Goal: Use online tool/utility: Use online tool/utility

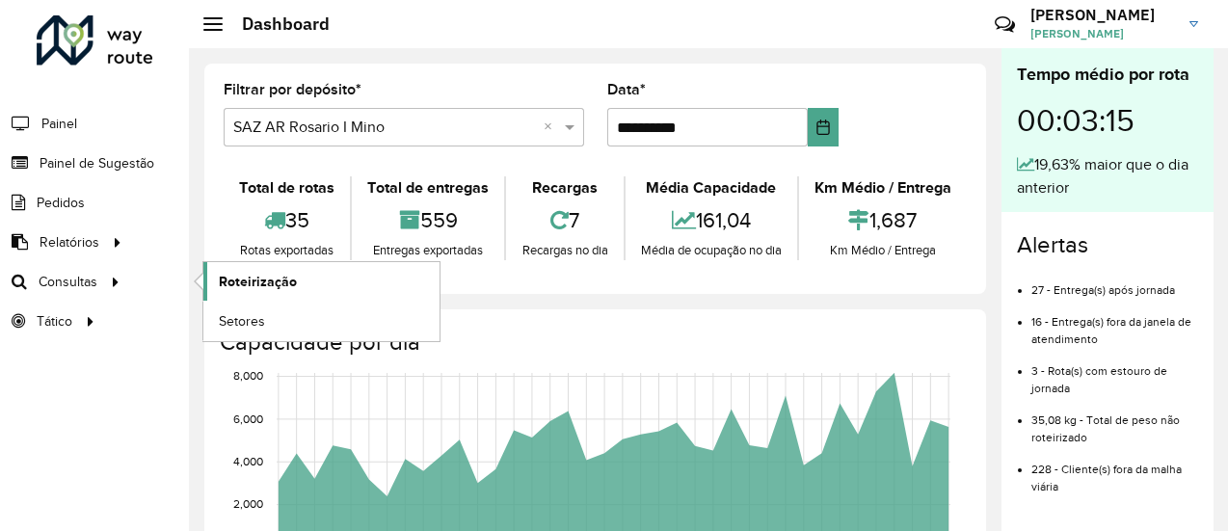
click at [259, 281] on span "Roteirização" at bounding box center [258, 282] width 78 height 20
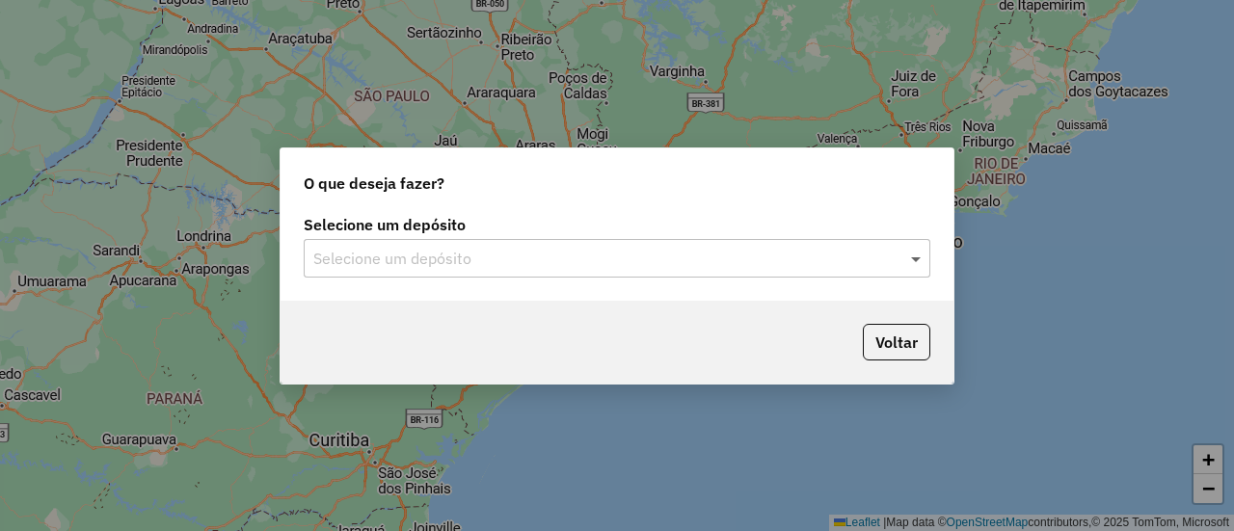
click at [922, 262] on span at bounding box center [918, 258] width 24 height 23
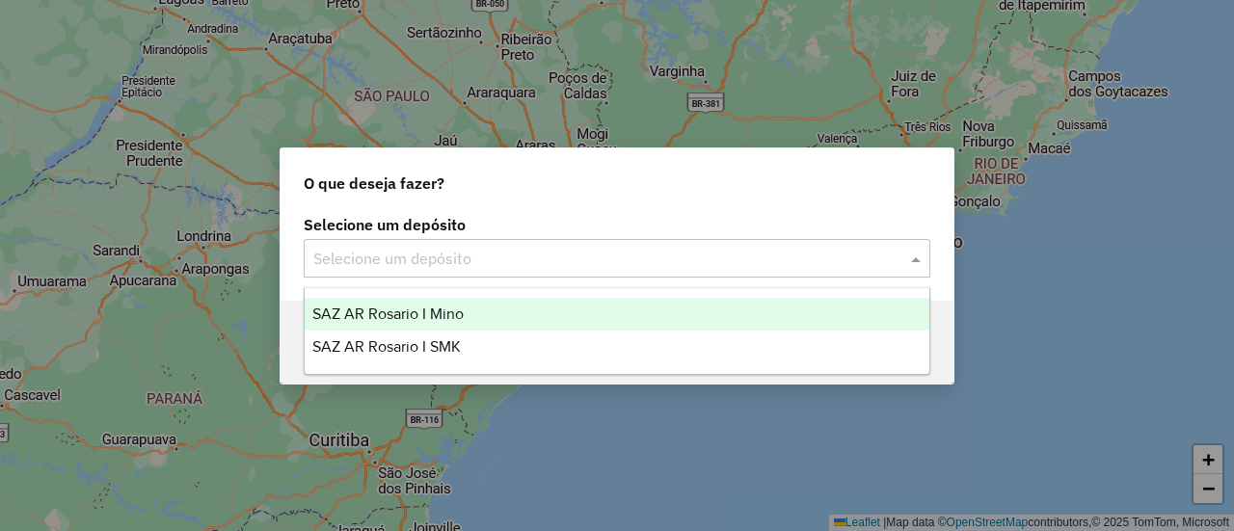
click at [445, 311] on span "SAZ AR Rosario I Mino" at bounding box center [387, 314] width 151 height 16
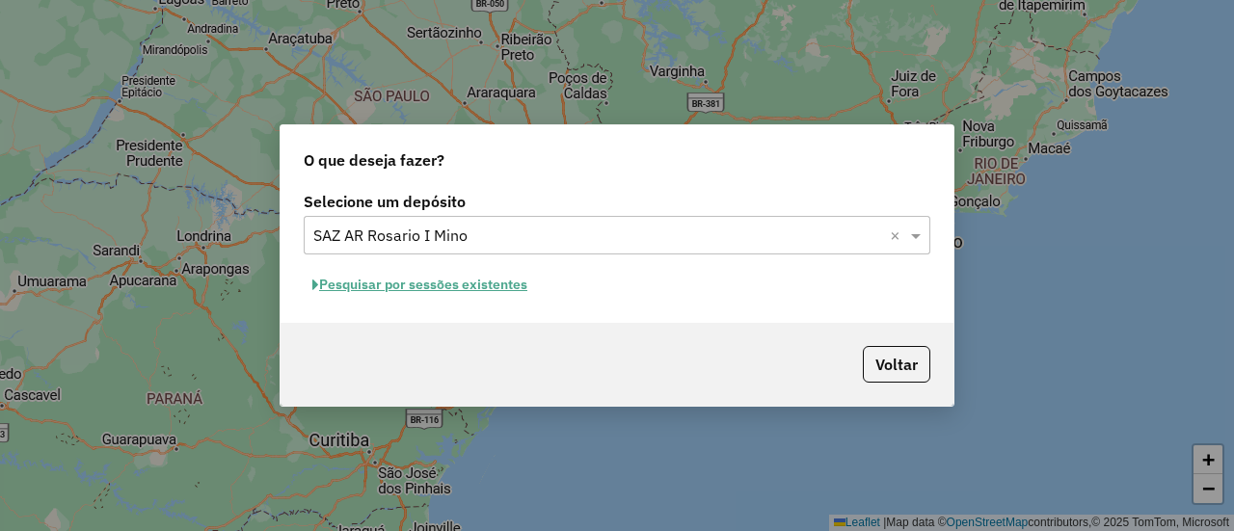
click at [463, 283] on button "Pesquisar por sessões existentes" at bounding box center [420, 285] width 232 height 30
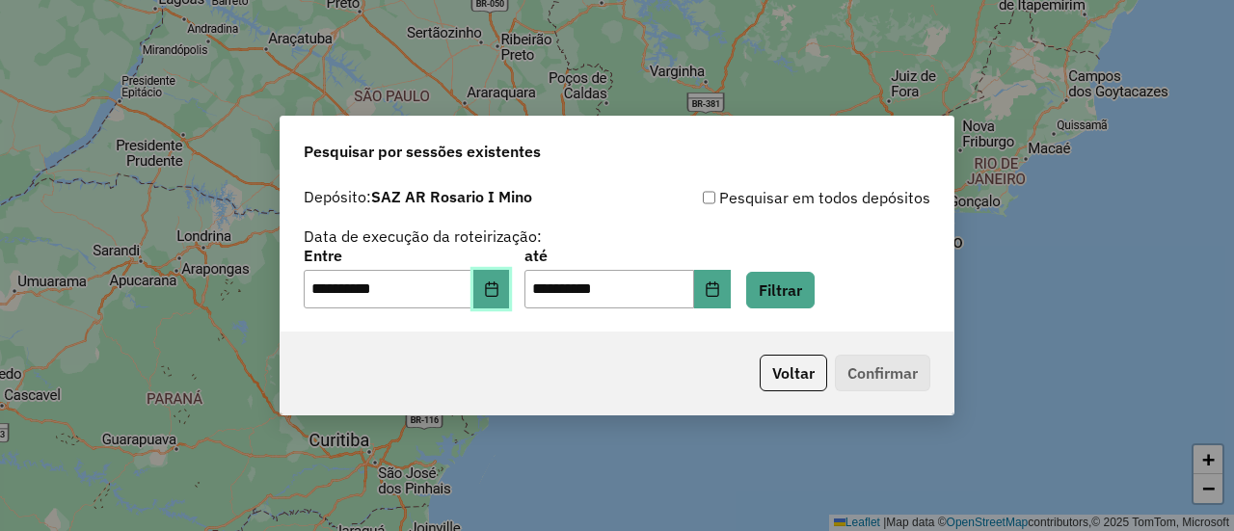
click at [507, 297] on button "Choose Date" at bounding box center [491, 289] width 37 height 39
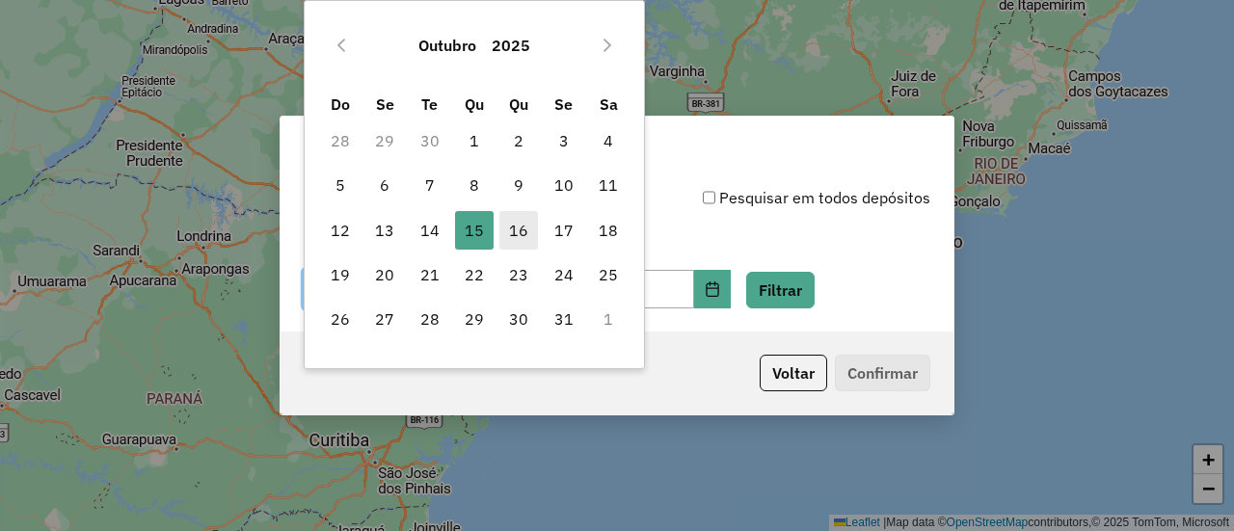
click at [524, 227] on span "16" at bounding box center [518, 230] width 39 height 39
type input "**********"
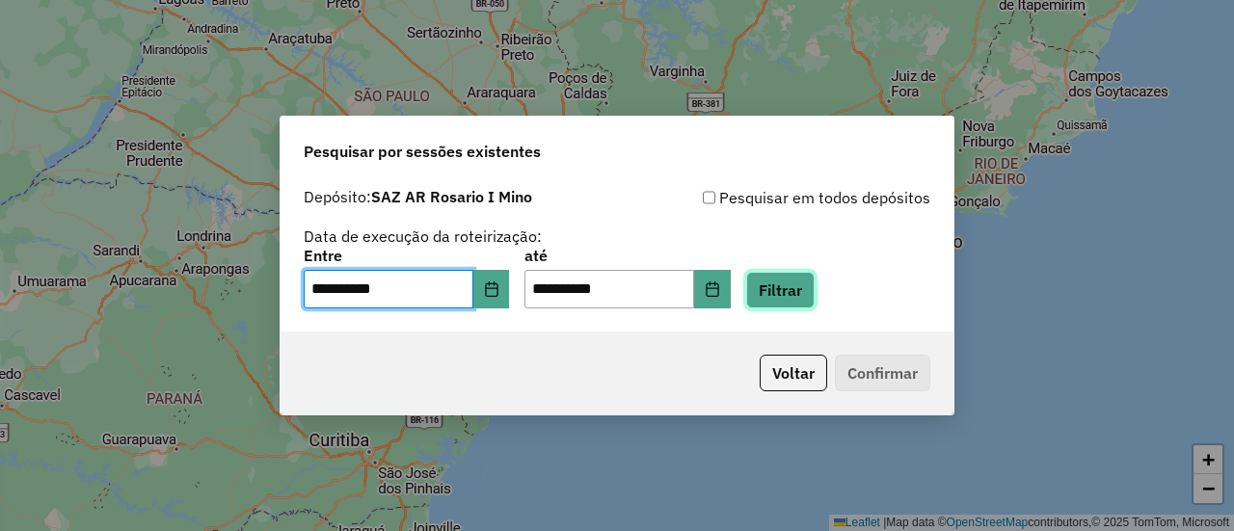
click at [813, 300] on button "Filtrar" at bounding box center [780, 290] width 68 height 37
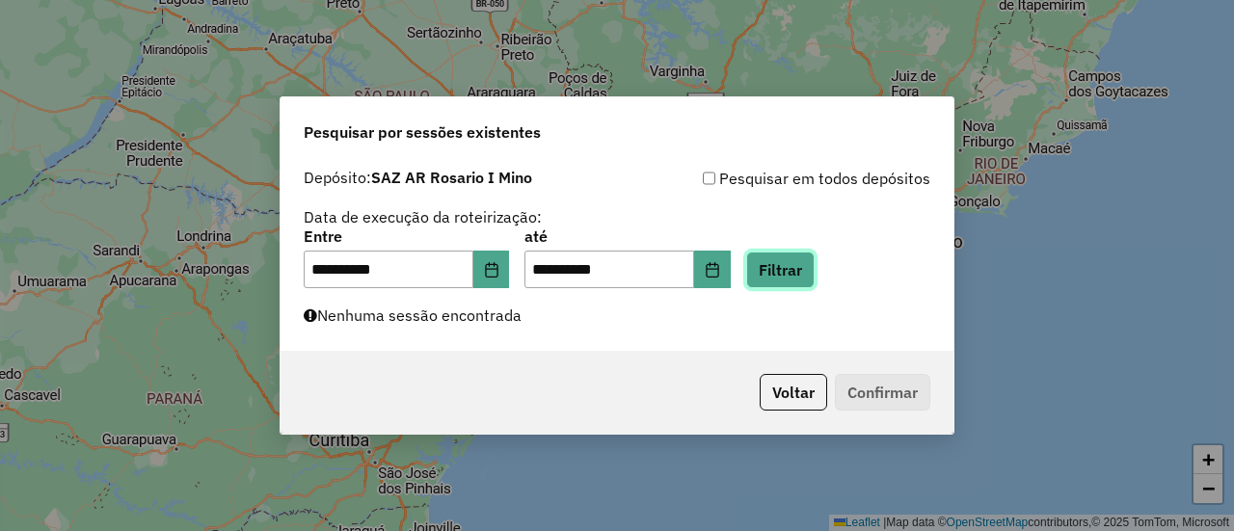
click at [810, 271] on button "Filtrar" at bounding box center [780, 270] width 68 height 37
drag, startPoint x: 815, startPoint y: 267, endPoint x: 814, endPoint y: 245, distance: 22.2
click at [812, 264] on button "Filtrar" at bounding box center [780, 270] width 68 height 37
click at [808, 270] on button "Filtrar" at bounding box center [780, 270] width 68 height 37
click at [796, 268] on button "Filtrar" at bounding box center [780, 270] width 68 height 37
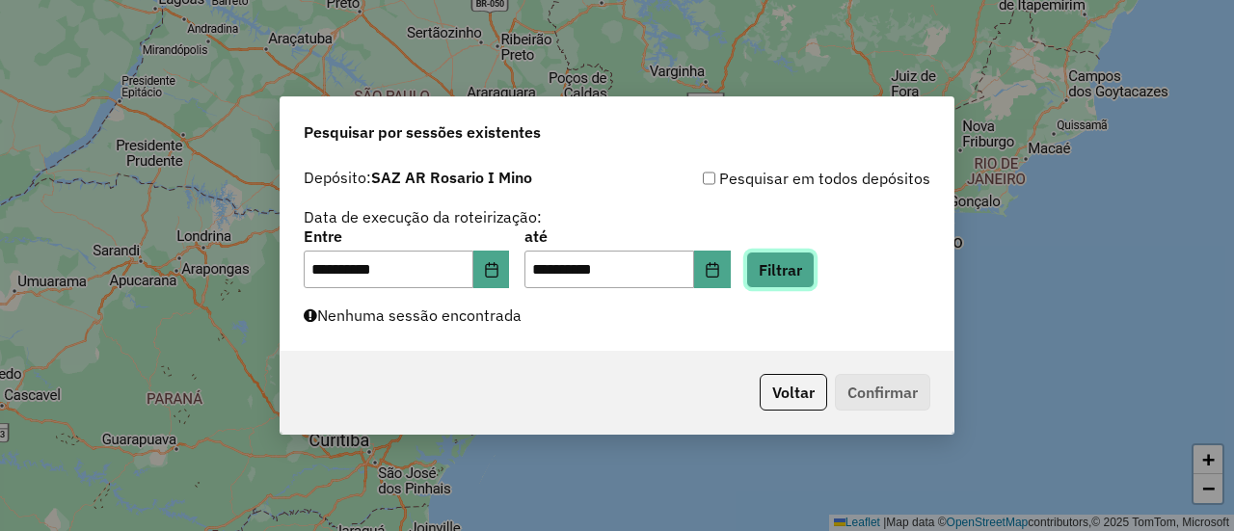
click at [814, 270] on button "Filtrar" at bounding box center [780, 270] width 68 height 37
click at [811, 273] on button "Filtrar" at bounding box center [780, 270] width 68 height 37
click at [808, 264] on button "Filtrar" at bounding box center [780, 270] width 68 height 37
click at [815, 269] on button "Filtrar" at bounding box center [780, 270] width 68 height 37
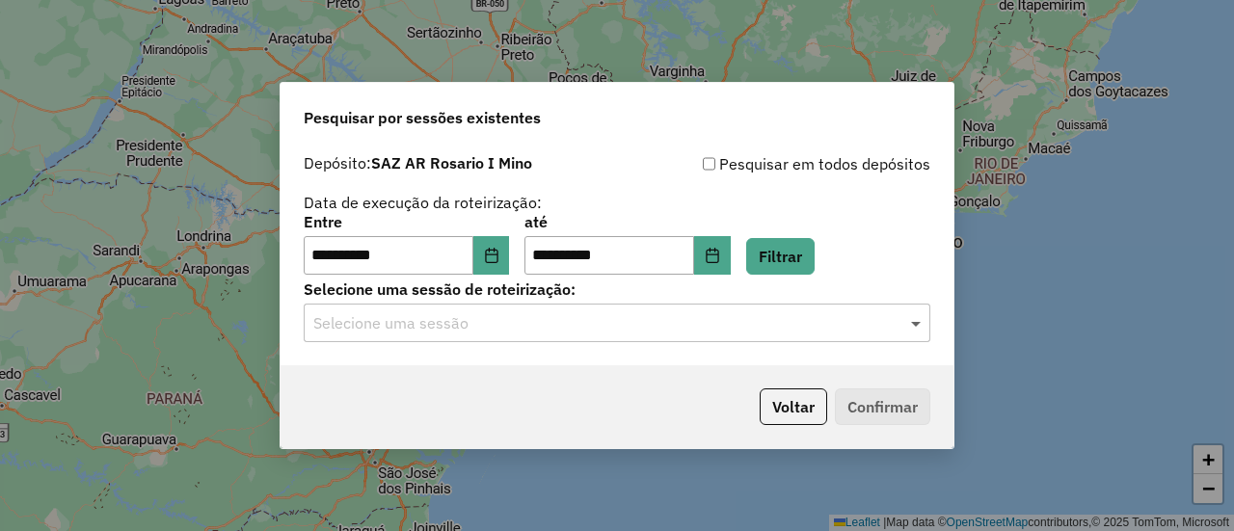
click at [919, 325] on span at bounding box center [918, 322] width 24 height 23
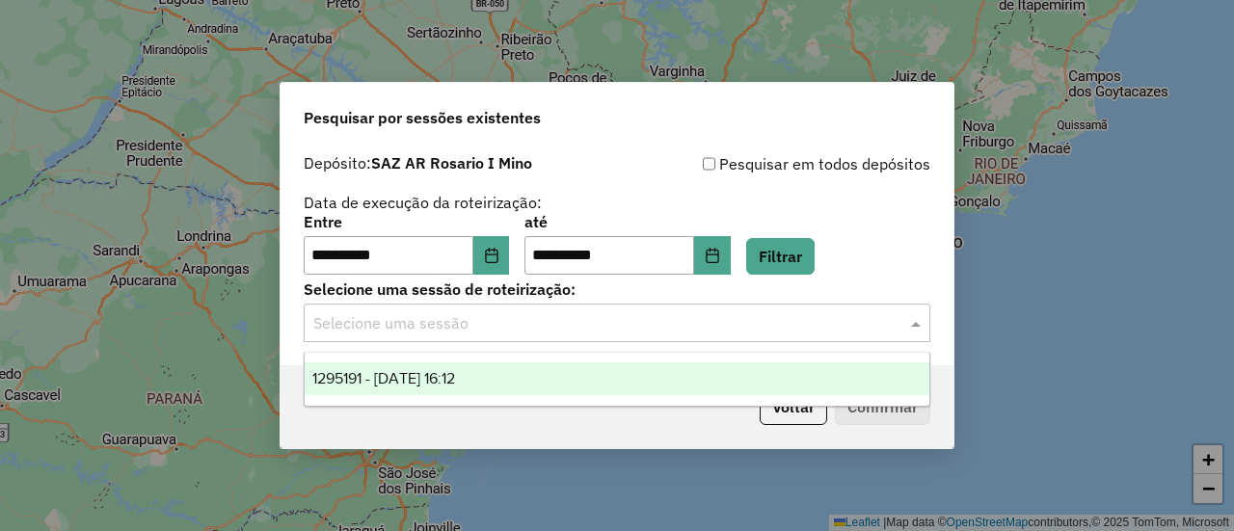
click at [455, 375] on span "1295191 - 16/10/2025 16:12" at bounding box center [383, 378] width 143 height 16
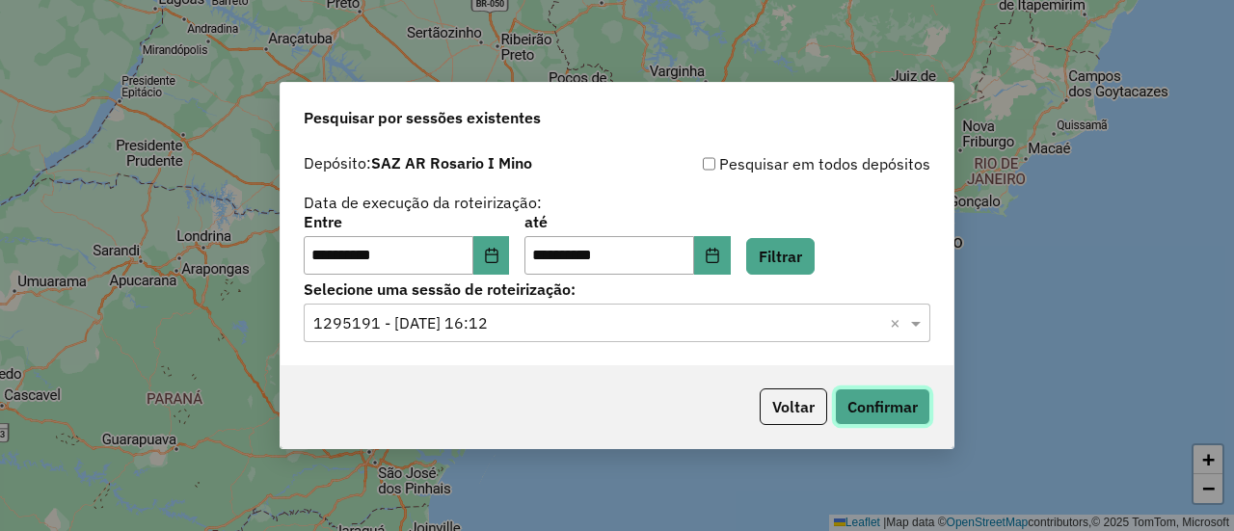
click at [883, 400] on button "Confirmar" at bounding box center [882, 407] width 95 height 37
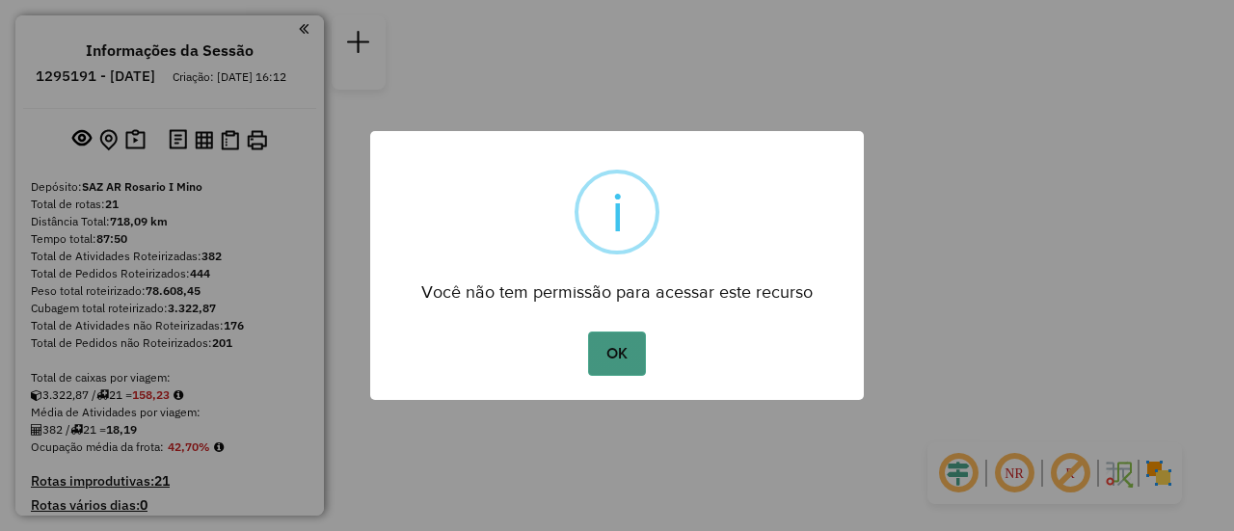
drag, startPoint x: 613, startPoint y: 357, endPoint x: 614, endPoint y: 347, distance: 9.7
click at [614, 356] on button "OK" at bounding box center [616, 354] width 57 height 44
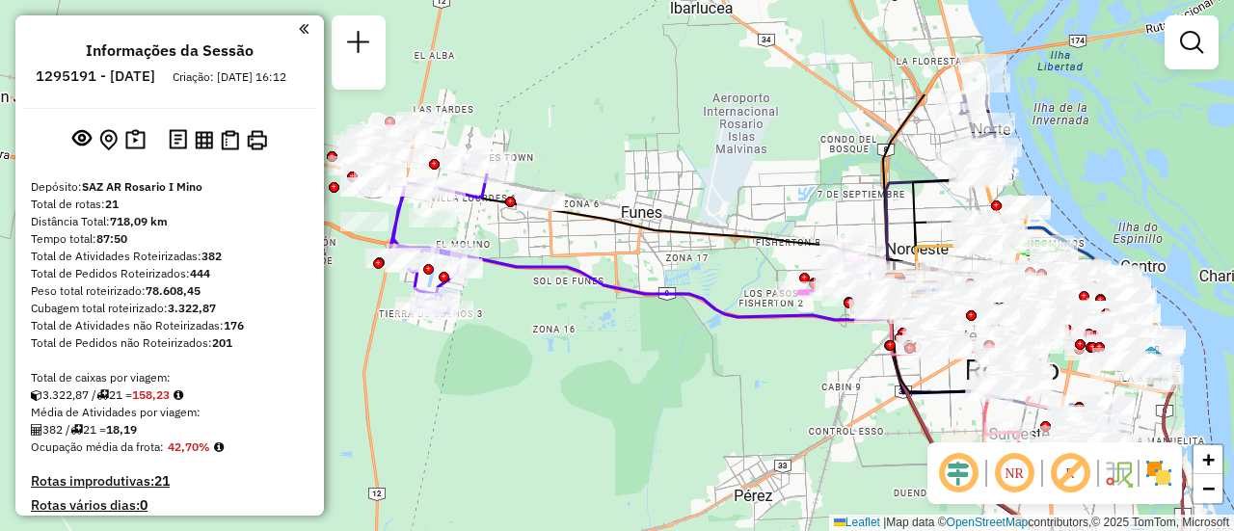
drag, startPoint x: 478, startPoint y: 164, endPoint x: 660, endPoint y: 371, distance: 275.4
click at [642, 373] on div "Janela de atendimento Grade de atendimento Capacidade Transportadoras Veículos …" at bounding box center [617, 265] width 1234 height 531
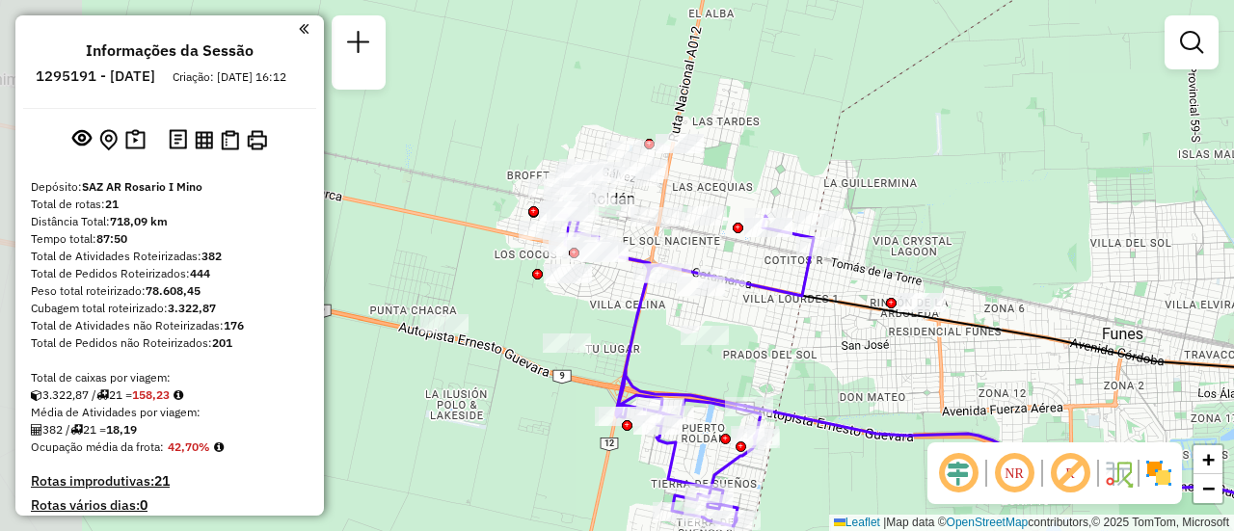
drag, startPoint x: 554, startPoint y: 241, endPoint x: 808, endPoint y: 304, distance: 261.2
click at [808, 304] on icon at bounding box center [686, 369] width 255 height 313
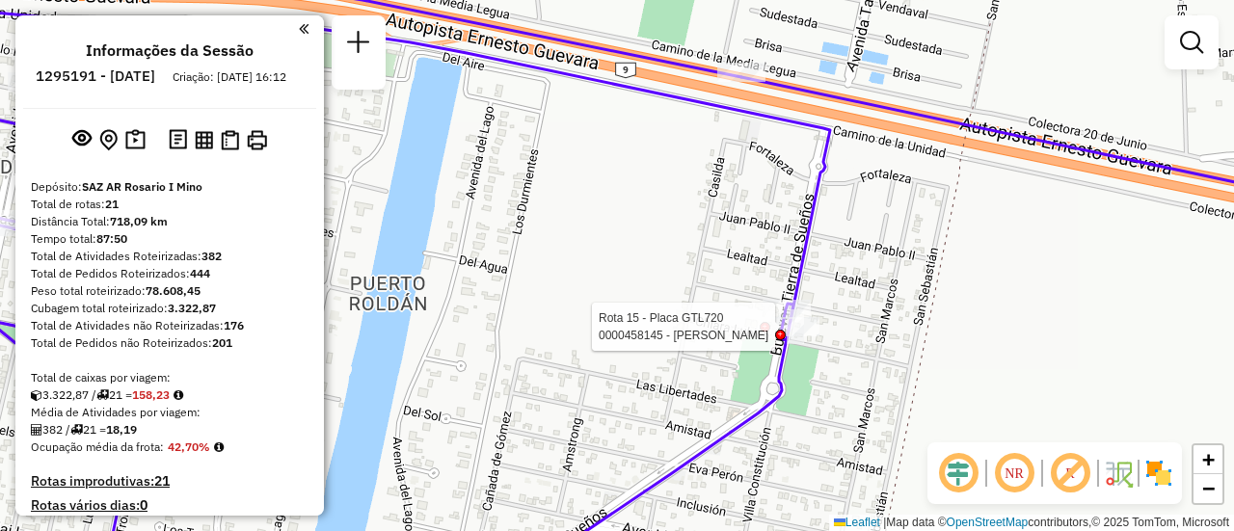
click at [780, 330] on div at bounding box center [780, 335] width 11 height 11
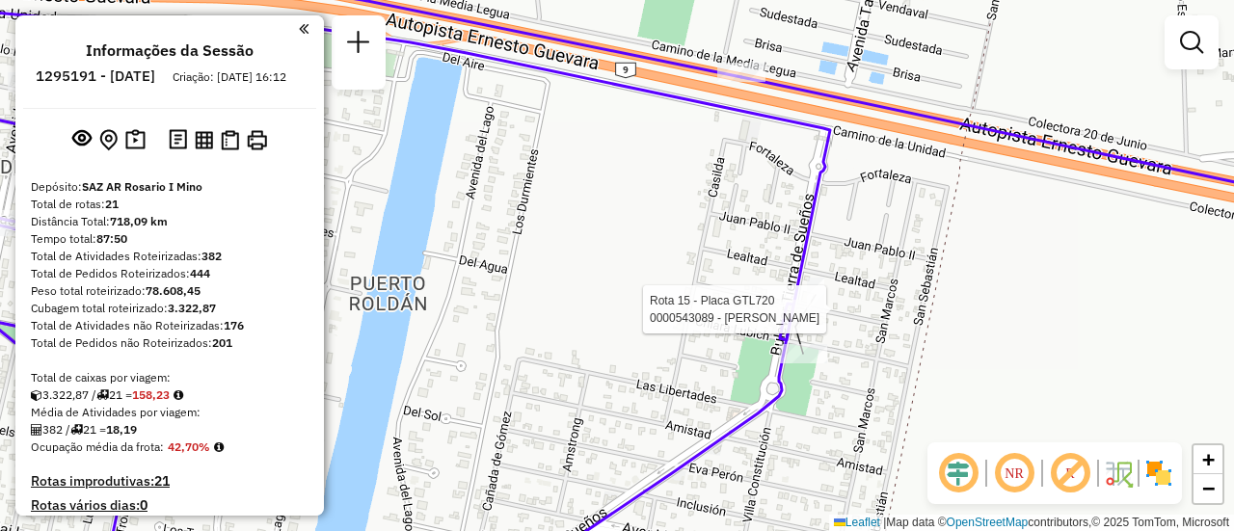
select select "**********"
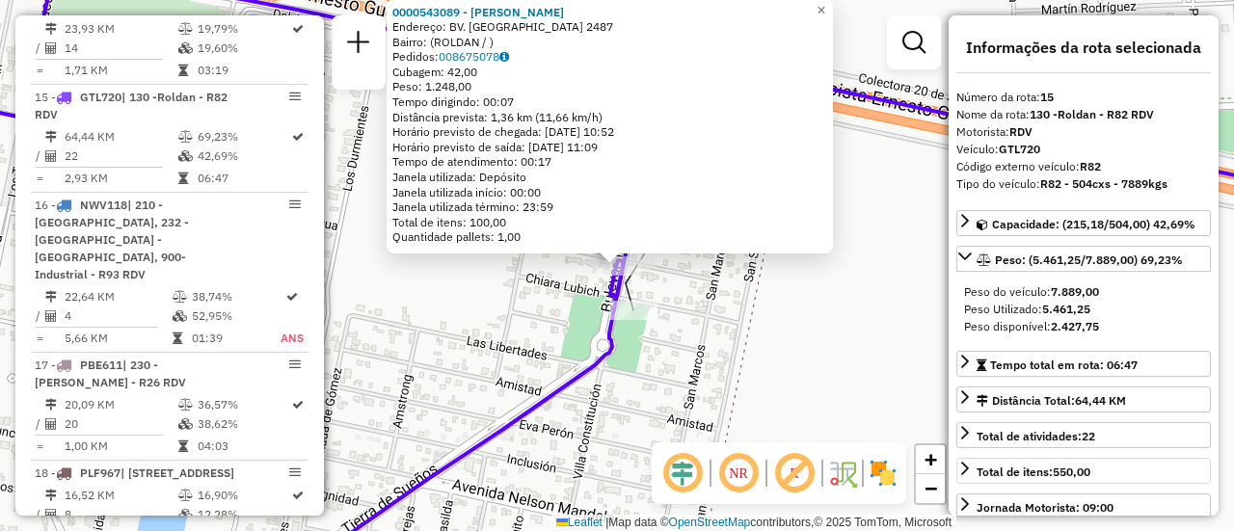
scroll to position [96, 0]
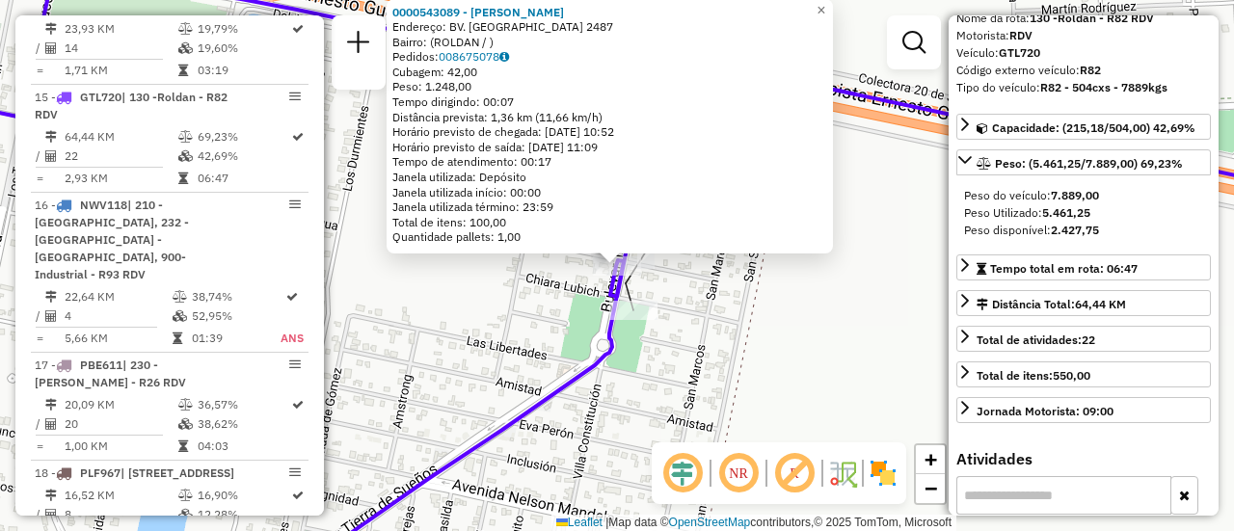
click at [847, 342] on div "0000543089 - Li Long Endereço: BV. TIERRA DE SUENOS 2487 Bairro: (ROLDAN / ) Pe…" at bounding box center [617, 265] width 1234 height 531
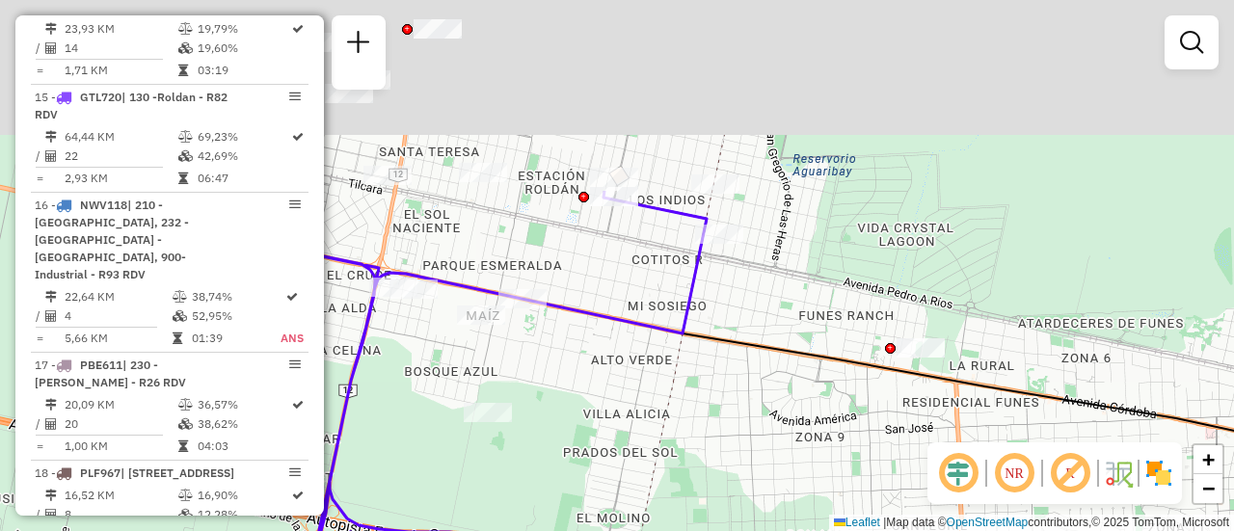
drag, startPoint x: 772, startPoint y: 50, endPoint x: 784, endPoint y: 313, distance: 263.5
click at [784, 313] on div "Janela de atendimento Grade de atendimento Capacidade Transportadoras Veículos …" at bounding box center [617, 265] width 1234 height 531
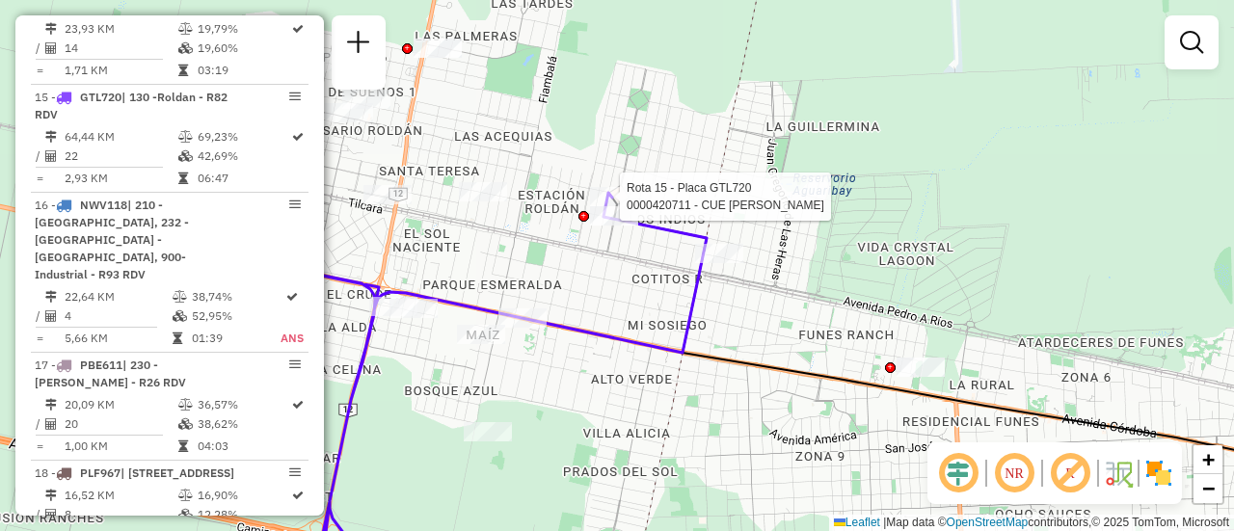
select select "**********"
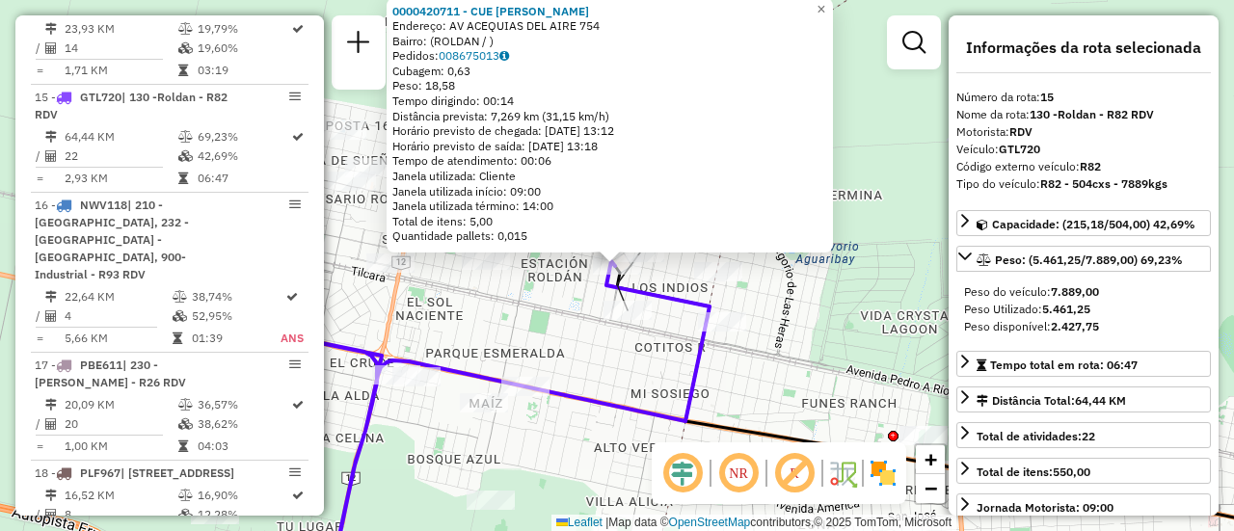
click at [588, 336] on div "0000420711 - CUE PABLO CRISTIAN Endereço: AV ACEQUIAS DEL AIRE 754 Bairro: (ROL…" at bounding box center [617, 265] width 1234 height 531
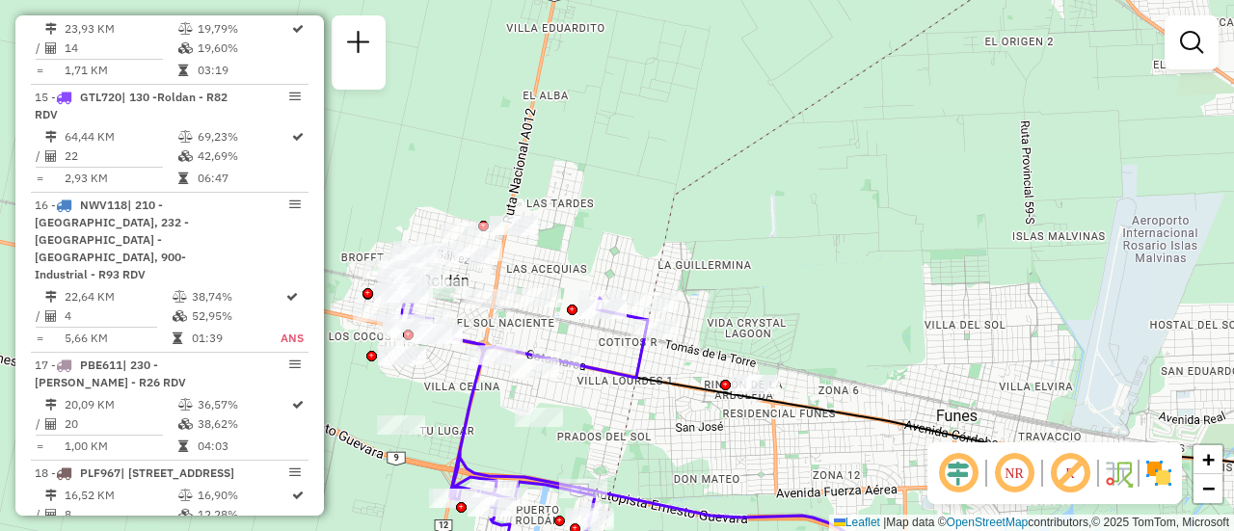
drag, startPoint x: 684, startPoint y: 320, endPoint x: 806, endPoint y: 294, distance: 125.2
click at [785, 300] on div "Janela de atendimento Grade de atendimento Capacidade Transportadoras Veículos …" at bounding box center [617, 265] width 1234 height 531
click at [627, 300] on div at bounding box center [603, 309] width 48 height 19
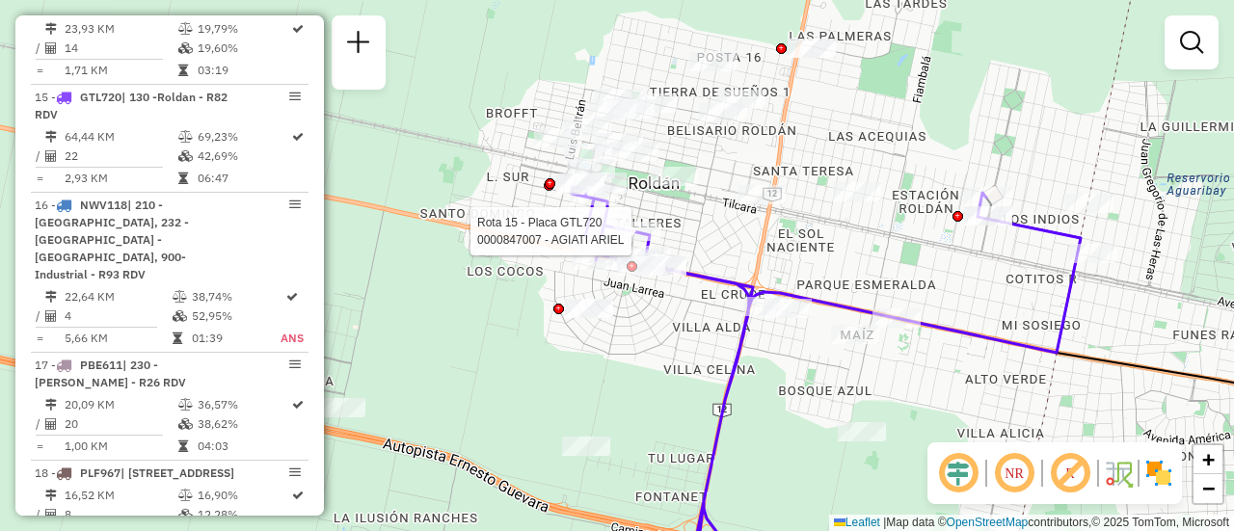
select select "**********"
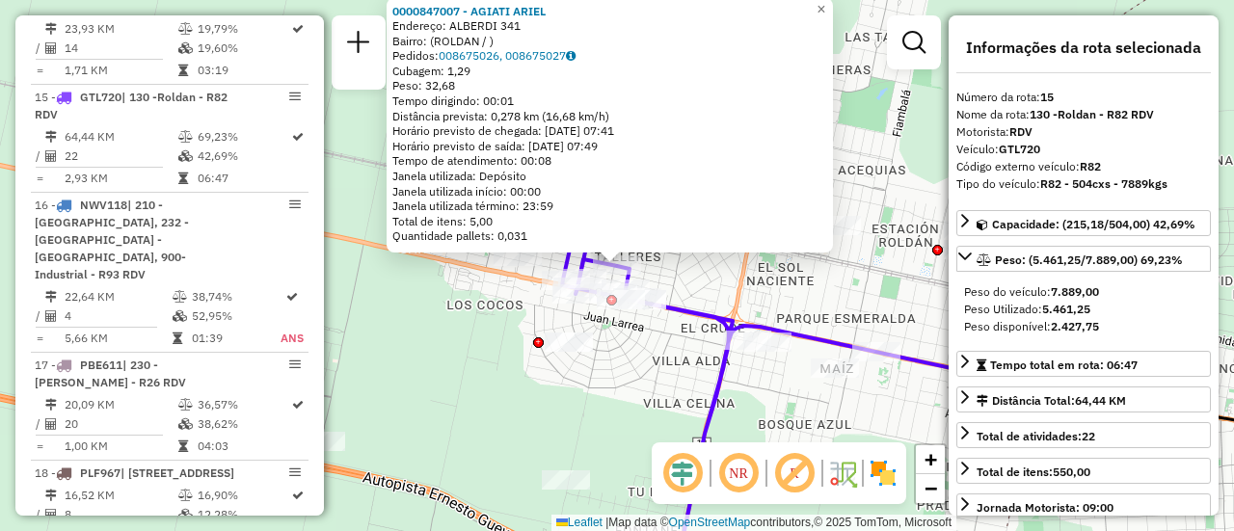
click at [652, 380] on div "0000847007 - AGIATI ARIEL Endereço: ALBERDI 341 Bairro: (ROLDAN / ) Pedidos: 00…" at bounding box center [617, 265] width 1234 height 531
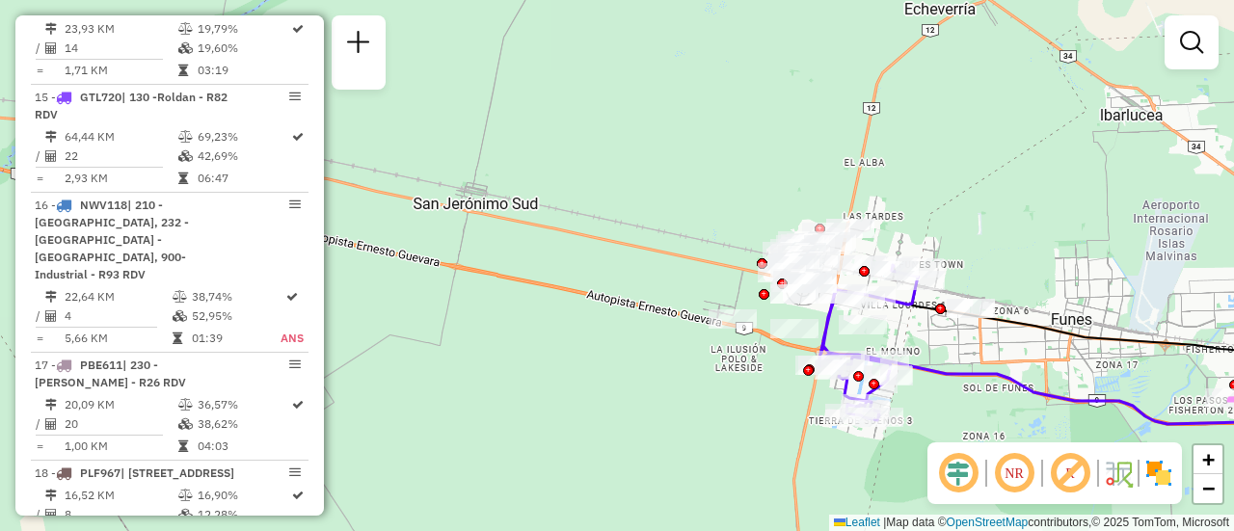
drag, startPoint x: 1076, startPoint y: 270, endPoint x: 573, endPoint y: 179, distance: 511.4
click at [974, 252] on div "Janela de atendimento Grade de atendimento Capacidade Transportadoras Veículos …" at bounding box center [617, 265] width 1234 height 531
click at [752, 208] on div "Janela de atendimento Grade de atendimento Capacidade Transportadoras Veículos …" at bounding box center [617, 265] width 1234 height 531
click at [566, 179] on div "Janela de atendimento Grade de atendimento Capacidade Transportadoras Veículos …" at bounding box center [617, 265] width 1234 height 531
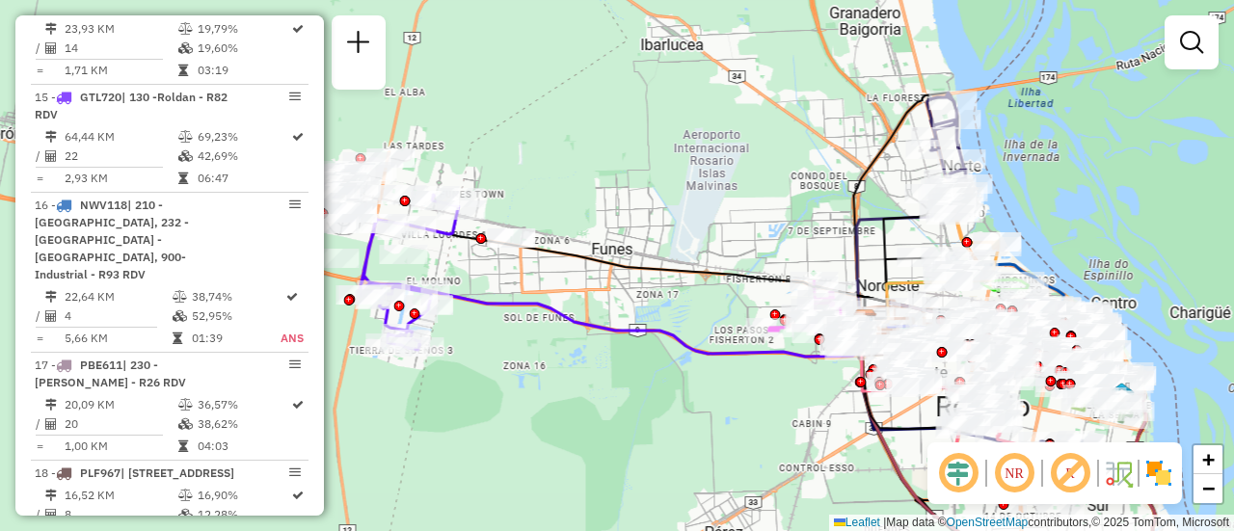
drag, startPoint x: 875, startPoint y: 229, endPoint x: 687, endPoint y: 215, distance: 188.5
click at [700, 215] on div "Janela de atendimento Grade de atendimento Capacidade Transportadoras Veículos …" at bounding box center [617, 265] width 1234 height 531
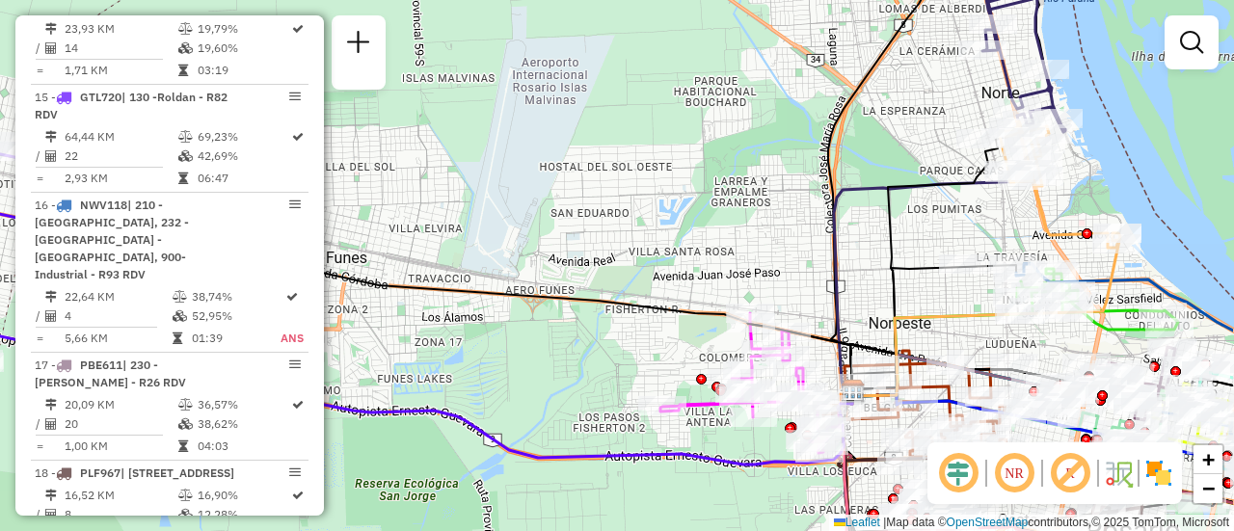
drag, startPoint x: 827, startPoint y: 247, endPoint x: 723, endPoint y: 249, distance: 104.2
click at [834, 249] on icon at bounding box center [934, 259] width 200 height 290
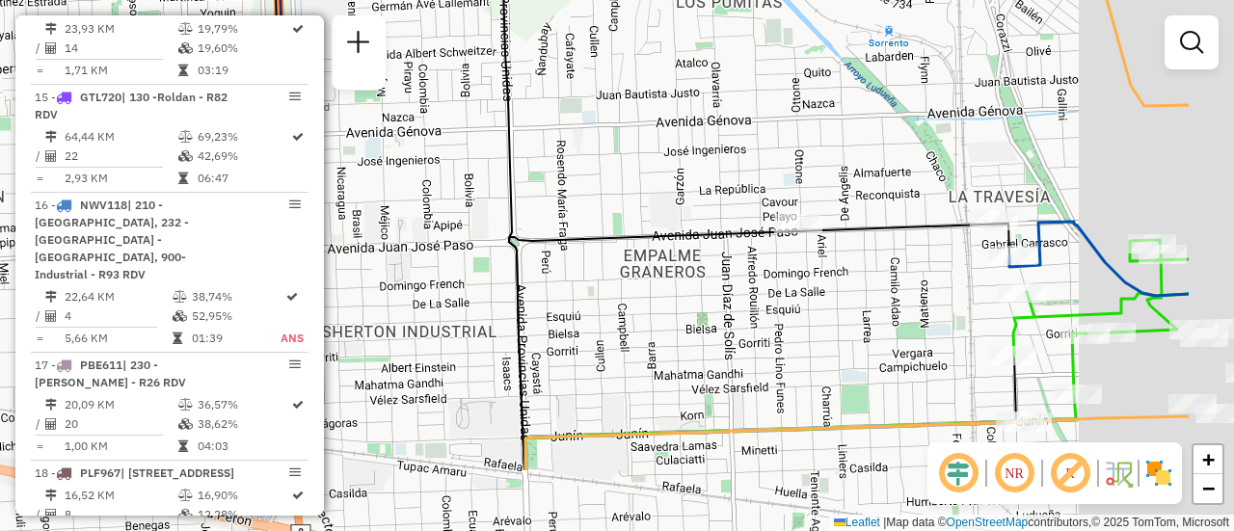
drag, startPoint x: 1032, startPoint y: 267, endPoint x: 659, endPoint y: 50, distance: 431.7
click at [663, 53] on div "Janela de atendimento Grade de atendimento Capacidade Transportadoras Veículos …" at bounding box center [617, 265] width 1234 height 531
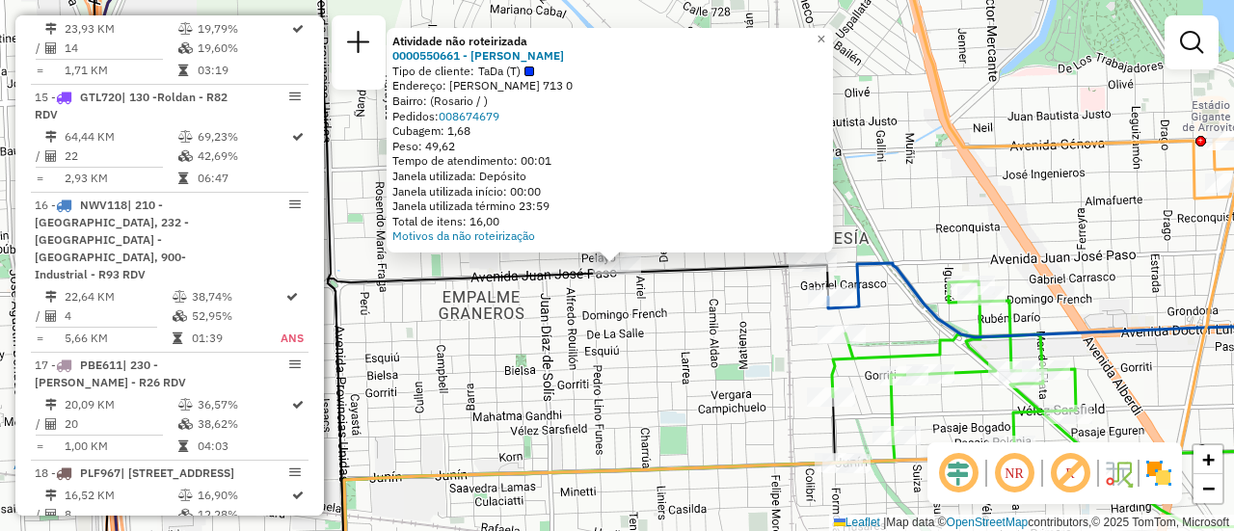
drag, startPoint x: 652, startPoint y: 347, endPoint x: 753, endPoint y: 289, distance: 116.6
click at [654, 347] on div "Atividade não roteirizada 0000550661 - Leandro Cordoba Tipo de cliente: TaDa (T…" at bounding box center [617, 265] width 1234 height 531
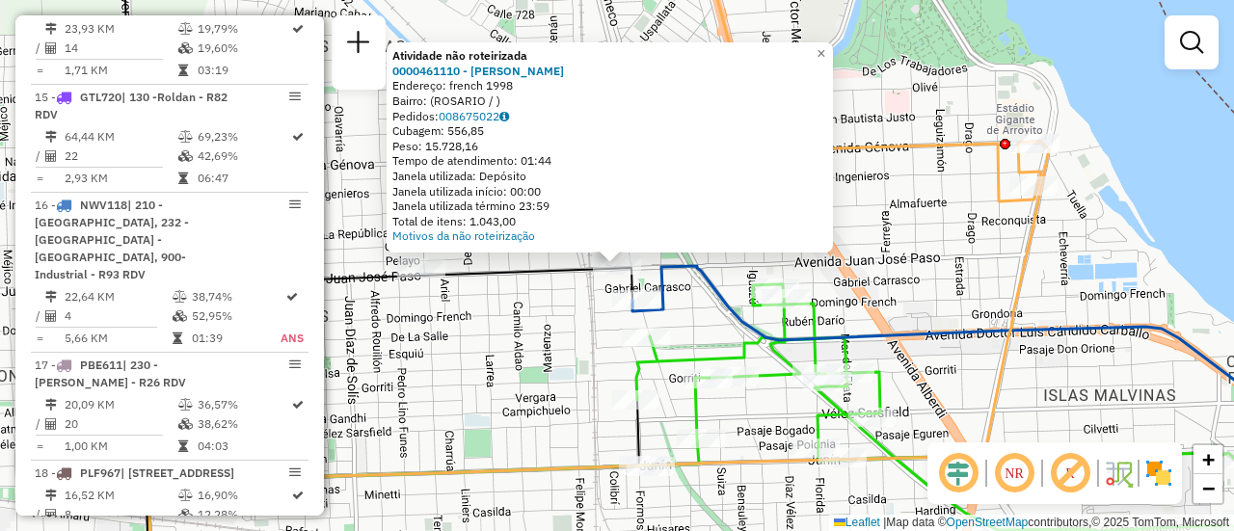
click at [535, 319] on div "Atividade não roteirizada 0000461110 - Gonzales Emanuel - RDV Endereço: french …" at bounding box center [617, 265] width 1234 height 531
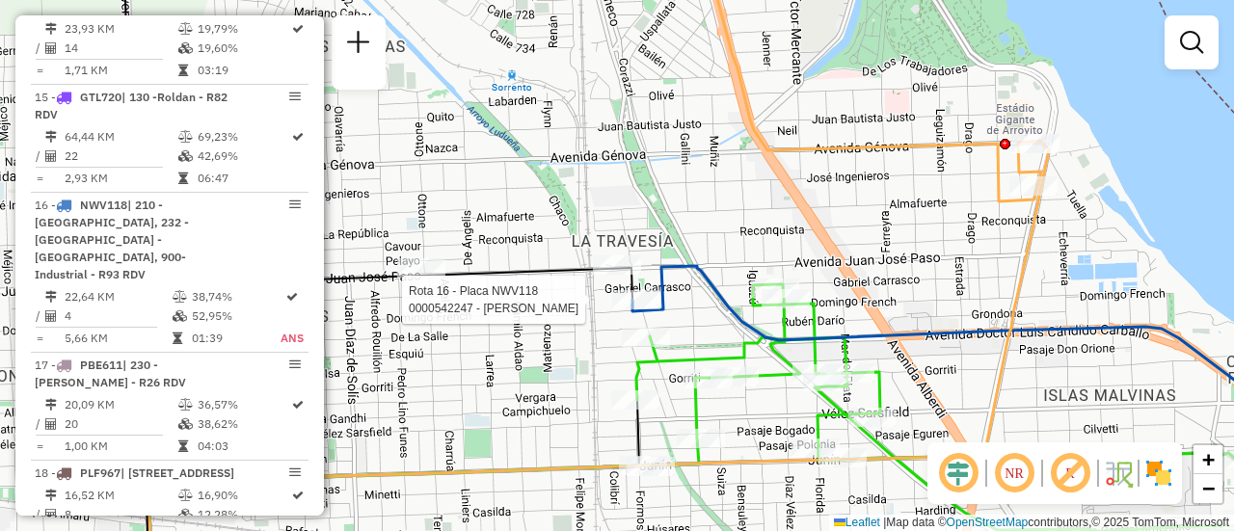
select select "**********"
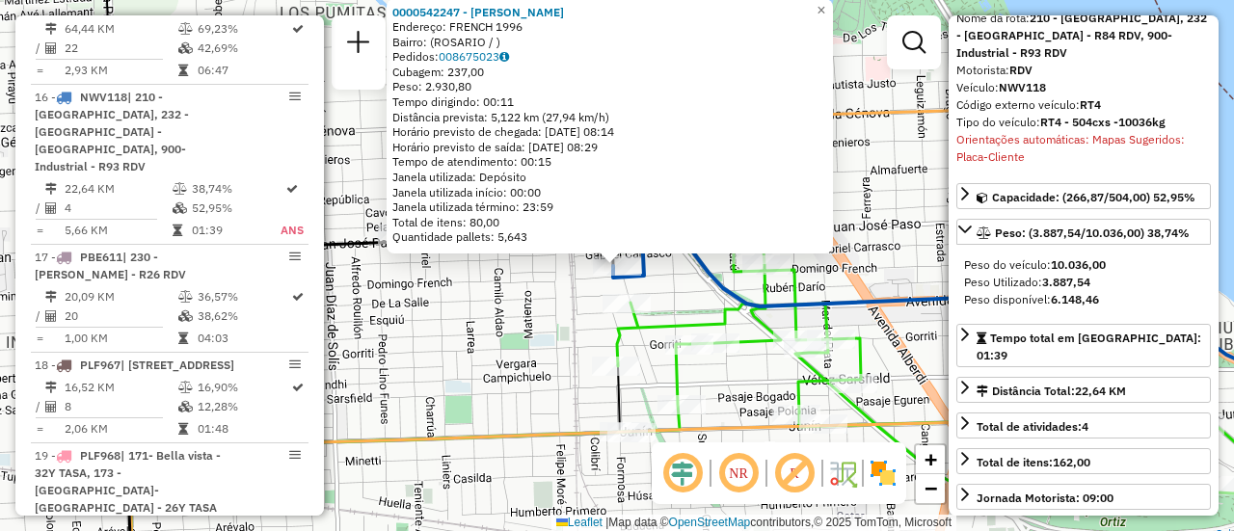
click at [574, 341] on div "0000542247 - Gonzales Maximiliano Jose Endereço: FRENCH 1996 Bairro: (ROSARIO /…" at bounding box center [617, 265] width 1234 height 531
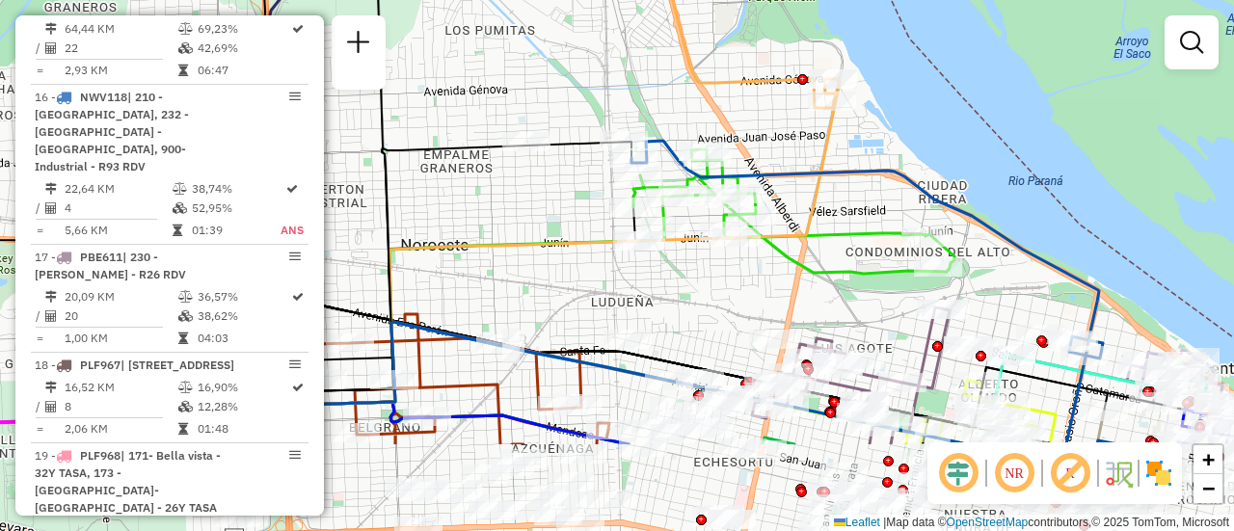
drag, startPoint x: 823, startPoint y: 385, endPoint x: 735, endPoint y: 145, distance: 255.6
click at [734, 146] on icon at bounding box center [572, 242] width 536 height 326
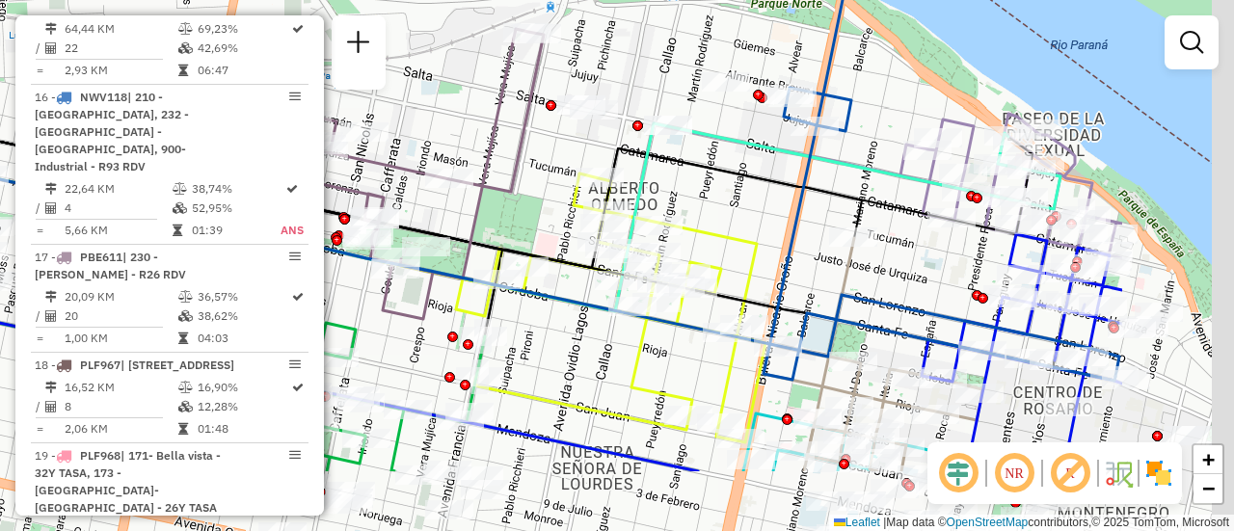
drag, startPoint x: 1079, startPoint y: 290, endPoint x: 844, endPoint y: 177, distance: 260.9
click at [844, 177] on div "Rota 2 - Placa AB951JU 0000896068 - YNIERI ROXAN Janela de atendimento Grade de…" at bounding box center [617, 265] width 1234 height 531
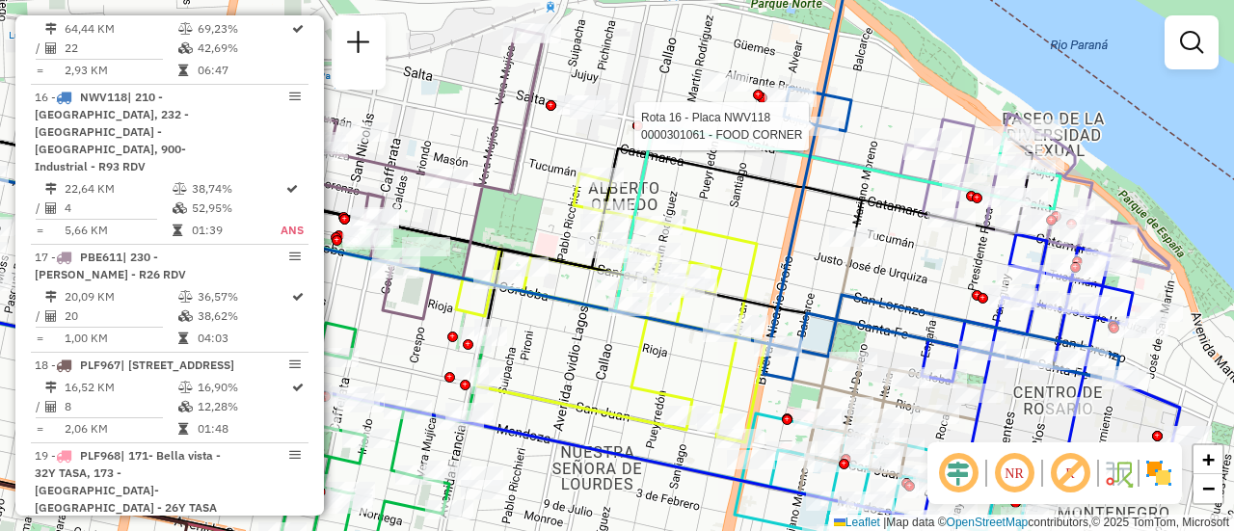
select select "**********"
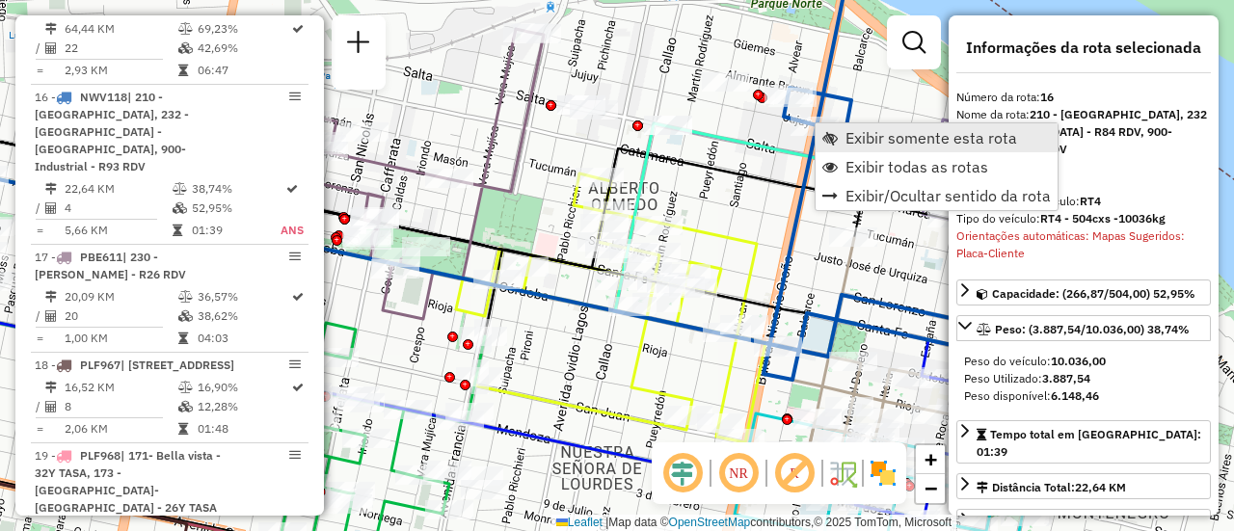
click at [926, 134] on span "Exibir somente esta rota" at bounding box center [932, 137] width 172 height 15
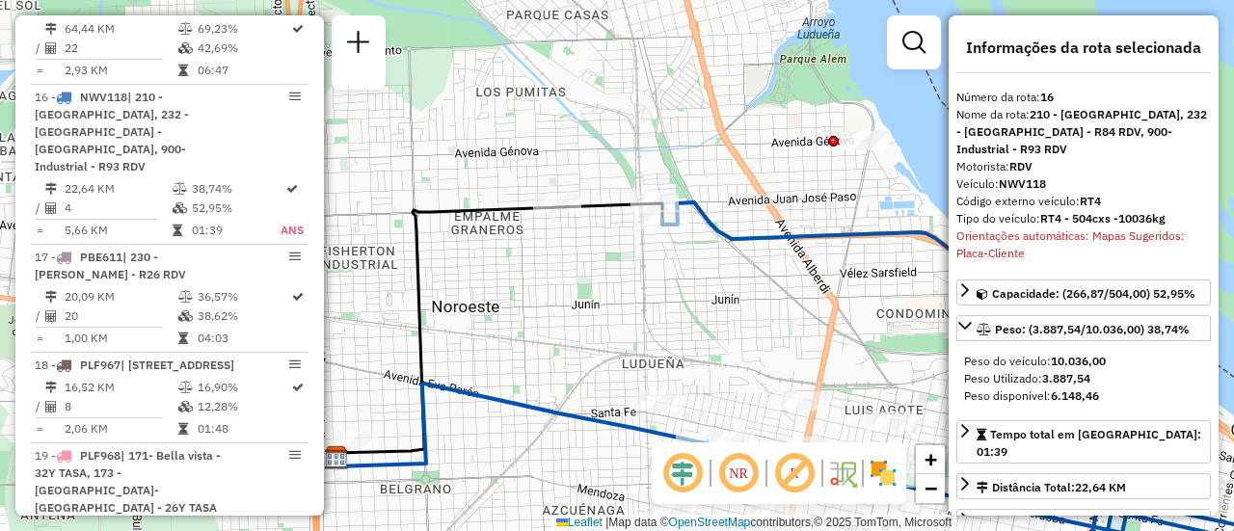
drag, startPoint x: 608, startPoint y: 199, endPoint x: 793, endPoint y: 307, distance: 213.5
click at [793, 307] on div "Janela de atendimento Grade de atendimento Capacidade Transportadoras Veículos …" at bounding box center [617, 265] width 1234 height 531
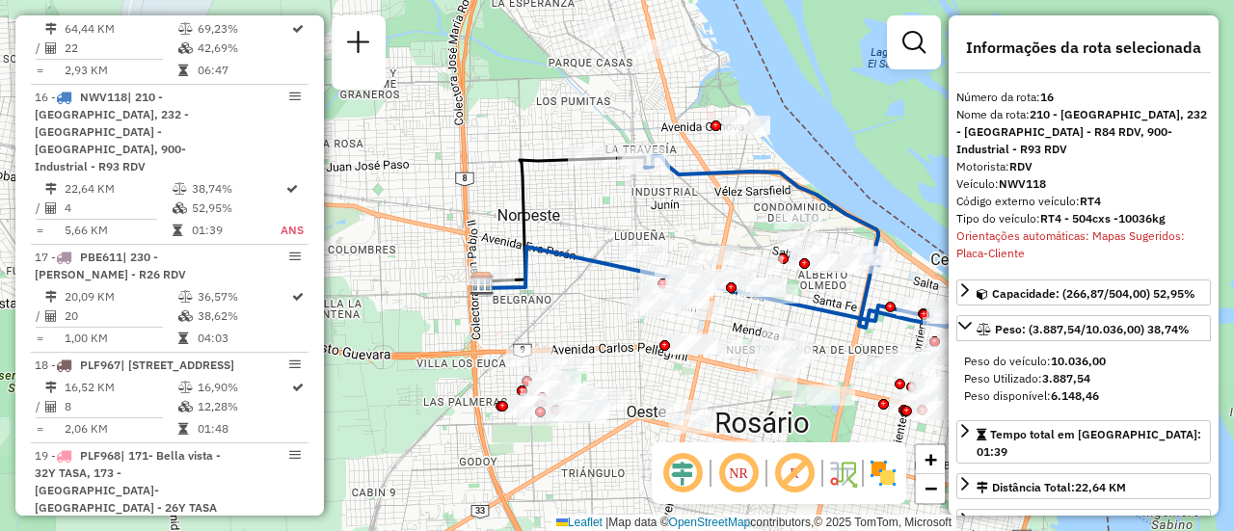
drag, startPoint x: 651, startPoint y: 168, endPoint x: 543, endPoint y: -9, distance: 206.9
click at [543, 0] on html "Aguarde... Pop-up bloqueado! Seu navegador bloqueou automáticamente a abertura …" at bounding box center [617, 265] width 1234 height 531
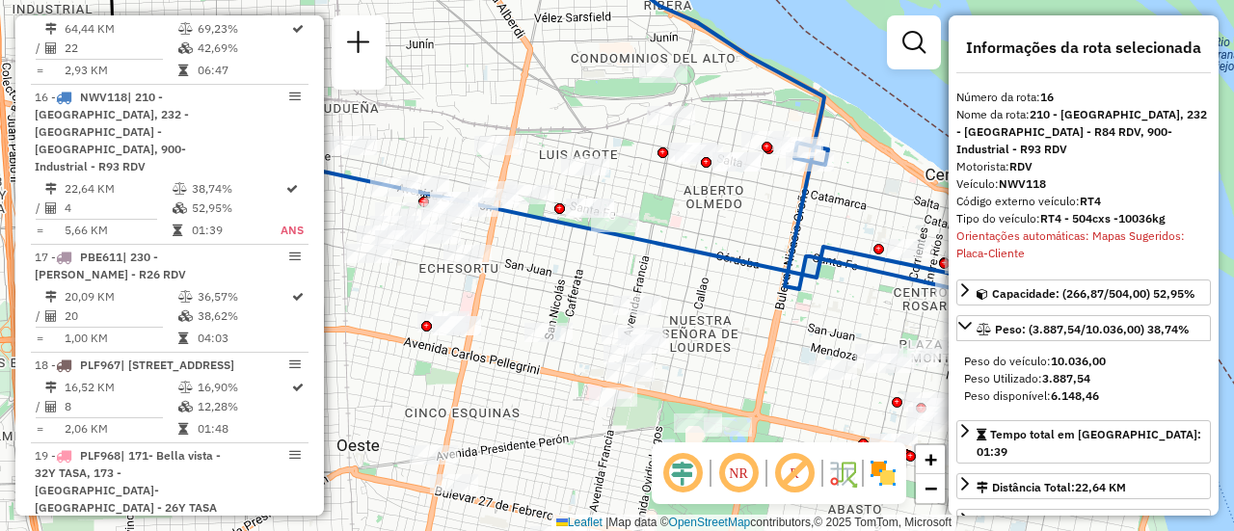
drag, startPoint x: 860, startPoint y: 210, endPoint x: 724, endPoint y: 223, distance: 136.5
click at [724, 223] on div "Janela de atendimento Grade de atendimento Capacidade Transportadoras Veículos …" at bounding box center [617, 265] width 1234 height 531
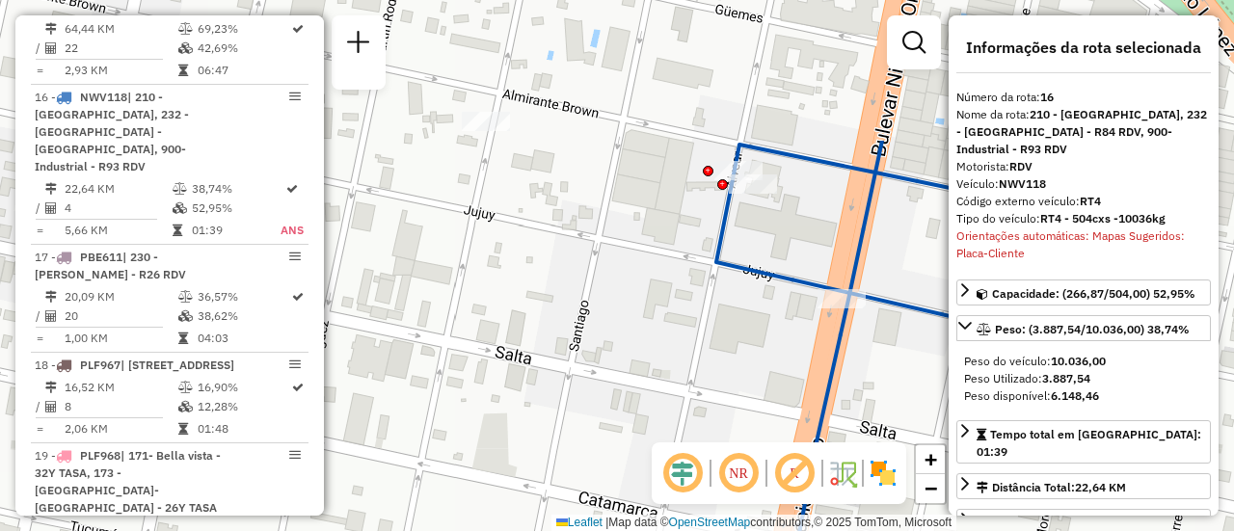
drag, startPoint x: 749, startPoint y: 215, endPoint x: 744, endPoint y: 314, distance: 99.4
click at [744, 314] on div "Janela de atendimento Grade de atendimento Capacidade Transportadoras Veículos …" at bounding box center [617, 265] width 1234 height 531
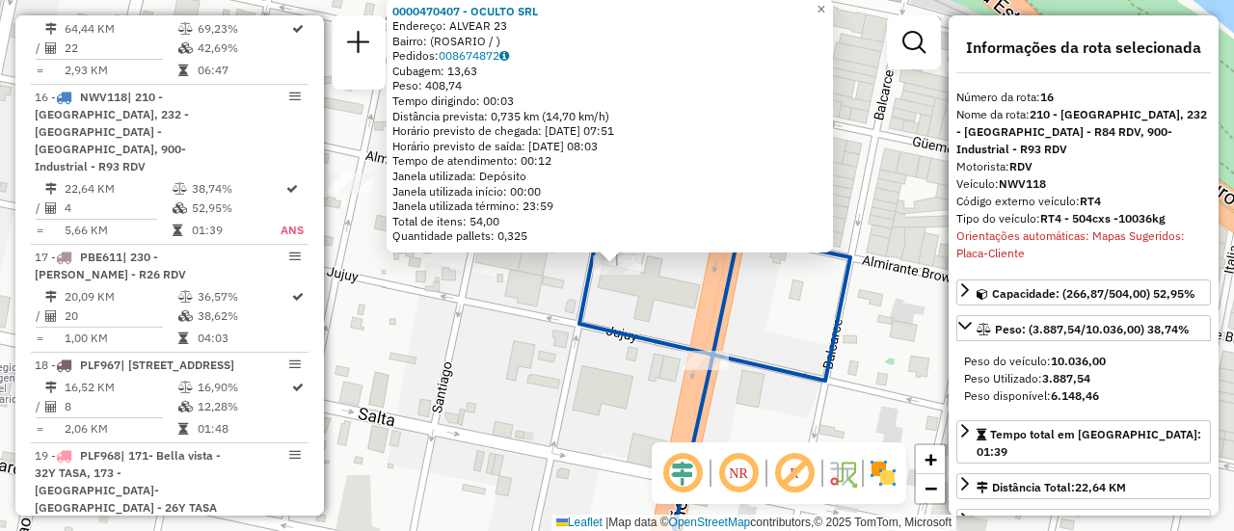
drag, startPoint x: 552, startPoint y: 336, endPoint x: 661, endPoint y: 332, distance: 110.0
click at [553, 336] on div "0000470407 - OCULTO SRL Endereço: ALVEAR 23 Bairro: (ROSARIO / ) Pedidos: 00867…" at bounding box center [617, 265] width 1234 height 531
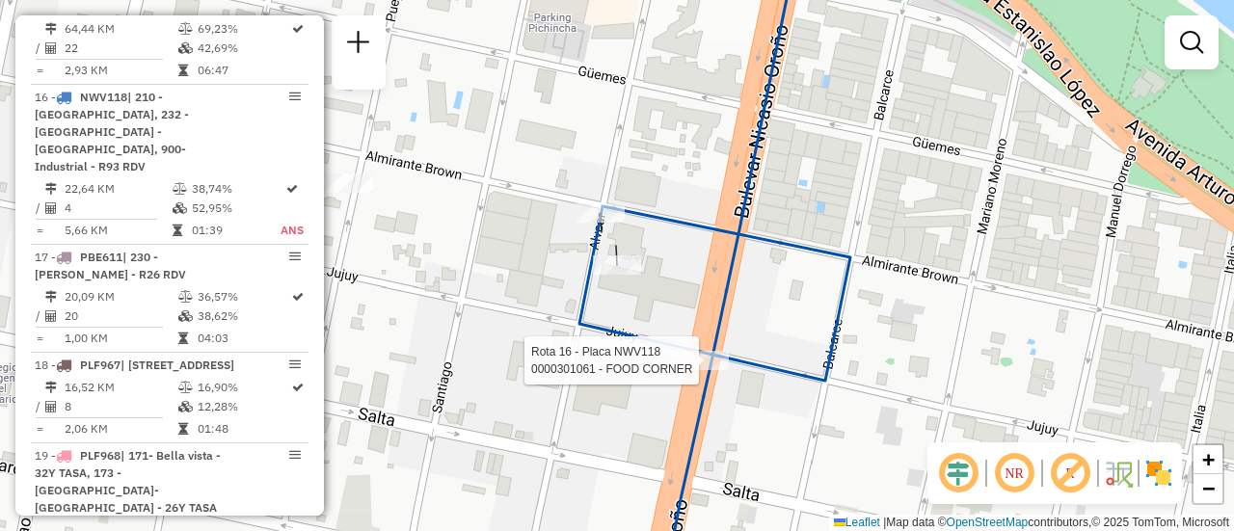
select select "**********"
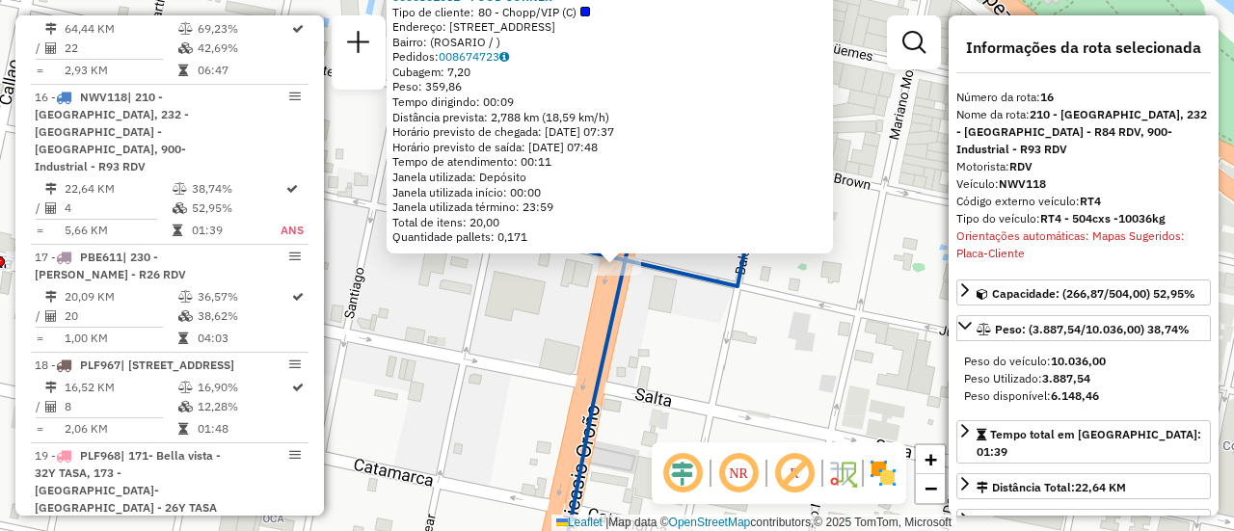
click at [560, 324] on div "0000301061 - FOOD CORNER Tipo de cliente: 80 - Chopp/VIP (C) Endereço: BLVD ORO…" at bounding box center [617, 265] width 1234 height 531
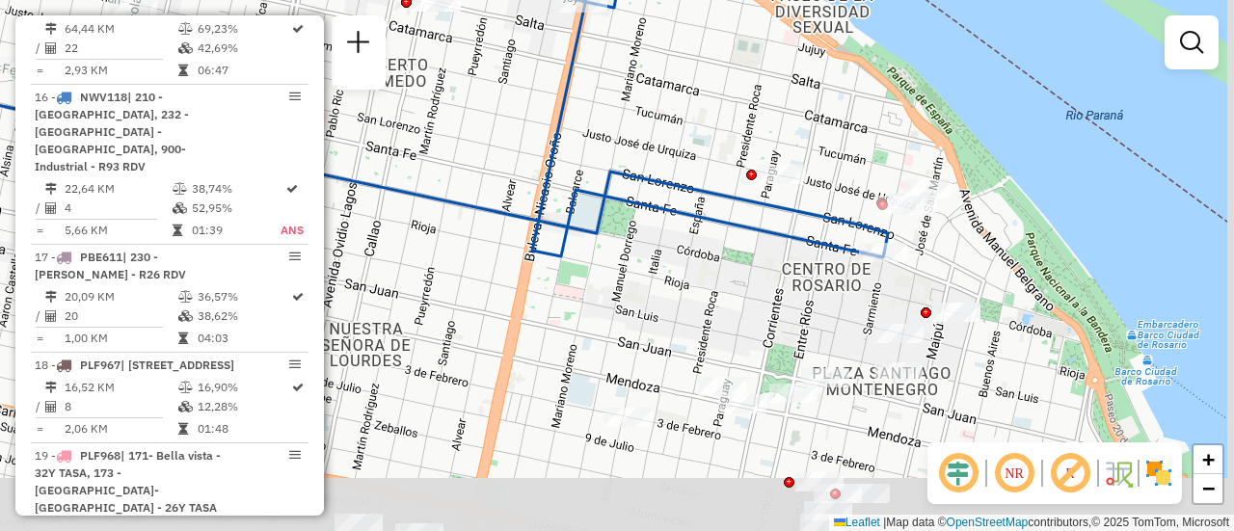
drag, startPoint x: 800, startPoint y: 346, endPoint x: 679, endPoint y: 53, distance: 317.3
click at [680, 54] on div "Janela de atendimento Grade de atendimento Capacidade Transportadoras Veículos …" at bounding box center [617, 265] width 1234 height 531
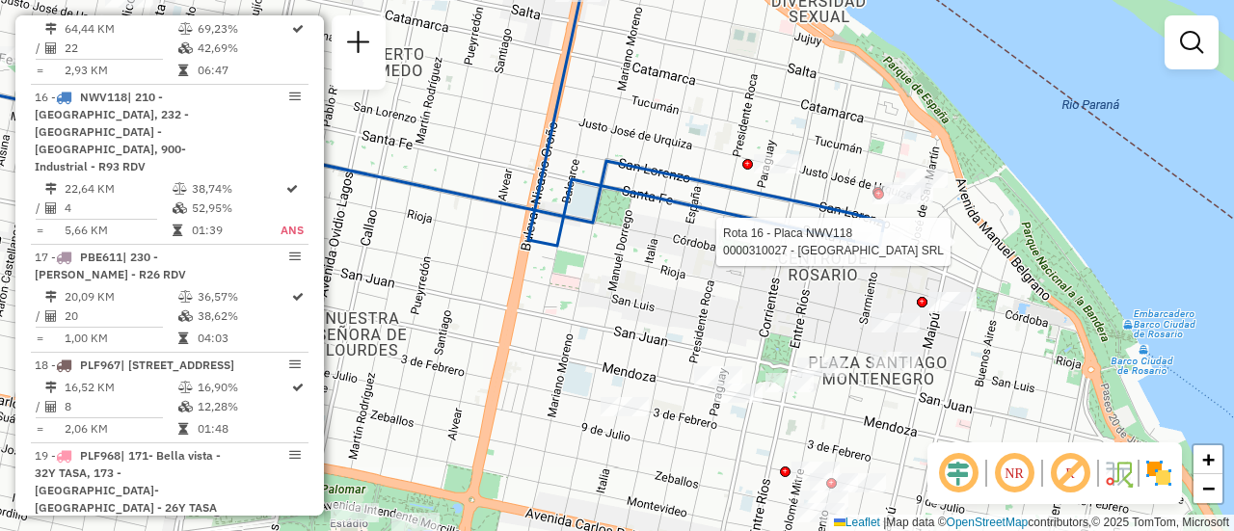
select select "**********"
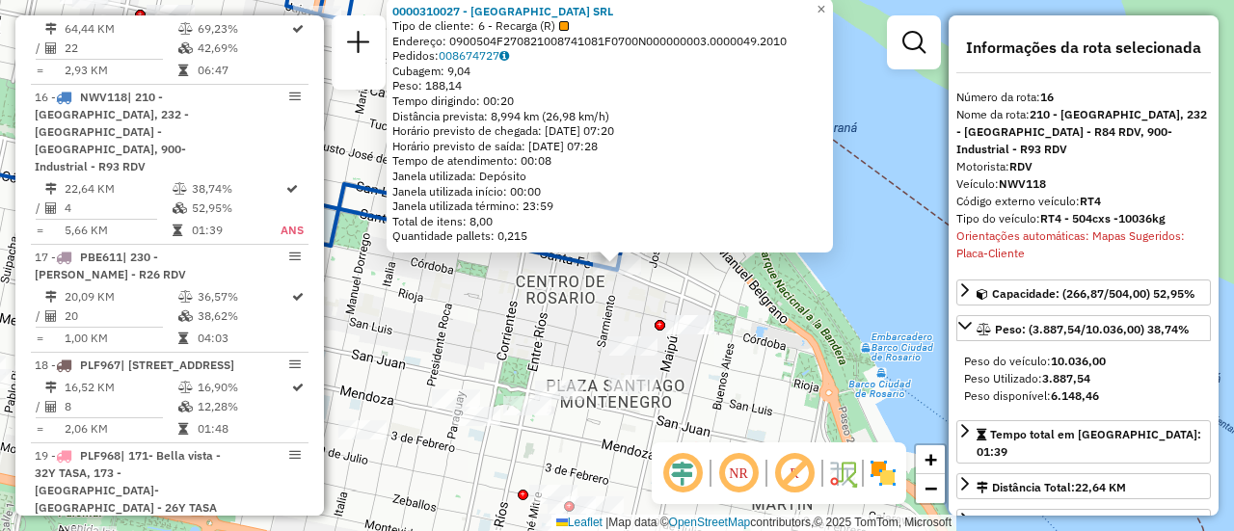
click at [690, 289] on div "0000310027 - EGIPTO SRL Tipo de cliente: 6 - Recarga (R) Endereço: 0900504F2708…" at bounding box center [617, 265] width 1234 height 531
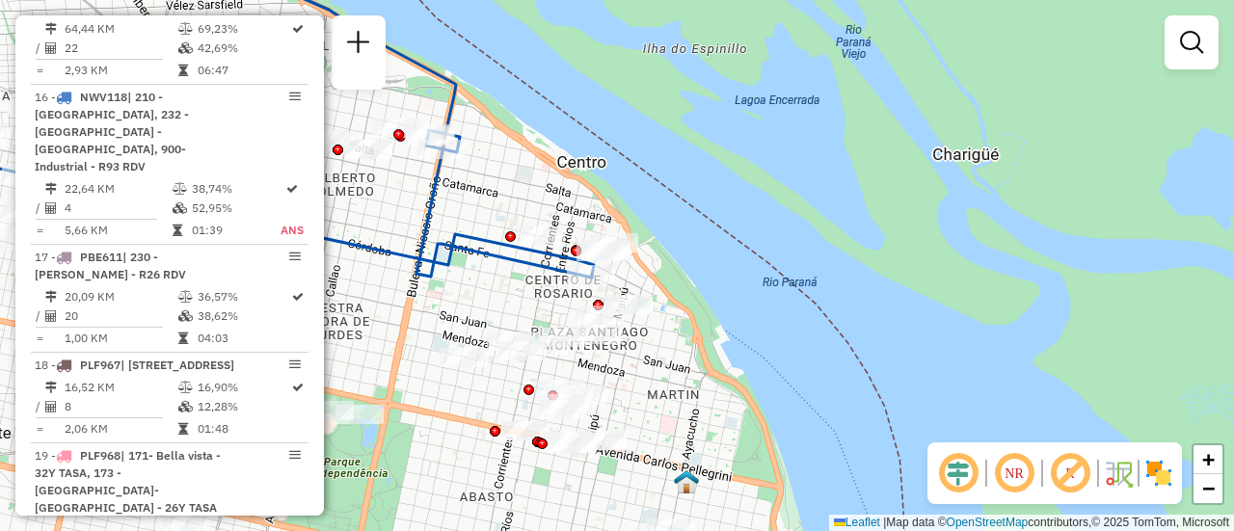
drag, startPoint x: 501, startPoint y: 287, endPoint x: 751, endPoint y: 237, distance: 254.7
click at [745, 238] on div "Janela de atendimento Grade de atendimento Capacidade Transportadoras Veículos …" at bounding box center [617, 265] width 1234 height 531
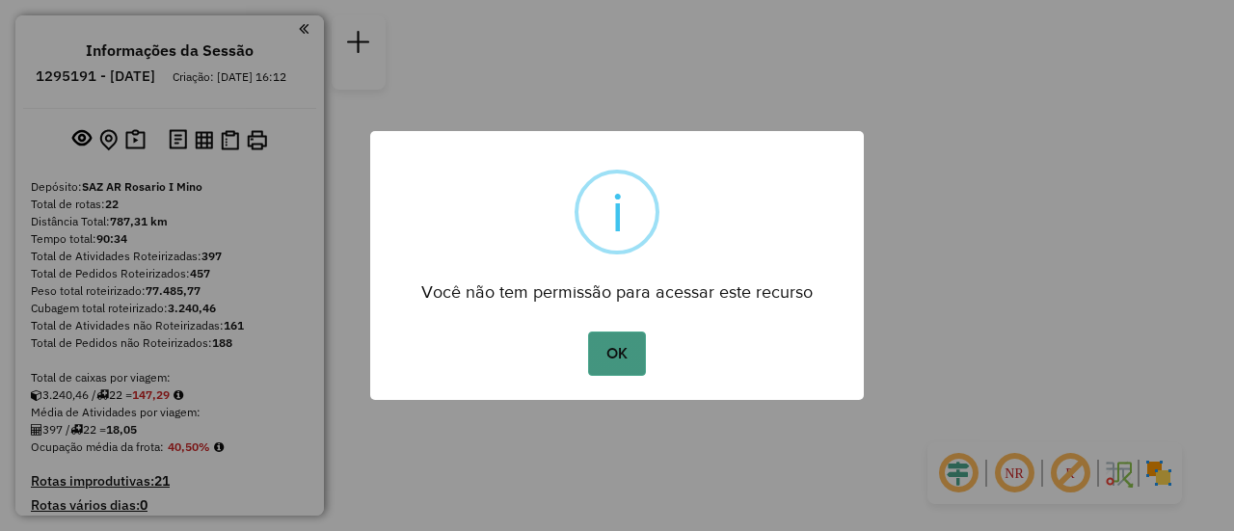
click at [624, 353] on button "OK" at bounding box center [616, 354] width 57 height 44
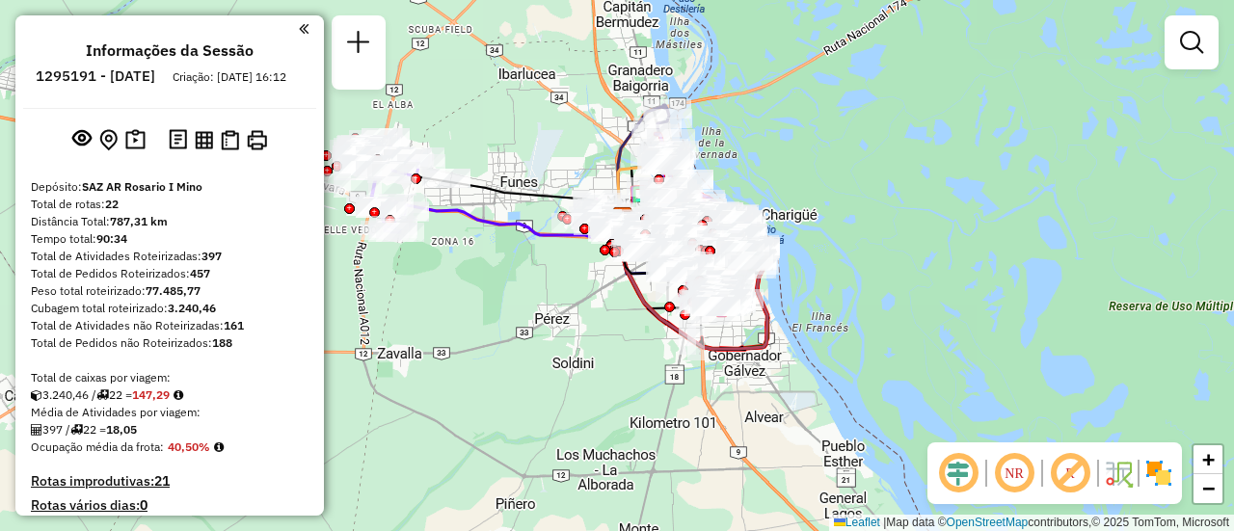
drag, startPoint x: 510, startPoint y: 313, endPoint x: 781, endPoint y: 376, distance: 278.1
click at [781, 376] on div "Janela de atendimento Grade de atendimento Capacidade Transportadoras Veículos …" at bounding box center [617, 265] width 1234 height 531
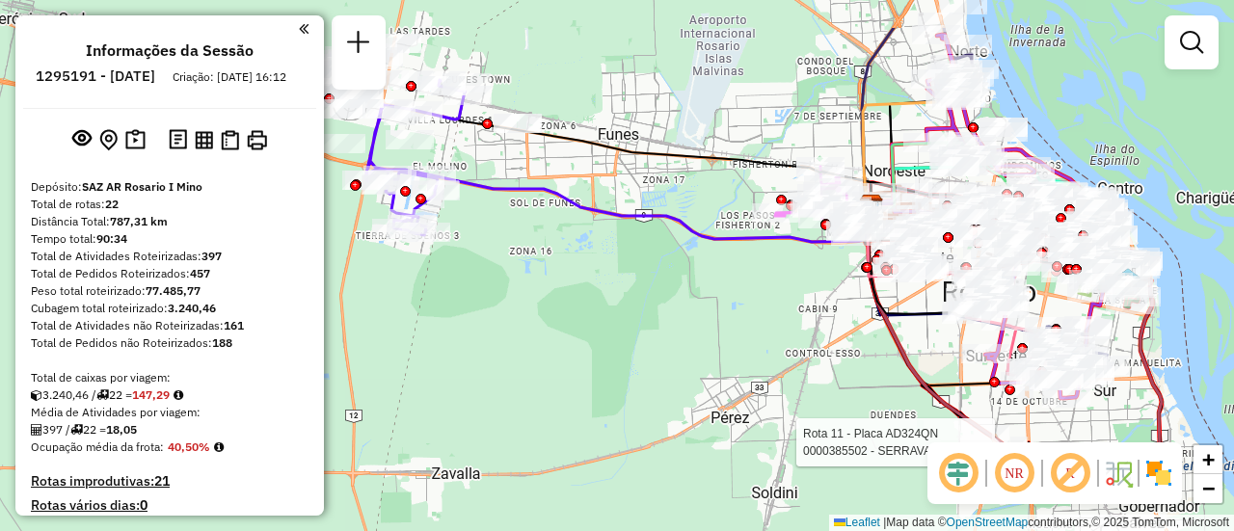
drag, startPoint x: 609, startPoint y: 240, endPoint x: 891, endPoint y: 452, distance: 352.5
click at [837, 452] on div "Rota 11 - Placa AD324QN 0000385502 - SERRAVALLE EDGA Janela de atendimento Grad…" at bounding box center [617, 265] width 1234 height 531
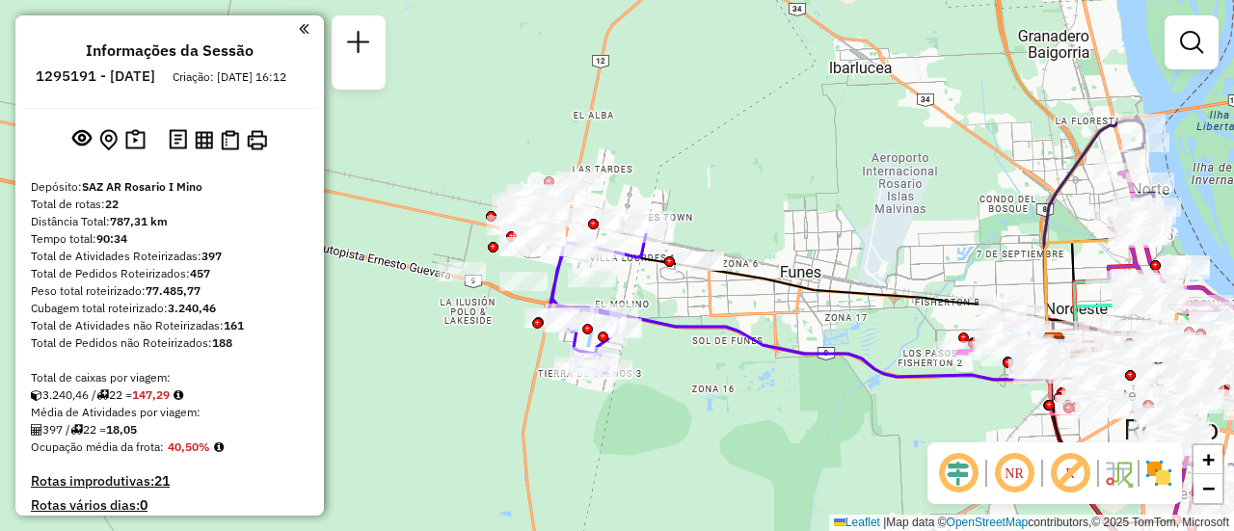
drag, startPoint x: 836, startPoint y: 245, endPoint x: 618, endPoint y: 184, distance: 226.2
click at [624, 186] on div "Rota 11 - Placa AD324QN 0000385502 - SERRAVALLE EDGA Janela de atendimento Grad…" at bounding box center [617, 265] width 1234 height 531
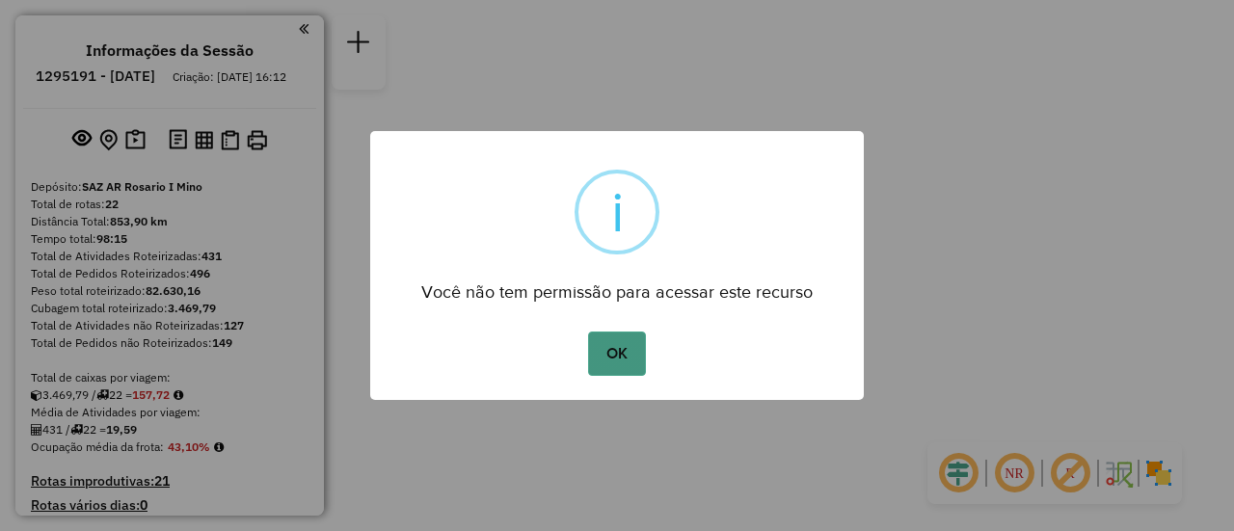
click at [626, 345] on button "OK" at bounding box center [616, 354] width 57 height 44
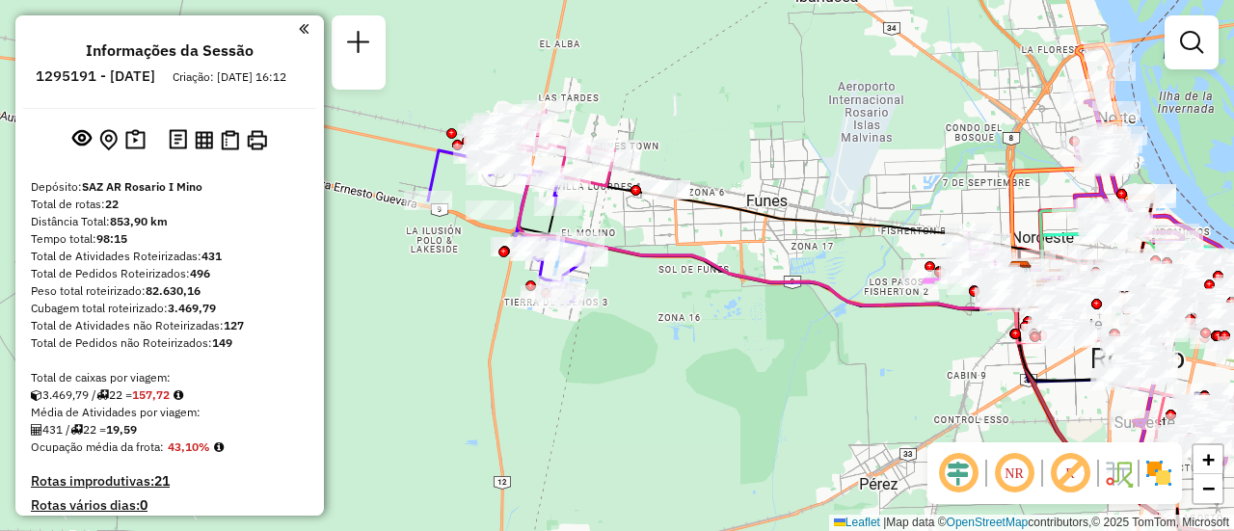
drag, startPoint x: 595, startPoint y: 174, endPoint x: 621, endPoint y: 239, distance: 70.5
click at [621, 239] on icon at bounding box center [761, 232] width 518 height 152
select select "**********"
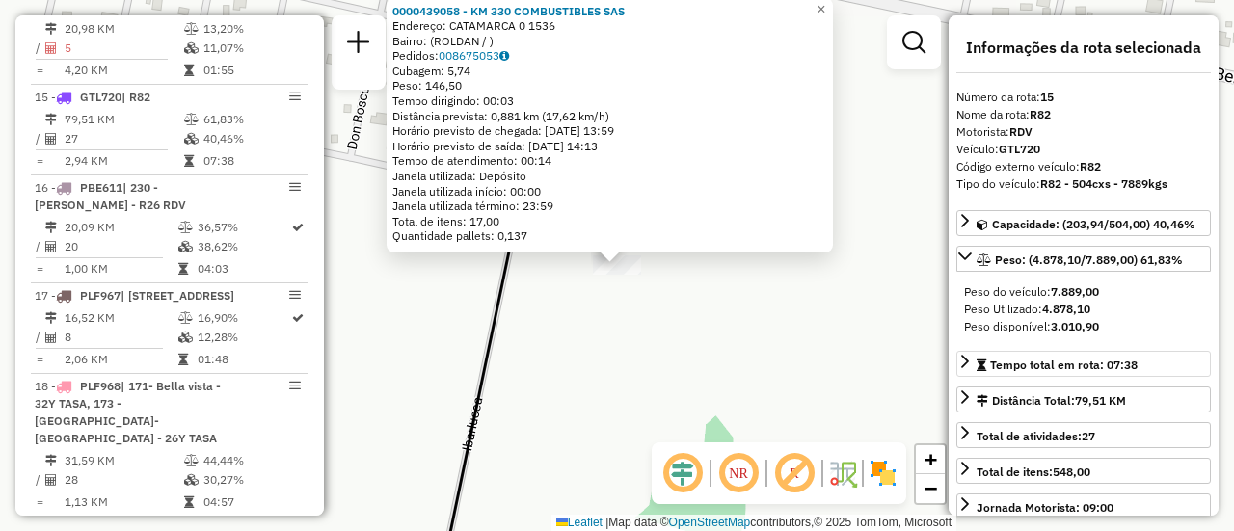
scroll to position [96, 0]
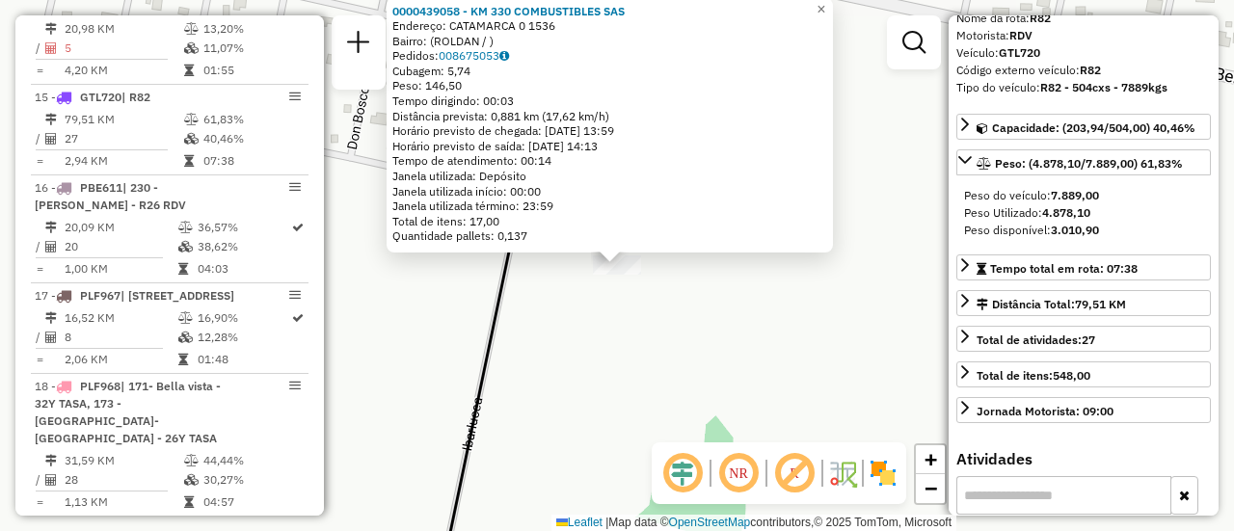
click at [722, 379] on div "0000439058 - KM 330 COMBUSTIBLES SAS Endereço: CATAMARCA 0 1536 Bairro: (ROLDAN…" at bounding box center [617, 265] width 1234 height 531
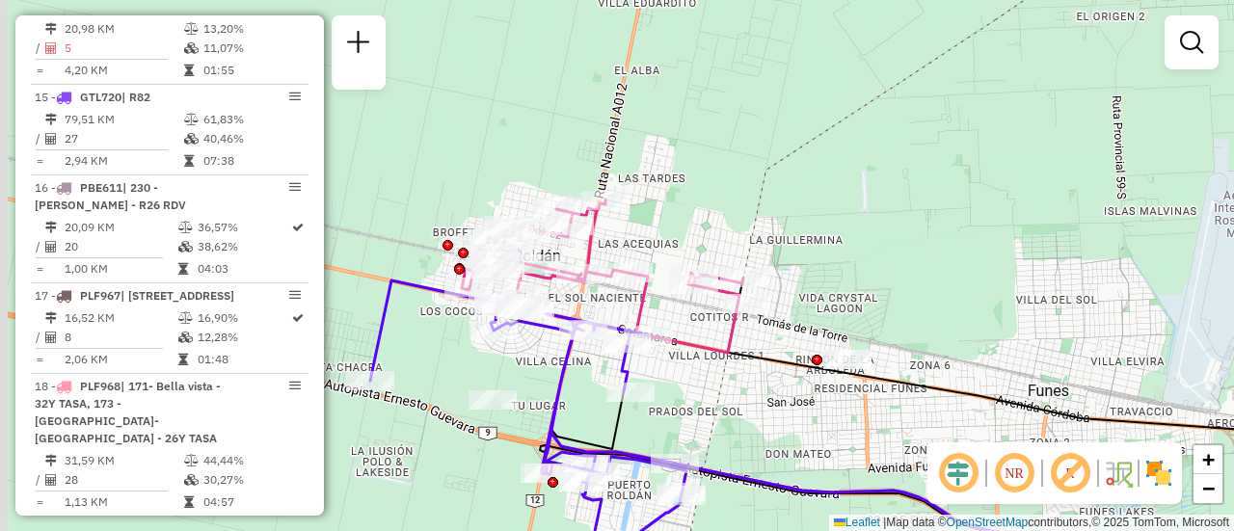
drag, startPoint x: 429, startPoint y: 242, endPoint x: 550, endPoint y: 358, distance: 167.1
click at [547, 359] on div "Janela de atendimento Grade de atendimento Capacidade Transportadoras Veículos …" at bounding box center [617, 265] width 1234 height 531
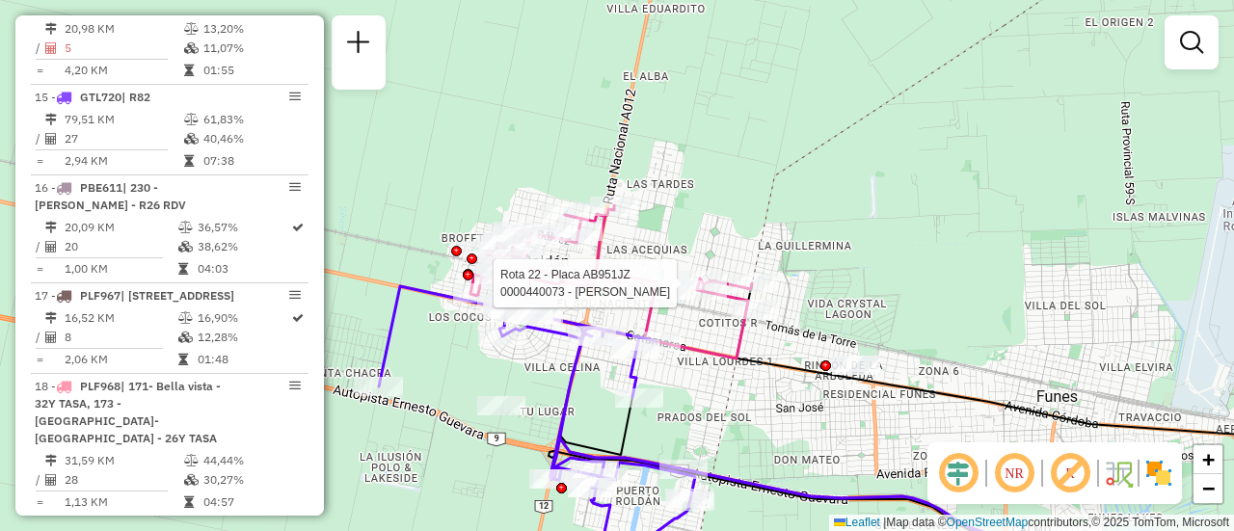
select select "**********"
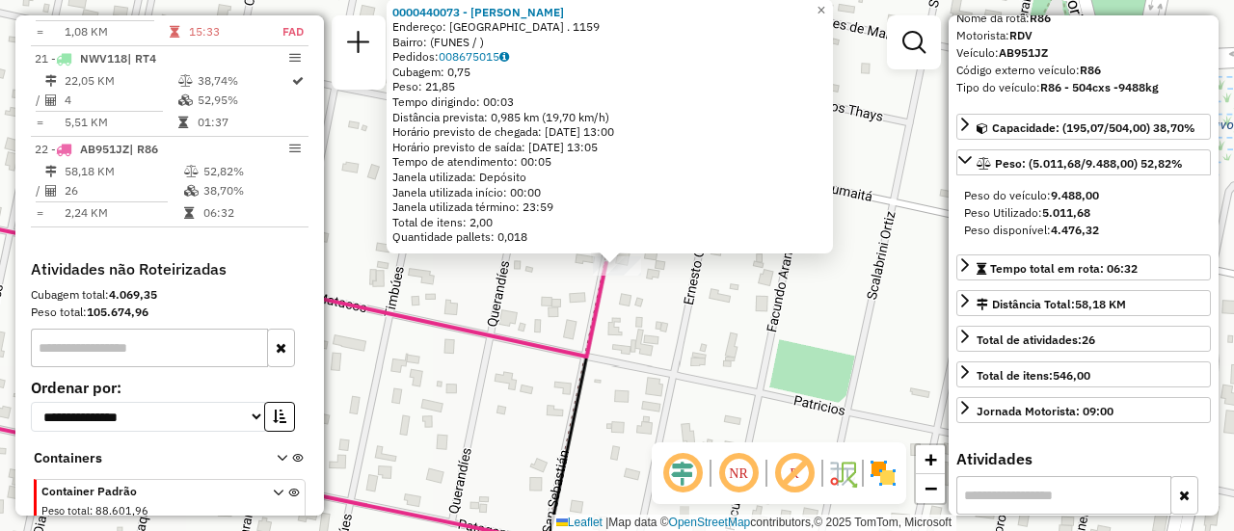
click at [717, 345] on div "0000440073 - SALAZAR CAROLINA ANDREA Endereço: SAN SEBASTIAN . 1159 Bairro: (FU…" at bounding box center [617, 265] width 1234 height 531
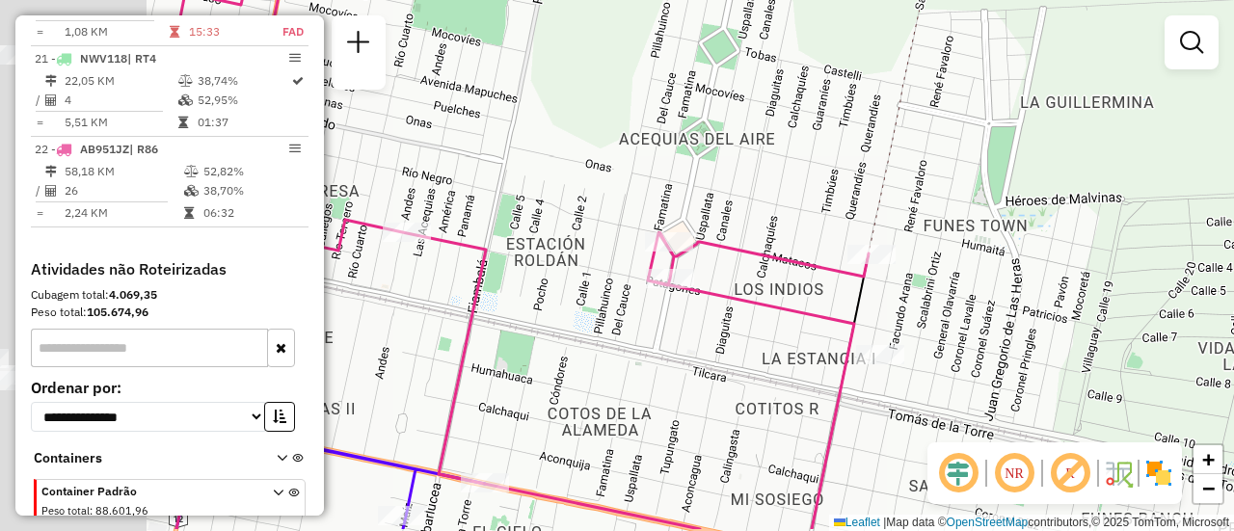
drag, startPoint x: 748, startPoint y: 229, endPoint x: 835, endPoint y: 228, distance: 86.8
click at [835, 228] on div "Janela de atendimento Grade de atendimento Capacidade Transportadoras Veículos …" at bounding box center [617, 265] width 1234 height 531
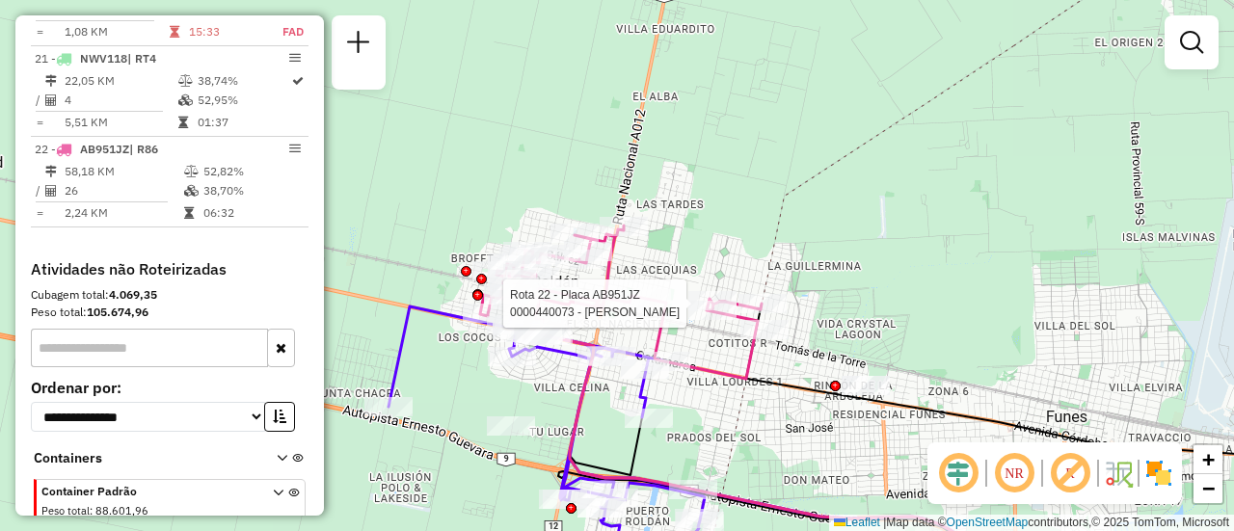
select select "**********"
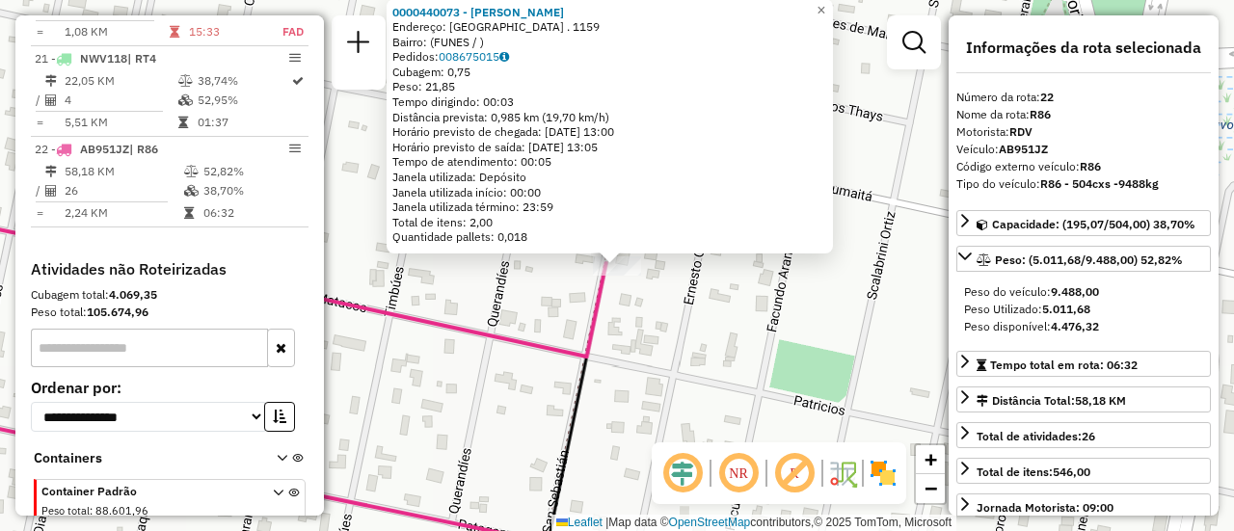
click at [769, 324] on div "0000440073 - SALAZAR CAROLINA ANDREA Endereço: SAN SEBASTIAN . 1159 Bairro: (FU…" at bounding box center [617, 265] width 1234 height 531
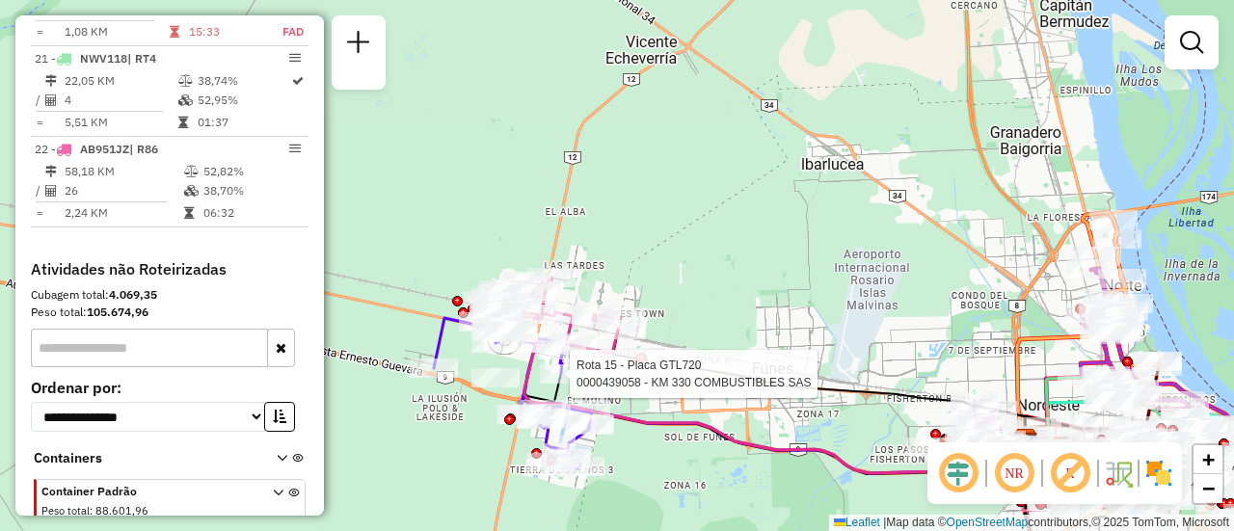
select select "**********"
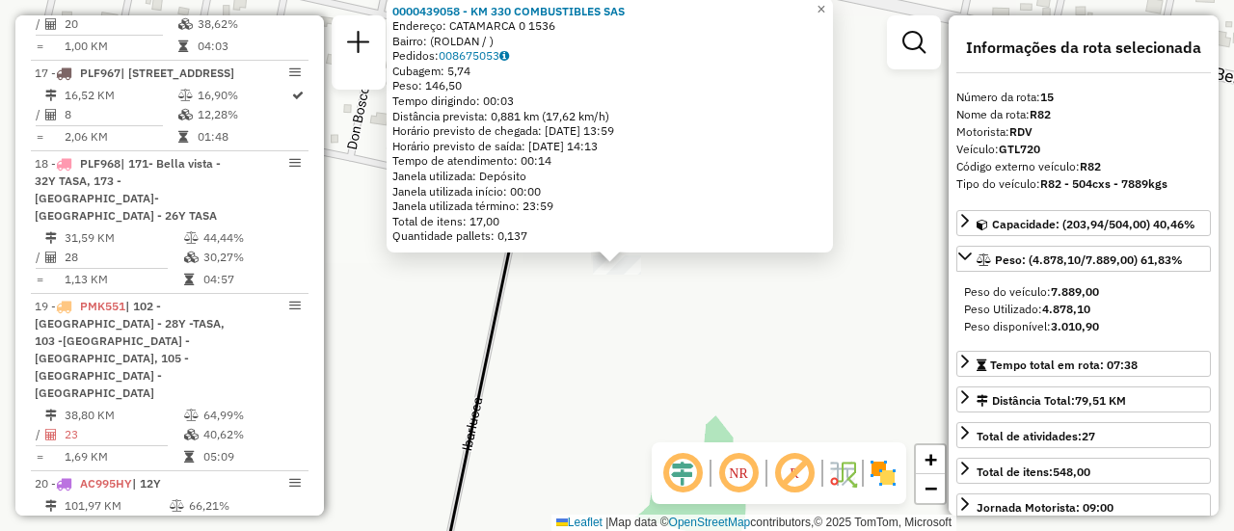
scroll to position [2285, 0]
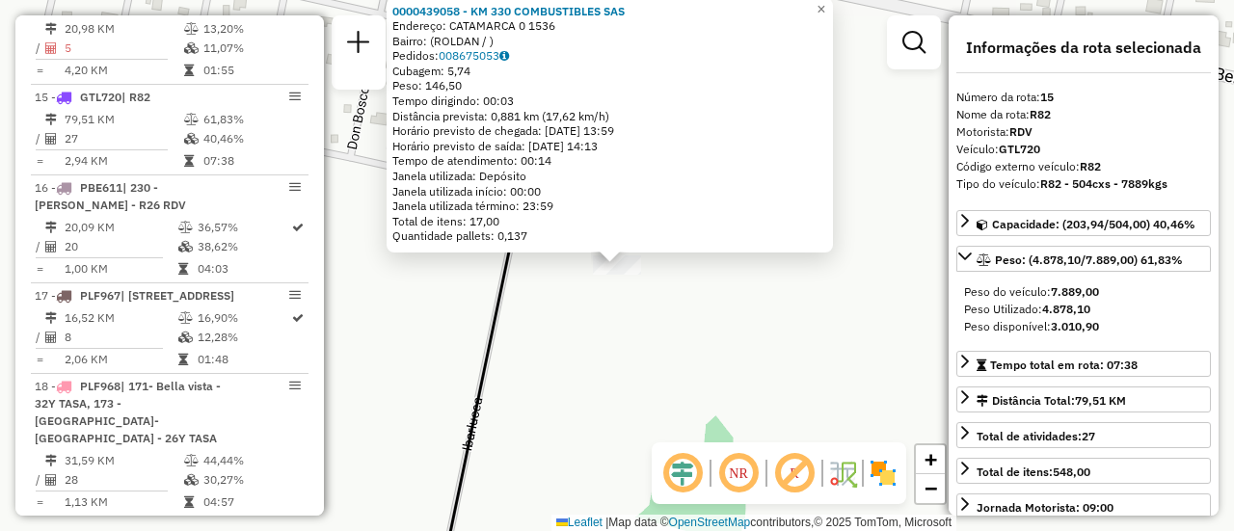
click at [724, 322] on div "0000439058 - KM 330 COMBUSTIBLES SAS Endereço: CATAMARCA 0 1536 Bairro: (ROLDAN…" at bounding box center [617, 265] width 1234 height 531
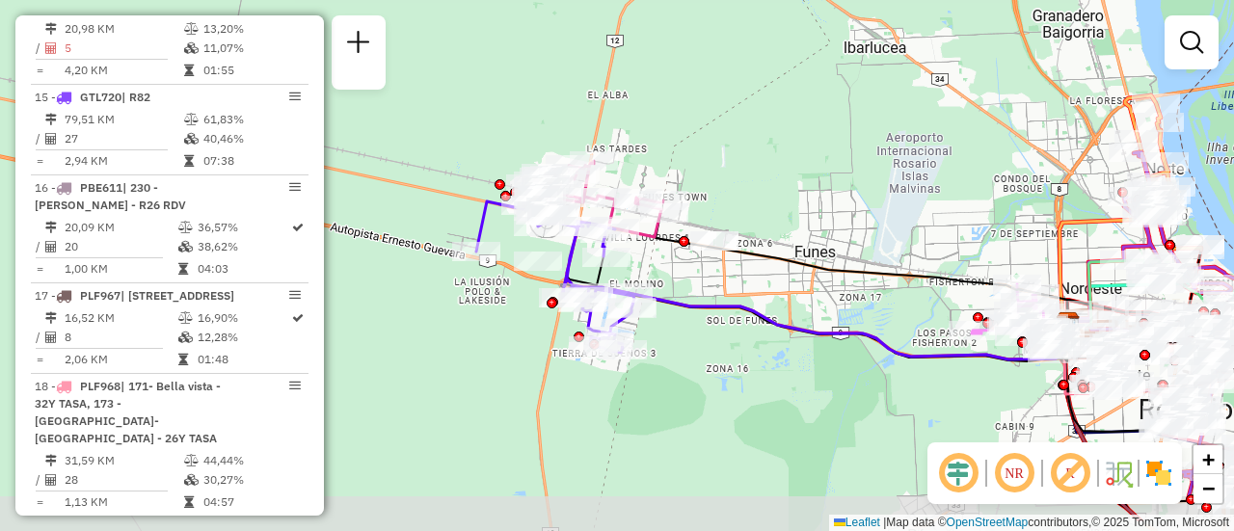
drag, startPoint x: 918, startPoint y: 255, endPoint x: 815, endPoint y: 202, distance: 115.6
click at [815, 202] on div "Janela de atendimento Grade de atendimento Capacidade Transportadoras Veículos …" at bounding box center [617, 265] width 1234 height 531
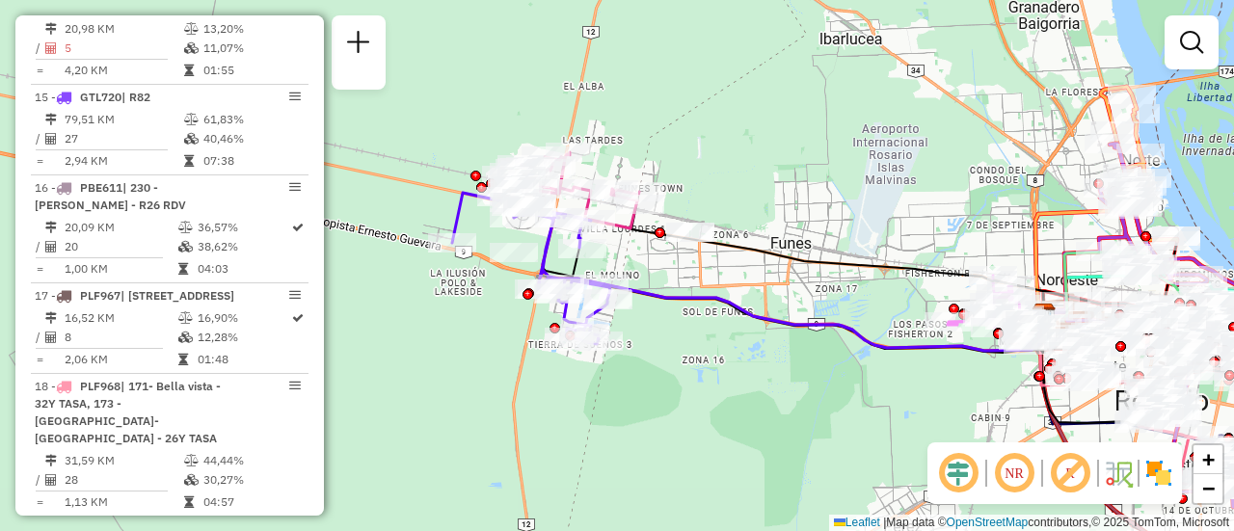
click at [688, 228] on div "Janela de atendimento Grade de atendimento Capacidade Transportadoras Veículos …" at bounding box center [617, 265] width 1234 height 531
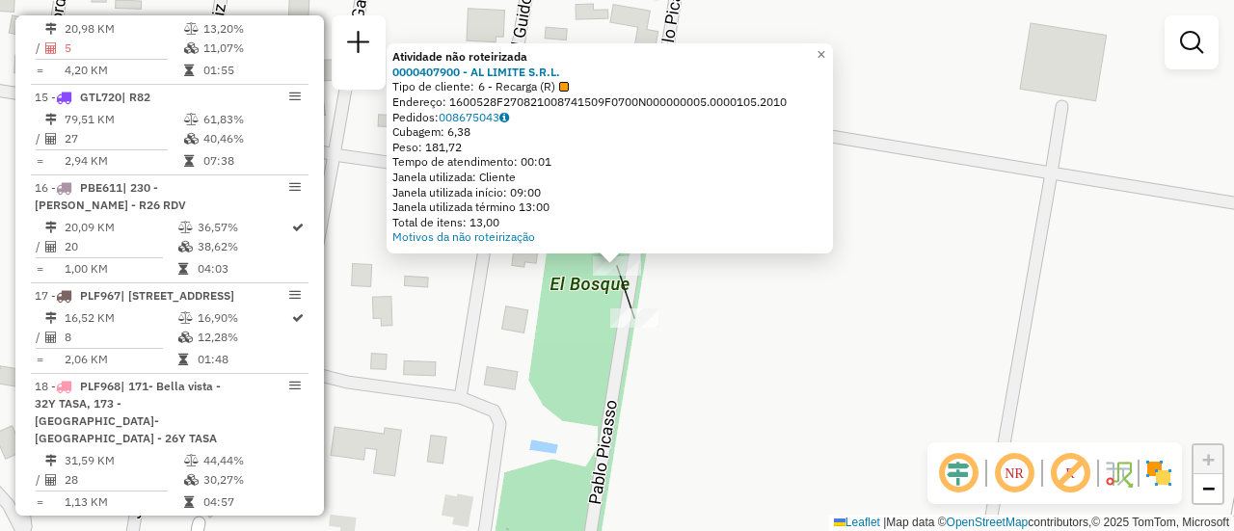
drag, startPoint x: 539, startPoint y: 325, endPoint x: 618, endPoint y: 328, distance: 79.1
click at [541, 325] on div "Atividade não roteirizada 0000407900 - AL LIMITE S.R.L. Tipo de cliente: 6 - Re…" at bounding box center [617, 265] width 1234 height 531
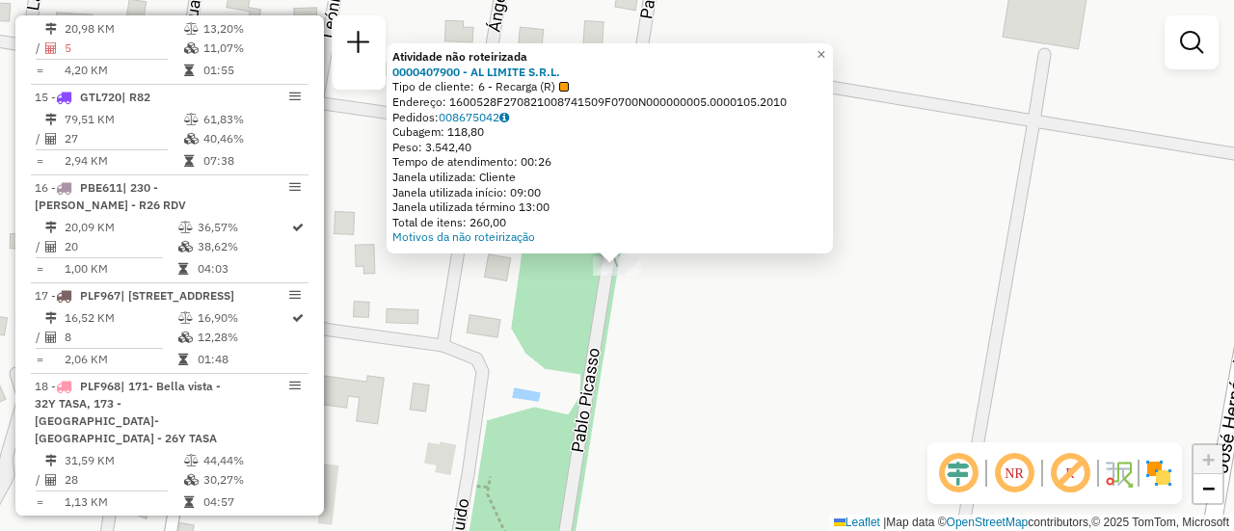
click at [533, 326] on div "Atividade não roteirizada 0000407900 - AL LIMITE S.R.L. Tipo de cliente: 6 - Re…" at bounding box center [617, 265] width 1234 height 531
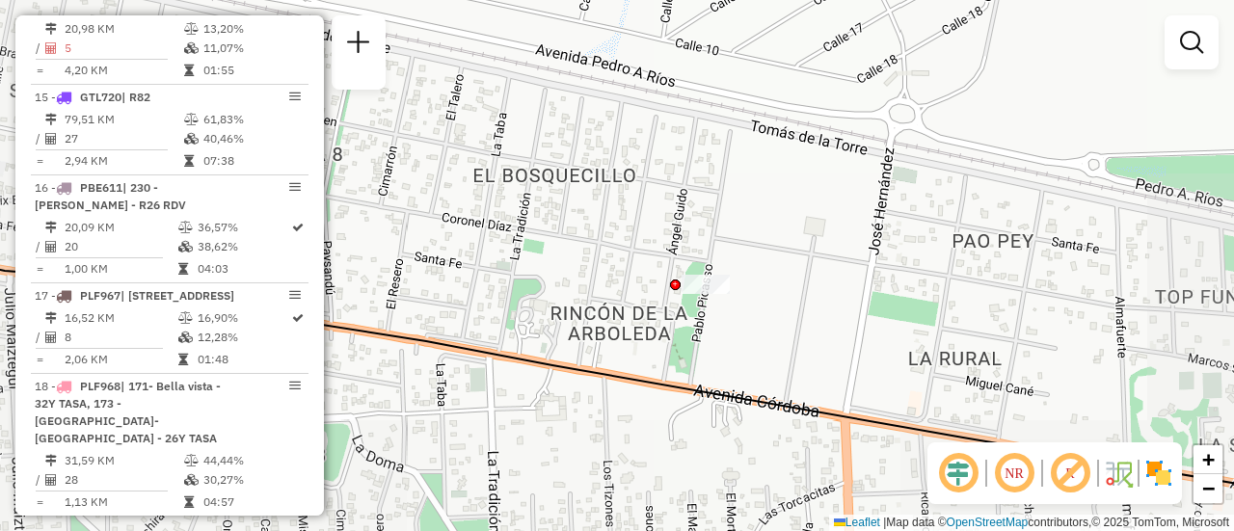
drag, startPoint x: 617, startPoint y: 308, endPoint x: 759, endPoint y: 266, distance: 147.7
click at [759, 266] on div "Janela de atendimento Grade de atendimento Capacidade Transportadoras Veículos …" at bounding box center [617, 265] width 1234 height 531
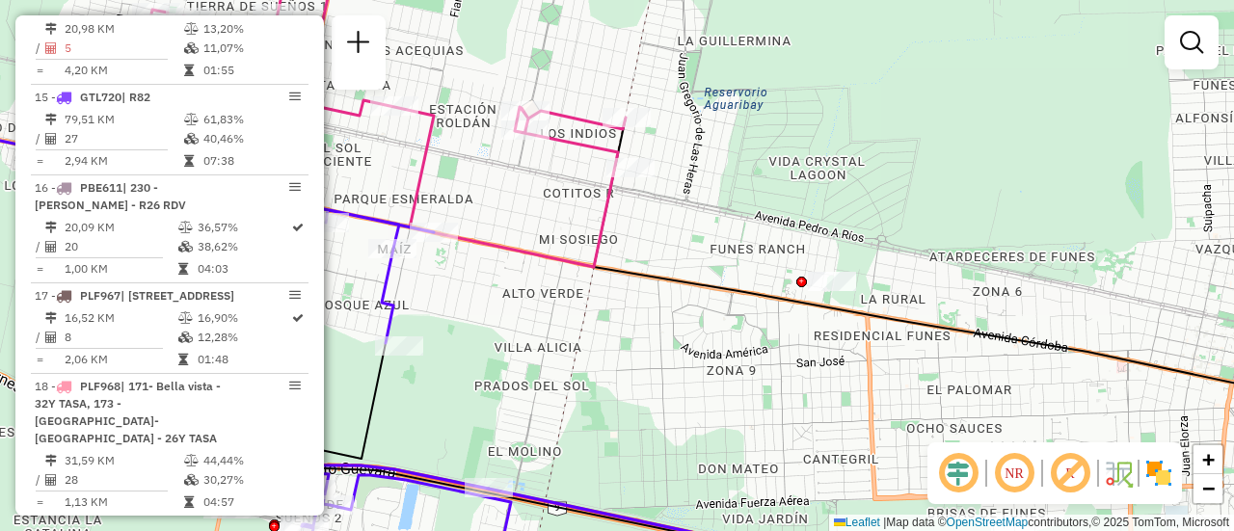
drag, startPoint x: 578, startPoint y: 225, endPoint x: 804, endPoint y: 226, distance: 226.6
click at [800, 226] on div "Janela de atendimento Grade de atendimento Capacidade Transportadoras Veículos …" at bounding box center [617, 265] width 1234 height 531
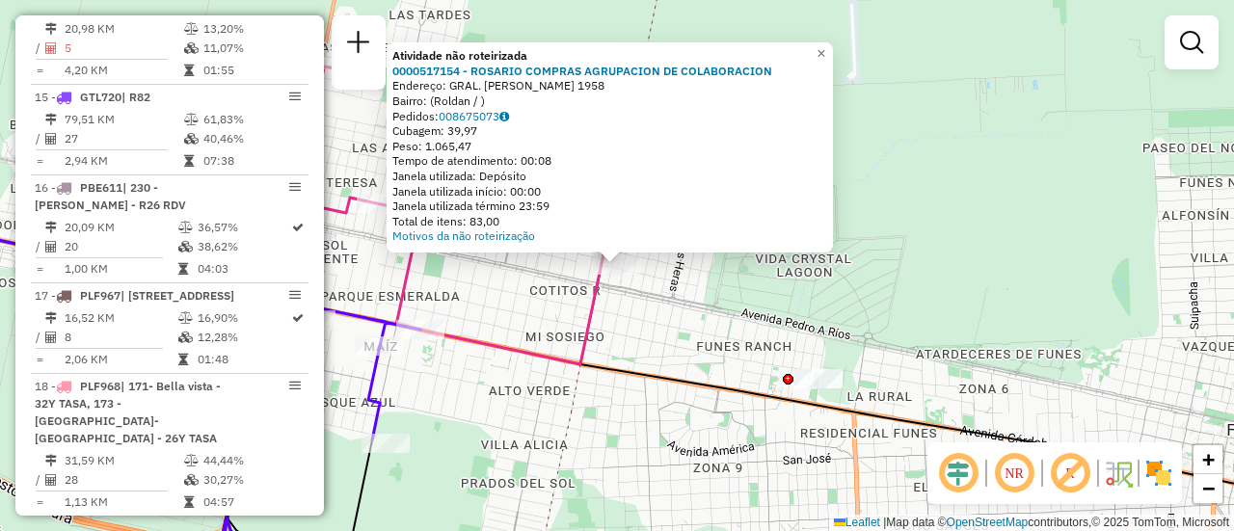
click at [713, 346] on div "Atividade não roteirizada 0000517154 - ROSARIO COMPRAS AGRUPACION DE COLABORACI…" at bounding box center [617, 265] width 1234 height 531
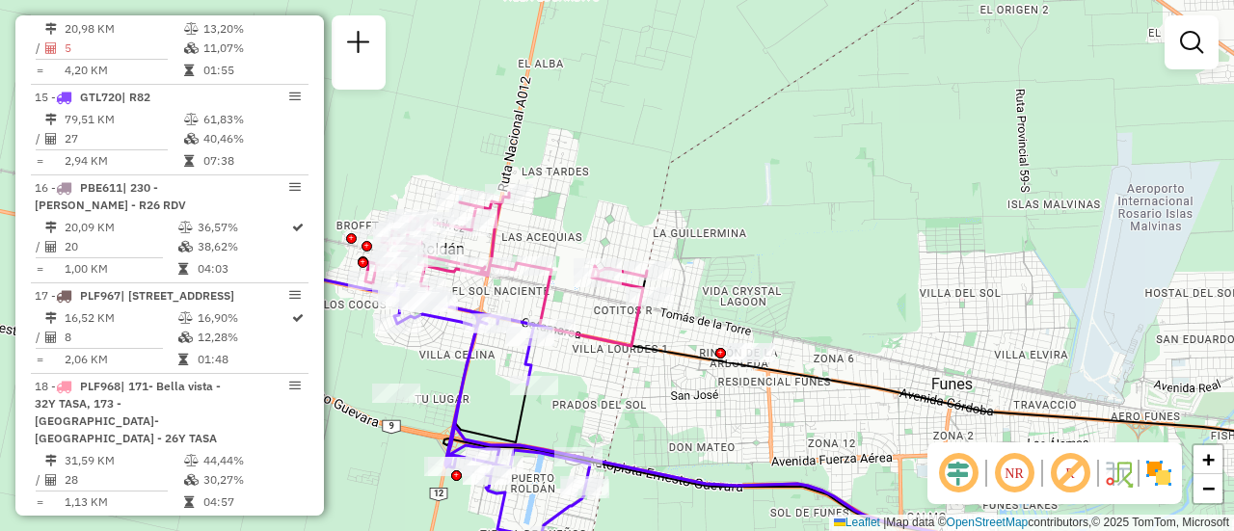
drag, startPoint x: 601, startPoint y: 323, endPoint x: 818, endPoint y: 257, distance: 226.7
click at [732, 274] on div "Janela de atendimento Grade de atendimento Capacidade Transportadoras Veículos …" at bounding box center [617, 265] width 1234 height 531
click at [808, 260] on div "Janela de atendimento Grade de atendimento Capacidade Transportadoras Veículos …" at bounding box center [617, 265] width 1234 height 531
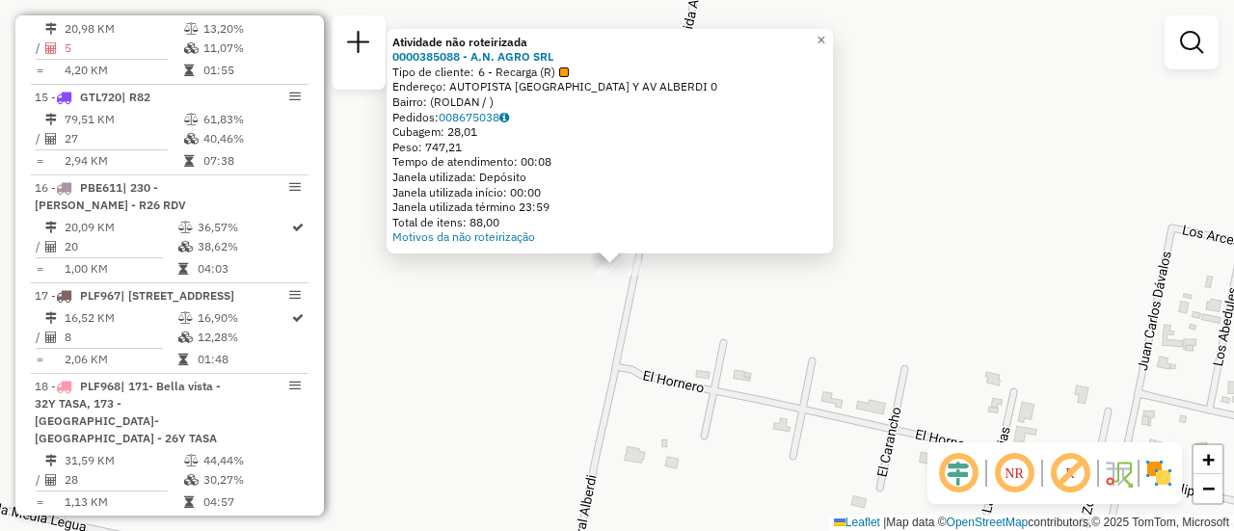
click at [721, 309] on div "Atividade não roteirizada 0000385088 - A.N. AGRO SRL Tipo de cliente: 6 - Recar…" at bounding box center [617, 265] width 1234 height 531
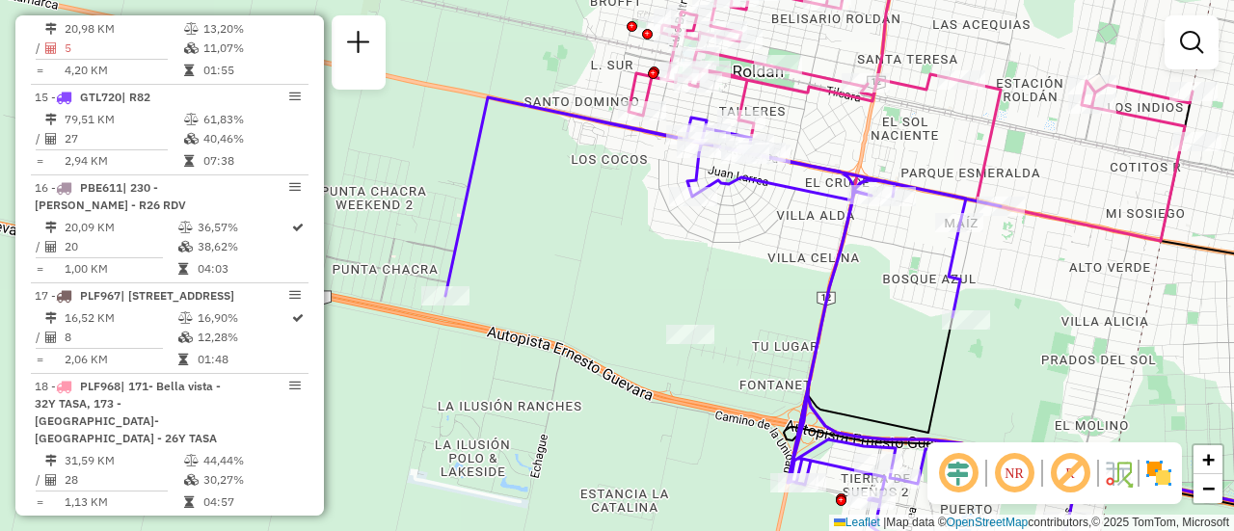
drag, startPoint x: 850, startPoint y: 237, endPoint x: 812, endPoint y: 305, distance: 77.7
click at [812, 305] on icon at bounding box center [761, 356] width 633 height 519
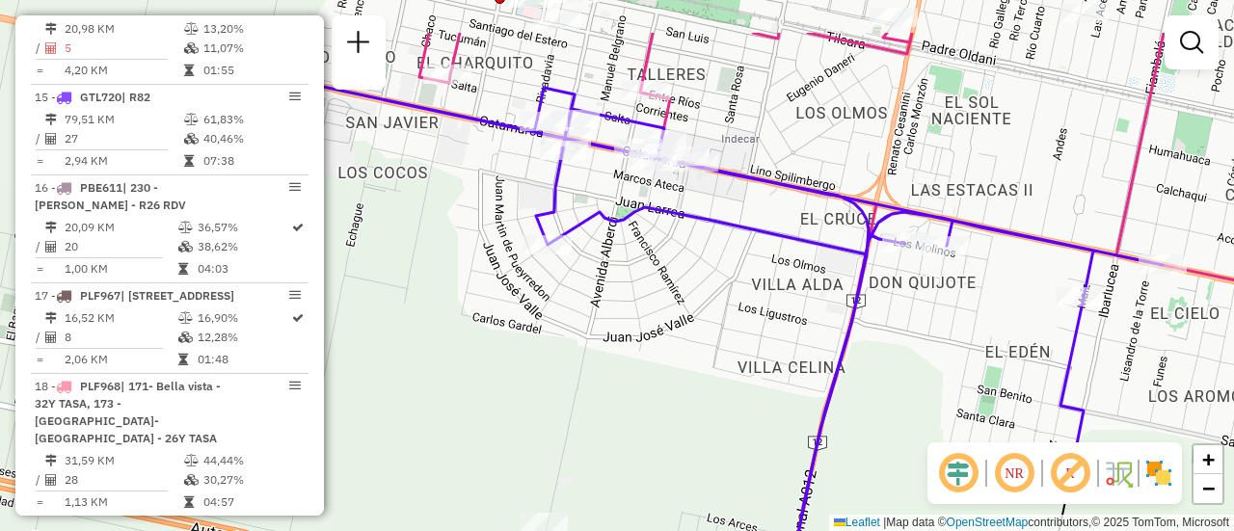
drag, startPoint x: 725, startPoint y: 171, endPoint x: 748, endPoint y: 258, distance: 90.7
click at [747, 271] on div "Janela de atendimento Grade de atendimento Capacidade Transportadoras Veículos …" at bounding box center [617, 265] width 1234 height 531
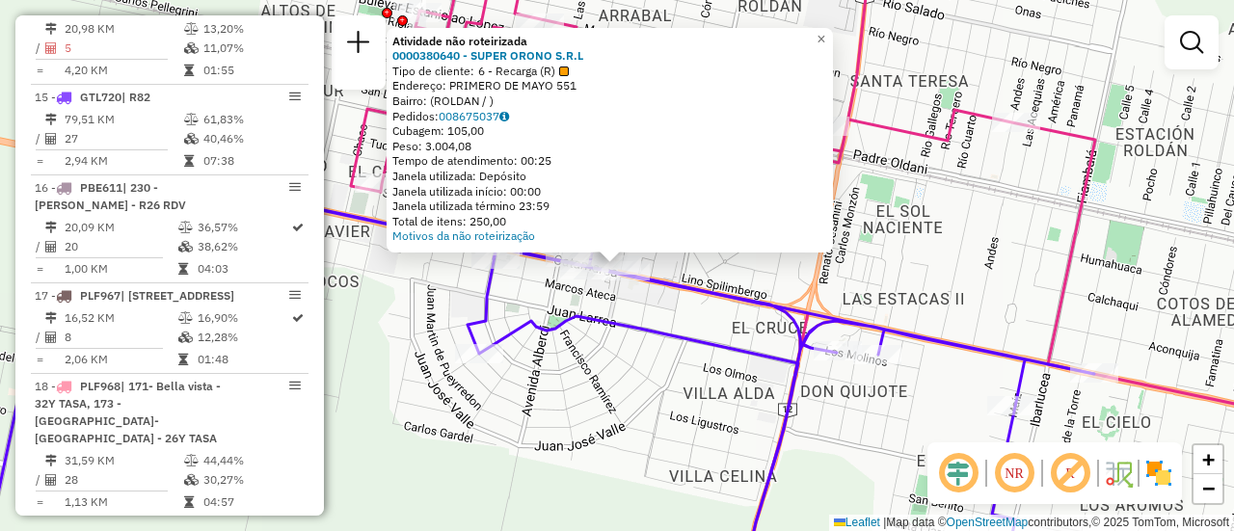
click at [661, 308] on div "Atividade não roteirizada 0000380640 - SUPER ORONO S.R.L Tipo de cliente: 6 - R…" at bounding box center [617, 265] width 1234 height 531
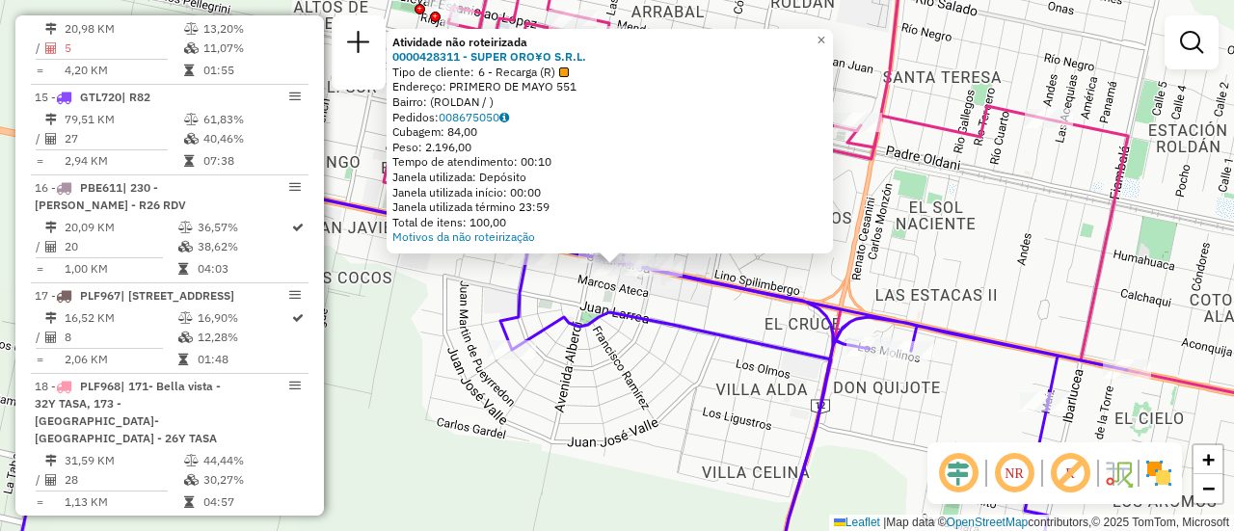
click at [714, 310] on div "Atividade não roteirizada 0000428311 - SUPER ORO¥O S.R.L. Tipo de cliente: 6 - …" at bounding box center [617, 265] width 1234 height 531
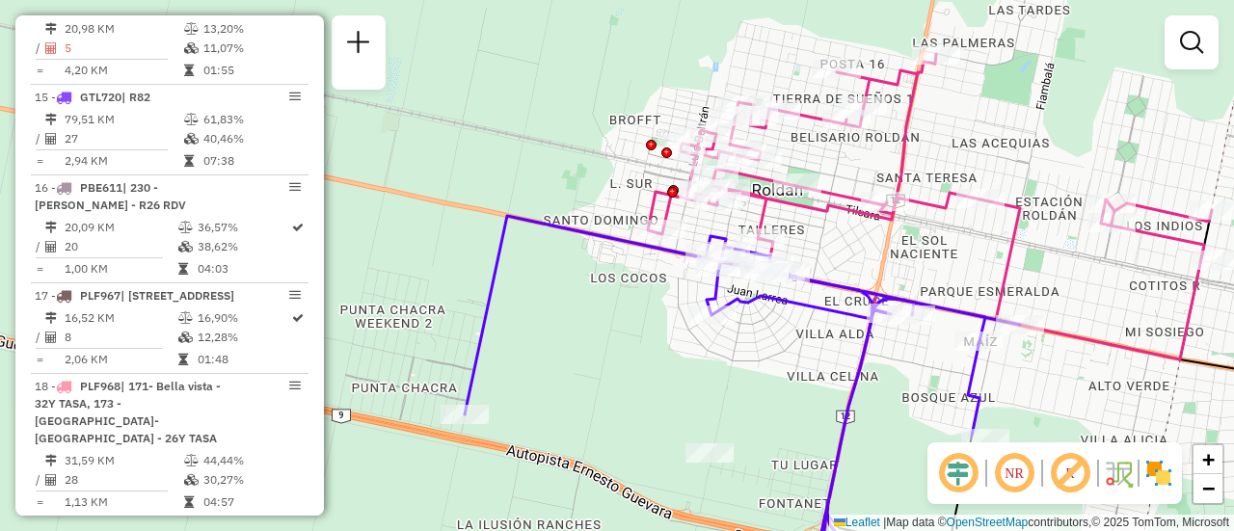
drag, startPoint x: 949, startPoint y: 281, endPoint x: 809, endPoint y: 122, distance: 211.1
click at [821, 130] on div "Janela de atendimento Grade de atendimento Capacidade Transportadoras Veículos …" at bounding box center [617, 265] width 1234 height 531
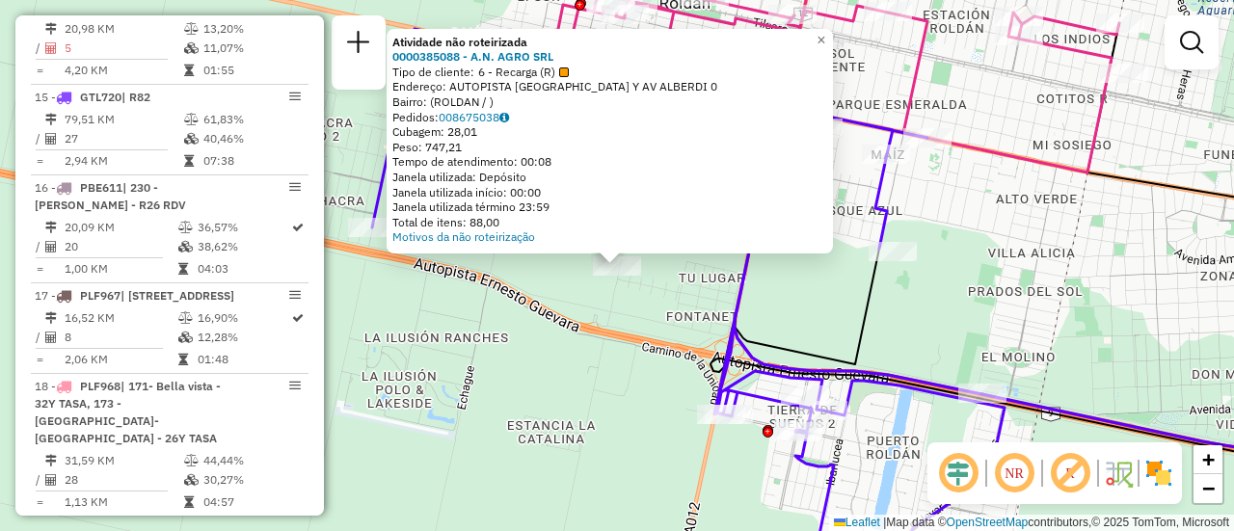
click at [646, 302] on div "Atividade não roteirizada 0000385088 - A.N. AGRO SRL Tipo de cliente: 6 - Recar…" at bounding box center [617, 265] width 1234 height 531
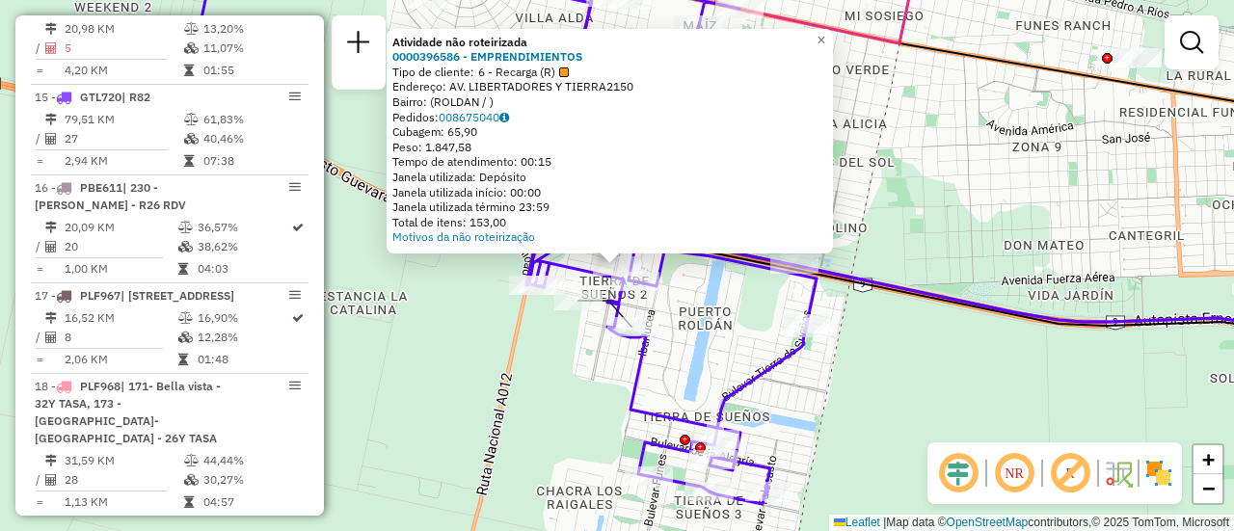
click at [696, 306] on div "Atividade não roteirizada 0000396586 - EMPRENDIMIENTOS Tipo de cliente: 6 - Rec…" at bounding box center [617, 265] width 1234 height 531
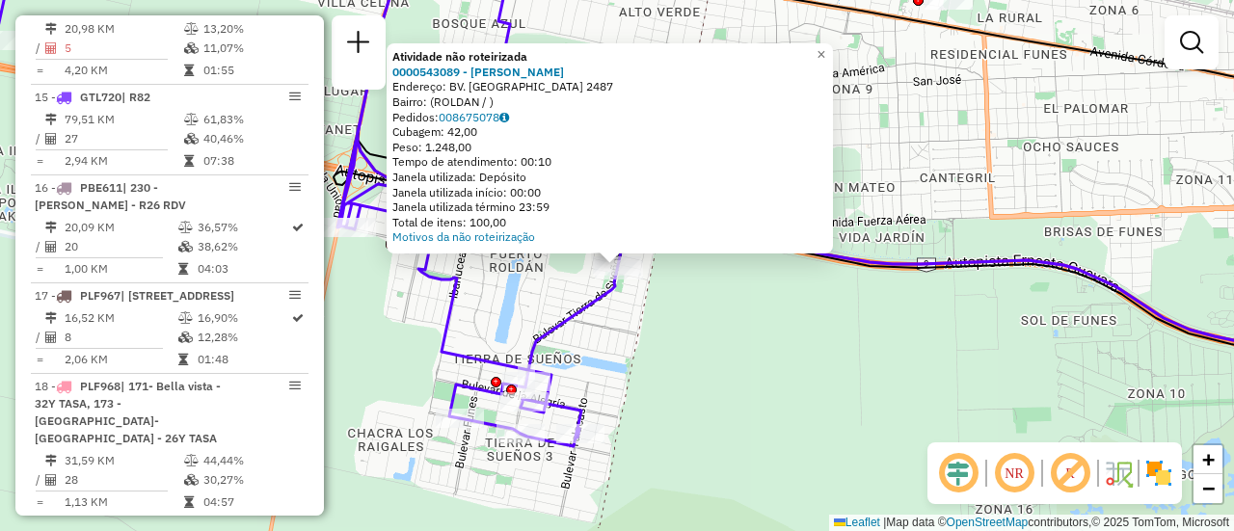
click at [658, 320] on div "Atividade não roteirizada 0000543089 - Li Long Endereço: BV. TIERRA DE SUENOS 2…" at bounding box center [617, 265] width 1234 height 531
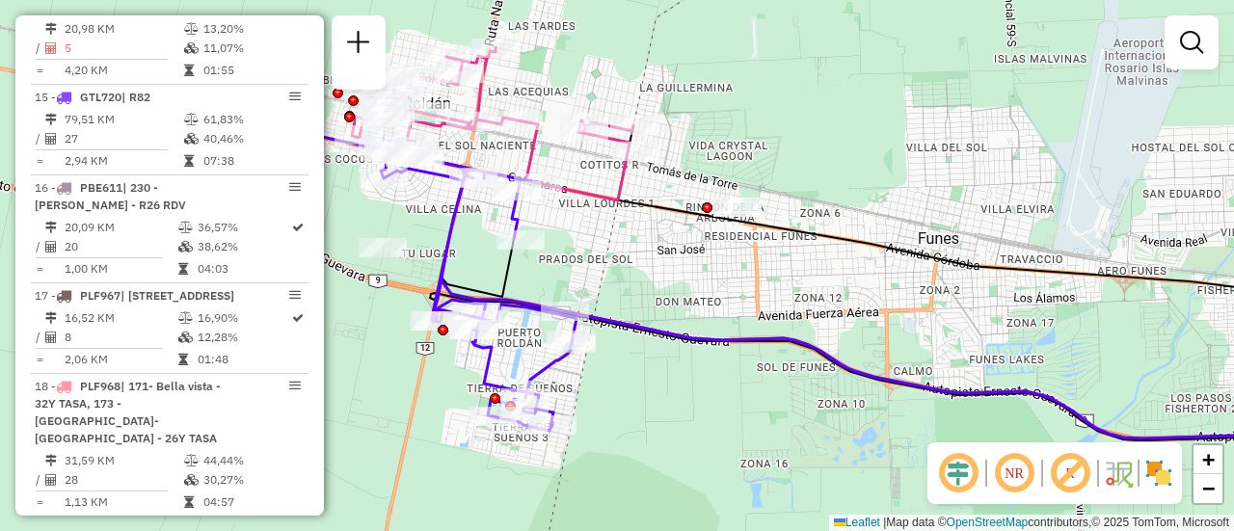
drag, startPoint x: 835, startPoint y: 244, endPoint x: 772, endPoint y: 290, distance: 77.9
click at [745, 298] on div "Janela de atendimento Grade de atendimento Capacidade Transportadoras Veículos …" at bounding box center [617, 265] width 1234 height 531
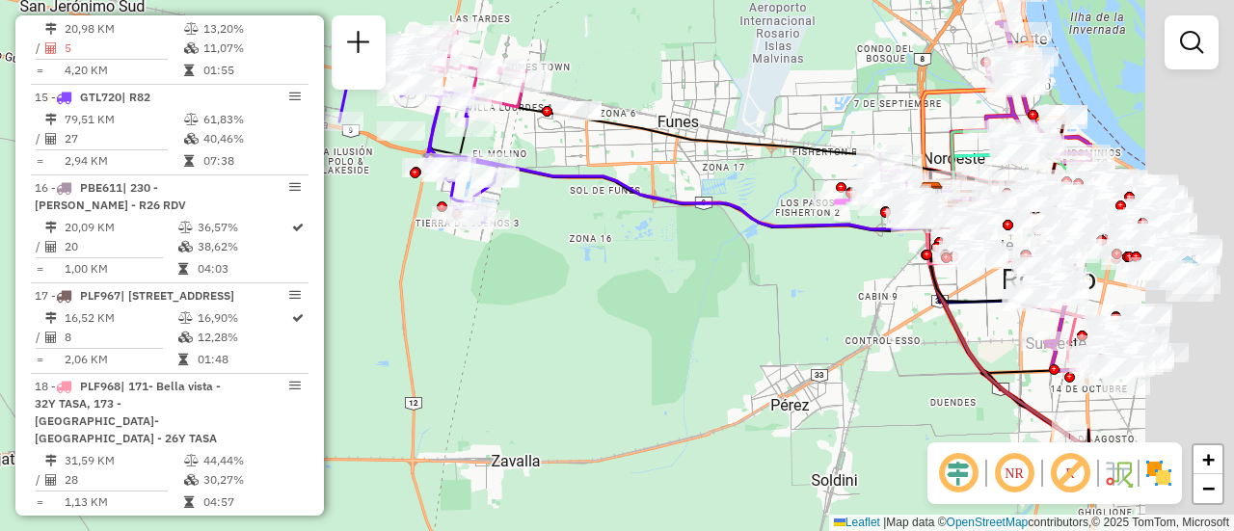
drag, startPoint x: 922, startPoint y: 153, endPoint x: 602, endPoint y: 87, distance: 327.0
click at [625, 88] on div "Janela de atendimento Grade de atendimento Capacidade Transportadoras Veículos …" at bounding box center [617, 265] width 1234 height 531
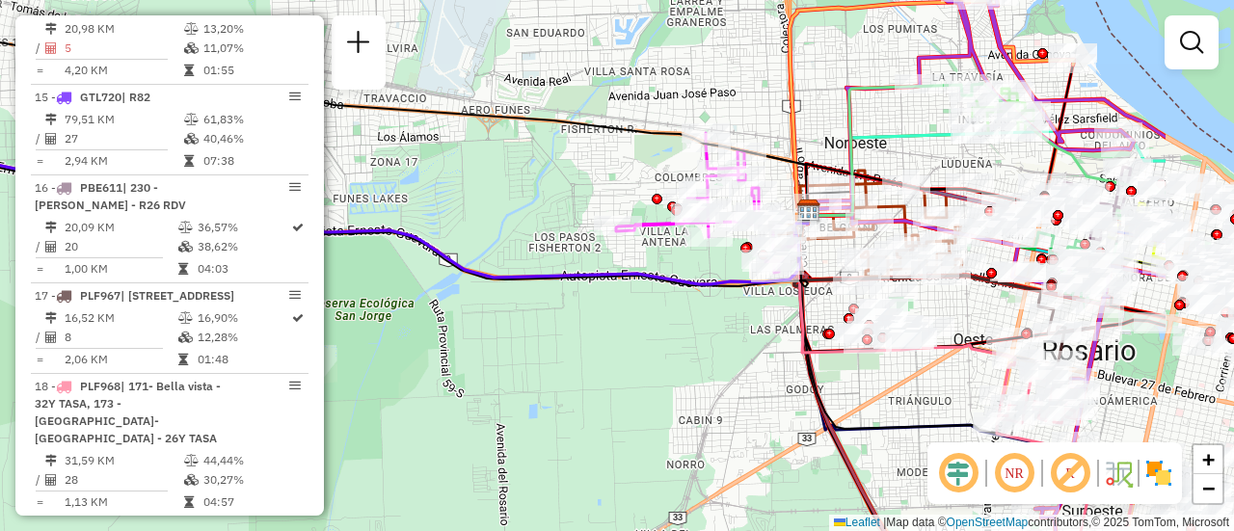
drag, startPoint x: 898, startPoint y: 72, endPoint x: 646, endPoint y: 82, distance: 251.9
click at [646, 82] on div "Janela de atendimento Grade de atendimento Capacidade Transportadoras Veículos …" at bounding box center [617, 265] width 1234 height 531
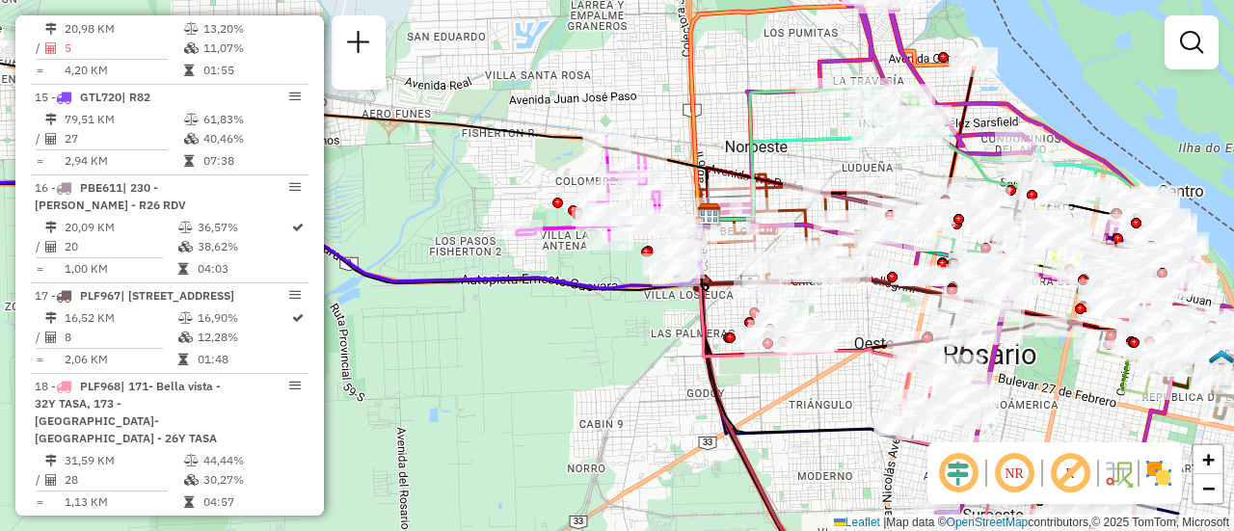
drag, startPoint x: 843, startPoint y: 138, endPoint x: 730, endPoint y: 139, distance: 112.8
click at [730, 139] on icon at bounding box center [928, 176] width 439 height 87
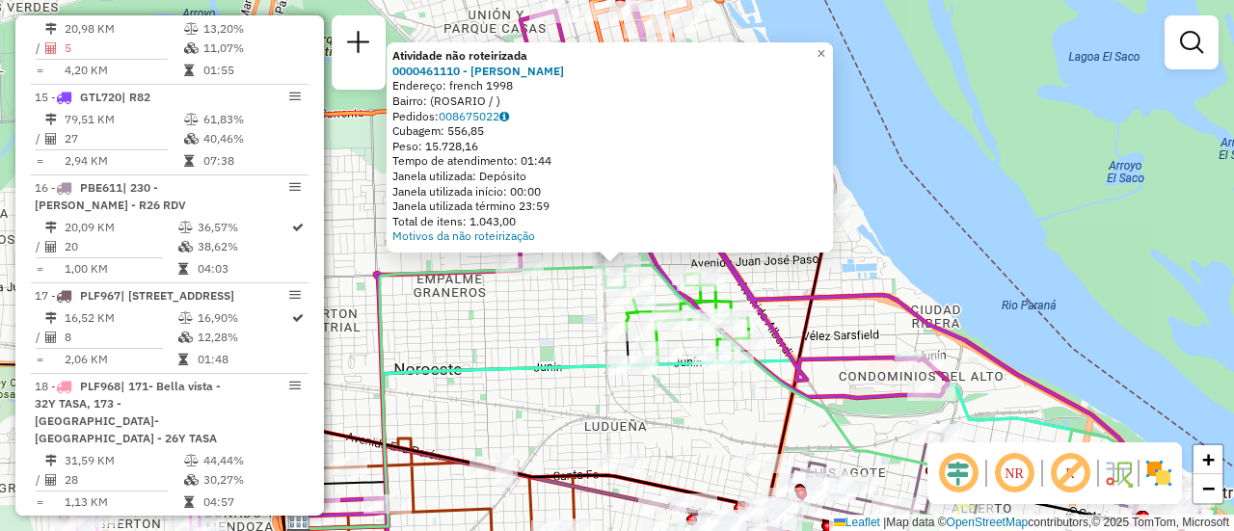
click at [506, 334] on div "Atividade não roteirizada 0000461110 - Gonzales Emanuel - RDV Endereço: french …" at bounding box center [617, 265] width 1234 height 531
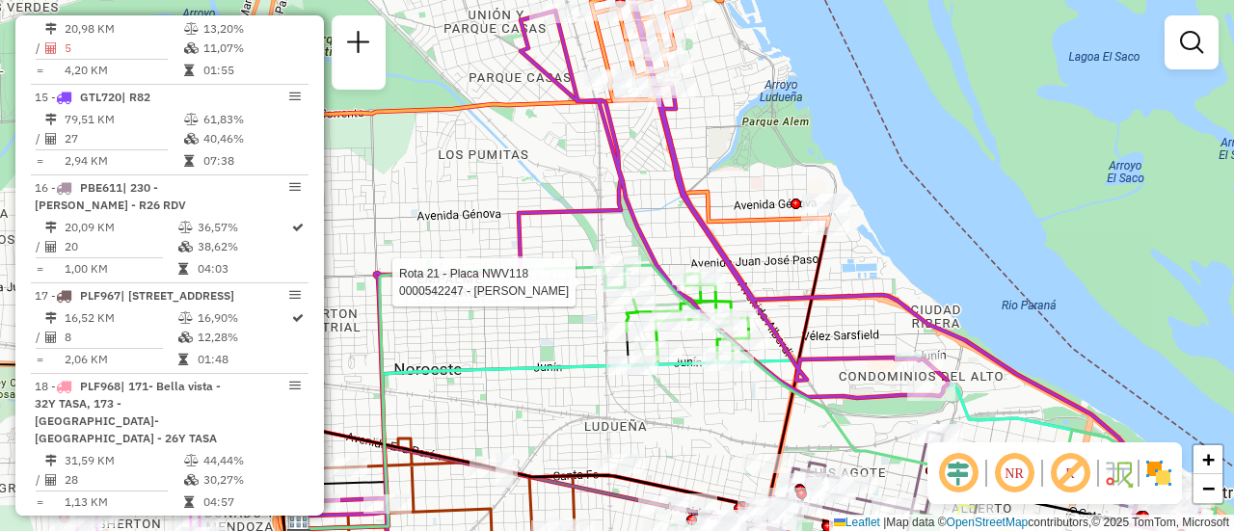
select select "**********"
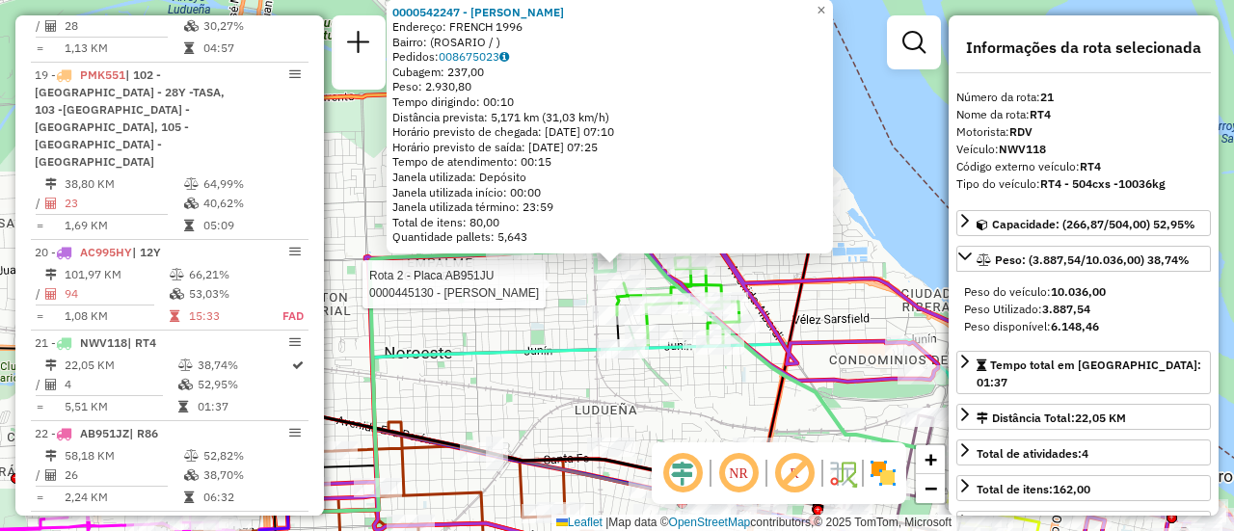
scroll to position [2933, 0]
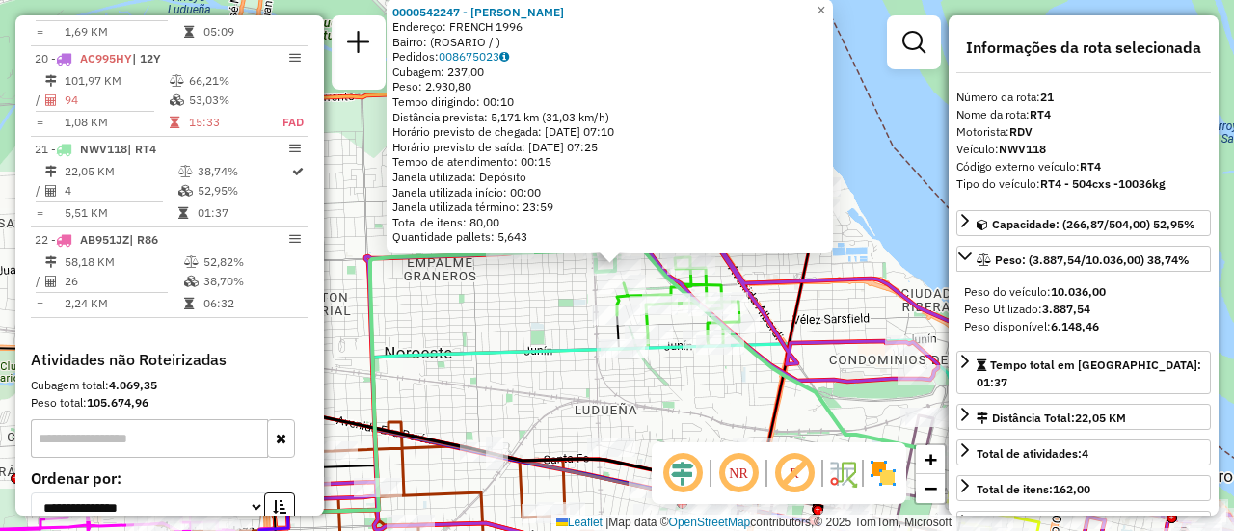
click at [491, 322] on div "0000542247 - Gonzales Maximiliano Jose Endereço: FRENCH 1996 Bairro: (ROSARIO /…" at bounding box center [617, 265] width 1234 height 531
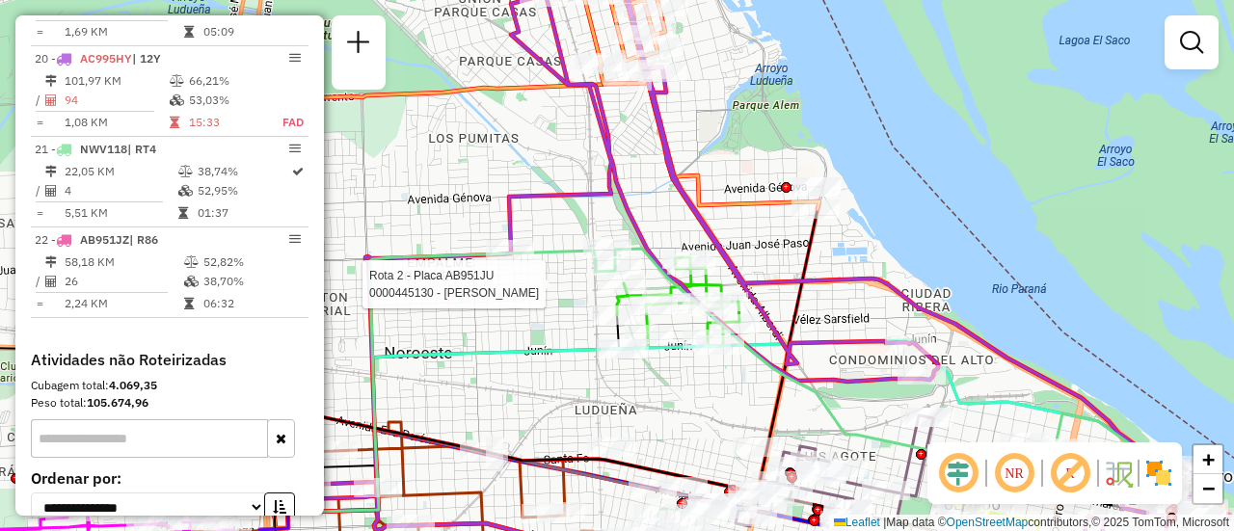
select select "**********"
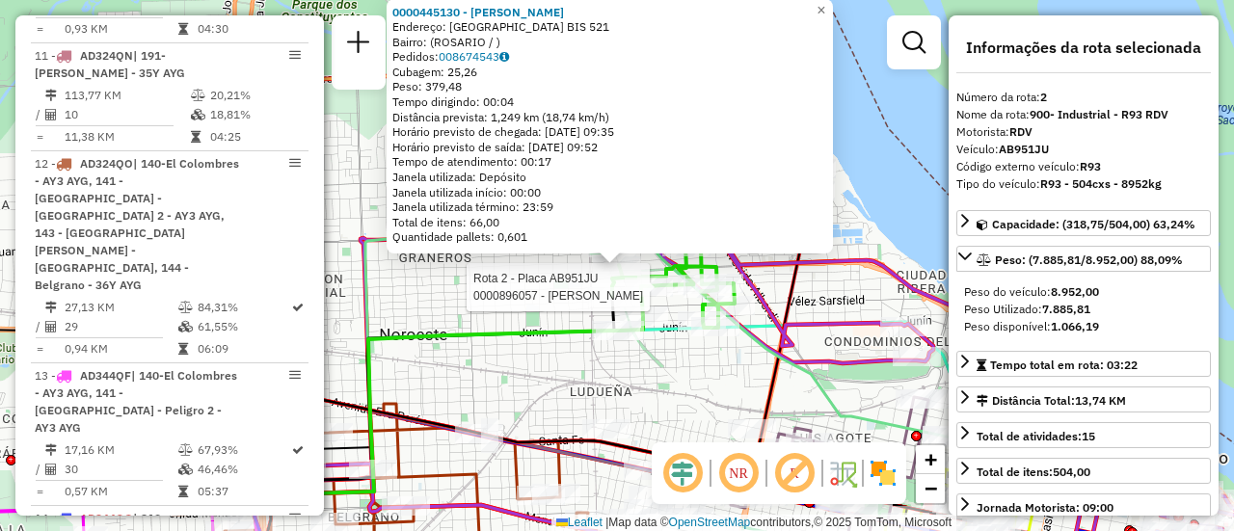
scroll to position [795, 0]
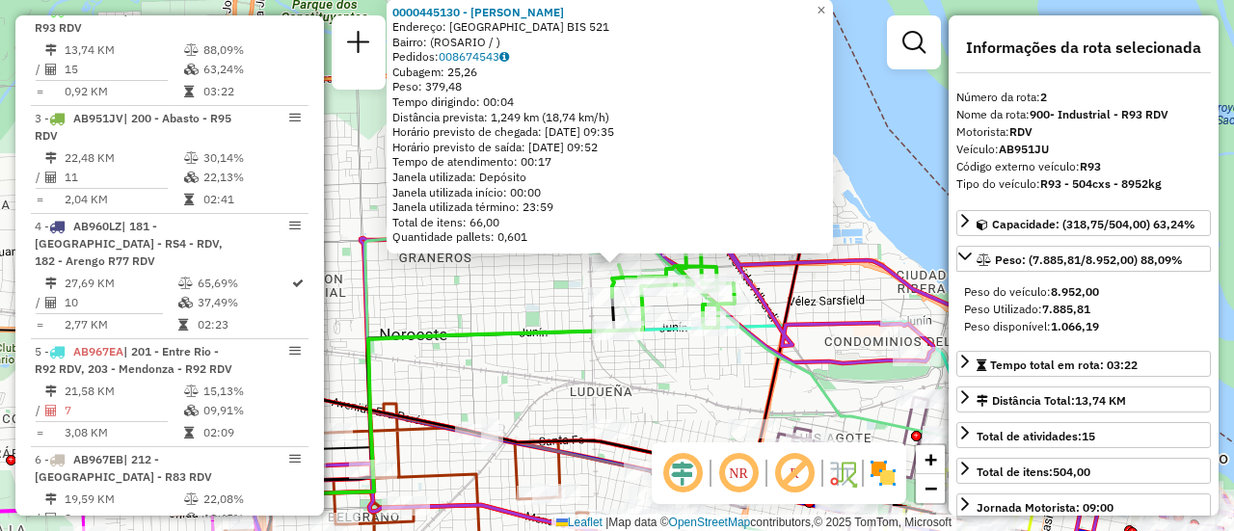
click at [677, 392] on div "0000445130 - MONARDEZ CLAUDIO ELISEO Endereço: REPUBLICA DOMINICANA BIS 521 Bai…" at bounding box center [617, 265] width 1234 height 531
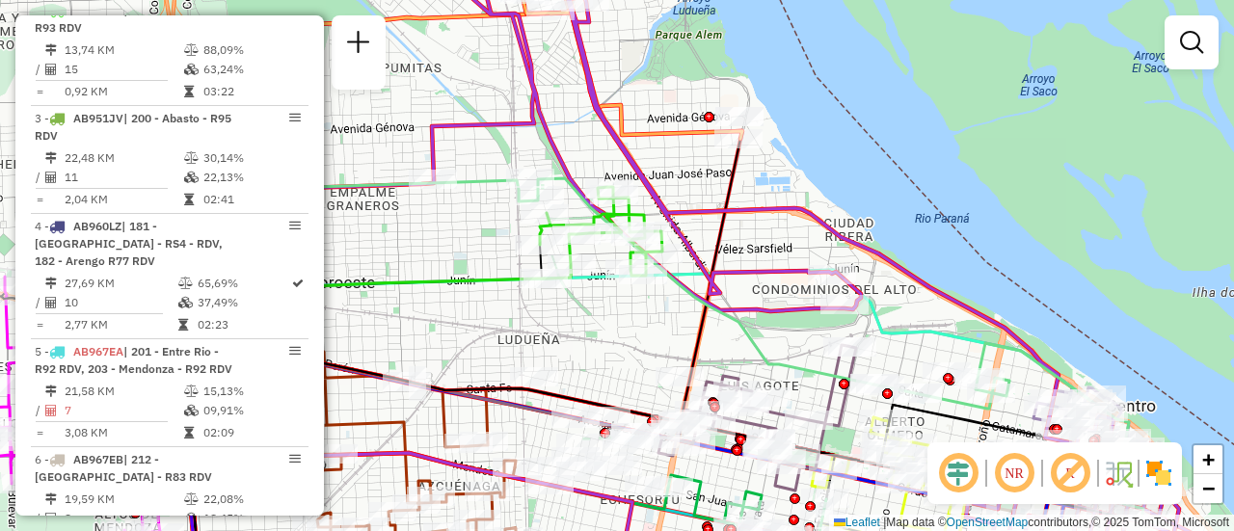
drag, startPoint x: 807, startPoint y: 380, endPoint x: 704, endPoint y: 303, distance: 128.8
click at [704, 303] on icon at bounding box center [841, 348] width 606 height 340
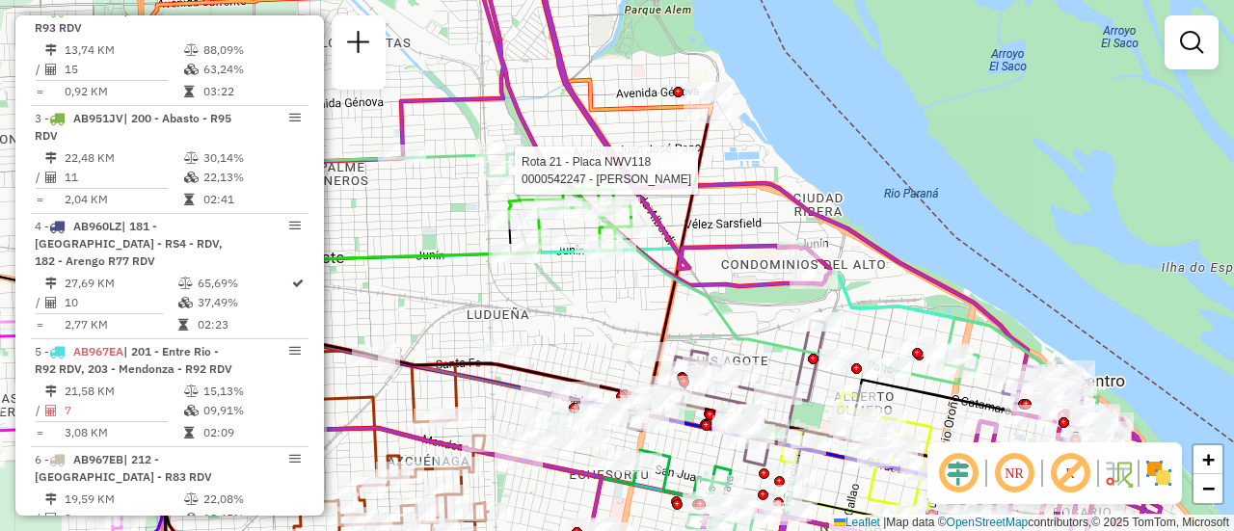
select select "**********"
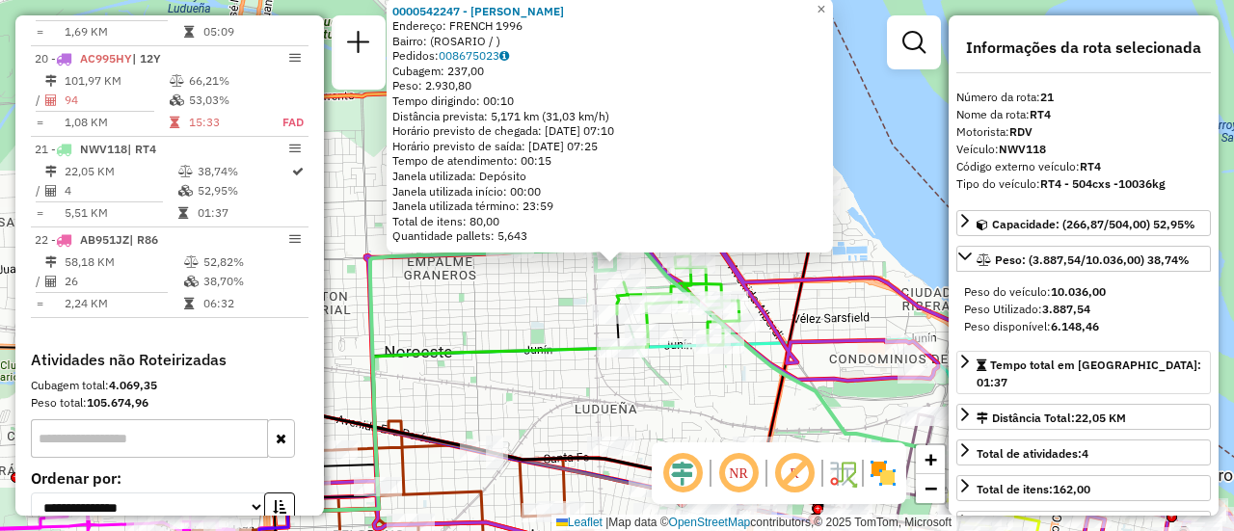
scroll to position [96, 0]
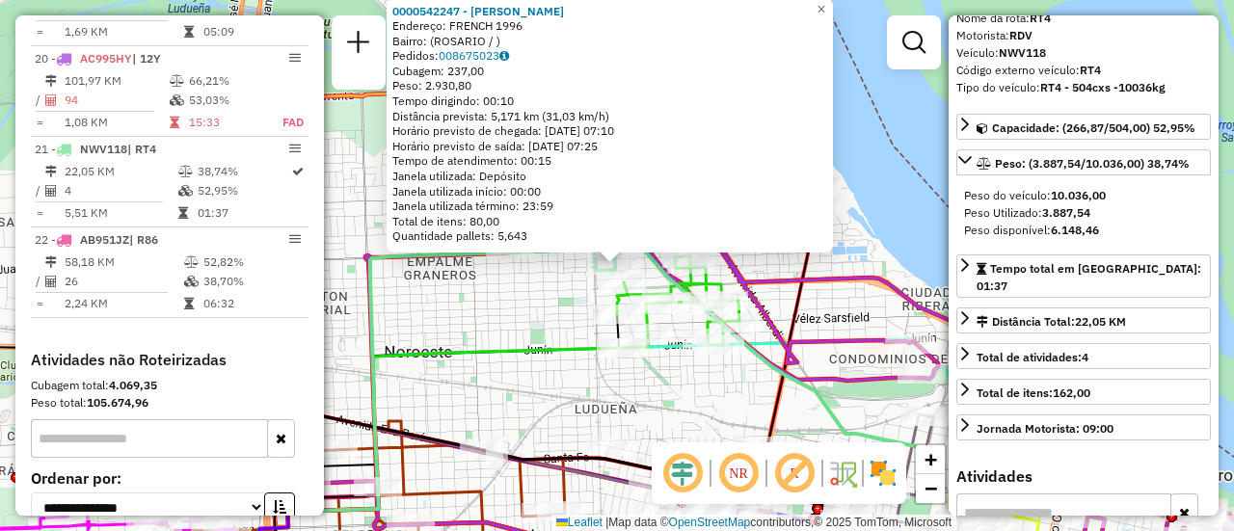
click at [536, 306] on div "0000542247 - Gonzales Maximiliano Jose Endereço: FRENCH 1996 Bairro: (ROSARIO /…" at bounding box center [617, 265] width 1234 height 531
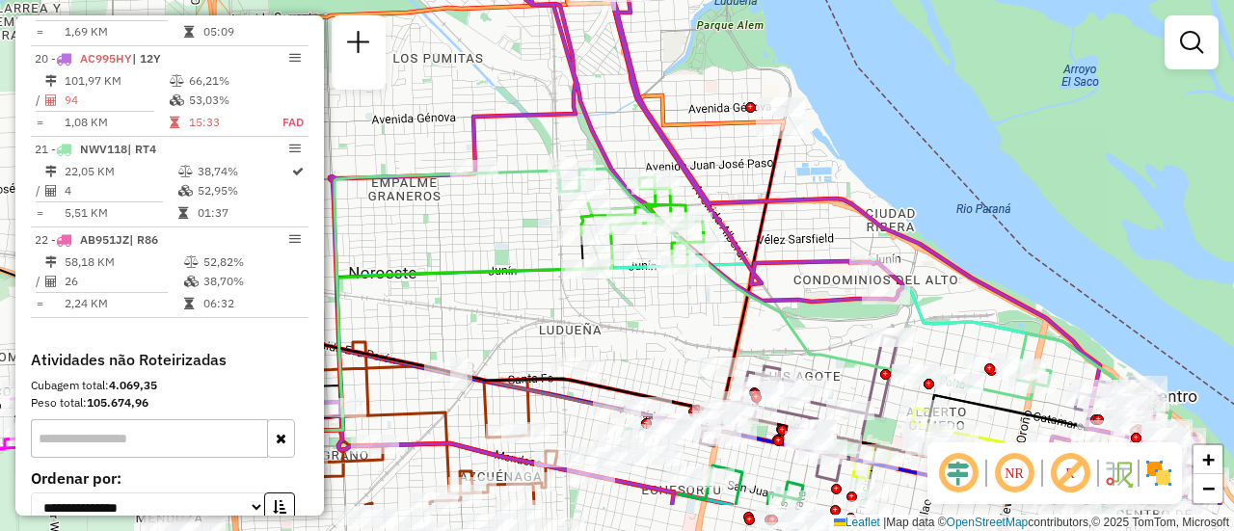
drag, startPoint x: 688, startPoint y: 414, endPoint x: 591, endPoint y: 180, distance: 252.9
click at [595, 194] on div "Janela de atendimento Grade de atendimento Capacidade Transportadoras Veículos …" at bounding box center [617, 265] width 1234 height 531
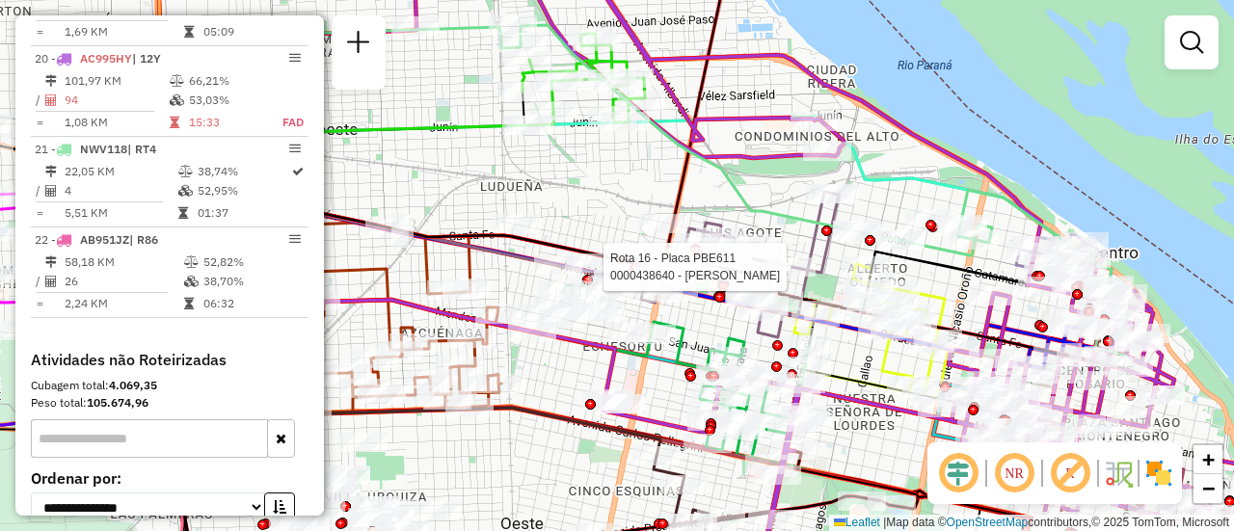
select select "**********"
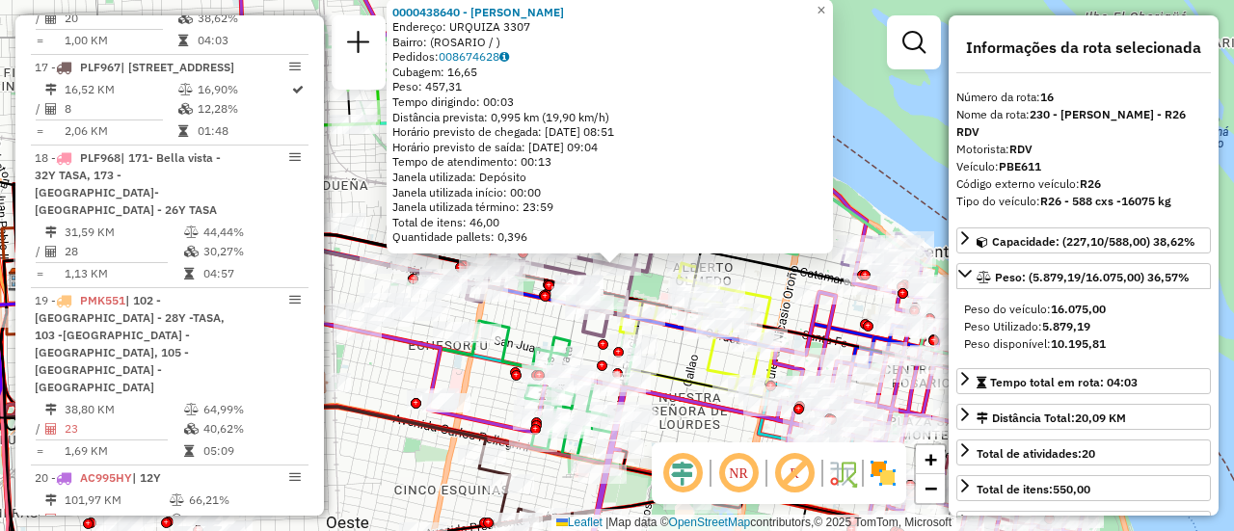
scroll to position [2376, 0]
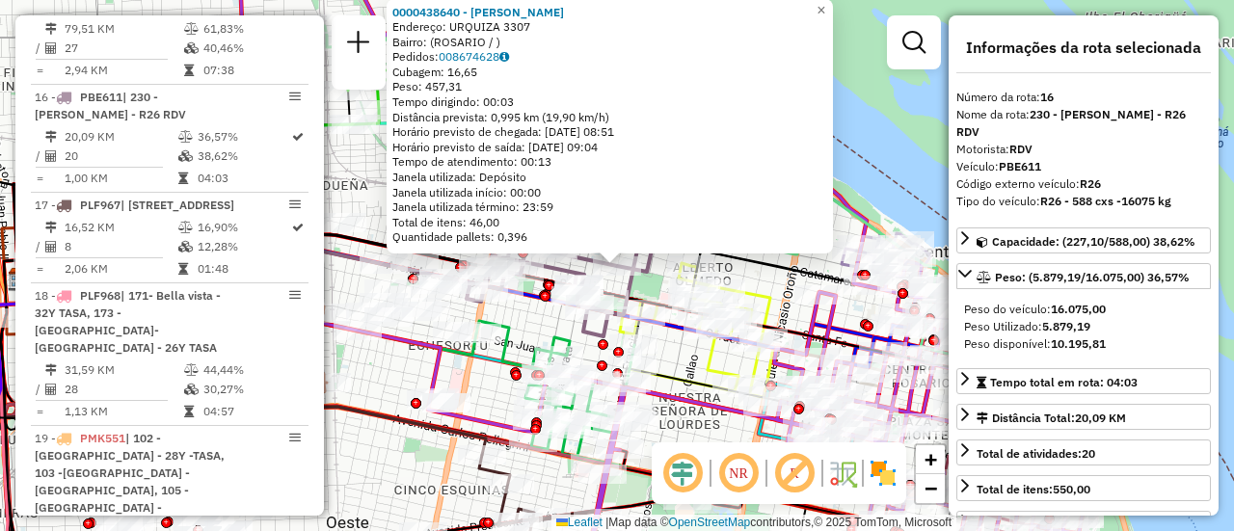
click at [536, 324] on div "0000438640 - WANG LINGPING Endereço: URQUIZA 3307 Bairro: (ROSARIO / ) Pedidos:…" at bounding box center [617, 265] width 1234 height 531
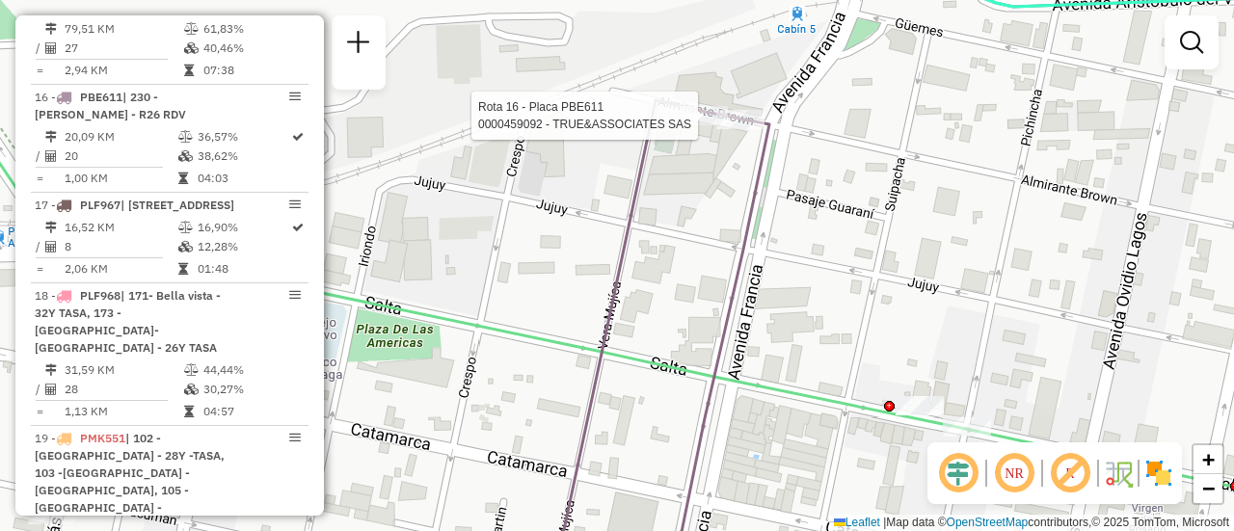
select select "**********"
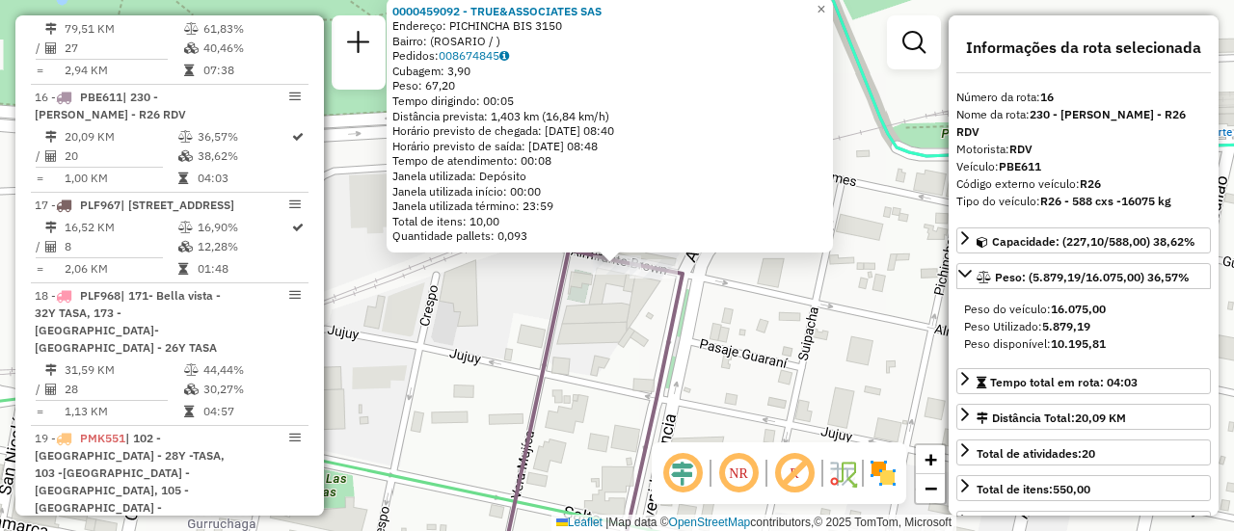
click at [591, 331] on div "0000459092 - TRUE&ASSOCIATES SAS Endereço: PICHINCHA BIS 3150 Bairro: (ROSARIO …" at bounding box center [617, 265] width 1234 height 531
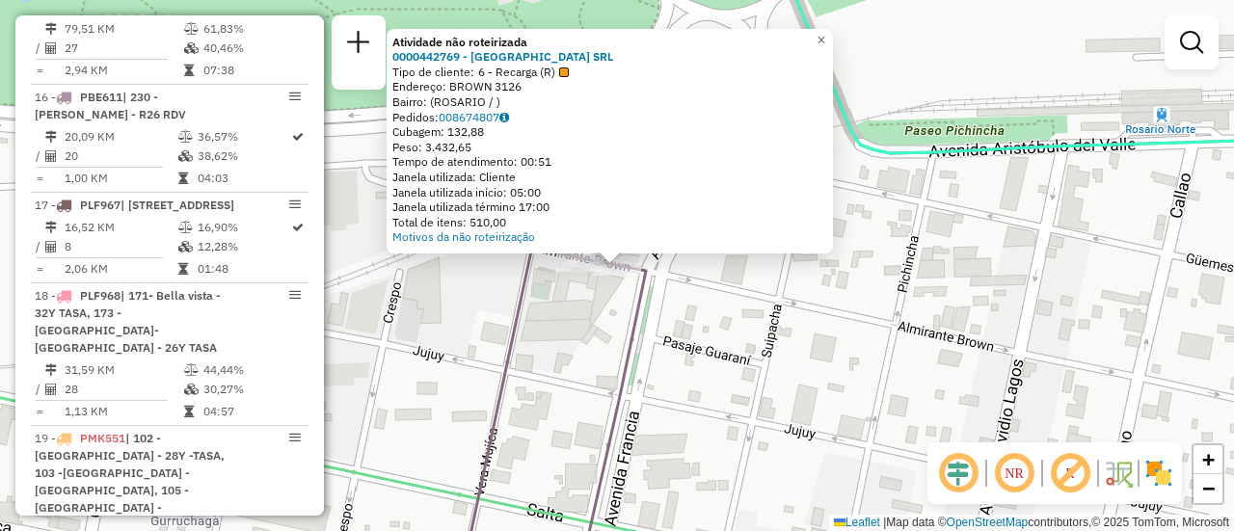
click at [559, 310] on div "Atividade não roteirizada 0000442769 - GARDEN ISLAND SRL Tipo de cliente: 6 - R…" at bounding box center [617, 265] width 1234 height 531
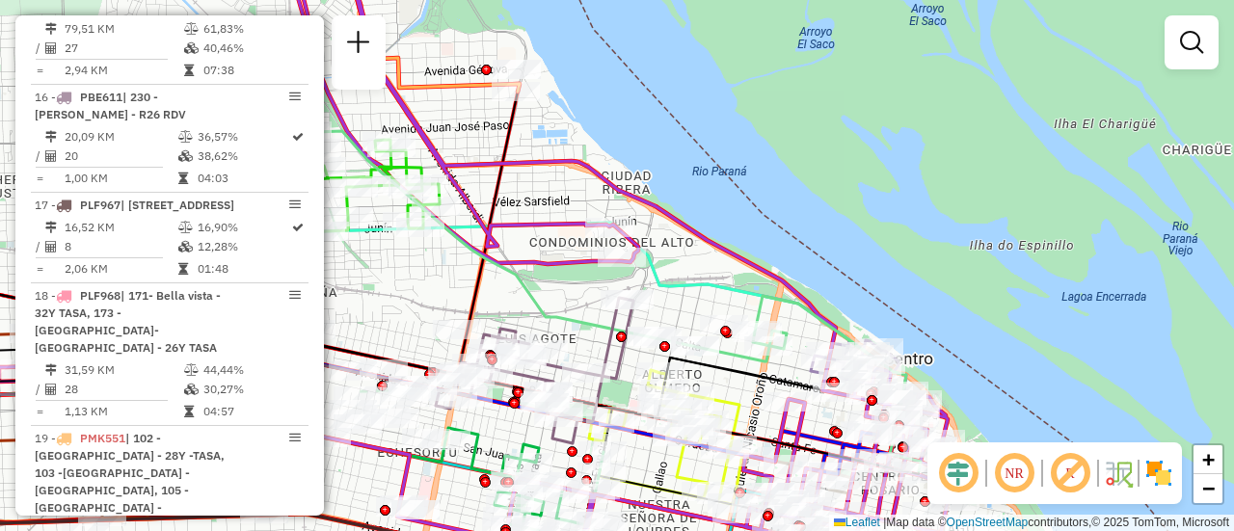
drag, startPoint x: 580, startPoint y: 331, endPoint x: 577, endPoint y: 274, distance: 57.0
click at [577, 274] on icon at bounding box center [618, 301] width 606 height 340
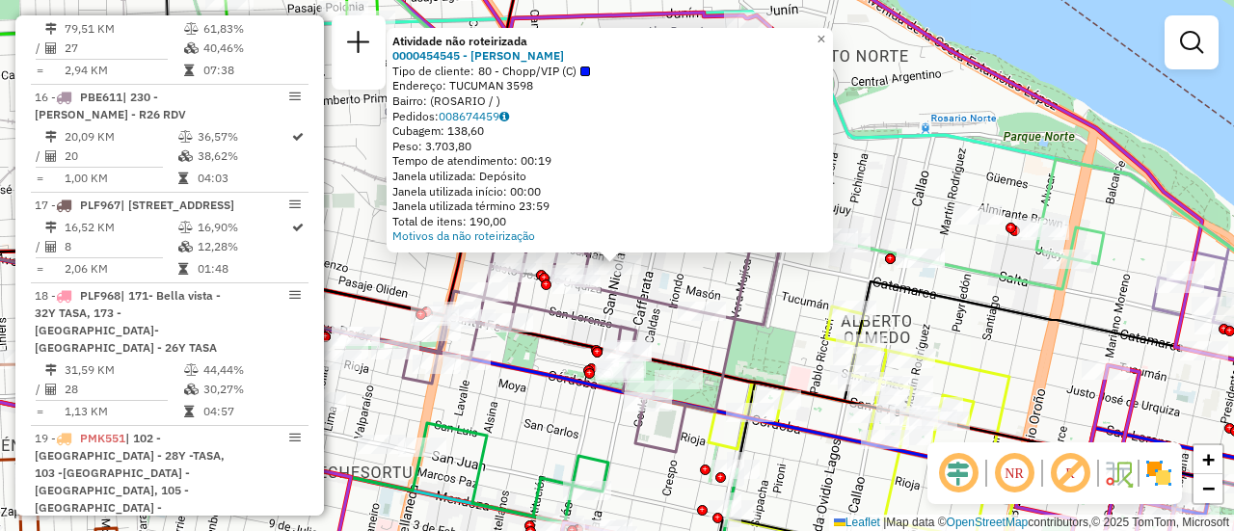
click at [637, 283] on div "Atividade não roteirizada 0000454545 - GONZALEZ MAXIMILIANO JOSE Tipo de client…" at bounding box center [617, 265] width 1234 height 531
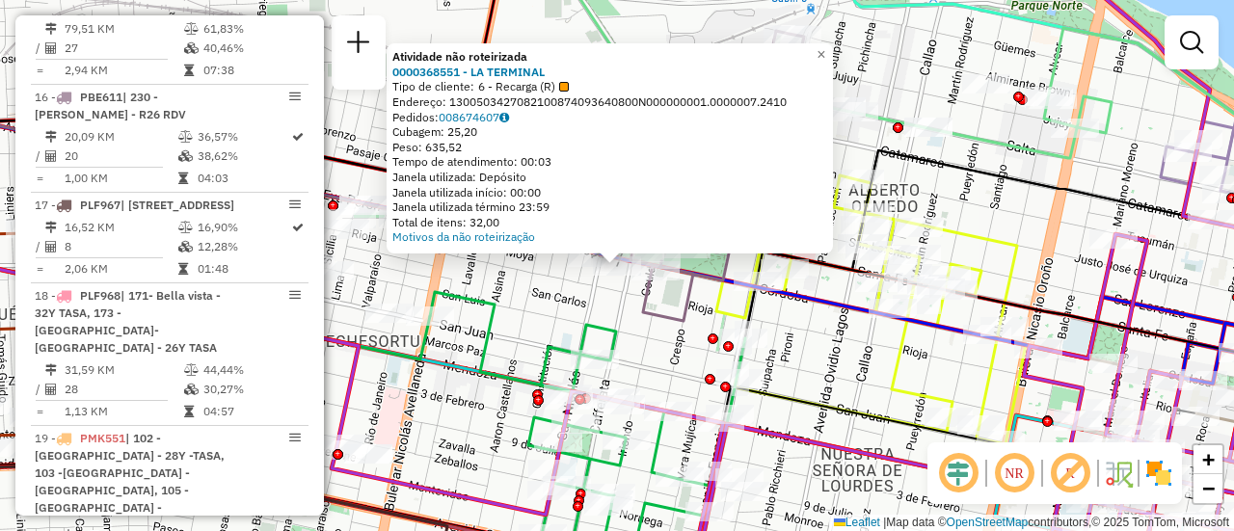
click at [519, 313] on div "Atividade não roteirizada 0000368551 - LA TERMINAL Tipo de cliente: 6 - Recarga…" at bounding box center [617, 265] width 1234 height 531
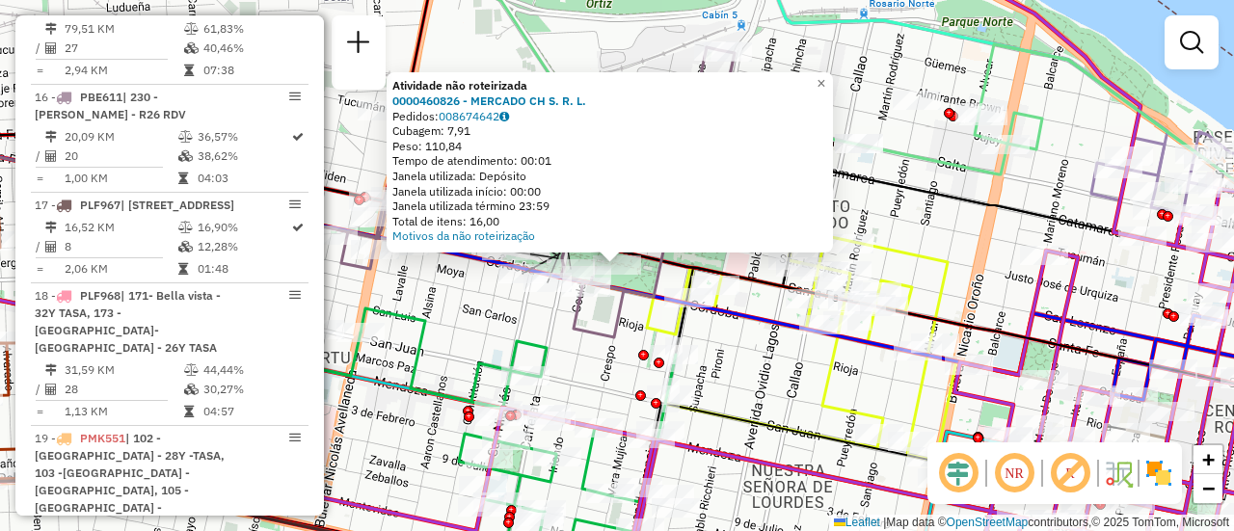
click at [505, 336] on div "Atividade não roteirizada 0000460826 - MERCADO CH S. R. L. Pedidos: 008674642 C…" at bounding box center [617, 265] width 1234 height 531
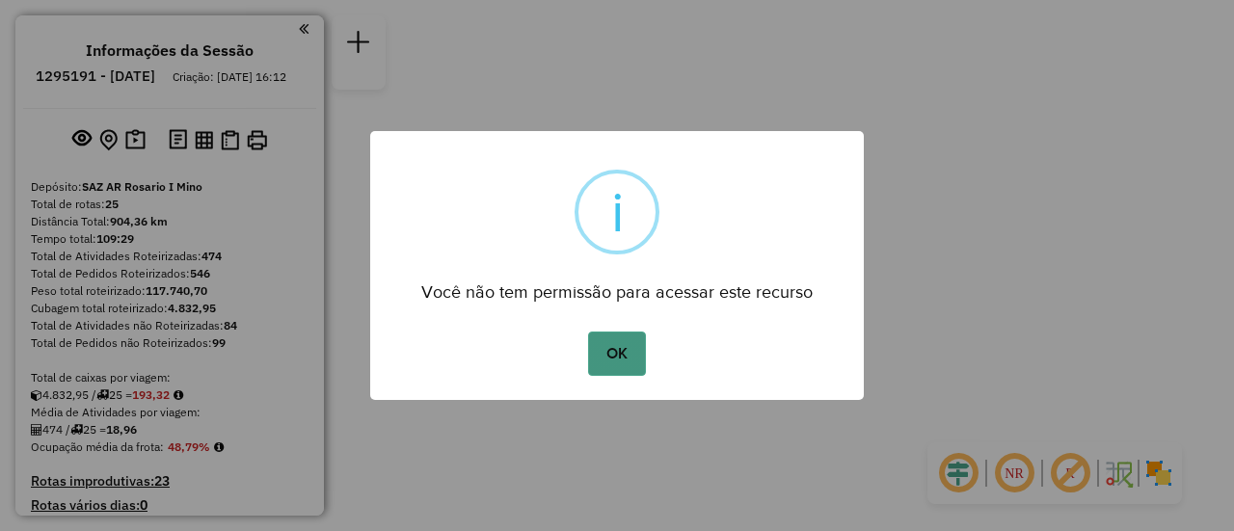
click at [629, 350] on button "OK" at bounding box center [616, 354] width 57 height 44
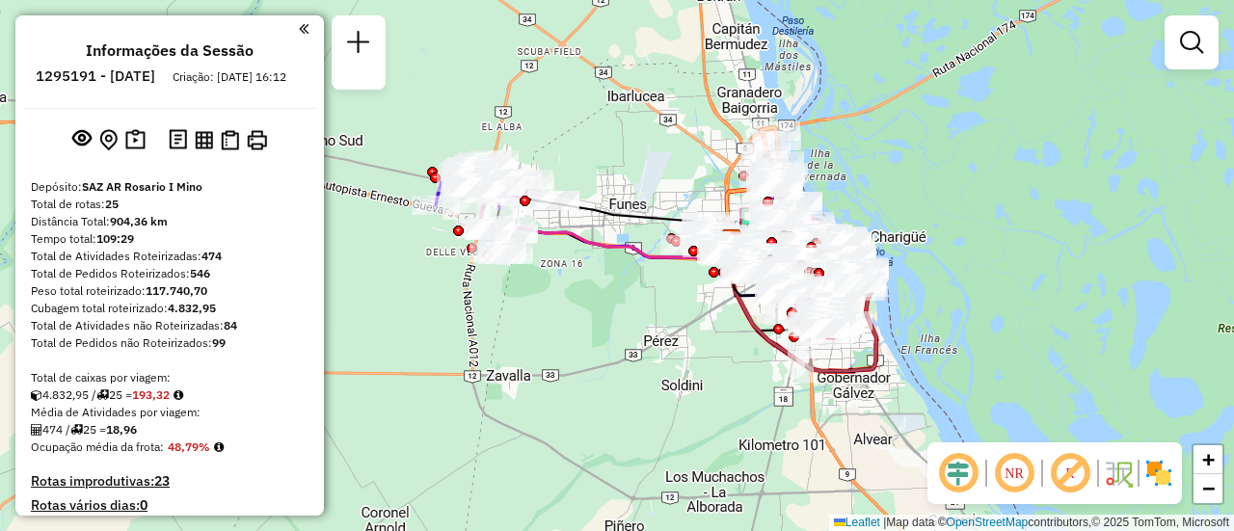
drag, startPoint x: 468, startPoint y: 243, endPoint x: 614, endPoint y: 307, distance: 159.8
click at [607, 305] on div "Janela de atendimento Grade de atendimento Capacidade Transportadoras Veículos …" at bounding box center [617, 265] width 1234 height 531
click at [613, 307] on div "Janela de atendimento Grade de atendimento Capacidade Transportadoras Veículos …" at bounding box center [617, 265] width 1234 height 531
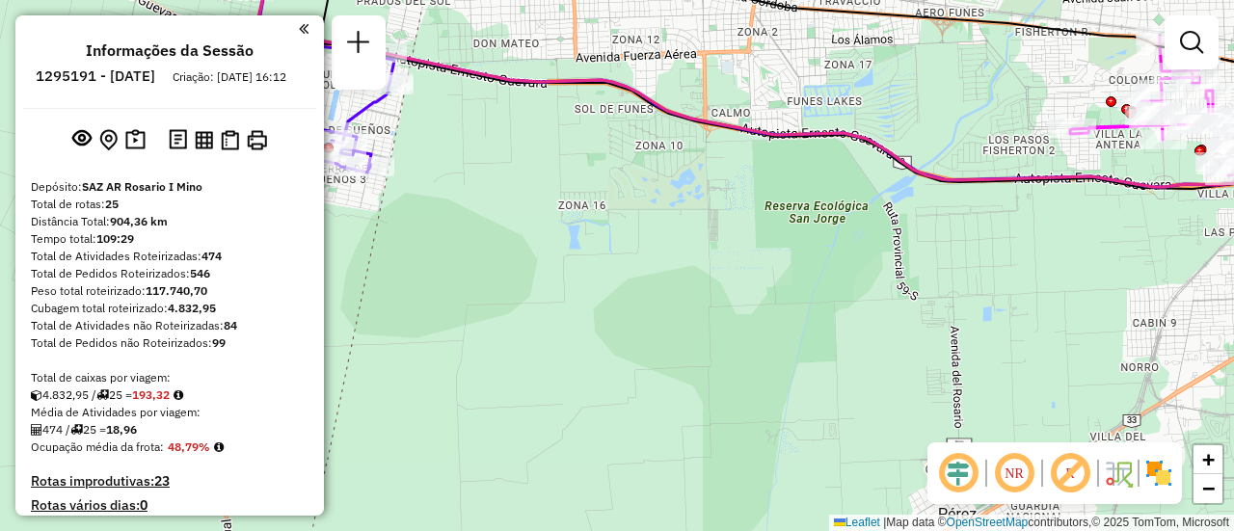
click at [632, 247] on div "Janela de atendimento Grade de atendimento Capacidade Transportadoras Veículos …" at bounding box center [617, 265] width 1234 height 531
click at [763, 324] on div "Janela de atendimento Grade de atendimento Capacidade Transportadoras Veículos …" at bounding box center [617, 265] width 1234 height 531
click at [811, 337] on div "Janela de atendimento Grade de atendimento Capacidade Transportadoras Veículos …" at bounding box center [617, 265] width 1234 height 531
click at [866, 350] on div "Janela de atendimento Grade de atendimento Capacidade Transportadoras Veículos …" at bounding box center [617, 265] width 1234 height 531
click at [980, 359] on div "Janela de atendimento Grade de atendimento Capacidade Transportadoras Veículos …" at bounding box center [617, 265] width 1234 height 531
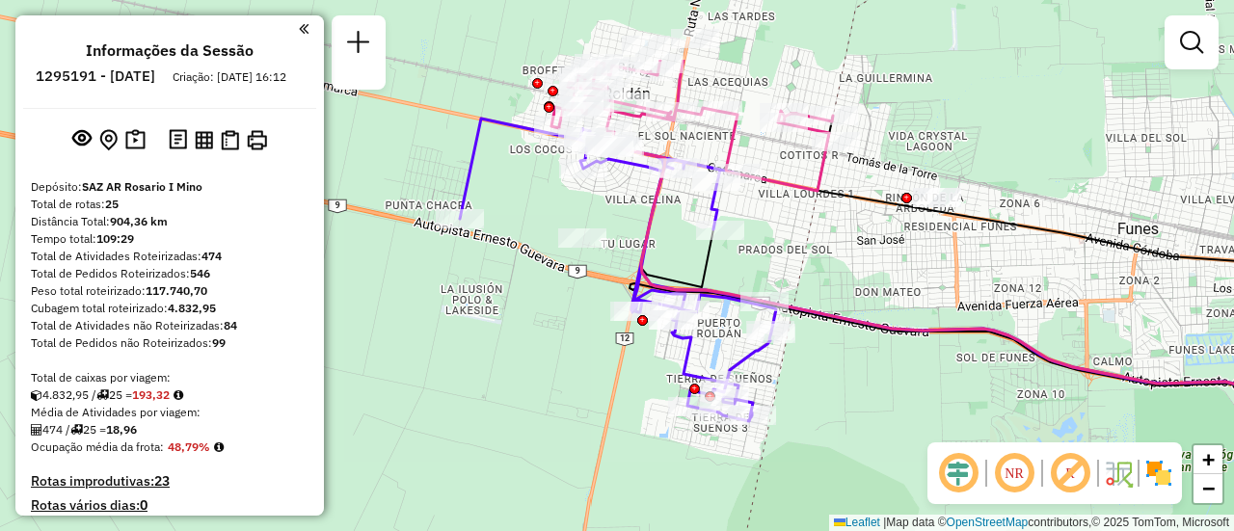
drag, startPoint x: 810, startPoint y: 162, endPoint x: 930, endPoint y: 301, distance: 183.2
click at [930, 301] on div "Janela de atendimento Grade de atendimento Capacidade Transportadoras Veículos …" at bounding box center [617, 265] width 1234 height 531
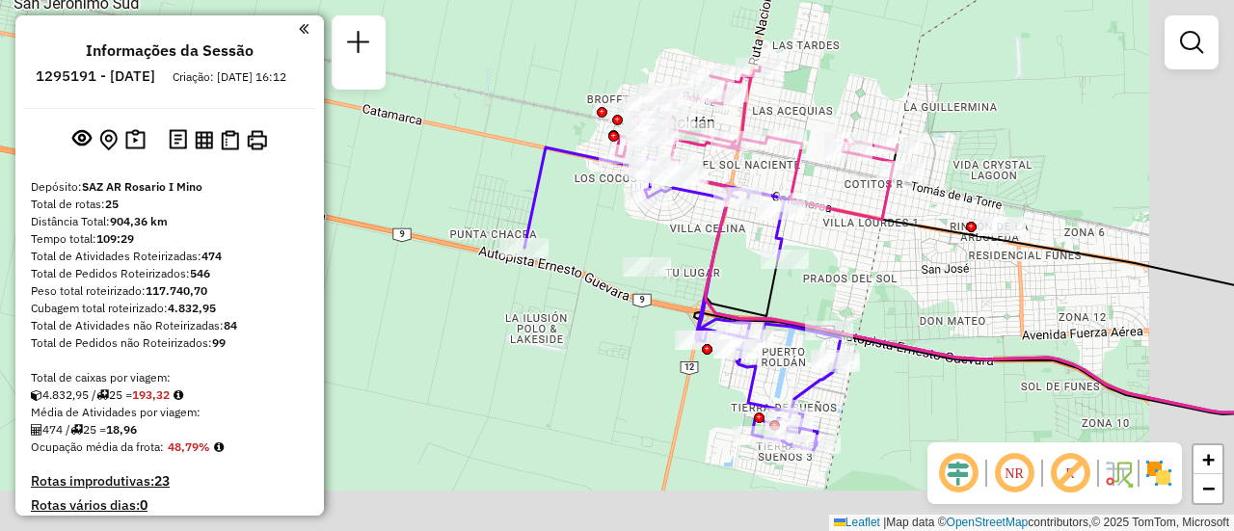
drag, startPoint x: 1022, startPoint y: 351, endPoint x: 688, endPoint y: 225, distance: 357.7
click at [688, 226] on div "Janela de atendimento Grade de atendimento Capacidade Transportadoras Veículos …" at bounding box center [617, 265] width 1234 height 531
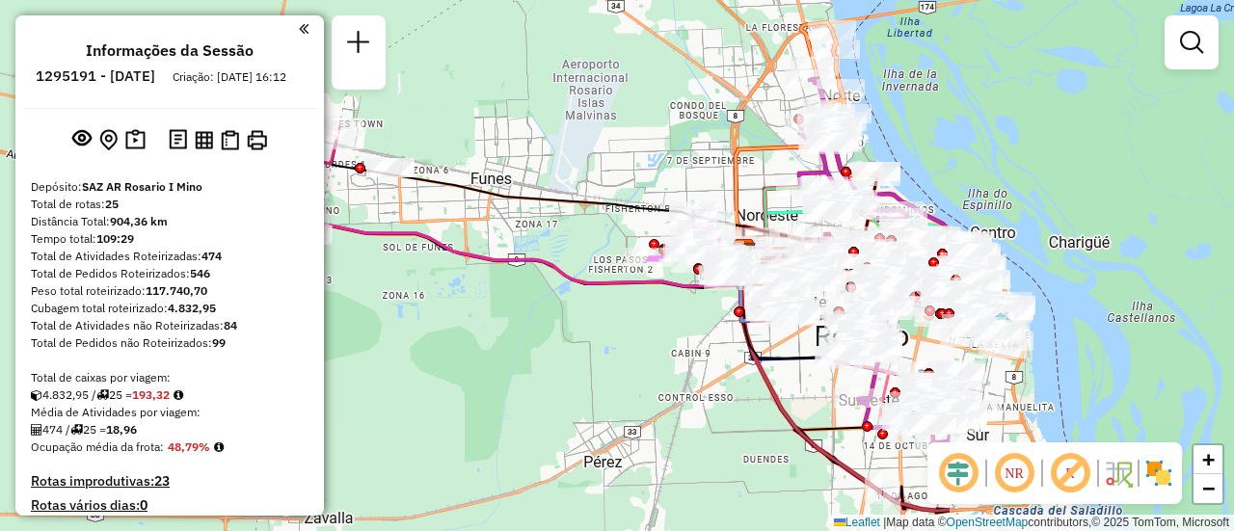
drag, startPoint x: 951, startPoint y: 270, endPoint x: 543, endPoint y: 225, distance: 410.4
click at [543, 225] on div "Janela de atendimento Grade de atendimento Capacidade Transportadoras Veículos …" at bounding box center [617, 265] width 1234 height 531
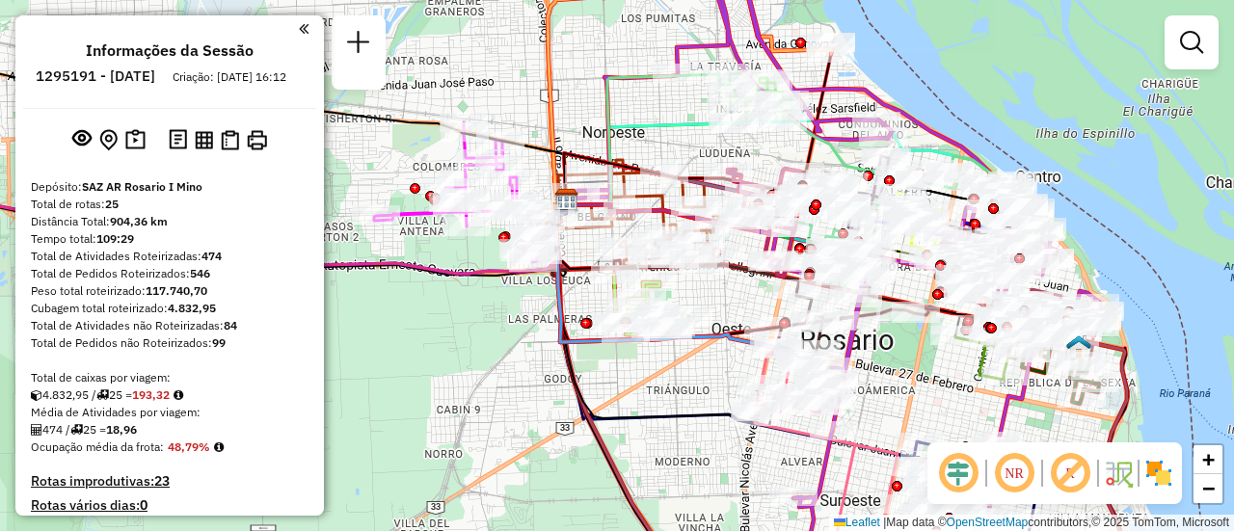
drag, startPoint x: 922, startPoint y: 256, endPoint x: 713, endPoint y: 297, distance: 213.3
click at [713, 297] on div "Janela de atendimento Grade de atendimento Capacidade Transportadoras Veículos …" at bounding box center [617, 265] width 1234 height 531
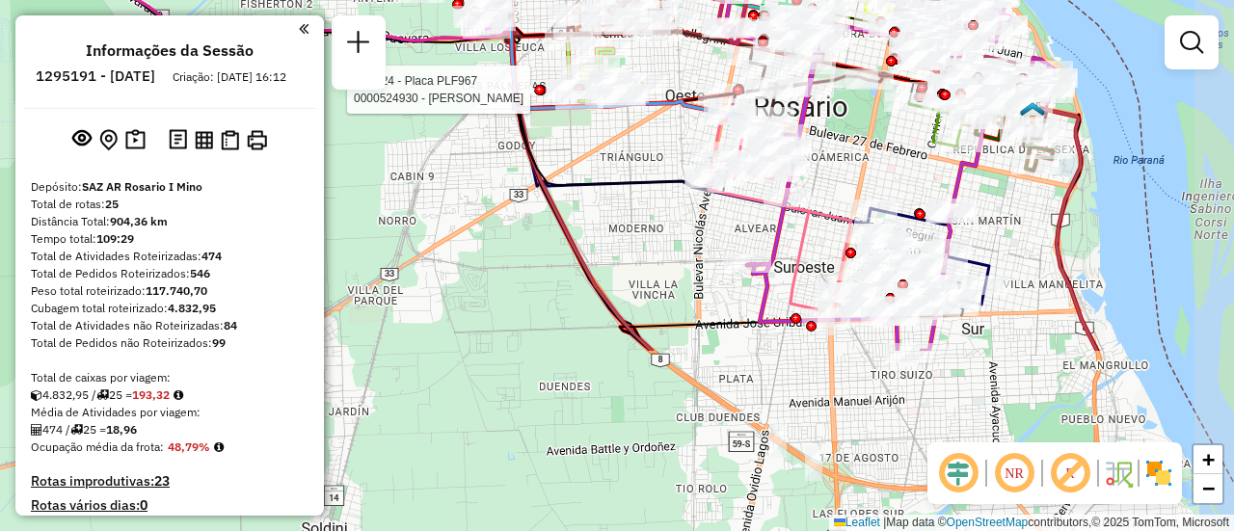
drag, startPoint x: 938, startPoint y: 407, endPoint x: 892, endPoint y: 171, distance: 240.7
click at [892, 173] on div "Rota 24 - Placa PLF967 0000524930 - Ayala Riquelme Estelvina Janela de atendime…" at bounding box center [617, 265] width 1234 height 531
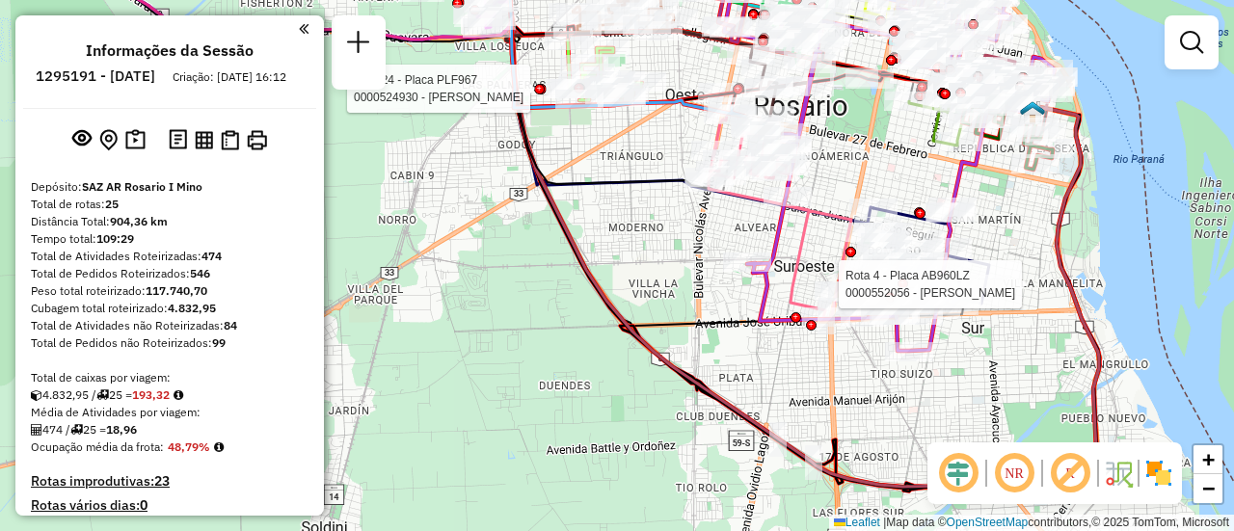
select select "**********"
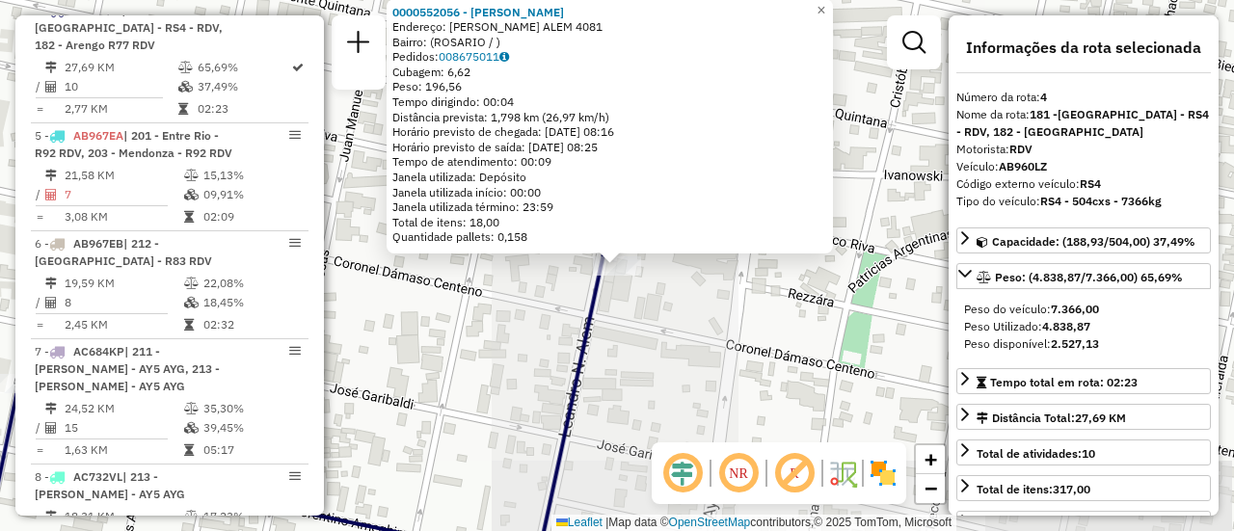
scroll to position [96, 0]
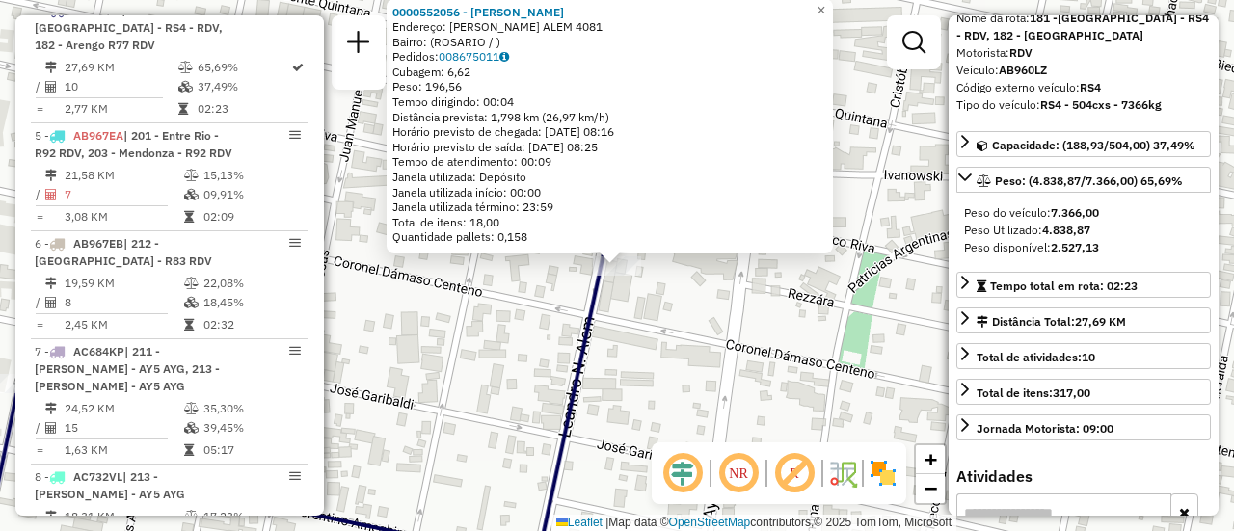
click at [789, 324] on div "0000552056 - Li Xiaoyan Endereço: LEANDRO N. ALEM 4081 Bairro: (ROSARIO / ) Ped…" at bounding box center [617, 265] width 1234 height 531
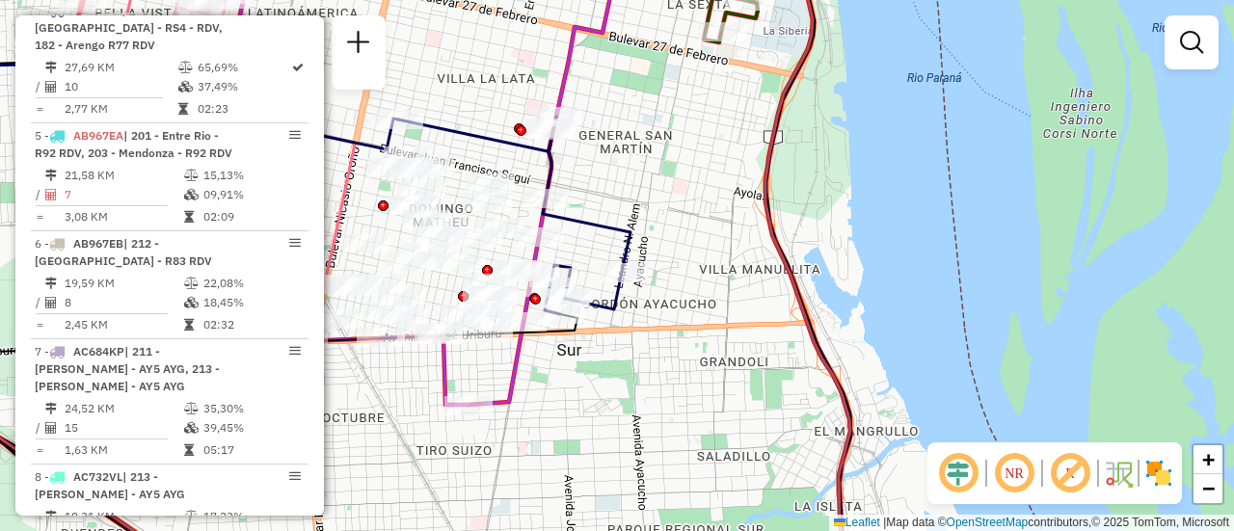
drag, startPoint x: 598, startPoint y: 180, endPoint x: 744, endPoint y: 200, distance: 147.8
click at [619, 180] on div "Janela de atendimento Grade de atendimento Capacidade Transportadoras Veículos …" at bounding box center [617, 265] width 1234 height 531
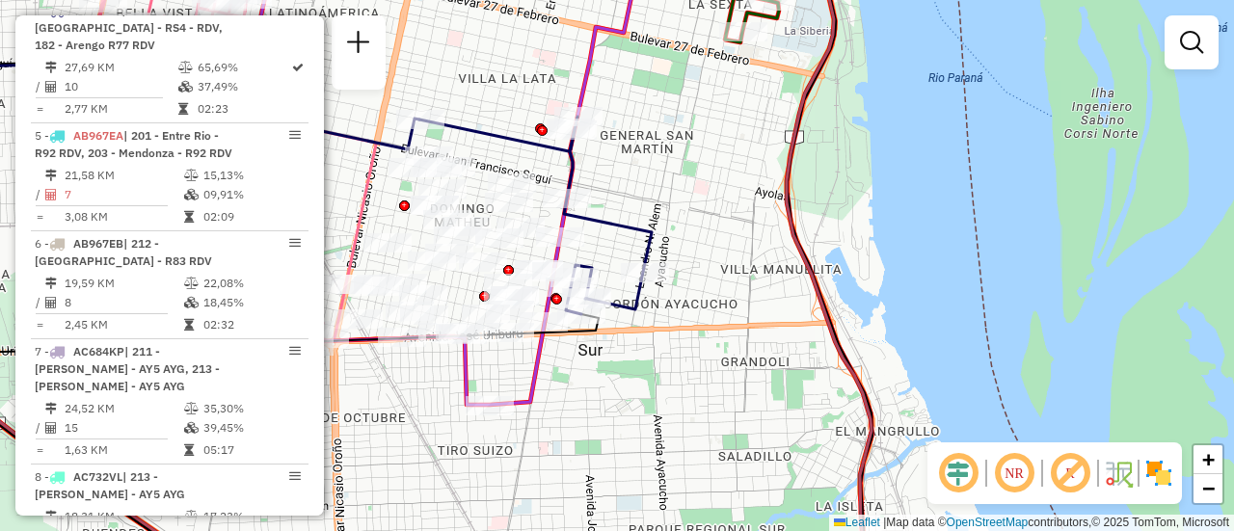
click at [752, 200] on div "Janela de atendimento Grade de atendimento Capacidade Transportadoras Veículos …" at bounding box center [617, 265] width 1234 height 531
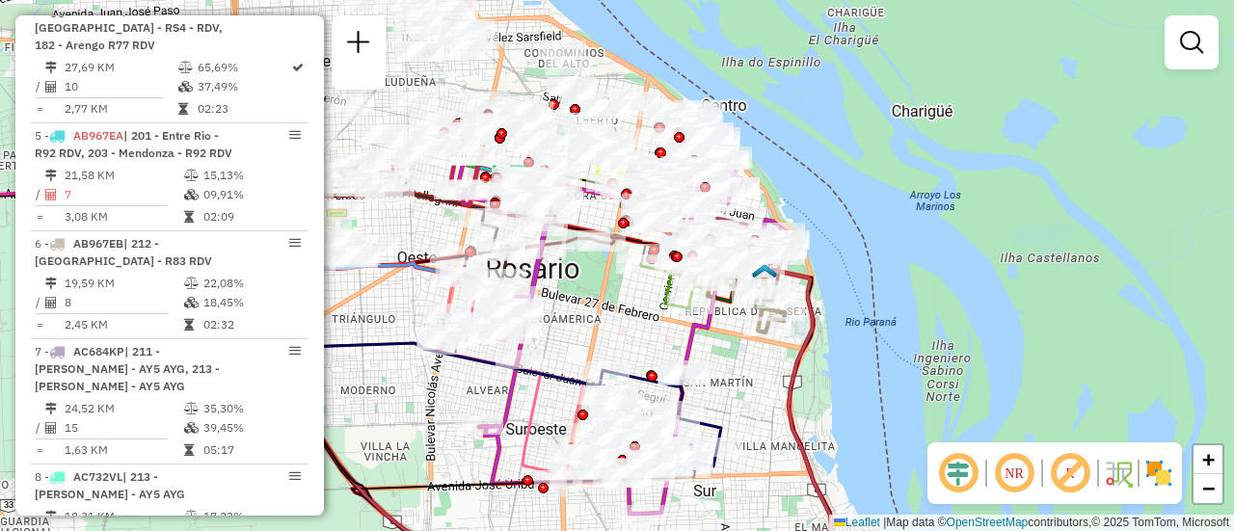
drag, startPoint x: 576, startPoint y: 119, endPoint x: 633, endPoint y: 350, distance: 238.3
click at [633, 350] on div "Janela de atendimento Grade de atendimento Capacidade Transportadoras Veículos …" at bounding box center [617, 265] width 1234 height 531
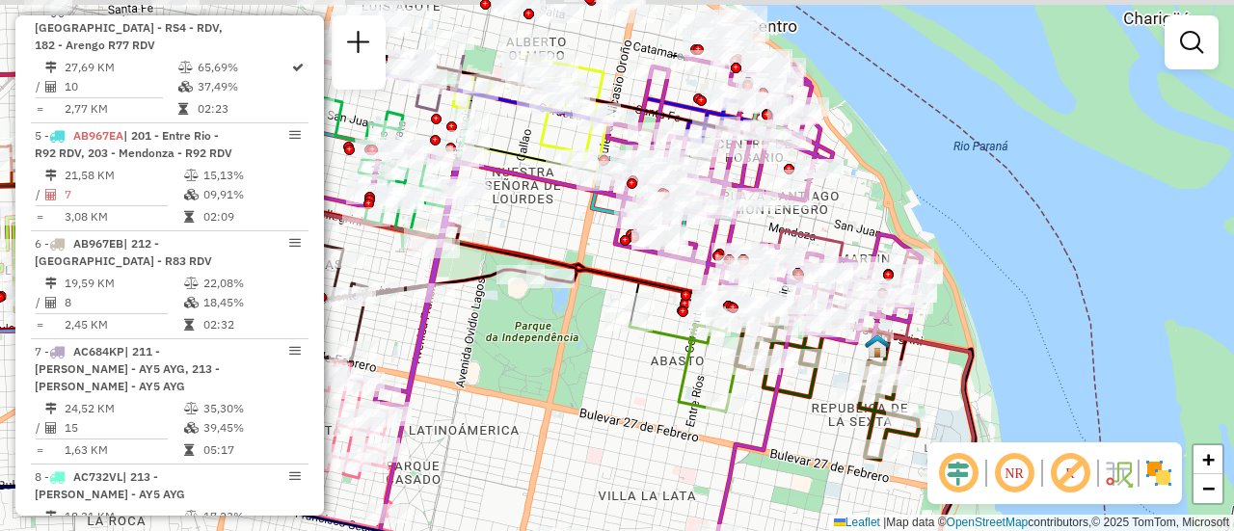
drag, startPoint x: 608, startPoint y: 148, endPoint x: 585, endPoint y: 256, distance: 110.4
click at [585, 264] on icon at bounding box center [414, 478] width 1122 height 428
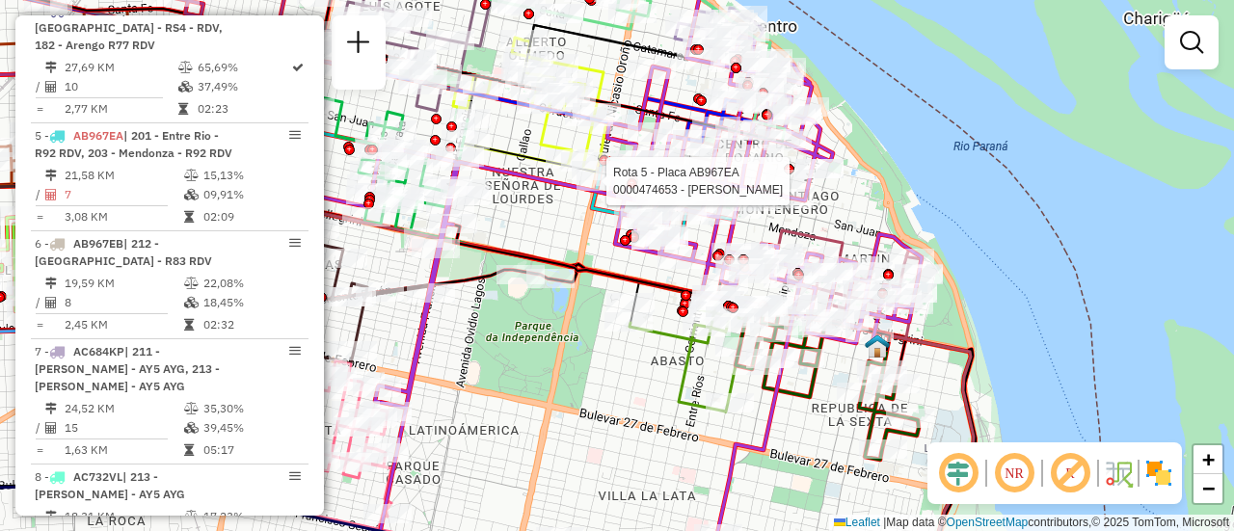
select select "**********"
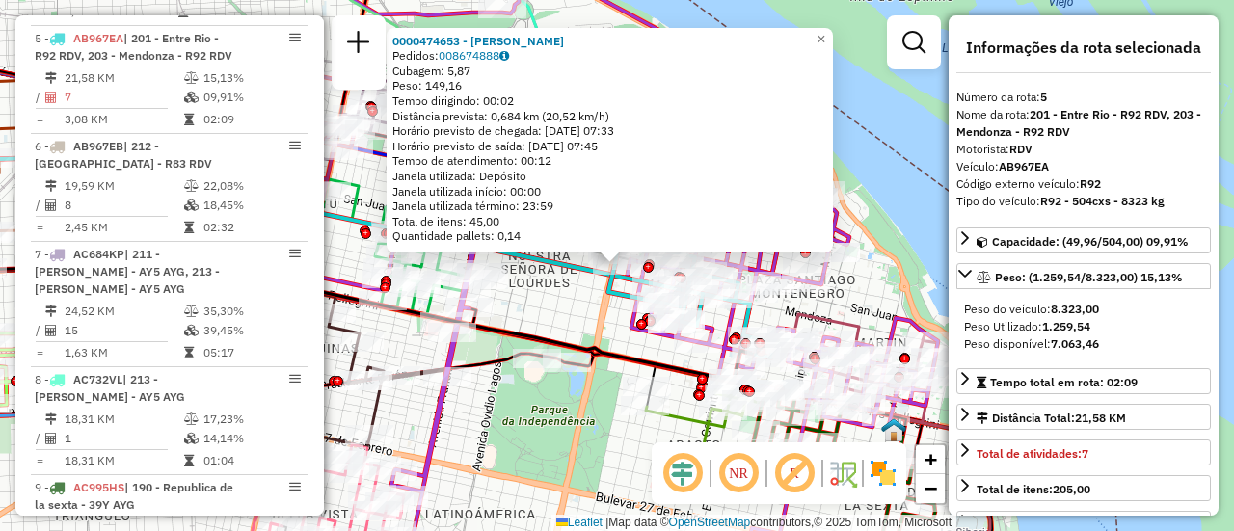
scroll to position [1119, 0]
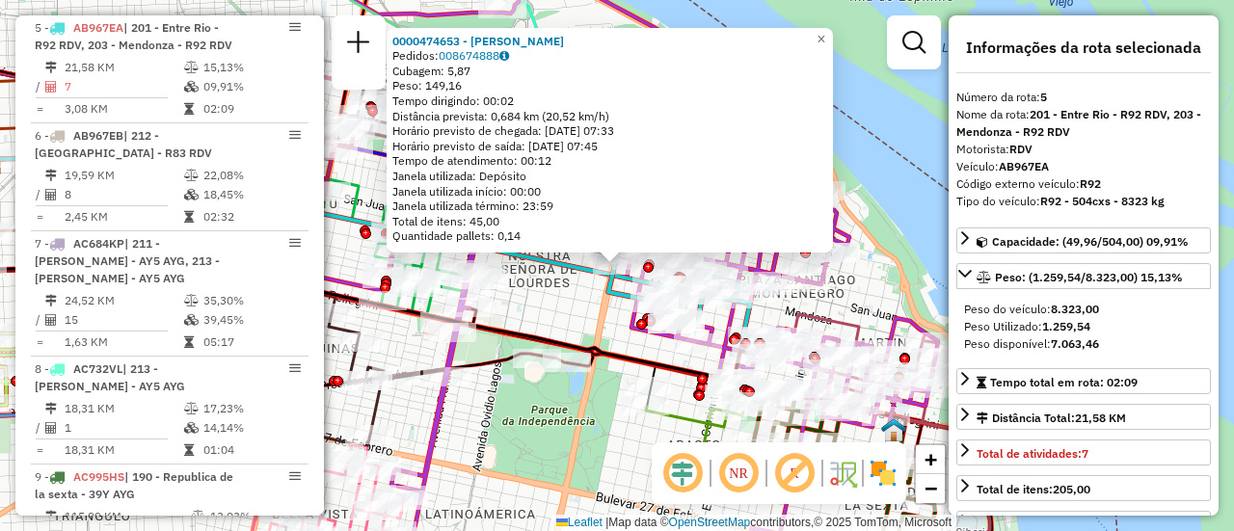
click at [620, 459] on div "0000474653 - RENATO SRL Pedidos: 008674888 Cubagem: 5,87 Peso: 149,16 Tempo dir…" at bounding box center [617, 265] width 1234 height 531
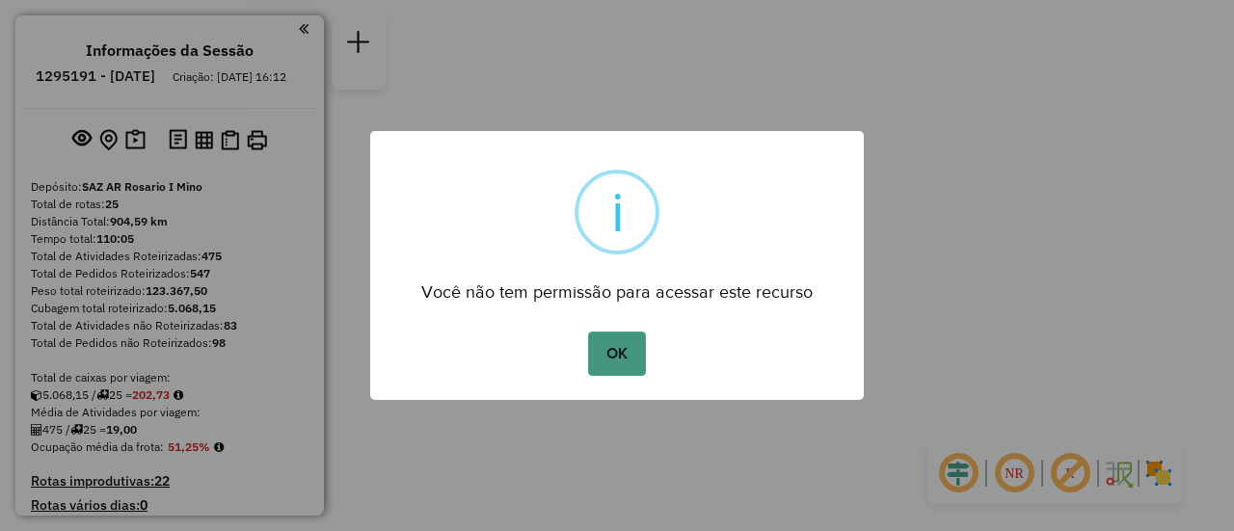
click at [614, 346] on button "OK" at bounding box center [616, 354] width 57 height 44
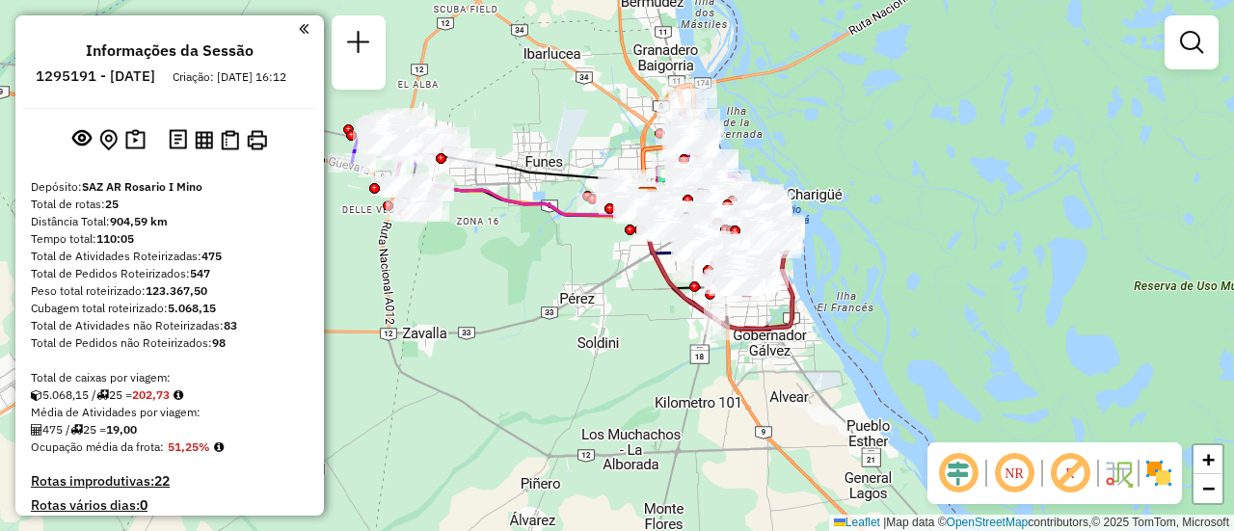
drag, startPoint x: 538, startPoint y: 264, endPoint x: 602, endPoint y: 382, distance: 133.8
click at [600, 382] on div "Janela de atendimento Grade de atendimento Capacidade Transportadoras Veículos …" at bounding box center [617, 265] width 1234 height 531
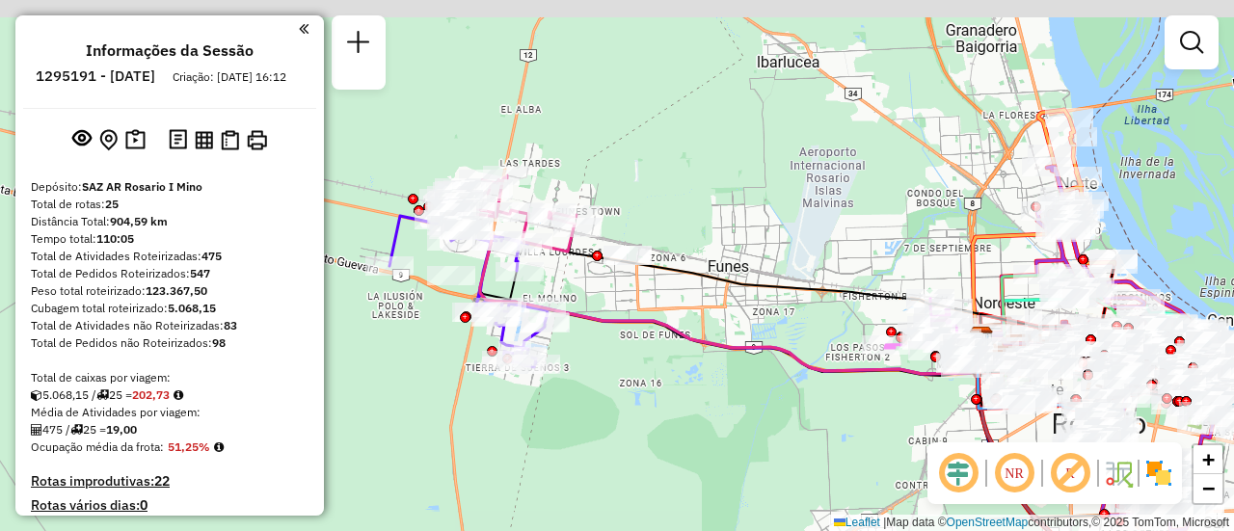
drag, startPoint x: 554, startPoint y: 209, endPoint x: 718, endPoint y: 308, distance: 191.2
click at [718, 308] on div "Janela de atendimento Grade de atendimento Capacidade Transportadoras Veículos …" at bounding box center [617, 265] width 1234 height 531
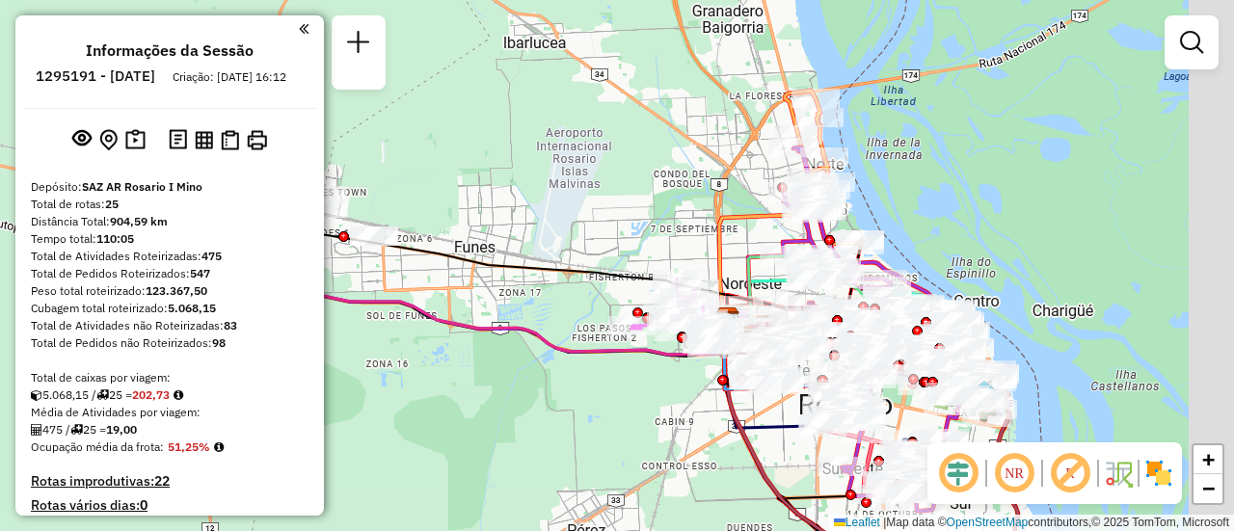
drag, startPoint x: 815, startPoint y: 222, endPoint x: 502, endPoint y: 221, distance: 312.4
click at [502, 218] on div "Janela de atendimento Grade de atendimento Capacidade Transportadoras Veículos …" at bounding box center [617, 265] width 1234 height 531
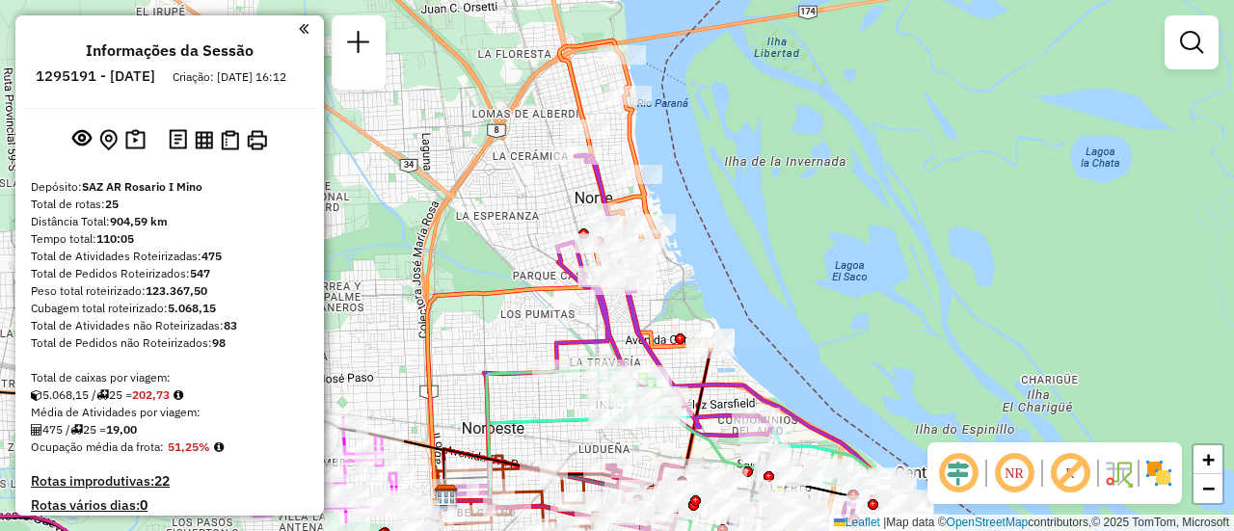
drag, startPoint x: 725, startPoint y: 200, endPoint x: 504, endPoint y: 275, distance: 233.3
click at [504, 275] on div "Janela de atendimento Grade de atendimento Capacidade Transportadoras Veículos …" at bounding box center [617, 265] width 1234 height 531
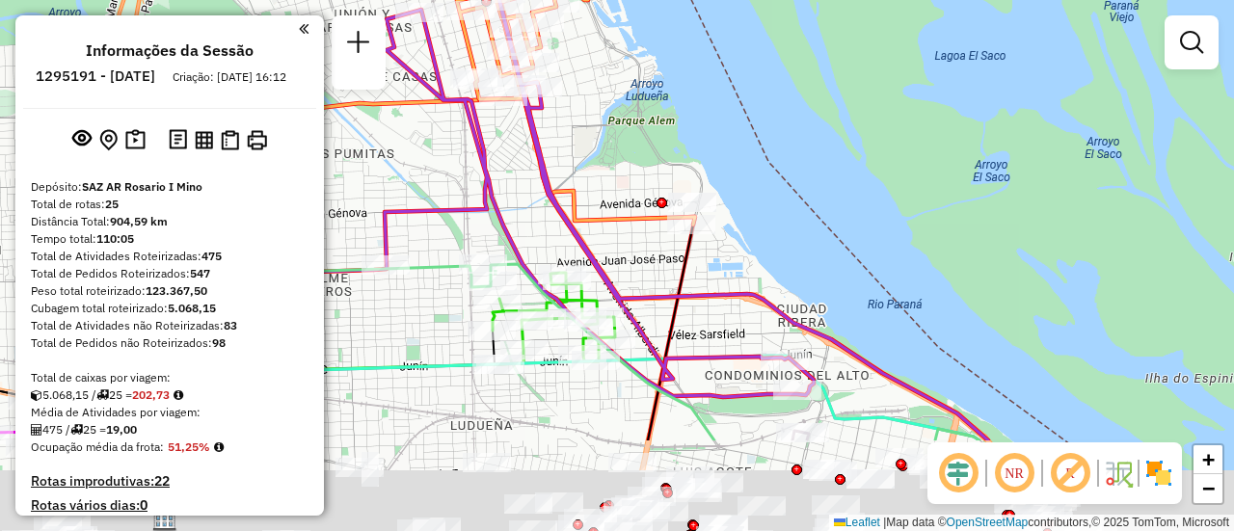
drag, startPoint x: 665, startPoint y: 378, endPoint x: 489, endPoint y: 212, distance: 242.2
click at [487, 212] on div "Janela de atendimento Grade de atendimento Capacidade Transportadoras Veículos …" at bounding box center [617, 265] width 1234 height 531
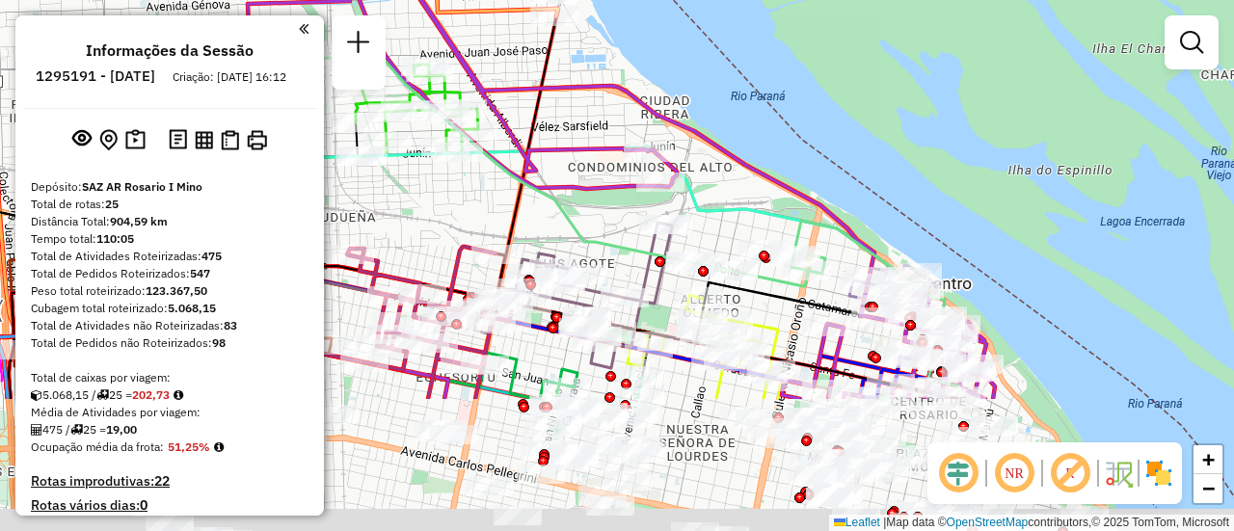
drag, startPoint x: 655, startPoint y: 385, endPoint x: 536, endPoint y: 172, distance: 243.9
click at [561, 195] on icon at bounding box center [657, 226] width 606 height 340
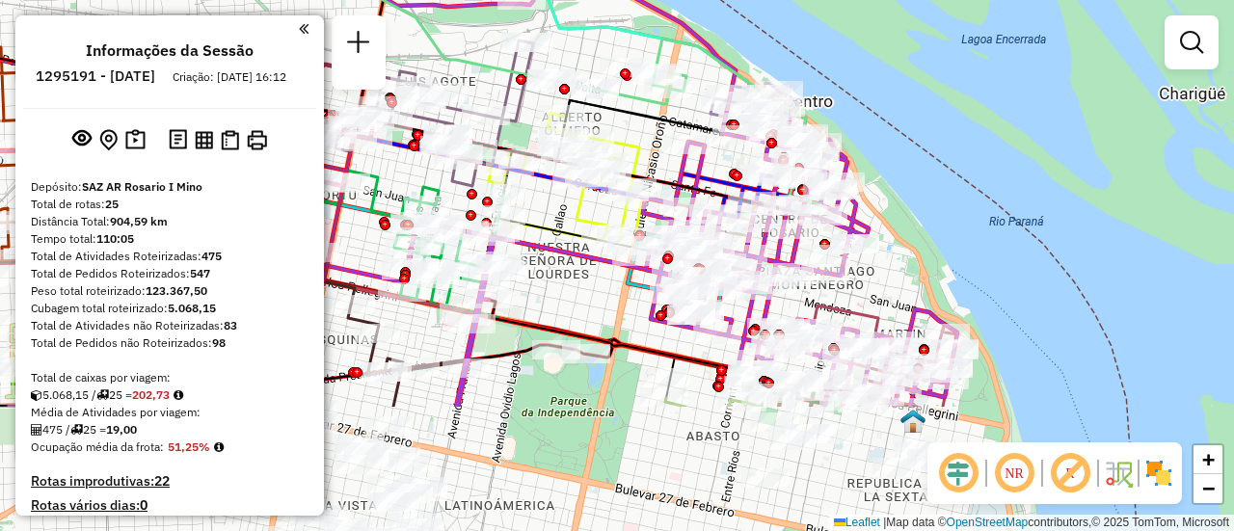
drag, startPoint x: 766, startPoint y: 328, endPoint x: 620, endPoint y: 143, distance: 235.5
click at [620, 143] on icon at bounding box center [565, 180] width 153 height 135
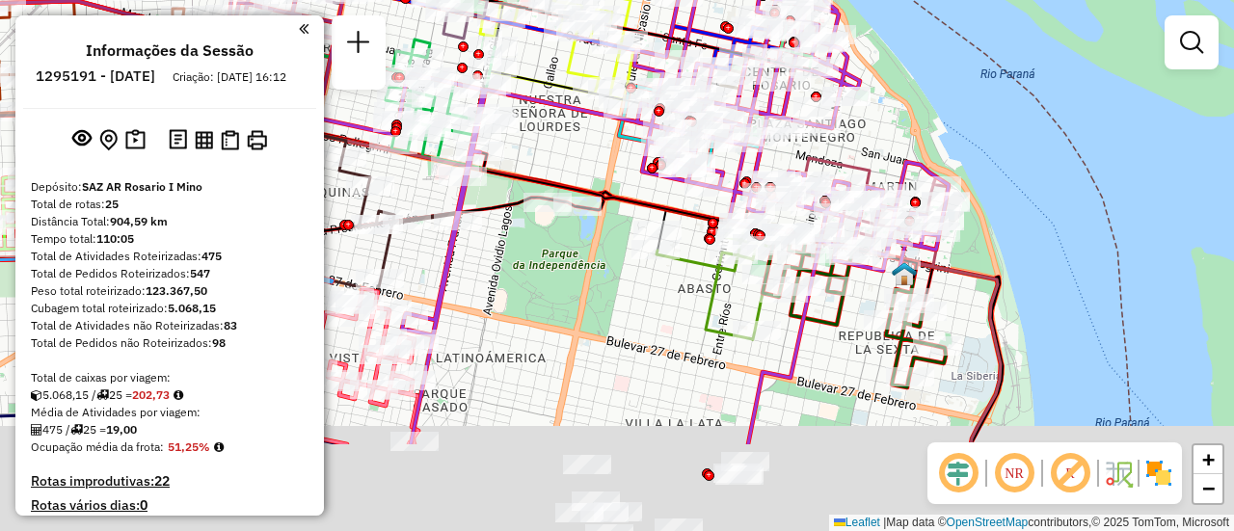
drag, startPoint x: 670, startPoint y: 499, endPoint x: 670, endPoint y: 303, distance: 195.7
click at [670, 303] on div "Janela de atendimento Grade de atendimento Capacidade Transportadoras Veículos …" at bounding box center [617, 265] width 1234 height 531
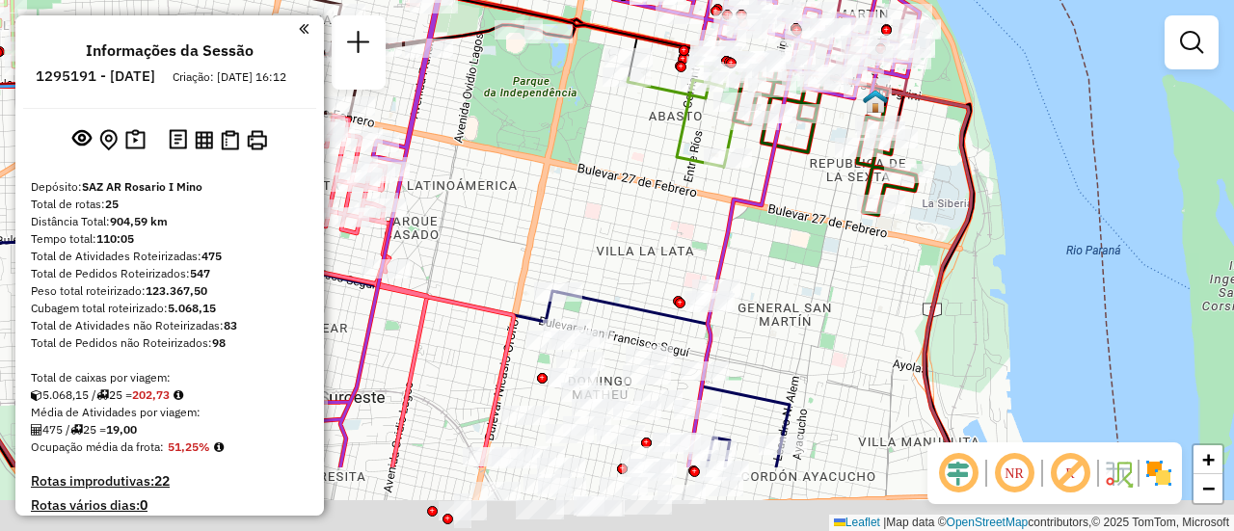
drag, startPoint x: 671, startPoint y: 384, endPoint x: 630, endPoint y: 185, distance: 202.9
click at [630, 185] on div "Janela de atendimento Grade de atendimento Capacidade Transportadoras Veículos …" at bounding box center [617, 265] width 1234 height 531
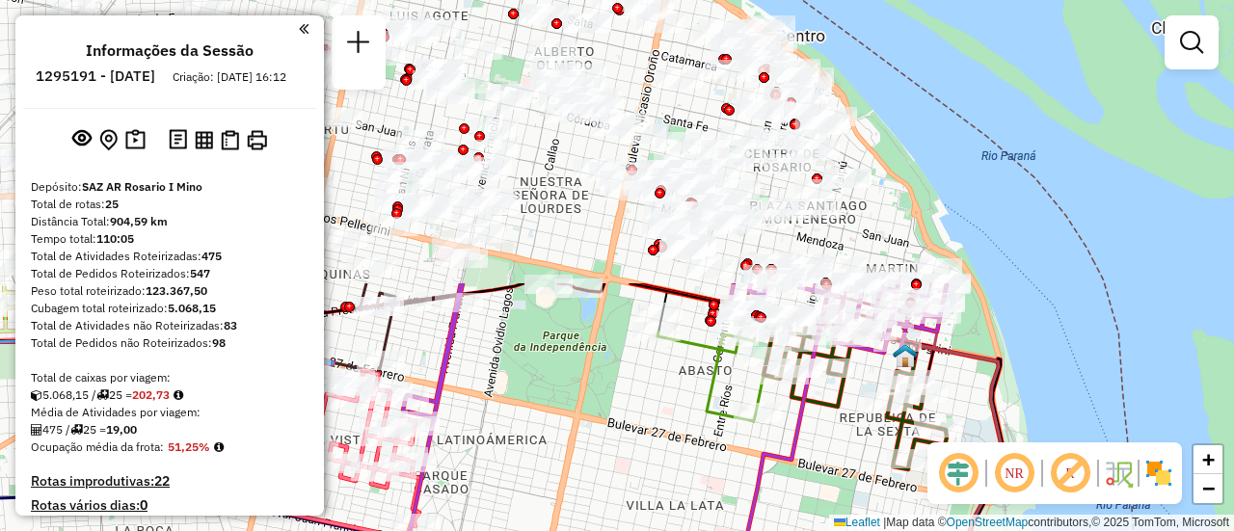
drag, startPoint x: 536, startPoint y: 125, endPoint x: 576, endPoint y: 438, distance: 314.9
click at [576, 438] on div "Janela de atendimento Grade de atendimento Capacidade Transportadoras Veículos …" at bounding box center [617, 265] width 1234 height 531
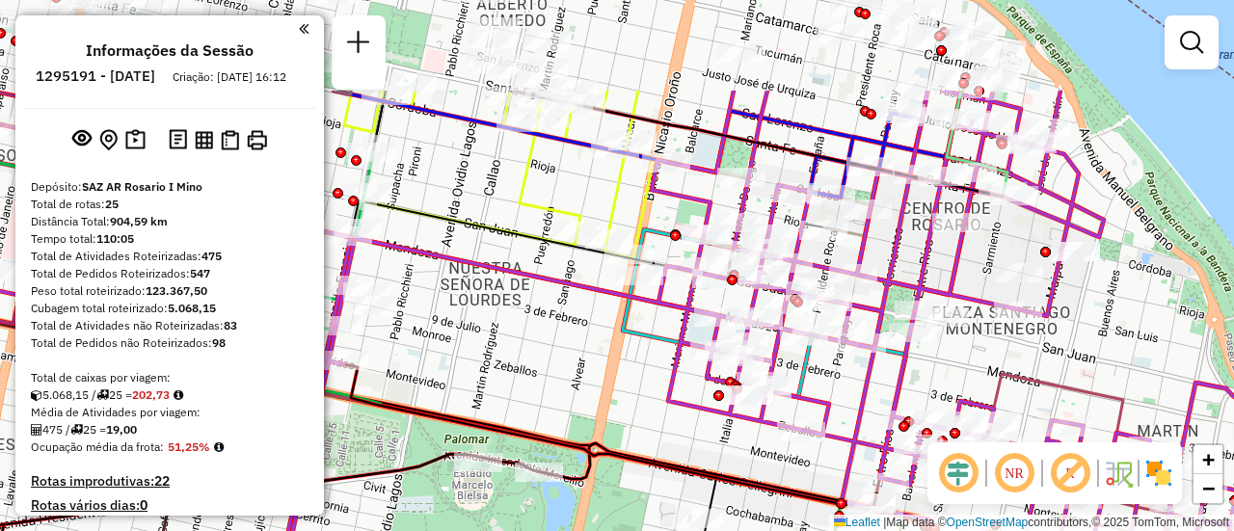
drag, startPoint x: 649, startPoint y: 201, endPoint x: 620, endPoint y: 331, distance: 133.4
click at [617, 345] on div "Janela de atendimento Grade de atendimento Capacidade Transportadoras Veículos …" at bounding box center [617, 265] width 1234 height 531
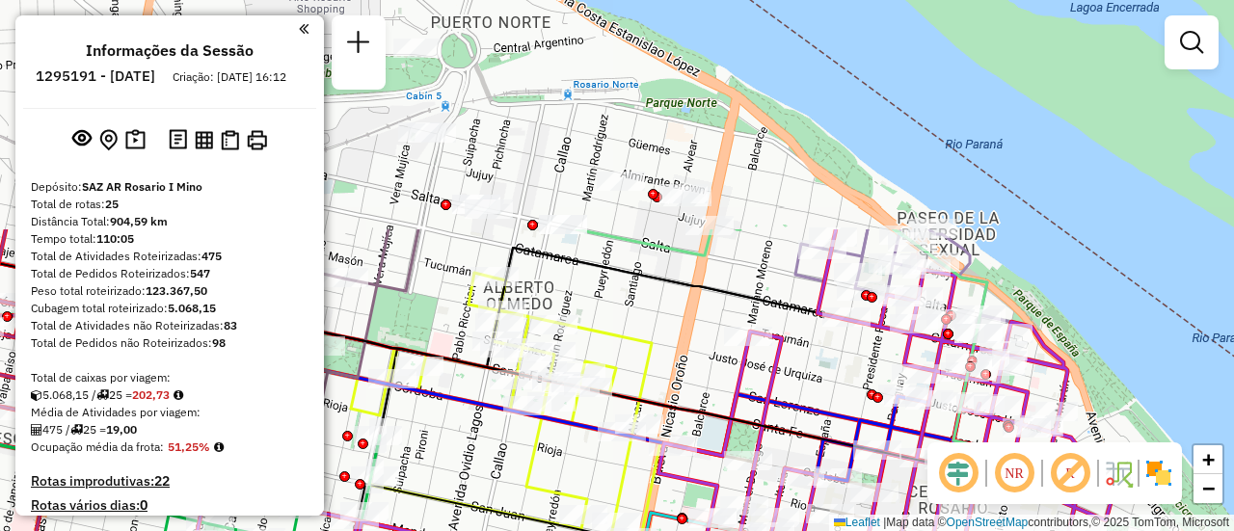
drag, startPoint x: 528, startPoint y: 194, endPoint x: 536, endPoint y: 476, distance: 282.6
click at [536, 476] on icon at bounding box center [506, 407] width 310 height 269
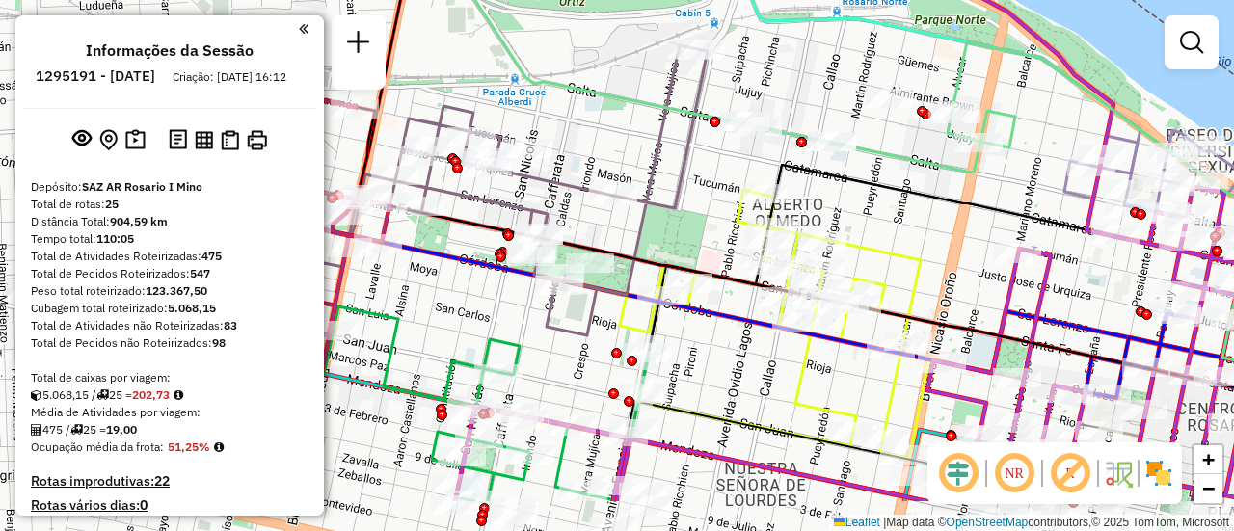
drag, startPoint x: 617, startPoint y: 311, endPoint x: 886, endPoint y: 229, distance: 281.5
click at [886, 229] on div "Janela de atendimento Grade de atendimento Capacidade Transportadoras Veículos …" at bounding box center [617, 265] width 1234 height 531
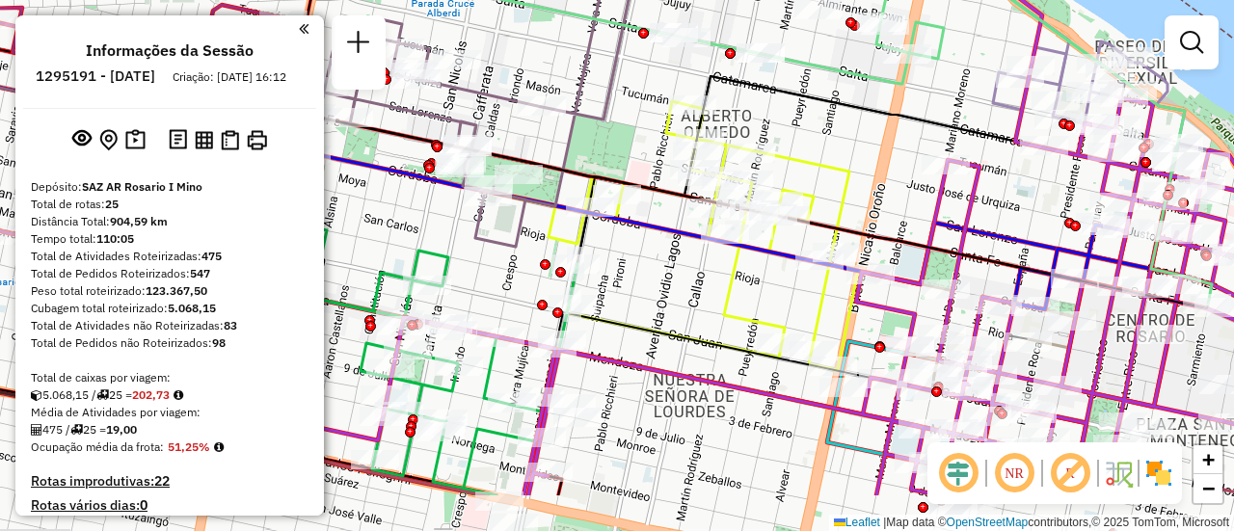
drag, startPoint x: 1007, startPoint y: 326, endPoint x: 895, endPoint y: 181, distance: 182.8
click at [876, 172] on icon at bounding box center [506, 175] width 1403 height 266
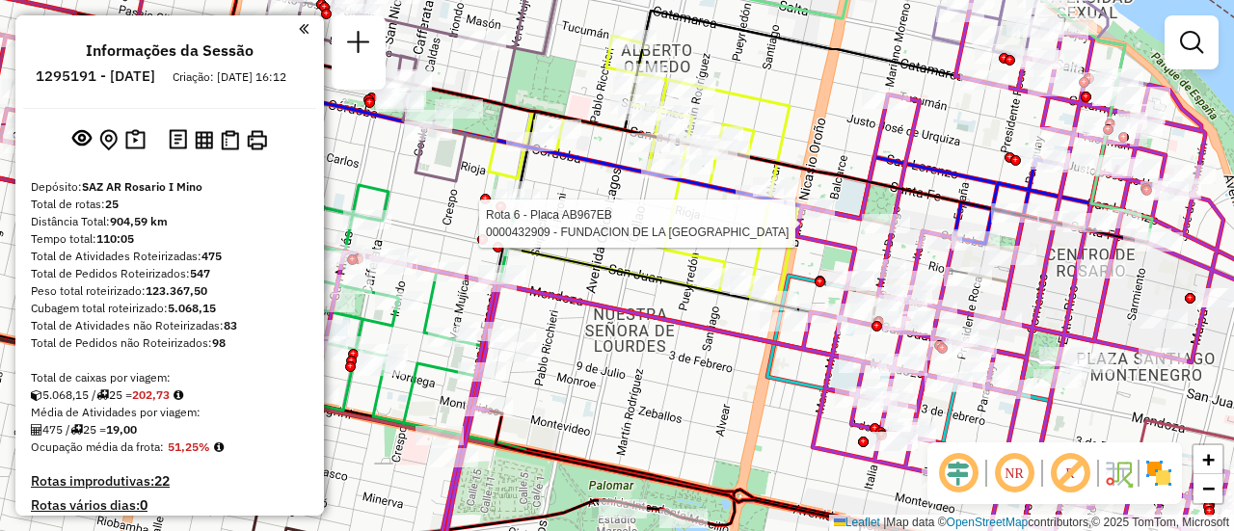
select select "**********"
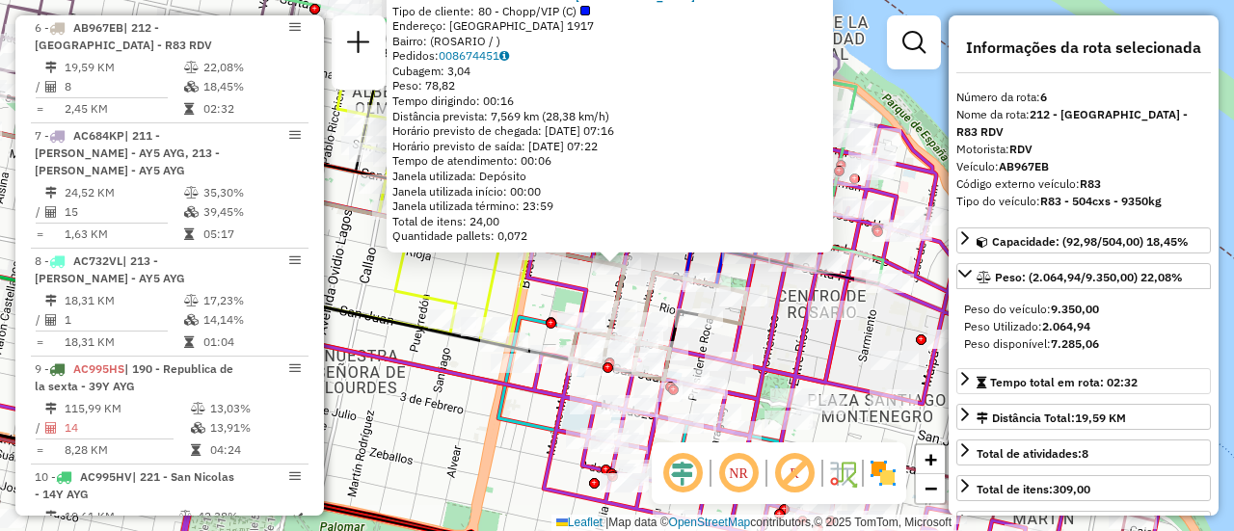
scroll to position [96, 0]
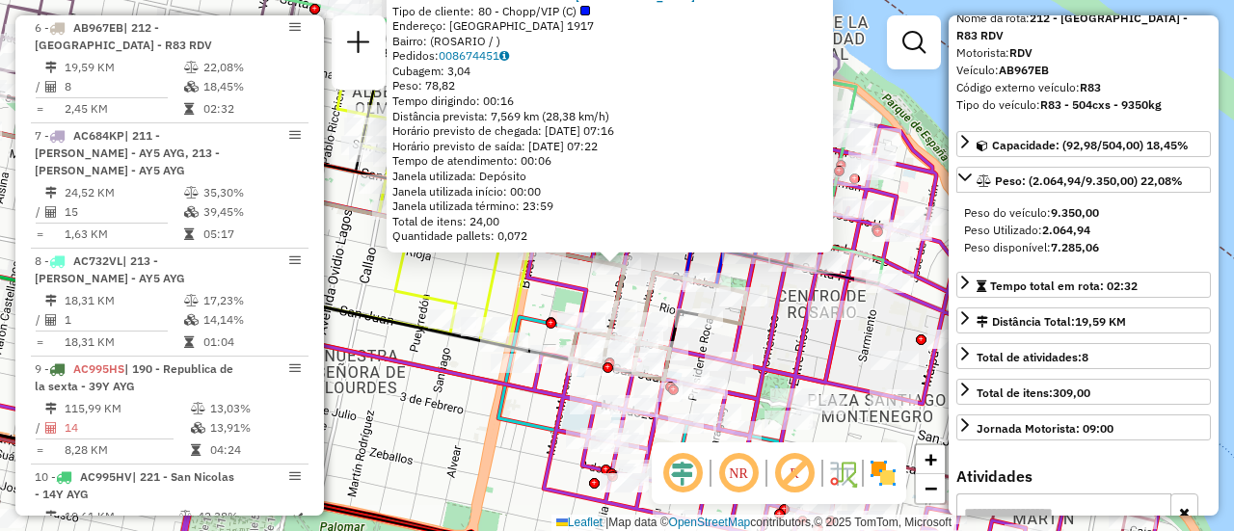
click at [475, 284] on div "0000432909 - FUNDACION DE LA UNIVERSIDAD NACIONAL DE ROSAR Tipo de cliente: 80 …" at bounding box center [617, 265] width 1234 height 531
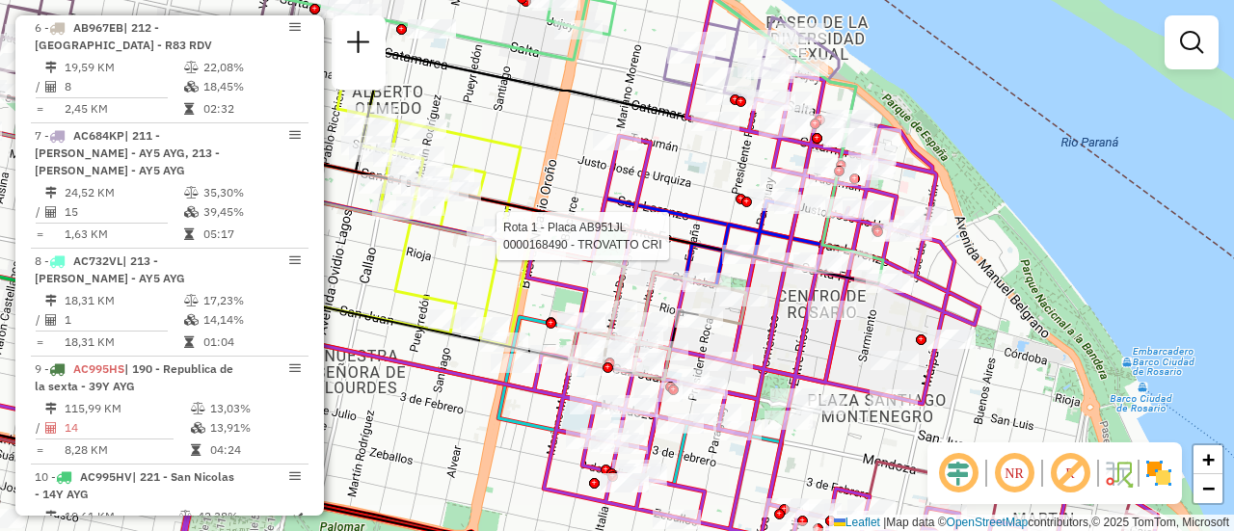
select select "**********"
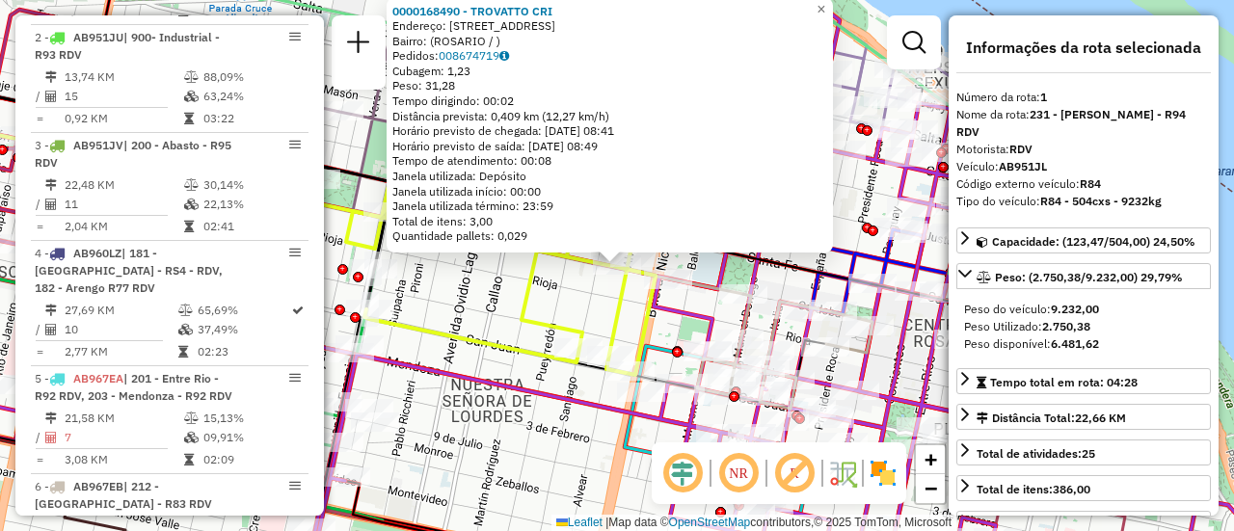
scroll to position [687, 0]
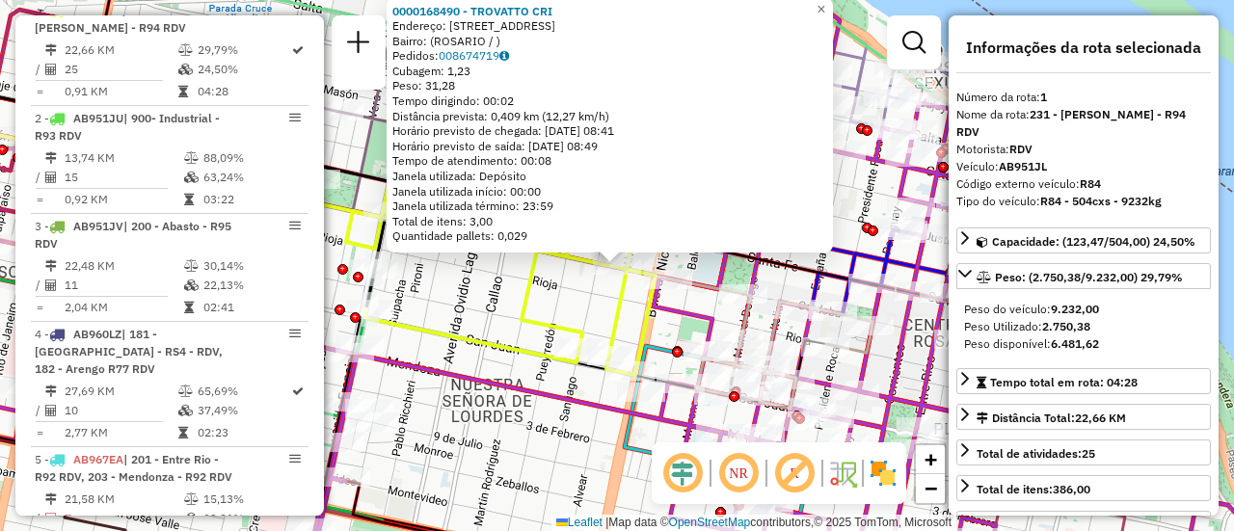
click at [587, 308] on div "0000168490 - TROVATTO CRI Endereço: AVDA CORDOBA 2344 Bairro: (ROSARIO / ) Pedi…" at bounding box center [617, 265] width 1234 height 531
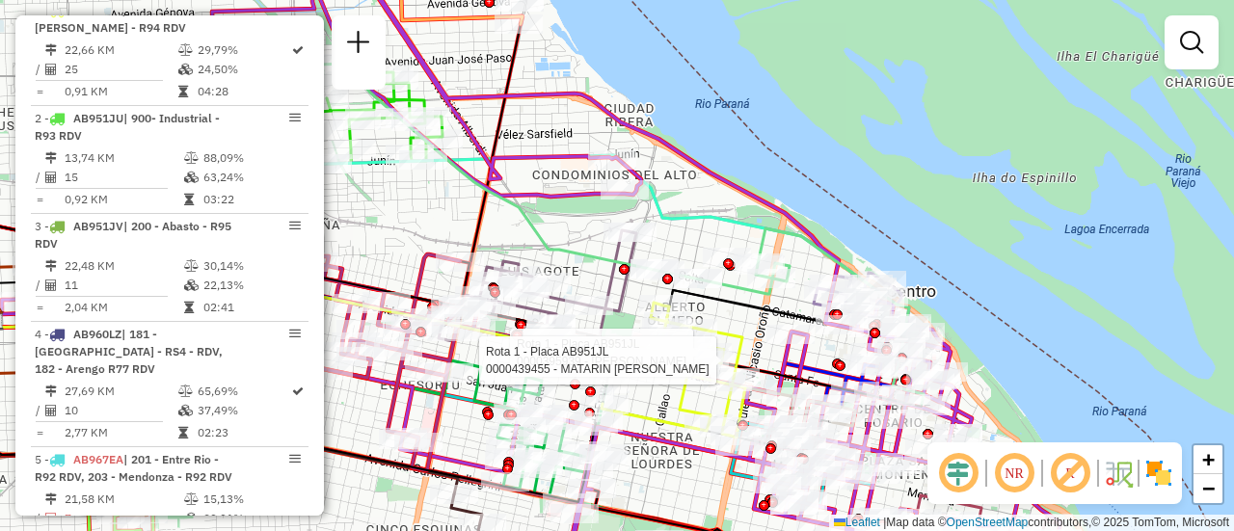
click at [439, 214] on div "Rota 1 - Placa AB951JL 0000395939 - GENTILE NICOLAS Rota 1 - Placa AB951JL 0000…" at bounding box center [617, 265] width 1234 height 531
click at [418, 216] on div "Janela de atendimento Grade de atendimento Capacidade Transportadoras Veículos …" at bounding box center [617, 265] width 1234 height 531
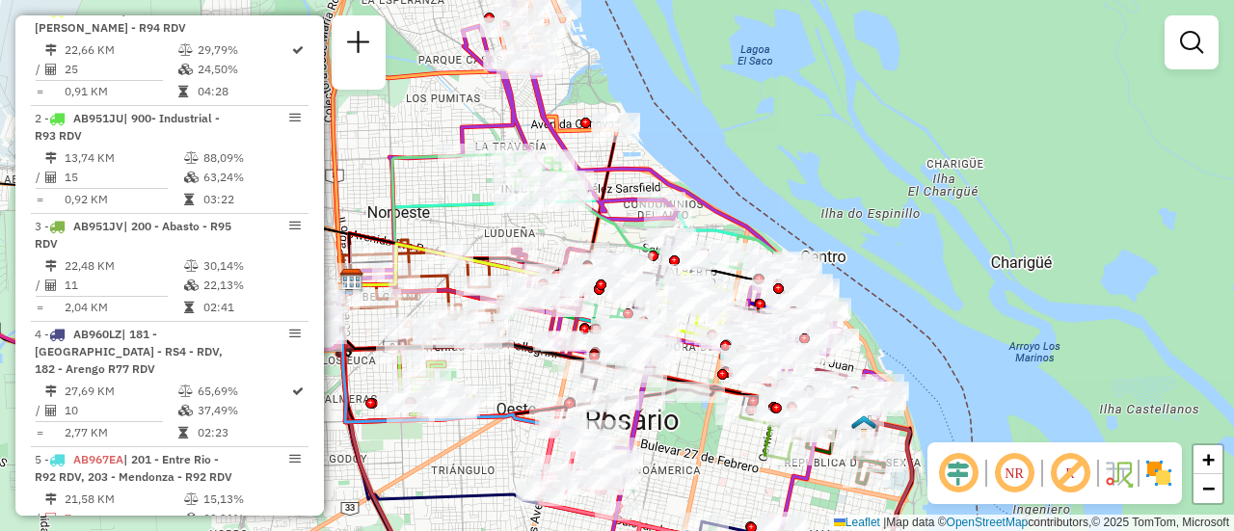
click at [428, 187] on div "Janela de atendimento Grade de atendimento Capacidade Transportadoras Veículos …" at bounding box center [617, 265] width 1234 height 531
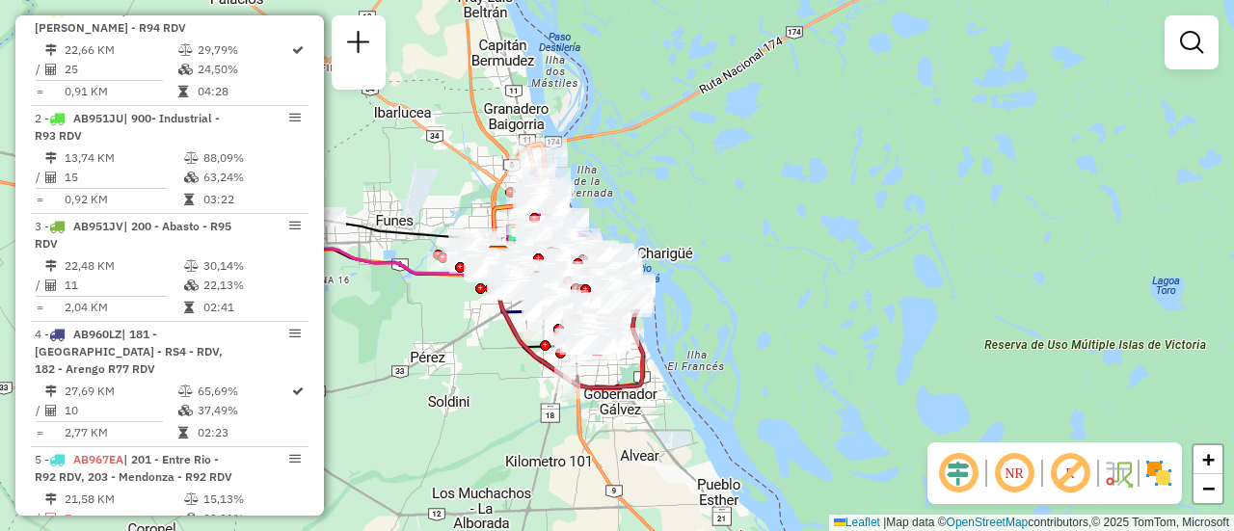
click at [861, 220] on div "Janela de atendimento Grade de atendimento Capacidade Transportadoras Veículos …" at bounding box center [617, 265] width 1234 height 531
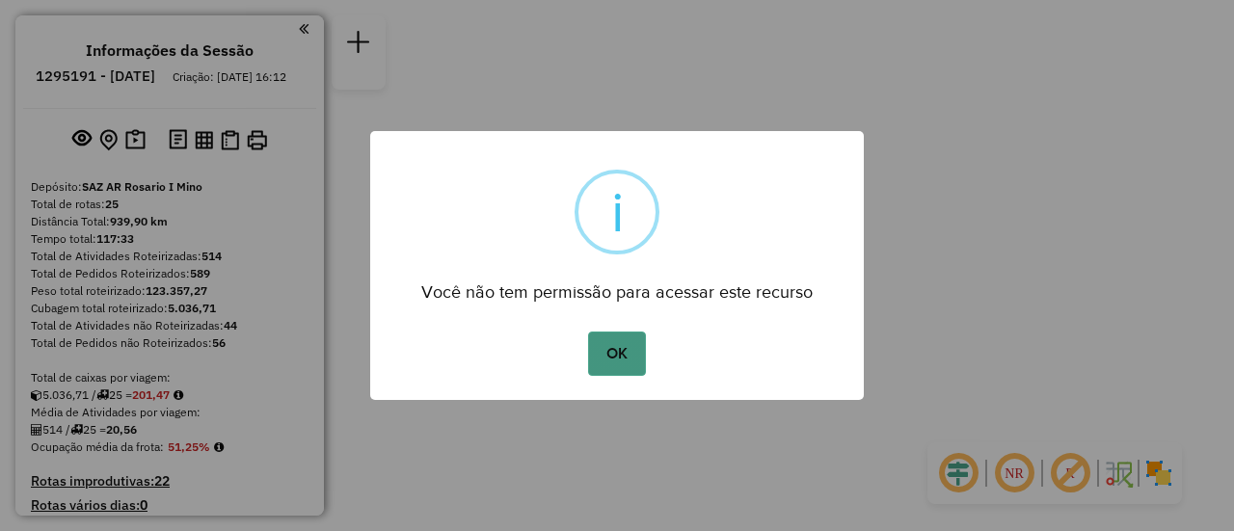
click at [616, 352] on button "OK" at bounding box center [616, 354] width 57 height 44
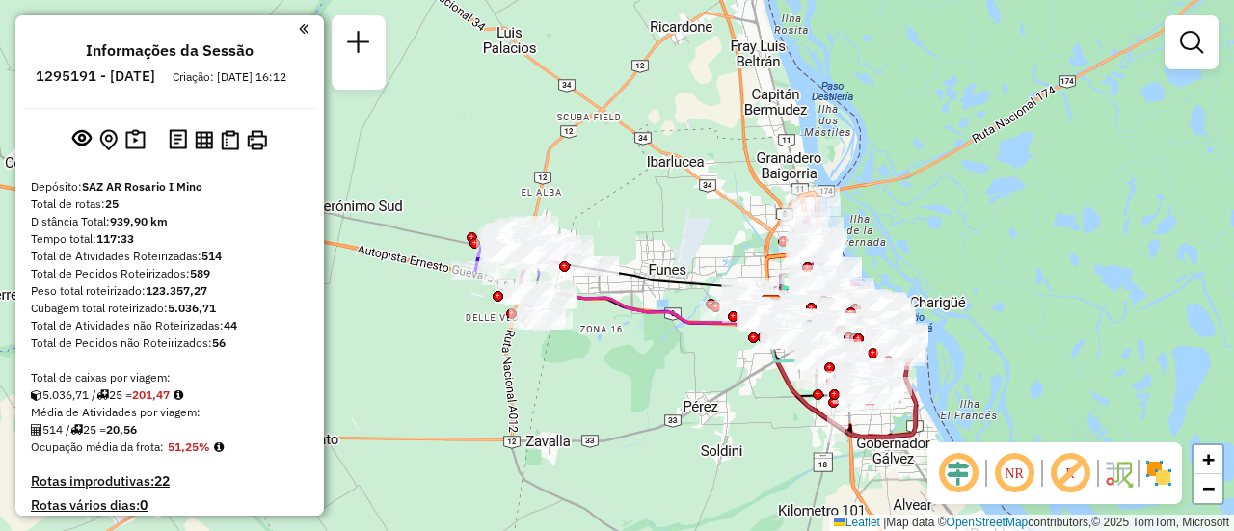
drag, startPoint x: 534, startPoint y: 263, endPoint x: 601, endPoint y: 389, distance: 141.9
click at [601, 389] on div "Janela de atendimento Grade de atendimento Capacidade Transportadoras Veículos …" at bounding box center [617, 265] width 1234 height 531
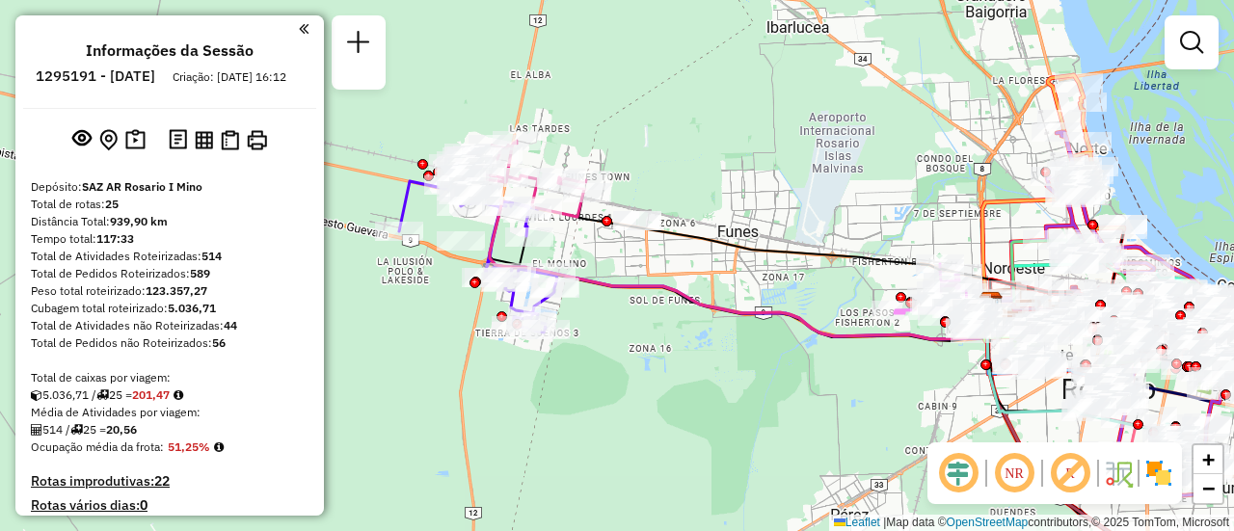
drag, startPoint x: 593, startPoint y: 276, endPoint x: 669, endPoint y: 388, distance: 135.3
click at [669, 388] on div "Janela de atendimento Grade de atendimento Capacidade Transportadoras Veículos …" at bounding box center [617, 265] width 1234 height 531
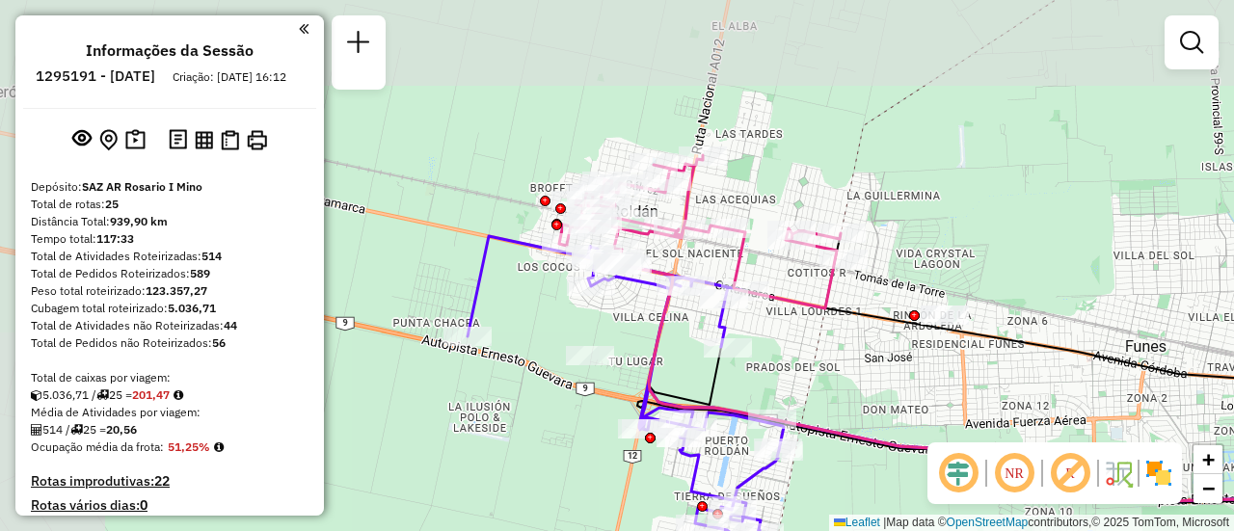
drag, startPoint x: 618, startPoint y: 195, endPoint x: 903, endPoint y: 389, distance: 344.2
click at [903, 389] on div "Janela de atendimento Grade de atendimento Capacidade Transportadoras Veículos …" at bounding box center [617, 265] width 1234 height 531
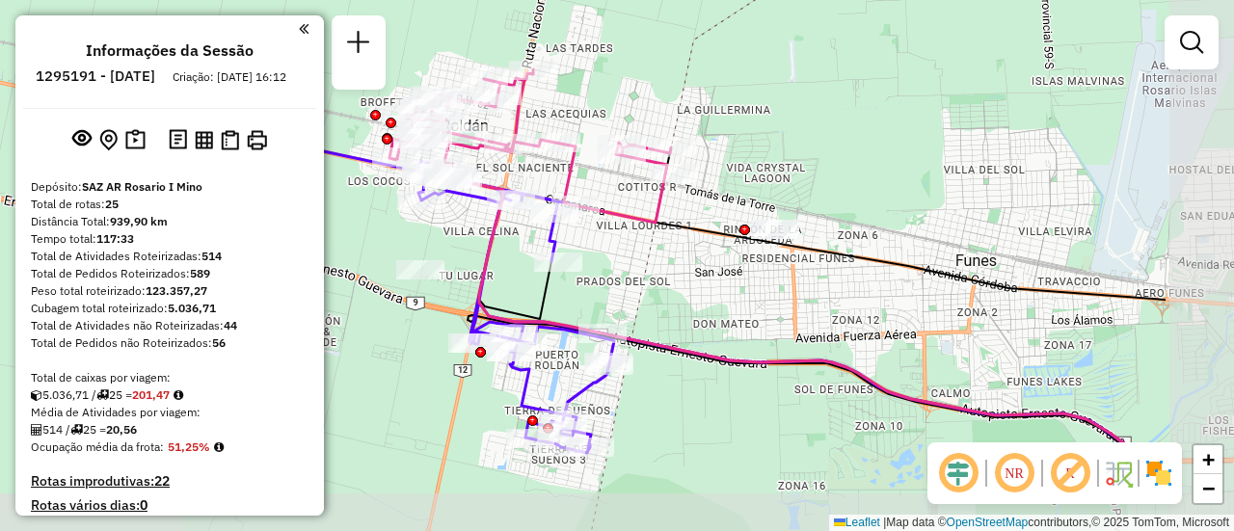
drag, startPoint x: 882, startPoint y: 334, endPoint x: 663, endPoint y: 258, distance: 231.5
click at [656, 257] on div "Janela de atendimento Grade de atendimento Capacidade Transportadoras Veículos …" at bounding box center [617, 265] width 1234 height 531
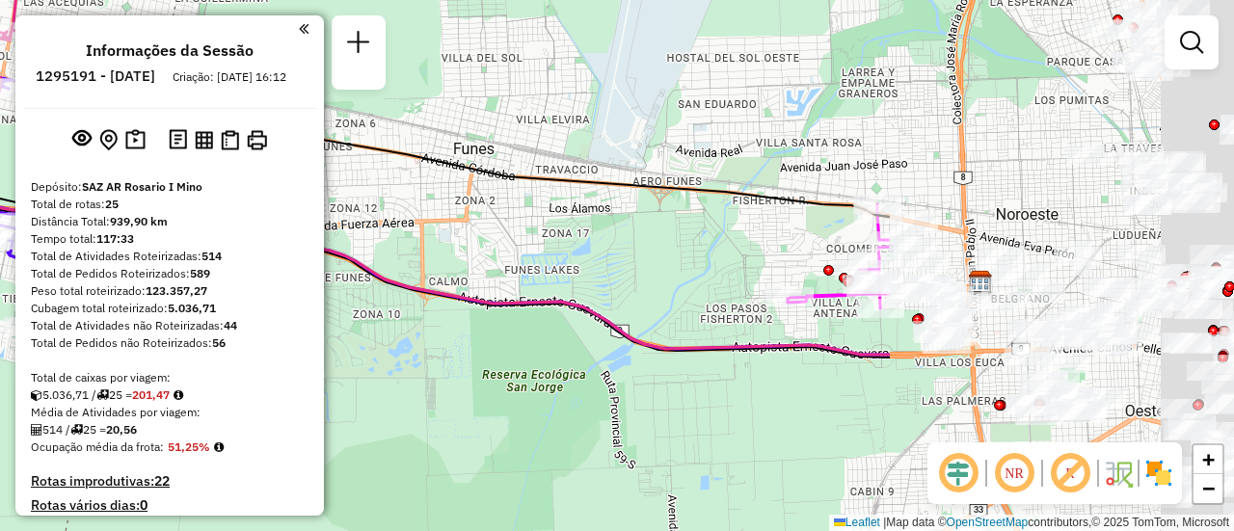
drag, startPoint x: 910, startPoint y: 309, endPoint x: 460, endPoint y: 211, distance: 460.7
click at [440, 209] on div "Janela de atendimento Grade de atendimento Capacidade Transportadoras Veículos …" at bounding box center [617, 265] width 1234 height 531
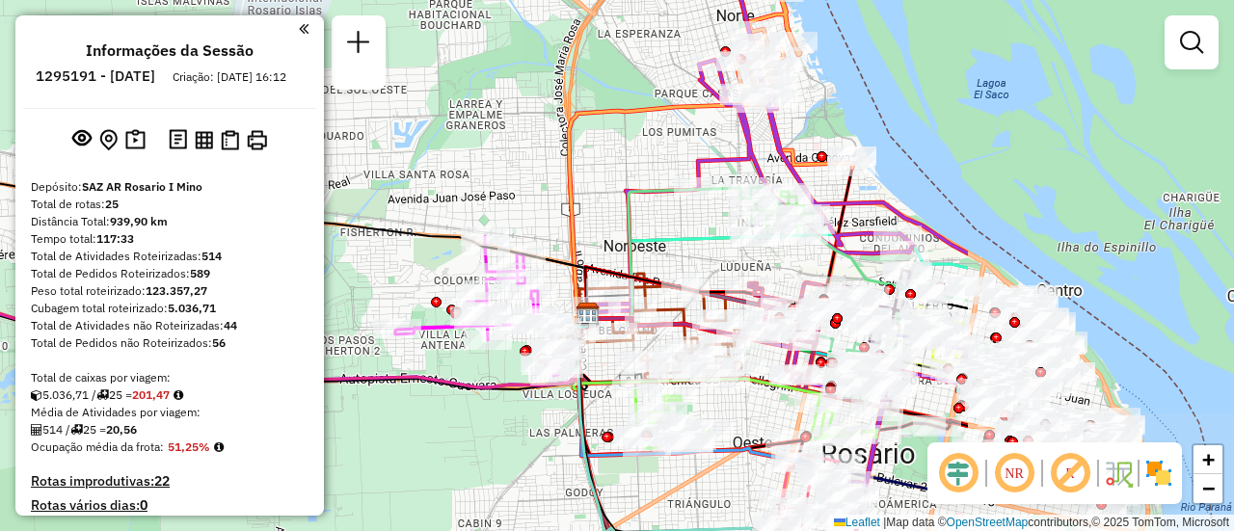
drag, startPoint x: 1022, startPoint y: 204, endPoint x: 633, endPoint y: 237, distance: 390.9
click at [633, 237] on icon at bounding box center [669, 253] width 164 height 131
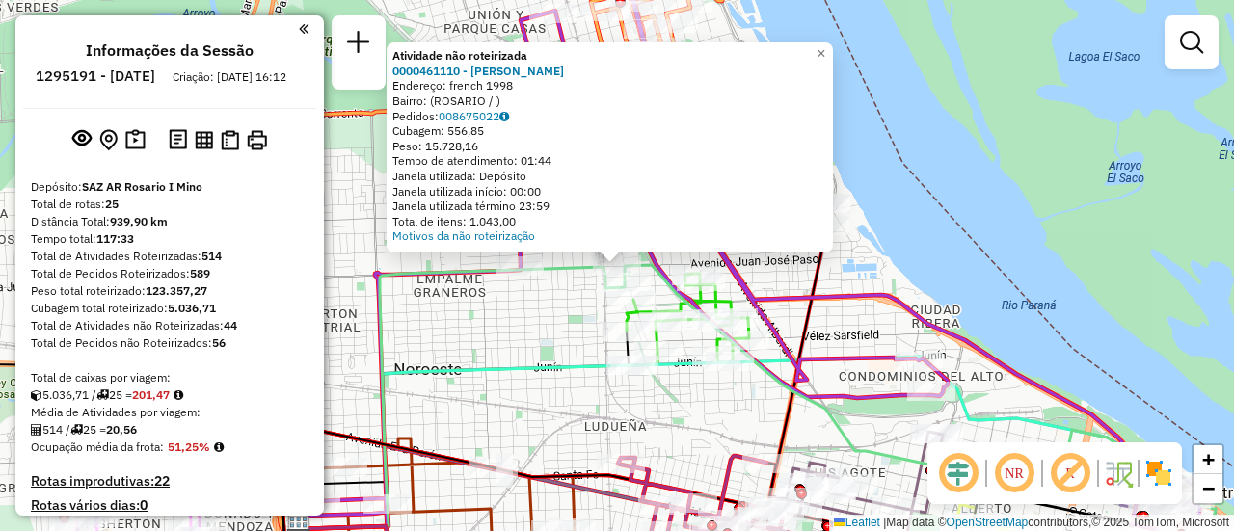
click at [547, 327] on div "Atividade não roteirizada 0000461110 - [PERSON_NAME] - RDV Endereço: french 199…" at bounding box center [617, 265] width 1234 height 531
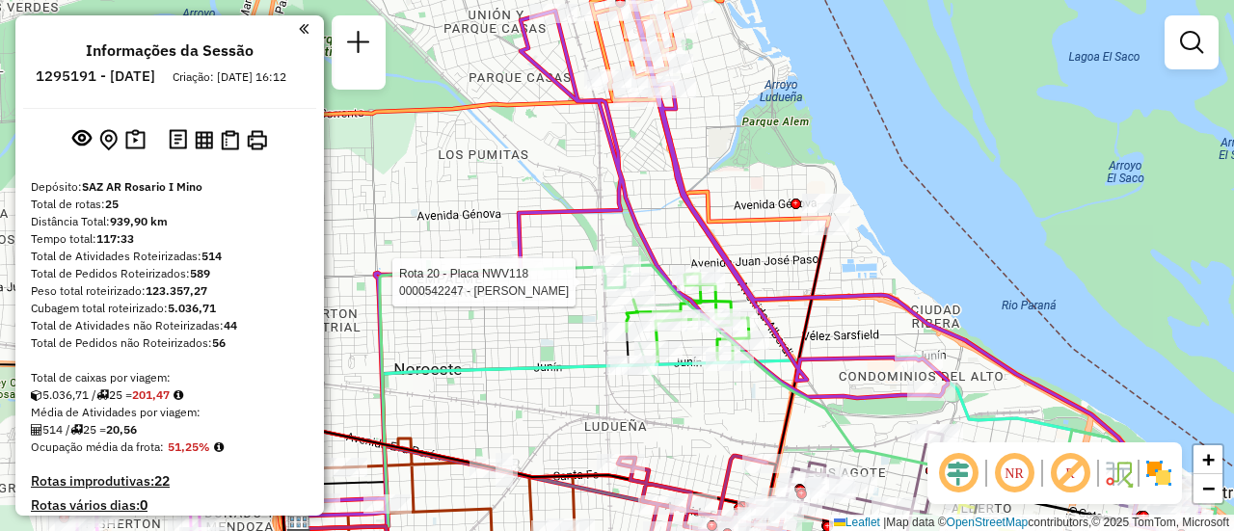
select select "**********"
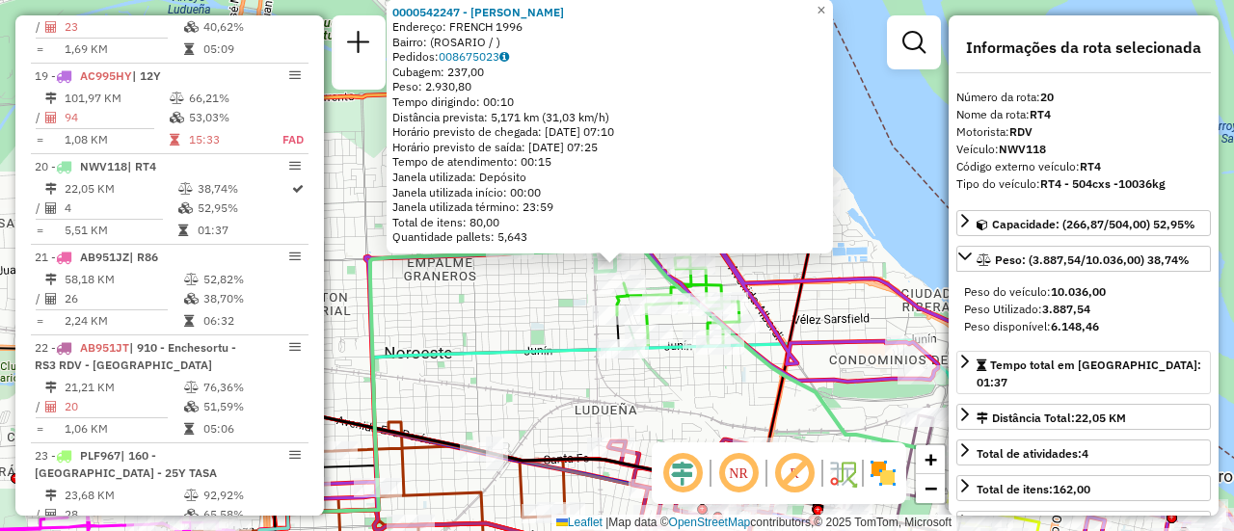
scroll to position [96, 0]
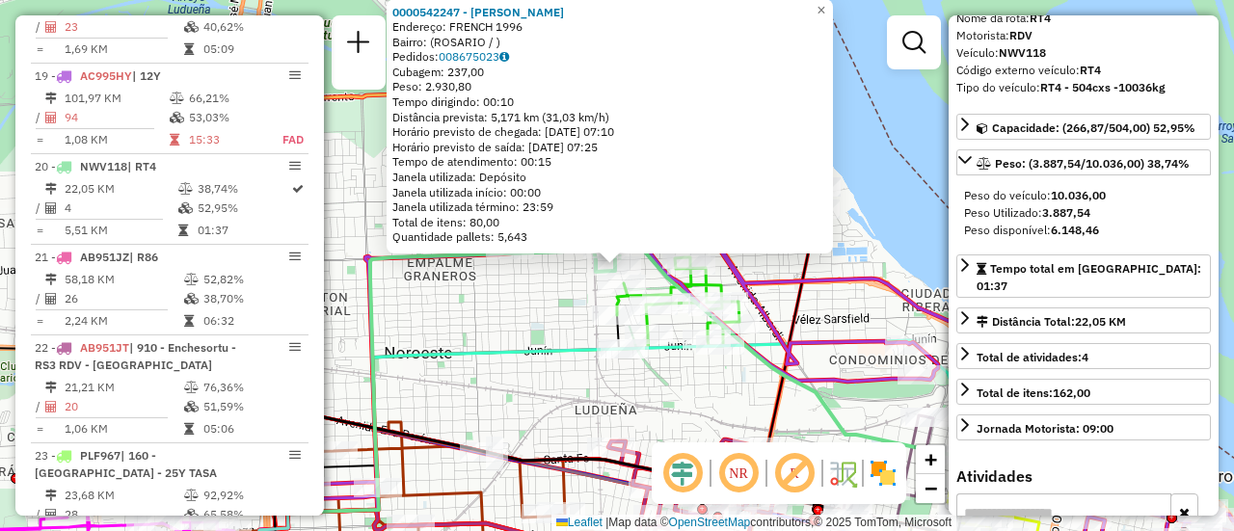
click at [695, 403] on div "0000542247 - Gonzales [PERSON_NAME]: FRENCH 1996 Bairro: ([GEOGRAPHIC_DATA] / )…" at bounding box center [617, 265] width 1234 height 531
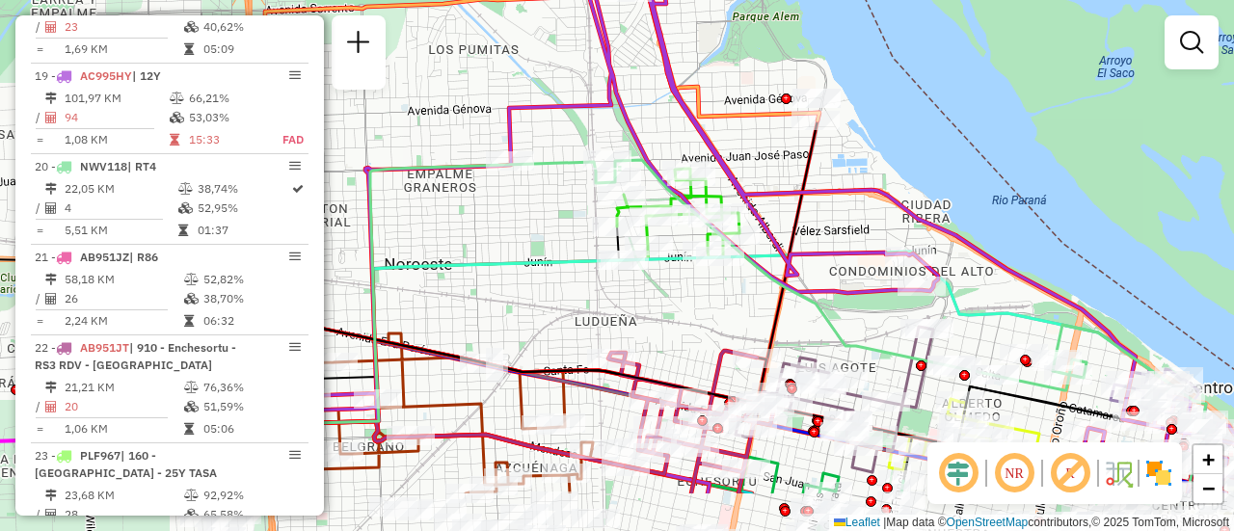
drag, startPoint x: 747, startPoint y: 417, endPoint x: 608, endPoint y: 98, distance: 347.2
click at [608, 98] on div "Janela de atendimento Grade de atendimento Capacidade Transportadoras Veículos …" at bounding box center [617, 265] width 1234 height 531
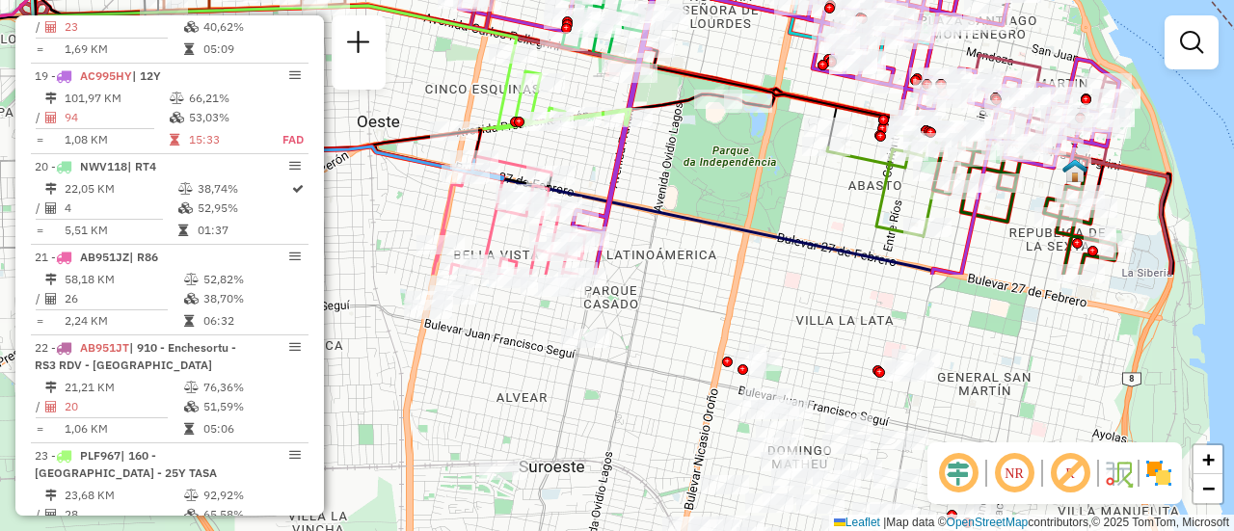
drag, startPoint x: 887, startPoint y: 358, endPoint x: 743, endPoint y: 48, distance: 341.3
click at [743, 48] on div "Janela de atendimento Grade de atendimento Capacidade Transportadoras Veículos …" at bounding box center [617, 265] width 1234 height 531
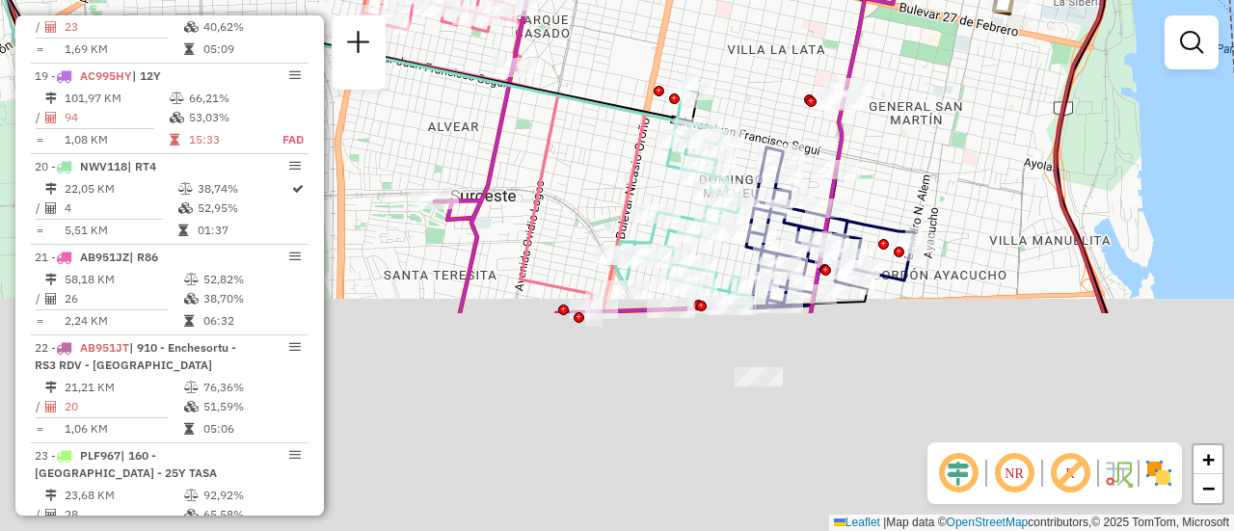
drag, startPoint x: 837, startPoint y: 290, endPoint x: 765, endPoint y: -2, distance: 301.0
click at [765, 0] on html "Aguarde... Pop-up bloqueado! Seu navegador bloqueou automáticamente a abertura …" at bounding box center [617, 265] width 1234 height 531
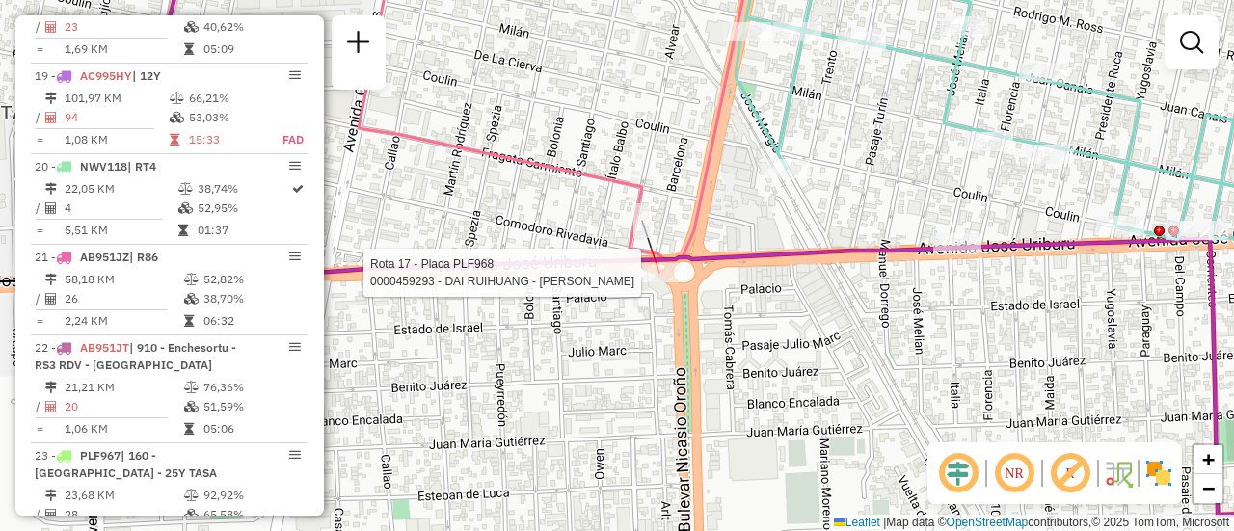
select select "**********"
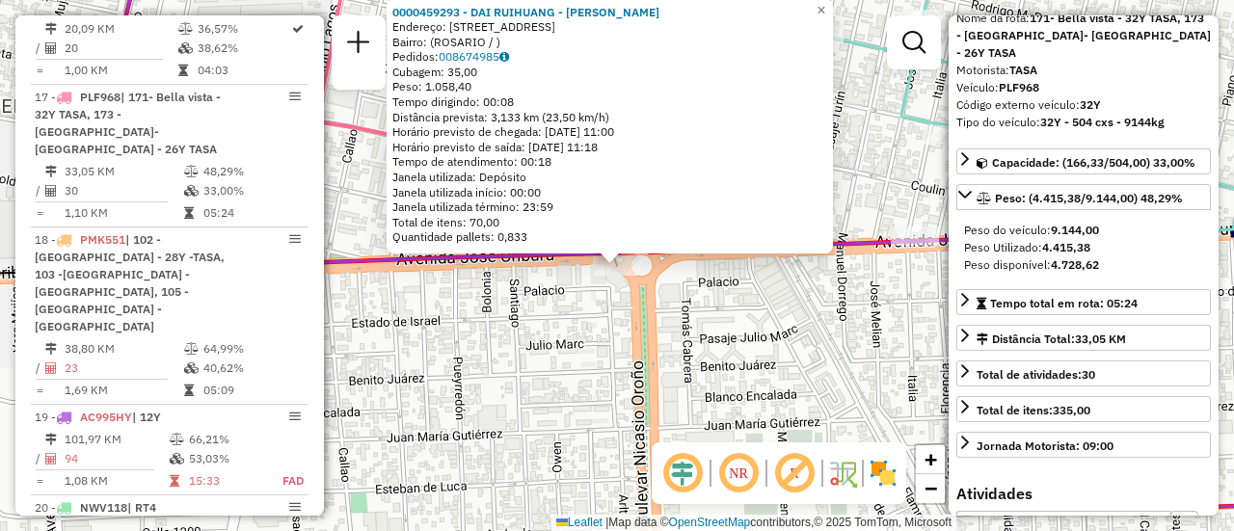
click at [796, 344] on div "0000459293 - DAI RUIHUANG - CHENG SHAOQING Endereço: COMODORO RIVADAVIA 2272 Ba…" at bounding box center [617, 265] width 1234 height 531
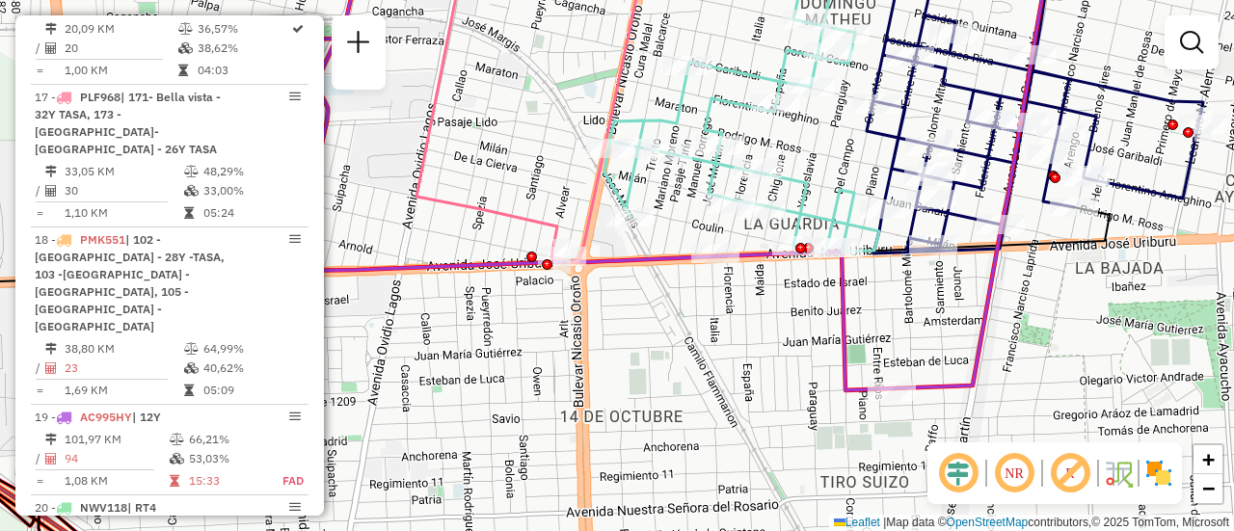
drag, startPoint x: 489, startPoint y: 164, endPoint x: 599, endPoint y: 310, distance: 183.2
click at [598, 312] on div "Janela de atendimento Grade de atendimento Capacidade Transportadoras Veículos …" at bounding box center [617, 265] width 1234 height 531
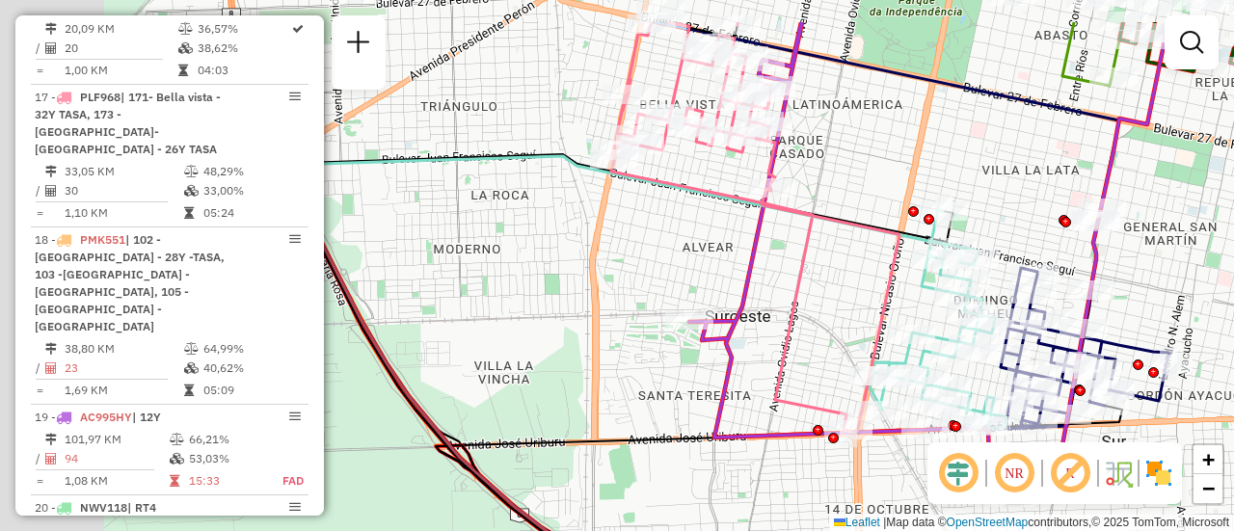
drag, startPoint x: 575, startPoint y: 227, endPoint x: 790, endPoint y: 302, distance: 227.8
click at [790, 302] on icon at bounding box center [755, 227] width 288 height 411
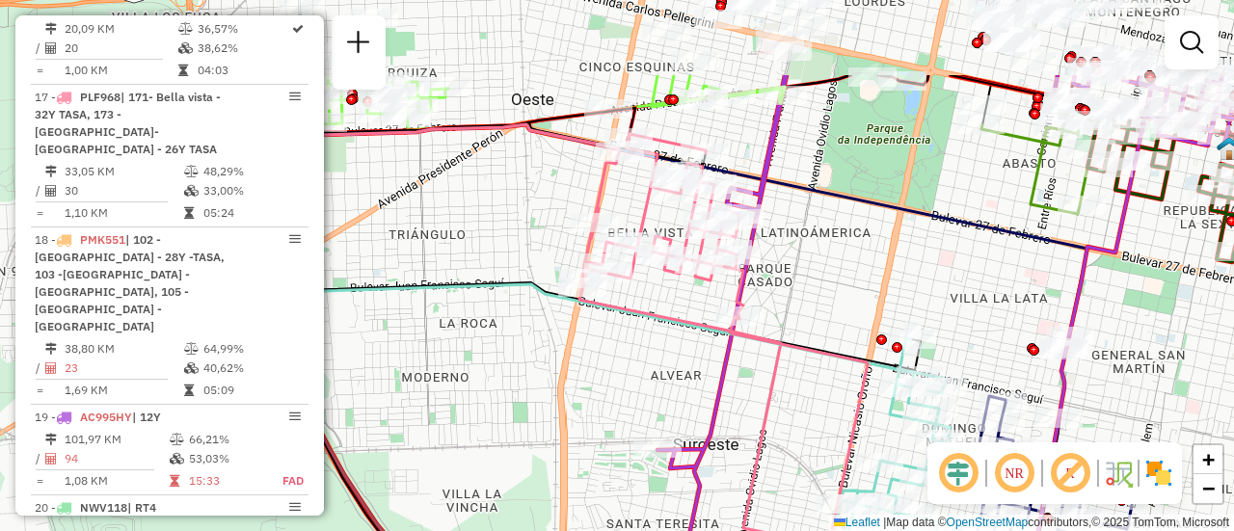
drag, startPoint x: 626, startPoint y: 273, endPoint x: 612, endPoint y: 379, distance: 106.9
click at [612, 379] on div "Janela de atendimento Grade de atendimento Capacidade Transportadoras Veículos …" at bounding box center [617, 265] width 1234 height 531
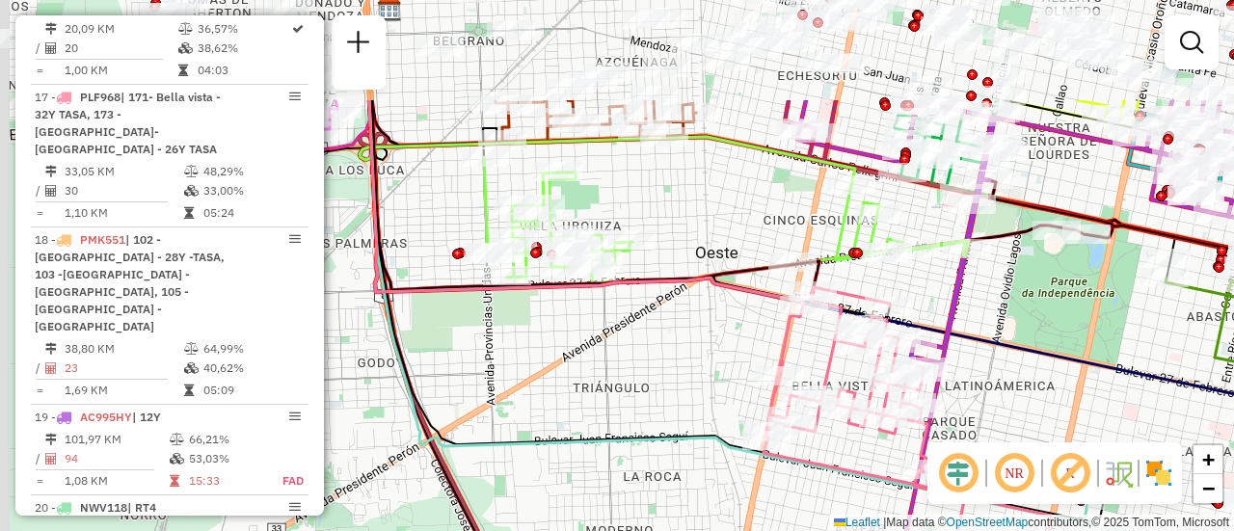
drag, startPoint x: 464, startPoint y: 225, endPoint x: 648, endPoint y: 378, distance: 239.6
click at [648, 378] on div "Janela de atendimento Grade de atendimento Capacidade Transportadoras Veículos …" at bounding box center [617, 265] width 1234 height 531
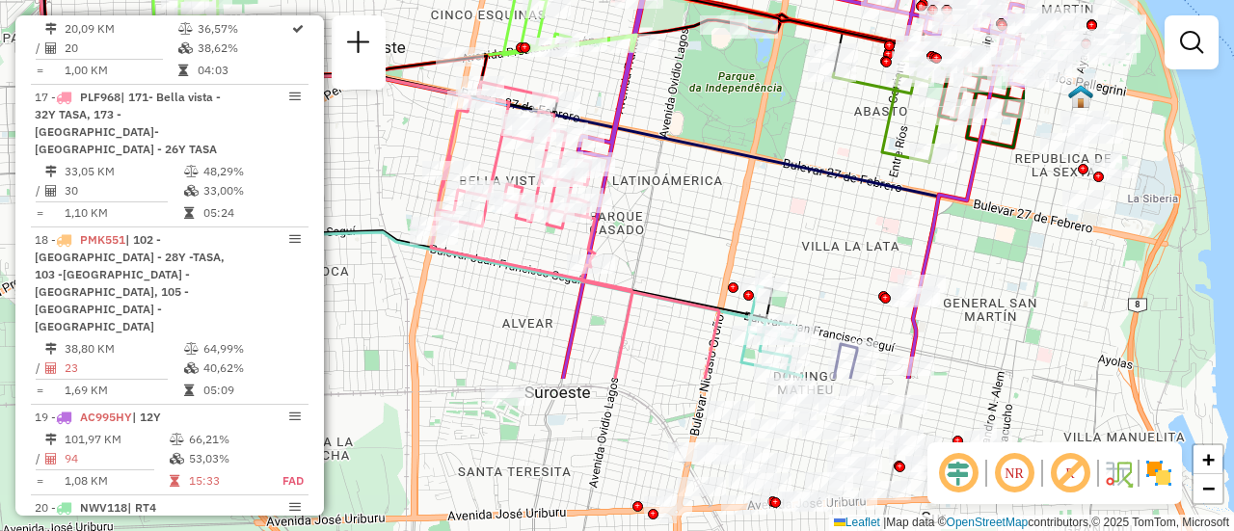
drag, startPoint x: 1022, startPoint y: 414, endPoint x: 649, endPoint y: 198, distance: 431.2
click at [667, 202] on div "Janela de atendimento Grade de atendimento Capacidade Transportadoras Veículos …" at bounding box center [617, 265] width 1234 height 531
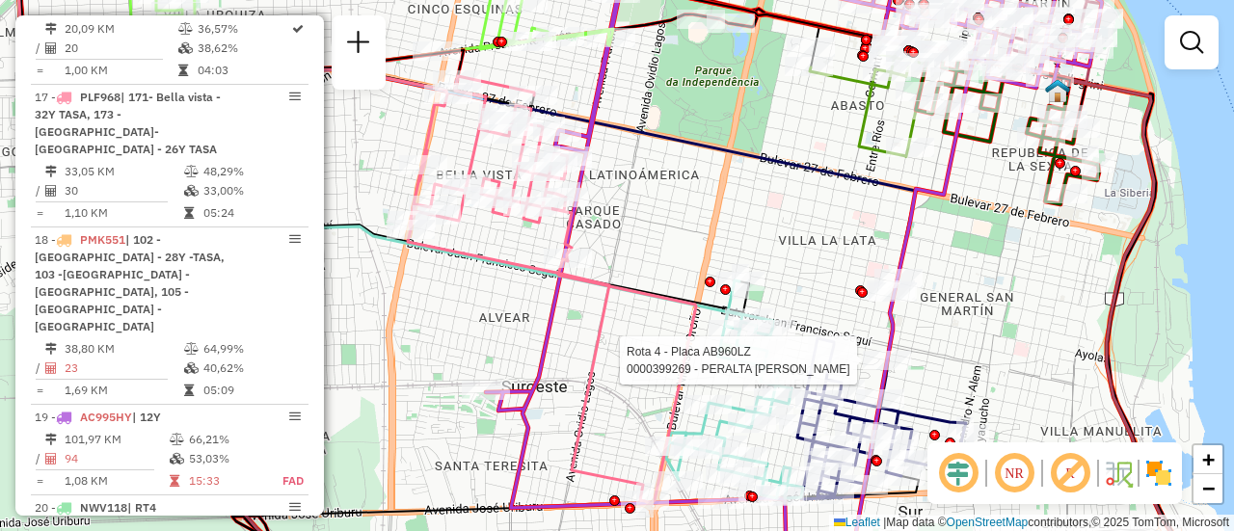
select select "**********"
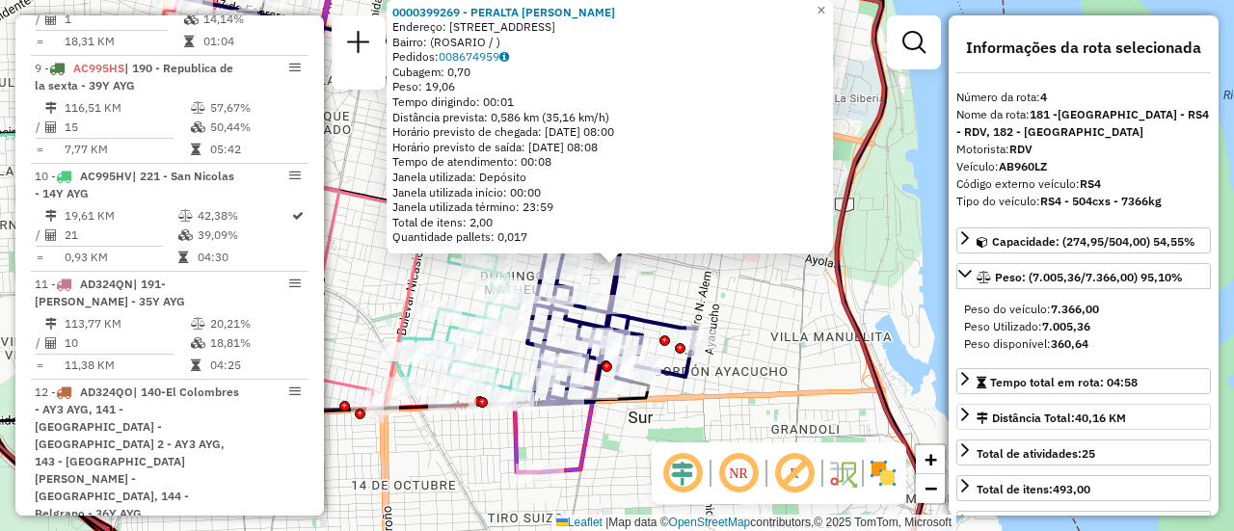
scroll to position [1011, 0]
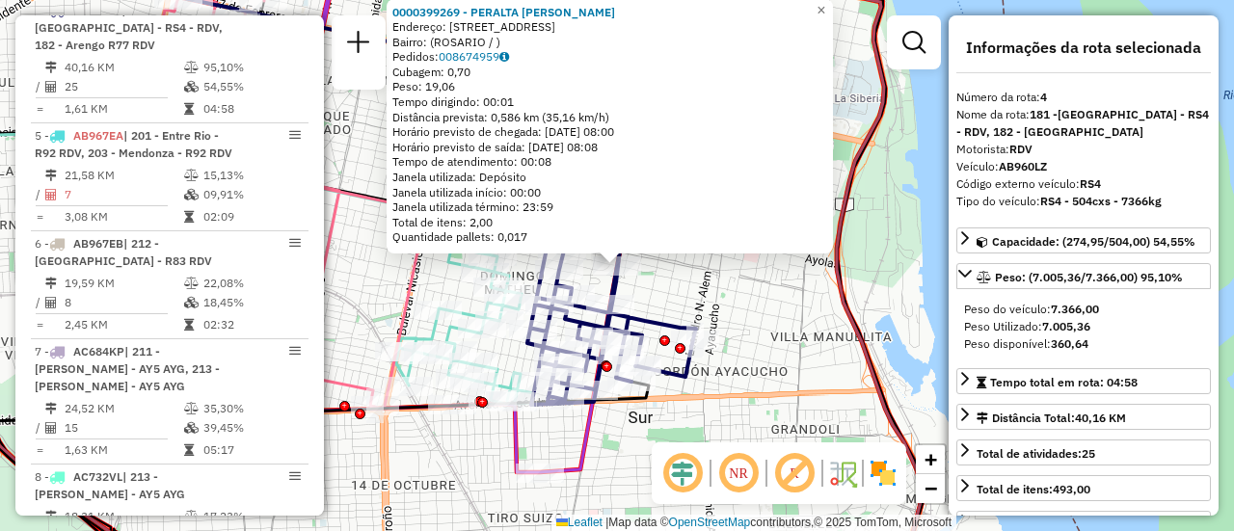
click at [784, 336] on div "0000399269 - PERALTA DANIELA ALEJANDRA Endereço: AVDA SAN MARTIN 3695 Bairro: (…" at bounding box center [617, 265] width 1234 height 531
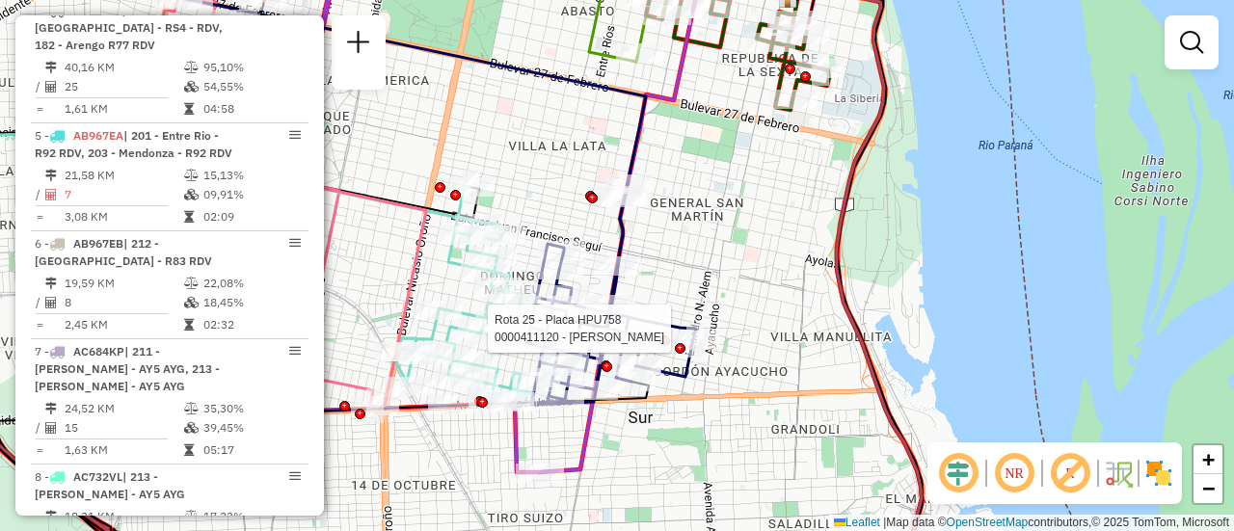
select select "**********"
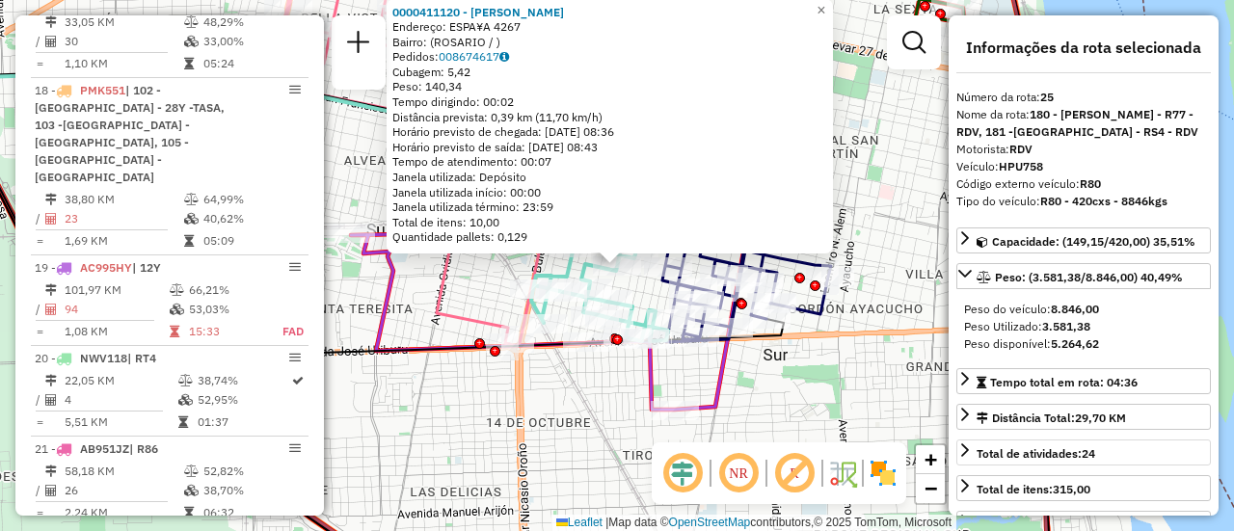
scroll to position [3331, 0]
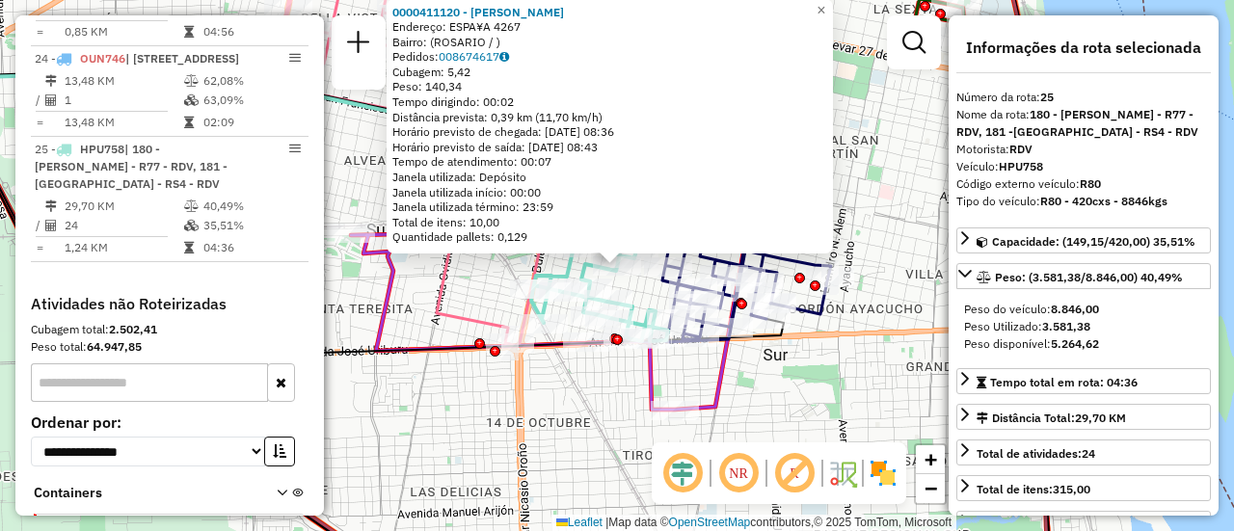
click at [823, 412] on div "0000411120 - GAGLIARDI ROSARIO Endereço: ESPA¥A 4267 Bairro: (ROSARIO / ) Pedid…" at bounding box center [617, 265] width 1234 height 531
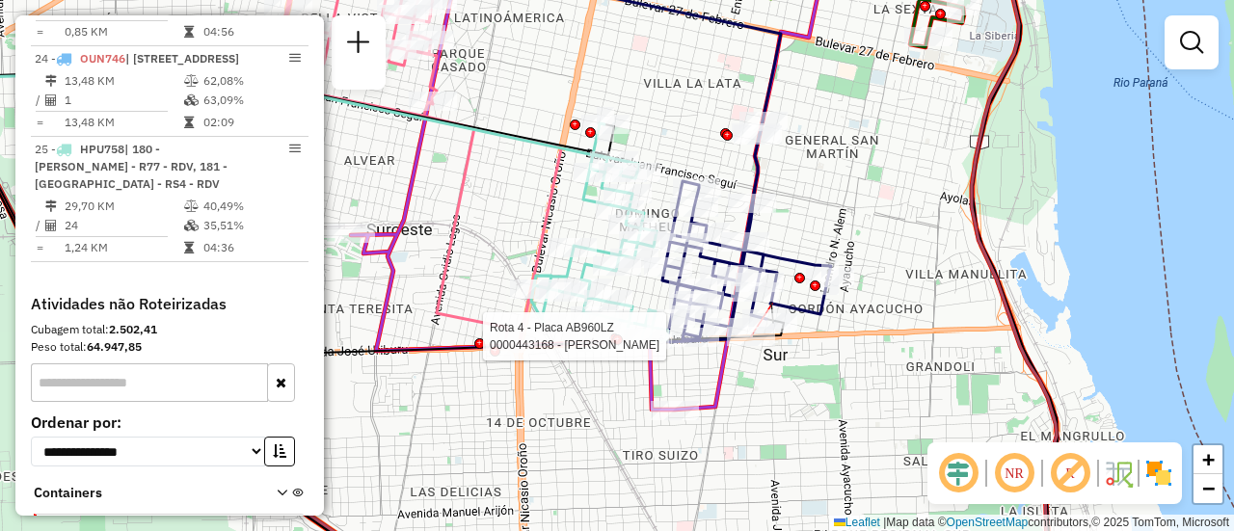
select select "**********"
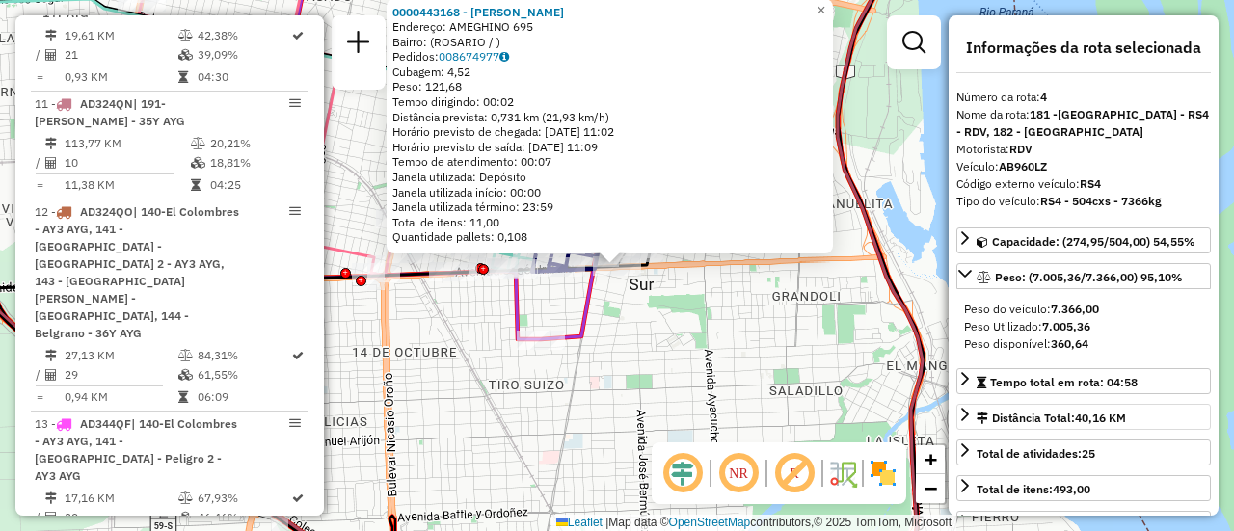
scroll to position [1011, 0]
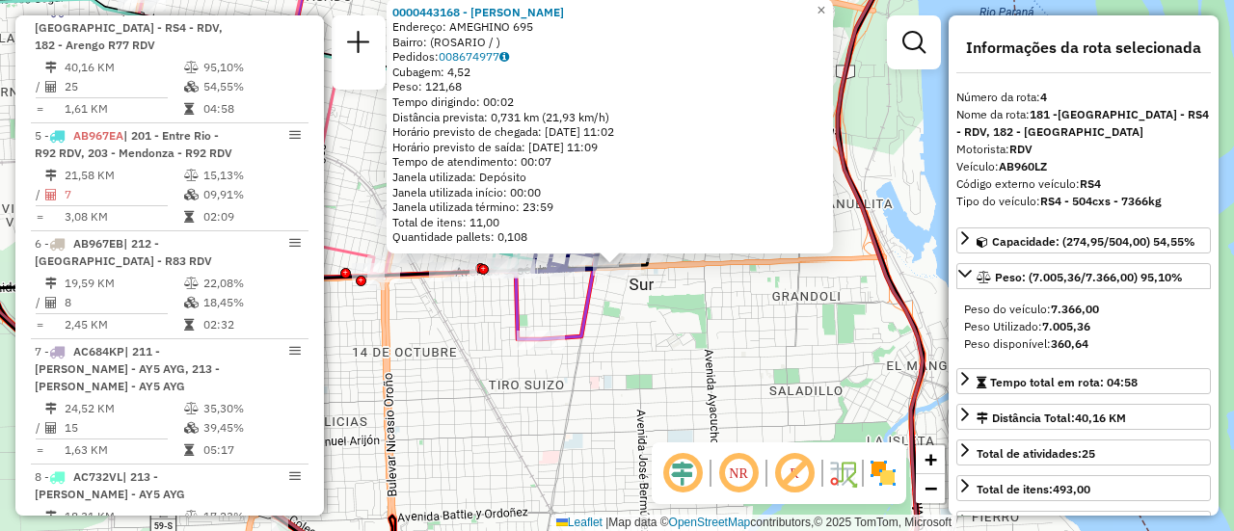
click at [728, 339] on div "0000443168 - MARQUEZ NATALIA FERNANDA Endereço: AMEGHINO 695 Bairro: (ROSARIO /…" at bounding box center [617, 265] width 1234 height 531
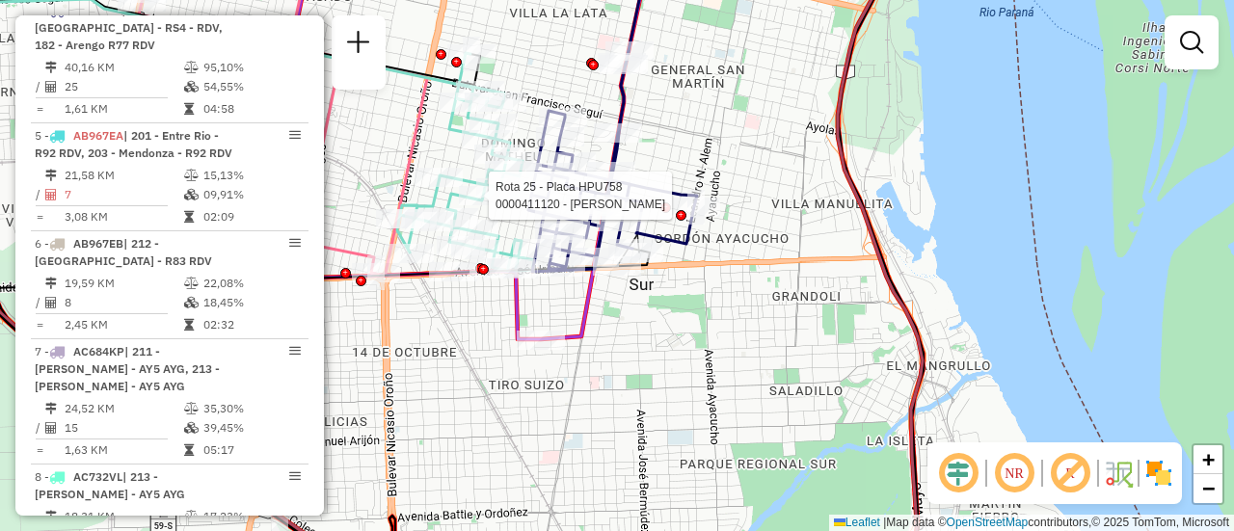
select select "**********"
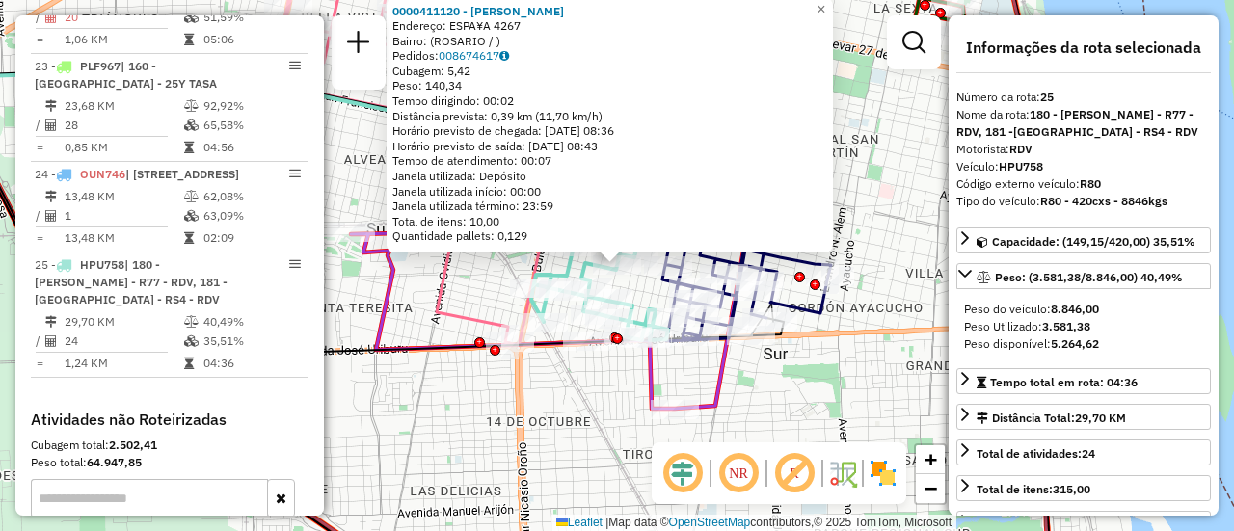
scroll to position [3331, 0]
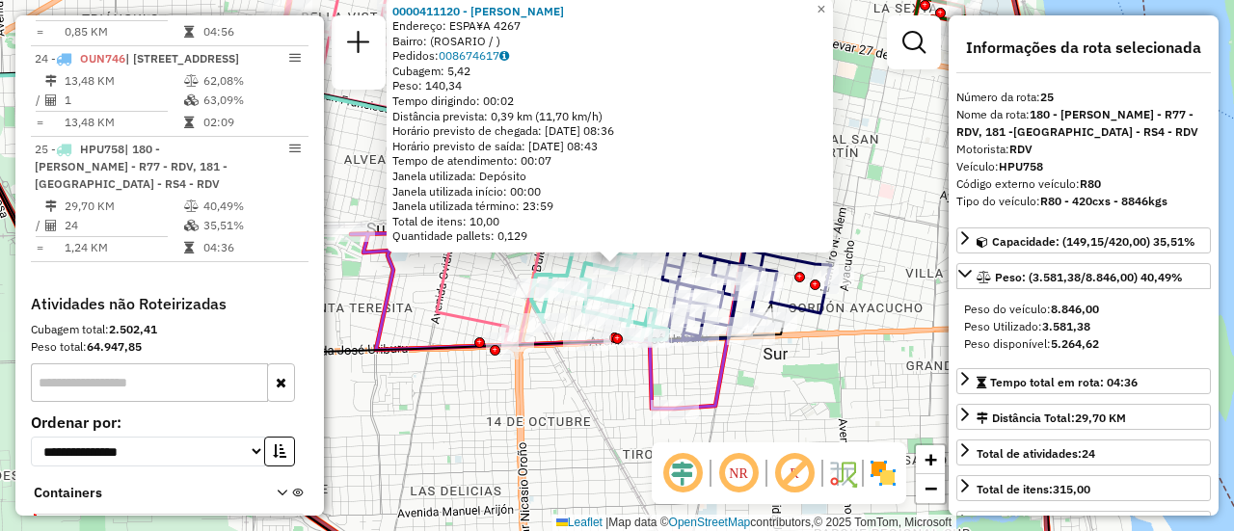
click at [808, 378] on div "0000411120 - GAGLIARDI ROSARIO Endereço: ESPA¥A 4267 Bairro: (ROSARIO / ) Pedid…" at bounding box center [617, 265] width 1234 height 531
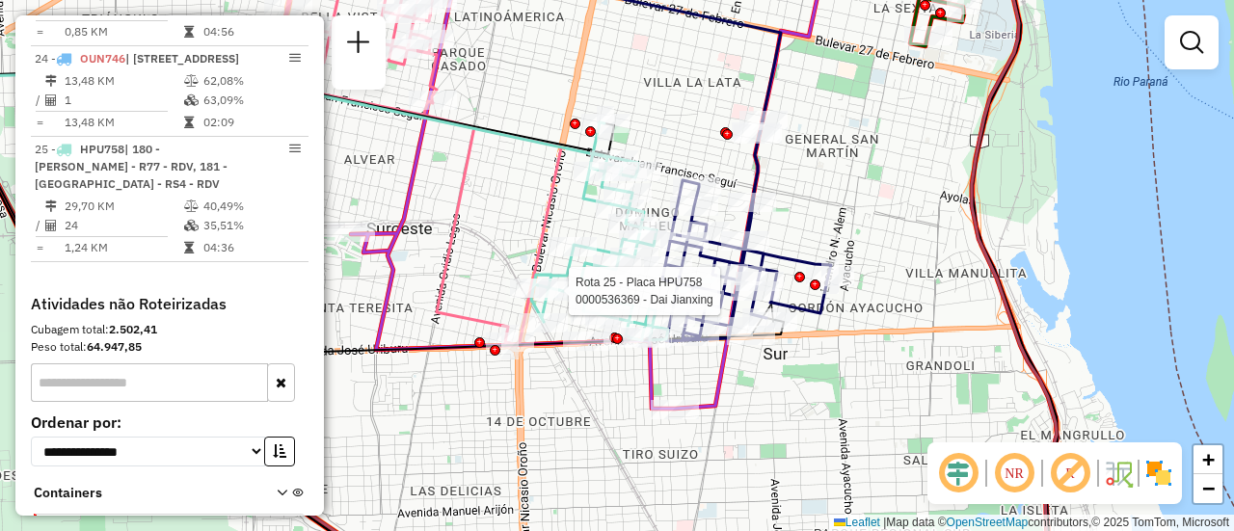
select select "**********"
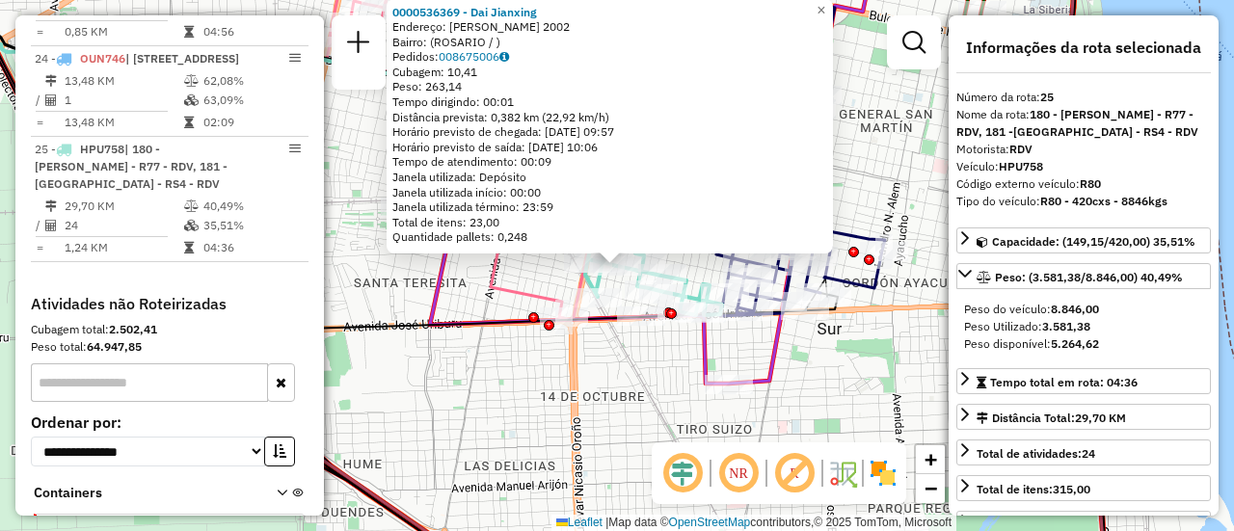
click at [863, 366] on div "0000536369 - Dai Jianxing Endereço: JUAN CANALS 2002 Bairro: (ROSARIO / ) Pedid…" at bounding box center [617, 265] width 1234 height 531
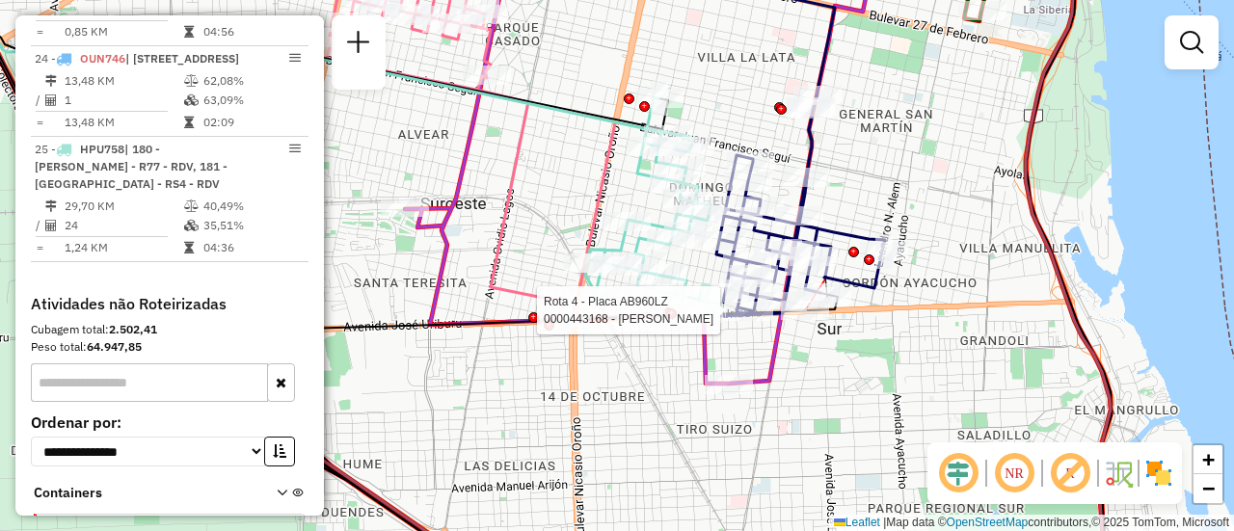
select select "**********"
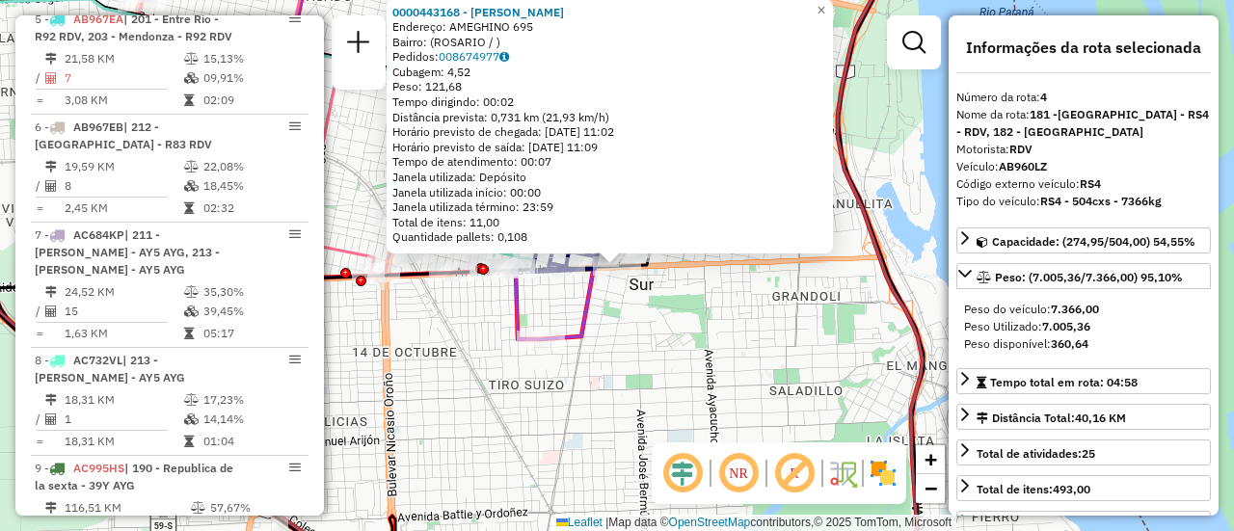
scroll to position [1011, 0]
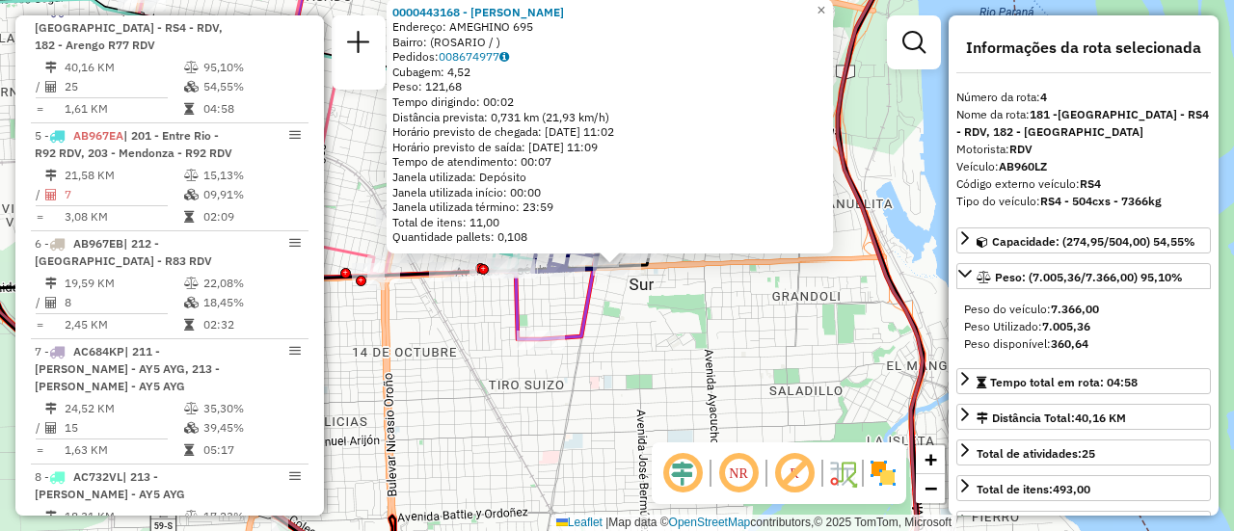
click at [729, 346] on div "0000443168 - MARQUEZ NATALIA FERNANDA Endereço: AMEGHINO 695 Bairro: (ROSARIO /…" at bounding box center [617, 265] width 1234 height 531
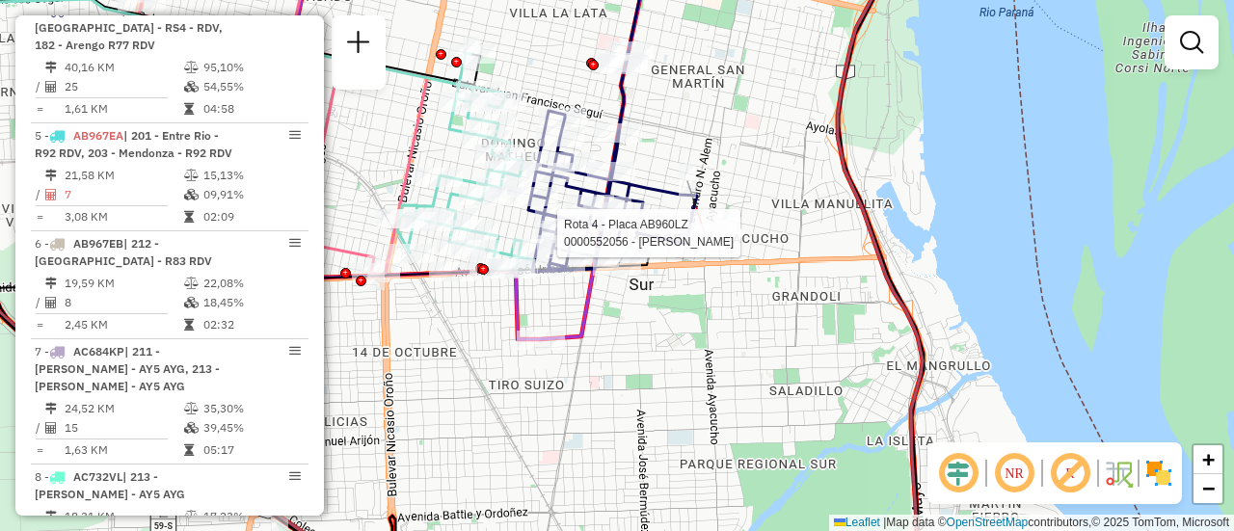
select select "**********"
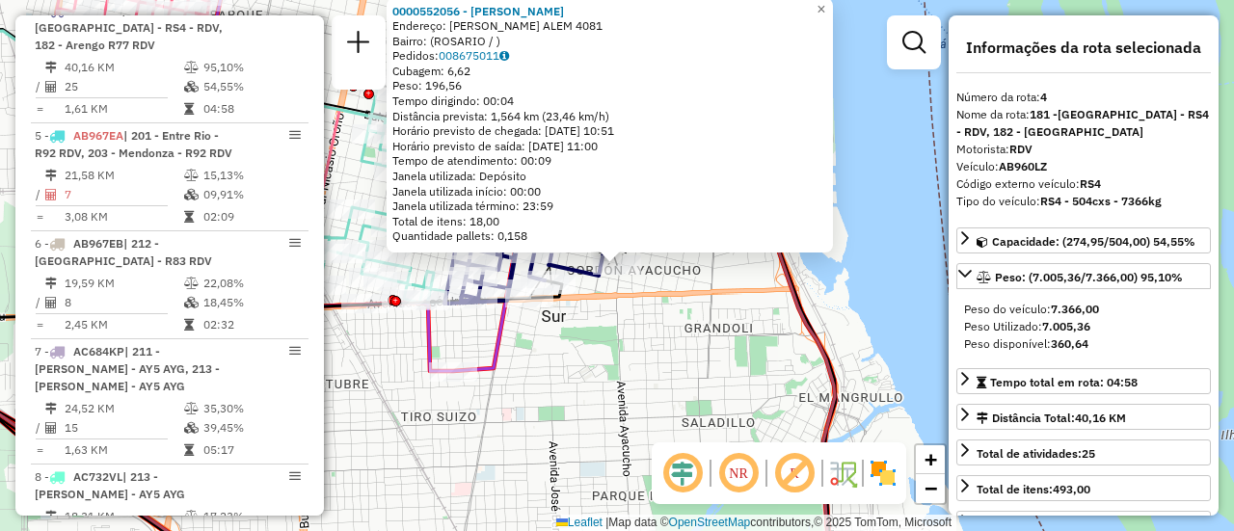
click at [679, 364] on div "0000552056 - Li Xiaoyan Endereço: LEANDRO N. ALEM 4081 Bairro: (ROSARIO / ) Ped…" at bounding box center [617, 265] width 1234 height 531
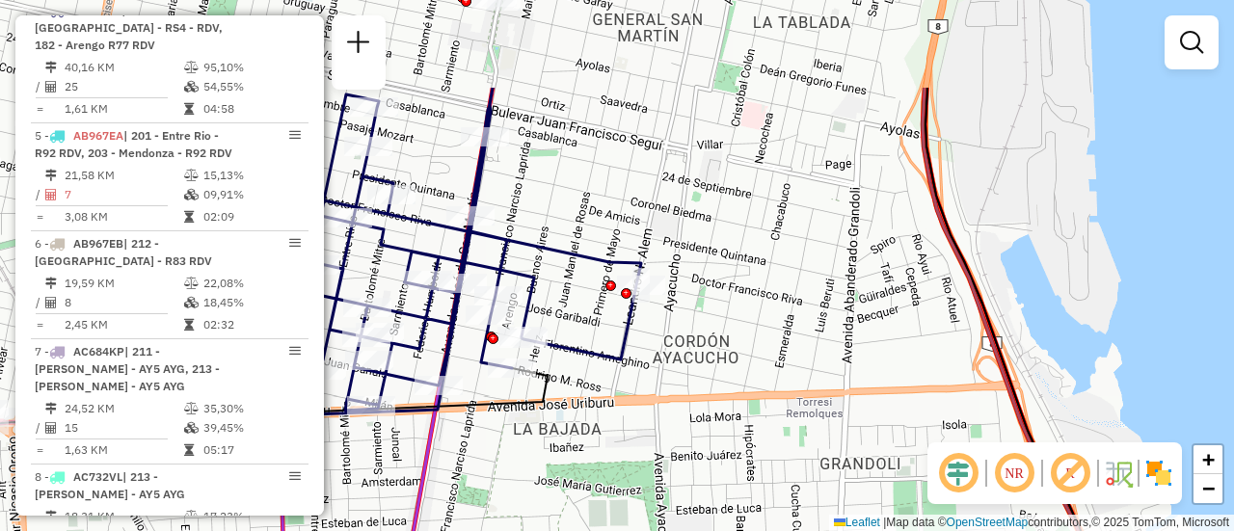
drag, startPoint x: 491, startPoint y: 86, endPoint x: 550, endPoint y: 219, distance: 145.5
click at [552, 228] on div "Janela de atendimento Grade de atendimento Capacidade Transportadoras Veículos …" at bounding box center [617, 265] width 1234 height 531
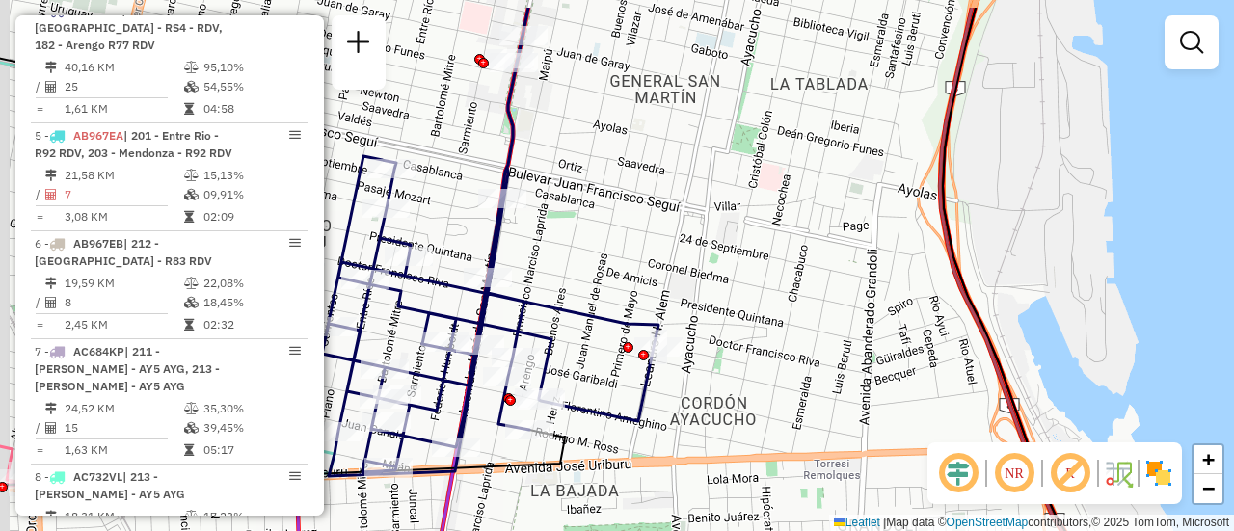
click at [542, 224] on div "Janela de atendimento Grade de atendimento Capacidade Transportadoras Veículos …" at bounding box center [617, 265] width 1234 height 531
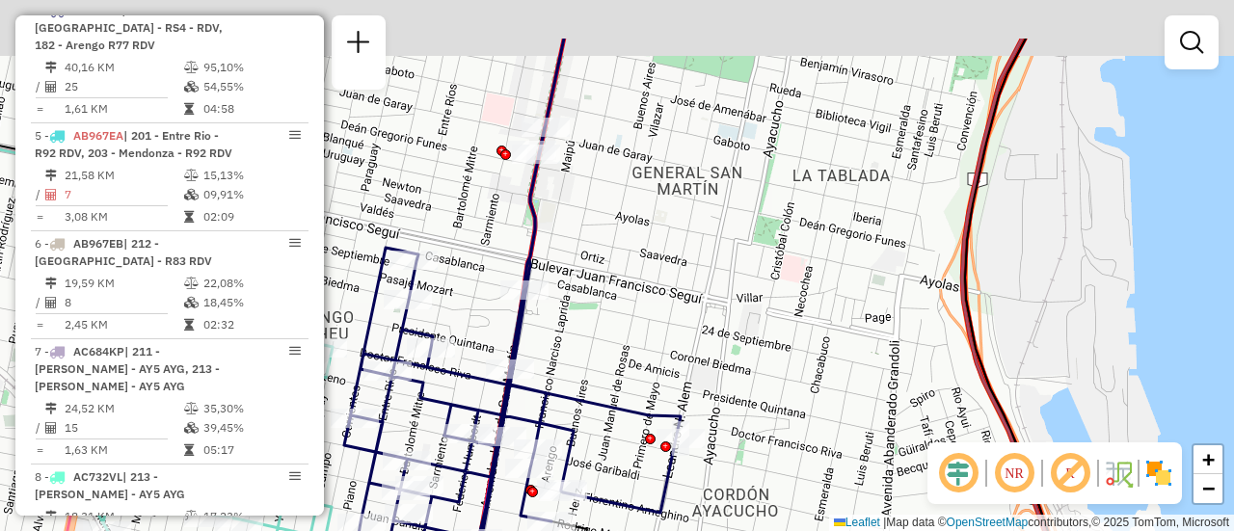
drag, startPoint x: 579, startPoint y: 228, endPoint x: 569, endPoint y: 163, distance: 65.3
click at [584, 261] on div "Janela de atendimento Grade de atendimento Capacidade Transportadoras Veículos …" at bounding box center [617, 265] width 1234 height 531
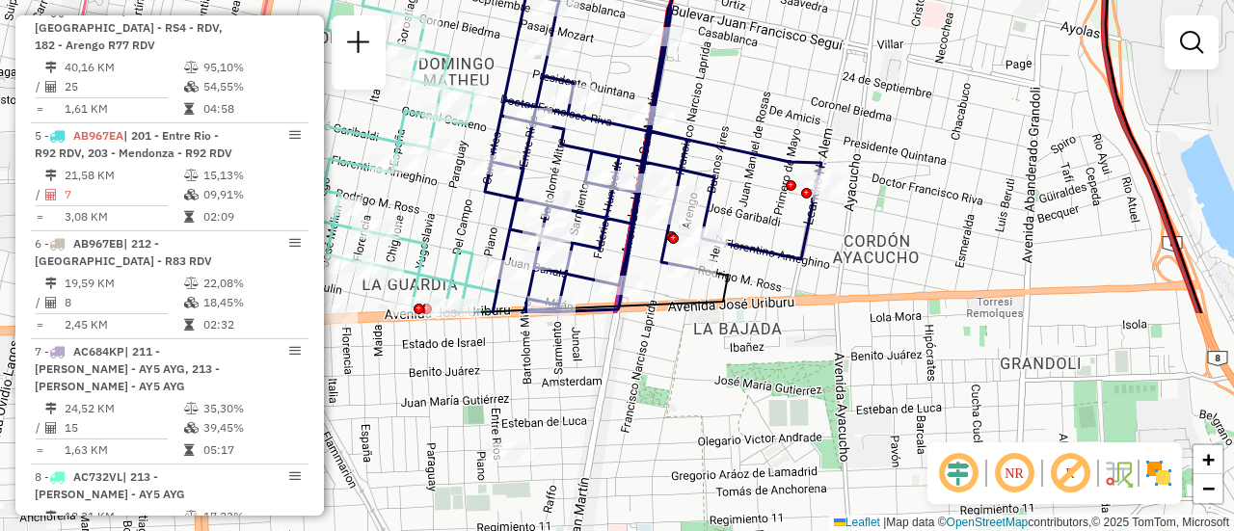
drag, startPoint x: 582, startPoint y: 389, endPoint x: 722, endPoint y: 115, distance: 307.5
click at [722, 115] on div "Janela de atendimento Grade de atendimento Capacidade Transportadoras Veículos …" at bounding box center [617, 265] width 1234 height 531
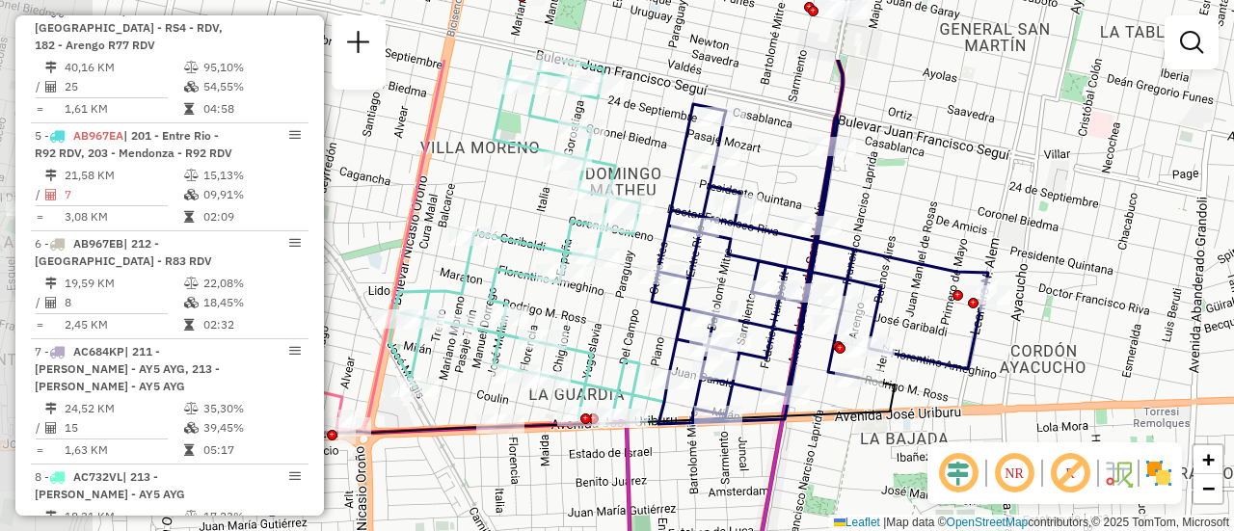
drag, startPoint x: 474, startPoint y: 241, endPoint x: 640, endPoint y: 361, distance: 204.5
click at [640, 361] on div "Janela de atendimento Grade de atendimento Capacidade Transportadoras Veículos …" at bounding box center [617, 265] width 1234 height 531
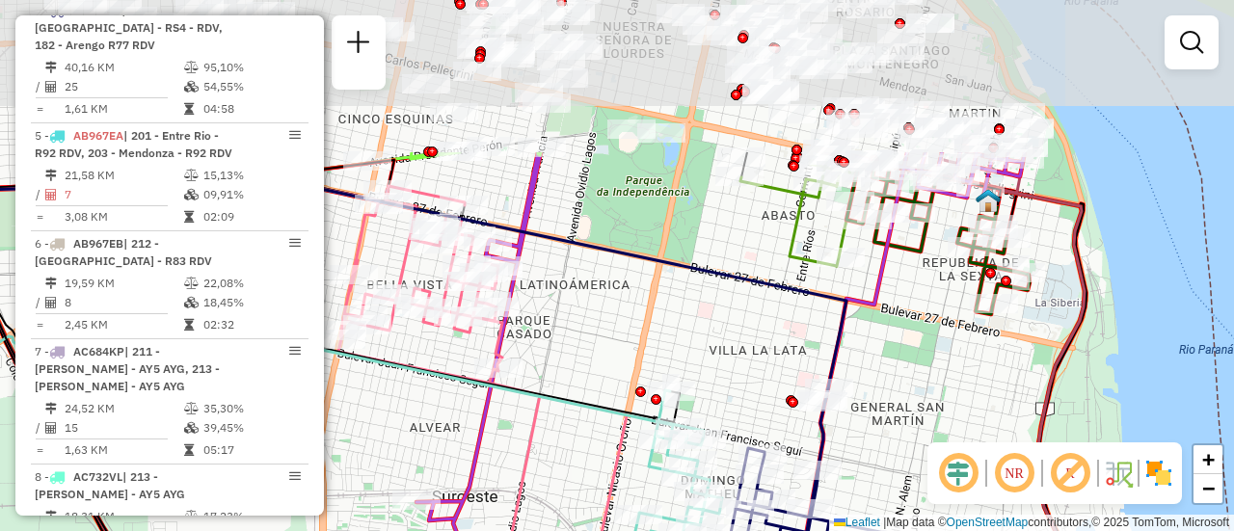
drag, startPoint x: 842, startPoint y: 211, endPoint x: 908, endPoint y: 402, distance: 202.2
click at [907, 408] on div "Janela de atendimento Grade de atendimento Capacidade Transportadoras Veículos …" at bounding box center [617, 265] width 1234 height 531
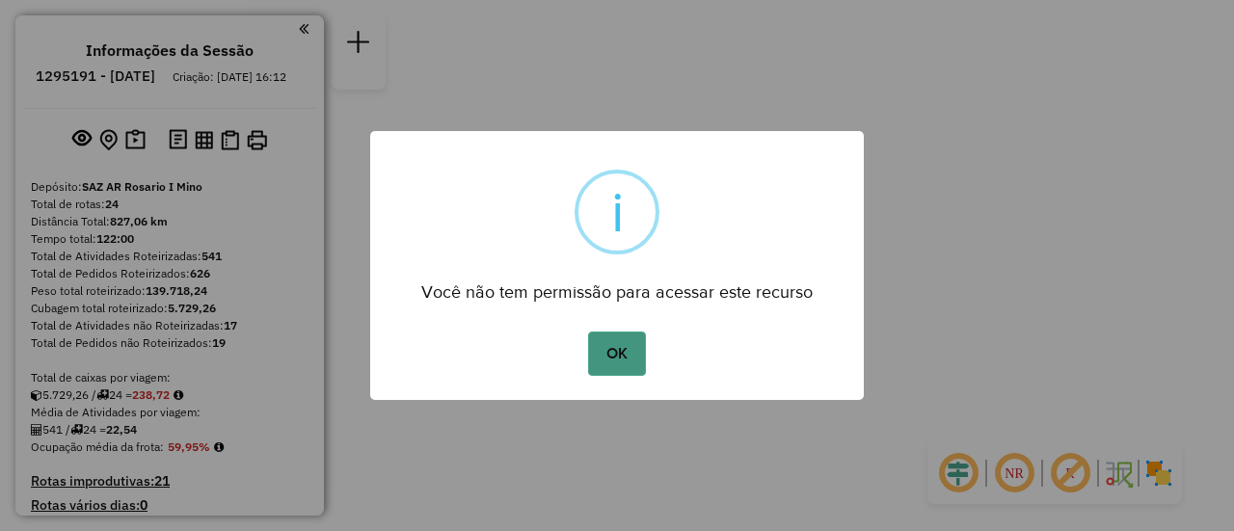
click at [637, 349] on button "OK" at bounding box center [616, 354] width 57 height 44
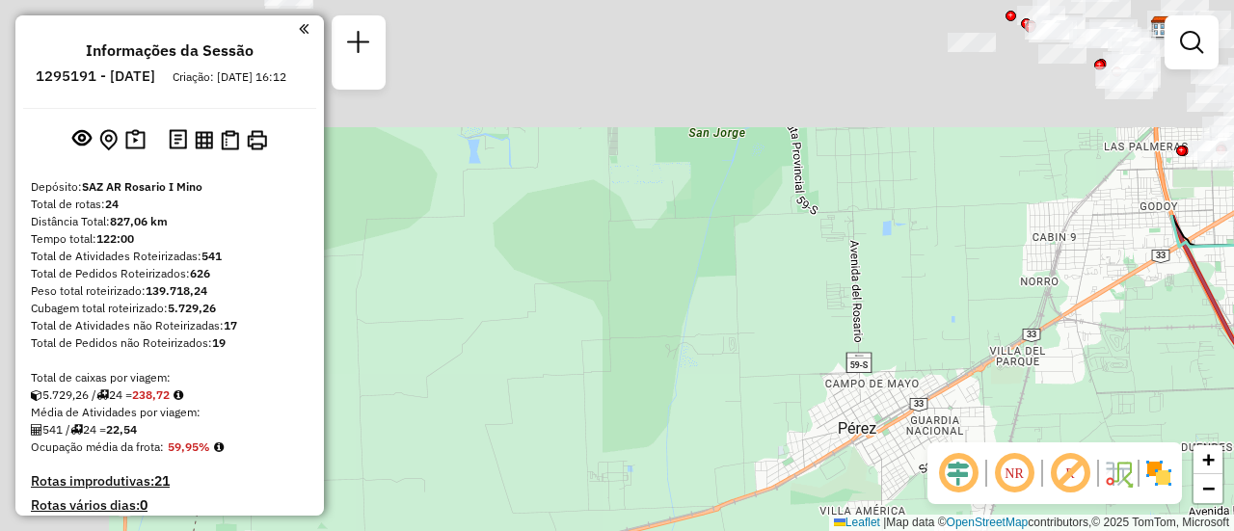
drag, startPoint x: 518, startPoint y: 205, endPoint x: 722, endPoint y: 417, distance: 293.9
click at [717, 511] on div "Janela de atendimento Grade de atendimento Capacidade Transportadoras Veículos …" at bounding box center [617, 265] width 1234 height 531
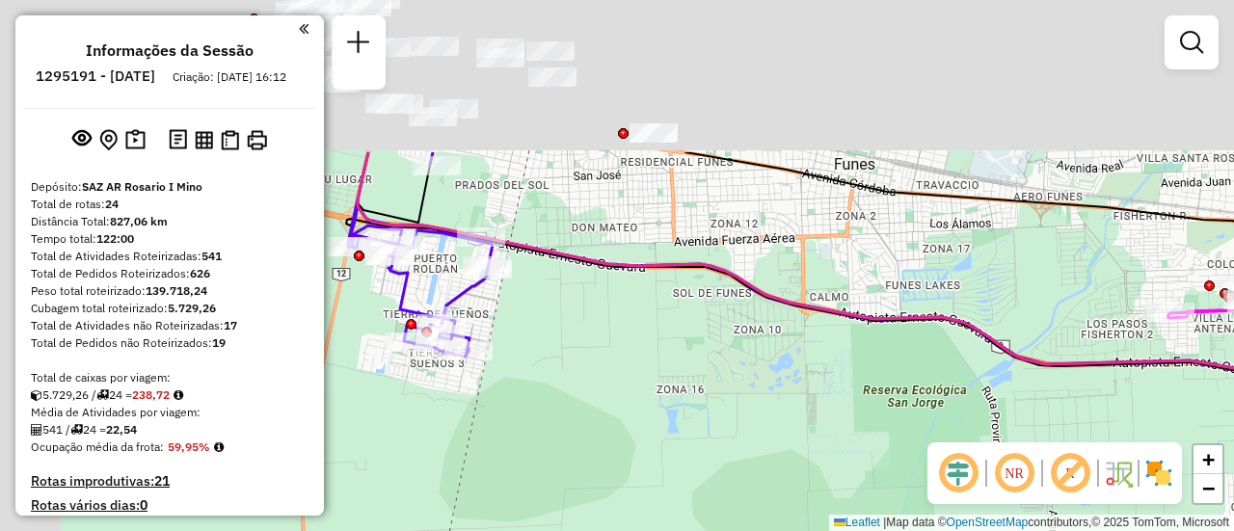
drag, startPoint x: 741, startPoint y: 415, endPoint x: 854, endPoint y: 478, distance: 130.4
click at [845, 486] on div "Janela de atendimento Grade de atendimento Capacidade Transportadoras Veículos …" at bounding box center [617, 265] width 1234 height 531
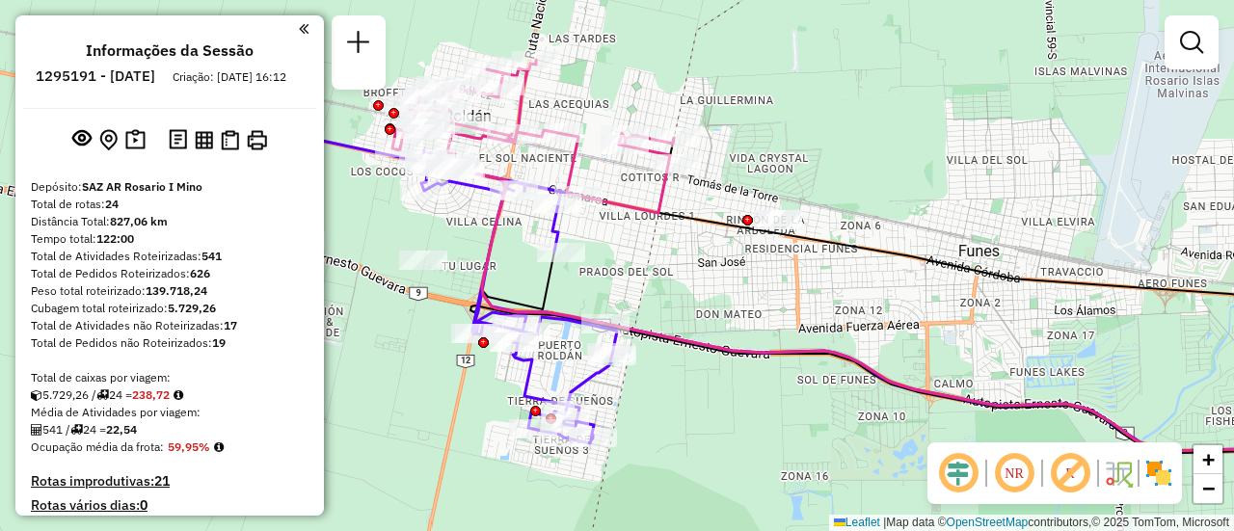
drag, startPoint x: 709, startPoint y: 256, endPoint x: 879, endPoint y: 329, distance: 185.7
click at [875, 328] on div "Janela de atendimento Grade de atendimento Capacidade Transportadoras Veículos …" at bounding box center [617, 265] width 1234 height 531
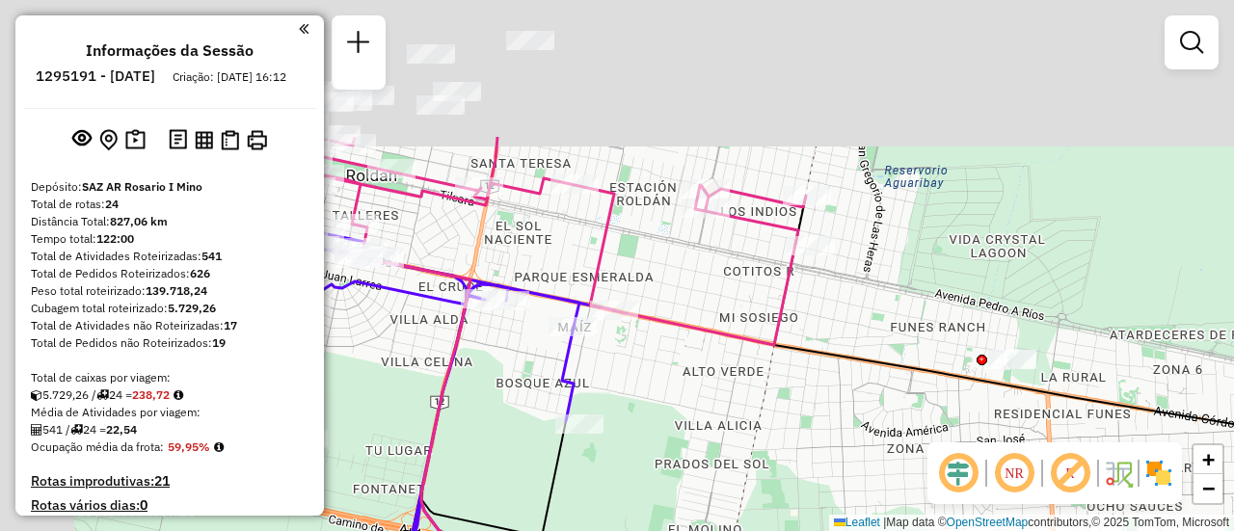
drag, startPoint x: 817, startPoint y: 197, endPoint x: 891, endPoint y: 332, distance: 154.1
click at [890, 347] on div "Janela de atendimento Grade de atendimento Capacidade Transportadoras Veículos …" at bounding box center [617, 265] width 1234 height 531
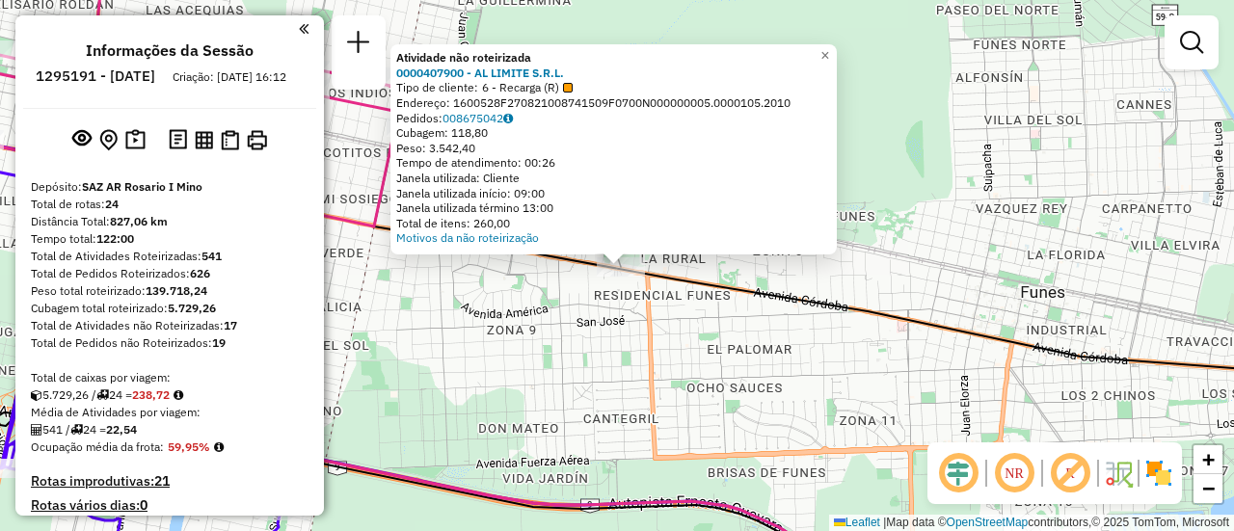
drag, startPoint x: 700, startPoint y: 400, endPoint x: 872, endPoint y: 405, distance: 171.7
click at [913, 409] on div "Atividade não roteirizada 0000407900 - AL LIMITE S.R.L. Tipo de cliente: 6 - Re…" at bounding box center [617, 265] width 1234 height 531
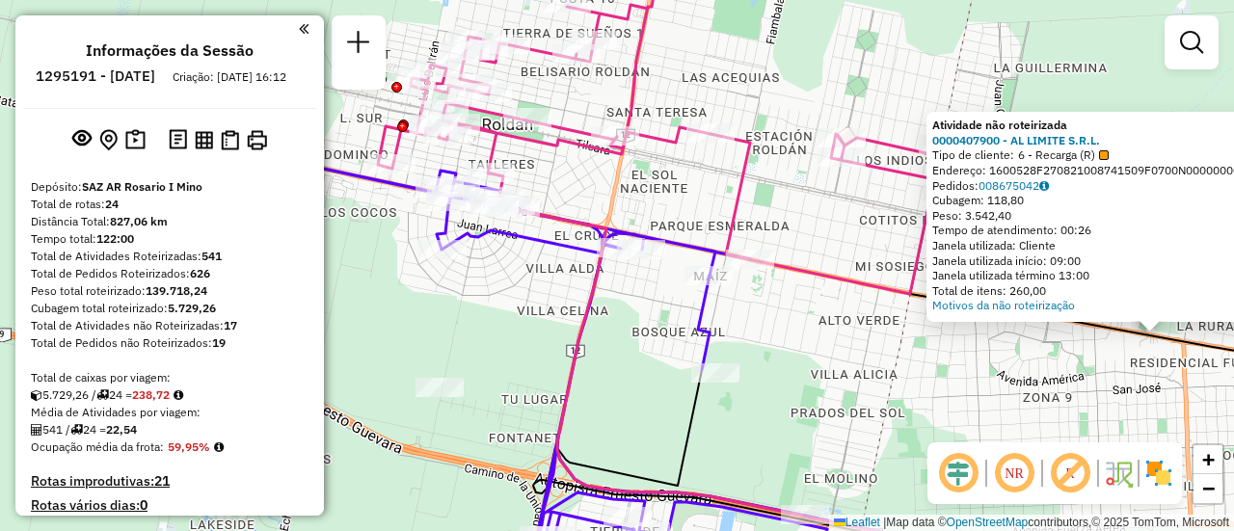
drag, startPoint x: 570, startPoint y: 305, endPoint x: 941, endPoint y: 391, distance: 381.3
click at [937, 392] on div "Atividade não roteirizada 0000407900 - AL LIMITE S.R.L. Tipo de cliente: 6 - Re…" at bounding box center [617, 265] width 1234 height 531
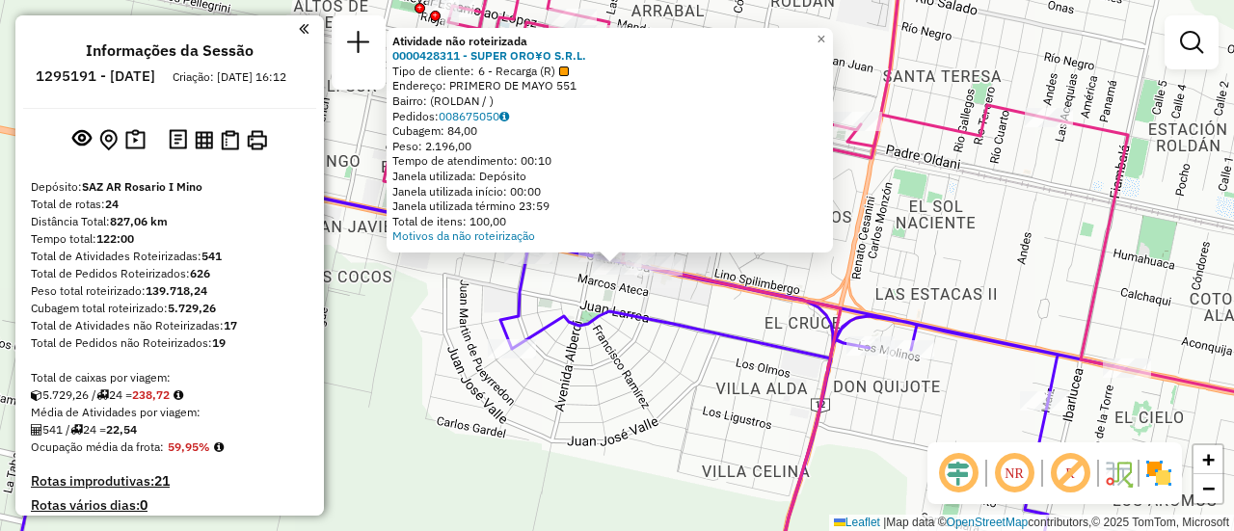
click at [678, 303] on div "Atividade não roteirizada 0000428311 - SUPER ORO¥O S.R.L. Tipo de cliente: 6 - …" at bounding box center [617, 265] width 1234 height 531
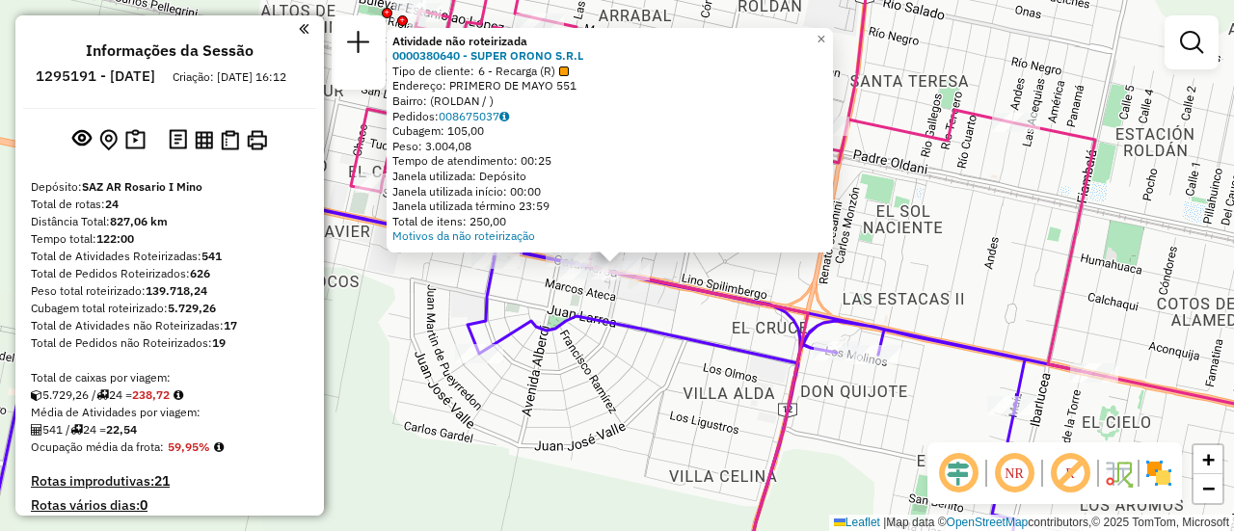
click at [643, 396] on div "Atividade não roteirizada 0000380640 - SUPER ORONO S.R.L Tipo de cliente: 6 - R…" at bounding box center [617, 265] width 1234 height 531
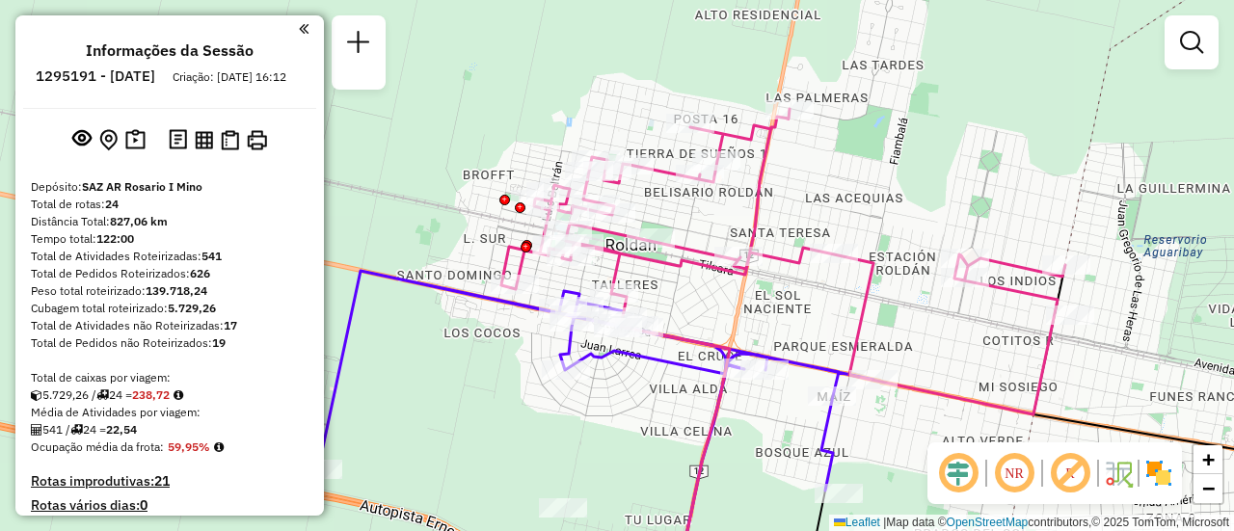
drag, startPoint x: 659, startPoint y: 421, endPoint x: 637, endPoint y: 204, distance: 218.0
click at [637, 209] on div "Janela de atendimento Grade de atendimento Capacidade Transportadoras Veículos …" at bounding box center [617, 265] width 1234 height 531
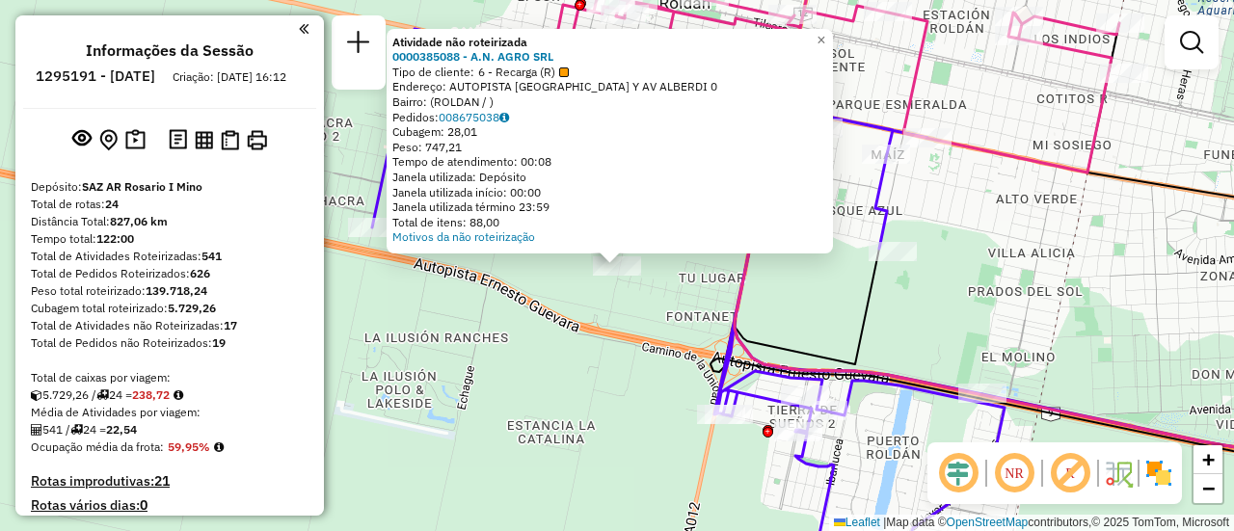
click at [675, 305] on div "Atividade não roteirizada 0000385088 - A.N. AGRO SRL Tipo de cliente: 6 - Recar…" at bounding box center [617, 265] width 1234 height 531
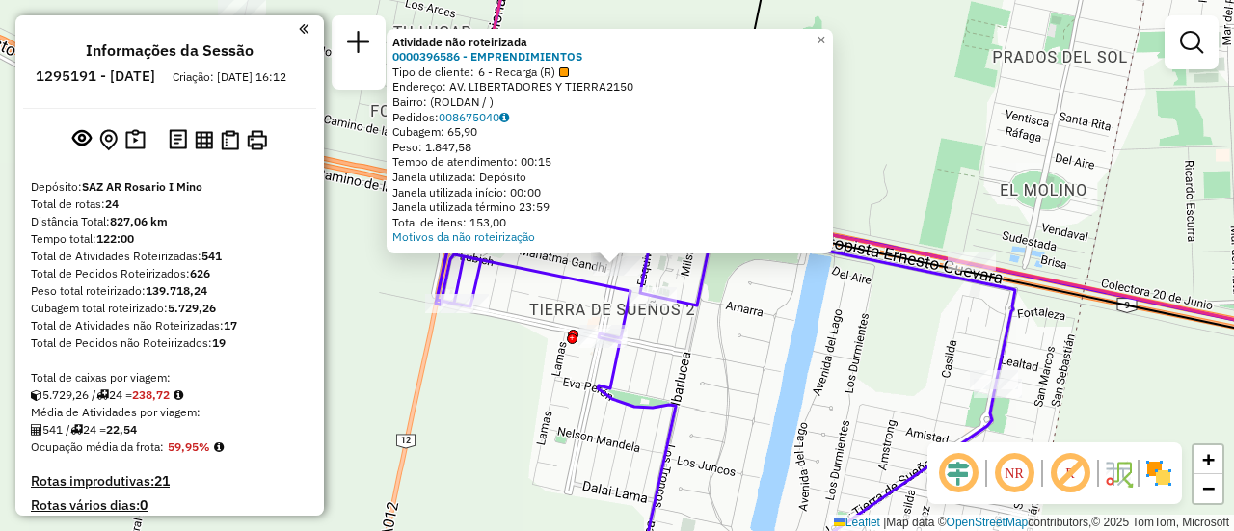
click at [745, 338] on div "Atividade não roteirizada 0000396586 - EMPRENDIMIENTOS Tipo de cliente: 6 - Rec…" at bounding box center [617, 265] width 1234 height 531
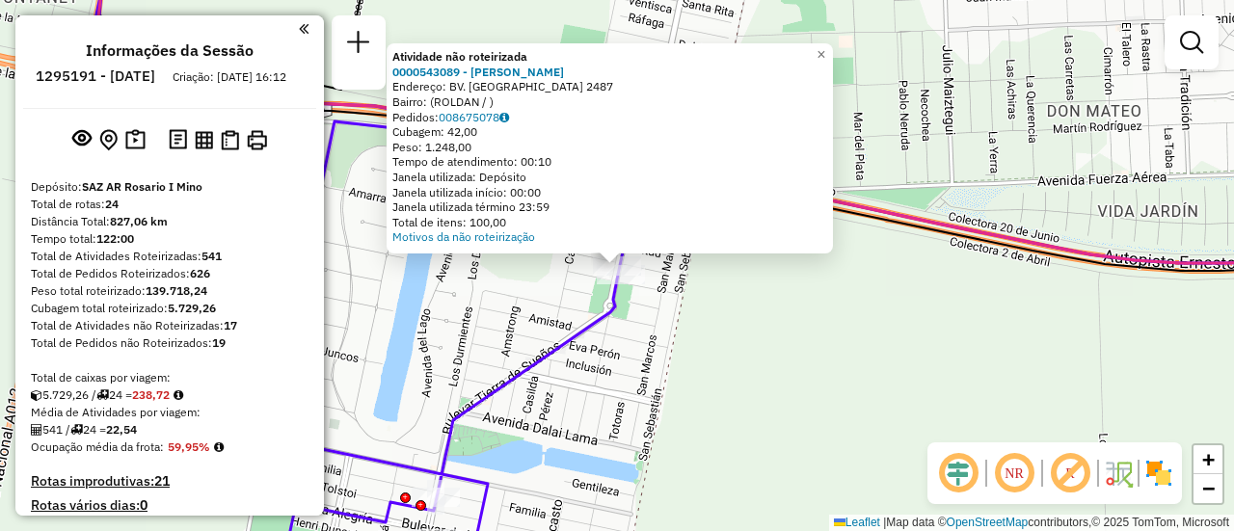
click at [697, 326] on div "Atividade não roteirizada 0000543089 - Li Long Endereço: BV. TIERRA DE SUENOS 2…" at bounding box center [617, 265] width 1234 height 531
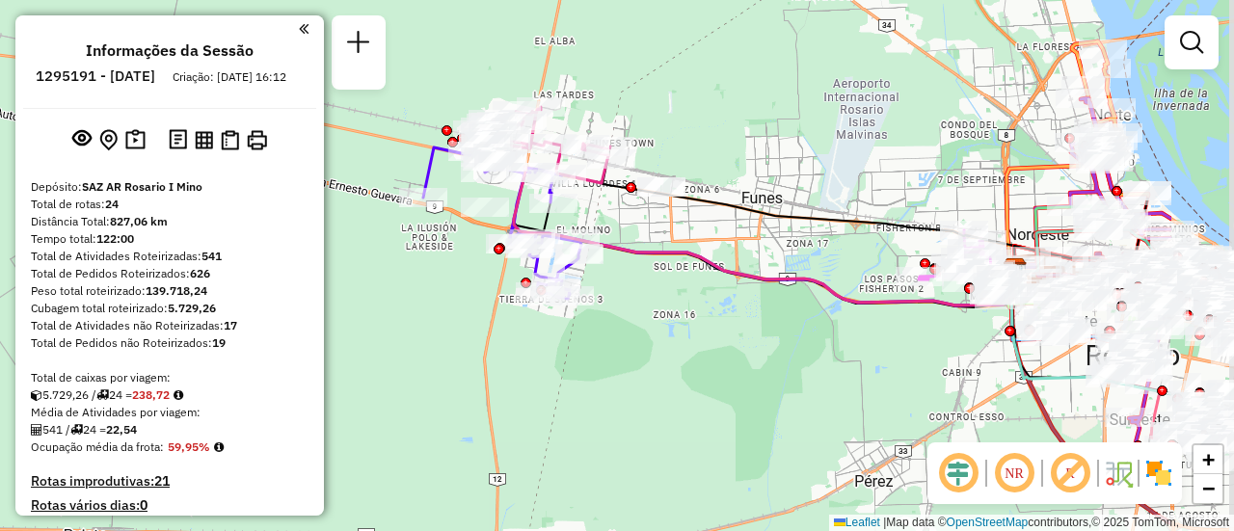
drag, startPoint x: 958, startPoint y: 182, endPoint x: 772, endPoint y: 144, distance: 190.1
click at [772, 144] on div "Janela de atendimento Grade de atendimento Capacidade Transportadoras Veículos …" at bounding box center [617, 265] width 1234 height 531
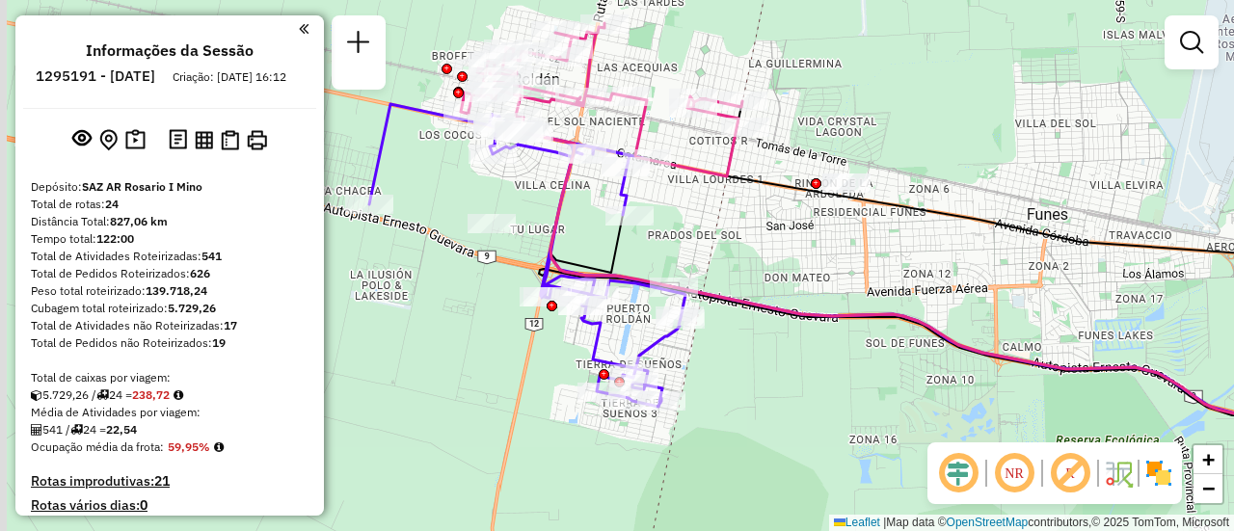
drag, startPoint x: 631, startPoint y: 228, endPoint x: 926, endPoint y: 265, distance: 297.5
click at [926, 265] on div "Janela de atendimento Grade de atendimento Capacidade Transportadoras Veículos …" at bounding box center [617, 265] width 1234 height 531
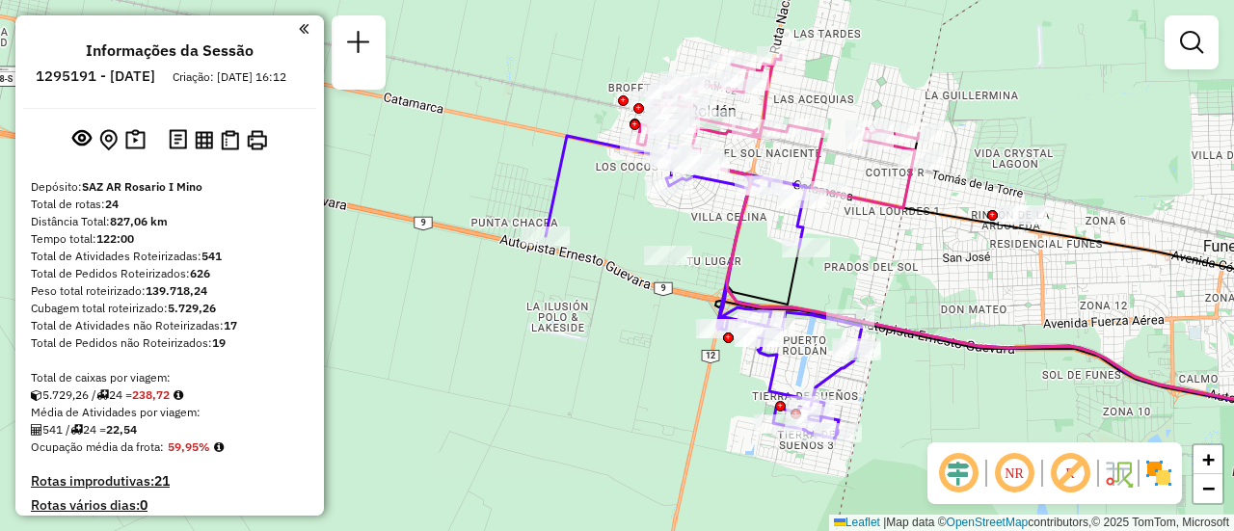
drag, startPoint x: 702, startPoint y: 205, endPoint x: 902, endPoint y: 260, distance: 207.0
click at [902, 260] on div "Janela de atendimento Grade de atendimento Capacidade Transportadoras Veículos …" at bounding box center [617, 265] width 1234 height 531
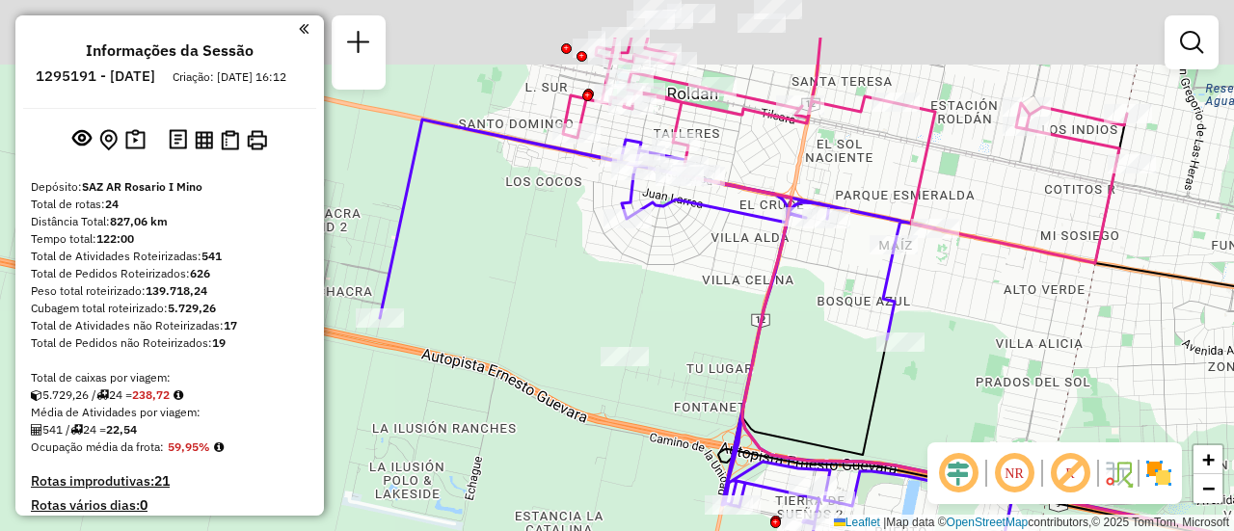
drag, startPoint x: 702, startPoint y: 269, endPoint x: 706, endPoint y: 372, distance: 103.2
click at [706, 372] on div "Janela de atendimento Grade de atendimento Capacidade Transportadoras Veículos …" at bounding box center [617, 265] width 1234 height 531
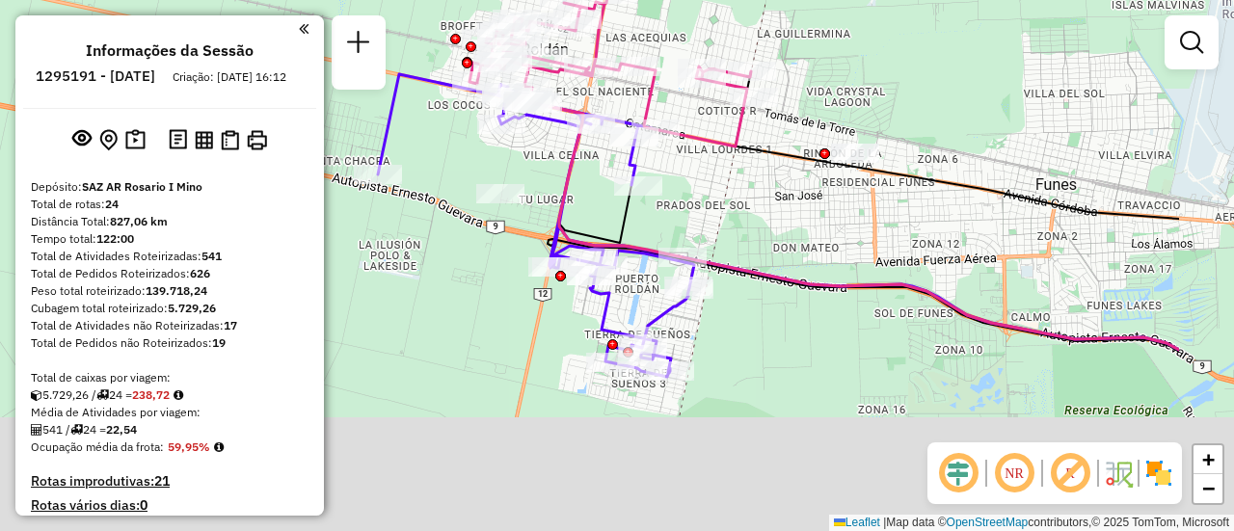
drag, startPoint x: 993, startPoint y: 367, endPoint x: 772, endPoint y: 177, distance: 291.3
click at [772, 177] on div "Janela de atendimento Grade de atendimento Capacidade Transportadoras Veículos …" at bounding box center [617, 265] width 1234 height 531
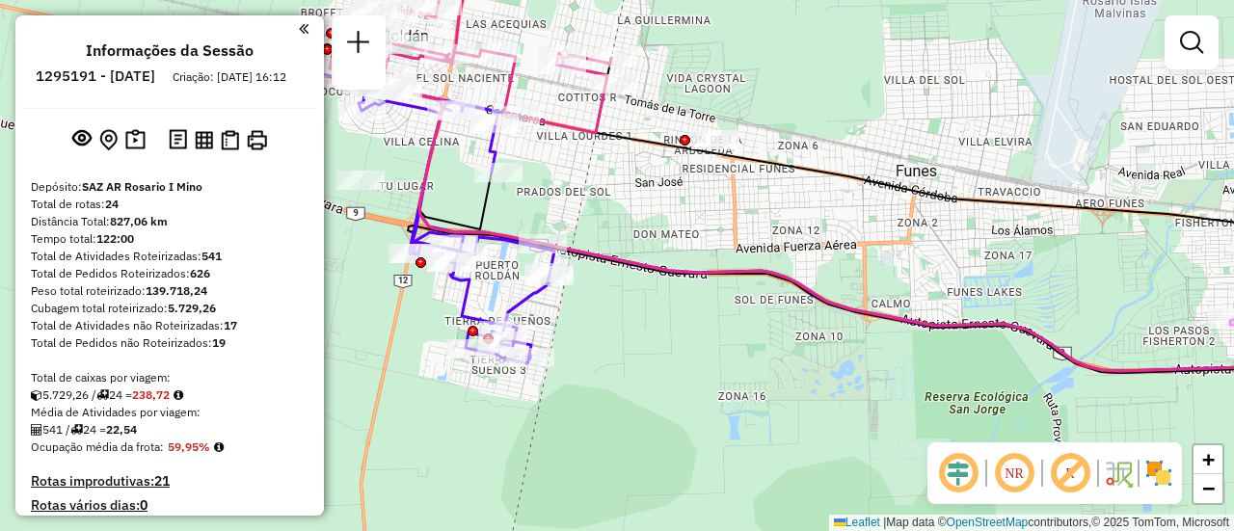
drag, startPoint x: 919, startPoint y: 223, endPoint x: 770, endPoint y: 227, distance: 148.5
click at [770, 227] on div "Janela de atendimento Grade de atendimento Capacidade Transportadoras Veículos …" at bounding box center [617, 265] width 1234 height 531
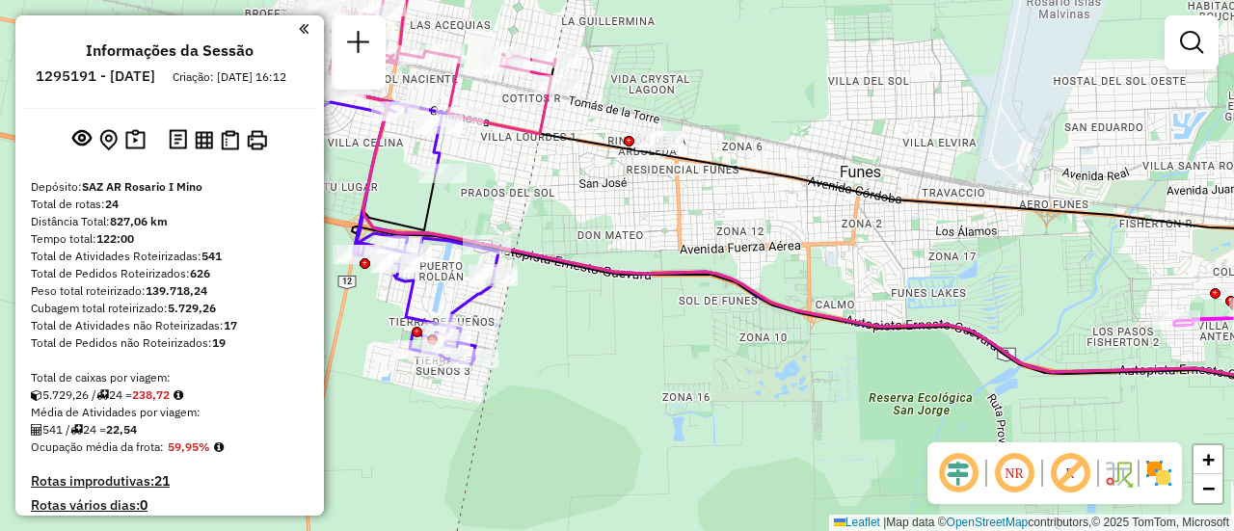
click at [691, 213] on div "Janela de atendimento Grade de atendimento Capacidade Transportadoras Veículos …" at bounding box center [617, 265] width 1234 height 531
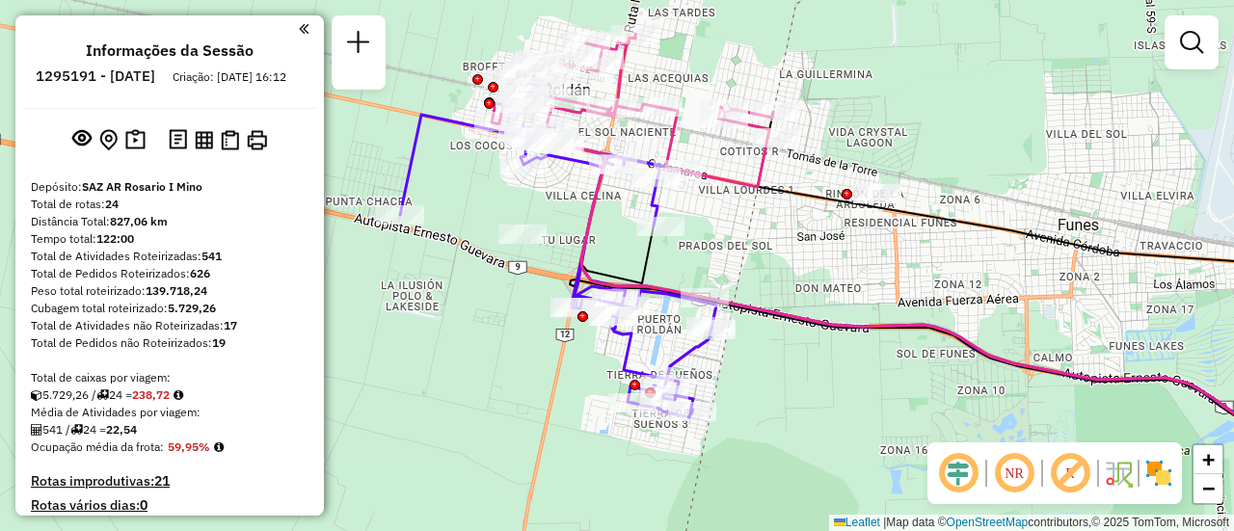
drag, startPoint x: 782, startPoint y: 233, endPoint x: 972, endPoint y: 280, distance: 195.5
click at [972, 280] on div "Janela de atendimento Grade de atendimento Capacidade Transportadoras Veículos …" at bounding box center [617, 265] width 1234 height 531
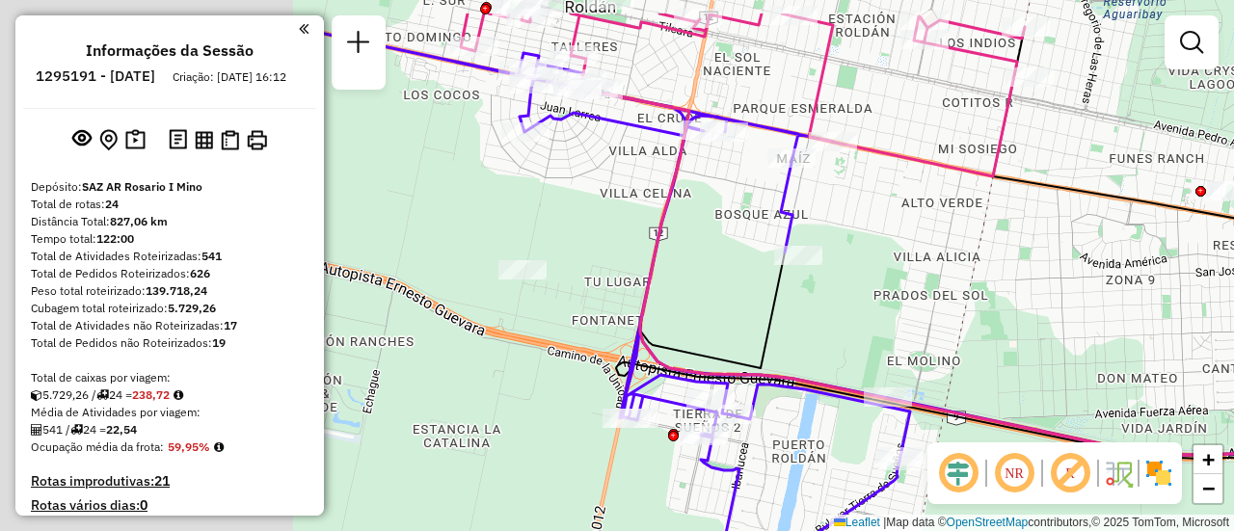
drag, startPoint x: 622, startPoint y: 239, endPoint x: 1111, endPoint y: 315, distance: 494.8
click at [1107, 315] on div "Janela de atendimento Grade de atendimento Capacidade Transportadoras Veículos …" at bounding box center [617, 265] width 1234 height 531
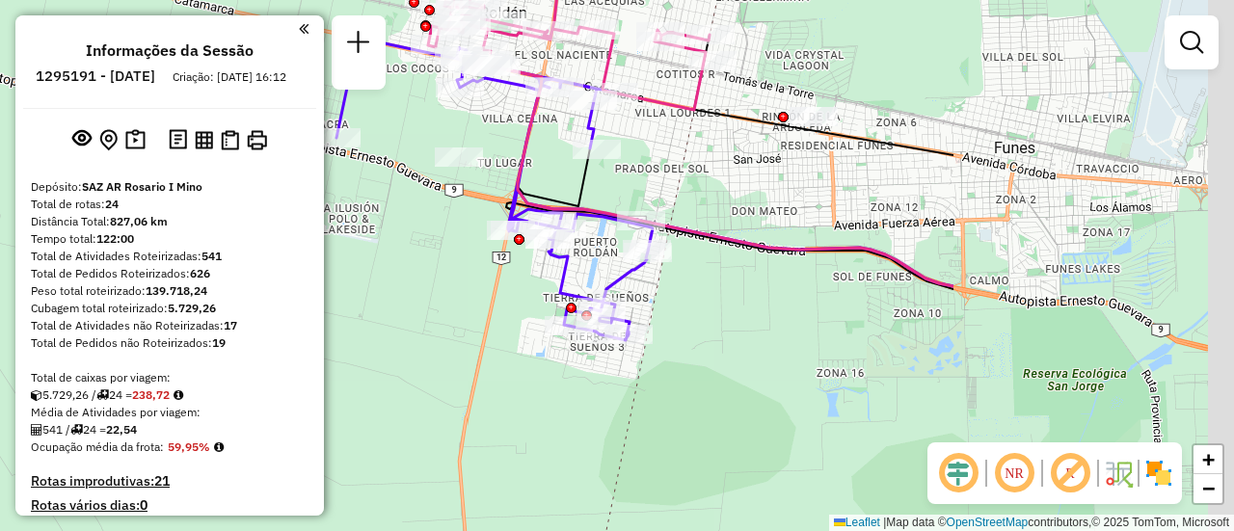
drag, startPoint x: 1161, startPoint y: 269, endPoint x: 757, endPoint y: 181, distance: 413.4
click at [757, 181] on div "Janela de atendimento Grade de atendimento Capacidade Transportadoras Veículos …" at bounding box center [617, 265] width 1234 height 531
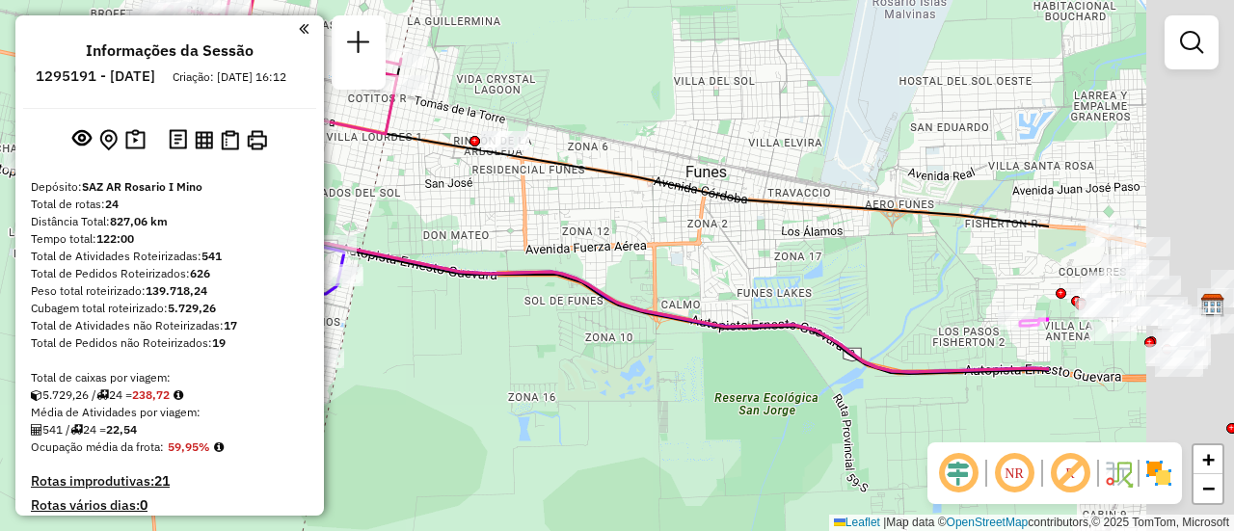
drag, startPoint x: 1021, startPoint y: 138, endPoint x: 637, endPoint y: 178, distance: 385.9
click at [637, 178] on div "Janela de atendimento Grade de atendimento Capacidade Transportadoras Veículos …" at bounding box center [617, 265] width 1234 height 531
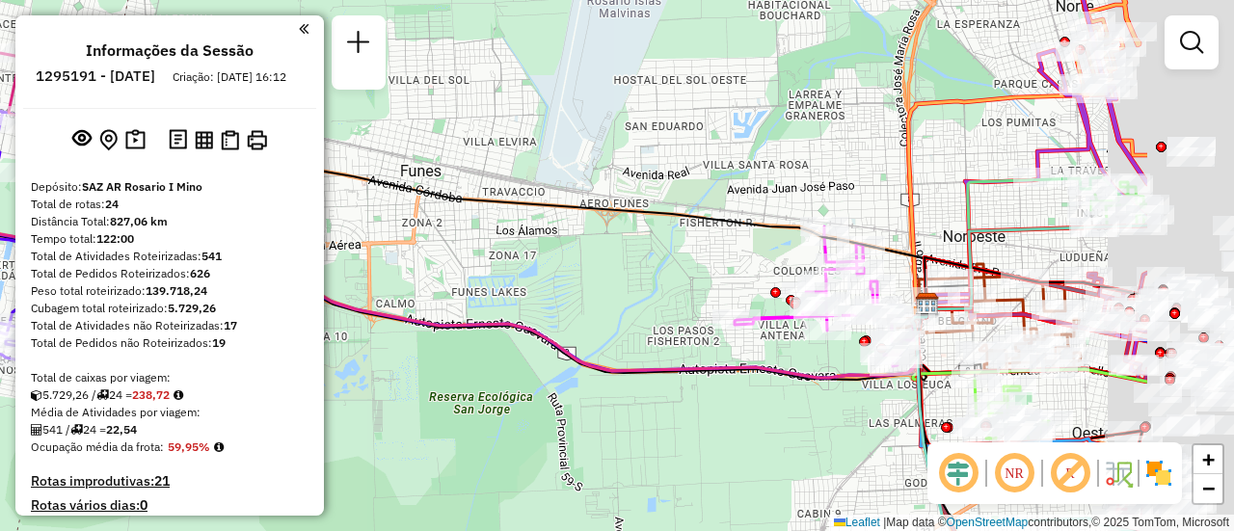
drag, startPoint x: 914, startPoint y: 181, endPoint x: 615, endPoint y: 159, distance: 299.7
click at [612, 159] on div "Janela de atendimento Grade de atendimento Capacidade Transportadoras Veículos …" at bounding box center [617, 265] width 1234 height 531
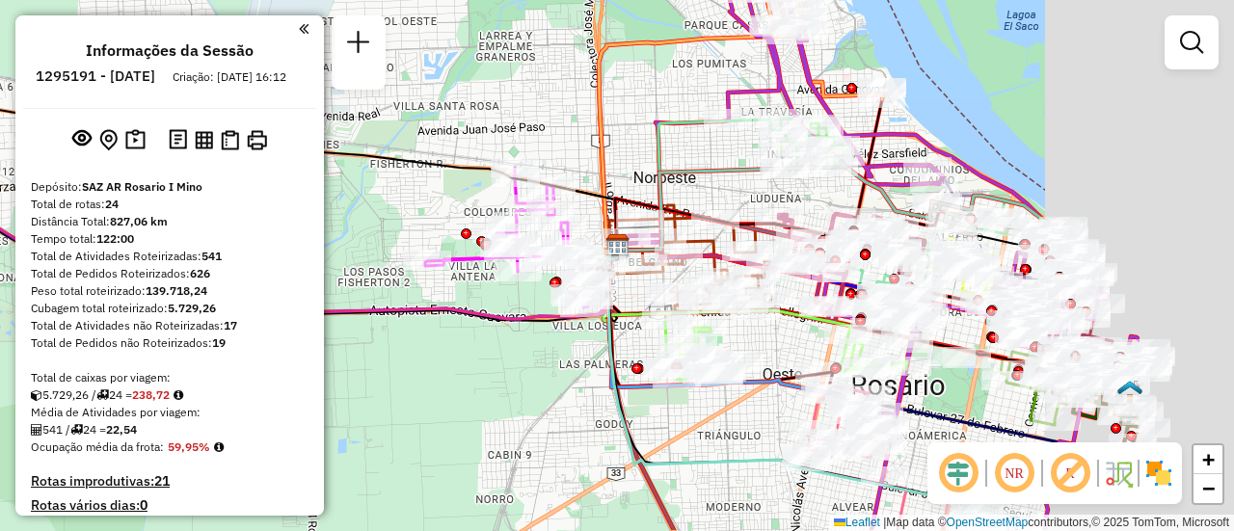
drag, startPoint x: 889, startPoint y: 217, endPoint x: 605, endPoint y: 159, distance: 290.3
click at [617, 167] on icon at bounding box center [777, 209] width 321 height 84
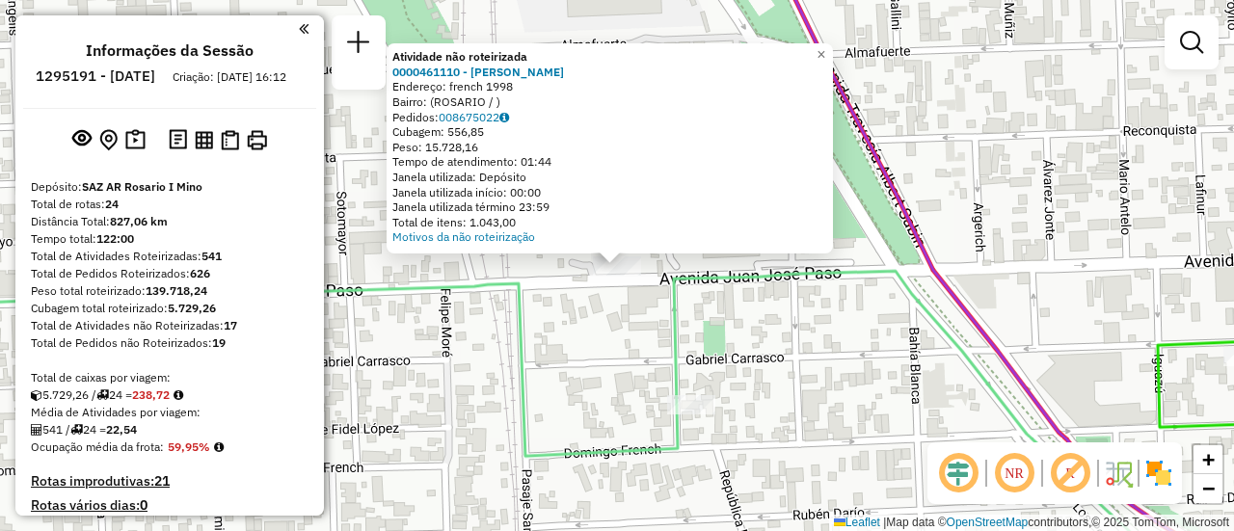
click at [540, 353] on div "Atividade não roteirizada 0000461110 - Gonzales Emanuel - RDV Endereço: french …" at bounding box center [617, 265] width 1234 height 531
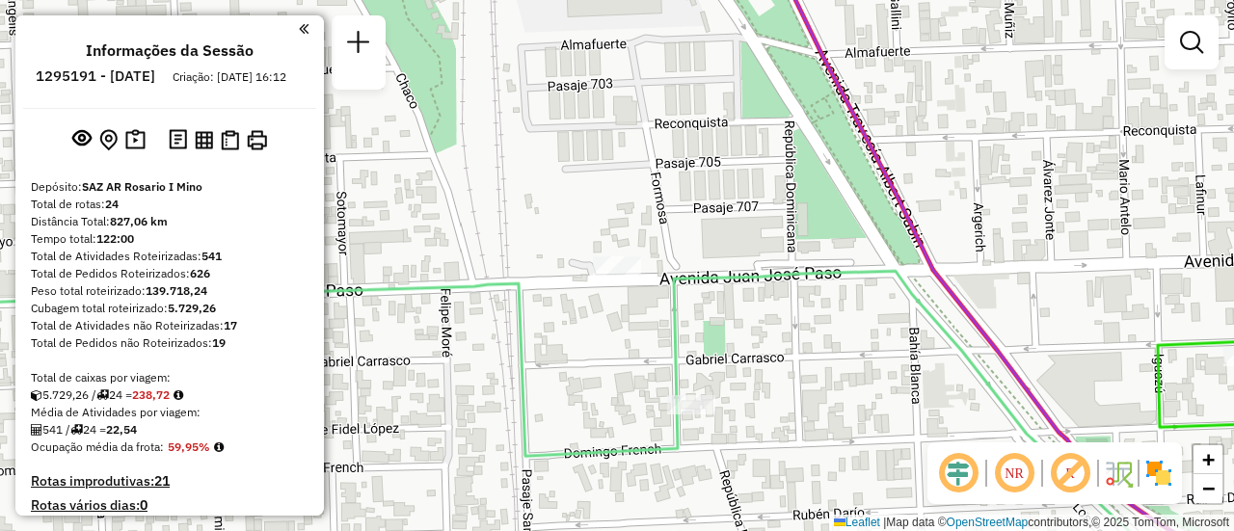
click at [780, 335] on div "Janela de atendimento Grade de atendimento Capacidade Transportadoras Veículos …" at bounding box center [617, 265] width 1234 height 531
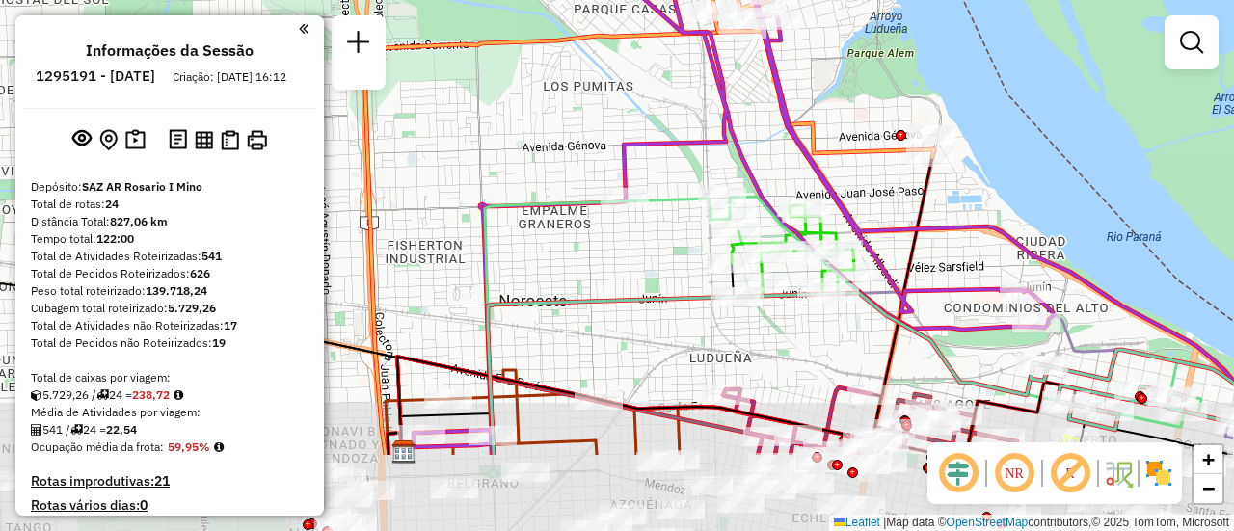
drag, startPoint x: 862, startPoint y: 489, endPoint x: 797, endPoint y: 273, distance: 225.5
click at [797, 278] on div "Janela de atendimento Grade de atendimento Capacidade Transportadoras Veículos …" at bounding box center [617, 265] width 1234 height 531
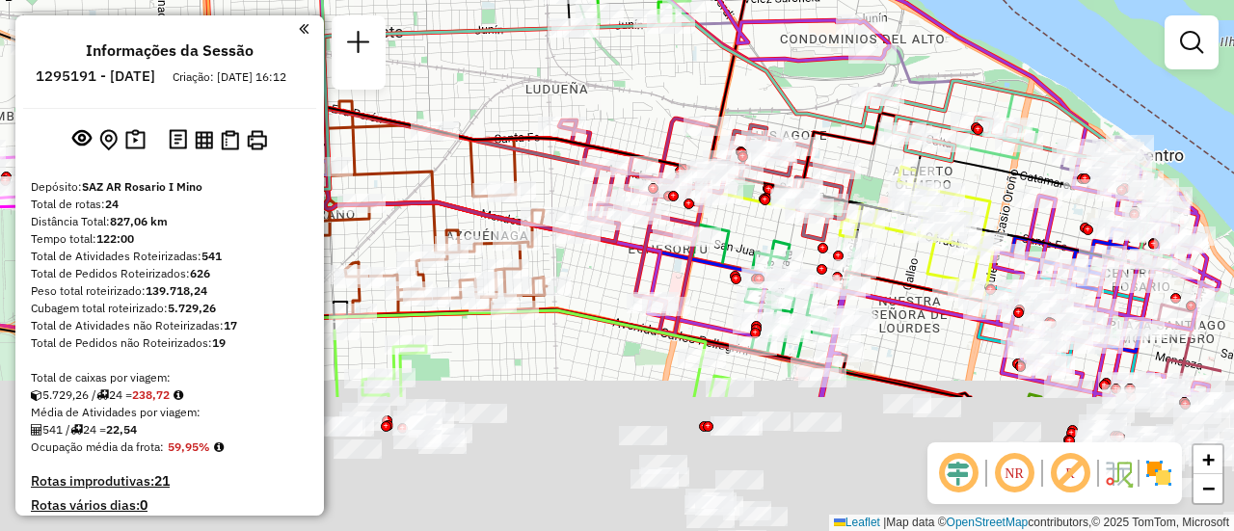
drag, startPoint x: 942, startPoint y: 291, endPoint x: 773, endPoint y: 80, distance: 270.3
click at [771, 80] on icon at bounding box center [559, 108] width 642 height 168
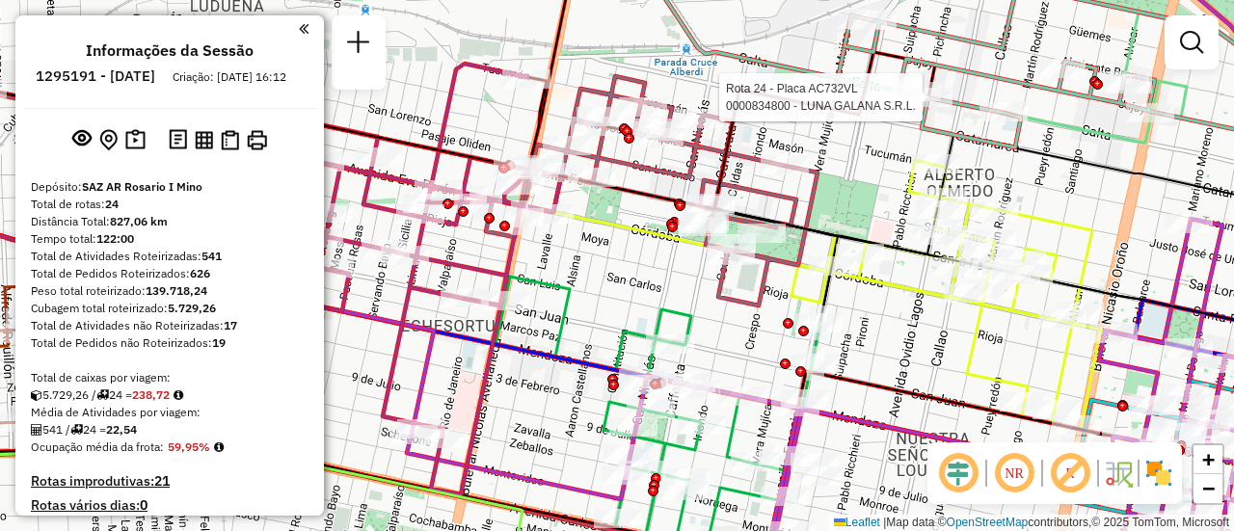
select select "**********"
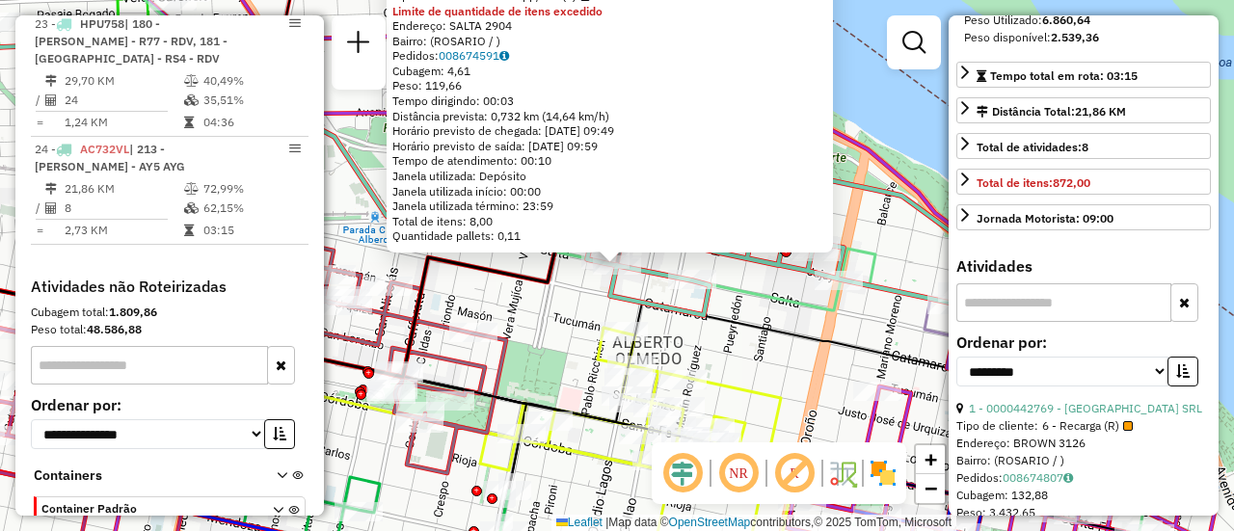
scroll to position [193, 0]
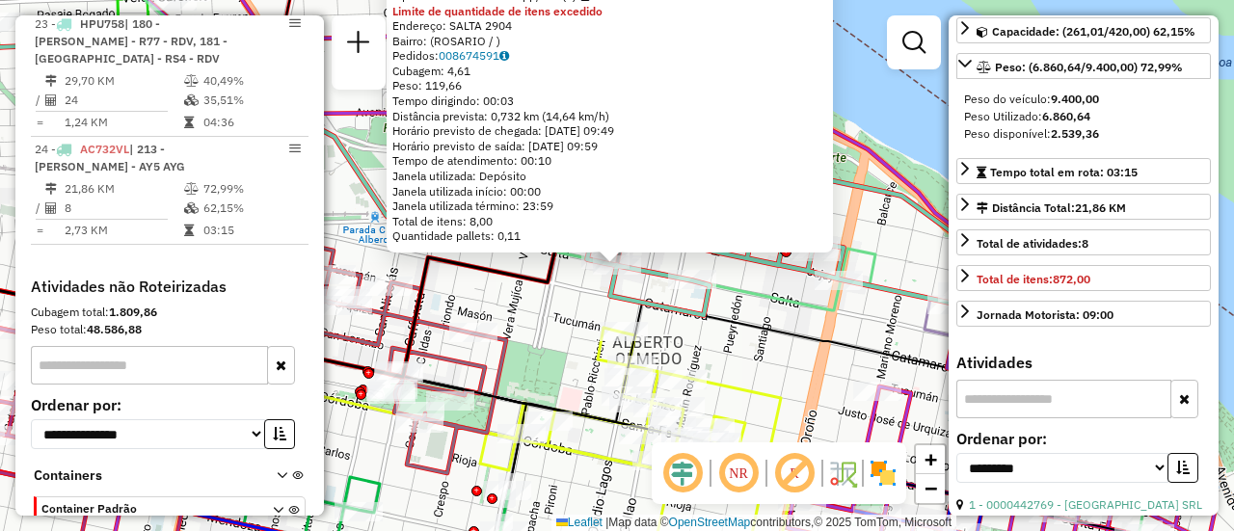
click at [772, 310] on icon at bounding box center [613, 239] width 1061 height 584
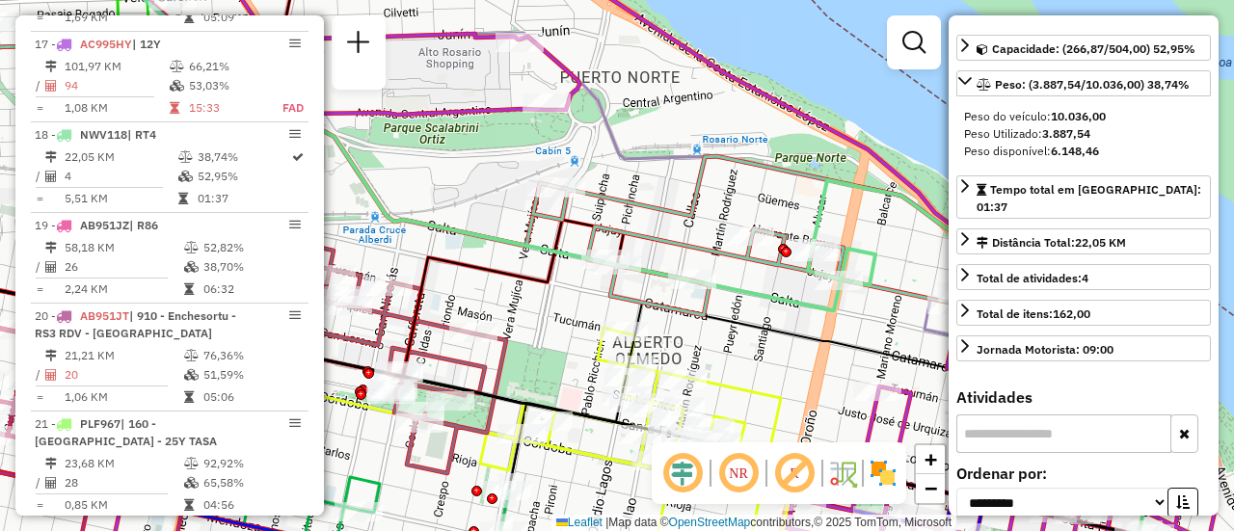
scroll to position [2609, 0]
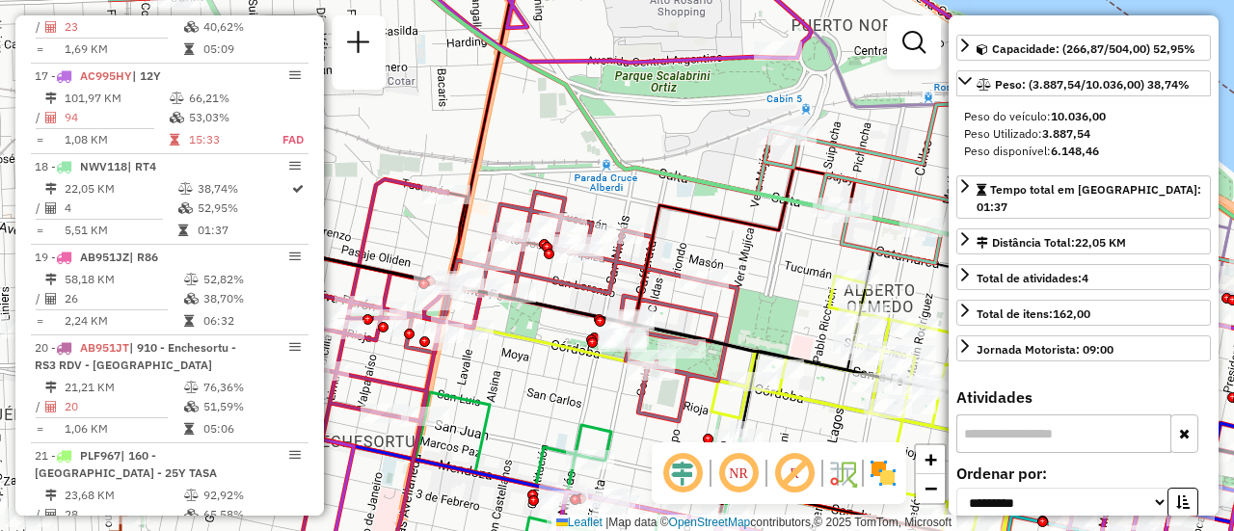
drag, startPoint x: 480, startPoint y: 291, endPoint x: 719, endPoint y: 237, distance: 245.2
click at [717, 237] on div "Janela de atendimento Grade de atendimento Capacidade Transportadoras Veículos …" at bounding box center [617, 265] width 1234 height 531
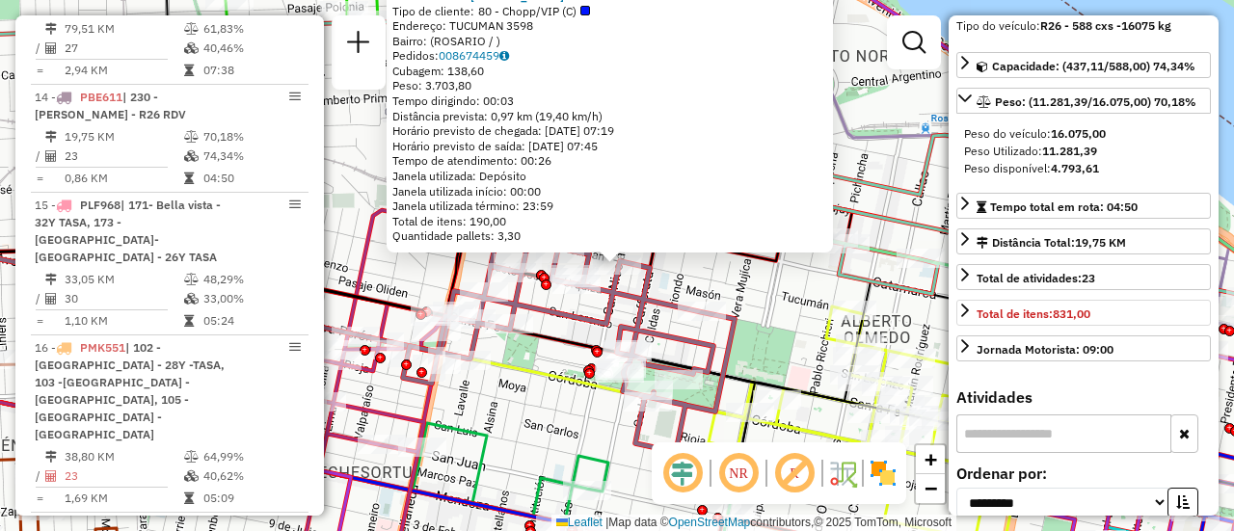
scroll to position [79, 0]
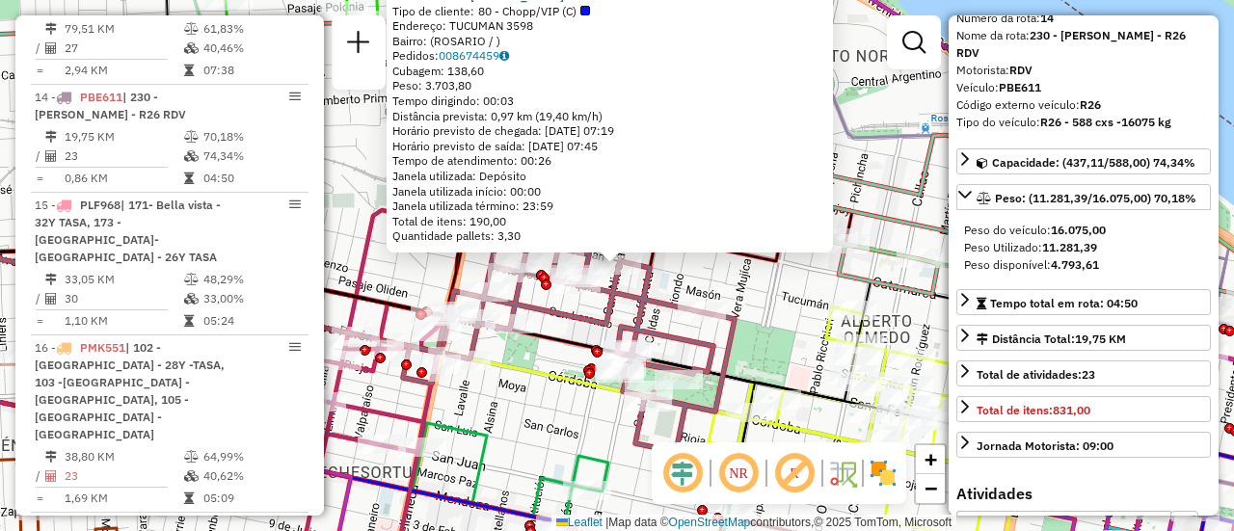
click at [772, 293] on div "0000454545 - GONZALEZ MAXIMILIANO JOSE Tipo de cliente: 80 - Chopp/VIP (C) Ende…" at bounding box center [617, 265] width 1234 height 531
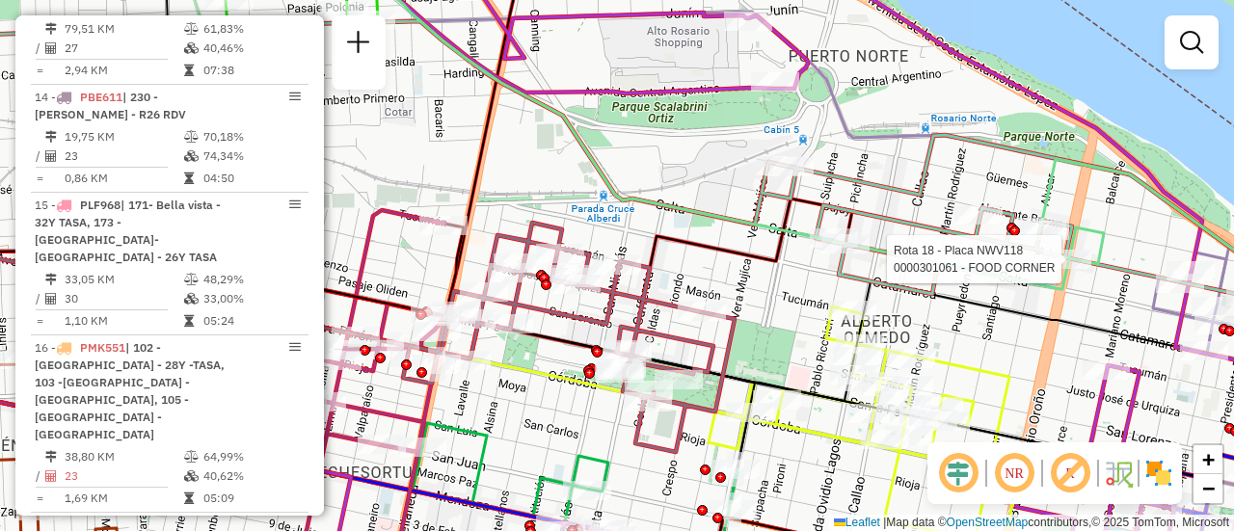
select select "**********"
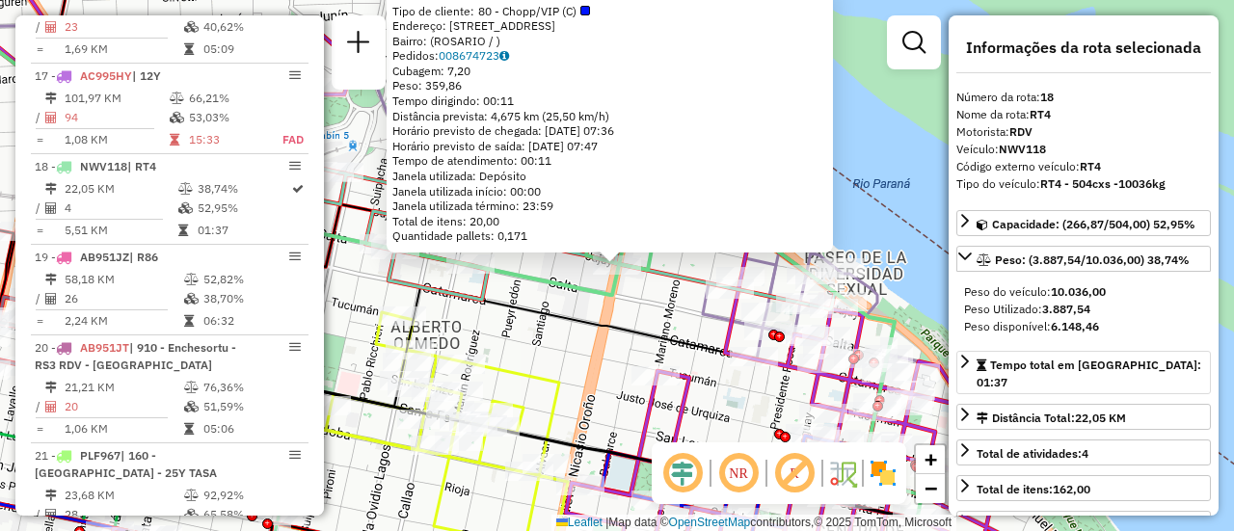
scroll to position [96, 0]
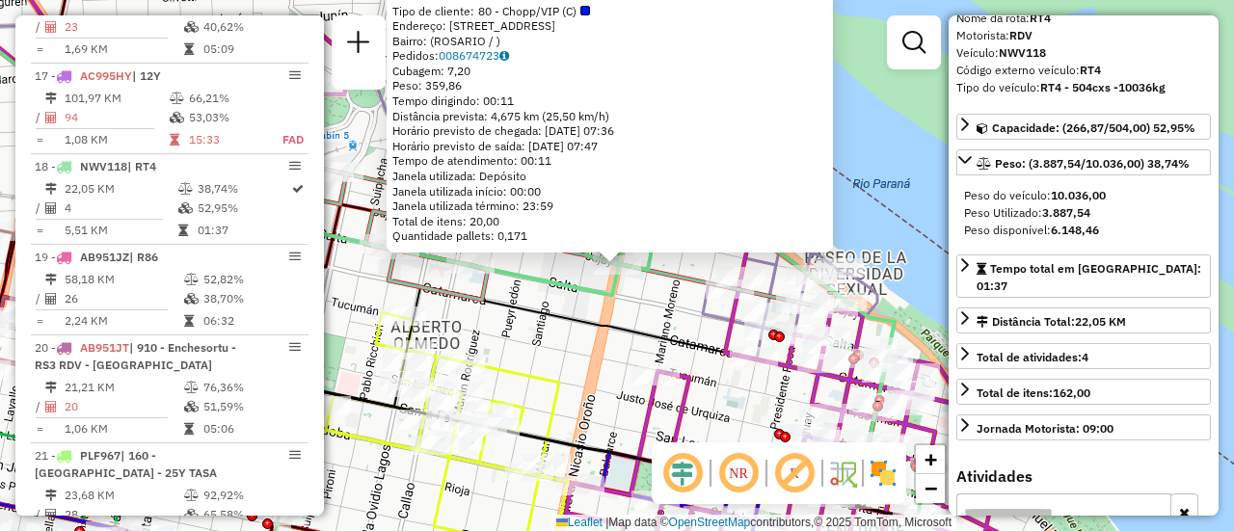
click at [581, 347] on div "0000301061 - FOOD CORNER Tipo de cliente: 80 - Chopp/VIP (C) Endereço: BLVD ORO…" at bounding box center [617, 265] width 1234 height 531
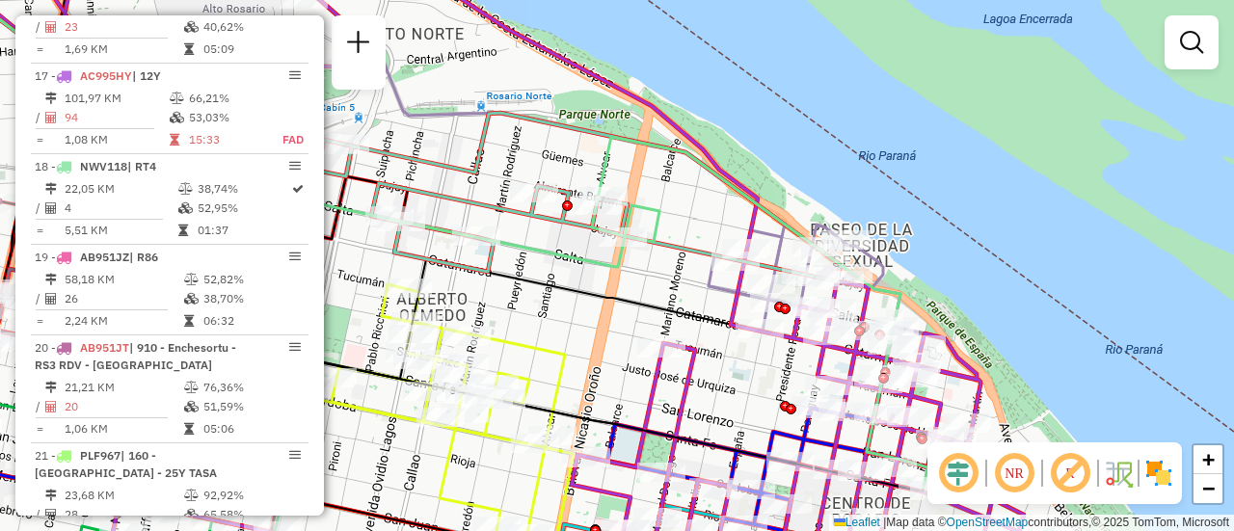
drag, startPoint x: 693, startPoint y: 314, endPoint x: 706, endPoint y: 281, distance: 36.0
click at [709, 282] on icon at bounding box center [843, 311] width 269 height 172
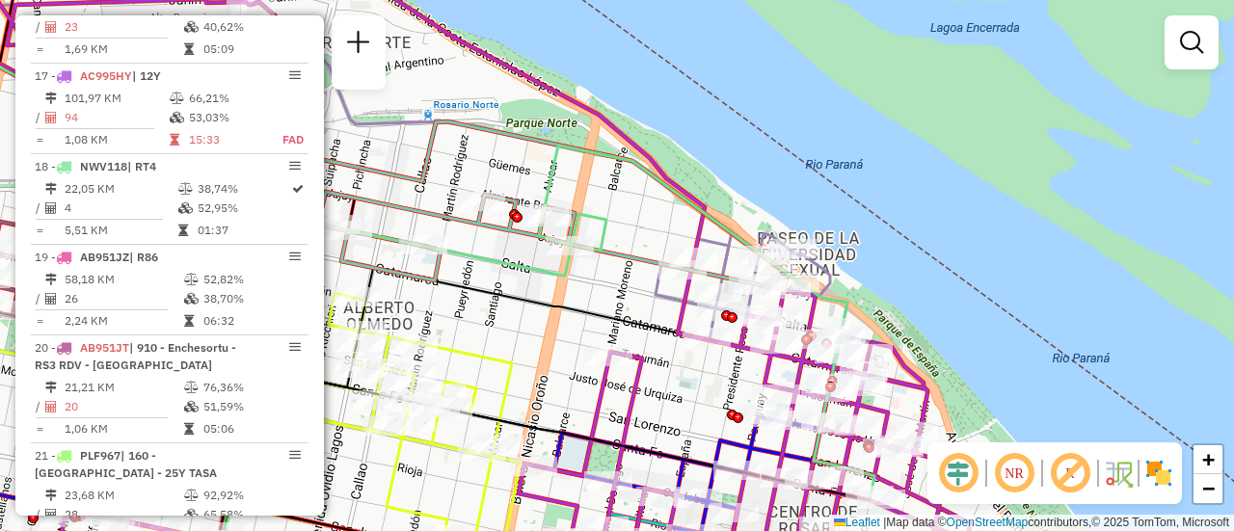
drag, startPoint x: 481, startPoint y: 306, endPoint x: 741, endPoint y: 264, distance: 262.7
click at [738, 265] on div "Janela de atendimento Grade de atendimento Capacidade Transportadoras Veículos …" at bounding box center [617, 265] width 1234 height 531
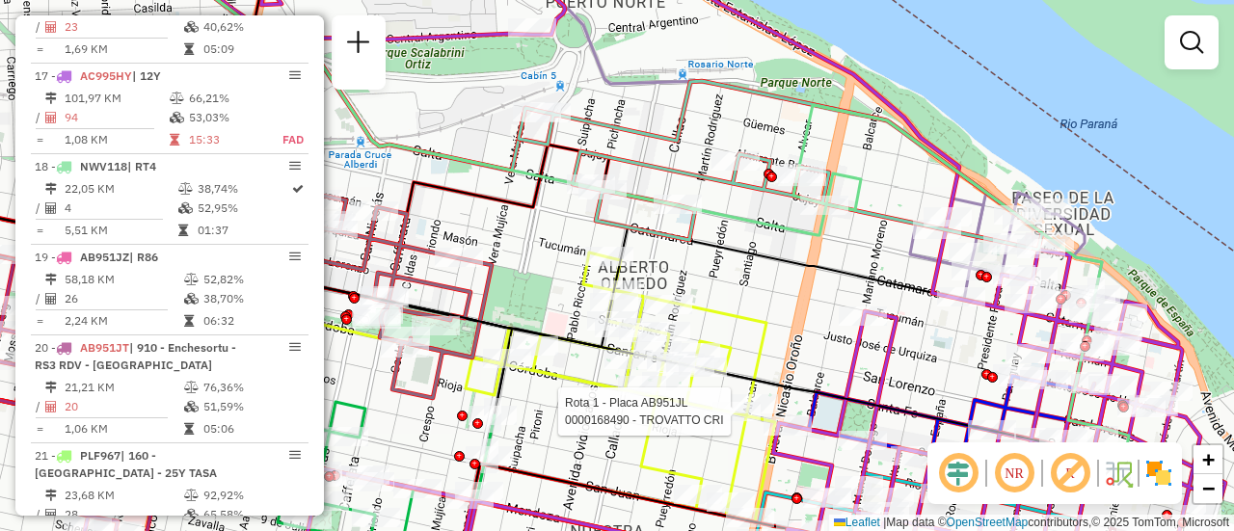
select select "**********"
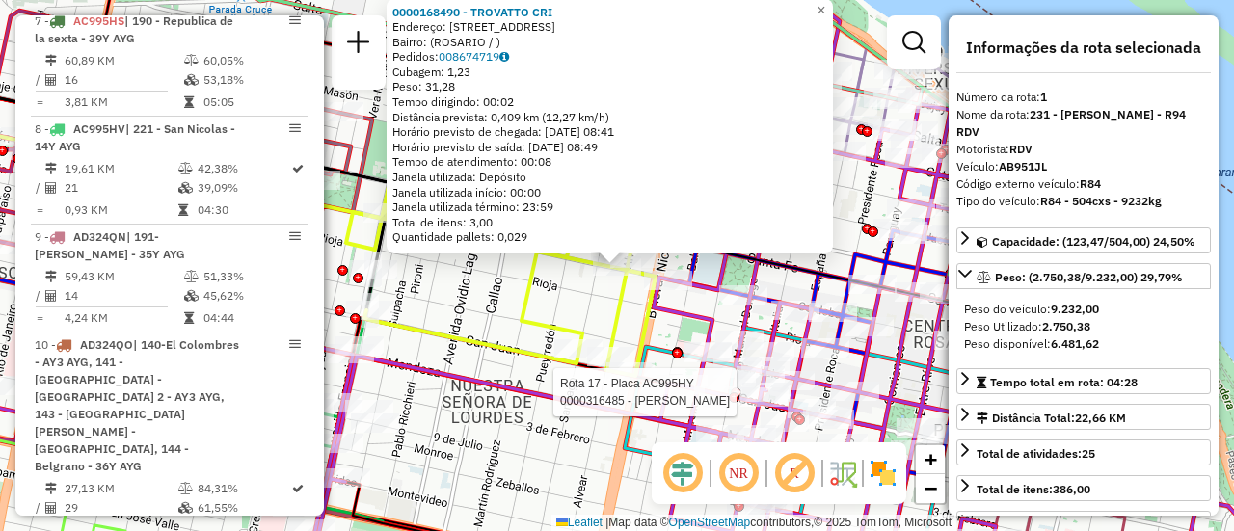
scroll to position [687, 0]
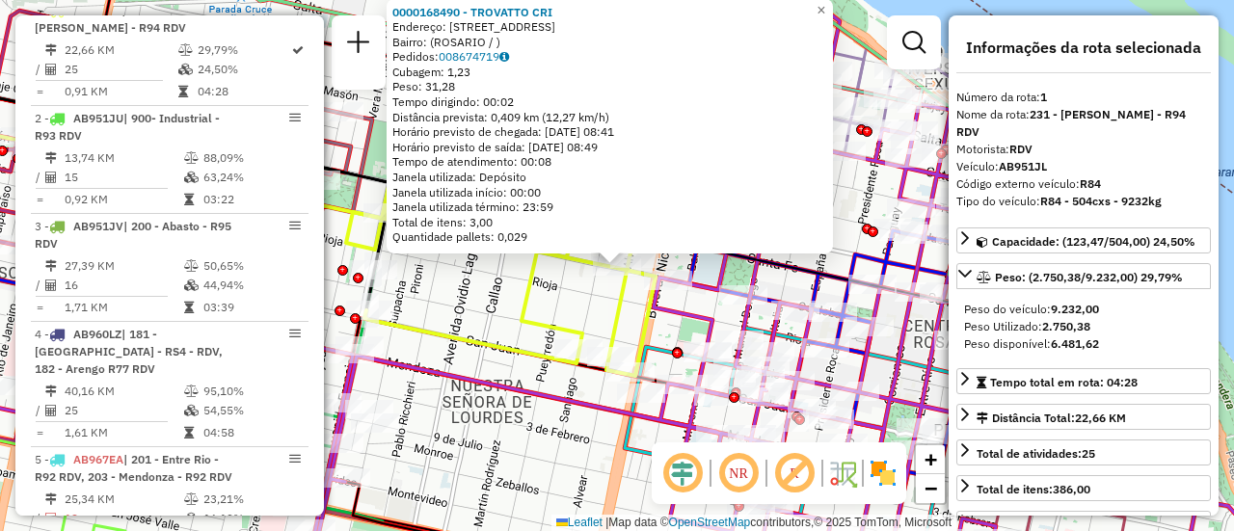
click at [602, 310] on div "0000168490 - TROVATTO CRI Endereço: AVDA CORDOBA 2344 Bairro: (ROSARIO / ) Pedi…" at bounding box center [617, 265] width 1234 height 531
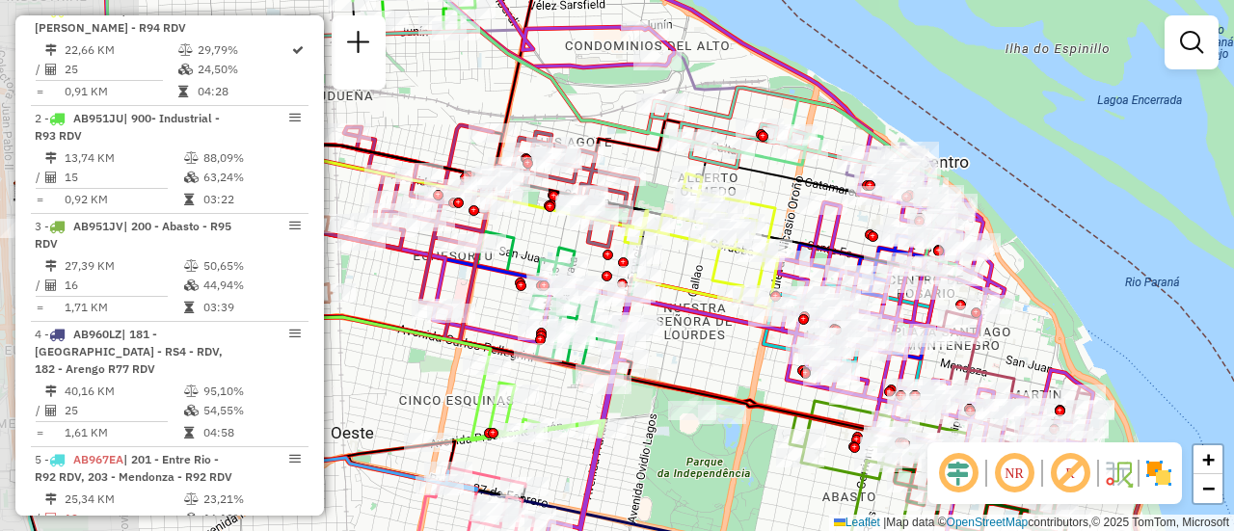
drag, startPoint x: 538, startPoint y: 305, endPoint x: 689, endPoint y: 270, distance: 155.3
click at [689, 270] on div "Janela de atendimento Grade de atendimento Capacidade Transportadoras Veículos …" at bounding box center [617, 265] width 1234 height 531
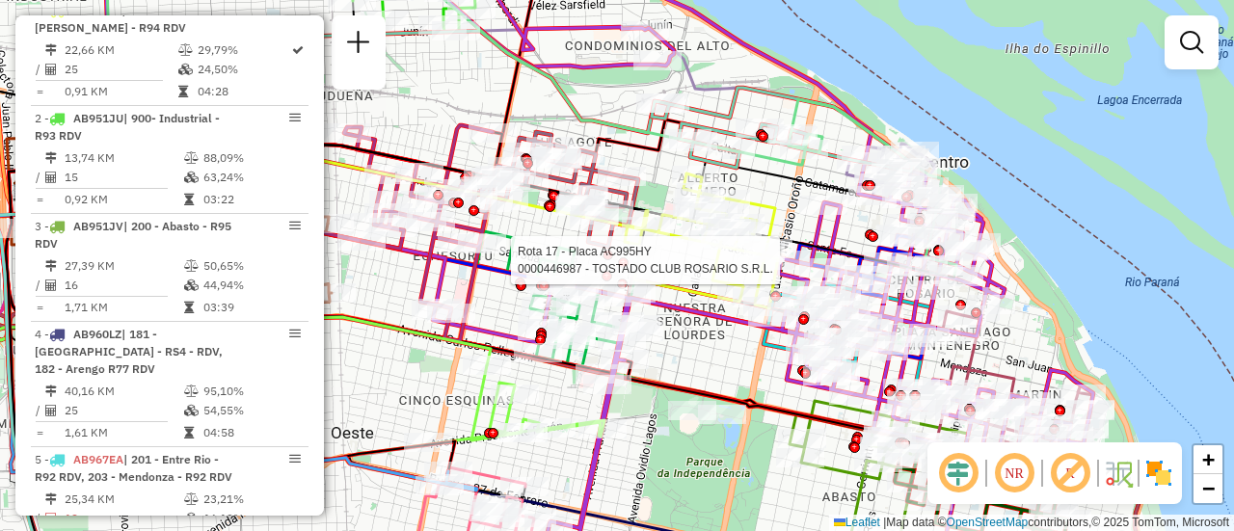
click at [492, 283] on div "Rota 17 - Placa AC995HY 0000446987 - TOSTADO CLUB ROSARIO S.R.L. Janela de aten…" at bounding box center [617, 265] width 1234 height 531
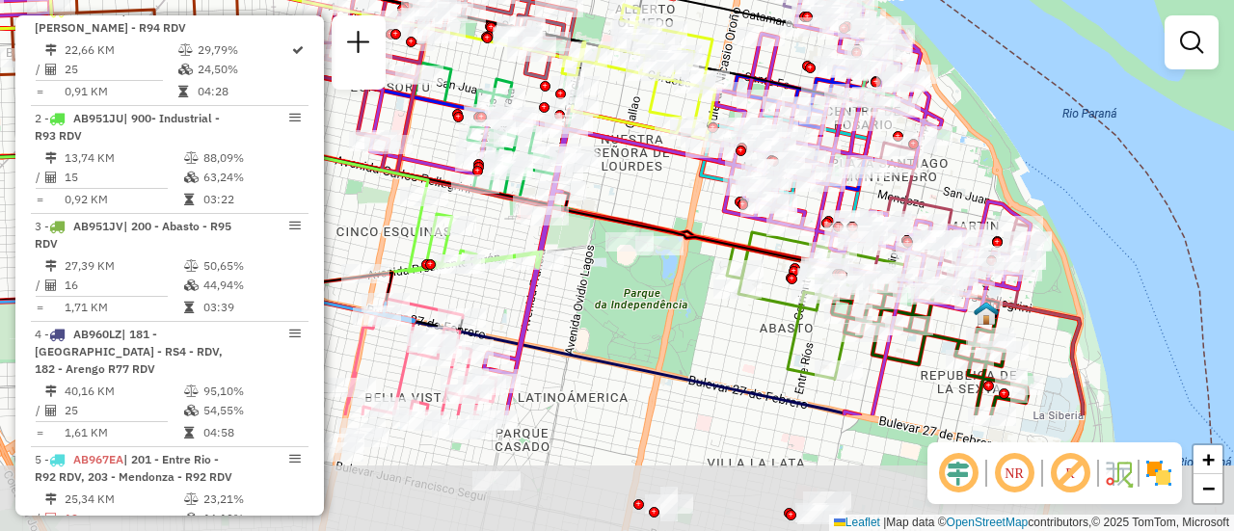
drag, startPoint x: 749, startPoint y: 383, endPoint x: 672, endPoint y: 194, distance: 204.1
click at [674, 196] on div "Janela de atendimento Grade de atendimento Capacidade Transportadoras Veículos …" at bounding box center [617, 265] width 1234 height 531
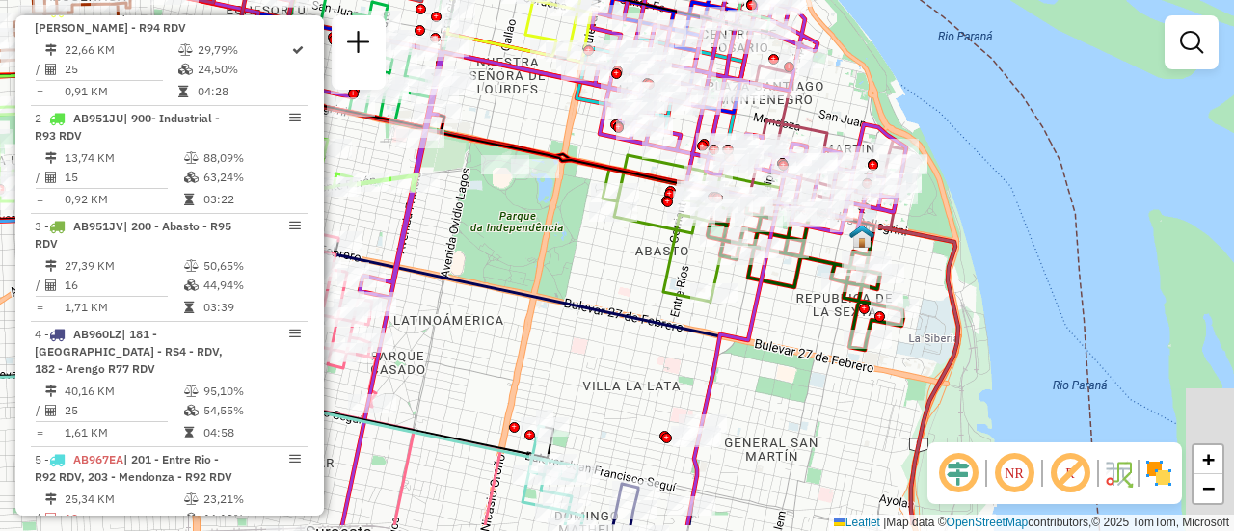
drag, startPoint x: 795, startPoint y: 305, endPoint x: 672, endPoint y: 245, distance: 136.3
click at [672, 245] on icon at bounding box center [697, 228] width 167 height 147
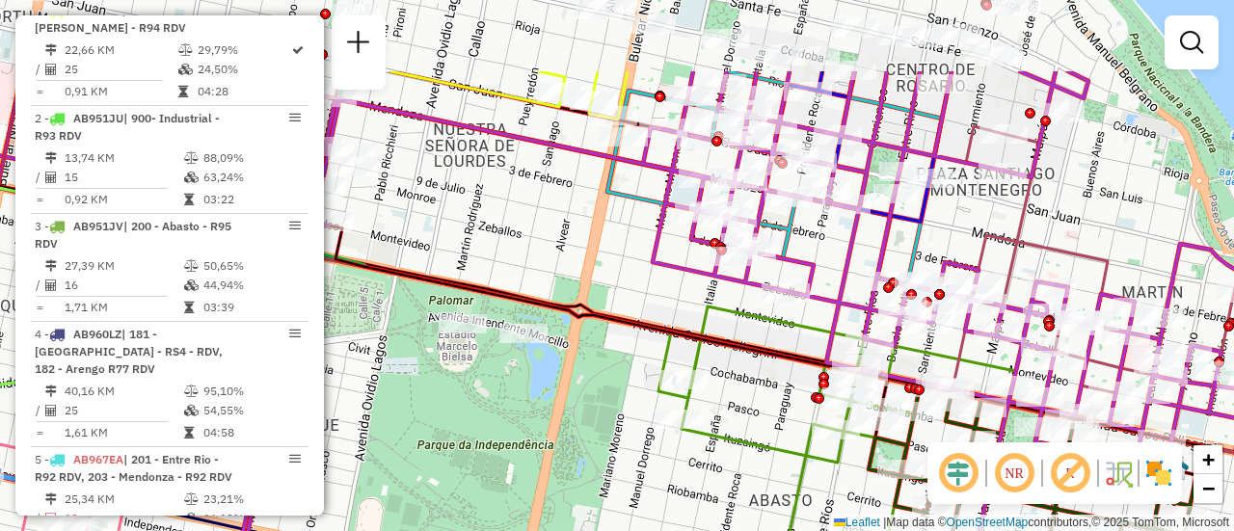
drag, startPoint x: 580, startPoint y: 125, endPoint x: 630, endPoint y: 250, distance: 134.1
click at [630, 250] on div "Janela de atendimento Grade de atendimento Capacidade Transportadoras Veículos …" at bounding box center [617, 265] width 1234 height 531
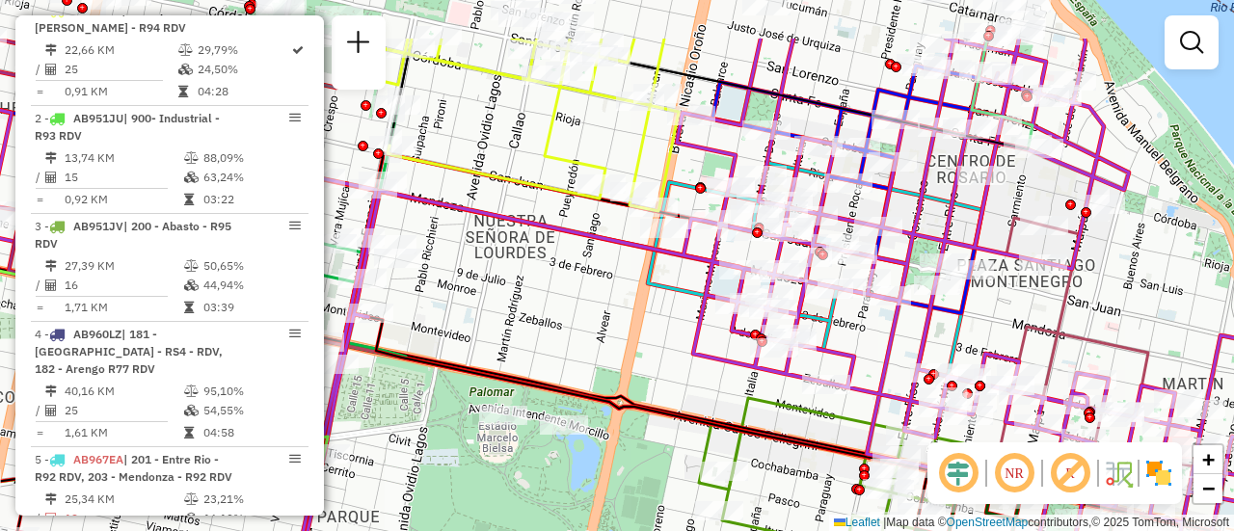
drag, startPoint x: 625, startPoint y: 240, endPoint x: 704, endPoint y: 301, distance: 99.7
click at [666, 332] on div "Janela de atendimento Grade de atendimento Capacidade Transportadoras Veículos …" at bounding box center [617, 265] width 1234 height 531
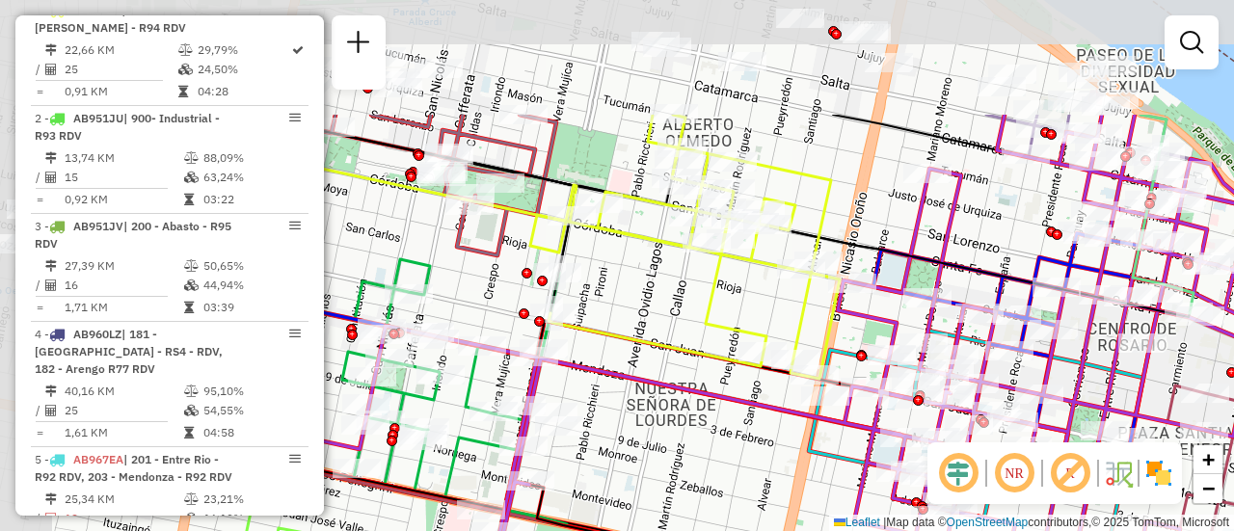
drag, startPoint x: 811, startPoint y: 60, endPoint x: 971, endPoint y: 228, distance: 231.9
click at [971, 228] on div "Janela de atendimento Grade de atendimento Capacidade Transportadoras Veículos …" at bounding box center [617, 265] width 1234 height 531
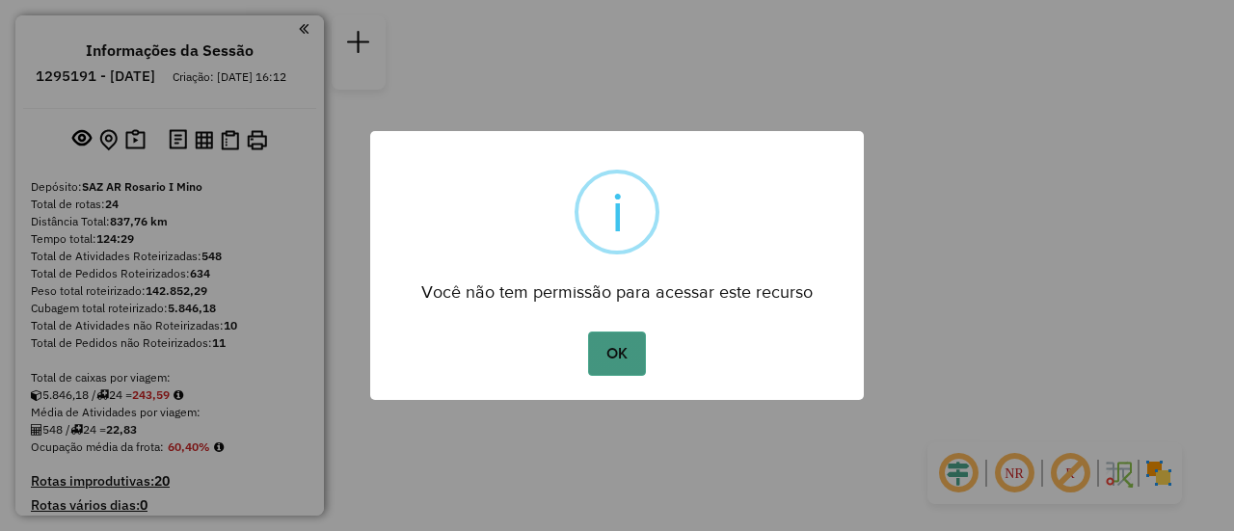
click at [616, 353] on button "OK" at bounding box center [616, 354] width 57 height 44
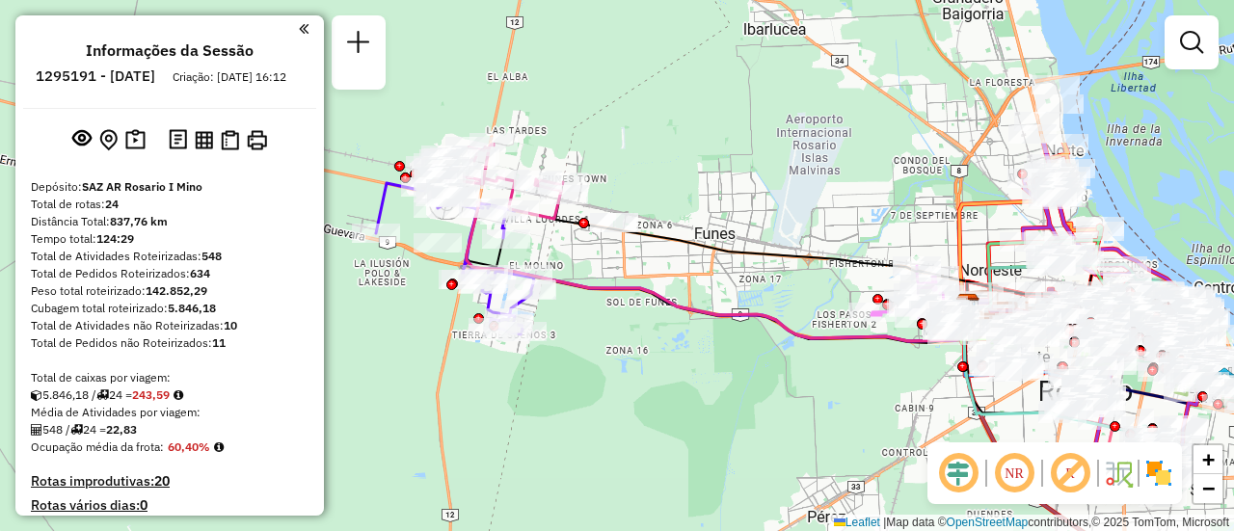
drag, startPoint x: 521, startPoint y: 157, endPoint x: 600, endPoint y: 356, distance: 213.8
click at [600, 356] on div "Janela de atendimento Grade de atendimento Capacidade Transportadoras Veículos …" at bounding box center [617, 265] width 1234 height 531
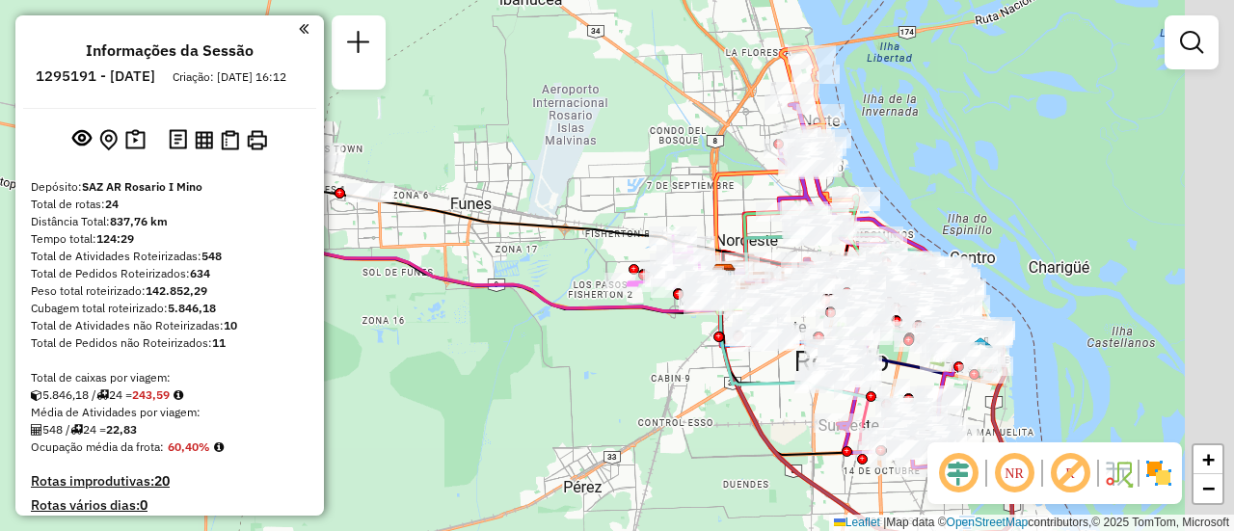
drag, startPoint x: 788, startPoint y: 205, endPoint x: 555, endPoint y: 174, distance: 234.6
click at [540, 173] on div "Janela de atendimento Grade de atendimento Capacidade Transportadoras Veículos …" at bounding box center [617, 265] width 1234 height 531
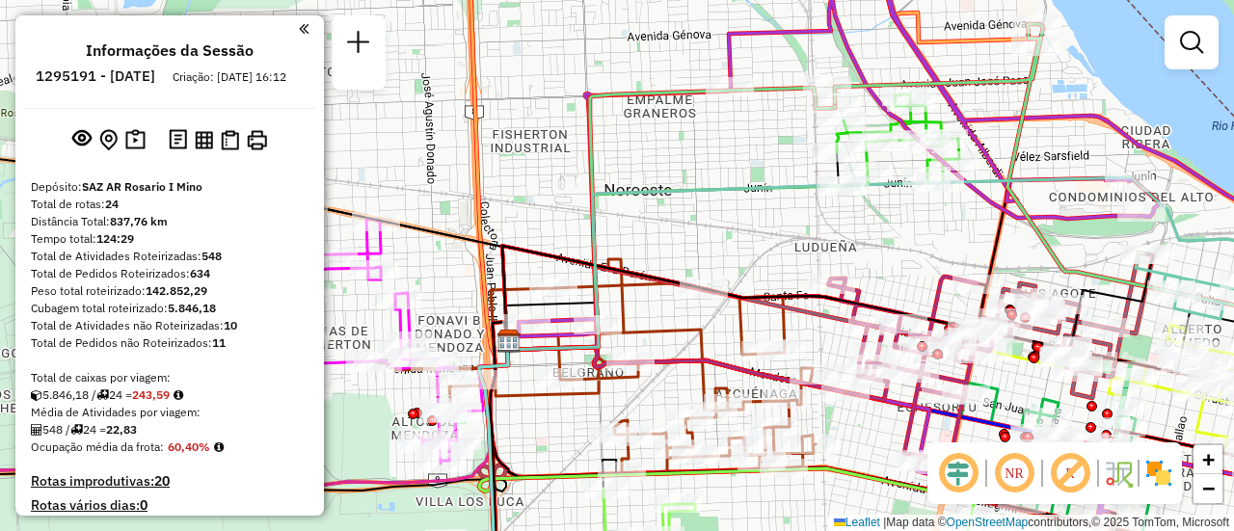
drag, startPoint x: 943, startPoint y: 292, endPoint x: 843, endPoint y: 230, distance: 117.8
click at [843, 230] on div "Janela de atendimento Grade de atendimento Capacidade Transportadoras Veículos …" at bounding box center [617, 265] width 1234 height 531
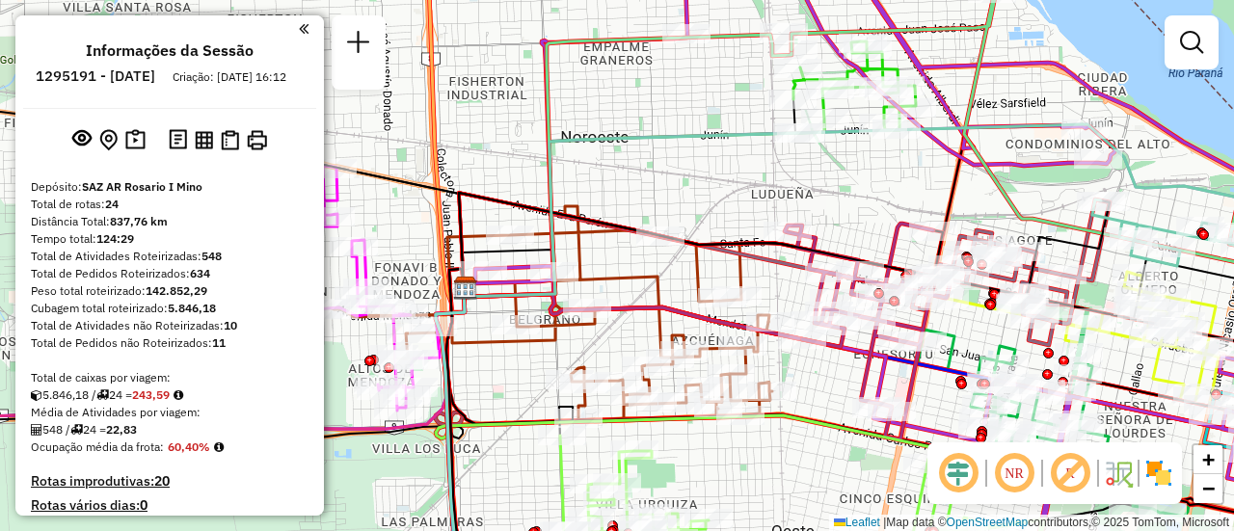
drag, startPoint x: 869, startPoint y: 199, endPoint x: 863, endPoint y: 179, distance: 20.1
click at [863, 179] on div "Janela de atendimento Grade de atendimento Capacidade Transportadoras Veículos …" at bounding box center [617, 265] width 1234 height 531
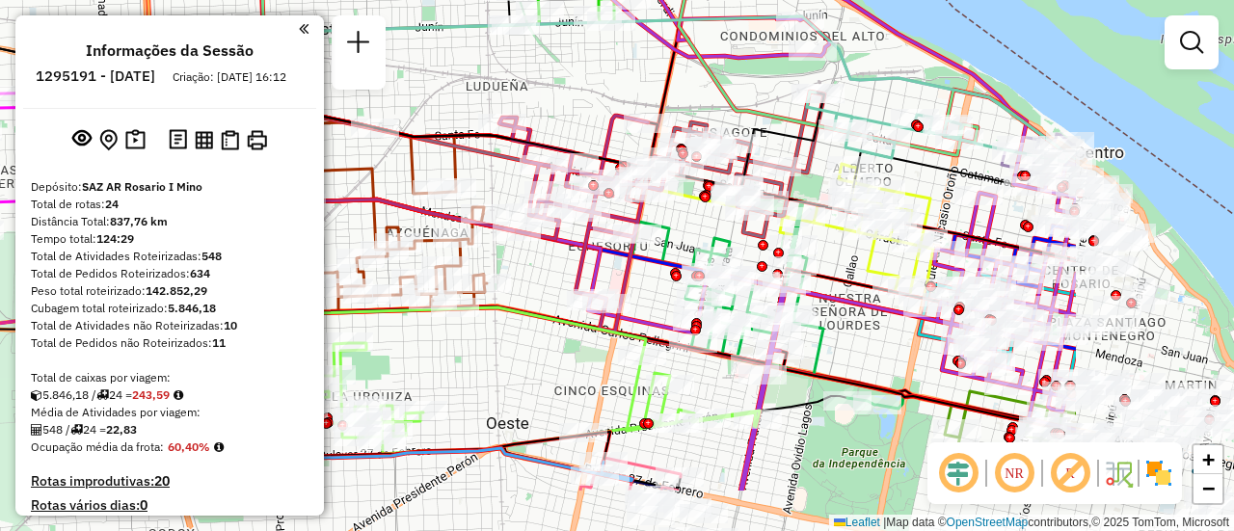
drag, startPoint x: 837, startPoint y: 193, endPoint x: 555, endPoint y: 99, distance: 296.7
click at [555, 99] on div "Janela de atendimento Grade de atendimento Capacidade Transportadoras Veículos …" at bounding box center [617, 265] width 1234 height 531
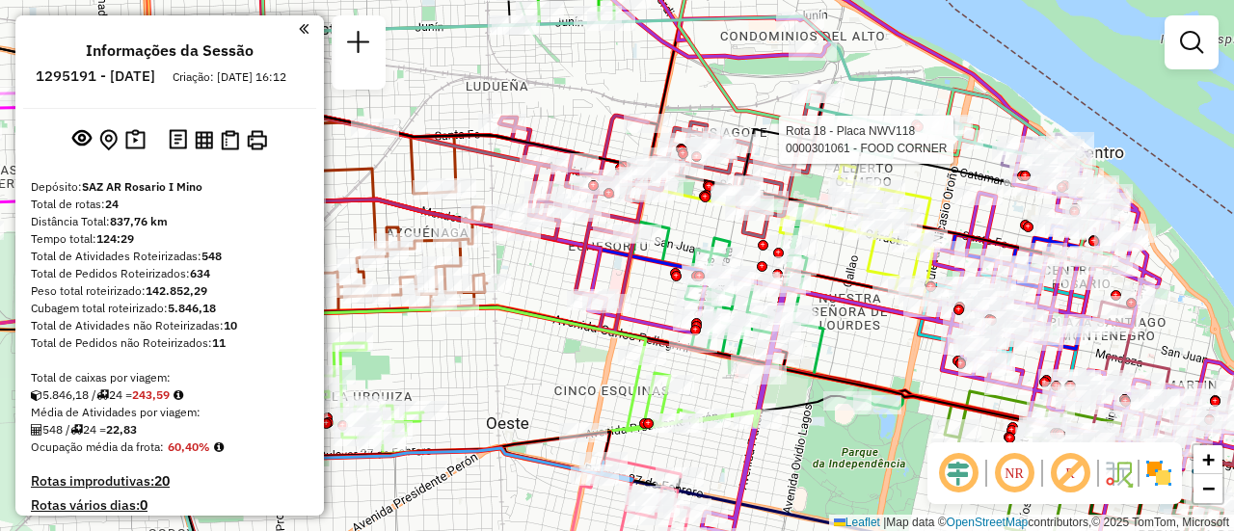
select select "**********"
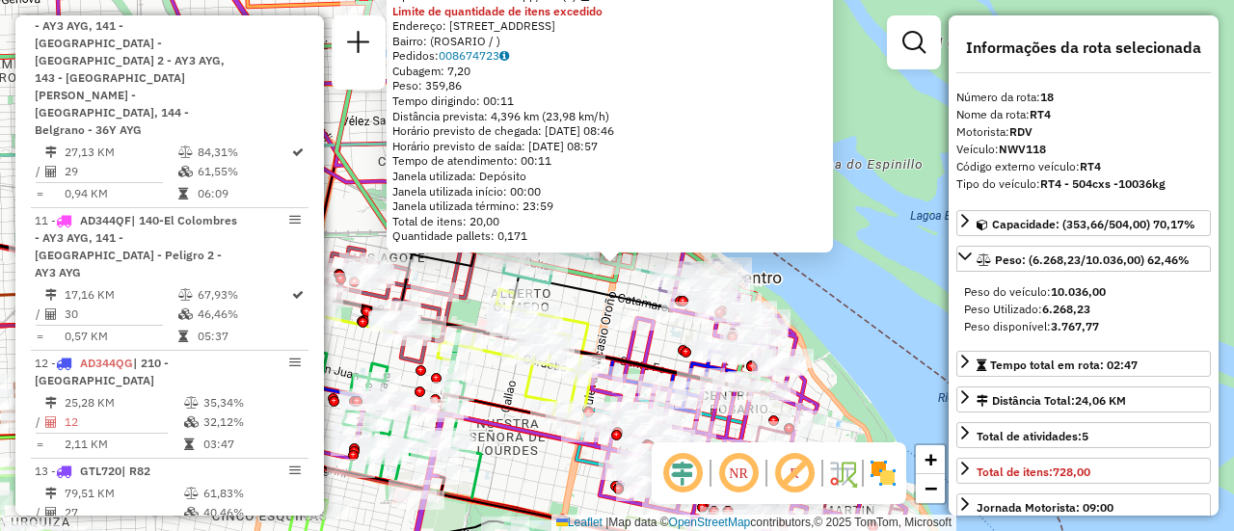
scroll to position [2609, 0]
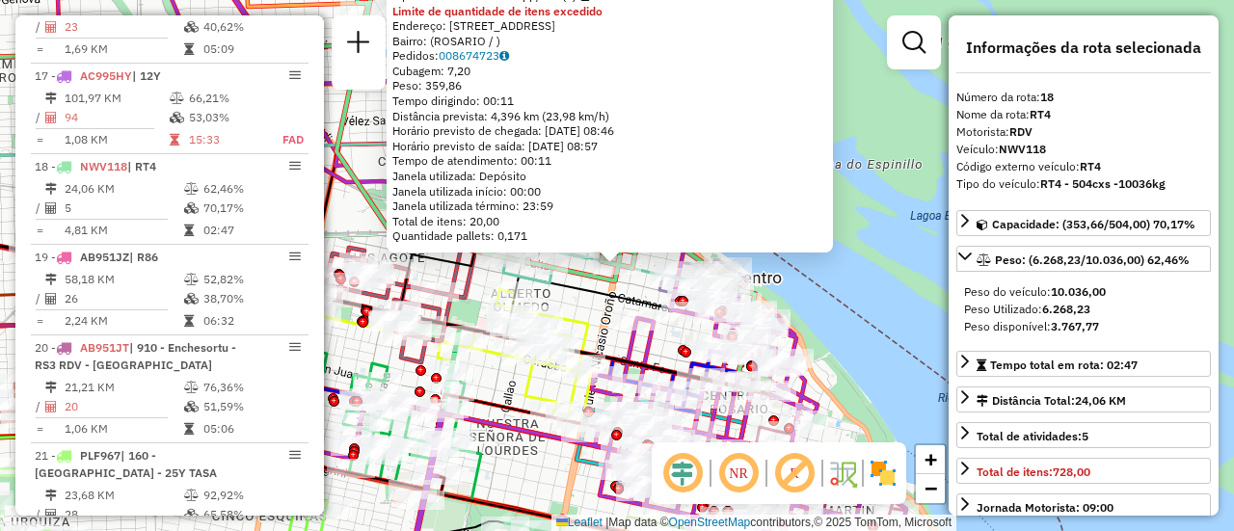
click at [850, 293] on div "0000301061 - FOOD CORNER Tipo de cliente: 80 - Chopp/VIP (C) Limite de quantida…" at bounding box center [617, 265] width 1234 height 531
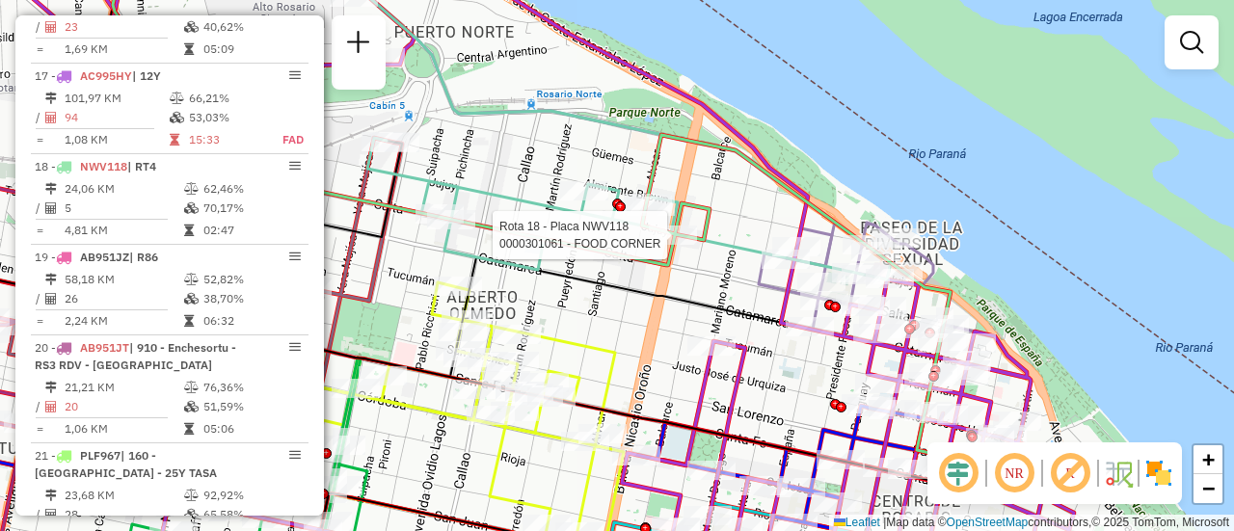
select select "**********"
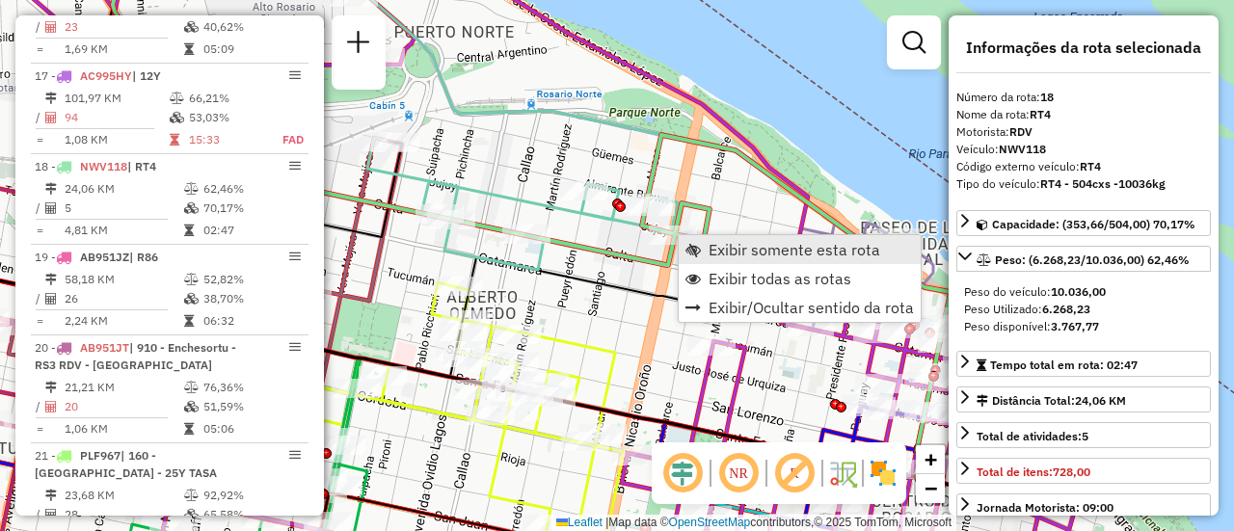
click at [857, 250] on span "Exibir somente esta rota" at bounding box center [795, 249] width 172 height 15
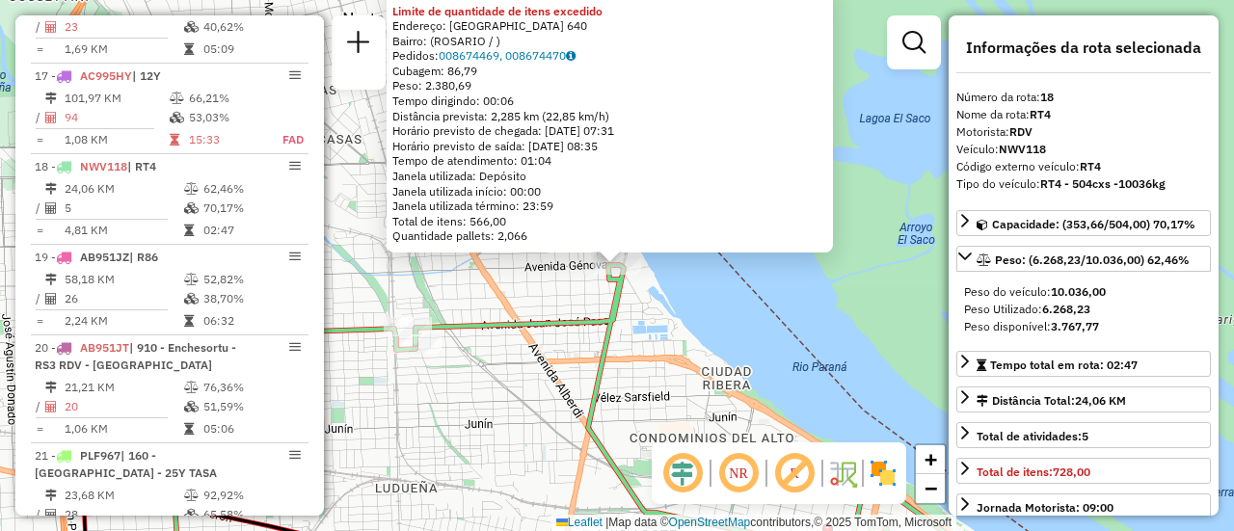
click at [584, 355] on div "0000471597 - [MEDICAL_DATA] EVENTOS S.A Limite de quantidade de itens excedido …" at bounding box center [617, 265] width 1234 height 531
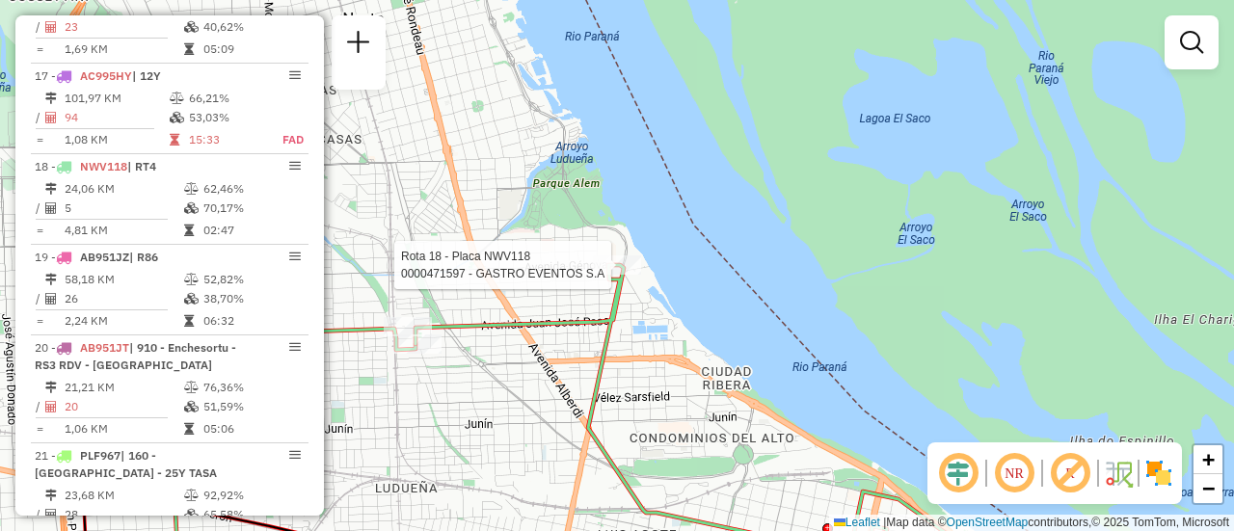
select select "**********"
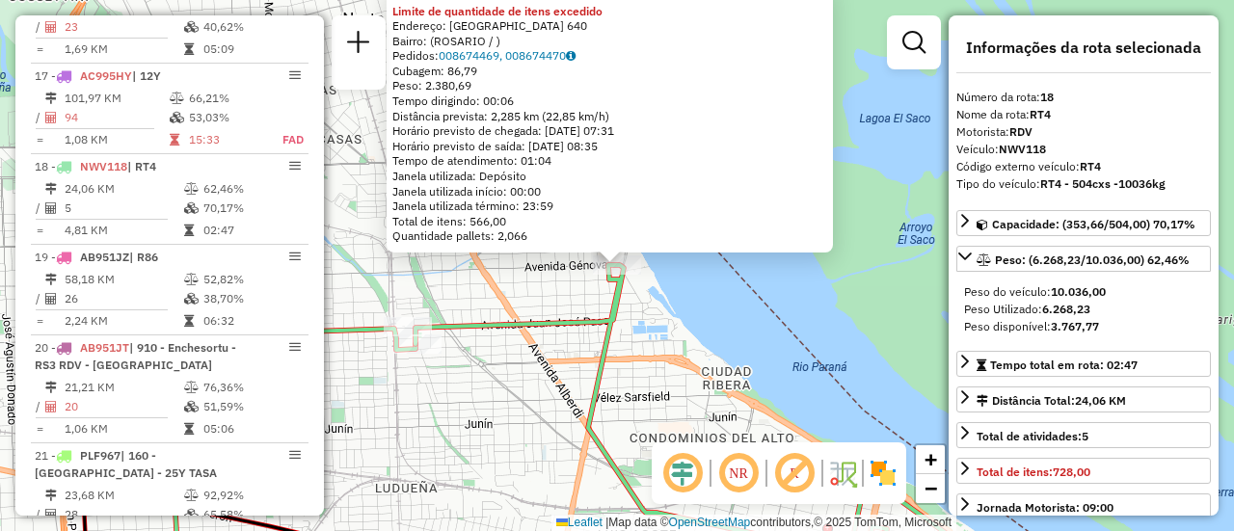
click at [619, 377] on div "0000471597 - [MEDICAL_DATA] EVENTOS S.A Limite de quantidade de itens excedido …" at bounding box center [617, 265] width 1234 height 531
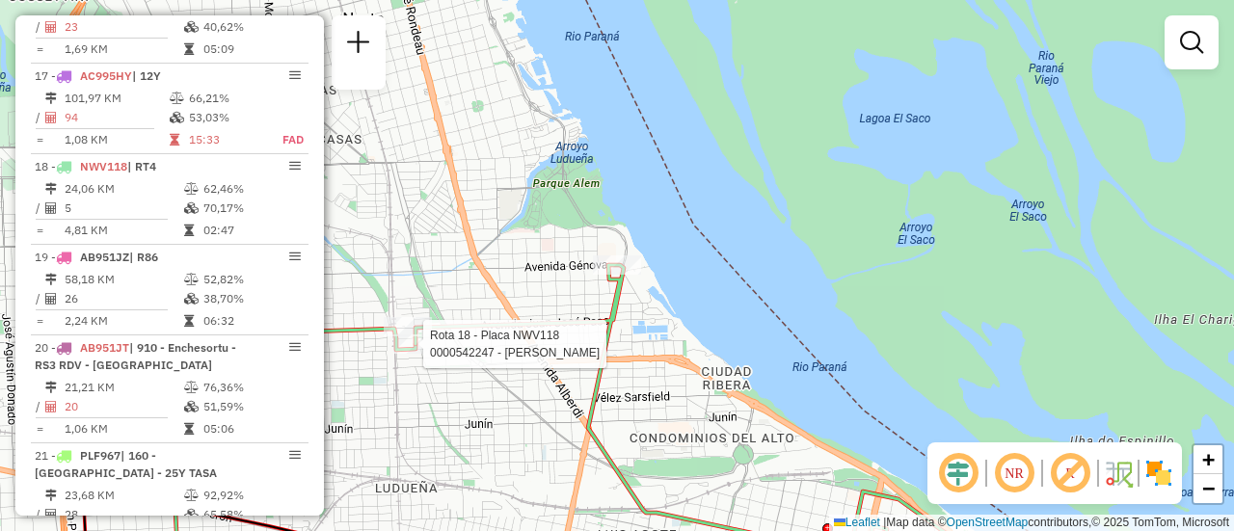
select select "**********"
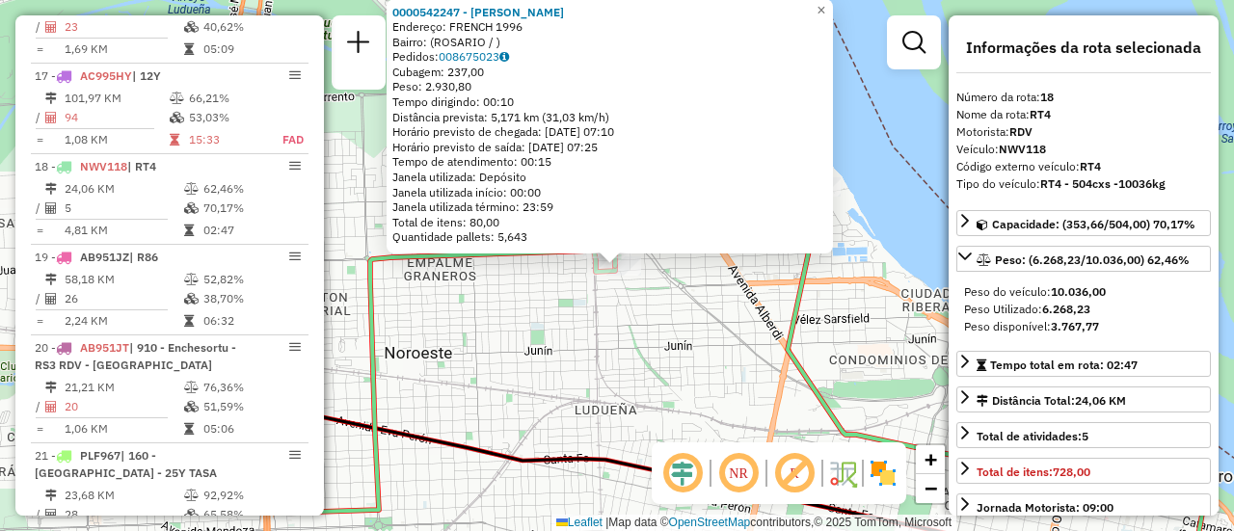
click at [607, 322] on div "0000542247 - Gonzales [PERSON_NAME]: FRENCH 1996 Bairro: ([GEOGRAPHIC_DATA] / )…" at bounding box center [617, 265] width 1234 height 531
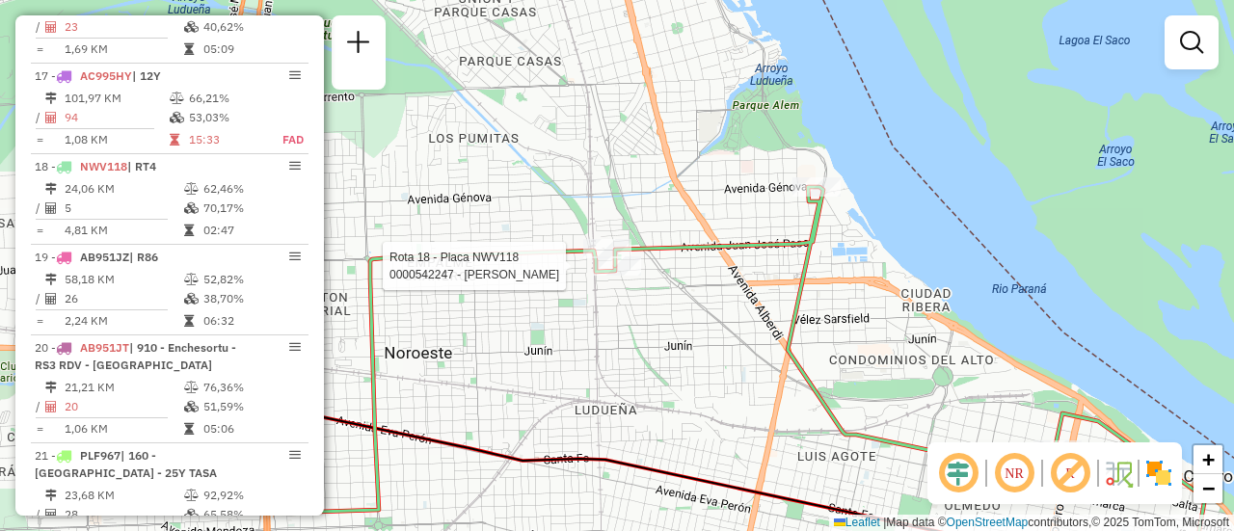
select select "**********"
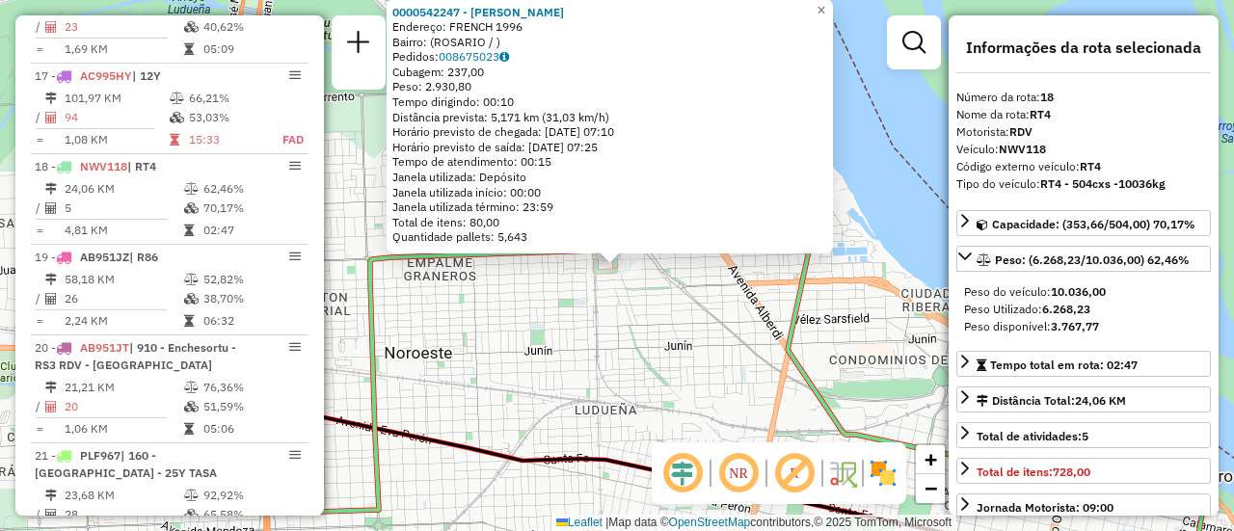
click at [699, 296] on div "0000542247 - Gonzales [PERSON_NAME]: FRENCH 1996 Bairro: ([GEOGRAPHIC_DATA] / )…" at bounding box center [617, 265] width 1234 height 531
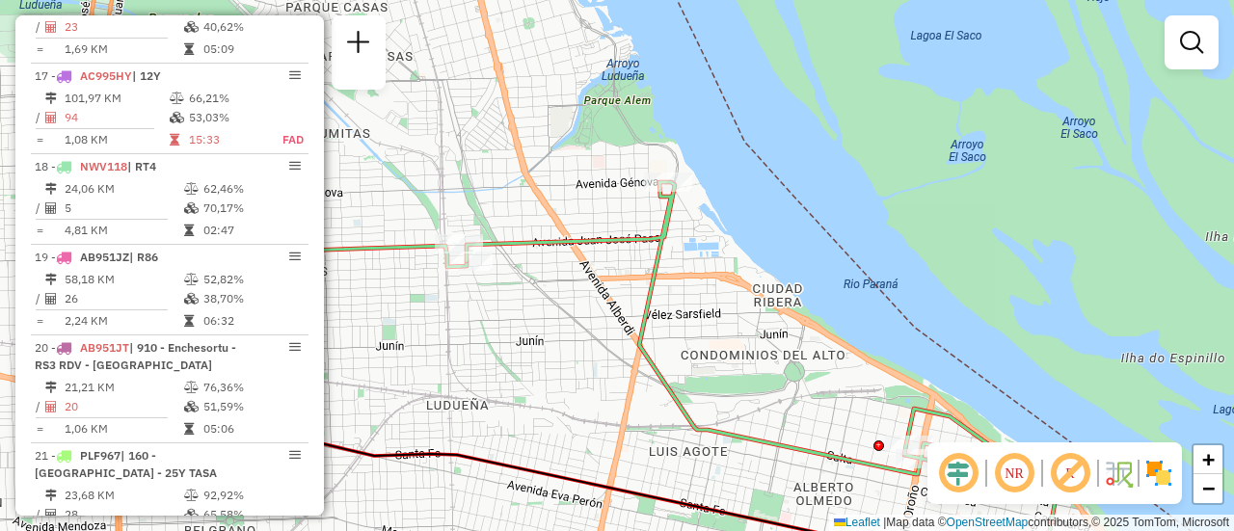
drag, startPoint x: 777, startPoint y: 280, endPoint x: 624, endPoint y: 270, distance: 153.6
click at [624, 270] on icon at bounding box center [770, 380] width 606 height 397
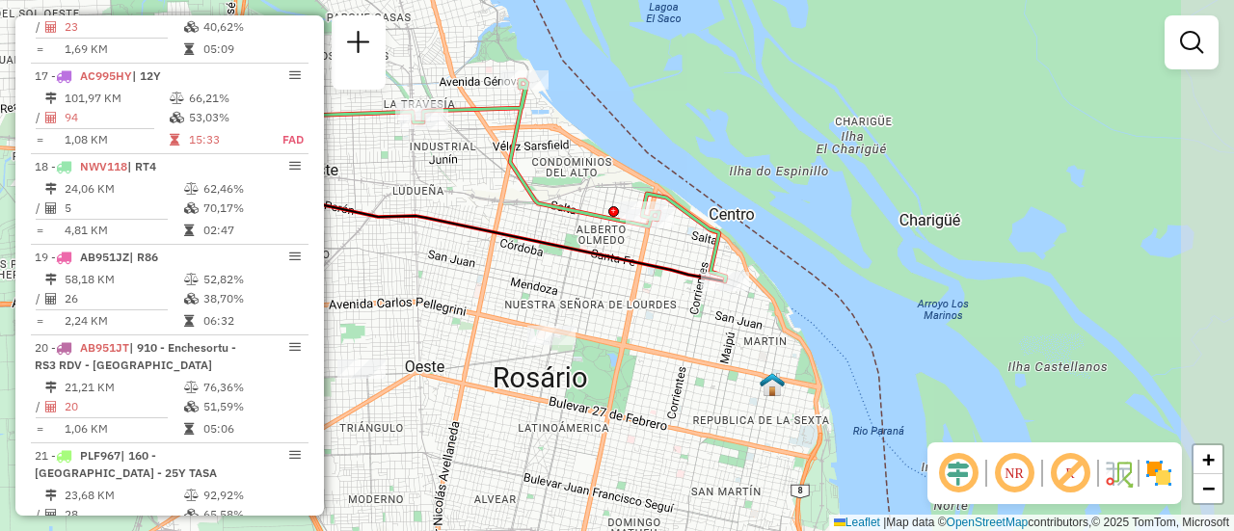
drag, startPoint x: 775, startPoint y: 426, endPoint x: 612, endPoint y: 196, distance: 282.3
click at [613, 197] on div "Janela de atendimento Grade de atendimento Capacidade Transportadoras Veículos …" at bounding box center [617, 265] width 1234 height 531
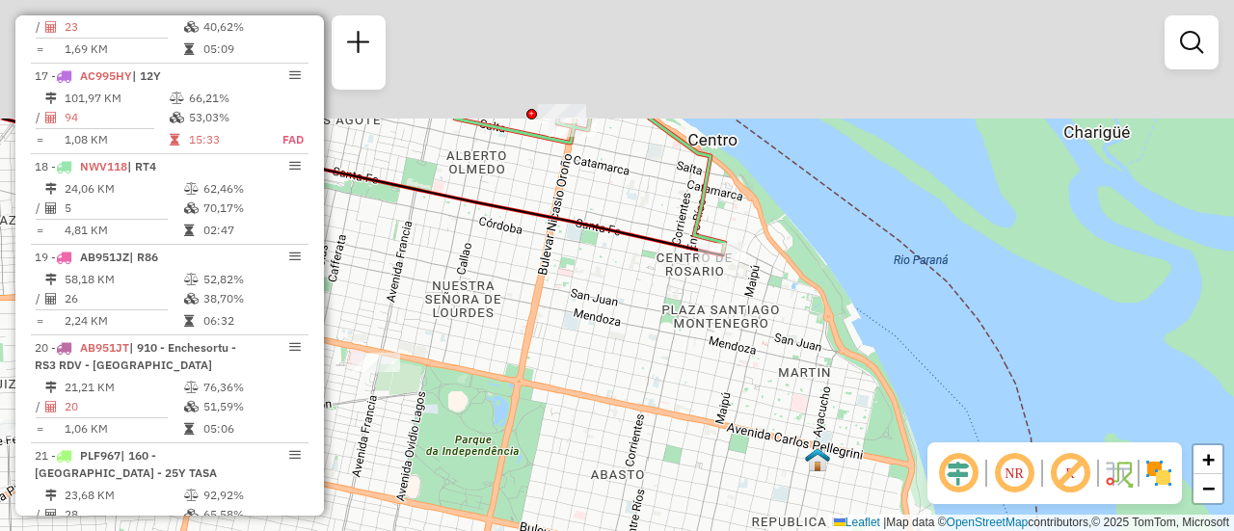
drag, startPoint x: 592, startPoint y: 223, endPoint x: 637, endPoint y: 333, distance: 118.9
click at [637, 333] on div "Janela de atendimento Grade de atendimento Capacidade Transportadoras Veículos …" at bounding box center [617, 265] width 1234 height 531
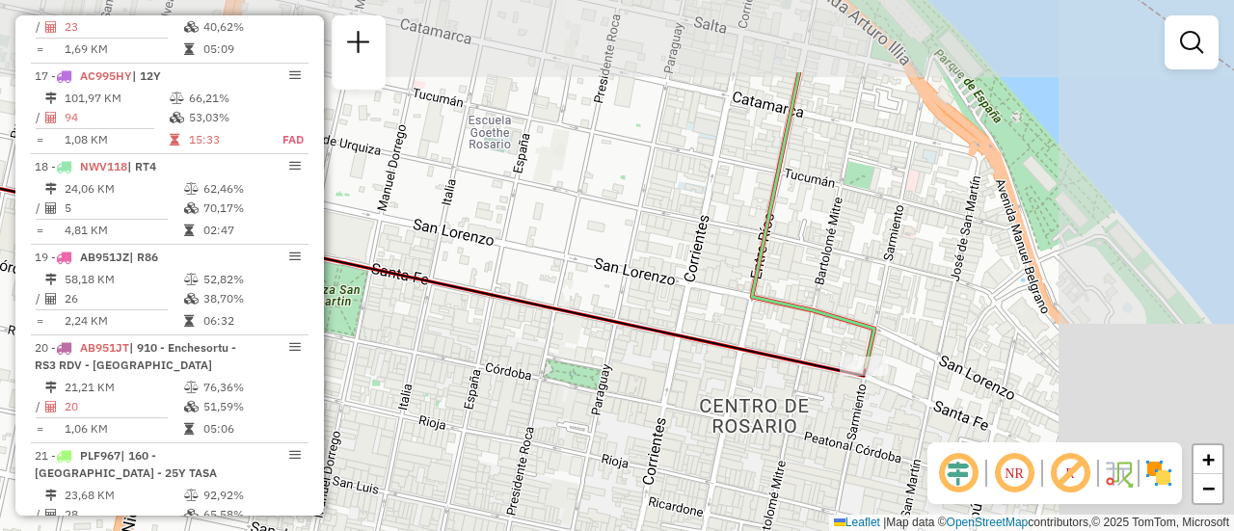
drag, startPoint x: 597, startPoint y: 121, endPoint x: 398, endPoint y: 238, distance: 230.4
click at [398, 238] on div "Janela de atendimento Grade de atendimento Capacidade Transportadoras Veículos …" at bounding box center [617, 265] width 1234 height 531
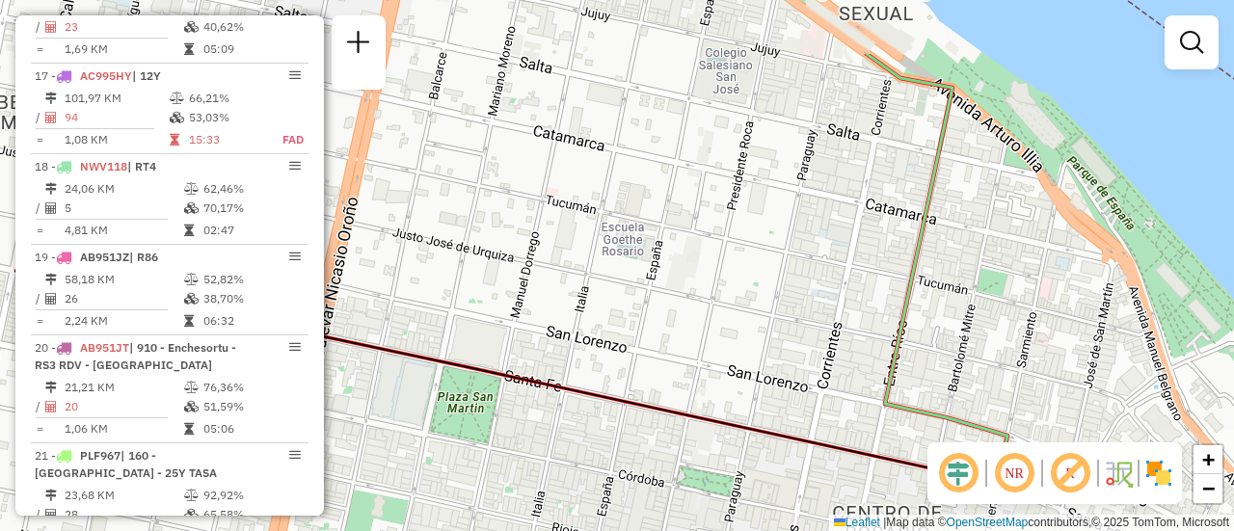
drag, startPoint x: 534, startPoint y: 234, endPoint x: 862, endPoint y: 496, distance: 419.3
click at [856, 499] on div "Janela de atendimento Grade de atendimento Capacidade Transportadoras Veículos …" at bounding box center [617, 265] width 1234 height 531
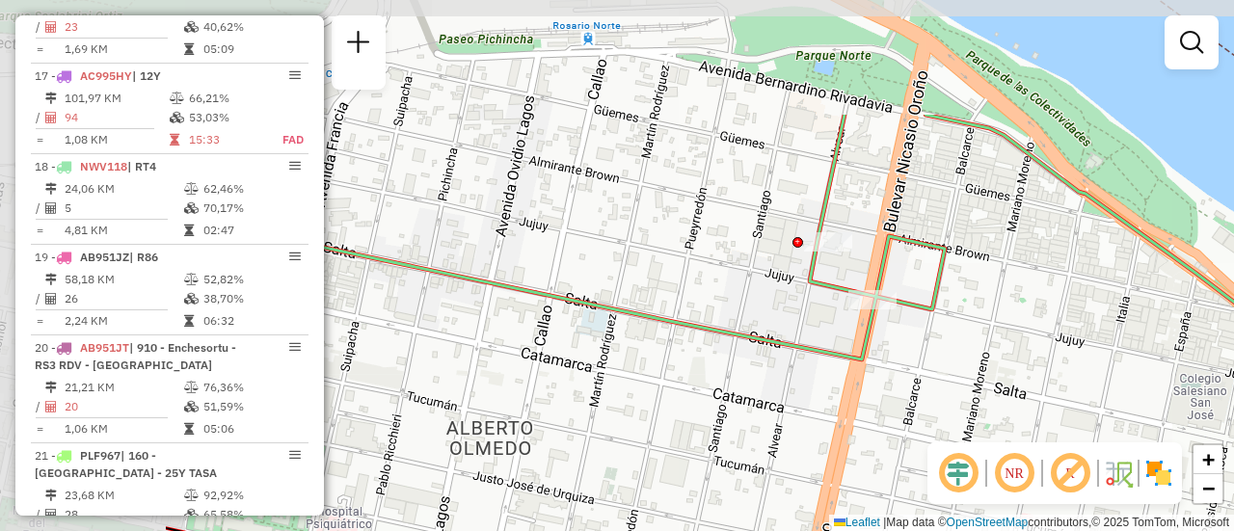
drag, startPoint x: 616, startPoint y: 277, endPoint x: 905, endPoint y: 445, distance: 334.4
click at [905, 445] on div "Janela de atendimento Grade de atendimento Capacidade Transportadoras Veículos …" at bounding box center [617, 265] width 1234 height 531
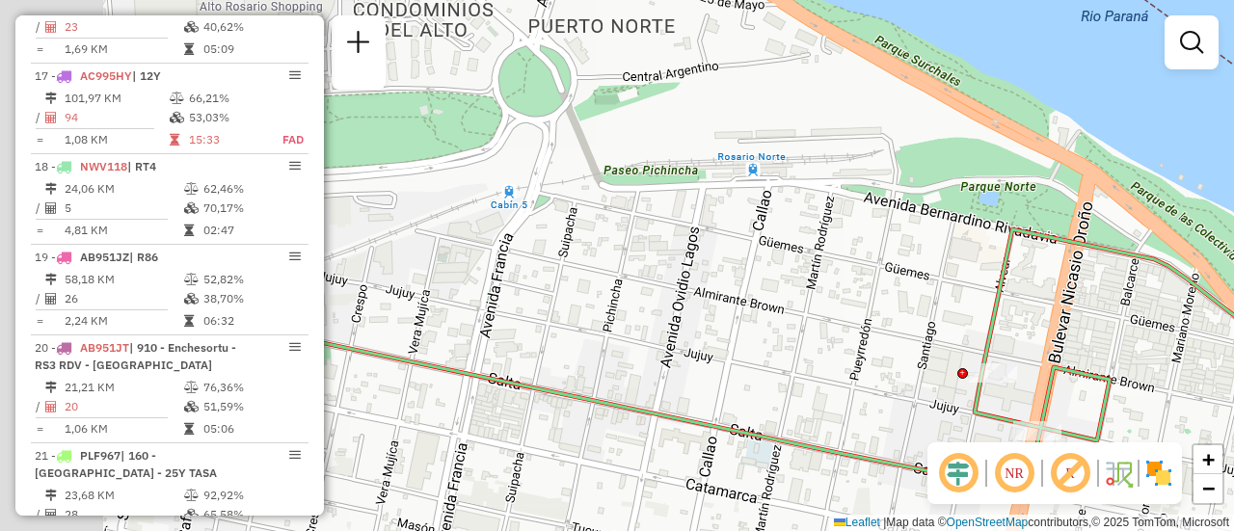
drag, startPoint x: 583, startPoint y: 236, endPoint x: 859, endPoint y: 423, distance: 333.2
click at [858, 423] on div "Janela de atendimento Grade de atendimento Capacidade Transportadoras Veículos …" at bounding box center [617, 265] width 1234 height 531
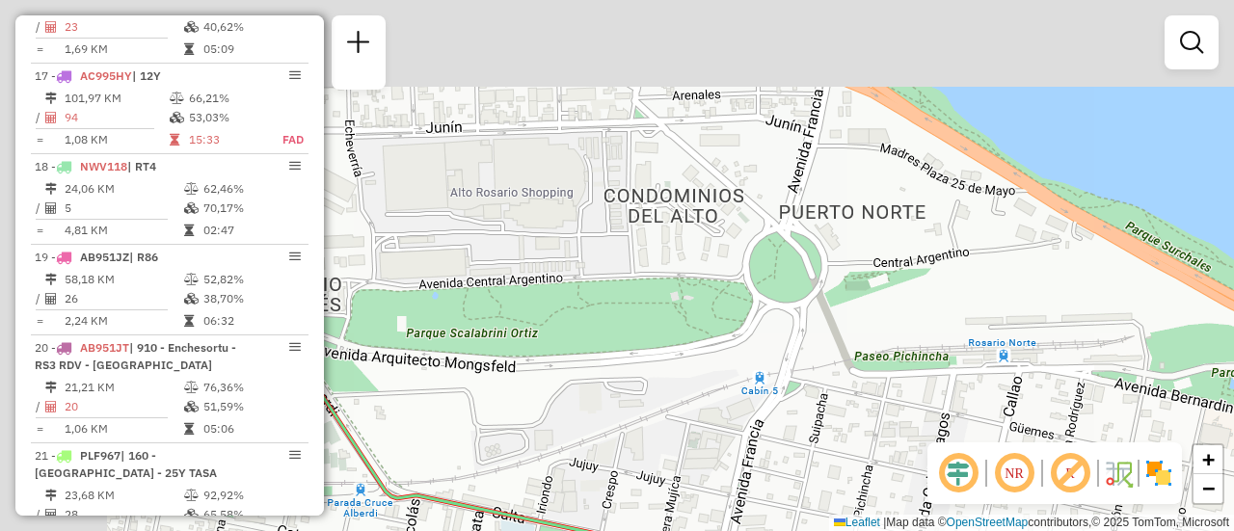
drag, startPoint x: 707, startPoint y: 350, endPoint x: 741, endPoint y: 376, distance: 42.6
click at [741, 376] on div "Janela de atendimento Grade de atendimento Capacidade Transportadoras Veículos …" at bounding box center [617, 265] width 1234 height 531
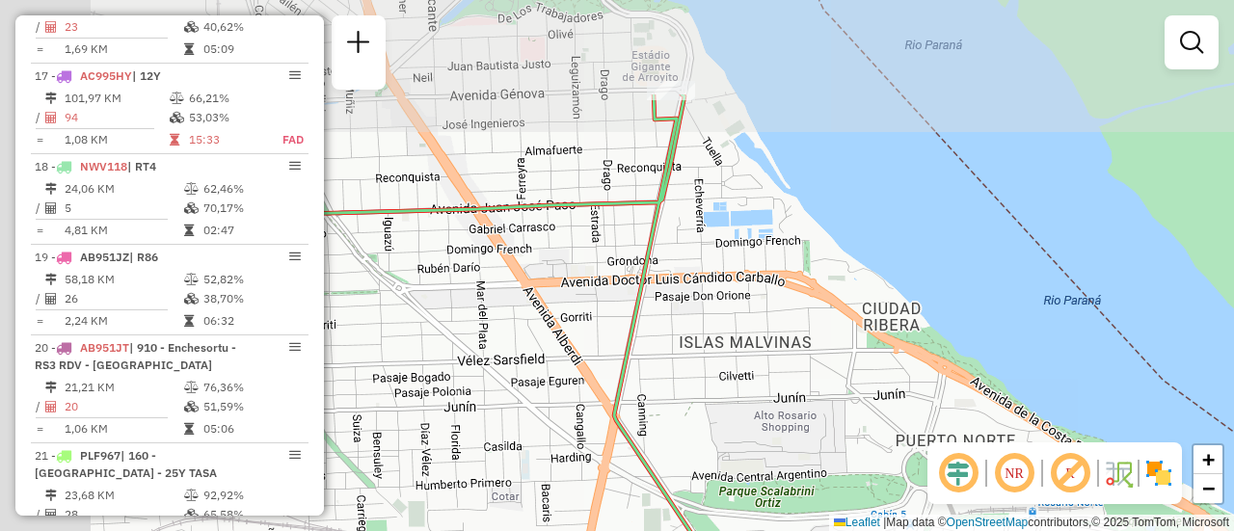
drag, startPoint x: 625, startPoint y: 256, endPoint x: 971, endPoint y: 485, distance: 415.3
click at [970, 485] on hb-router-mapa "Informações da Sessão 1295191 - [DATE] Criação: [DATE] 16:12 Depósito: SAZ AR R…" at bounding box center [617, 265] width 1234 height 531
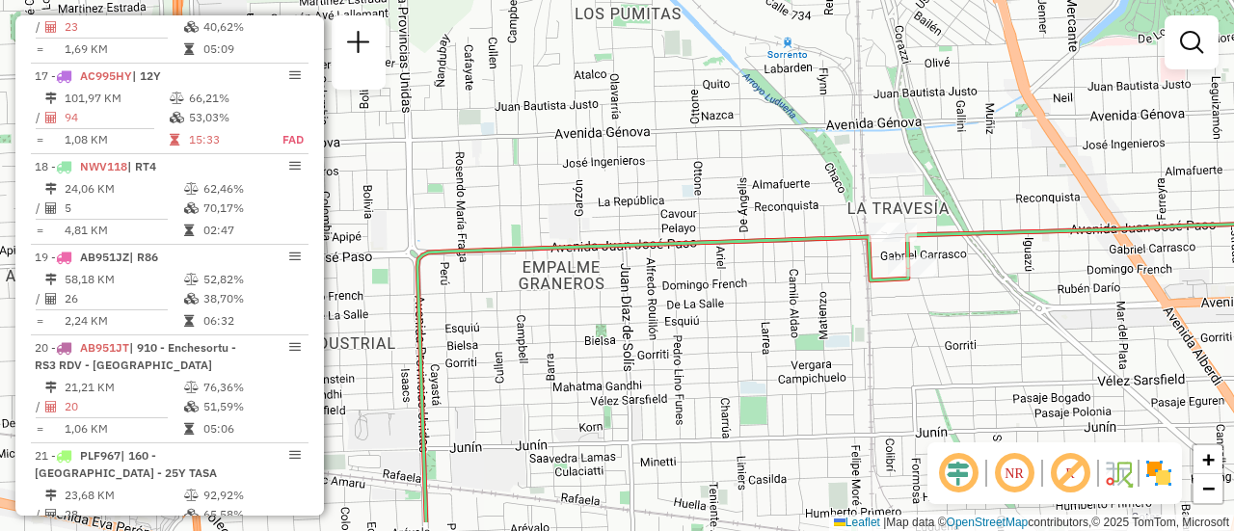
drag, startPoint x: 700, startPoint y: 230, endPoint x: 1049, endPoint y: -69, distance: 460.2
click at [1049, 0] on html "Aguarde... Pop-up bloqueado! Seu navegador bloqueou automáticamente a abertura …" at bounding box center [617, 265] width 1234 height 531
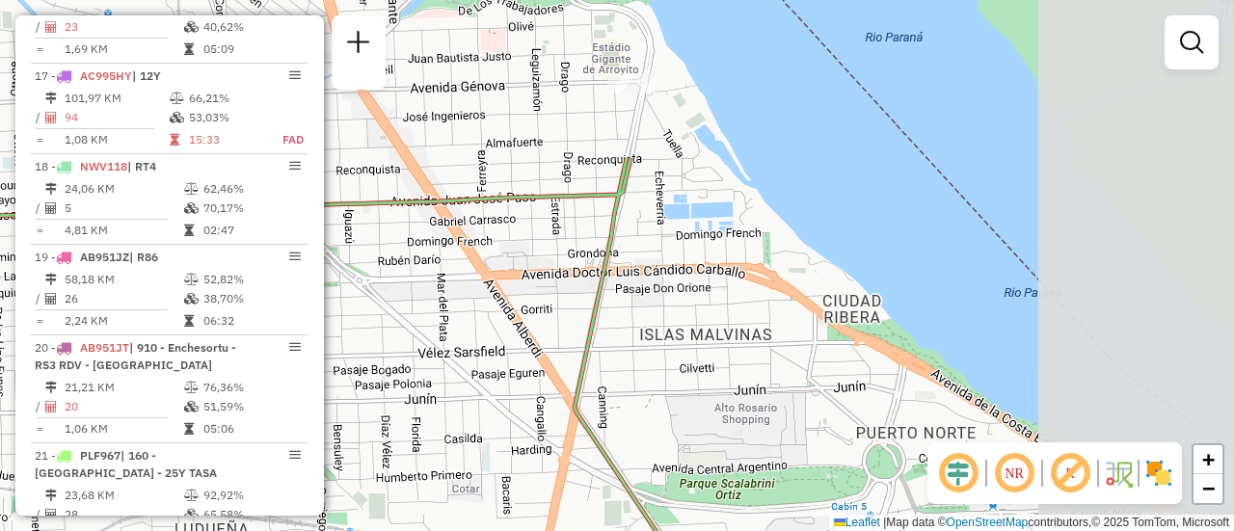
drag, startPoint x: 949, startPoint y: 332, endPoint x: 375, endPoint y: 544, distance: 611.7
click at [375, 530] on html "Aguarde... Pop-up bloqueado! Seu navegador bloqueou automáticamente a abertura …" at bounding box center [617, 265] width 1234 height 531
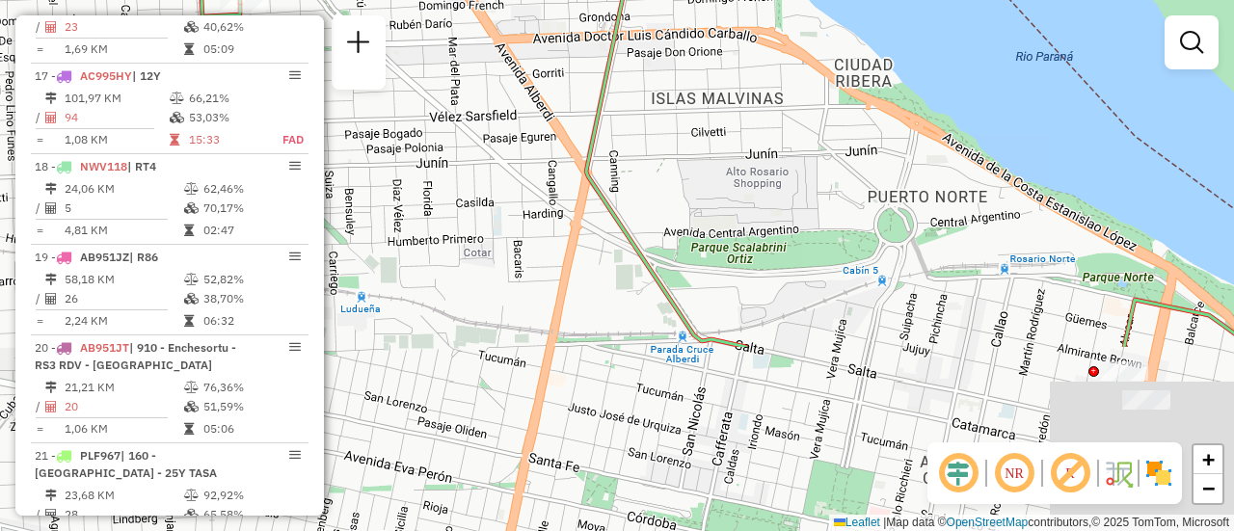
drag, startPoint x: 671, startPoint y: 391, endPoint x: 683, endPoint y: 140, distance: 251.9
click at [683, 140] on div "Janela de atendimento Grade de atendimento Capacidade Transportadoras Veículos …" at bounding box center [617, 265] width 1234 height 531
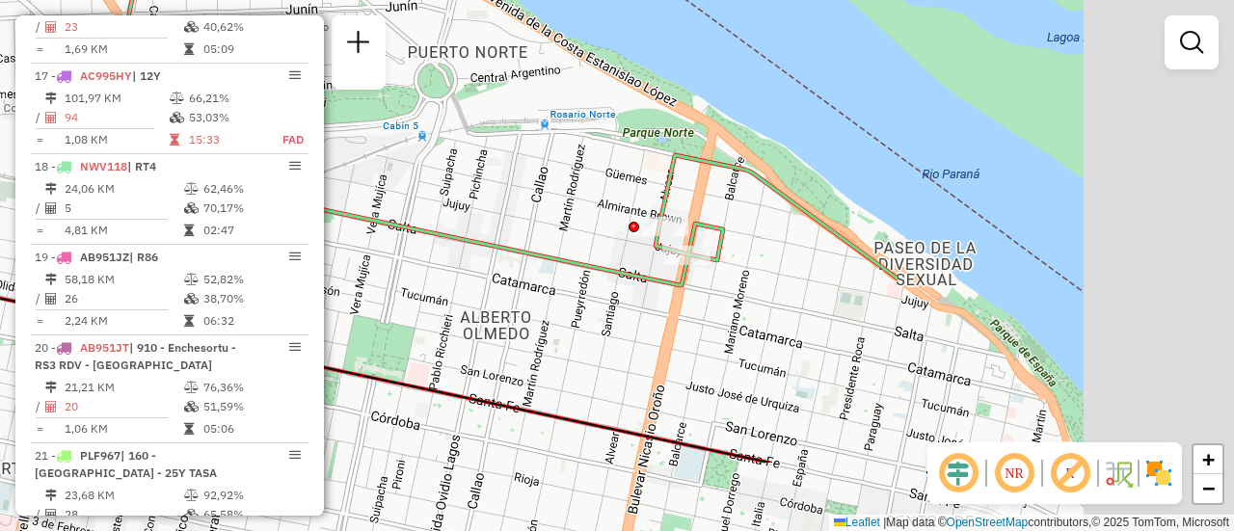
drag, startPoint x: 991, startPoint y: 310, endPoint x: 553, endPoint y: 193, distance: 453.1
click at [521, 186] on div "Janela de atendimento Grade de atendimento Capacidade Transportadoras Veículos …" at bounding box center [617, 265] width 1234 height 531
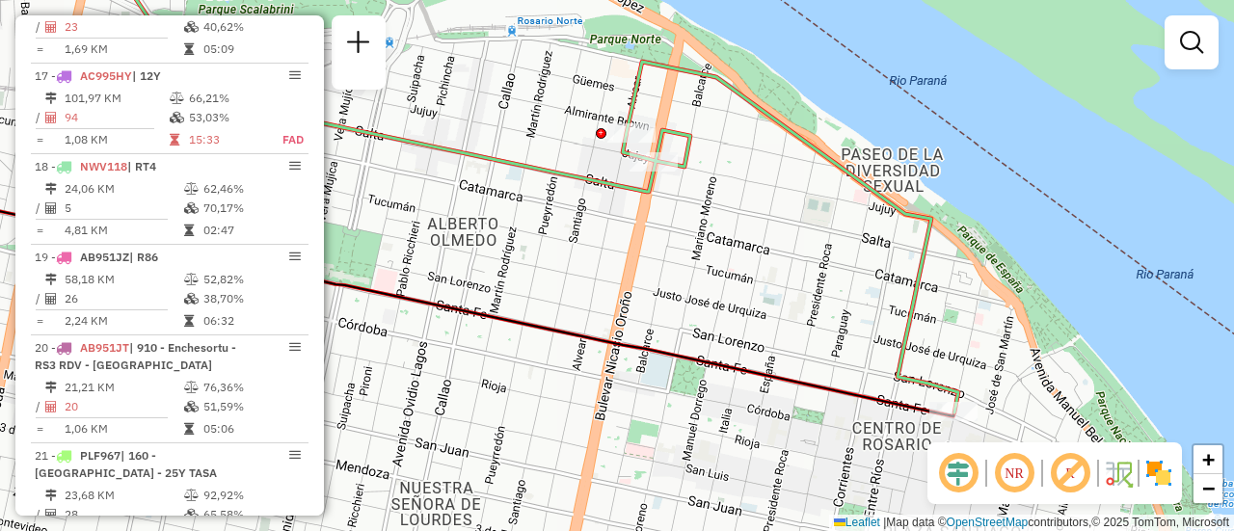
drag, startPoint x: 880, startPoint y: 369, endPoint x: 743, endPoint y: 97, distance: 304.5
click at [772, 126] on div "Janela de atendimento Grade de atendimento Capacidade Transportadoras Veículos …" at bounding box center [617, 265] width 1234 height 531
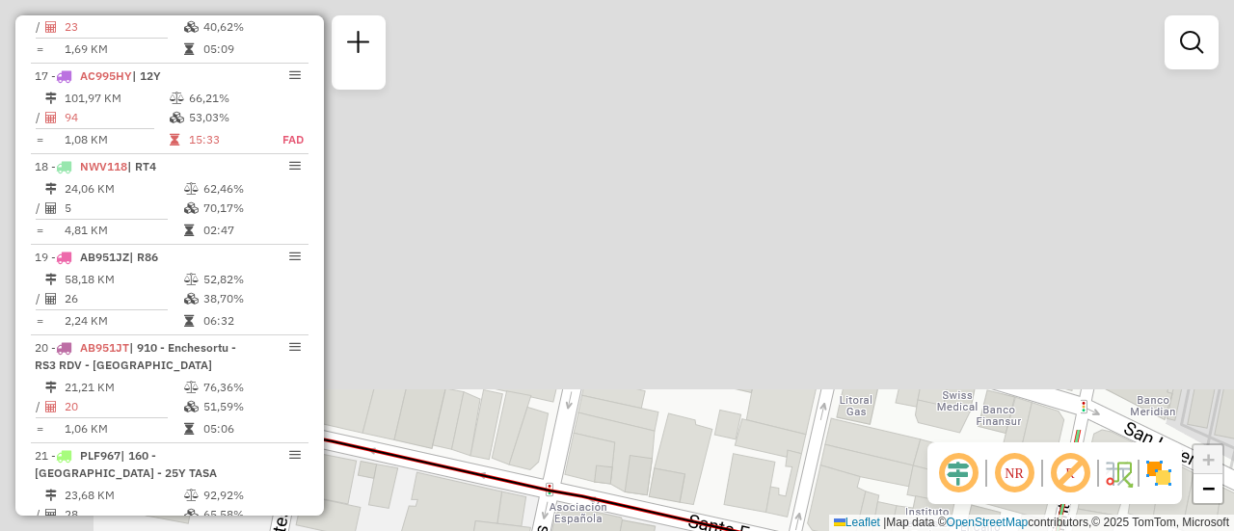
drag, startPoint x: 729, startPoint y: 229, endPoint x: 883, endPoint y: 577, distance: 379.9
click at [883, 530] on html "Aguarde... Pop-up bloqueado! Seu navegador bloqueou automáticamente a abertura …" at bounding box center [617, 265] width 1234 height 531
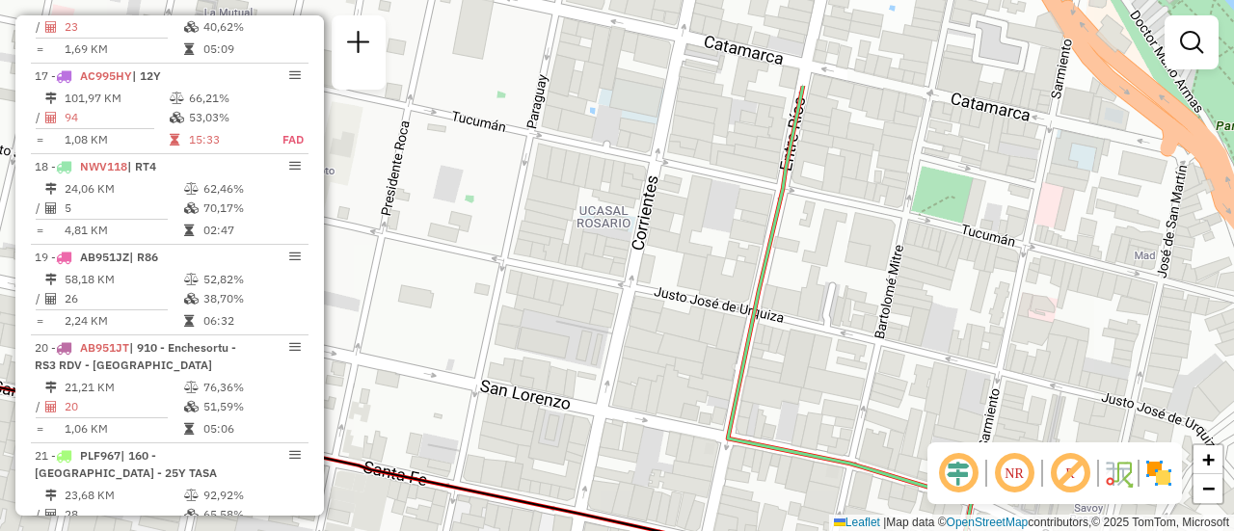
drag, startPoint x: 714, startPoint y: 323, endPoint x: 749, endPoint y: 517, distance: 197.1
click at [748, 517] on div "Janela de atendimento Grade de atendimento Capacidade Transportadoras Veículos …" at bounding box center [617, 265] width 1234 height 531
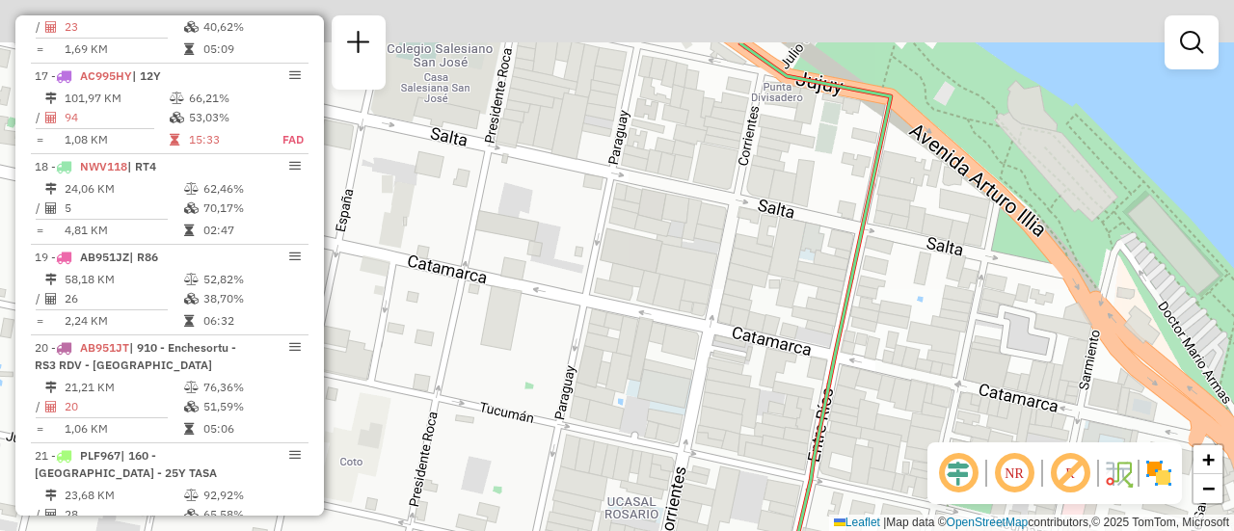
drag, startPoint x: 780, startPoint y: 363, endPoint x: 789, endPoint y: 456, distance: 93.9
click at [782, 507] on div "Janela de atendimento Grade de atendimento Capacidade Transportadoras Veículos …" at bounding box center [617, 265] width 1234 height 531
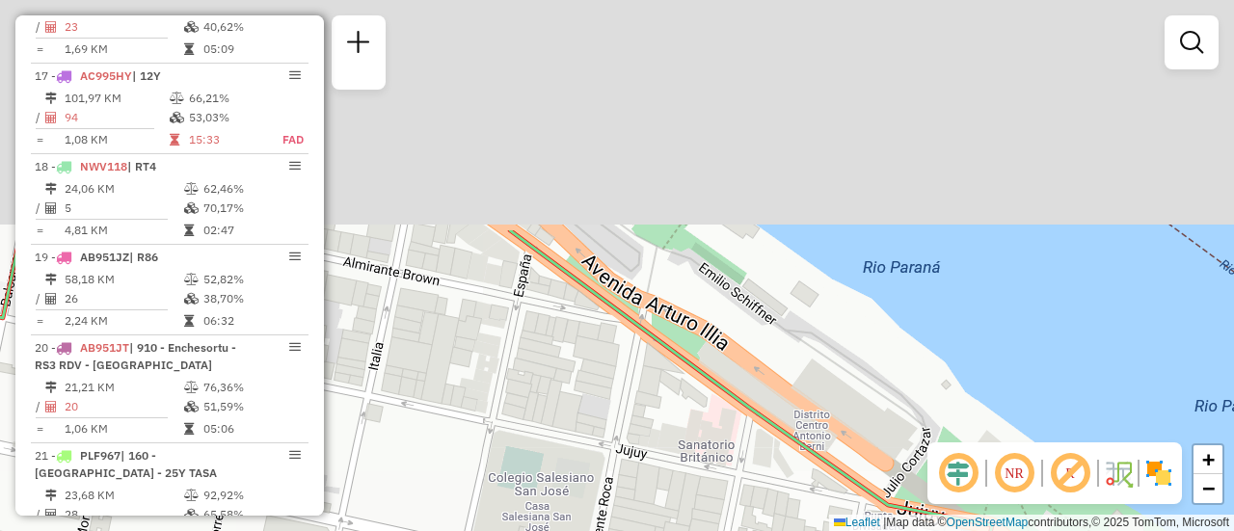
drag, startPoint x: 829, startPoint y: 540, endPoint x: 883, endPoint y: 577, distance: 65.3
click at [883, 530] on html "Aguarde... Pop-up bloqueado! Seu navegador bloqueou automáticamente a abertura …" at bounding box center [617, 265] width 1234 height 531
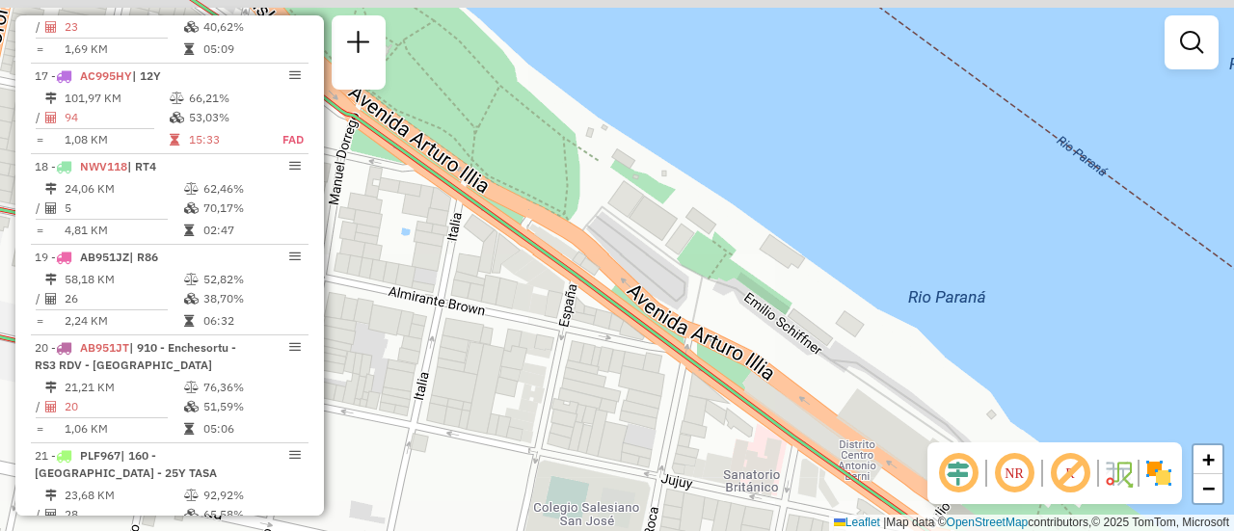
drag, startPoint x: 644, startPoint y: 342, endPoint x: 958, endPoint y: 512, distance: 357.2
click at [950, 513] on div "Janela de atendimento Grade de atendimento Capacidade Transportadoras Veículos …" at bounding box center [617, 265] width 1234 height 531
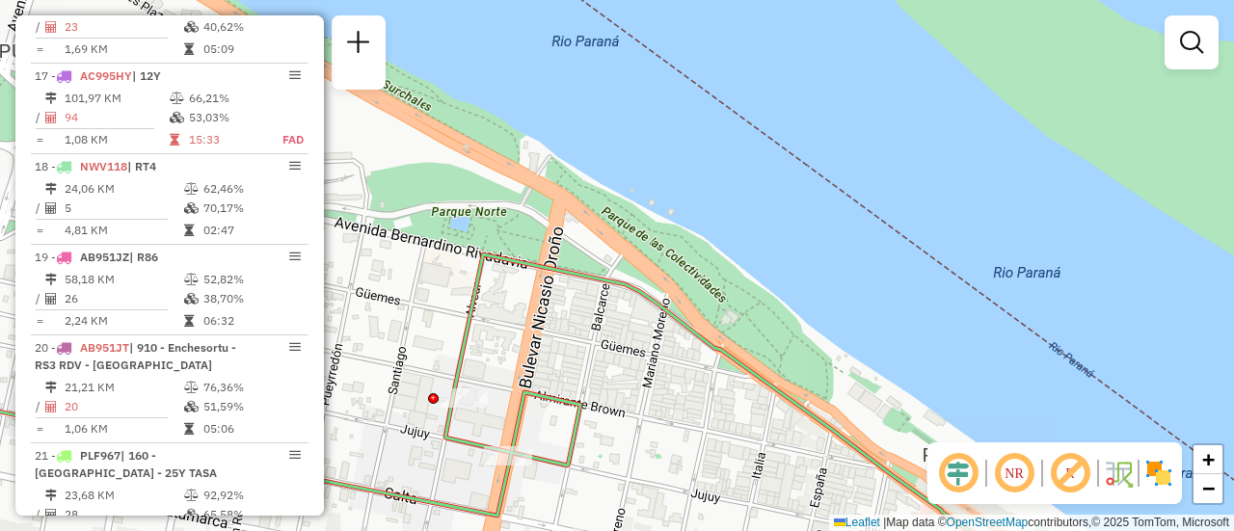
drag, startPoint x: 548, startPoint y: 367, endPoint x: 733, endPoint y: 364, distance: 185.2
click at [715, 376] on div "Janela de atendimento Grade de atendimento Capacidade Transportadoras Veículos …" at bounding box center [617, 265] width 1234 height 531
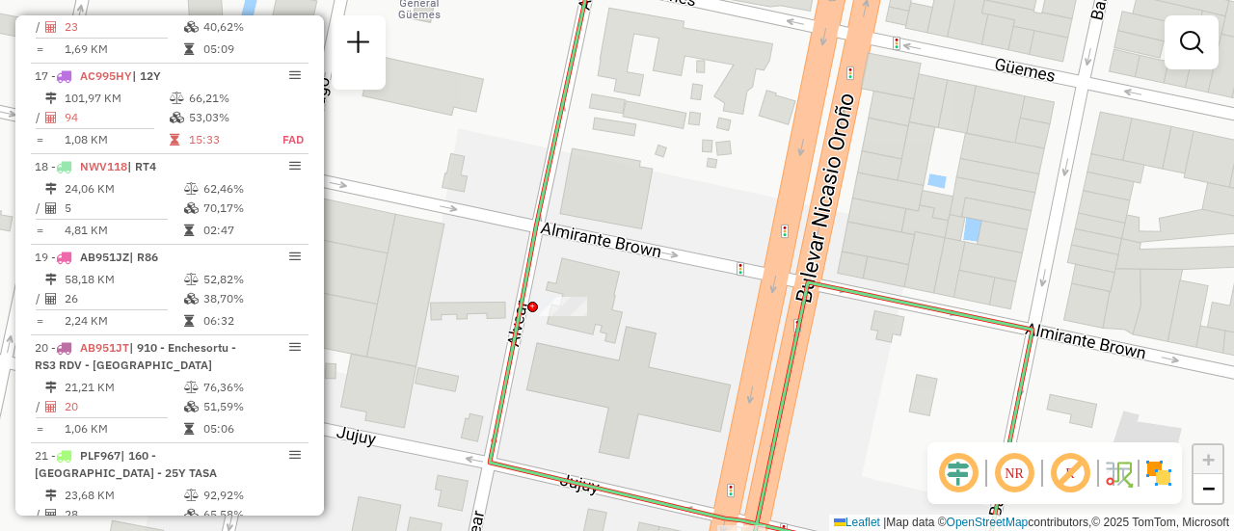
drag, startPoint x: 806, startPoint y: 459, endPoint x: 805, endPoint y: 269, distance: 190.0
click at [805, 269] on div "Janela de atendimento Grade de atendimento Capacidade Transportadoras Veículos …" at bounding box center [617, 265] width 1234 height 531
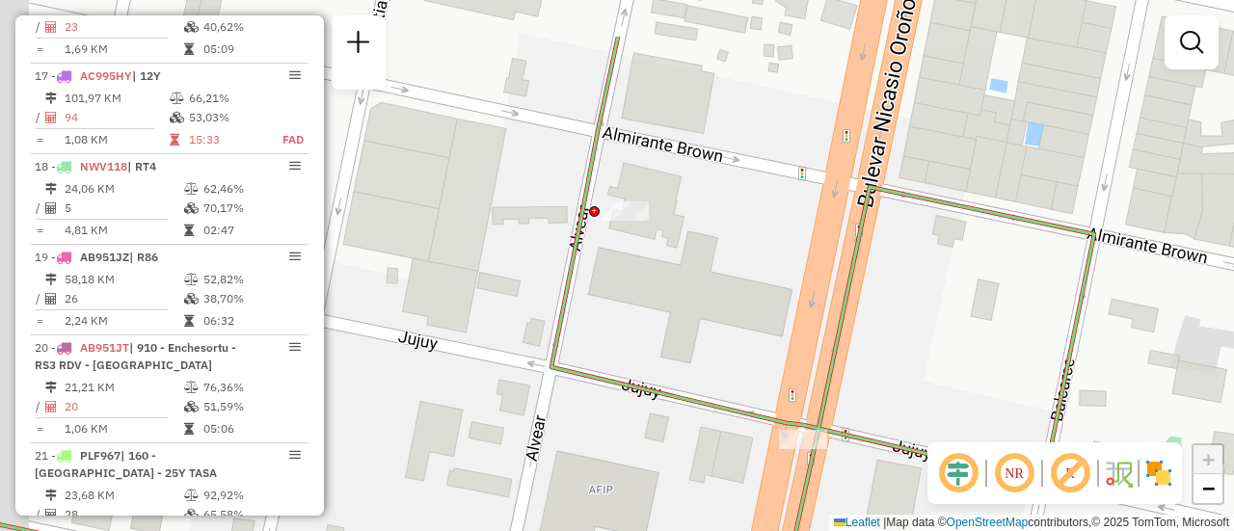
drag, startPoint x: 688, startPoint y: 283, endPoint x: 900, endPoint y: 411, distance: 247.1
click at [959, 457] on hb-router-mapa "Informações da Sessão 1295191 - 16/10/2025 Criação: 15/10/2025 16:12 Depósito: …" at bounding box center [617, 265] width 1234 height 531
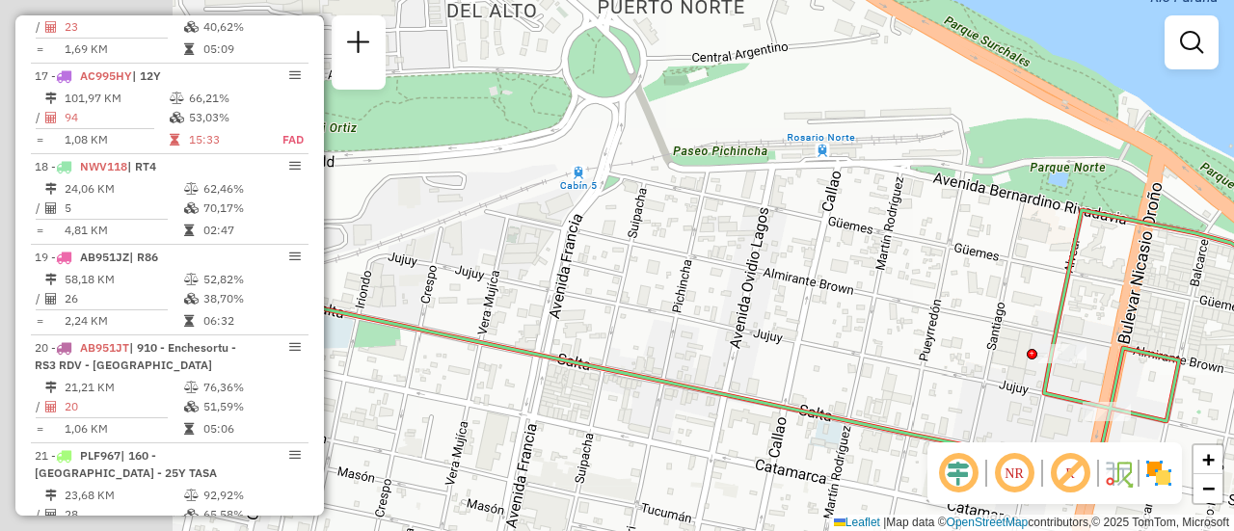
drag, startPoint x: 658, startPoint y: 300, endPoint x: 1089, endPoint y: 318, distance: 431.4
click at [1045, 323] on div "Janela de atendimento Grade de atendimento Capacidade Transportadoras Veículos …" at bounding box center [617, 265] width 1234 height 531
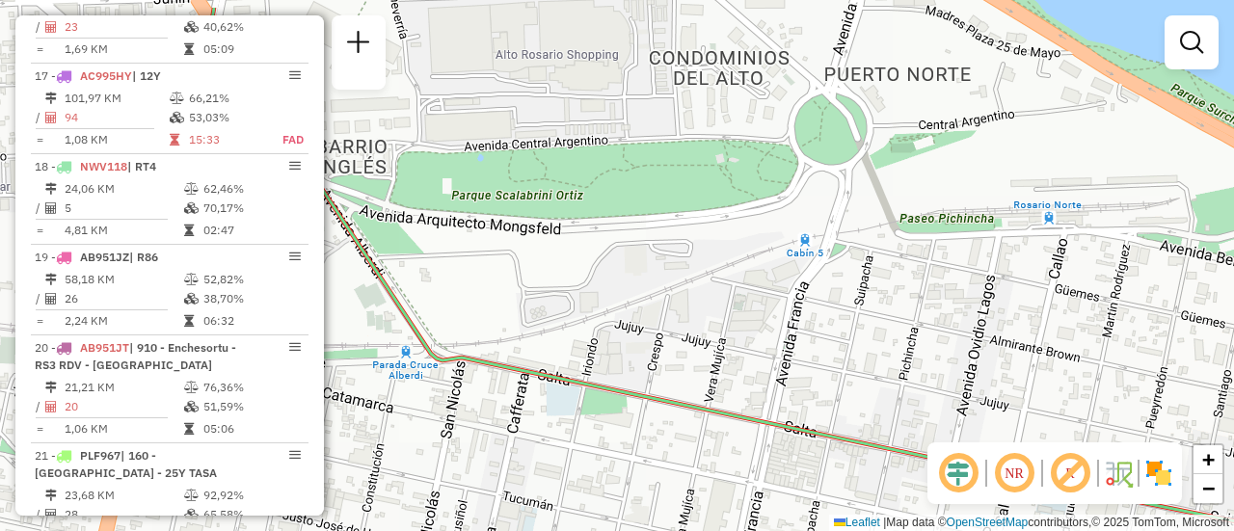
drag, startPoint x: 736, startPoint y: 308, endPoint x: 925, endPoint y: 460, distance: 242.8
click at [925, 460] on div "Janela de atendimento Grade de atendimento Capacidade Transportadoras Veículos …" at bounding box center [617, 265] width 1234 height 531
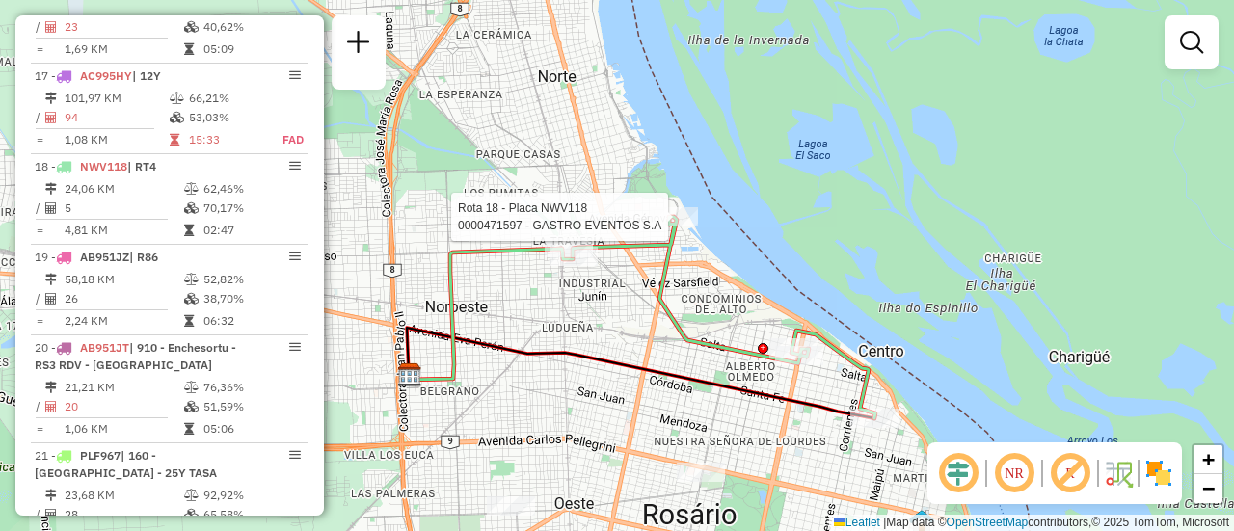
select select "**********"
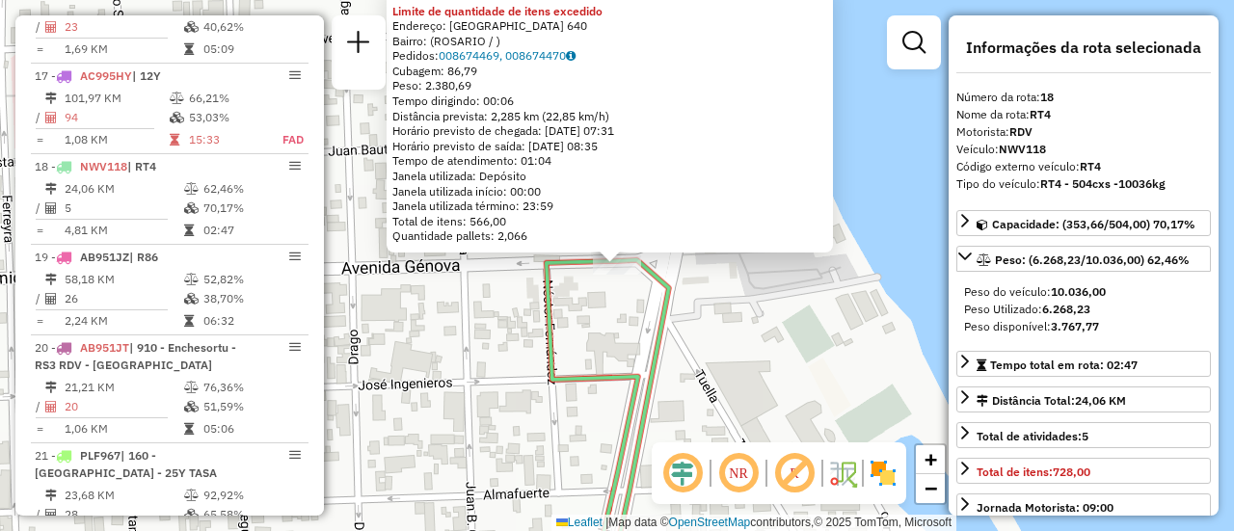
click at [708, 340] on div "0000471597 - GASTRO EVENTOS S.A Limite de quantidade de itens excedido Endereço…" at bounding box center [617, 265] width 1234 height 531
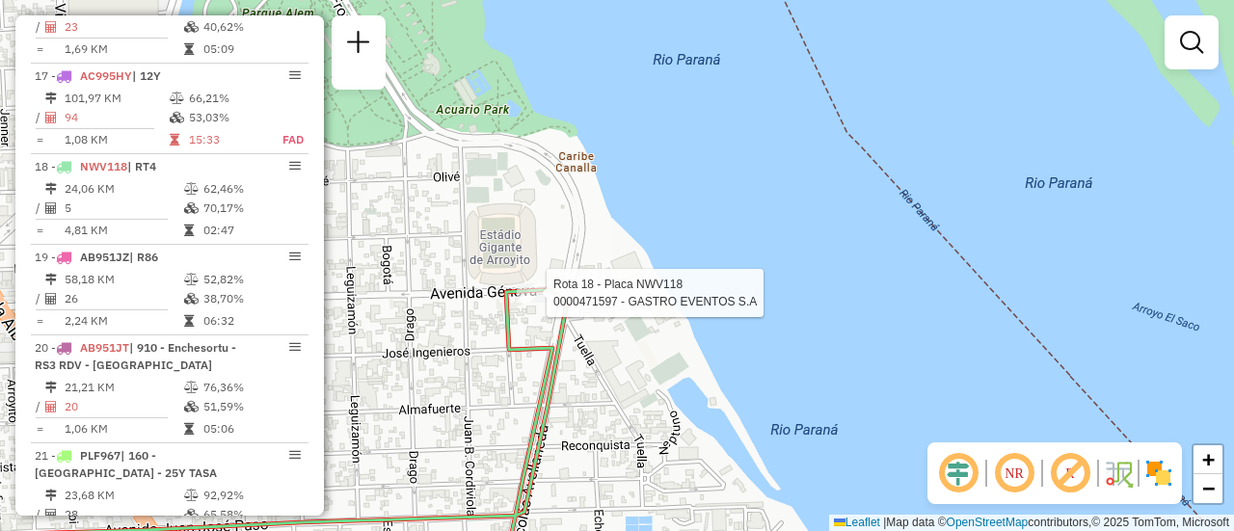
select select "**********"
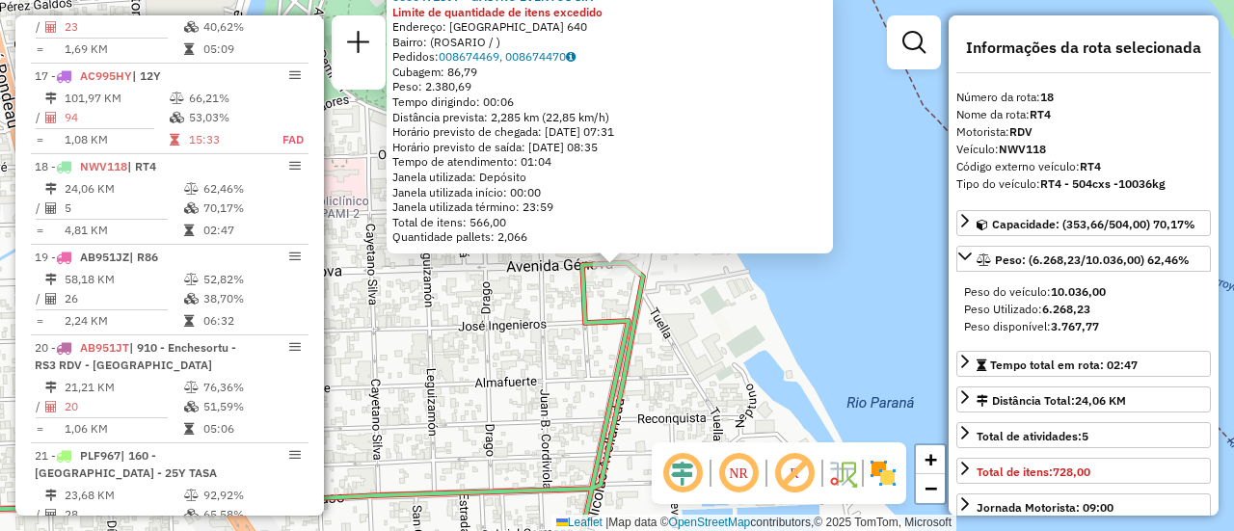
click at [502, 354] on div "0000471597 - GASTRO EVENTOS S.A Limite de quantidade de itens excedido Endereço…" at bounding box center [617, 265] width 1234 height 531
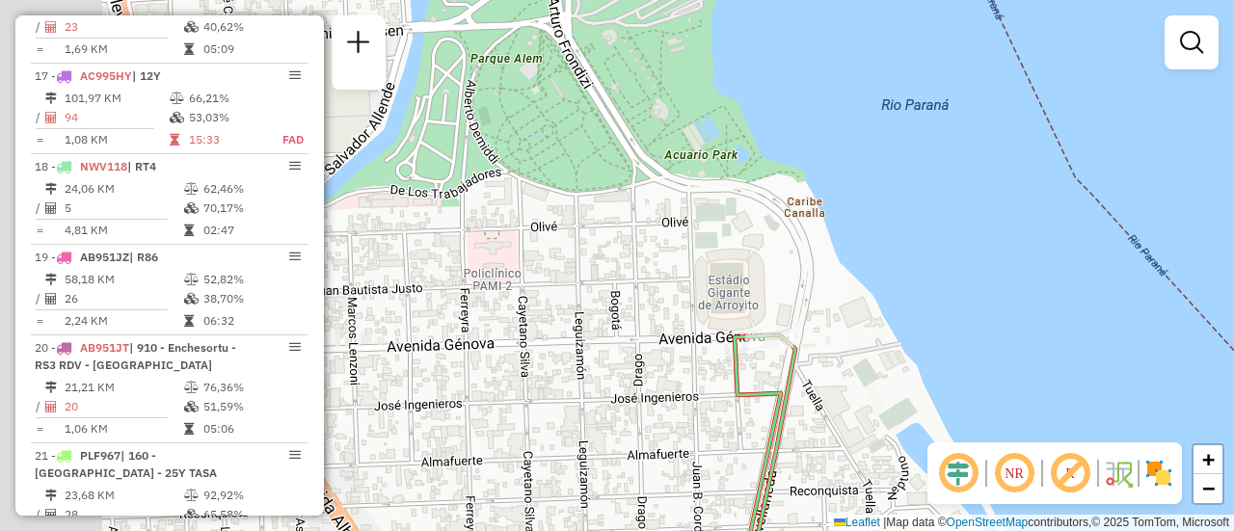
drag, startPoint x: 442, startPoint y: 312, endPoint x: 1233, endPoint y: 538, distance: 823.2
click at [1233, 530] on html "Aguarde... Pop-up bloqueado! Seu navegador bloqueou automáticamente a abertura …" at bounding box center [617, 265] width 1234 height 531
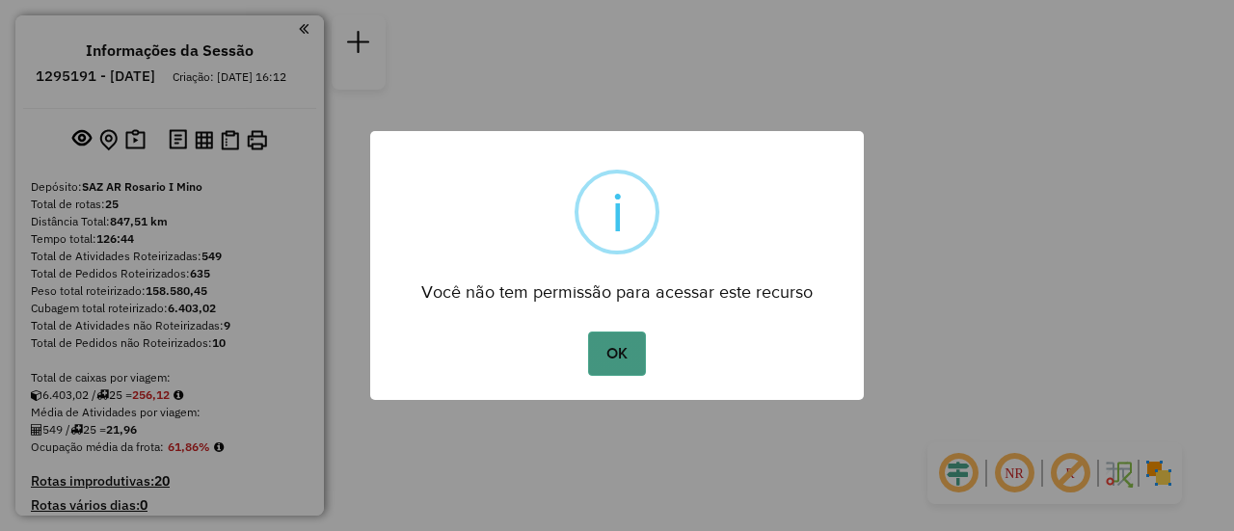
click at [605, 349] on button "OK" at bounding box center [616, 354] width 57 height 44
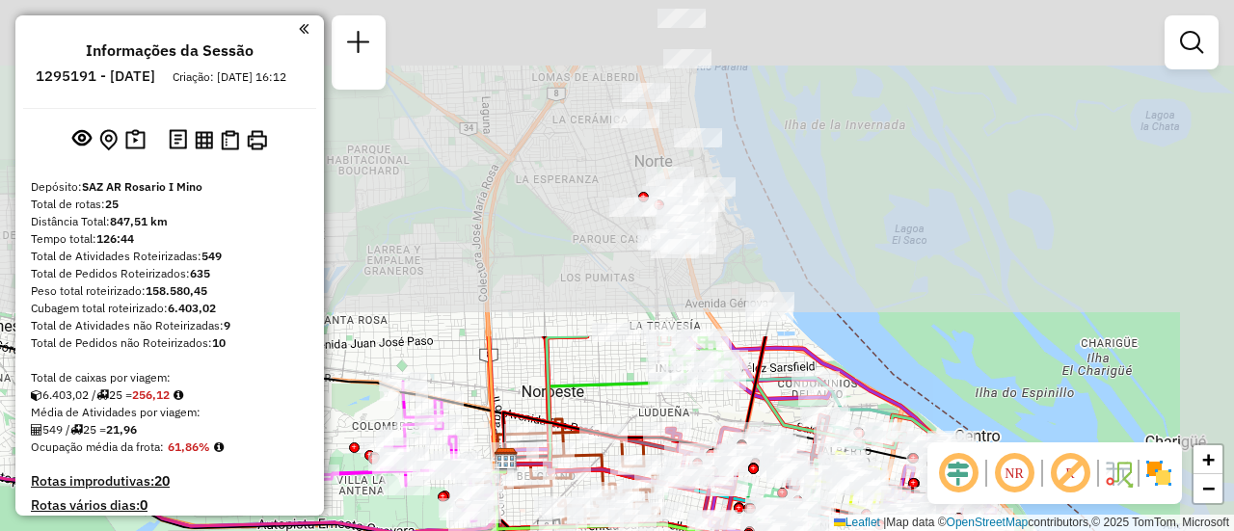
drag, startPoint x: 795, startPoint y: 22, endPoint x: 703, endPoint y: 412, distance: 400.2
click at [703, 412] on div "Rota 21 - Placa AB951JT 0000452459 - BARCATTA GLADIS MABEL Rota 21 - Placa AB95…" at bounding box center [617, 265] width 1234 height 531
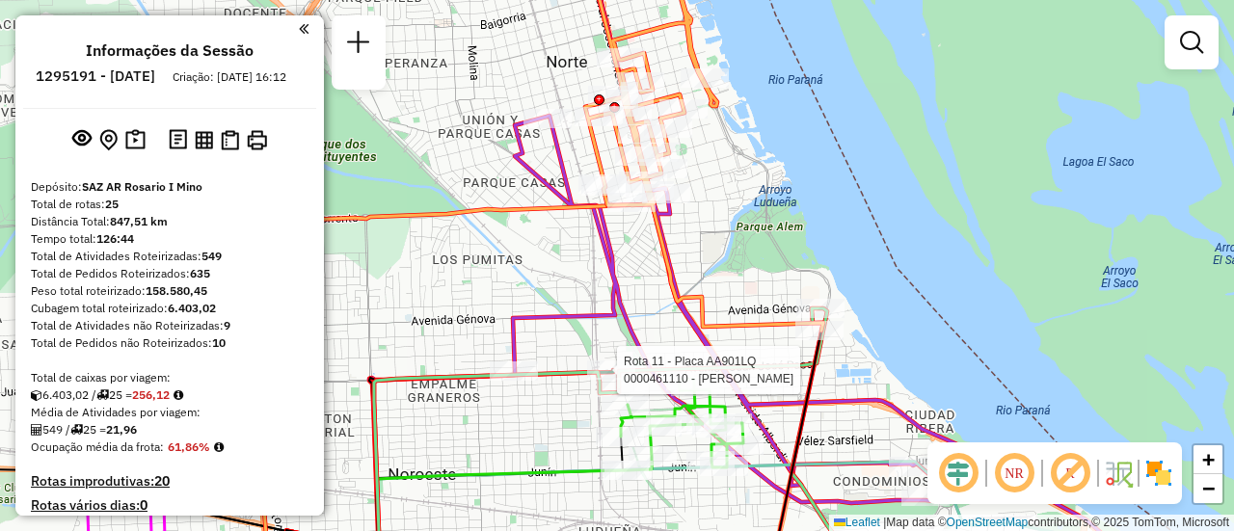
select select "**********"
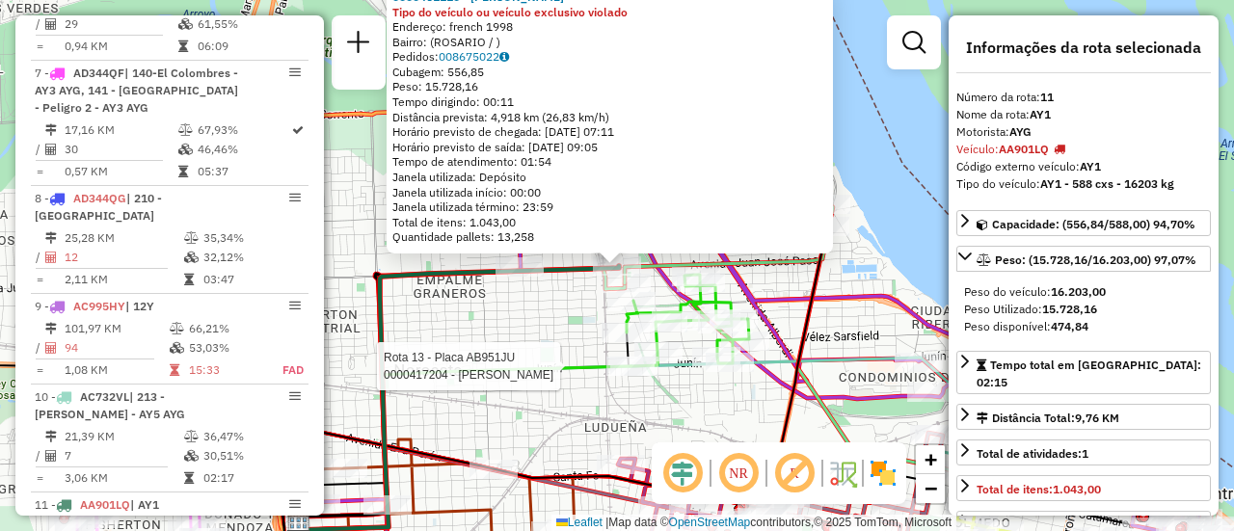
scroll to position [1836, 0]
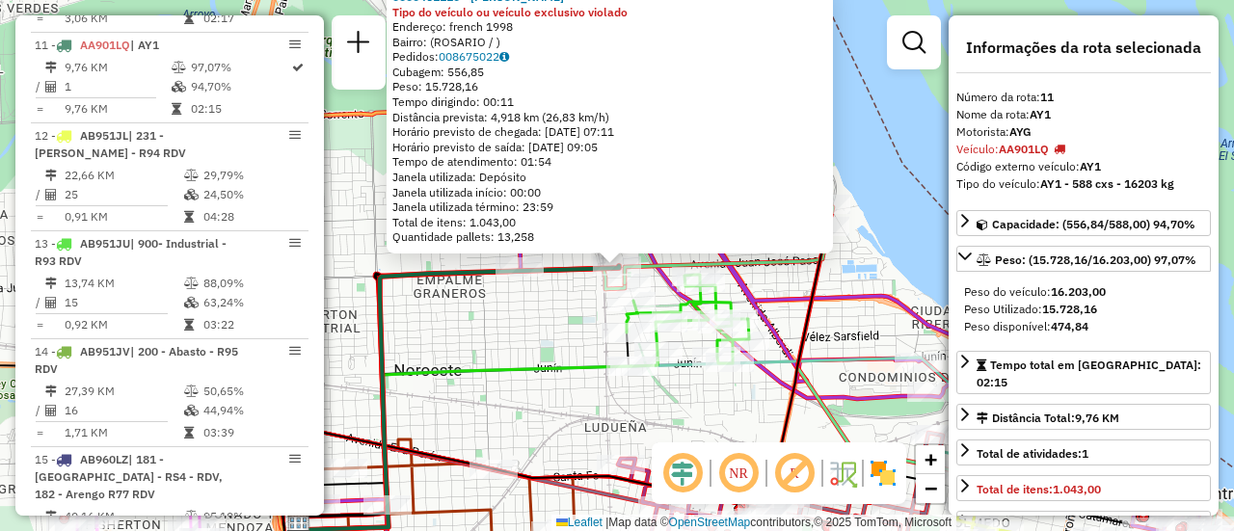
click at [728, 403] on div "0000461110 - Gonzales Emanuel - RDV Tipo do veículo ou veículo exclusivo violad…" at bounding box center [617, 265] width 1234 height 531
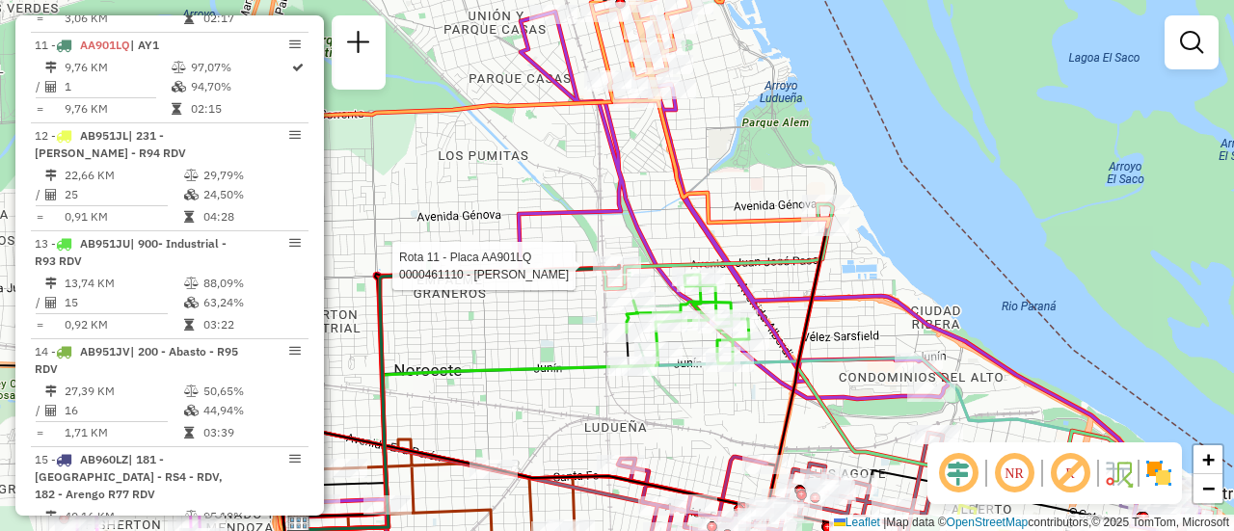
select select "**********"
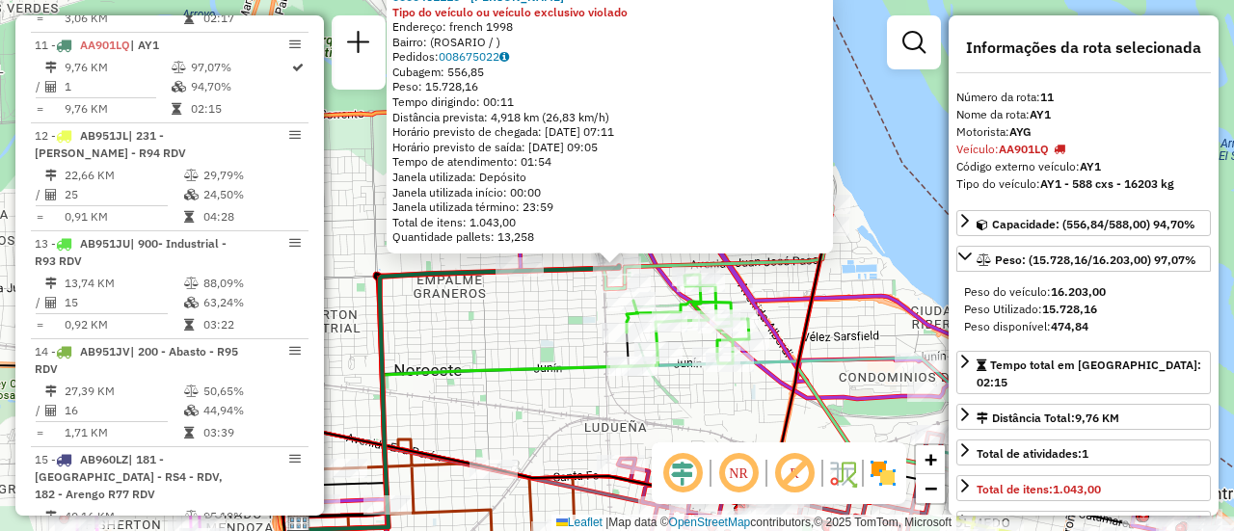
click at [694, 406] on div "0000461110 - Gonzales Emanuel - RDV Tipo do veículo ou veículo exclusivo violad…" at bounding box center [617, 265] width 1234 height 531
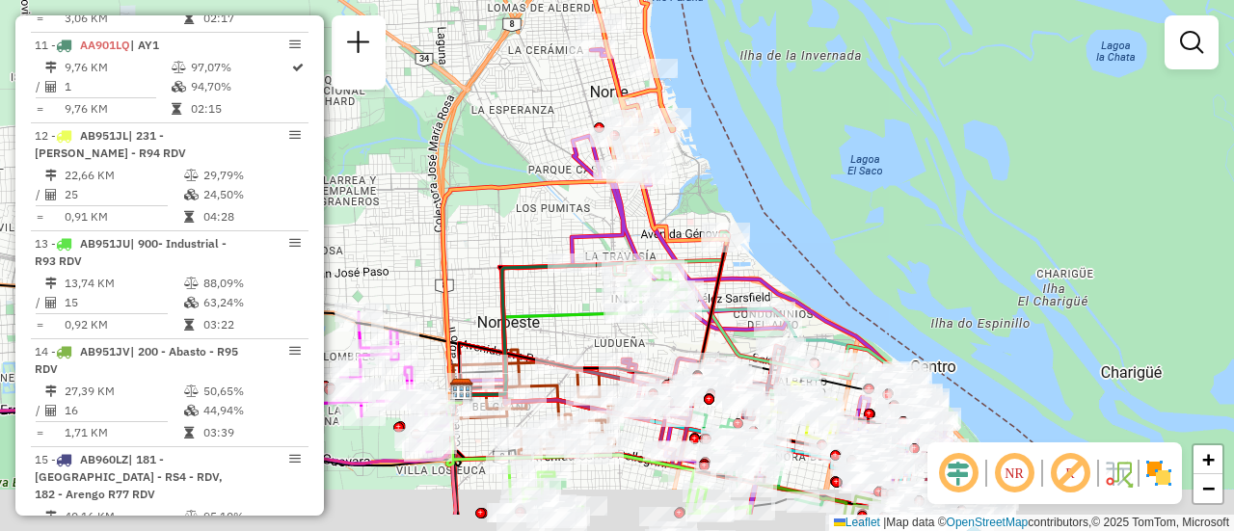
drag, startPoint x: 691, startPoint y: 393, endPoint x: 597, endPoint y: 190, distance: 224.3
click at [654, 302] on div at bounding box center [678, 311] width 48 height 19
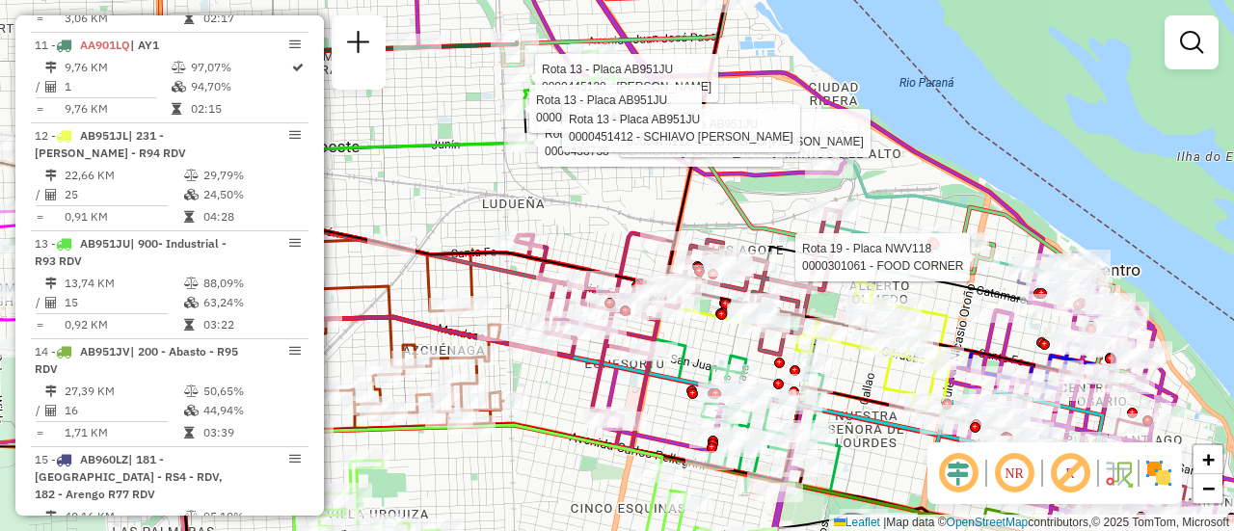
select select "**********"
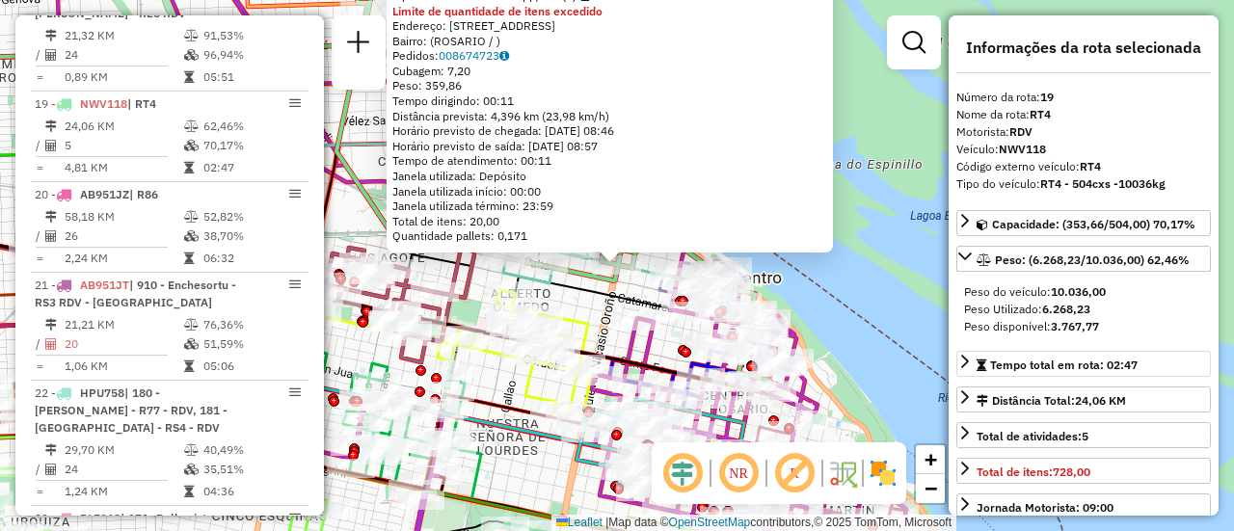
scroll to position [2665, 0]
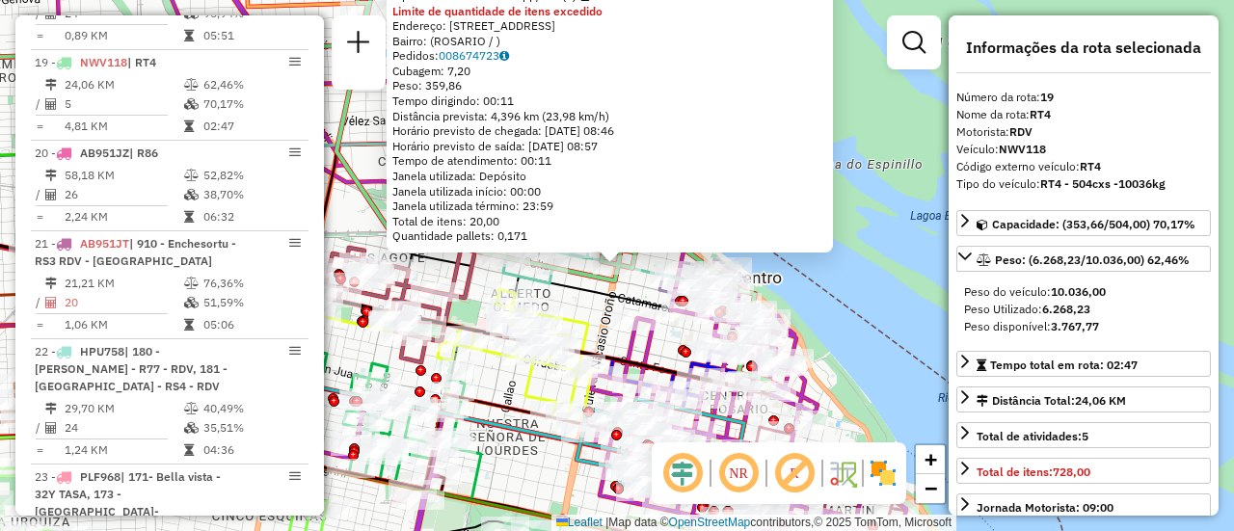
click at [874, 337] on div "0000301061 - FOOD CORNER Tipo de cliente: 80 - Chopp/VIP (C) Limite de quantida…" at bounding box center [617, 265] width 1234 height 531
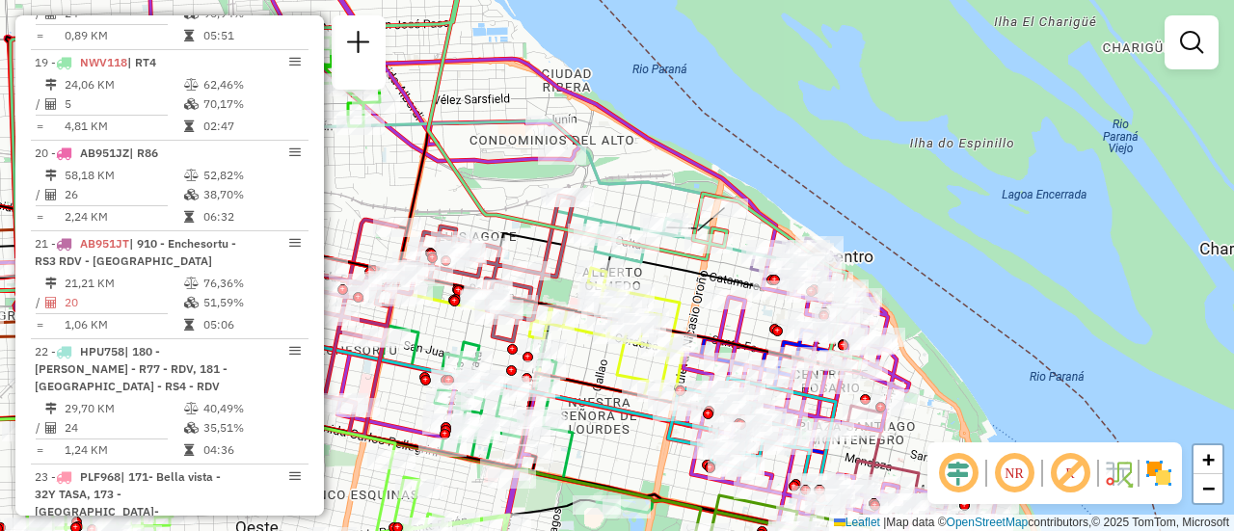
drag, startPoint x: 580, startPoint y: 310, endPoint x: 815, endPoint y: 258, distance: 241.0
click at [683, 268] on icon at bounding box center [605, 335] width 153 height 135
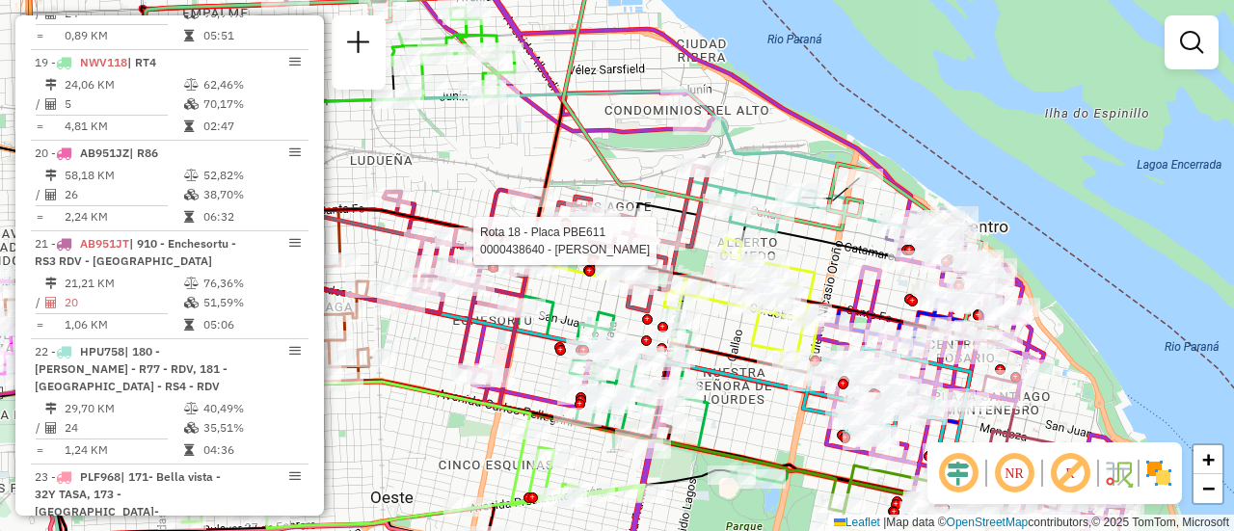
select select "**********"
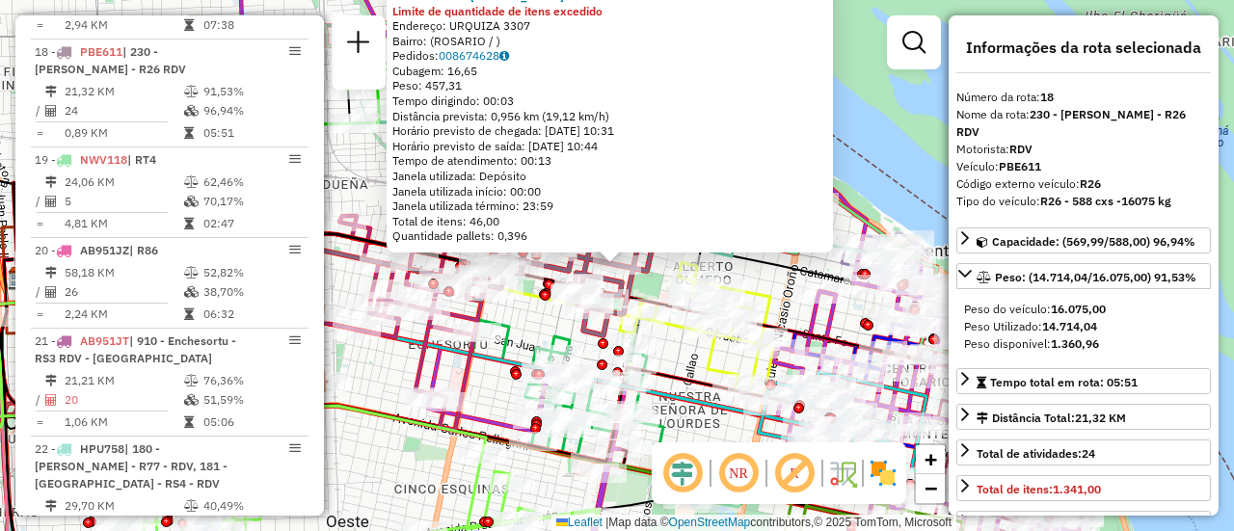
scroll to position [2557, 0]
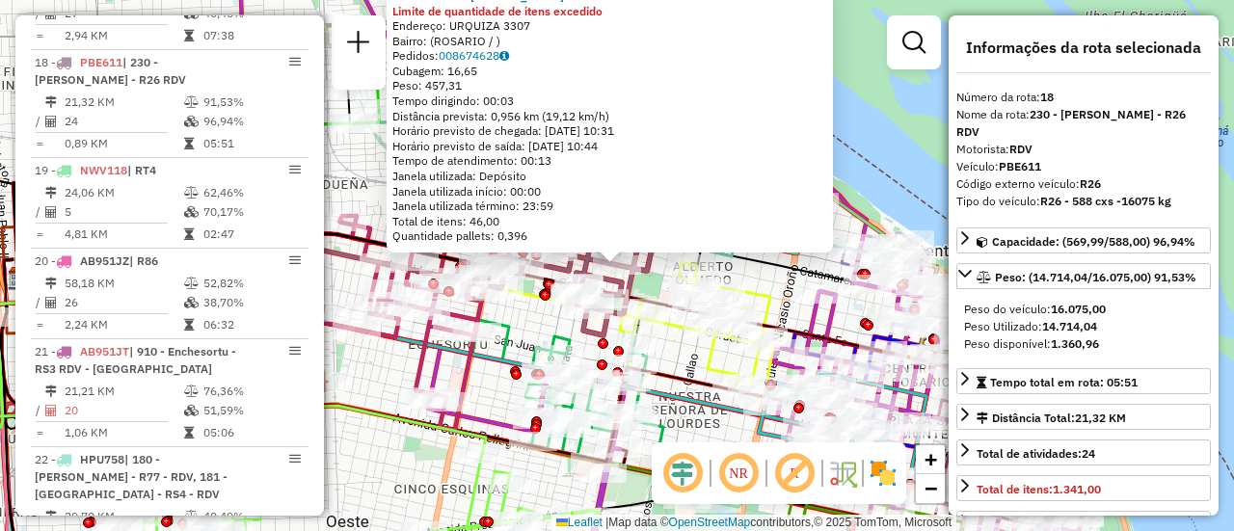
click at [688, 349] on div "0000438640 - [PERSON_NAME] Limite de quantidade de itens excedido Endereço: URQ…" at bounding box center [617, 265] width 1234 height 531
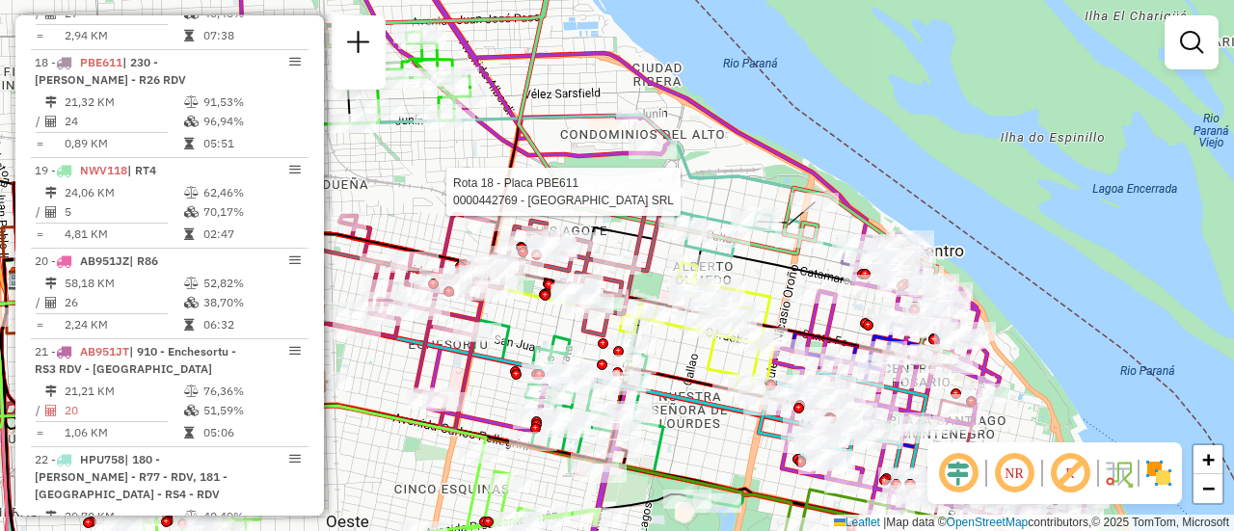
select select "**********"
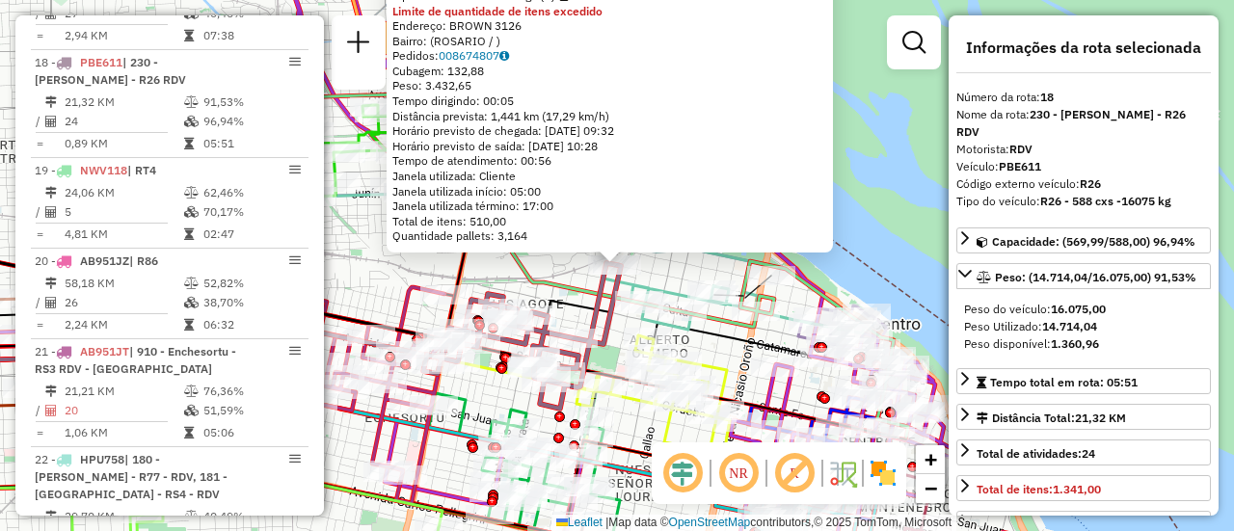
click at [725, 363] on icon at bounding box center [653, 403] width 153 height 135
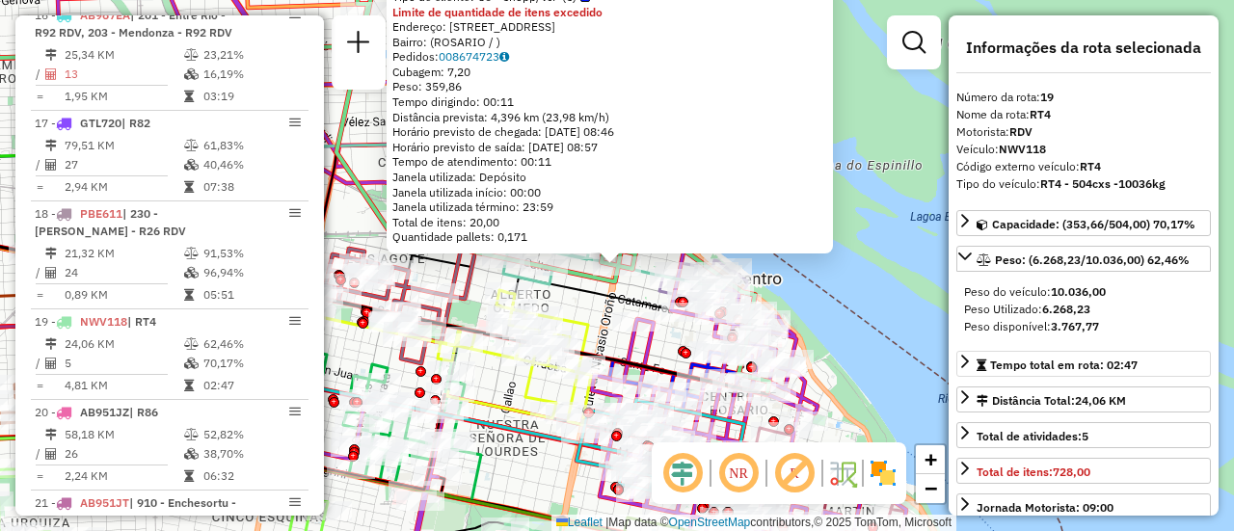
scroll to position [2665, 0]
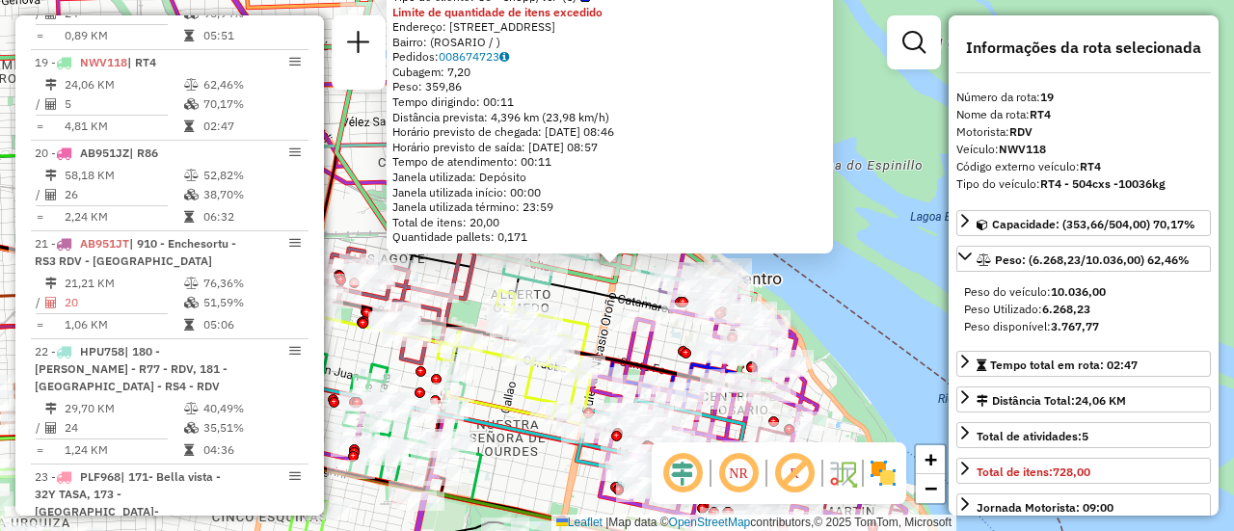
click at [583, 306] on div "0000301061 - FOOD CORNER Tipo de cliente: 80 - Chopp/VIP (C) Limite de quantida…" at bounding box center [617, 265] width 1234 height 531
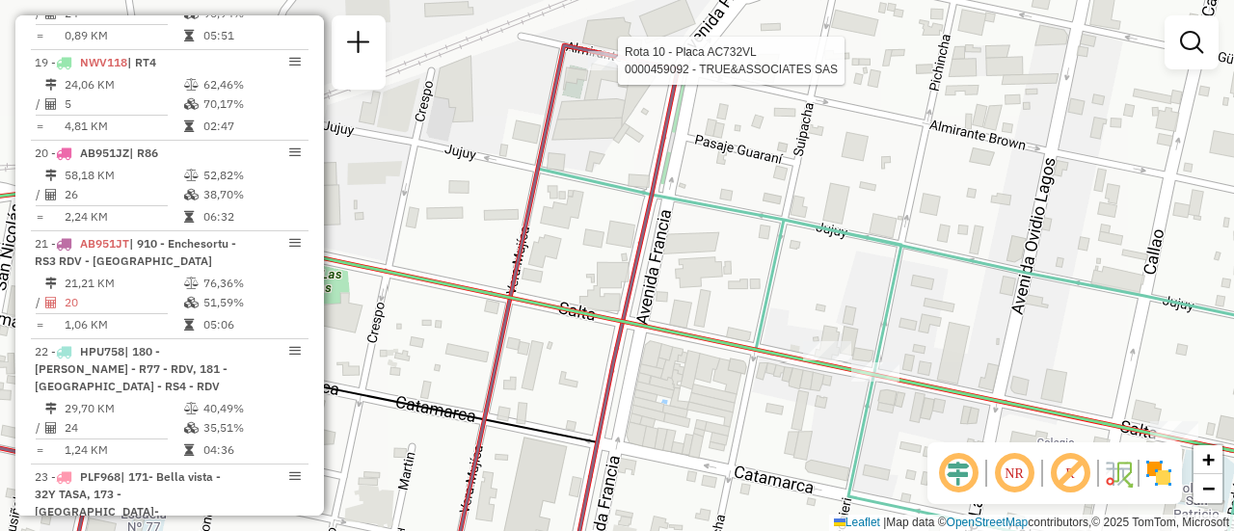
select select "**********"
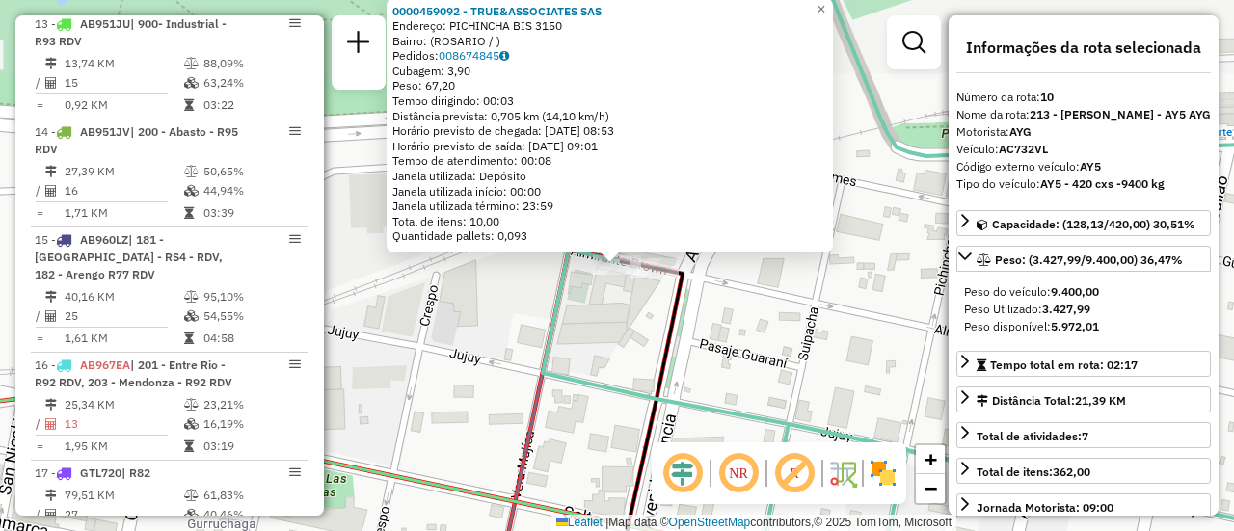
scroll to position [1728, 0]
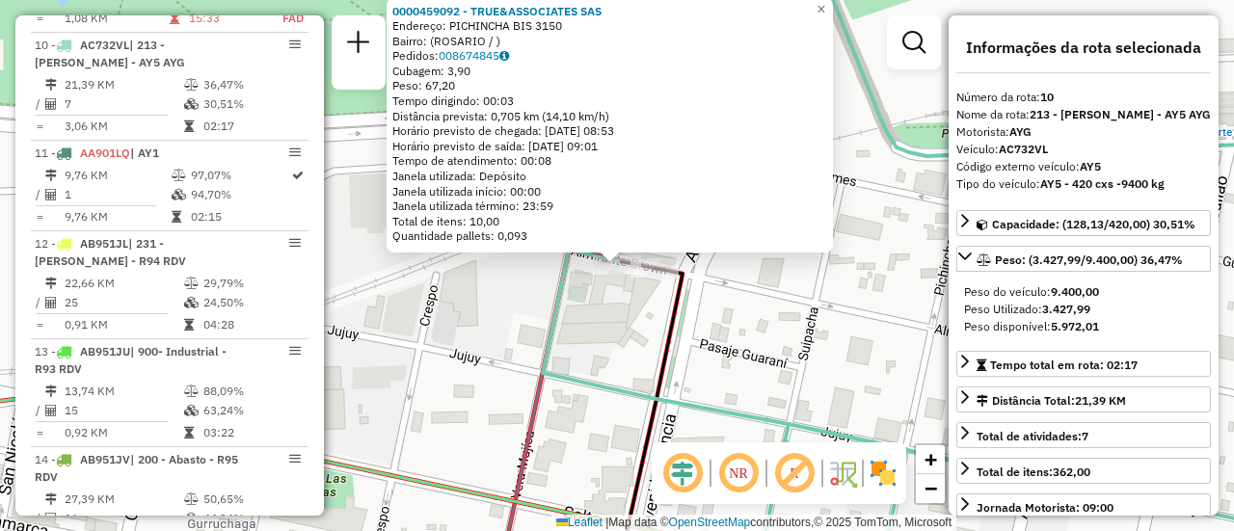
click at [602, 348] on div "0000459092 - TRUE&ASSOCIATES SAS Endereço: PICHINCHA BIS 3150 Bairro: (ROSARIO …" at bounding box center [617, 265] width 1234 height 531
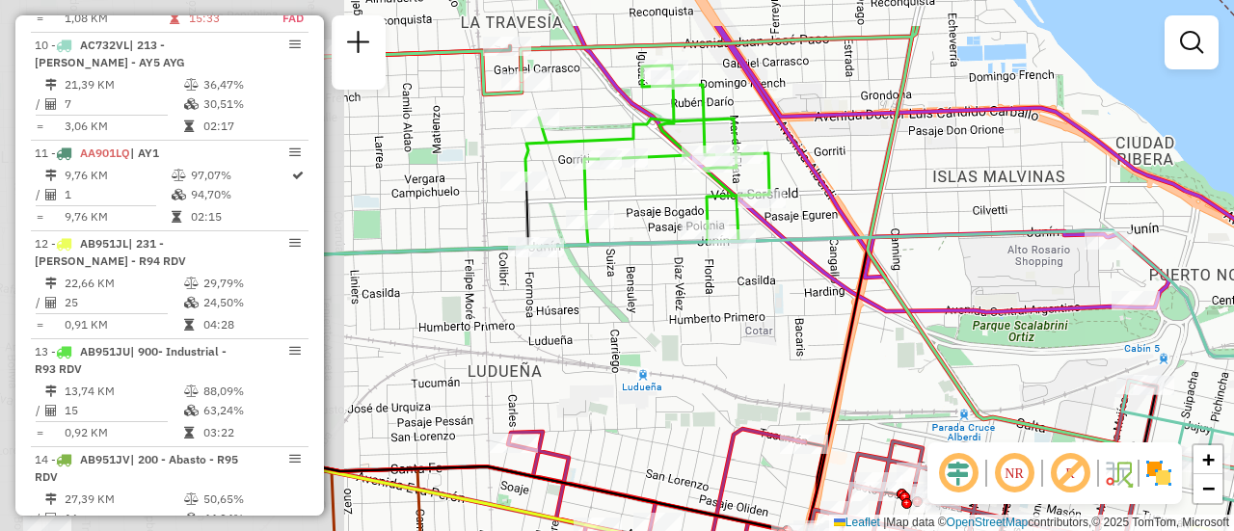
drag, startPoint x: 637, startPoint y: 198, endPoint x: 1060, endPoint y: 278, distance: 429.9
click at [1060, 278] on div "Janela de atendimento Grade de atendimento Capacidade Transportadoras Veículos …" at bounding box center [617, 265] width 1234 height 531
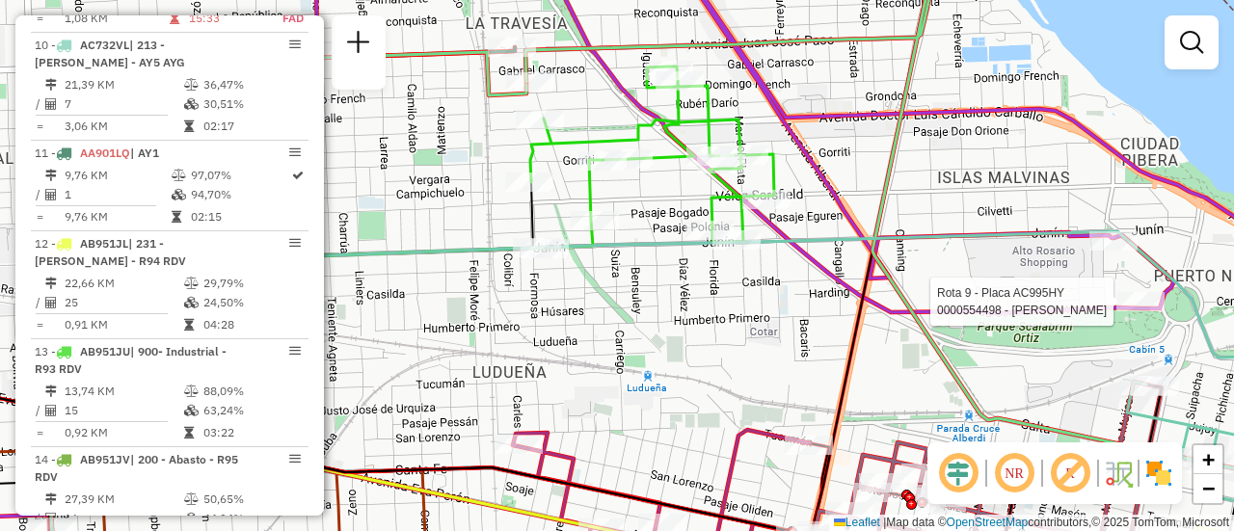
drag, startPoint x: 731, startPoint y: 379, endPoint x: 871, endPoint y: 382, distance: 139.8
click at [826, 388] on div "Rota 9 - Placa AC995HY 0000554498 - Juan Pablo Giacomotti Janela de atendimento…" at bounding box center [617, 265] width 1234 height 531
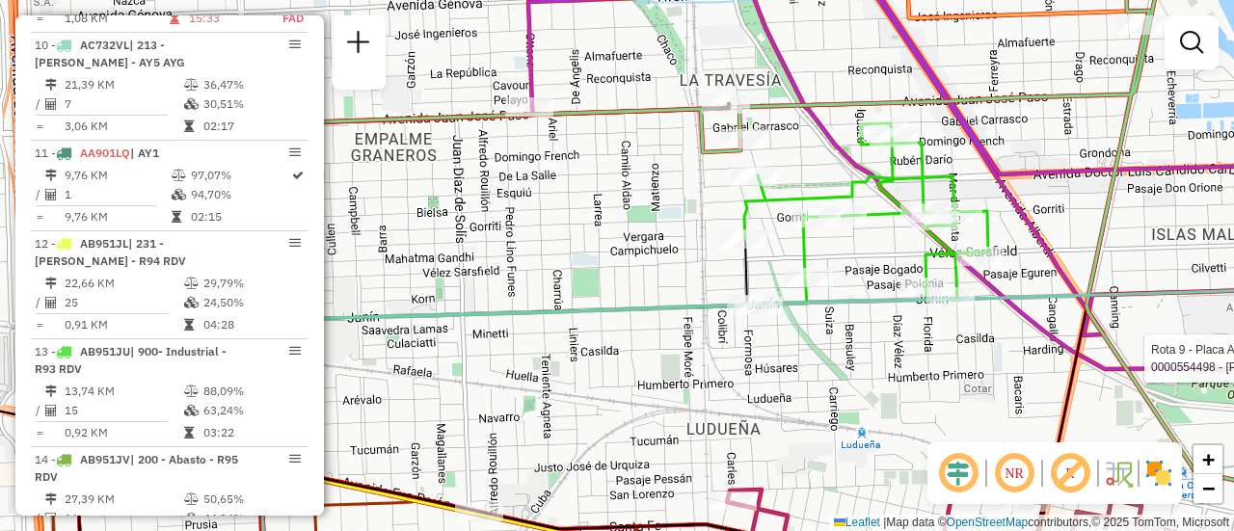
drag, startPoint x: 627, startPoint y: 275, endPoint x: 668, endPoint y: 331, distance: 69.6
click at [657, 346] on div "Rota 9 - Placa AC995HY 0000554498 - Juan Pablo Giacomotti Janela de atendimento…" at bounding box center [617, 265] width 1234 height 531
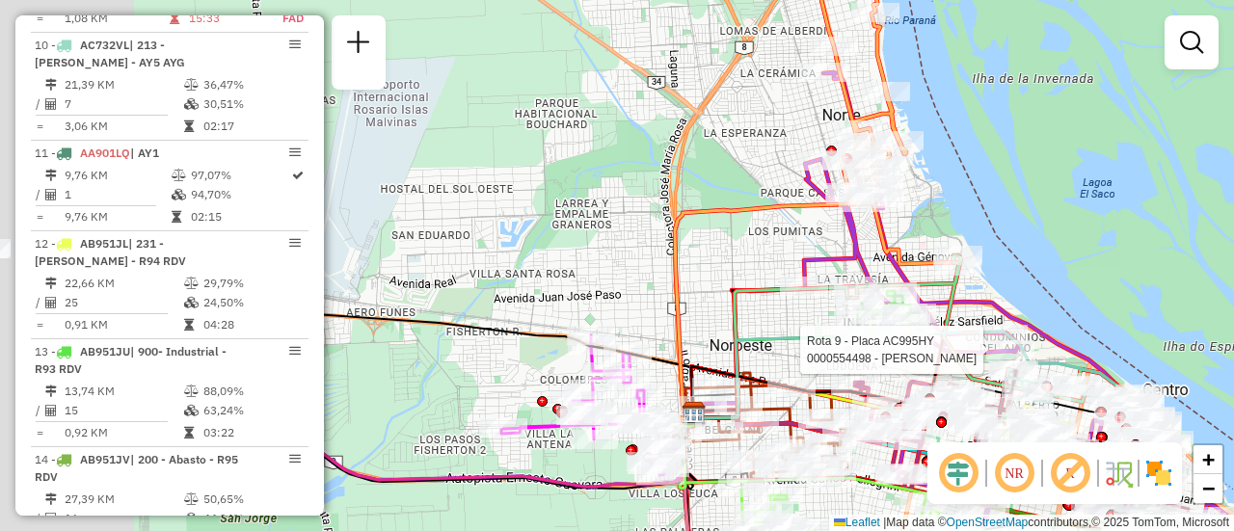
drag, startPoint x: 514, startPoint y: 328, endPoint x: 986, endPoint y: 284, distance: 474.5
click at [982, 286] on div "Rota 9 - Placa AC995HY 0000554498 - Juan Pablo Giacomotti Janela de atendimento…" at bounding box center [617, 265] width 1234 height 531
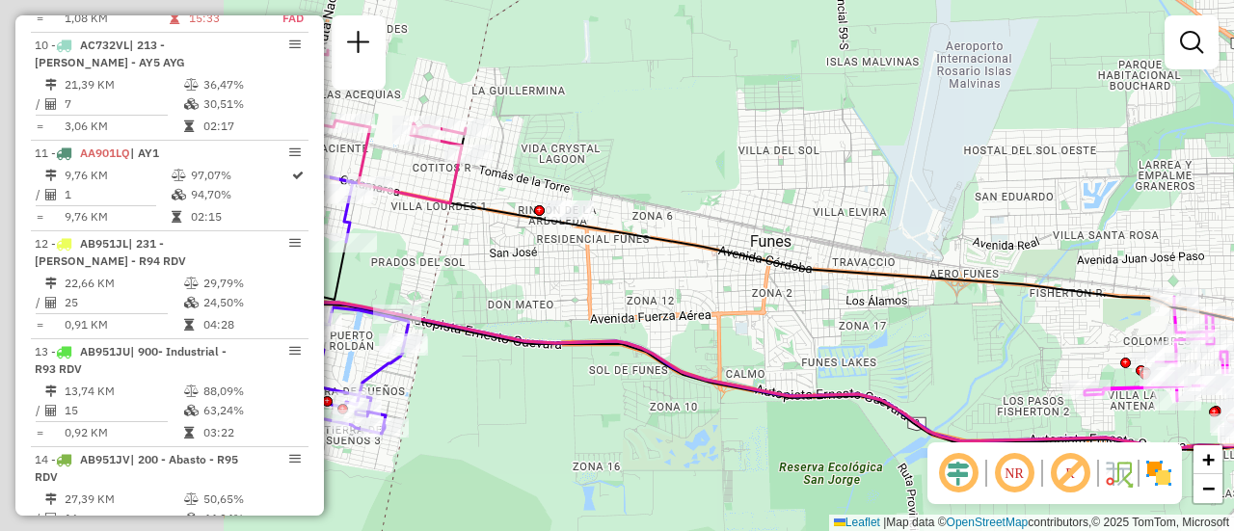
drag, startPoint x: 659, startPoint y: 308, endPoint x: 1135, endPoint y: 313, distance: 476.4
click at [1033, 313] on div "Rota 9 - Placa AC995HY 0000554498 - Juan Pablo Giacomotti Janela de atendimento…" at bounding box center [617, 265] width 1234 height 531
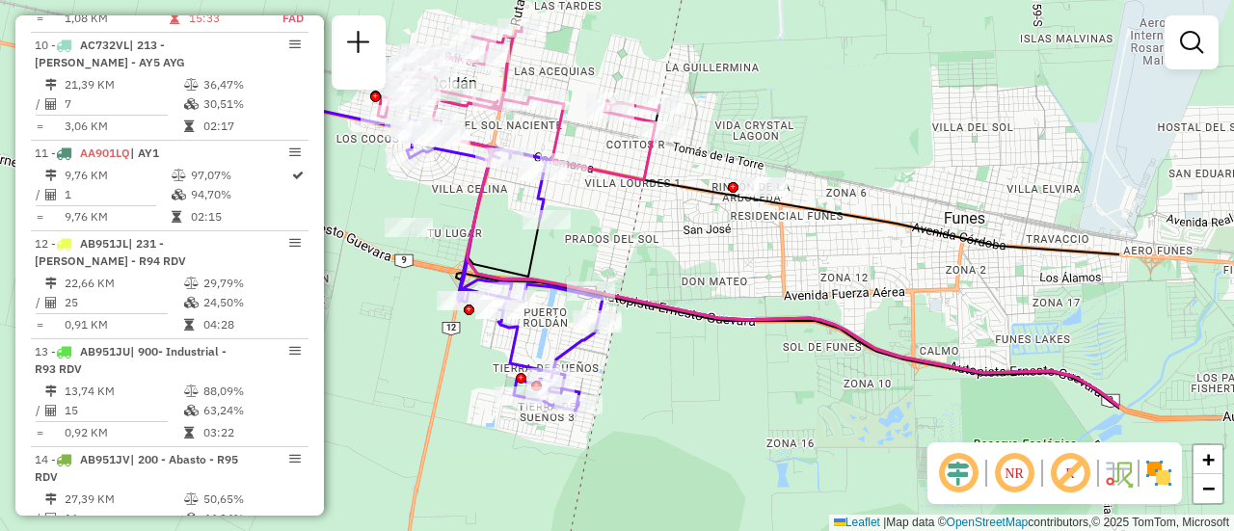
drag, startPoint x: 938, startPoint y: 262, endPoint x: 713, endPoint y: 259, distance: 225.7
click at [702, 257] on div "Rota 9 - Placa AC995HY 0000554498 - Juan Pablo Giacomotti Janela de atendimento…" at bounding box center [617, 265] width 1234 height 531
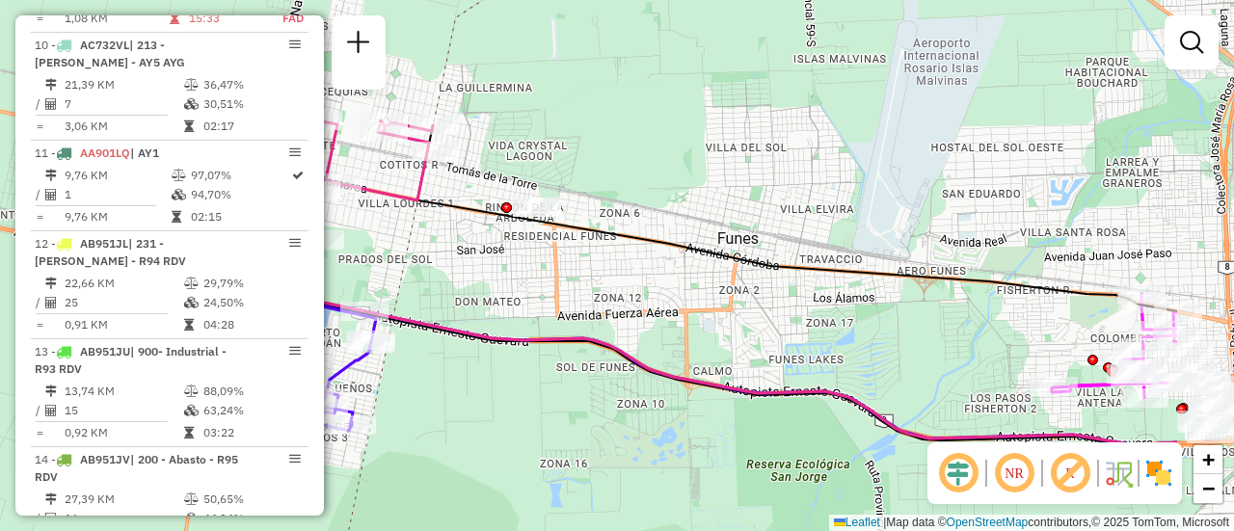
drag, startPoint x: 915, startPoint y: 198, endPoint x: 515, endPoint y: 221, distance: 400.8
click at [506, 222] on div "Rota 9 - Placa AC995HY 0000554498 - Juan Pablo Giacomotti Janela de atendimento…" at bounding box center [617, 265] width 1234 height 531
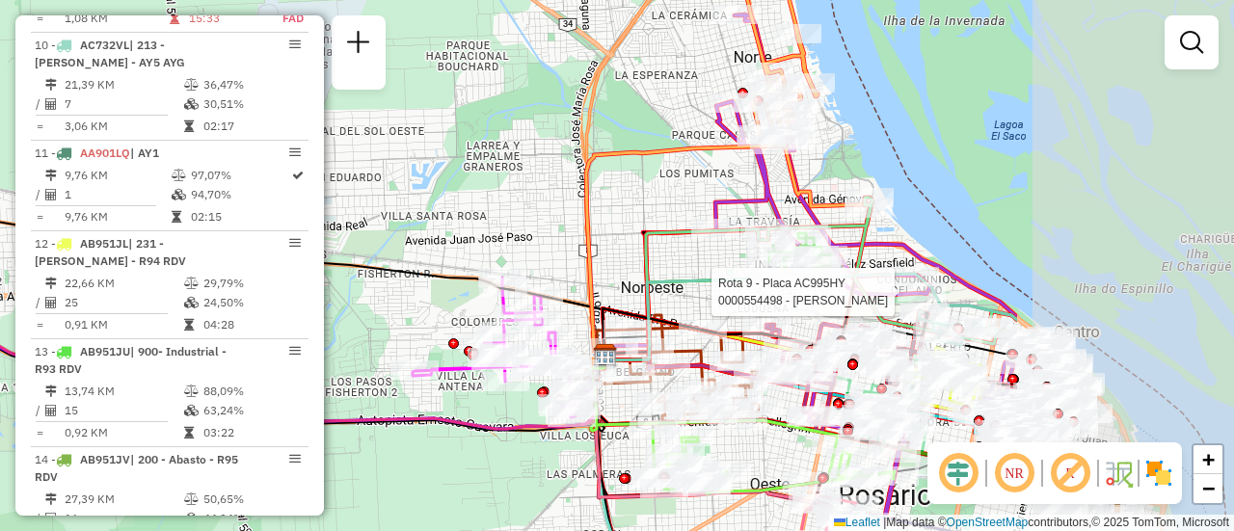
drag, startPoint x: 966, startPoint y: 240, endPoint x: 634, endPoint y: 218, distance: 333.4
click at [615, 229] on icon at bounding box center [687, 294] width 164 height 131
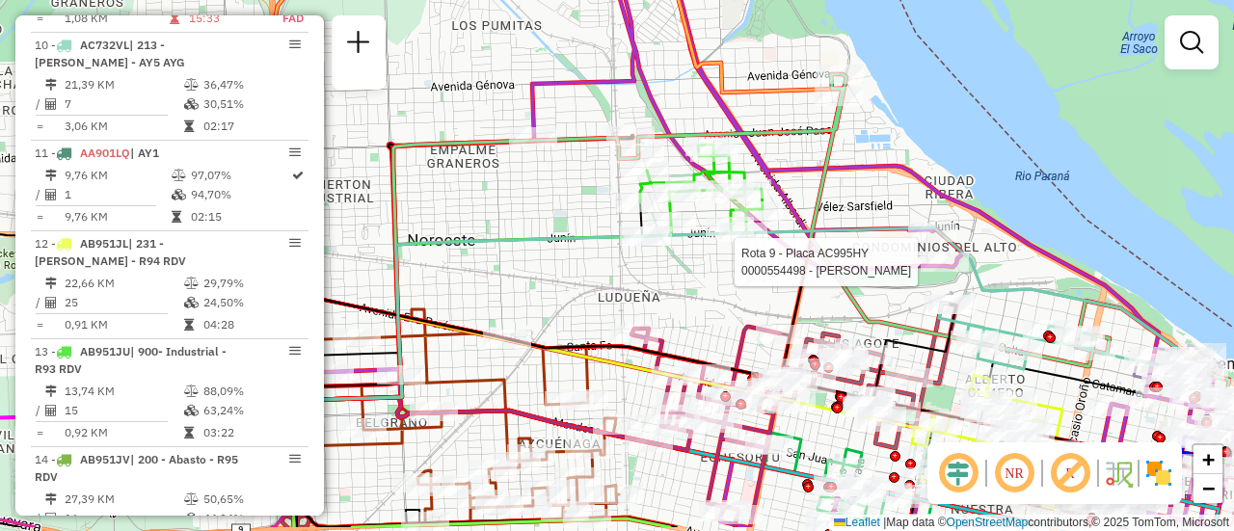
drag, startPoint x: 861, startPoint y: 253, endPoint x: 823, endPoint y: 84, distance: 173.1
click at [823, 85] on div "Rota 9 - Placa AC995HY 0000554498 - Juan Pablo Giacomotti Janela de atendimento…" at bounding box center [617, 265] width 1234 height 531
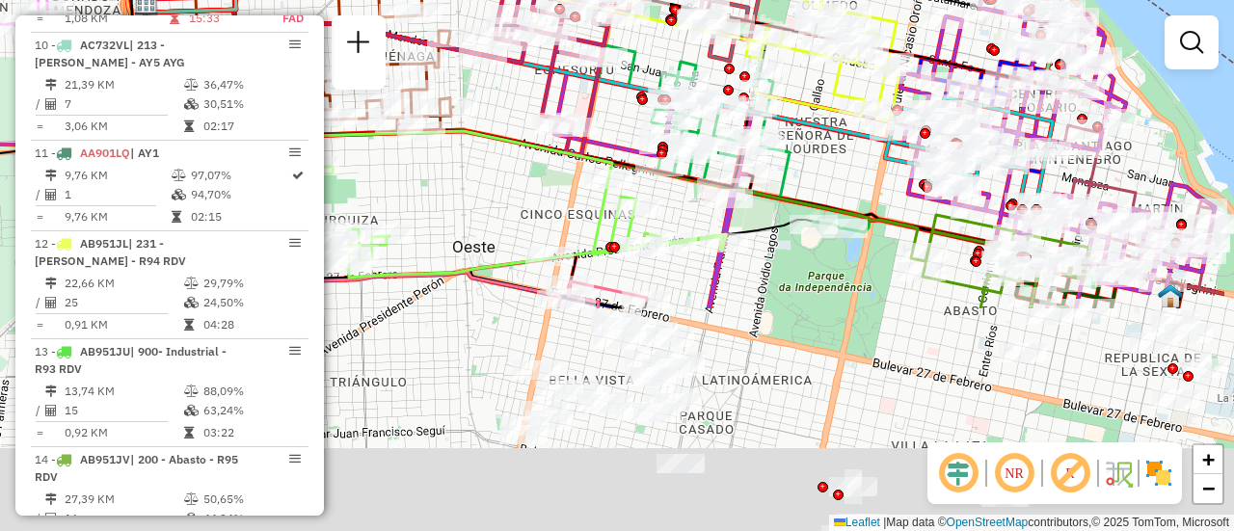
drag, startPoint x: 953, startPoint y: 438, endPoint x: 812, endPoint y: 151, distance: 319.1
click at [812, 151] on div "Rota 9 - Placa AC995HY 0000554498 - Juan Pablo Giacomotti Janela de atendimento…" at bounding box center [617, 265] width 1234 height 531
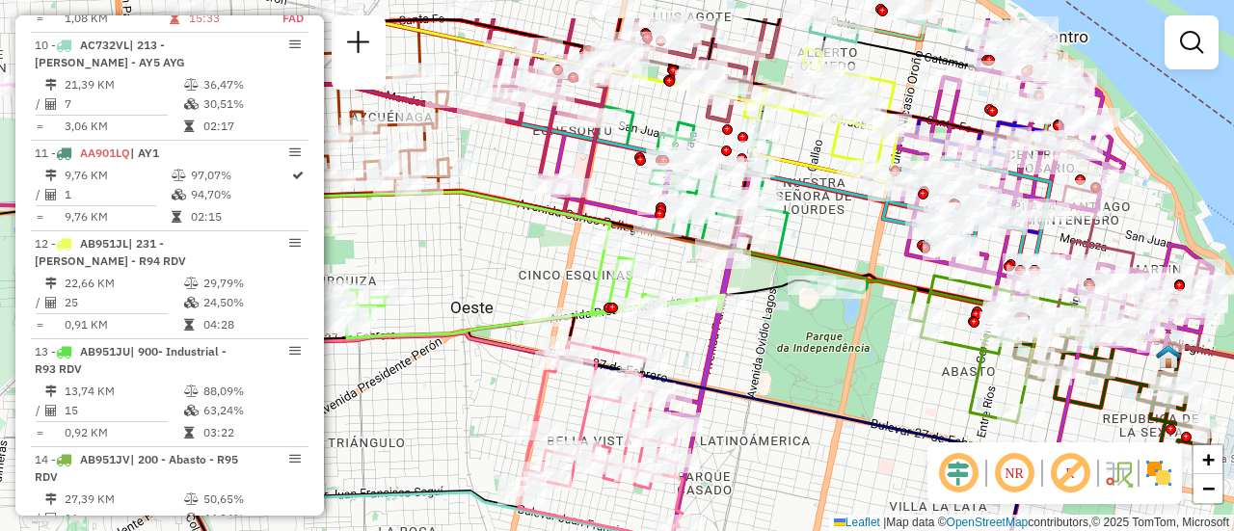
drag, startPoint x: 849, startPoint y: 166, endPoint x: 868, endPoint y: 301, distance: 136.4
click at [868, 301] on div "Rota 9 - Placa AC995HY 0000554498 - Juan Pablo Giacomotti Janela de atendimento…" at bounding box center [617, 265] width 1234 height 531
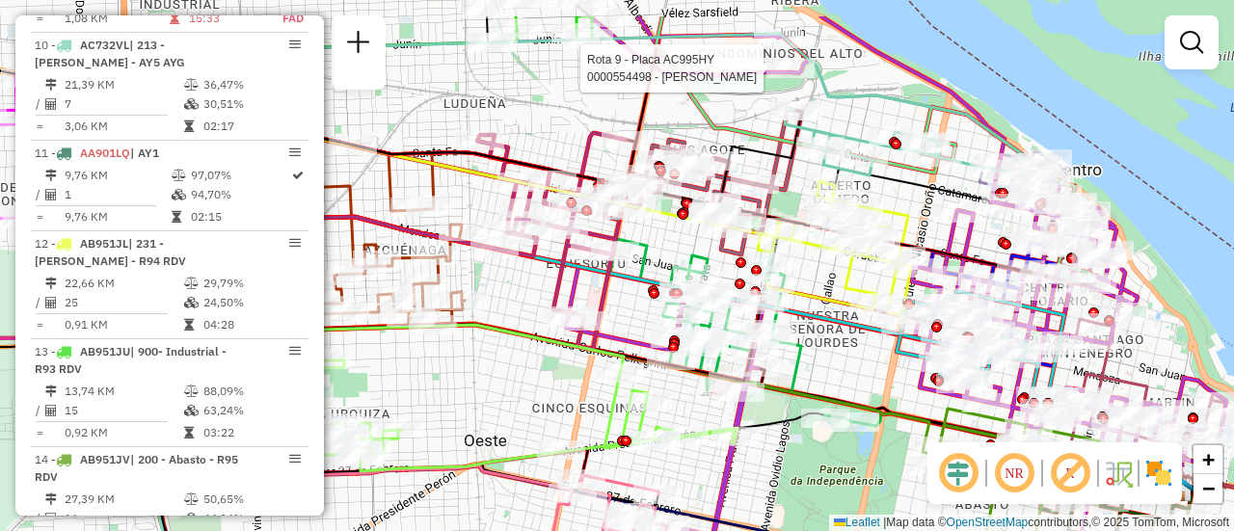
drag, startPoint x: 824, startPoint y: 203, endPoint x: 824, endPoint y: 273, distance: 69.4
click at [824, 273] on div "Rota 9 - Placa AC995HY 0000554498 - Juan Pablo Giacomotti Janela de atendimento…" at bounding box center [617, 265] width 1234 height 531
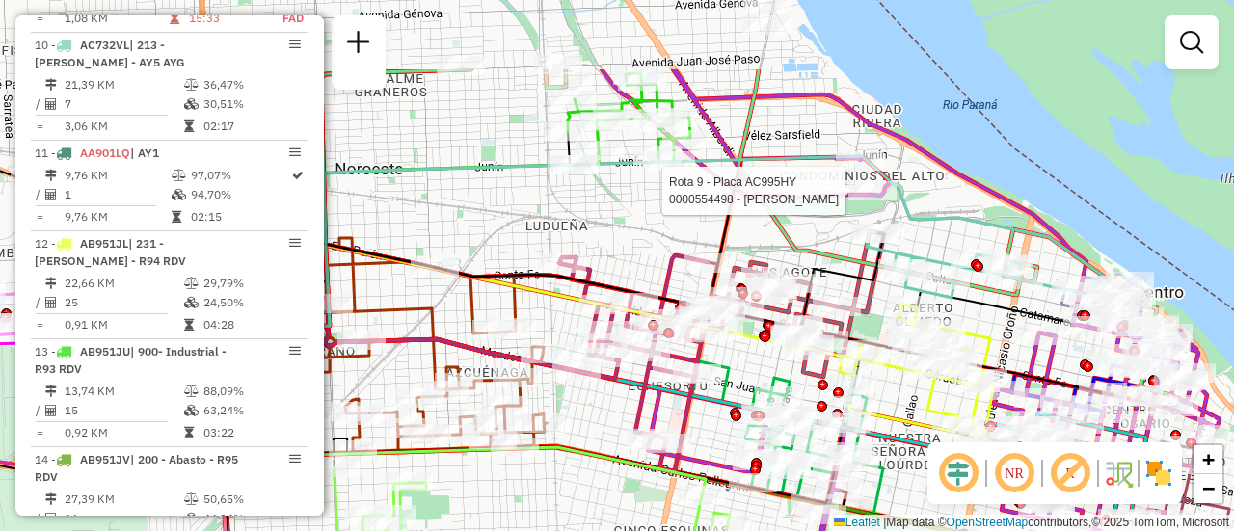
drag, startPoint x: 564, startPoint y: 112, endPoint x: 655, endPoint y: 243, distance: 159.4
click at [655, 243] on div "Rota 9 - Placa AC995HY 0000554498 - Juan Pablo Giacomotti Janela de atendimento…" at bounding box center [617, 265] width 1234 height 531
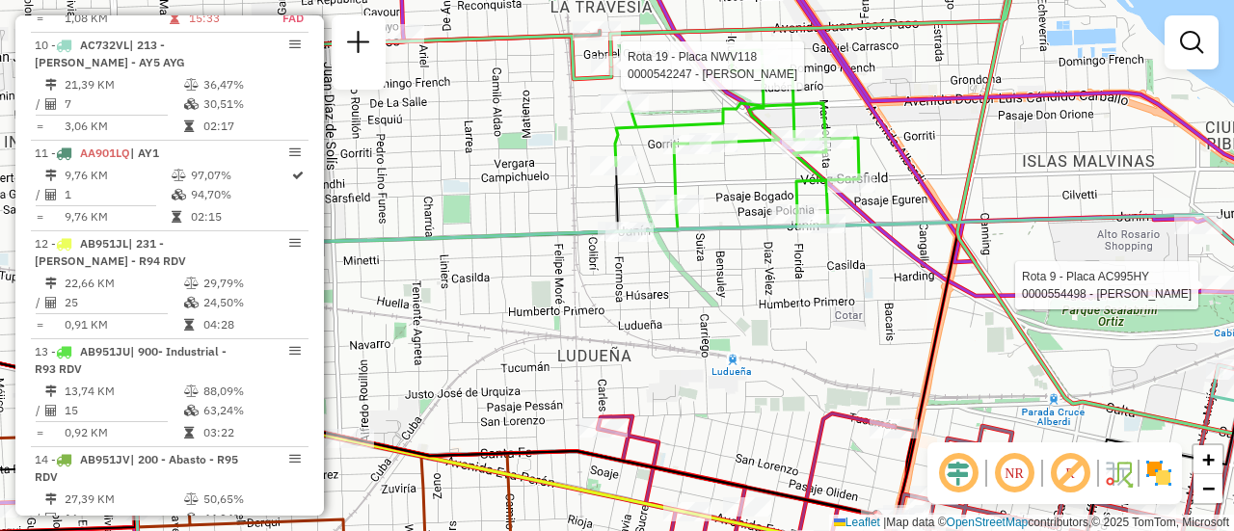
select select "**********"
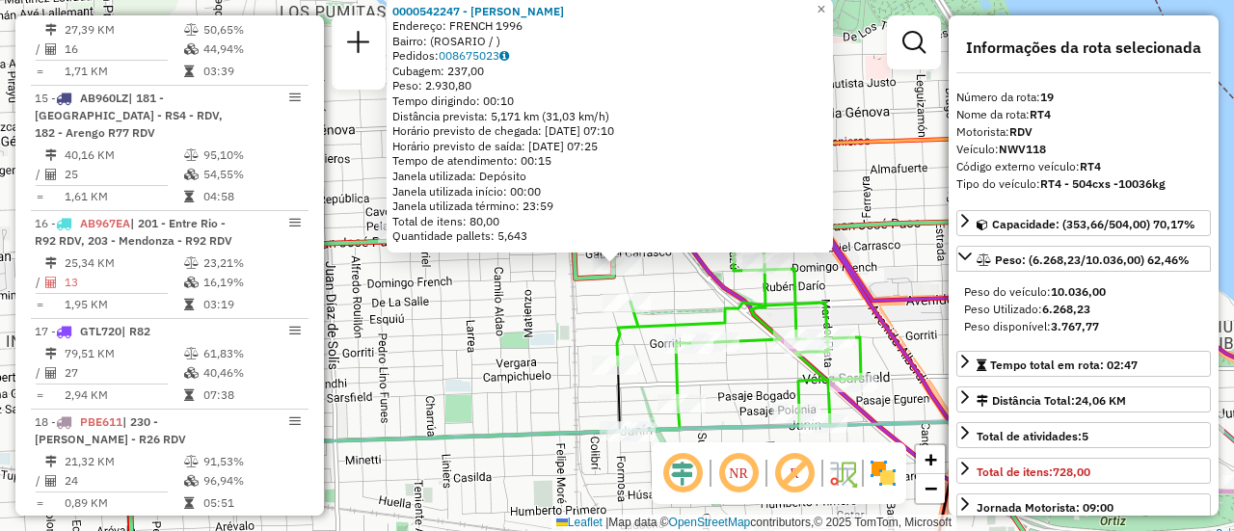
scroll to position [2665, 0]
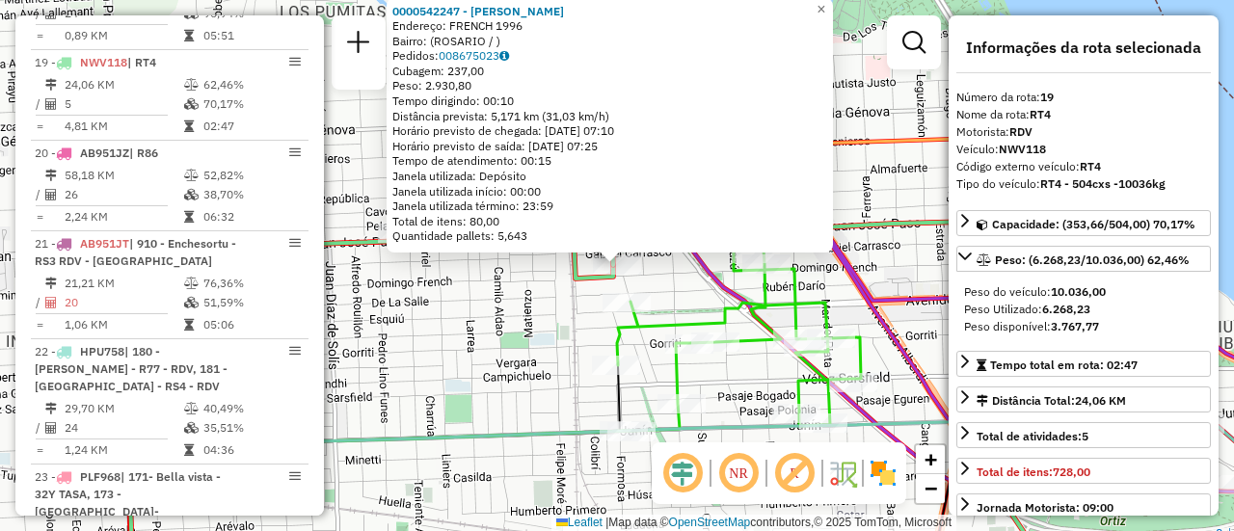
click at [560, 319] on div "0000542247 - Gonzales Maximiliano Jose Endereço: FRENCH 1996 Bairro: (ROSARIO /…" at bounding box center [617, 265] width 1234 height 531
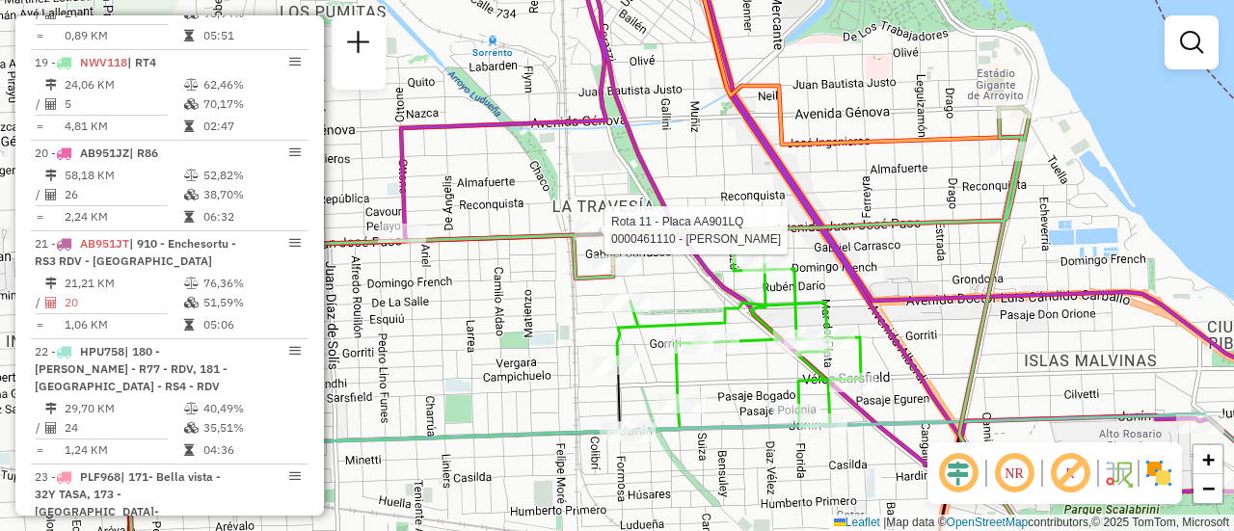
select select "**********"
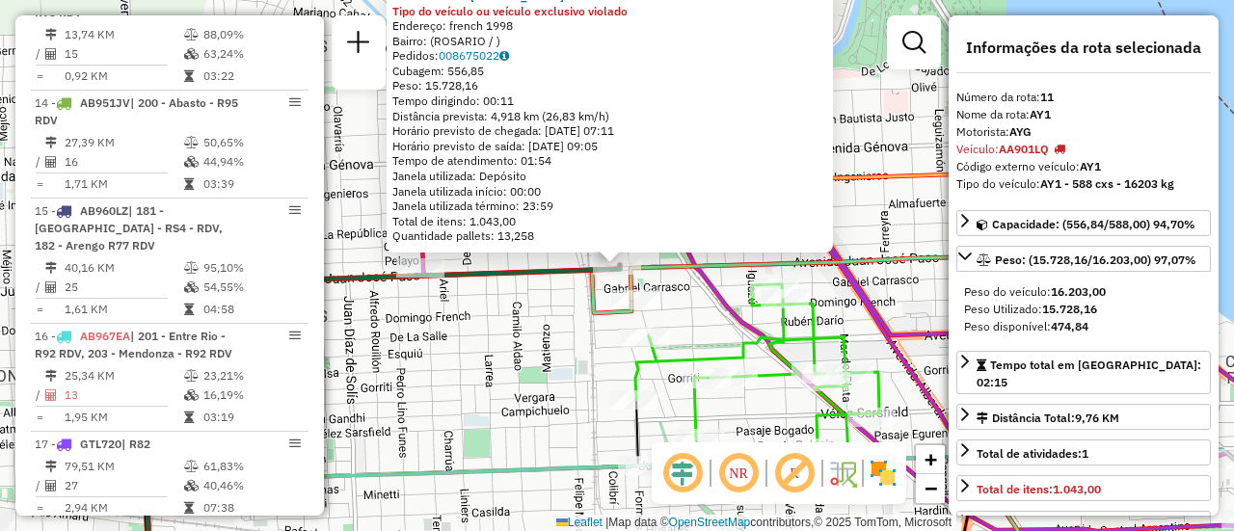
scroll to position [1836, 0]
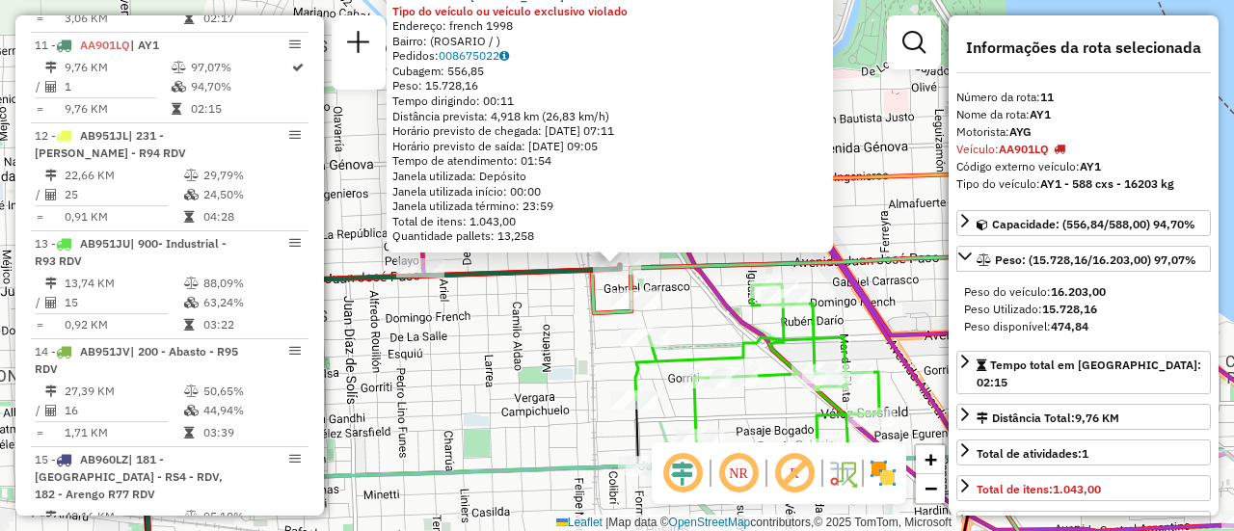
click at [537, 306] on div "0000461110 - Gonzales Emanuel - RDV Tipo do veículo ou veículo exclusivo violad…" at bounding box center [617, 265] width 1234 height 531
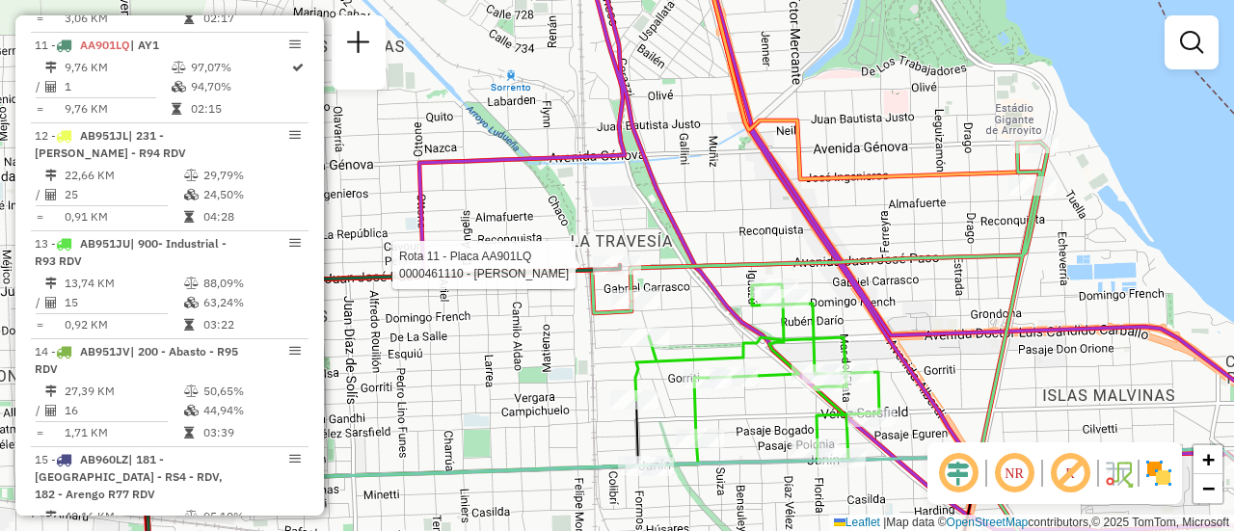
select select "**********"
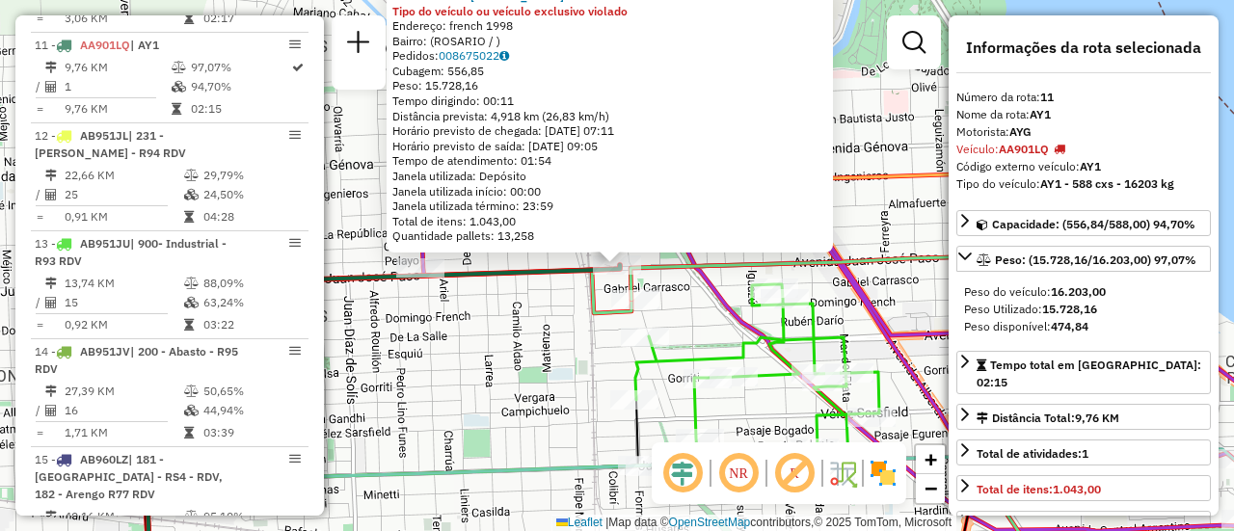
click at [557, 317] on div "0000461110 - Gonzales Emanuel - RDV Tipo do veículo ou veículo exclusivo violad…" at bounding box center [617, 265] width 1234 height 531
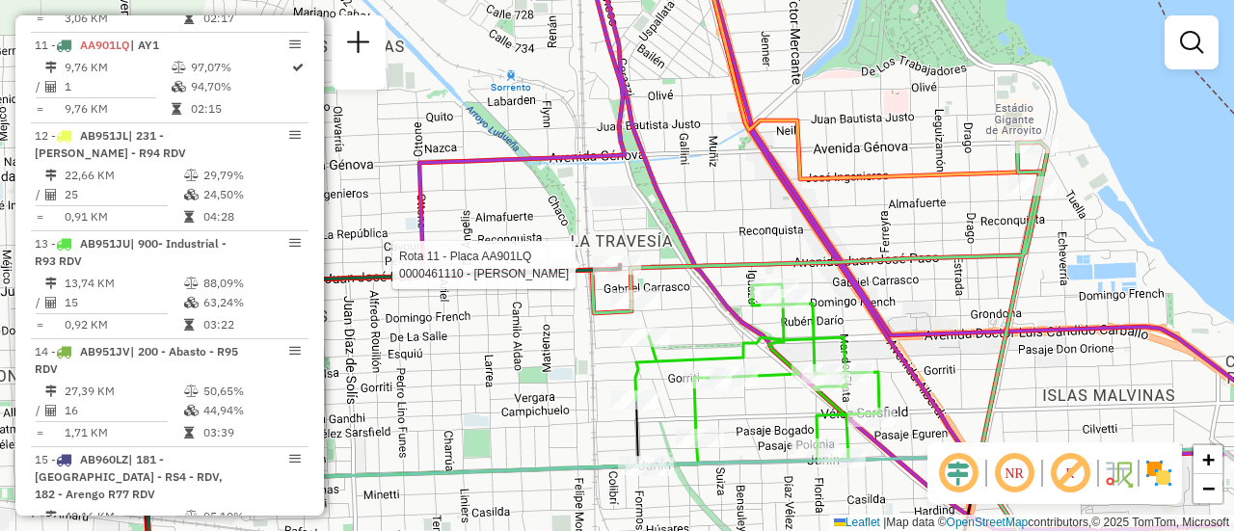
select select "**********"
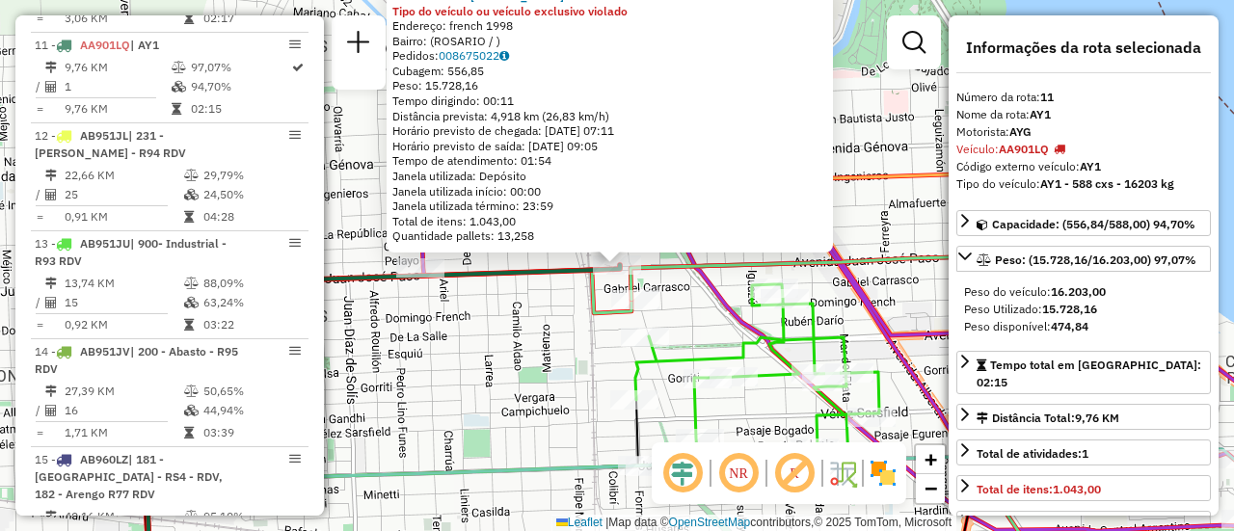
drag, startPoint x: 909, startPoint y: 302, endPoint x: 933, endPoint y: 322, distance: 31.5
click at [909, 302] on div "0000461110 - Gonzales Emanuel - RDV Tipo do veículo ou veículo exclusivo violad…" at bounding box center [617, 265] width 1234 height 531
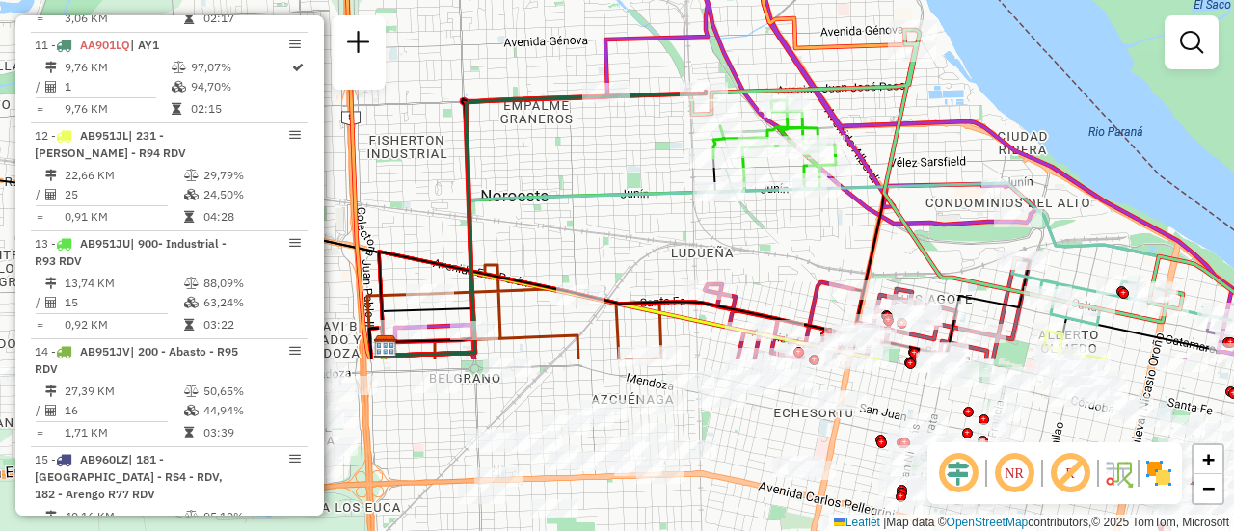
drag, startPoint x: 899, startPoint y: 448, endPoint x: 769, endPoint y: 153, distance: 322.5
click at [770, 156] on div "Rota 13 - Placa AB951JU 0000467377 - RIOS RITA GRACIELA Janela de atendimento G…" at bounding box center [617, 265] width 1234 height 531
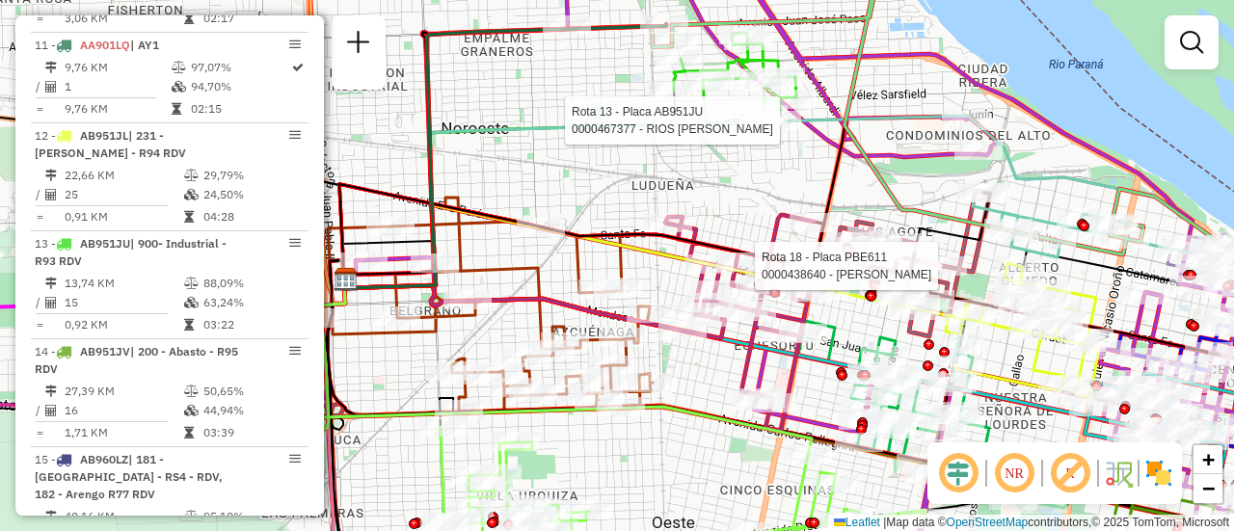
select select "**********"
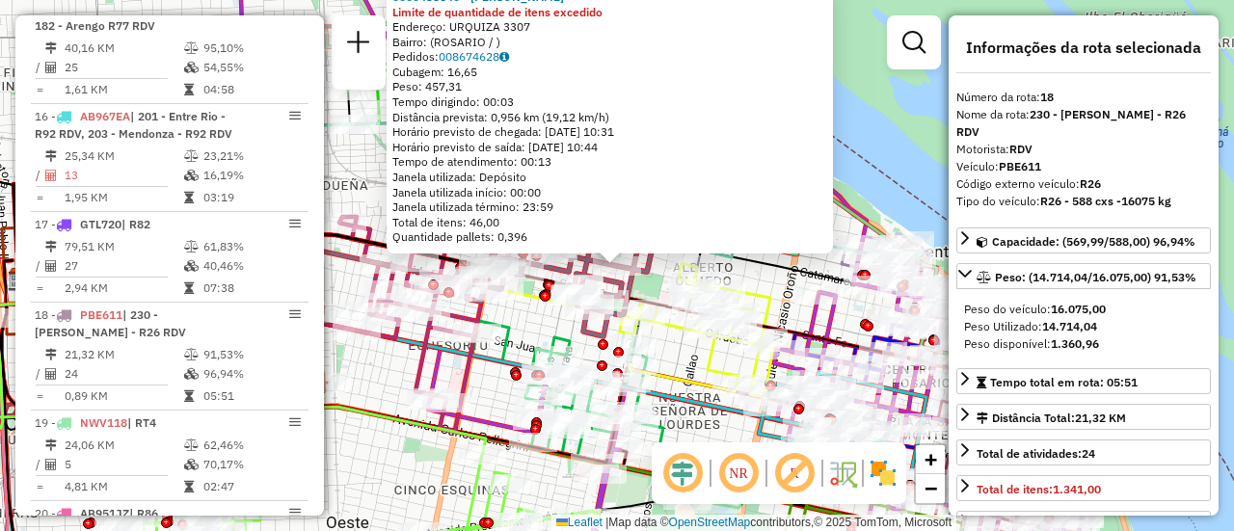
scroll to position [2557, 0]
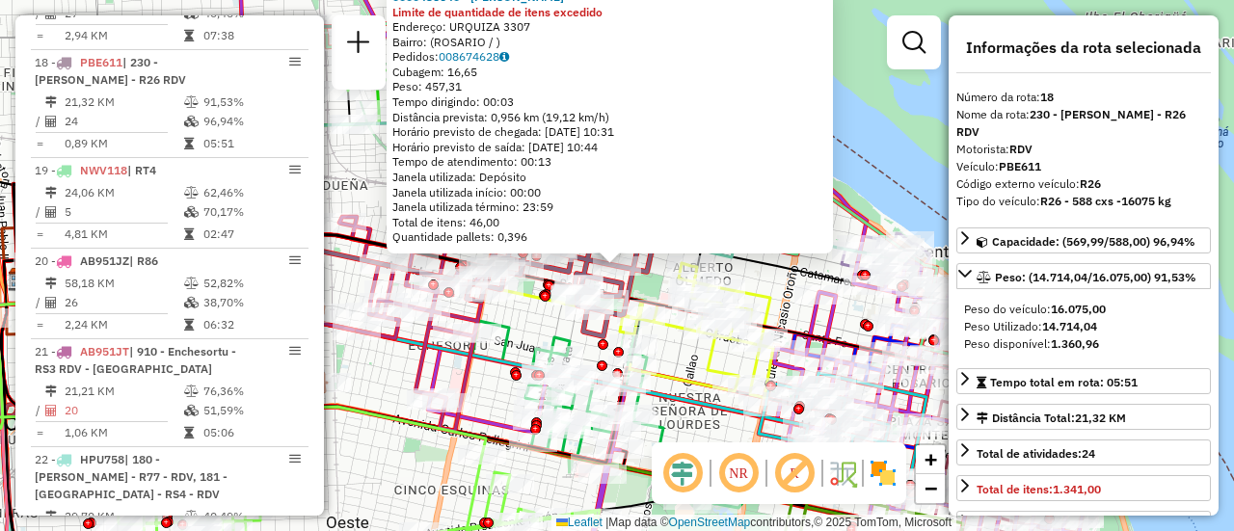
click at [526, 322] on div "0000438640 - WANG LINGPING Limite de quantidade de itens excedido Endereço: URQ…" at bounding box center [617, 265] width 1234 height 531
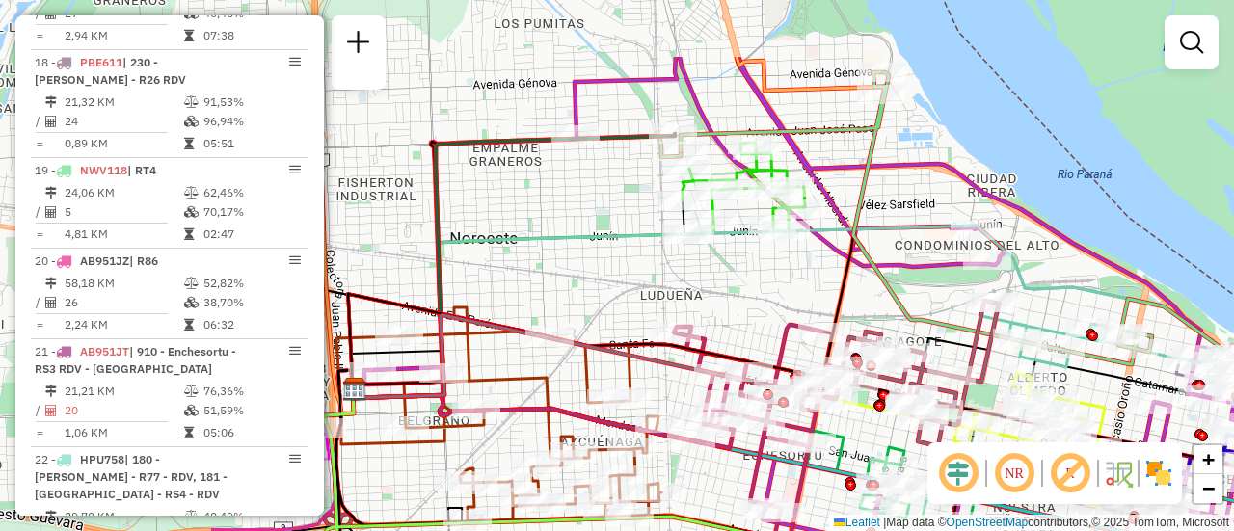
drag, startPoint x: 467, startPoint y: 169, endPoint x: 856, endPoint y: 295, distance: 409.5
click at [855, 294] on div "Janela de atendimento Grade de atendimento Capacidade Transportadoras Veículos …" at bounding box center [617, 265] width 1234 height 531
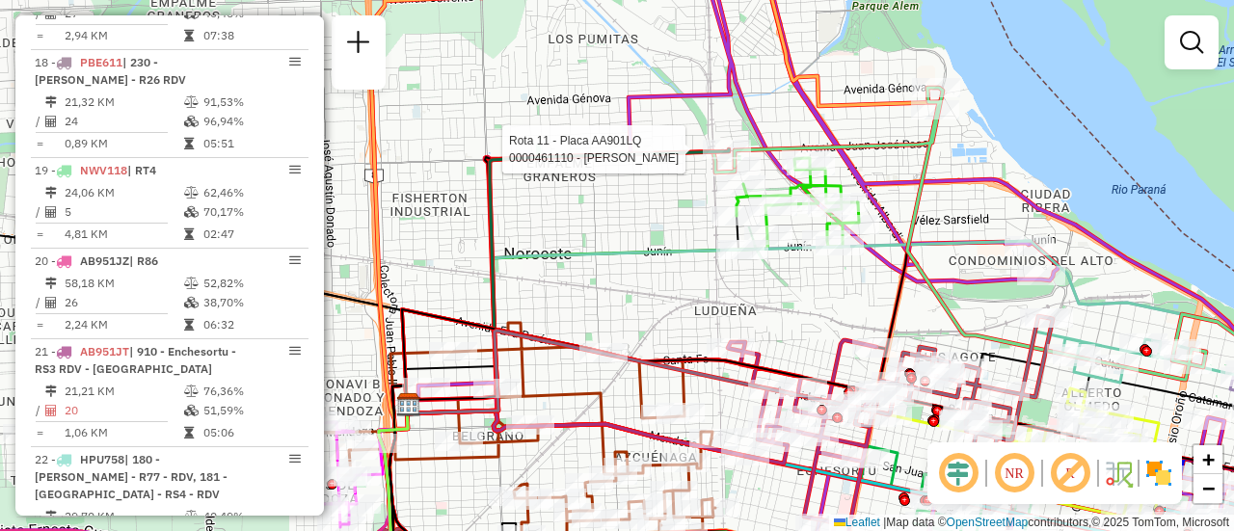
select select "**********"
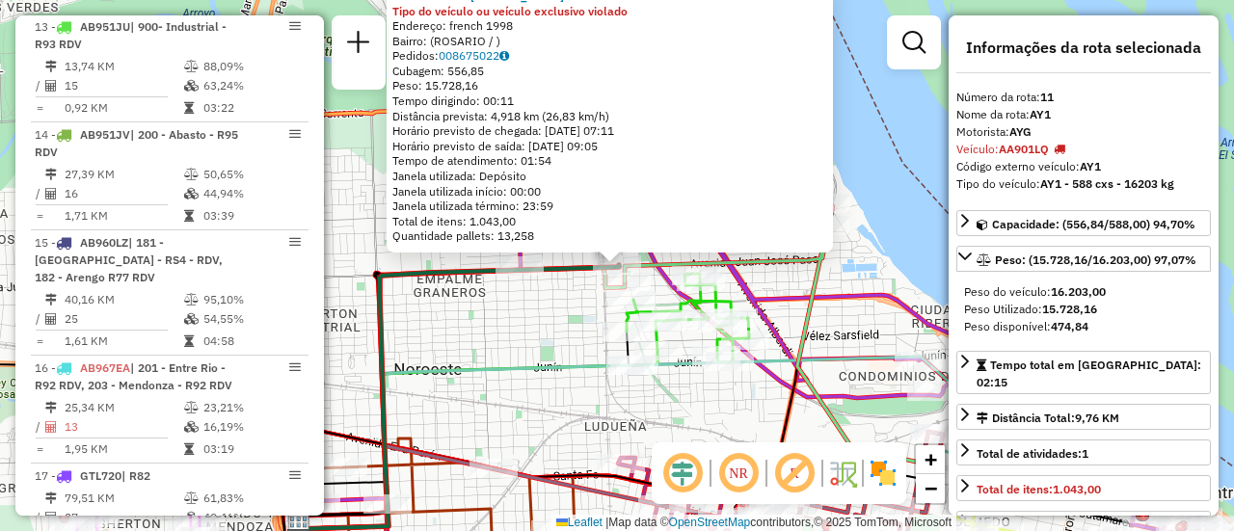
scroll to position [1836, 0]
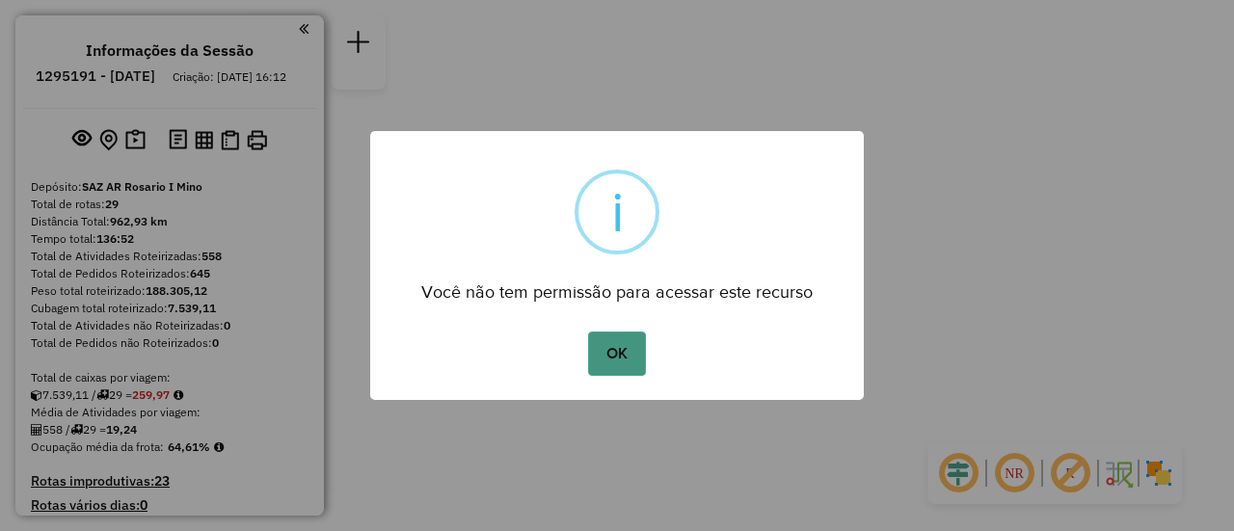
click at [621, 354] on button "OK" at bounding box center [616, 354] width 57 height 44
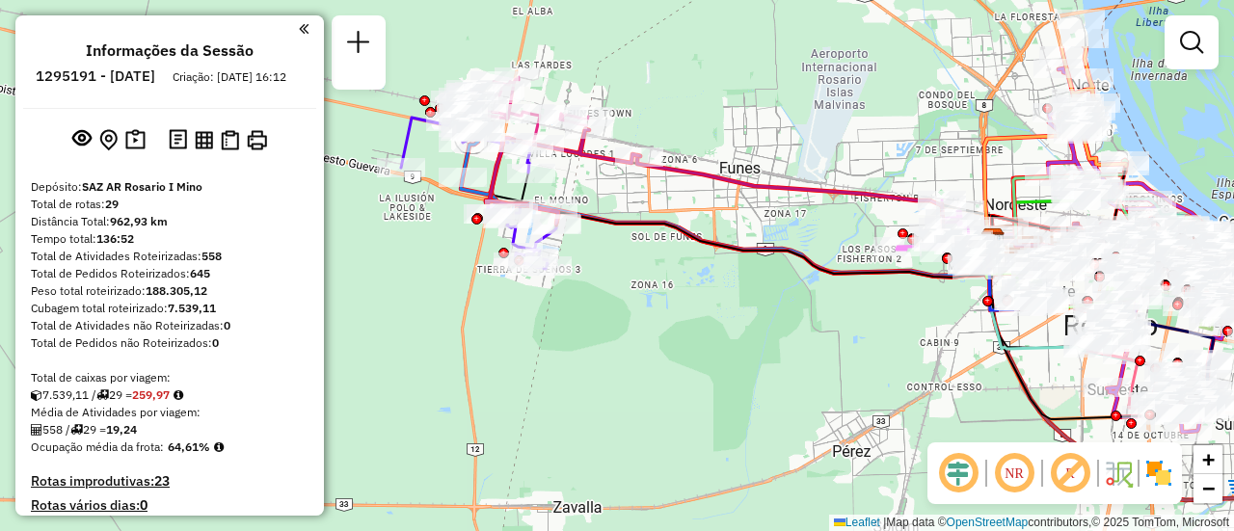
drag, startPoint x: 492, startPoint y: 96, endPoint x: 773, endPoint y: 282, distance: 337.0
click at [786, 282] on div "Janela de atendimento Grade de atendimento Capacidade Transportadoras Veículos …" at bounding box center [617, 265] width 1234 height 531
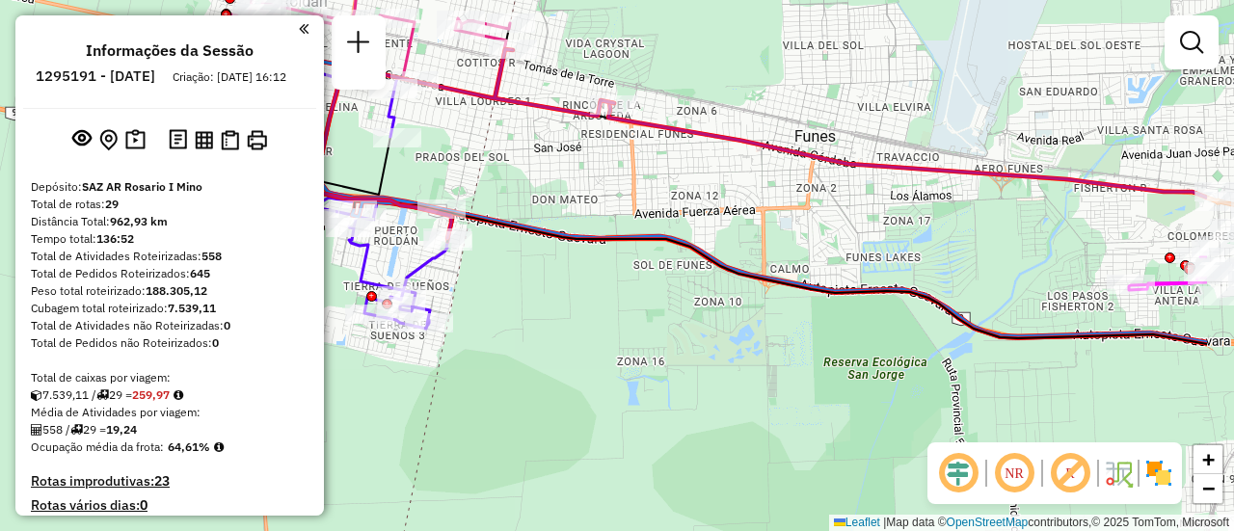
drag, startPoint x: 823, startPoint y: 217, endPoint x: 587, endPoint y: 143, distance: 246.7
click at [496, 99] on div "Janela de atendimento Grade de atendimento Capacidade Transportadoras Veículos …" at bounding box center [617, 265] width 1234 height 531
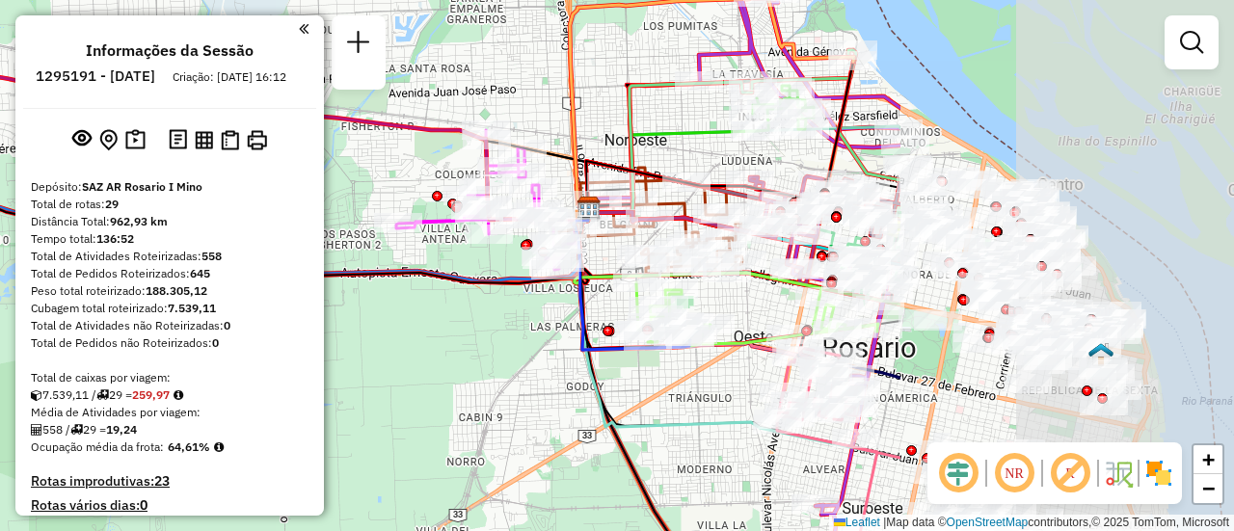
drag, startPoint x: 859, startPoint y: 267, endPoint x: 444, endPoint y: 289, distance: 416.2
click at [410, 301] on div "Janela de atendimento Grade de atendimento Capacidade Transportadoras Veículos …" at bounding box center [617, 265] width 1234 height 531
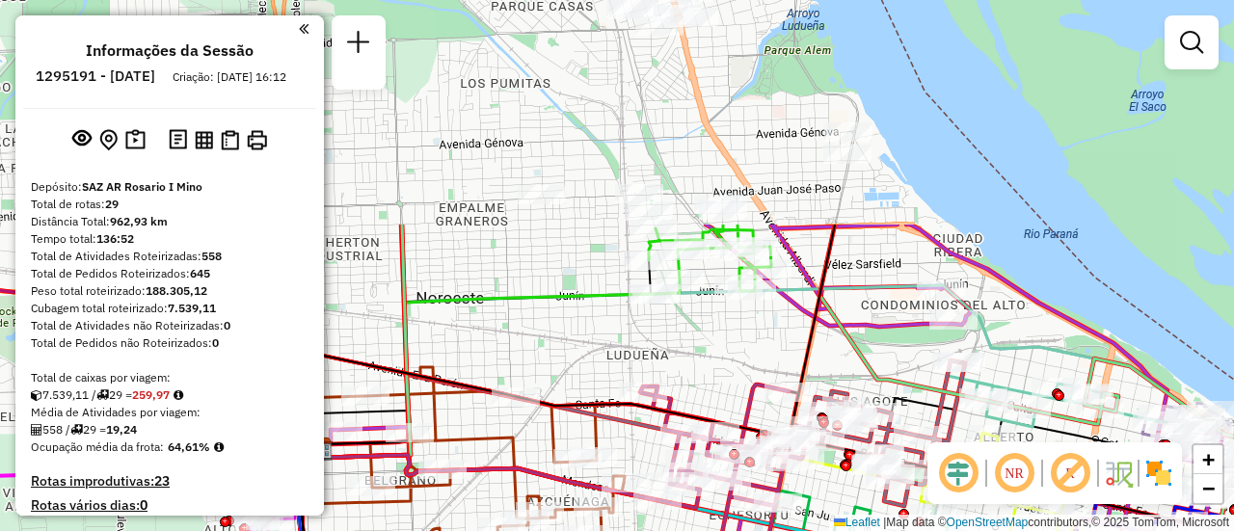
drag, startPoint x: 761, startPoint y: 85, endPoint x: 756, endPoint y: 363, distance: 277.8
click at [756, 363] on div "Janela de atendimento Grade de atendimento Capacidade Transportadoras Veículos …" at bounding box center [617, 265] width 1234 height 531
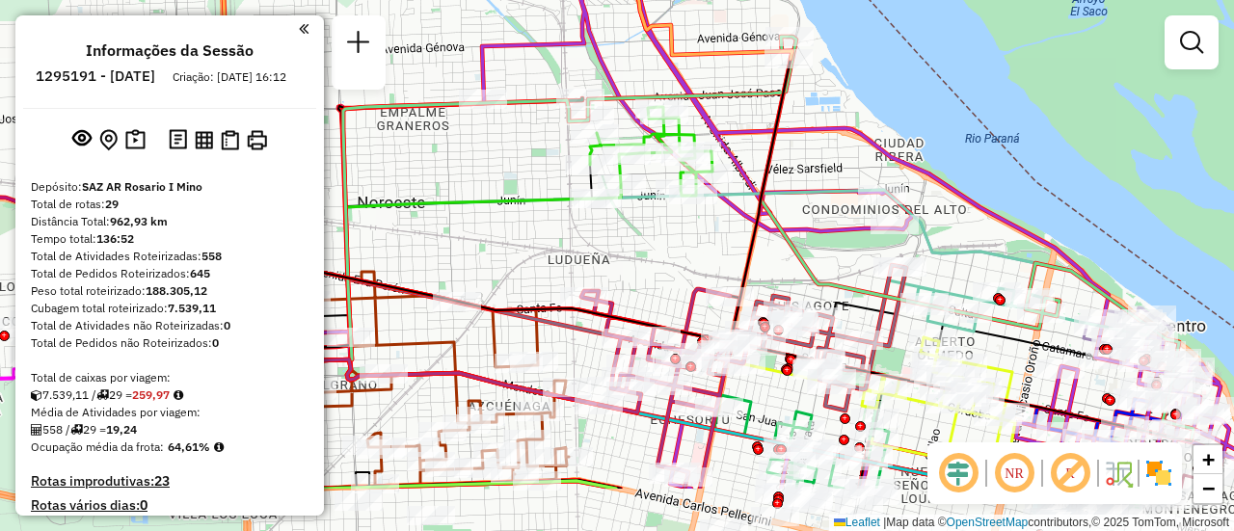
drag, startPoint x: 771, startPoint y: 241, endPoint x: 633, endPoint y: 103, distance: 195.7
click at [643, 119] on icon at bounding box center [757, 170] width 970 height 637
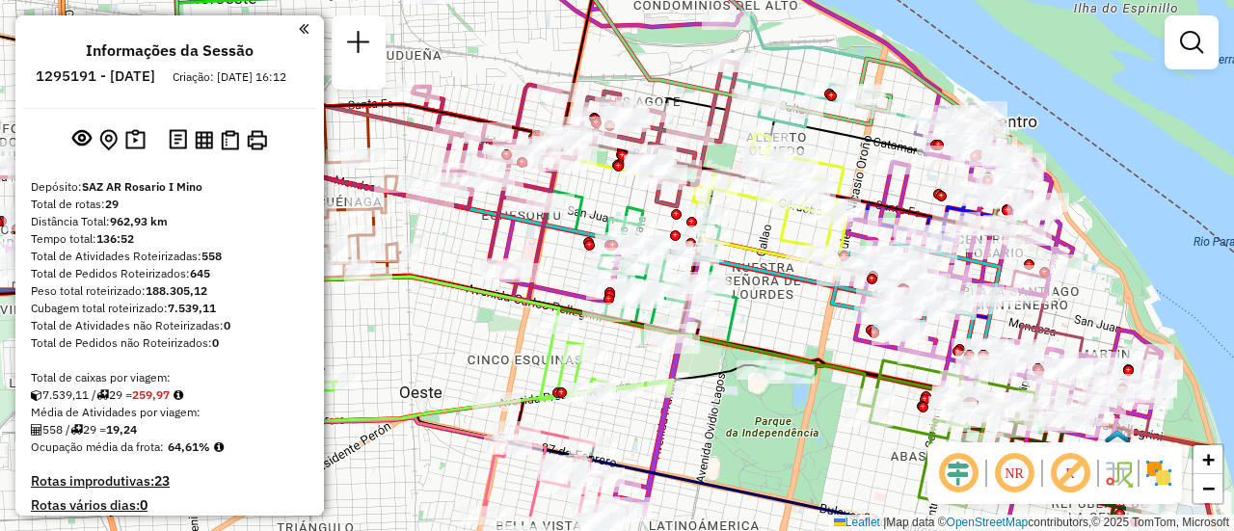
drag, startPoint x: 761, startPoint y: 312, endPoint x: 736, endPoint y: 200, distance: 115.6
click at [736, 200] on div "Janela de atendimento Grade de atendimento Capacidade Transportadoras Veículos …" at bounding box center [617, 265] width 1234 height 531
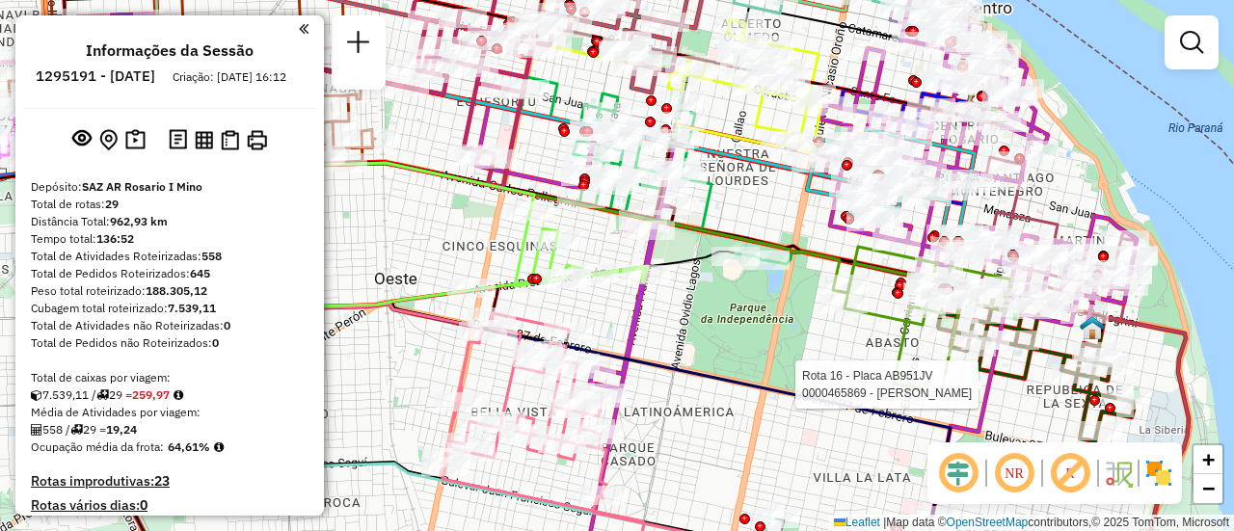
select select "**********"
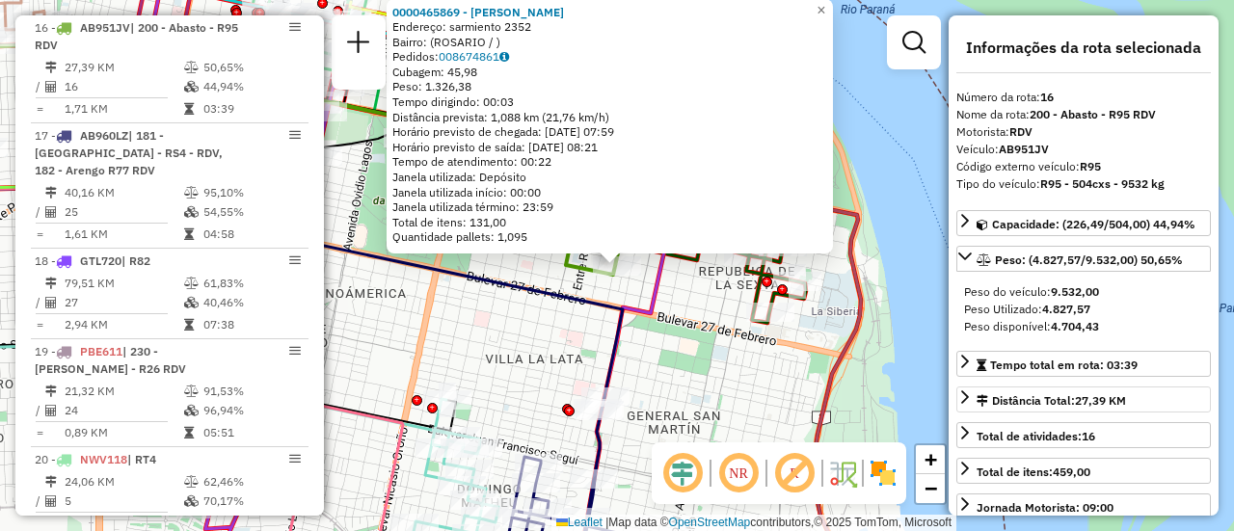
scroll to position [96, 0]
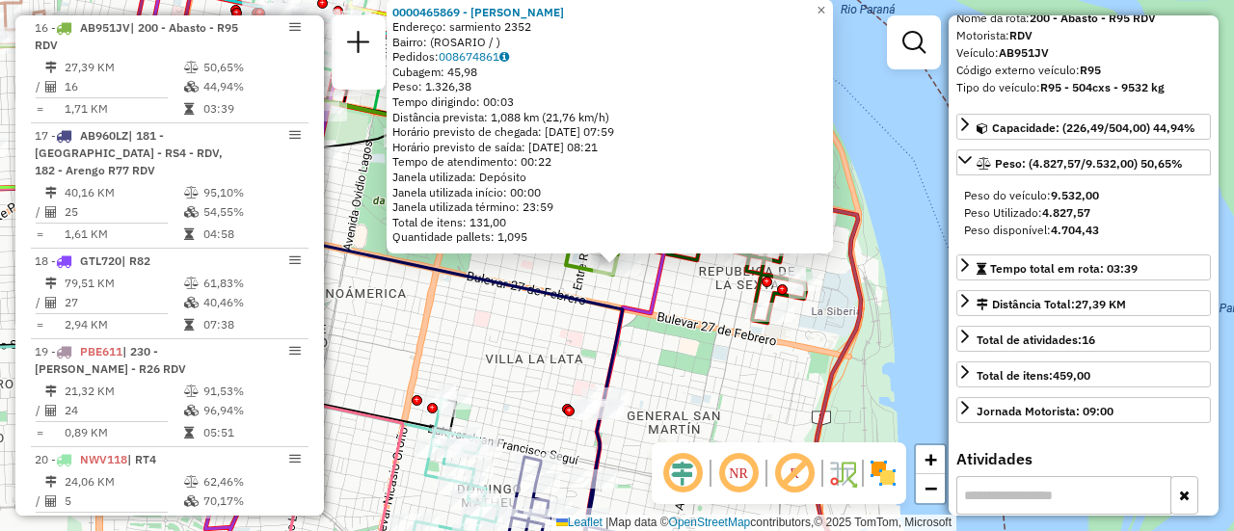
click at [741, 375] on div "0000465869 - sosa [PERSON_NAME]: sarmiento 2352 Bairro: ([GEOGRAPHIC_DATA] / ) …" at bounding box center [617, 265] width 1234 height 531
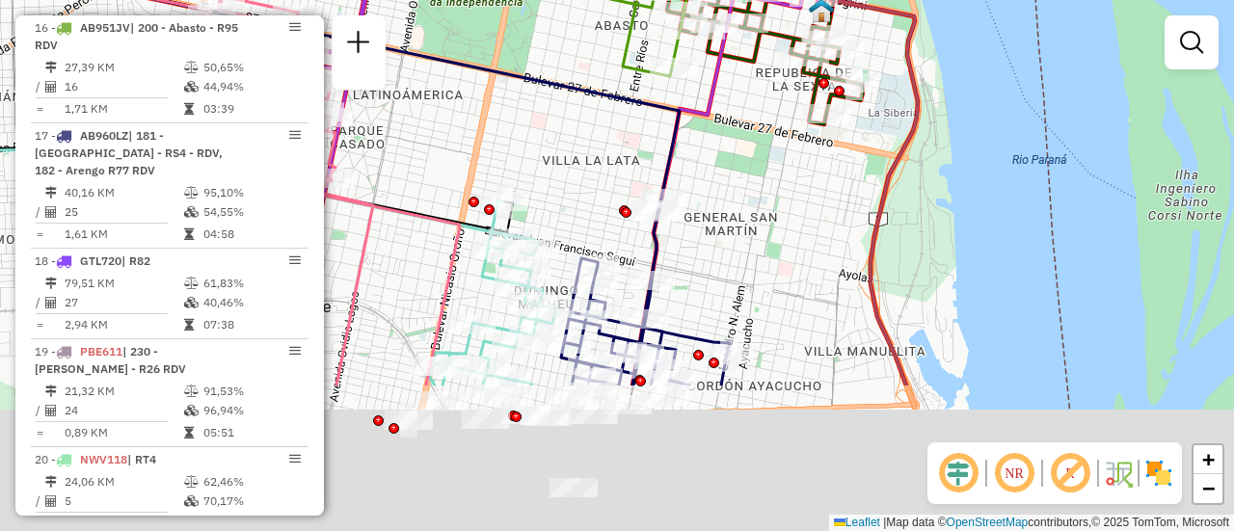
drag, startPoint x: 684, startPoint y: 374, endPoint x: 769, endPoint y: 121, distance: 267.7
click at [756, 142] on div "Janela de atendimento Grade de atendimento Capacidade Transportadoras Veículos …" at bounding box center [617, 265] width 1234 height 531
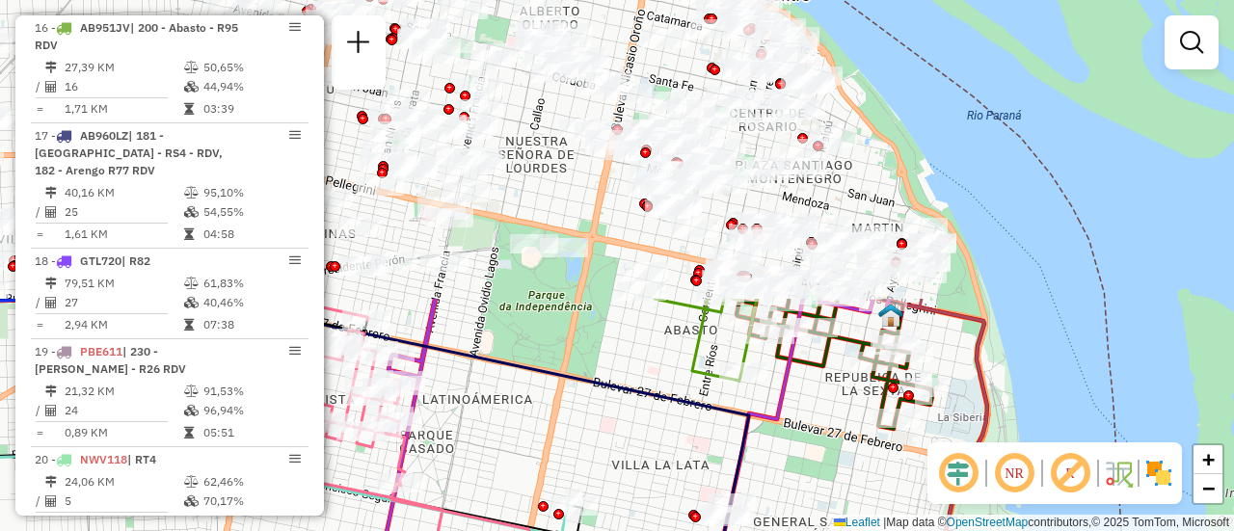
drag, startPoint x: 580, startPoint y: 269, endPoint x: 634, endPoint y: 478, distance: 215.9
click at [628, 484] on div "Janela de atendimento Grade de atendimento Capacidade Transportadoras Veículos …" at bounding box center [617, 265] width 1234 height 531
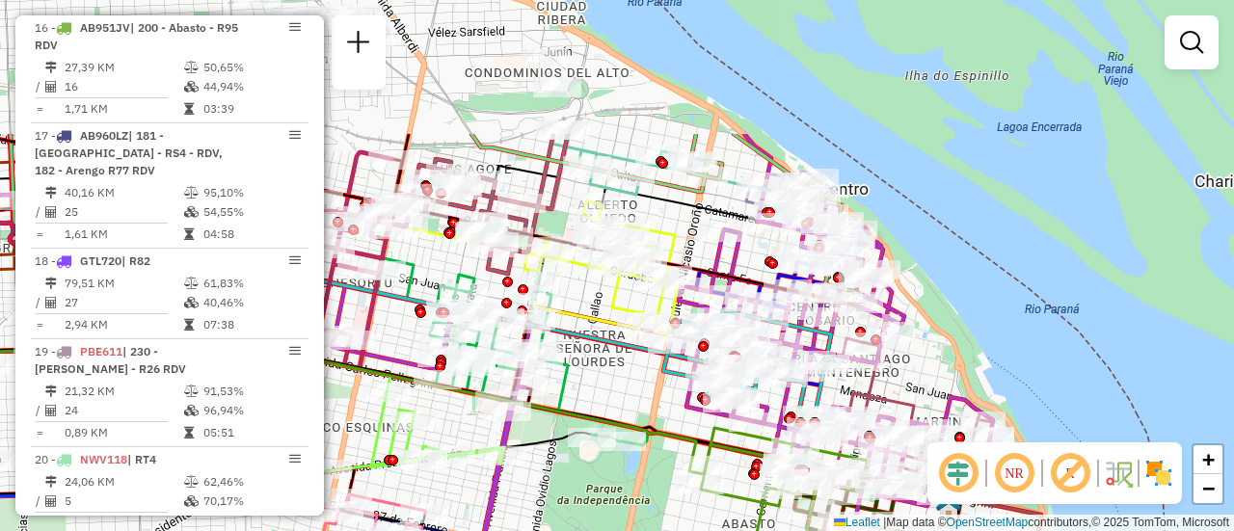
drag, startPoint x: 556, startPoint y: 204, endPoint x: 613, endPoint y: 386, distance: 190.0
click at [611, 391] on div "Janela de atendimento Grade de atendimento Capacidade Transportadoras Veículos …" at bounding box center [617, 265] width 1234 height 531
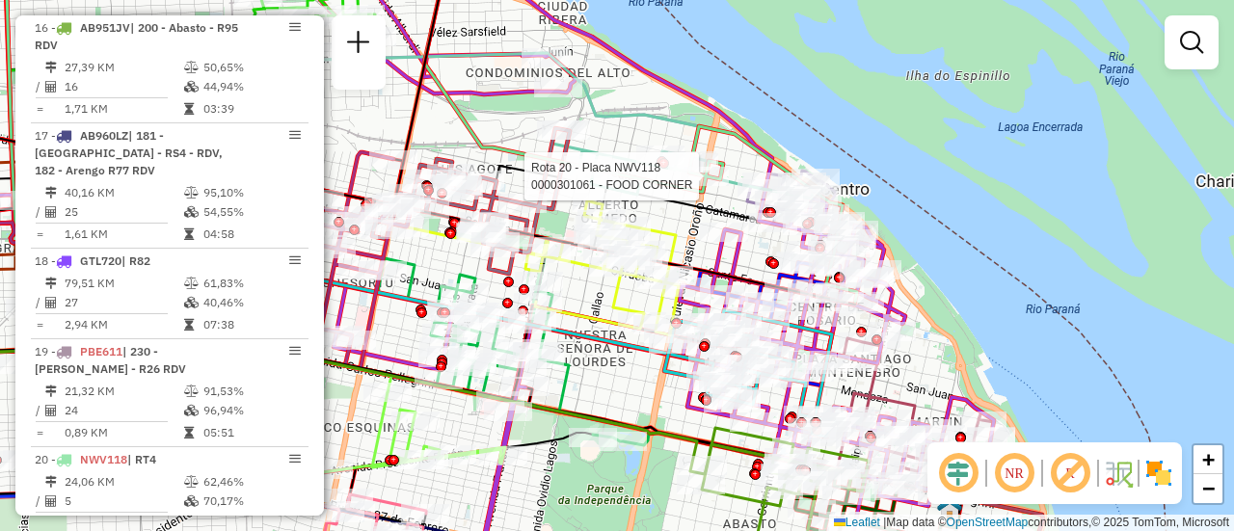
select select "**********"
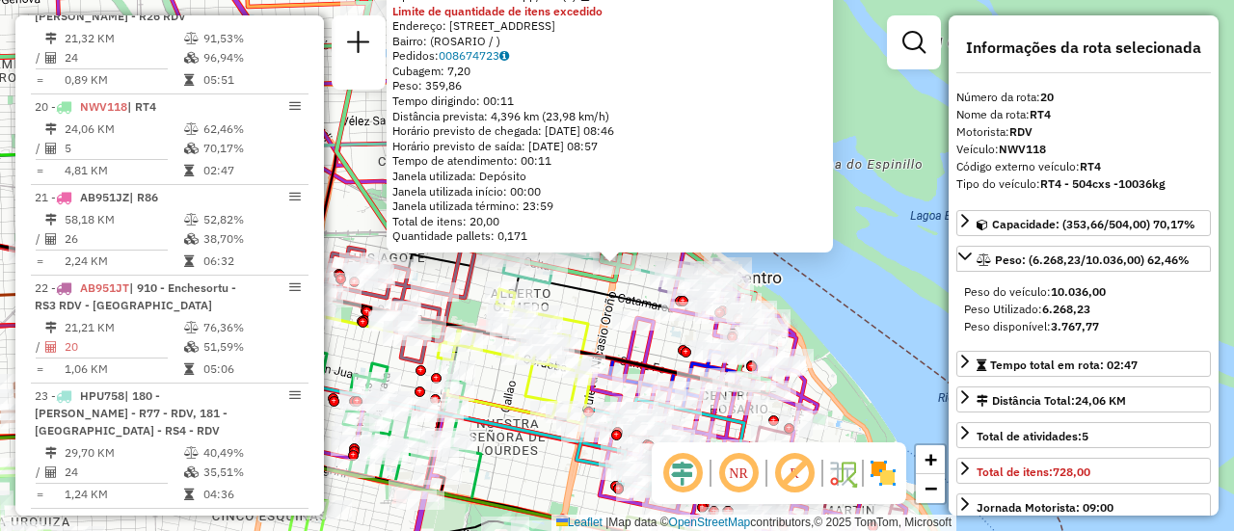
scroll to position [2773, 0]
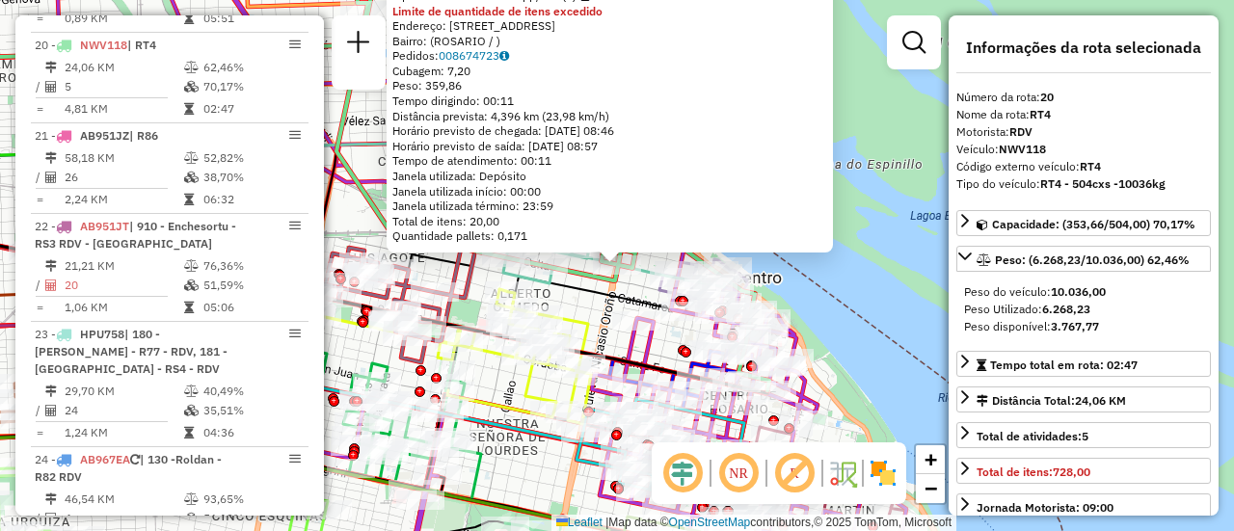
click at [575, 304] on div "0000301061 - FOOD CORNER Tipo de cliente: 80 - Chopp/VIP (C) Limite de quantida…" at bounding box center [617, 265] width 1234 height 531
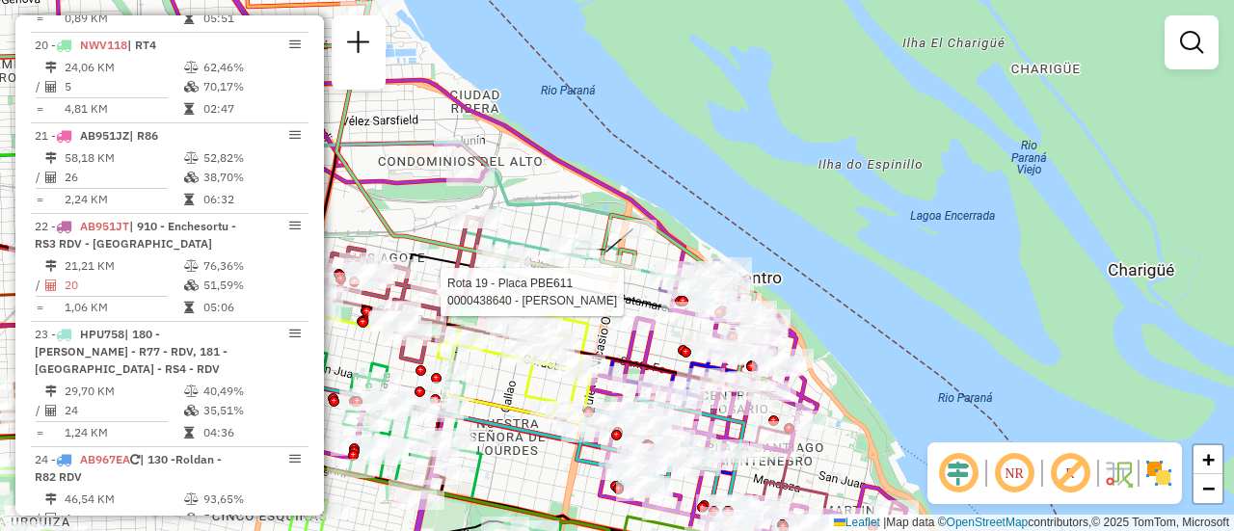
select select "**********"
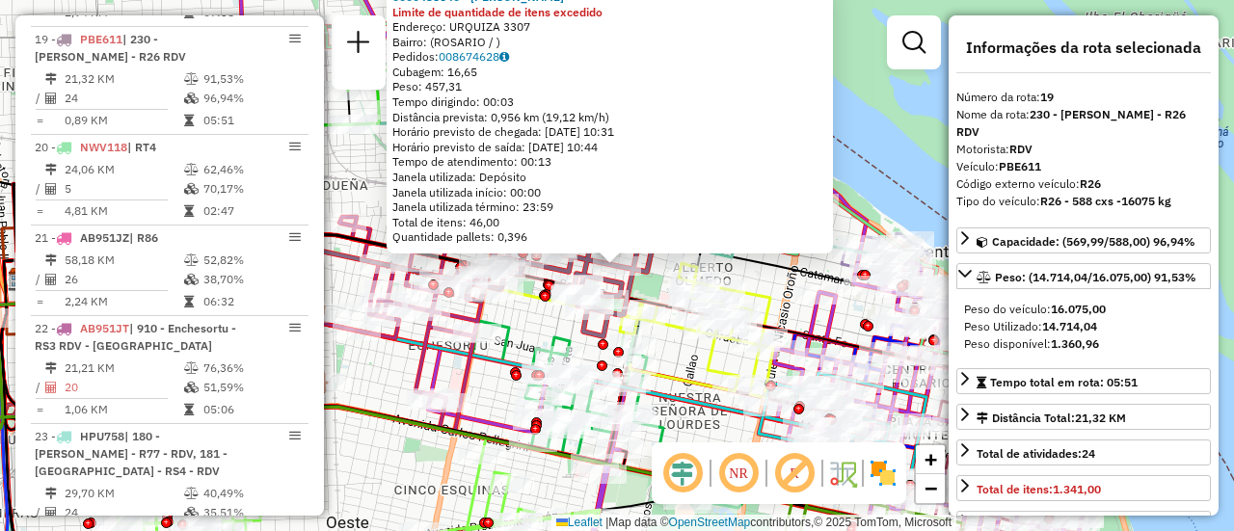
scroll to position [2665, 0]
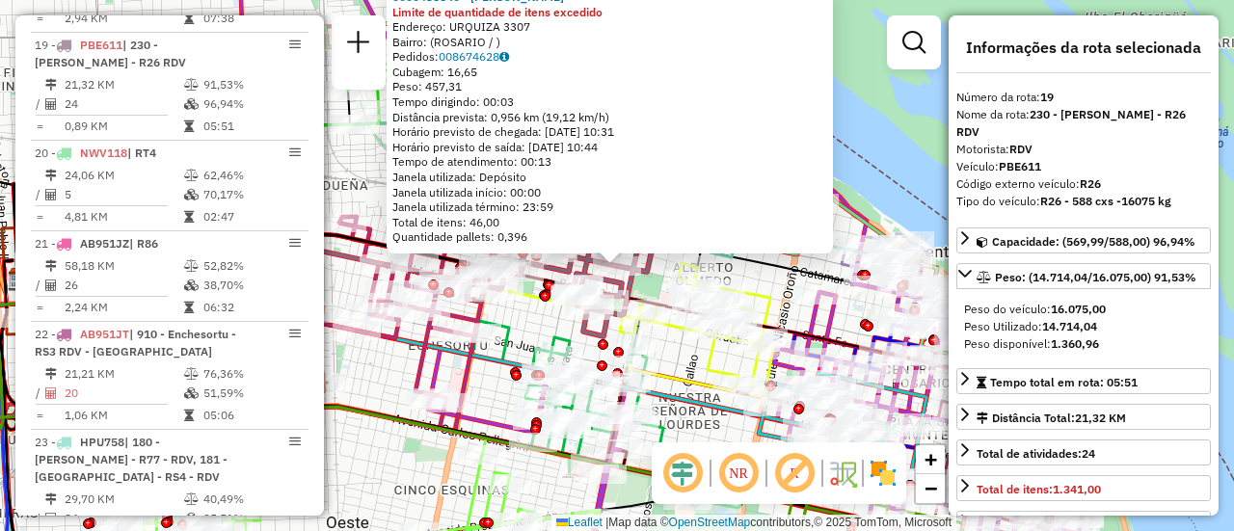
click at [671, 357] on div "0000438640 - [PERSON_NAME] Limite de quantidade de itens excedido Endereço: URQ…" at bounding box center [617, 265] width 1234 height 531
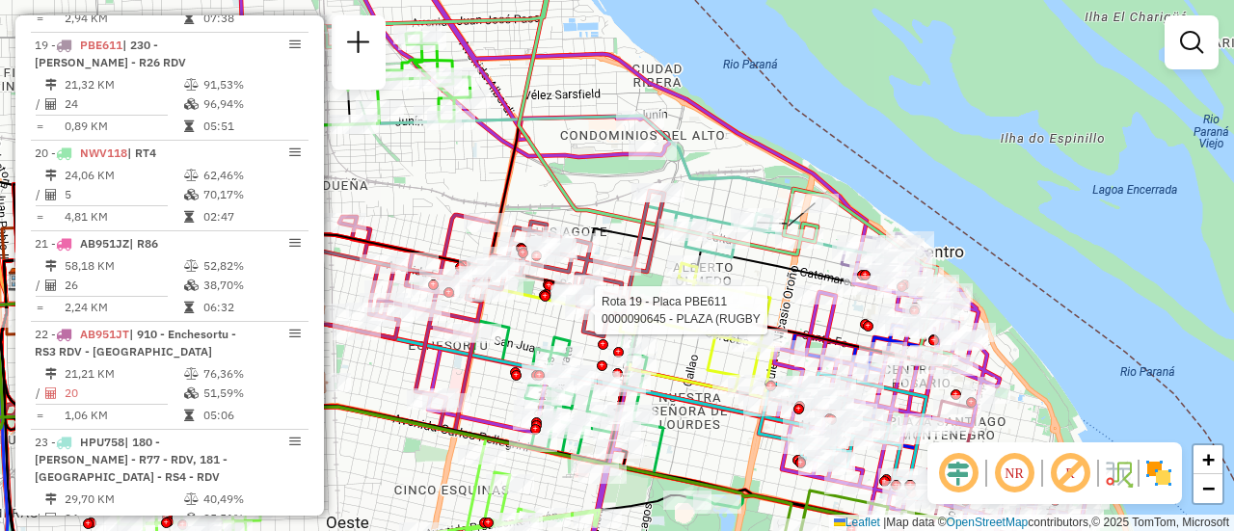
select select "**********"
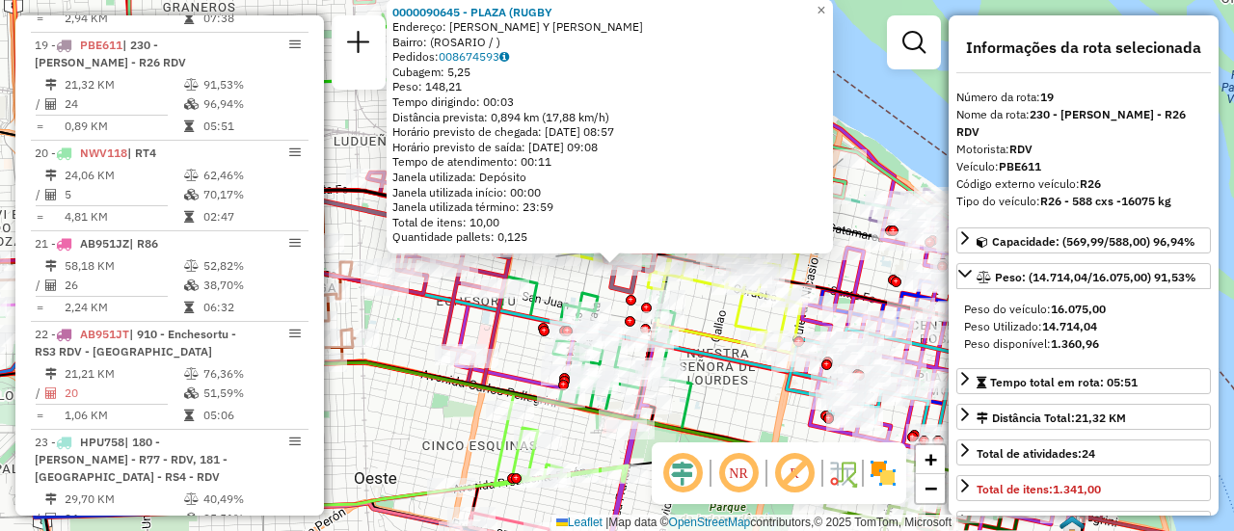
click at [705, 313] on div "0000090645 - PLAZA (RUGBY Endereço: [PERSON_NAME] Y CORDOBA Bairro: ([GEOGRAPHI…" at bounding box center [617, 265] width 1234 height 531
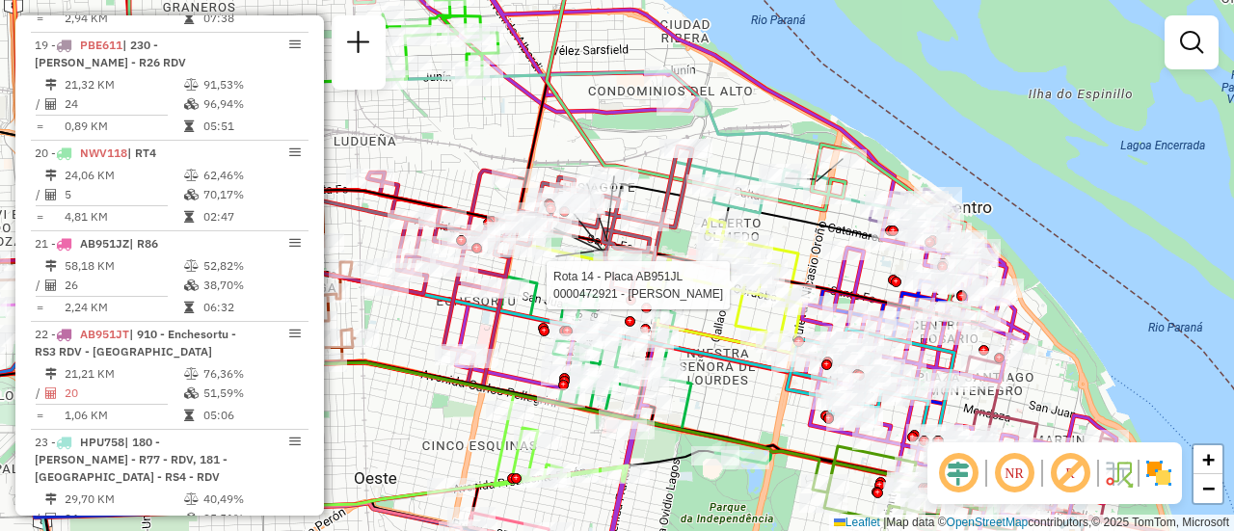
select select "**********"
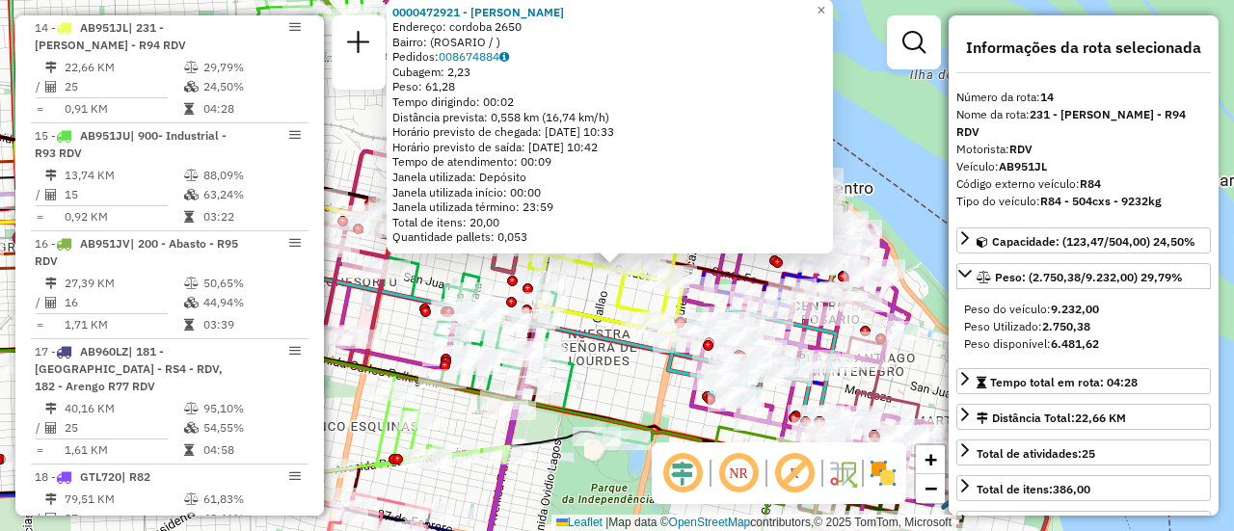
scroll to position [96, 0]
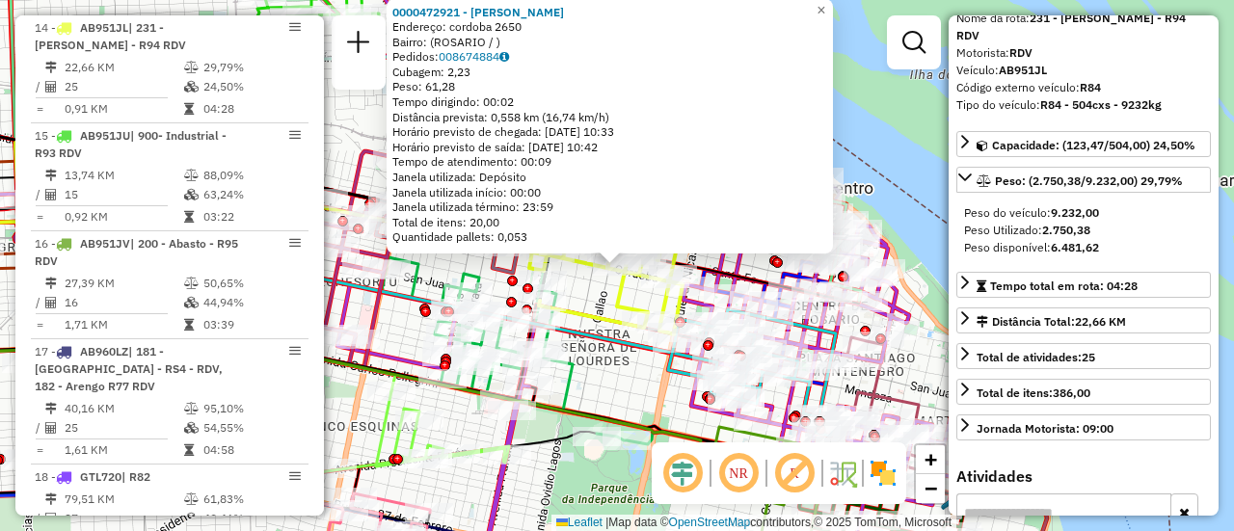
click at [631, 397] on div "0000472921 - [PERSON_NAME] AI Endereço: cordoba 2650 Bairro: ([GEOGRAPHIC_DATA]…" at bounding box center [617, 265] width 1234 height 531
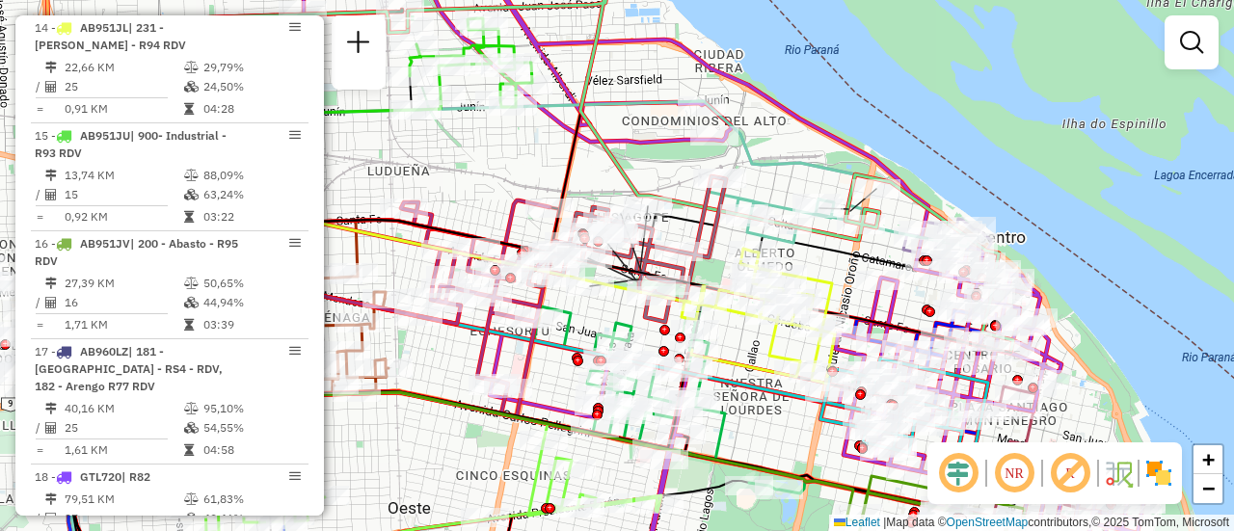
drag, startPoint x: 595, startPoint y: 301, endPoint x: 1233, endPoint y: 399, distance: 645.9
click at [1229, 400] on div "Janela de atendimento Grade de atendimento Capacidade Transportadoras Veículos …" at bounding box center [617, 265] width 1234 height 531
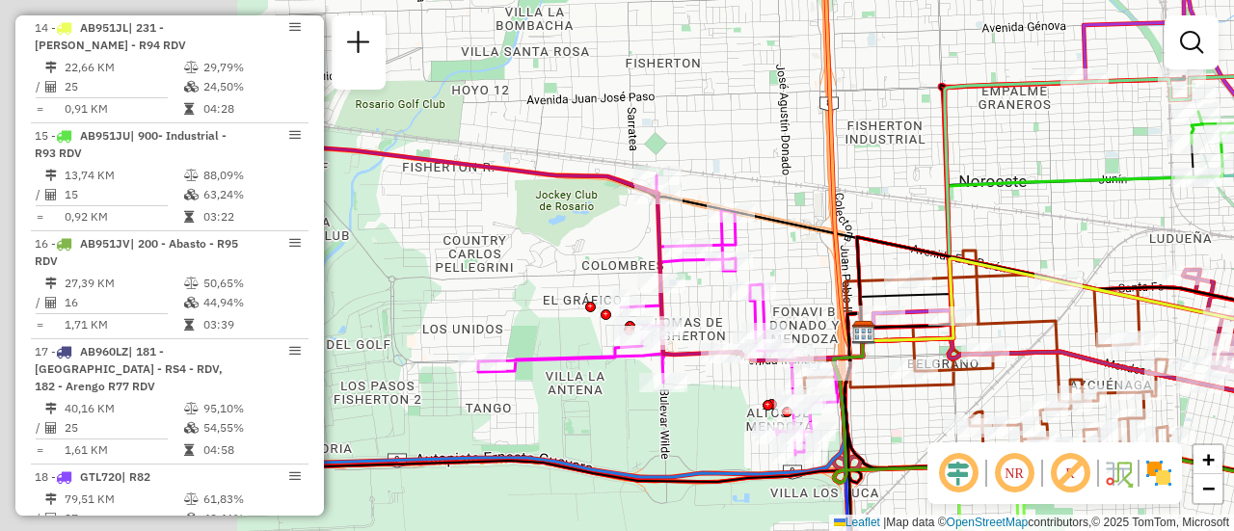
drag, startPoint x: 591, startPoint y: 189, endPoint x: 1176, endPoint y: 236, distance: 587.2
click at [1152, 235] on div "Rota 13 - Placa AD324QU 0000545696 - [PERSON_NAME]. Rota 10 - Placa AC995HY 000…" at bounding box center [617, 265] width 1234 height 531
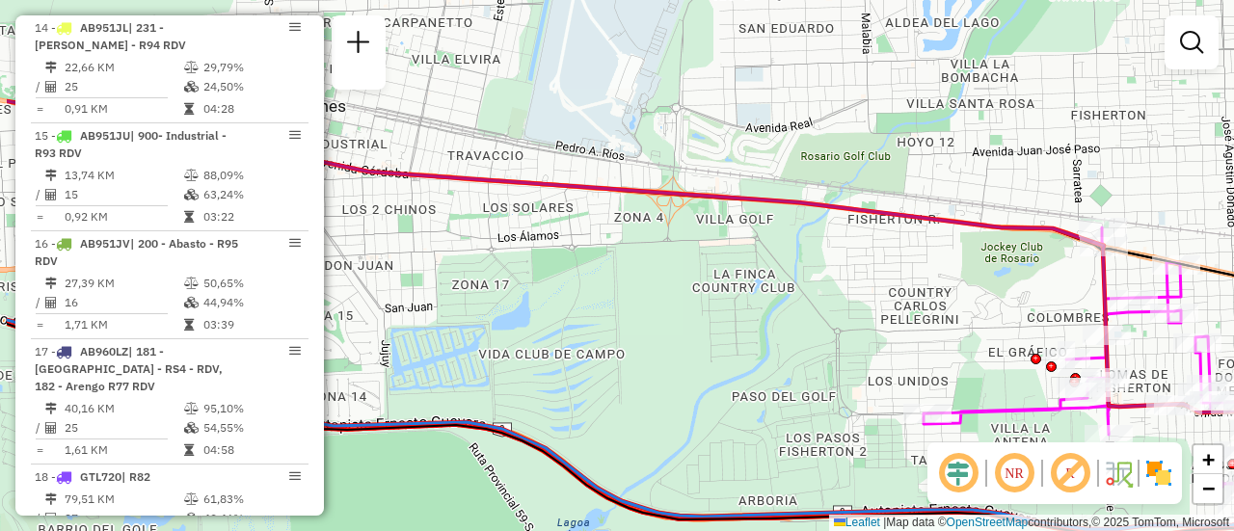
drag, startPoint x: 587, startPoint y: 291, endPoint x: 1216, endPoint y: 318, distance: 629.3
click at [1147, 328] on div "Rota 13 - Placa AD324QU 0000545696 - [PERSON_NAME]. Rota 10 - Placa AC995HY 000…" at bounding box center [617, 265] width 1234 height 531
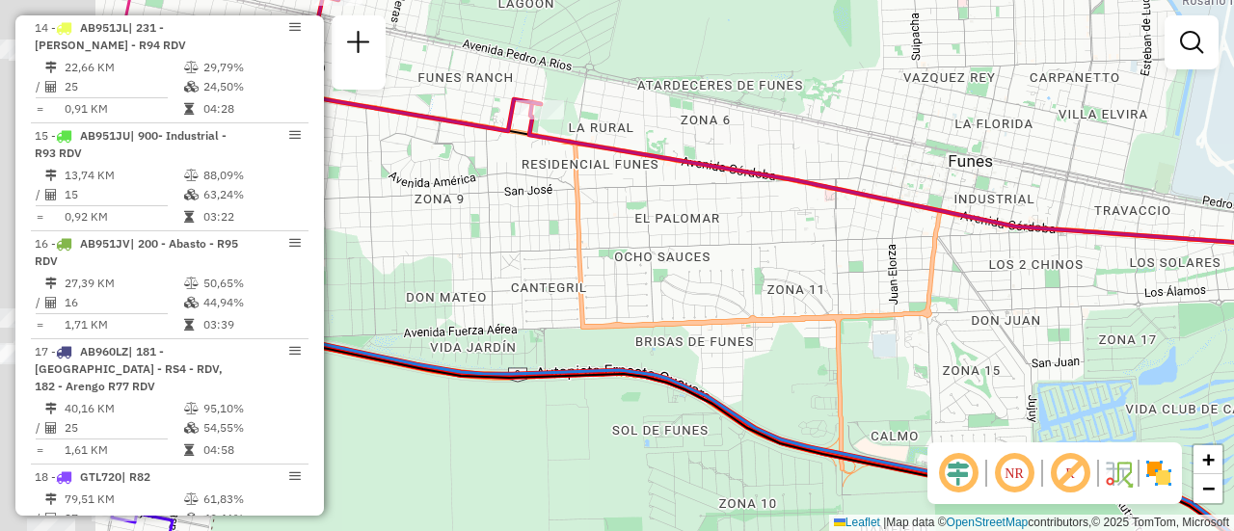
drag, startPoint x: 553, startPoint y: 245, endPoint x: 1233, endPoint y: 333, distance: 685.4
click at [1147, 335] on div "Rota 13 - Placa AD324QU 0000545696 - [PERSON_NAME]. Rota 10 - Placa AC995HY 000…" at bounding box center [617, 265] width 1234 height 531
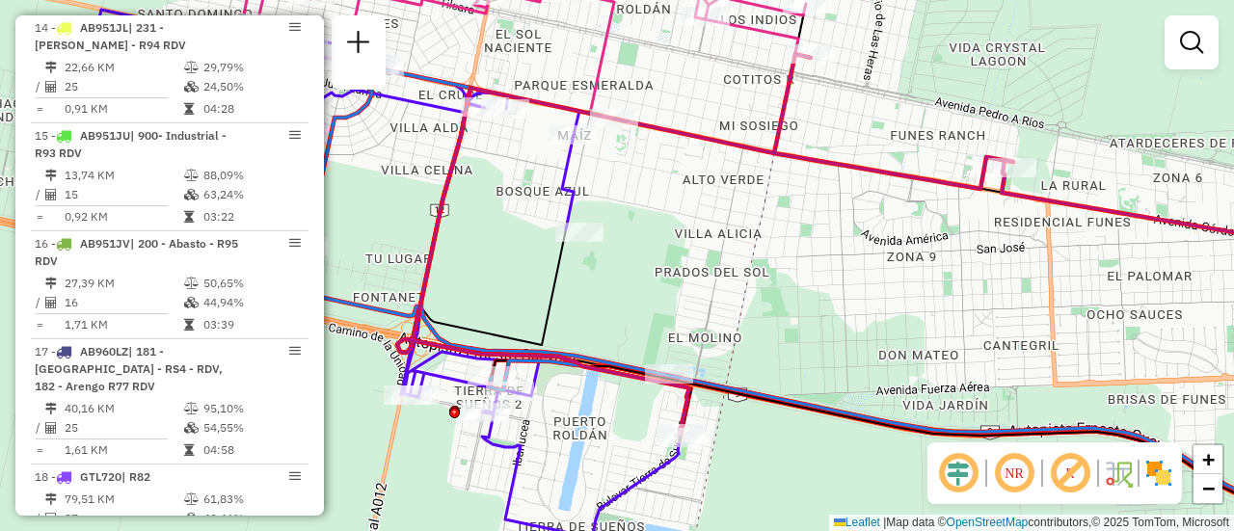
drag, startPoint x: 744, startPoint y: 266, endPoint x: 781, endPoint y: 309, distance: 56.1
click at [770, 301] on div "Rota 13 - Placa AD324QU 0000545696 - [PERSON_NAME]. Rota 10 - Placa AC995HY 000…" at bounding box center [617, 265] width 1234 height 531
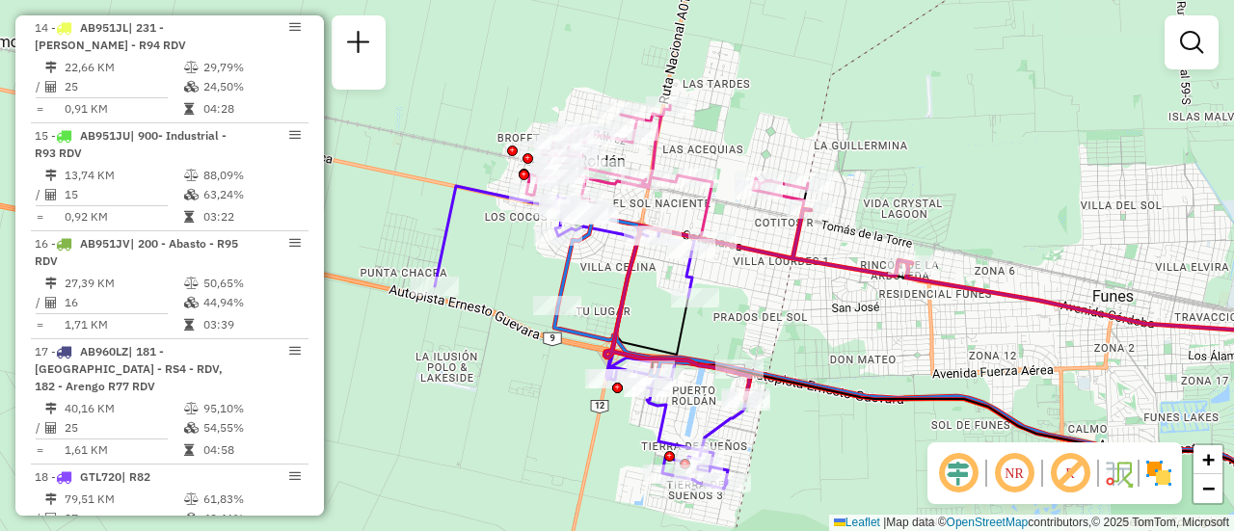
click at [1196, 42] on em at bounding box center [1191, 42] width 23 height 23
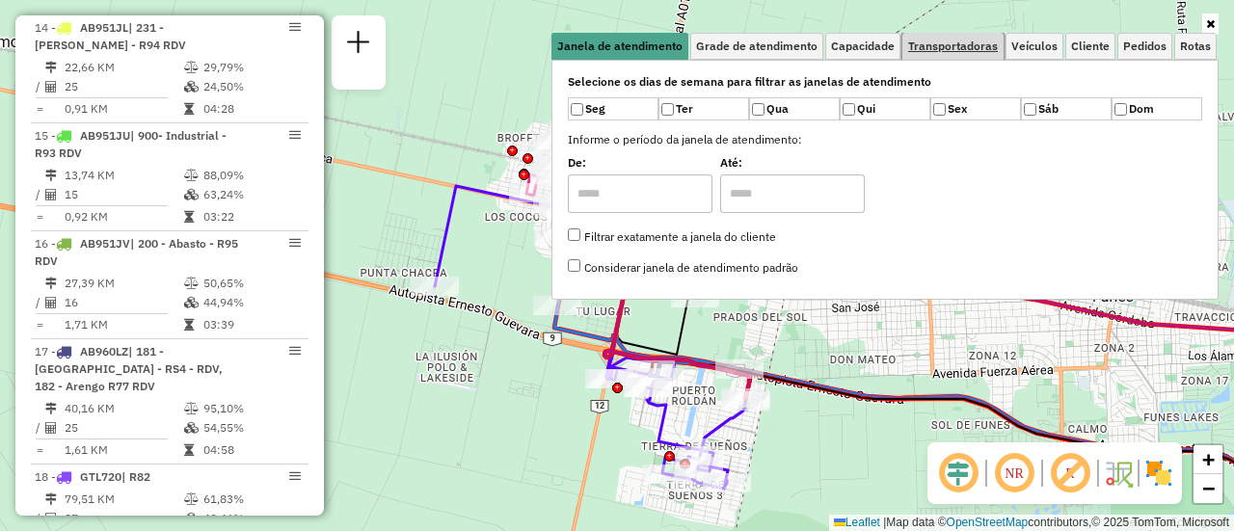
click at [980, 45] on span "Transportadoras" at bounding box center [953, 46] width 90 height 12
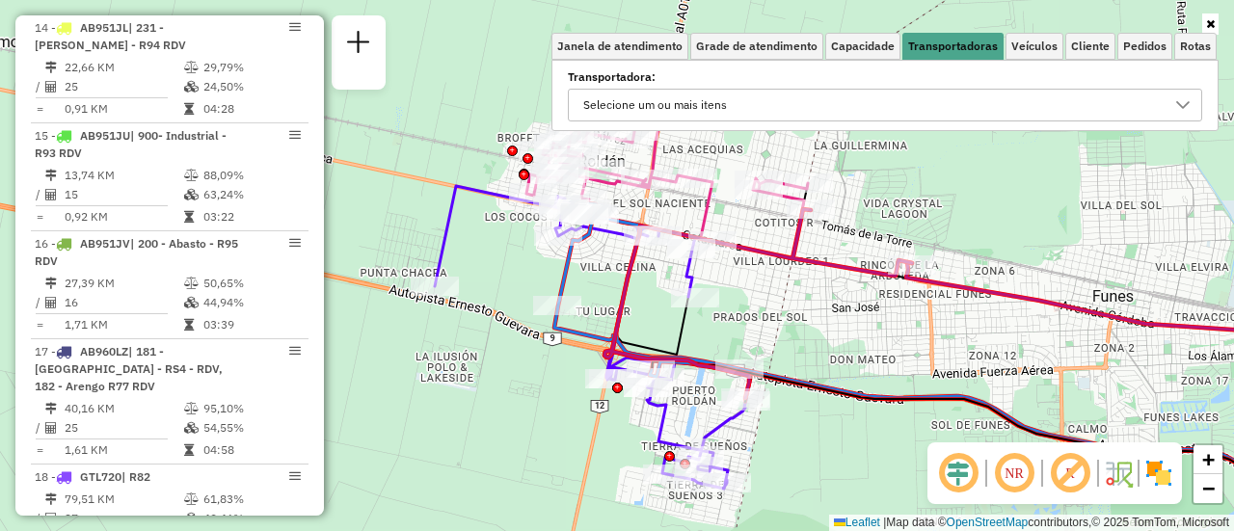
click at [1182, 107] on icon at bounding box center [1182, 105] width 13 height 8
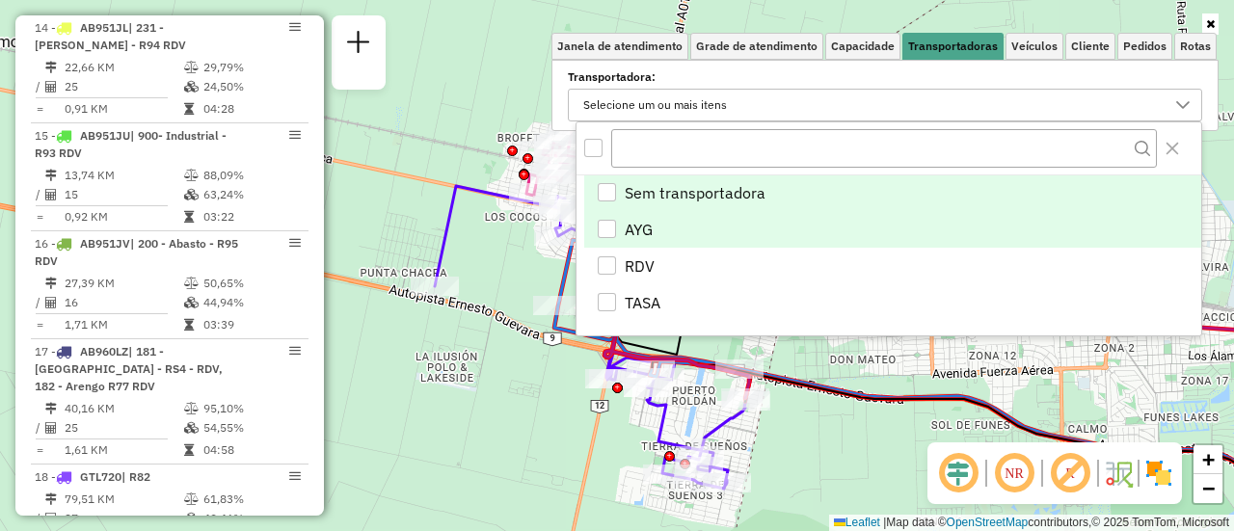
scroll to position [12, 67]
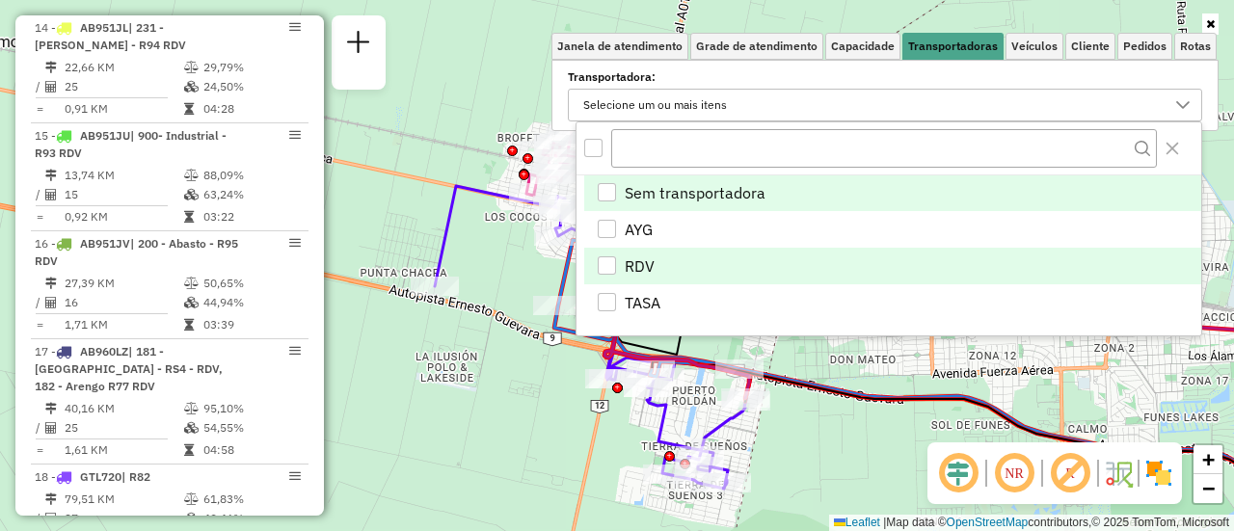
click at [606, 258] on div "RDV" at bounding box center [607, 265] width 18 height 18
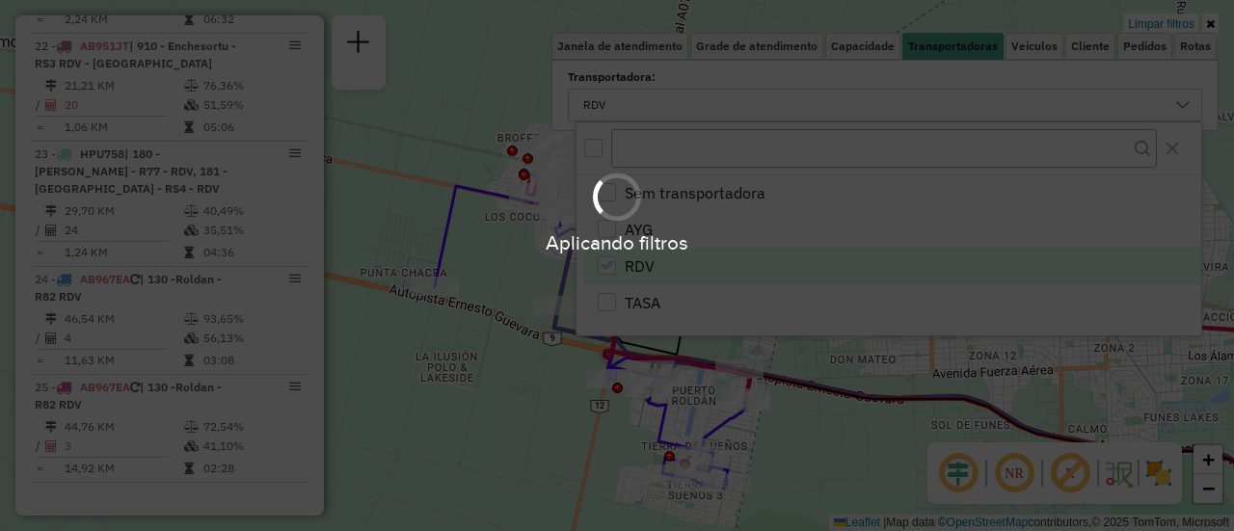
scroll to position [687, 0]
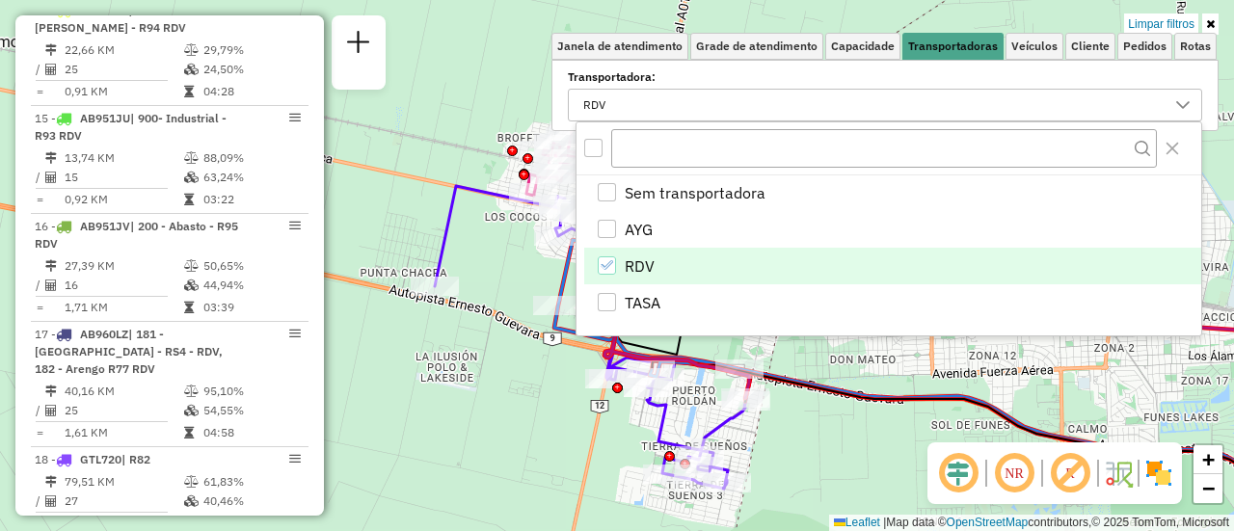
click at [502, 385] on div "Limpar filtros Janela de atendimento Grade de atendimento Capacidade Transporta…" at bounding box center [617, 265] width 1234 height 531
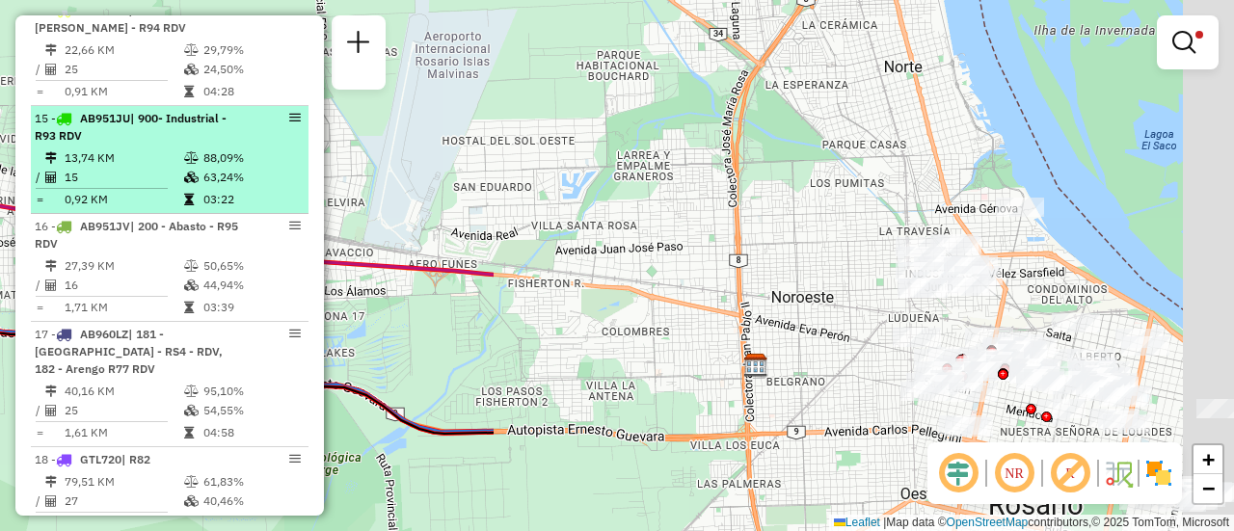
drag, startPoint x: 1052, startPoint y: 206, endPoint x: 177, endPoint y: 142, distance: 877.0
click at [179, 149] on hb-router-mapa "Informações da Sessão 1295191 - [DATE] Criação: [DATE] 16:12 Depósito: SAZ AR R…" at bounding box center [617, 265] width 1234 height 531
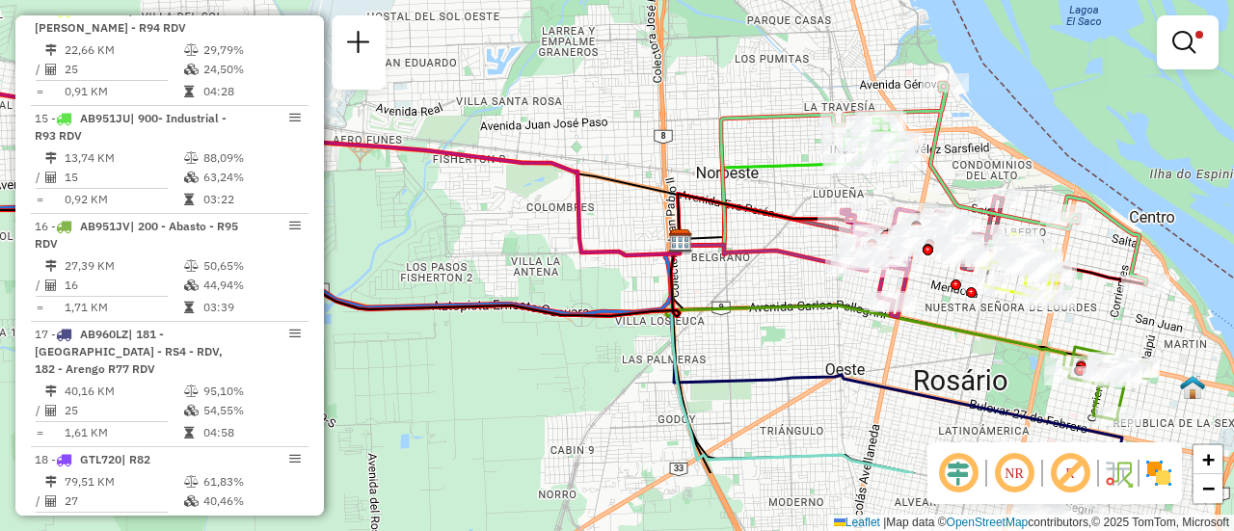
drag, startPoint x: 752, startPoint y: 183, endPoint x: 734, endPoint y: 130, distance: 56.1
click at [734, 132] on div "Limpar filtros Janela de atendimento Grade de atendimento Capacidade Transporta…" at bounding box center [617, 265] width 1234 height 531
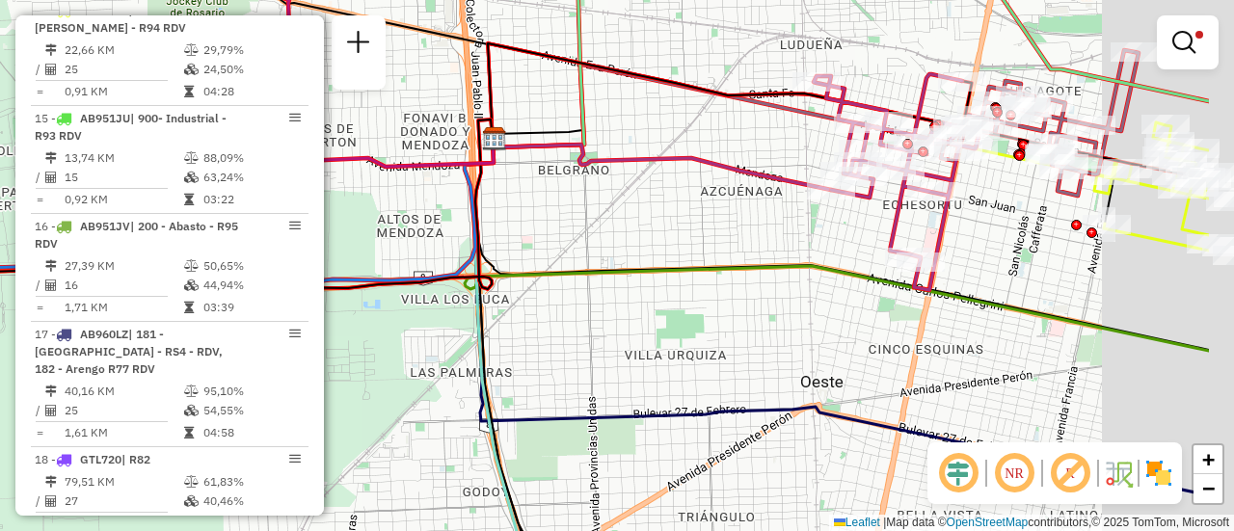
drag, startPoint x: 848, startPoint y: 255, endPoint x: 686, endPoint y: 216, distance: 166.5
click at [686, 216] on div "Limpar filtros Janela de atendimento Grade de atendimento Capacidade Transporta…" at bounding box center [617, 265] width 1234 height 531
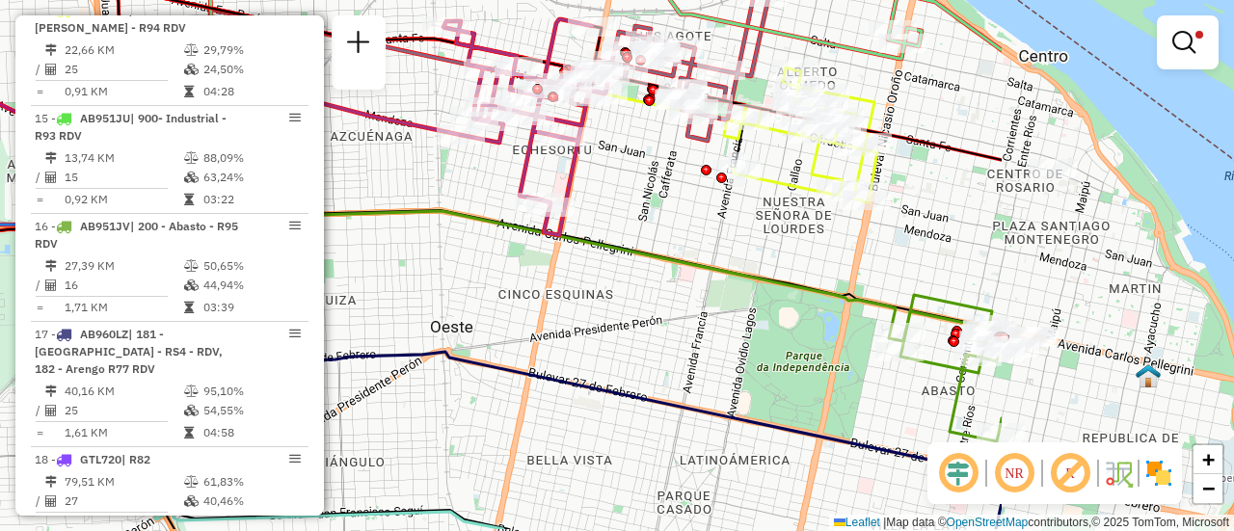
drag, startPoint x: 1122, startPoint y: 277, endPoint x: 767, endPoint y: 222, distance: 360.0
click at [767, 222] on div "Limpar filtros Janela de atendimento Grade de atendimento Capacidade Transporta…" at bounding box center [617, 265] width 1234 height 531
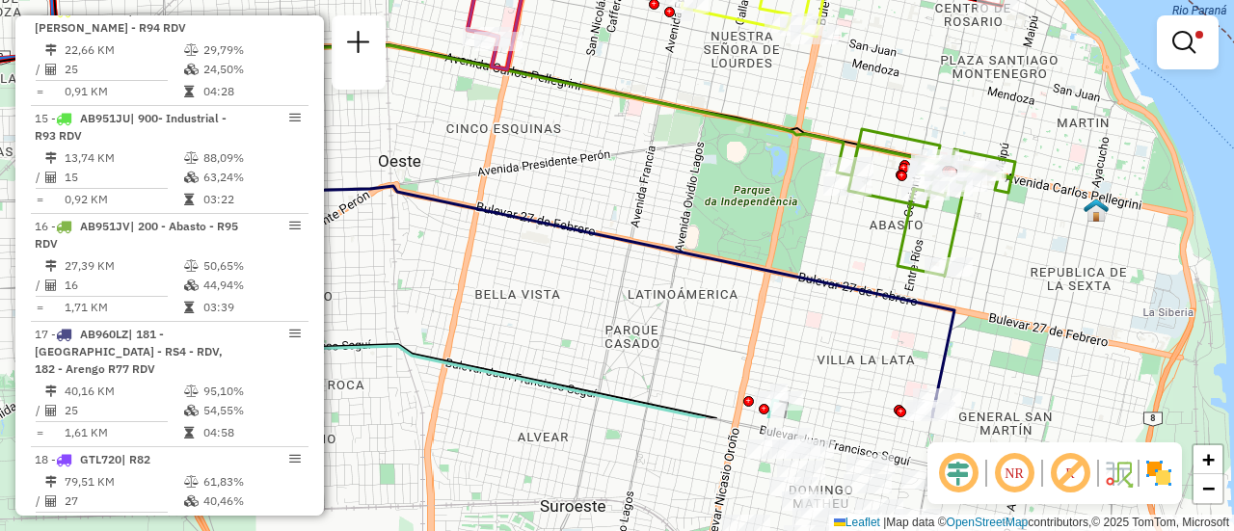
drag, startPoint x: 859, startPoint y: 367, endPoint x: 783, endPoint y: 77, distance: 300.1
click at [783, 83] on div "Limpar filtros Janela de atendimento Grade de atendimento Capacidade Transporta…" at bounding box center [617, 265] width 1234 height 531
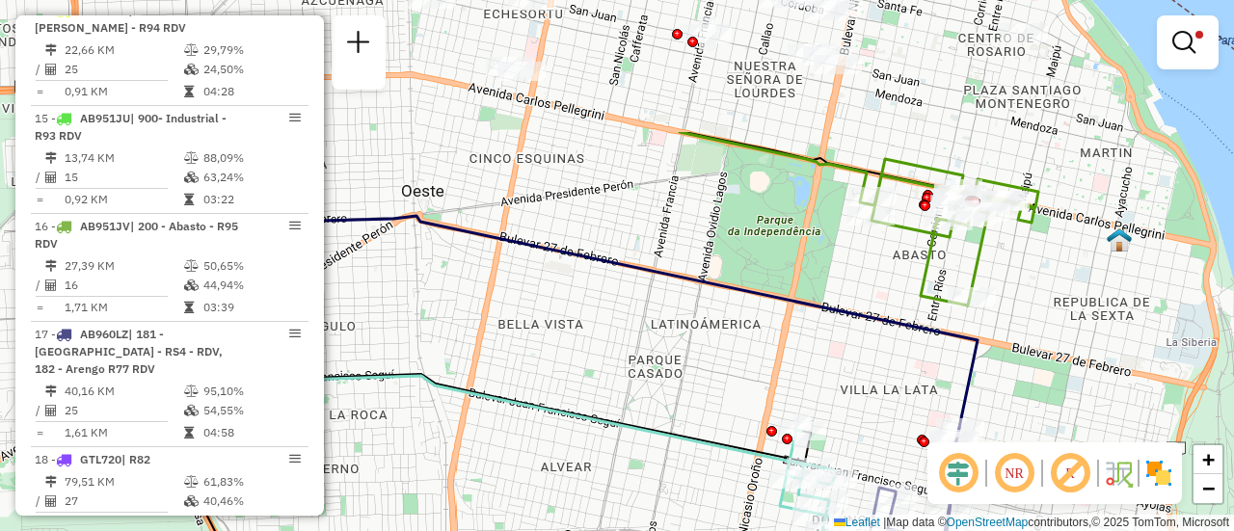
drag, startPoint x: 645, startPoint y: 323, endPoint x: 715, endPoint y: 510, distance: 199.5
click at [715, 510] on div "Limpar filtros Janela de atendimento Grade de atendimento Capacidade Transporta…" at bounding box center [617, 265] width 1234 height 531
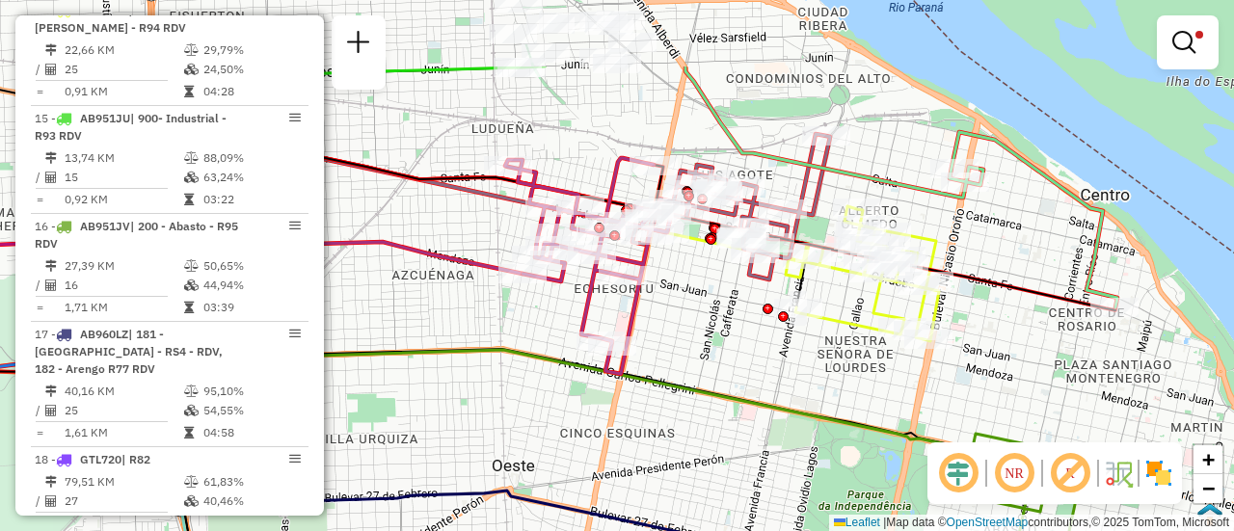
drag, startPoint x: 662, startPoint y: 301, endPoint x: 707, endPoint y: 413, distance: 120.3
click at [707, 413] on icon at bounding box center [561, 351] width 811 height 257
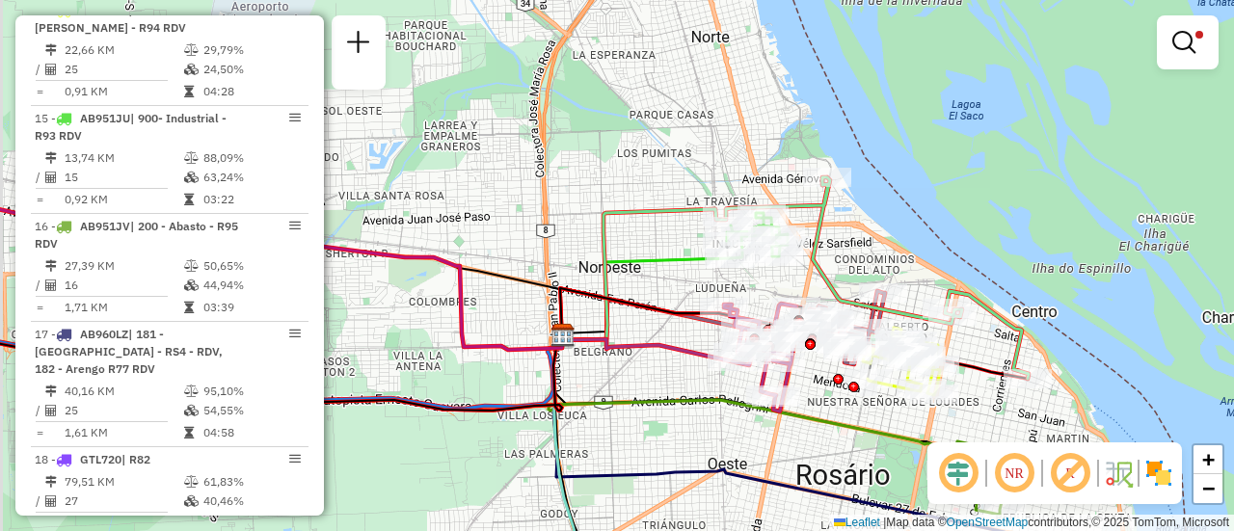
drag, startPoint x: 536, startPoint y: 347, endPoint x: 750, endPoint y: 370, distance: 215.3
click at [742, 373] on div "Limpar filtros Janela de atendimento Grade de atendimento Capacidade Transporta…" at bounding box center [617, 265] width 1234 height 531
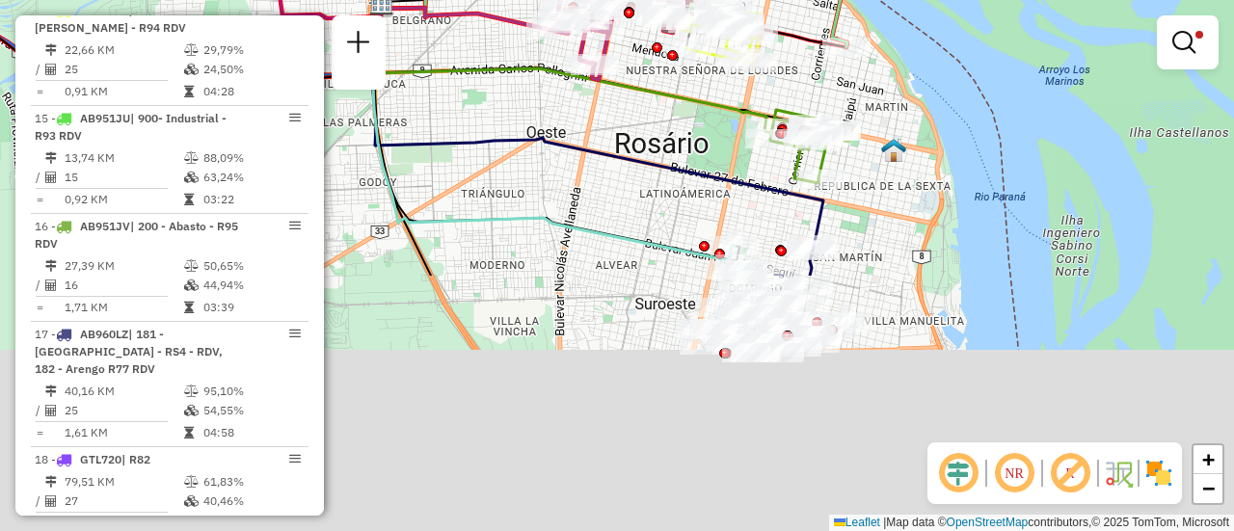
drag, startPoint x: 836, startPoint y: 422, endPoint x: 698, endPoint y: 129, distance: 323.9
click at [677, 106] on div "Limpar filtros Janela de atendimento Grade de atendimento Capacidade Transporta…" at bounding box center [617, 265] width 1234 height 531
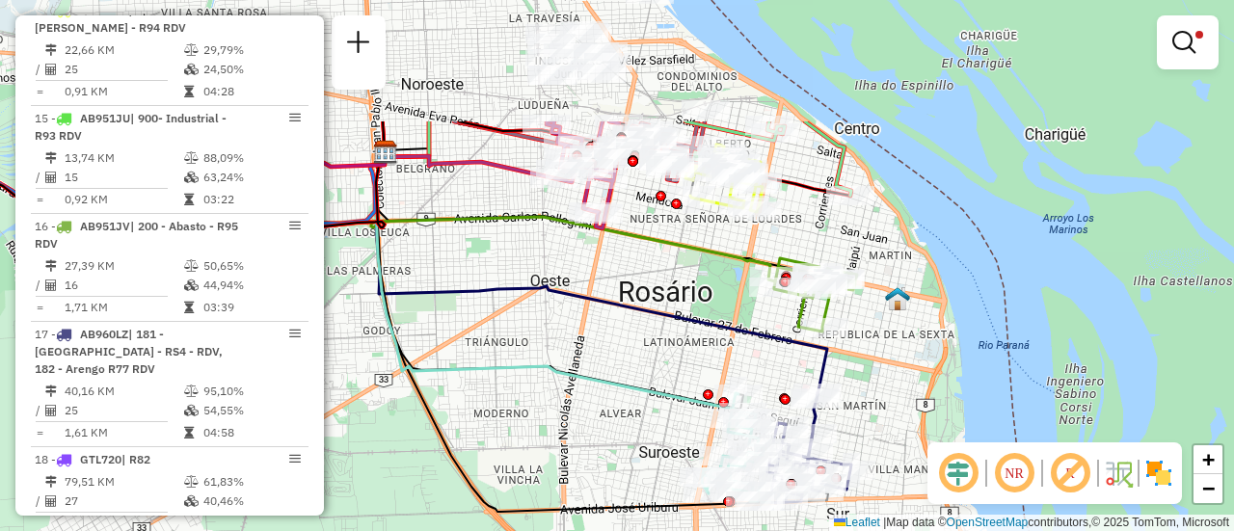
drag, startPoint x: 686, startPoint y: 158, endPoint x: 696, endPoint y: 331, distance: 172.9
click at [695, 331] on icon at bounding box center [598, 276] width 457 height 248
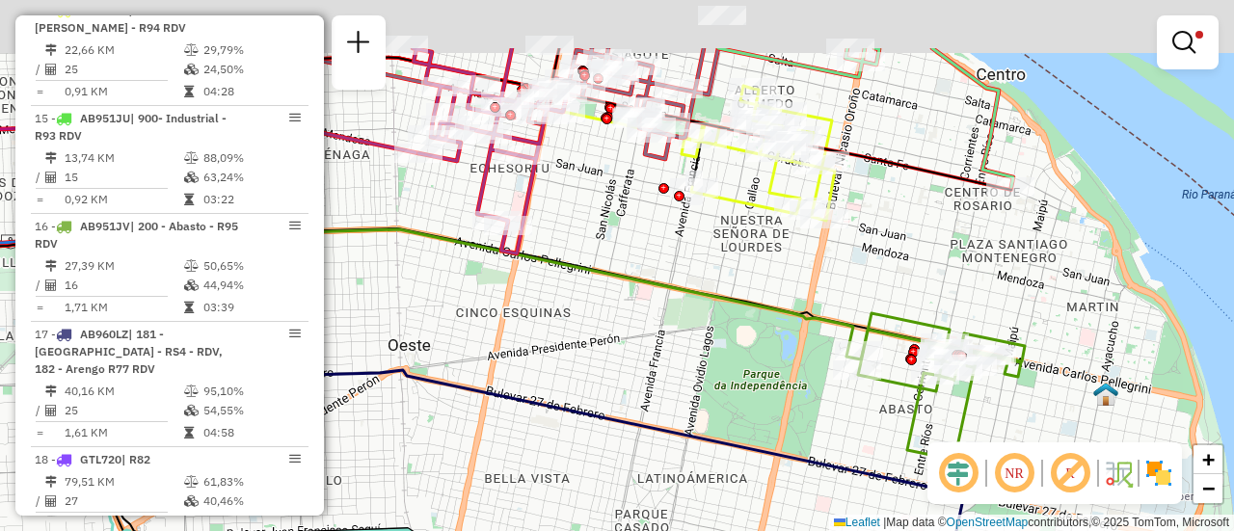
drag, startPoint x: 757, startPoint y: 294, endPoint x: 819, endPoint y: 408, distance: 129.4
click at [816, 360] on icon at bounding box center [457, 230] width 811 height 257
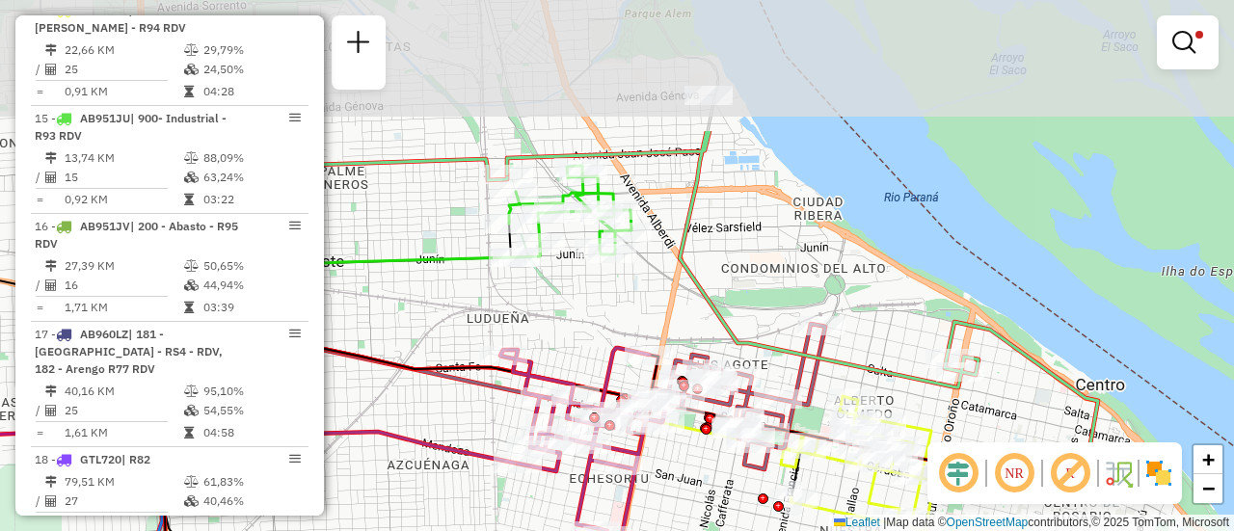
drag, startPoint x: 558, startPoint y: 202, endPoint x: 606, endPoint y: 332, distance: 138.5
click at [604, 337] on div "Limpar filtros Janela de atendimento Grade de atendimento Capacidade Transporta…" at bounding box center [617, 265] width 1234 height 531
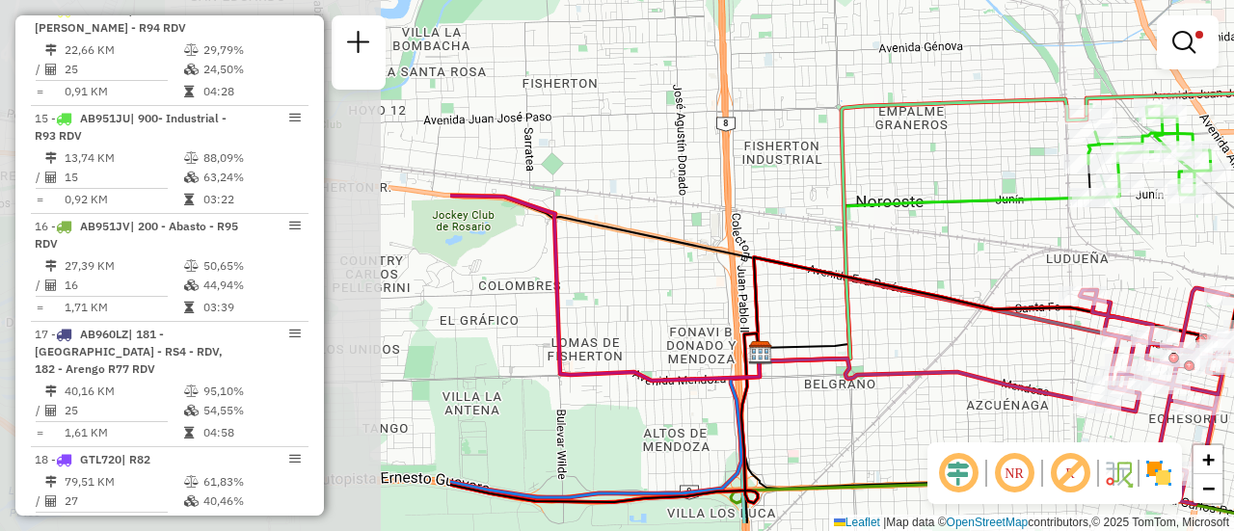
drag, startPoint x: 491, startPoint y: 336, endPoint x: 1123, endPoint y: 263, distance: 636.7
click at [1089, 271] on div "Limpar filtros Janela de atendimento Grade de atendimento Capacidade Transporta…" at bounding box center [617, 265] width 1234 height 531
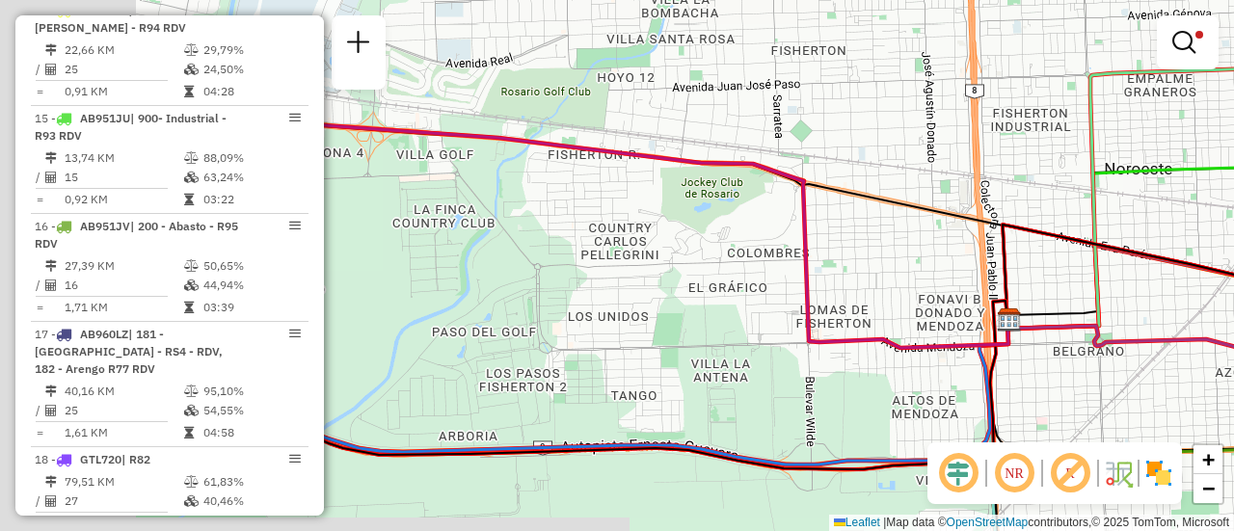
drag, startPoint x: 853, startPoint y: 297, endPoint x: 1014, endPoint y: 263, distance: 164.5
click at [988, 269] on div "Limpar filtros Janela de atendimento Grade de atendimento Capacidade Transporta…" at bounding box center [617, 265] width 1234 height 531
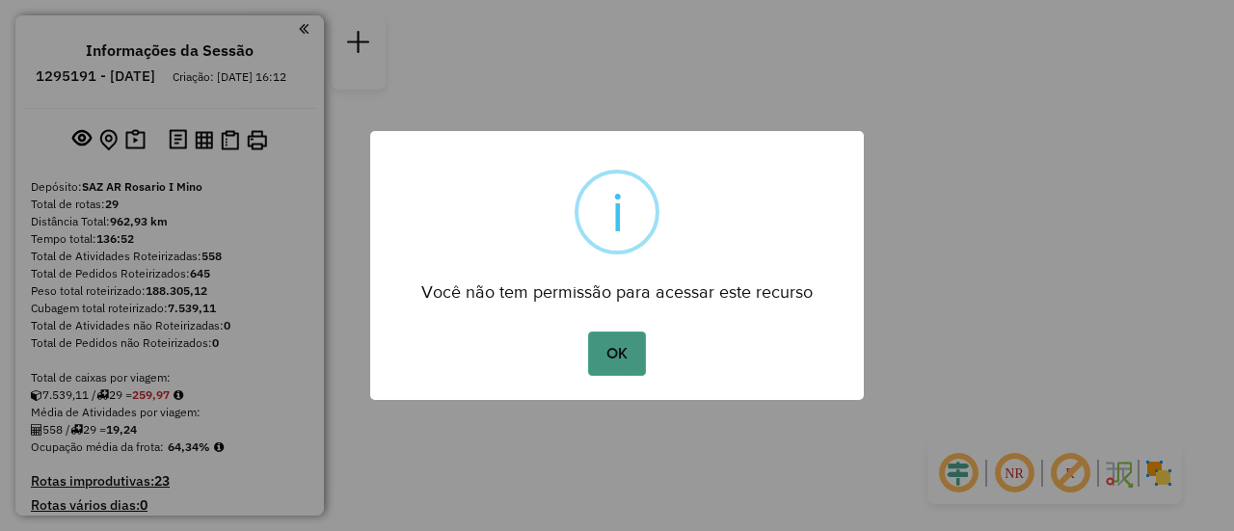
click at [630, 353] on button "OK" at bounding box center [616, 354] width 57 height 44
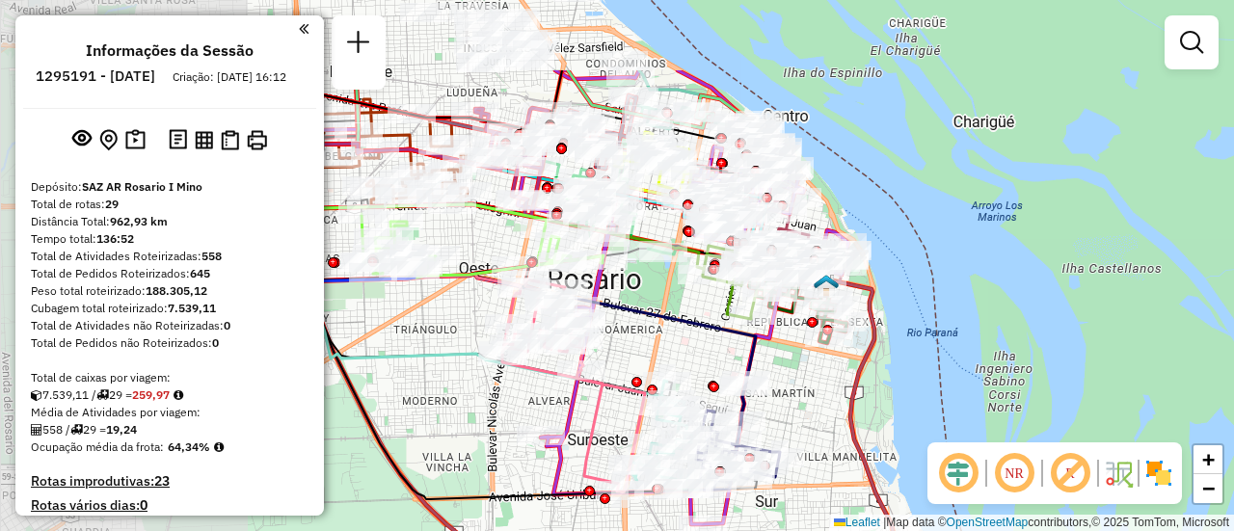
drag, startPoint x: 639, startPoint y: 212, endPoint x: 1233, endPoint y: 352, distance: 610.2
click at [1233, 352] on div "Janela de atendimento Grade de atendimento Capacidade Transportadoras Veículos …" at bounding box center [617, 265] width 1234 height 531
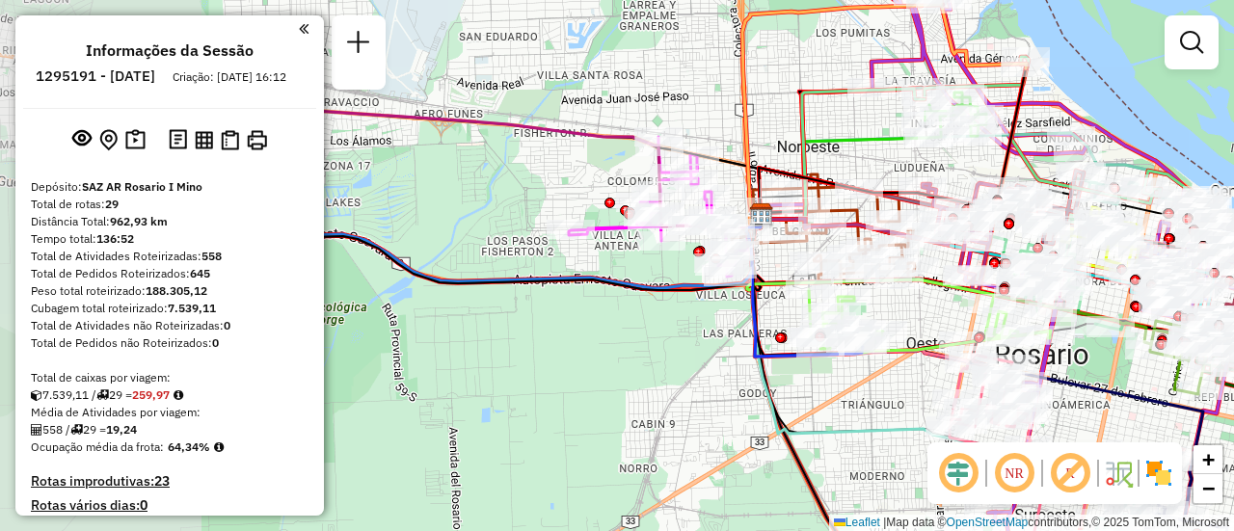
drag, startPoint x: 844, startPoint y: 345, endPoint x: 1218, endPoint y: 387, distance: 376.4
click at [1174, 393] on icon at bounding box center [974, 339] width 457 height 248
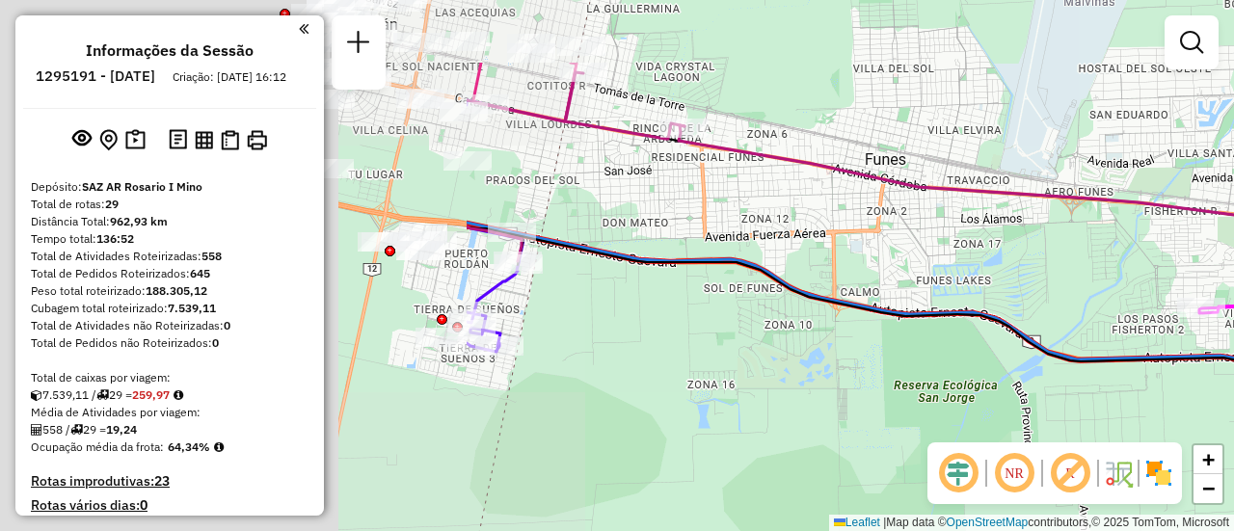
drag, startPoint x: 591, startPoint y: 167, endPoint x: 1211, endPoint y: 260, distance: 627.0
click at [1140, 260] on div "Janela de atendimento Grade de atendimento Capacidade Transportadoras Veículos …" at bounding box center [617, 265] width 1234 height 531
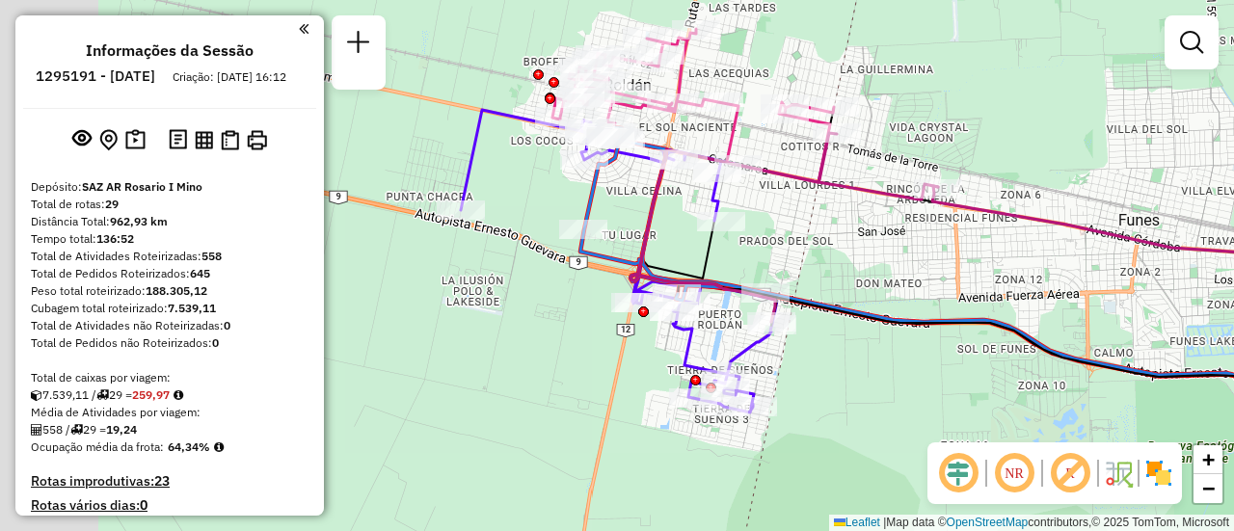
drag, startPoint x: 658, startPoint y: 203, endPoint x: 940, endPoint y: 274, distance: 291.2
click at [939, 274] on div "Janela de atendimento Grade de atendimento Capacidade Transportadoras Veículos …" at bounding box center [617, 265] width 1234 height 531
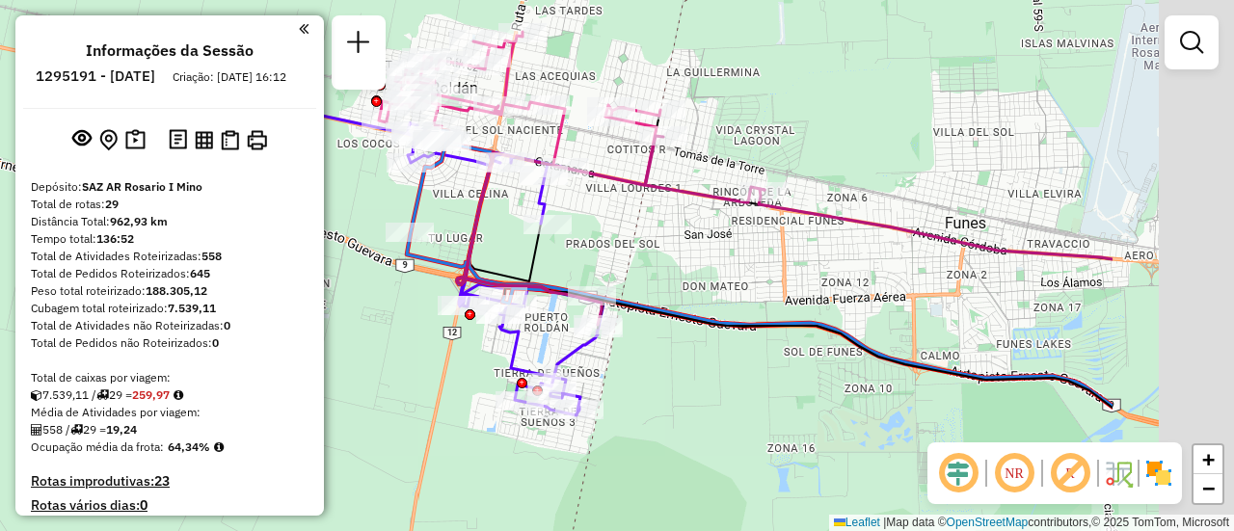
drag, startPoint x: 1003, startPoint y: 298, endPoint x: 508, endPoint y: 252, distance: 496.8
click at [514, 253] on div "Janela de atendimento Grade de atendimento Capacidade Transportadoras Veículos …" at bounding box center [617, 265] width 1234 height 531
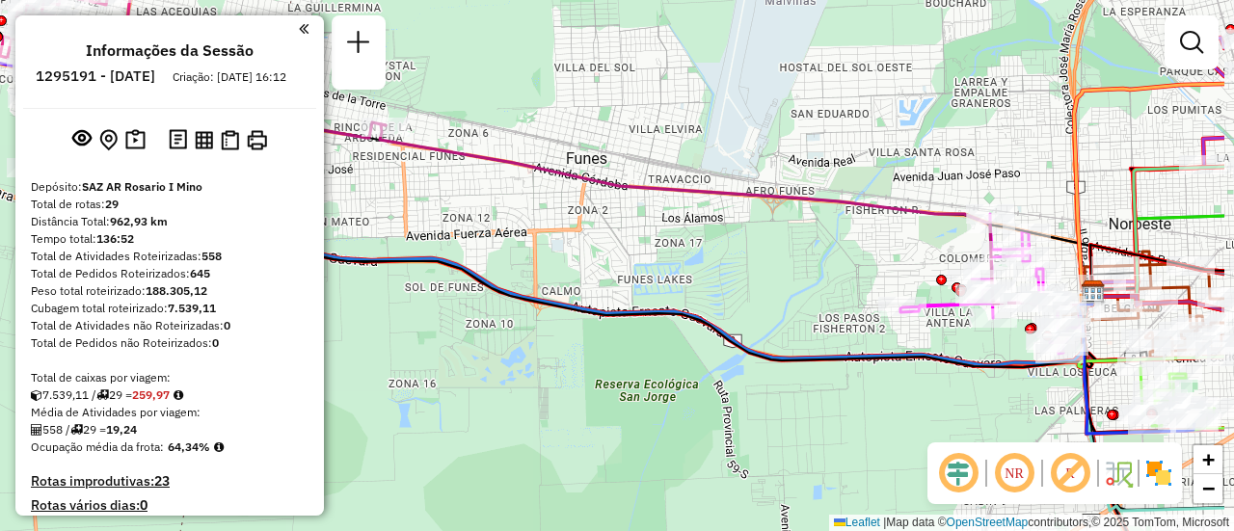
drag, startPoint x: 715, startPoint y: 241, endPoint x: 529, endPoint y: 207, distance: 188.2
click at [532, 208] on div "Janela de atendimento Grade de atendimento Capacidade Transportadoras Veículos …" at bounding box center [617, 265] width 1234 height 531
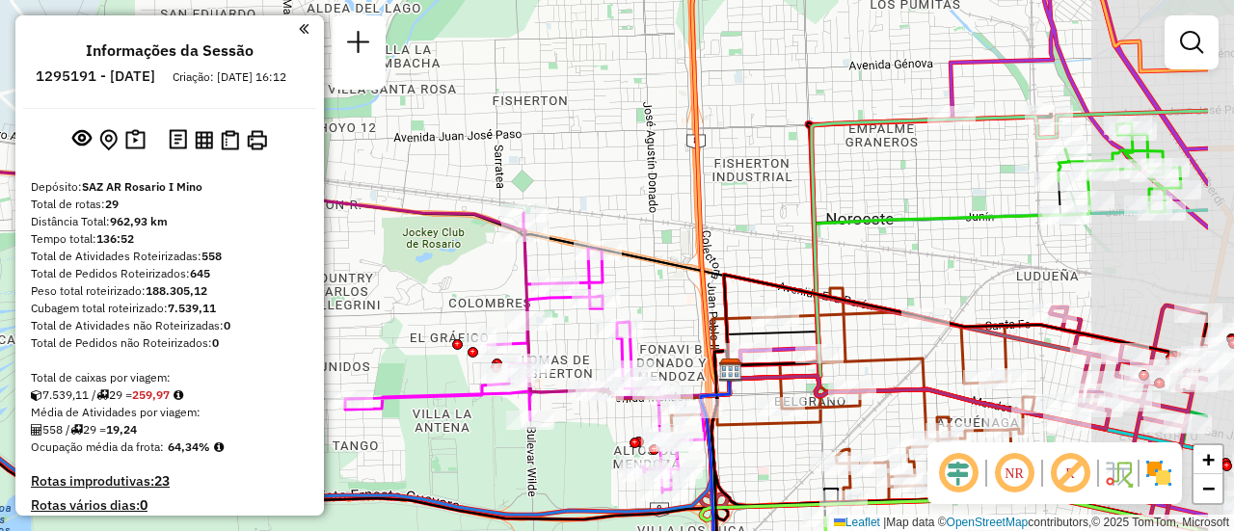
drag, startPoint x: 941, startPoint y: 169, endPoint x: 925, endPoint y: 163, distance: 17.4
click at [892, 175] on div "Janela de atendimento Grade de atendimento Capacidade Transportadoras Veículos …" at bounding box center [617, 265] width 1234 height 531
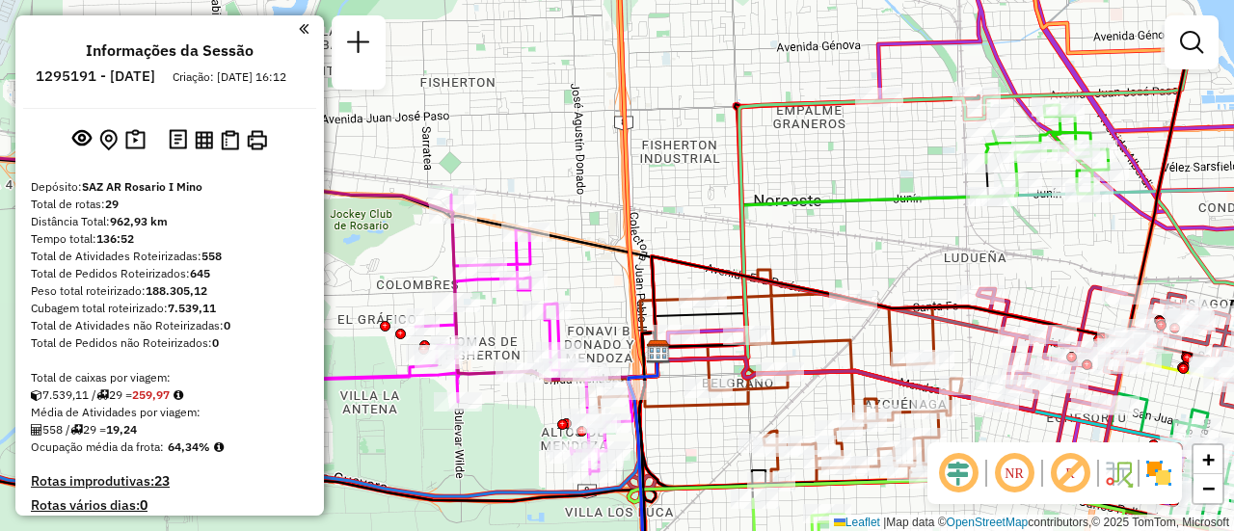
drag, startPoint x: 951, startPoint y: 216, endPoint x: 779, endPoint y: 200, distance: 172.4
click at [779, 200] on div "Janela de atendimento Grade de atendimento Capacidade Transportadoras Veículos …" at bounding box center [617, 265] width 1234 height 531
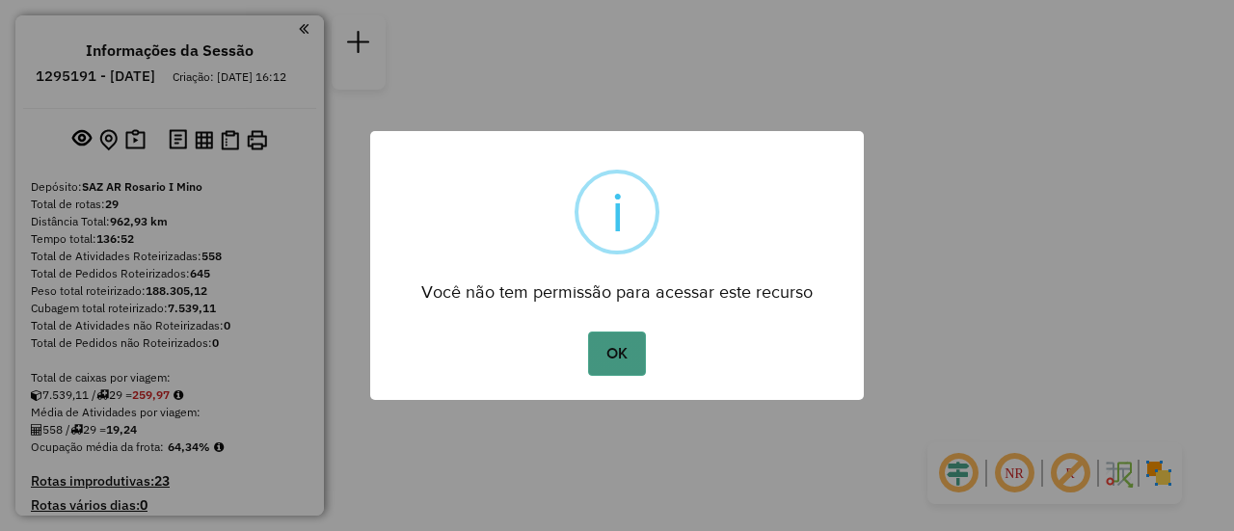
click at [609, 357] on button "OK" at bounding box center [616, 354] width 57 height 44
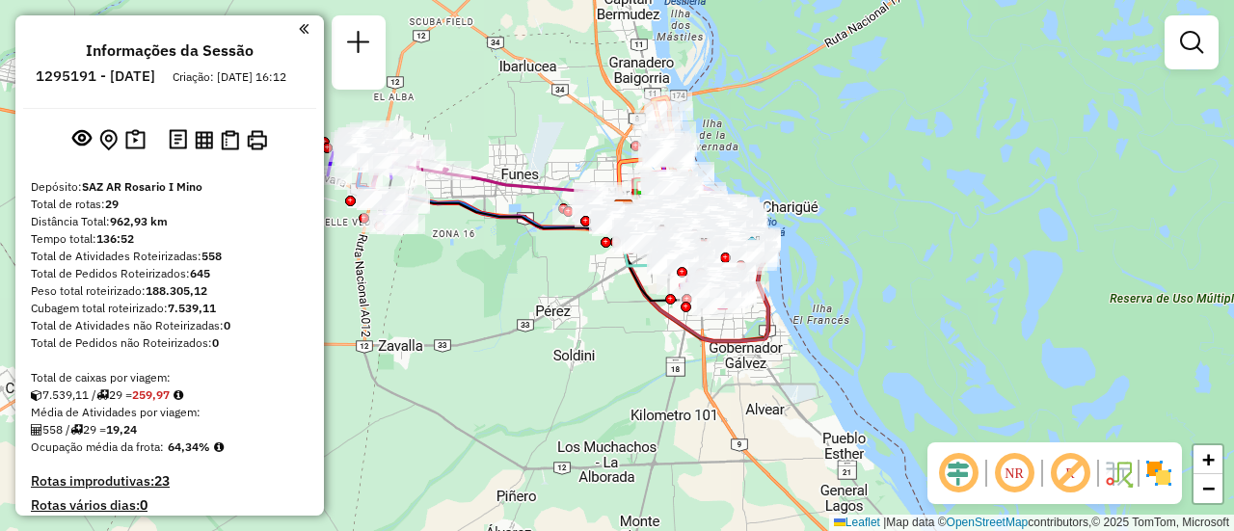
drag, startPoint x: 573, startPoint y: 280, endPoint x: 743, endPoint y: 365, distance: 191.0
click at [703, 351] on div "Janela de atendimento Grade de atendimento Capacidade Transportadoras Veículos …" at bounding box center [617, 265] width 1234 height 531
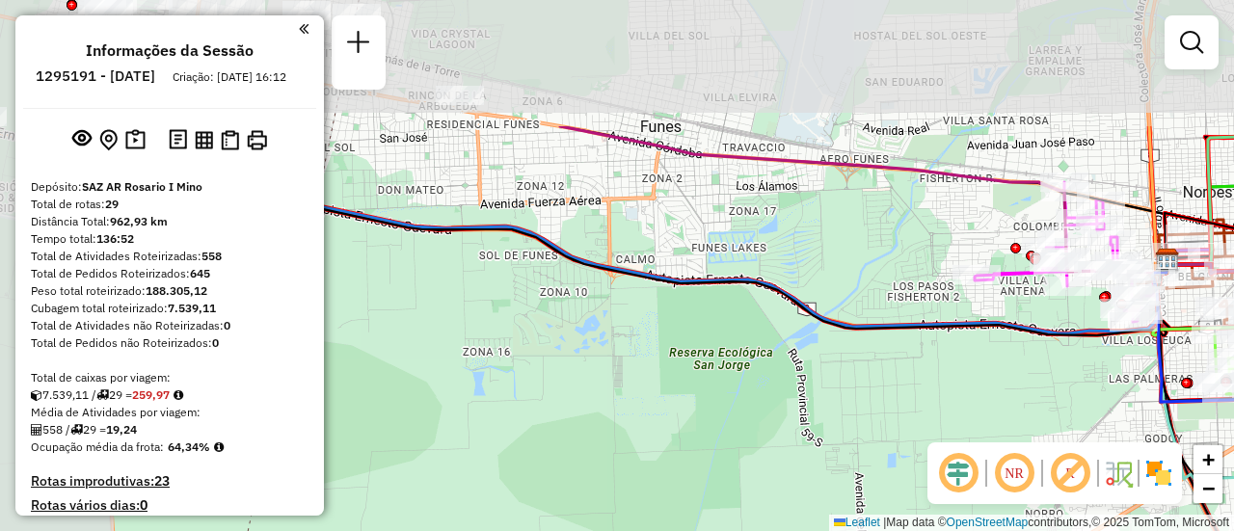
drag, startPoint x: 658, startPoint y: 271, endPoint x: 1233, endPoint y: 536, distance: 633.8
click at [1233, 530] on html "Aguarde... Pop-up bloqueado! Seu navegador bloqueou automáticamente a abertura …" at bounding box center [617, 265] width 1234 height 531
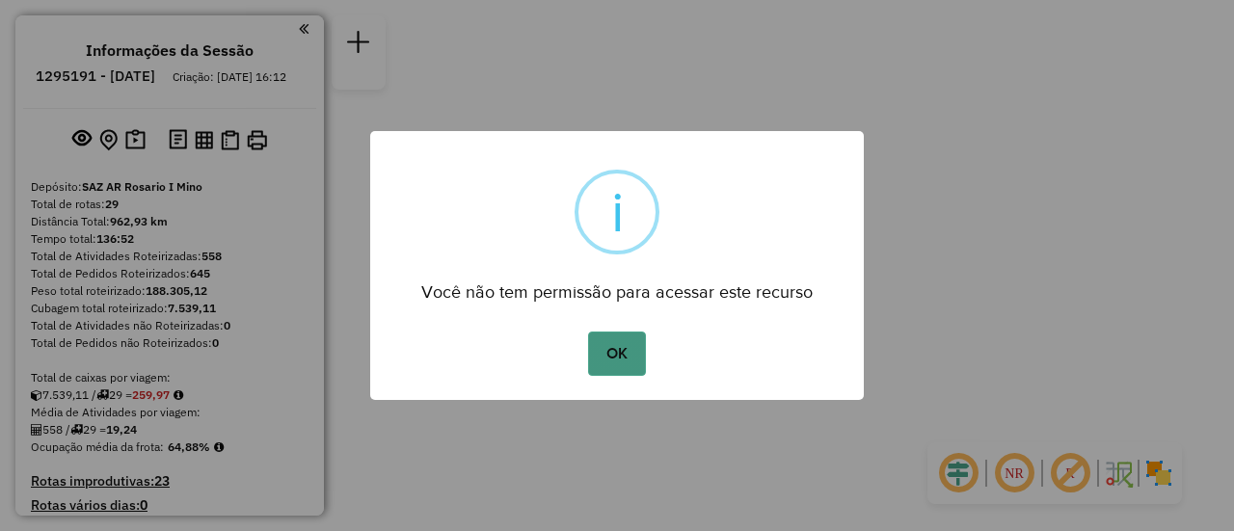
click at [624, 351] on button "OK" at bounding box center [616, 354] width 57 height 44
click at [624, 351] on div "× i Você não tem permissão para acessar este recurso OK No Cancel" at bounding box center [617, 265] width 1234 height 531
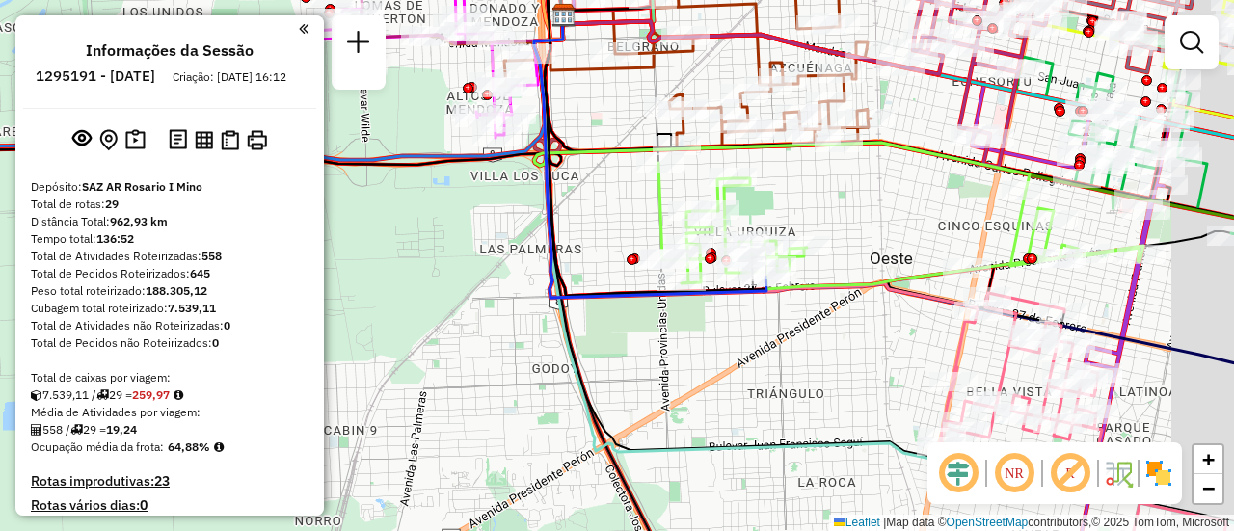
drag, startPoint x: 899, startPoint y: 225, endPoint x: 650, endPoint y: 258, distance: 251.1
click at [654, 258] on div "Janela de atendimento Grade de atendimento Capacidade Transportadoras Veículos …" at bounding box center [617, 265] width 1234 height 531
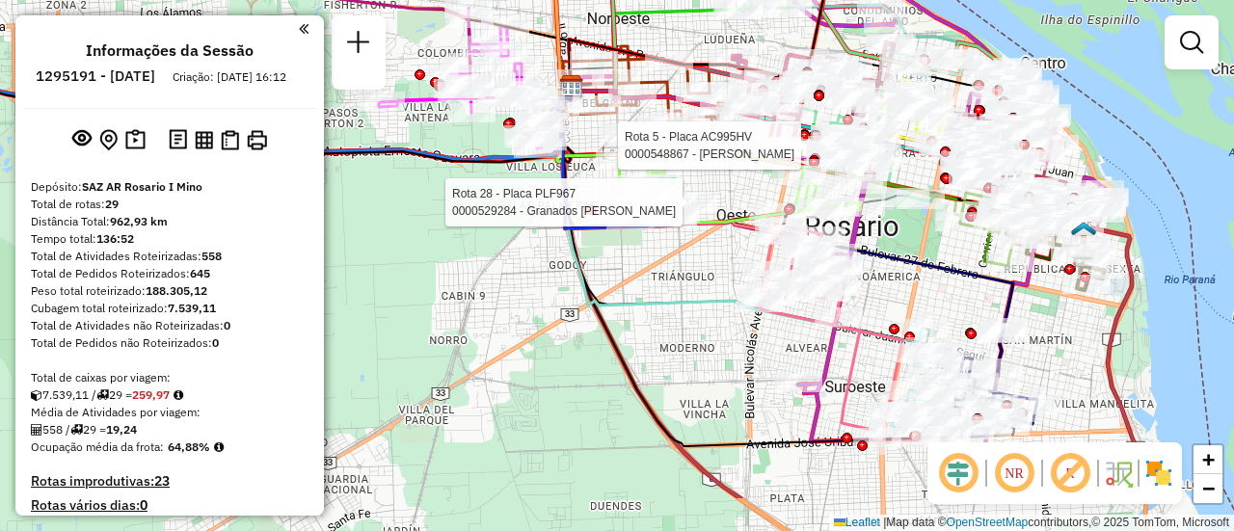
drag, startPoint x: 967, startPoint y: 318, endPoint x: 851, endPoint y: 131, distance: 220.0
click at [857, 143] on div "Rota 28 - Placa PLF967 0000529284 - Granados Maximiliano Fabian Rota 5 - Placa …" at bounding box center [617, 265] width 1234 height 531
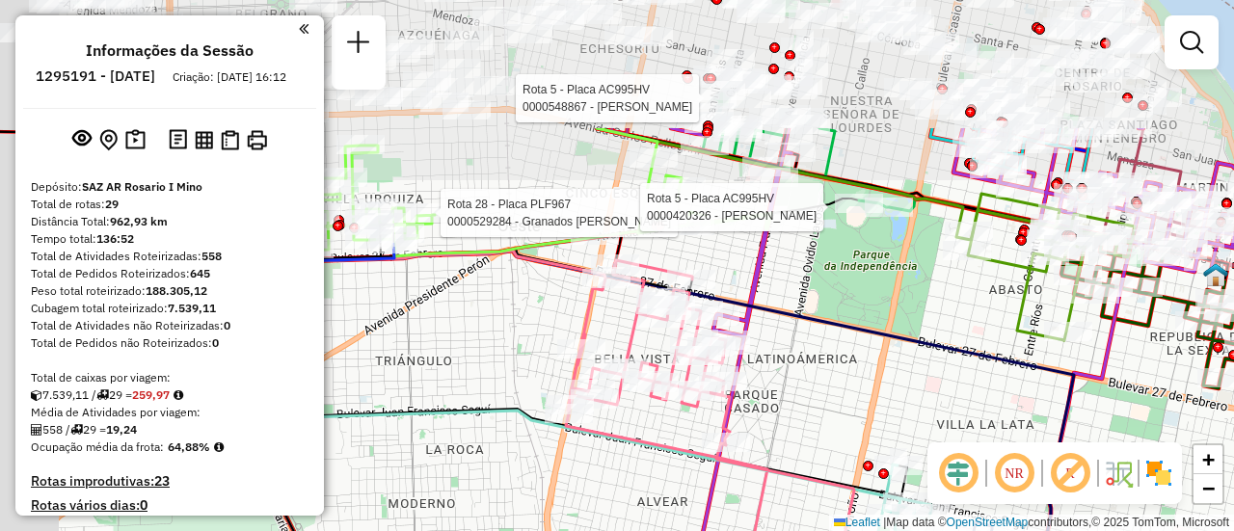
drag, startPoint x: 868, startPoint y: 229, endPoint x: 902, endPoint y: 299, distance: 78.1
click at [902, 299] on div "Rota 28 - Placa PLF967 0000529284 - Granados Maximiliano Fabian Rota 5 - Placa …" at bounding box center [617, 265] width 1234 height 531
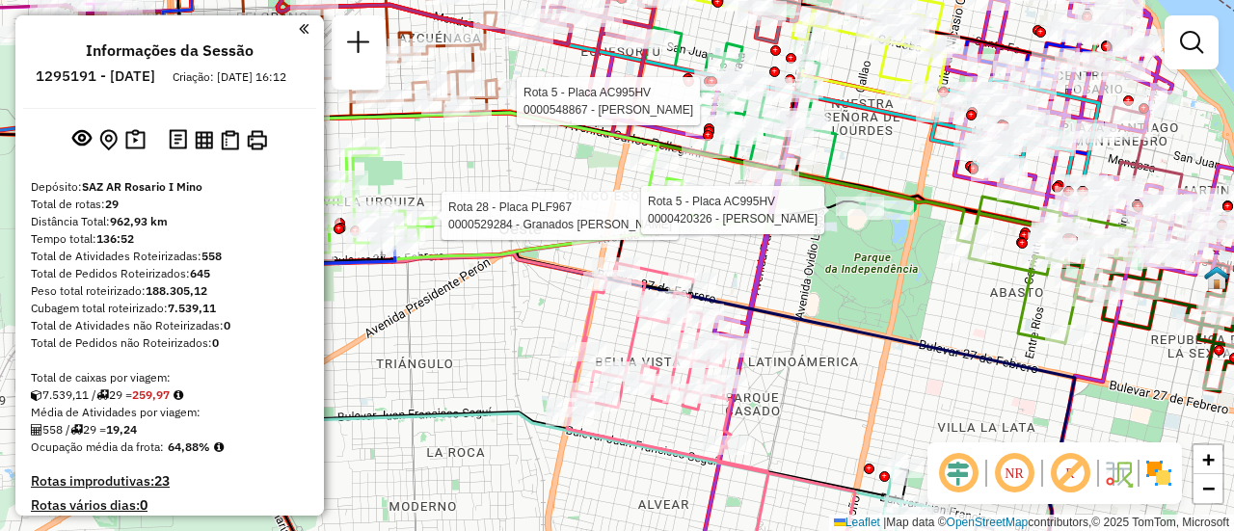
click at [870, 376] on div "Rota 28 - Placa PLF967 0000529284 - Granados Maximiliano Fabian Rota 5 - Placa …" at bounding box center [617, 265] width 1234 height 531
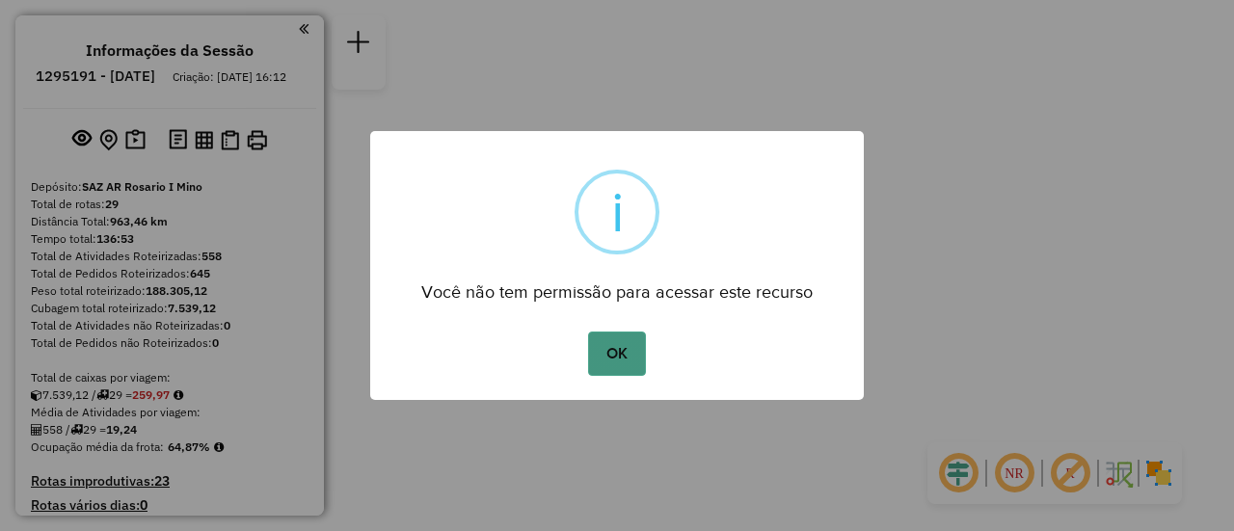
click at [615, 346] on button "OK" at bounding box center [616, 354] width 57 height 44
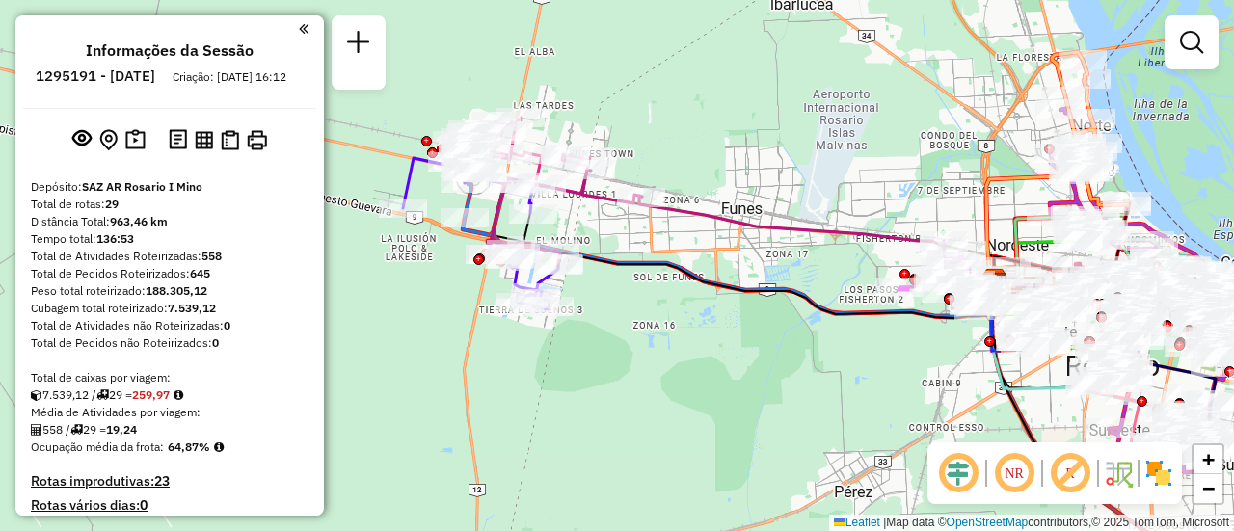
drag, startPoint x: 508, startPoint y: 164, endPoint x: 777, endPoint y: 255, distance: 283.9
click at [777, 255] on div "Janela de atendimento Grade de atendimento Capacidade Transportadoras Veículos …" at bounding box center [617, 265] width 1234 height 531
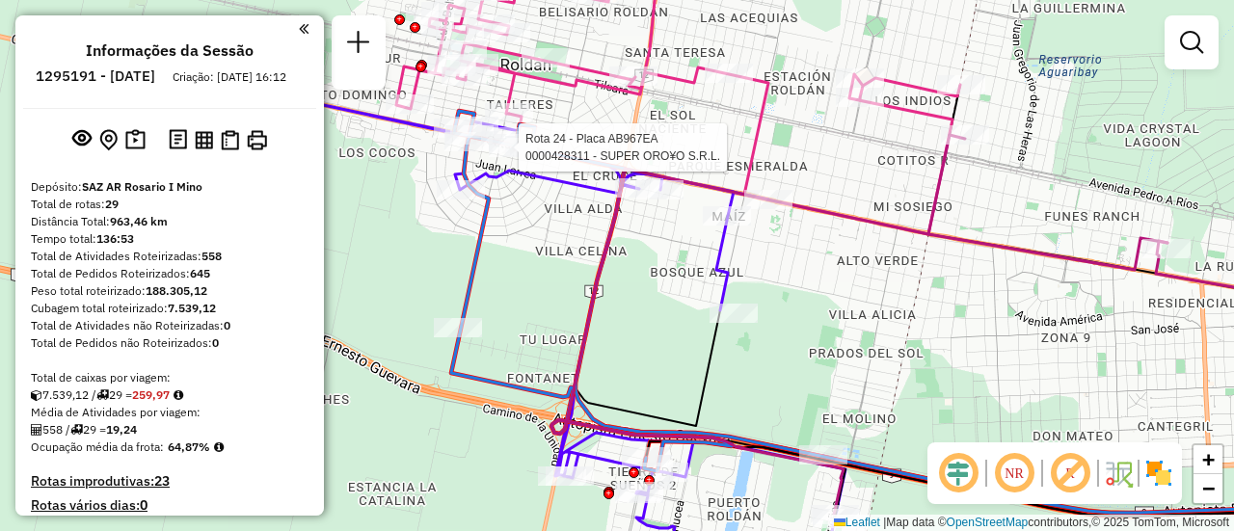
select select "**********"
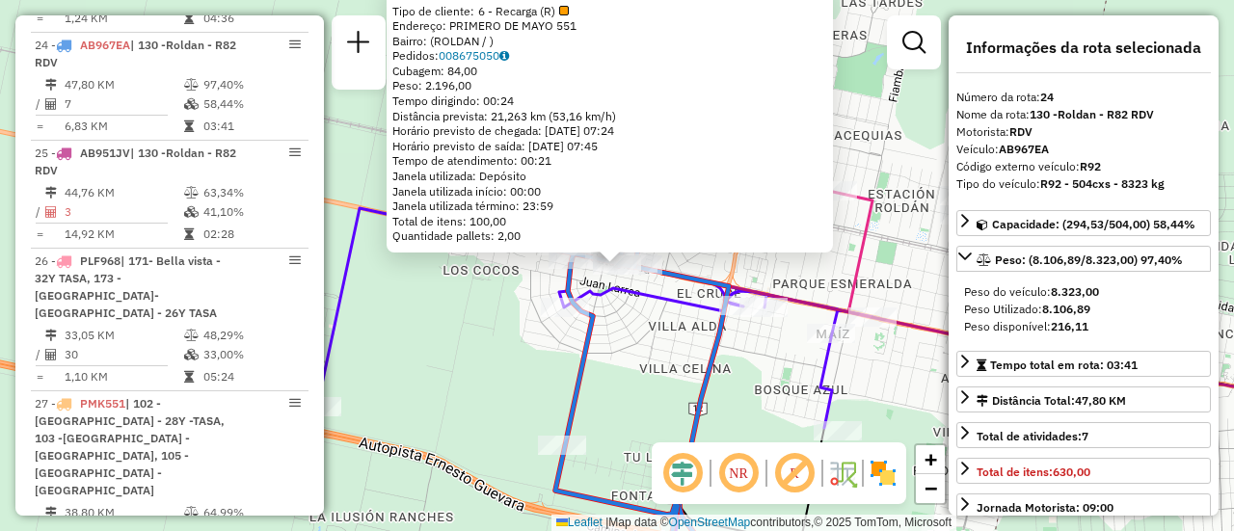
scroll to position [96, 0]
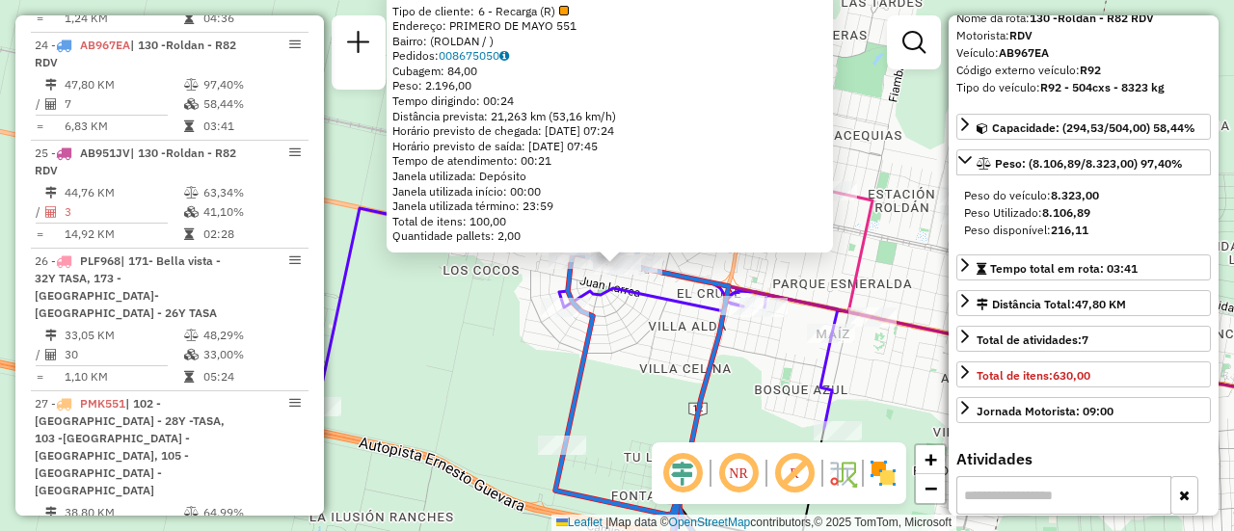
click at [642, 356] on div "0000428311 - SUPER ORO¥O S.R.L. Tipo de cliente: 6 - Recarga (R) Endereço: PRIM…" at bounding box center [617, 265] width 1234 height 531
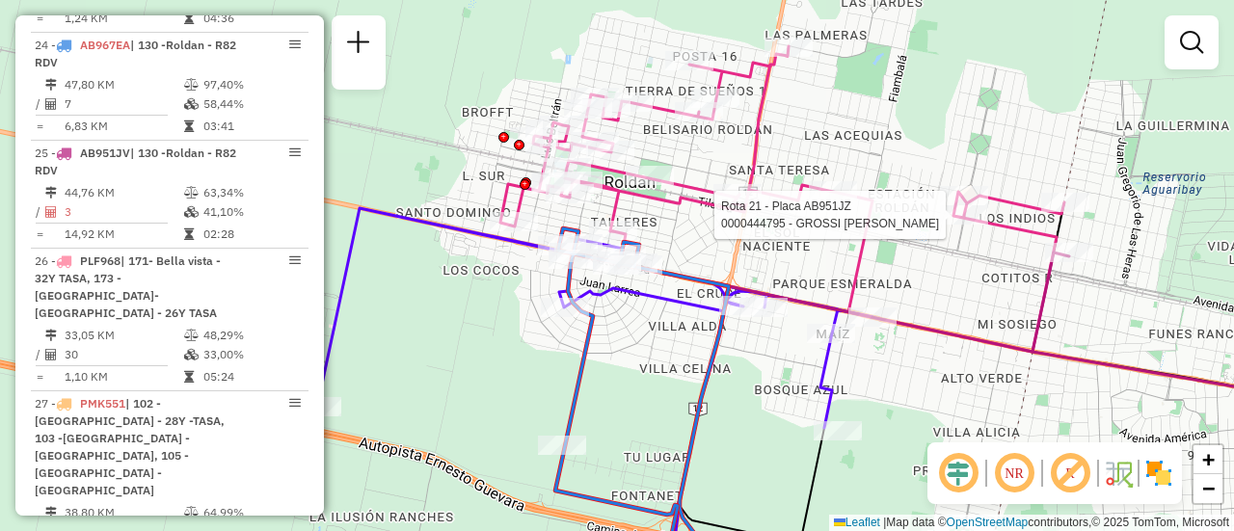
select select "**********"
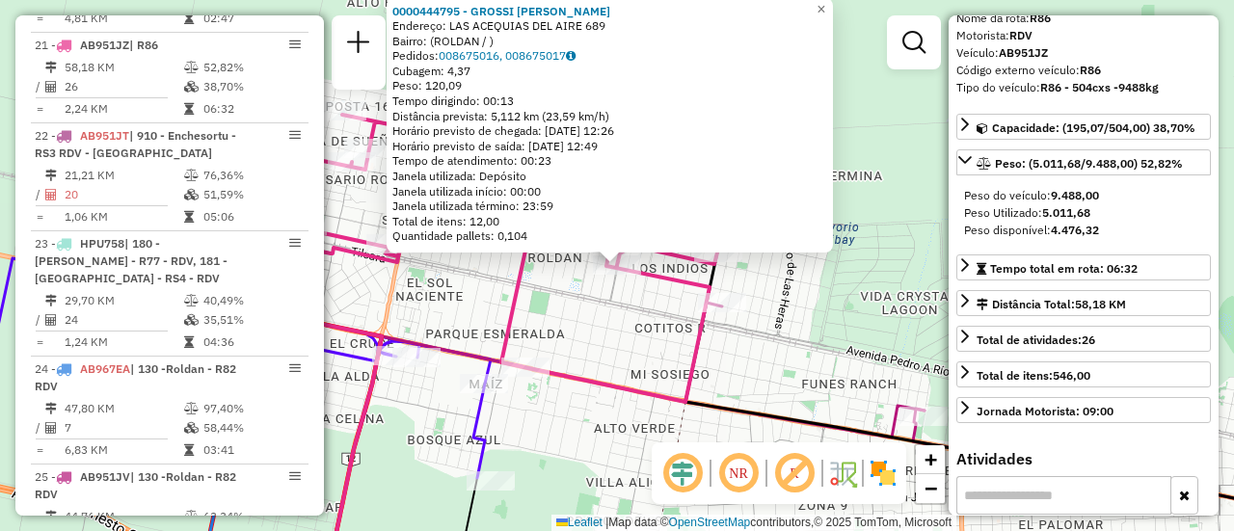
click at [787, 372] on div "0000444795 - GROSSI [PERSON_NAME]: LAS ACEQUIAS DEL AIRE 689 Bairro: (ROLDAN / …" at bounding box center [617, 265] width 1234 height 531
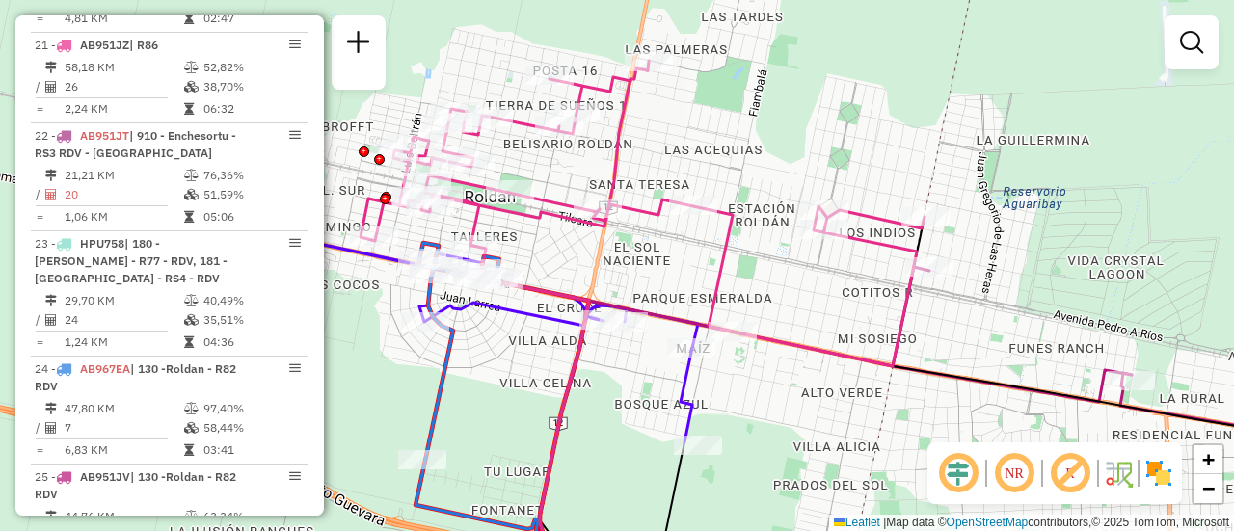
drag, startPoint x: 492, startPoint y: 314, endPoint x: 794, endPoint y: 256, distance: 307.3
click at [789, 258] on div "Janela de atendimento Grade de atendimento Capacidade Transportadoras Veículos …" at bounding box center [617, 265] width 1234 height 531
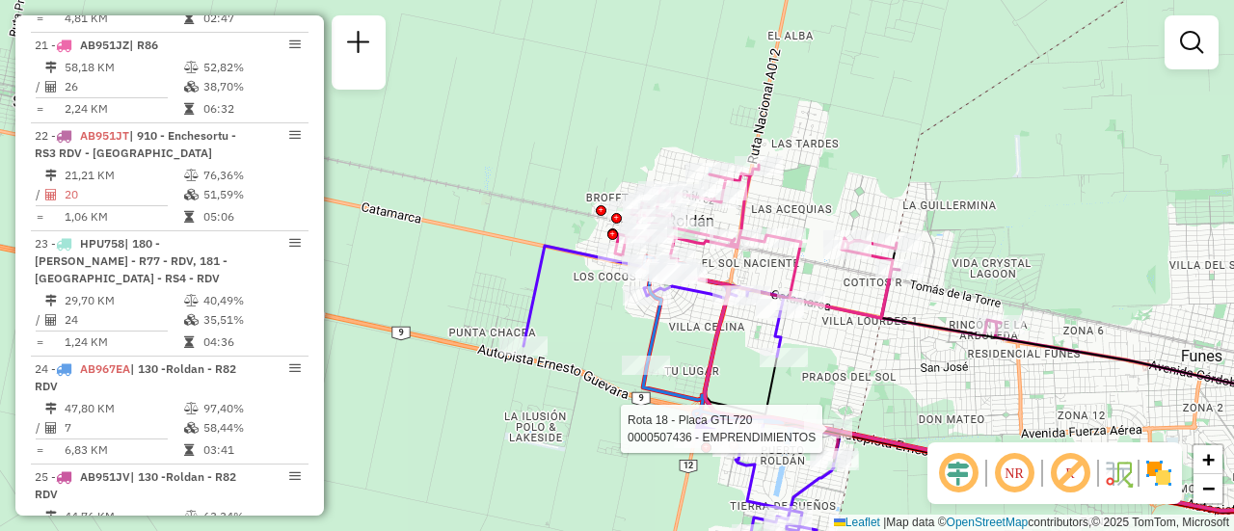
select select "**********"
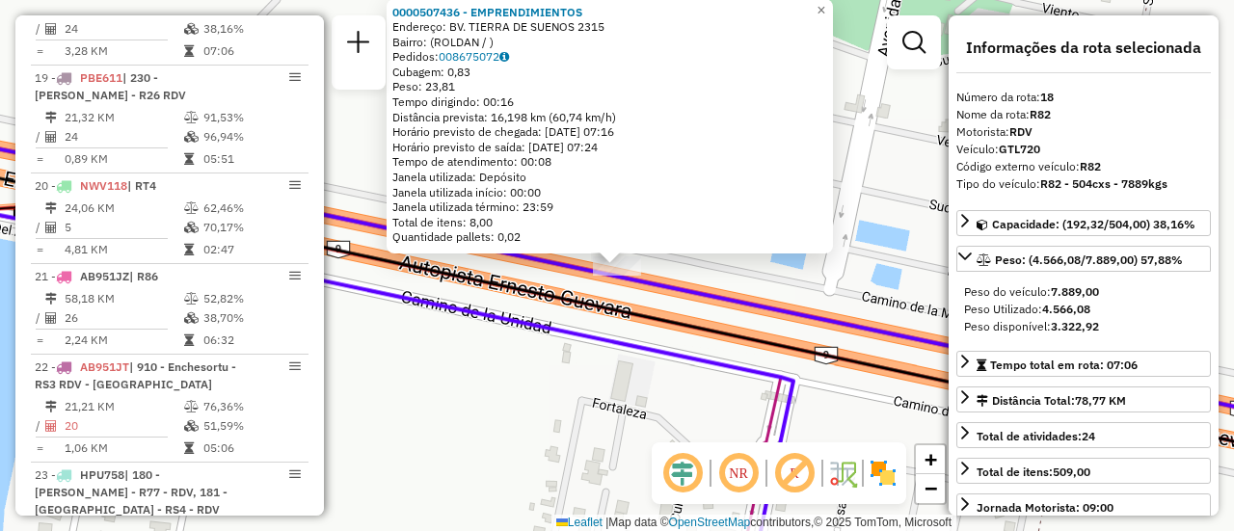
scroll to position [2575, 0]
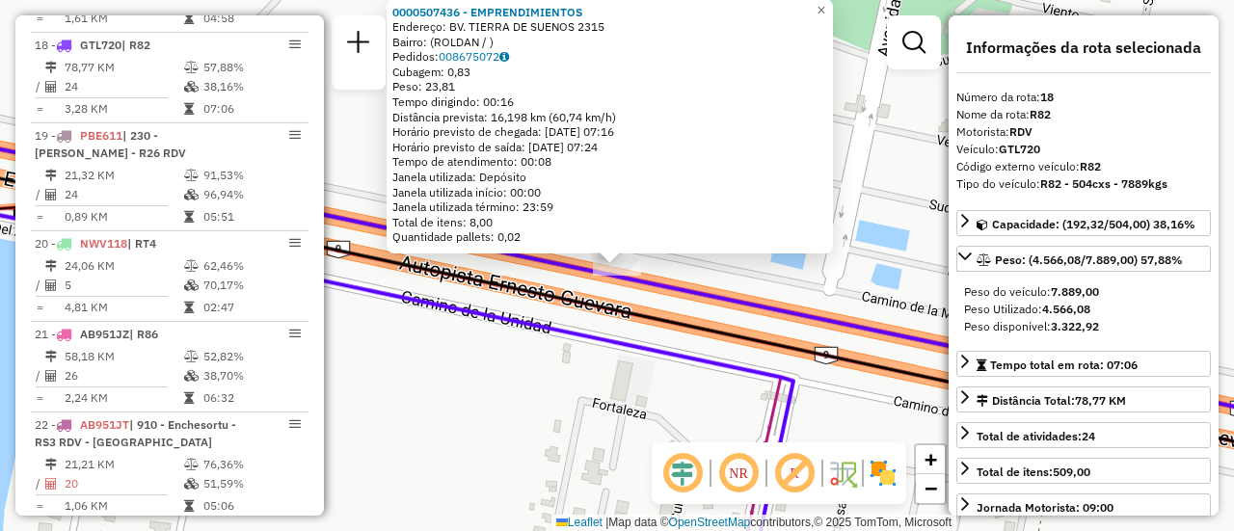
click at [612, 395] on div "0000507436 - EMPRENDIMIENTOS Endereço: BV. TIERRA DE SUENOS 2315 Bairro: (ROLDA…" at bounding box center [617, 265] width 1234 height 531
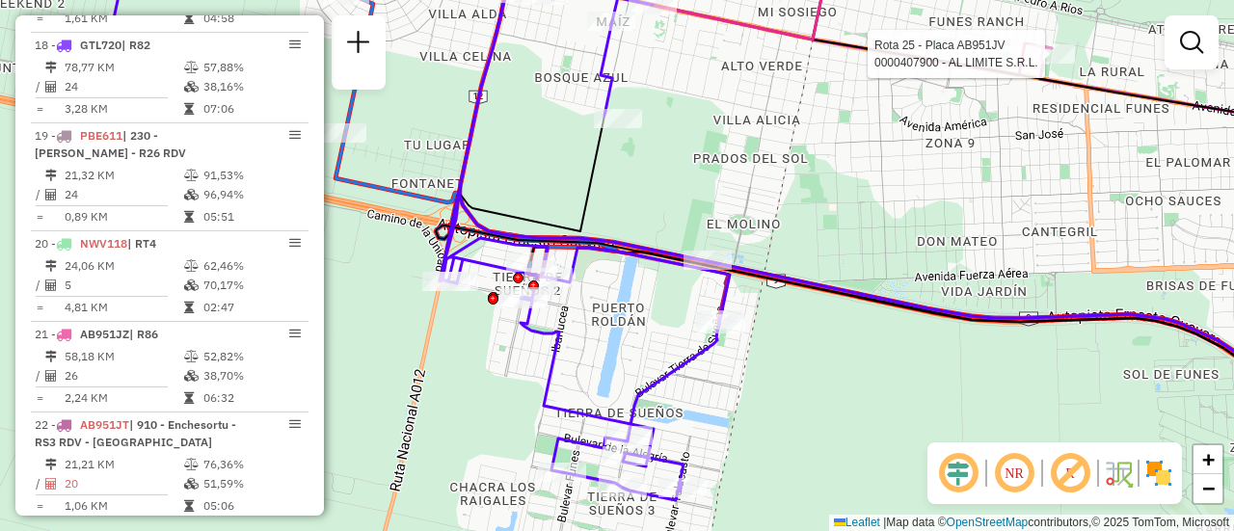
select select "**********"
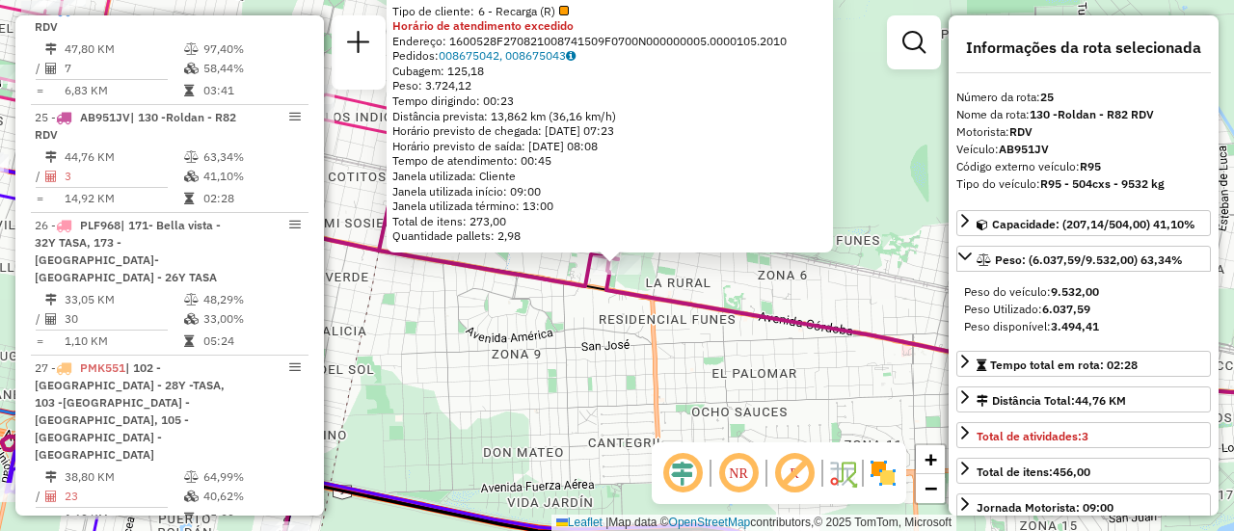
scroll to position [3296, 0]
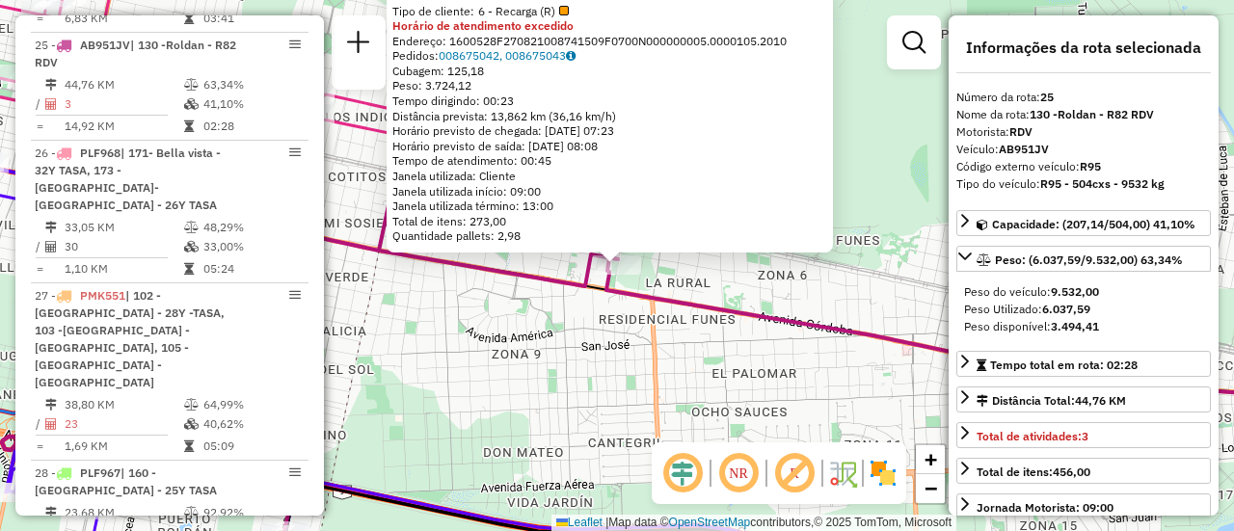
click at [678, 387] on div "0000407900 - AL LIMITE S.R.L. Tipo de cliente: 6 - Recarga (R) Horário de atend…" at bounding box center [617, 265] width 1234 height 531
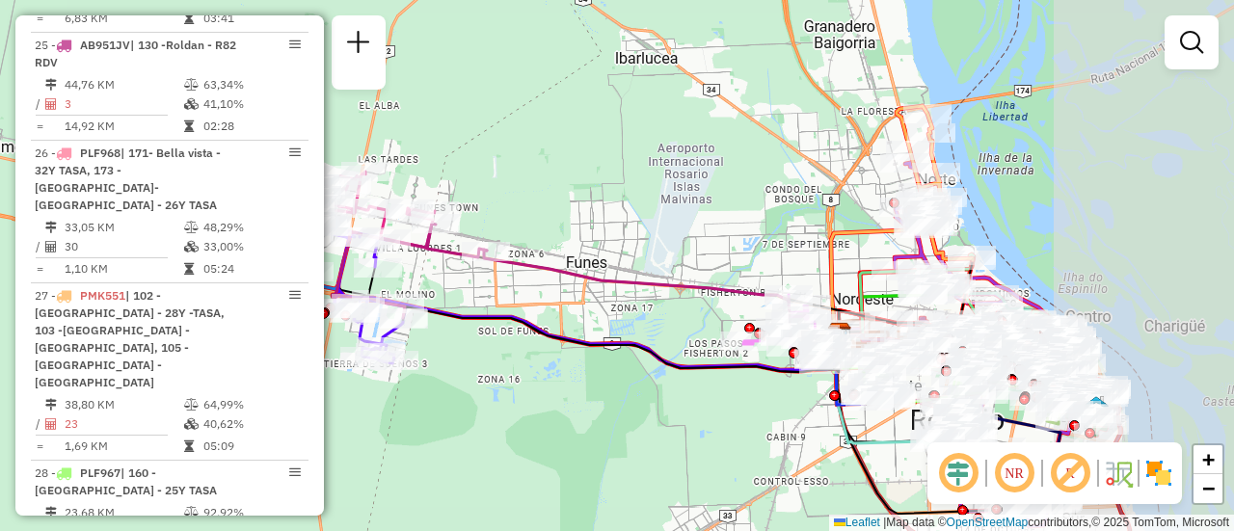
drag, startPoint x: 791, startPoint y: 305, endPoint x: 628, endPoint y: 310, distance: 163.0
click at [628, 310] on div "Janela de atendimento Grade de atendimento Capacidade Transportadoras Veículos …" at bounding box center [617, 265] width 1234 height 531
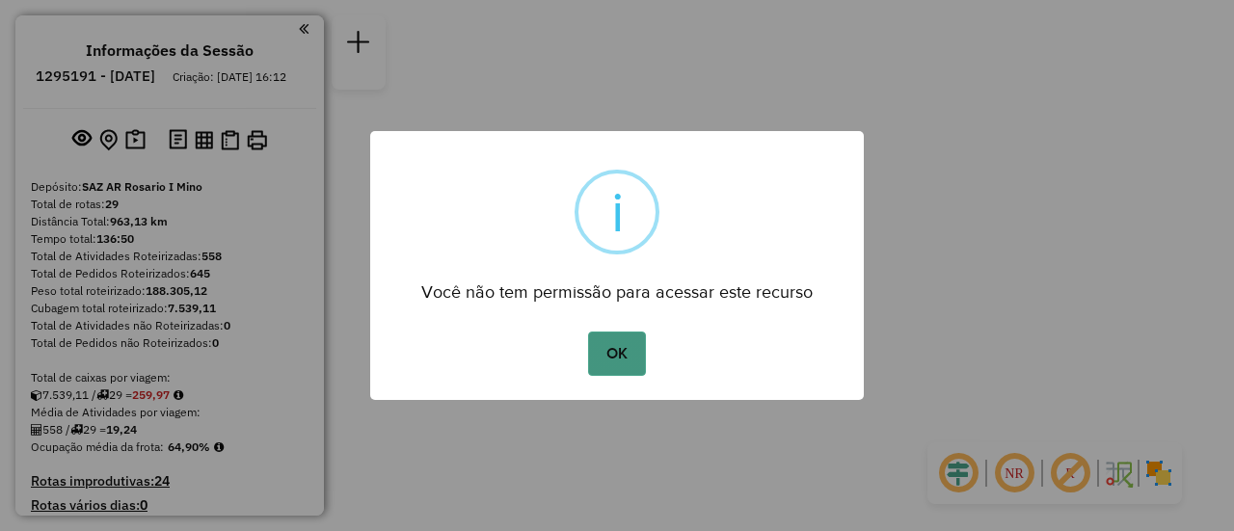
click at [618, 359] on button "OK" at bounding box center [616, 354] width 57 height 44
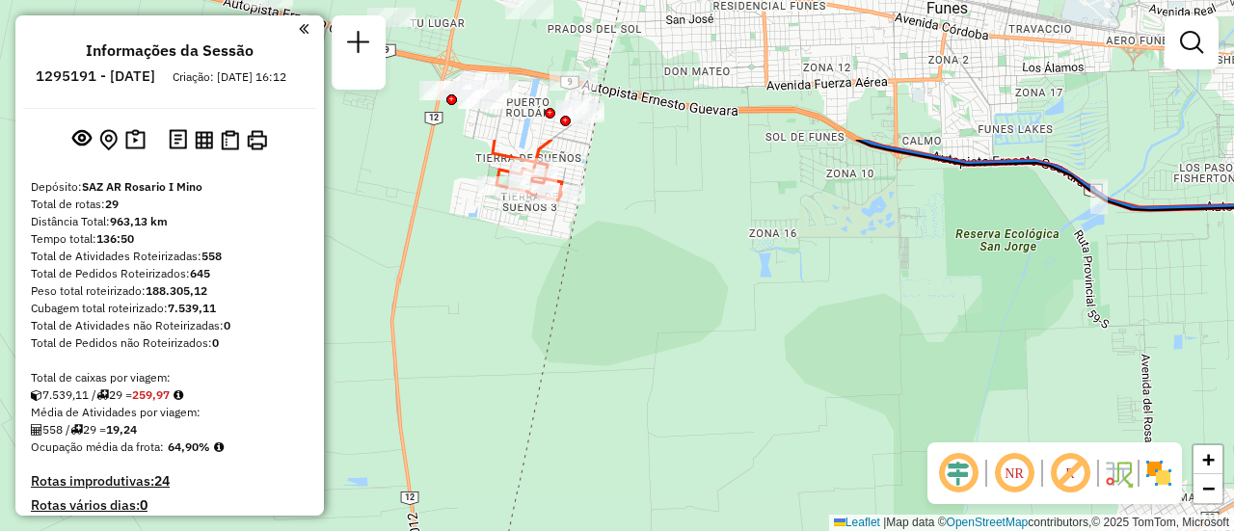
drag, startPoint x: 577, startPoint y: 210, endPoint x: 743, endPoint y: 450, distance: 292.4
click at [741, 455] on div "Janela de atendimento Grade de atendimento Capacidade Transportadoras Veículos …" at bounding box center [617, 265] width 1234 height 531
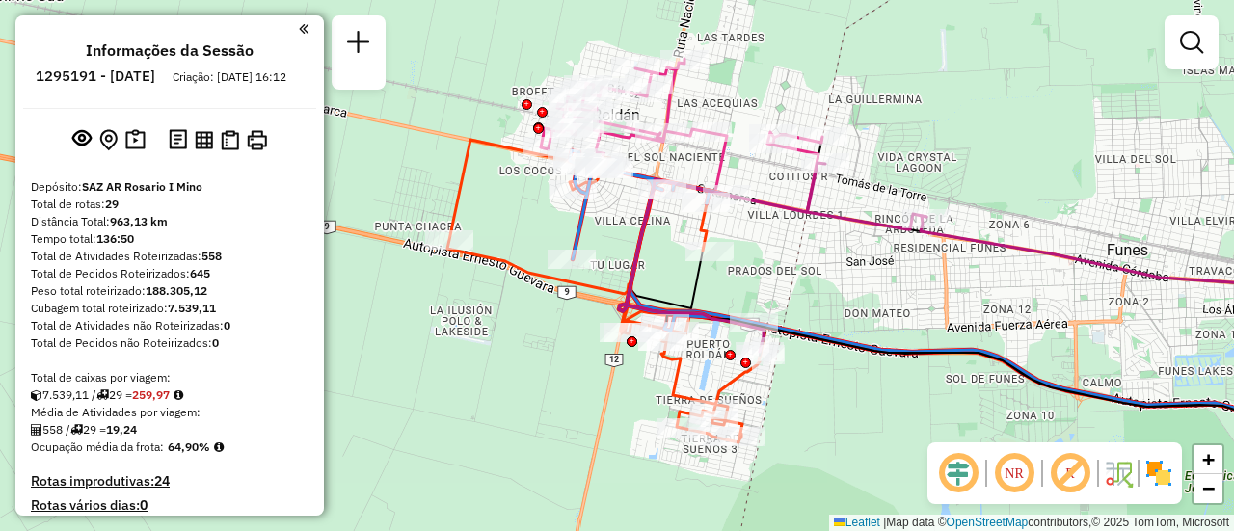
drag, startPoint x: 758, startPoint y: 205, endPoint x: 879, endPoint y: 343, distance: 183.8
click at [879, 343] on div "Janela de atendimento Grade de atendimento Capacidade Transportadoras Veículos …" at bounding box center [617, 265] width 1234 height 531
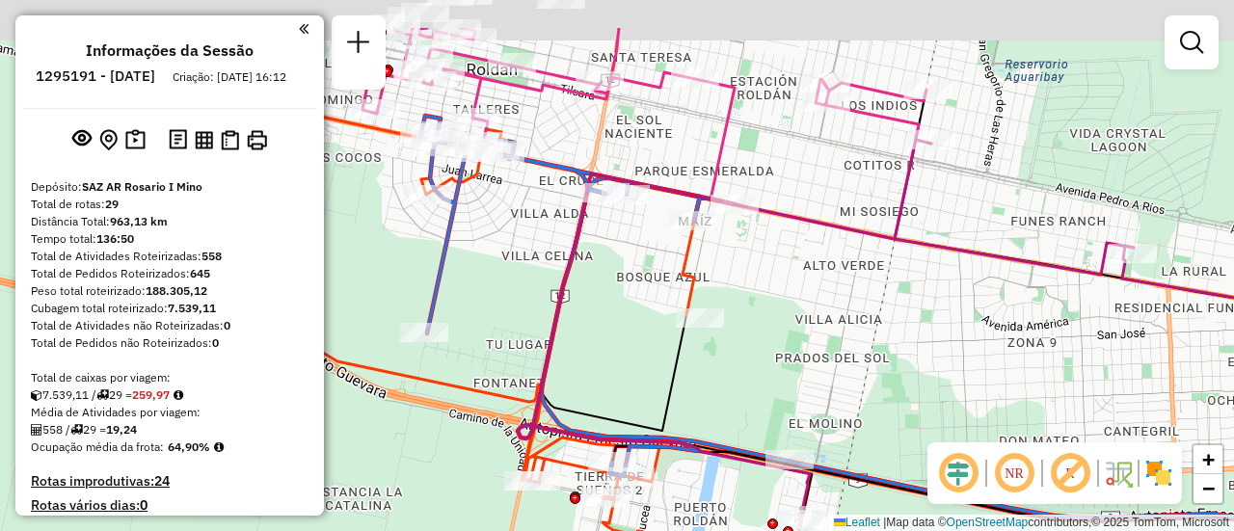
drag, startPoint x: 820, startPoint y: 279, endPoint x: 943, endPoint y: 401, distance: 173.9
click at [943, 401] on div "Janela de atendimento Grade de atendimento Capacidade Transportadoras Veículos …" at bounding box center [617, 265] width 1234 height 531
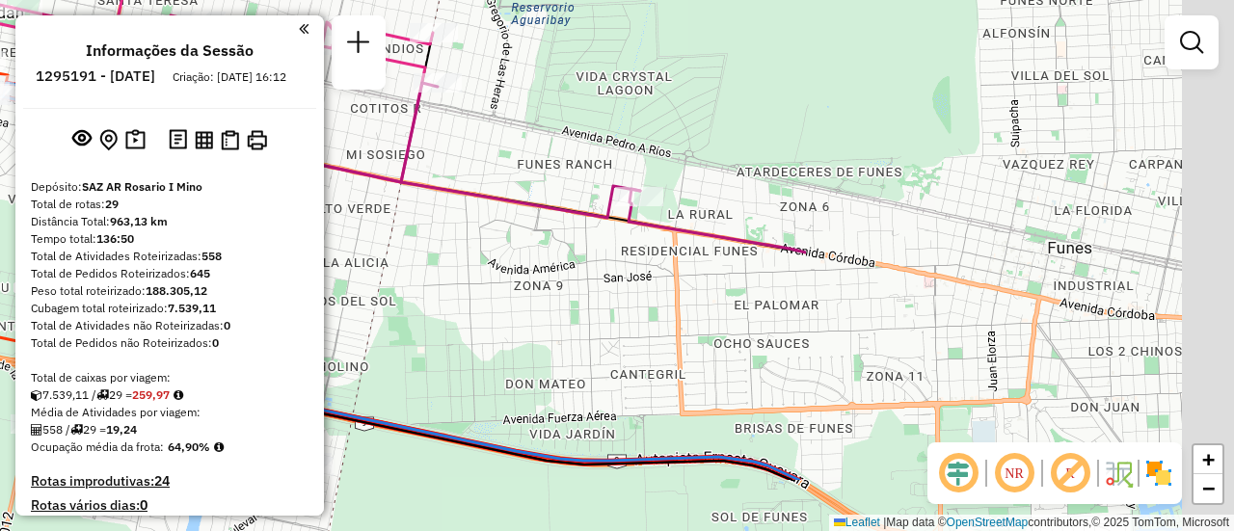
drag, startPoint x: 1106, startPoint y: 267, endPoint x: 331, endPoint y: 163, distance: 782.2
click at [341, 163] on div "Janela de atendimento Grade de atendimento Capacidade Transportadoras Veículos …" at bounding box center [617, 265] width 1234 height 531
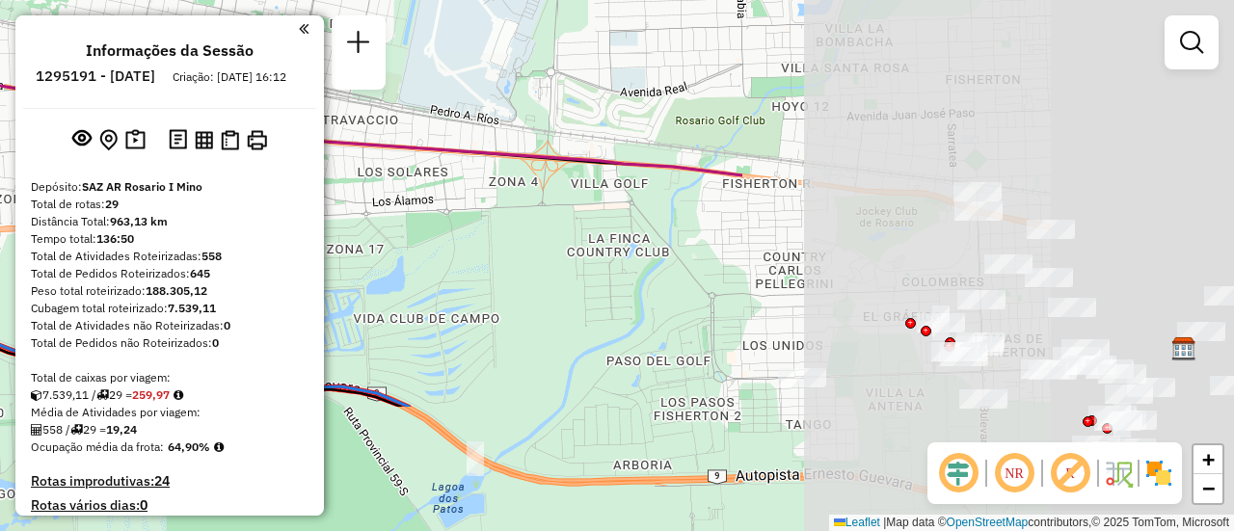
drag, startPoint x: 921, startPoint y: 258, endPoint x: 369, endPoint y: 136, distance: 565.0
click at [283, 91] on hb-router-mapa "Informações da Sessão 1295191 - 16/10/2025 Criação: 15/10/2025 16:12 Depósito: …" at bounding box center [617, 265] width 1234 height 531
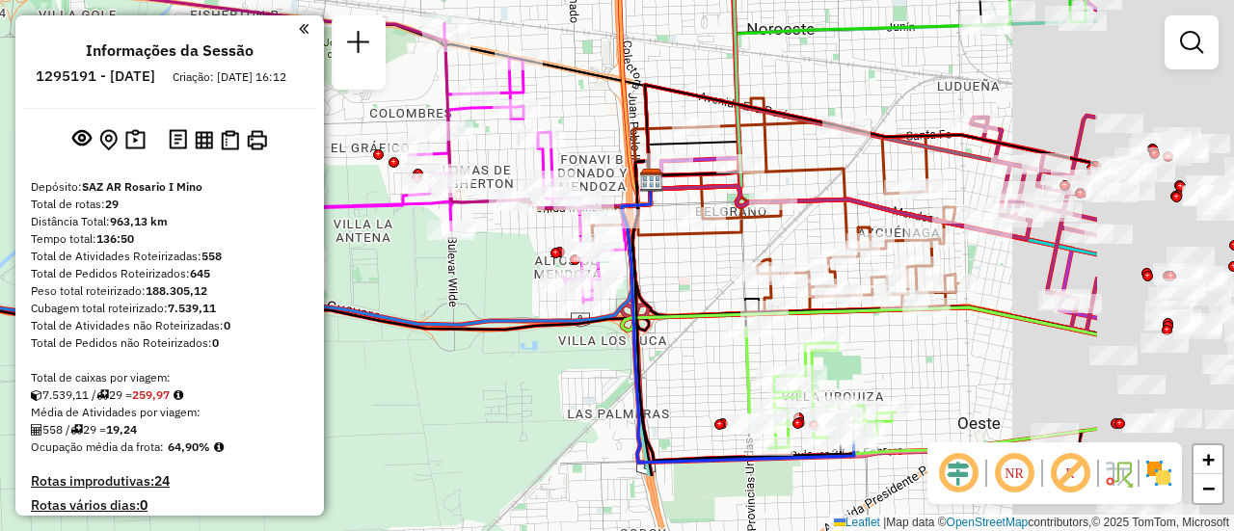
drag, startPoint x: 1081, startPoint y: 266, endPoint x: 680, endPoint y: 125, distance: 425.1
click at [685, 126] on icon at bounding box center [738, 205] width 441 height 214
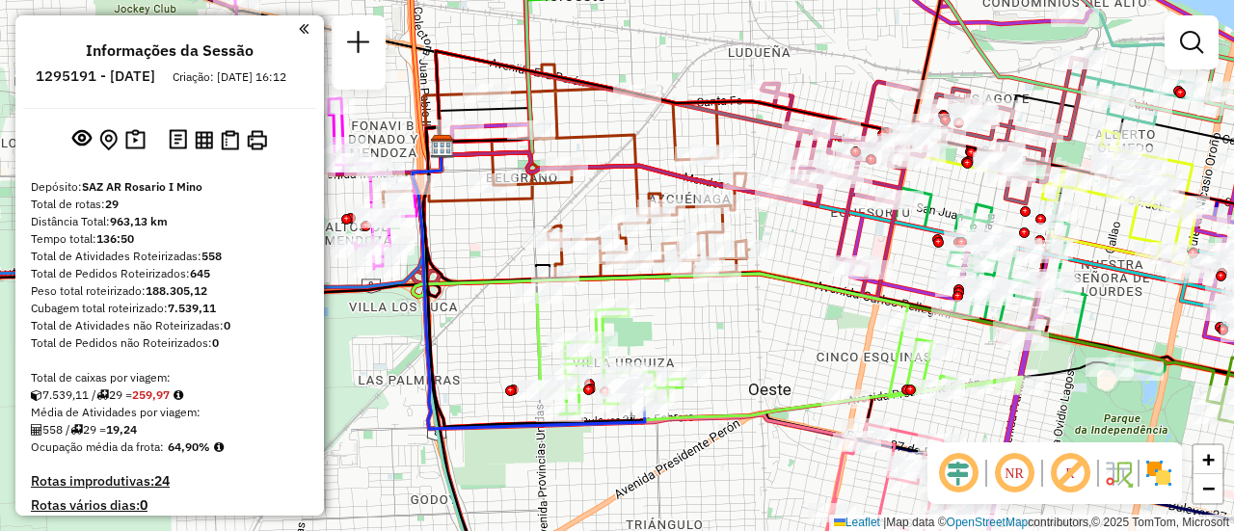
drag, startPoint x: 825, startPoint y: 55, endPoint x: 580, endPoint y: 100, distance: 249.1
click at [561, 98] on div "Janela de atendimento Grade de atendimento Capacidade Transportadoras Veículos …" at bounding box center [617, 265] width 1234 height 531
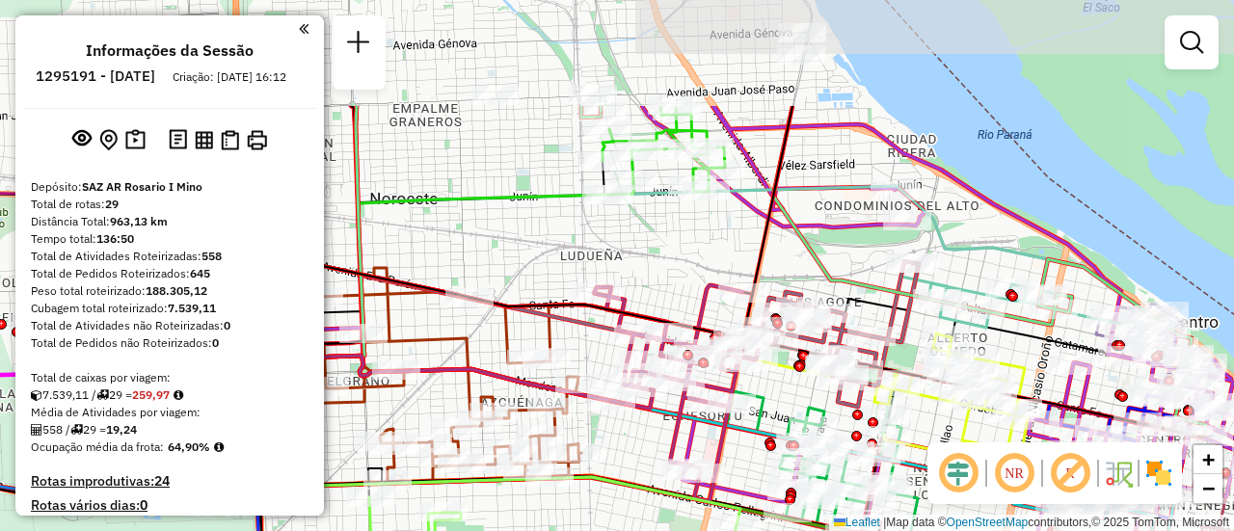
drag, startPoint x: 699, startPoint y: 120, endPoint x: 782, endPoint y: 256, distance: 160.1
click at [781, 254] on div "Janela de atendimento Grade de atendimento Capacidade Transportadoras Veículos …" at bounding box center [617, 265] width 1234 height 531
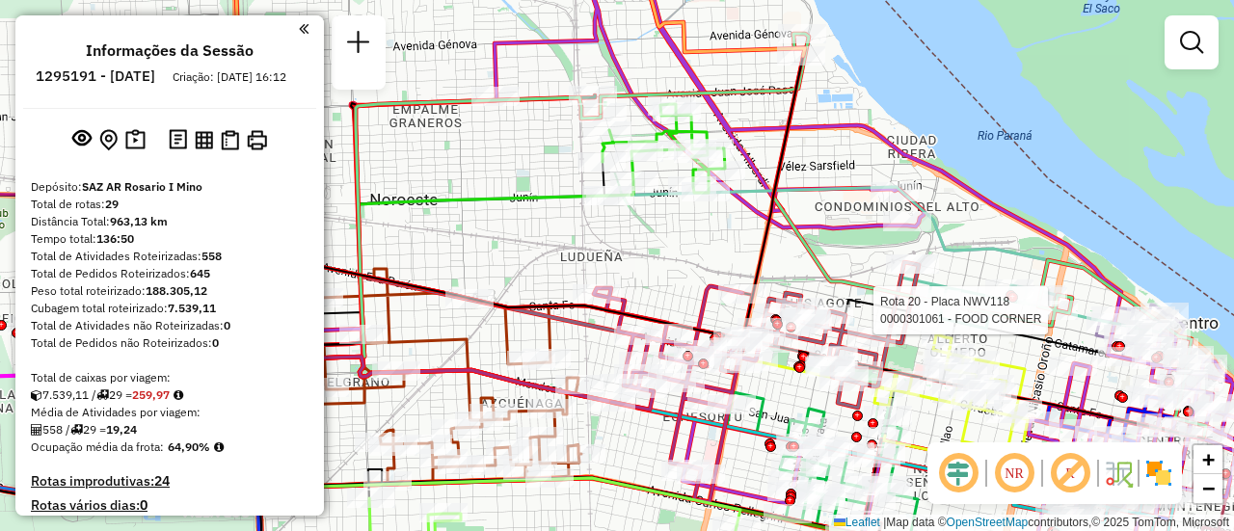
select select "**********"
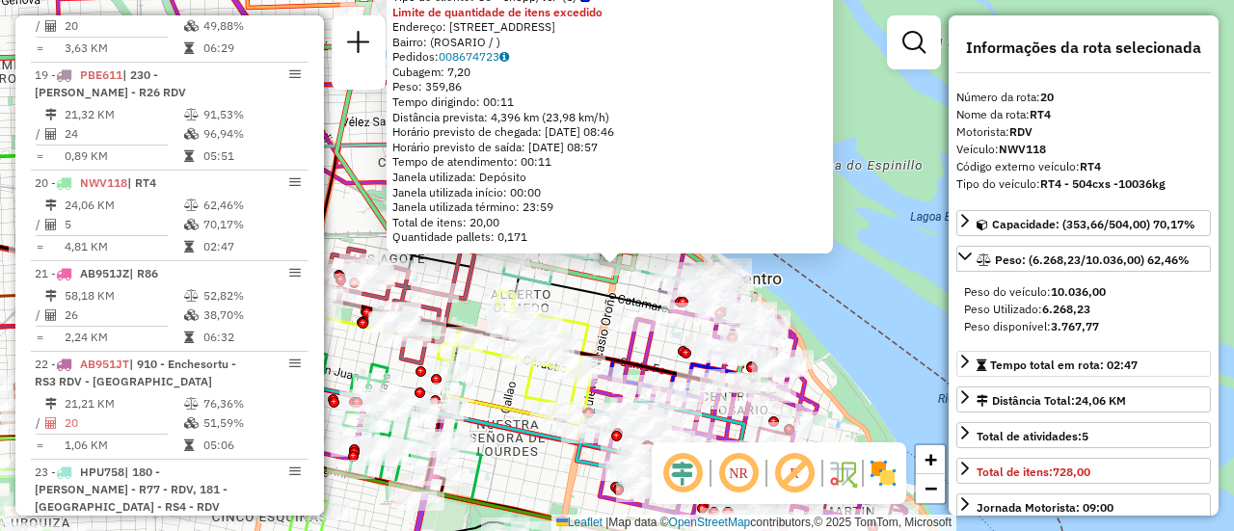
scroll to position [2773, 0]
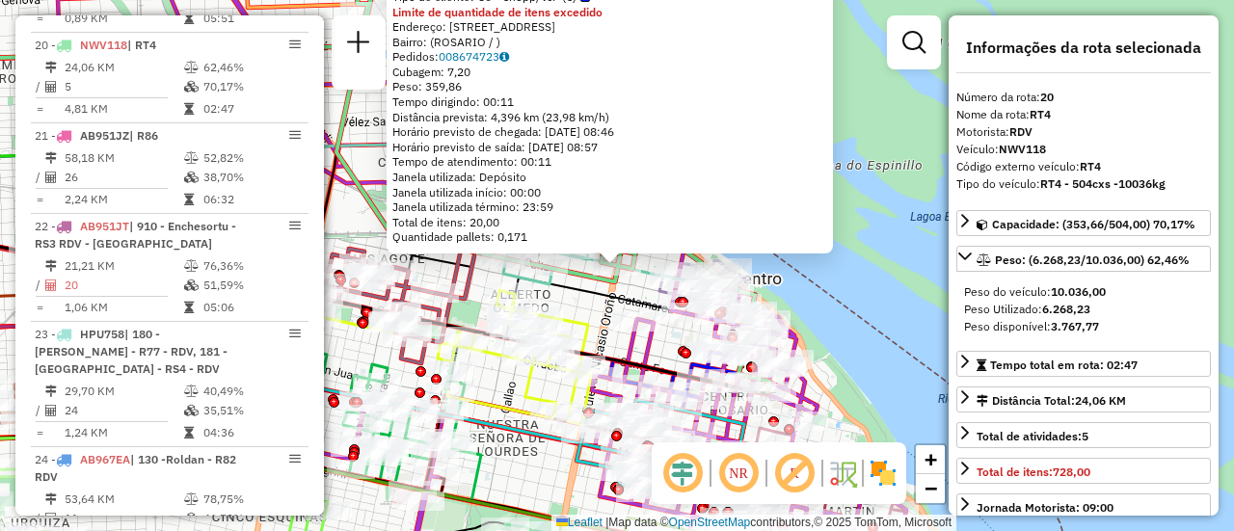
click at [842, 322] on div "0000301061 - FOOD CORNER Tipo de cliente: 80 - Chopp/VIP (C) Limite de quantida…" at bounding box center [617, 265] width 1234 height 531
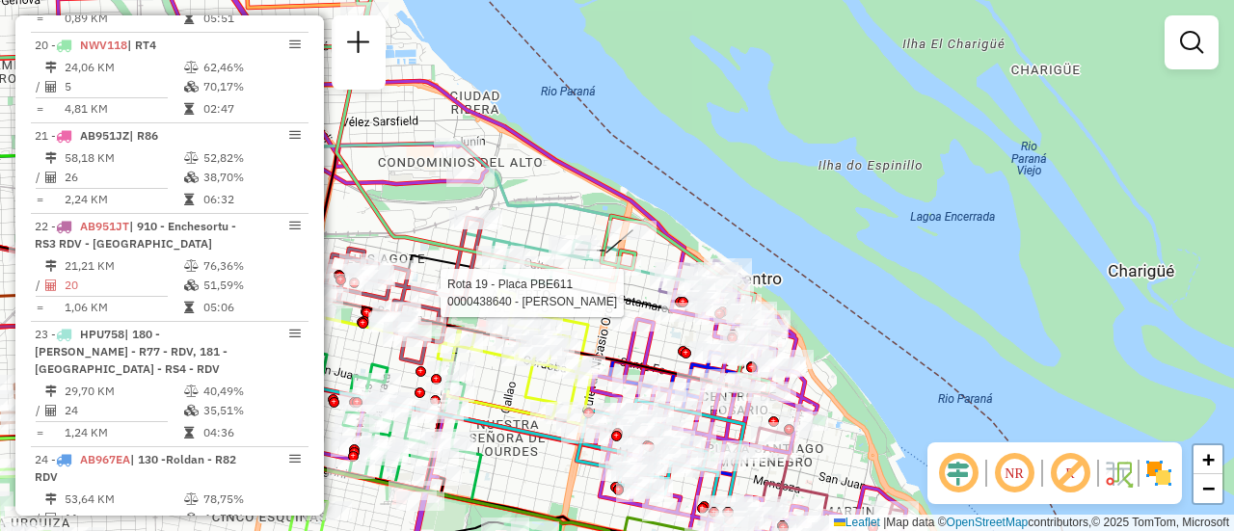
select select "**********"
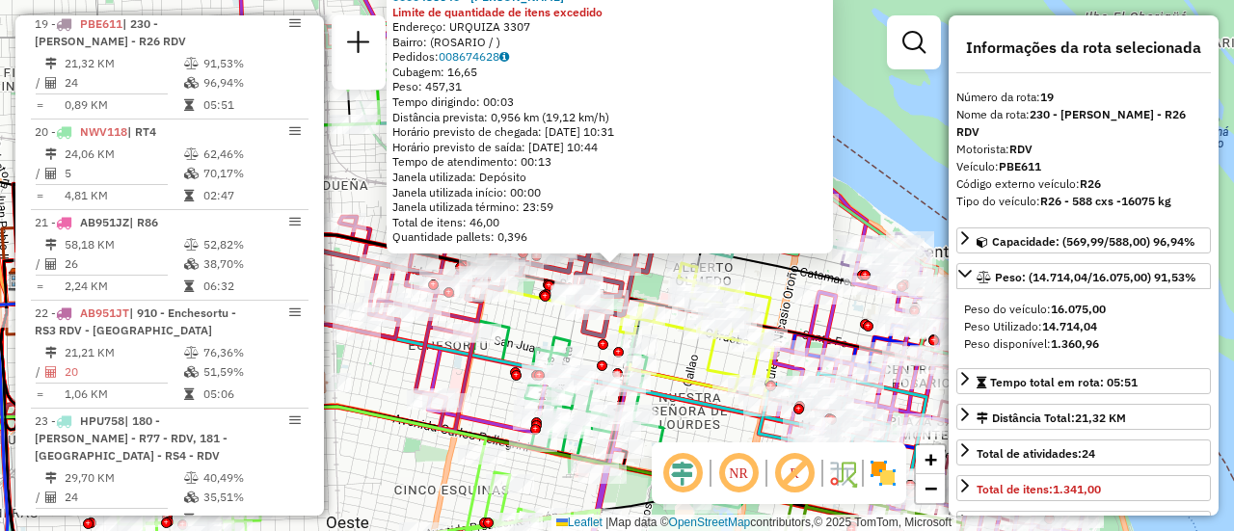
scroll to position [2665, 0]
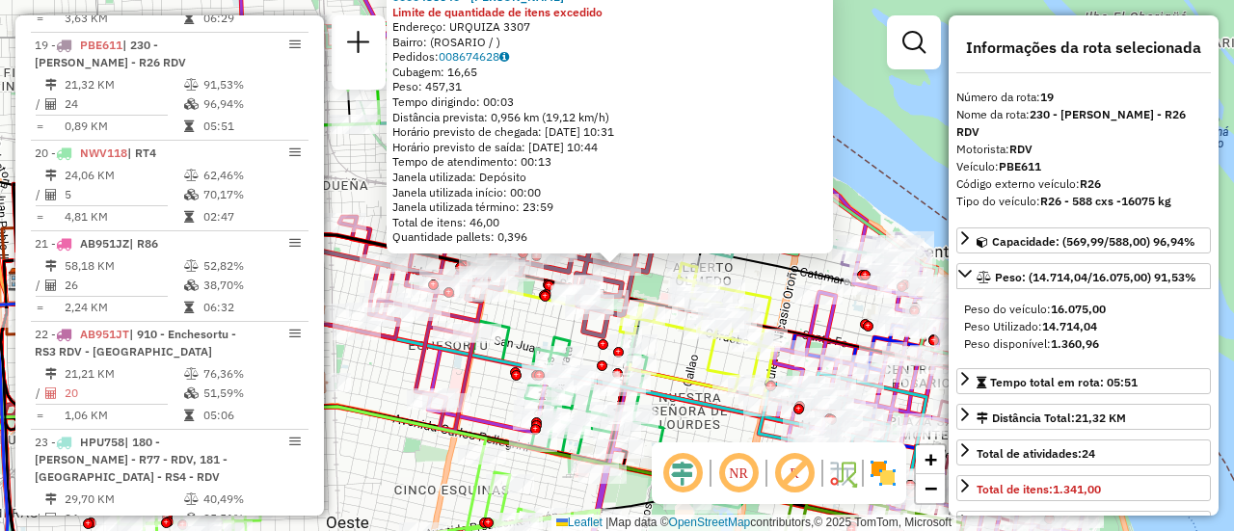
click at [703, 356] on icon at bounding box center [696, 330] width 153 height 135
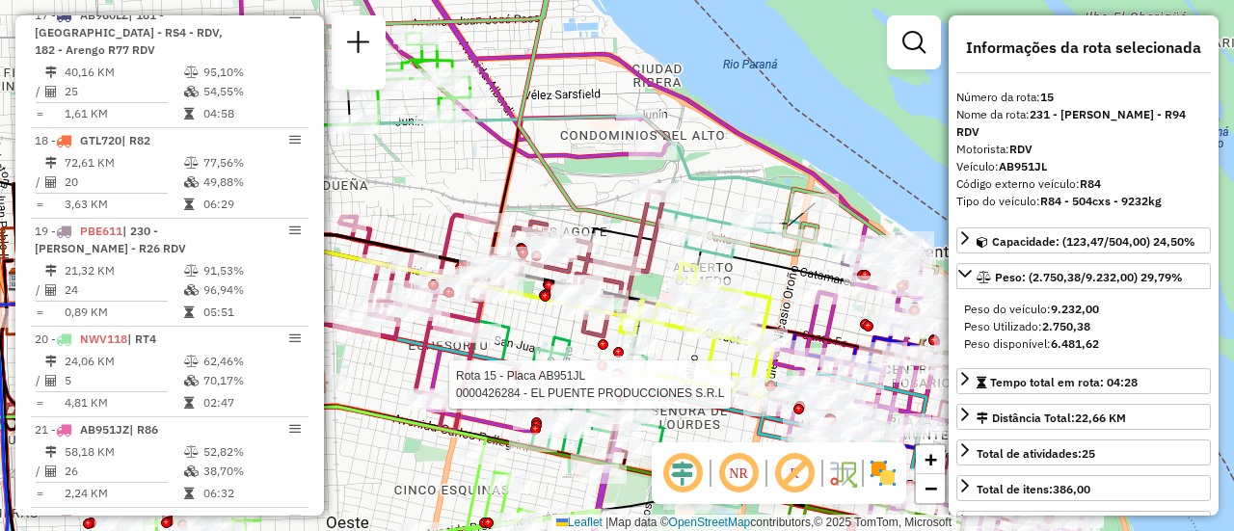
scroll to position [2251, 0]
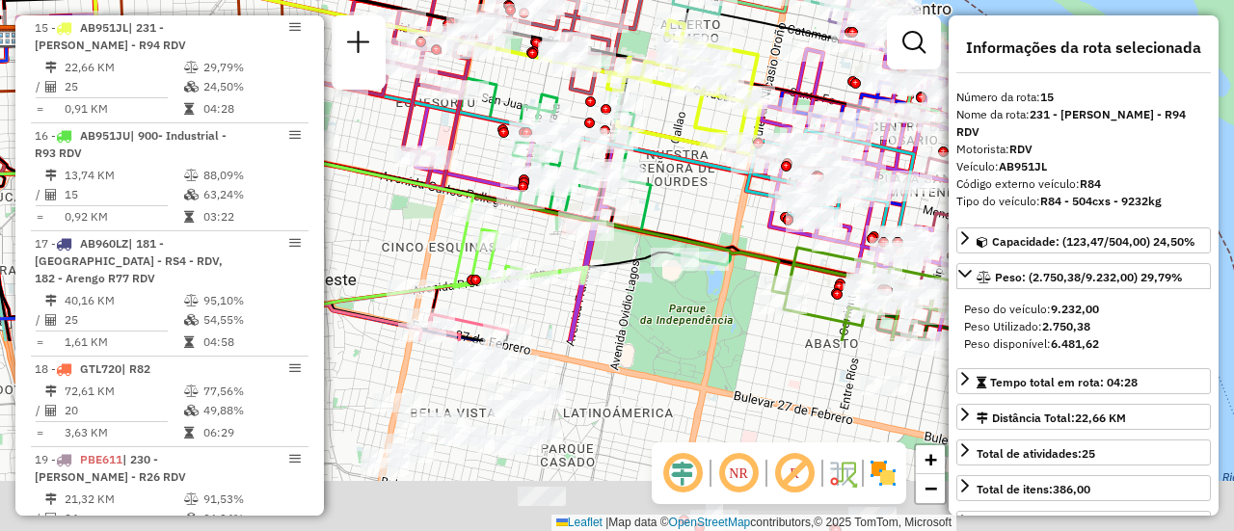
drag, startPoint x: 703, startPoint y: 405, endPoint x: 670, endPoint y: 90, distance: 317.0
click at [671, 92] on icon at bounding box center [401, 119] width 790 height 165
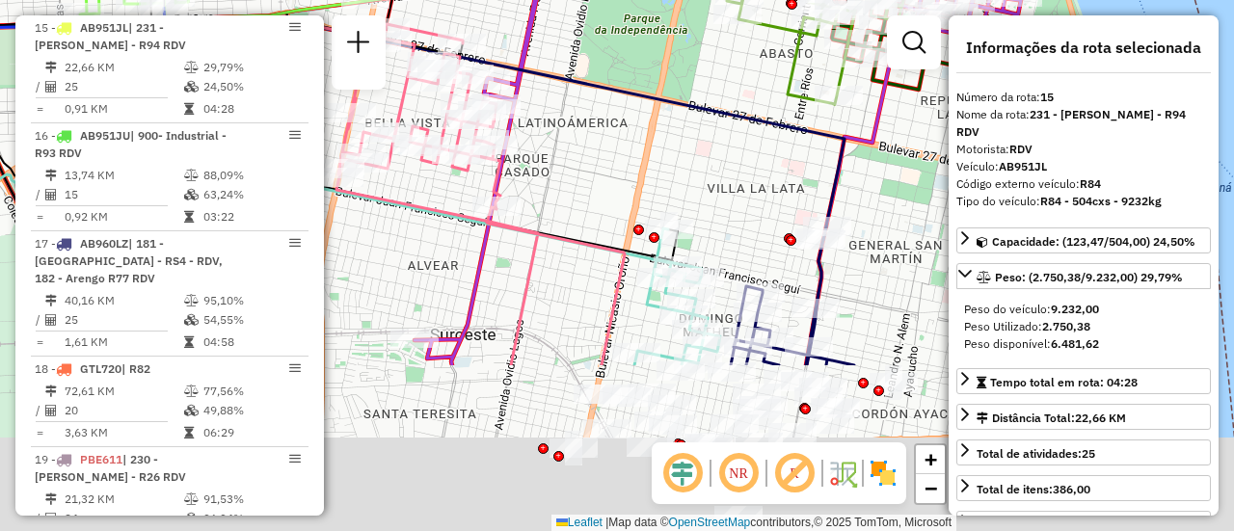
drag, startPoint x: 787, startPoint y: 374, endPoint x: 767, endPoint y: 142, distance: 233.3
click at [762, 143] on div "Janela de atendimento Grade de atendimento Capacidade Transportadoras Veículos …" at bounding box center [617, 265] width 1234 height 531
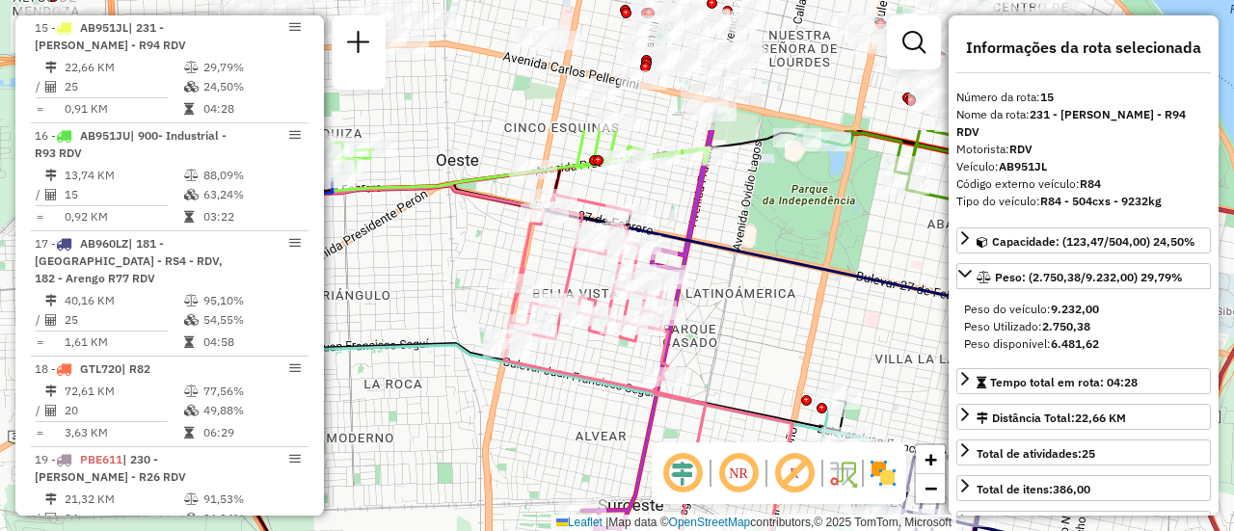
drag, startPoint x: 618, startPoint y: 157, endPoint x: 907, endPoint y: 372, distance: 360.4
click at [941, 428] on div "Janela de atendimento Grade de atendimento Capacidade Transportadoras Veículos …" at bounding box center [617, 265] width 1234 height 531
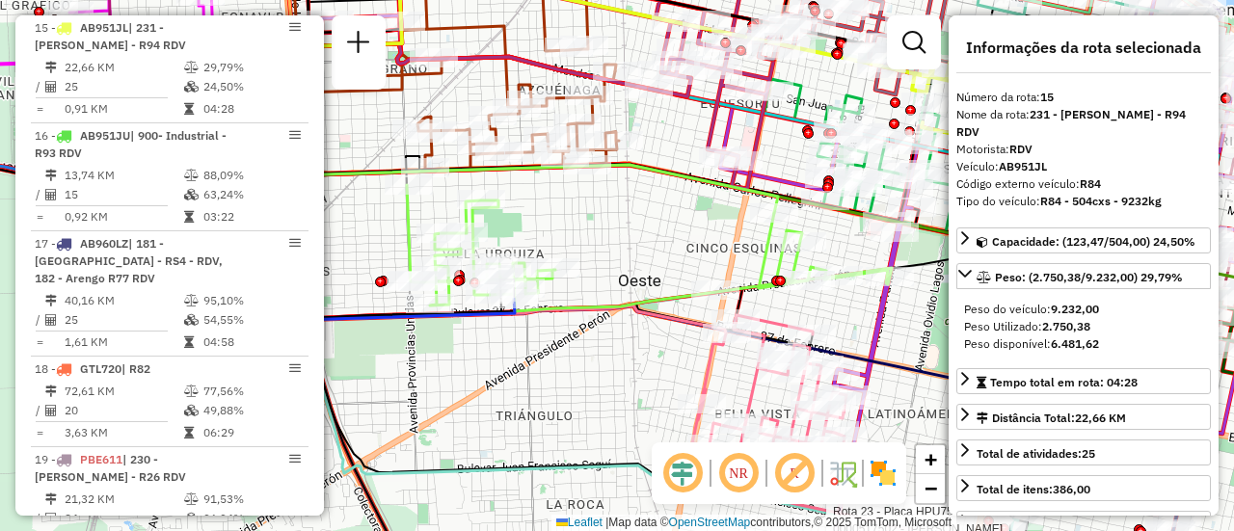
drag, startPoint x: 600, startPoint y: 229, endPoint x: 845, endPoint y: 460, distance: 336.3
click at [843, 472] on hb-router-mapa "Informações da Sessão 1295191 - 16/10/2025 Criação: 15/10/2025 16:12 Depósito: …" at bounding box center [617, 265] width 1234 height 531
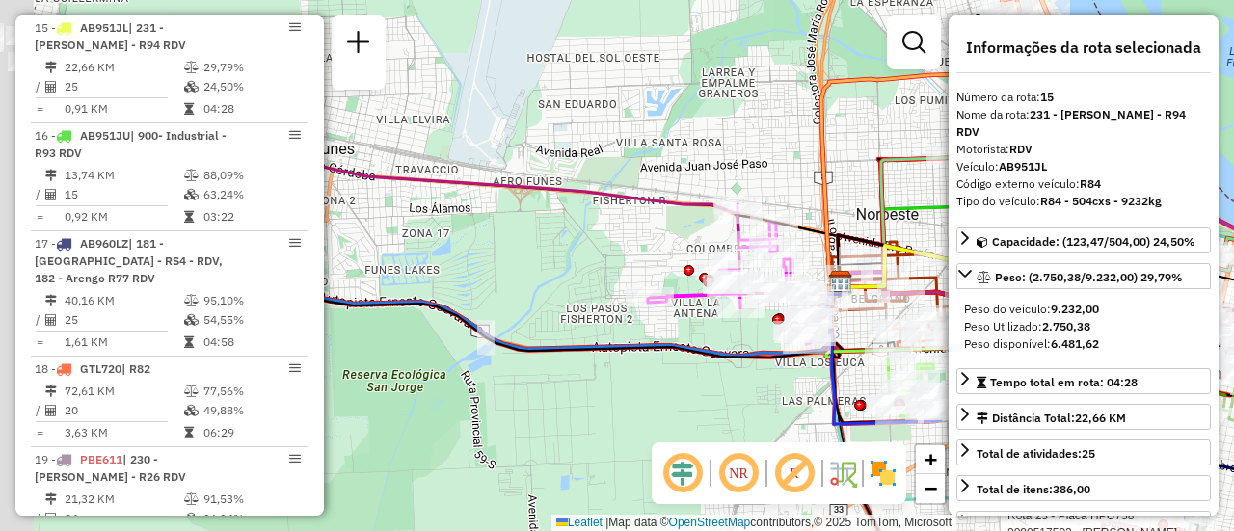
drag, startPoint x: 385, startPoint y: 195, endPoint x: 895, endPoint y: 322, distance: 525.7
click at [874, 321] on div "Rota 23 - Placa HPU758 0000517502 - ZHANG TINGTING Janela de atendimento Grade …" at bounding box center [617, 265] width 1234 height 531
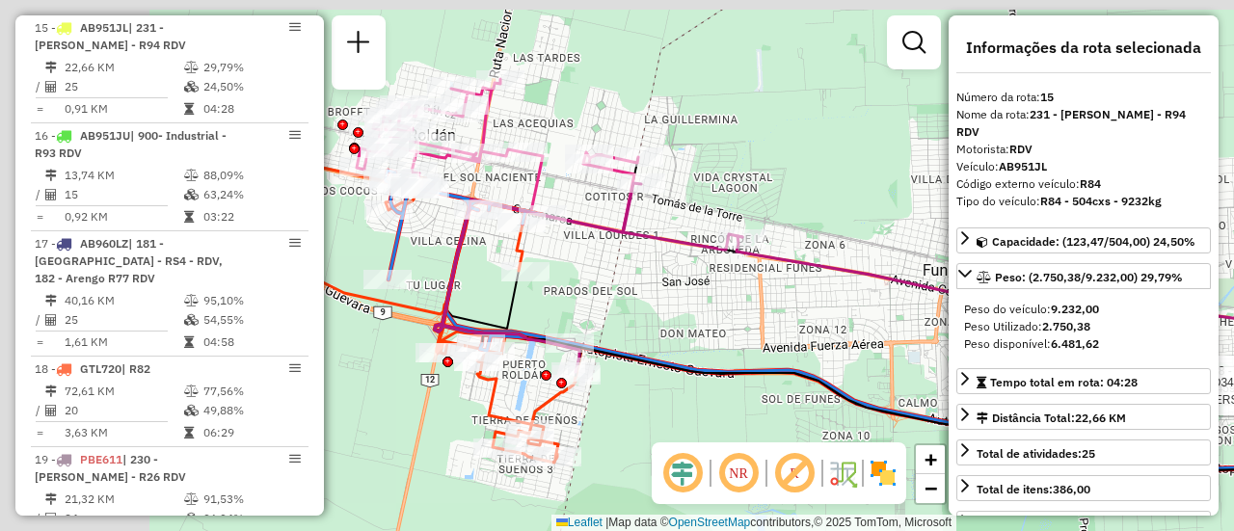
drag, startPoint x: 518, startPoint y: 297, endPoint x: 1012, endPoint y: 344, distance: 496.9
click at [1004, 344] on hb-router-mapa "Informações da Sessão 1295191 - 16/10/2025 Criação: 15/10/2025 16:12 Depósito: …" at bounding box center [617, 265] width 1234 height 531
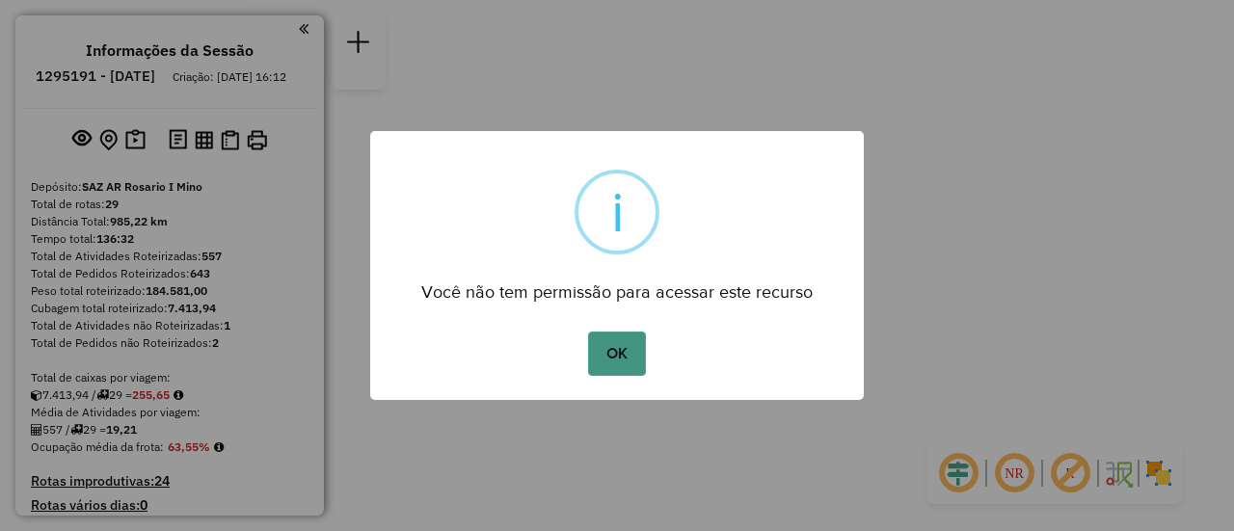
click at [629, 346] on button "OK" at bounding box center [616, 354] width 57 height 44
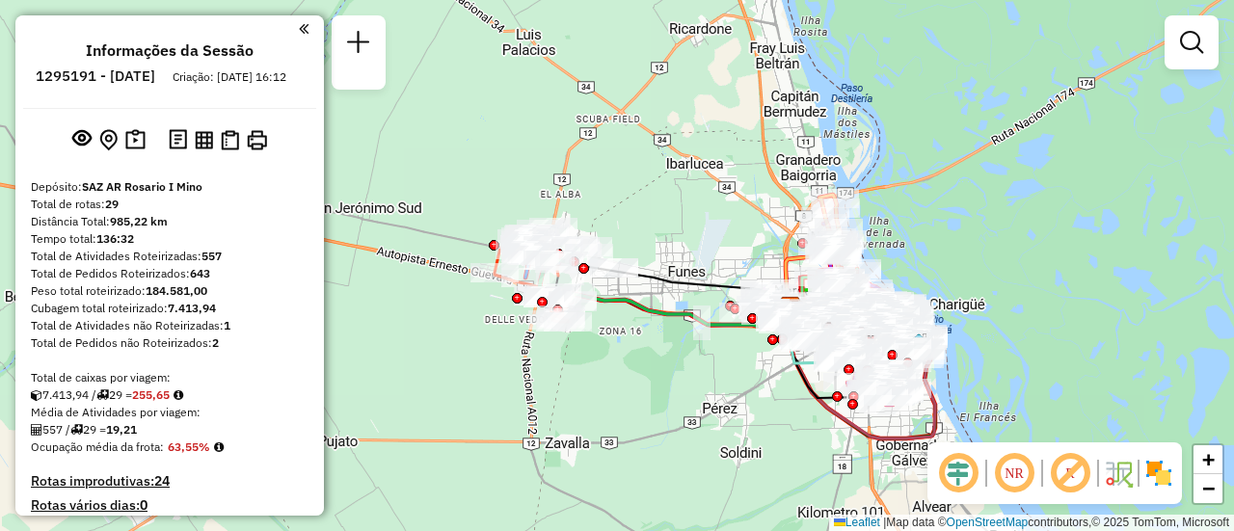
drag, startPoint x: 517, startPoint y: 163, endPoint x: 648, endPoint y: 246, distance: 155.2
click at [666, 223] on div "Janela de atendimento Grade de atendimento Capacidade Transportadoras Veículos …" at bounding box center [617, 265] width 1234 height 531
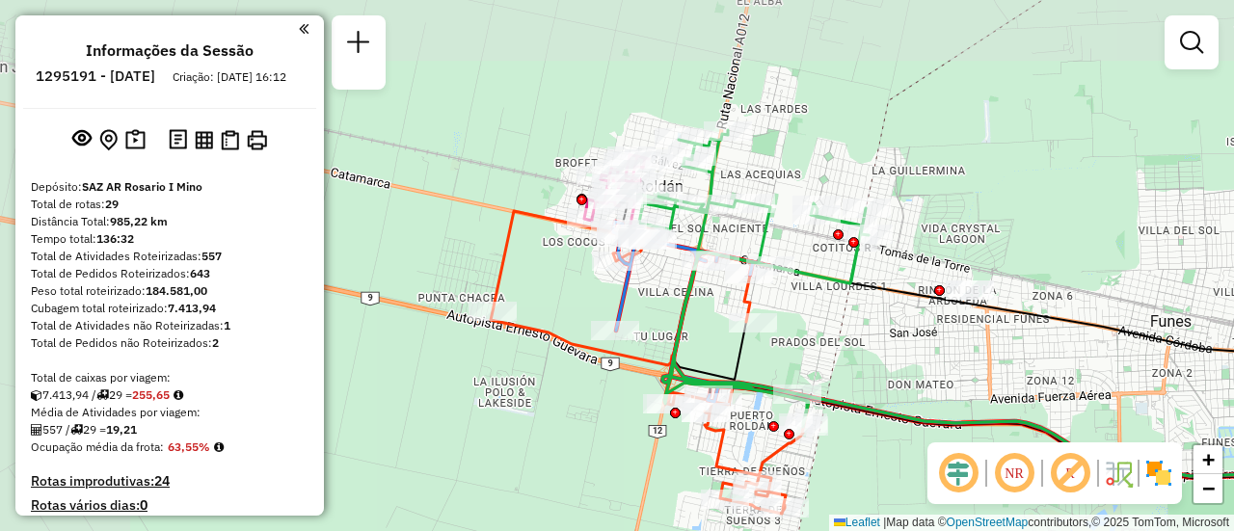
drag, startPoint x: 558, startPoint y: 210, endPoint x: 848, endPoint y: 333, distance: 314.1
click at [848, 333] on div "Janela de atendimento Grade de atendimento Capacidade Transportadoras Veículos …" at bounding box center [617, 265] width 1234 height 531
select select "**********"
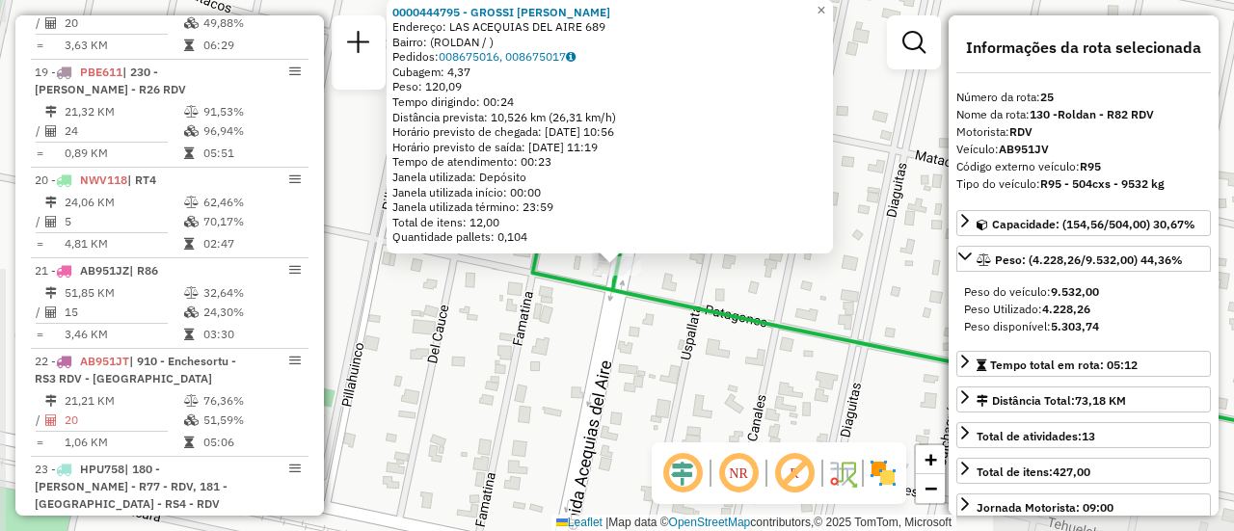
scroll to position [3296, 0]
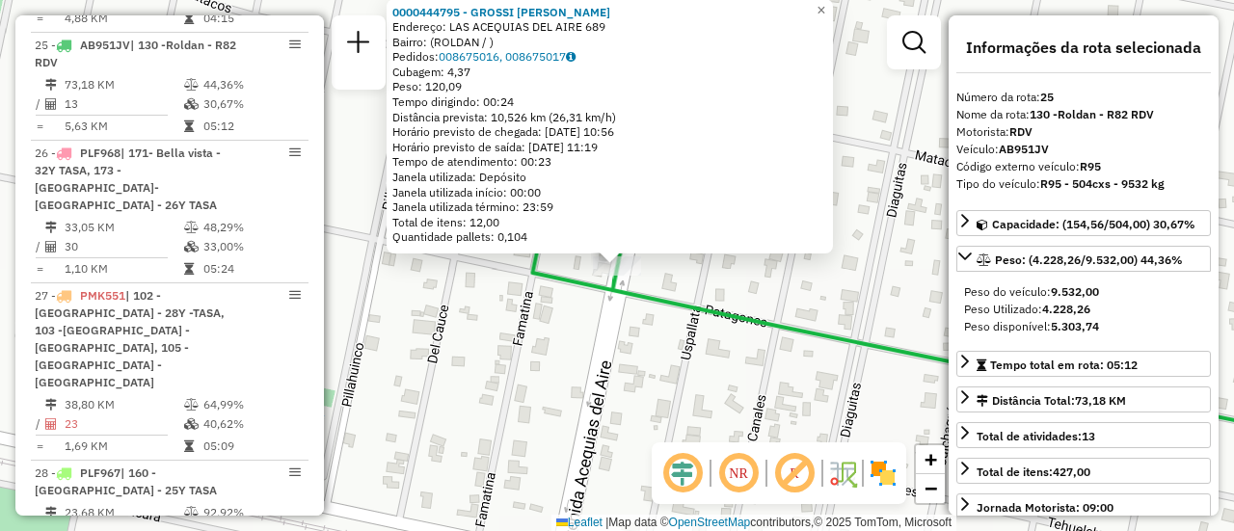
click at [707, 371] on div "0000444795 - GROSSI [PERSON_NAME]: LAS ACEQUIAS DEL AIRE 689 Bairro: (ROLDAN / …" at bounding box center [617, 265] width 1234 height 531
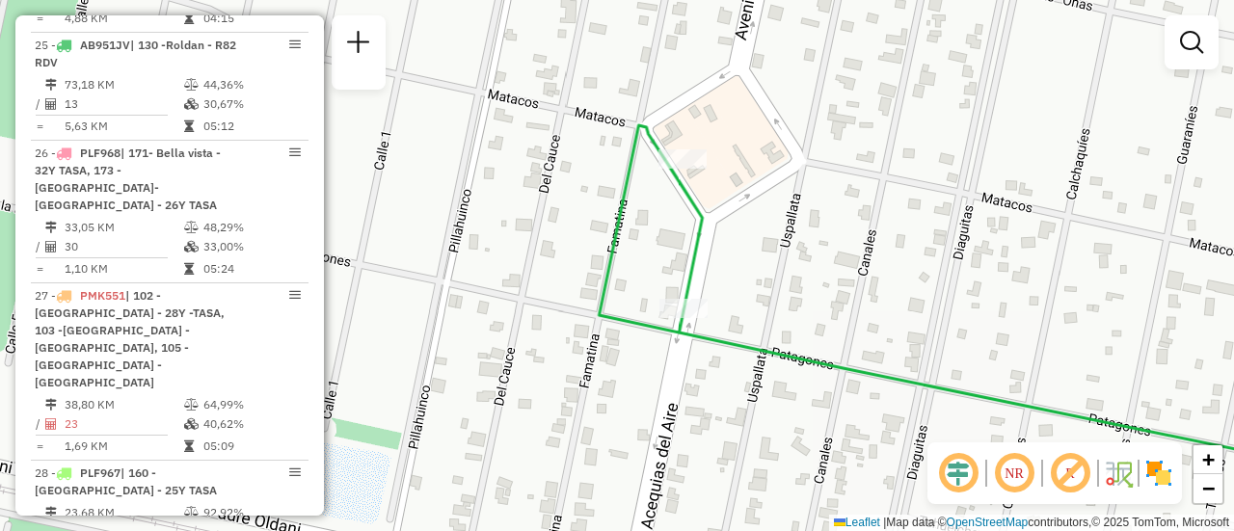
drag, startPoint x: 681, startPoint y: 268, endPoint x: 838, endPoint y: 374, distance: 189.6
click at [856, 390] on div "Janela de atendimento Grade de atendimento Capacidade Transportadoras Veículos …" at bounding box center [617, 265] width 1234 height 531
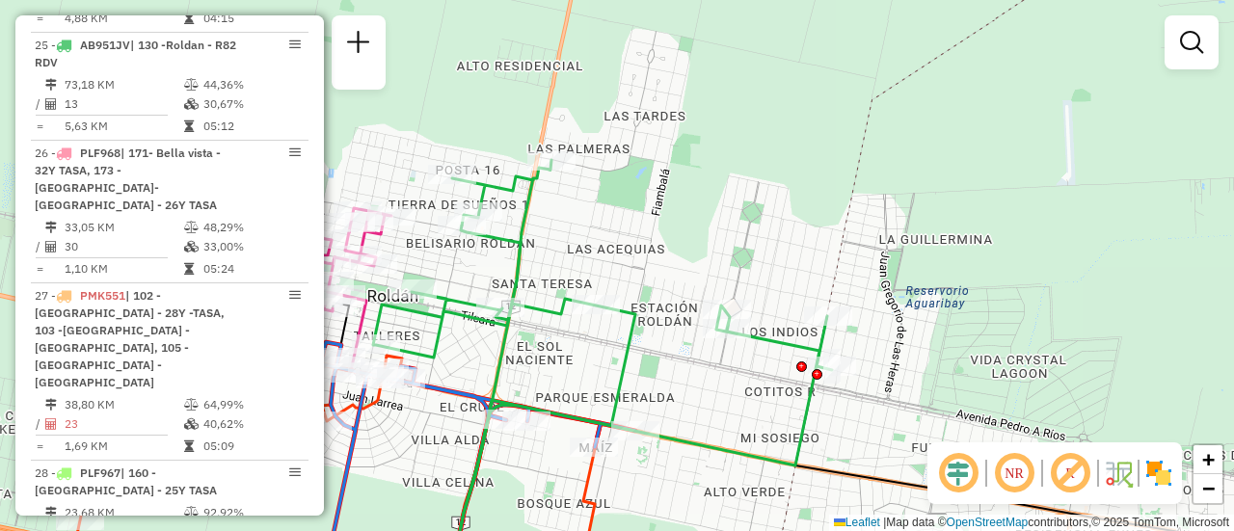
drag, startPoint x: 567, startPoint y: 262, endPoint x: 875, endPoint y: 265, distance: 307.6
click at [861, 271] on div "Janela de atendimento Grade de atendimento Capacidade Transportadoras Veículos …" at bounding box center [617, 265] width 1234 height 531
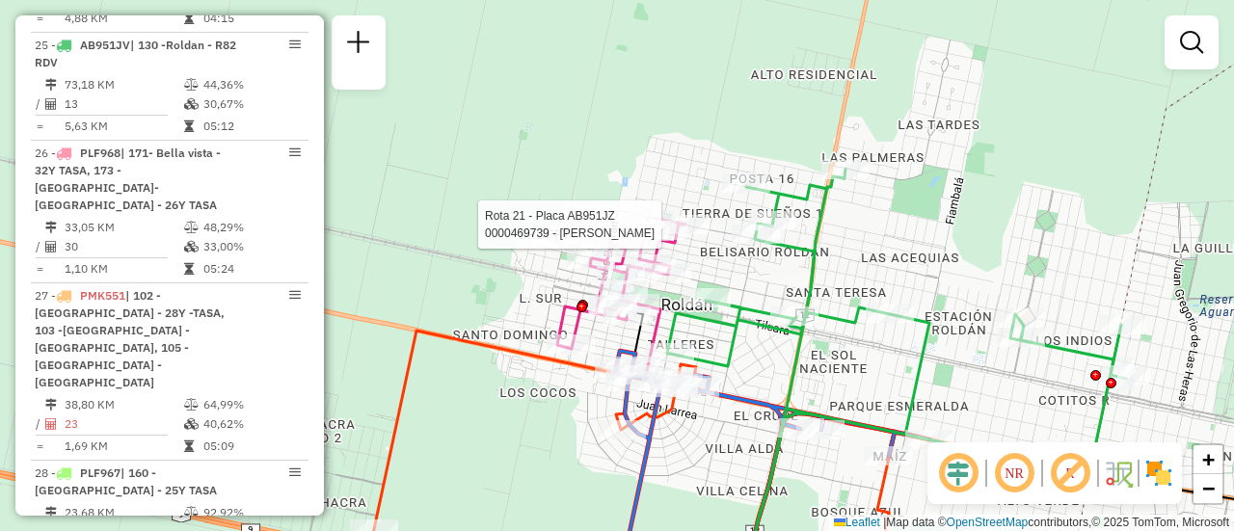
select select "**********"
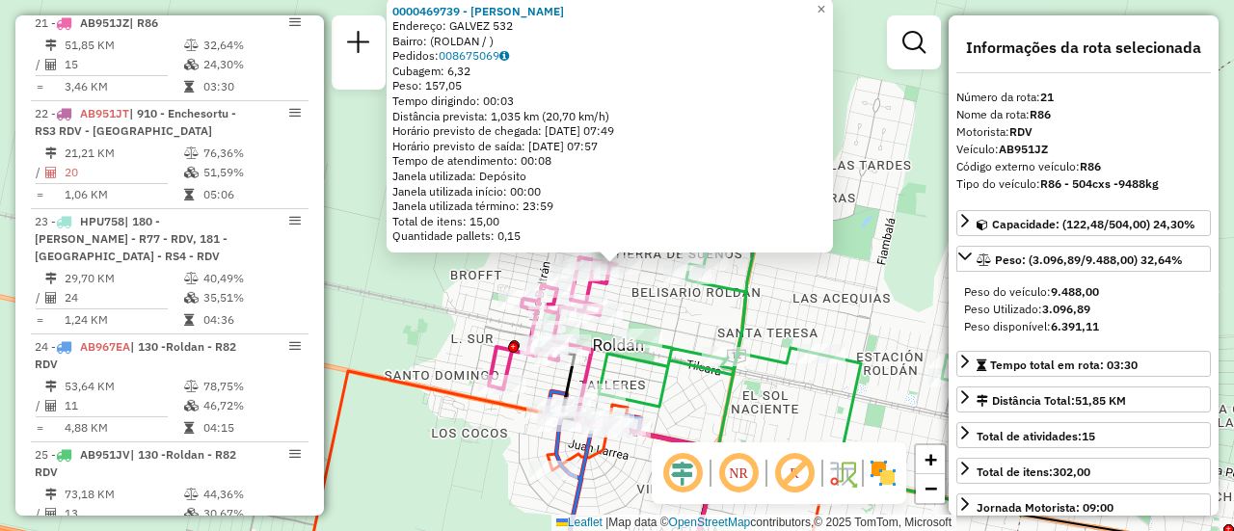
scroll to position [2864, 0]
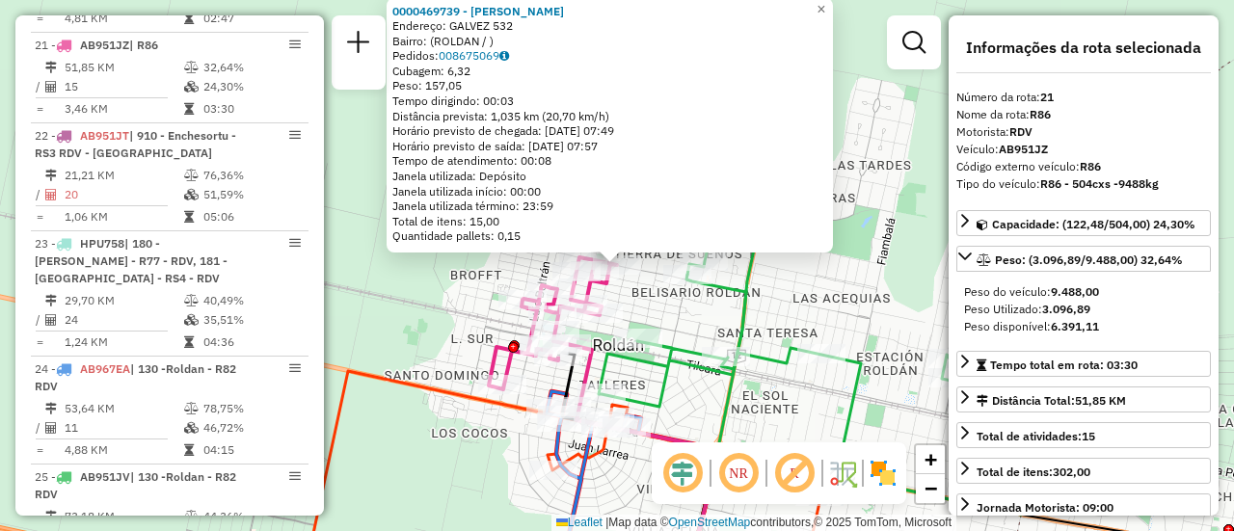
click at [835, 295] on div "0000469739 - [PERSON_NAME]: GALVEZ 532 Bairro: (ROLDAN / ) Pedidos: 008675069 C…" at bounding box center [617, 265] width 1234 height 531
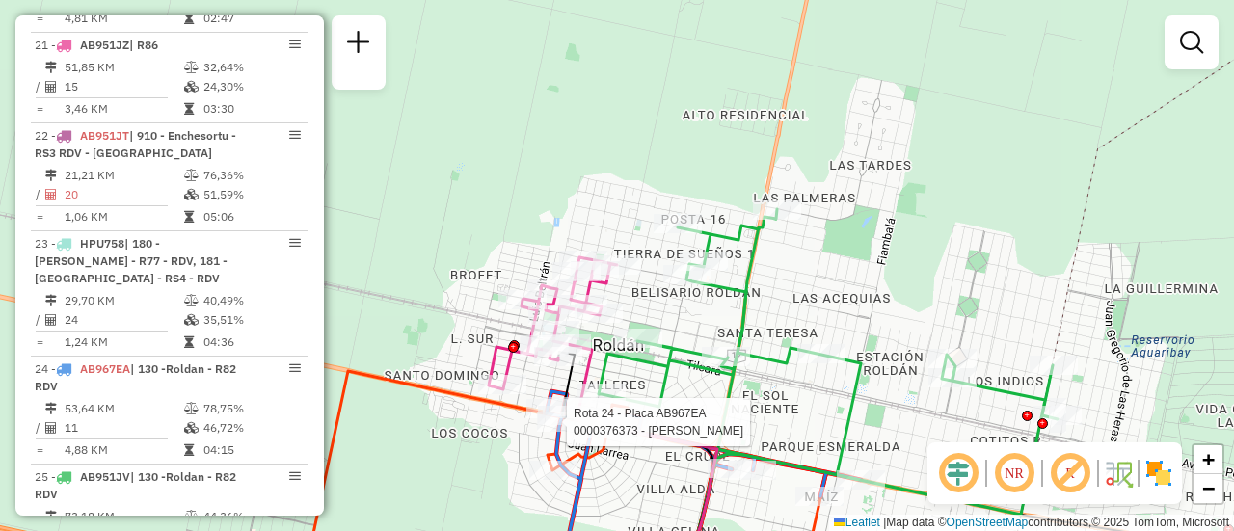
select select "**********"
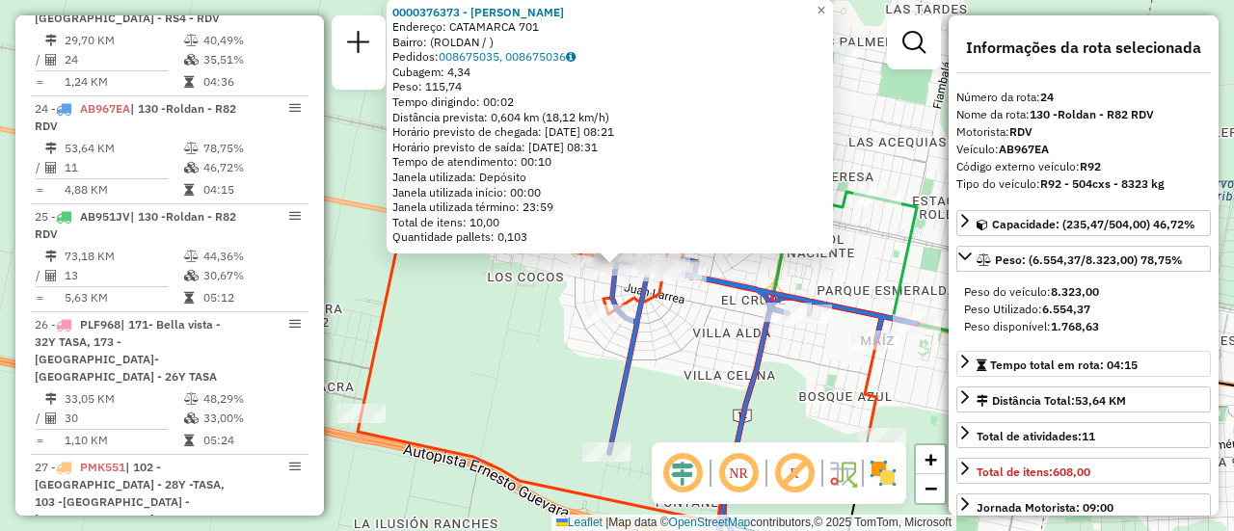
scroll to position [3188, 0]
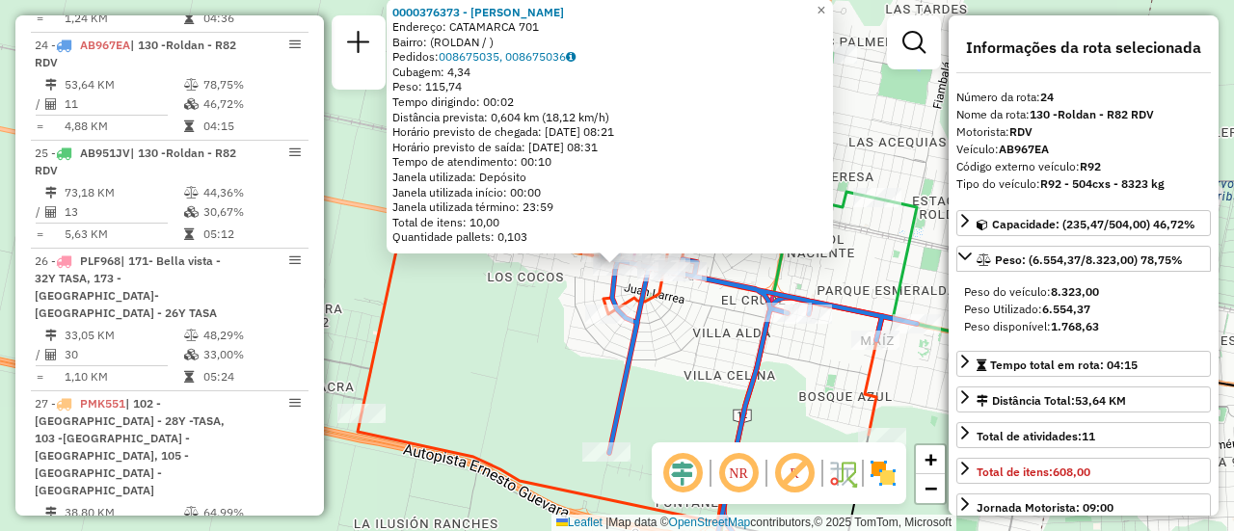
click at [681, 372] on div "0000376373 - COLLESELLI [PERSON_NAME]: CATAMARCA 701 Bairro: (ROLDAN / ) Pedido…" at bounding box center [617, 265] width 1234 height 531
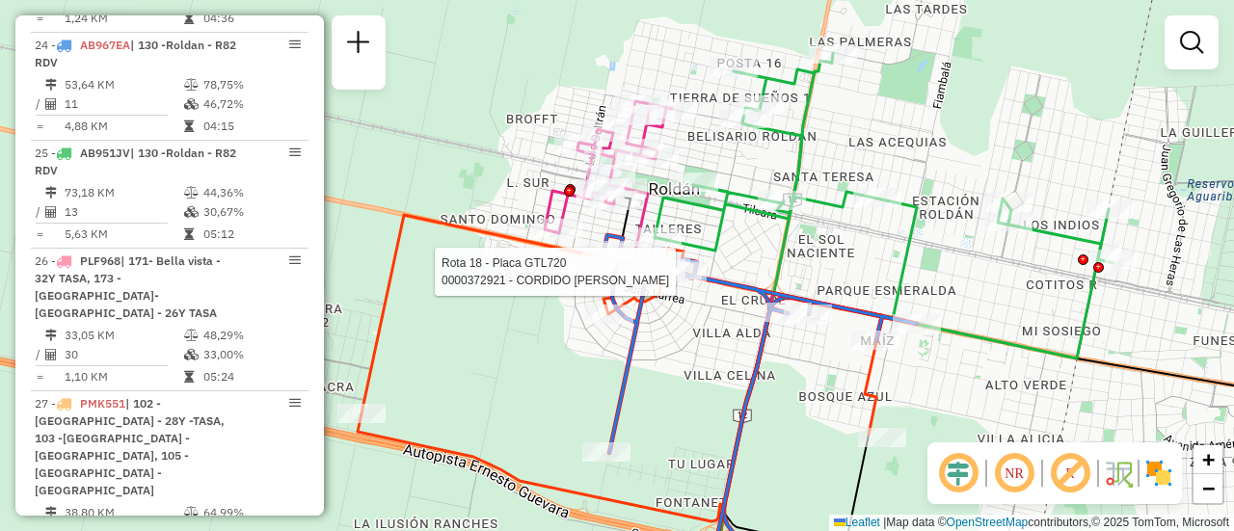
select select "**********"
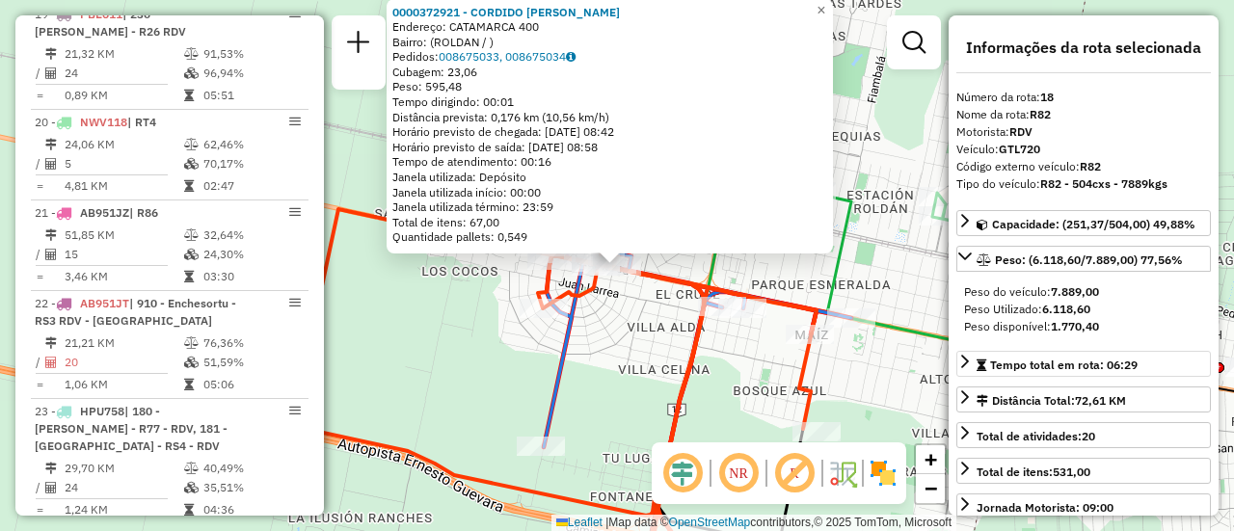
scroll to position [2575, 0]
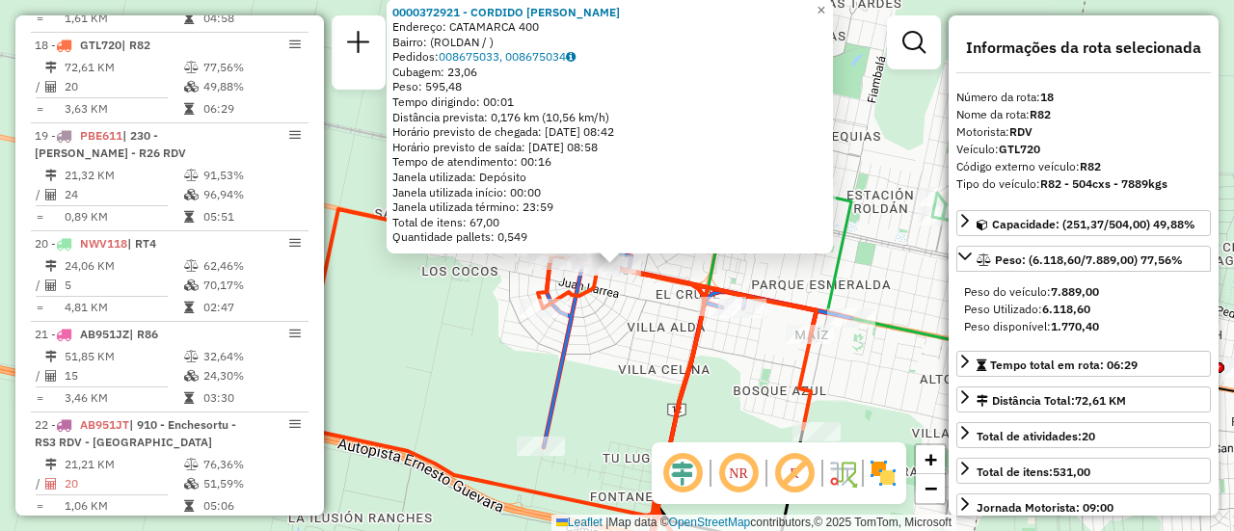
click at [736, 362] on div "0000372921 - CORDIDO [PERSON_NAME]: CATAMARCA 400 Bairro: (ROLDAN / ) Pedidos: …" at bounding box center [617, 265] width 1234 height 531
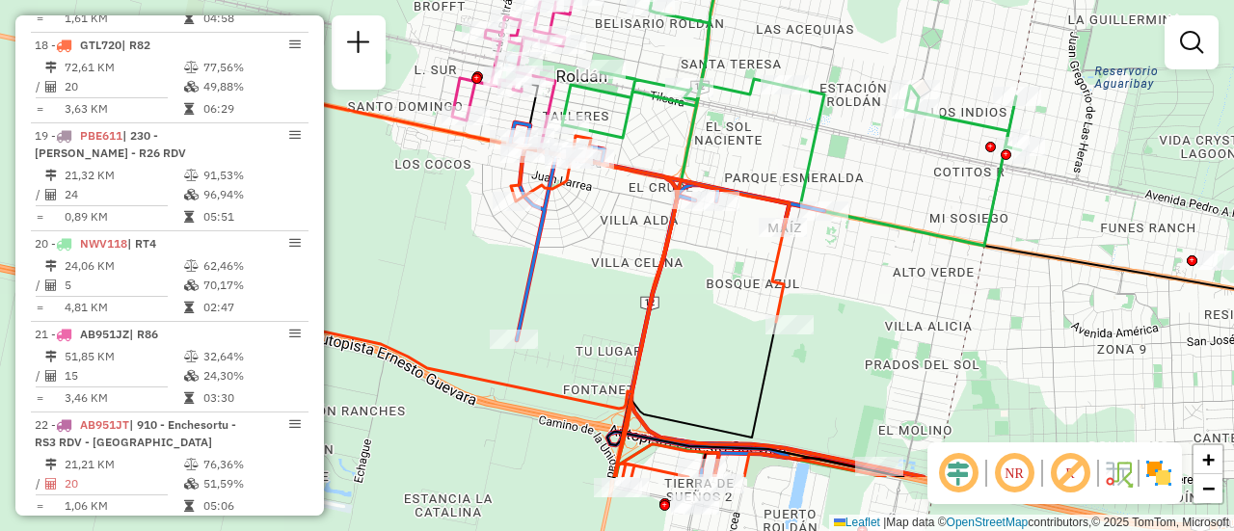
drag, startPoint x: 724, startPoint y: 350, endPoint x: 759, endPoint y: 157, distance: 196.0
click at [756, 164] on div "Janela de atendimento Grade de atendimento Capacidade Transportadoras Veículos …" at bounding box center [617, 265] width 1234 height 531
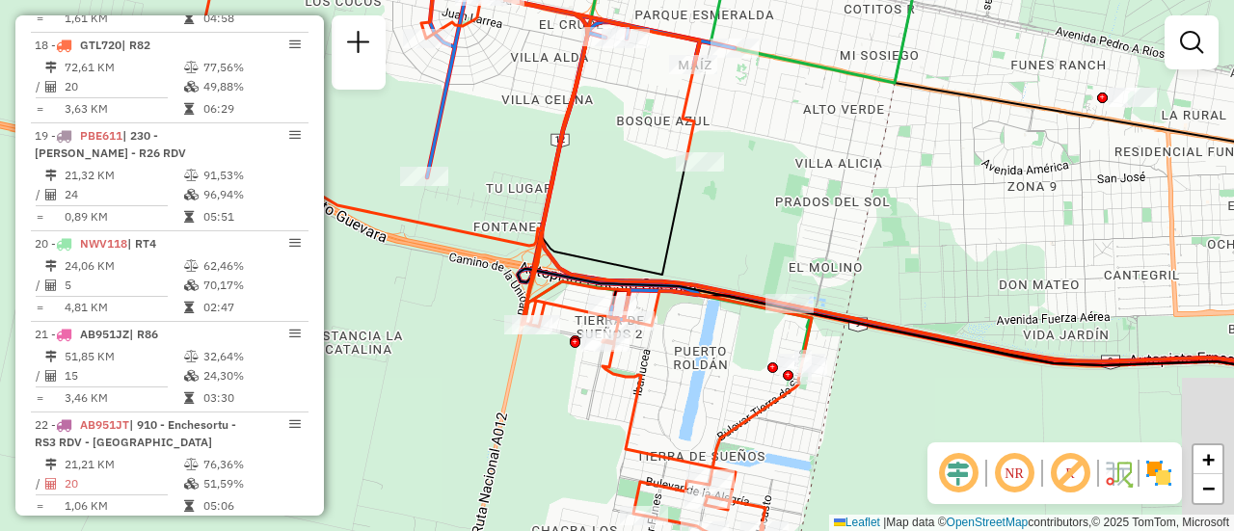
drag, startPoint x: 907, startPoint y: 202, endPoint x: 951, endPoint y: 238, distance: 56.2
click at [807, 239] on div "Janela de atendimento Grade de atendimento Capacidade Transportadoras Veículos …" at bounding box center [617, 265] width 1234 height 531
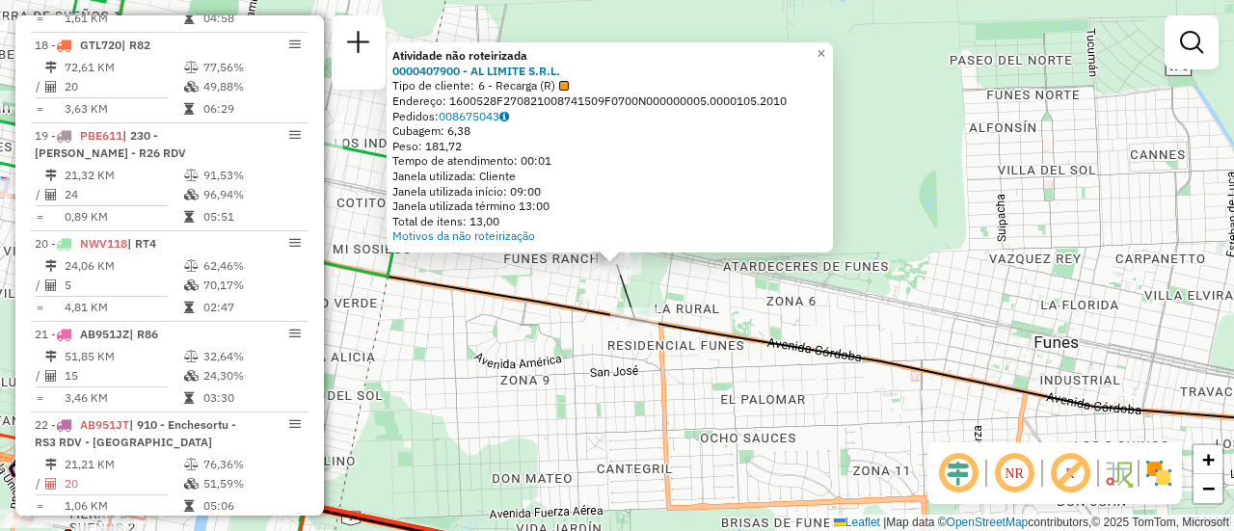
click at [876, 309] on div "Atividade não roteirizada 0000407900 - AL LIMITE S.R.L. Tipo de cliente: 6 - Re…" at bounding box center [617, 265] width 1234 height 531
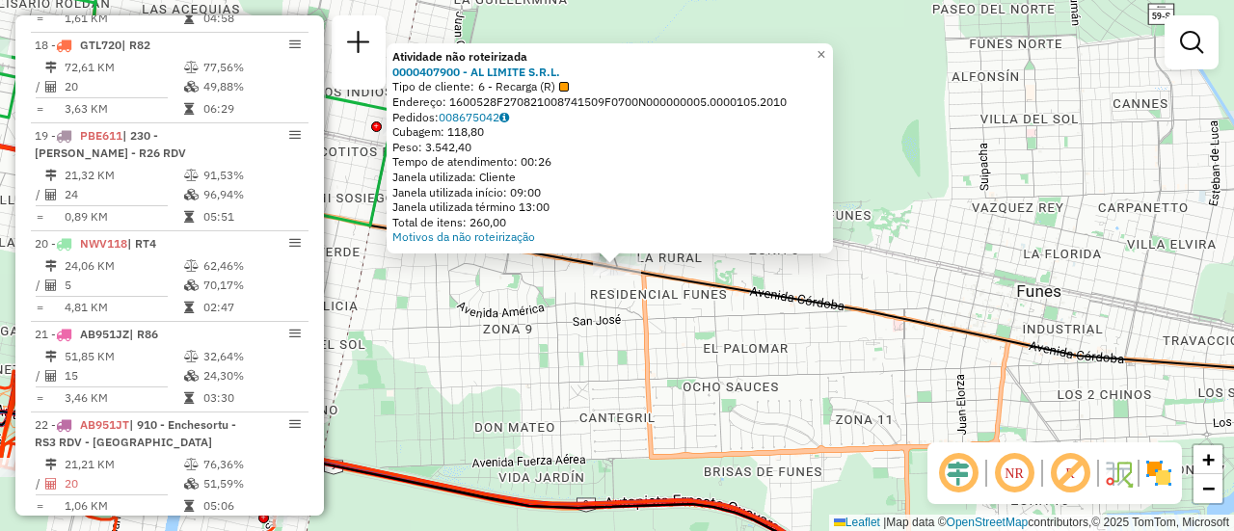
click at [655, 348] on div "Atividade não roteirizada 0000407900 - AL LIMITE S.R.L. Tipo de cliente: 6 - Re…" at bounding box center [617, 265] width 1234 height 531
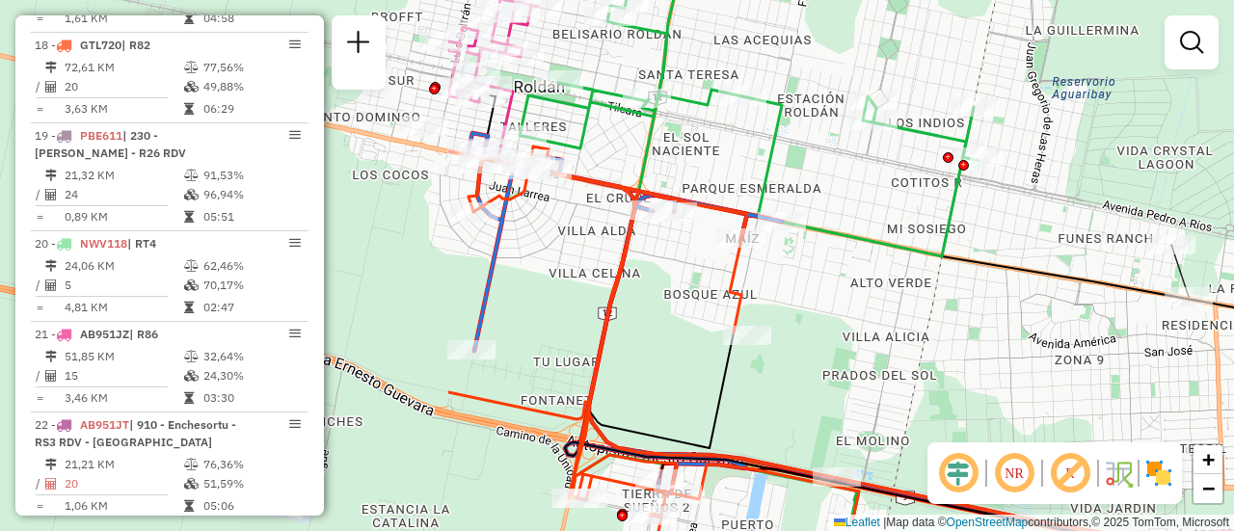
drag, startPoint x: 708, startPoint y: 357, endPoint x: 1228, endPoint y: 359, distance: 520.7
click at [1233, 370] on div "Janela de atendimento Grade de atendimento Capacidade Transportadoras Veículos …" at bounding box center [617, 265] width 1234 height 531
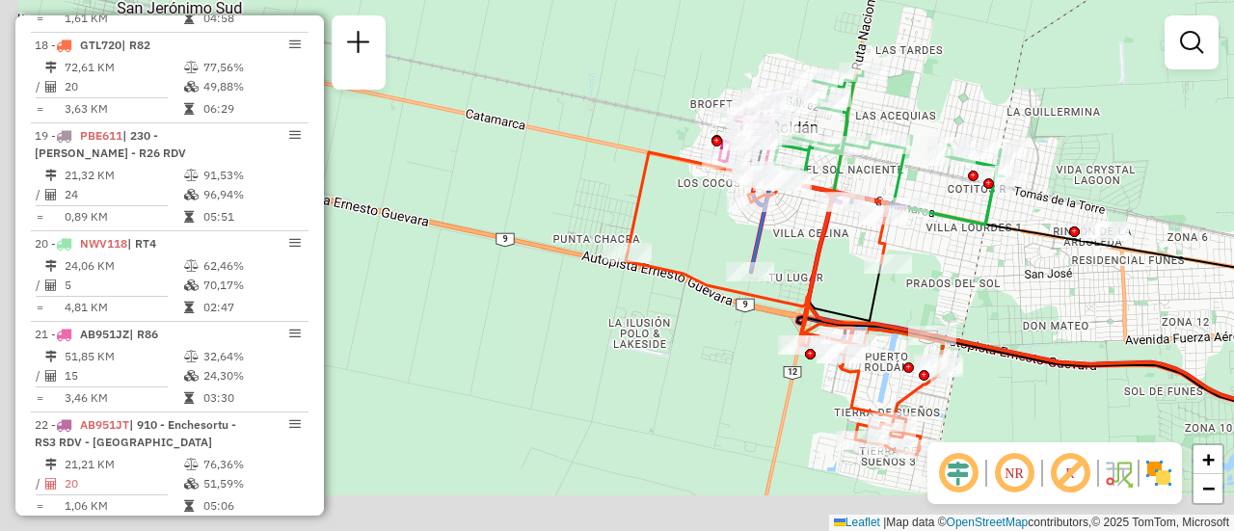
drag, startPoint x: 887, startPoint y: 354, endPoint x: 976, endPoint y: 256, distance: 131.7
click at [974, 256] on div "Janela de atendimento Grade de atendimento Capacidade Transportadoras Veículos …" at bounding box center [617, 265] width 1234 height 531
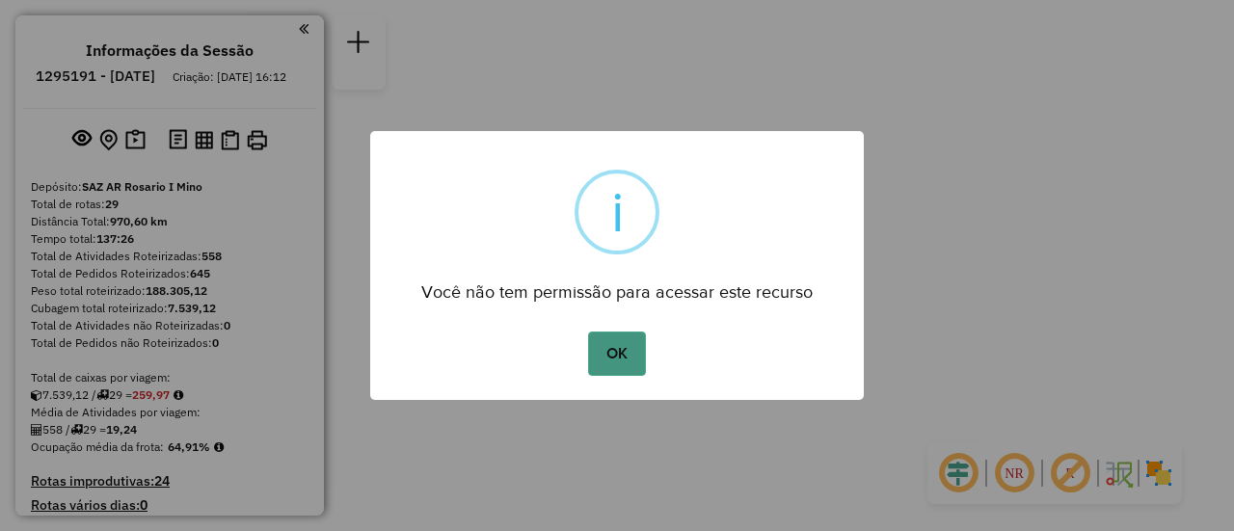
click at [622, 357] on button "OK" at bounding box center [616, 354] width 57 height 44
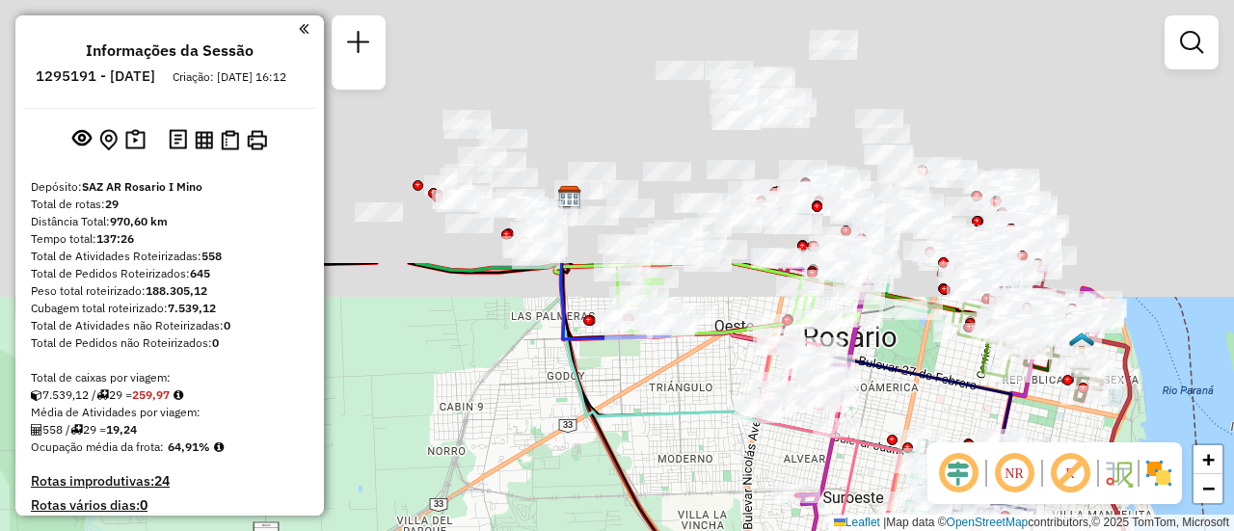
drag, startPoint x: 862, startPoint y: 37, endPoint x: 679, endPoint y: 371, distance: 381.5
click at [660, 372] on div "Janela de atendimento Grade de atendimento Capacidade Transportadoras Veículos …" at bounding box center [617, 265] width 1234 height 531
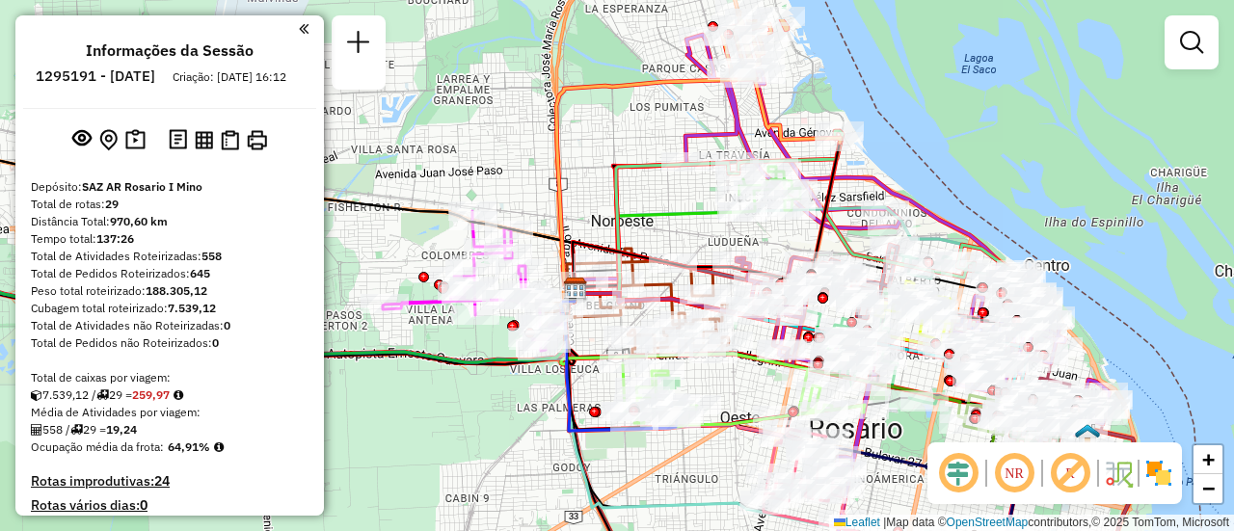
drag, startPoint x: 683, startPoint y: 156, endPoint x: 705, endPoint y: 197, distance: 46.2
click at [694, 237] on div "Janela de atendimento Grade de atendimento Capacidade Transportadoras Veículos …" at bounding box center [617, 265] width 1234 height 531
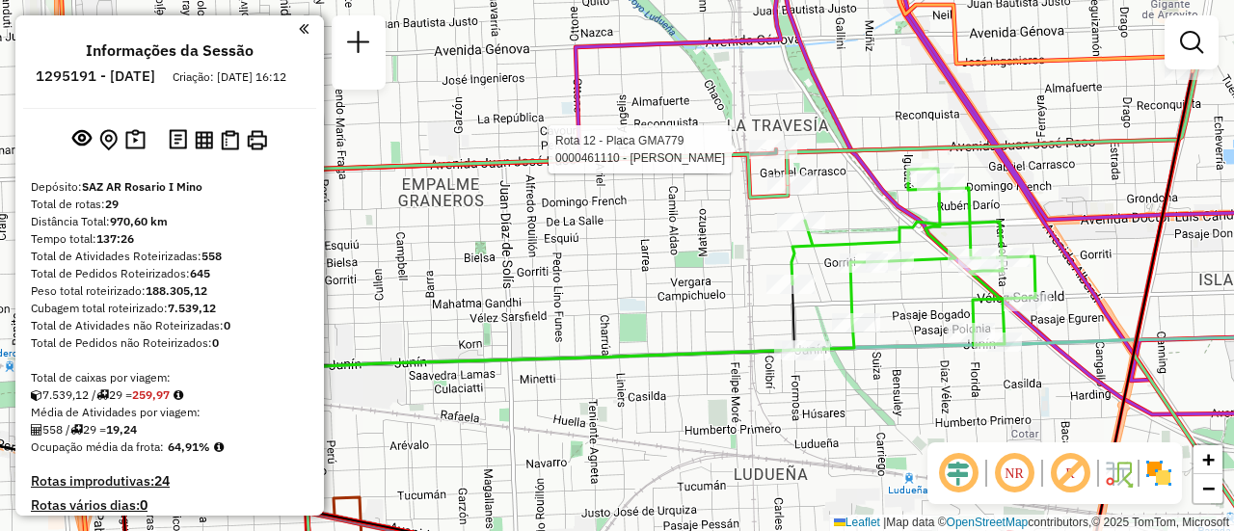
select select "**********"
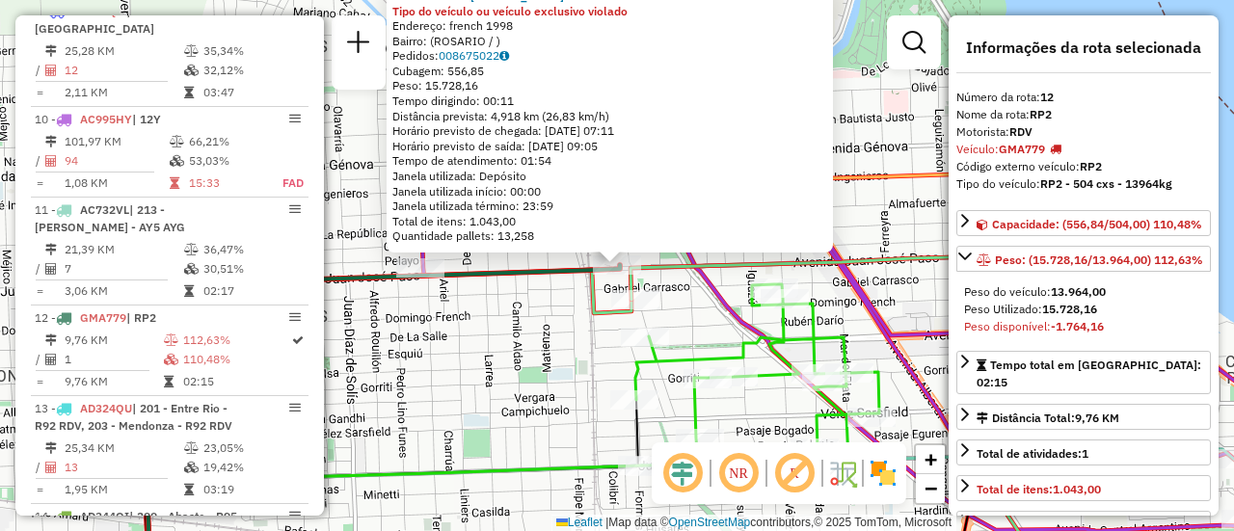
scroll to position [1944, 0]
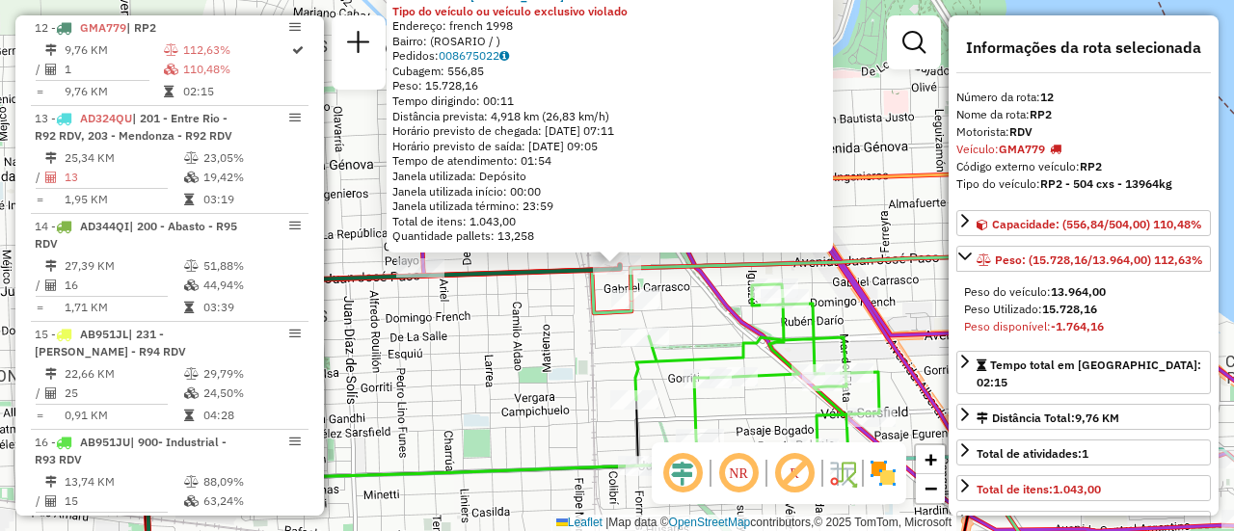
click at [556, 322] on div "0000461110 - [PERSON_NAME] - RDV Tipo do veículo ou veículo exclusivo violado E…" at bounding box center [617, 265] width 1234 height 531
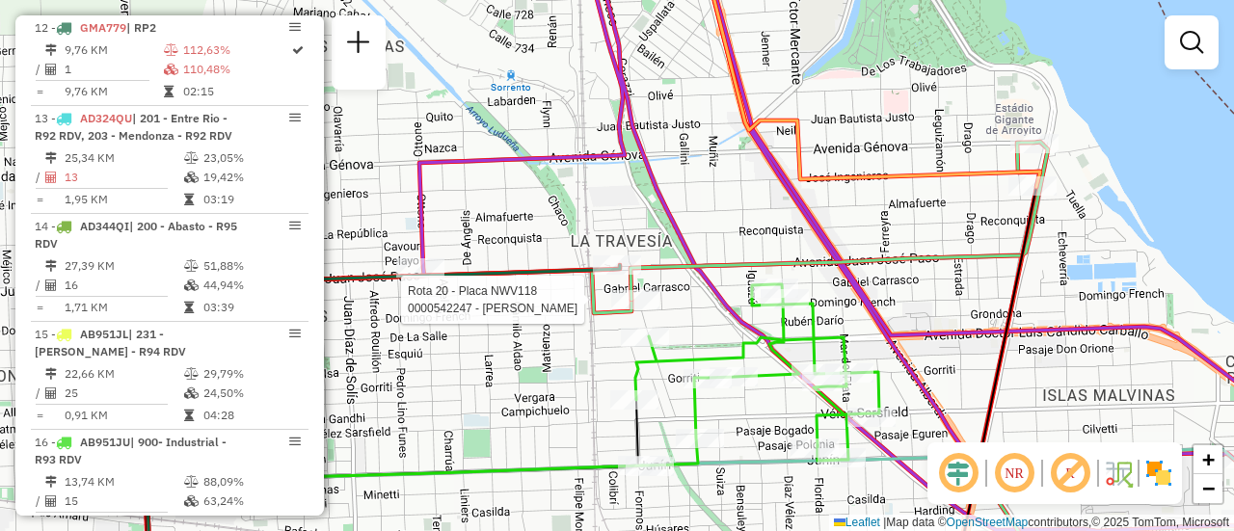
select select "**********"
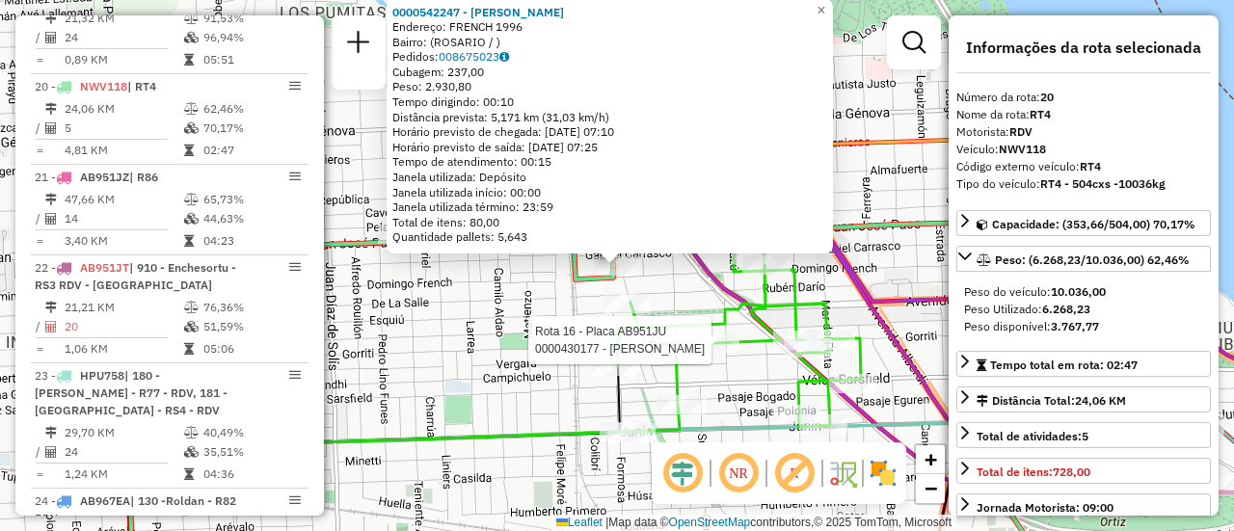
scroll to position [2773, 0]
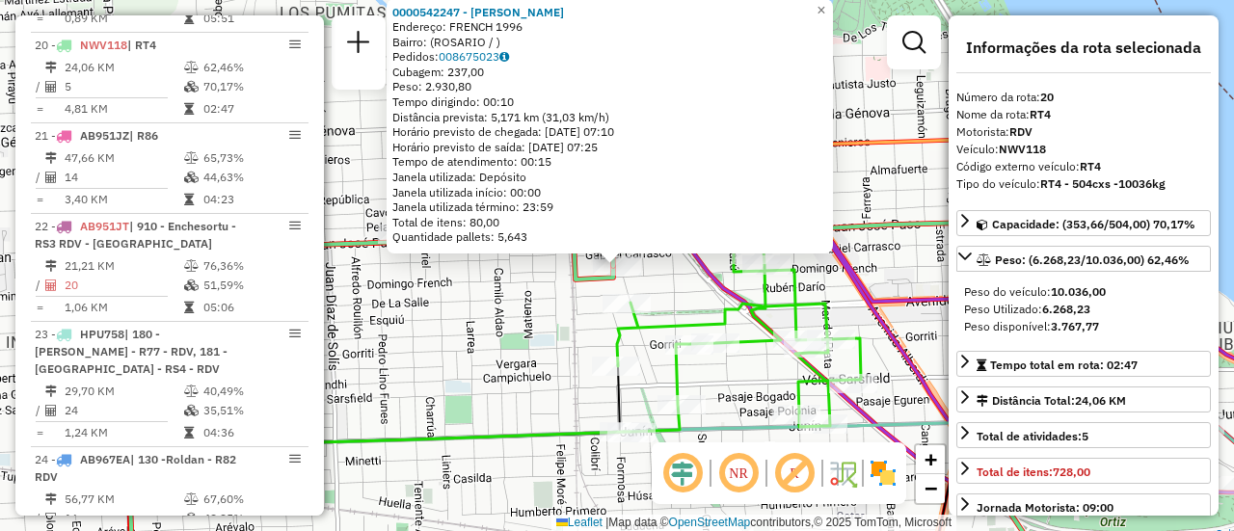
click at [525, 360] on div "0000542247 - Gonzales [PERSON_NAME]: FRENCH 1996 Bairro: ([GEOGRAPHIC_DATA] / )…" at bounding box center [617, 265] width 1234 height 531
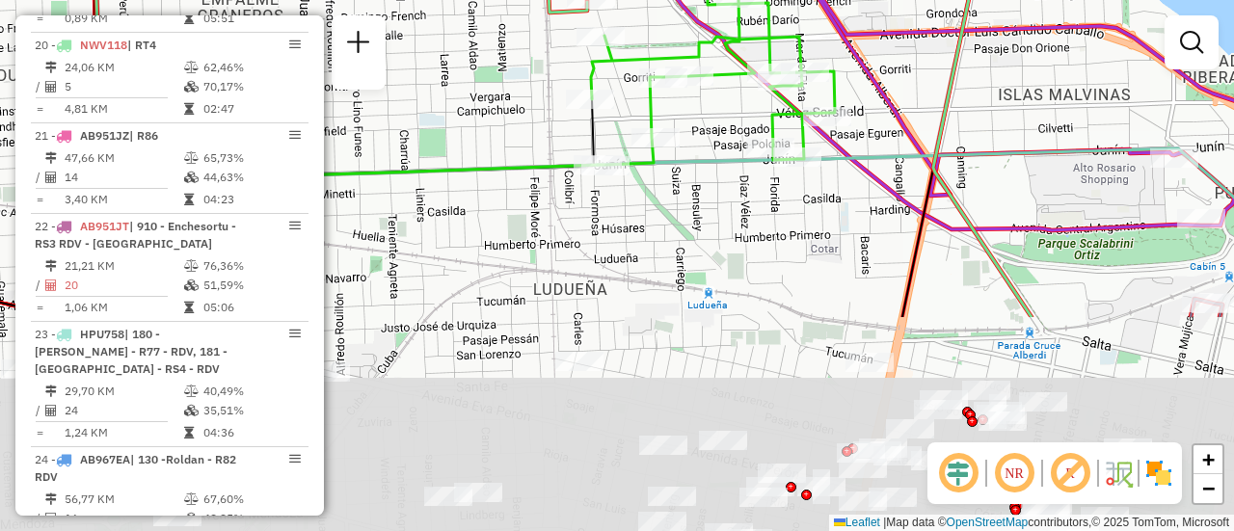
drag, startPoint x: 677, startPoint y: 461, endPoint x: 646, endPoint y: 157, distance: 305.3
click at [649, 177] on div "Janela de atendimento Grade de atendimento Capacidade Transportadoras Veículos …" at bounding box center [617, 265] width 1234 height 531
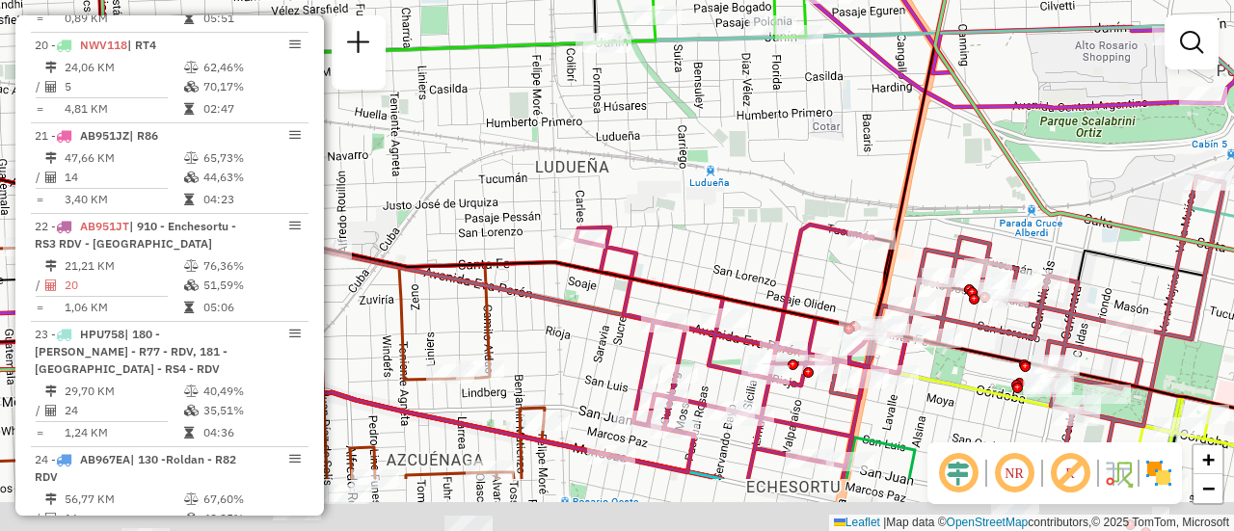
drag, startPoint x: 661, startPoint y: 314, endPoint x: 628, endPoint y: 148, distance: 170.2
click at [628, 164] on icon at bounding box center [643, 299] width 1438 height 270
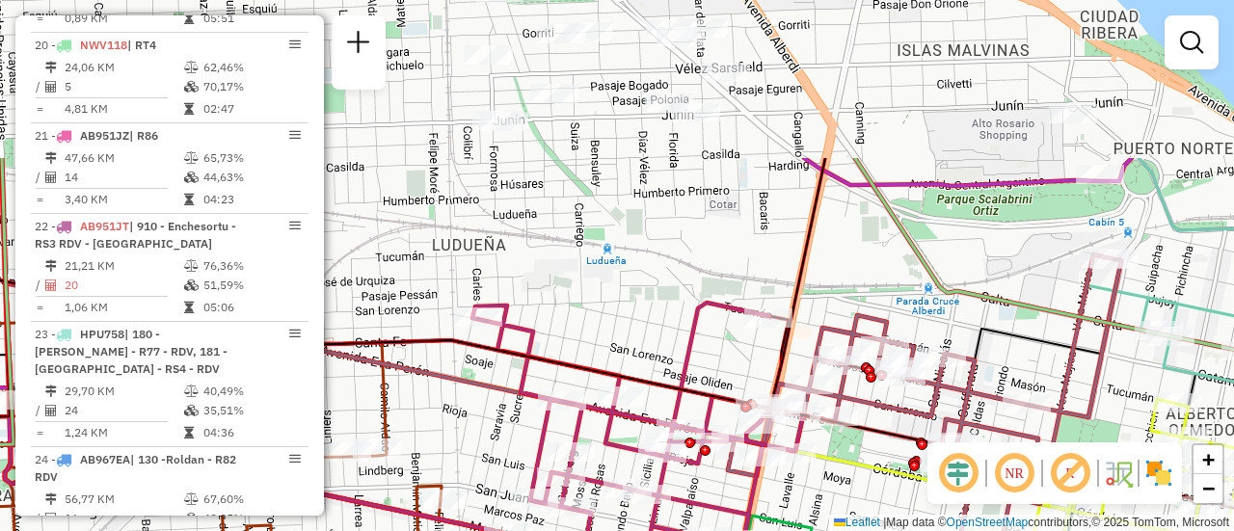
drag, startPoint x: 694, startPoint y: 71, endPoint x: 618, endPoint y: 358, distance: 296.3
click at [613, 358] on div "Janela de atendimento Grade de atendimento Capacidade Transportadoras Veículos …" at bounding box center [617, 265] width 1234 height 531
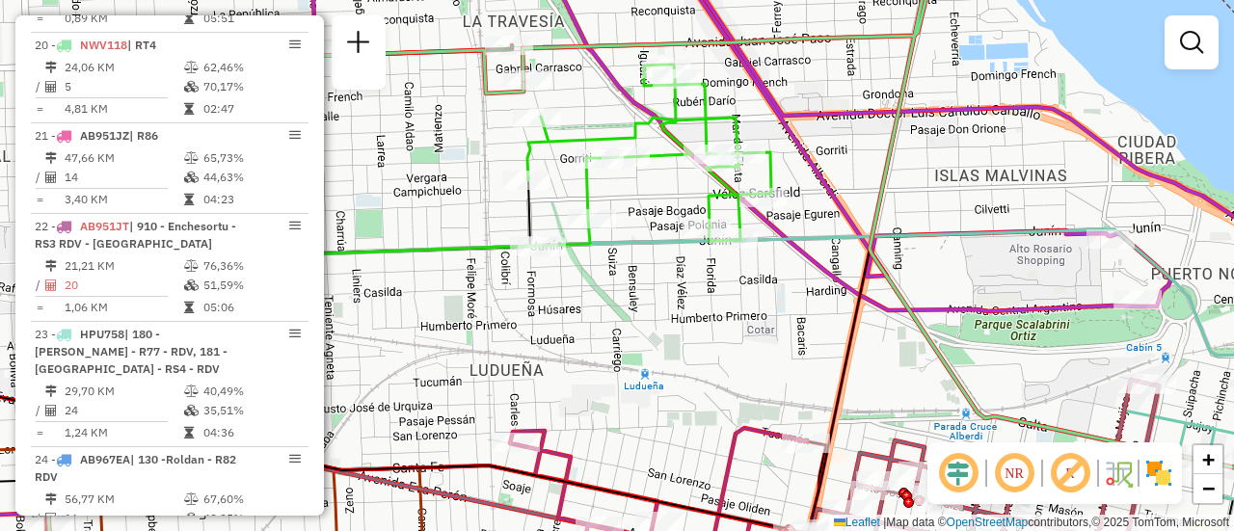
drag, startPoint x: 605, startPoint y: 229, endPoint x: 844, endPoint y: 281, distance: 244.7
click at [821, 292] on div "Janela de atendimento Grade de atendimento Capacidade Transportadoras Veículos …" at bounding box center [617, 265] width 1234 height 531
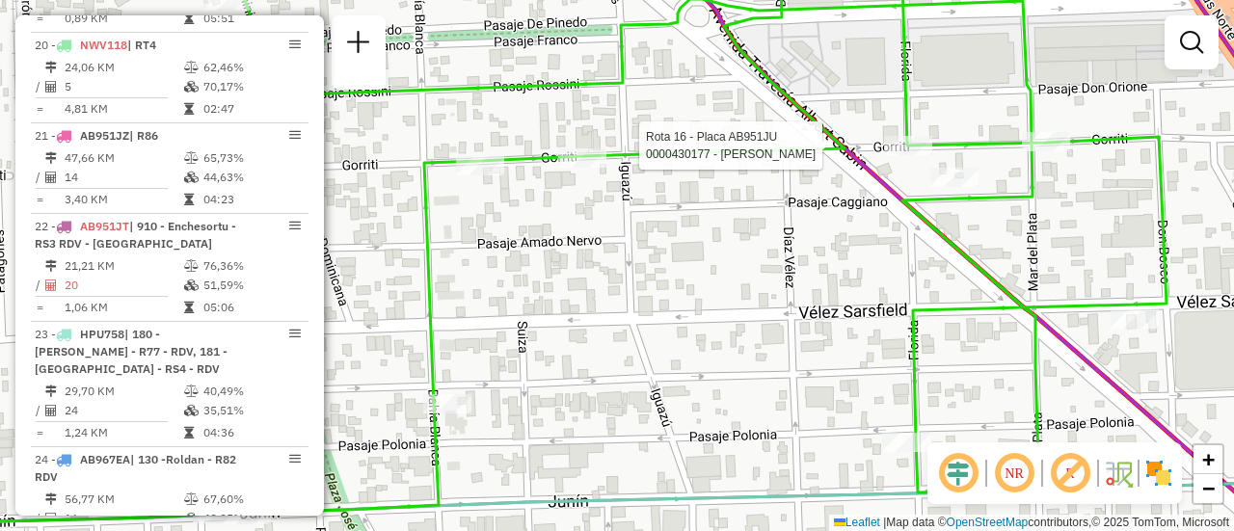
select select "**********"
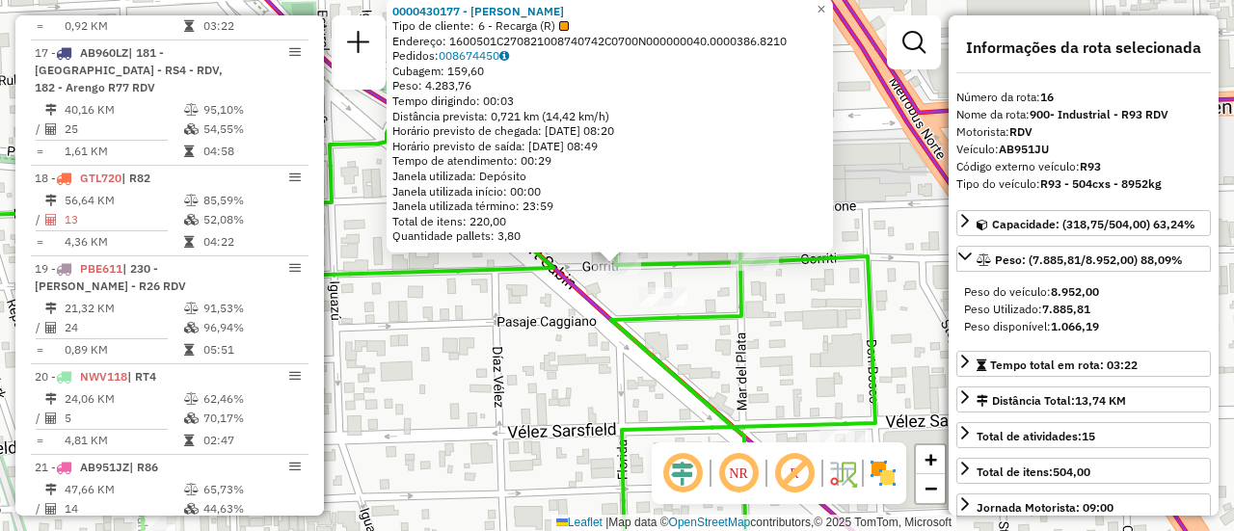
scroll to position [2359, 0]
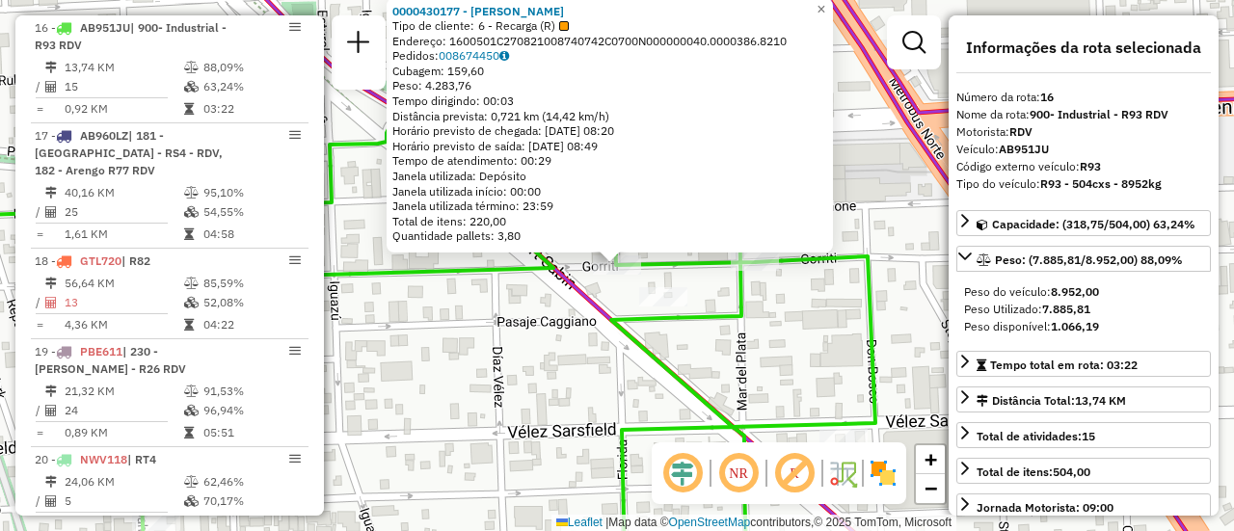
click at [806, 336] on div "0000430177 - [PERSON_NAME] Tipo de cliente: 6 - Recarga (R) Endereço: 1600501C2…" at bounding box center [617, 265] width 1234 height 531
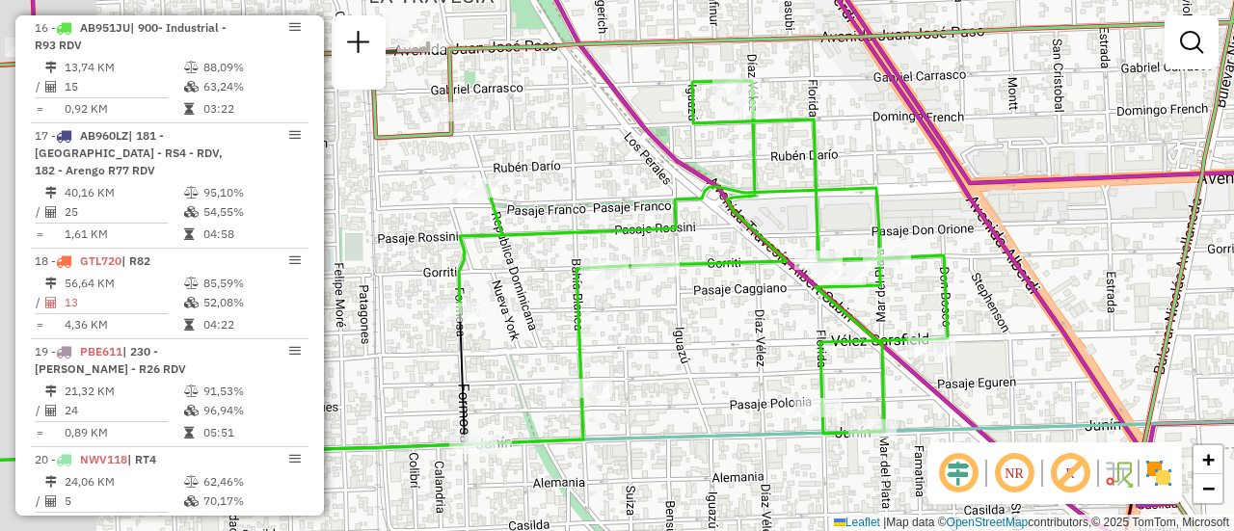
drag, startPoint x: 863, startPoint y: 353, endPoint x: 1179, endPoint y: 218, distance: 343.9
click at [1131, 245] on div "Janela de atendimento Grade de atendimento Capacidade Transportadoras Veículos …" at bounding box center [617, 265] width 1234 height 531
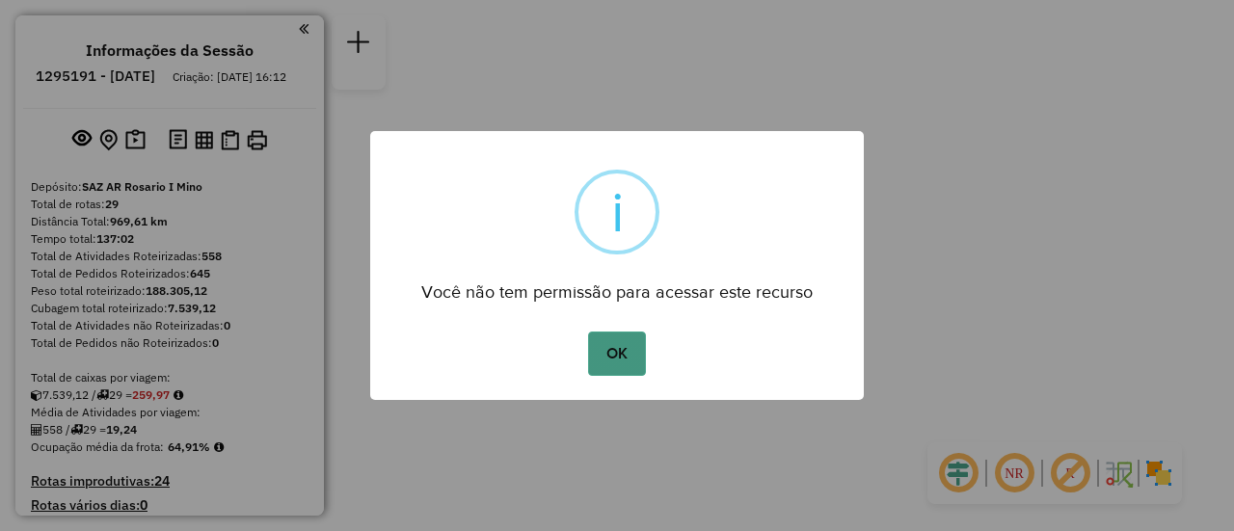
click at [615, 361] on button "OK" at bounding box center [616, 354] width 57 height 44
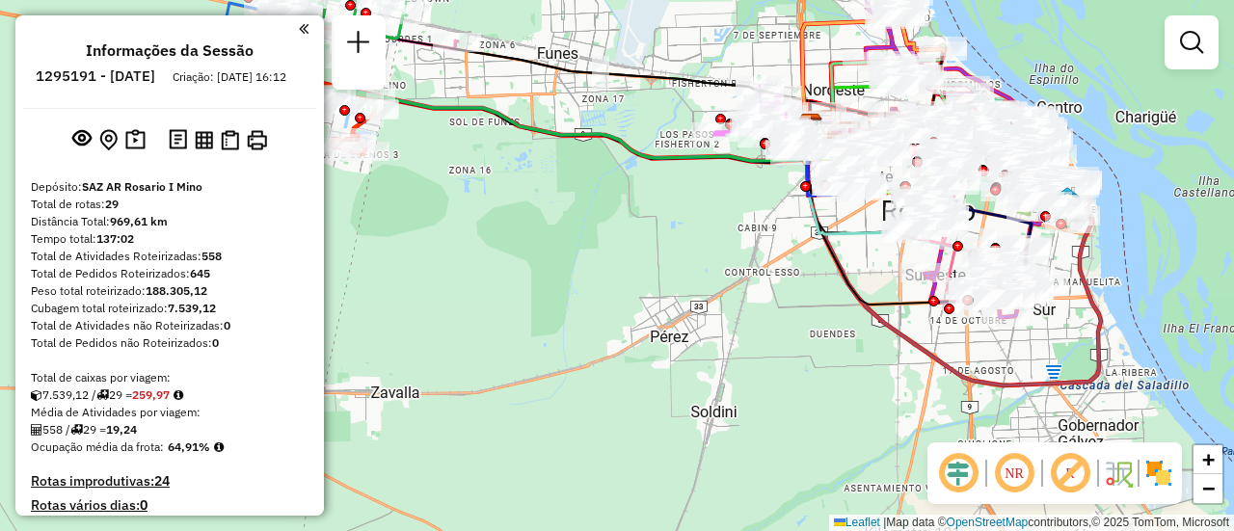
drag, startPoint x: 444, startPoint y: 172, endPoint x: 682, endPoint y: 379, distance: 315.8
click at [678, 398] on div "Janela de atendimento Grade de atendimento Capacidade Transportadoras Veículos …" at bounding box center [617, 265] width 1234 height 531
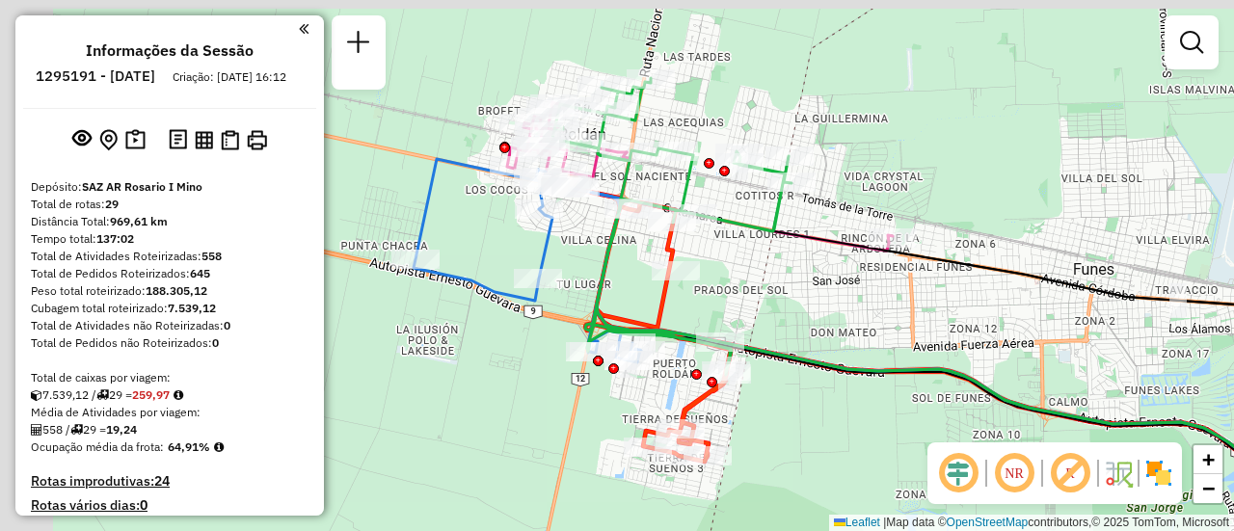
drag, startPoint x: 603, startPoint y: 244, endPoint x: 833, endPoint y: 283, distance: 233.8
click at [830, 283] on div "Janela de atendimento Grade de atendimento Capacidade Transportadoras Veículos …" at bounding box center [617, 265] width 1234 height 531
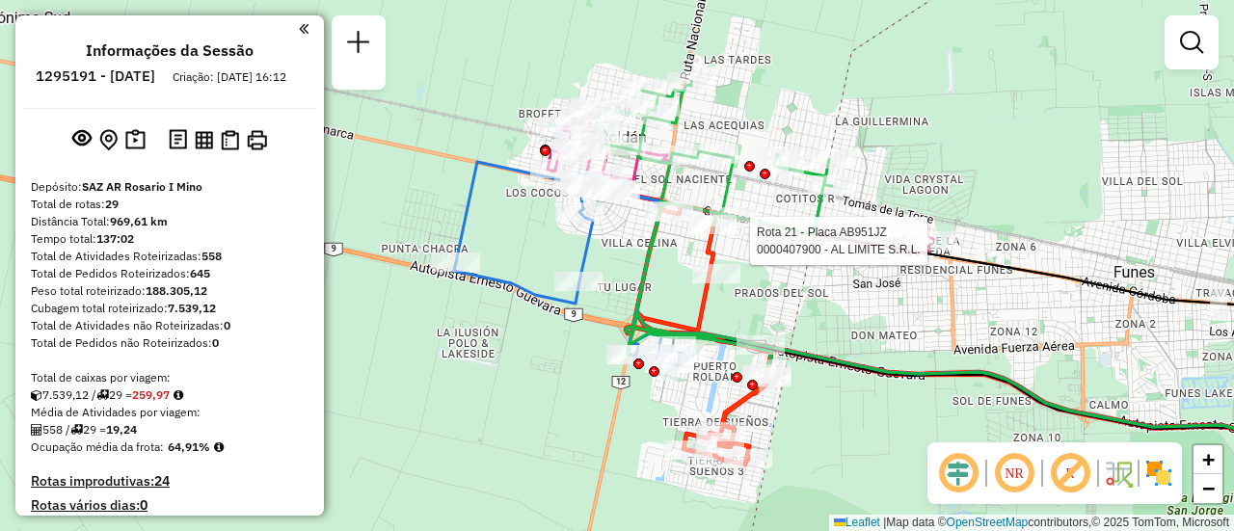
select select "**********"
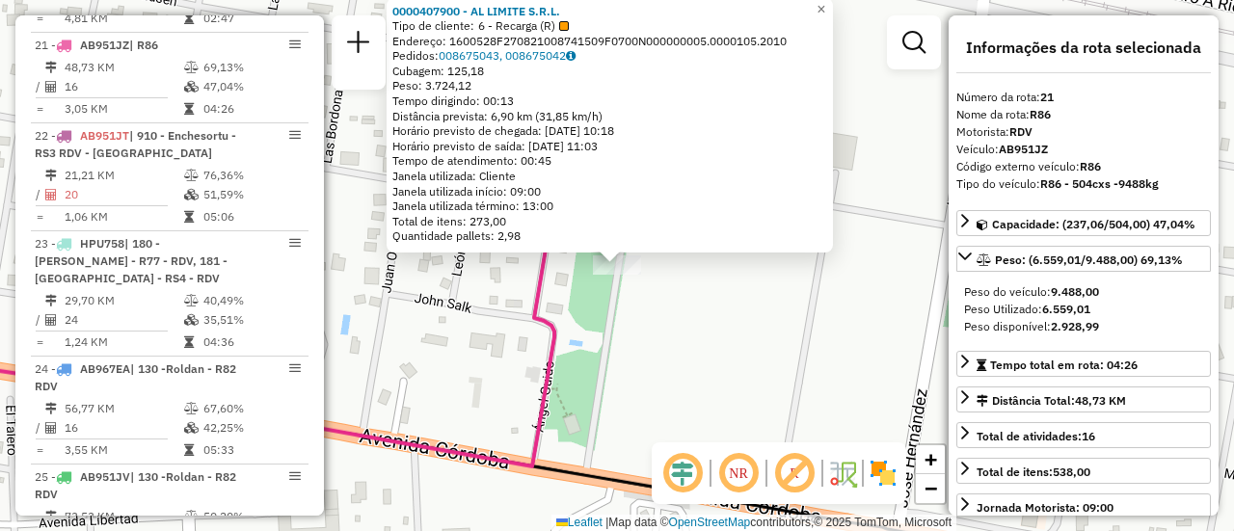
scroll to position [96, 0]
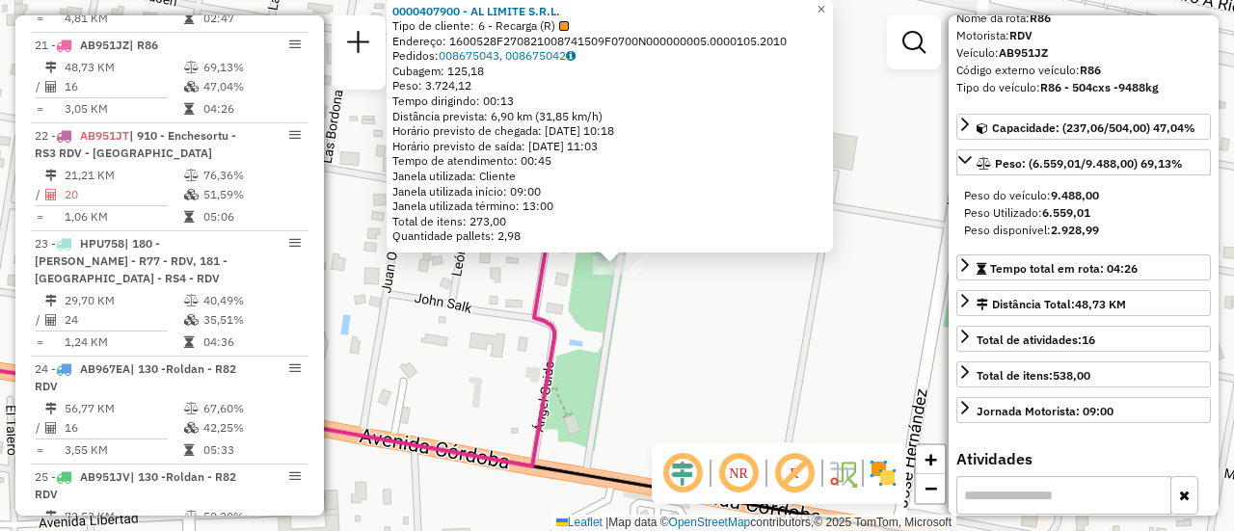
click at [772, 362] on div "0000407900 - AL LIMITE S.R.L. Tipo de cliente: 6 - Recarga (R) Endereço: 160052…" at bounding box center [617, 265] width 1234 height 531
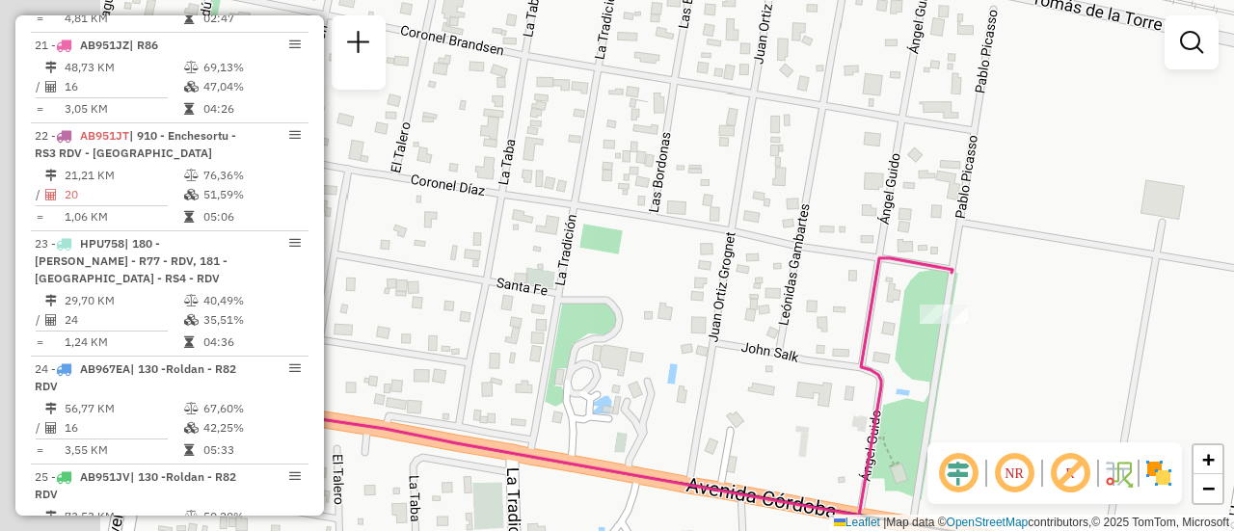
drag, startPoint x: 473, startPoint y: 270, endPoint x: 1060, endPoint y: 365, distance: 594.0
click at [1061, 369] on div "Janela de atendimento Grade de atendimento Capacidade Transportadoras Veículos …" at bounding box center [617, 265] width 1234 height 531
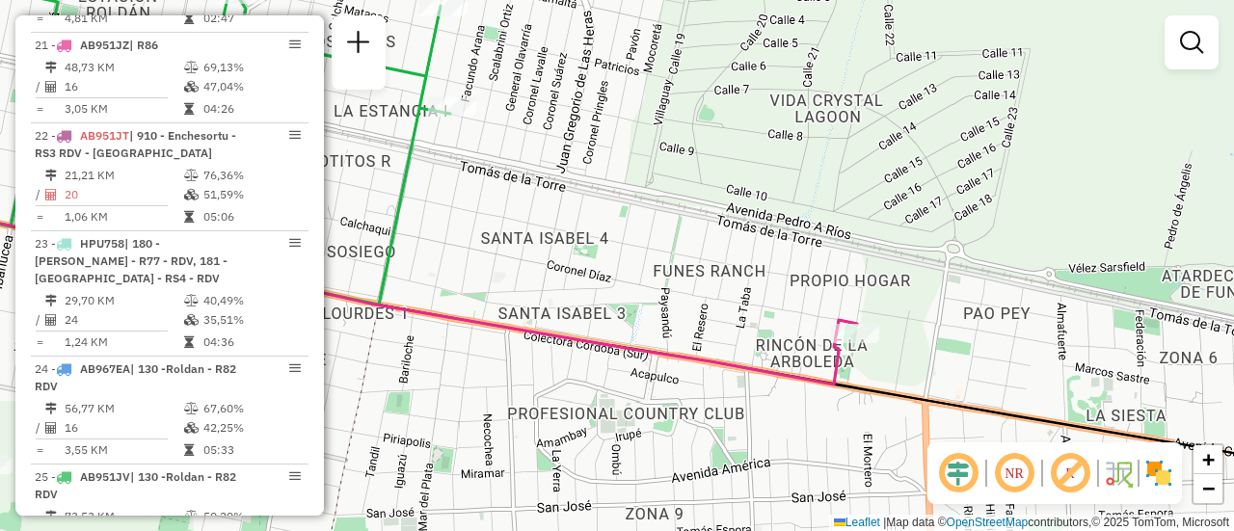
click at [561, 239] on div "Janela de atendimento Grade de atendimento Capacidade Transportadoras Veículos …" at bounding box center [617, 265] width 1234 height 531
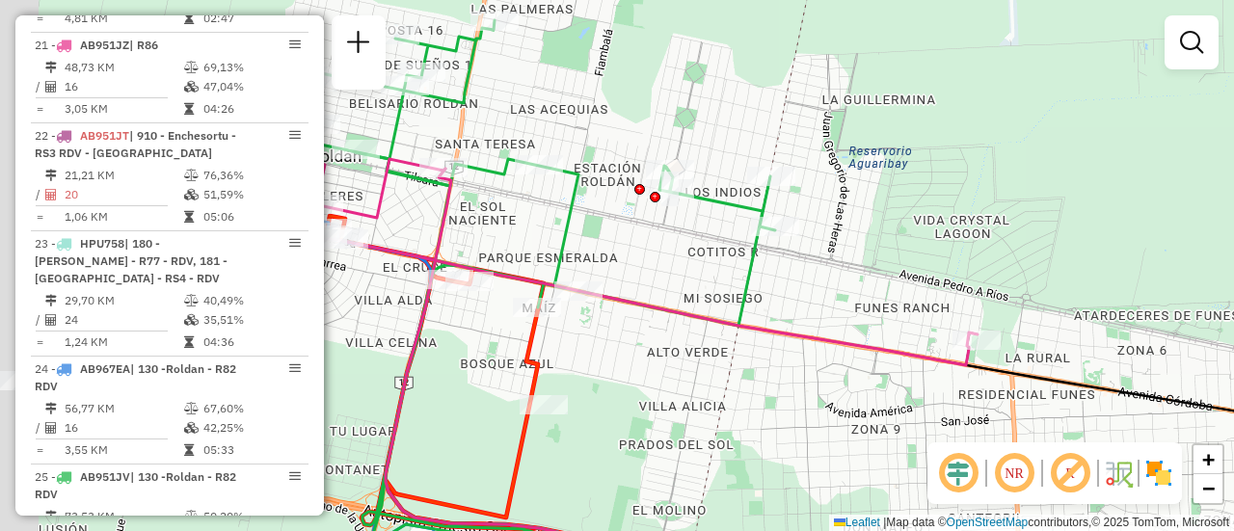
drag, startPoint x: 549, startPoint y: 242, endPoint x: 933, endPoint y: 300, distance: 389.1
click at [907, 299] on div "Janela de atendimento Grade de atendimento Capacidade Transportadoras Veículos …" at bounding box center [617, 265] width 1234 height 531
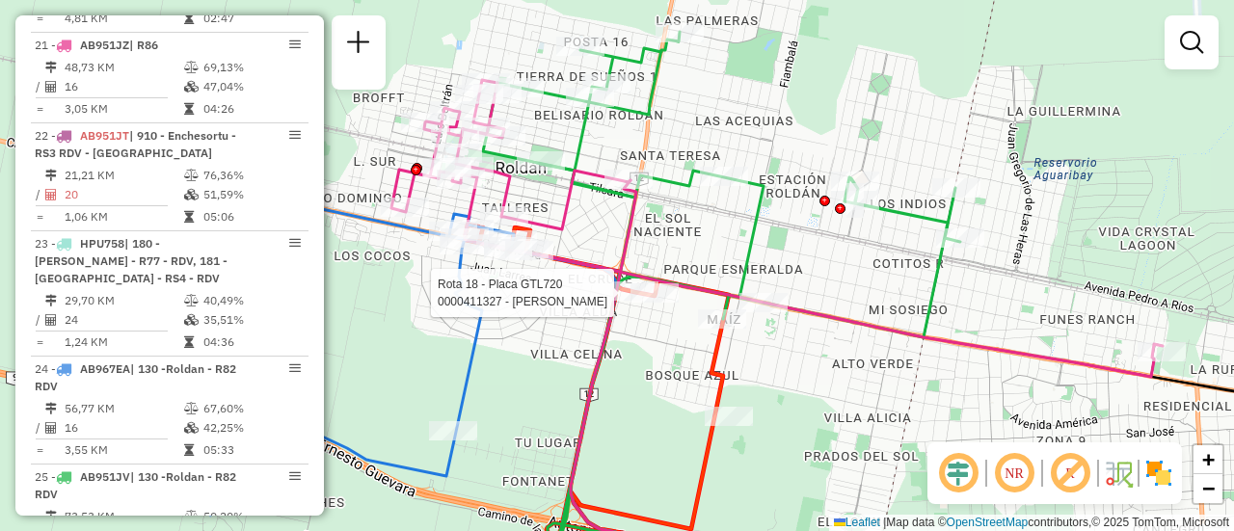
select select "**********"
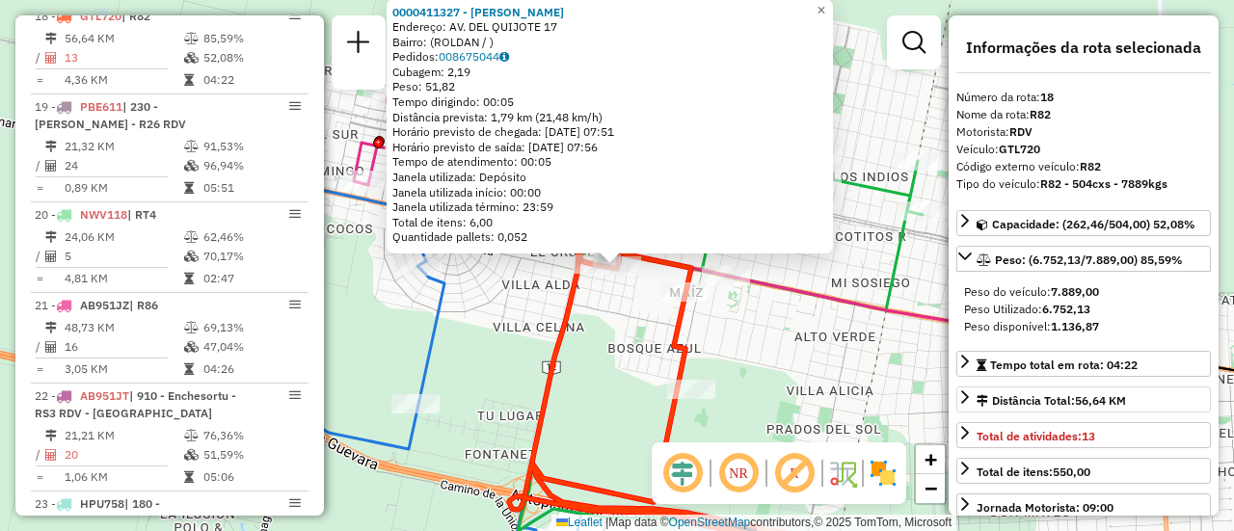
scroll to position [2575, 0]
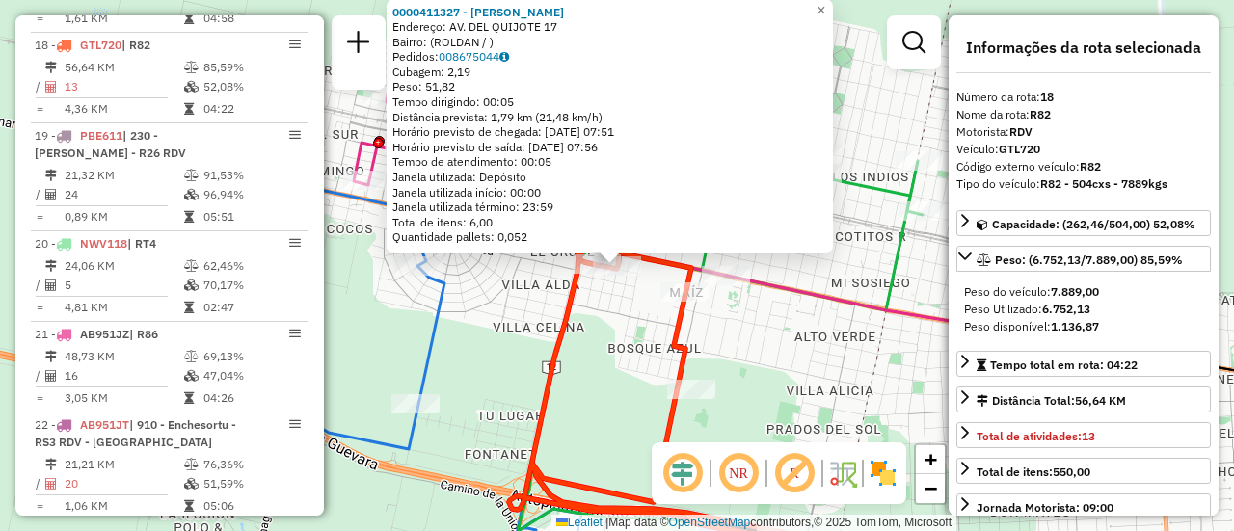
click at [750, 361] on div "0000411327 - ROSANO FRANCA INES Endereço: AV. DEL QUIJOTE 17 Bairro: (ROLDAN / …" at bounding box center [617, 265] width 1234 height 531
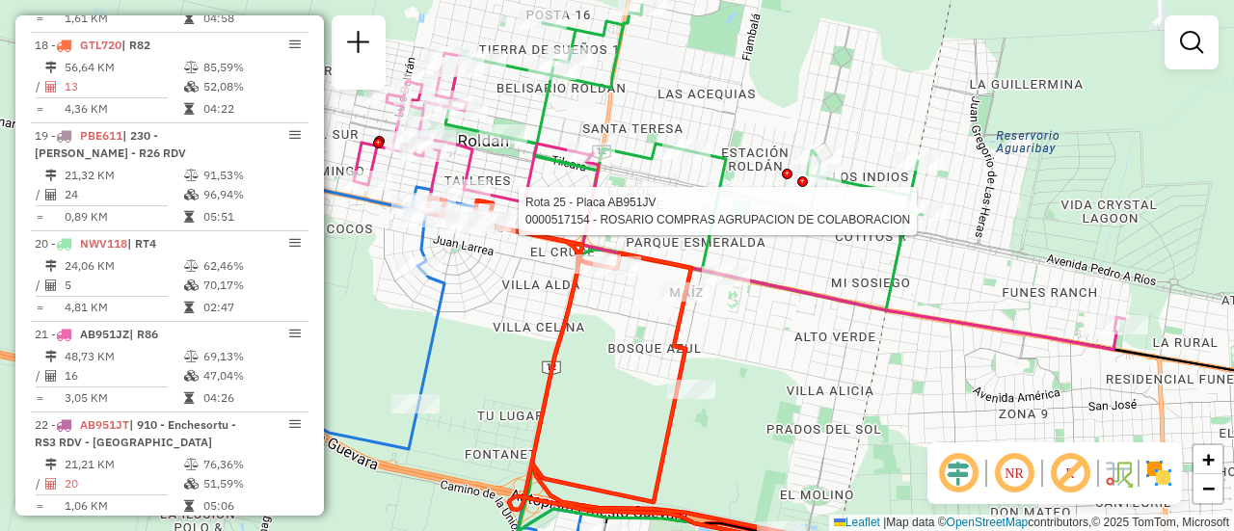
select select "**********"
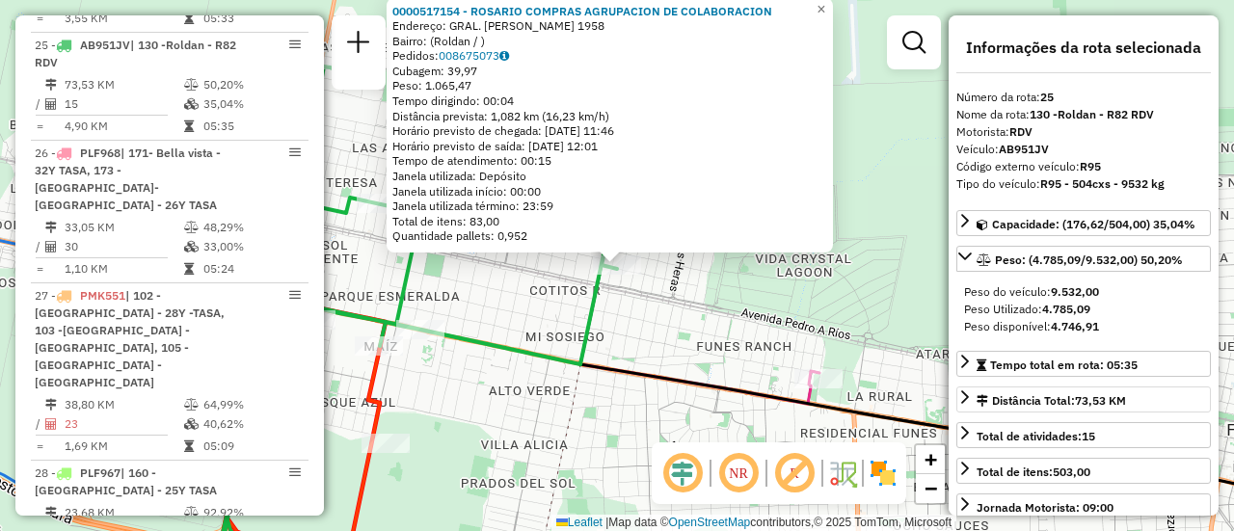
scroll to position [96, 0]
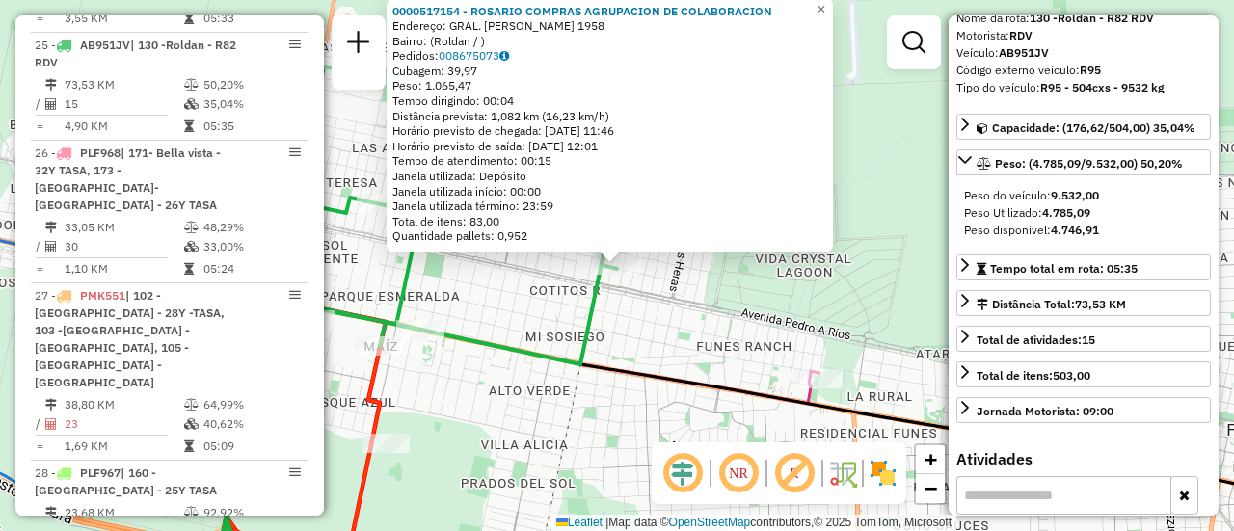
click at [803, 317] on div "0000517154 - ROSARIO COMPRAS AGRUPACION DE COLABORACION Endereço: GRAL. GUIDO 1…" at bounding box center [617, 265] width 1234 height 531
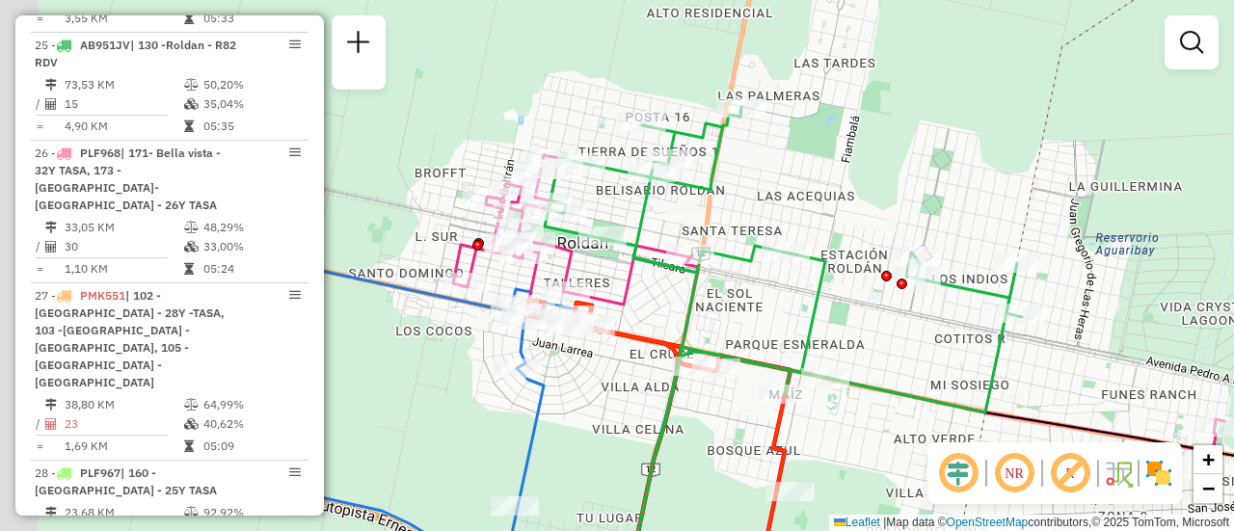
drag, startPoint x: 472, startPoint y: 287, endPoint x: 886, endPoint y: 336, distance: 417.4
click at [882, 336] on div "Janela de atendimento Grade de atendimento Capacidade Transportadoras Veículos …" at bounding box center [617, 265] width 1234 height 531
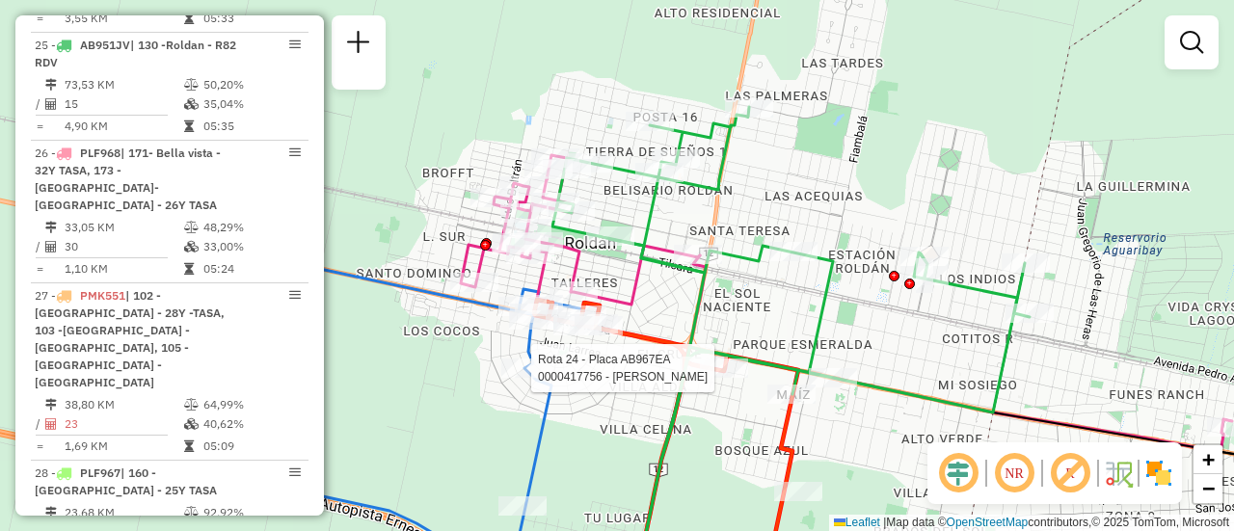
select select "**********"
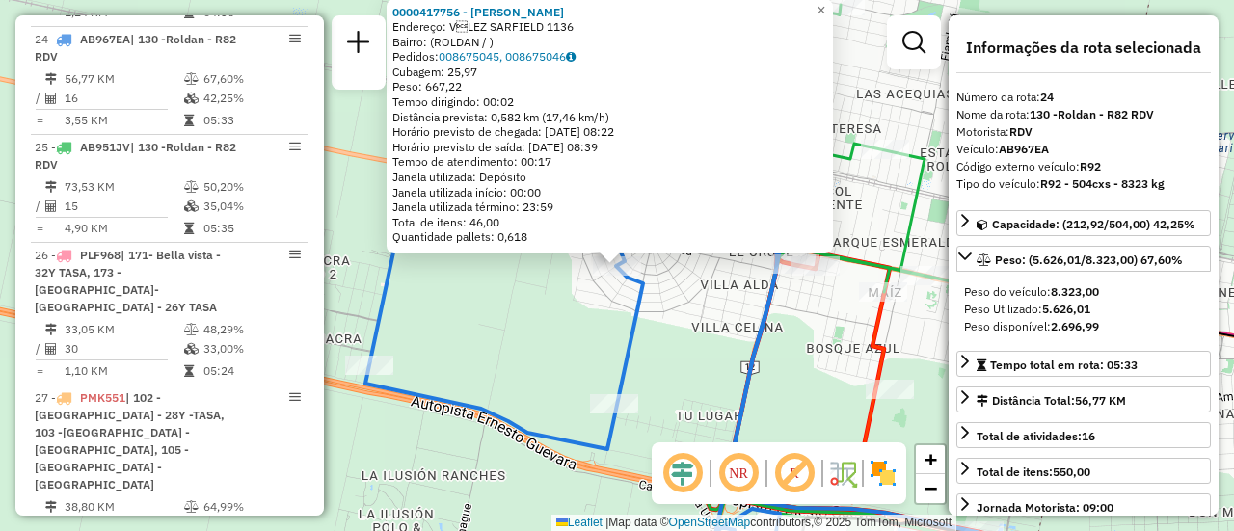
scroll to position [3188, 0]
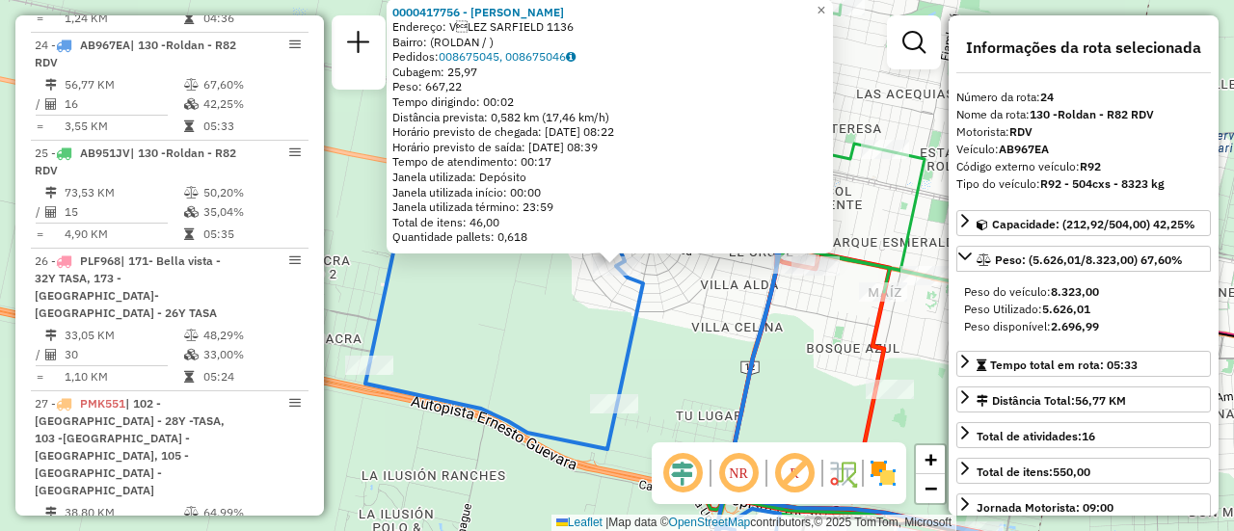
click at [802, 372] on div "0000417756 - GIRARDO NOELIA PAOLA Endereço: VLEZ SARFIELD 1136 Bairro: (ROLDAN…" at bounding box center [617, 265] width 1234 height 531
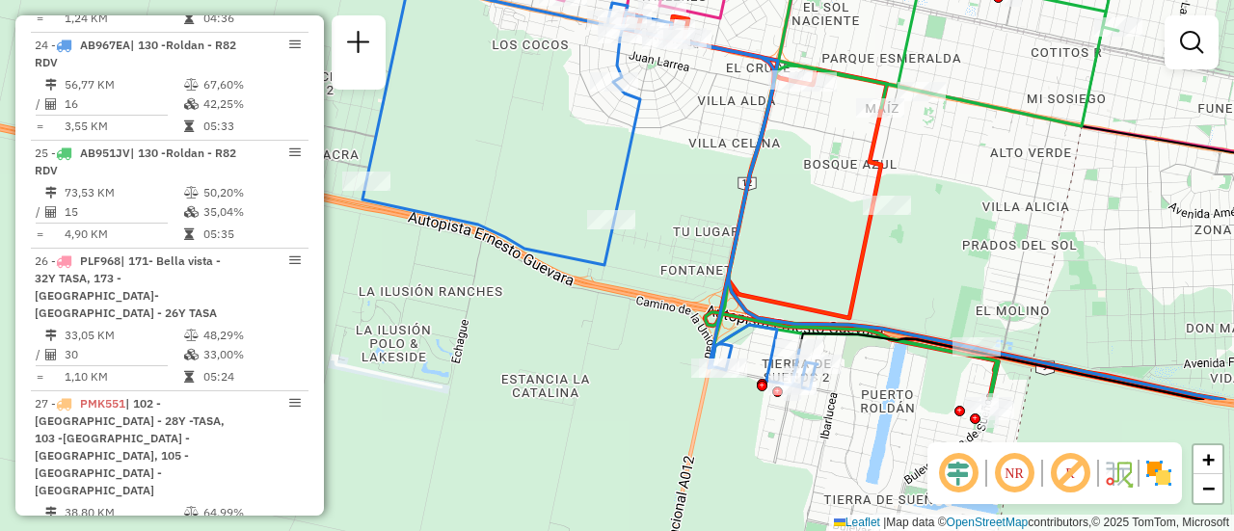
drag, startPoint x: 812, startPoint y: 379, endPoint x: 809, endPoint y: 195, distance: 184.2
click at [809, 195] on div "Janela de atendimento Grade de atendimento Capacidade Transportadoras Veículos …" at bounding box center [617, 265] width 1234 height 531
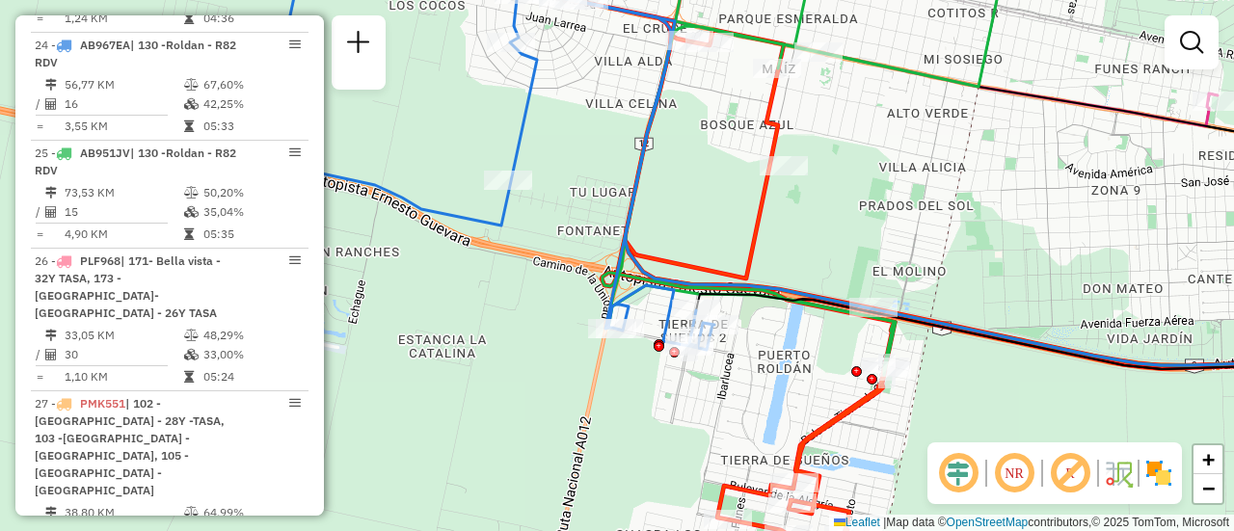
drag, startPoint x: 1012, startPoint y: 168, endPoint x: 904, endPoint y: 125, distance: 116.0
click at [904, 125] on div "Janela de atendimento Grade de atendimento Capacidade Transportadoras Veículos …" at bounding box center [617, 265] width 1234 height 531
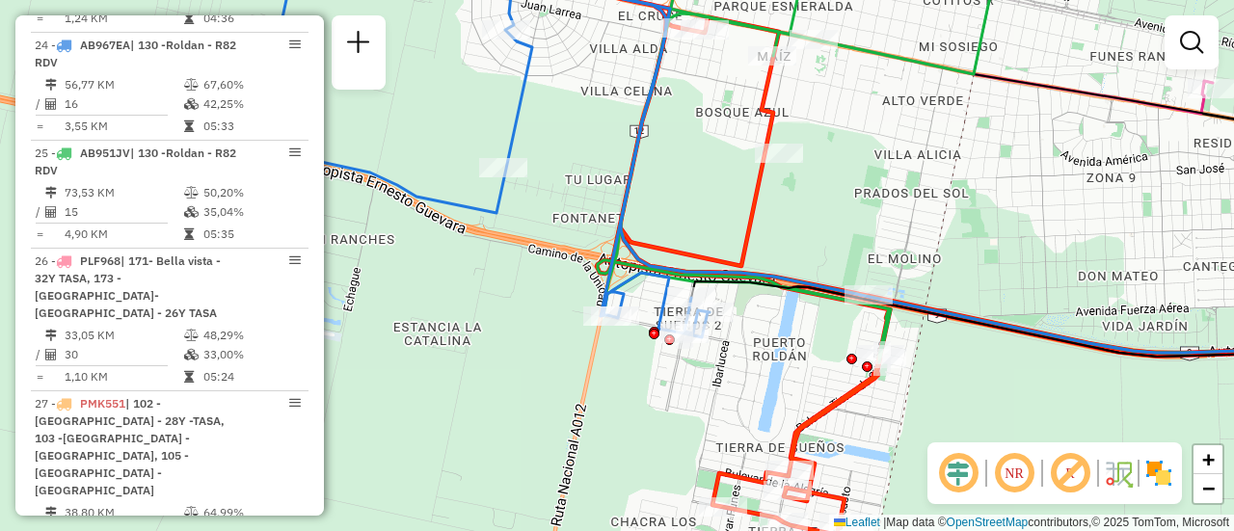
drag, startPoint x: 1009, startPoint y: 237, endPoint x: 973, endPoint y: 103, distance: 138.7
click at [973, 104] on div "Janela de atendimento Grade de atendimento Capacidade Transportadoras Veículos …" at bounding box center [617, 265] width 1234 height 531
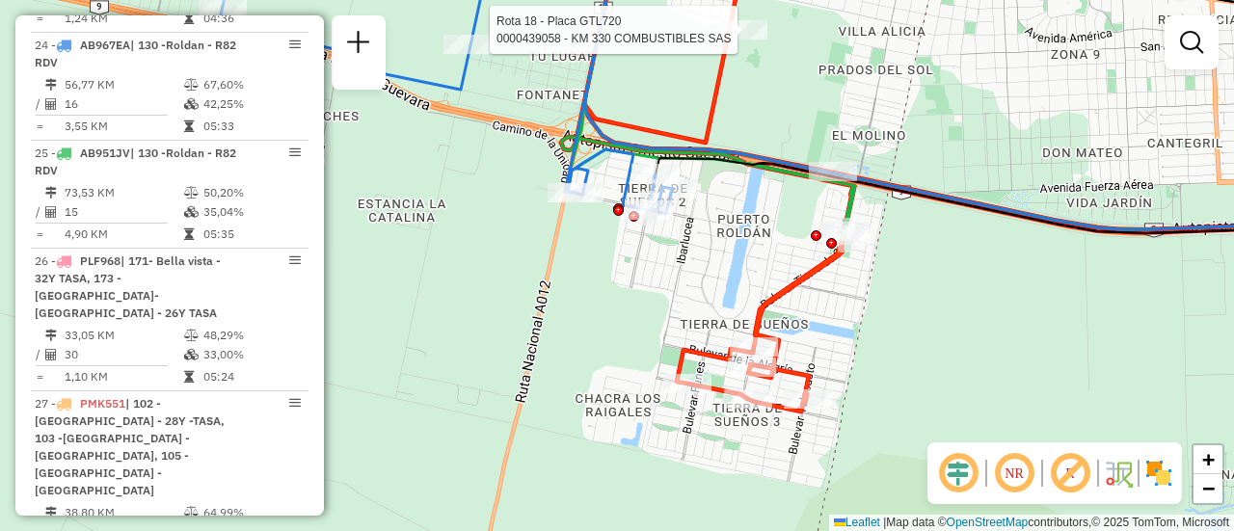
select select "**********"
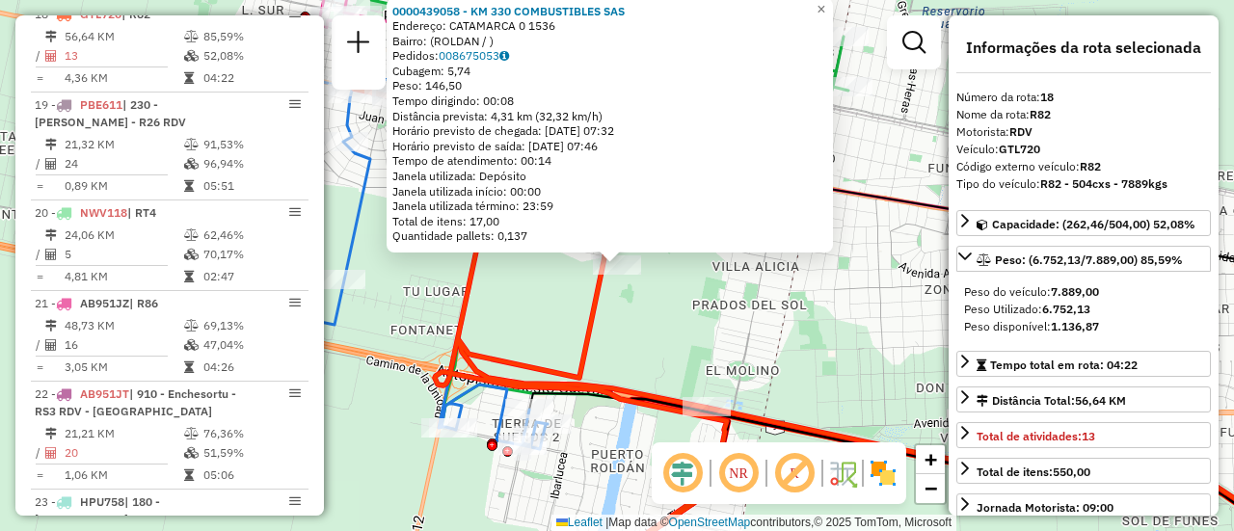
scroll to position [2575, 0]
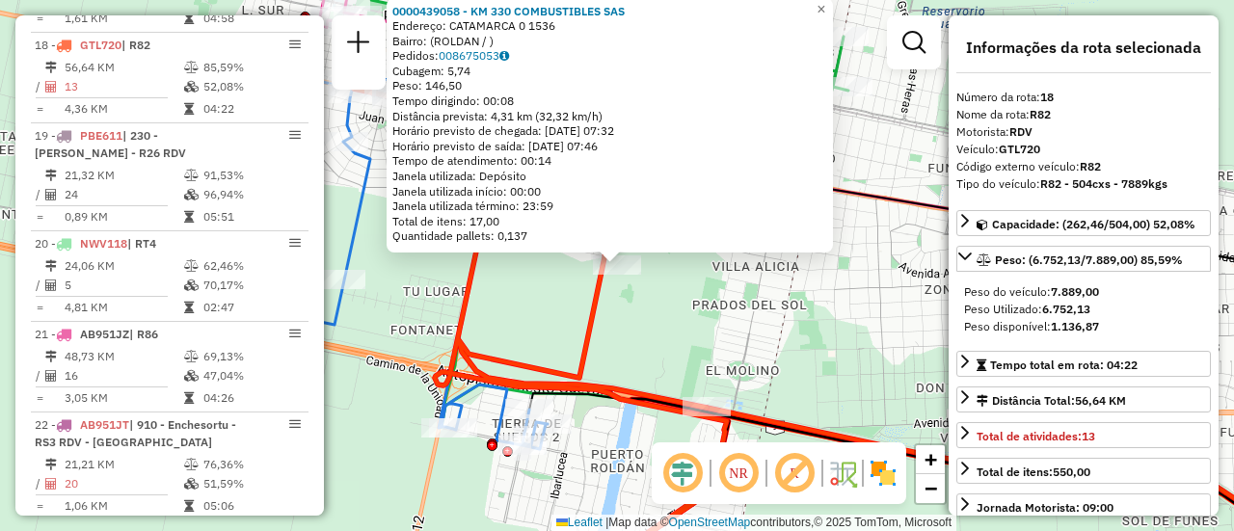
click at [802, 336] on div "0000439058 - KM 330 COMBUSTIBLES SAS Endereço: CATAMARCA 0 1536 Bairro: (ROLDAN…" at bounding box center [617, 265] width 1234 height 531
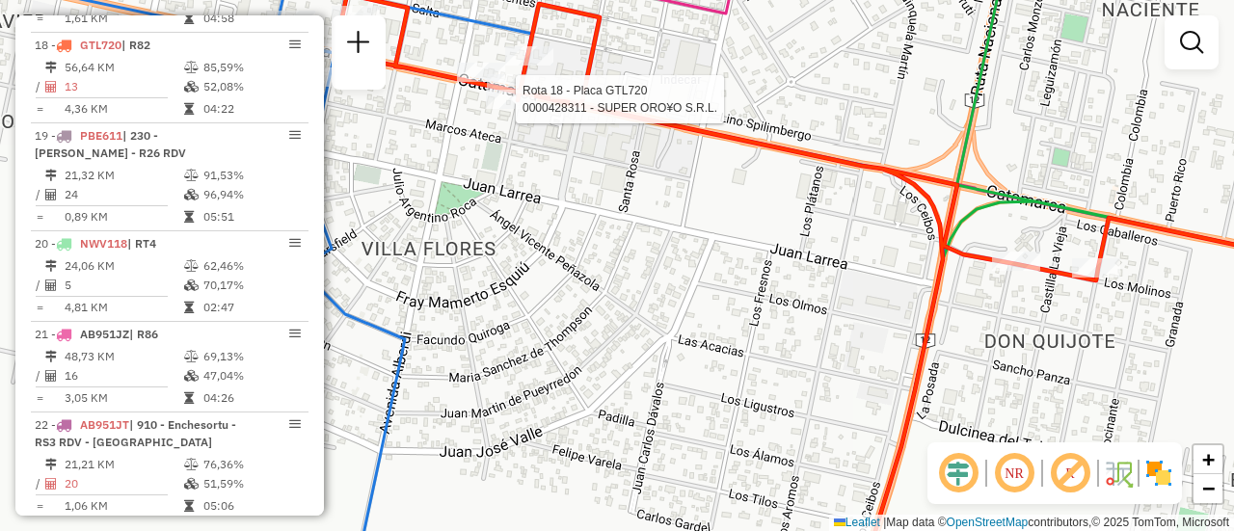
select select "**********"
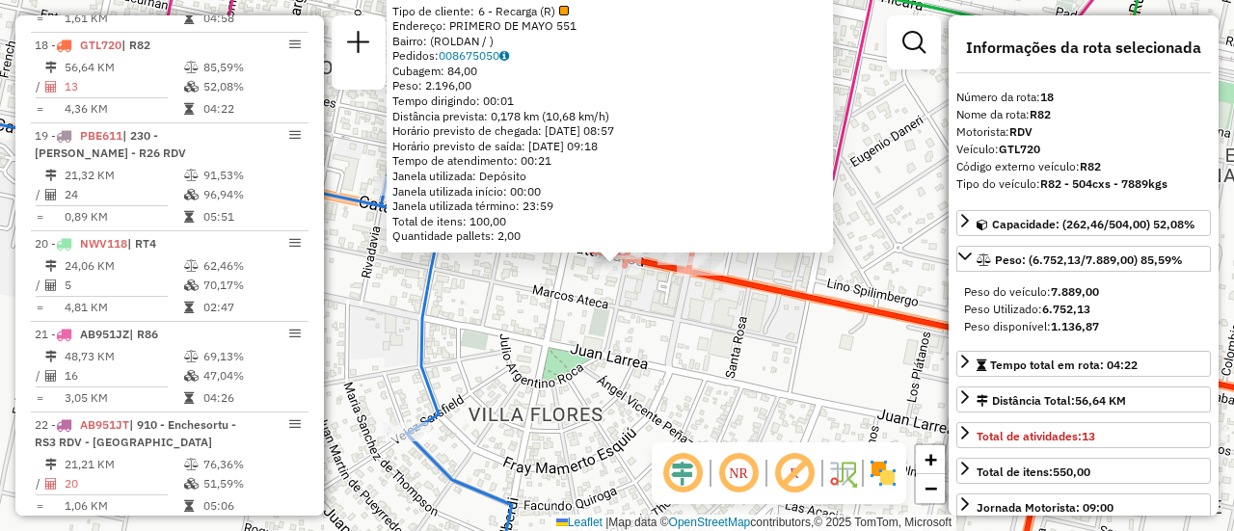
click at [638, 315] on div "0000428311 - SUPER ORO¥O S.R.L. Tipo de cliente: 6 - Recarga (R) Endereço: PRIM…" at bounding box center [617, 265] width 1234 height 531
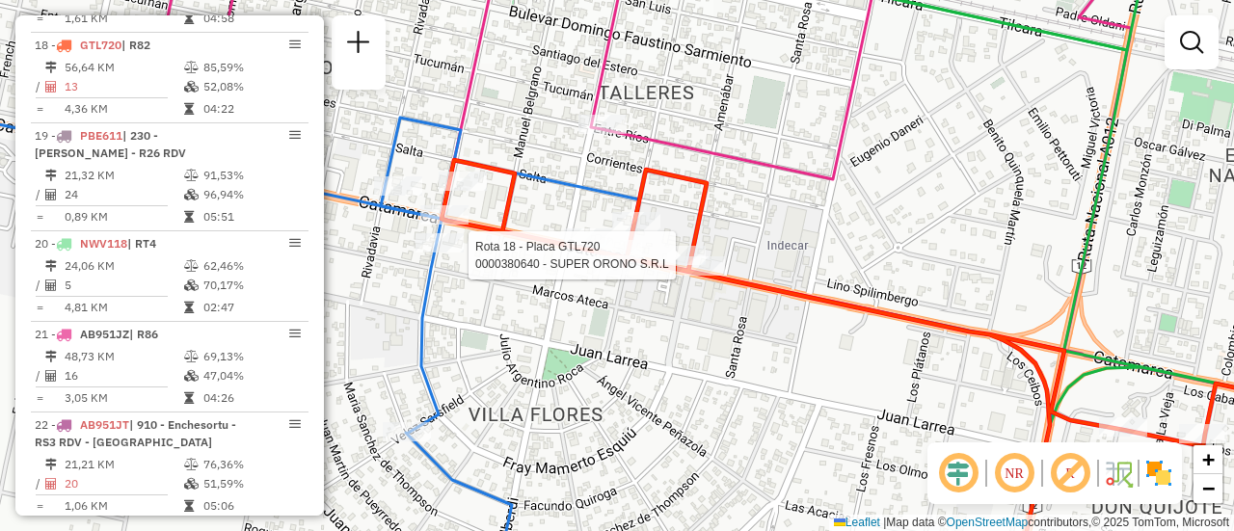
select select "**********"
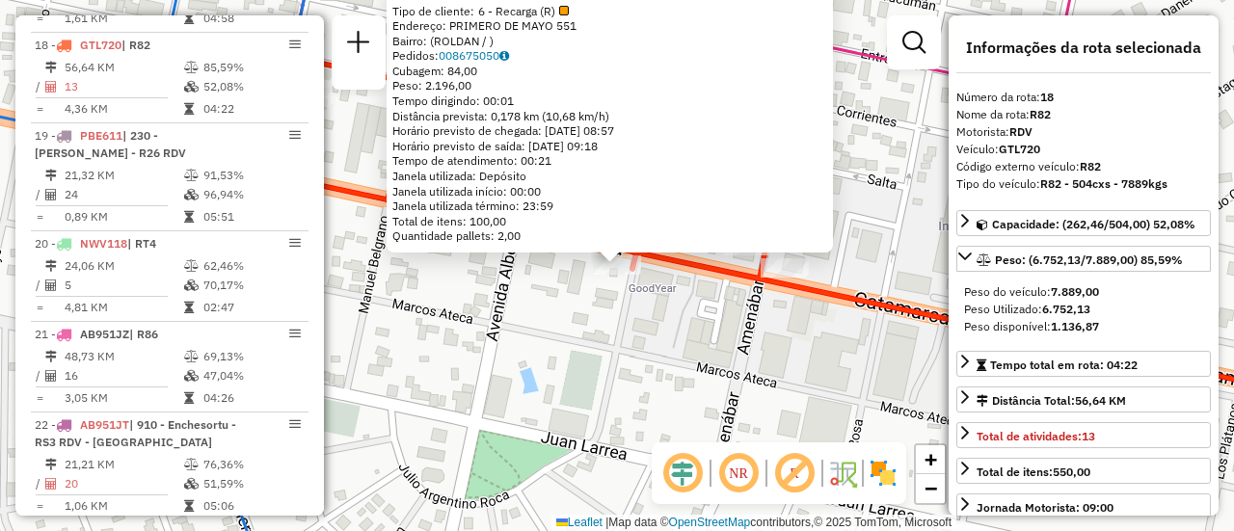
click at [542, 313] on div "0000428311 - SUPER ORO¥O S.R.L. Tipo de cliente: 6 - Recarga (R) Endereço: PRIM…" at bounding box center [617, 265] width 1234 height 531
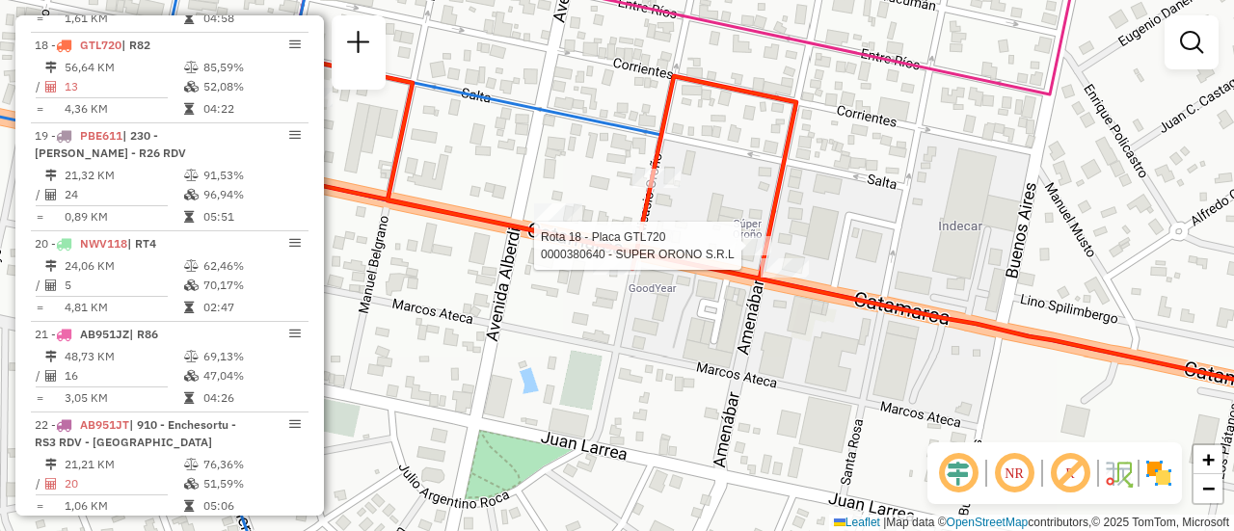
select select "**********"
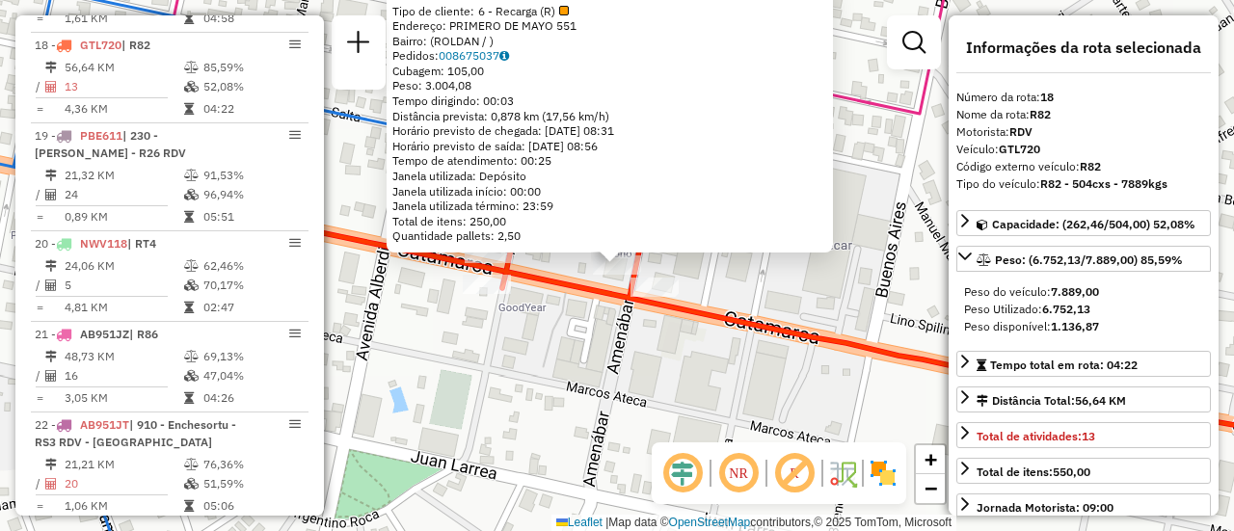
click at [590, 365] on div "0000380640 - SUPER ORONO S.R.L Tipo de cliente: 6 - Recarga (R) Endereço: PRIME…" at bounding box center [617, 265] width 1234 height 531
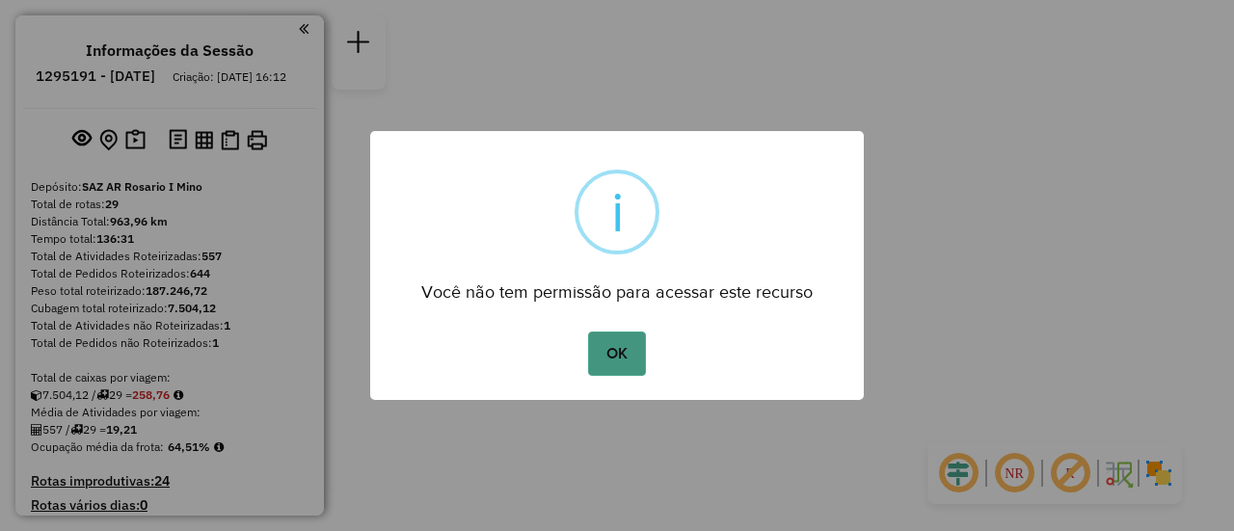
click at [614, 353] on button "OK" at bounding box center [616, 354] width 57 height 44
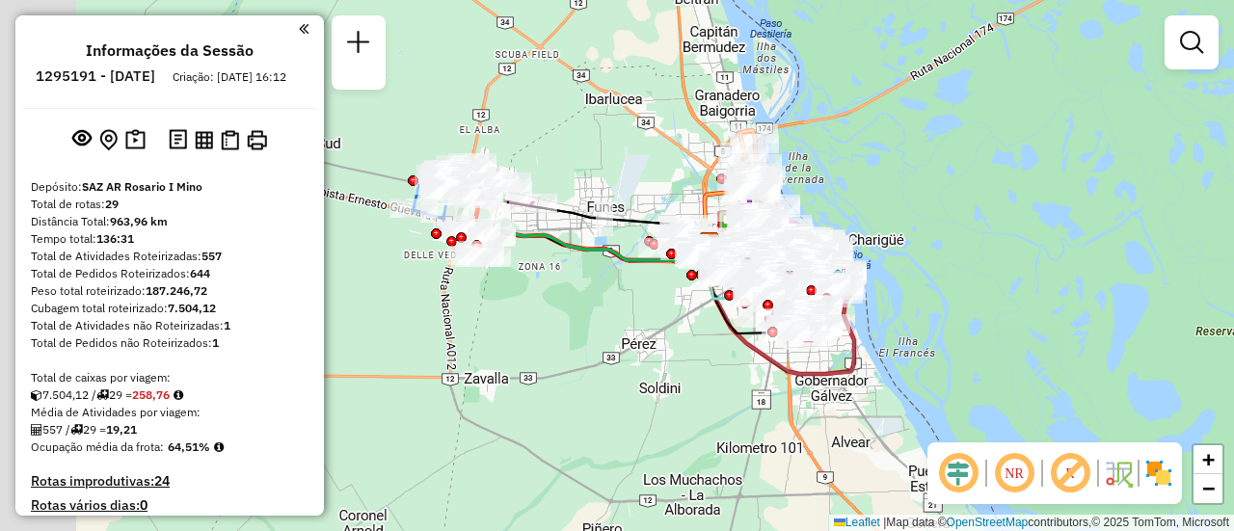
drag, startPoint x: 492, startPoint y: 148, endPoint x: 623, endPoint y: 183, distance: 135.7
click at [628, 174] on div "Janela de atendimento Grade de atendimento Capacidade Transportadoras Veículos …" at bounding box center [617, 265] width 1234 height 531
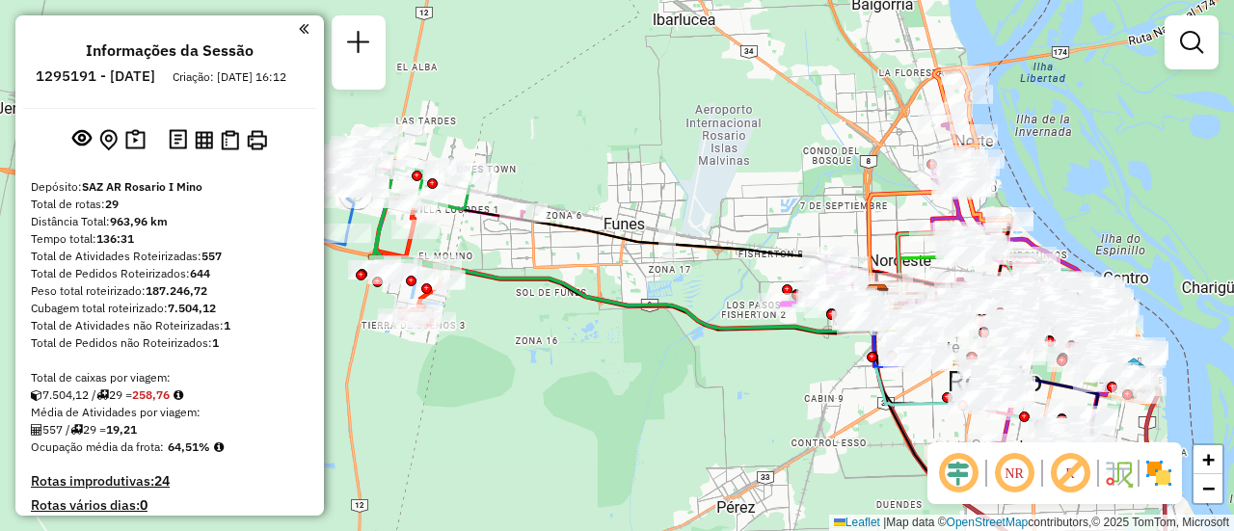
drag, startPoint x: 549, startPoint y: 184, endPoint x: 743, endPoint y: 202, distance: 195.6
click at [733, 191] on div "Janela de atendimento Grade de atendimento Capacidade Transportadoras Veículos …" at bounding box center [617, 265] width 1234 height 531
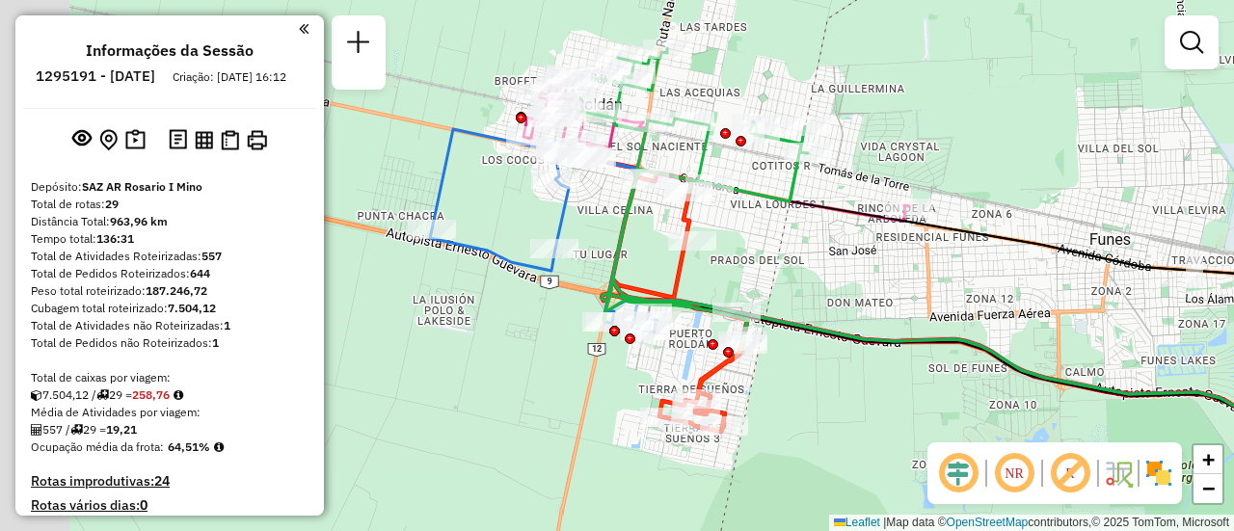
drag, startPoint x: 646, startPoint y: 216, endPoint x: 841, endPoint y: 269, distance: 201.9
click at [841, 269] on div "Janela de atendimento Grade de atendimento Capacidade Transportadoras Veículos …" at bounding box center [617, 265] width 1234 height 531
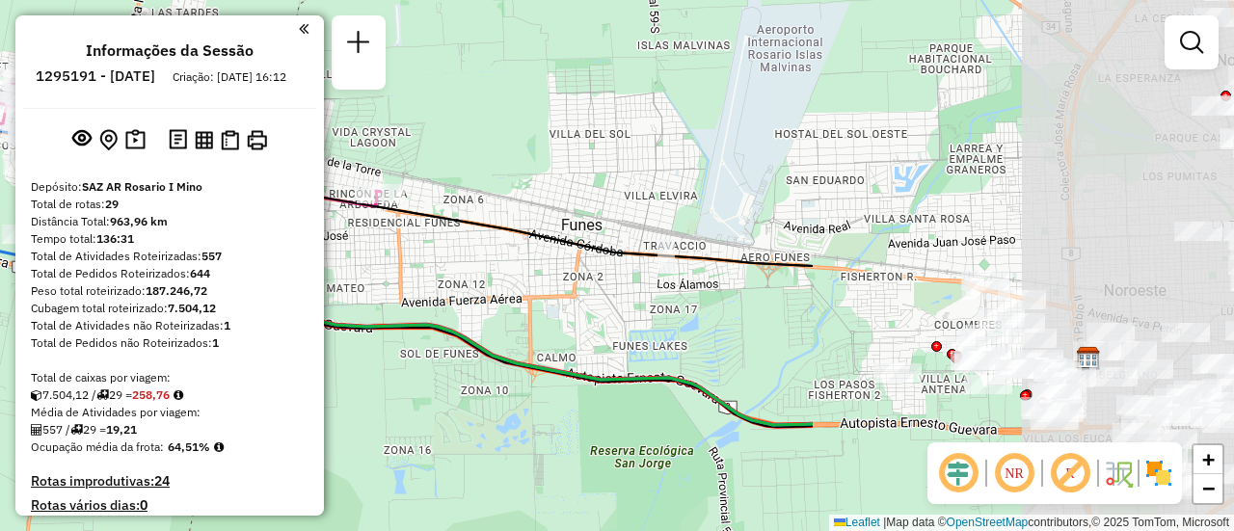
drag, startPoint x: 1054, startPoint y: 180, endPoint x: 466, endPoint y: 197, distance: 588.4
click at [467, 195] on div "Janela de atendimento Grade de atendimento Capacidade Transportadoras Veículos …" at bounding box center [617, 265] width 1234 height 531
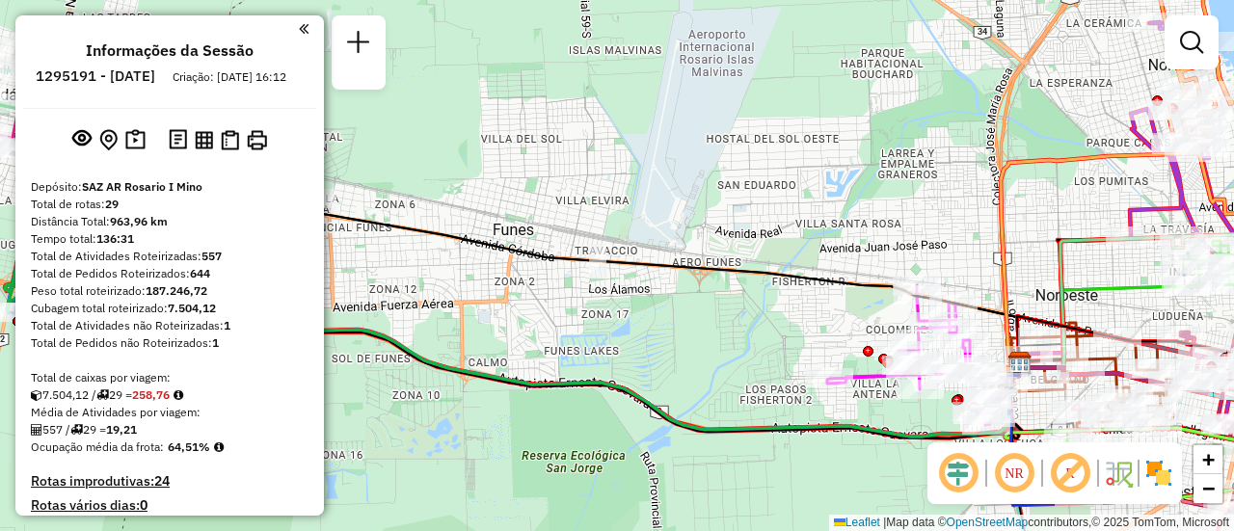
drag, startPoint x: 1057, startPoint y: 264, endPoint x: 603, endPoint y: 131, distance: 473.3
click at [610, 131] on div "Janela de atendimento Grade de atendimento Capacidade Transportadoras Veículos …" at bounding box center [617, 265] width 1234 height 531
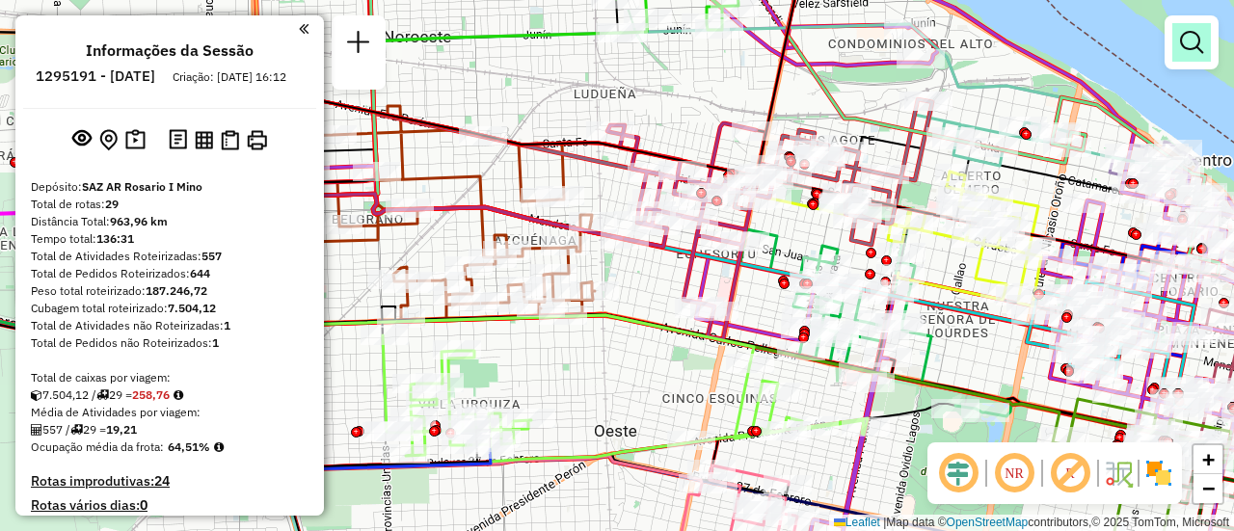
click at [1195, 42] on em at bounding box center [1191, 42] width 23 height 23
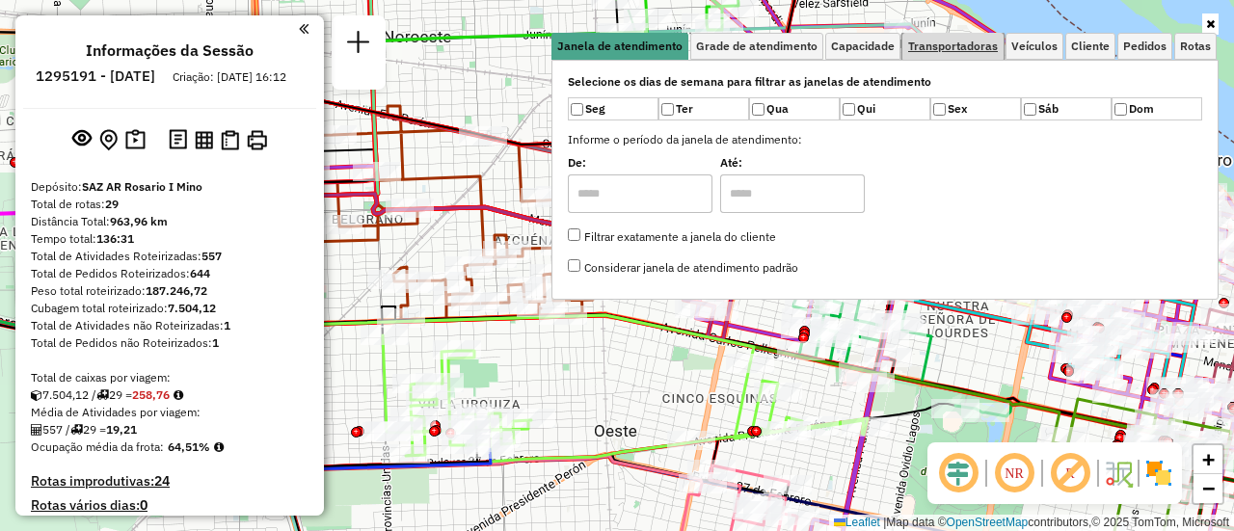
click at [966, 45] on span "Transportadoras" at bounding box center [953, 46] width 90 height 12
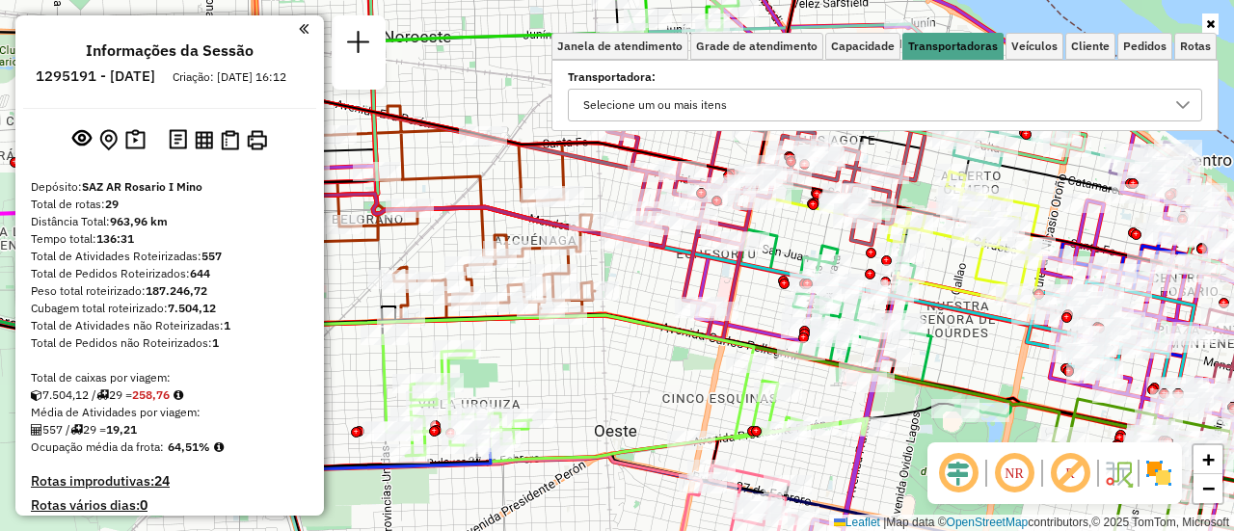
click at [1188, 106] on icon at bounding box center [1182, 104] width 15 height 15
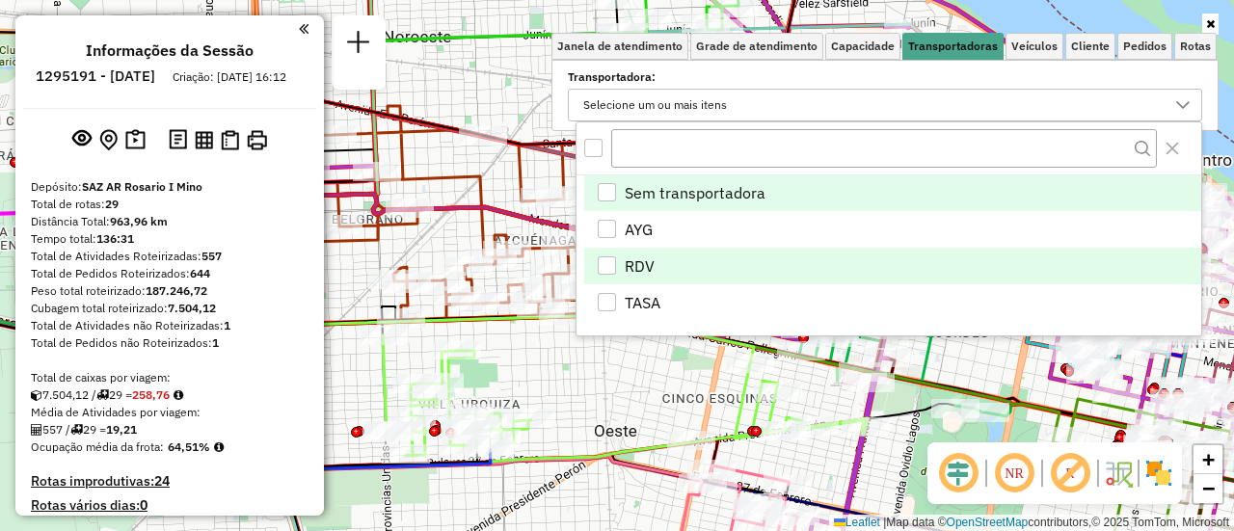
click at [604, 260] on div "RDV" at bounding box center [607, 265] width 18 height 18
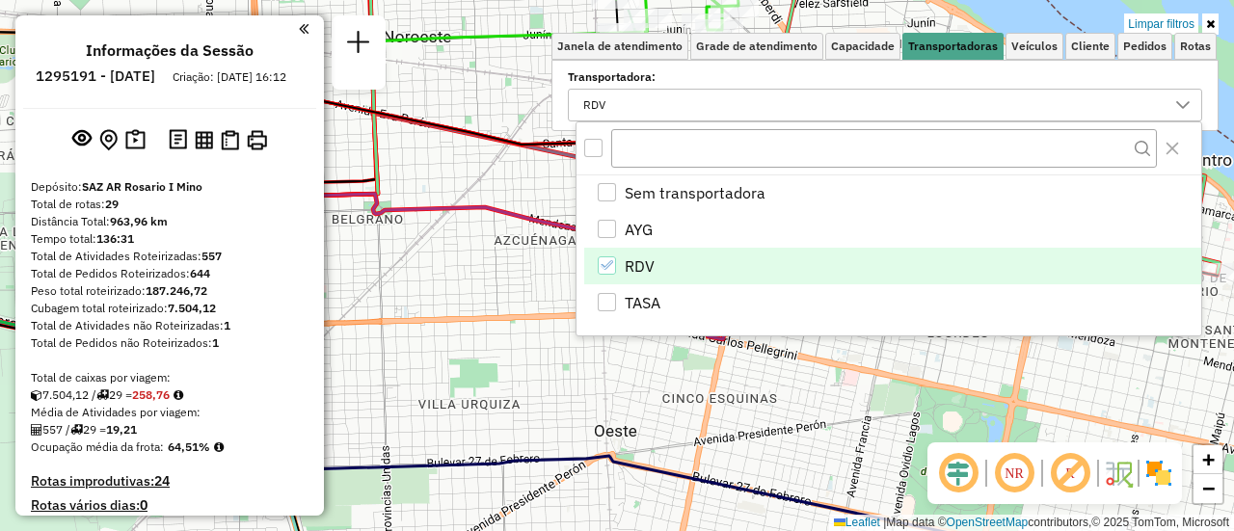
click at [645, 373] on div "Limpar filtros Janela de atendimento Grade de atendimento Capacidade Transporta…" at bounding box center [617, 265] width 1234 height 531
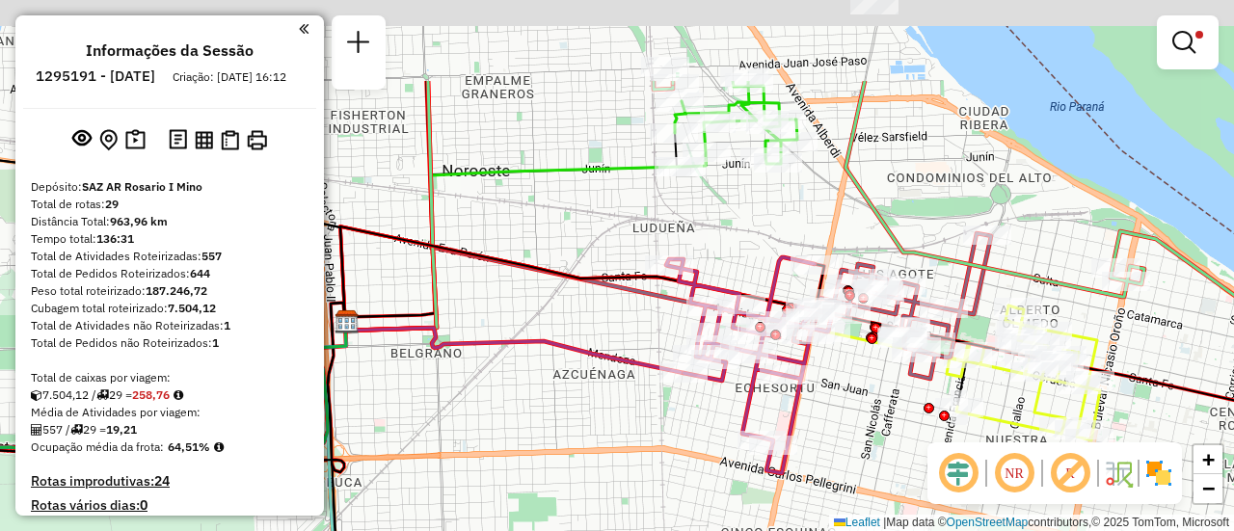
drag, startPoint x: 799, startPoint y: 260, endPoint x: 869, endPoint y: 416, distance: 170.1
click at [869, 416] on div "Limpar filtros Janela de atendimento Grade de atendimento Capacidade Transporta…" at bounding box center [617, 265] width 1234 height 531
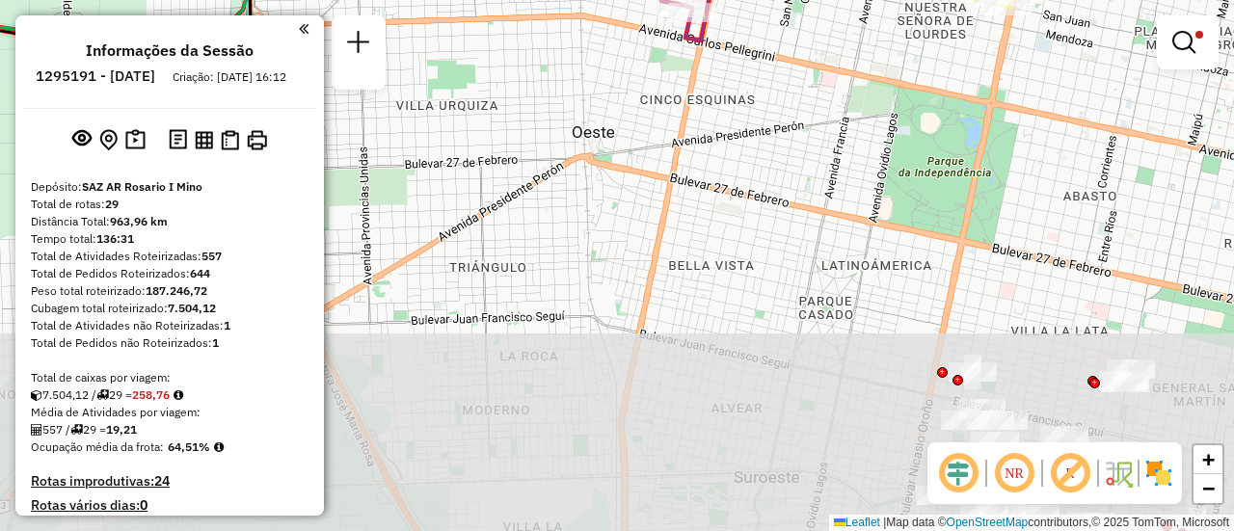
drag, startPoint x: 1165, startPoint y: 333, endPoint x: 1073, endPoint y: -60, distance: 403.0
click at [1073, 0] on html "Aplicando filtros Pop-up bloqueado! Seu navegador bloqueou automáticamente a ab…" at bounding box center [617, 265] width 1234 height 531
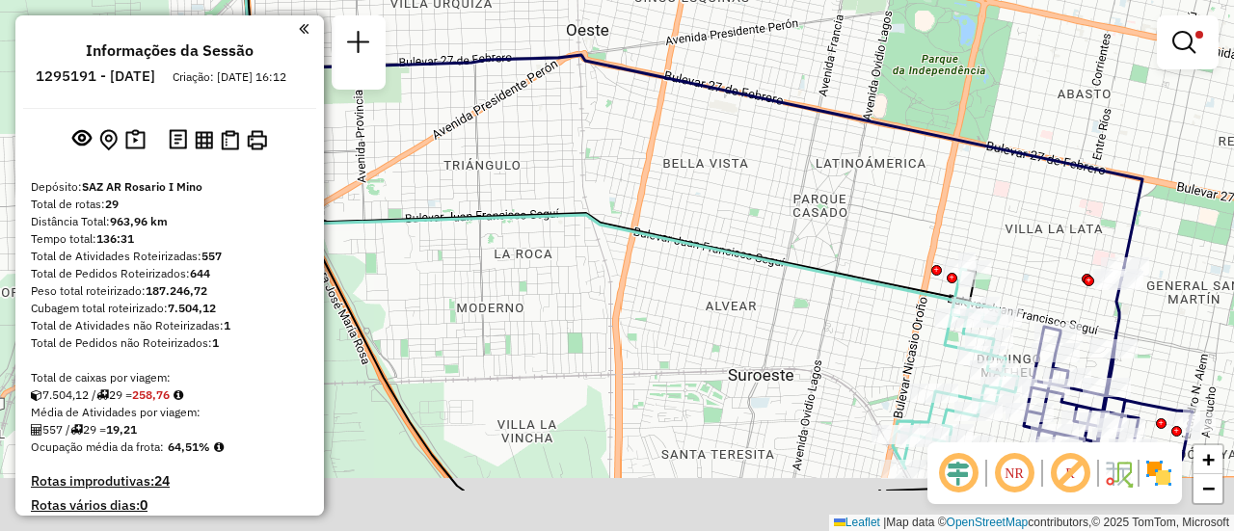
drag, startPoint x: 1035, startPoint y: 175, endPoint x: 1014, endPoint y: 13, distance: 163.3
click at [1014, 14] on icon at bounding box center [690, 66] width 904 height 427
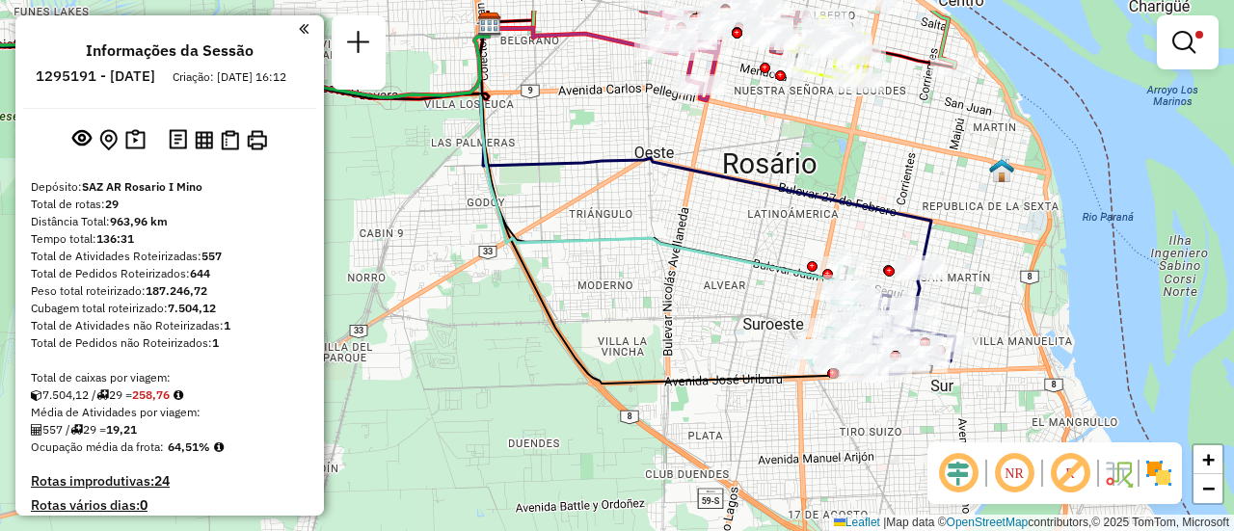
drag, startPoint x: 748, startPoint y: 195, endPoint x: 810, endPoint y: 268, distance: 95.8
click at [783, 310] on div "Limpar filtros Janela de atendimento Grade de atendimento Capacidade Transporta…" at bounding box center [617, 265] width 1234 height 531
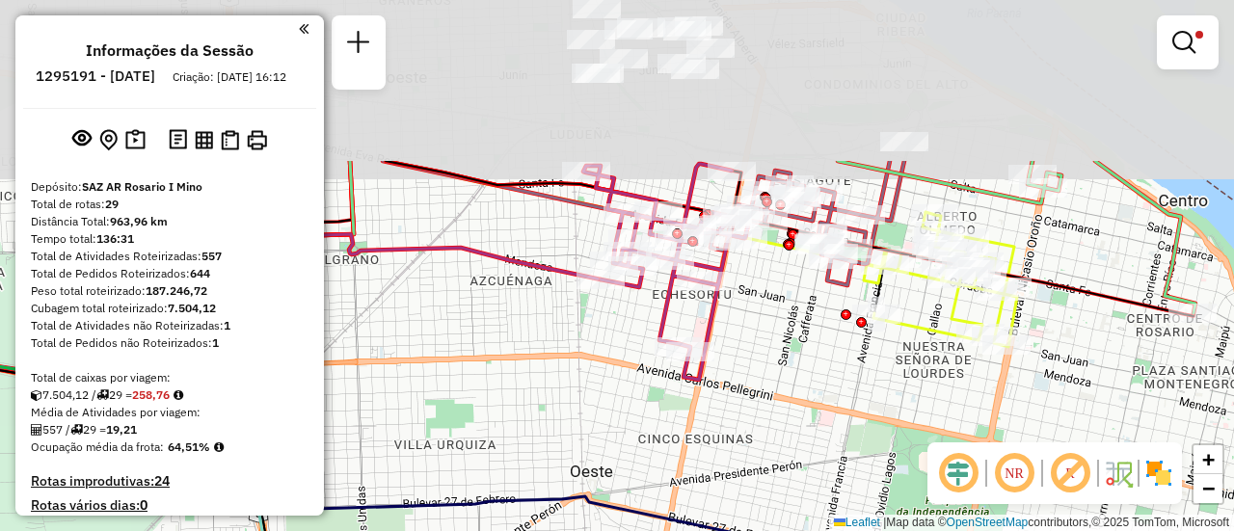
drag, startPoint x: 927, startPoint y: 120, endPoint x: 938, endPoint y: 326, distance: 206.7
click at [938, 326] on icon at bounding box center [940, 279] width 153 height 135
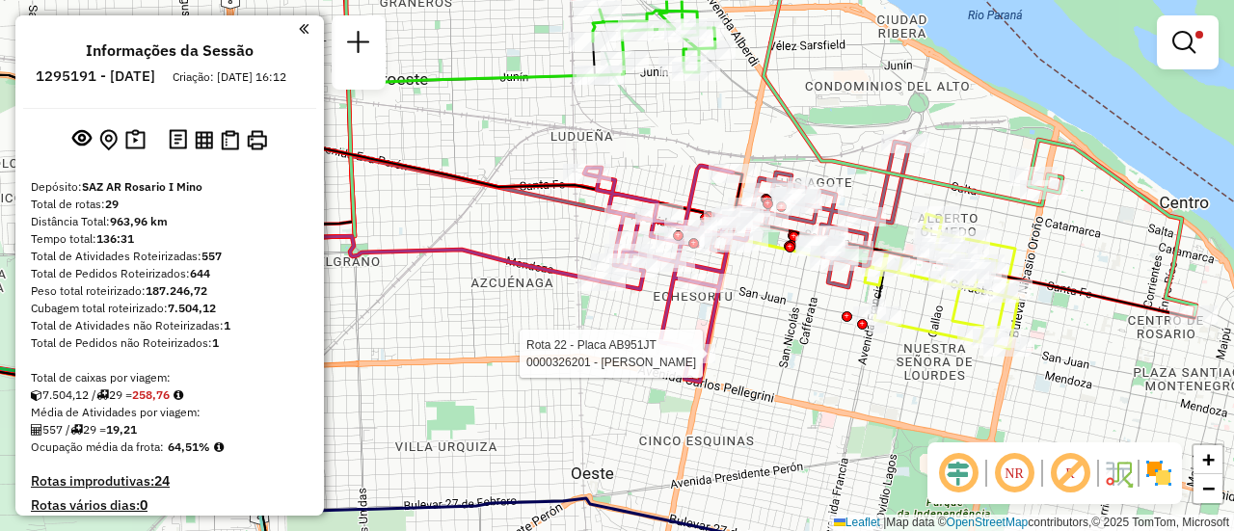
select select "**********"
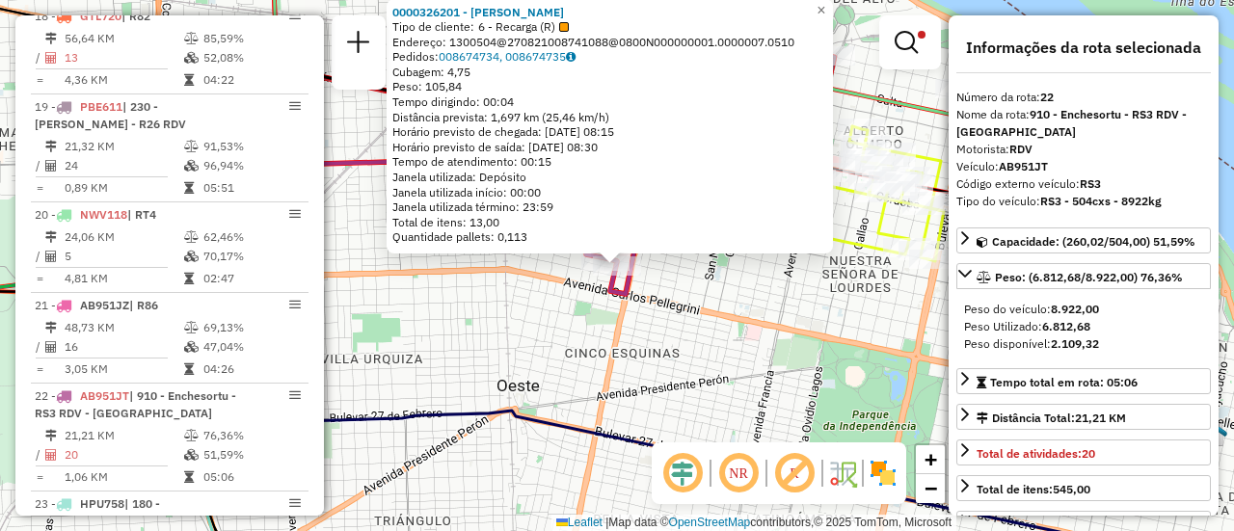
scroll to position [1481, 0]
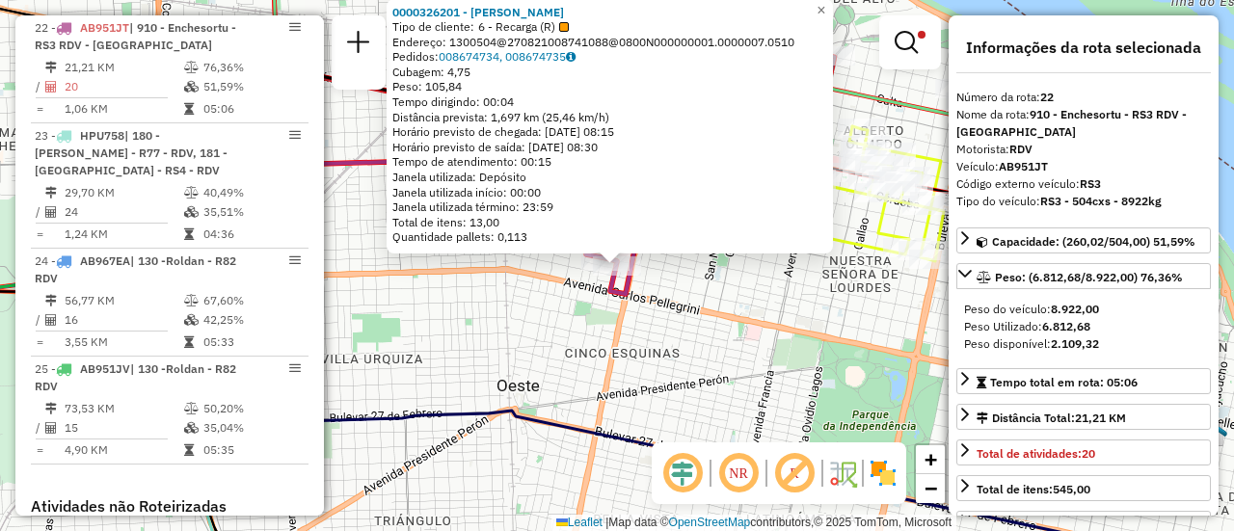
click at [731, 298] on div "0000326201 - WU JIANMING Tipo de cliente: 6 - Recarga (R) Endereço: 1300504@270…" at bounding box center [617, 265] width 1234 height 531
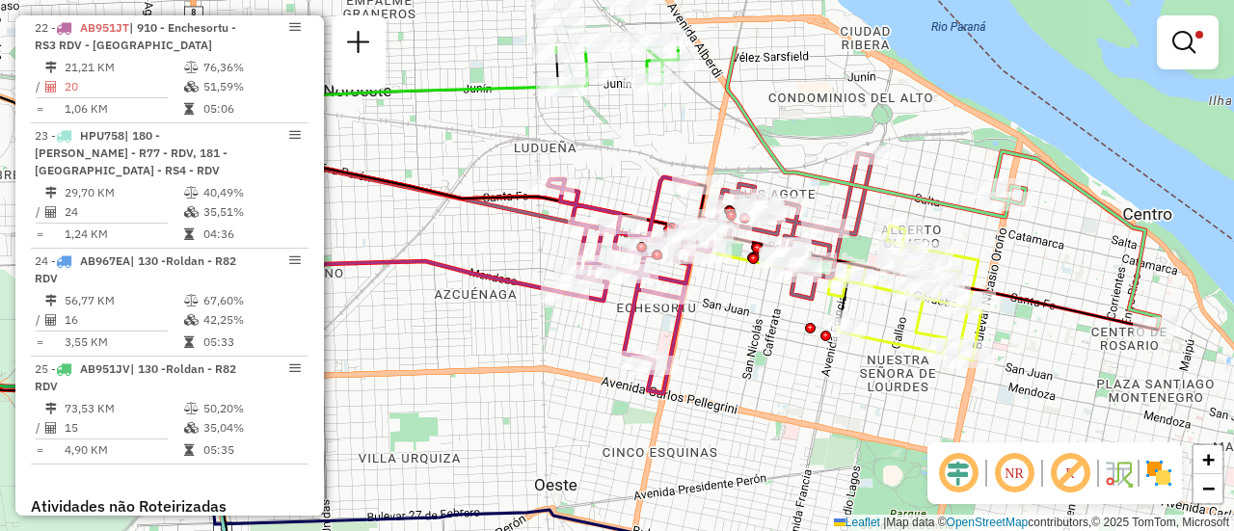
drag, startPoint x: 695, startPoint y: 198, endPoint x: 731, endPoint y: 287, distance: 96.5
click at [731, 287] on div "Limpar filtros Janela de atendimento Grade de atendimento Capacidade Transporta…" at bounding box center [617, 265] width 1234 height 531
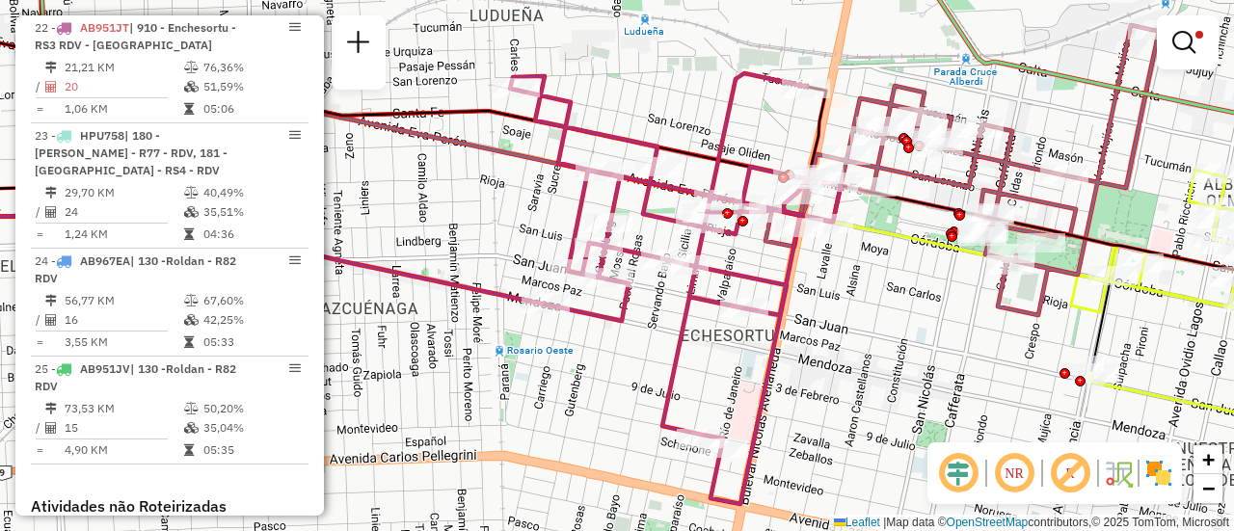
drag, startPoint x: 823, startPoint y: 346, endPoint x: 834, endPoint y: 418, distance: 72.3
click at [834, 418] on div "Limpar filtros Janela de atendimento Grade de atendimento Capacidade Transporta…" at bounding box center [617, 265] width 1234 height 531
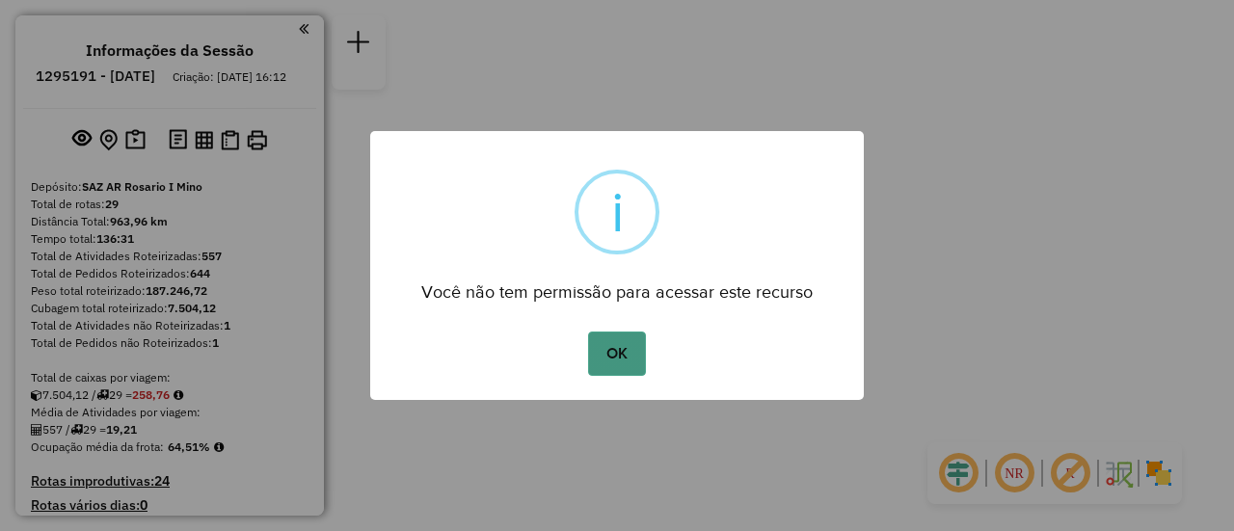
click at [623, 354] on button "OK" at bounding box center [616, 354] width 57 height 44
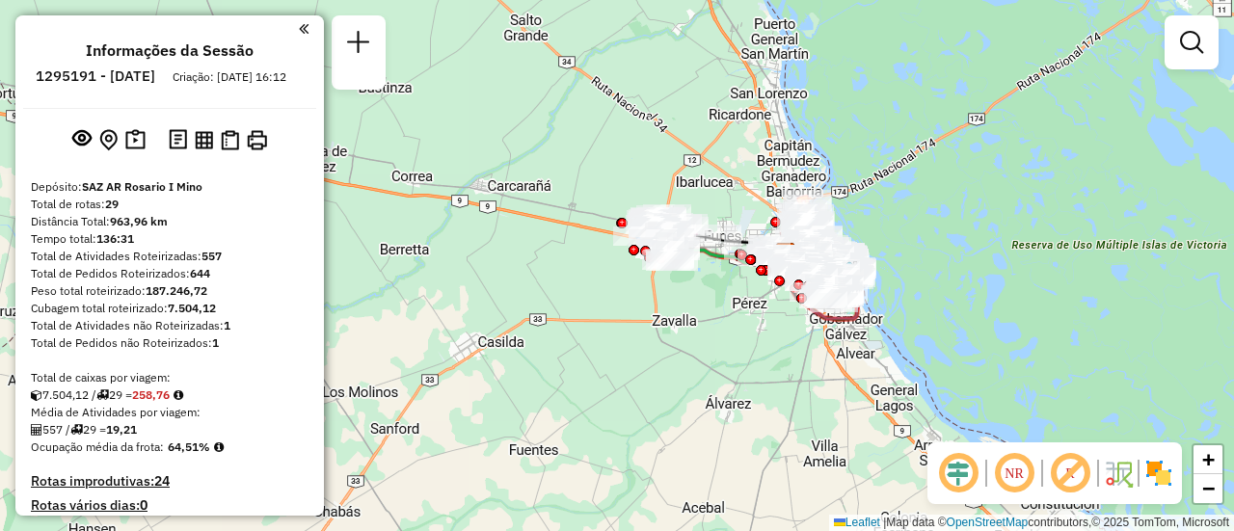
drag, startPoint x: 561, startPoint y: 322, endPoint x: 771, endPoint y: 303, distance: 211.1
click at [757, 312] on div "Janela de atendimento Grade de atendimento Capacidade Transportadoras Veículos …" at bounding box center [617, 265] width 1234 height 531
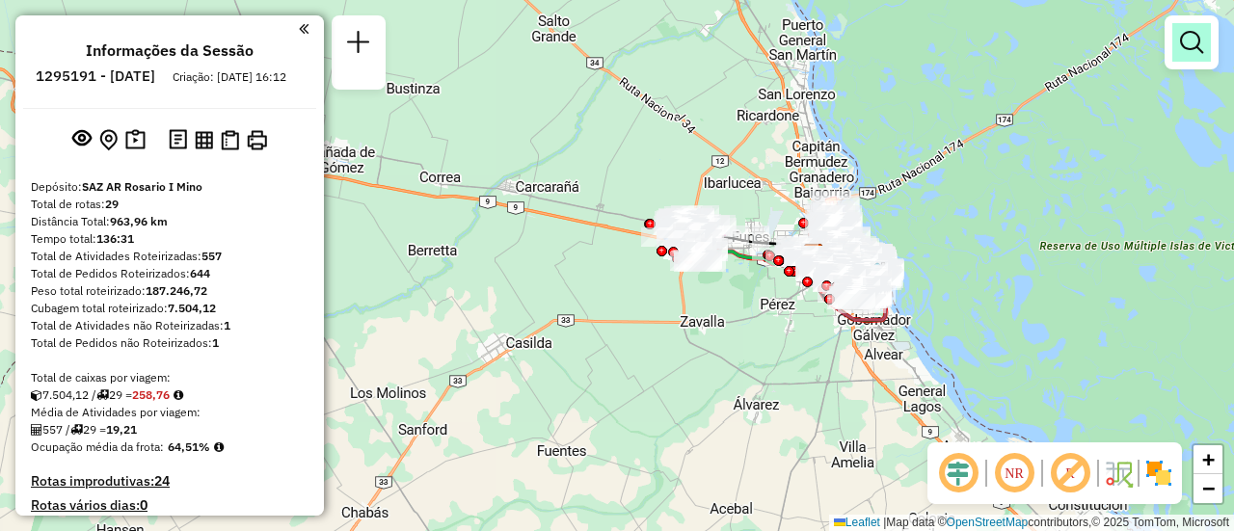
click at [1193, 40] on em at bounding box center [1191, 42] width 23 height 23
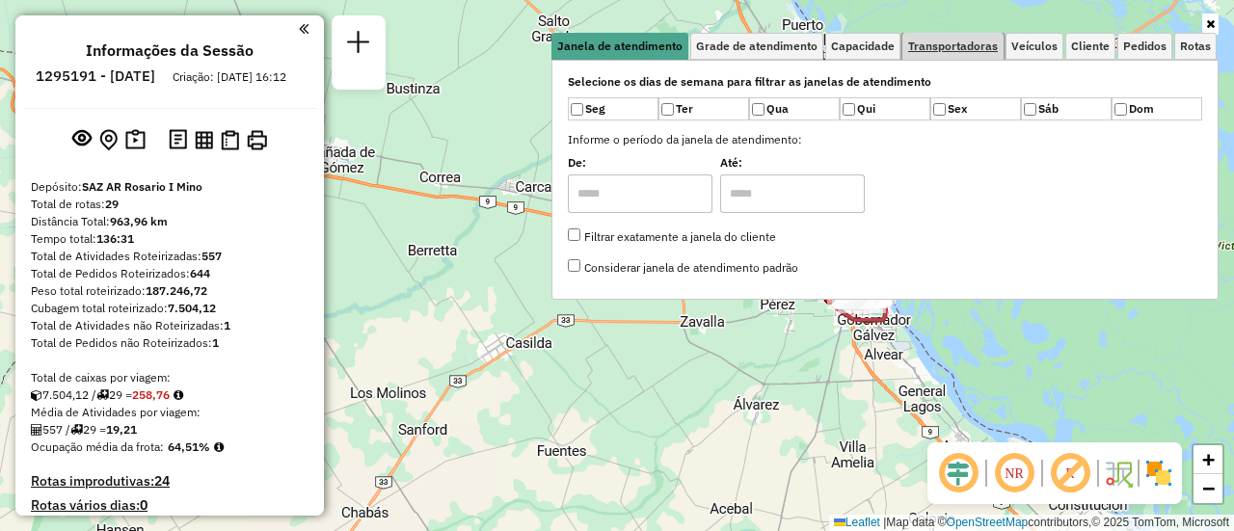
click at [984, 42] on span "Transportadoras" at bounding box center [953, 46] width 90 height 12
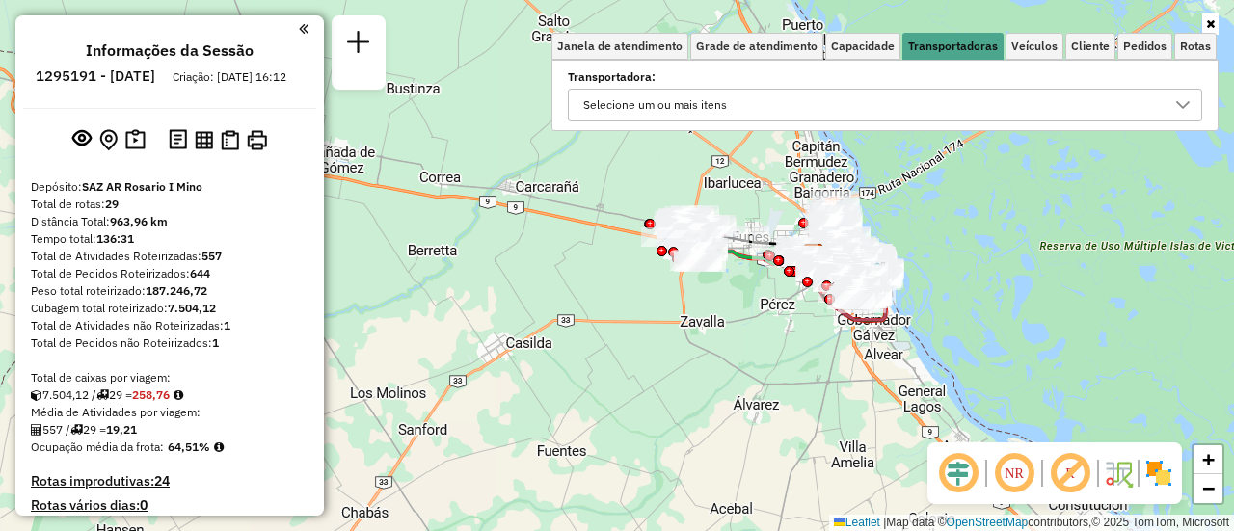
click at [1182, 107] on icon at bounding box center [1182, 105] width 13 height 8
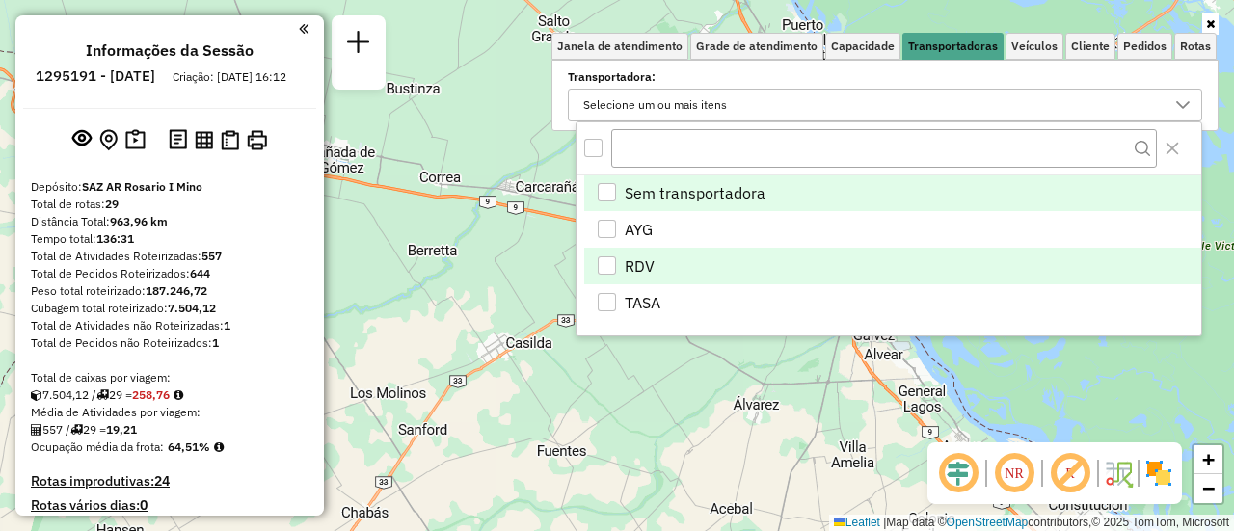
scroll to position [12, 67]
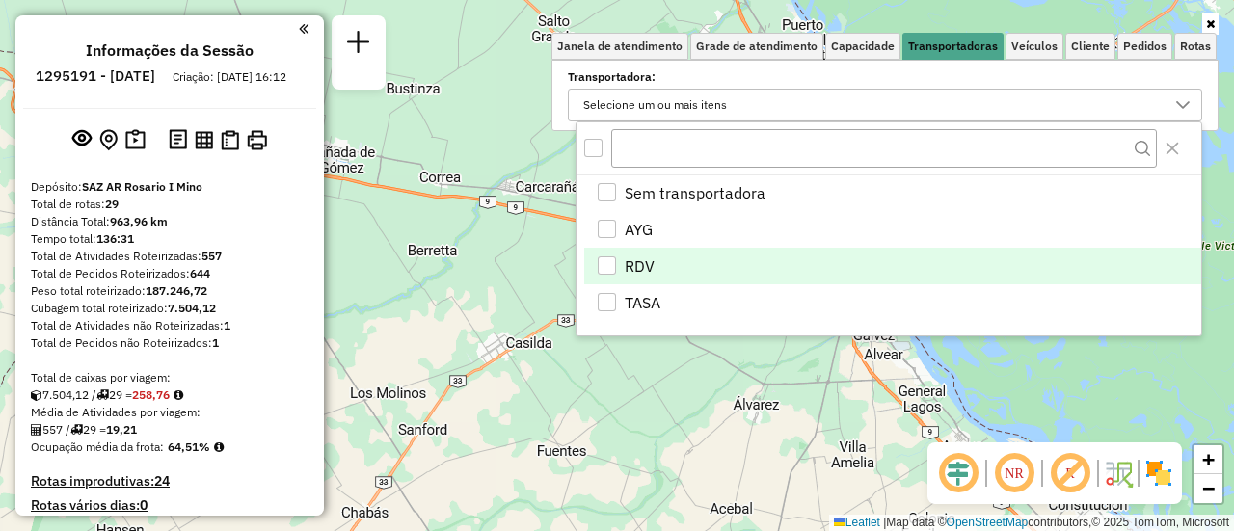
click at [604, 261] on div "RDV" at bounding box center [607, 265] width 18 height 18
click at [814, 389] on div "Limpar filtros Janela de atendimento Grade de atendimento Capacidade Transporta…" at bounding box center [617, 265] width 1234 height 531
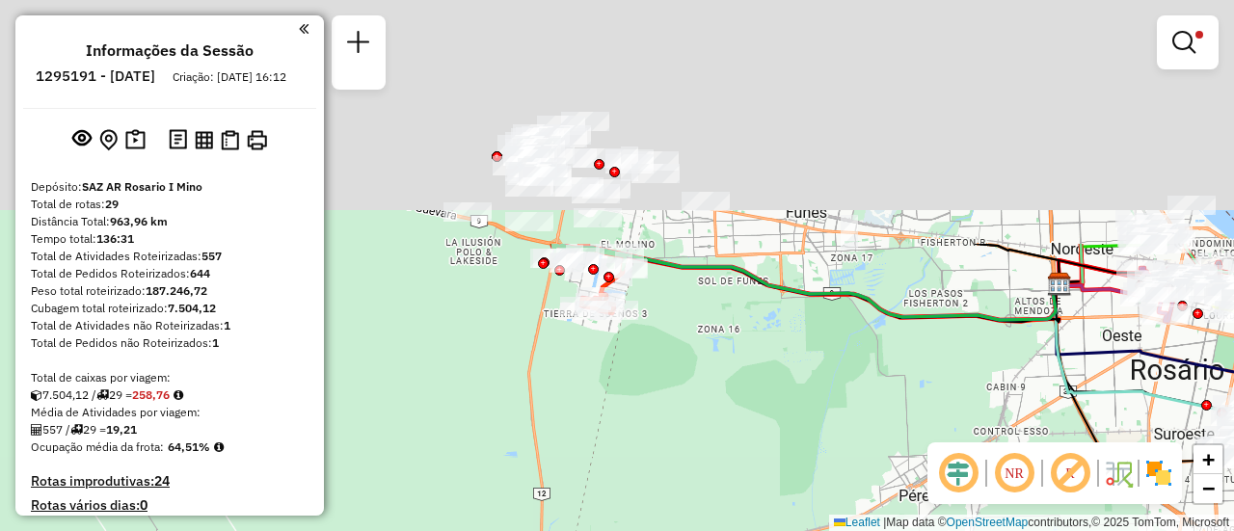
drag, startPoint x: 729, startPoint y: 279, endPoint x: 750, endPoint y: 472, distance: 194.0
click at [750, 472] on div "Limpar filtros Janela de atendimento Grade de atendimento Capacidade Transporta…" at bounding box center [617, 265] width 1234 height 531
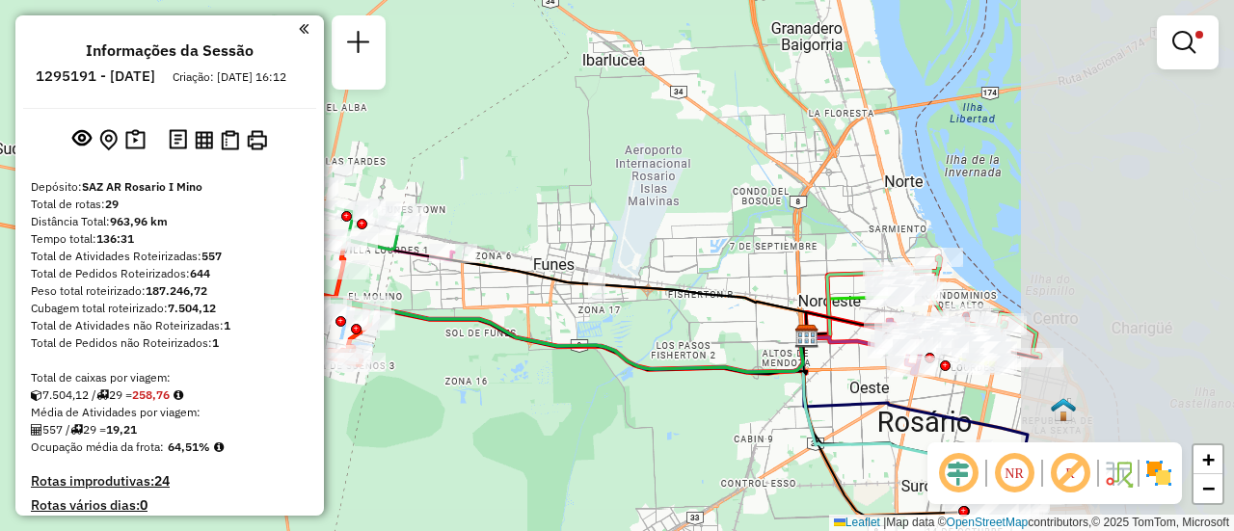
drag, startPoint x: 873, startPoint y: 228, endPoint x: 563, endPoint y: 223, distance: 309.6
click at [566, 222] on div "Limpar filtros Janela de atendimento Grade de atendimento Capacidade Transporta…" at bounding box center [617, 265] width 1234 height 531
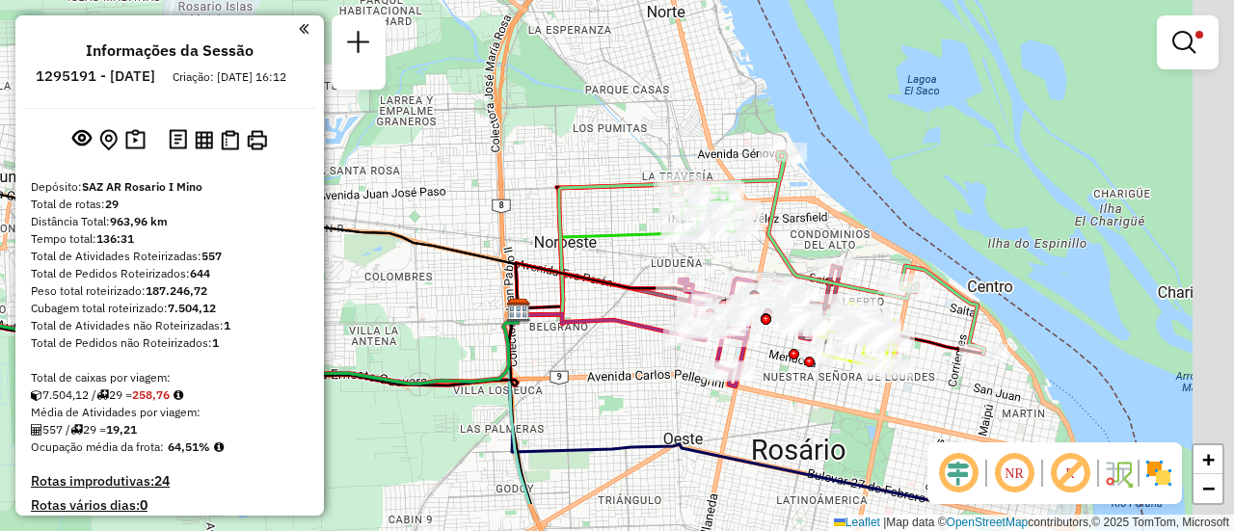
drag, startPoint x: 885, startPoint y: 324, endPoint x: 644, endPoint y: 244, distance: 254.0
click at [644, 244] on icon at bounding box center [601, 274] width 167 height 82
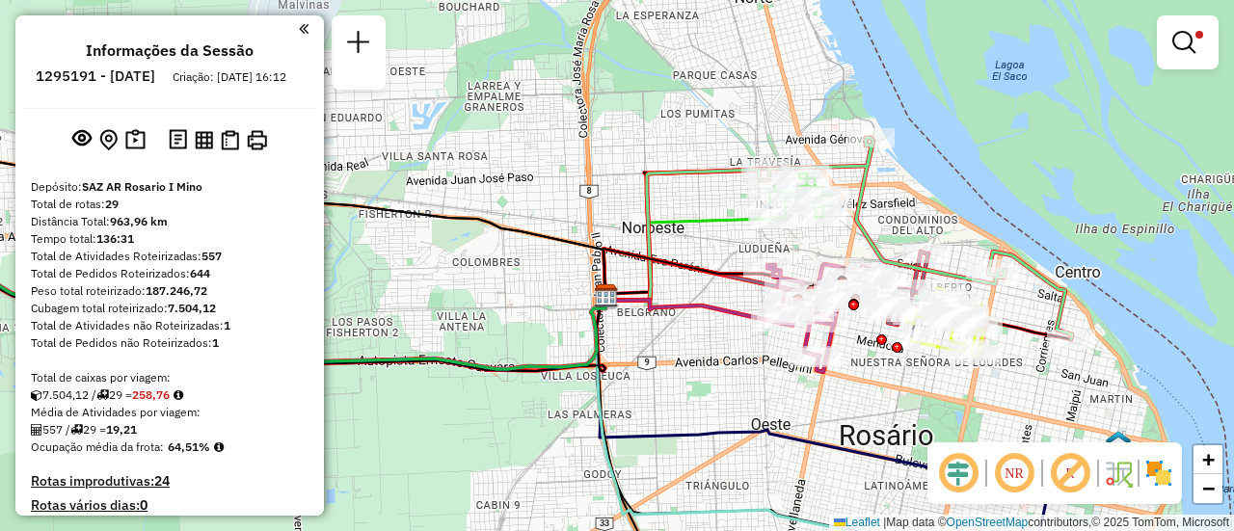
drag, startPoint x: 479, startPoint y: 215, endPoint x: 567, endPoint y: 201, distance: 88.9
click at [567, 201] on div "Limpar filtros Janela de atendimento Grade de atendimento Capacidade Transporta…" at bounding box center [617, 265] width 1234 height 531
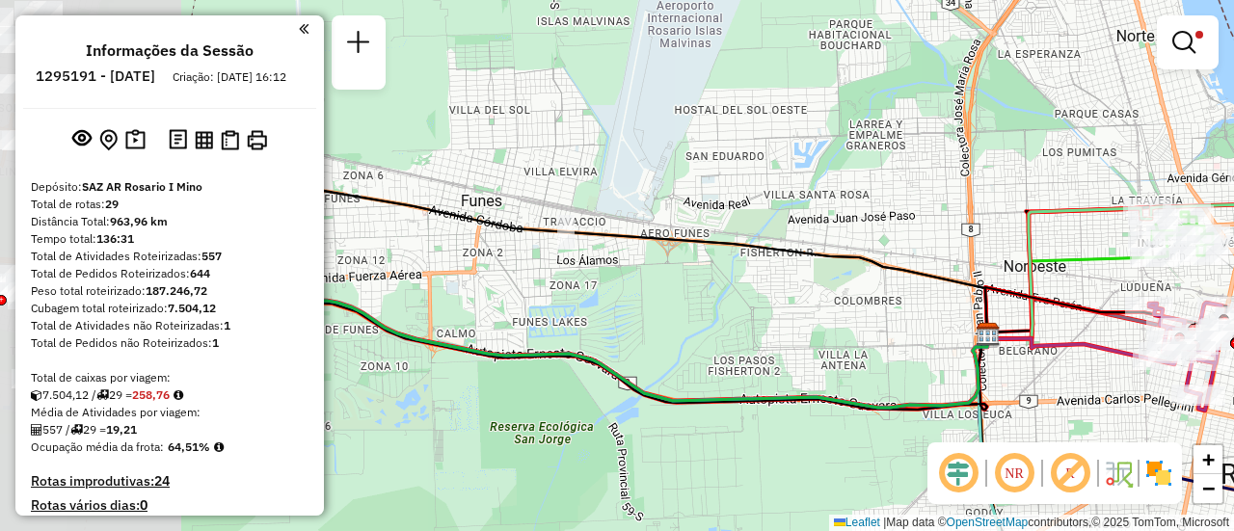
drag, startPoint x: 567, startPoint y: 201, endPoint x: 1156, endPoint y: 211, distance: 589.3
click at [1077, 218] on div "Limpar filtros Janela de atendimento Grade de atendimento Capacidade Transporta…" at bounding box center [617, 265] width 1234 height 531
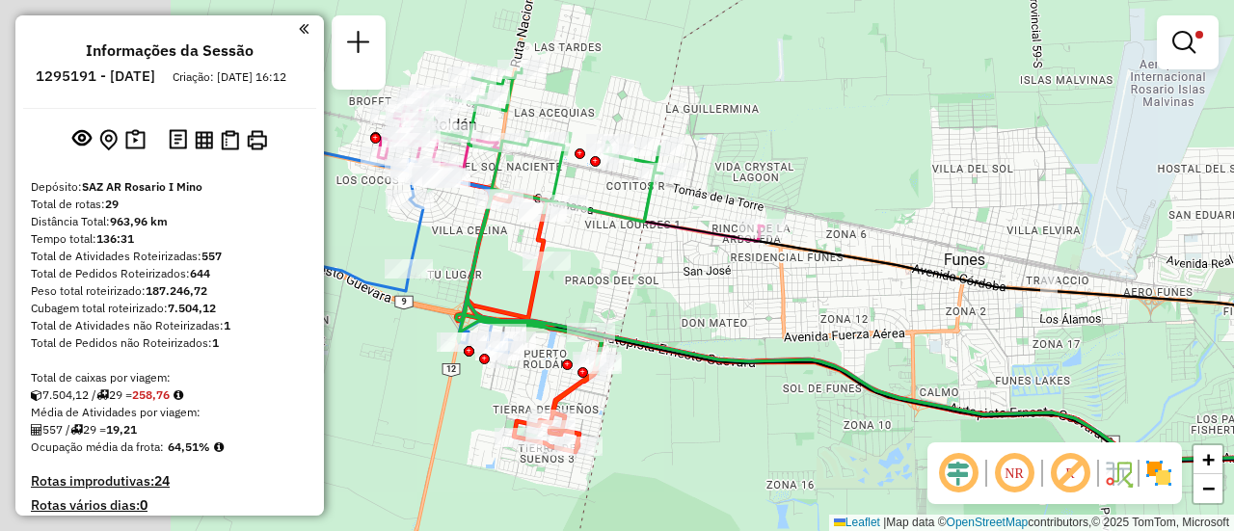
drag, startPoint x: 505, startPoint y: 218, endPoint x: 1136, endPoint y: 354, distance: 645.1
click at [1083, 349] on div "Limpar filtros Janela de atendimento Grade de atendimento Capacidade Transporta…" at bounding box center [617, 265] width 1234 height 531
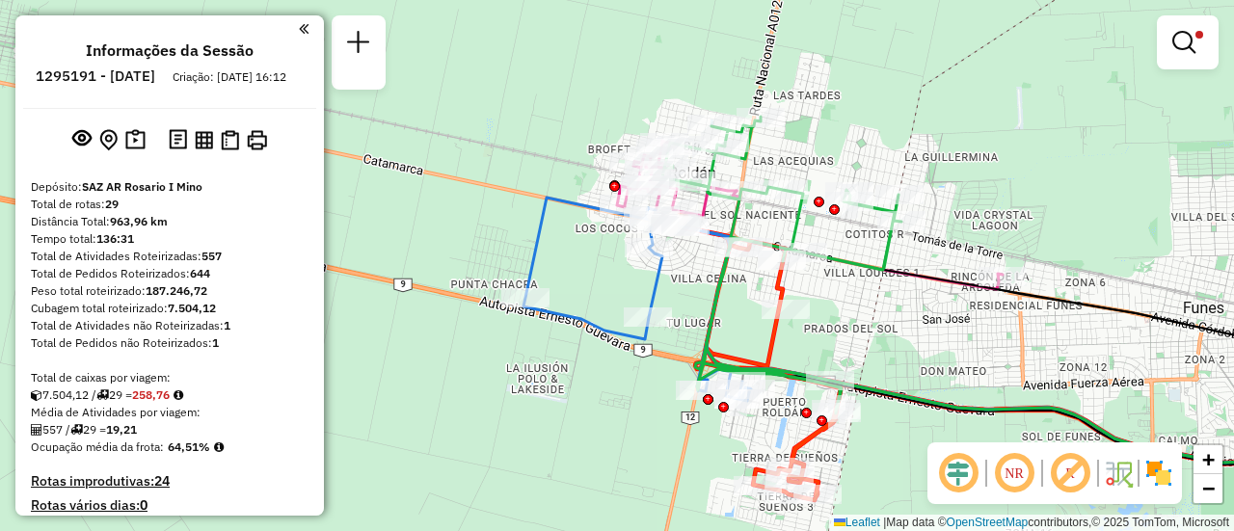
click at [916, 341] on div "Limpar filtros Janela de atendimento Grade de atendimento Capacidade Transporta…" at bounding box center [617, 265] width 1234 height 531
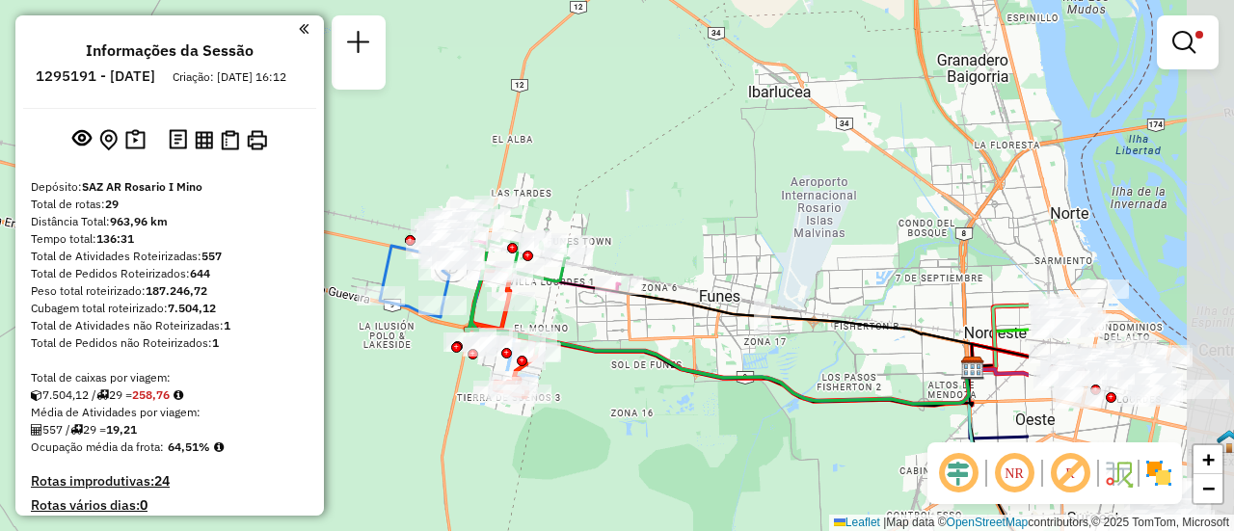
drag, startPoint x: 995, startPoint y: 357, endPoint x: 666, endPoint y: 333, distance: 329.7
click at [666, 333] on div "Limpar filtros Janela de atendimento Grade de atendimento Capacidade Transporta…" at bounding box center [617, 265] width 1234 height 531
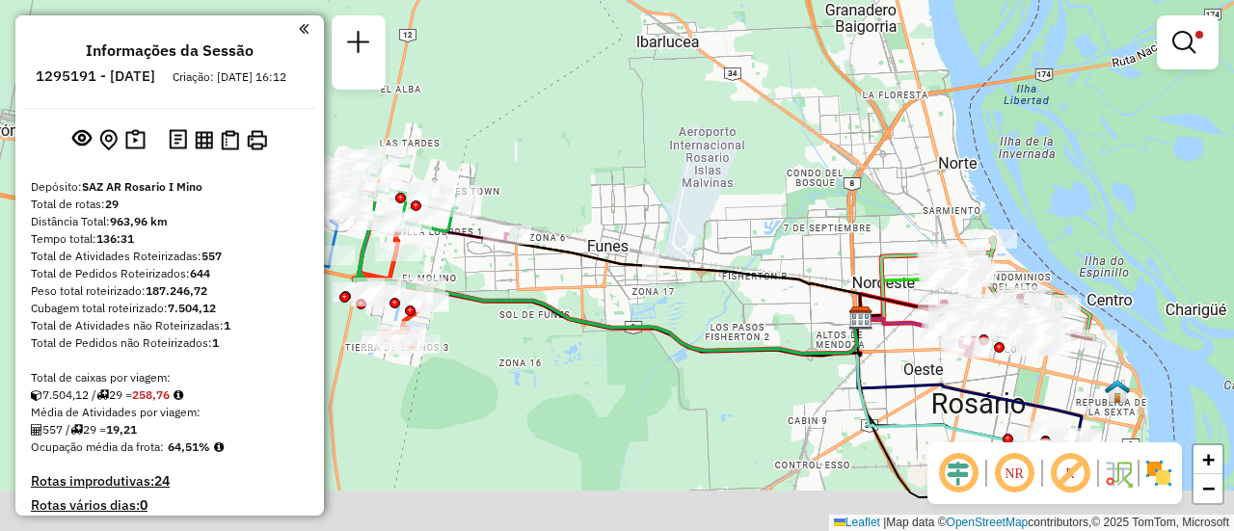
drag, startPoint x: 906, startPoint y: 360, endPoint x: 719, endPoint y: 290, distance: 199.5
click at [719, 290] on div "Limpar filtros Janela de atendimento Grade de atendimento Capacidade Transporta…" at bounding box center [617, 265] width 1234 height 531
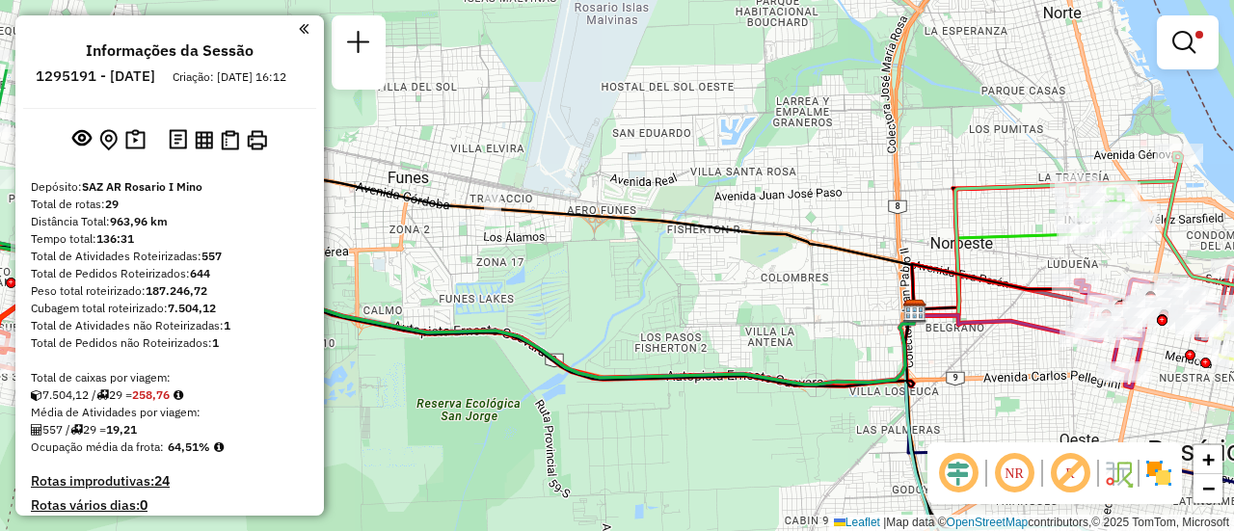
drag, startPoint x: 529, startPoint y: 163, endPoint x: 961, endPoint y: 233, distance: 437.7
click at [956, 233] on div "Limpar filtros Janela de atendimento Grade de atendimento Capacidade Transporta…" at bounding box center [617, 265] width 1234 height 531
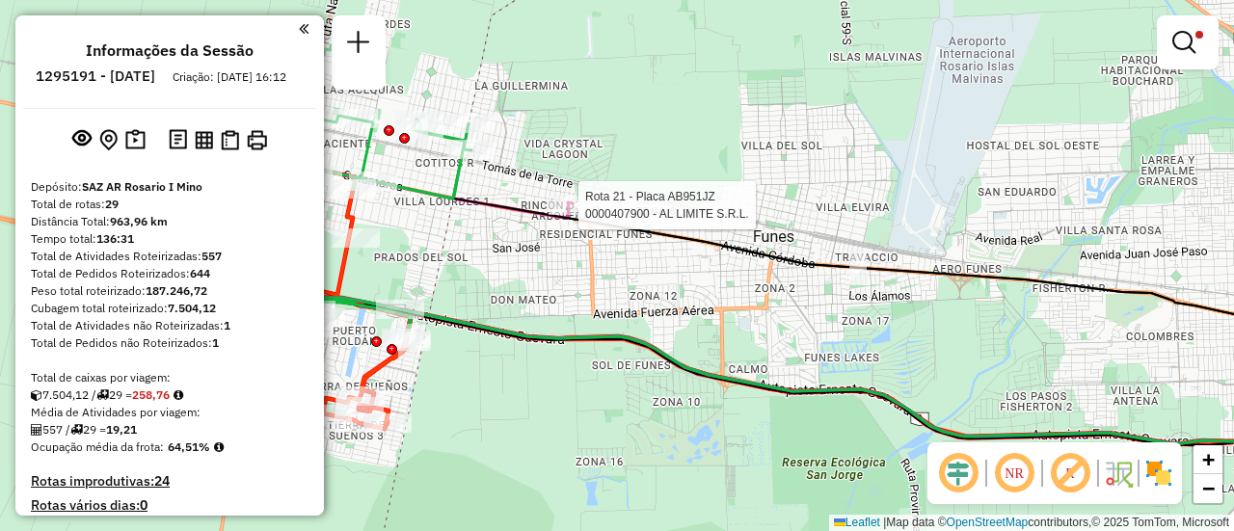
select select "**********"
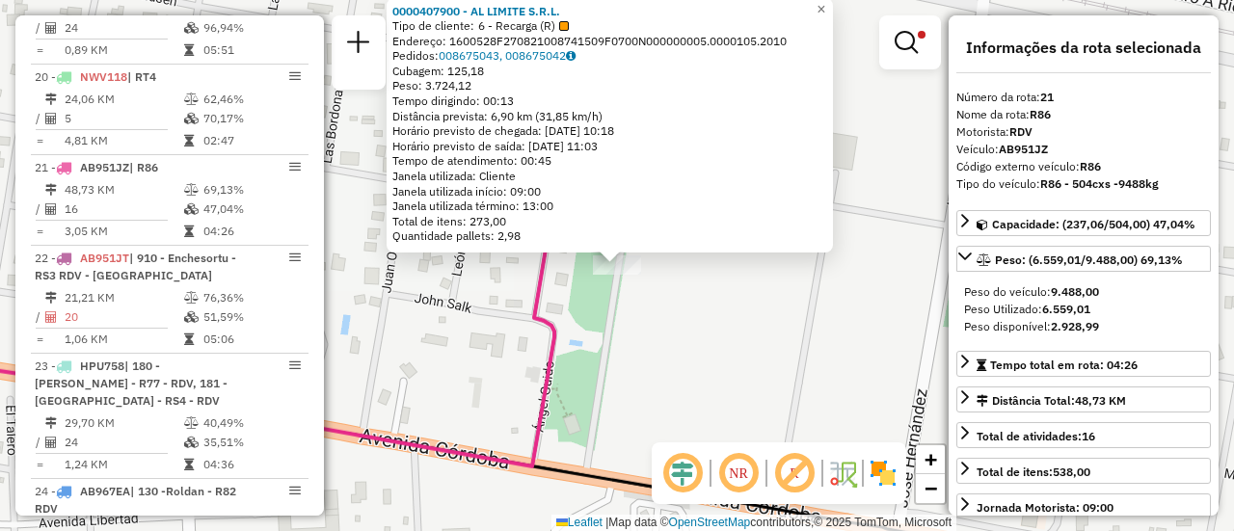
scroll to position [1390, 0]
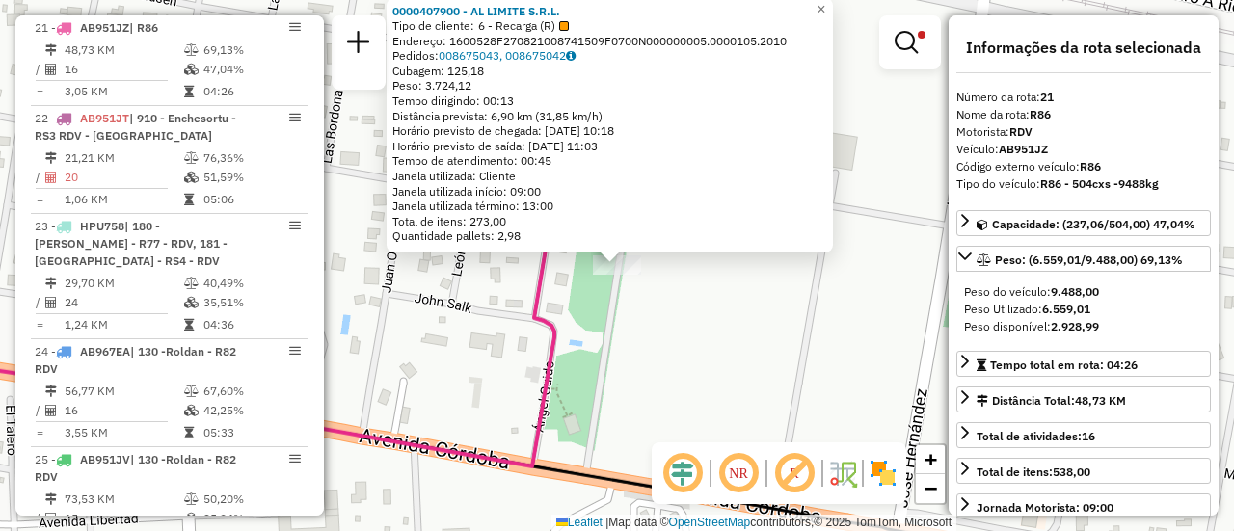
click at [740, 386] on div "0000407900 - AL LIMITE S.R.L. Tipo de cliente: 6 - Recarga (R) Endereço: 160052…" at bounding box center [617, 265] width 1234 height 531
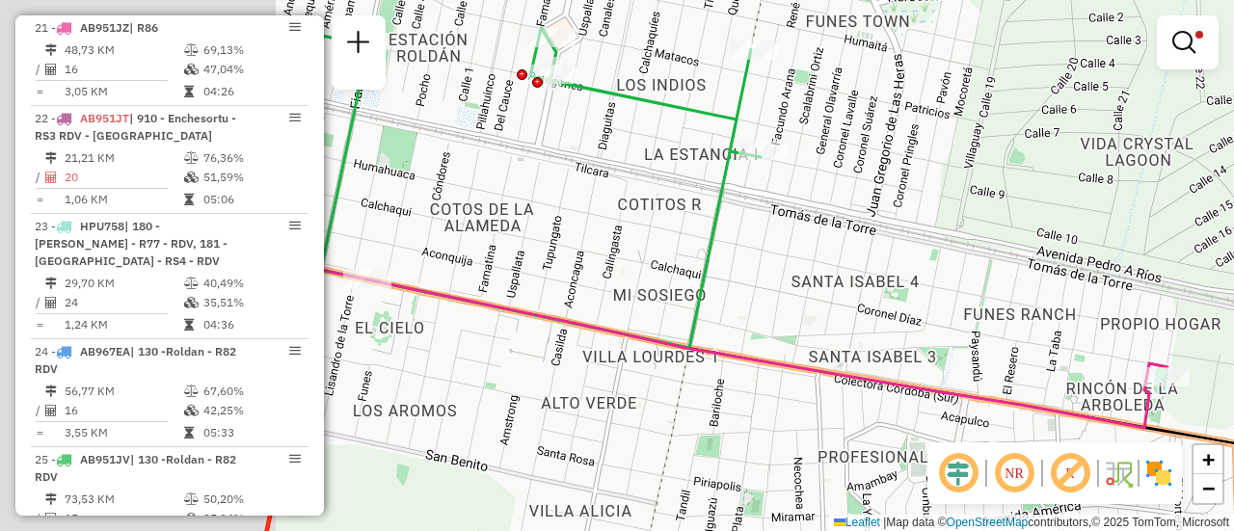
drag, startPoint x: 521, startPoint y: 226, endPoint x: 883, endPoint y: 291, distance: 368.4
click at [879, 290] on div "Limpar filtros Janela de atendimento Grade de atendimento Capacidade Transporta…" at bounding box center [617, 265] width 1234 height 531
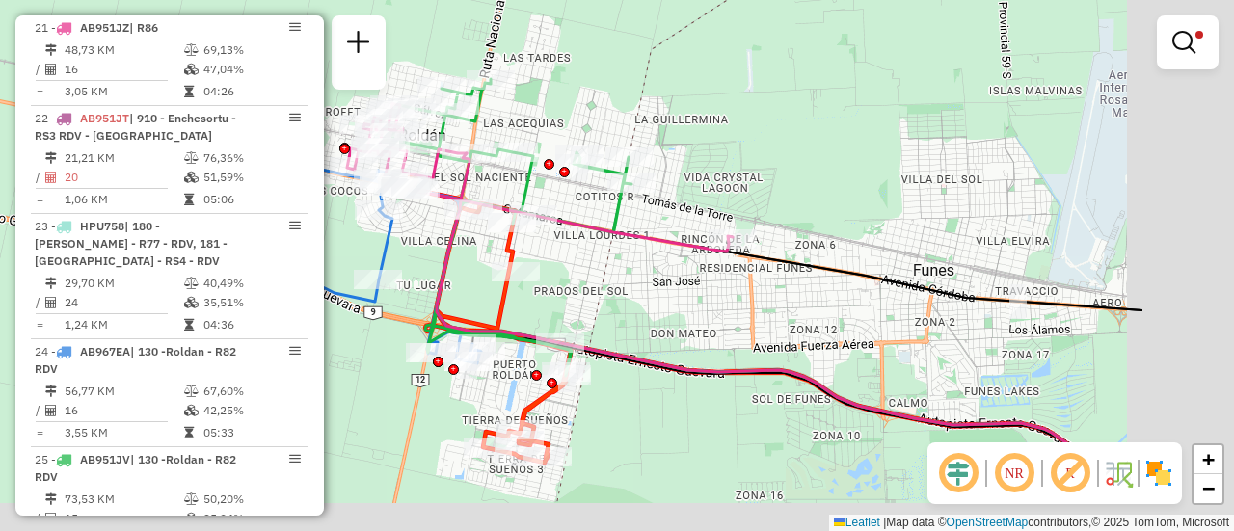
drag, startPoint x: 985, startPoint y: 190, endPoint x: 581, endPoint y: 79, distance: 418.0
click at [609, 79] on div "Limpar filtros Janela de atendimento Grade de atendimento Capacidade Transporta…" at bounding box center [617, 265] width 1234 height 531
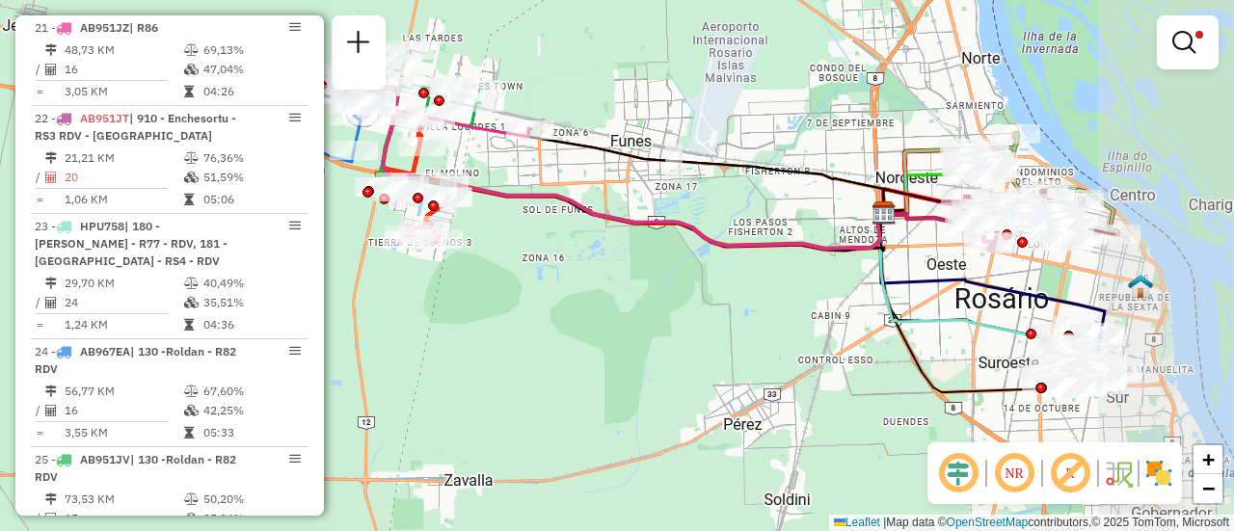
drag, startPoint x: 935, startPoint y: 324, endPoint x: 739, endPoint y: 210, distance: 227.2
click at [739, 210] on div "Limpar filtros Janela de atendimento Grade de atendimento Capacidade Transporta…" at bounding box center [617, 265] width 1234 height 531
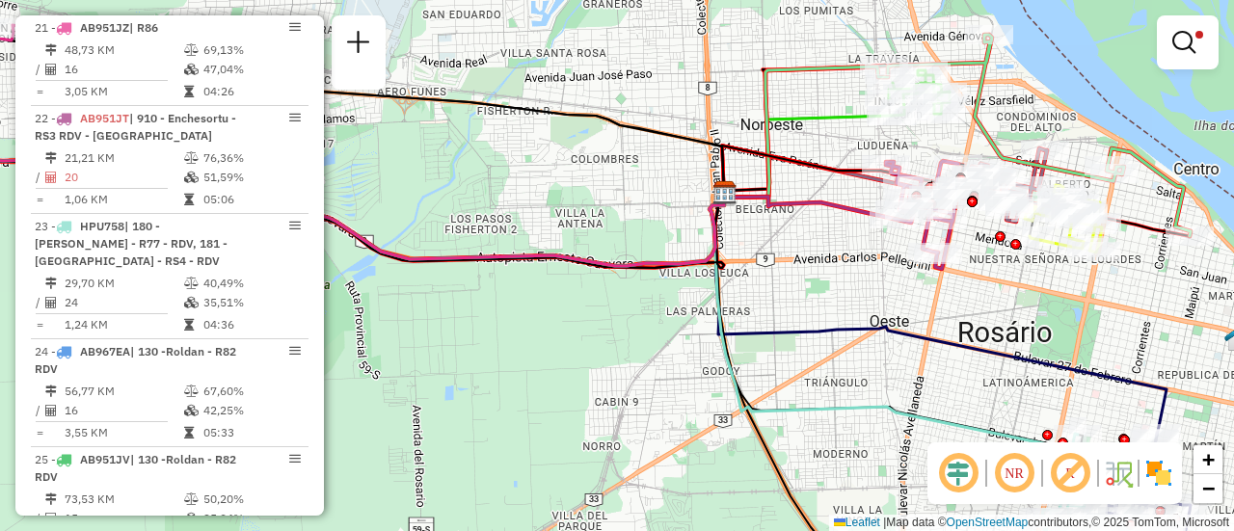
drag, startPoint x: 1049, startPoint y: 273, endPoint x: 954, endPoint y: 358, distance: 127.7
click at [954, 358] on div "Limpar filtros Janela de atendimento Grade de atendimento Capacidade Transporta…" at bounding box center [617, 265] width 1234 height 531
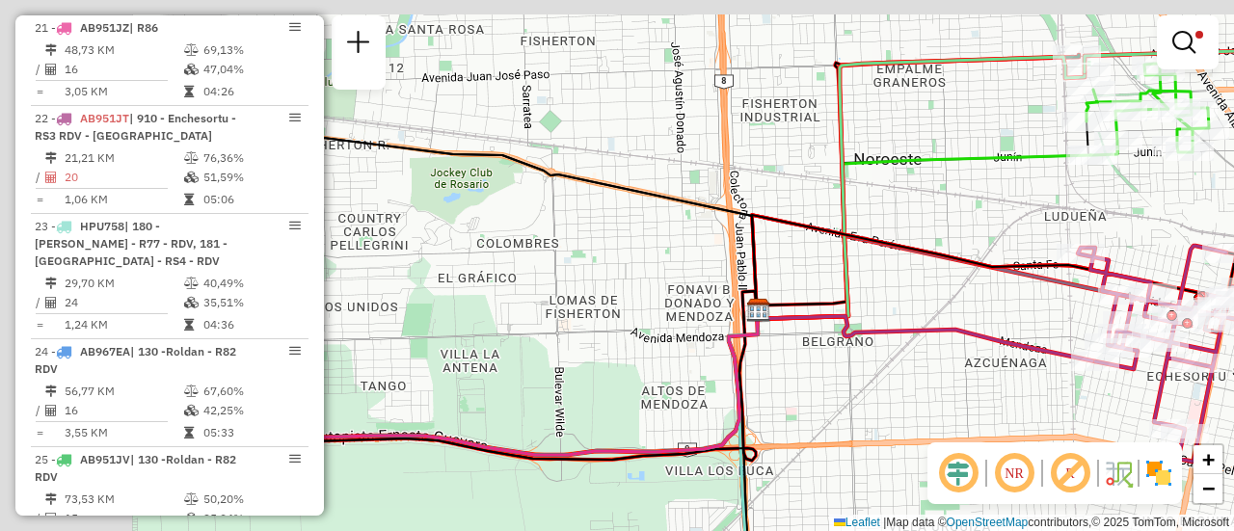
drag, startPoint x: 826, startPoint y: 157, endPoint x: 1027, endPoint y: 212, distance: 208.0
click at [1027, 212] on div "Limpar filtros Janela de atendimento Grade de atendimento Capacidade Transporta…" at bounding box center [617, 265] width 1234 height 531
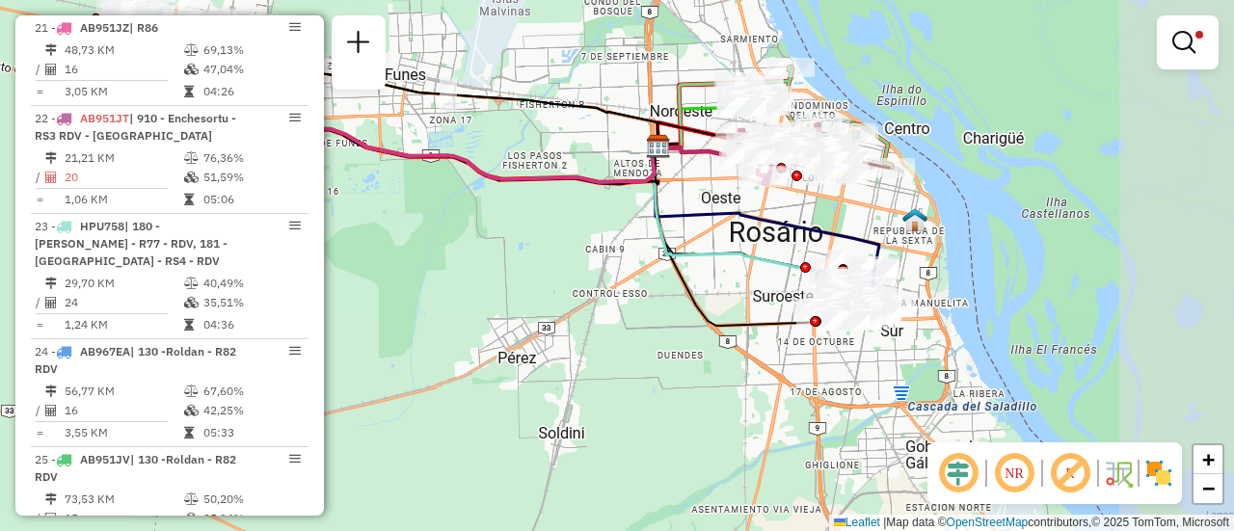
drag, startPoint x: 870, startPoint y: 308, endPoint x: 652, endPoint y: 180, distance: 252.4
click at [652, 181] on icon at bounding box center [766, 208] width 228 height 123
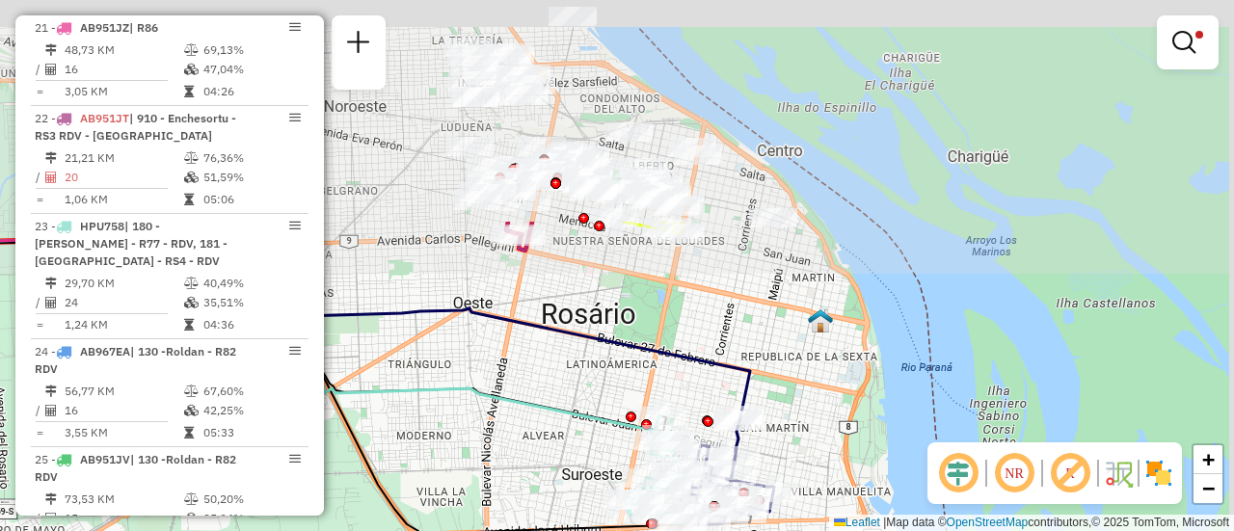
drag, startPoint x: 709, startPoint y: 209, endPoint x: 715, endPoint y: 455, distance: 246.0
click at [713, 422] on icon at bounding box center [524, 322] width 451 height 201
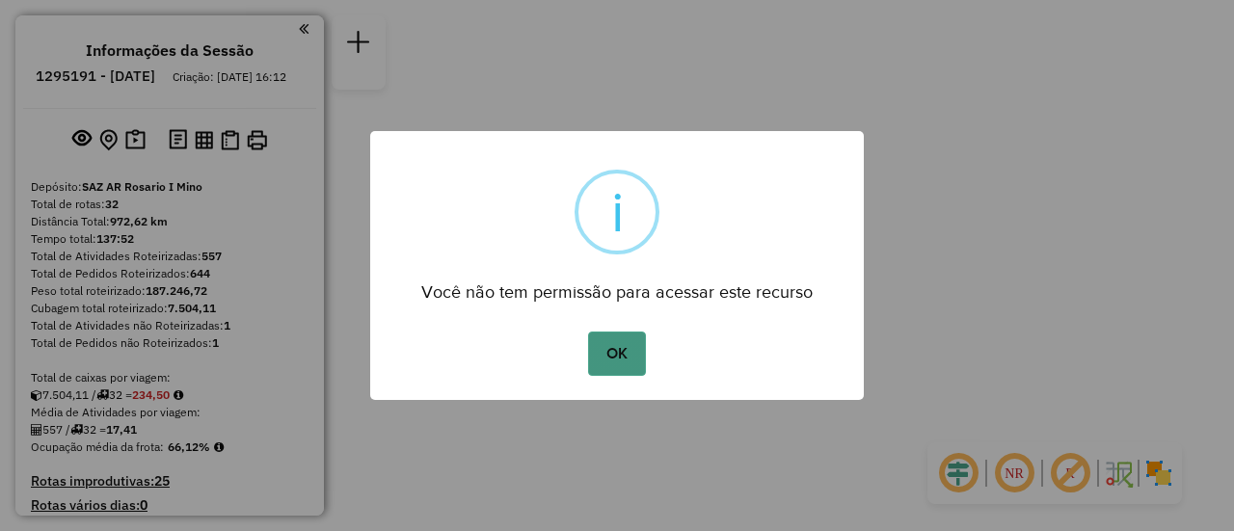
click at [628, 353] on button "OK" at bounding box center [616, 354] width 57 height 44
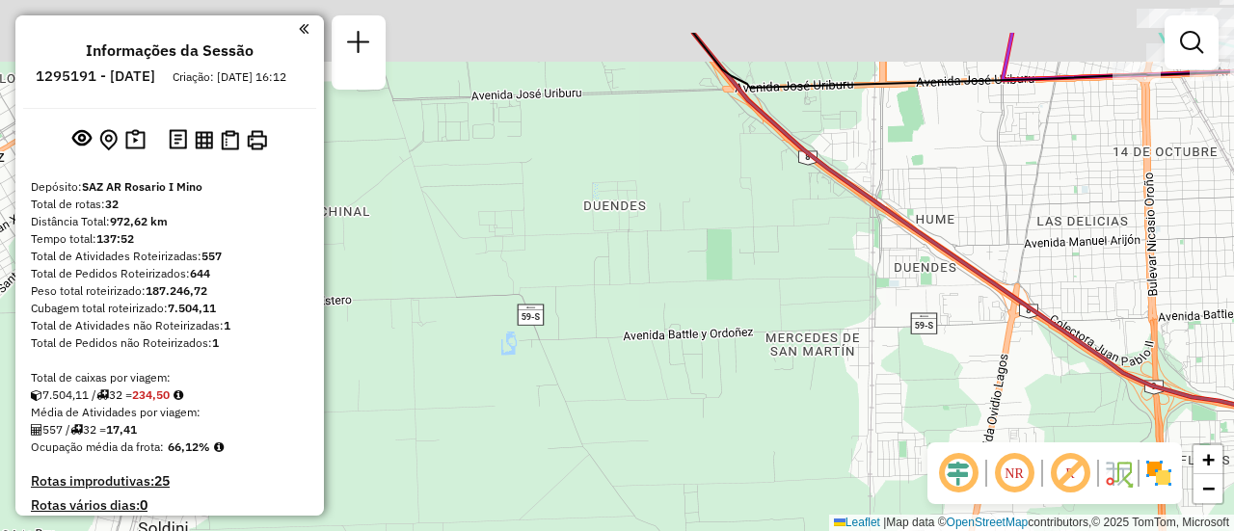
drag, startPoint x: 587, startPoint y: 119, endPoint x: 521, endPoint y: 508, distance: 395.2
click at [506, 500] on div "Janela de atendimento Grade de atendimento Capacidade Transportadoras Veículos …" at bounding box center [617, 265] width 1234 height 531
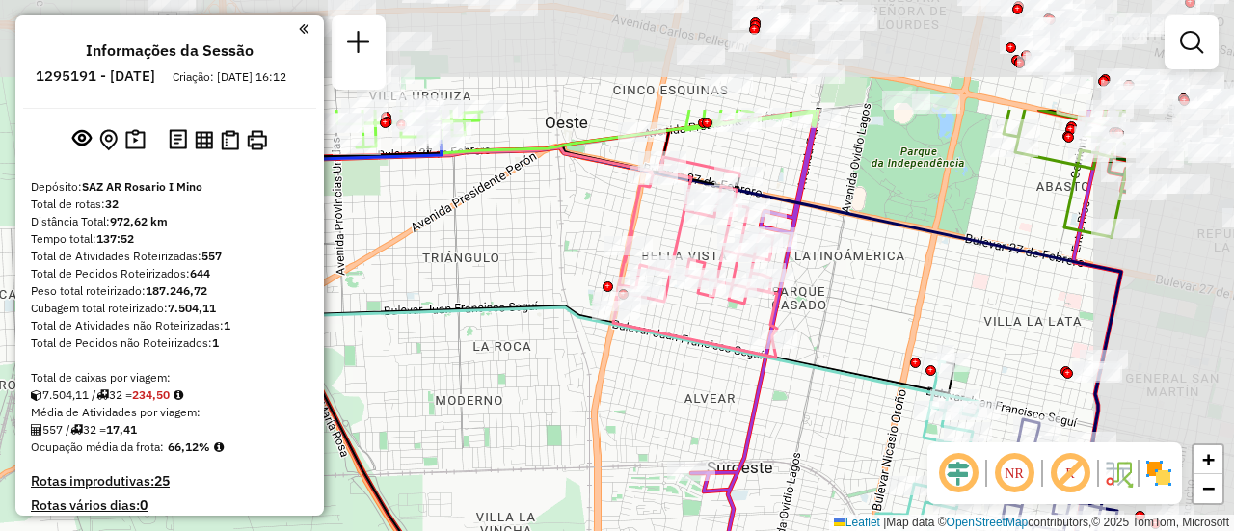
drag, startPoint x: 797, startPoint y: 234, endPoint x: 566, endPoint y: 385, distance: 276.0
click at [544, 402] on div "Janela de atendimento Grade de atendimento Capacidade Transportadoras Veículos …" at bounding box center [617, 265] width 1234 height 531
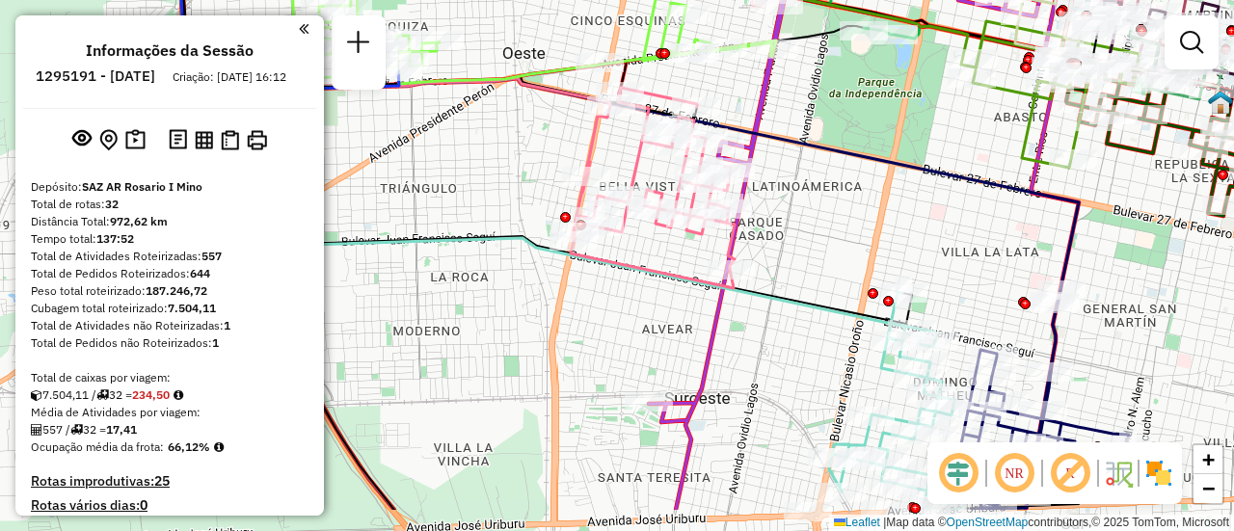
drag, startPoint x: 766, startPoint y: 390, endPoint x: 568, endPoint y: 148, distance: 312.5
click at [568, 135] on div "Janela de atendimento Grade de atendimento Capacidade Transportadoras Veículos …" at bounding box center [617, 265] width 1234 height 531
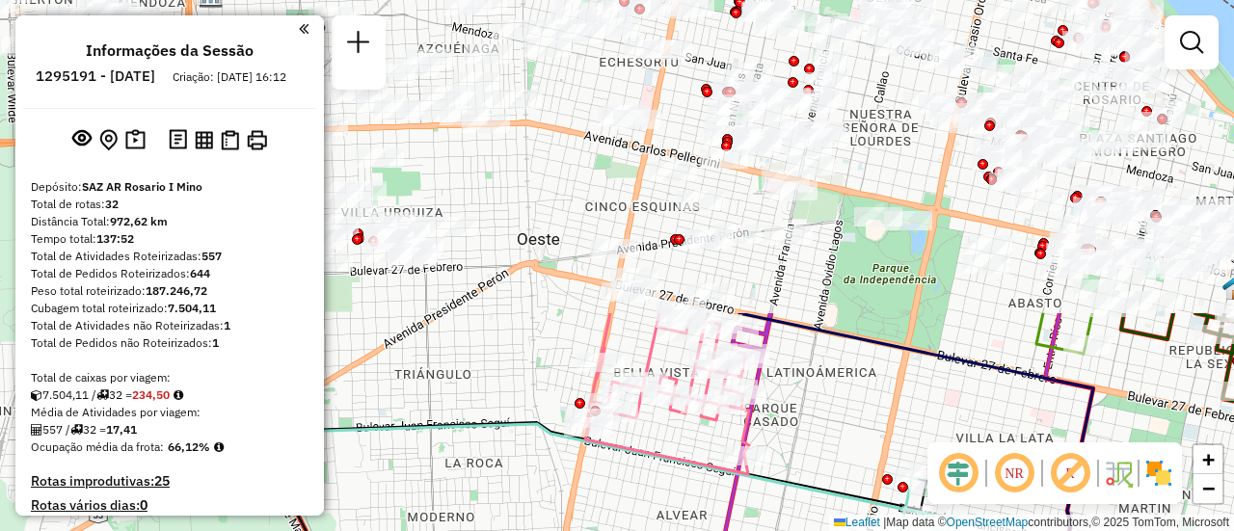
drag, startPoint x: 724, startPoint y: 338, endPoint x: 955, endPoint y: 563, distance: 321.9
click at [955, 530] on html "Aguarde... Pop-up bloqueado! Seu navegador bloqueou automáticamente a abertura …" at bounding box center [617, 265] width 1234 height 531
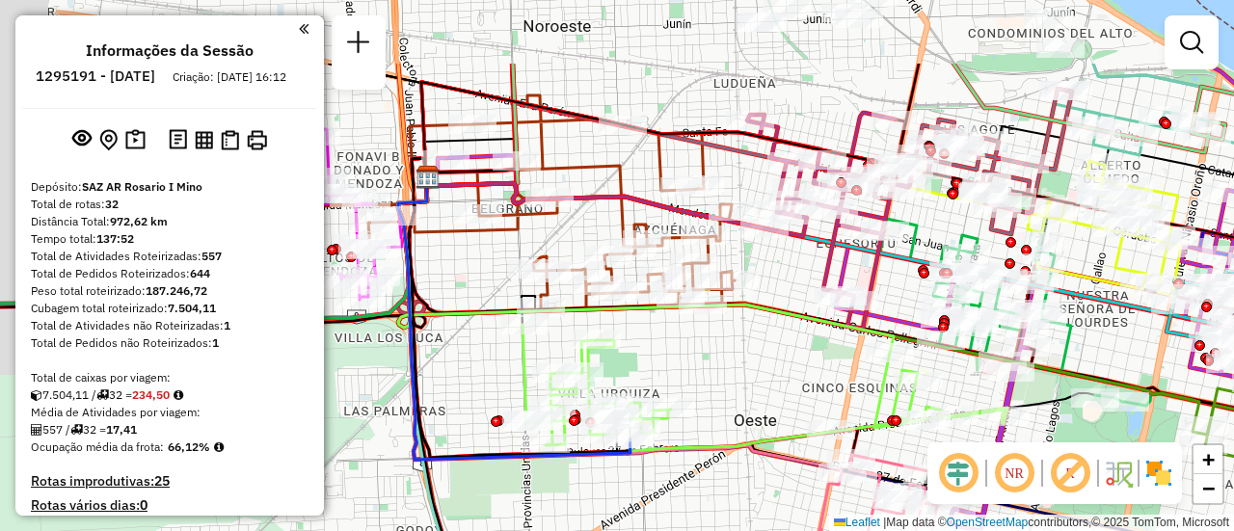
drag, startPoint x: 619, startPoint y: 269, endPoint x: 815, endPoint y: 427, distance: 251.6
click at [815, 427] on div "Rota 23 - Placa HPU758 0000536369 - Dai Jianxing Rota 23 - Placa HPU758 0000395…" at bounding box center [617, 265] width 1234 height 531
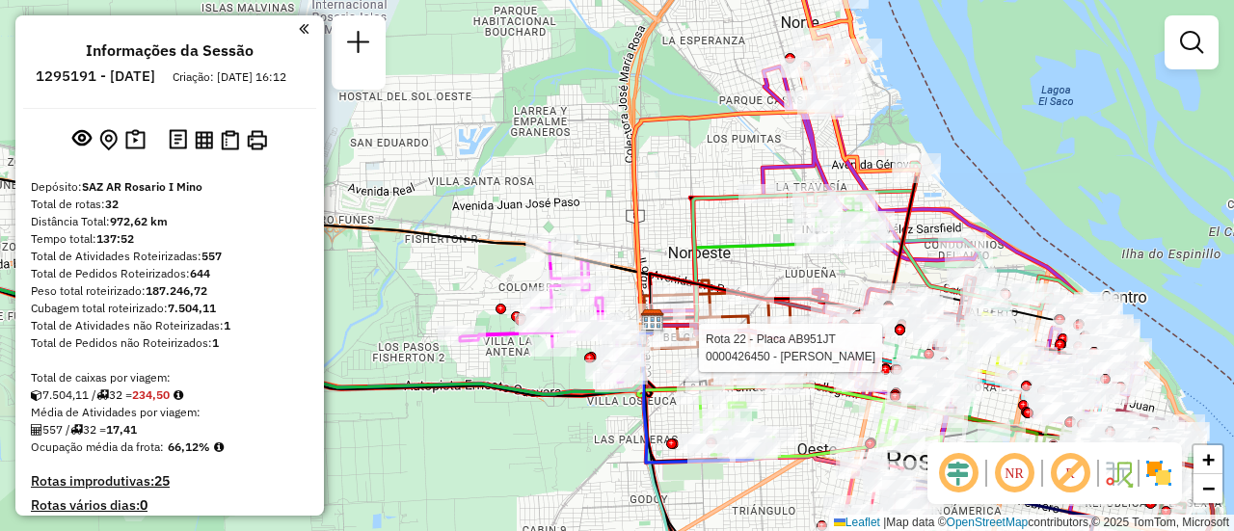
select select "**********"
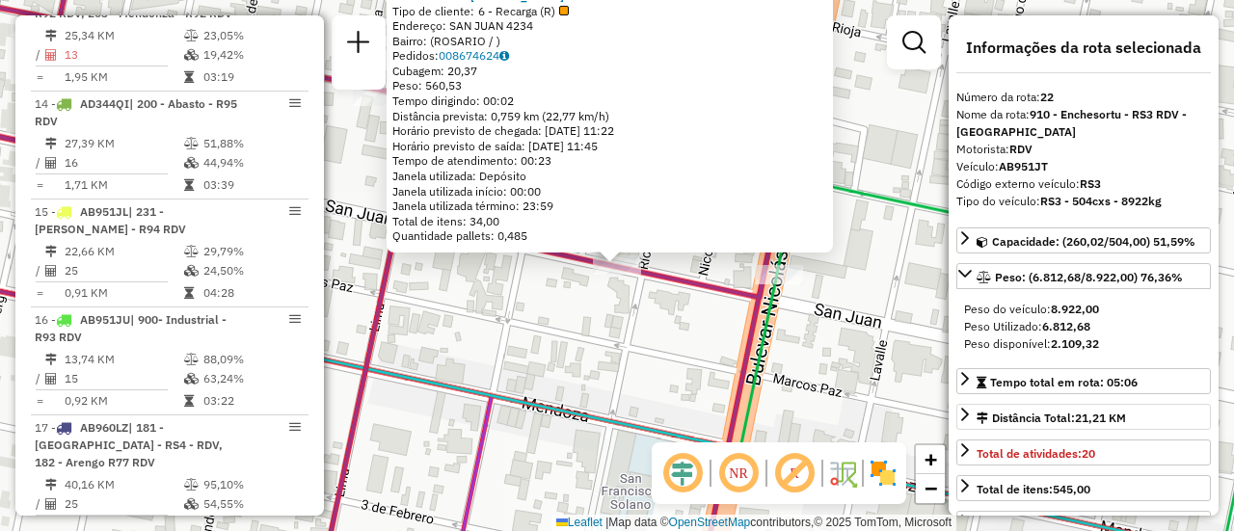
scroll to position [2955, 0]
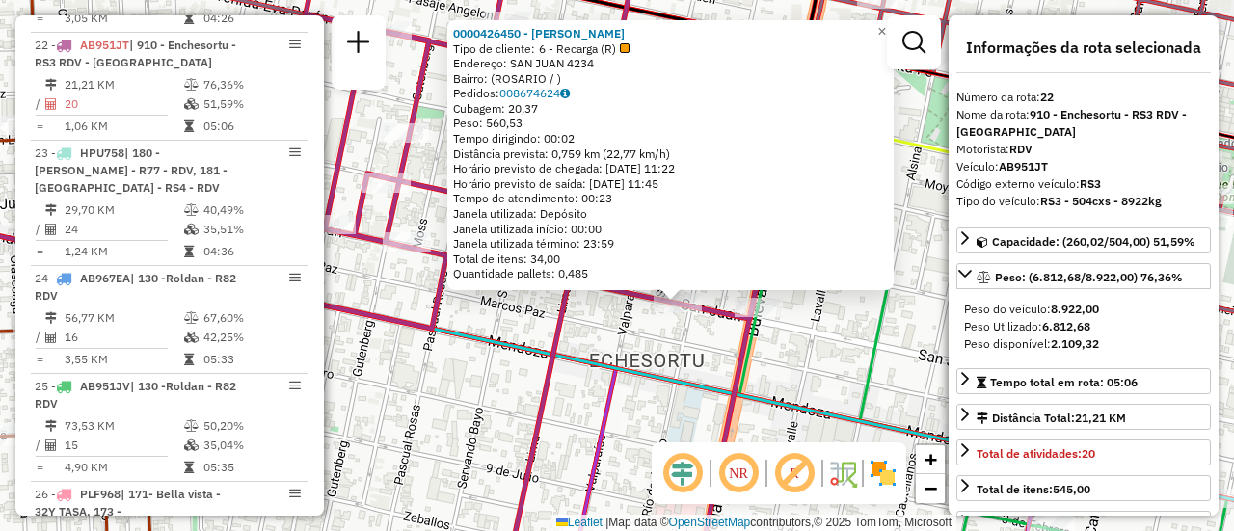
drag, startPoint x: 585, startPoint y: 369, endPoint x: 656, endPoint y: 365, distance: 70.5
click at [651, 359] on div "0000426450 - WENG SULAN Tipo de cliente: 6 - Recarga (R) Endereço: SAN JUAN 423…" at bounding box center [617, 265] width 1234 height 531
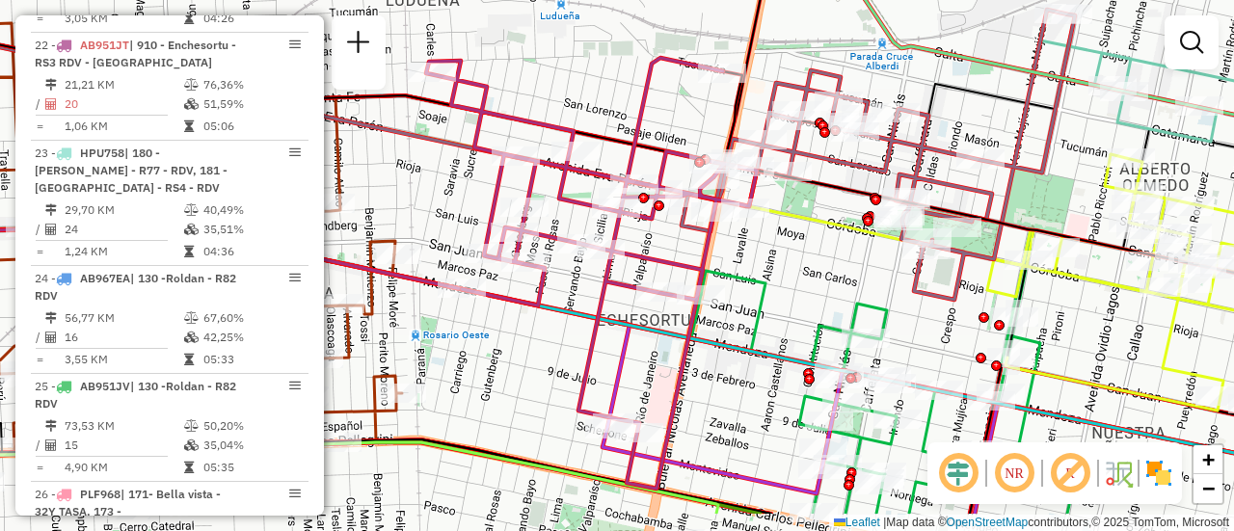
drag, startPoint x: 652, startPoint y: 449, endPoint x: 623, endPoint y: 281, distance: 171.2
click at [625, 298] on div "Janela de atendimento Grade de atendimento Capacidade Transportadoras Veículos …" at bounding box center [617, 265] width 1234 height 531
click at [623, 281] on div "Janela de atendimento Grade de atendimento Capacidade Transportadoras Veículos …" at bounding box center [617, 265] width 1234 height 531
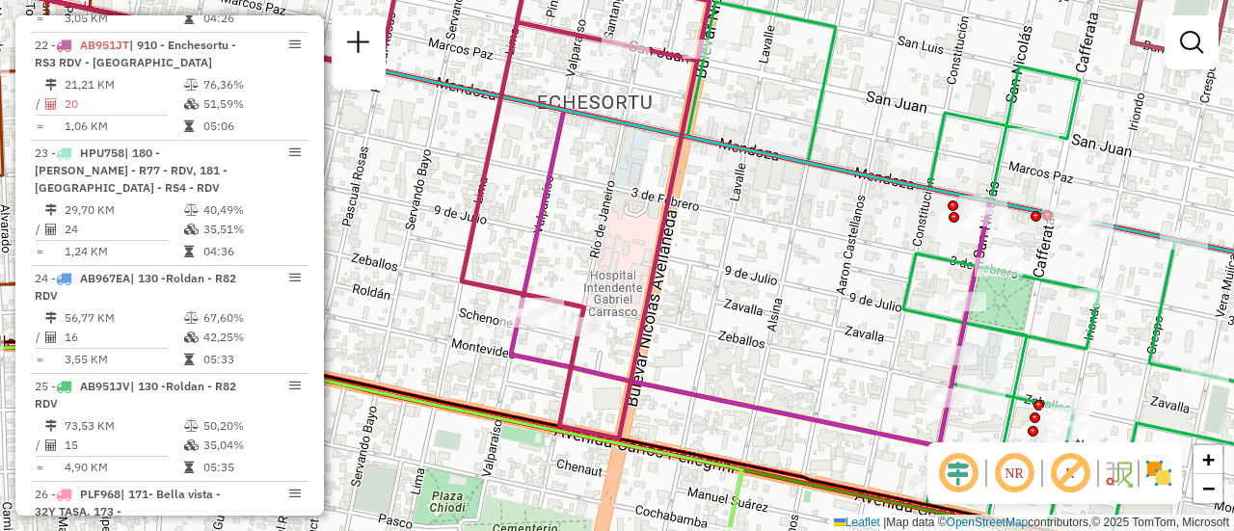
drag, startPoint x: 545, startPoint y: 221, endPoint x: 1060, endPoint y: 373, distance: 537.0
click at [937, 344] on div "Janela de atendimento Grade de atendimento Capacidade Transportadoras Veículos …" at bounding box center [617, 265] width 1234 height 531
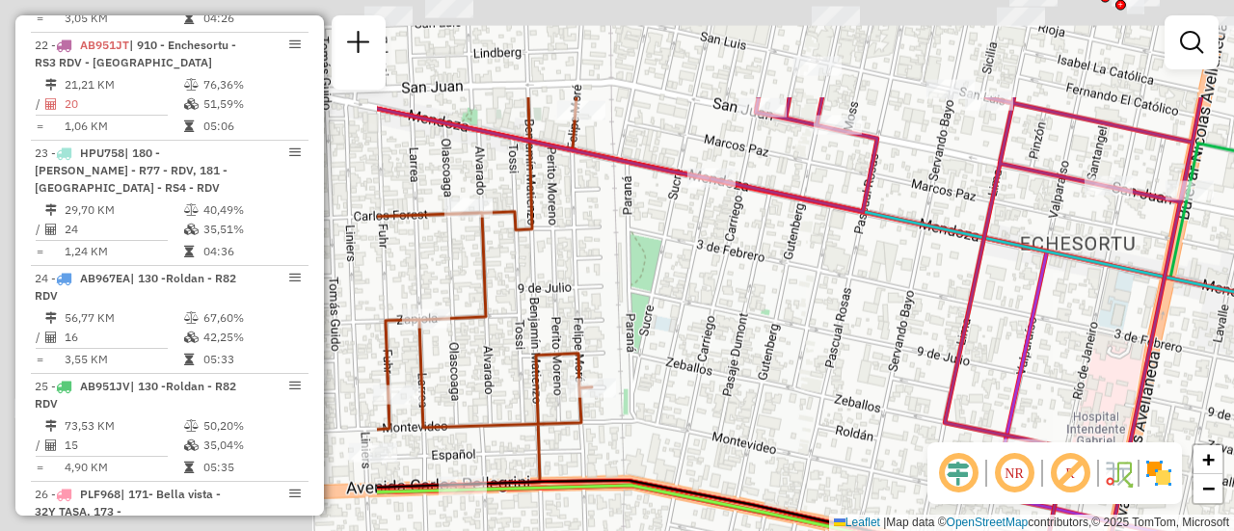
drag, startPoint x: 1060, startPoint y: 373, endPoint x: 1121, endPoint y: 375, distance: 61.7
click at [1091, 373] on div "Janela de atendimento Grade de atendimento Capacidade Transportadoras Veículos …" at bounding box center [617, 265] width 1234 height 531
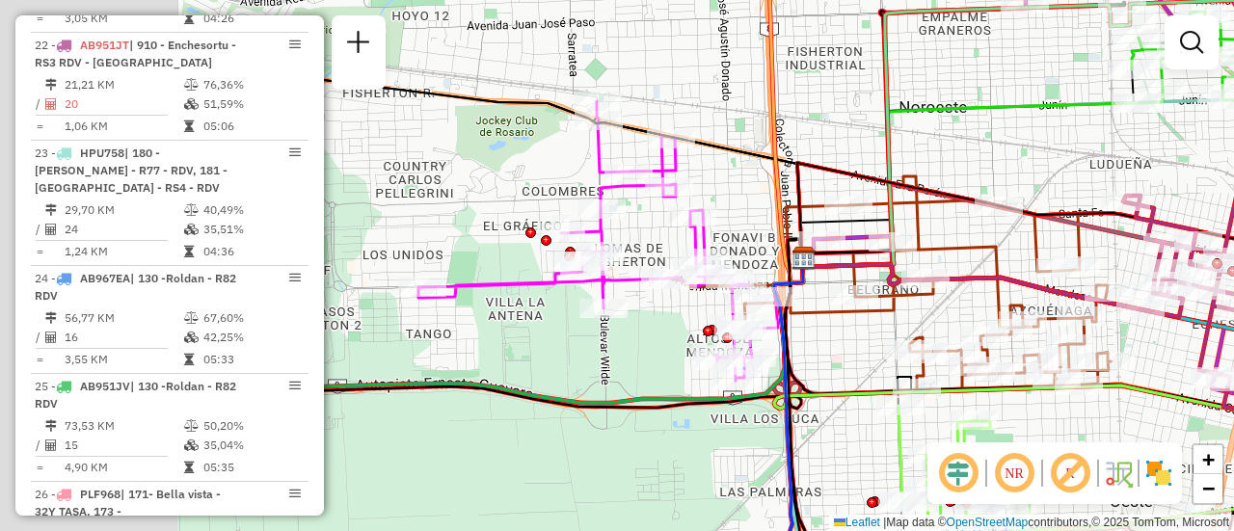
drag, startPoint x: 455, startPoint y: 197, endPoint x: 1209, endPoint y: 276, distance: 758.2
click at [1163, 260] on div "Rota 7 - Placa AD324QO 0000426569 - LI YUHUI Janela de atendimento Grade de ate…" at bounding box center [617, 265] width 1234 height 531
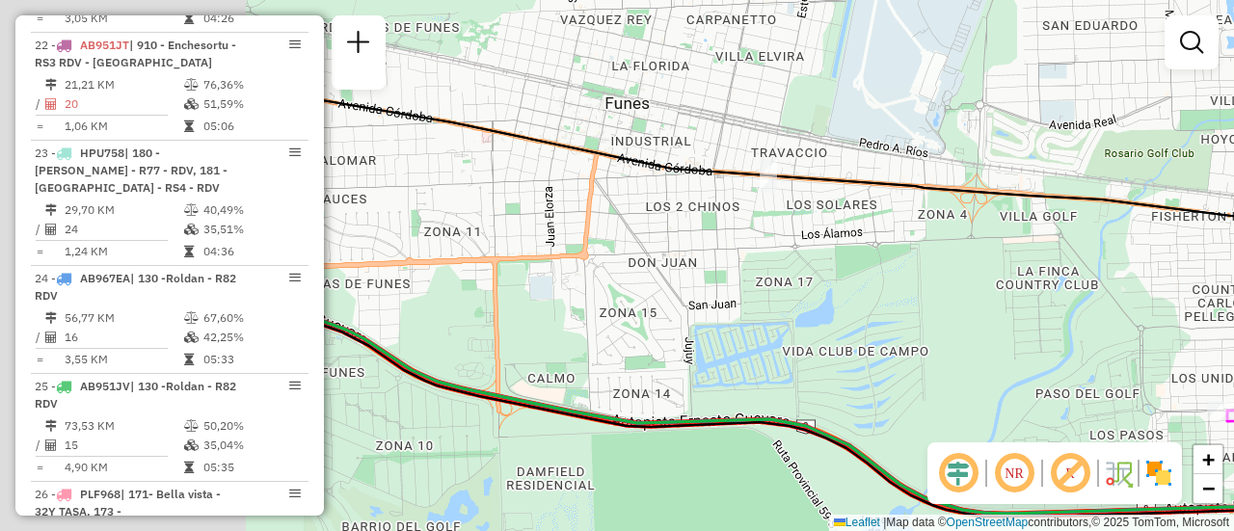
drag, startPoint x: 576, startPoint y: 224, endPoint x: 1233, endPoint y: 328, distance: 665.8
click at [1186, 312] on div "Rota 7 - Placa AD324QO 0000426569 - LI YUHUI Janela de atendimento Grade de ate…" at bounding box center [617, 265] width 1234 height 531
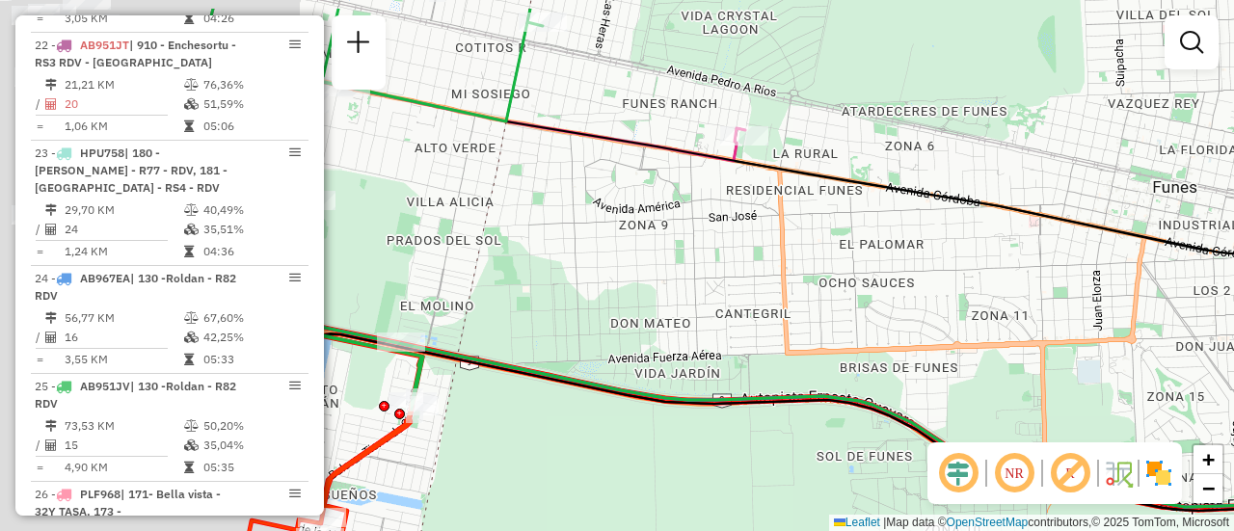
drag, startPoint x: 488, startPoint y: 232, endPoint x: 1201, endPoint y: 317, distance: 718.6
click at [1056, 310] on div "Rota 7 - Placa AD324QO 0000426569 - LI YUHUI Janela de atendimento Grade de ate…" at bounding box center [617, 265] width 1234 height 531
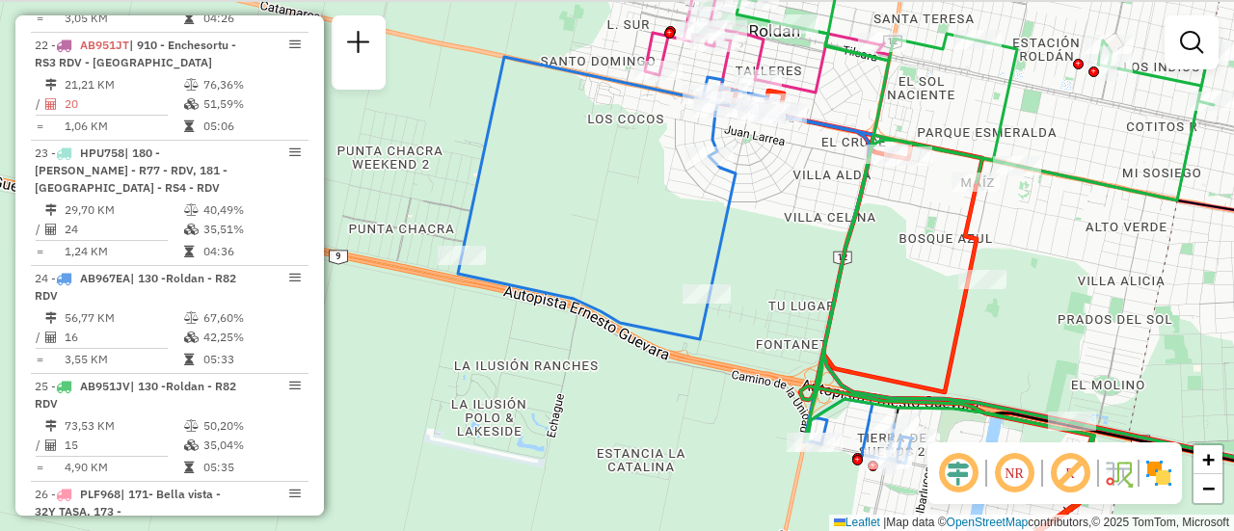
drag, startPoint x: 699, startPoint y: 256, endPoint x: 758, endPoint y: 273, distance: 61.1
click at [749, 273] on div "Rota 7 - Placa AD324QO 0000426569 - LI YUHUI Janela de atendimento Grade de ate…" at bounding box center [617, 265] width 1234 height 531
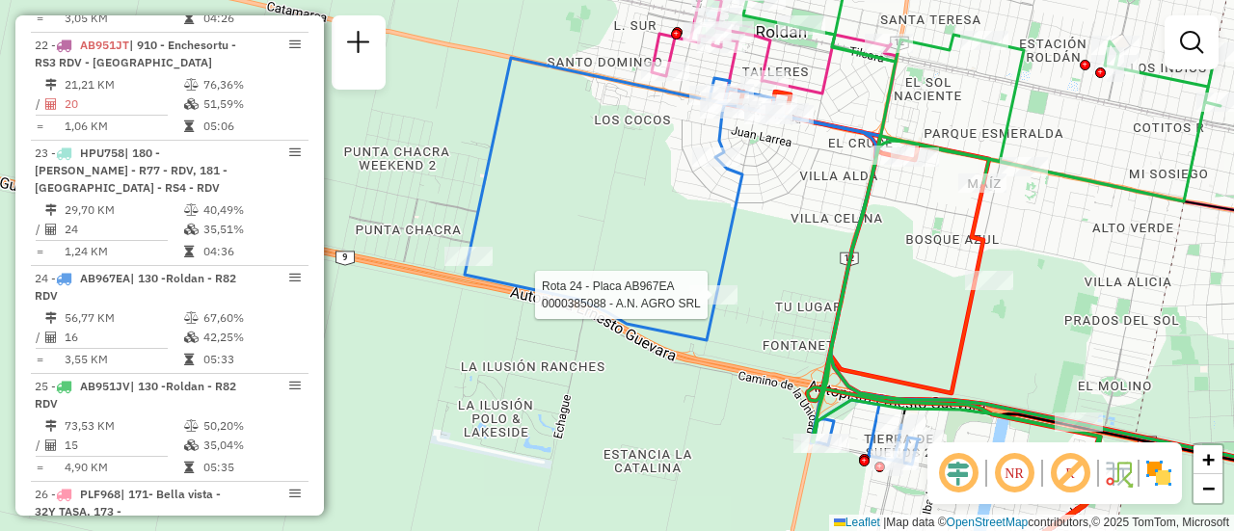
select select "**********"
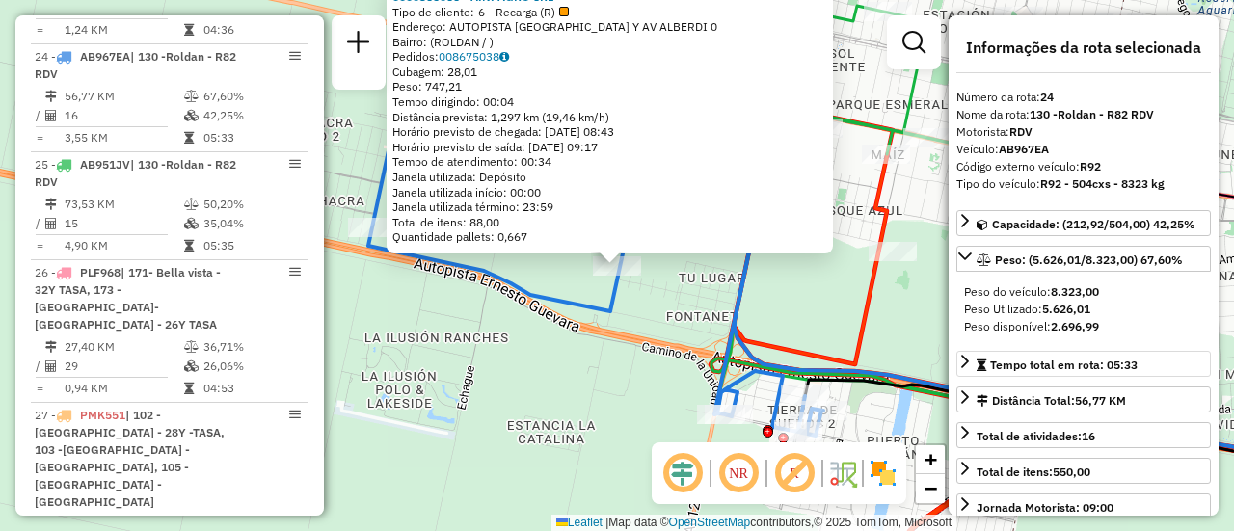
scroll to position [3188, 0]
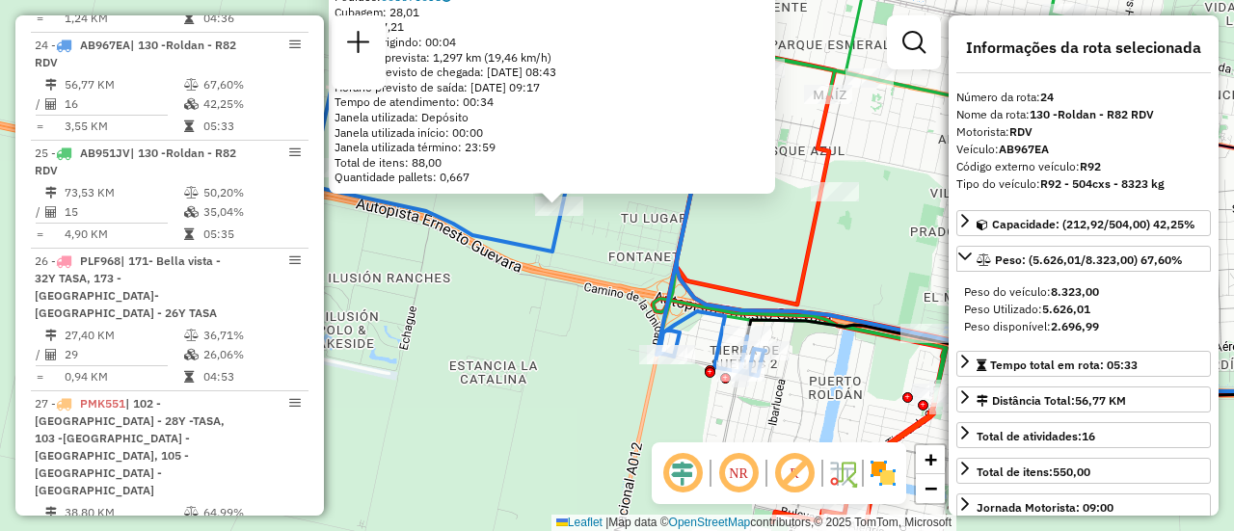
drag, startPoint x: 637, startPoint y: 399, endPoint x: 500, endPoint y: 267, distance: 190.3
click at [500, 267] on div "0000385088 - A.N. AGRO SRL Tipo de cliente: 6 - Recarga (R) Endereço: AUTOPISTA…" at bounding box center [617, 265] width 1234 height 531
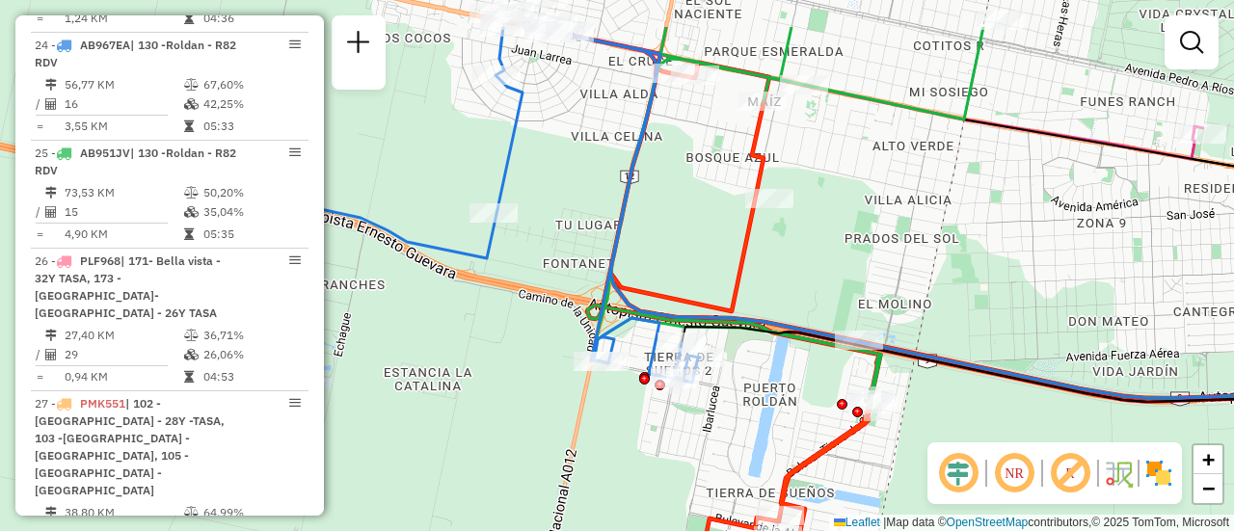
drag, startPoint x: 740, startPoint y: 332, endPoint x: 754, endPoint y: 412, distance: 81.3
click at [754, 412] on div "Janela de atendimento Grade de atendimento Capacidade Transportadoras Veículos …" at bounding box center [617, 265] width 1234 height 531
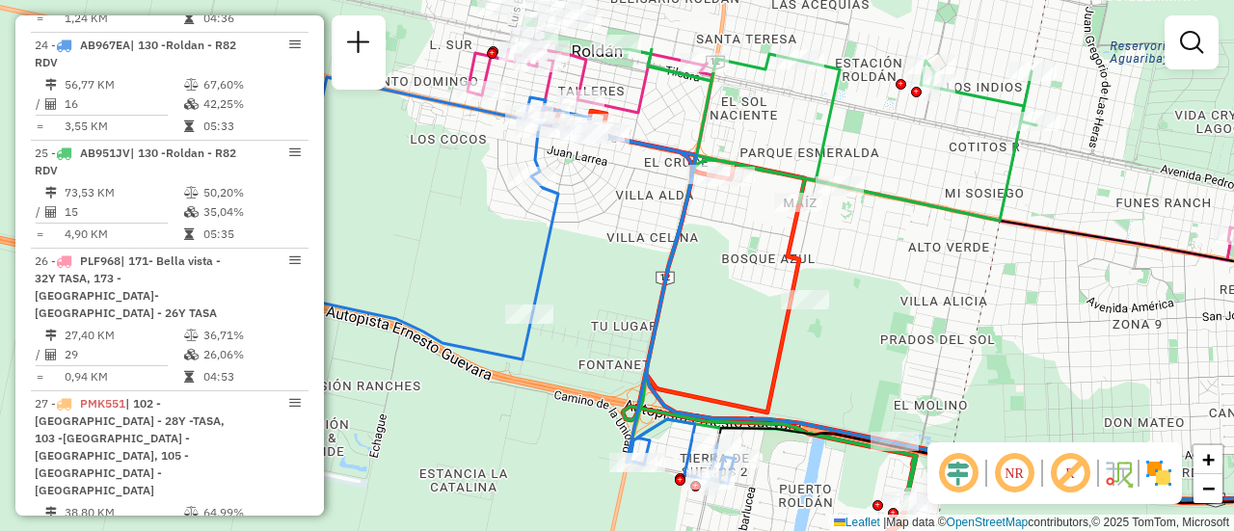
drag, startPoint x: 575, startPoint y: 277, endPoint x: 624, endPoint y: 392, distance: 125.7
click at [616, 391] on div "Janela de atendimento Grade de atendimento Capacidade Transportadoras Veículos …" at bounding box center [617, 265] width 1234 height 531
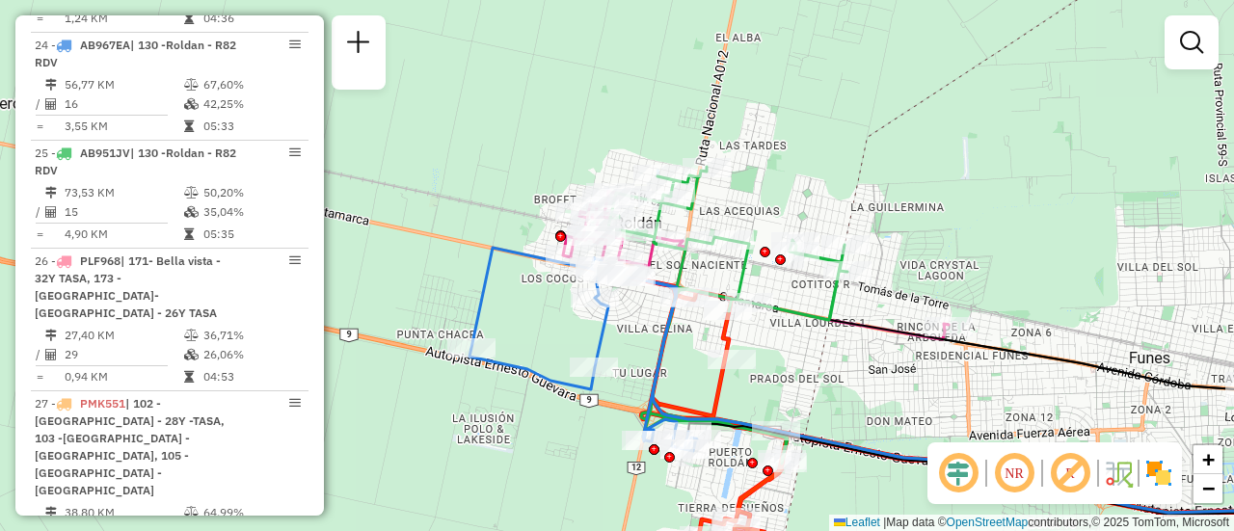
drag, startPoint x: 1012, startPoint y: 273, endPoint x: 646, endPoint y: 121, distance: 395.9
click at [578, 88] on div "Janela de atendimento Grade de atendimento Capacidade Transportadoras Veículos …" at bounding box center [617, 265] width 1234 height 531
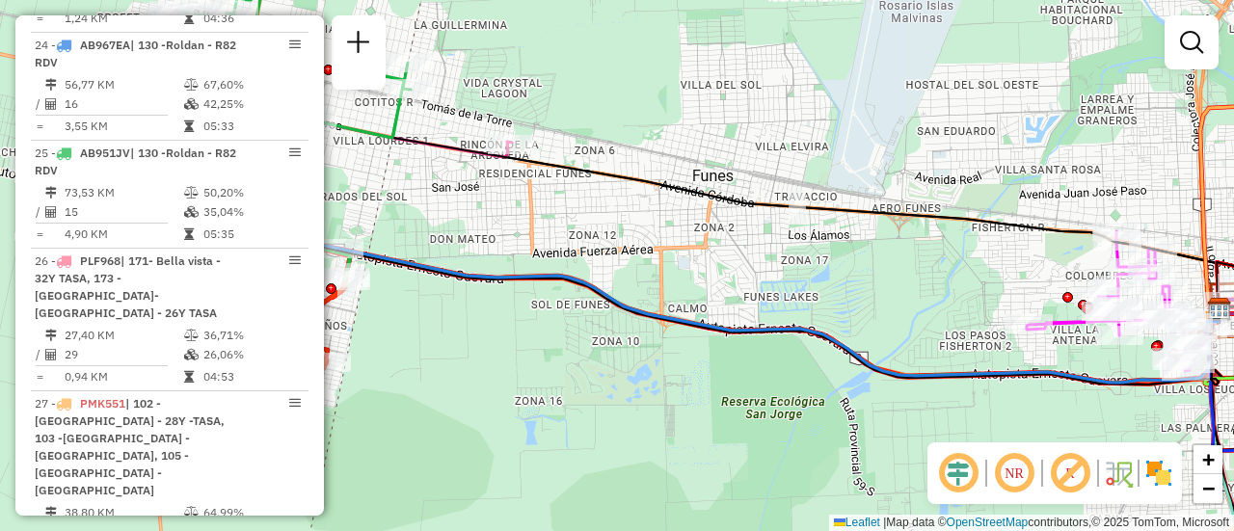
drag, startPoint x: 1011, startPoint y: 283, endPoint x: 622, endPoint y: 194, distance: 398.6
click at [848, 231] on div "Janela de atendimento Grade de atendimento Capacidade Transportadoras Veículos …" at bounding box center [617, 265] width 1234 height 531
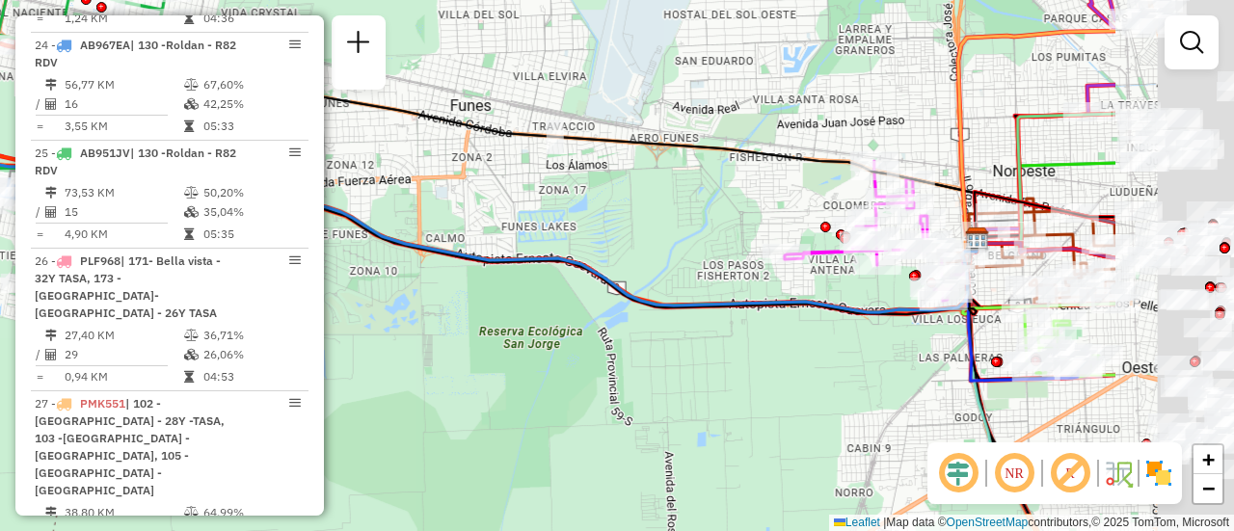
drag, startPoint x: 622, startPoint y: 194, endPoint x: 826, endPoint y: 311, distance: 235.9
click at [559, 188] on div "Janela de atendimento Grade de atendimento Capacidade Transportadoras Veículos …" at bounding box center [617, 265] width 1234 height 531
click at [514, 180] on div "Janela de atendimento Grade de atendimento Capacidade Transportadoras Veículos …" at bounding box center [617, 265] width 1234 height 531
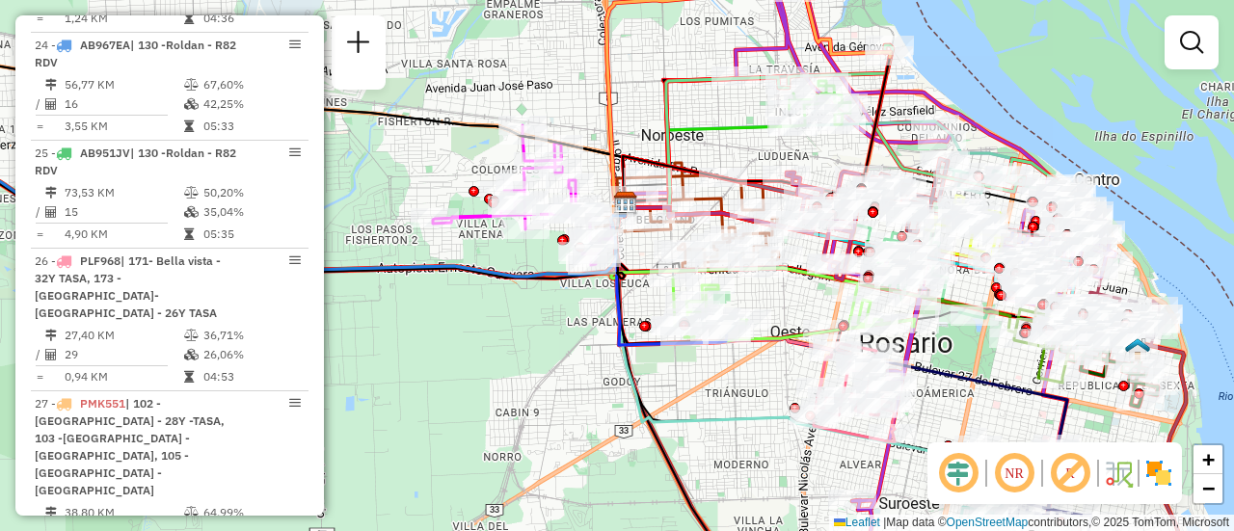
drag, startPoint x: 1116, startPoint y: 391, endPoint x: 1016, endPoint y: 388, distance: 99.4
click at [986, 383] on icon at bounding box center [838, 327] width 457 height 248
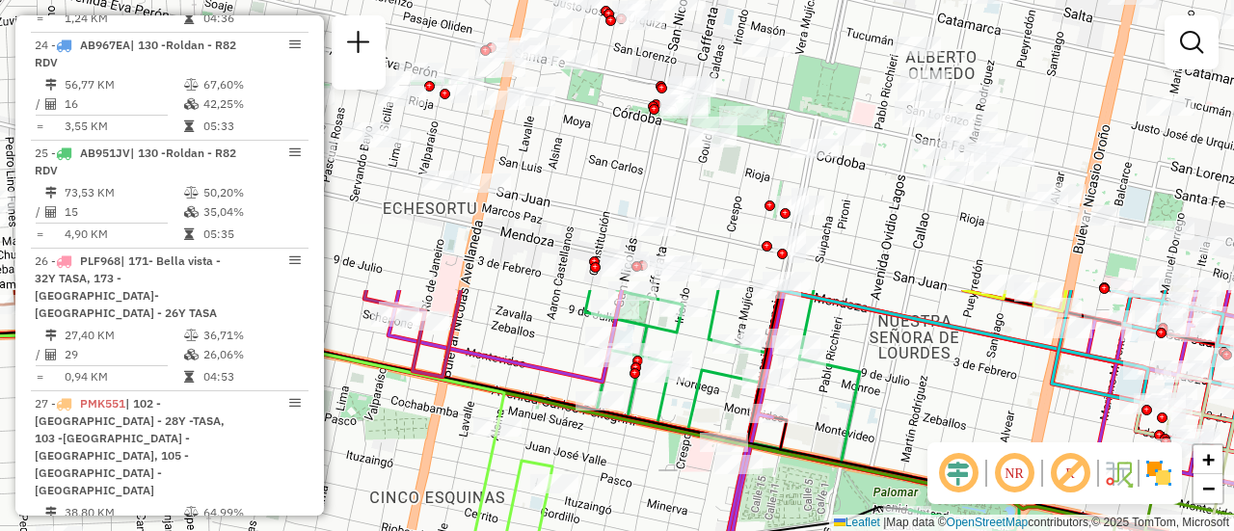
drag, startPoint x: 943, startPoint y: 73, endPoint x: 1007, endPoint y: 389, distance: 321.7
click at [1004, 429] on div "Rota 26 - Placa PLF968 0000460499 - LUISGONZALESFLORENCIANELLY Janela de atendi…" at bounding box center [617, 265] width 1234 height 531
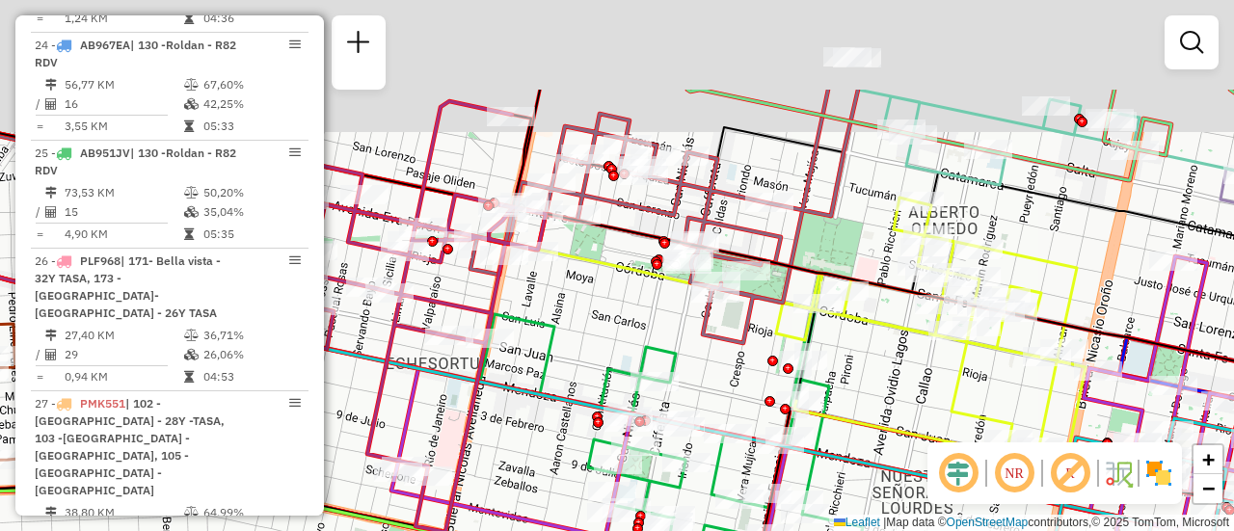
drag, startPoint x: 903, startPoint y: 228, endPoint x: 907, endPoint y: 450, distance: 222.8
click at [899, 472] on div "Rota 26 - Placa PLF968 0000460499 - LUISGONZALESFLORENCIANELLY Janela de atendi…" at bounding box center [617, 265] width 1234 height 531
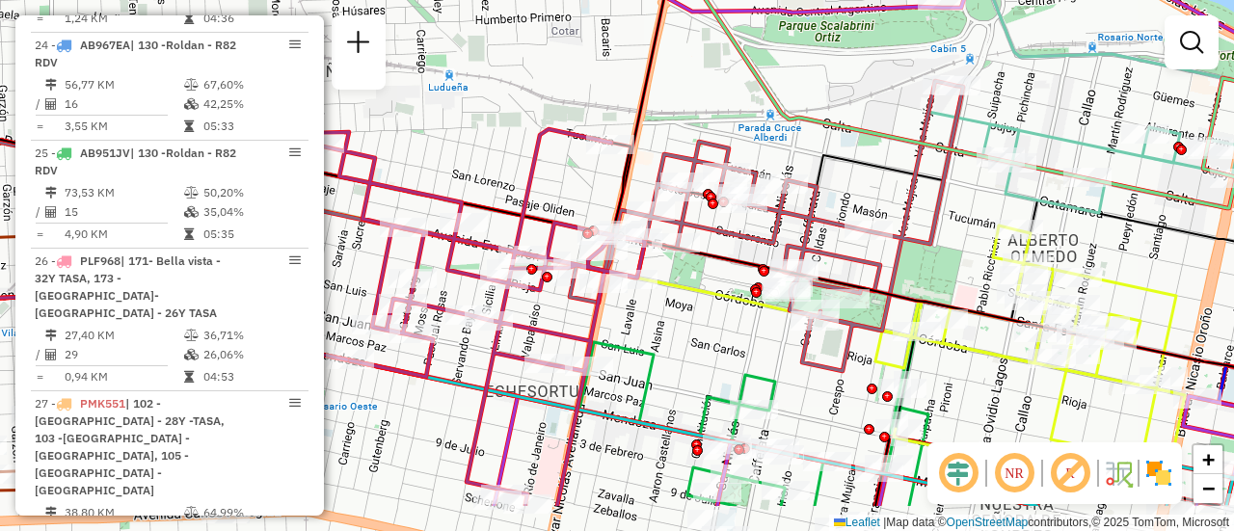
drag, startPoint x: 1048, startPoint y: 306, endPoint x: 1146, endPoint y: 199, distance: 144.7
click at [1146, 202] on icon at bounding box center [719, 227] width 1481 height 185
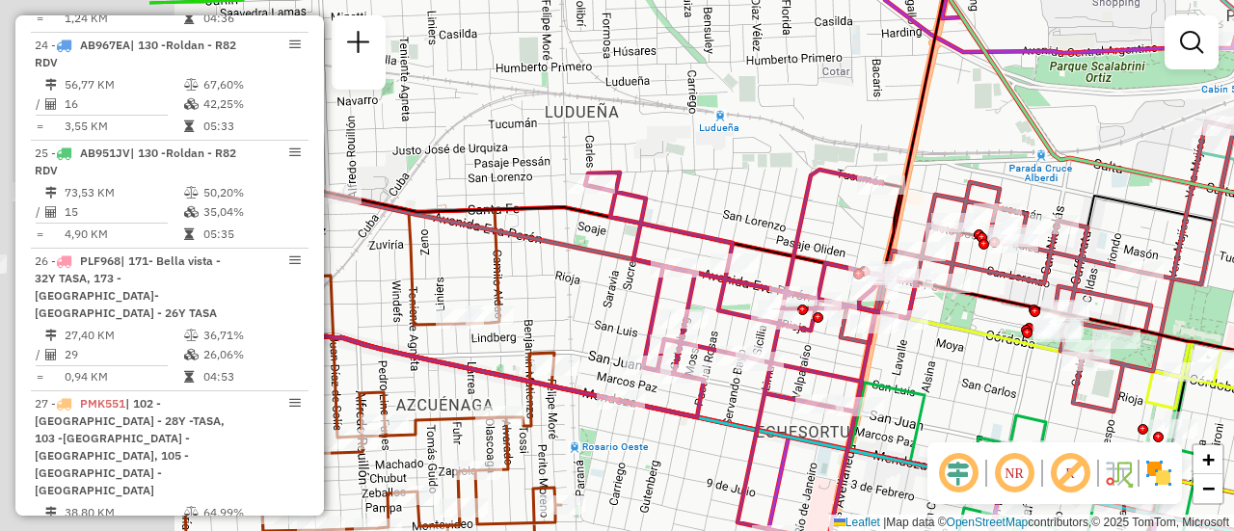
drag, startPoint x: 680, startPoint y: 339, endPoint x: 1233, endPoint y: 407, distance: 557.6
click at [1158, 410] on div "Rota 26 - Placa PLF968 0000460499 - LUISGONZALESFLORENCIANELLY Janela de atendi…" at bounding box center [617, 265] width 1234 height 531
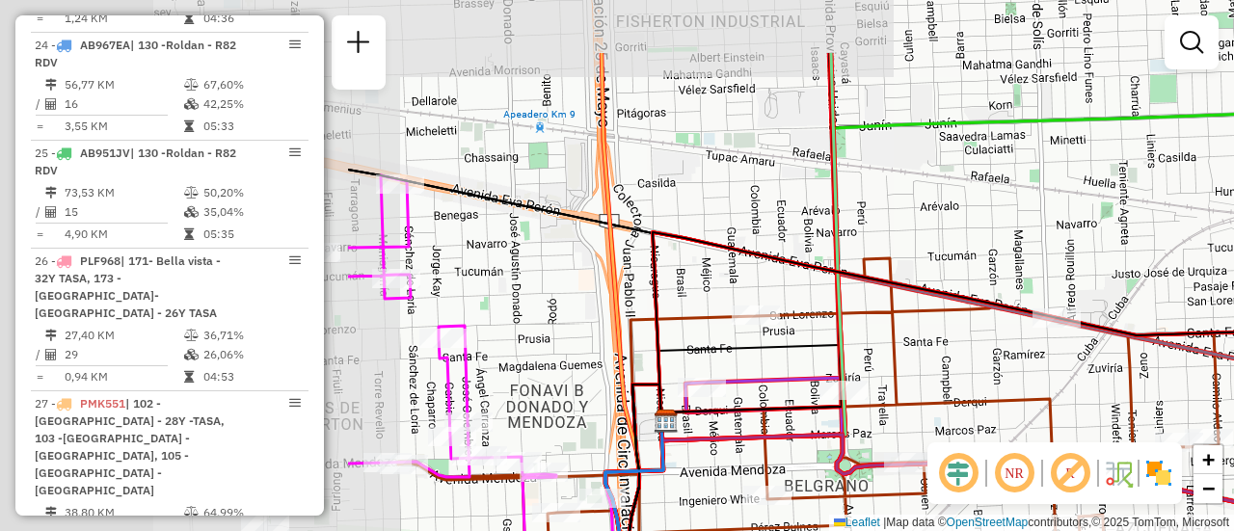
drag, startPoint x: 476, startPoint y: 256, endPoint x: 1133, endPoint y: 356, distance: 664.3
click at [1043, 369] on div "Rota 26 - Placa PLF968 0000460499 - LUISGONZALESFLORENCIANELLY Janela de atendi…" at bounding box center [617, 265] width 1234 height 531
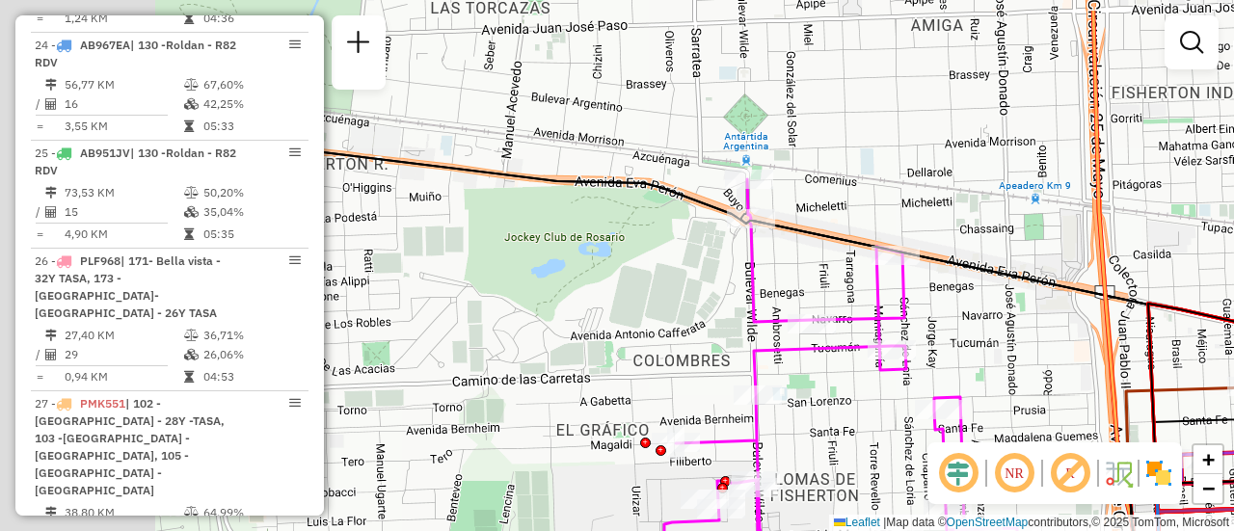
drag, startPoint x: 580, startPoint y: 276, endPoint x: 1094, endPoint y: 337, distance: 518.6
click at [1054, 341] on div "Rota 26 - Placa PLF968 0000460499 - LUISGONZALESFLORENCIANELLY Janela de atendi…" at bounding box center [617, 265] width 1234 height 531
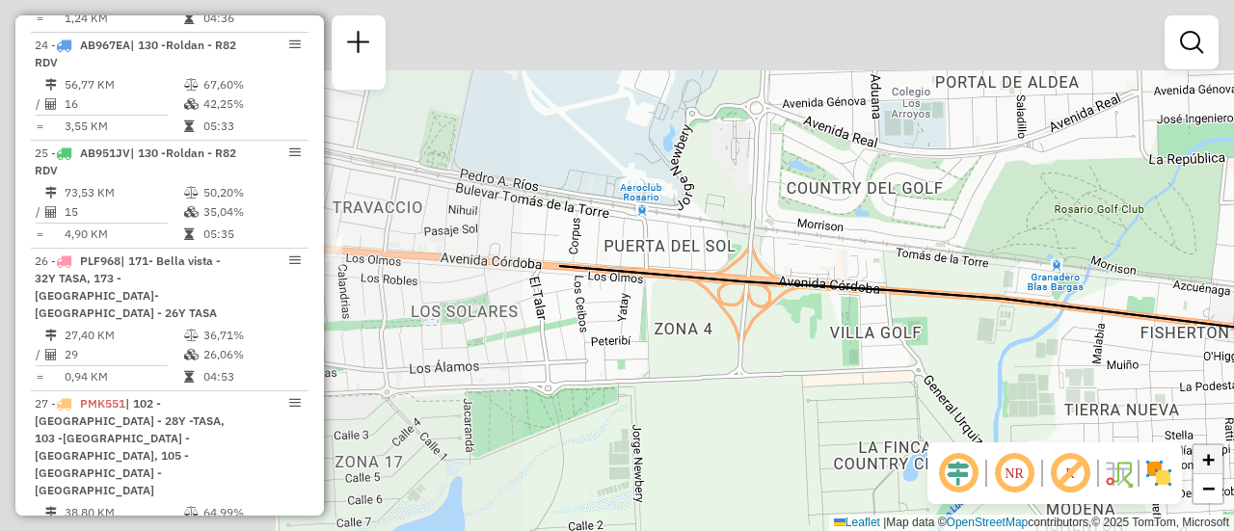
drag, startPoint x: 502, startPoint y: 277, endPoint x: 1216, endPoint y: 446, distance: 733.5
click at [1233, 458] on div "Rota 26 - Placa PLF968 0000460499 - LUISGONZALESFLORENCIANELLY Janela de atendi…" at bounding box center [617, 265] width 1234 height 531
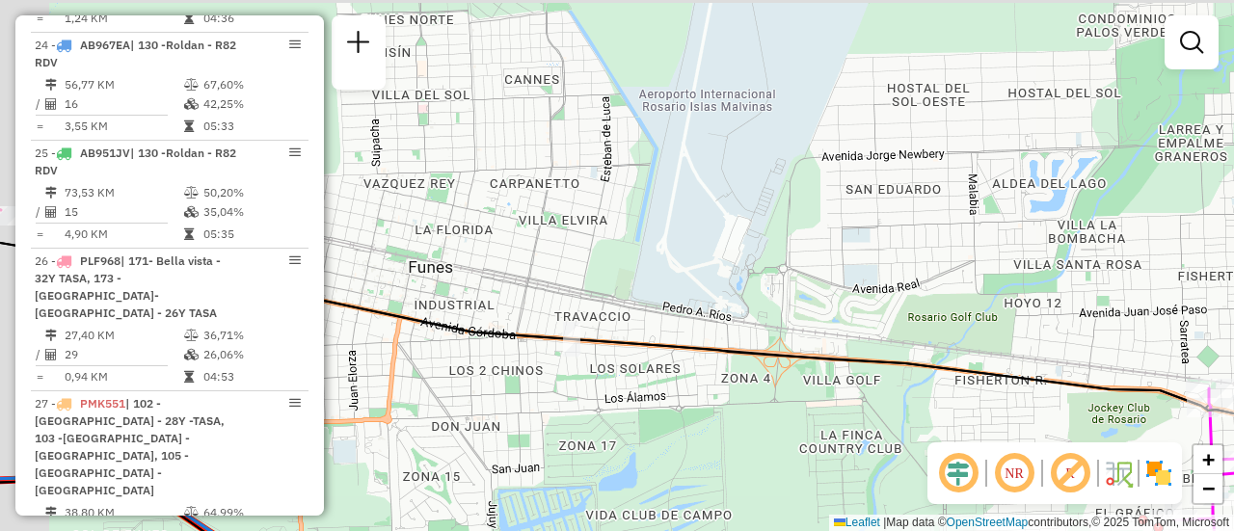
drag, startPoint x: 491, startPoint y: 354, endPoint x: 1188, endPoint y: 415, distance: 699.8
click at [1154, 414] on div "Rota 26 - Placa PLF968 0000460499 - LUISGONZALESFLORENCIANELLY Janela de atendi…" at bounding box center [617, 265] width 1234 height 531
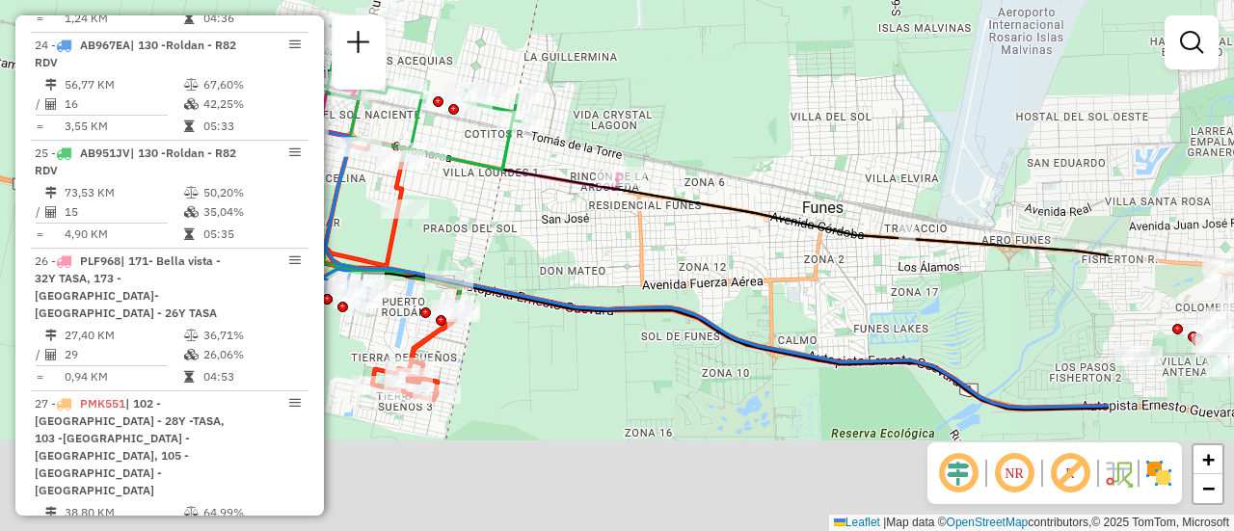
drag, startPoint x: 795, startPoint y: 360, endPoint x: 495, endPoint y: 217, distance: 332.1
click at [502, 218] on div "Rota 26 - Placa PLF968 0000460499 - LUISGONZALESFLORENCIANELLY Janela de atendi…" at bounding box center [617, 265] width 1234 height 531
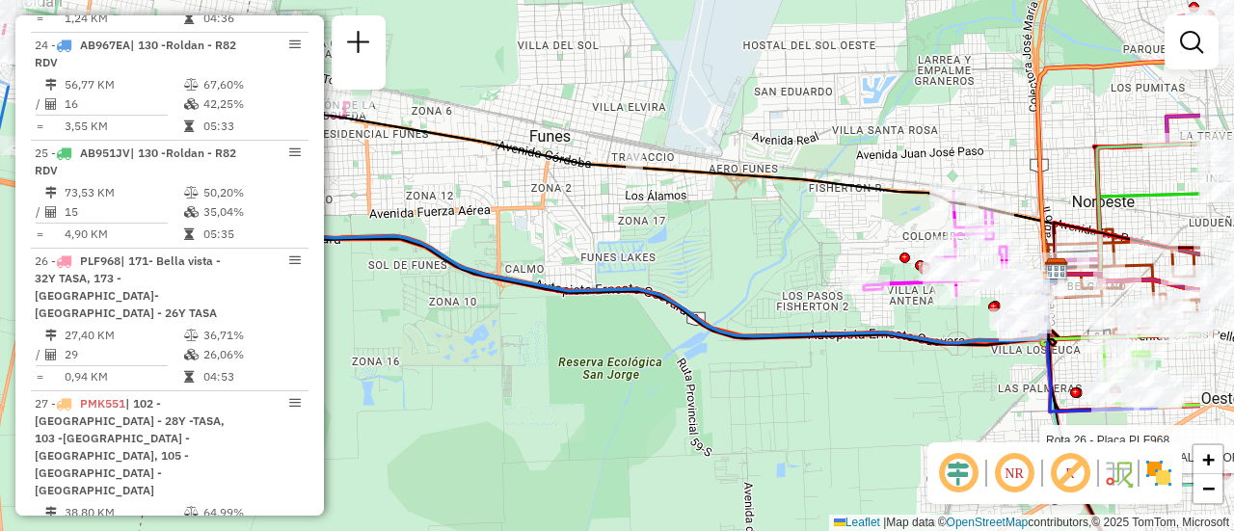
drag, startPoint x: 855, startPoint y: 255, endPoint x: 654, endPoint y: 230, distance: 203.0
click at [656, 226] on div "Rota 26 - Placa PLF968 0000460499 - LUISGONZALESFLORENCIANELLY Janela de atendi…" at bounding box center [617, 265] width 1234 height 531
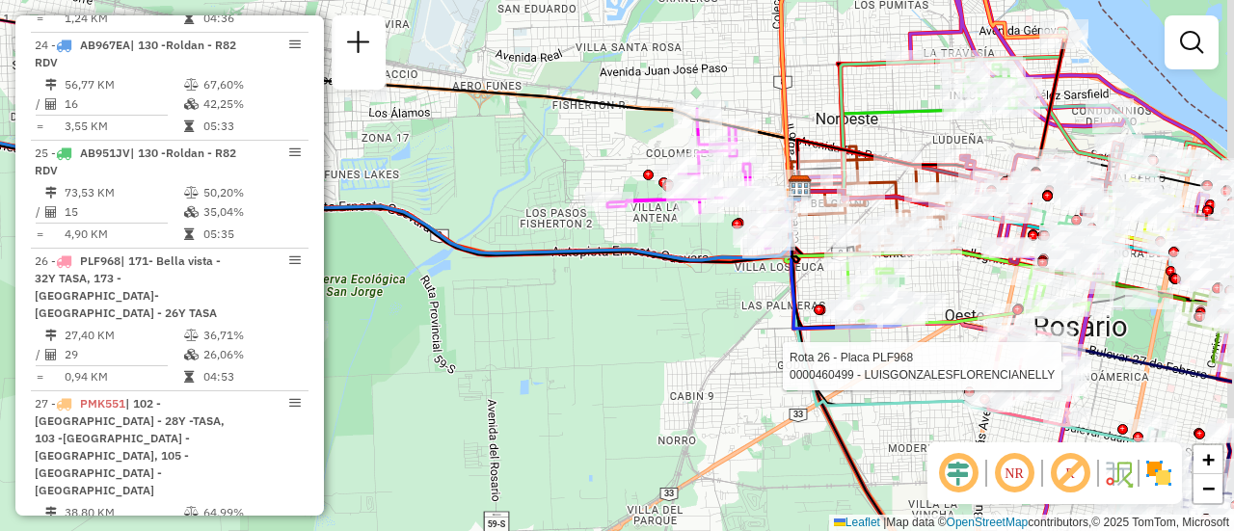
drag, startPoint x: 753, startPoint y: 412, endPoint x: 562, endPoint y: 321, distance: 211.3
click at [567, 325] on div "Rota 26 - Placa PLF968 0000460499 - LUISGONZALESFLORENCIANELLY Janela de atendi…" at bounding box center [617, 265] width 1234 height 531
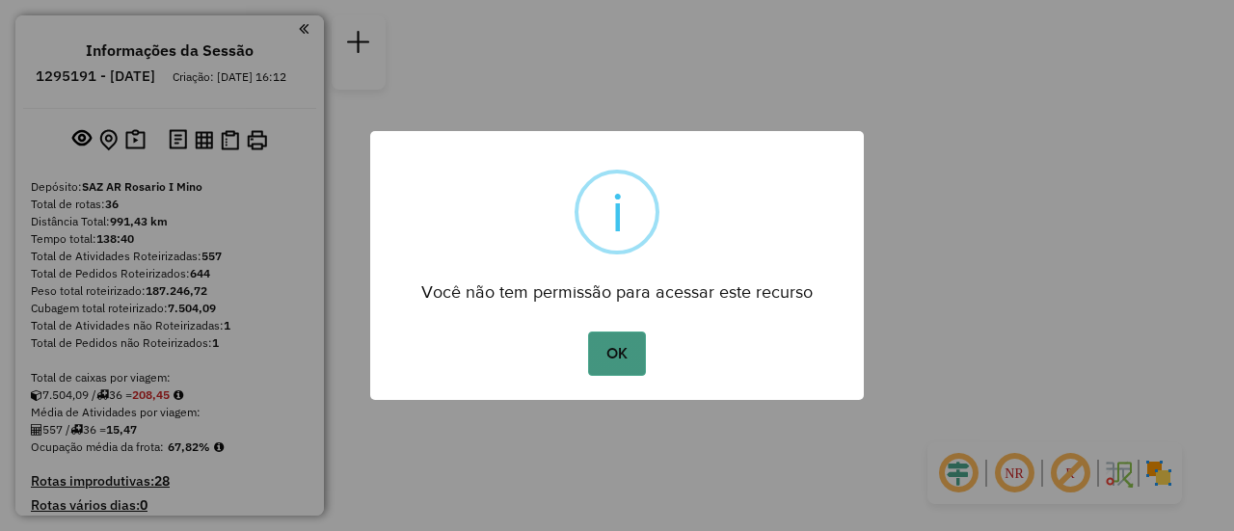
click at [608, 343] on button "OK" at bounding box center [616, 354] width 57 height 44
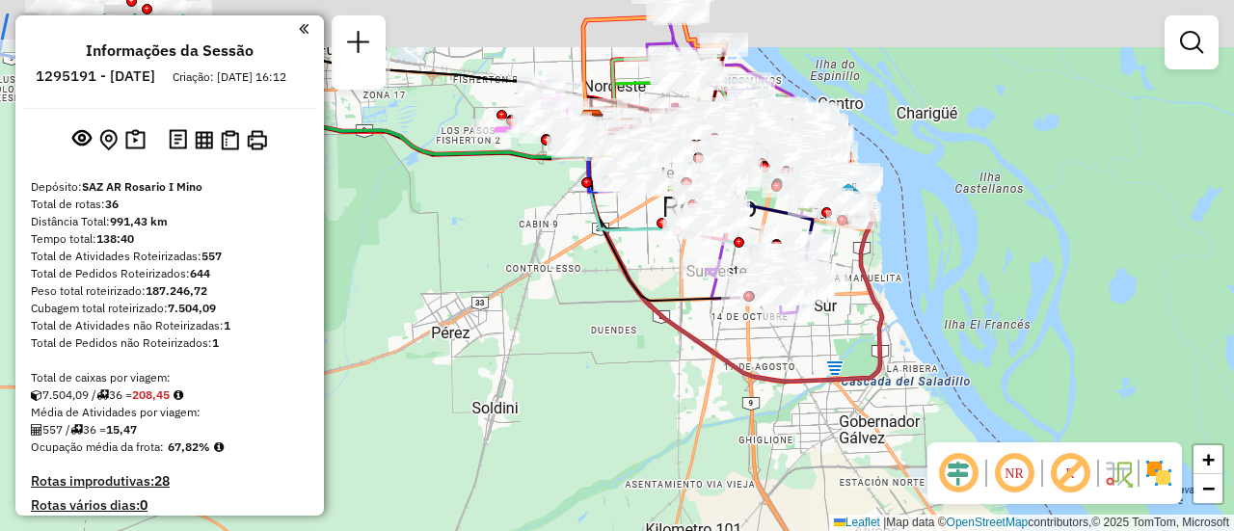
drag, startPoint x: 647, startPoint y: 237, endPoint x: 660, endPoint y: 299, distance: 63.0
click at [660, 299] on div "Janela de atendimento Grade de atendimento Capacidade Transportadoras Veículos …" at bounding box center [617, 265] width 1234 height 531
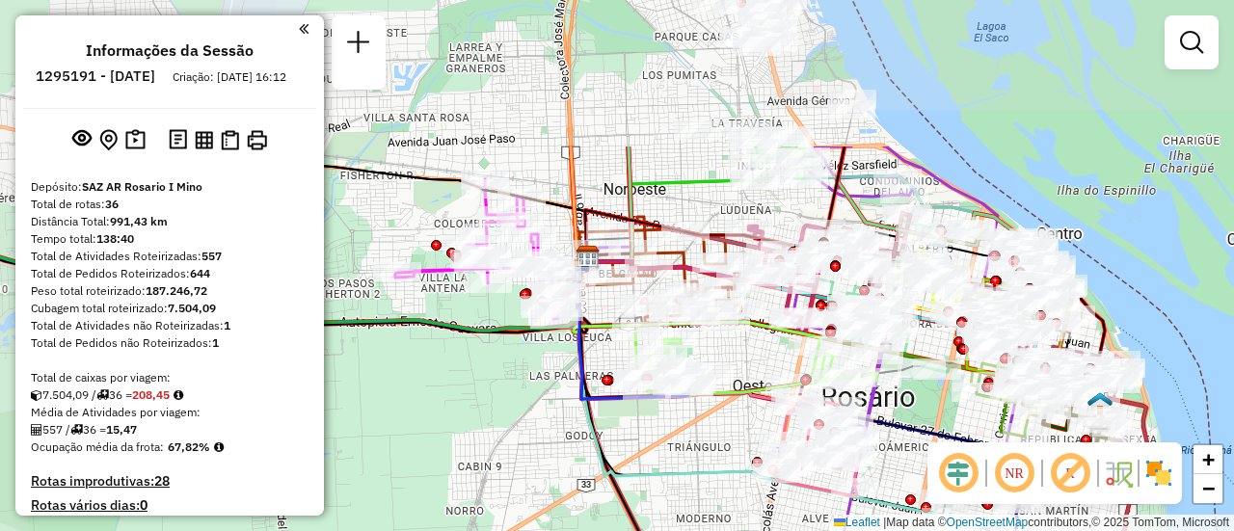
drag, startPoint x: 715, startPoint y: 155, endPoint x: 750, endPoint y: 356, distance: 203.5
click at [750, 356] on div "Janela de atendimento Grade de atendimento Capacidade Transportadoras Veículos …" at bounding box center [617, 265] width 1234 height 531
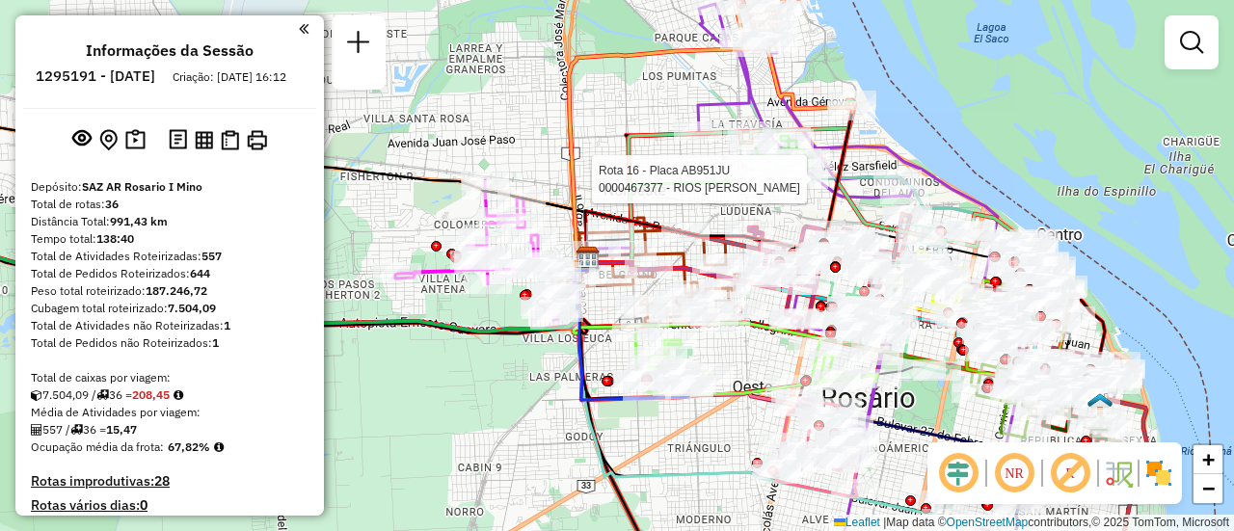
select select "**********"
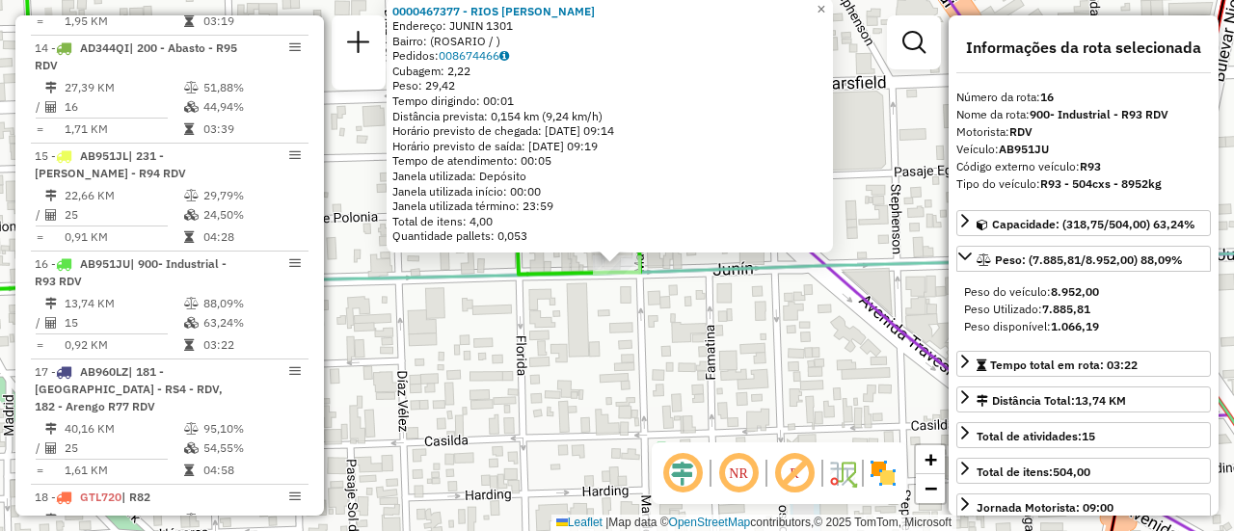
scroll to position [2359, 0]
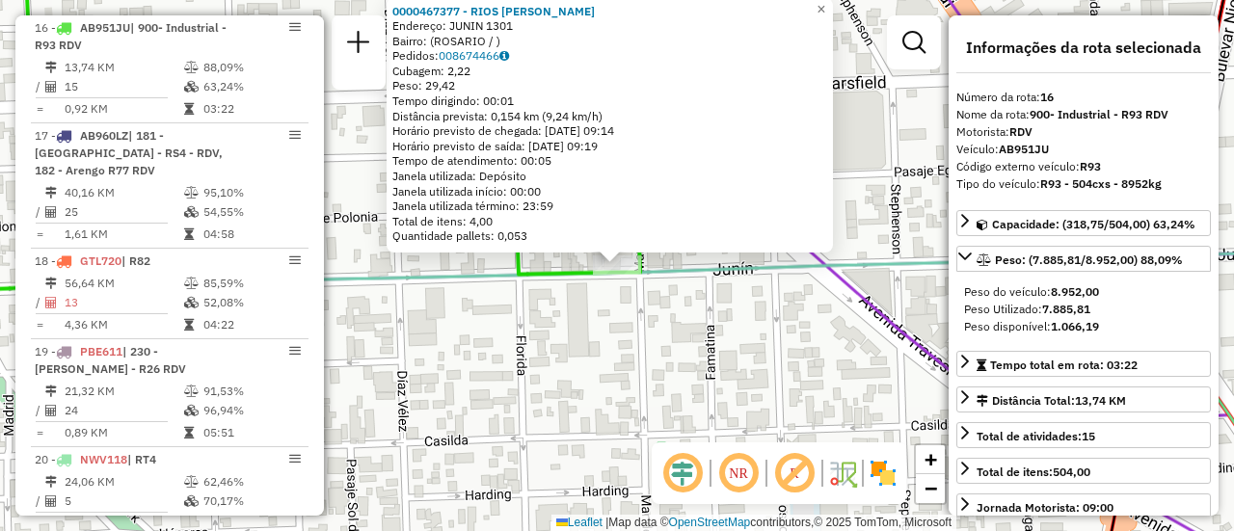
click at [709, 367] on div "0000467377 - RIOS RITA GRACIELA Endereço: JUNIN 1301 Bairro: (ROSARIO / ) Pedid…" at bounding box center [617, 265] width 1234 height 531
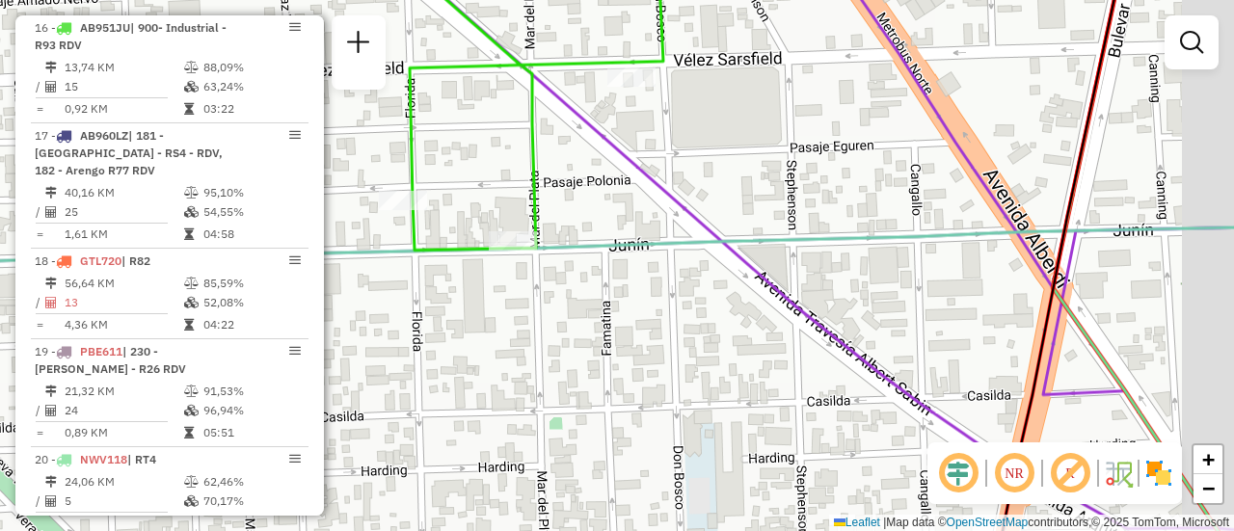
drag, startPoint x: 866, startPoint y: 202, endPoint x: 499, endPoint y: 149, distance: 370.2
click at [486, 145] on div "Janela de atendimento Grade de atendimento Capacidade Transportadoras Veículos …" at bounding box center [617, 265] width 1234 height 531
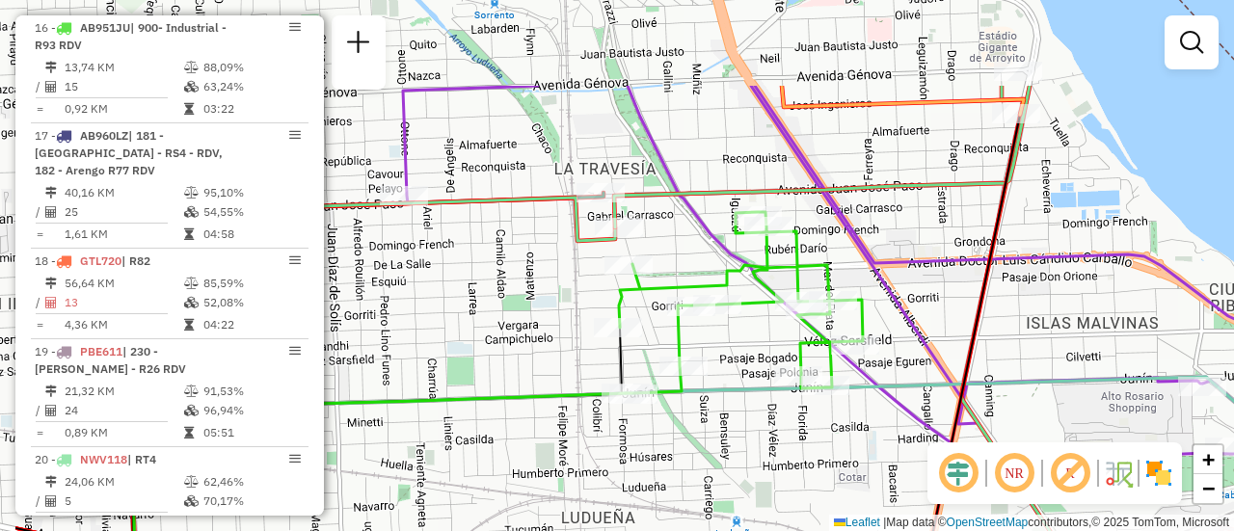
drag, startPoint x: 812, startPoint y: 352, endPoint x: 1018, endPoint y: 275, distance: 220.3
click at [952, 491] on hb-router-mapa "Informações da Sessão 1295191 - 16/10/2025 Criação: 15/10/2025 16:12 Depósito: …" at bounding box center [617, 265] width 1234 height 531
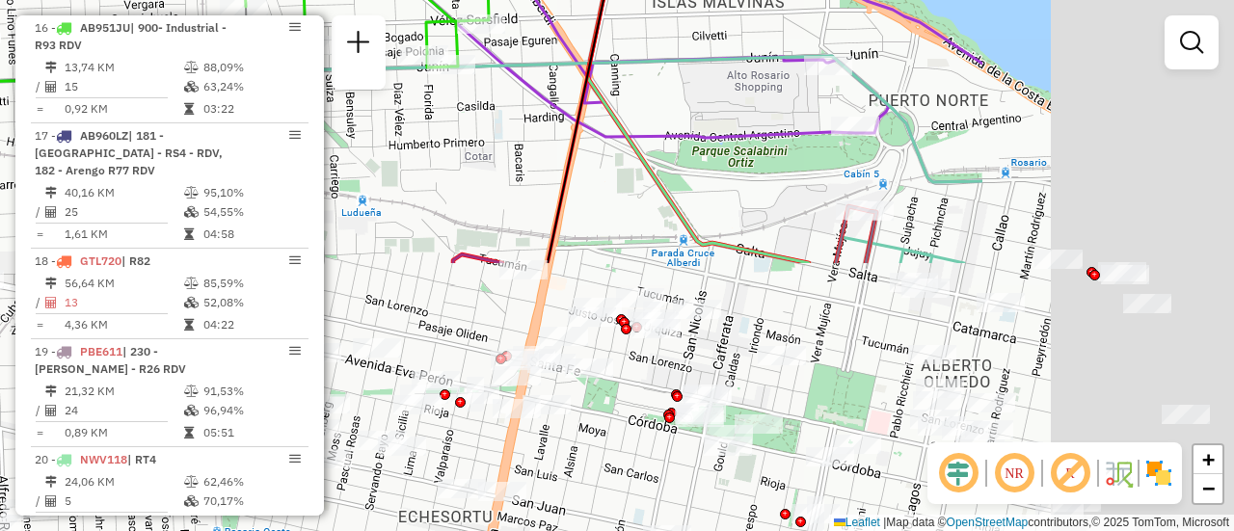
drag, startPoint x: 1092, startPoint y: 346, endPoint x: 708, endPoint y: 26, distance: 499.8
click at [688, 10] on div "Janela de atendimento Grade de atendimento Capacidade Transportadoras Veículos …" at bounding box center [617, 265] width 1234 height 531
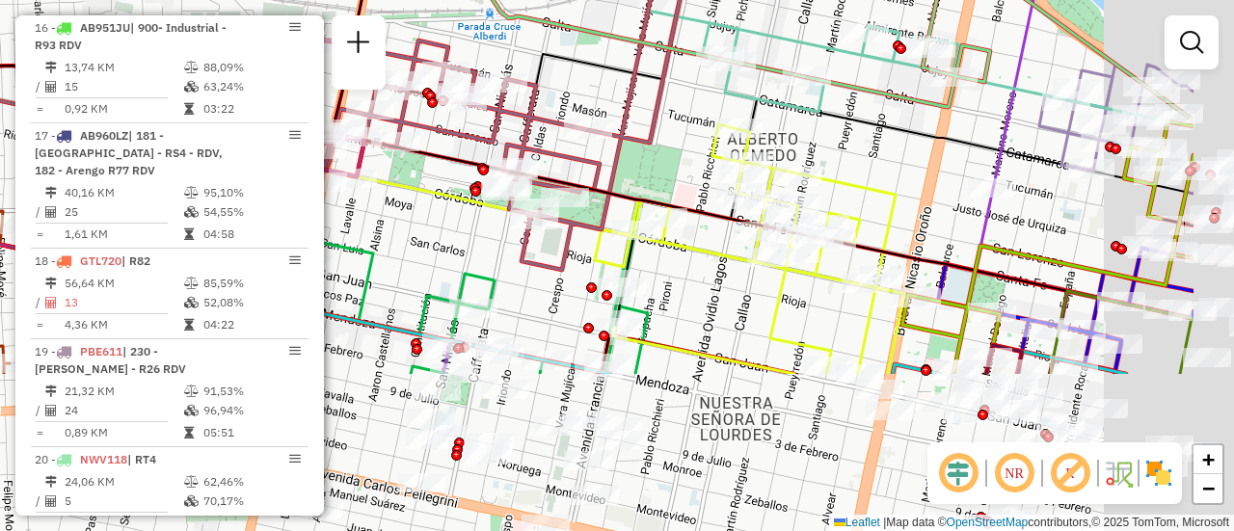
drag, startPoint x: 855, startPoint y: 320, endPoint x: 661, endPoint y: 67, distance: 319.0
click at [665, 73] on div "Janela de atendimento Grade de atendimento Capacidade Transportadoras Veículos …" at bounding box center [617, 265] width 1234 height 531
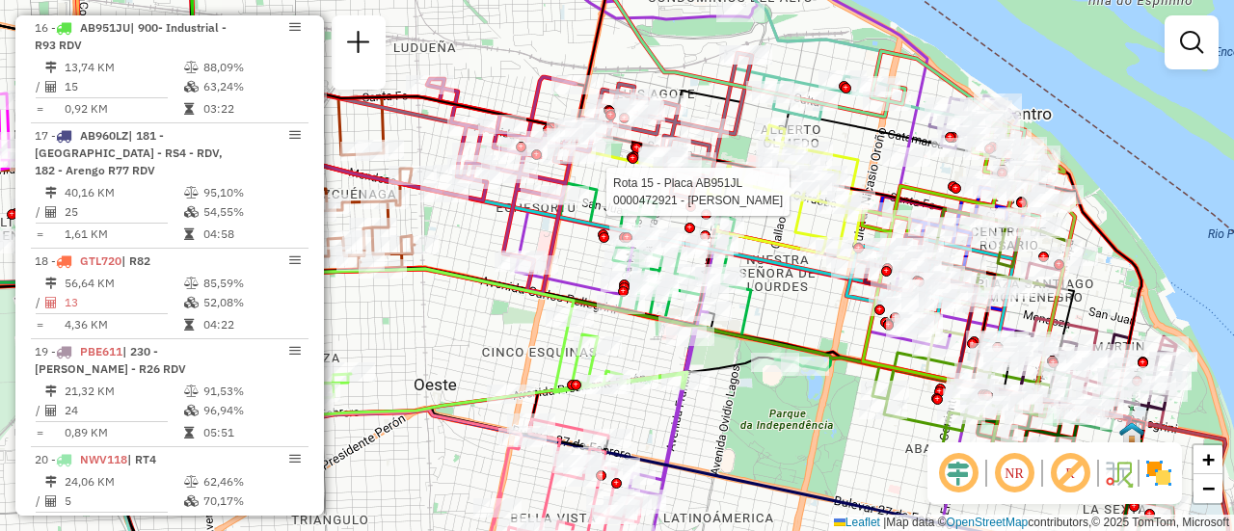
select select "**********"
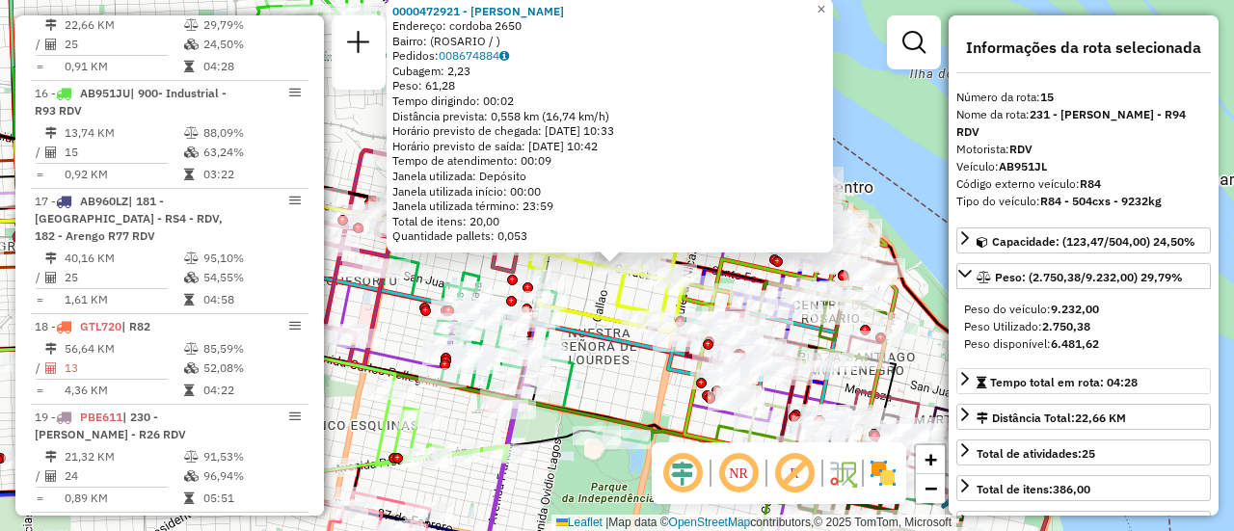
scroll to position [2251, 0]
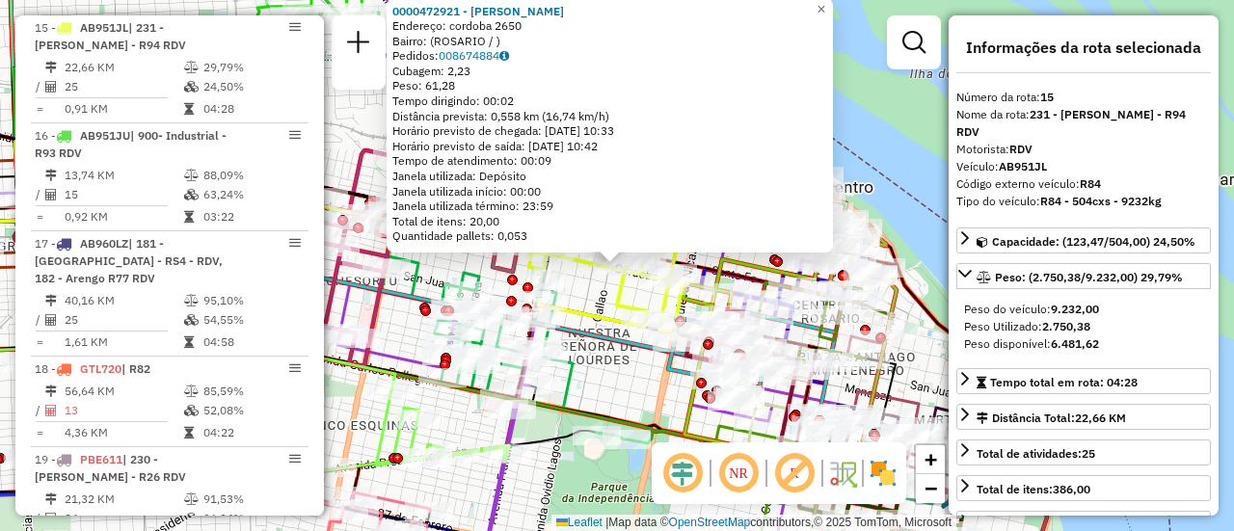
click at [627, 395] on div "0000472921 - WANG SILVINA AI Endereço: cordoba 2650 Bairro: (ROSARIO / ) Pedido…" at bounding box center [617, 265] width 1234 height 531
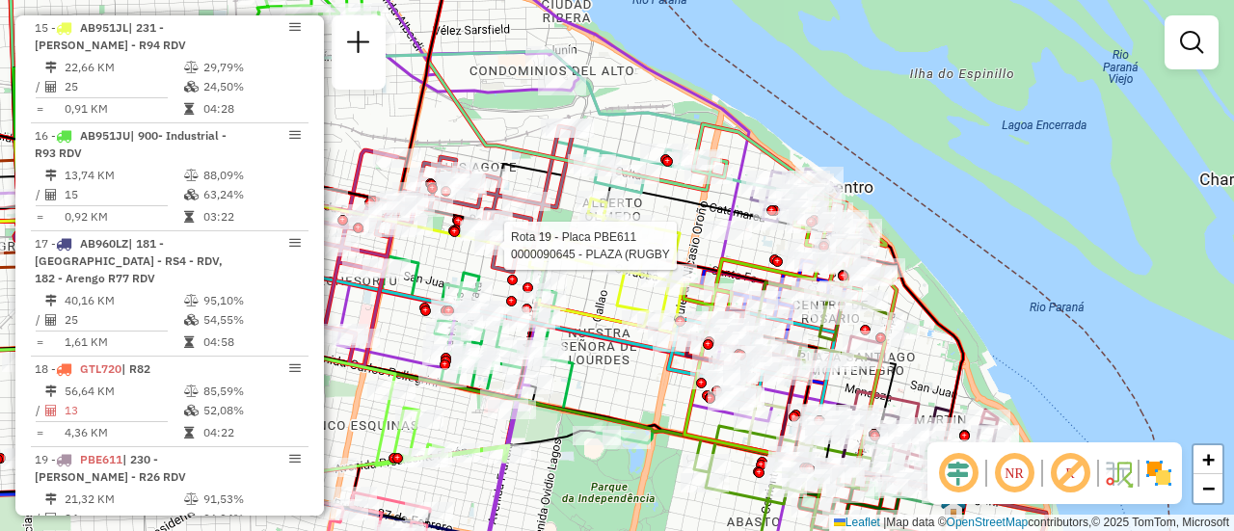
select select "**********"
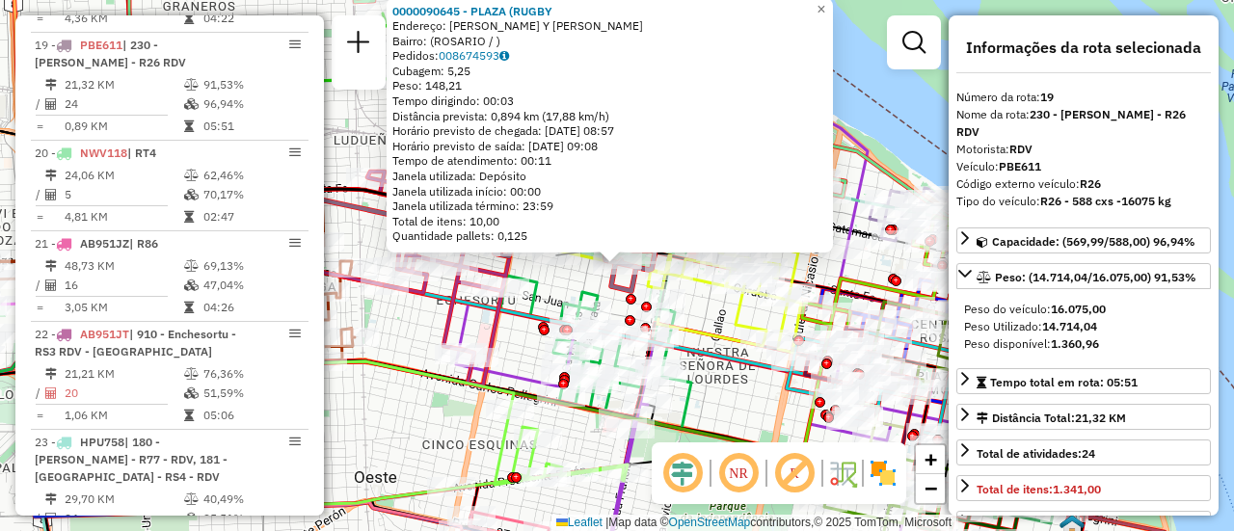
scroll to position [2665, 0]
click at [721, 407] on div "0000090645 - PLAZA (RUGBY Endereço: PJE GOULD Y CORDOBA Bairro: (ROSARIO / ) Pe…" at bounding box center [617, 265] width 1234 height 531
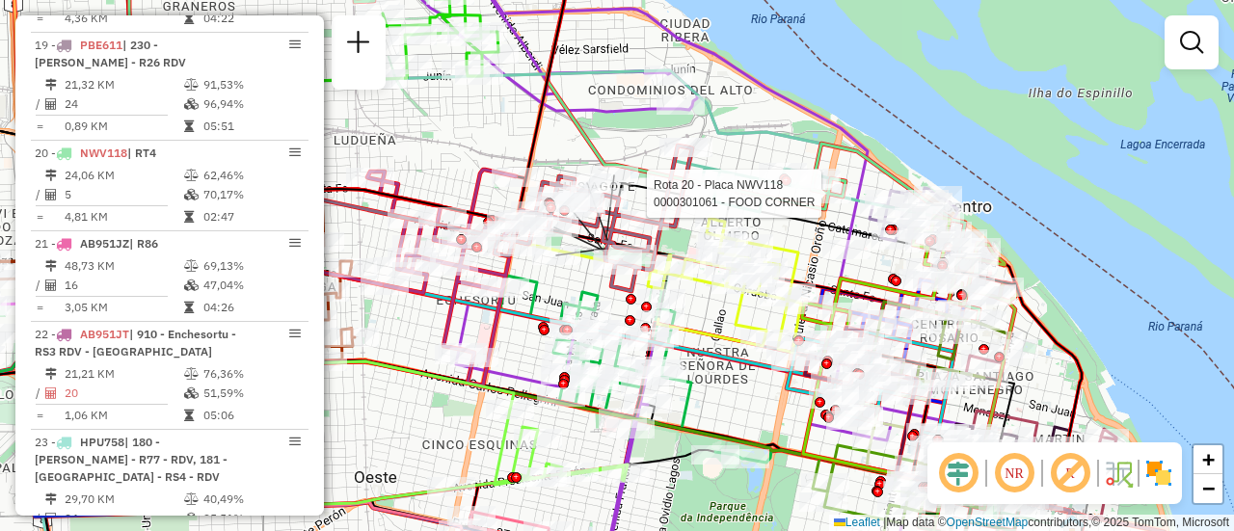
select select "**********"
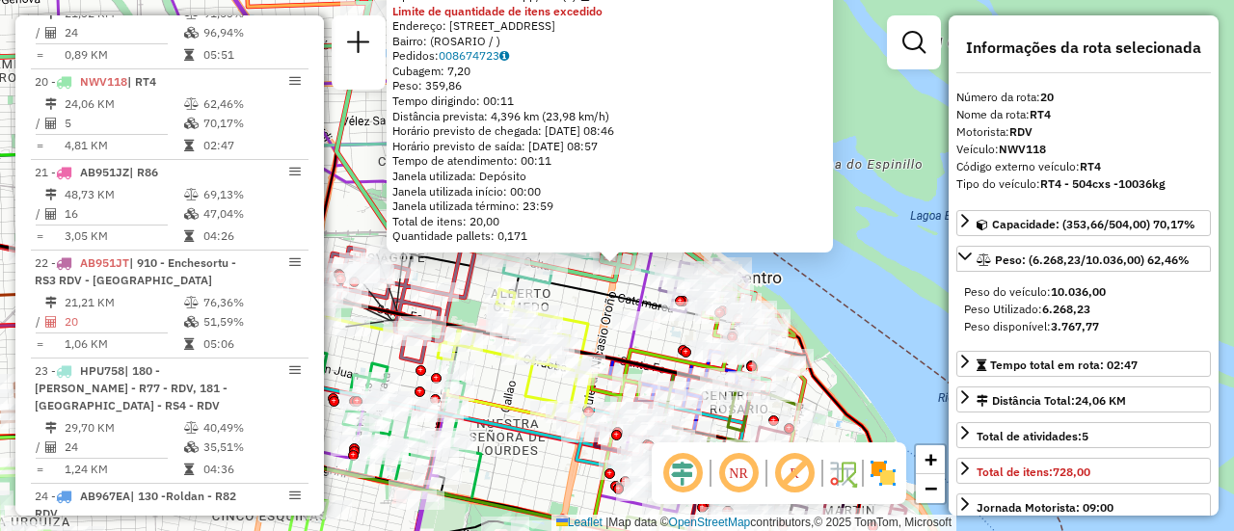
scroll to position [2773, 0]
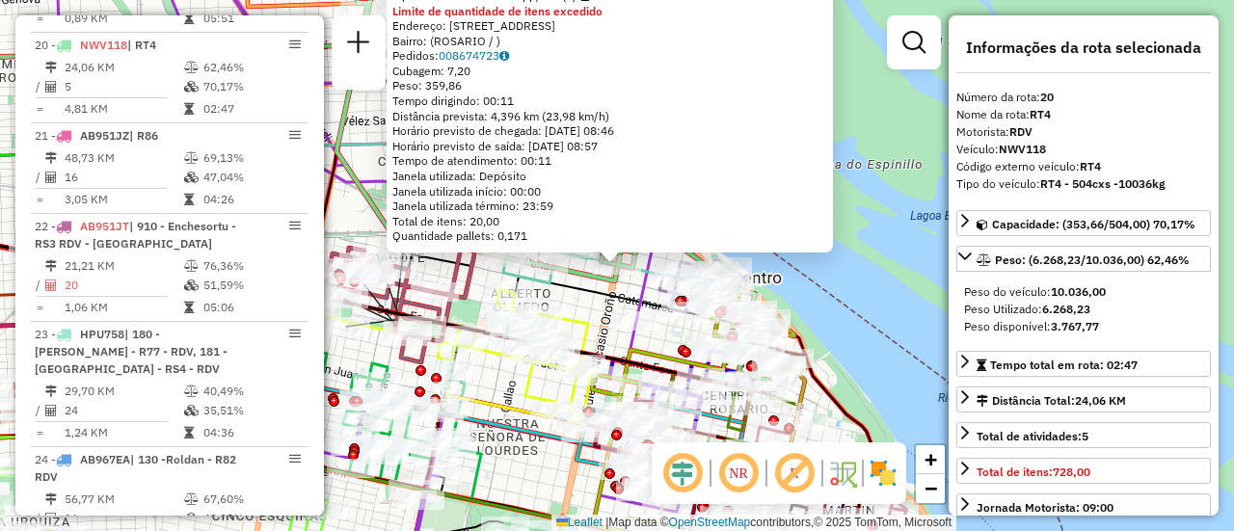
click at [586, 309] on div "0000301061 - FOOD CORNER Tipo de cliente: 80 - Chopp/VIP (C) Limite de quantida…" at bounding box center [617, 265] width 1234 height 531
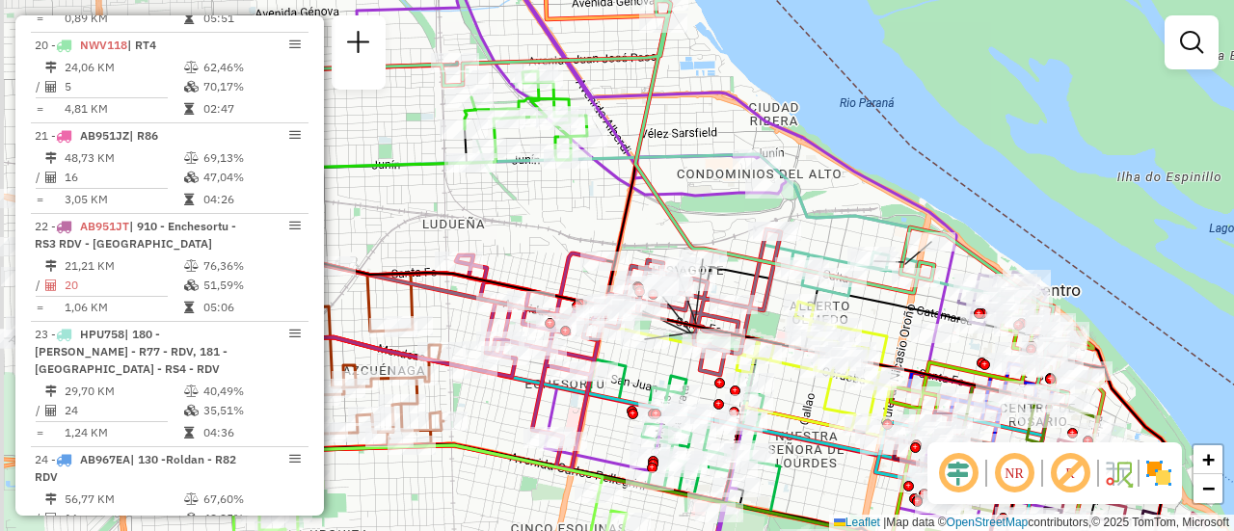
drag, startPoint x: 581, startPoint y: 309, endPoint x: 922, endPoint y: 323, distance: 340.7
click at [920, 323] on div "Janela de atendimento Grade de atendimento Capacidade Transportadoras Veículos …" at bounding box center [617, 265] width 1234 height 531
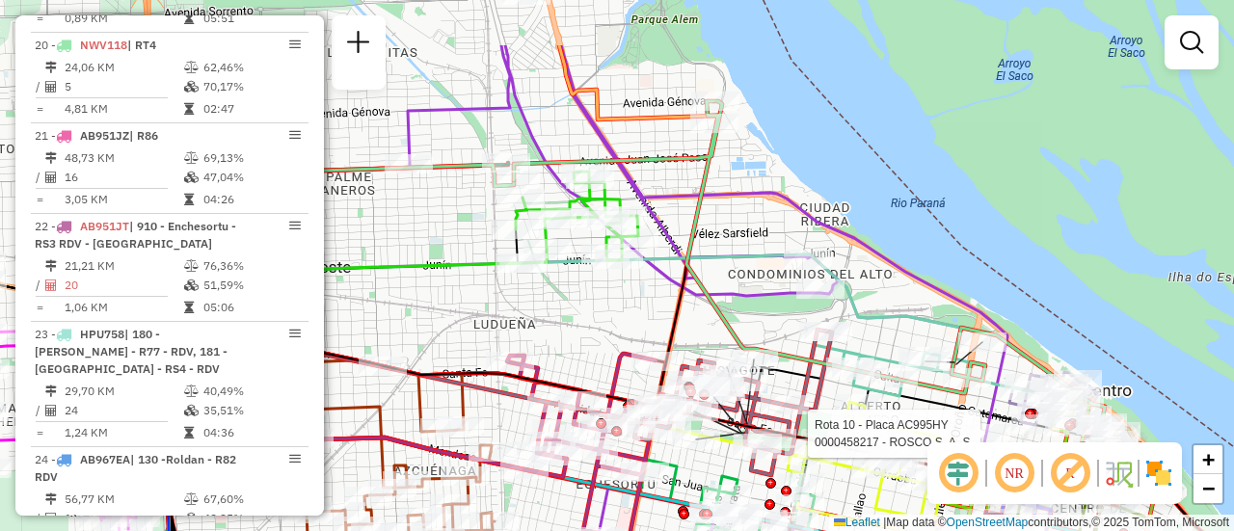
drag, startPoint x: 659, startPoint y: 250, endPoint x: 671, endPoint y: 306, distance: 57.3
click at [671, 306] on icon at bounding box center [448, 270] width 535 height 295
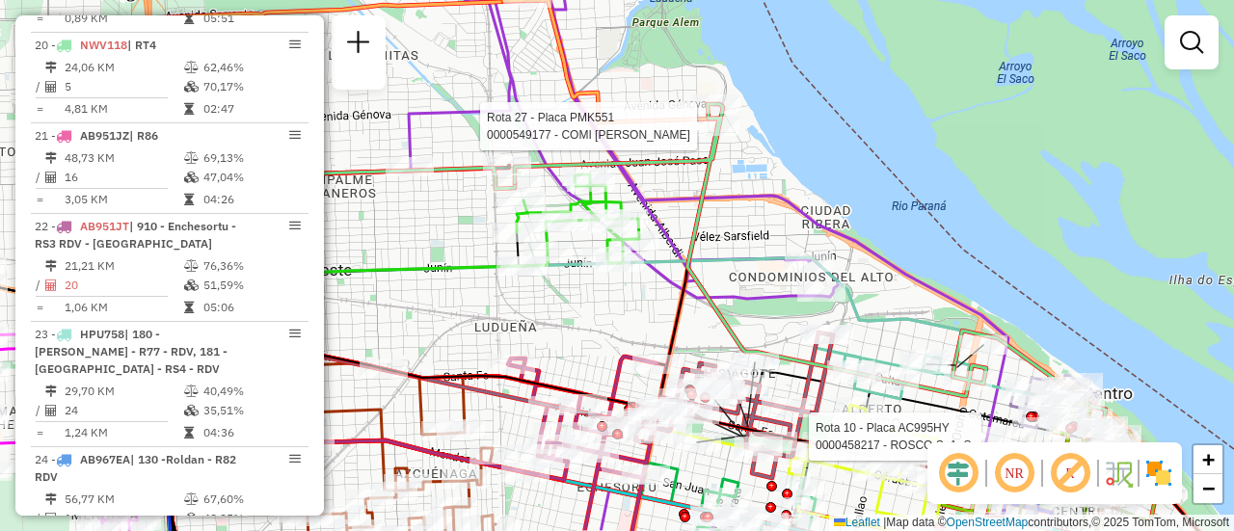
select select "**********"
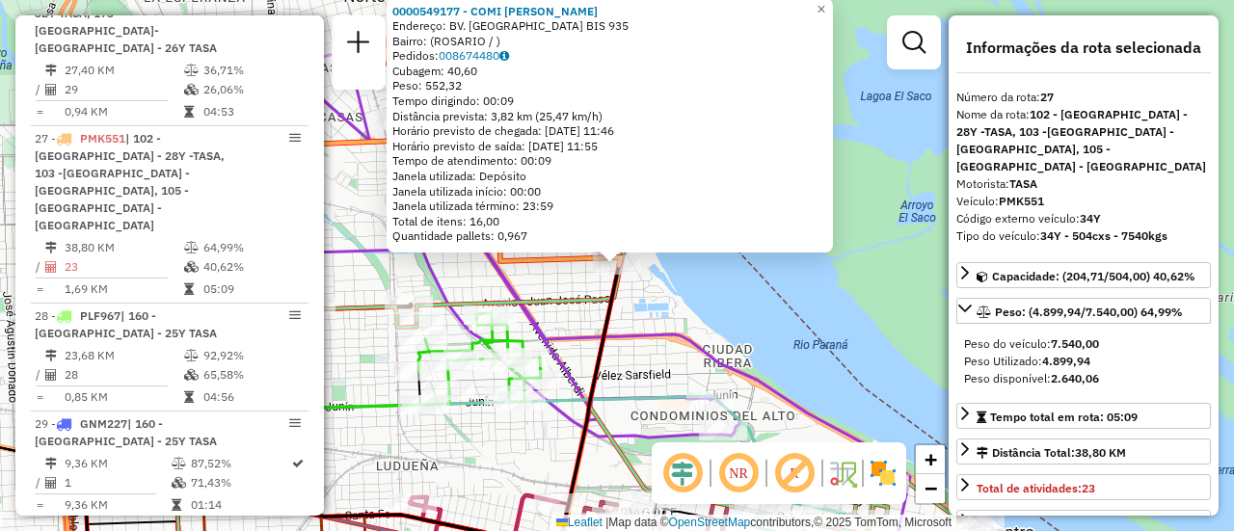
scroll to position [3529, 0]
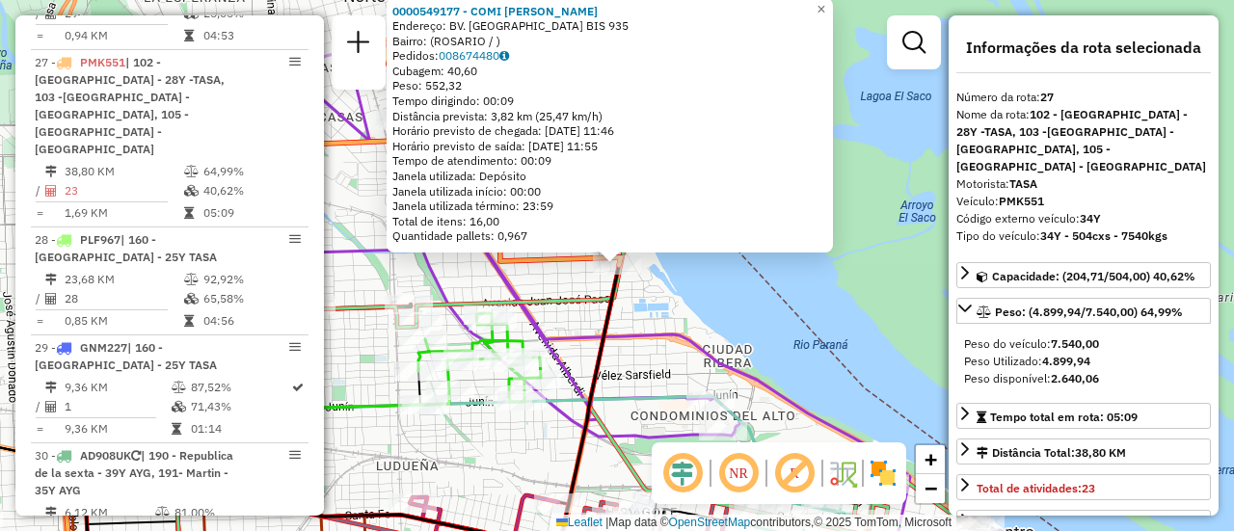
click at [663, 311] on div "0000549177 - COMI CARLOS MARCELO Endereço: BV. AVELLANEDA BIS 935 Bairro: (ROSA…" at bounding box center [617, 265] width 1234 height 531
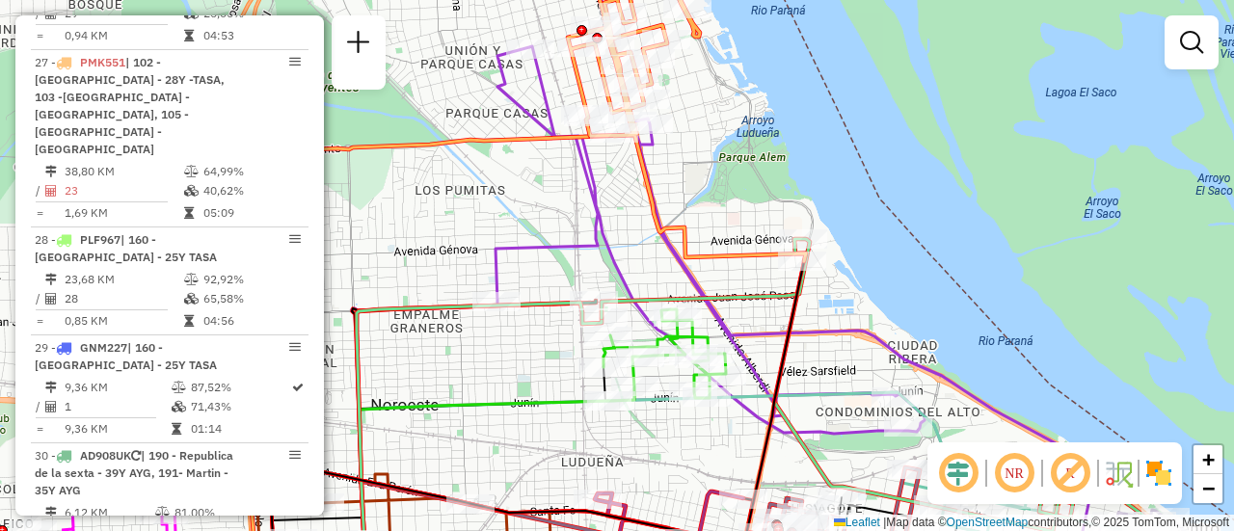
drag, startPoint x: 440, startPoint y: 249, endPoint x: 625, endPoint y: 245, distance: 185.2
click at [625, 245] on div "Janela de atendimento Grade de atendimento Capacidade Transportadoras Veículos …" at bounding box center [617, 265] width 1234 height 531
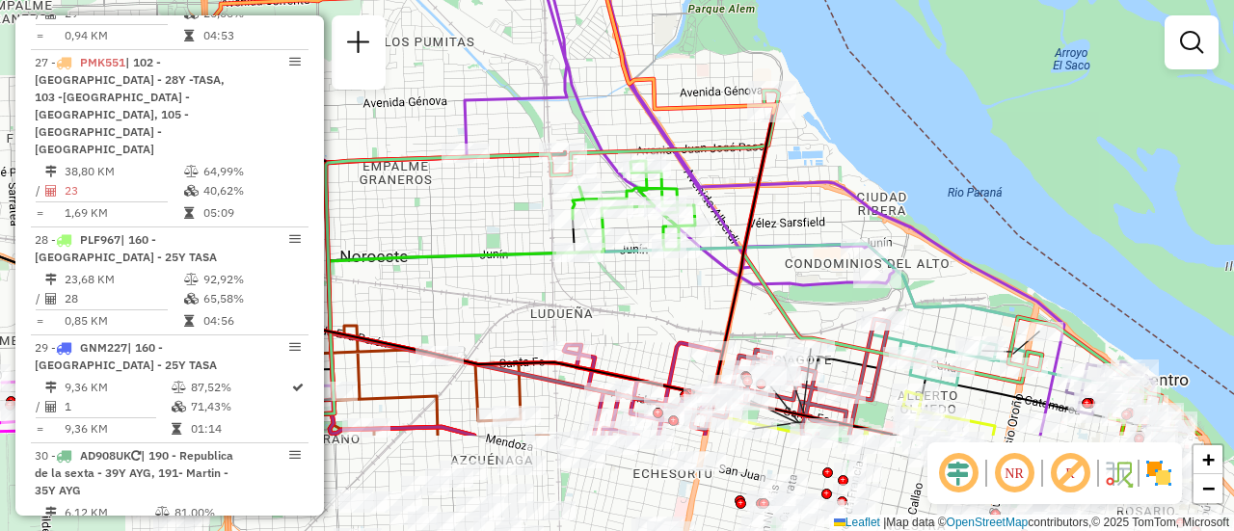
drag, startPoint x: 796, startPoint y: 376, endPoint x: 765, endPoint y: 189, distance: 189.8
click at [765, 189] on div "Janela de atendimento Grade de atendimento Capacidade Transportadoras Veículos …" at bounding box center [617, 265] width 1234 height 531
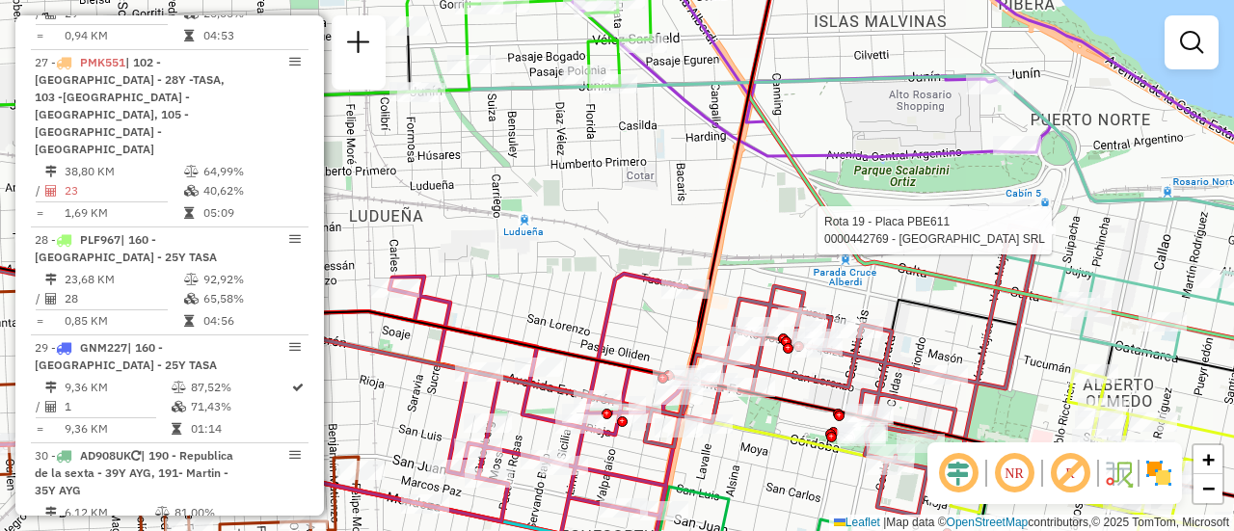
select select "**********"
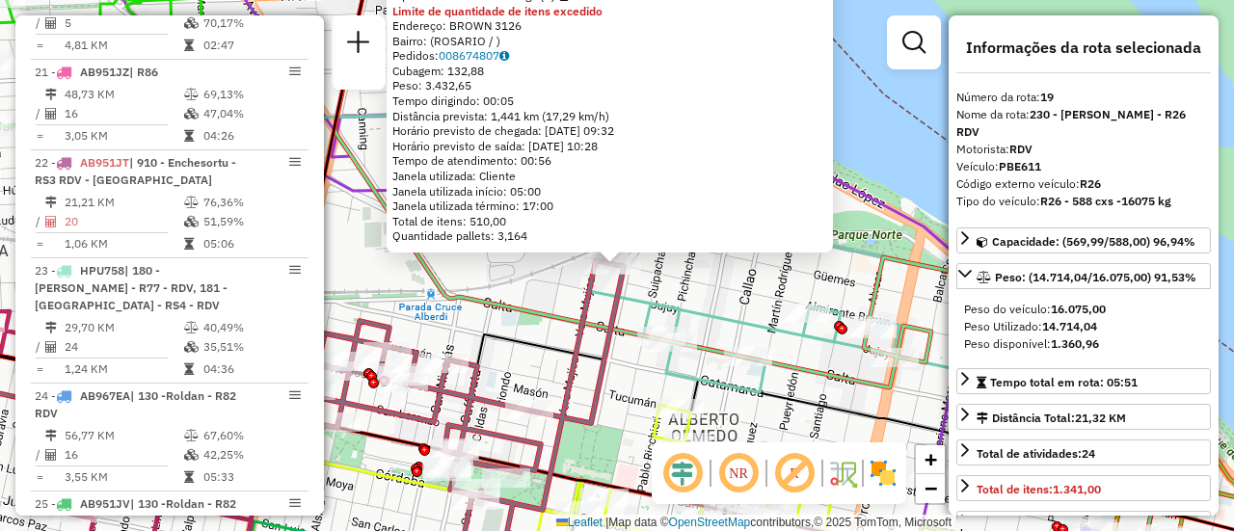
scroll to position [2665, 0]
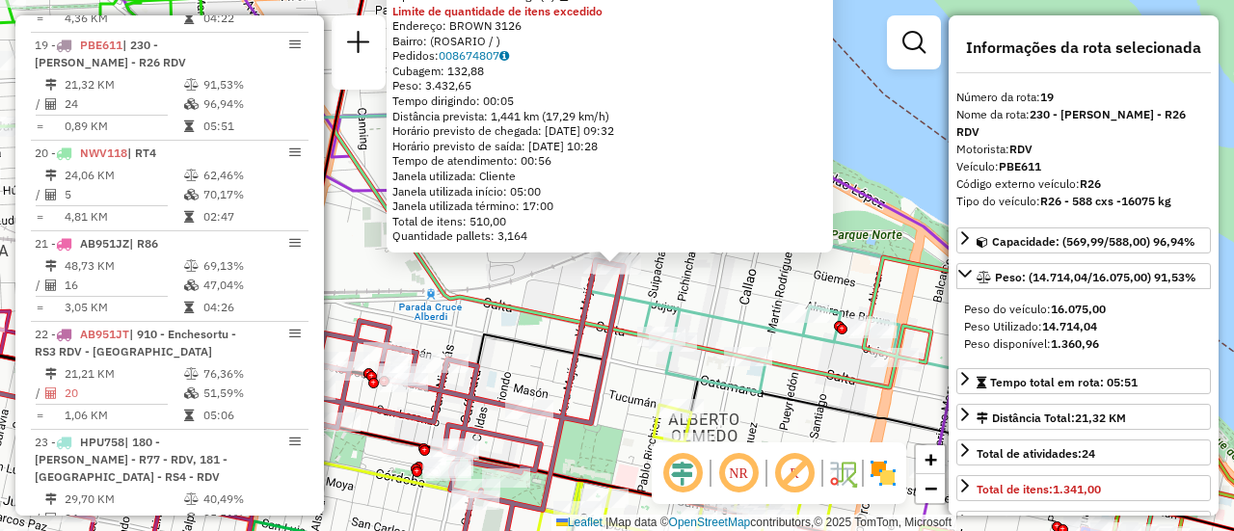
click at [532, 295] on div "0000442769 - GARDEN ISLAND SRL Tipo de cliente: 6 - Recarga (R) Limite de quant…" at bounding box center [617, 265] width 1234 height 531
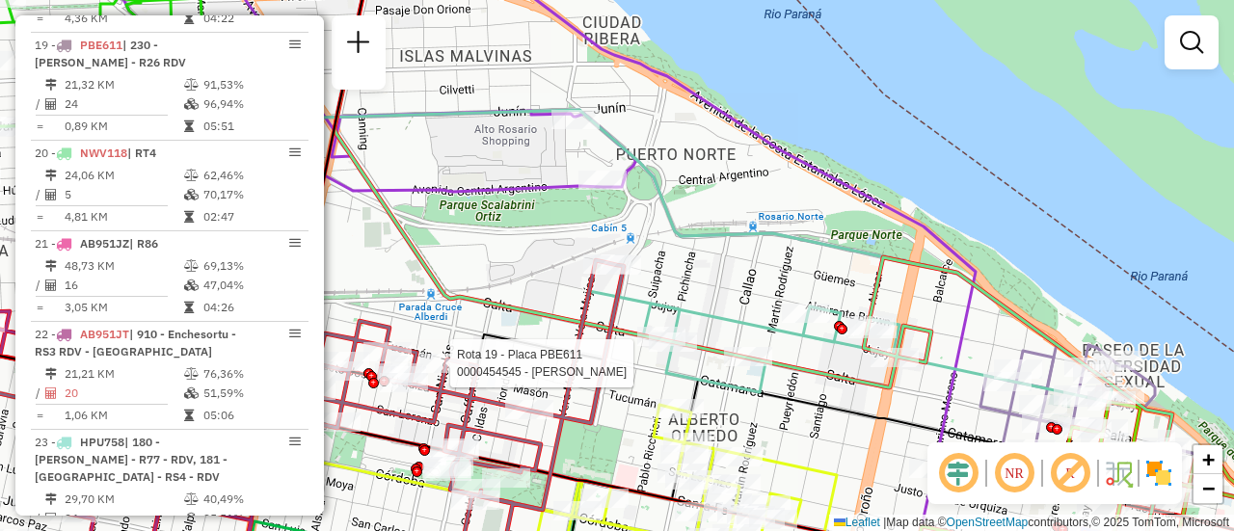
select select "**********"
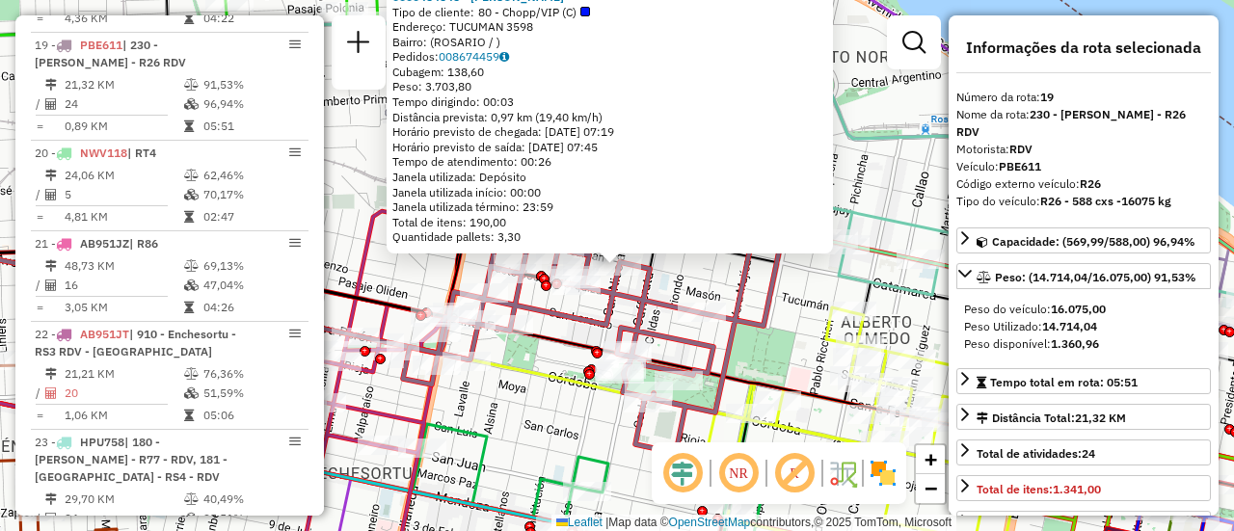
click at [800, 298] on div "0000454545 - GONZALEZ MAXIMILIANO JOSE Tipo de cliente: 80 - Chopp/VIP (C) Ende…" at bounding box center [617, 265] width 1234 height 531
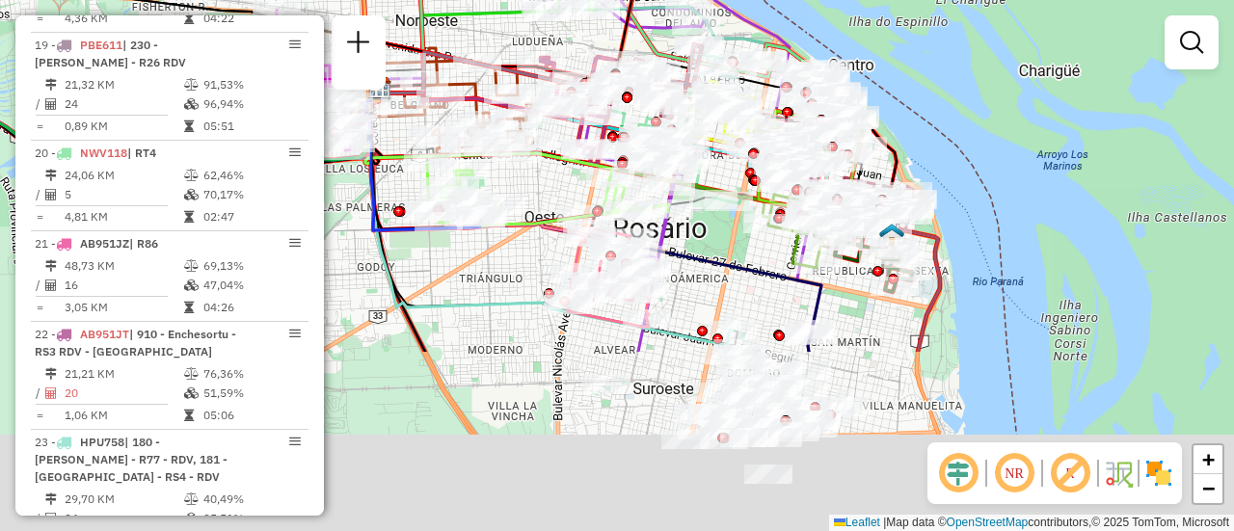
drag, startPoint x: 696, startPoint y: 470, endPoint x: 710, endPoint y: 221, distance: 249.1
click at [703, 224] on div "Janela de atendimento Grade de atendimento Capacidade Transportadoras Veículos …" at bounding box center [617, 265] width 1234 height 531
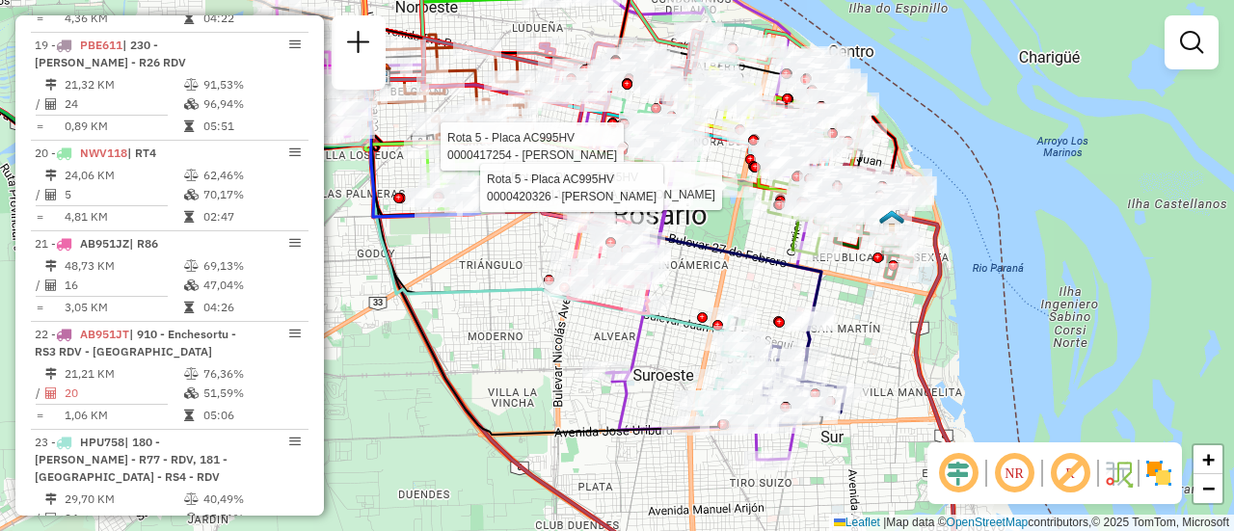
click at [762, 291] on div "Rota 5 - Placa AC995HV 0000417254 - COBELLI RUBEN MARCELO Rota 5 - Placa AC995H…" at bounding box center [617, 265] width 1234 height 531
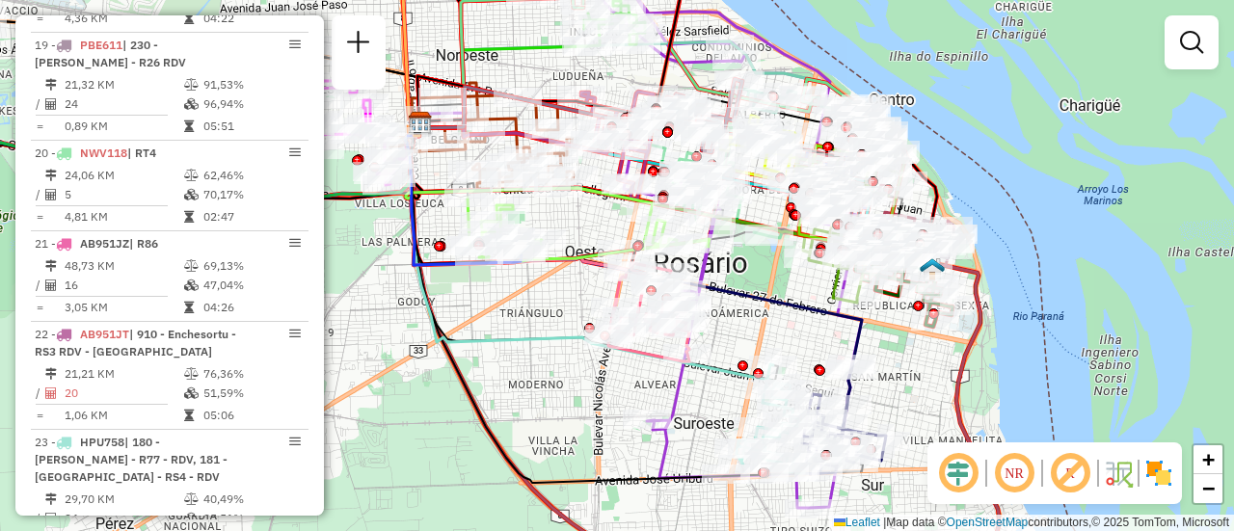
drag, startPoint x: 490, startPoint y: 317, endPoint x: 622, endPoint y: 421, distance: 168.2
click at [622, 421] on div "Janela de atendimento Grade de atendimento Capacidade Transportadoras Veículos …" at bounding box center [617, 265] width 1234 height 531
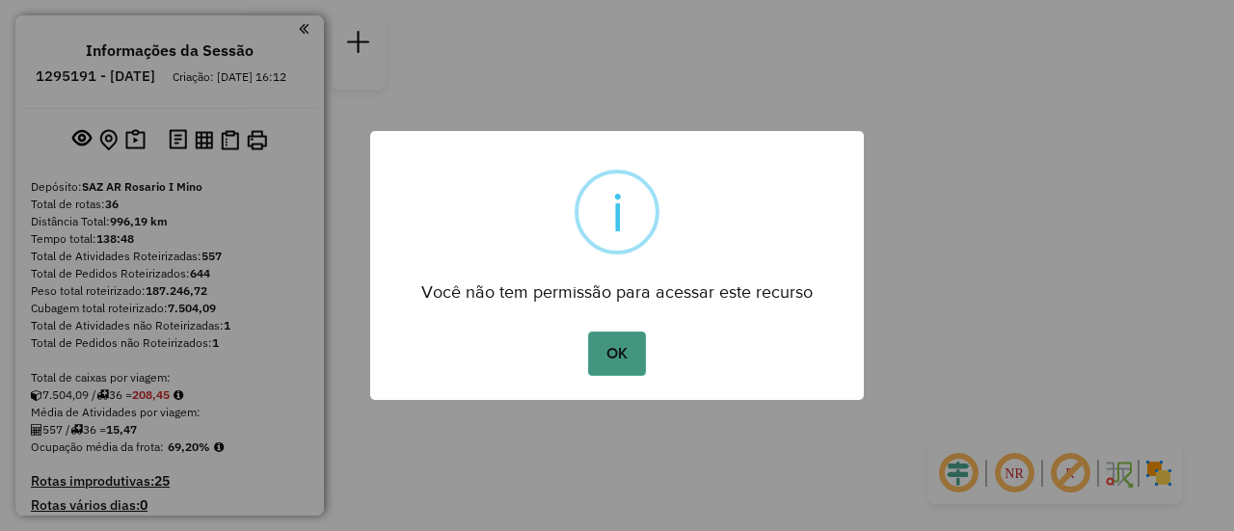
click at [614, 363] on button "OK" at bounding box center [616, 354] width 57 height 44
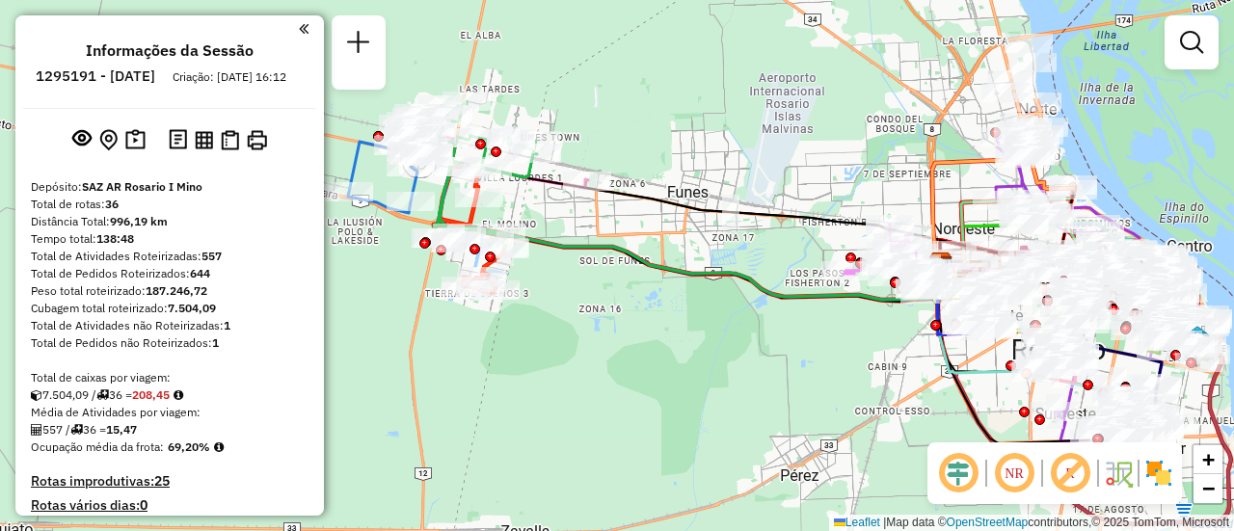
drag, startPoint x: 525, startPoint y: 146, endPoint x: 690, endPoint y: 371, distance: 280.0
click at [688, 371] on div "Janela de atendimento Grade de atendimento Capacidade Transportadoras Veículos …" at bounding box center [617, 265] width 1234 height 531
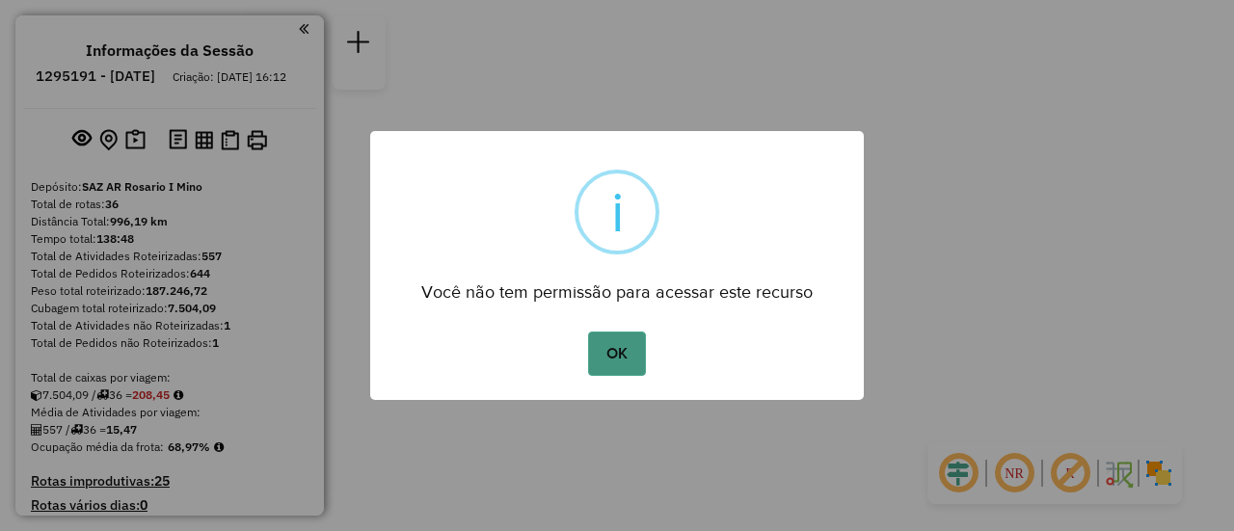
click at [622, 353] on button "OK" at bounding box center [616, 354] width 57 height 44
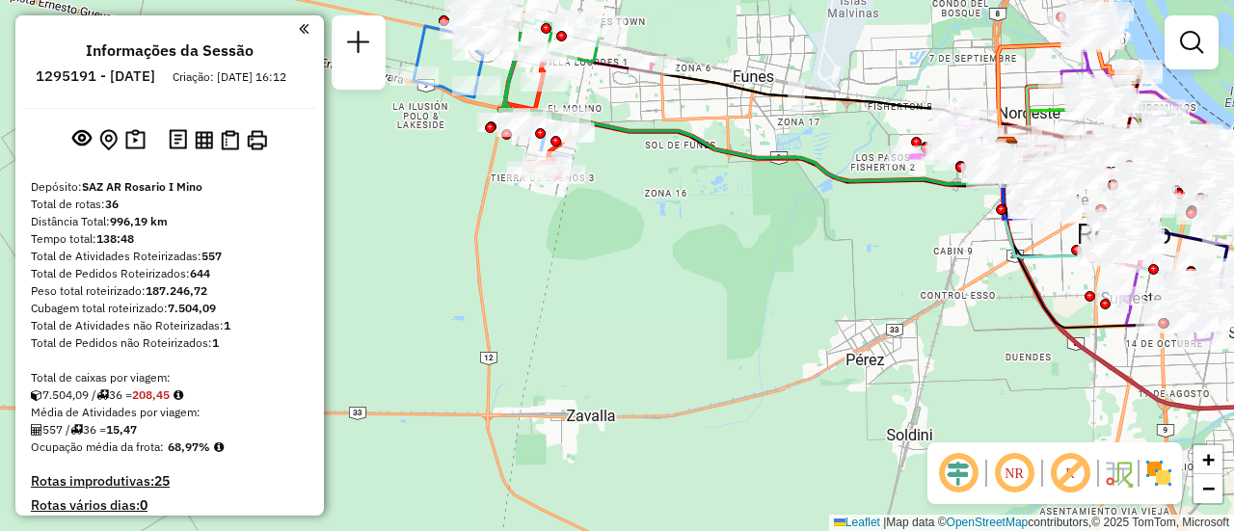
drag, startPoint x: 457, startPoint y: 175, endPoint x: 501, endPoint y: 289, distance: 123.0
click at [497, 314] on div "Janela de atendimento Grade de atendimento Capacidade Transportadoras Veículos …" at bounding box center [617, 265] width 1234 height 531
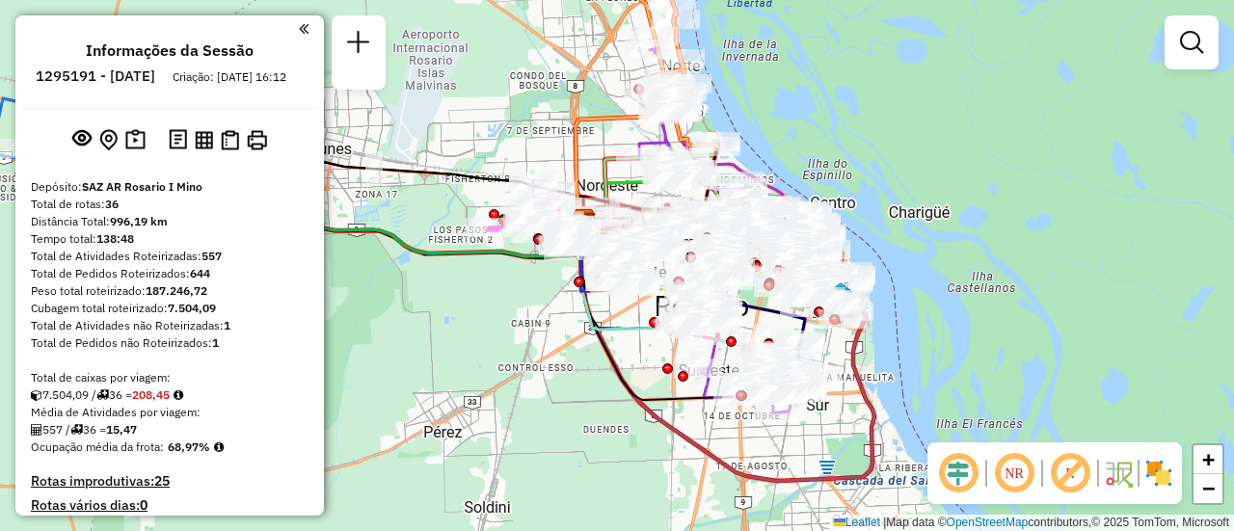
drag, startPoint x: 887, startPoint y: 176, endPoint x: 425, endPoint y: 109, distance: 466.8
click at [425, 109] on div "Janela de atendimento Grade de atendimento Capacidade Transportadoras Veículos …" at bounding box center [617, 265] width 1234 height 531
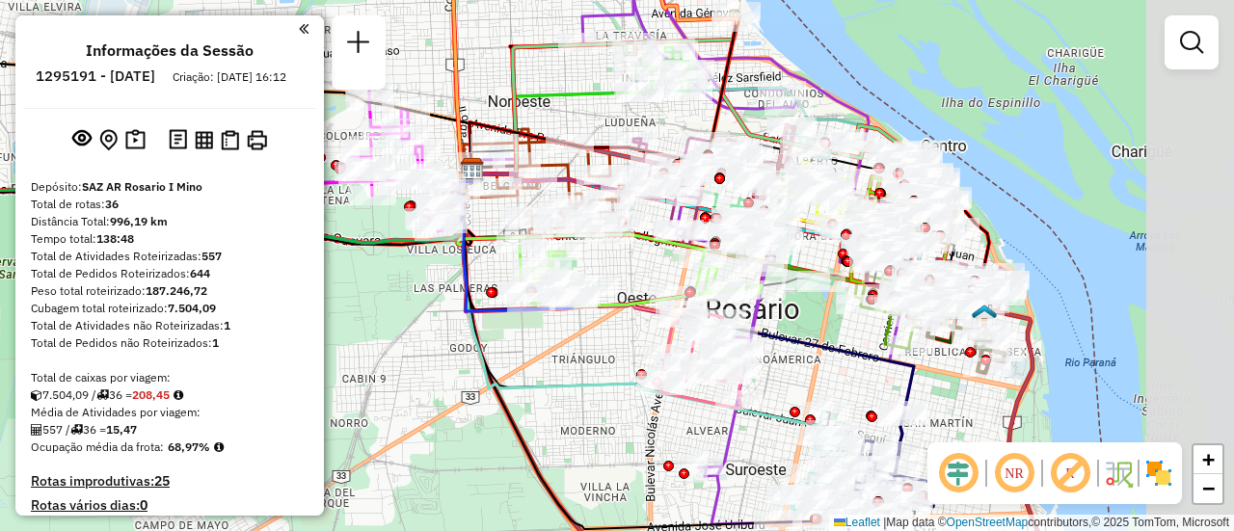
drag, startPoint x: 803, startPoint y: 261, endPoint x: 645, endPoint y: 278, distance: 159.0
click at [634, 278] on div "Janela de atendimento Grade de atendimento Capacidade Transportadoras Veículos …" at bounding box center [617, 265] width 1234 height 531
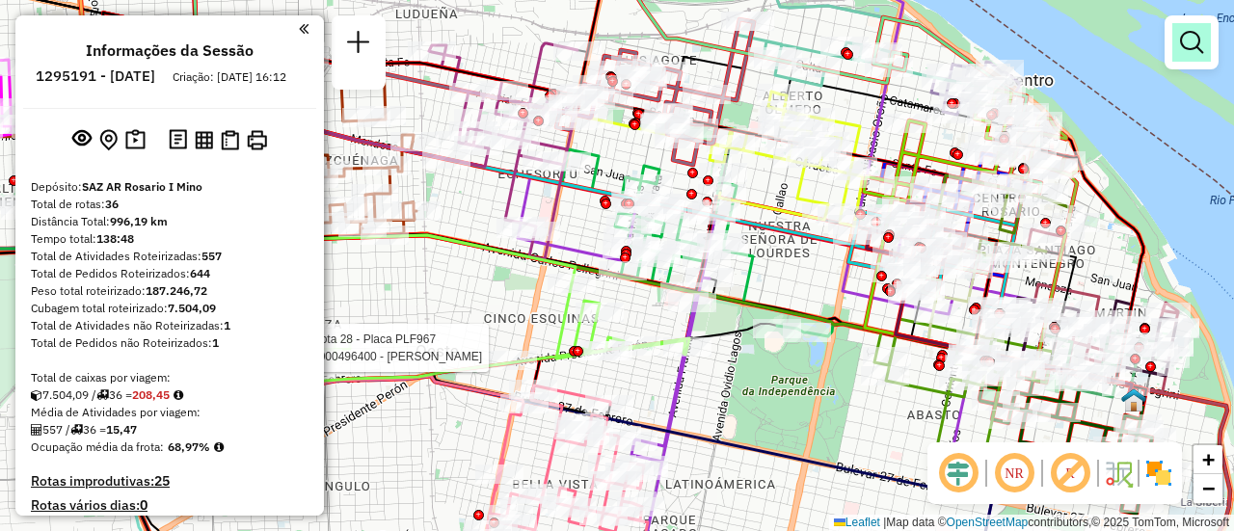
click at [1180, 39] on em at bounding box center [1191, 42] width 23 height 23
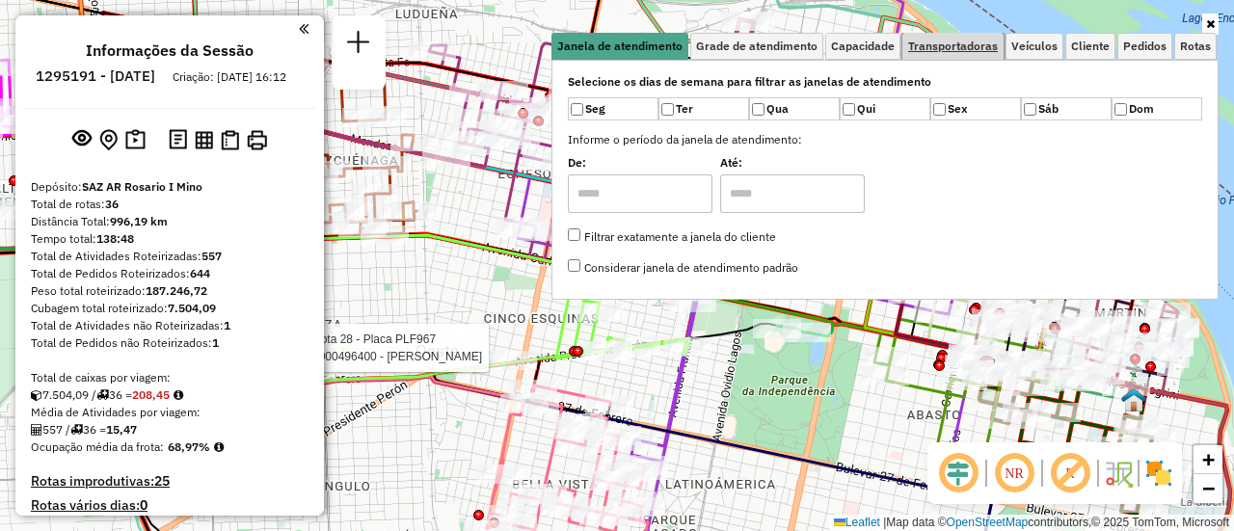
click at [965, 42] on span "Transportadoras" at bounding box center [953, 46] width 90 height 12
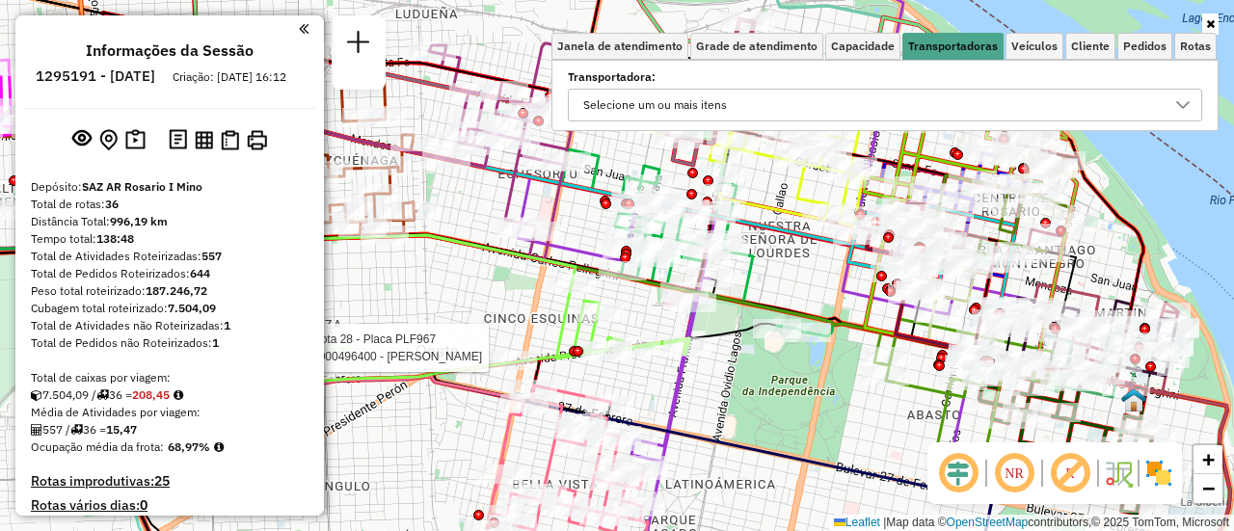
click at [1179, 105] on icon at bounding box center [1182, 105] width 13 height 8
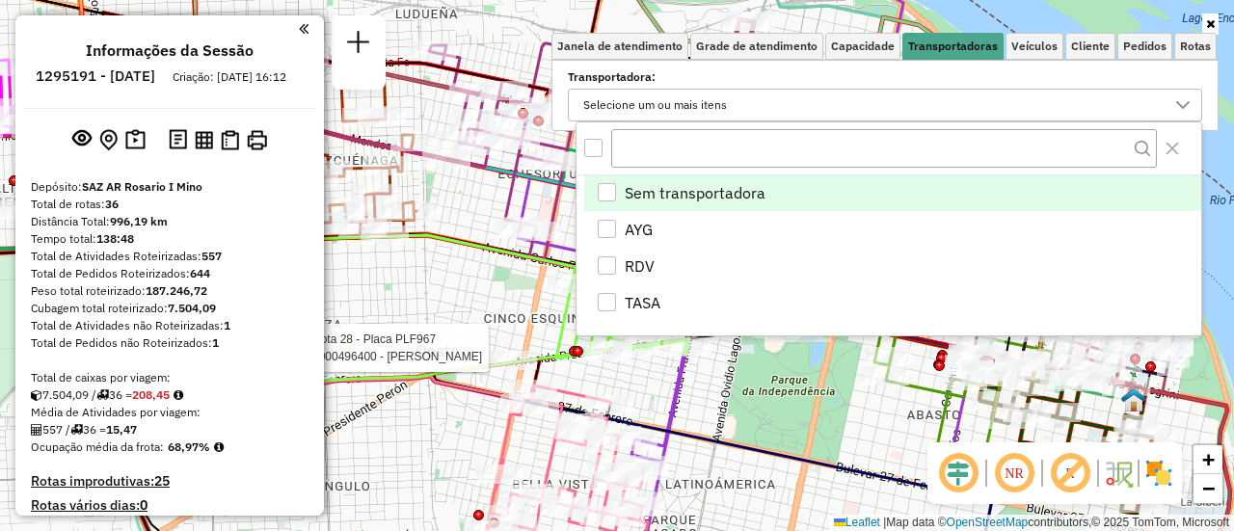
scroll to position [12, 67]
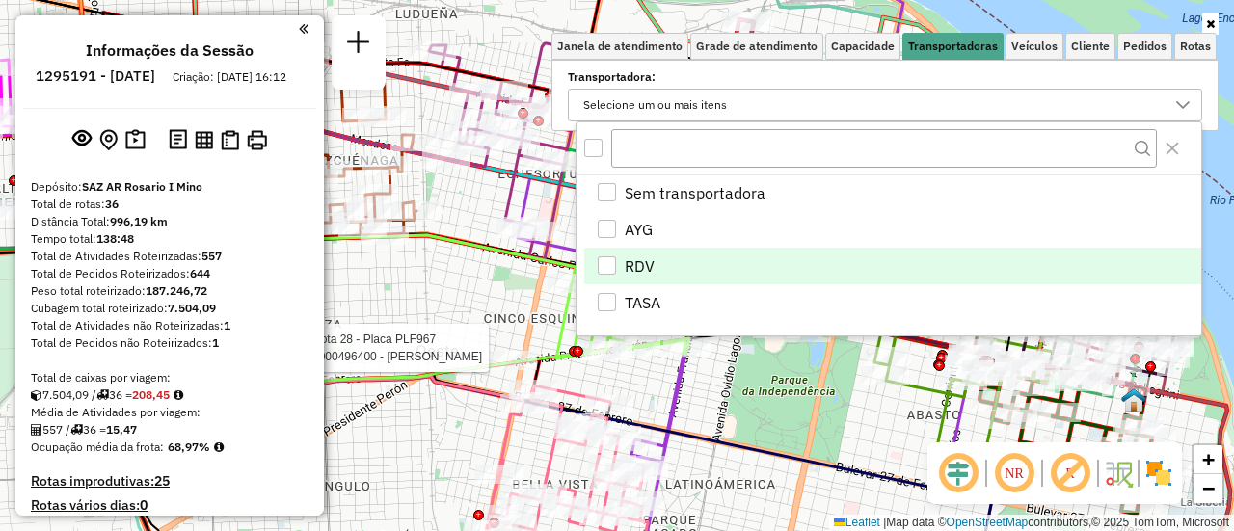
click at [607, 266] on div "RDV" at bounding box center [607, 265] width 18 height 18
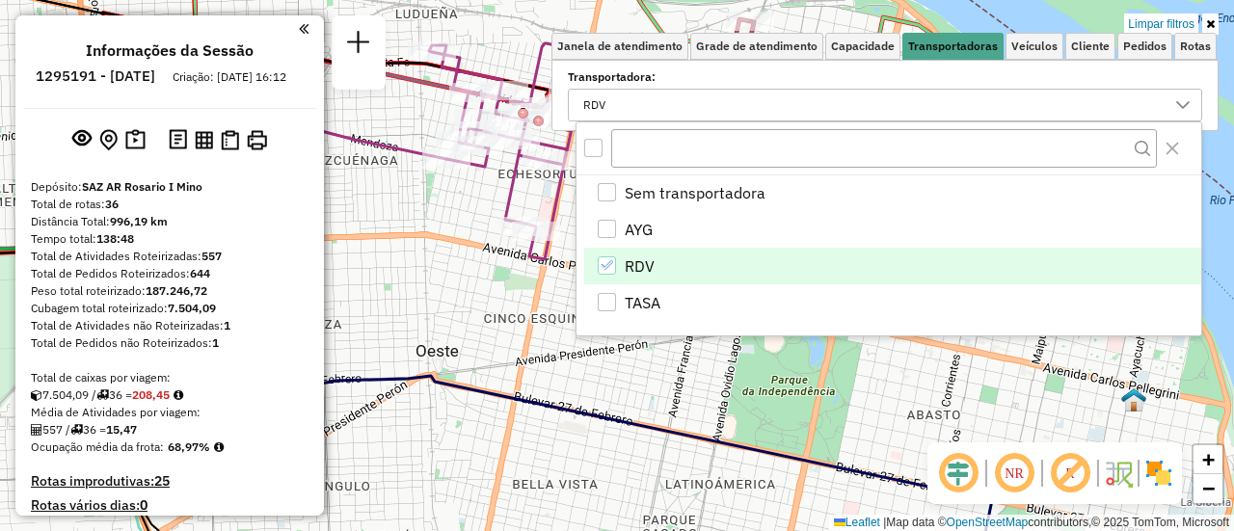
click at [623, 390] on div "Limpar filtros Janela de atendimento Grade de atendimento Capacidade Transporta…" at bounding box center [617, 265] width 1234 height 531
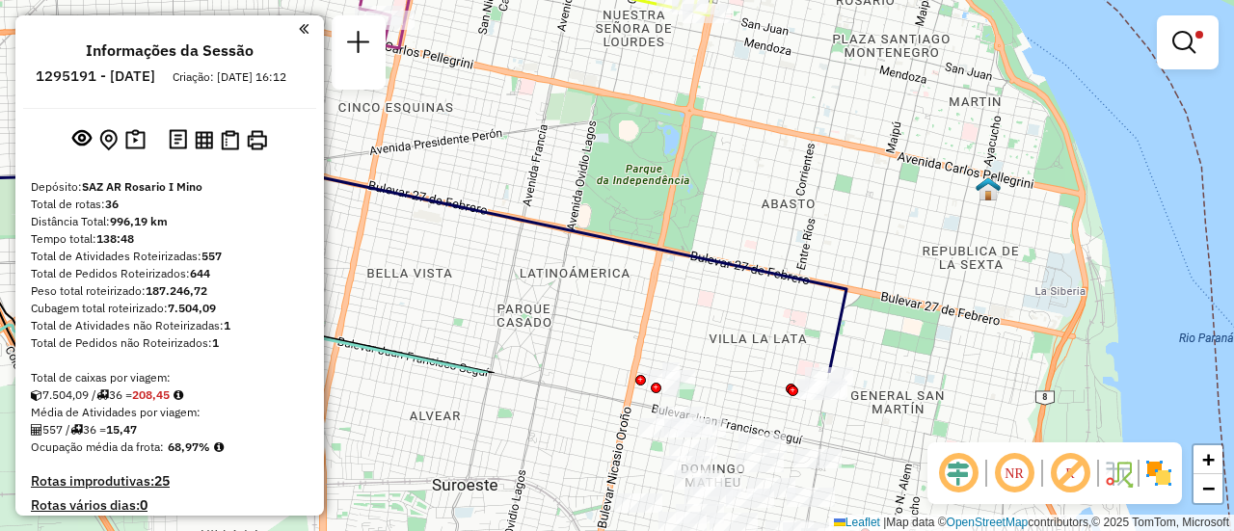
drag, startPoint x: 841, startPoint y: 333, endPoint x: 697, endPoint y: 100, distance: 273.2
click at [691, 116] on div "Limpar filtros Janela de atendimento Grade de atendimento Capacidade Transporta…" at bounding box center [617, 265] width 1234 height 531
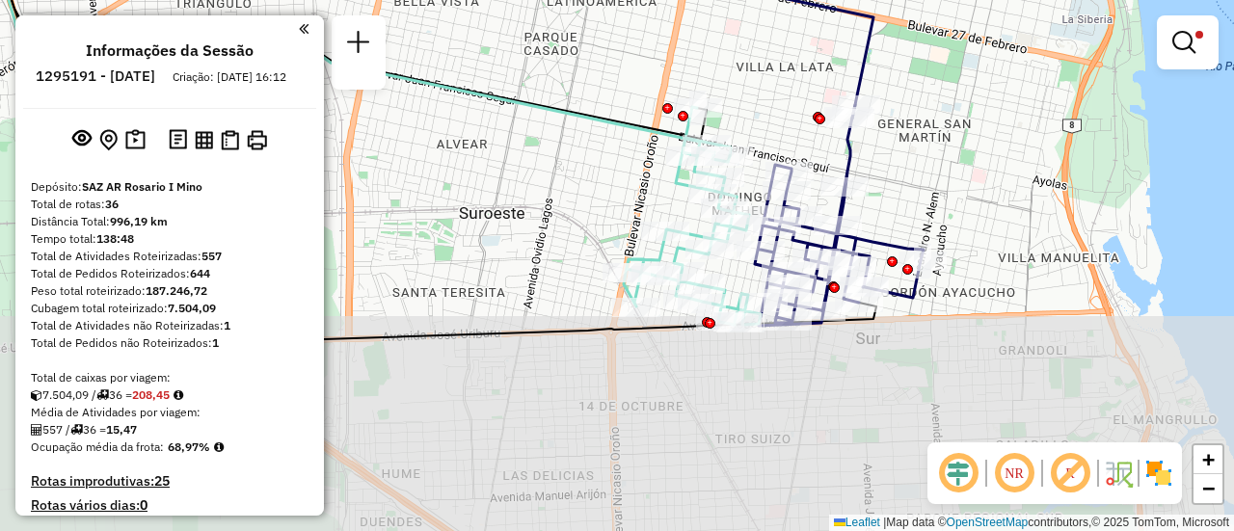
drag, startPoint x: 736, startPoint y: 299, endPoint x: 766, endPoint y: 58, distance: 242.9
click at [766, 58] on div "Limpar filtros Janela de atendimento Grade de atendimento Capacidade Transporta…" at bounding box center [617, 265] width 1234 height 531
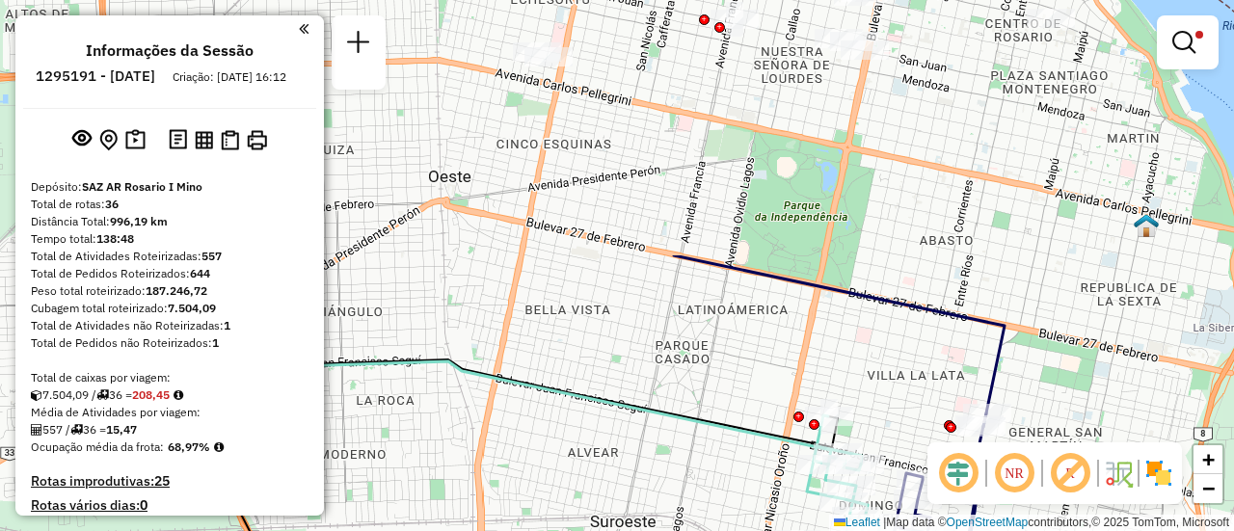
drag, startPoint x: 556, startPoint y: 148, endPoint x: 704, endPoint y: 469, distance: 352.5
click at [701, 465] on icon at bounding box center [477, 360] width 707 height 209
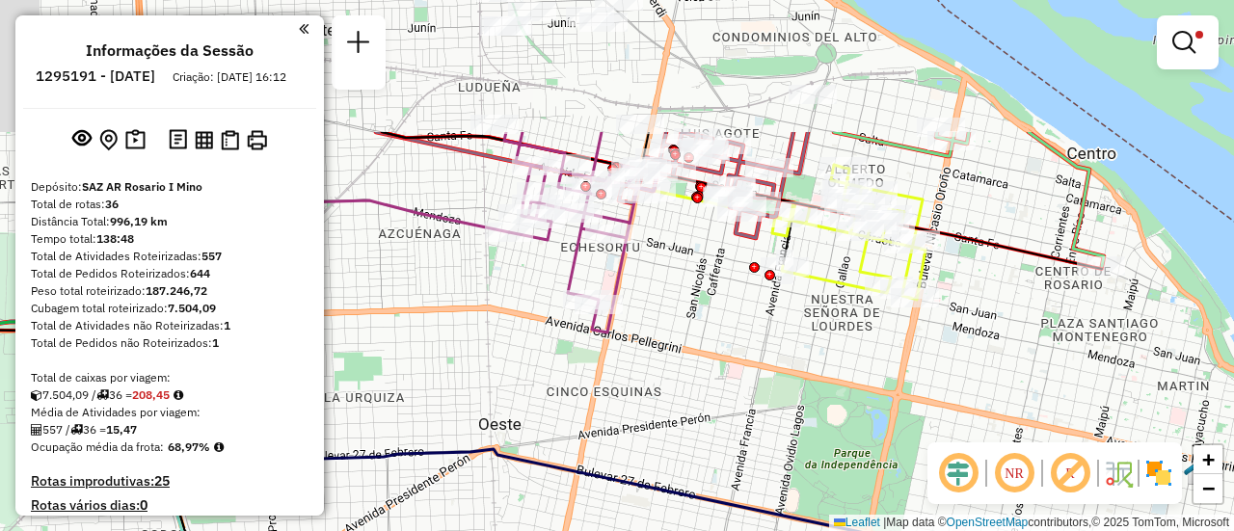
drag, startPoint x: 724, startPoint y: 204, endPoint x: 762, endPoint y: 441, distance: 239.2
click at [758, 441] on div "Limpar filtros Janela de atendimento Grade de atendimento Capacidade Transporta…" at bounding box center [617, 265] width 1234 height 531
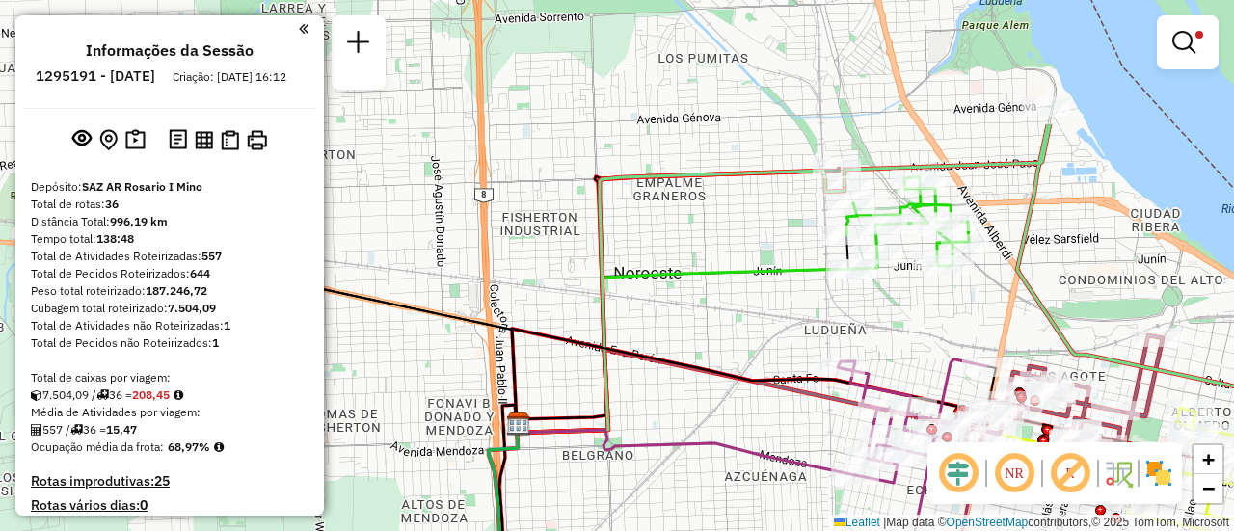
drag, startPoint x: 404, startPoint y: 151, endPoint x: 735, endPoint y: 329, distance: 375.3
click at [735, 329] on div "Limpar filtros Janela de atendimento Grade de atendimento Capacidade Transporta…" at bounding box center [617, 265] width 1234 height 531
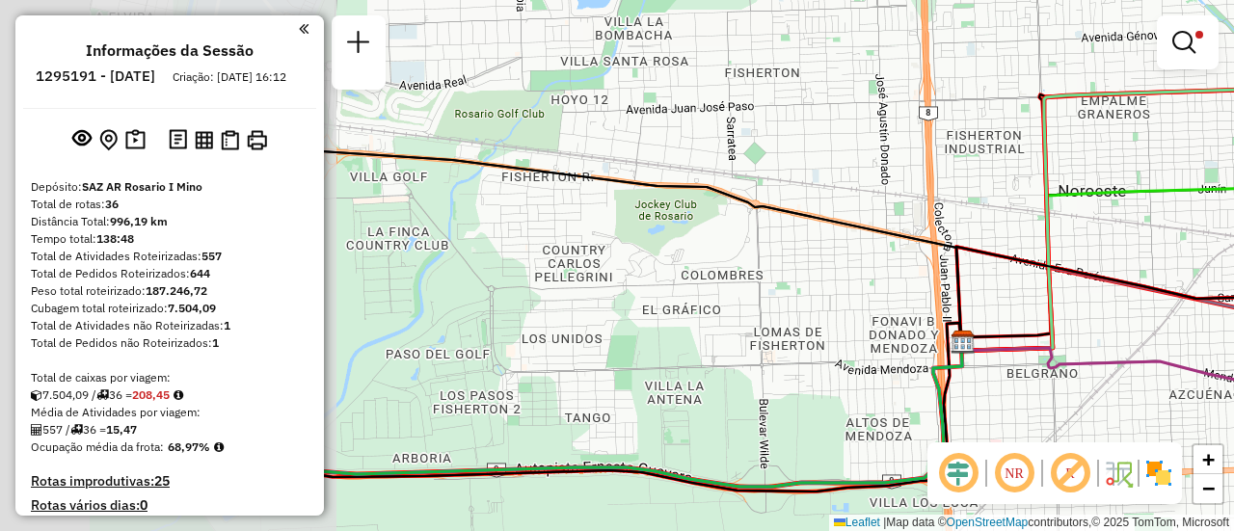
drag, startPoint x: 667, startPoint y: 312, endPoint x: 1160, endPoint y: 235, distance: 498.7
click at [1124, 237] on div "Limpar filtros Janela de atendimento Grade de atendimento Capacidade Transporta…" at bounding box center [617, 265] width 1234 height 531
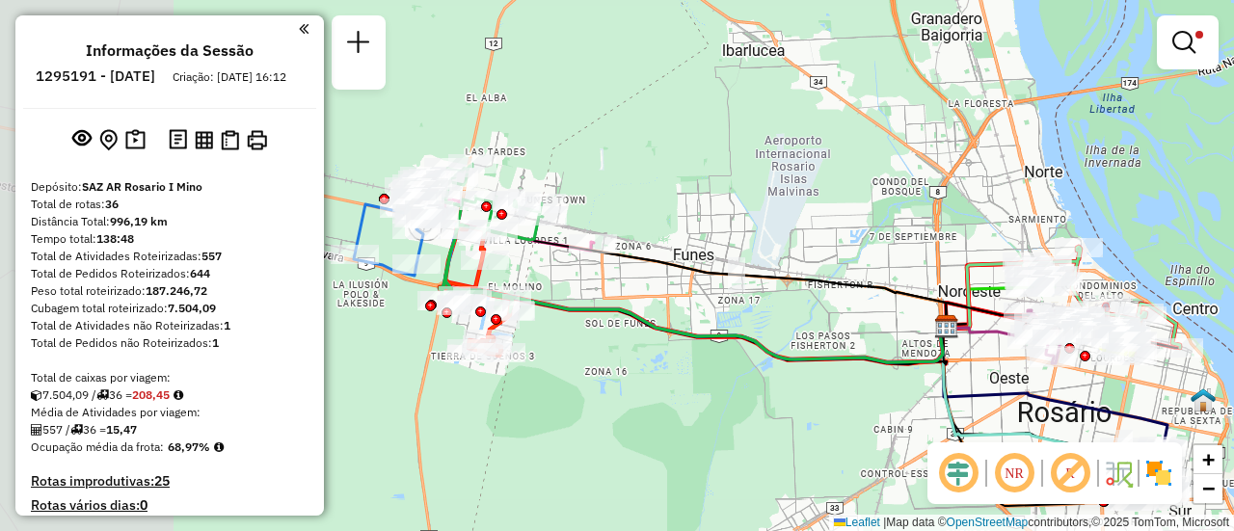
drag, startPoint x: 453, startPoint y: 326, endPoint x: 825, endPoint y: 292, distance: 373.7
click at [812, 293] on div "Limpar filtros Janela de atendimento Grade de atendimento Capacidade Transporta…" at bounding box center [617, 265] width 1234 height 531
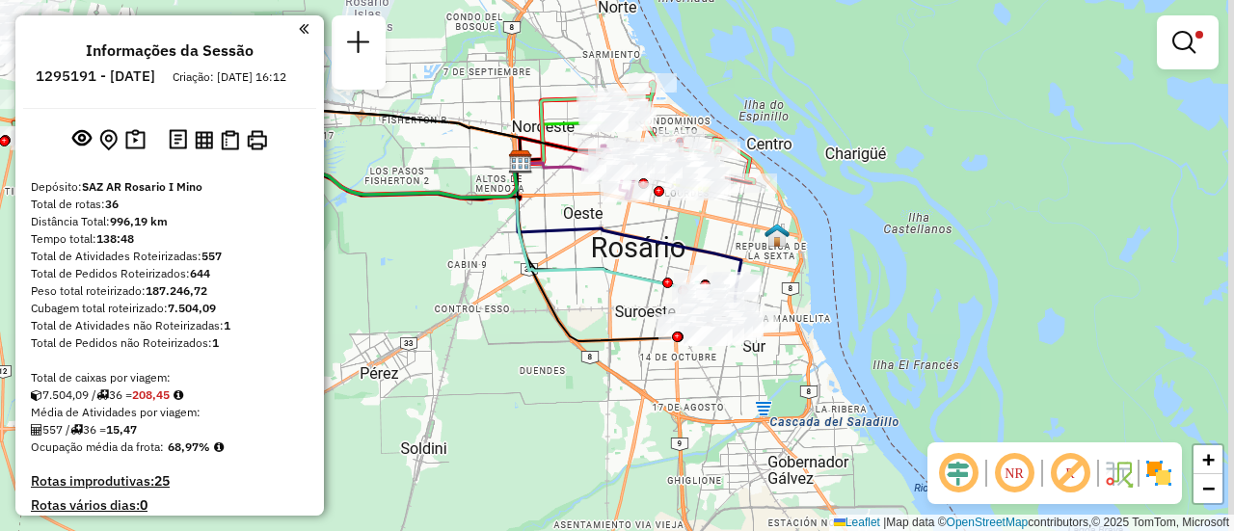
drag, startPoint x: 852, startPoint y: 398, endPoint x: 209, endPoint y: 211, distance: 669.8
click at [278, 227] on hb-router-mapa "Informações da Sessão 1295191 - 16/10/2025 Criação: 15/10/2025 16:12 Depósito: …" at bounding box center [617, 265] width 1234 height 531
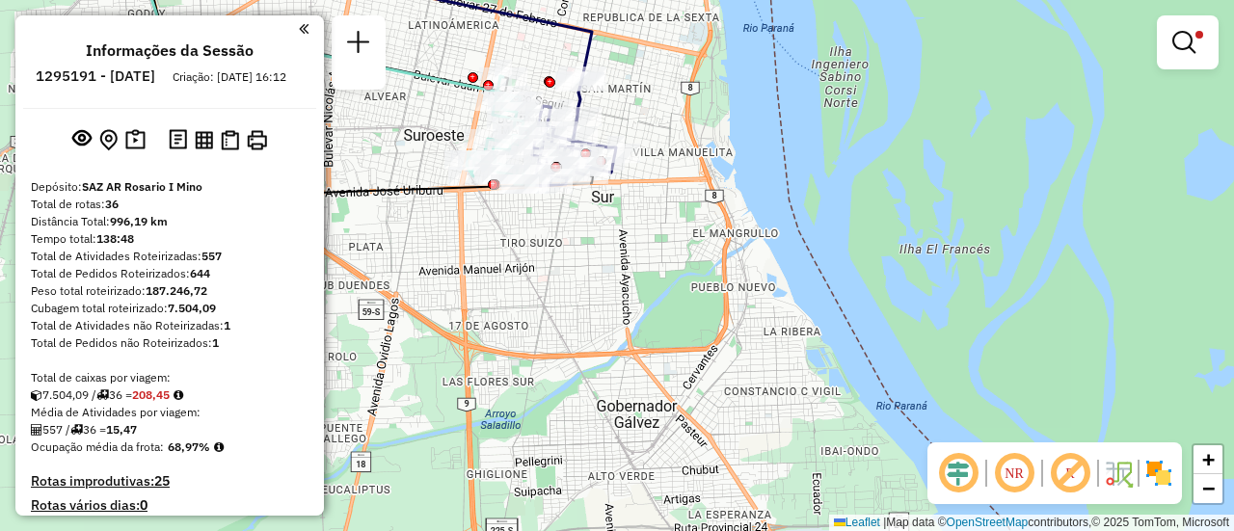
drag, startPoint x: 586, startPoint y: 377, endPoint x: 629, endPoint y: 277, distance: 108.9
click at [619, 279] on div "Limpar filtros Janela de atendimento Grade de atendimento Capacidade Transporta…" at bounding box center [617, 265] width 1234 height 531
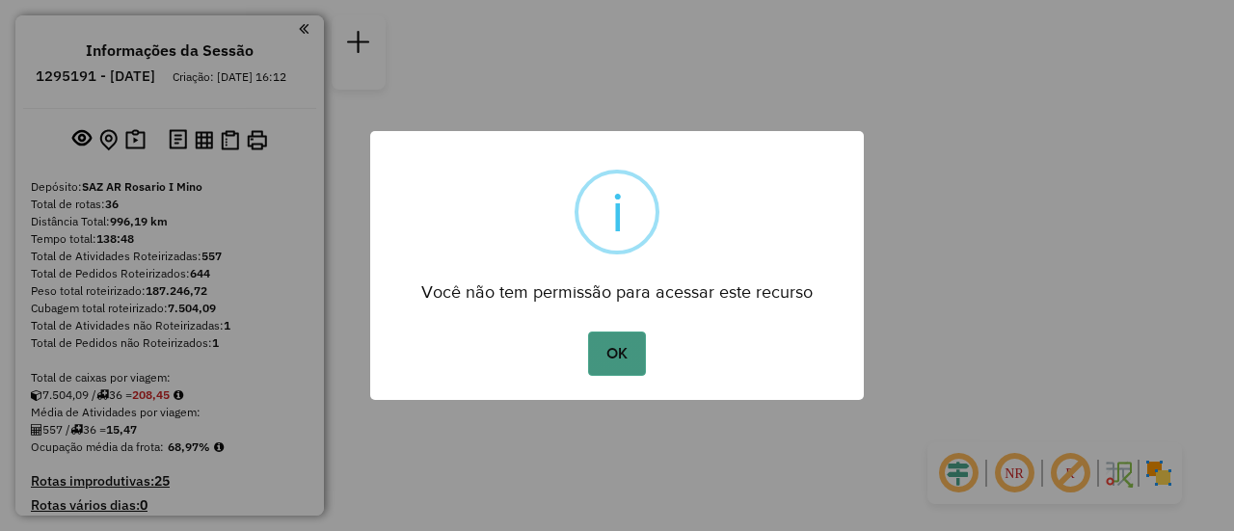
click at [604, 350] on button "OK" at bounding box center [616, 354] width 57 height 44
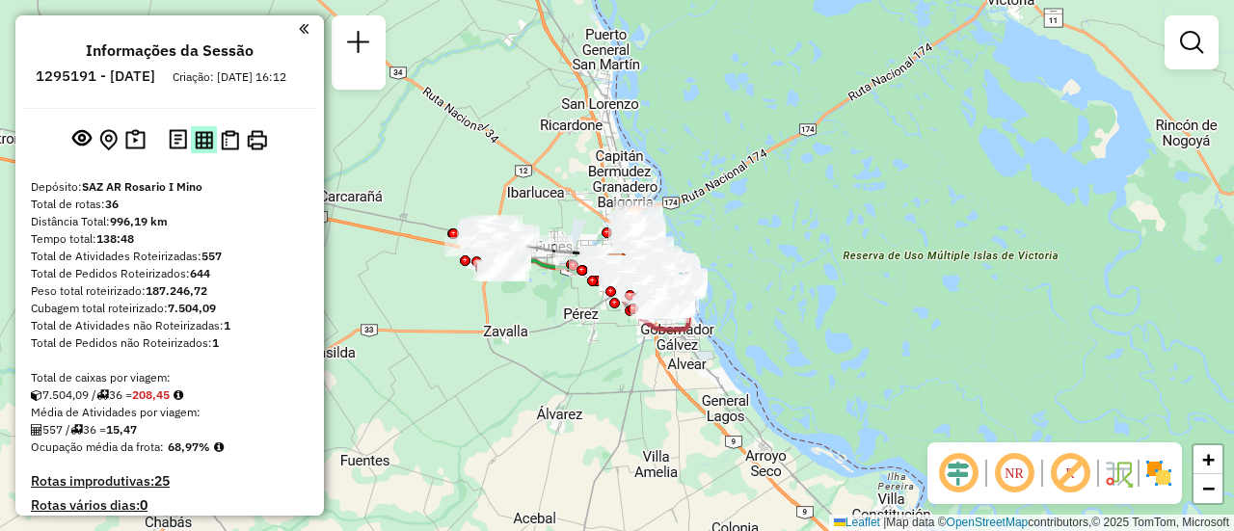
click at [204, 149] on img at bounding box center [204, 140] width 18 height 18
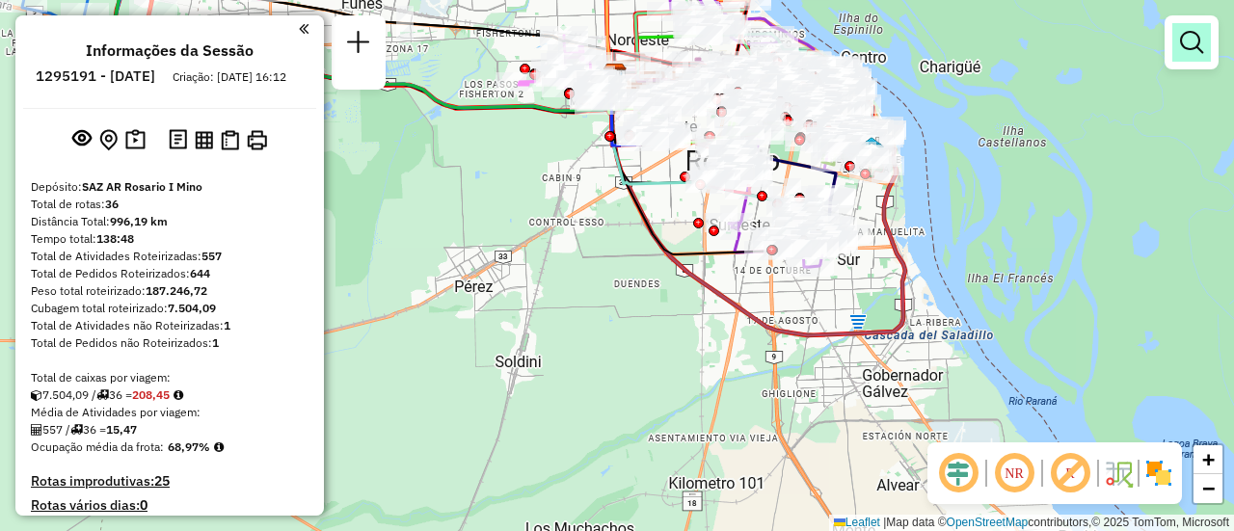
click at [1200, 37] on em at bounding box center [1191, 42] width 23 height 23
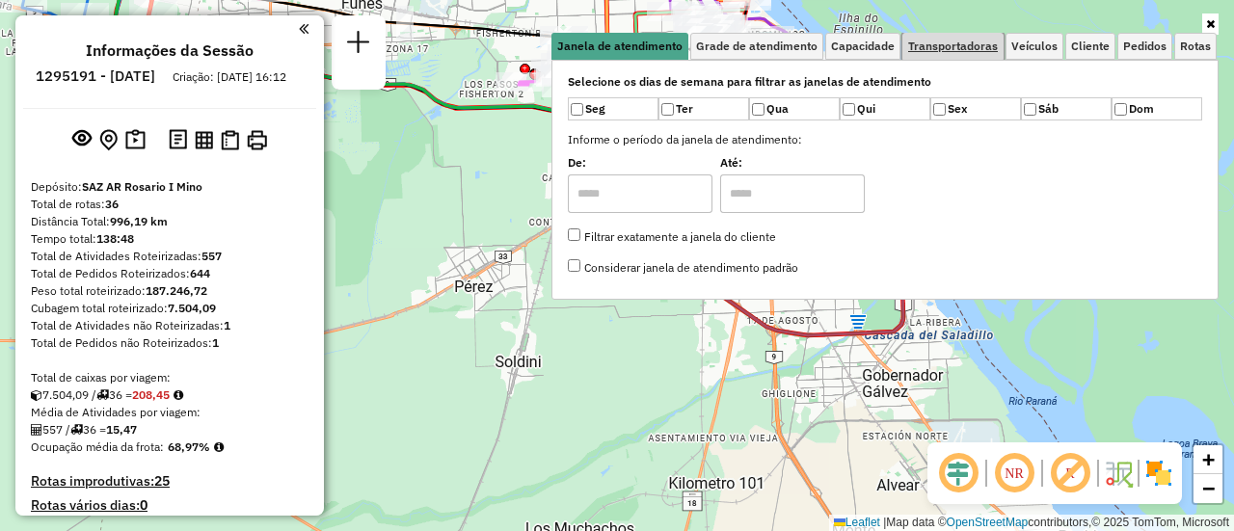
click at [983, 43] on span "Transportadoras" at bounding box center [953, 46] width 90 height 12
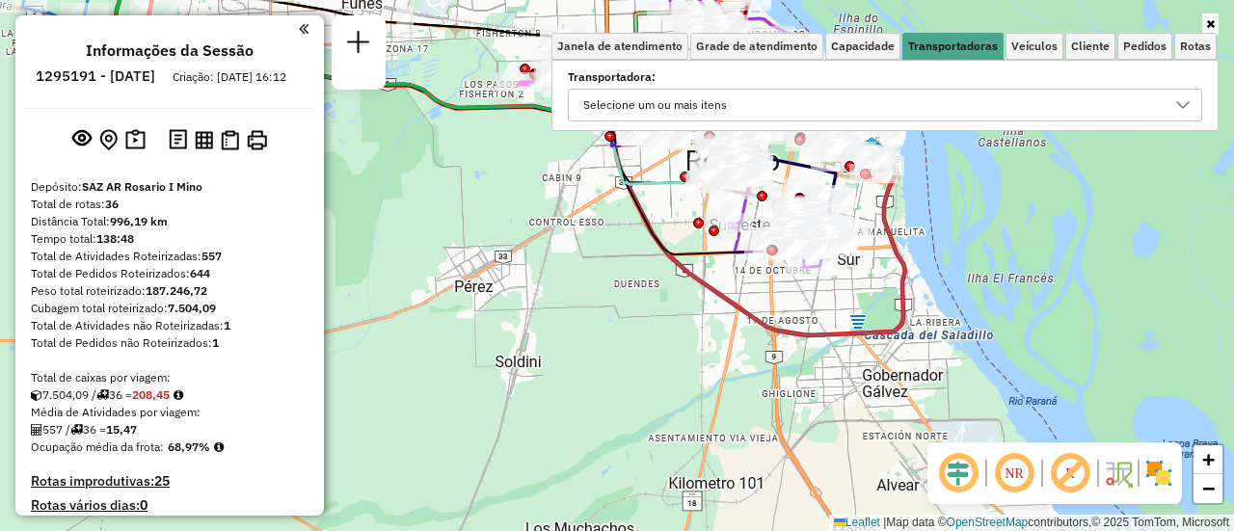
click at [1182, 107] on icon at bounding box center [1182, 105] width 13 height 8
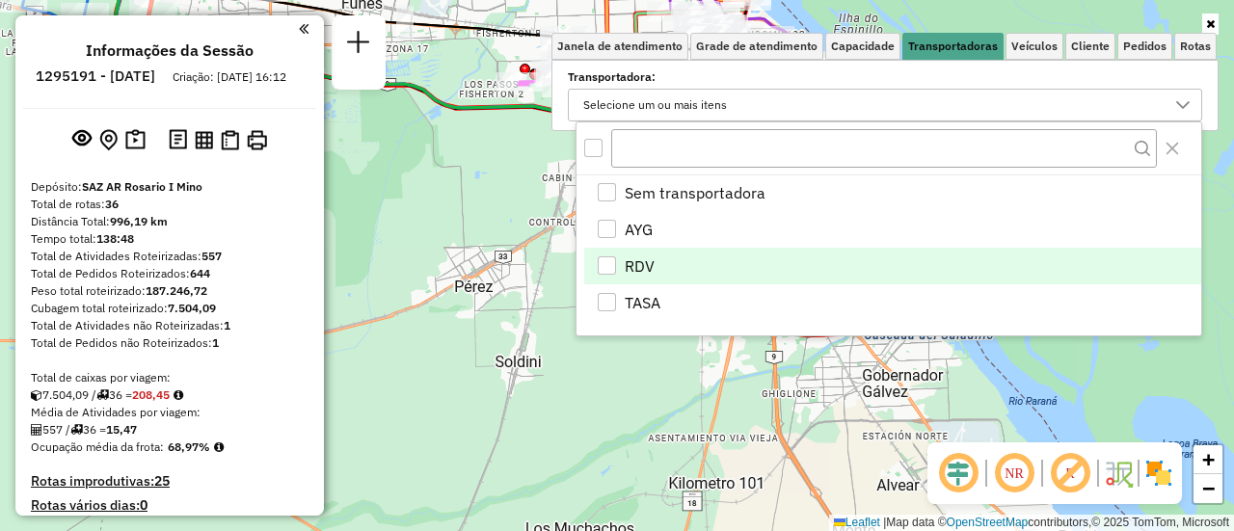
click at [605, 264] on div "RDV" at bounding box center [607, 265] width 18 height 18
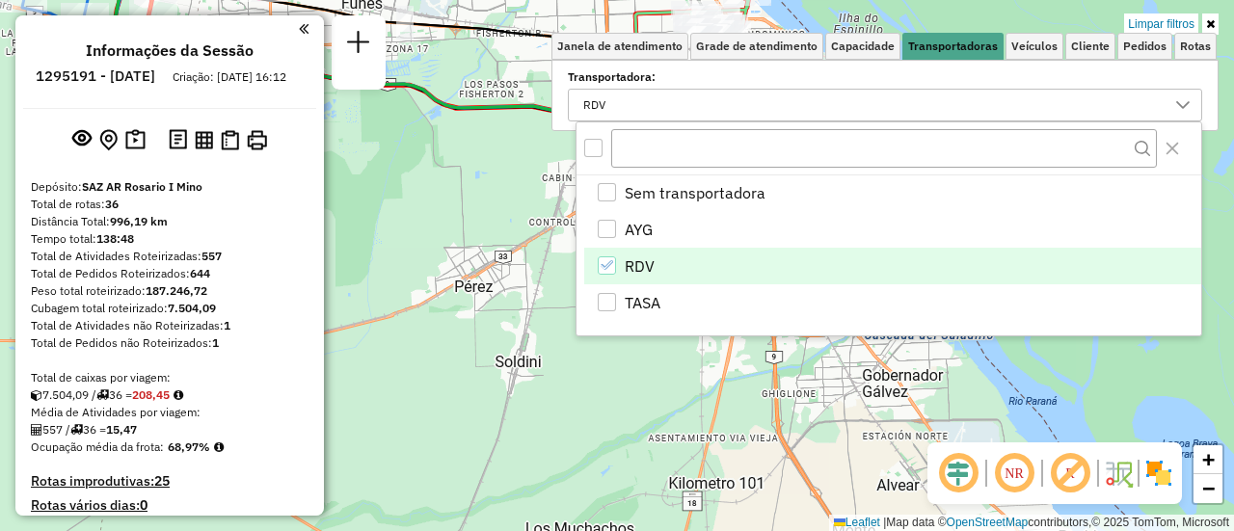
click at [525, 230] on div "Limpar filtros Janela de atendimento Grade de atendimento Capacidade Transporta…" at bounding box center [617, 265] width 1234 height 531
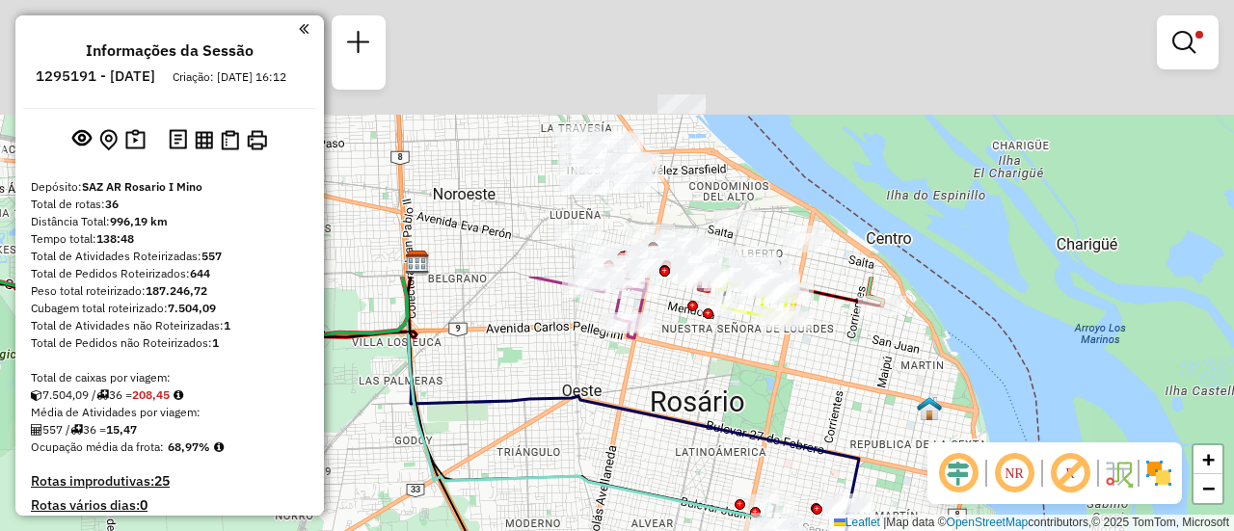
drag, startPoint x: 746, startPoint y: 67, endPoint x: 610, endPoint y: 397, distance: 357.6
click at [607, 397] on icon at bounding box center [630, 393] width 457 height 233
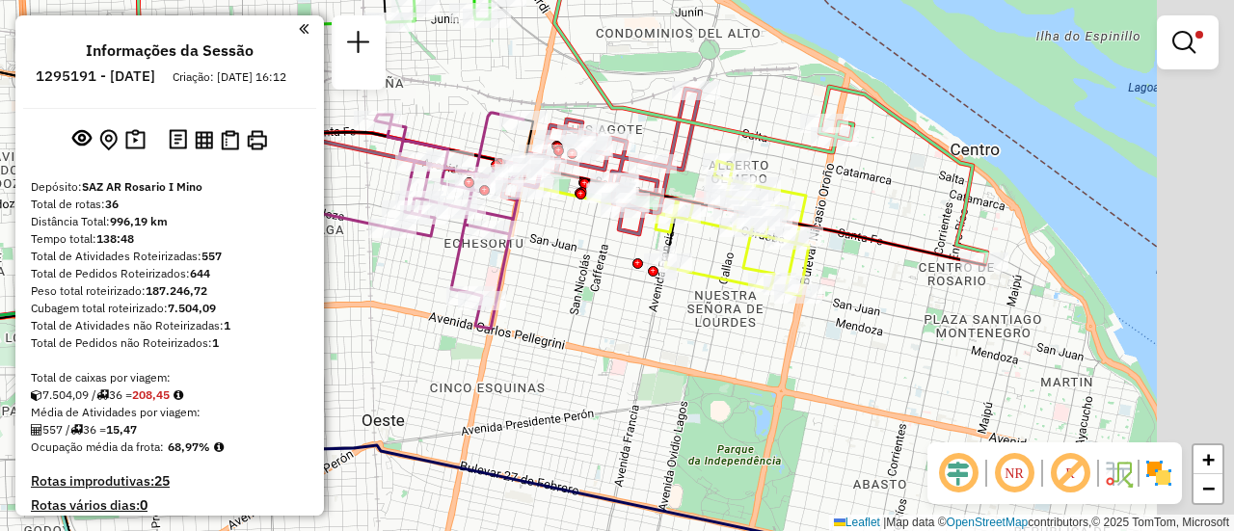
drag, startPoint x: 769, startPoint y: 122, endPoint x: 650, endPoint y: 117, distance: 118.7
click at [612, 87] on div "Limpar filtros Janela de atendimento Grade de atendimento Capacidade Transporta…" at bounding box center [617, 265] width 1234 height 531
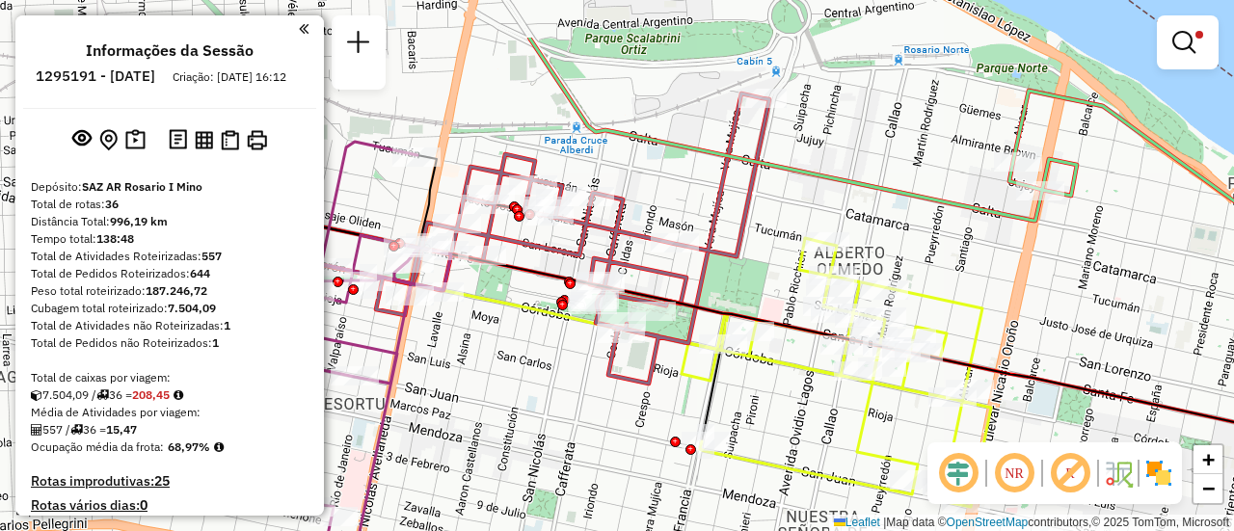
drag, startPoint x: 724, startPoint y: 143, endPoint x: 1053, endPoint y: 307, distance: 367.4
click at [1047, 306] on div "Limpar filtros Janela de atendimento Grade de atendimento Capacidade Transporta…" at bounding box center [617, 265] width 1234 height 531
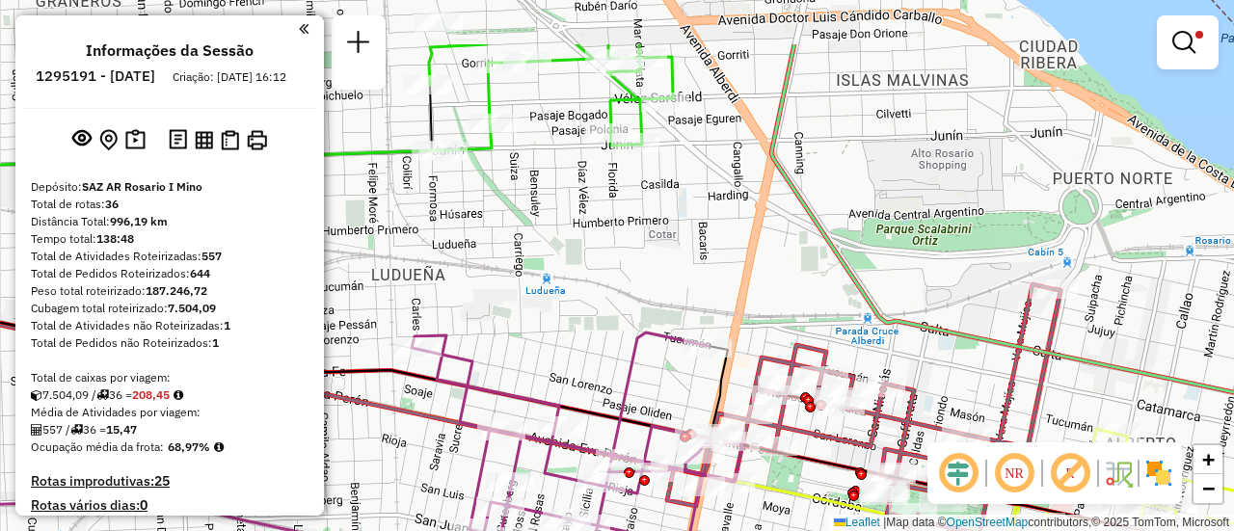
drag, startPoint x: 739, startPoint y: 252, endPoint x: 810, endPoint y: 285, distance: 78.9
click at [802, 285] on div "Limpar filtros Janela de atendimento Grade de atendimento Capacidade Transporta…" at bounding box center [617, 265] width 1234 height 531
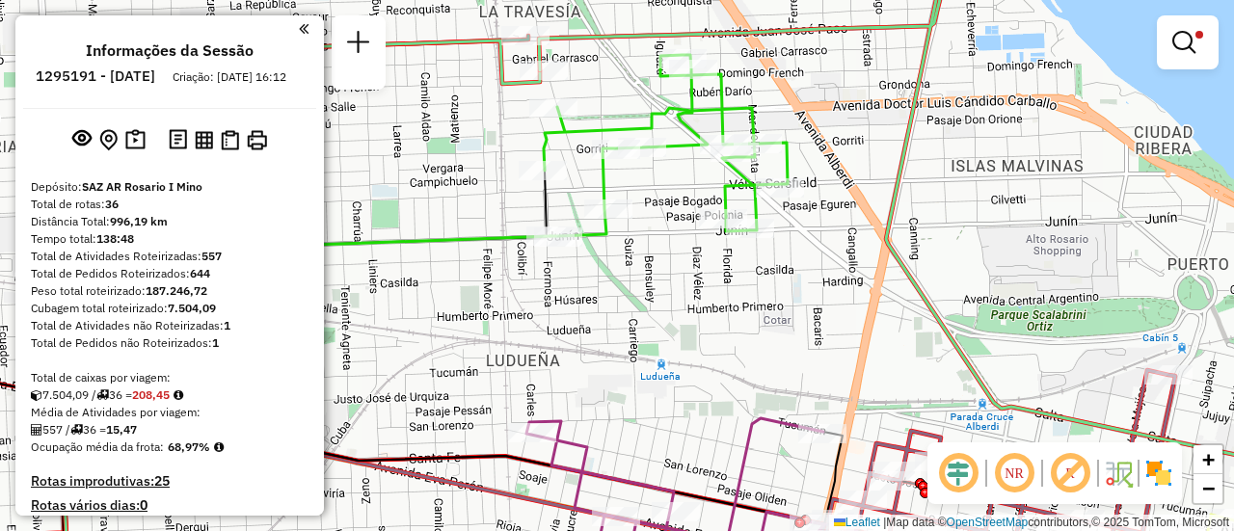
drag, startPoint x: 661, startPoint y: 245, endPoint x: 731, endPoint y: 312, distance: 97.5
click at [721, 308] on div "Limpar filtros Janela de atendimento Grade de atendimento Capacidade Transporta…" at bounding box center [617, 265] width 1234 height 531
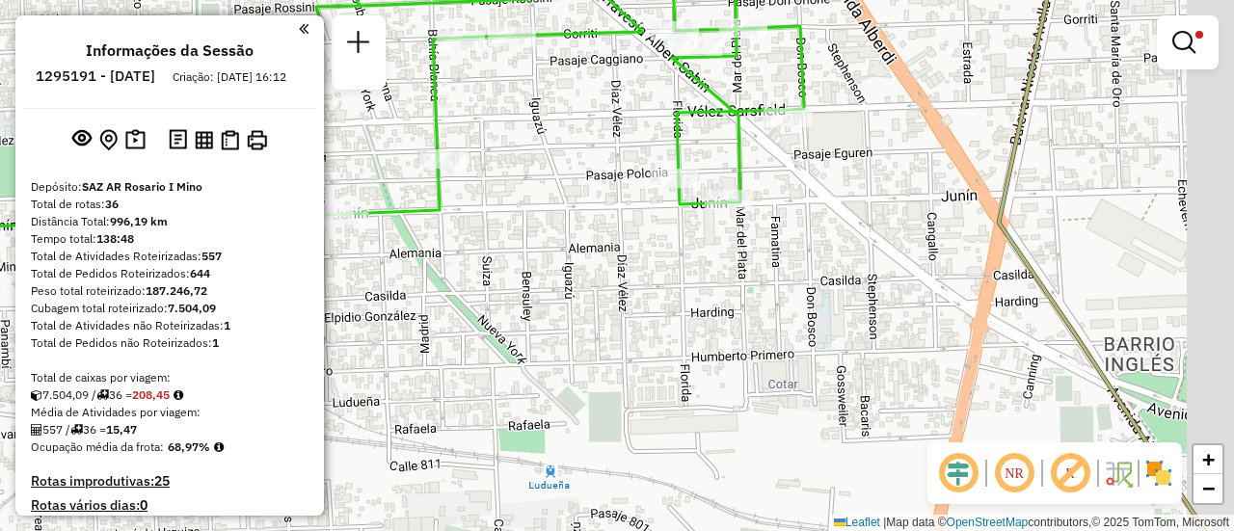
drag, startPoint x: 881, startPoint y: 314, endPoint x: 647, endPoint y: 310, distance: 234.4
click at [647, 310] on div "Limpar filtros Janela de atendimento Grade de atendimento Capacidade Transporta…" at bounding box center [617, 265] width 1234 height 531
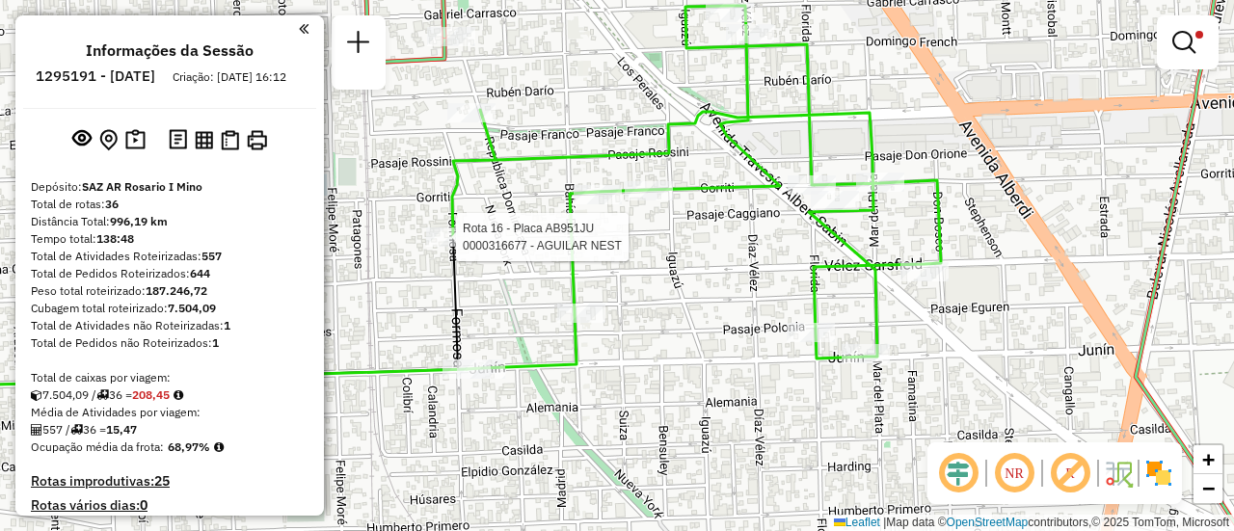
select select "**********"
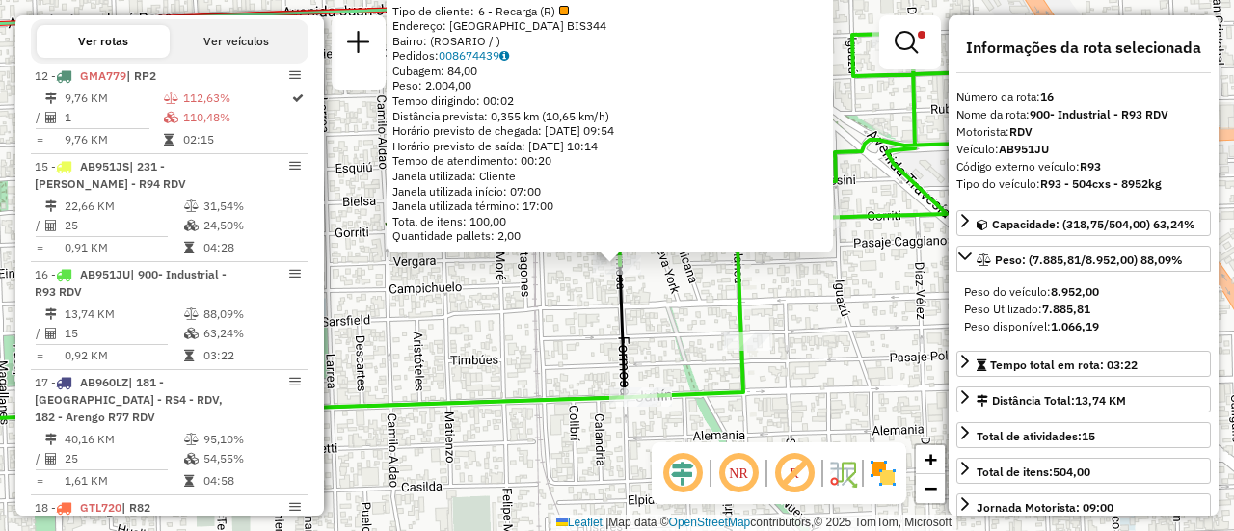
scroll to position [885, 0]
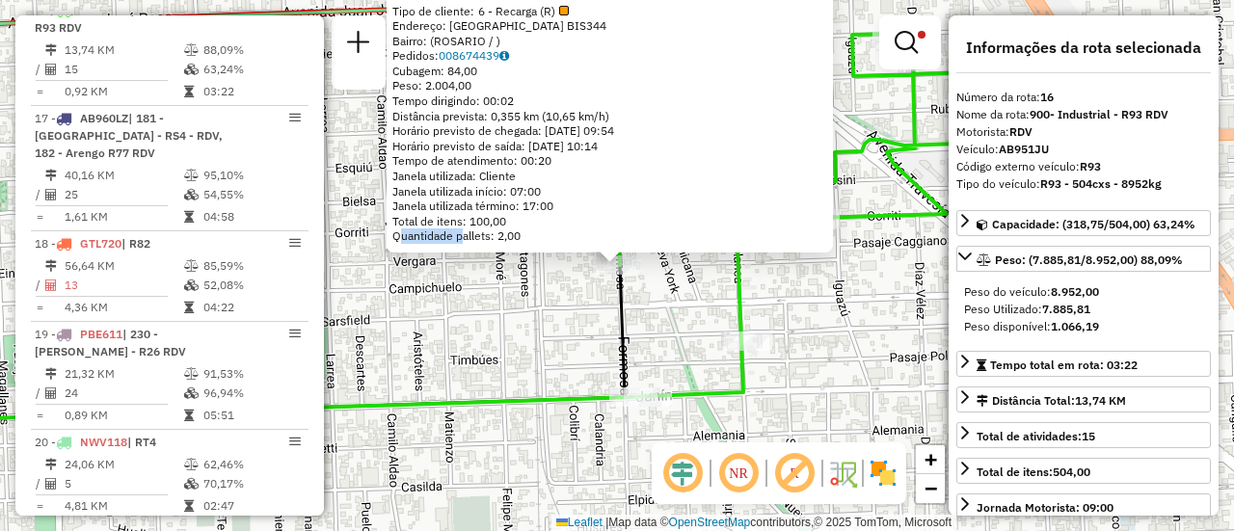
click at [563, 327] on div "0000316677 - AGUILAR NEST Tipo de cliente: 6 - Recarga (R) Endereço: FORMOSA BI…" at bounding box center [617, 265] width 1234 height 531
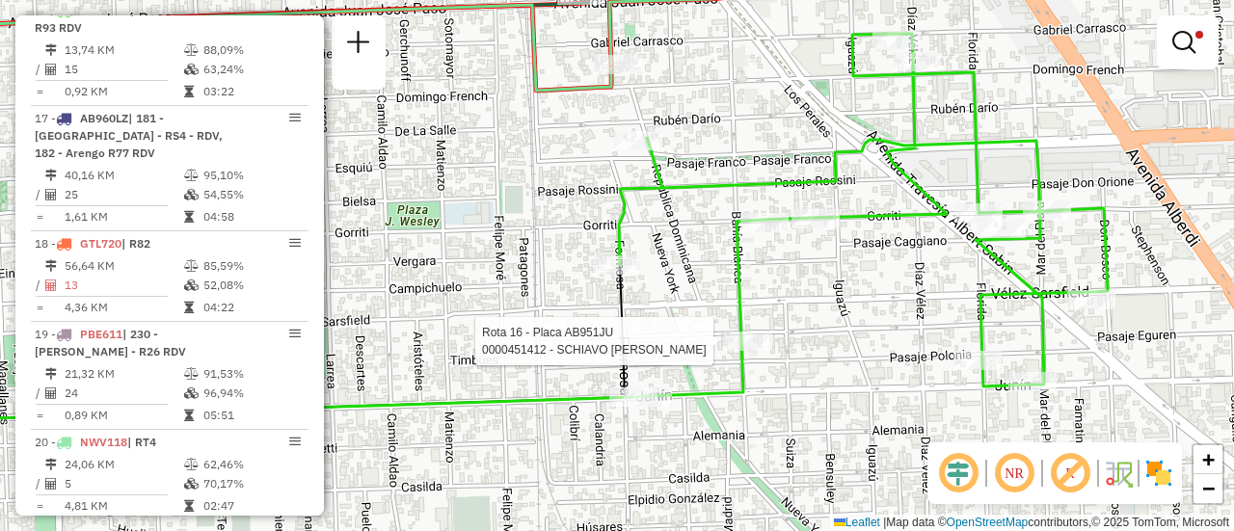
select select "**********"
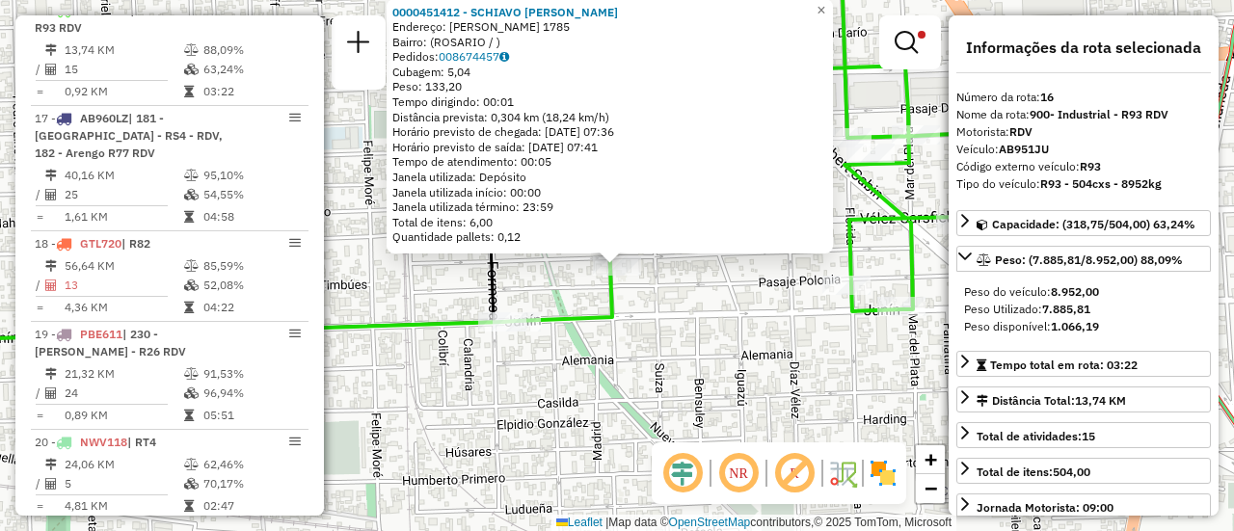
click at [724, 320] on div "0000451412 - SCHIAVO FACUNDO SEBASTIAN Endereço: PASAJE BOGADO 1785 Bairro: (RO…" at bounding box center [617, 265] width 1234 height 531
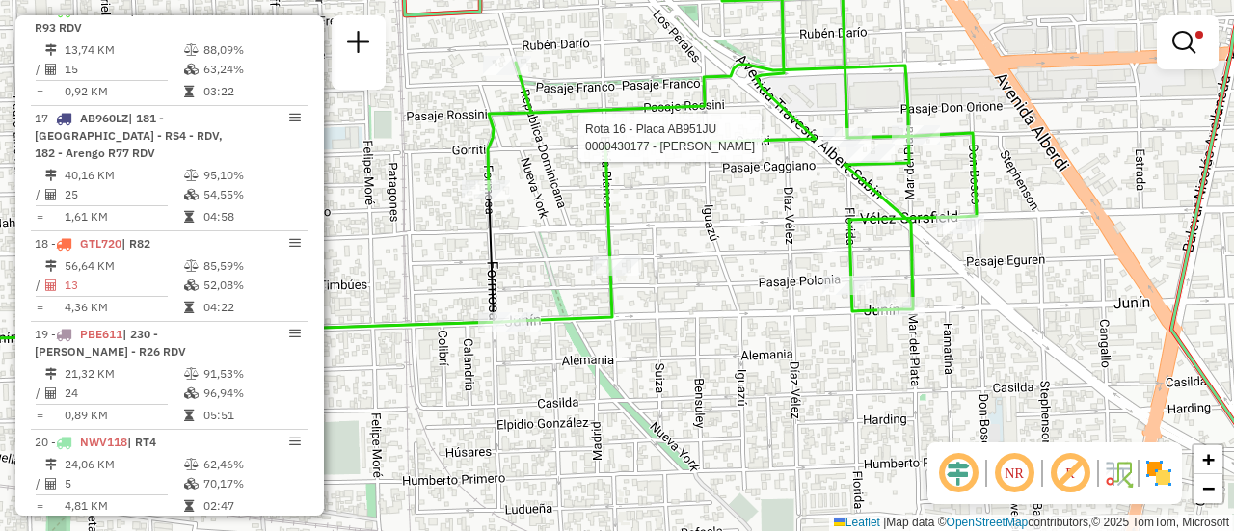
select select "**********"
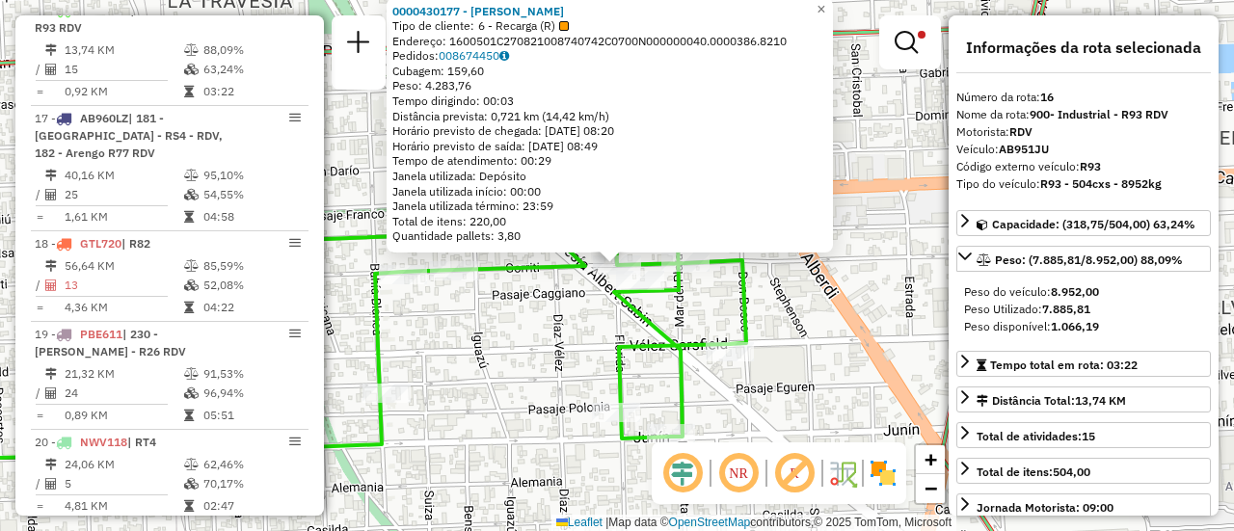
click at [549, 314] on div "0000430177 - GONZALEZ MAXIMILIANO JOSE Tipo de cliente: 6 - Recarga (R) Endereç…" at bounding box center [617, 265] width 1234 height 531
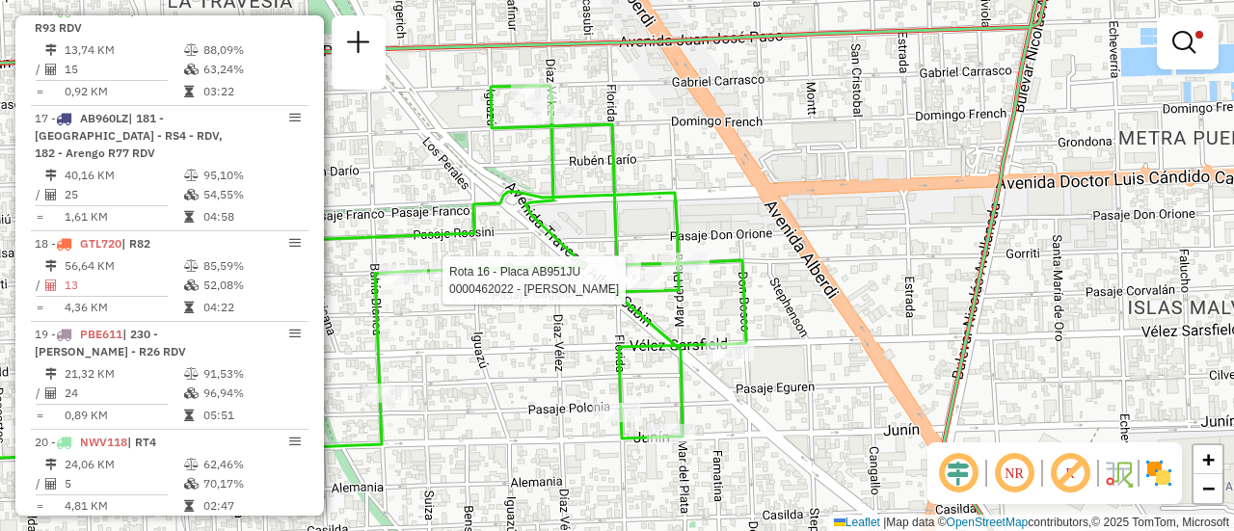
select select "**********"
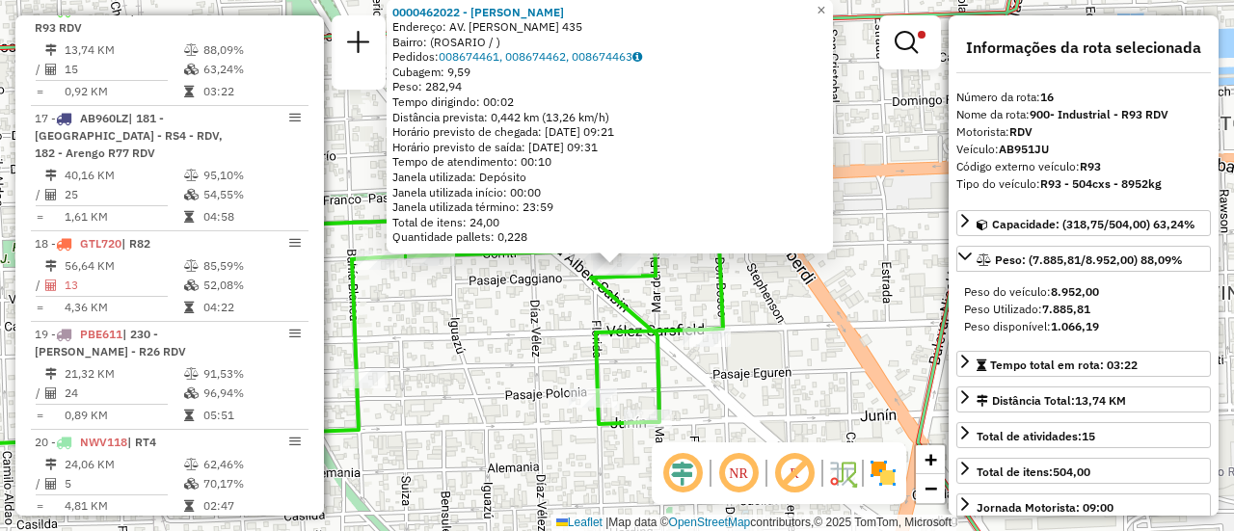
click at [544, 306] on div "0000462022 - GONZALEZ CRISTI Endereço: AV. ALBERT SABIN 435 Bairro: (ROSARIO / …" at bounding box center [617, 265] width 1234 height 531
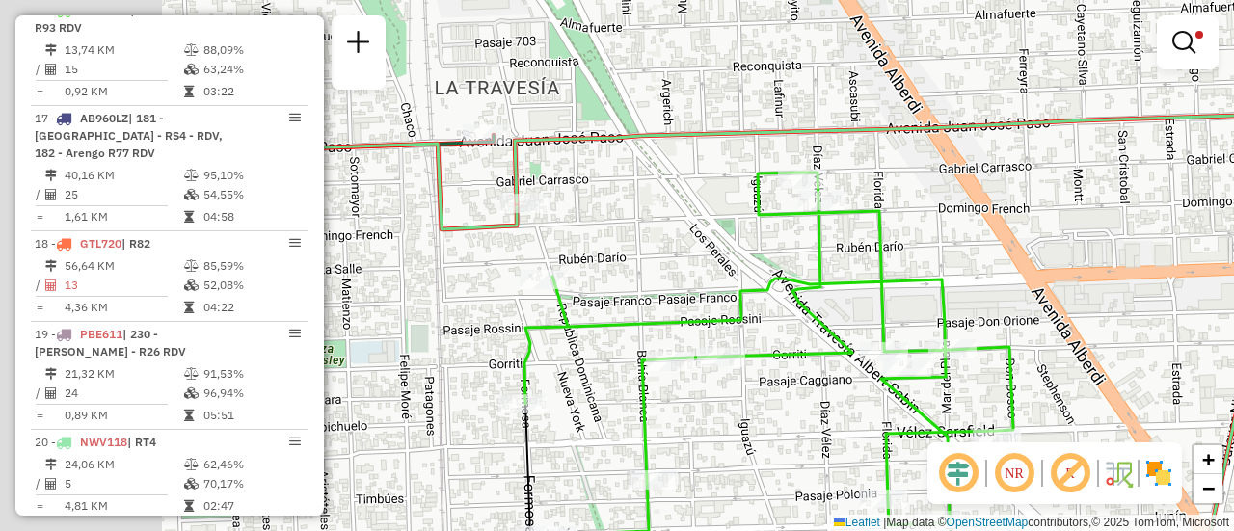
drag, startPoint x: 468, startPoint y: 259, endPoint x: 688, endPoint y: 286, distance: 221.5
click at [673, 286] on div "Limpar filtros Janela de atendimento Grade de atendimento Capacidade Transporta…" at bounding box center [617, 265] width 1234 height 531
click at [688, 286] on div "Limpar filtros Janela de atendimento Grade de atendimento Capacidade Transporta…" at bounding box center [617, 265] width 1234 height 531
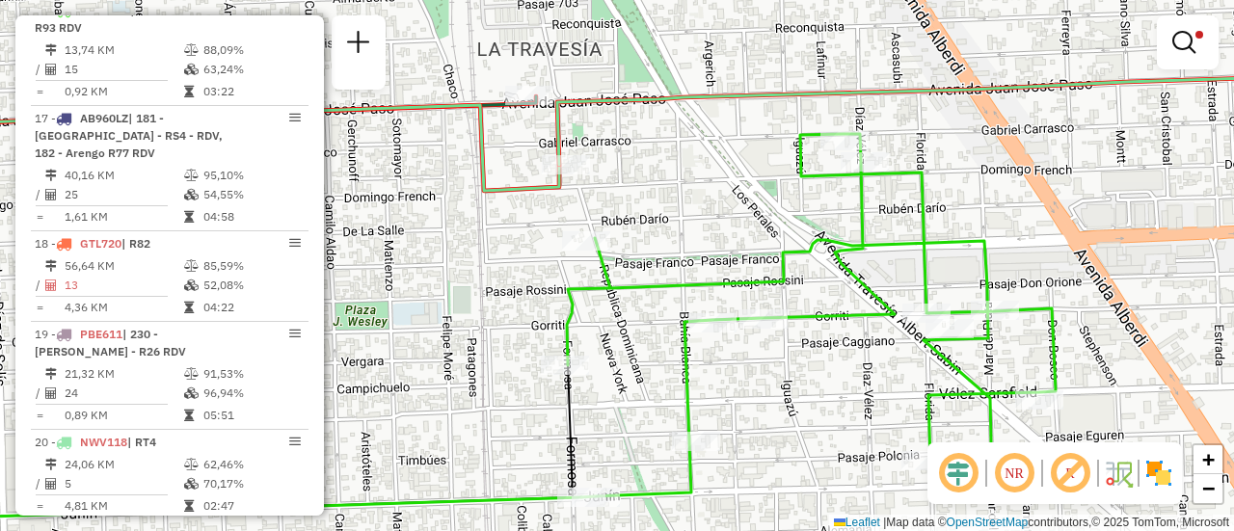
drag, startPoint x: 601, startPoint y: 337, endPoint x: 582, endPoint y: 293, distance: 47.1
click at [582, 293] on div "Limpar filtros Janela de atendimento Grade de atendimento Capacidade Transporta…" at bounding box center [617, 265] width 1234 height 531
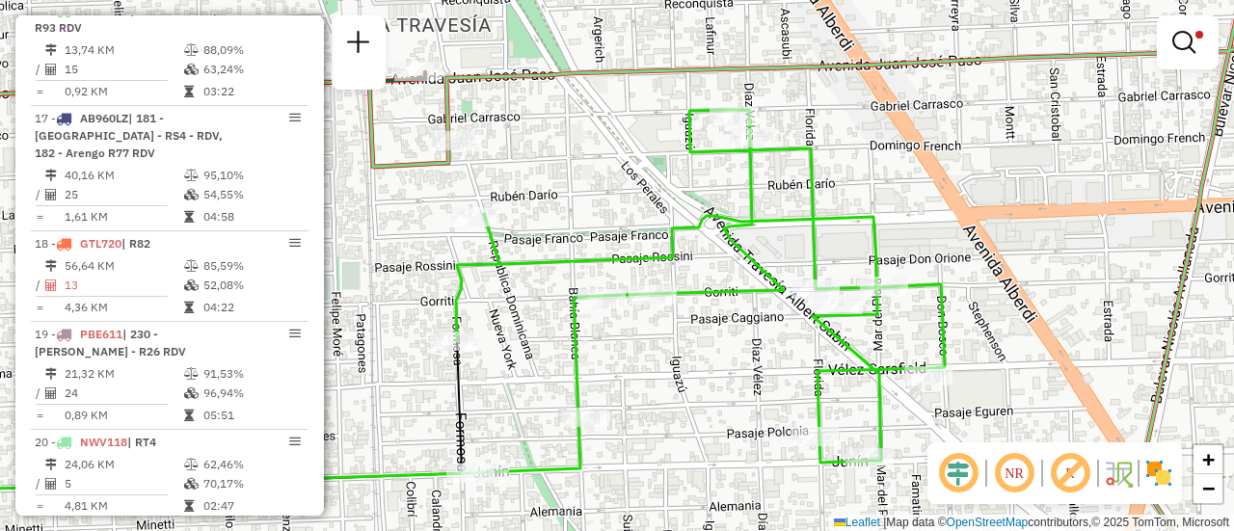
drag, startPoint x: 1081, startPoint y: 339, endPoint x: 988, endPoint y: 359, distance: 94.6
click at [988, 359] on div "Limpar filtros Janela de atendimento Grade de atendimento Capacidade Transporta…" at bounding box center [617, 265] width 1234 height 531
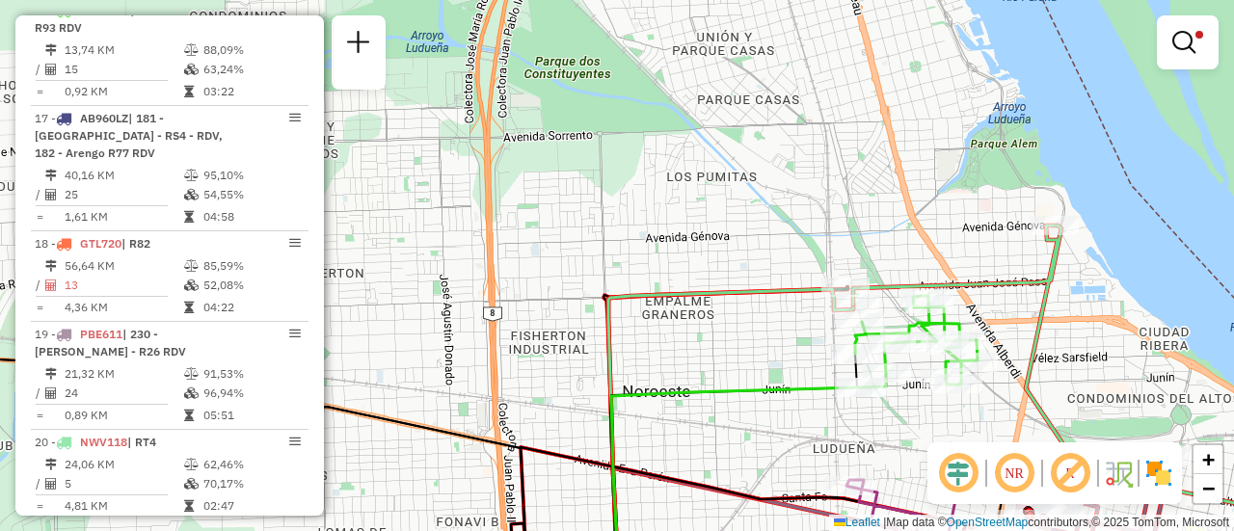
drag, startPoint x: 754, startPoint y: 366, endPoint x: 694, endPoint y: 258, distance: 123.4
click at [698, 268] on div "Limpar filtros Janela de atendimento Grade de atendimento Capacidade Transporta…" at bounding box center [617, 265] width 1234 height 531
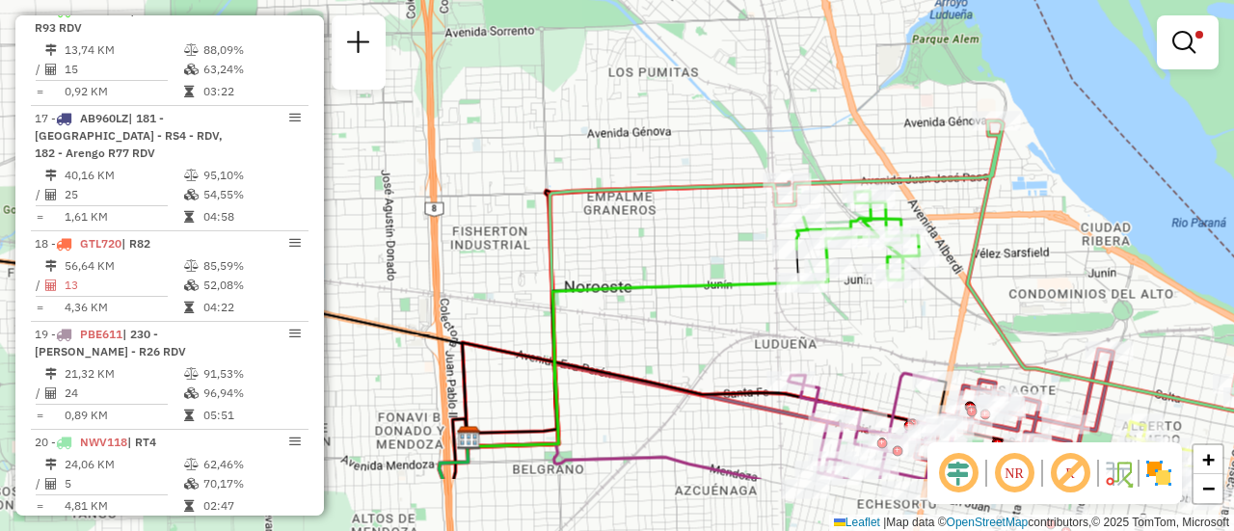
click at [694, 258] on div "Limpar filtros Janela de atendimento Grade de atendimento Capacidade Transporta…" at bounding box center [617, 265] width 1234 height 531
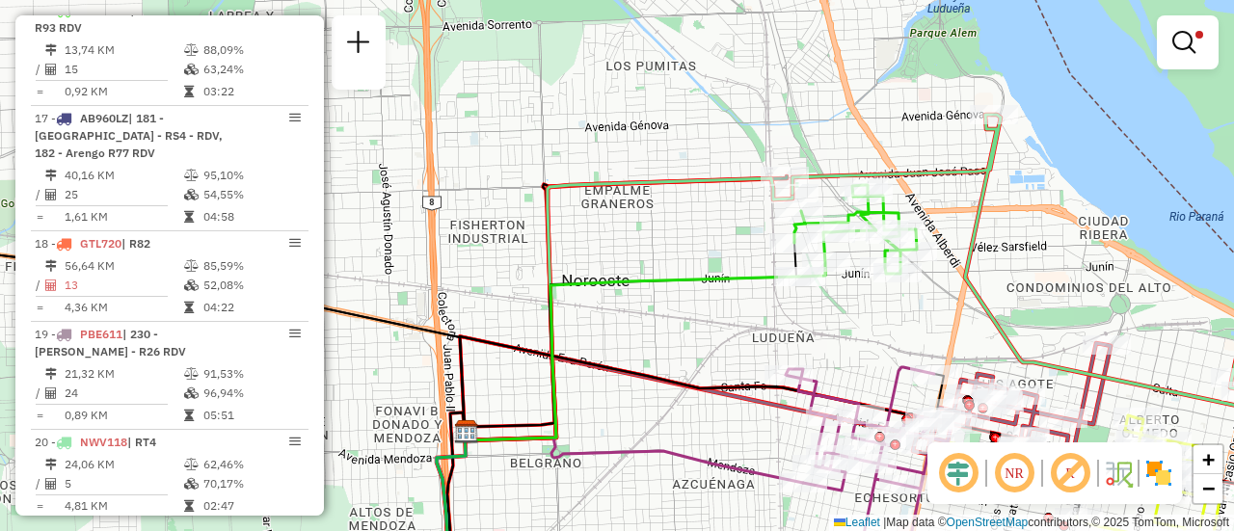
click at [878, 342] on div "Limpar filtros Janela de atendimento Grade de atendimento Capacidade Transporta…" at bounding box center [617, 265] width 1234 height 531
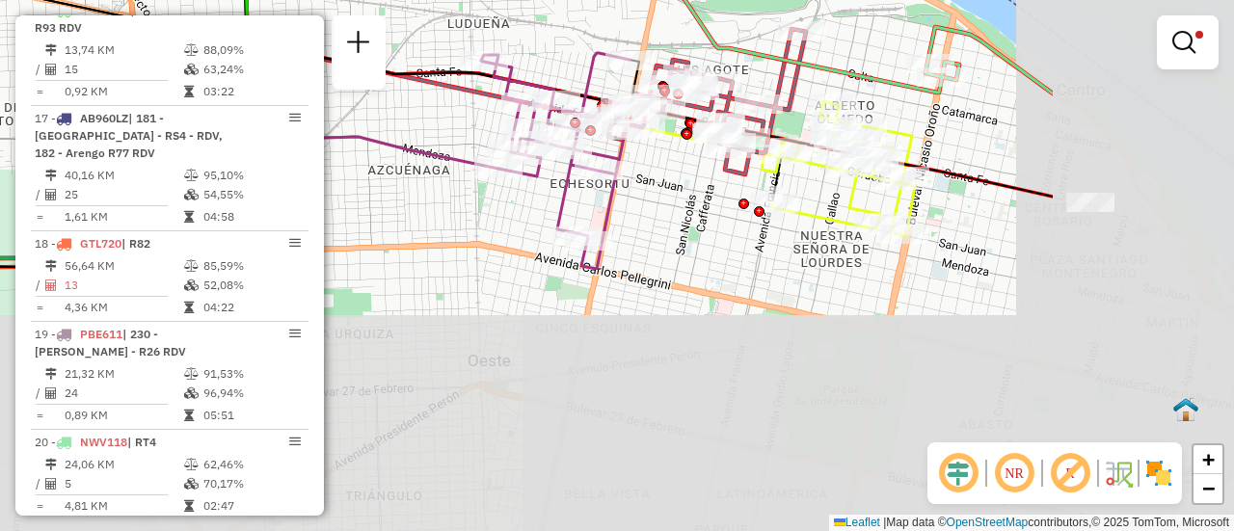
drag, startPoint x: 973, startPoint y: 358, endPoint x: 755, endPoint y: 80, distance: 353.0
click at [660, 37] on div "Limpar filtros Janela de atendimento Grade de atendimento Capacidade Transporta…" at bounding box center [617, 265] width 1234 height 531
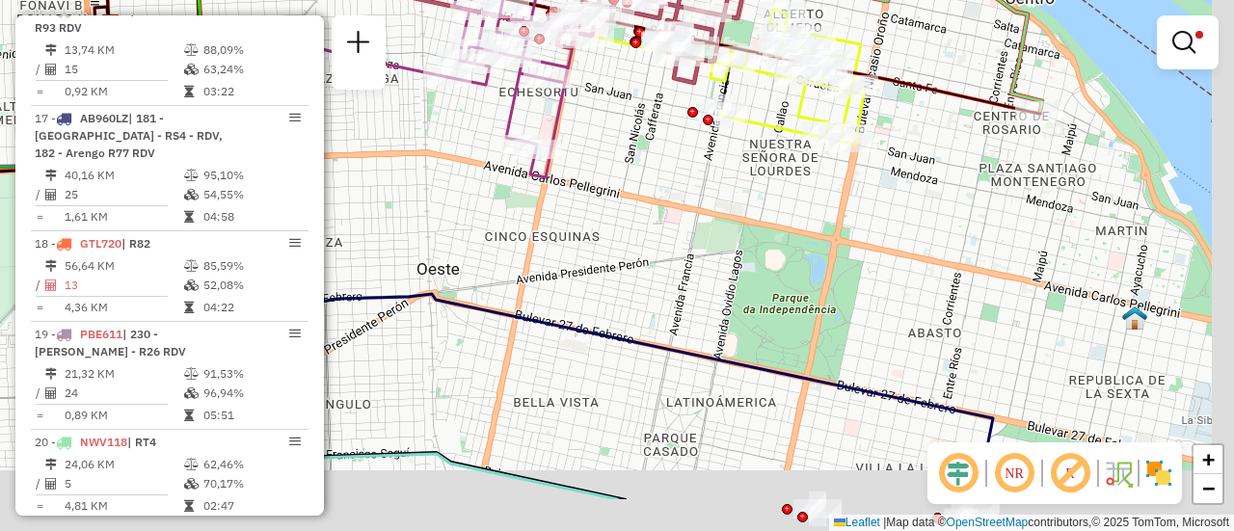
drag, startPoint x: 900, startPoint y: 290, endPoint x: 601, endPoint y: -24, distance: 433.8
click at [601, 0] on html "Aplicando filtros Pop-up bloqueado! Seu navegador bloqueou automáticamente a ab…" at bounding box center [617, 265] width 1234 height 531
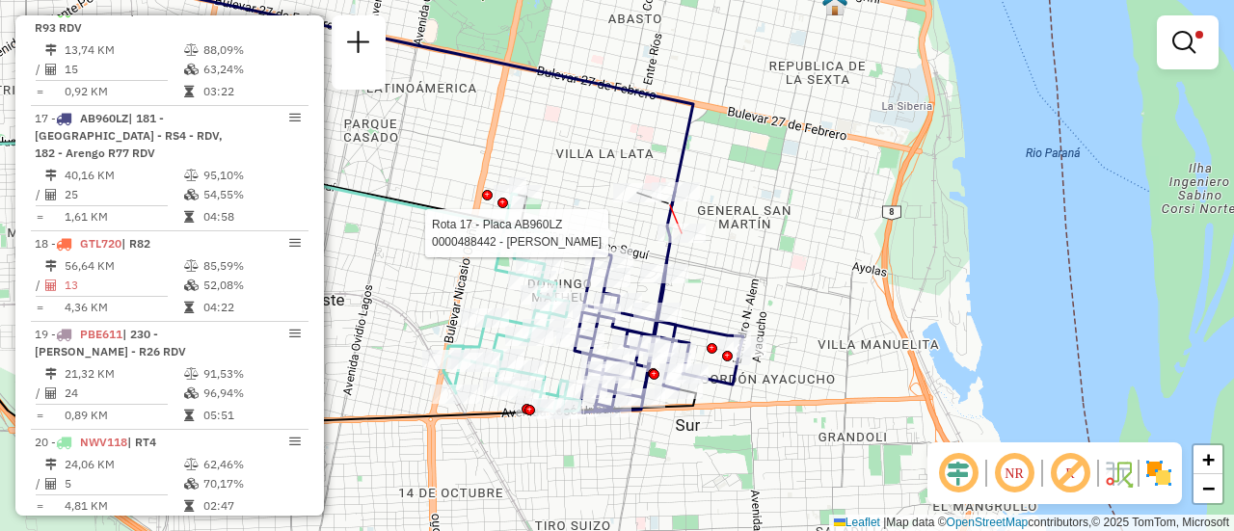
select select "**********"
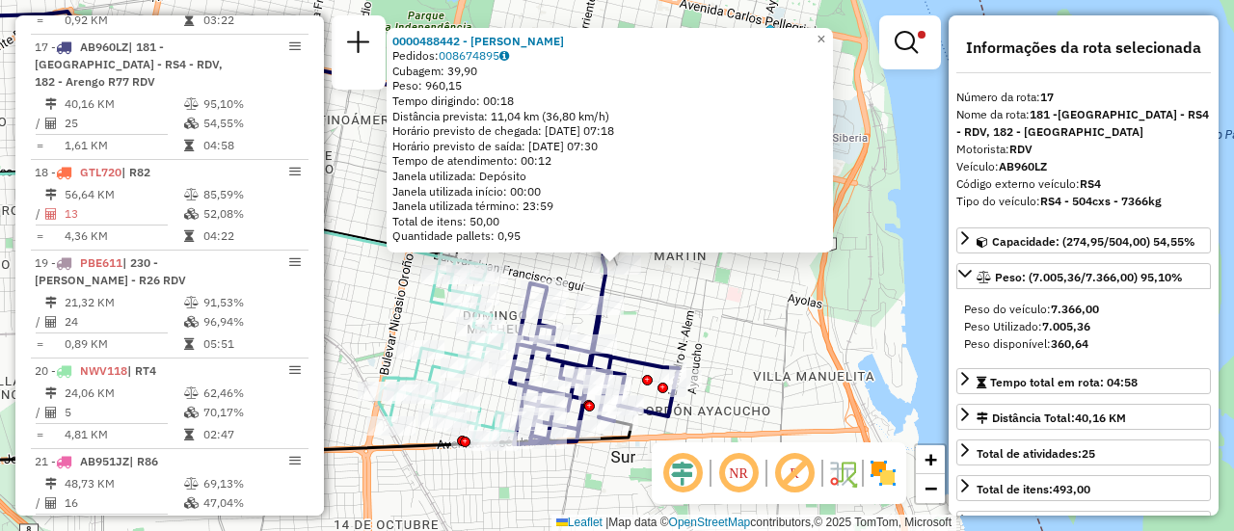
scroll to position [993, 0]
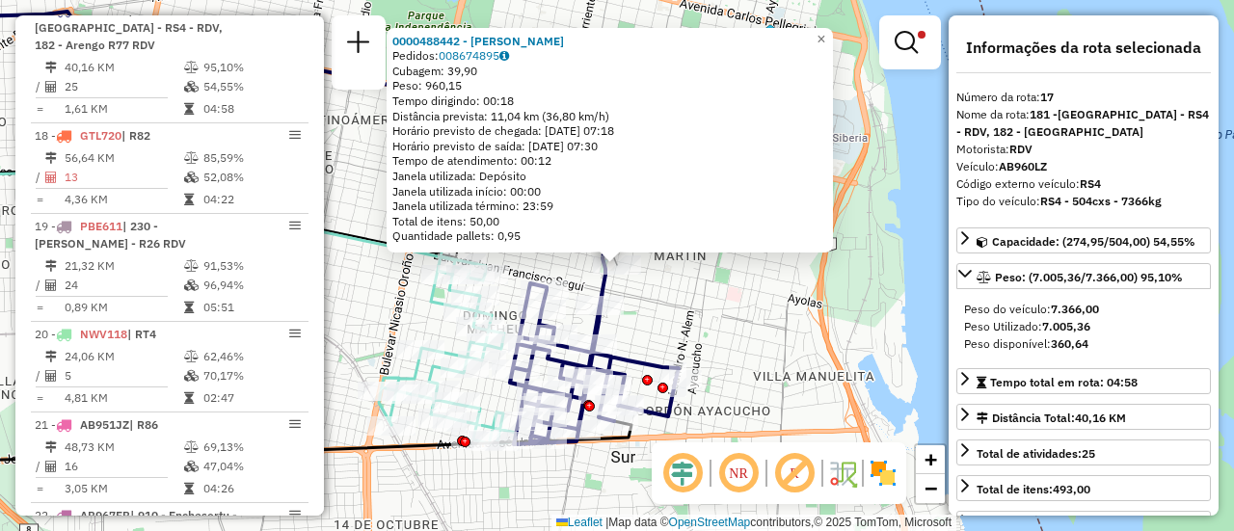
drag, startPoint x: 734, startPoint y: 321, endPoint x: 627, endPoint y: 310, distance: 107.6
click at [729, 321] on div "0000488442 - YASSOGNA CESAR ALBERTO Pedidos: 008674895 Cubagem: 39,90 Peso: 960…" at bounding box center [617, 265] width 1234 height 531
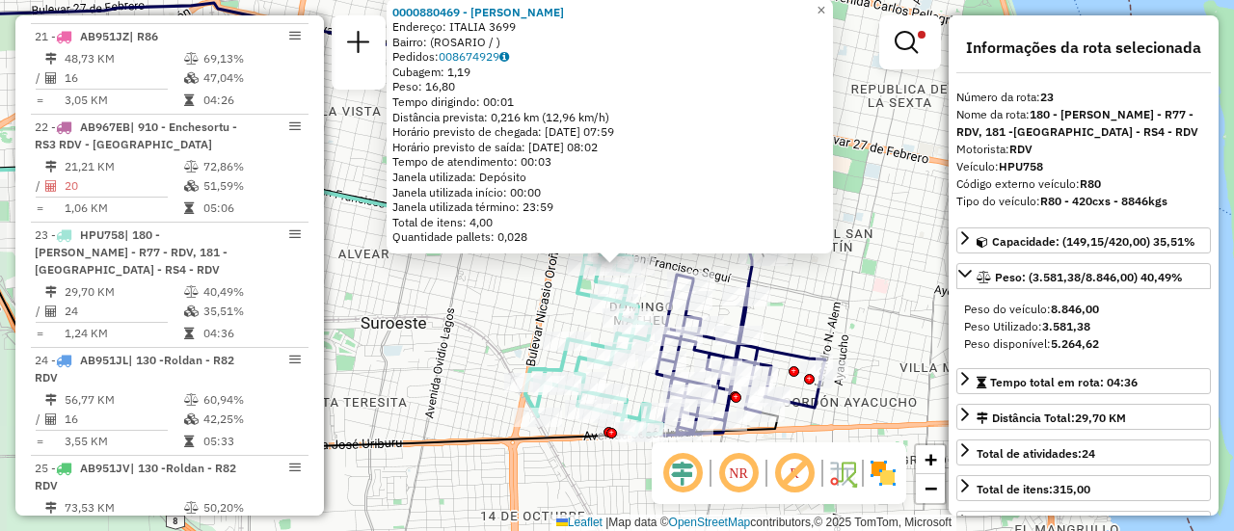
scroll to position [1589, 0]
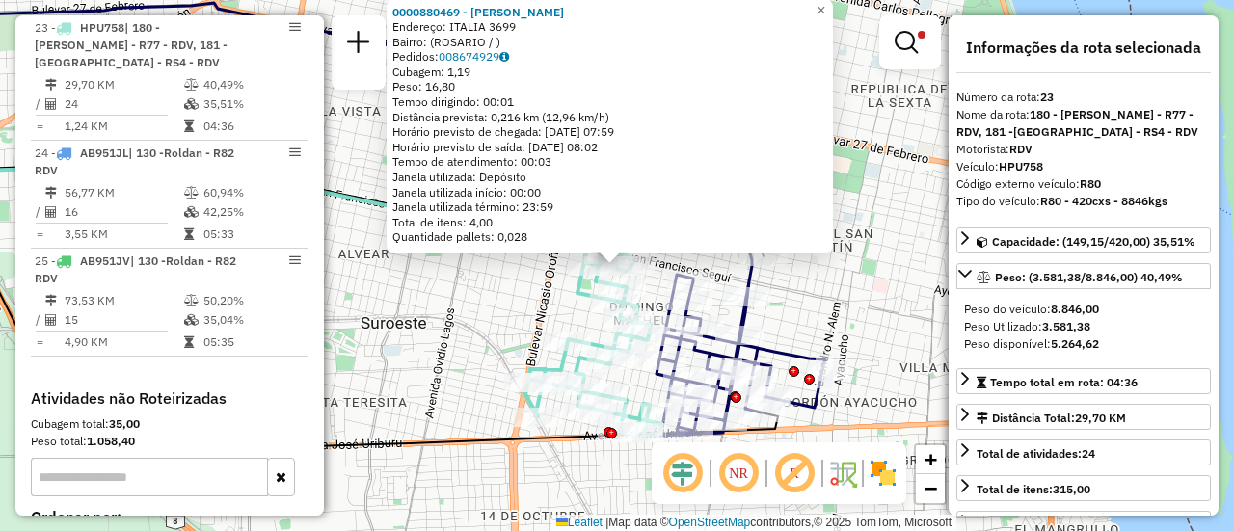
click at [868, 323] on div "0000880469 - OSORIO SERGI Endereço: ITALIA 3699 Bairro: (ROSARIO / ) Pedidos: 0…" at bounding box center [617, 265] width 1234 height 531
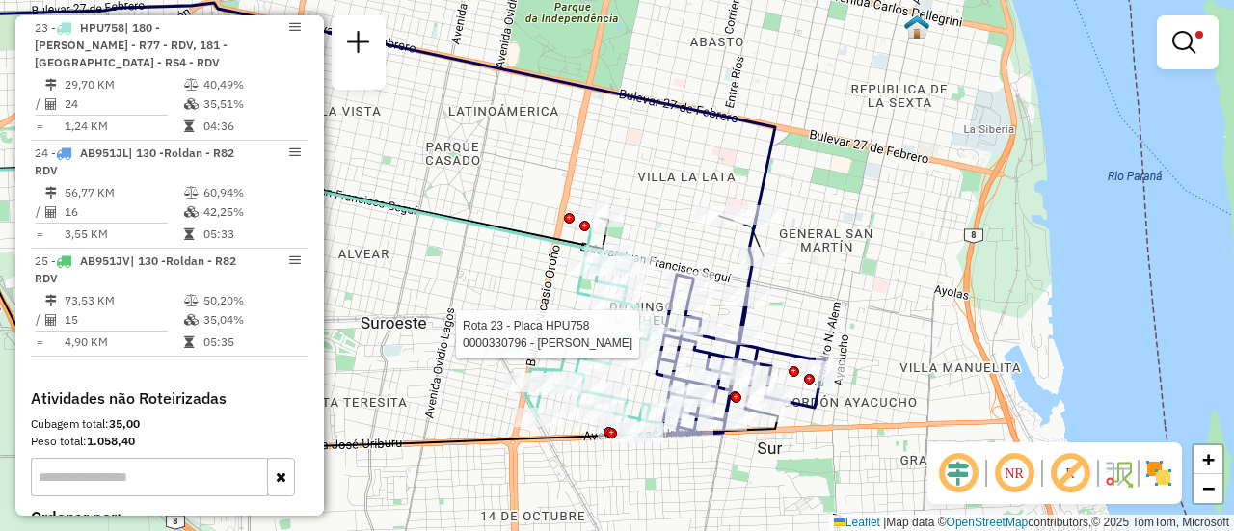
select select "**********"
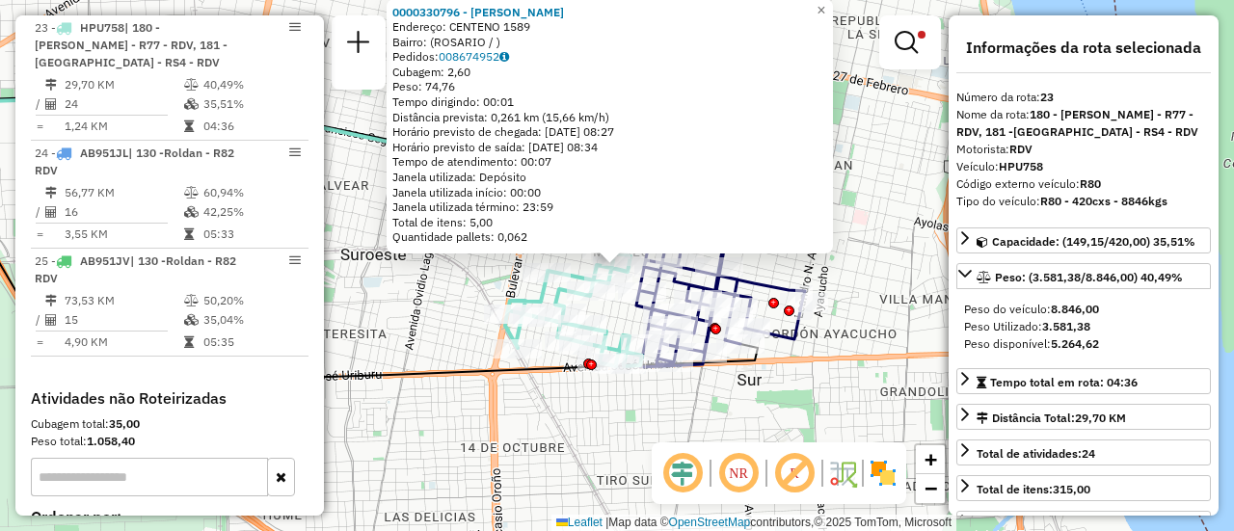
click at [879, 337] on div "0000330796 - GOMEZ JUAN C Endereço: CENTENO 1589 Bairro: (ROSARIO / ) Pedidos: …" at bounding box center [617, 265] width 1234 height 531
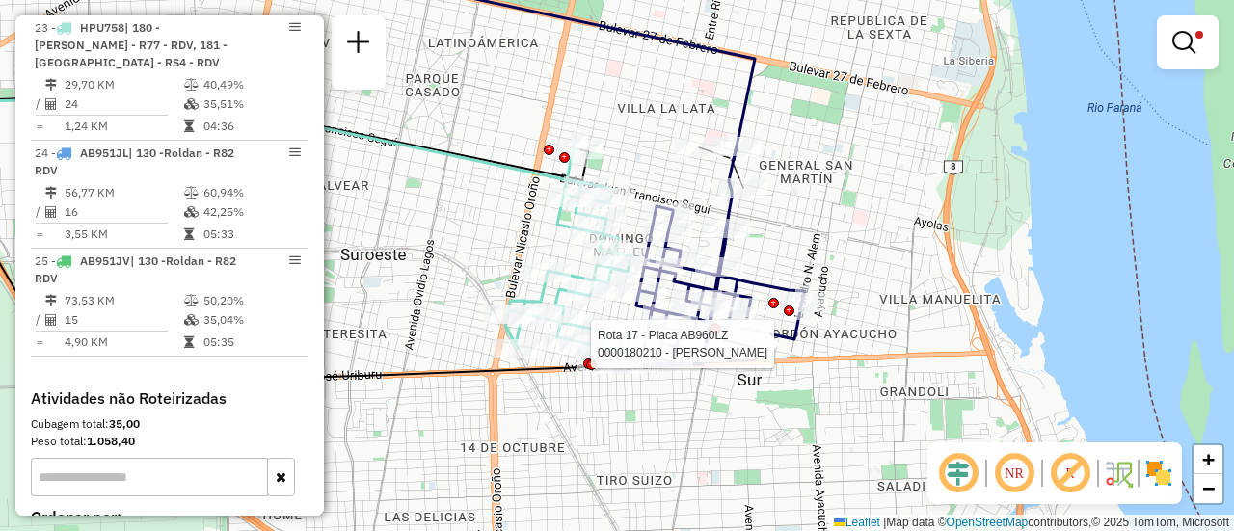
select select "**********"
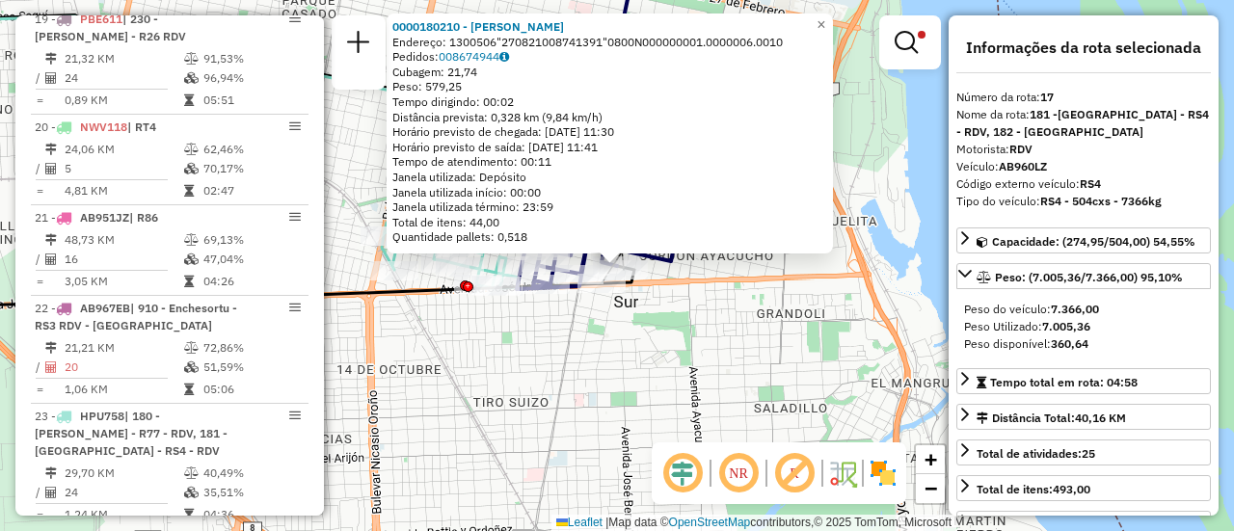
scroll to position [993, 0]
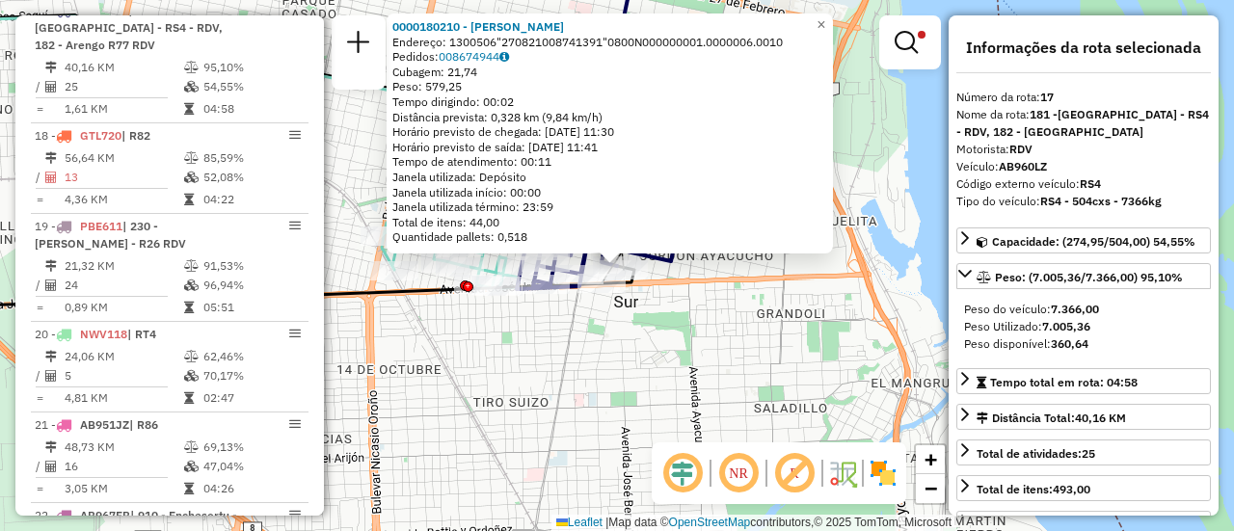
click at [747, 371] on div "0000180210 - LI YUHUA Endereço: 1300506"270821008741391"0800N000000001.0000006.…" at bounding box center [617, 265] width 1234 height 531
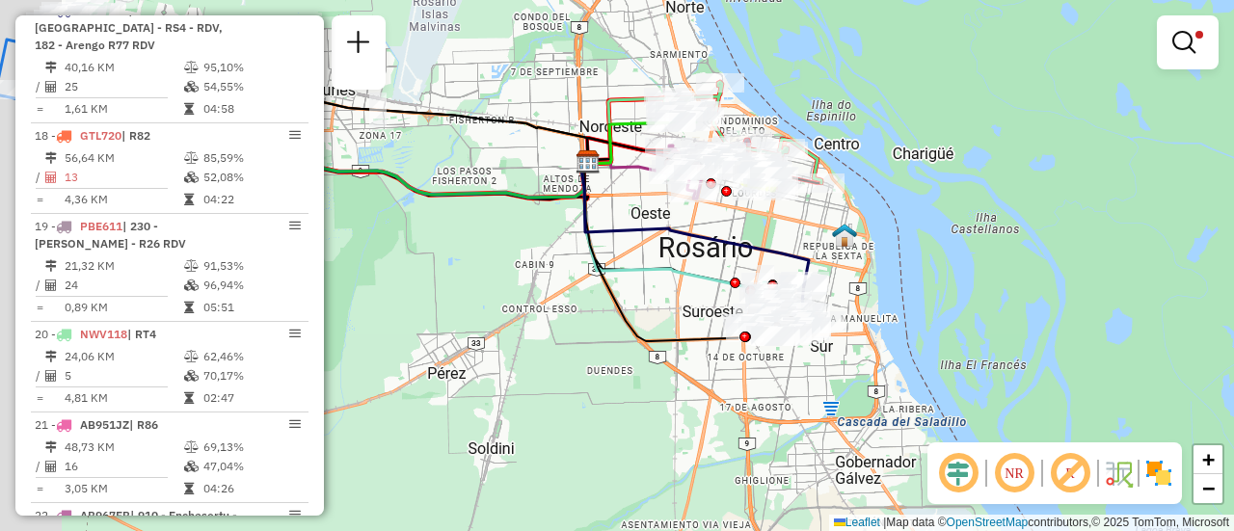
drag, startPoint x: 560, startPoint y: 302, endPoint x: 872, endPoint y: 247, distance: 316.3
click at [793, 266] on div "Limpar filtros Janela de atendimento Grade de atendimento Capacidade Transporta…" at bounding box center [617, 265] width 1234 height 531
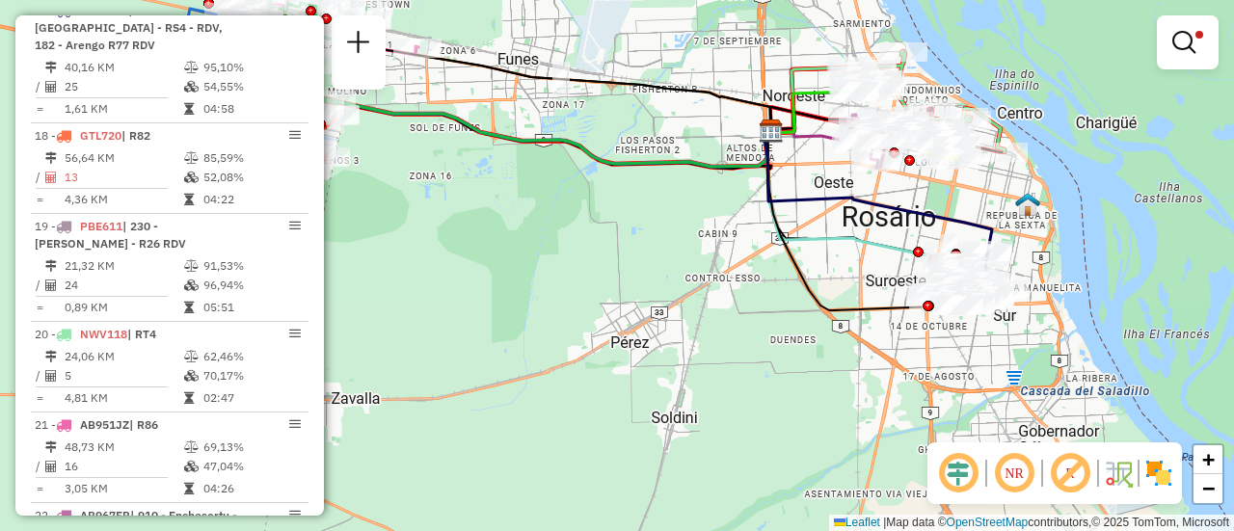
drag, startPoint x: 569, startPoint y: 297, endPoint x: 573, endPoint y: 287, distance: 10.4
click at [569, 296] on div "Limpar filtros Janela de atendimento Grade de atendimento Capacidade Transporta…" at bounding box center [617, 265] width 1234 height 531
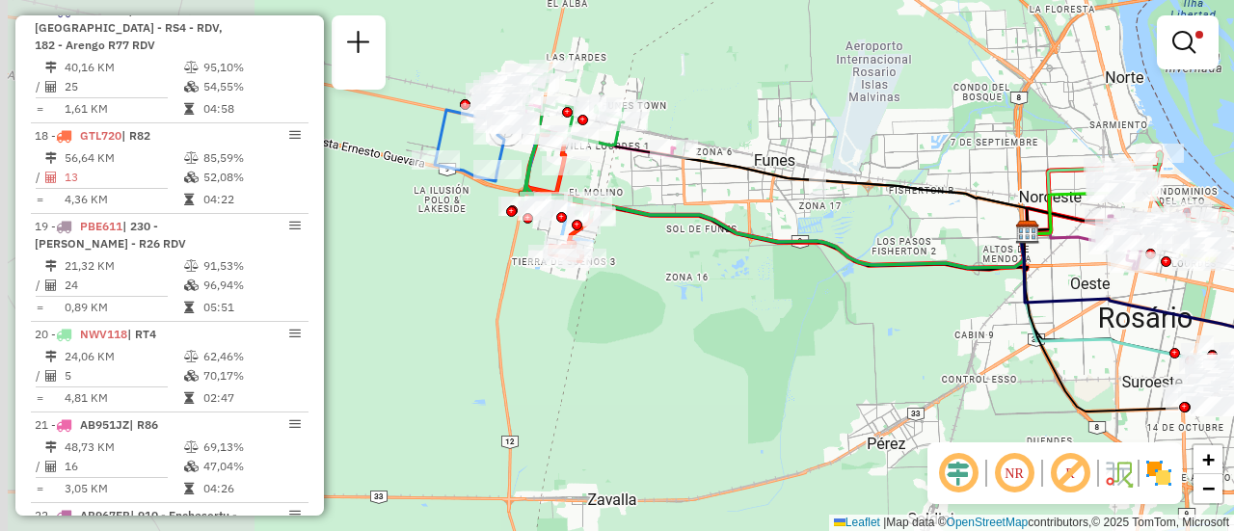
drag, startPoint x: 520, startPoint y: 229, endPoint x: 777, endPoint y: 331, distance: 276.7
click at [777, 331] on div "Limpar filtros Janela de atendimento Grade de atendimento Capacidade Transporta…" at bounding box center [617, 265] width 1234 height 531
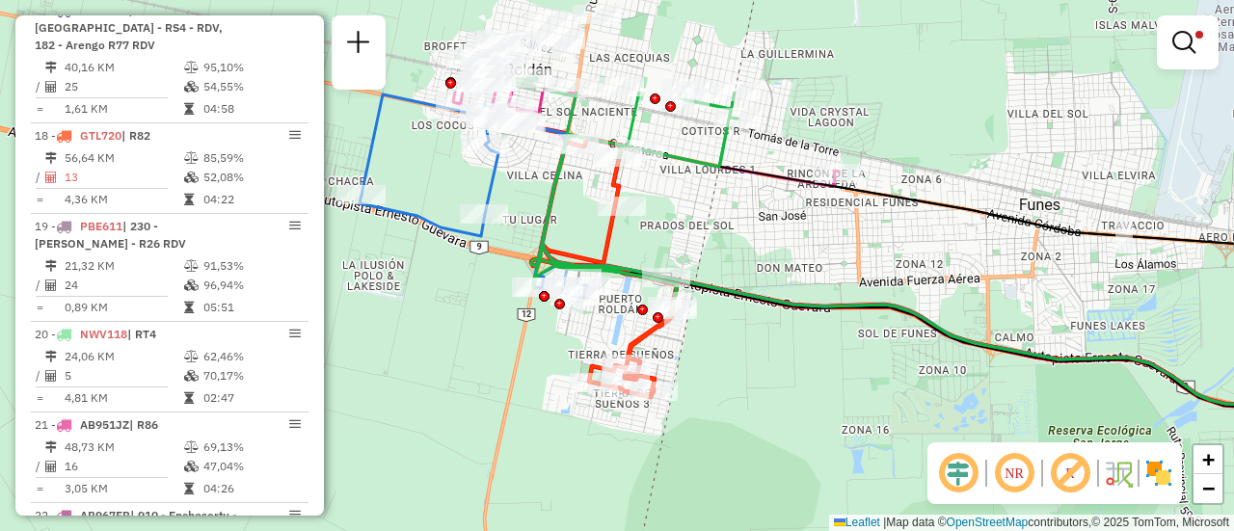
drag, startPoint x: 681, startPoint y: 103, endPoint x: 692, endPoint y: 267, distance: 164.3
click at [692, 267] on div "Limpar filtros Janela de atendimento Grade de atendimento Capacidade Transporta…" at bounding box center [617, 265] width 1234 height 531
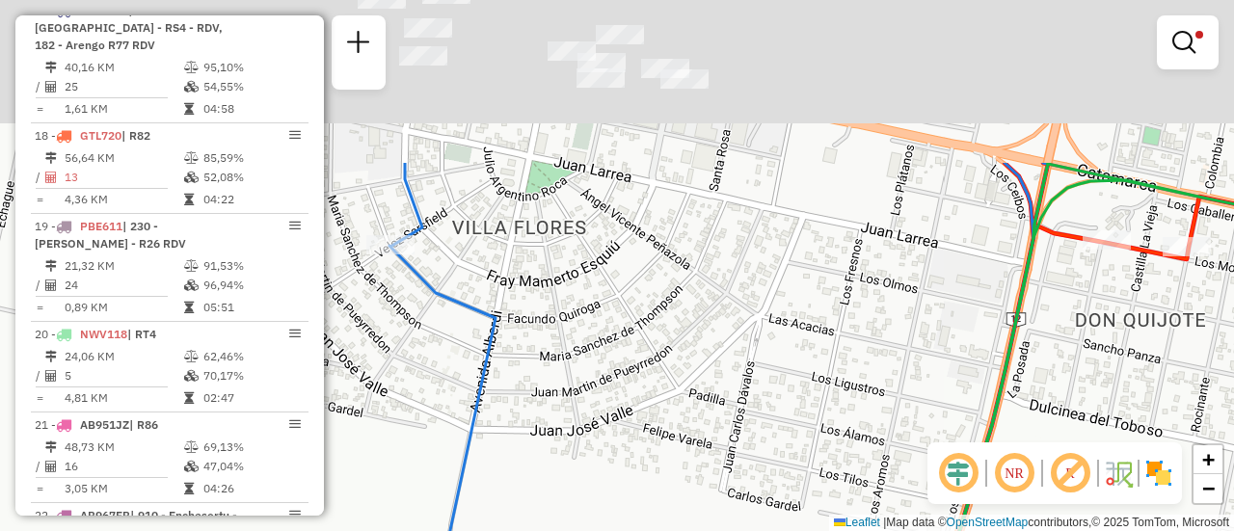
drag, startPoint x: 590, startPoint y: 71, endPoint x: 613, endPoint y: 305, distance: 234.5
click at [605, 322] on div "Limpar filtros Janela de atendimento Grade de atendimento Capacidade Transporta…" at bounding box center [617, 265] width 1234 height 531
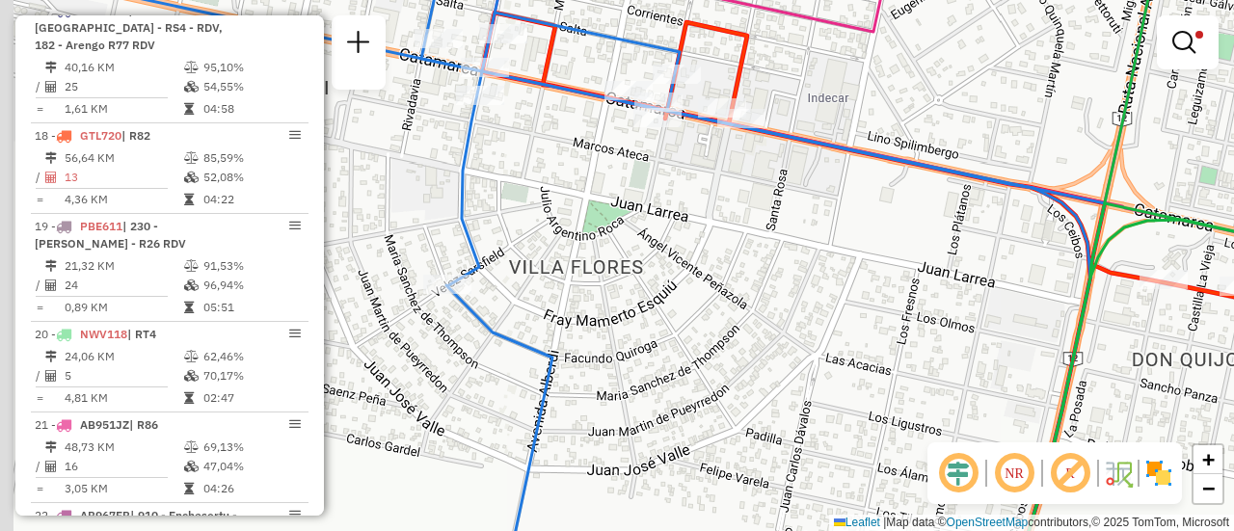
drag, startPoint x: 474, startPoint y: 56, endPoint x: 556, endPoint y: 66, distance: 82.5
click at [556, 65] on div "Limpar filtros Janela de atendimento Grade de atendimento Capacidade Transporta…" at bounding box center [617, 265] width 1234 height 531
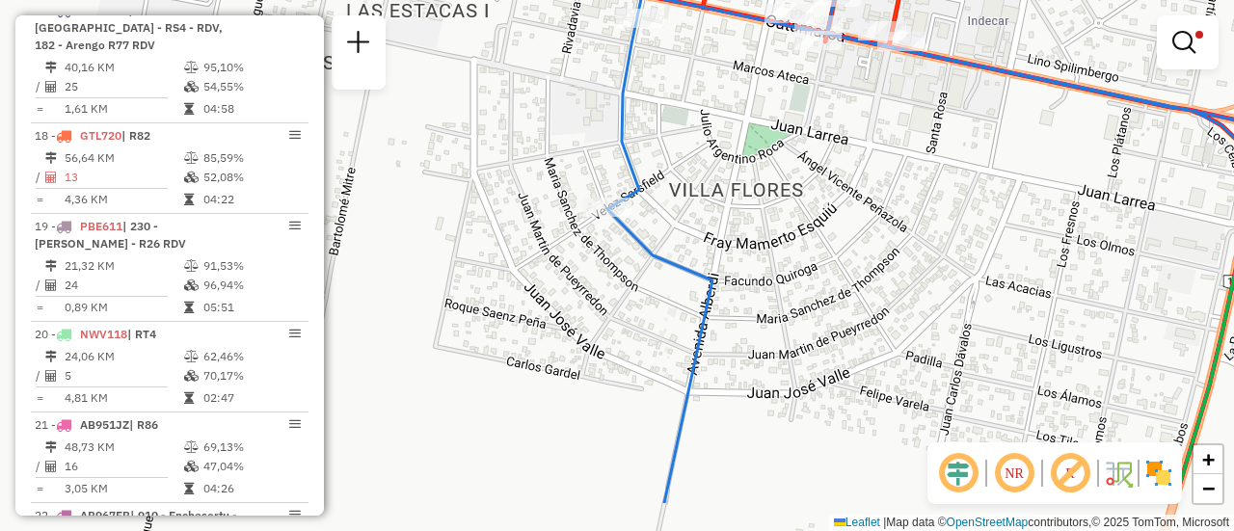
drag, startPoint x: 687, startPoint y: 172, endPoint x: 707, endPoint y: 151, distance: 28.6
click at [705, 151] on div "Limpar filtros Janela de atendimento Grade de atendimento Capacidade Transporta…" at bounding box center [617, 265] width 1234 height 531
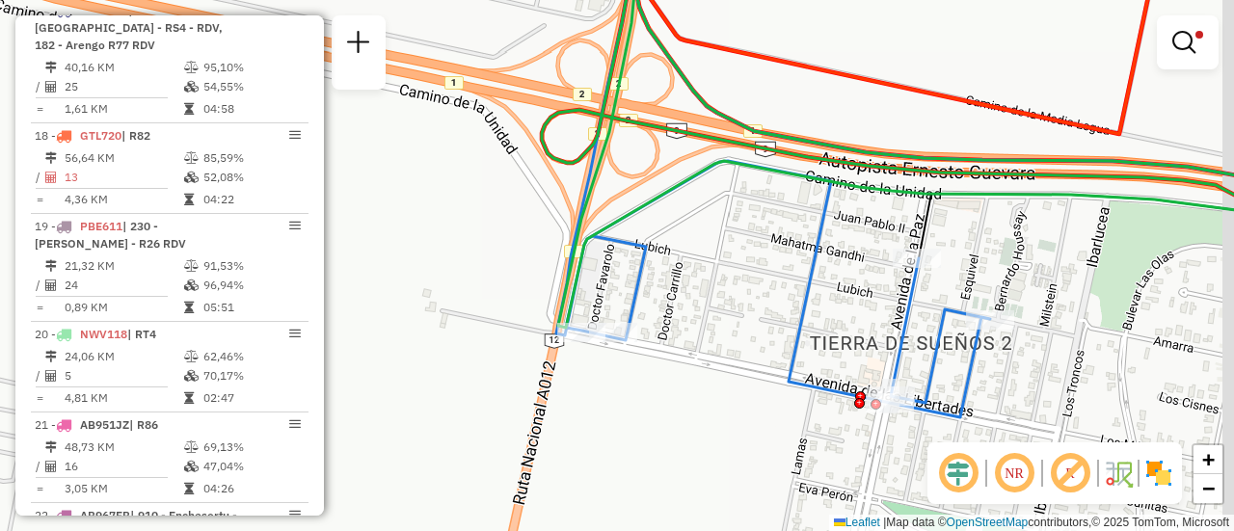
drag, startPoint x: 856, startPoint y: 411, endPoint x: 765, endPoint y: 197, distance: 232.8
click at [765, 197] on icon at bounding box center [408, 118] width 1164 height 599
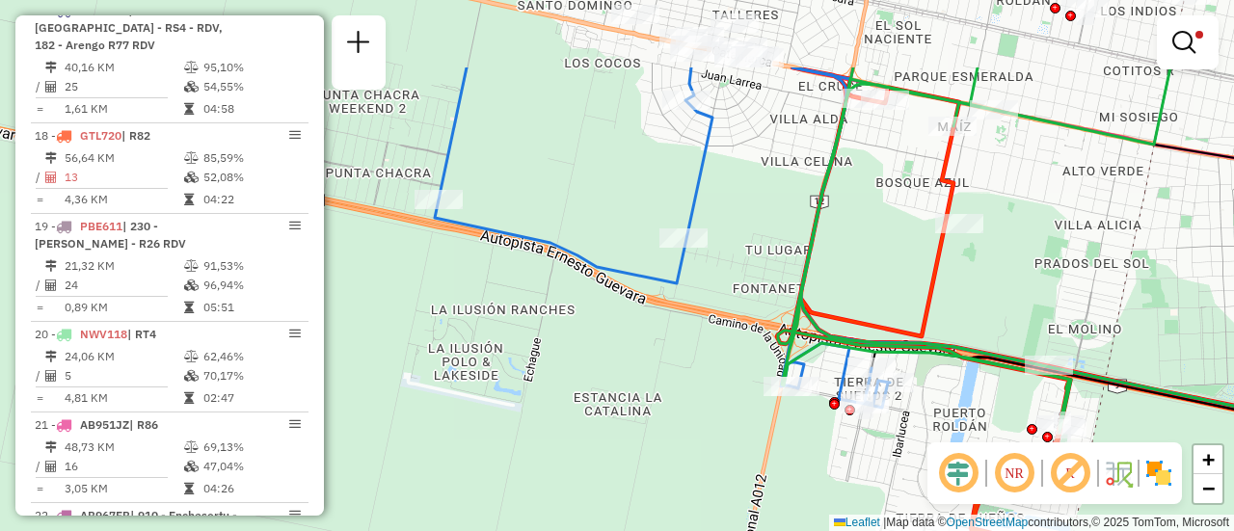
drag, startPoint x: 860, startPoint y: 163, endPoint x: 885, endPoint y: 288, distance: 127.8
click at [885, 288] on div "Limpar filtros Janela de atendimento Grade de atendimento Capacidade Transporta…" at bounding box center [617, 265] width 1234 height 531
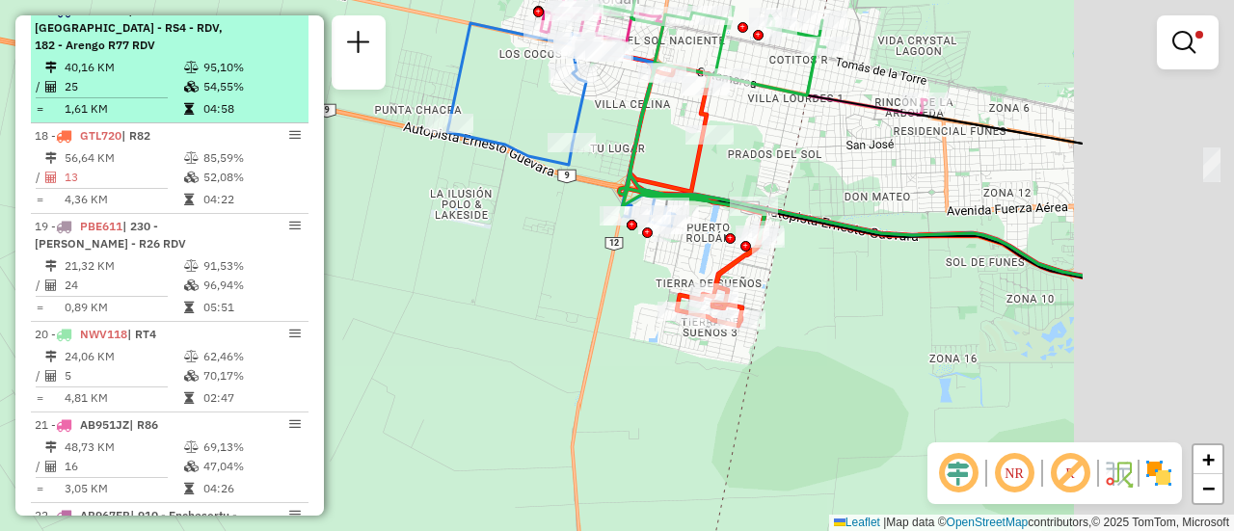
drag, startPoint x: 1091, startPoint y: 295, endPoint x: 167, endPoint y: 49, distance: 955.9
click at [160, 45] on hb-router-mapa "Informações da Sessão 1295191 - 16/10/2025 Criação: 15/10/2025 16:12 Depósito: …" at bounding box center [617, 265] width 1234 height 531
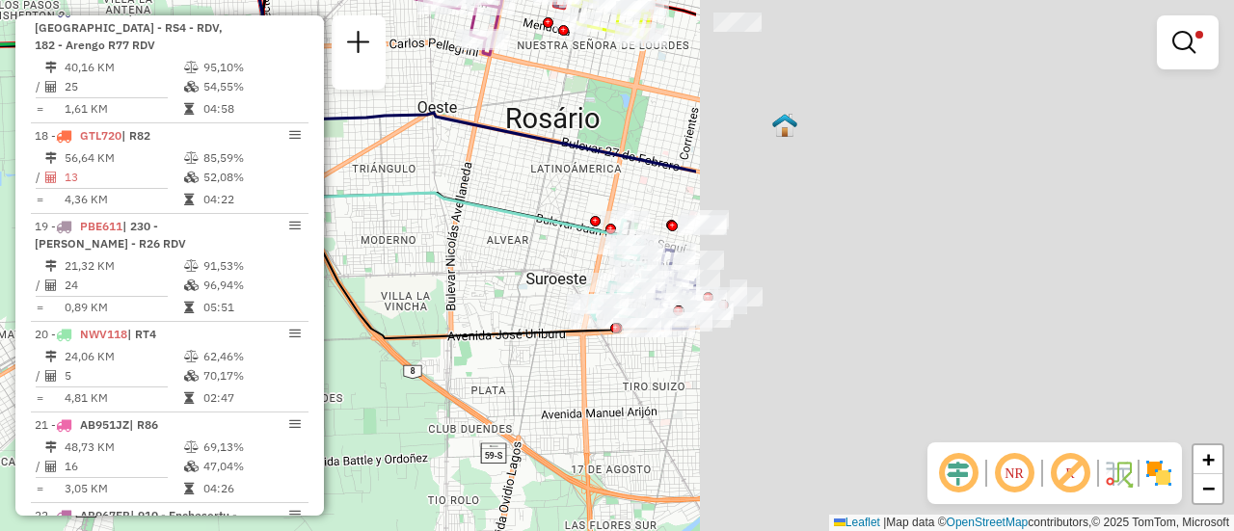
drag, startPoint x: 984, startPoint y: 306, endPoint x: 374, endPoint y: 170, distance: 624.4
click at [283, 153] on hb-router-mapa "Informações da Sessão 1295191 - 16/10/2025 Criação: 15/10/2025 16:12 Depósito: …" at bounding box center [617, 265] width 1234 height 531
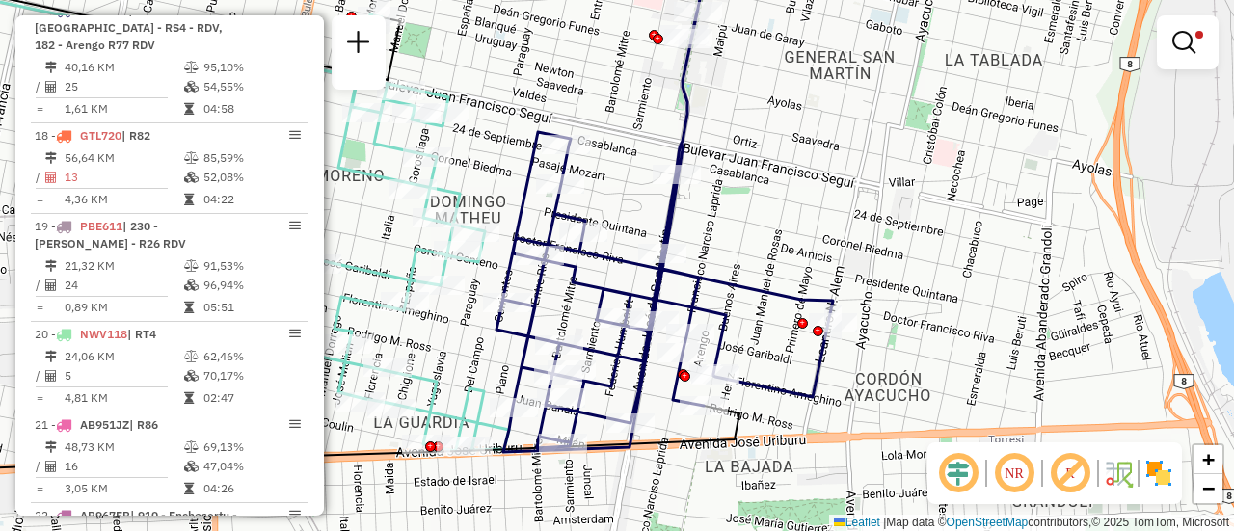
drag, startPoint x: 640, startPoint y: 179, endPoint x: 917, endPoint y: 204, distance: 277.9
click at [906, 204] on div "Rota 18 - Placa GTL720 0000439058 - KM 330 COMBUSTIBLES SAS Limpar filtros Jane…" at bounding box center [617, 265] width 1234 height 531
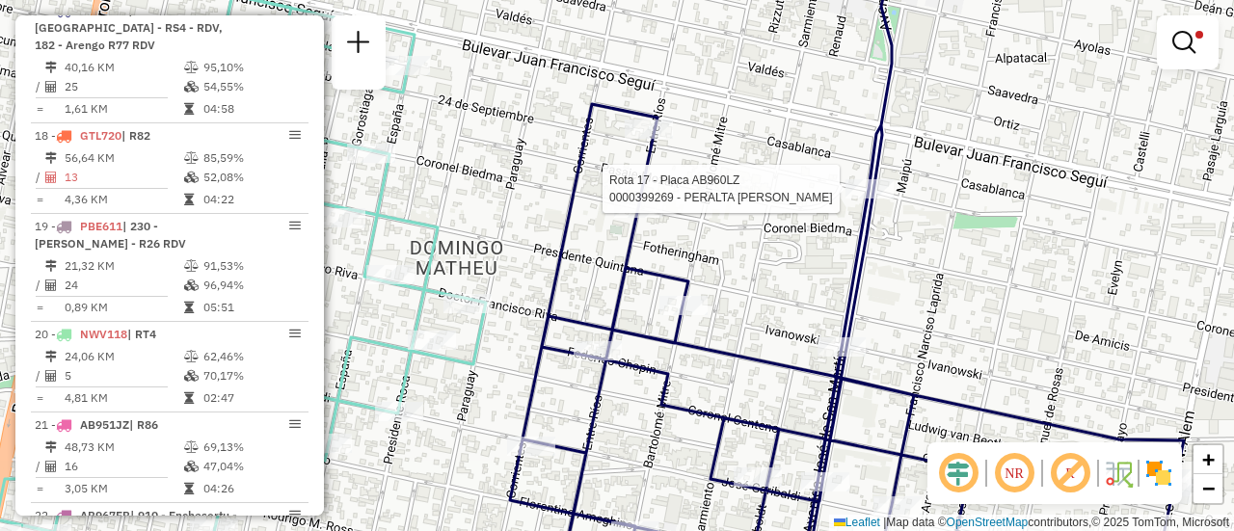
select select "**********"
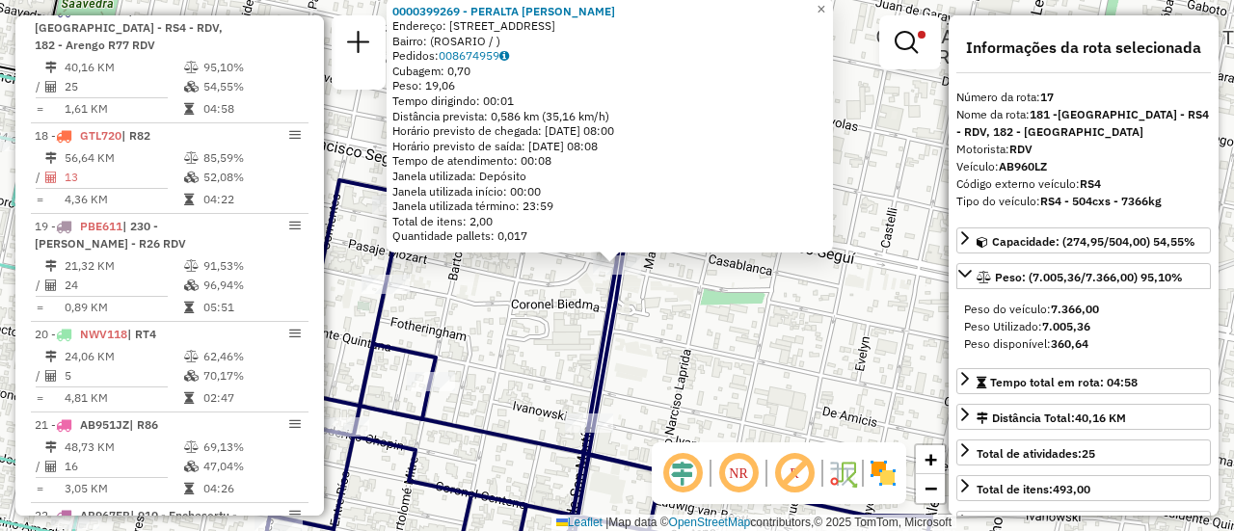
click at [780, 336] on div "0000399269 - PERALTA DANIELA ALEJANDRA Endereço: AVDA SAN MARTIN 3695 Bairro: (…" at bounding box center [617, 265] width 1234 height 531
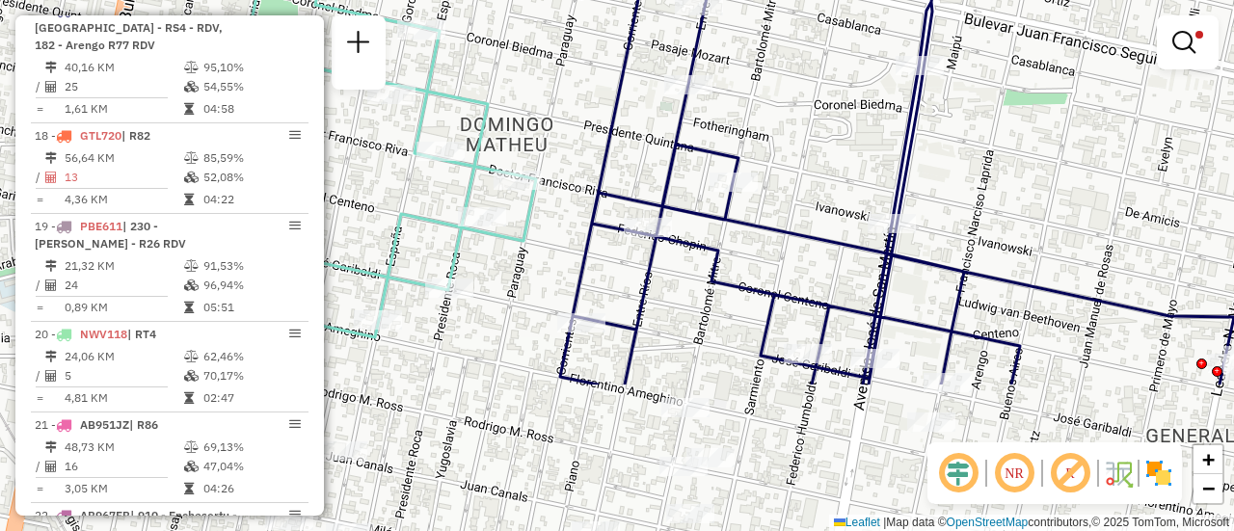
drag, startPoint x: 500, startPoint y: 354, endPoint x: 838, endPoint y: 136, distance: 401.7
click at [835, 139] on div "Limpar filtros Janela de atendimento Grade de atendimento Capacidade Transporta…" at bounding box center [617, 265] width 1234 height 531
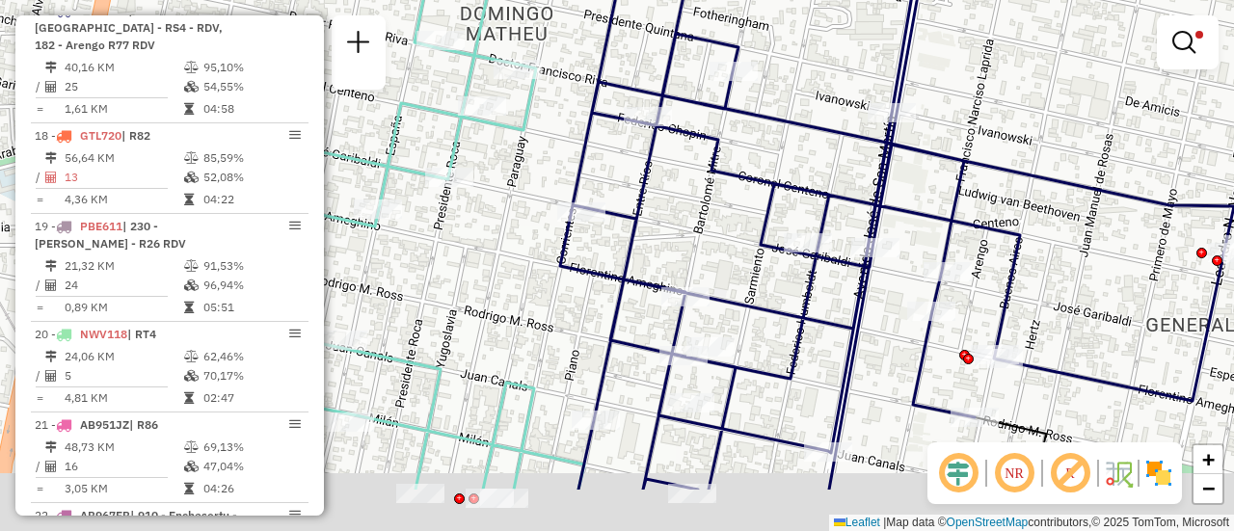
drag, startPoint x: 833, startPoint y: 367, endPoint x: 819, endPoint y: 245, distance: 123.3
click at [819, 245] on icon at bounding box center [897, 170] width 674 height 637
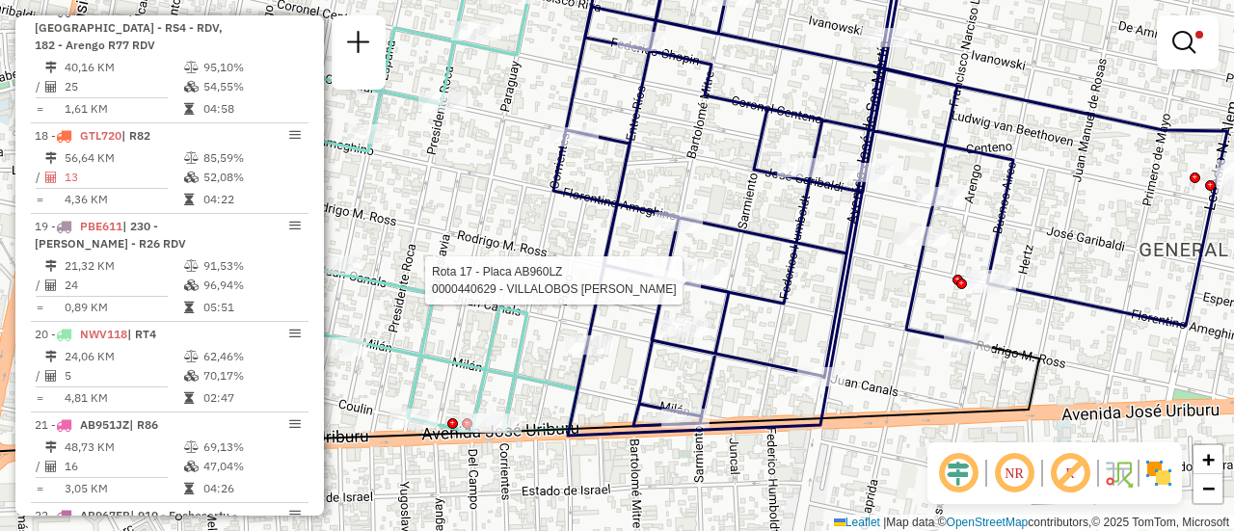
select select "**********"
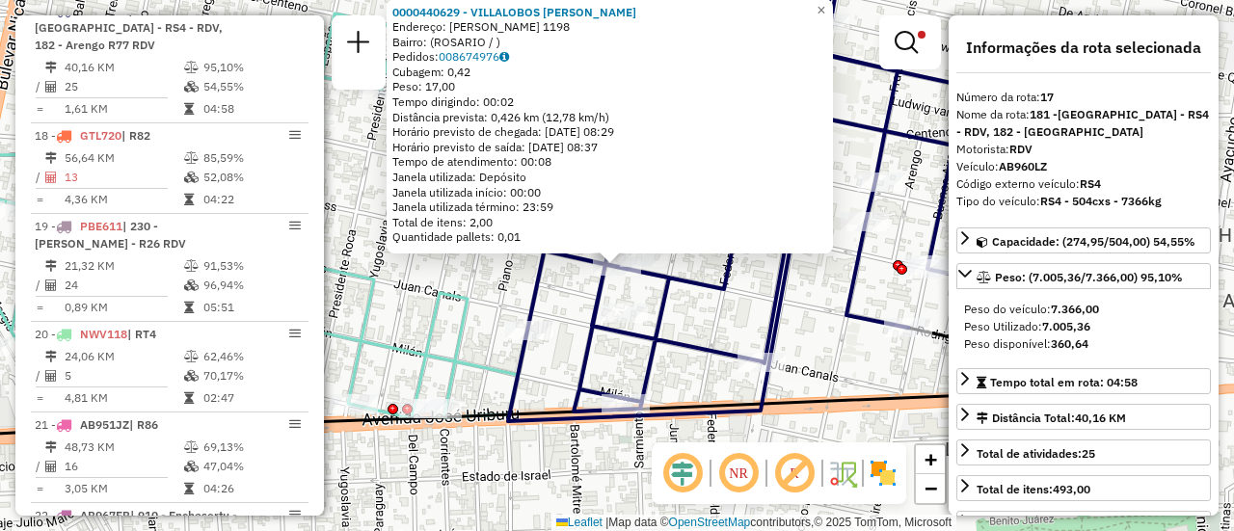
click at [707, 297] on icon at bounding box center [831, 184] width 674 height 474
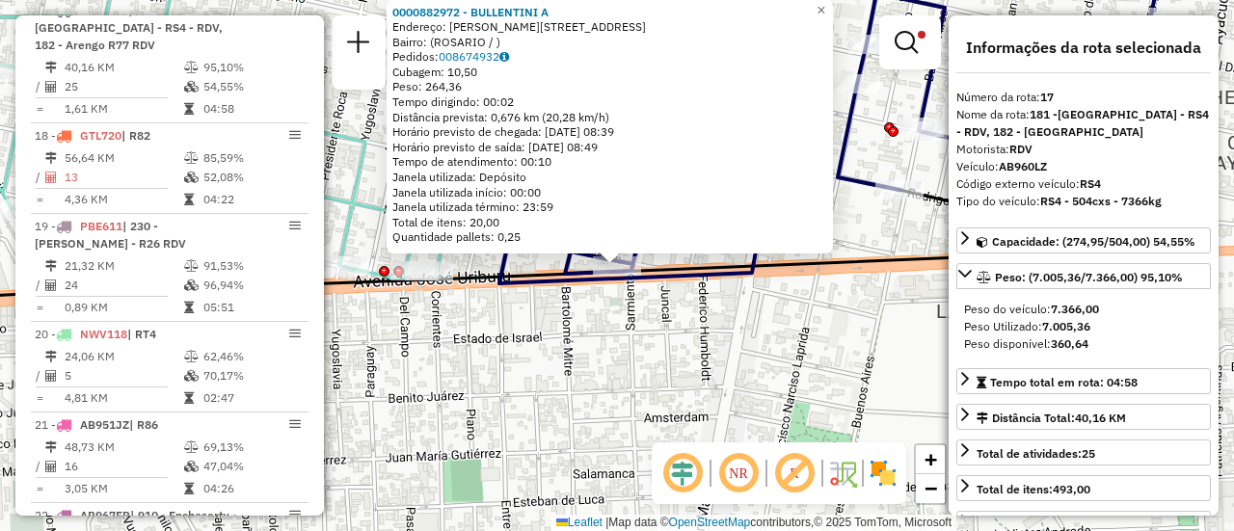
click at [688, 341] on div "0000882972 - BULLENTINI A Endereço: AVDA URIBURU 1106 Bairro: (ROSARIO / ) Pedi…" at bounding box center [617, 265] width 1234 height 531
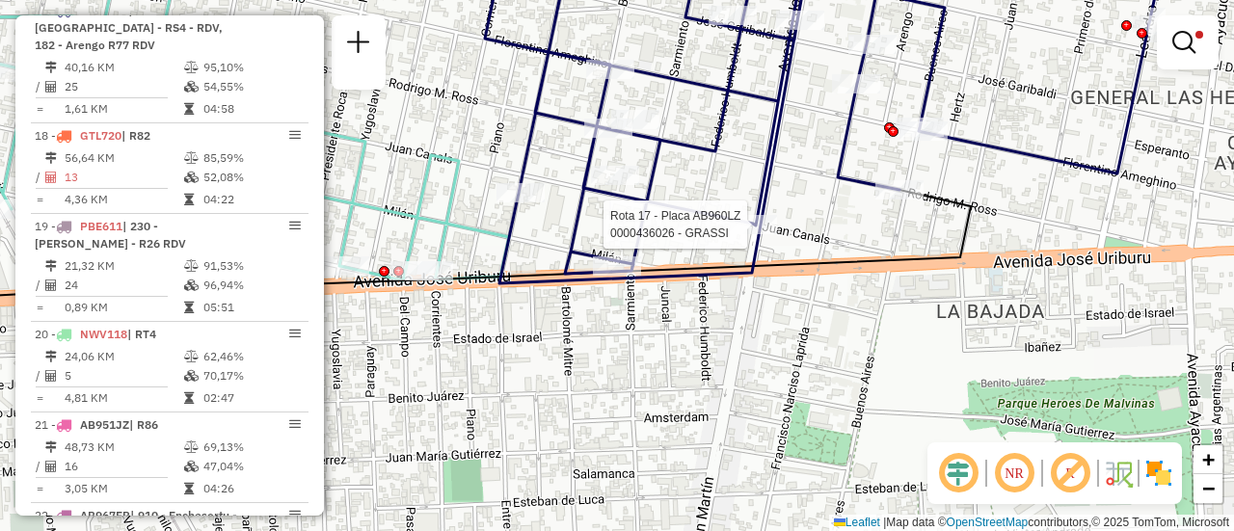
select select "**********"
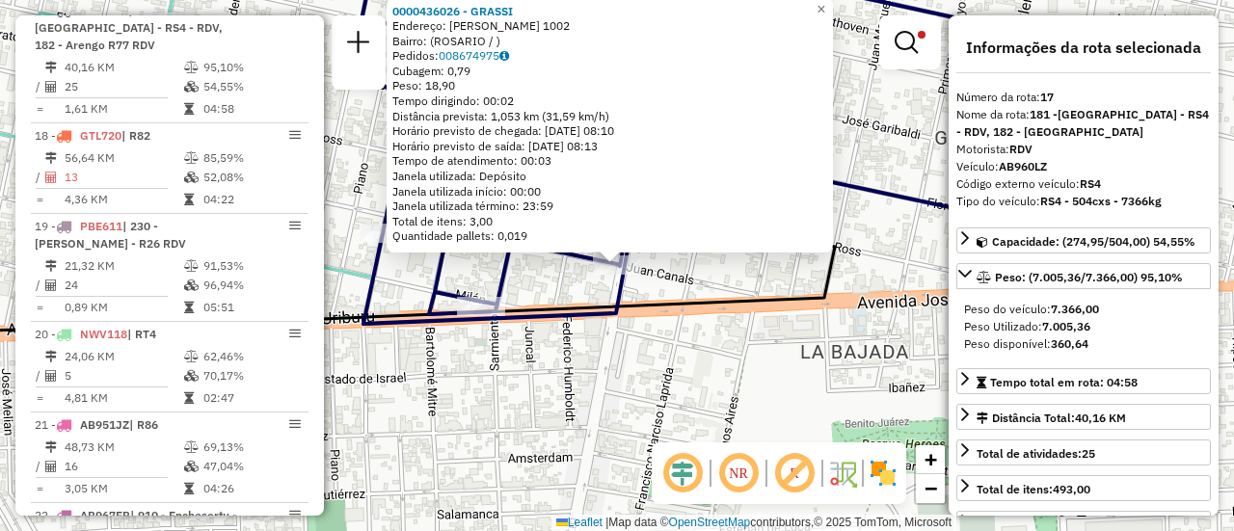
click at [676, 289] on div "0000436026 - GRASSI Endereço: JUAN CANALS 1002 Bairro: (ROSARIO / ) Pedidos: 00…" at bounding box center [617, 265] width 1234 height 531
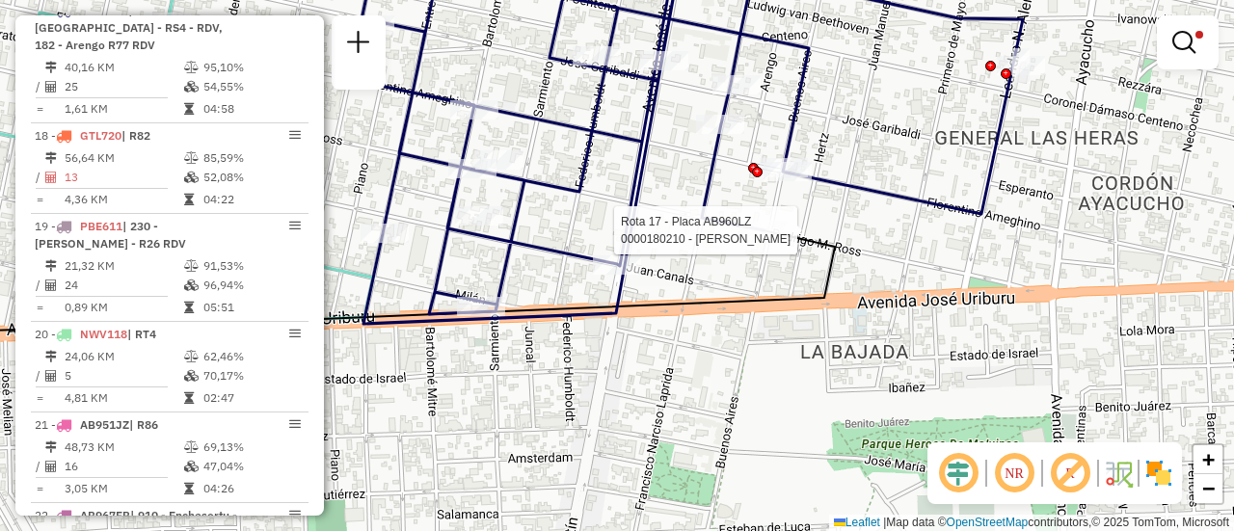
select select "**********"
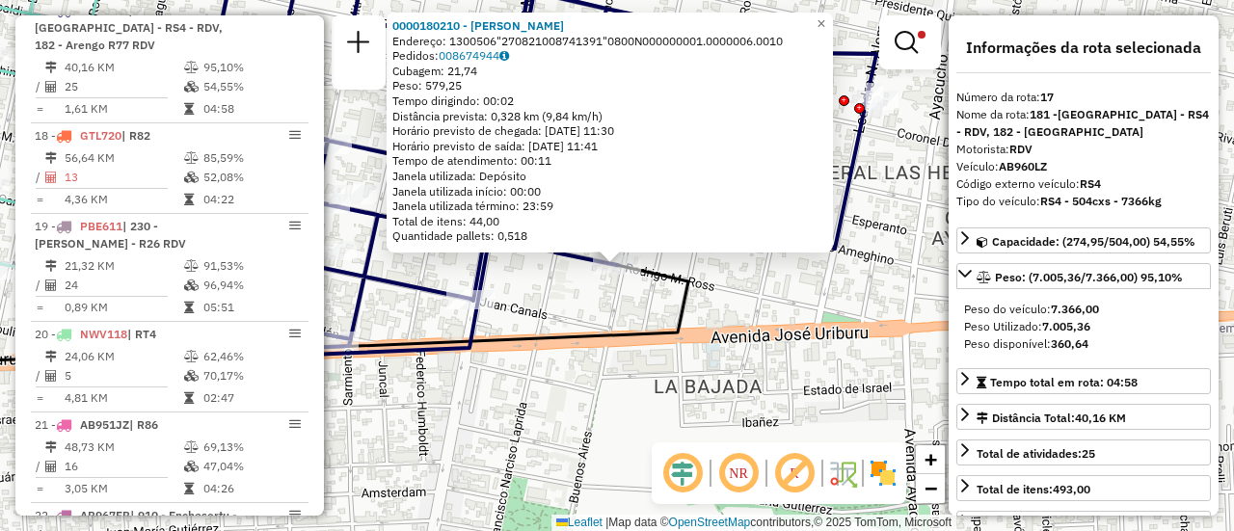
click at [665, 286] on icon at bounding box center [283, 314] width 812 height 99
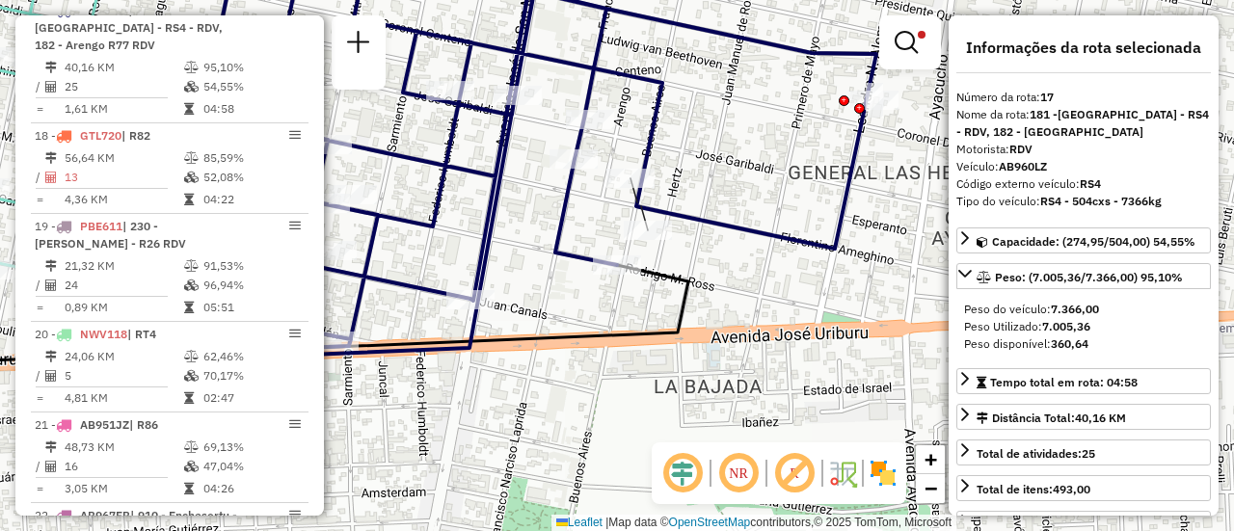
click at [647, 220] on icon at bounding box center [539, 153] width 674 height 412
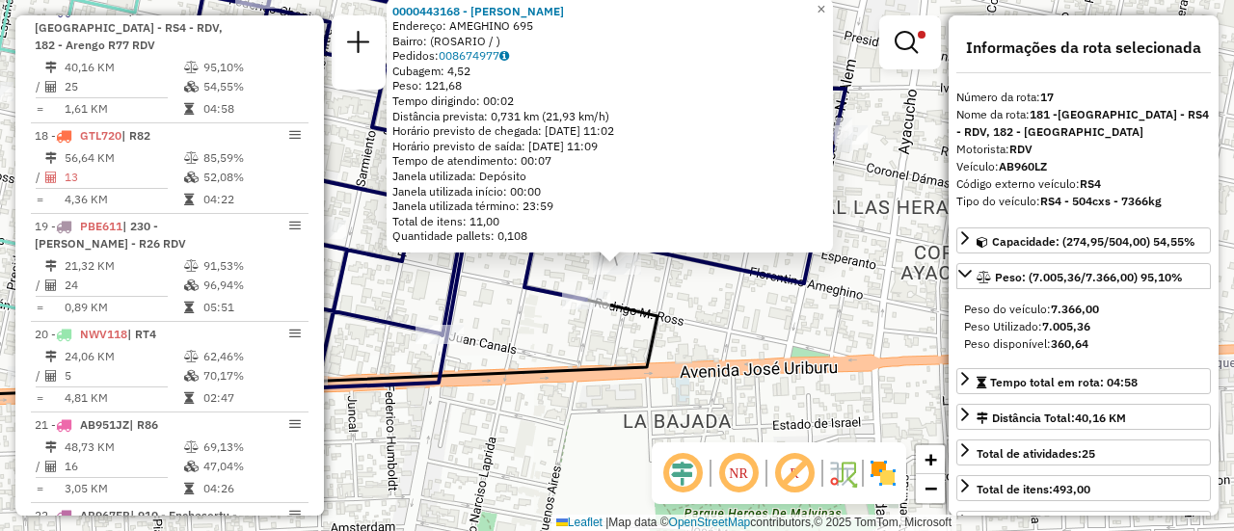
click at [700, 280] on div "0000443168 - MARQUEZ NATALIA FERNANDA Endereço: AMEGHINO 695 Bairro: (ROSARIO /…" at bounding box center [617, 265] width 1234 height 531
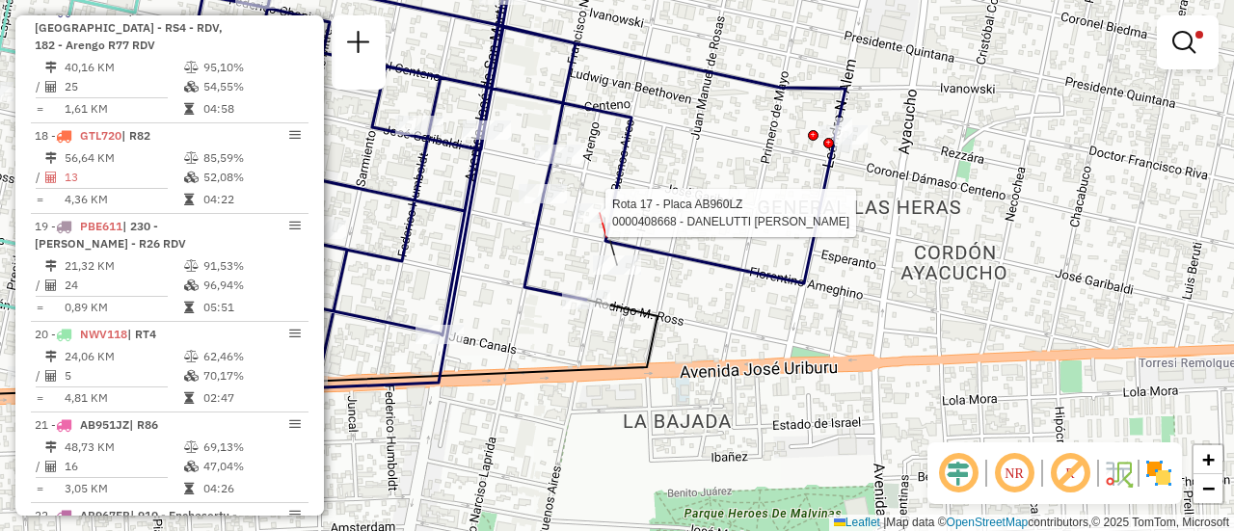
select select "**********"
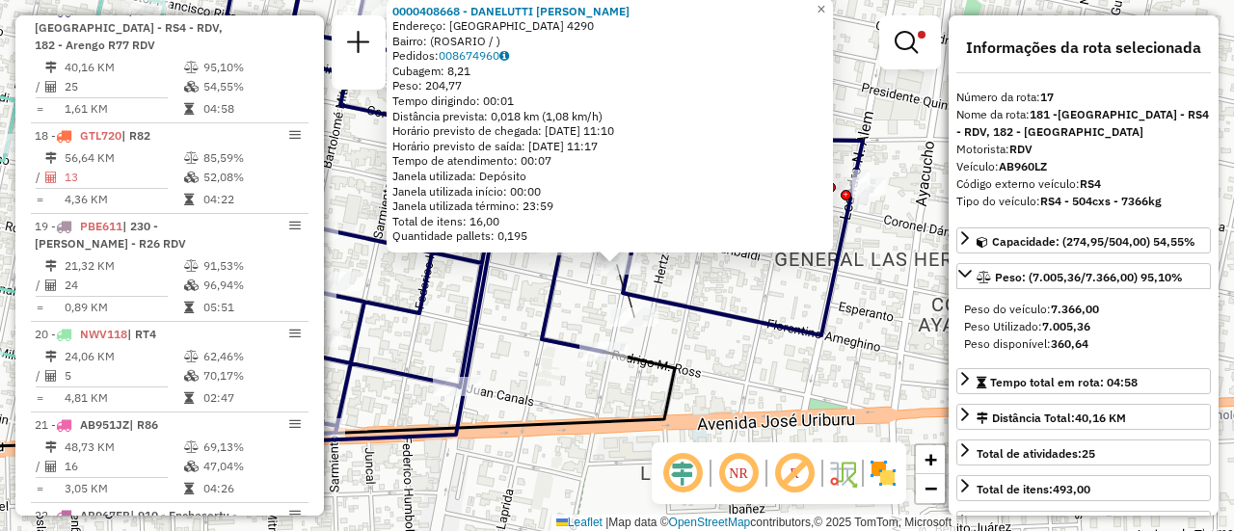
click at [524, 291] on div "0000408668 - DANELUTTI NICOLAS MANUEL Endereço: BUENOS AIRES 4290 Bairro: (ROSA…" at bounding box center [617, 265] width 1234 height 531
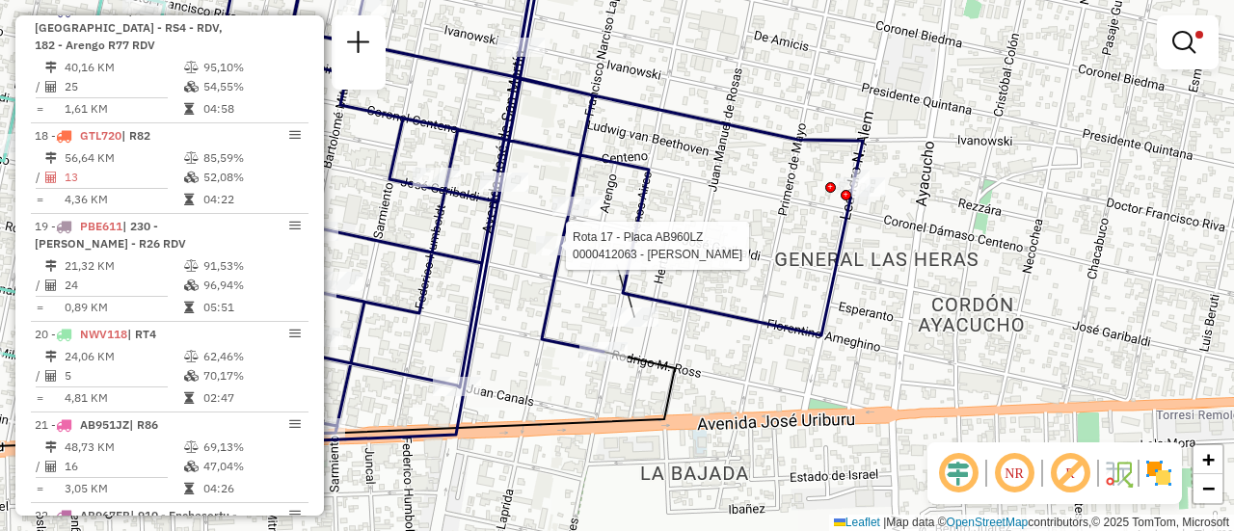
select select "**********"
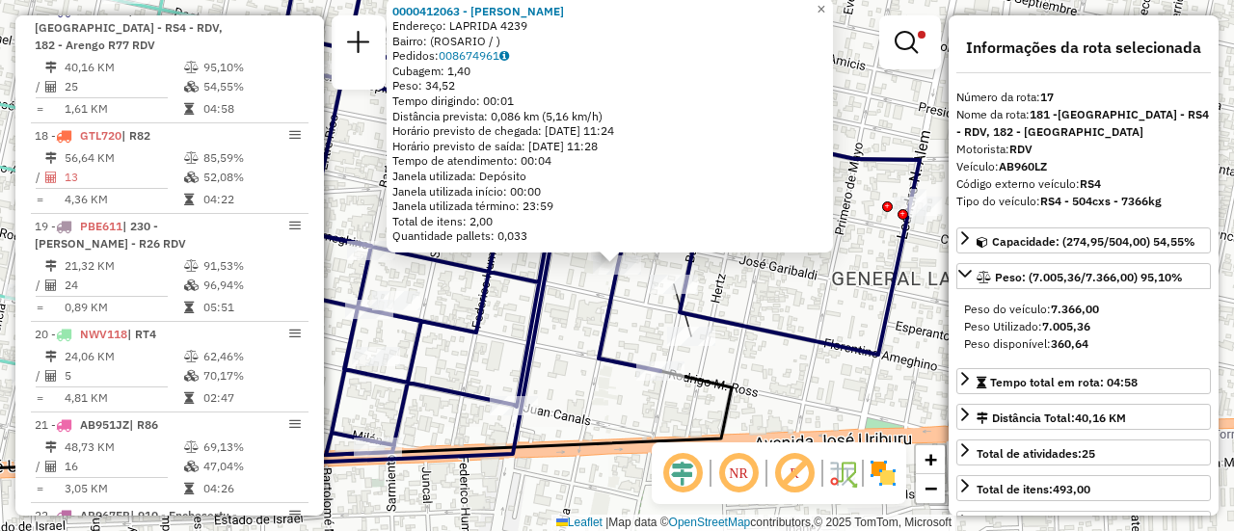
click at [570, 318] on div "0000412063 - GUADO MARIA DE LUJAN Endereço: LAPRIDA 4239 Bairro: (ROSARIO / ) P…" at bounding box center [617, 265] width 1234 height 531
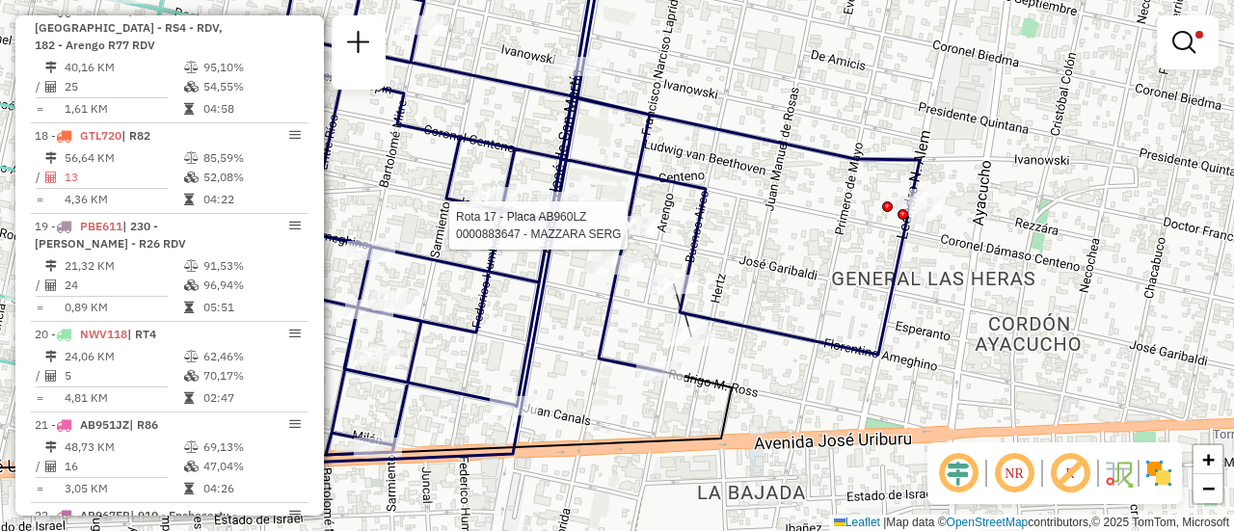
select select "**********"
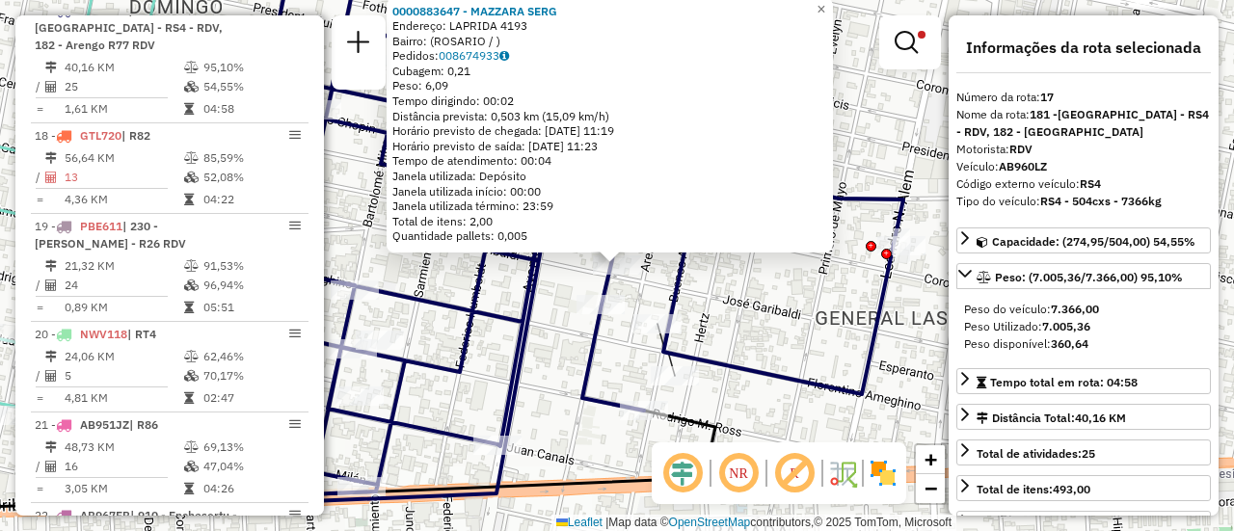
click at [726, 299] on div "0000883647 - MAZZARA SERG Endereço: LAPRIDA 4193 Bairro: (ROSARIO / ) Pedidos: …" at bounding box center [617, 265] width 1234 height 531
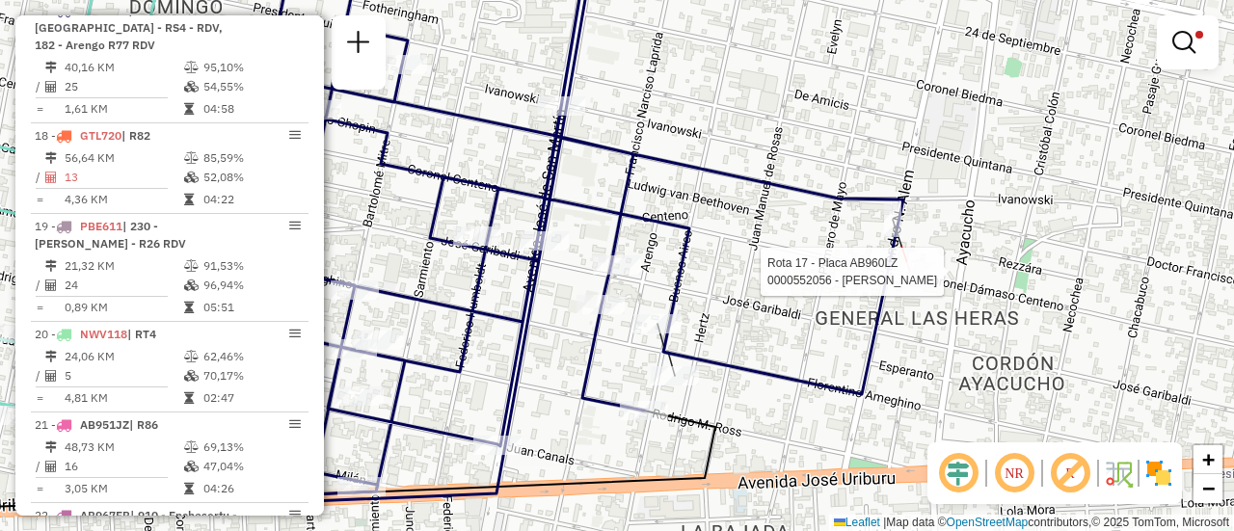
select select "**********"
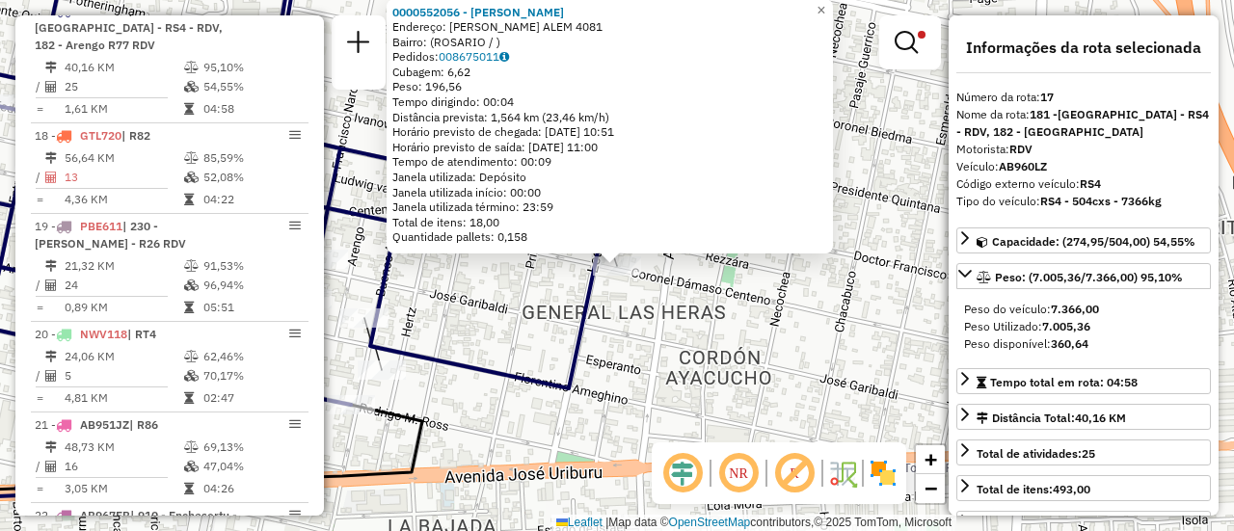
click at [825, 312] on div "0000552056 - Li Xiaoyan Endereço: LEANDRO N. ALEM 4081 Bairro: (ROSARIO / ) Ped…" at bounding box center [617, 265] width 1234 height 531
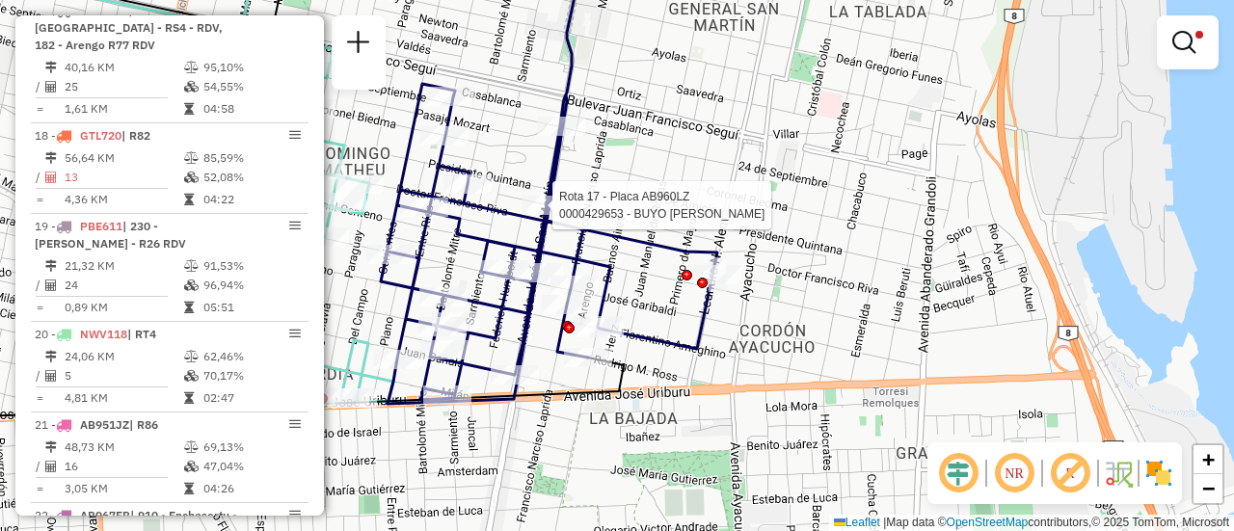
select select "**********"
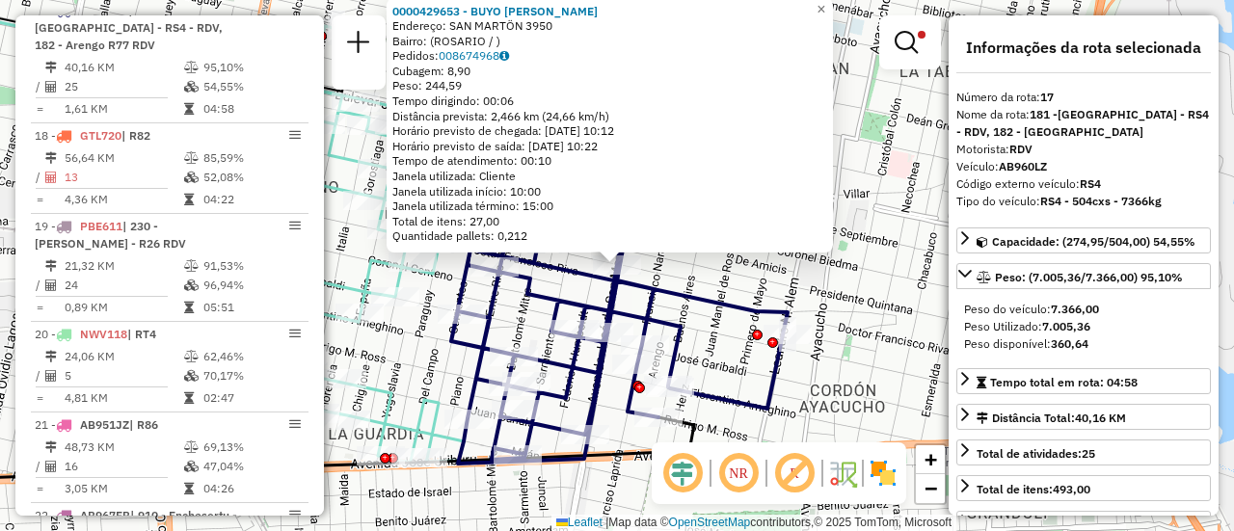
click at [725, 287] on div "0000429653 - BUYO LEANDRO FLORENCIO Endereço: SAN MARTÖN 3950 Bairro: (ROSARIO …" at bounding box center [617, 265] width 1234 height 531
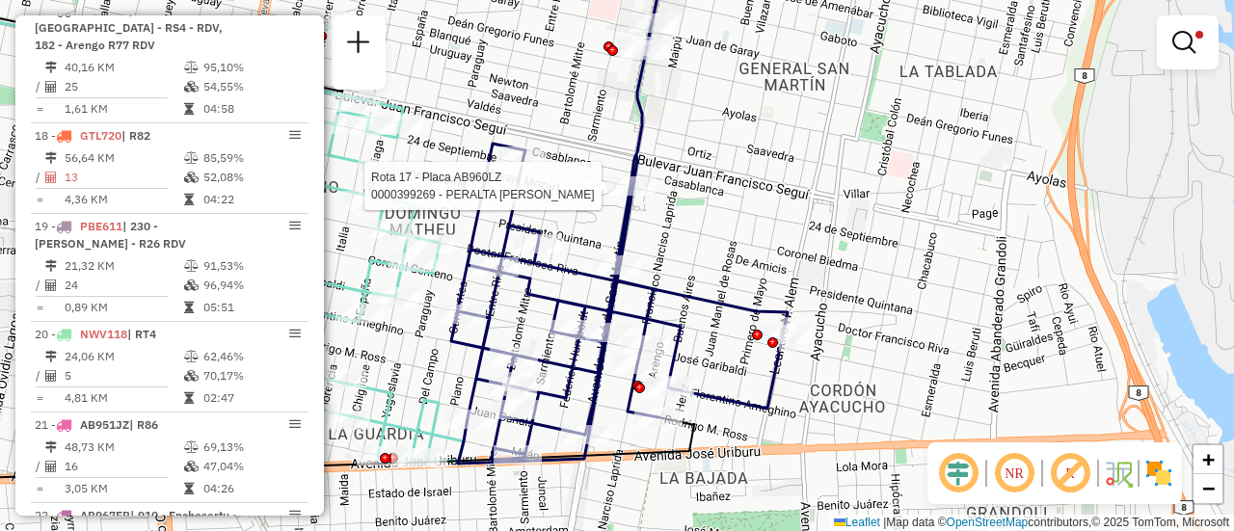
select select "**********"
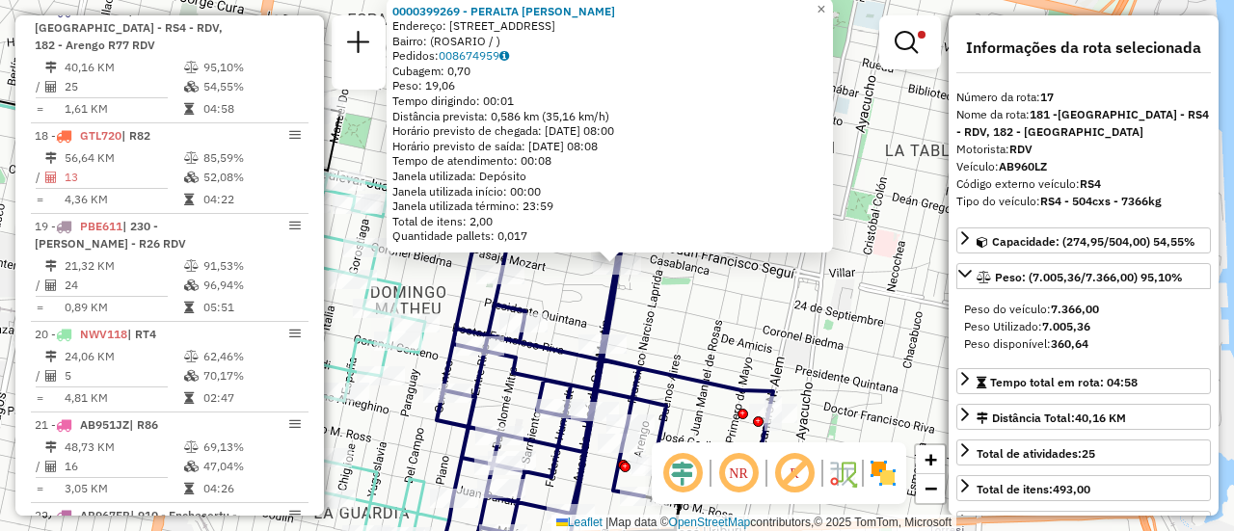
click at [649, 333] on div "0000399269 - PERALTA DANIELA ALEJANDRA Endereço: AVDA SAN MARTIN 3695 Bairro: (…" at bounding box center [617, 265] width 1234 height 531
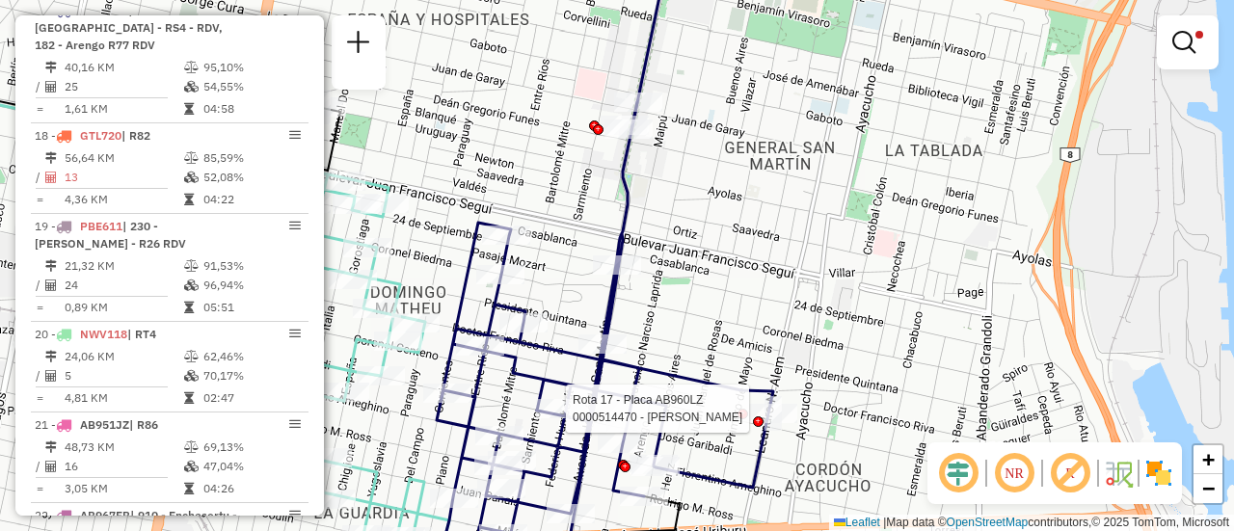
select select "**********"
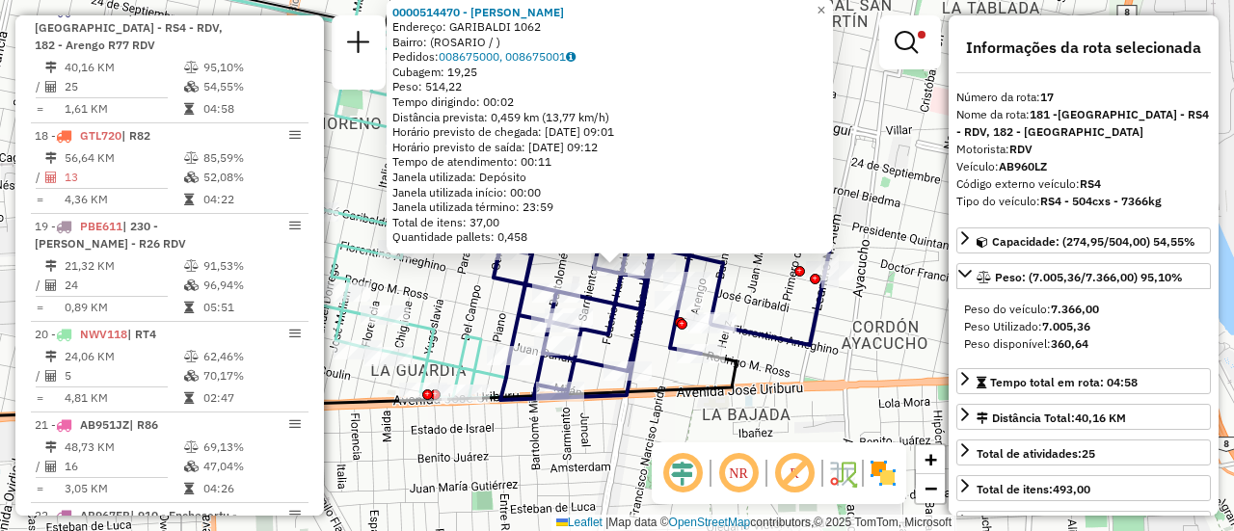
click at [621, 335] on div "0000514470 - SHI CHUNXING Endereço: GARIBALDI 1062 Bairro: (ROSARIO / ) Pedidos…" at bounding box center [617, 265] width 1234 height 531
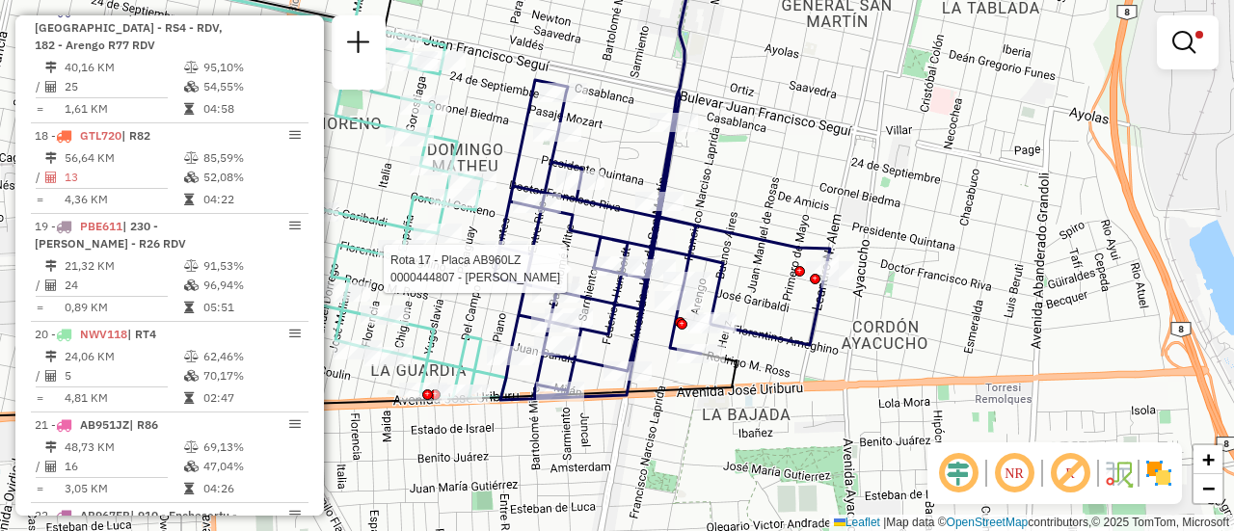
select select "**********"
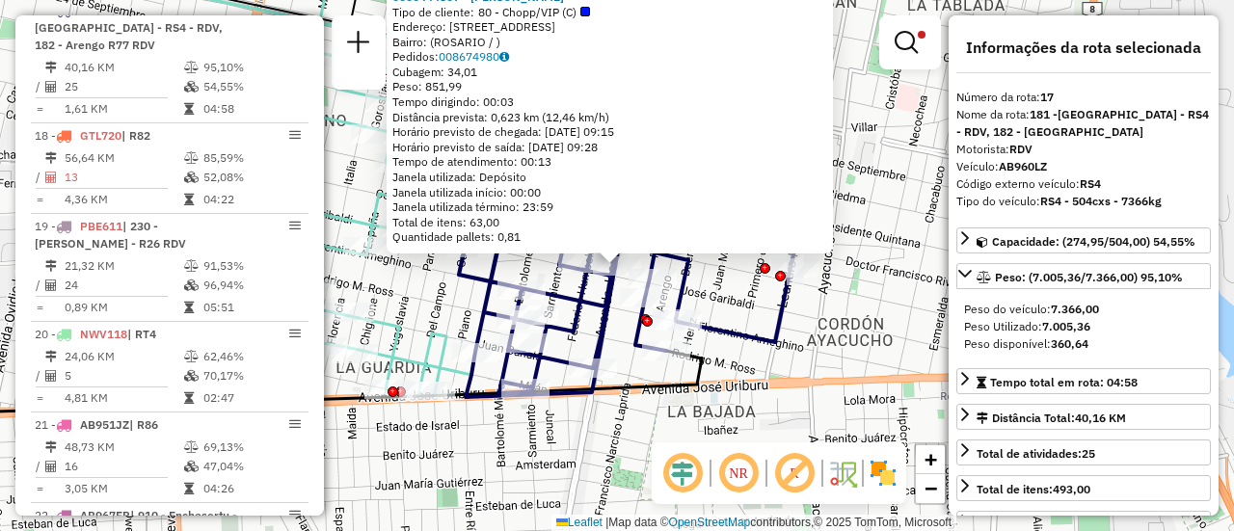
click at [823, 334] on div "0000444807 - ROMERO MARCOS FERNANDO Tipo de cliente: 80 - Chopp/VIP (C) Endereç…" at bounding box center [617, 265] width 1234 height 531
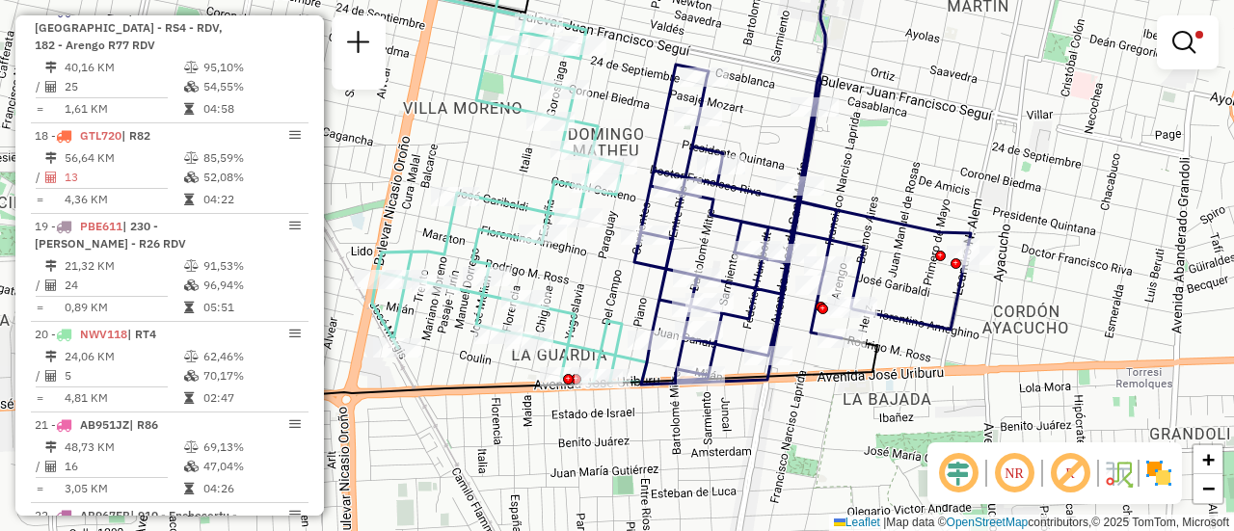
drag, startPoint x: 695, startPoint y: 153, endPoint x: 896, endPoint y: 176, distance: 201.9
click at [896, 176] on div "Limpar filtros Janela de atendimento Grade de atendimento Capacidade Transporta…" at bounding box center [617, 265] width 1234 height 531
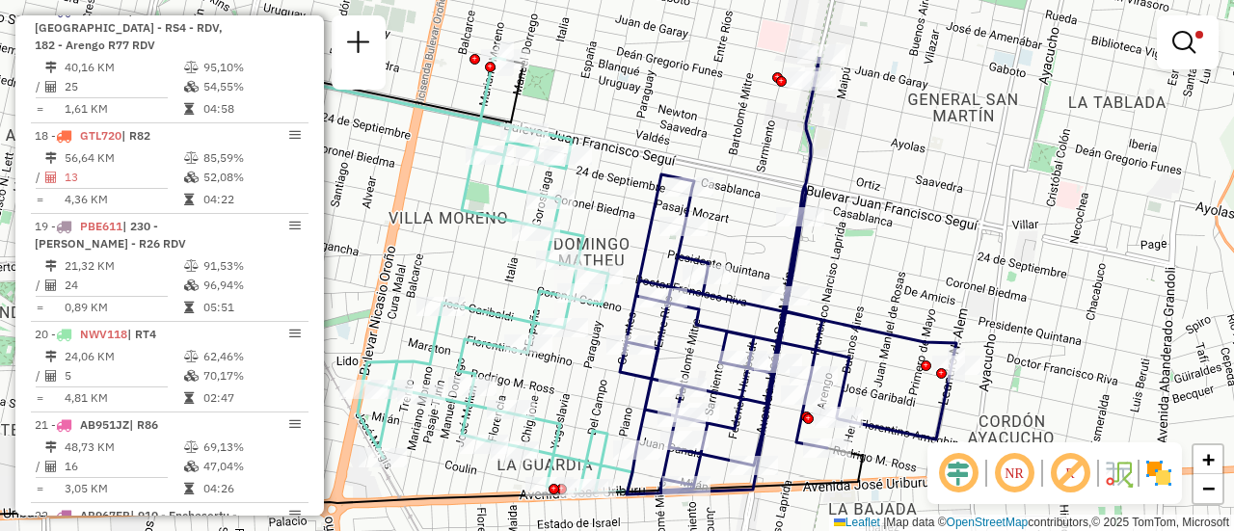
drag, startPoint x: 632, startPoint y: 99, endPoint x: 617, endPoint y: 209, distance: 110.9
click at [617, 209] on div "Limpar filtros Janela de atendimento Grade de atendimento Capacidade Transporta…" at bounding box center [617, 265] width 1234 height 531
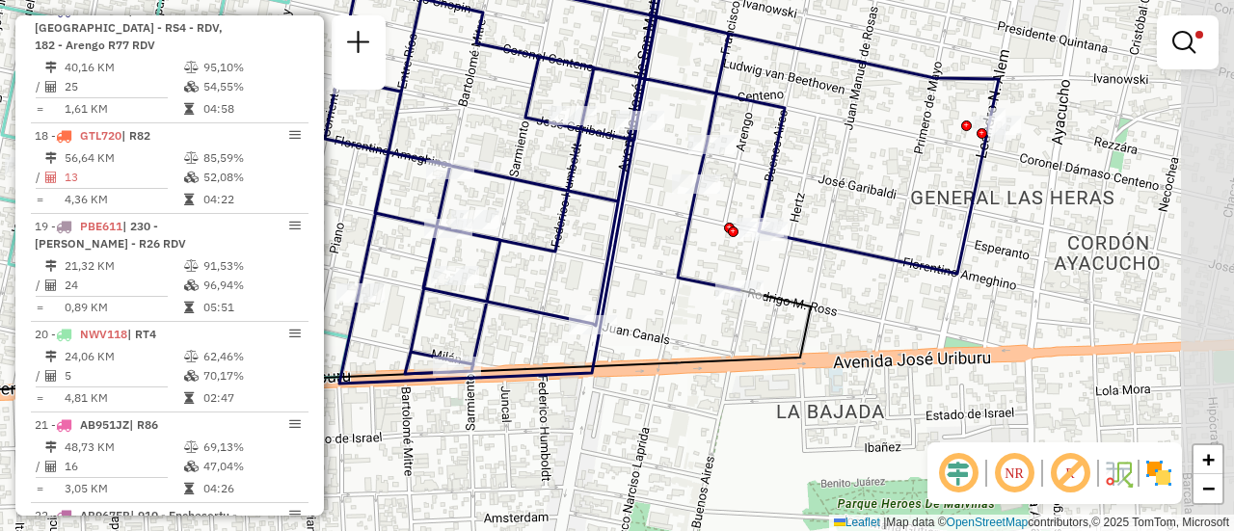
drag, startPoint x: 703, startPoint y: 271, endPoint x: 442, endPoint y: 121, distance: 301.0
click at [447, 128] on div "Limpar filtros Janela de atendimento Grade de atendimento Capacidade Transporta…" at bounding box center [617, 265] width 1234 height 531
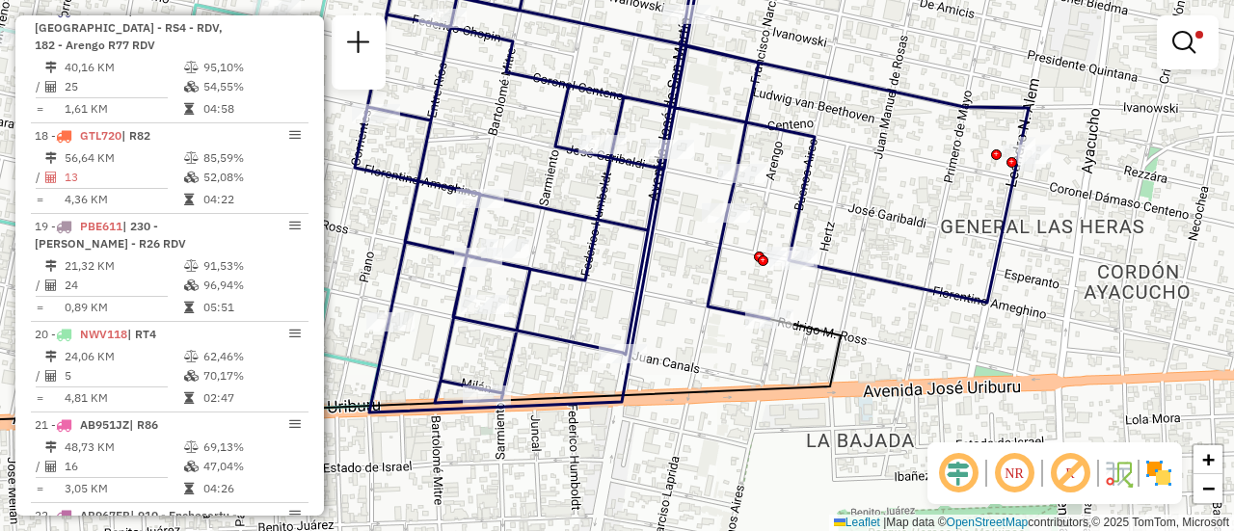
drag, startPoint x: 775, startPoint y: 188, endPoint x: 818, endPoint y: 220, distance: 53.0
click at [818, 220] on div "Limpar filtros Janela de atendimento Grade de atendimento Capacidade Transporta…" at bounding box center [617, 265] width 1234 height 531
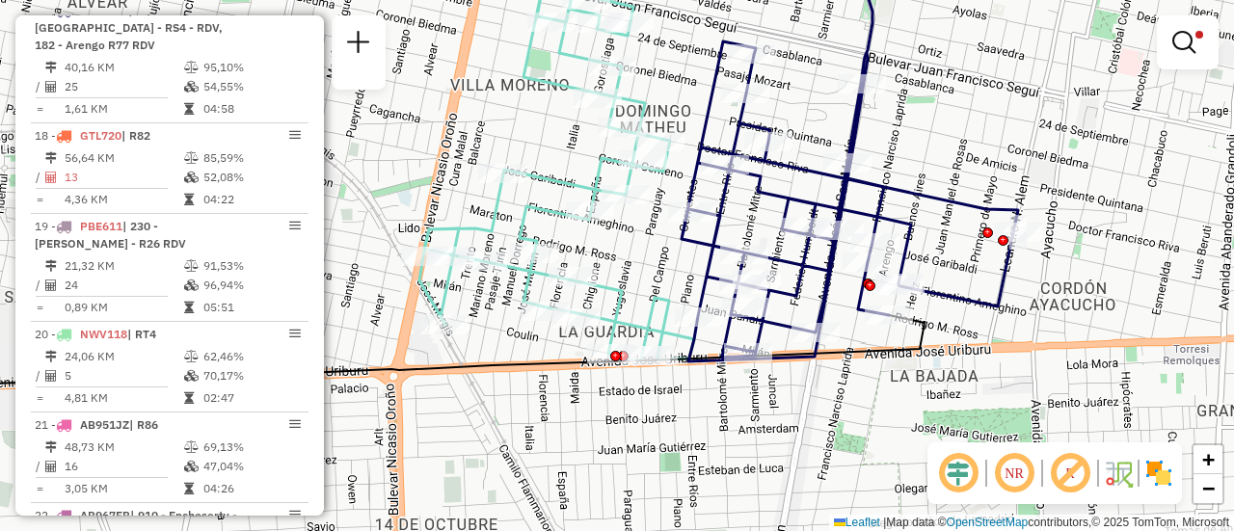
drag, startPoint x: 625, startPoint y: 230, endPoint x: 678, endPoint y: 264, distance: 62.9
click at [678, 264] on div "Limpar filtros Janela de atendimento Grade de atendimento Capacidade Transporta…" at bounding box center [617, 265] width 1234 height 531
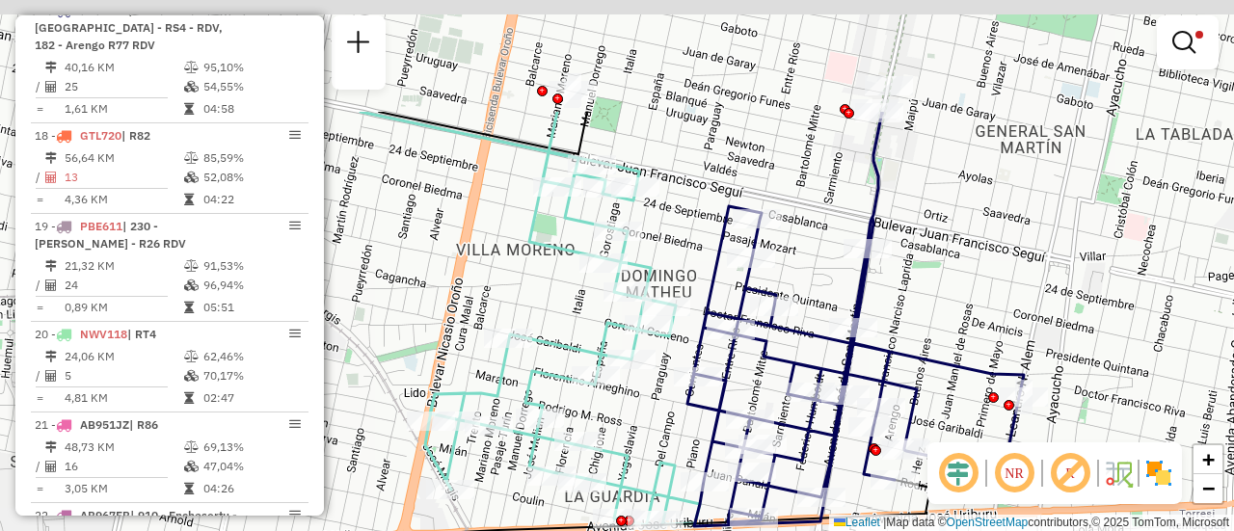
drag, startPoint x: 527, startPoint y: 161, endPoint x: 541, endPoint y: 326, distance: 165.4
click at [534, 335] on div "Limpar filtros Janela de atendimento Grade de atendimento Capacidade Transporta…" at bounding box center [617, 265] width 1234 height 531
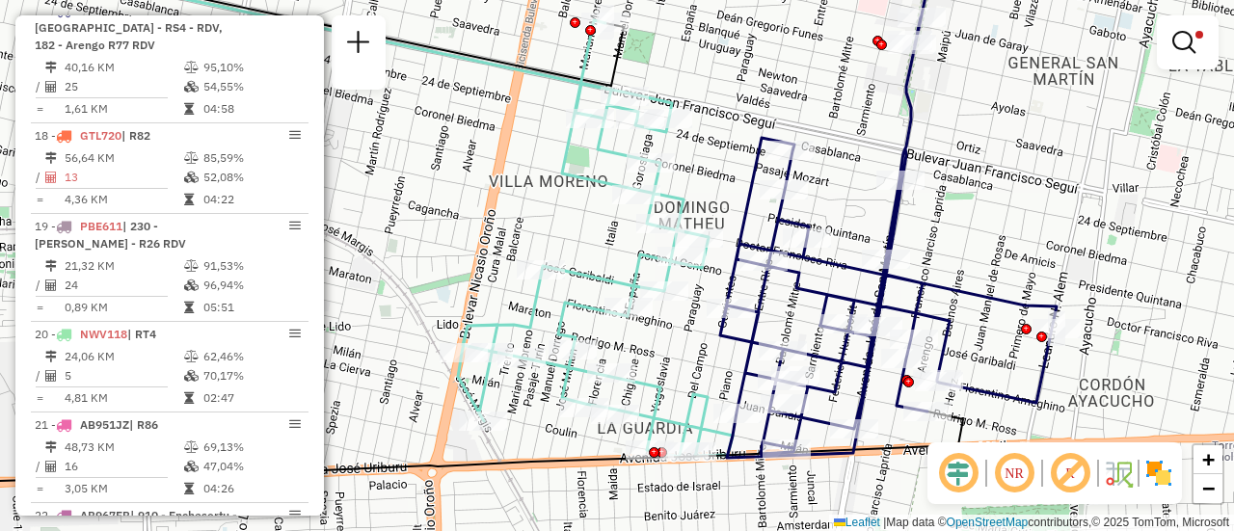
drag, startPoint x: 1168, startPoint y: 338, endPoint x: 1128, endPoint y: 335, distance: 39.7
click at [1103, 333] on div "Limpar filtros Janela de atendimento Grade de atendimento Capacidade Transporta…" at bounding box center [617, 265] width 1234 height 531
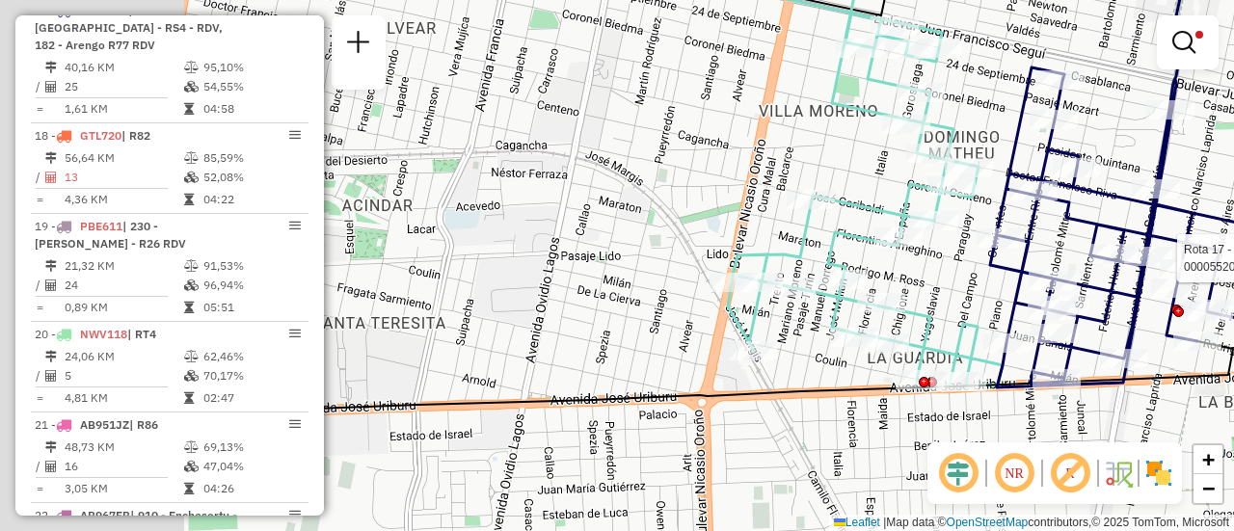
drag, startPoint x: 665, startPoint y: 356, endPoint x: 1005, endPoint y: 258, distance: 353.1
click at [1002, 259] on div "Rota 17 - Placa AB960LZ 0000552056 - Li Xiaoyan Limpar filtros Janela de atendi…" at bounding box center [617, 265] width 1234 height 531
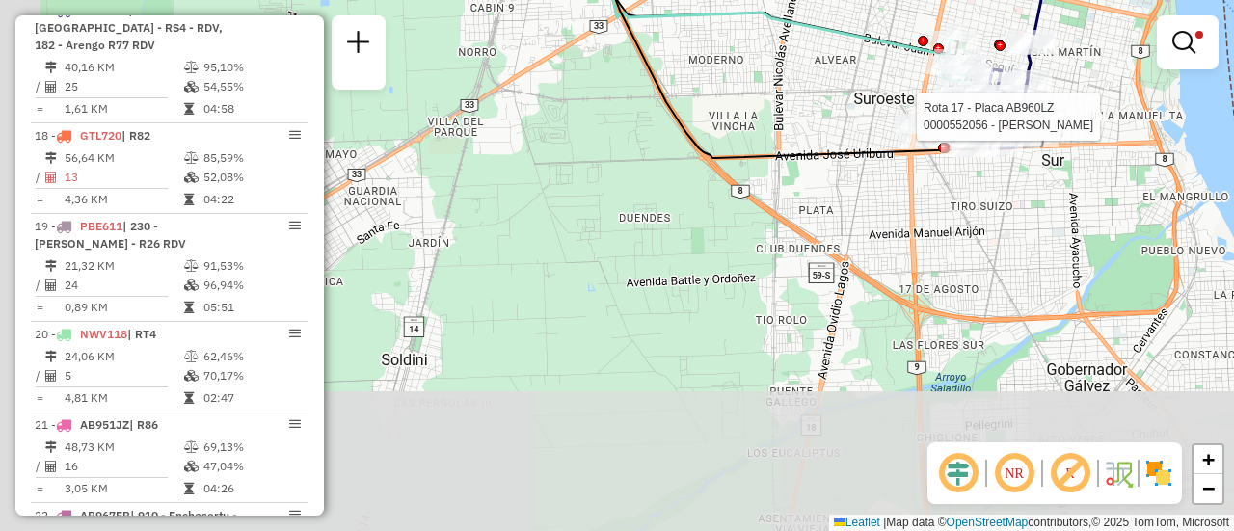
drag, startPoint x: 565, startPoint y: 364, endPoint x: 714, endPoint y: 193, distance: 227.0
click at [714, 193] on div "Rota 17 - Placa AB960LZ 0000552056 - Li Xiaoyan Limpar filtros Janela de atendi…" at bounding box center [617, 265] width 1234 height 531
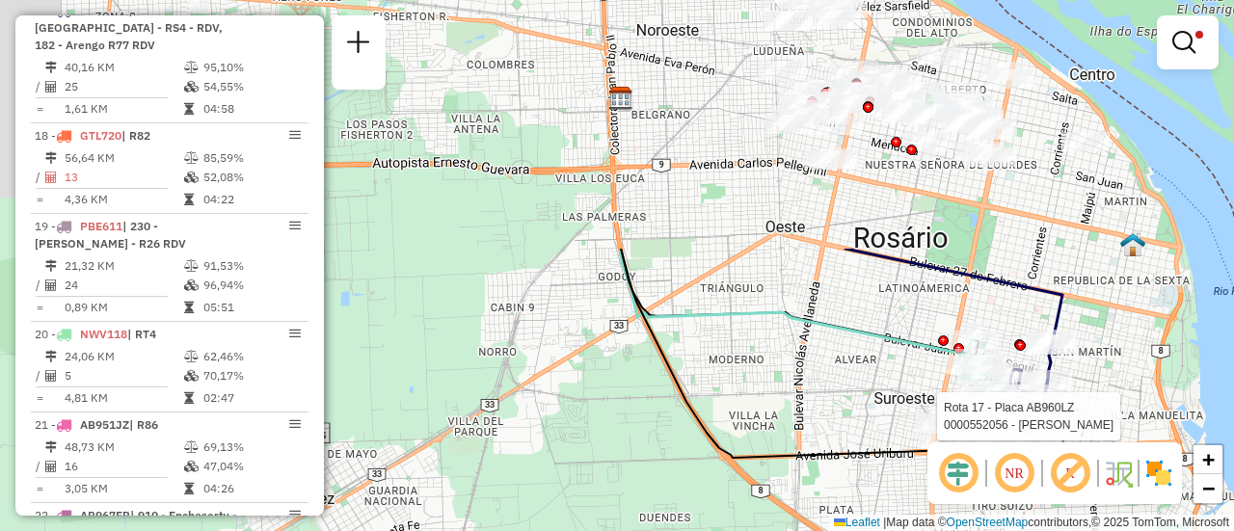
drag, startPoint x: 663, startPoint y: 217, endPoint x: 703, endPoint y: 498, distance: 283.4
click at [696, 530] on html "Aplicando filtros Pop-up bloqueado! Seu navegador bloqueou automáticamente a ab…" at bounding box center [617, 265] width 1234 height 531
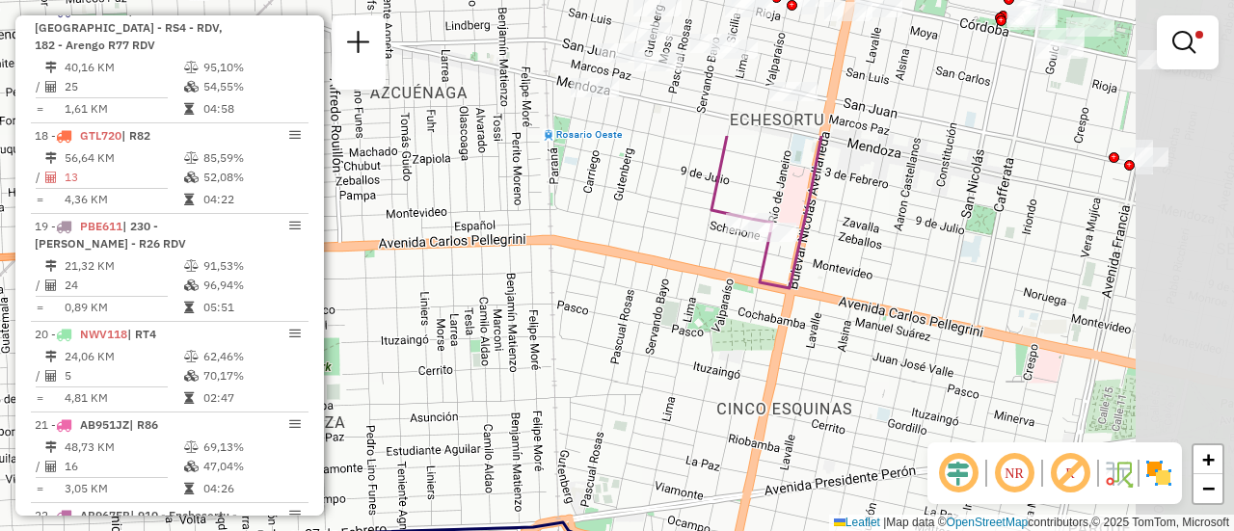
drag, startPoint x: 1041, startPoint y: 170, endPoint x: 599, endPoint y: 340, distance: 474.4
click at [576, 360] on div "Rota 17 - Placa AB960LZ 0000552056 - Li Xiaoyan Limpar filtros Janela de atendi…" at bounding box center [617, 265] width 1234 height 531
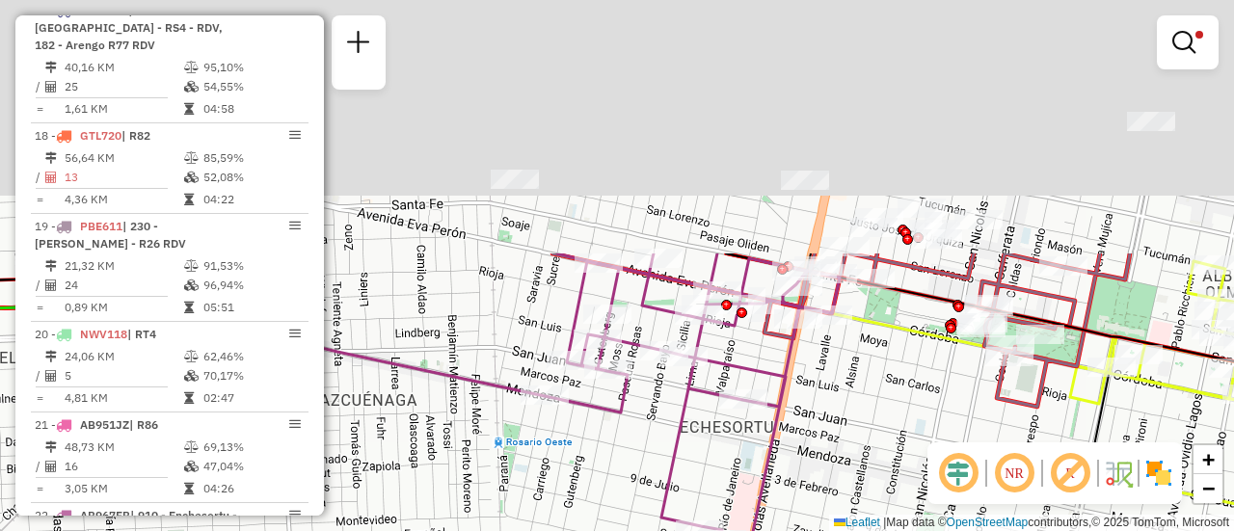
drag, startPoint x: 900, startPoint y: 137, endPoint x: 826, endPoint y: 547, distance: 416.3
click at [826, 530] on html "Aplicando filtros Pop-up bloqueado! Seu navegador bloqueou automáticamente a ab…" at bounding box center [617, 265] width 1234 height 531
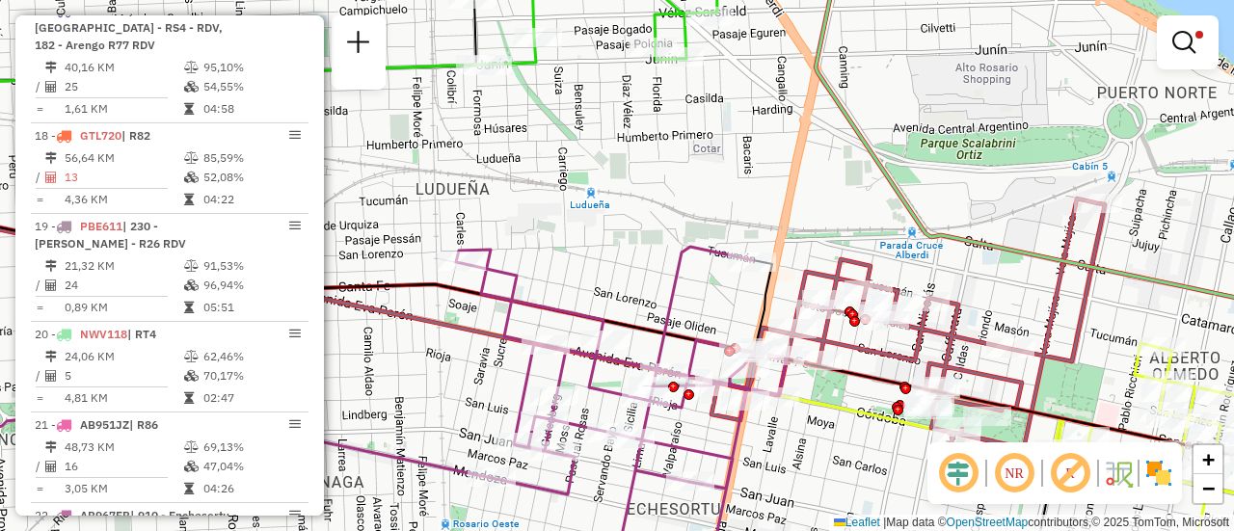
drag, startPoint x: 1022, startPoint y: 309, endPoint x: 788, endPoint y: 208, distance: 254.9
click at [791, 209] on div "Rota 17 - Placa AB960LZ 0000552056 - Li Xiaoyan Limpar filtros Janela de atendi…" at bounding box center [617, 265] width 1234 height 531
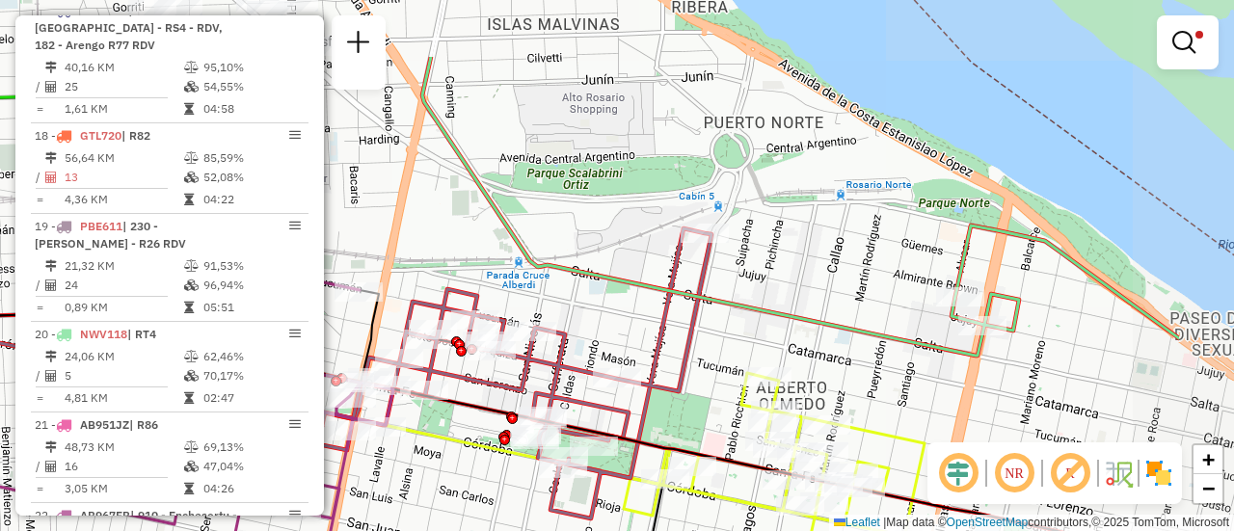
drag, startPoint x: 1011, startPoint y: 277, endPoint x: 920, endPoint y: 347, distance: 114.8
click at [920, 347] on icon at bounding box center [800, 206] width 757 height 299
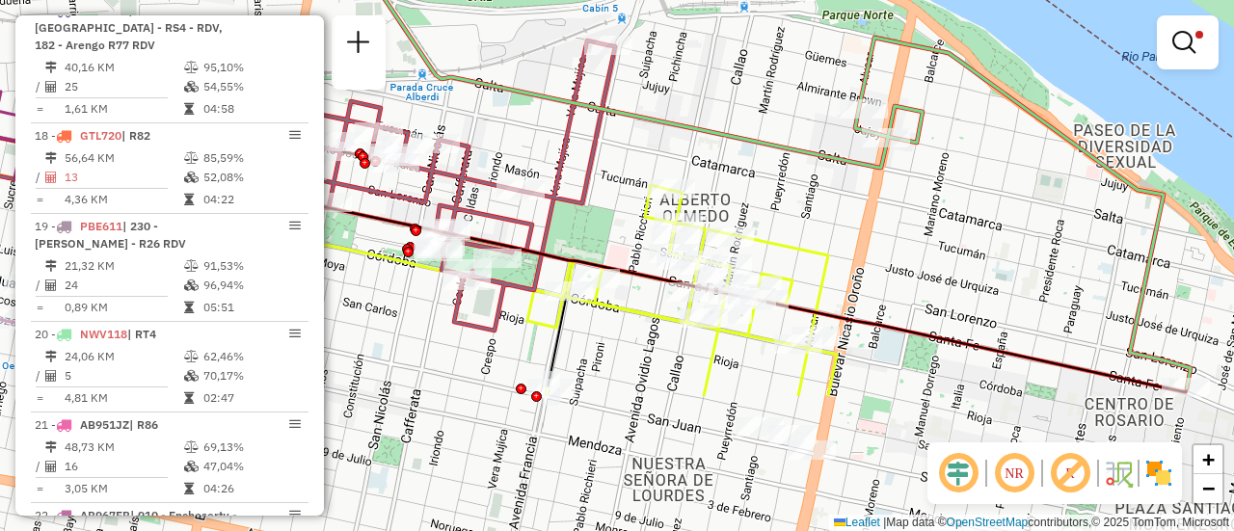
drag, startPoint x: 920, startPoint y: 345, endPoint x: 741, endPoint y: 79, distance: 320.9
click at [741, 79] on icon at bounding box center [758, 74] width 865 height 630
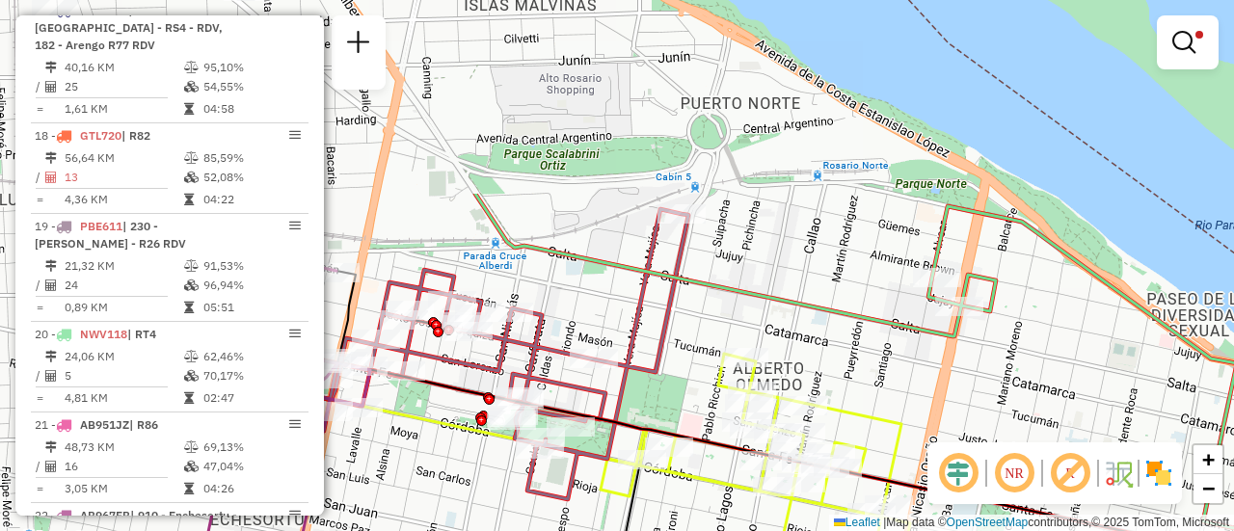
drag, startPoint x: 747, startPoint y: 111, endPoint x: 1054, endPoint y: 428, distance: 441.2
click at [1045, 457] on hb-router-mapa "Informações da Sessão 1295191 - 16/10/2025 Criação: 15/10/2025 16:12 Depósito: …" at bounding box center [617, 265] width 1234 height 531
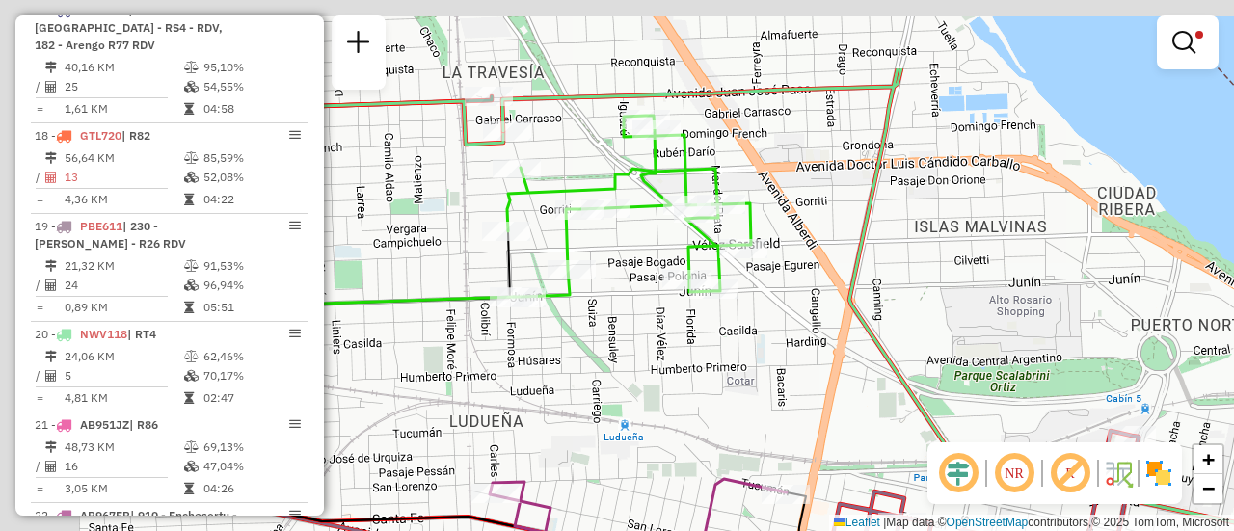
drag, startPoint x: 566, startPoint y: 252, endPoint x: 903, endPoint y: 365, distance: 355.2
click at [898, 365] on div "Rota 17 - Placa AB960LZ 0000552056 - Li Xiaoyan Limpar filtros Janela de atendi…" at bounding box center [617, 265] width 1234 height 531
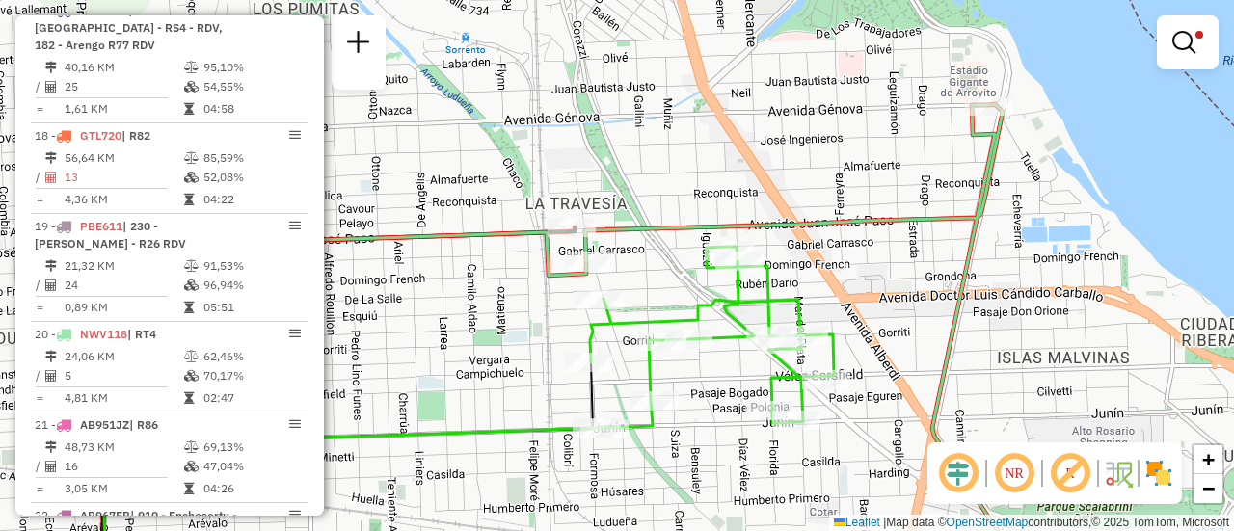
drag, startPoint x: 877, startPoint y: 153, endPoint x: 985, endPoint y: 151, distance: 107.1
click at [870, 240] on div "Rota 17 - Placa AB960LZ 0000552056 - Li Xiaoyan Limpar filtros Janela de atendi…" at bounding box center [617, 265] width 1234 height 531
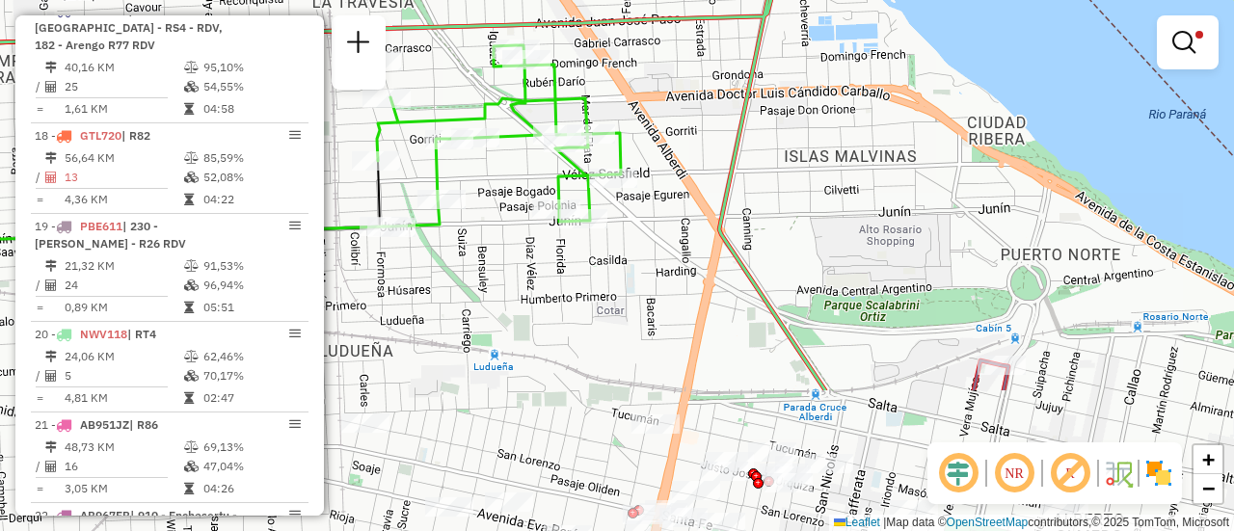
drag, startPoint x: 1030, startPoint y: 326, endPoint x: 729, endPoint y: 118, distance: 365.9
click at [741, 121] on div "Rota 17 - Placa AB960LZ 0000552056 - Li Xiaoyan Limpar filtros Janela de atendi…" at bounding box center [617, 265] width 1234 height 531
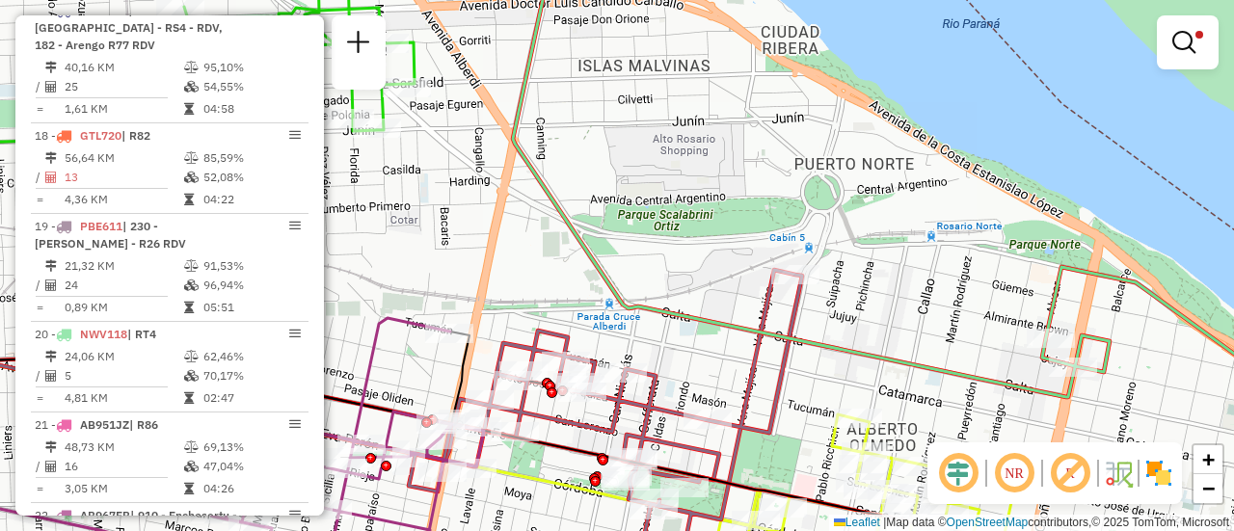
drag, startPoint x: 949, startPoint y: 280, endPoint x: 735, endPoint y: 115, distance: 270.2
click at [764, 126] on div "Rota 17 - Placa AB960LZ 0000552056 - Li Xiaoyan Limpar filtros Janela de atendi…" at bounding box center [617, 265] width 1234 height 531
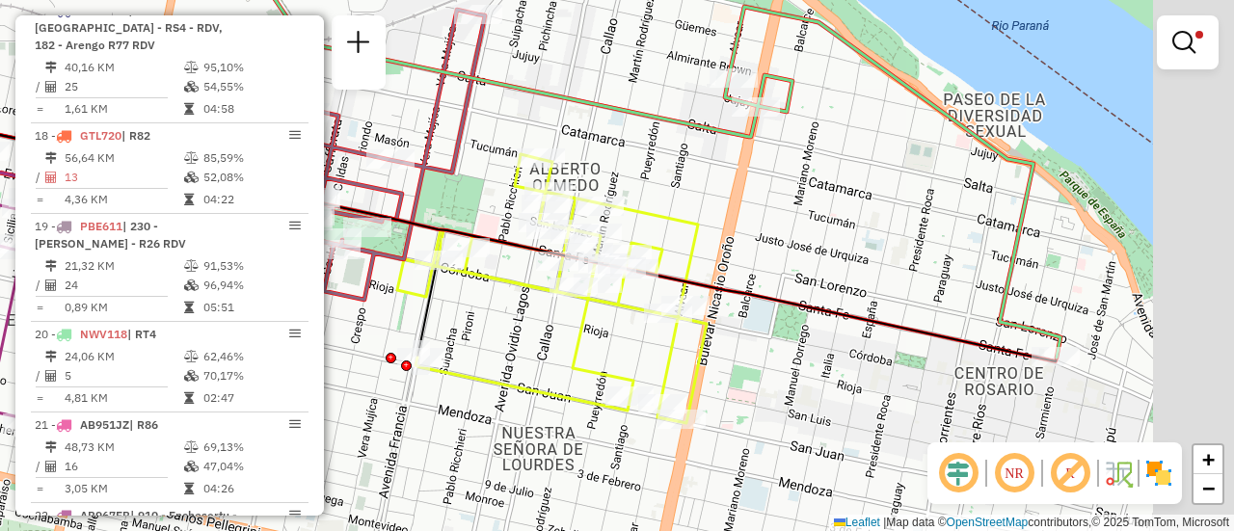
drag, startPoint x: 1039, startPoint y: 306, endPoint x: 886, endPoint y: 166, distance: 206.8
click at [915, 187] on div "Rota 17 - Placa AB960LZ 0000552056 - Li Xiaoyan Limpar filtros Janela de atendi…" at bounding box center [617, 265] width 1234 height 531
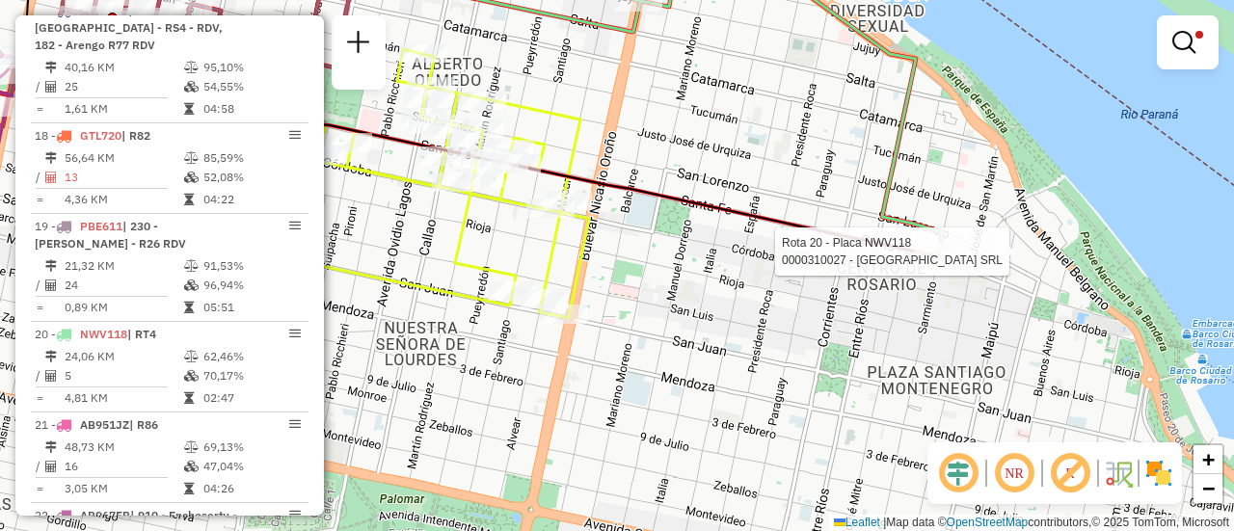
select select "**********"
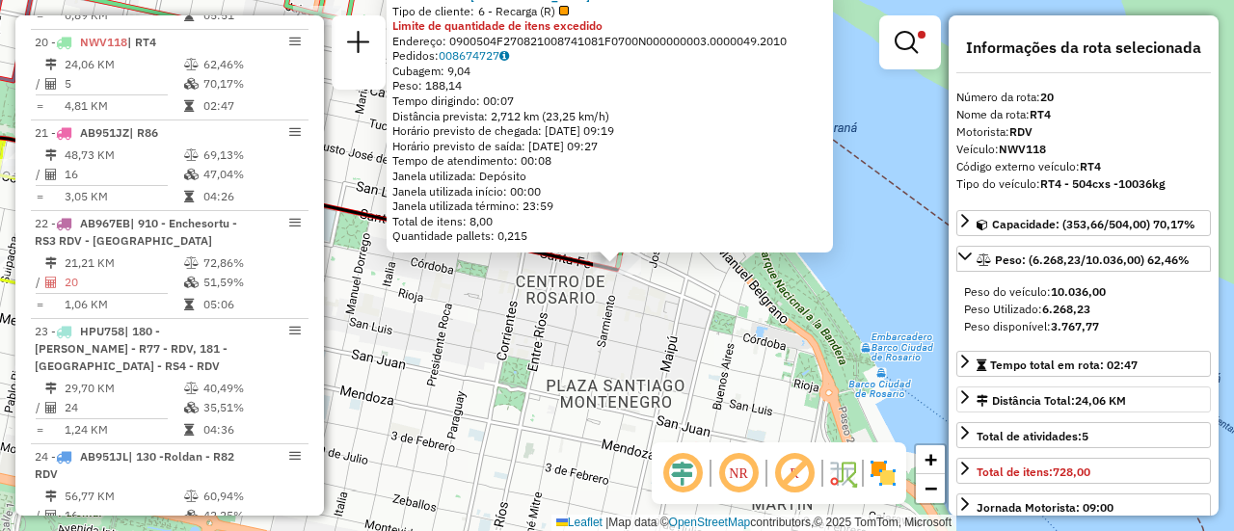
scroll to position [1300, 0]
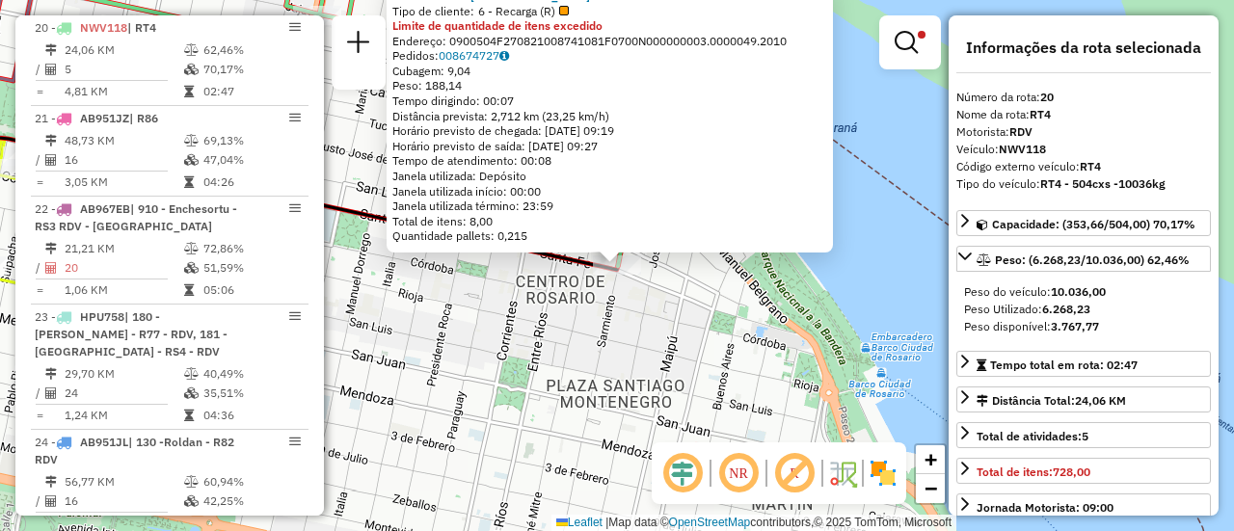
click at [710, 333] on div "0000310027 - EGIPTO SRL Tipo de cliente: 6 - Recarga (R) Limite de quantidade d…" at bounding box center [617, 265] width 1234 height 531
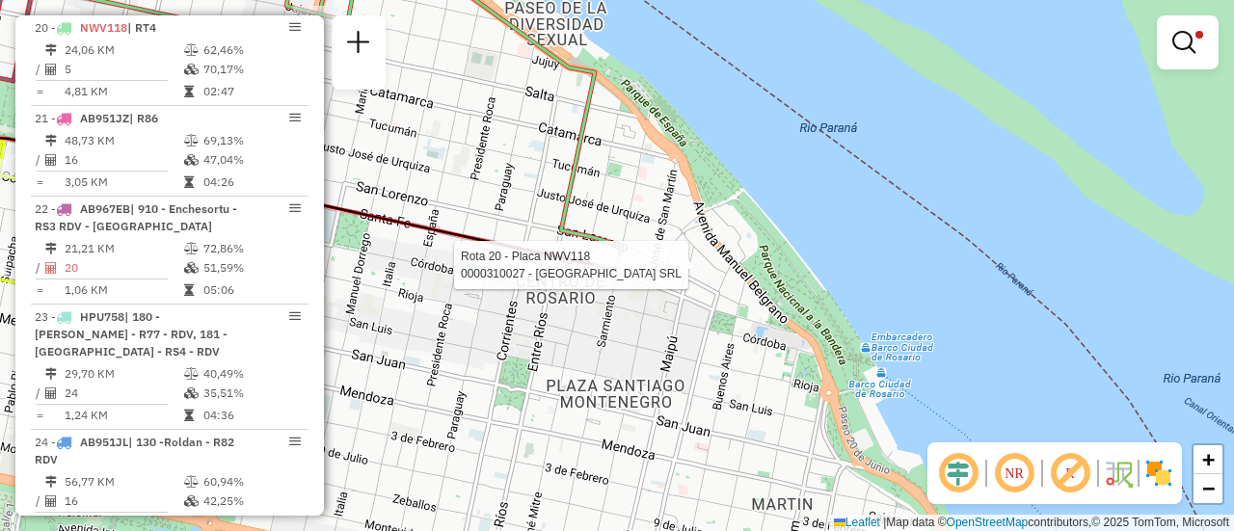
select select "**********"
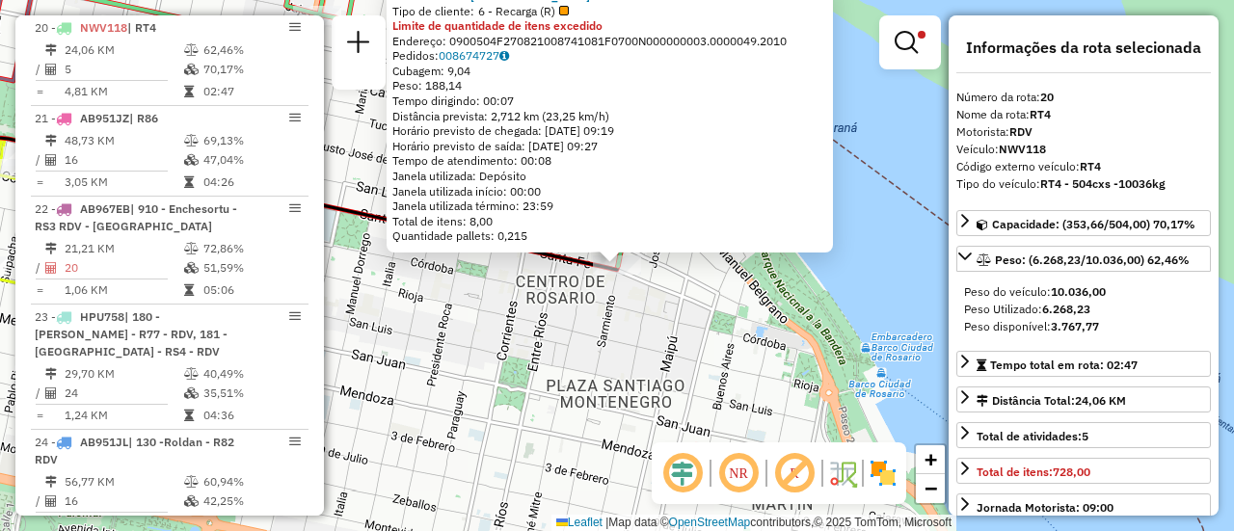
click at [691, 327] on div "0000310027 - EGIPTO SRL Tipo de cliente: 6 - Recarga (R) Limite de quantidade d…" at bounding box center [617, 265] width 1234 height 531
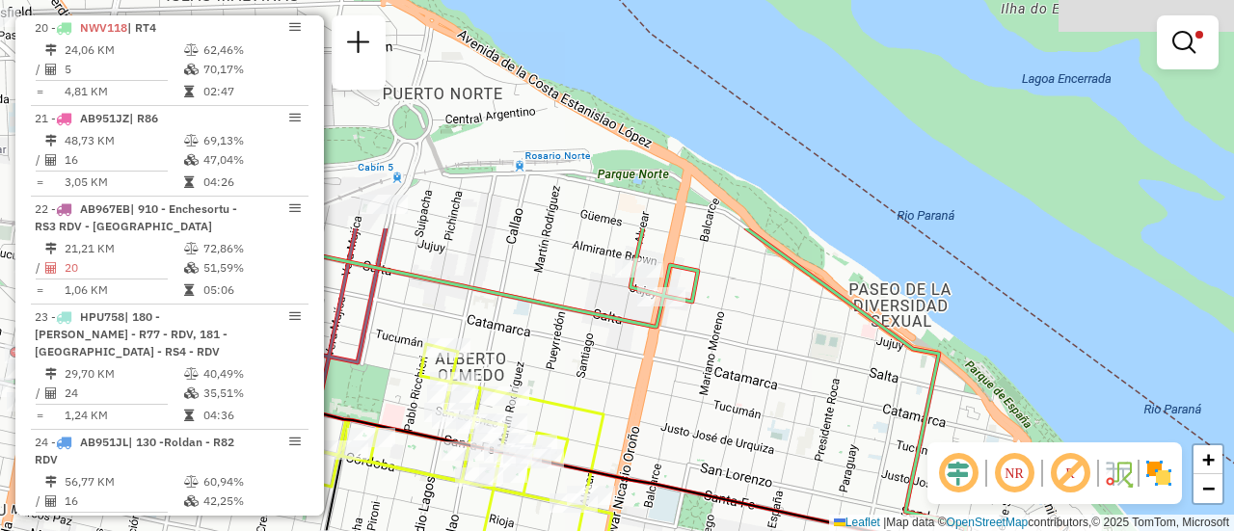
drag, startPoint x: 493, startPoint y: 196, endPoint x: 814, endPoint y: 442, distance: 404.4
click at [840, 477] on div "Limpar filtros Janela de atendimento Grade de atendimento Capacidade Transporta…" at bounding box center [617, 265] width 1234 height 531
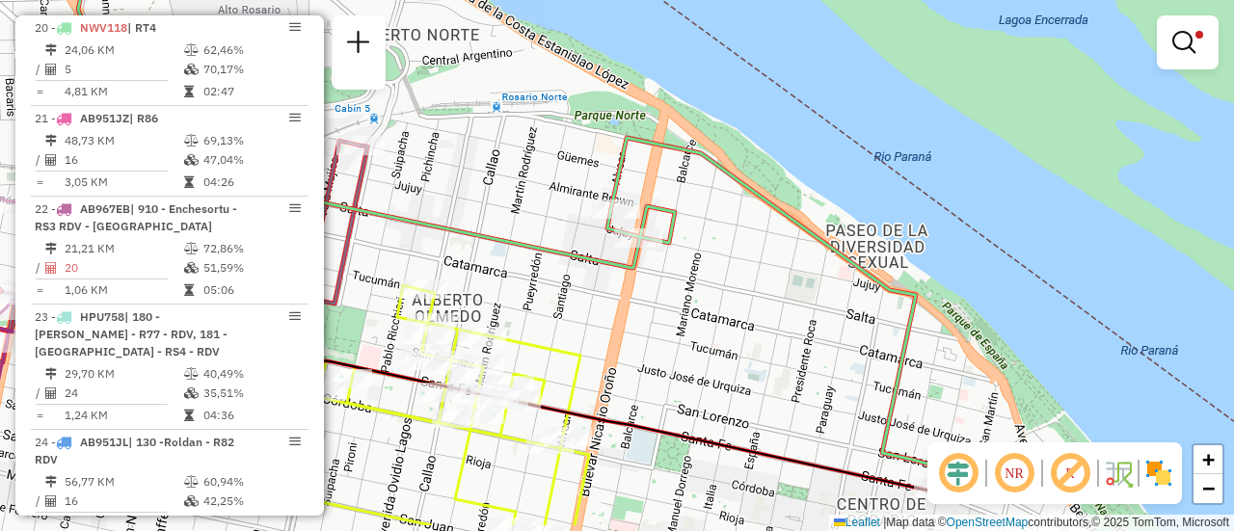
drag, startPoint x: 876, startPoint y: 410, endPoint x: 796, endPoint y: 309, distance: 128.5
click at [800, 317] on div "Limpar filtros Janela de atendimento Grade de atendimento Capacidade Transporta…" at bounding box center [617, 265] width 1234 height 531
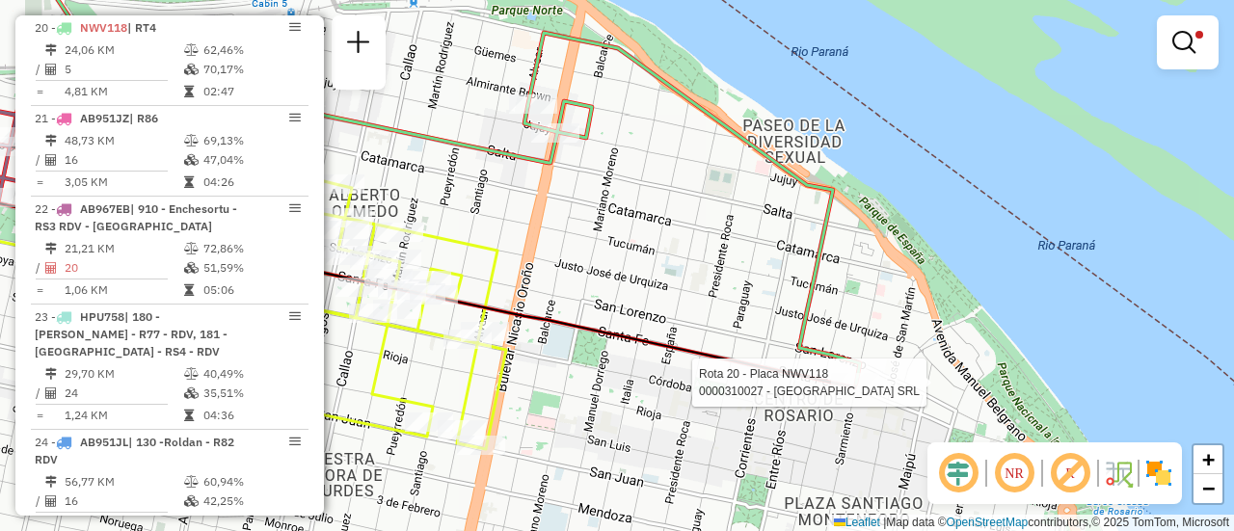
select select "**********"
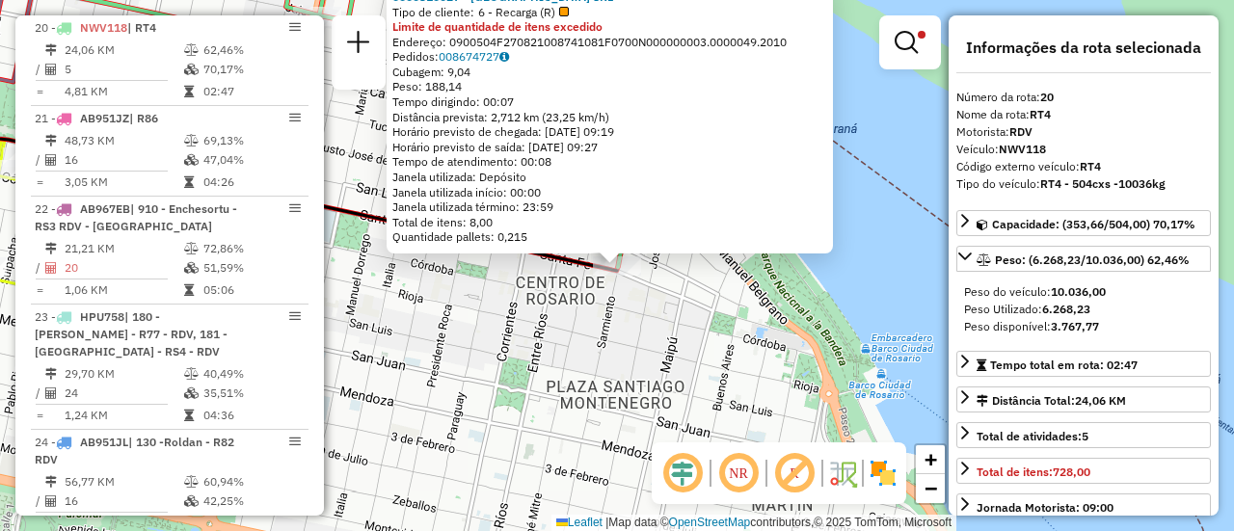
click at [538, 331] on div "0000310027 - EGIPTO SRL Tipo de cliente: 6 - Recarga (R) Limite de quantidade d…" at bounding box center [617, 265] width 1234 height 531
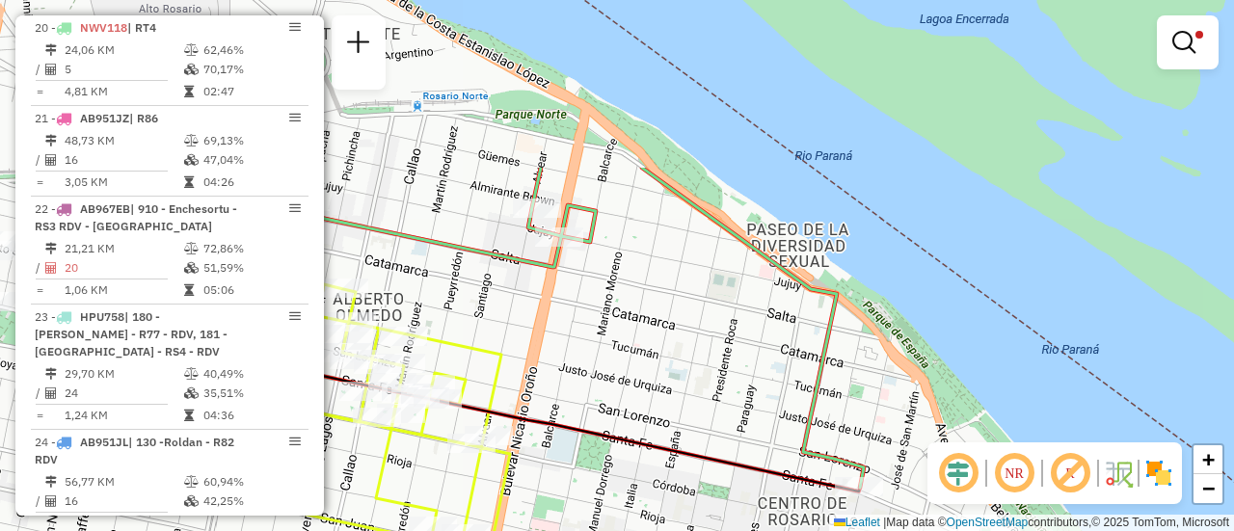
drag, startPoint x: 534, startPoint y: 191, endPoint x: 791, endPoint y: 382, distance: 319.8
click at [796, 397] on div "Limpar filtros Janela de atendimento Grade de atendimento Capacidade Transporta…" at bounding box center [617, 265] width 1234 height 531
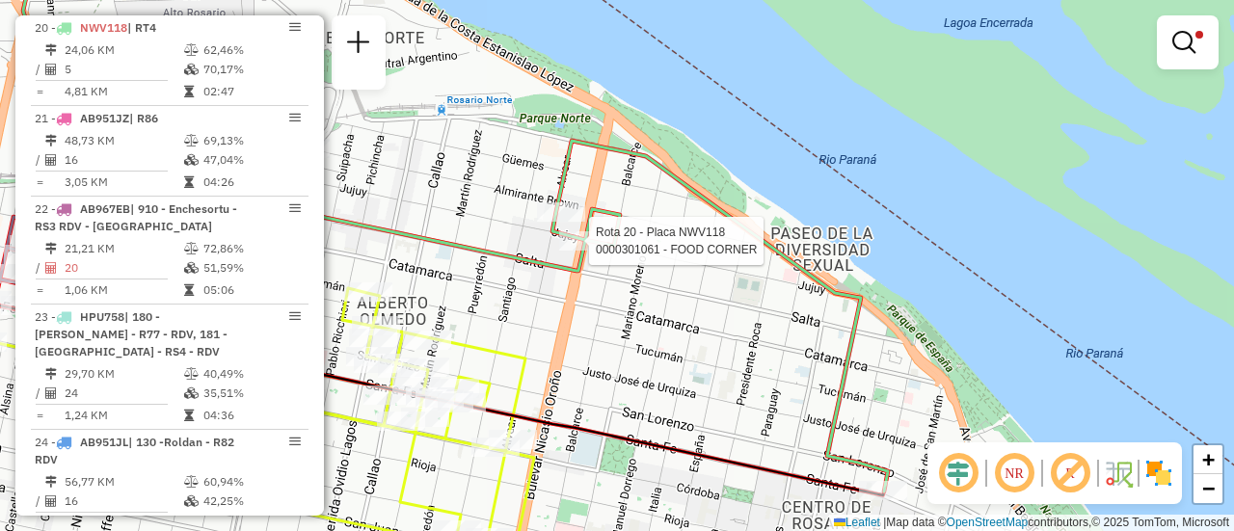
select select "**********"
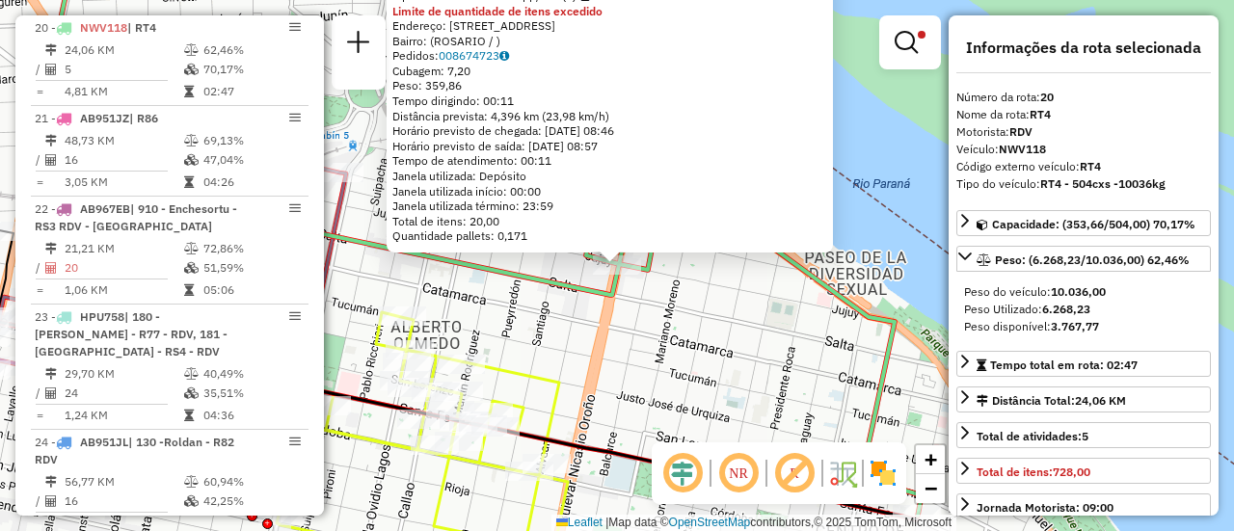
click at [663, 314] on div "0000301061 - FOOD CORNER Tipo de cliente: 80 - Chopp/VIP (C) Limite de quantida…" at bounding box center [617, 265] width 1234 height 531
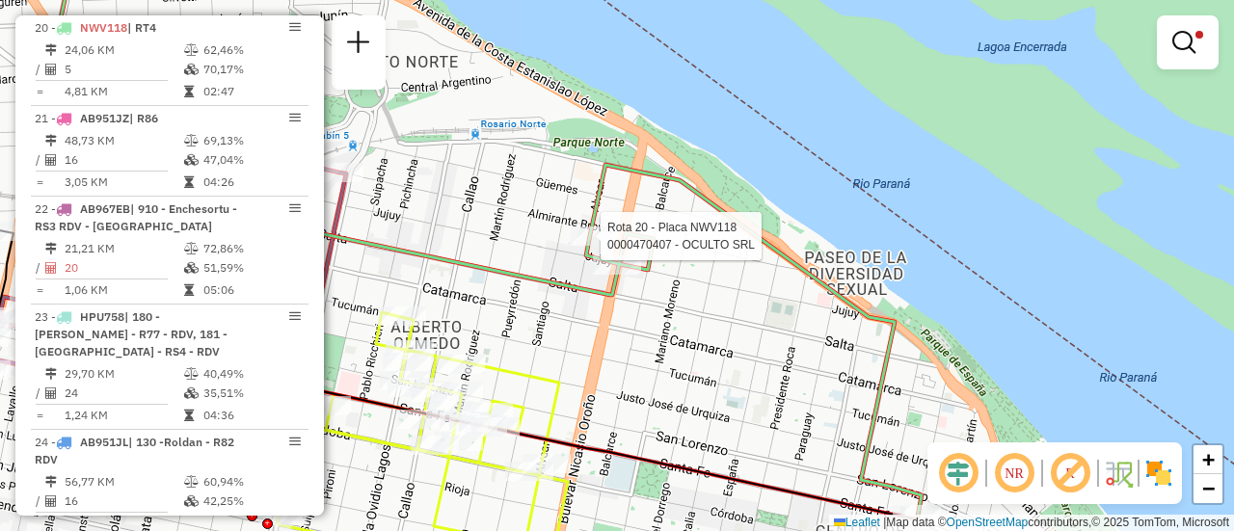
select select "**********"
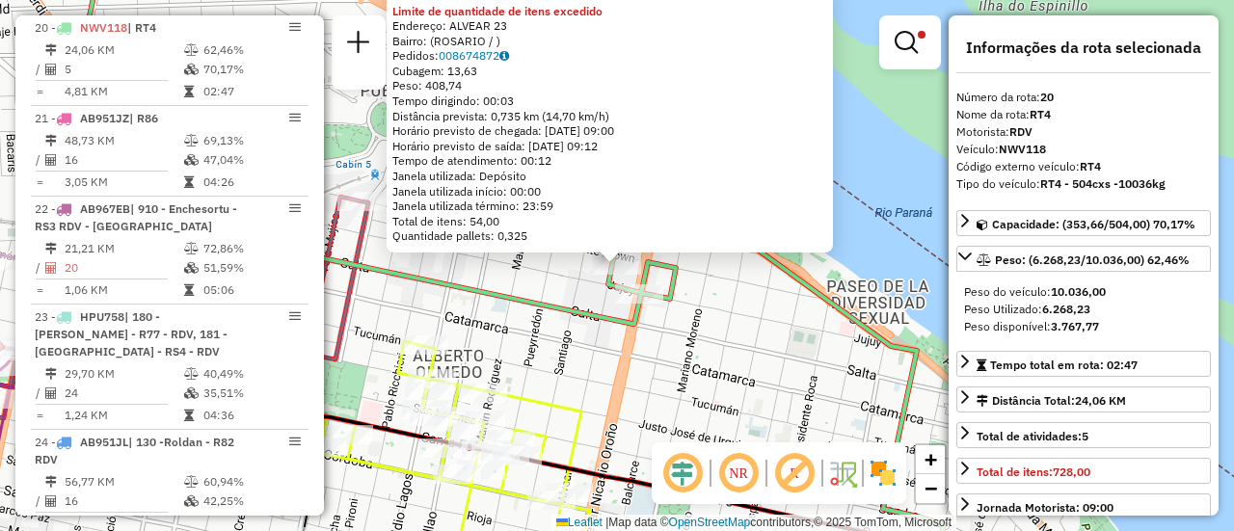
click at [542, 342] on div "0000470407 - OCULTO SRL Limite de quantidade de itens excedido Endereço: ALVEAR…" at bounding box center [617, 265] width 1234 height 531
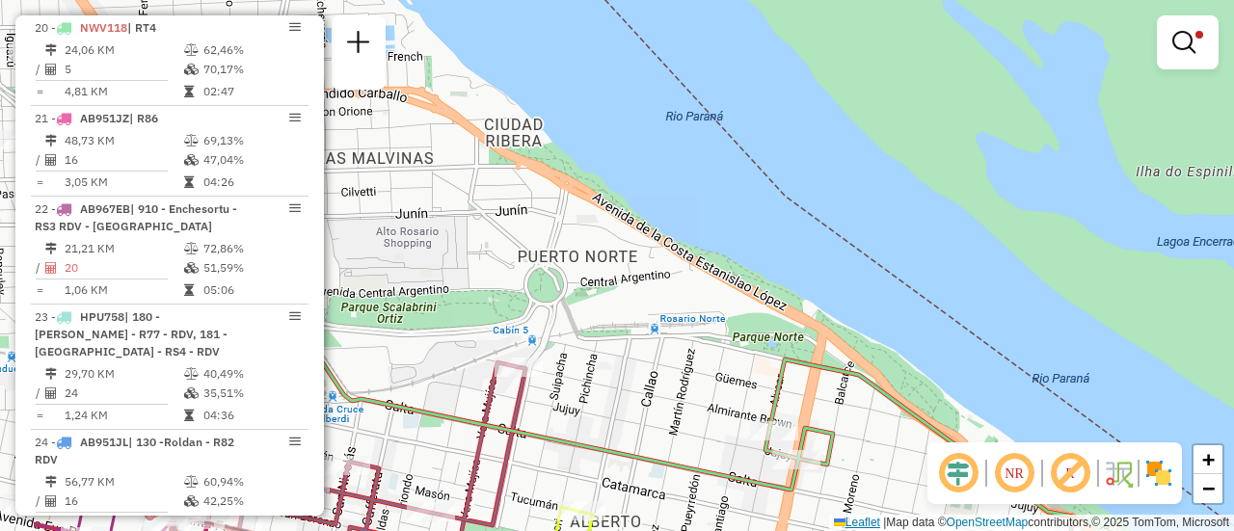
drag, startPoint x: 534, startPoint y: 274, endPoint x: 839, endPoint y: 522, distance: 392.8
click at [813, 518] on div "Limpar filtros Janela de atendimento Grade de atendimento Capacidade Transporta…" at bounding box center [617, 265] width 1234 height 531
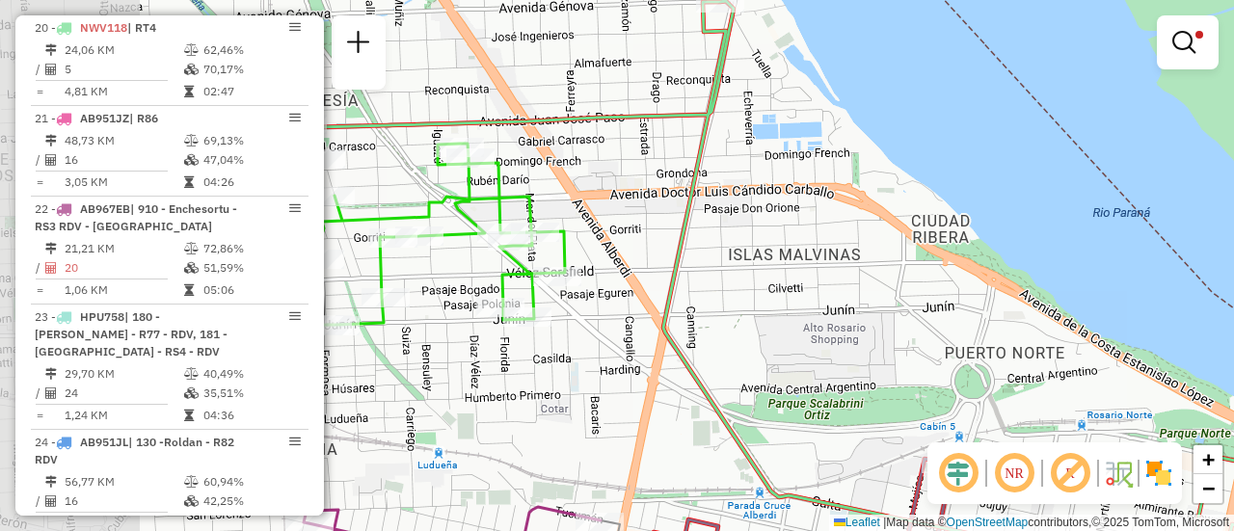
drag, startPoint x: 537, startPoint y: 362, endPoint x: 988, endPoint y: 402, distance: 453.1
click at [956, 399] on div "Limpar filtros Janela de atendimento Grade de atendimento Capacidade Transporta…" at bounding box center [617, 265] width 1234 height 531
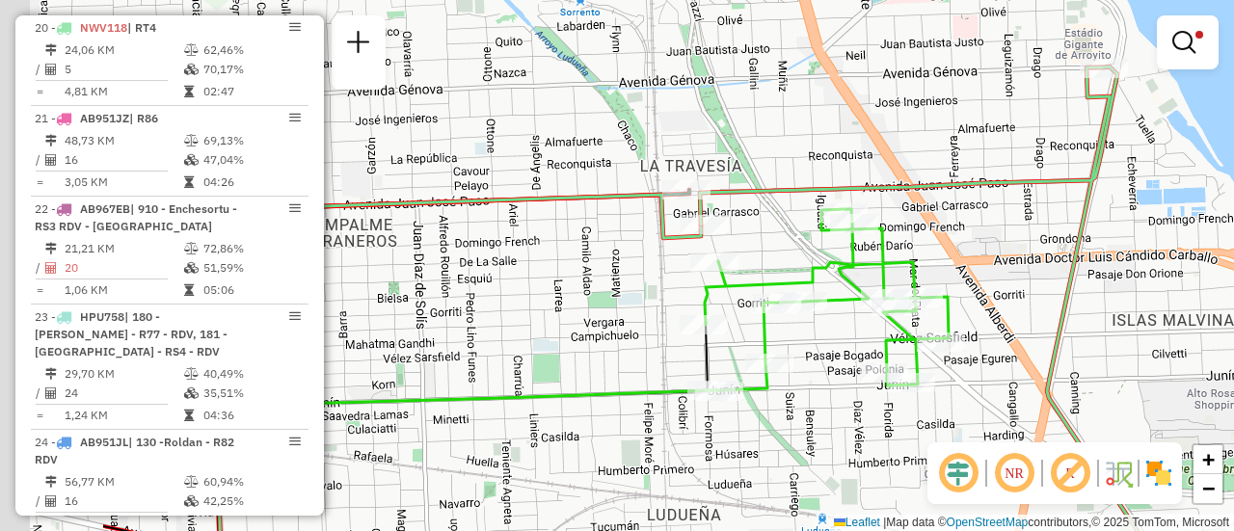
drag, startPoint x: 616, startPoint y: 397, endPoint x: 861, endPoint y: 433, distance: 247.5
click at [856, 438] on div "Limpar filtros Janela de atendimento Grade de atendimento Capacidade Transporta…" at bounding box center [617, 265] width 1234 height 531
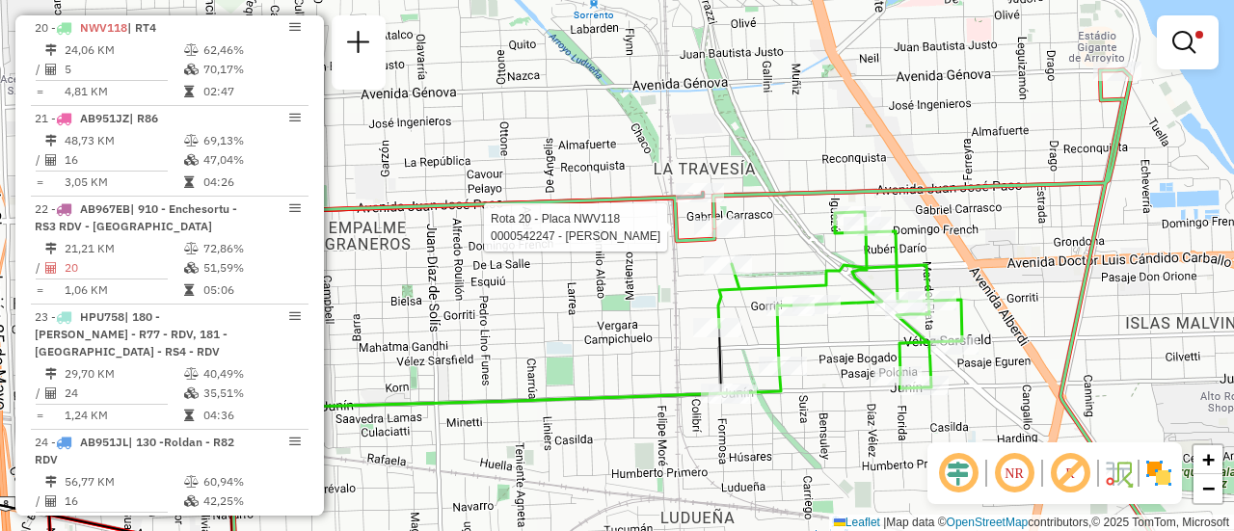
select select "**********"
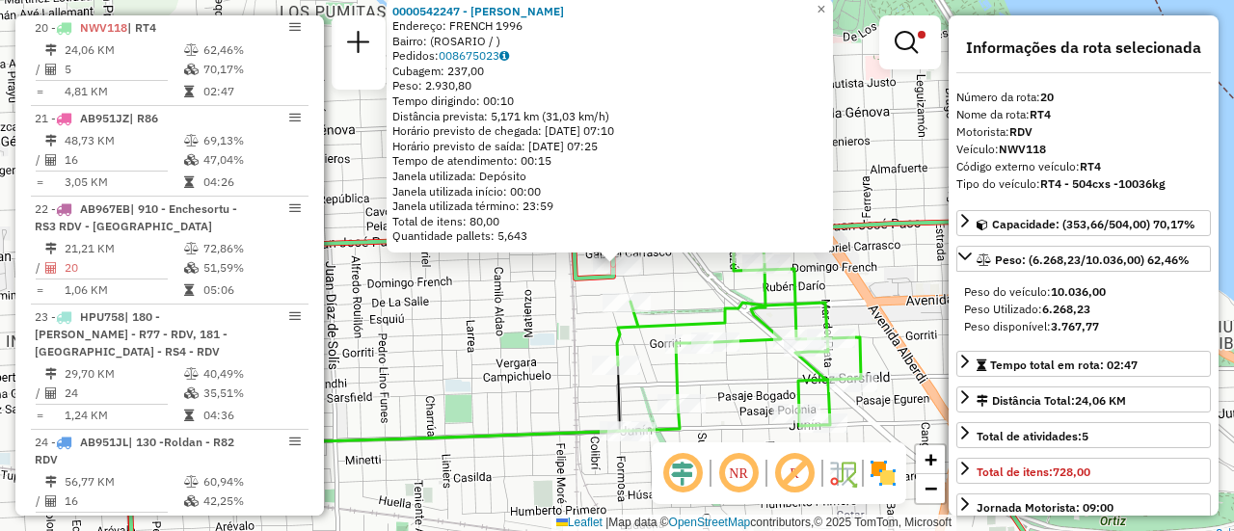
click at [680, 292] on div "0000542247 - Gonzales Maximiliano Jose Endereço: FRENCH 1996 Bairro: (ROSARIO /…" at bounding box center [617, 265] width 1234 height 531
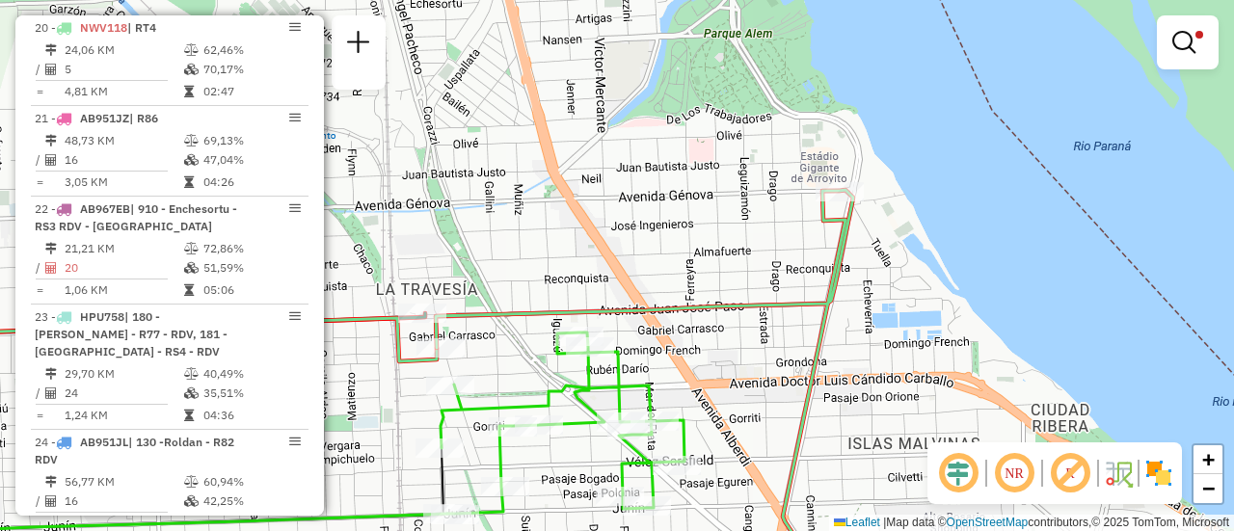
drag, startPoint x: 825, startPoint y: 179, endPoint x: 595, endPoint y: 296, distance: 258.3
click at [595, 296] on div "Limpar filtros Janela de atendimento Grade de atendimento Capacidade Transporta…" at bounding box center [617, 265] width 1234 height 531
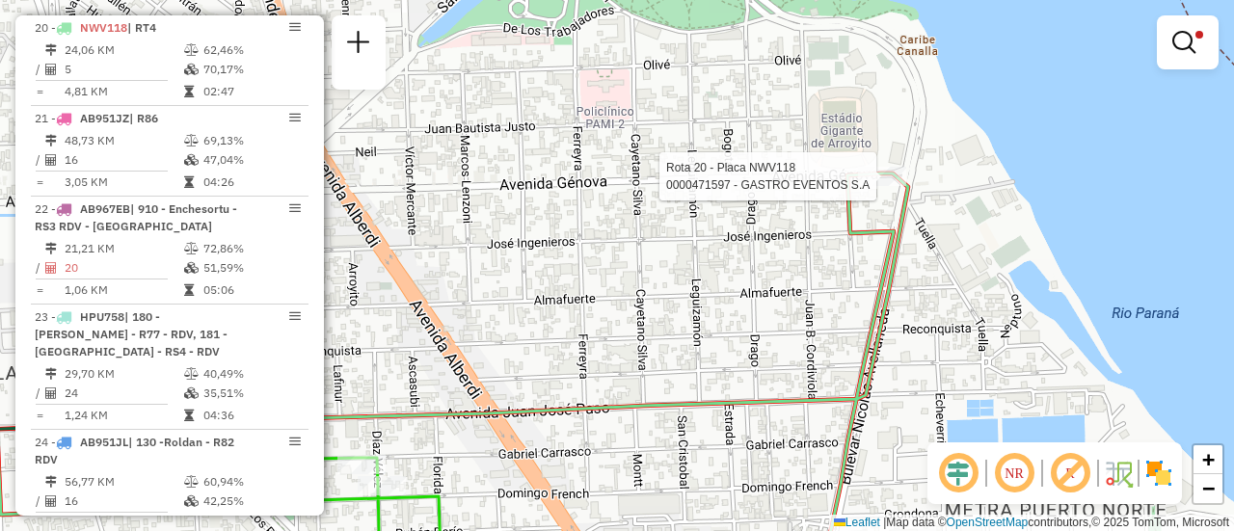
select select "**********"
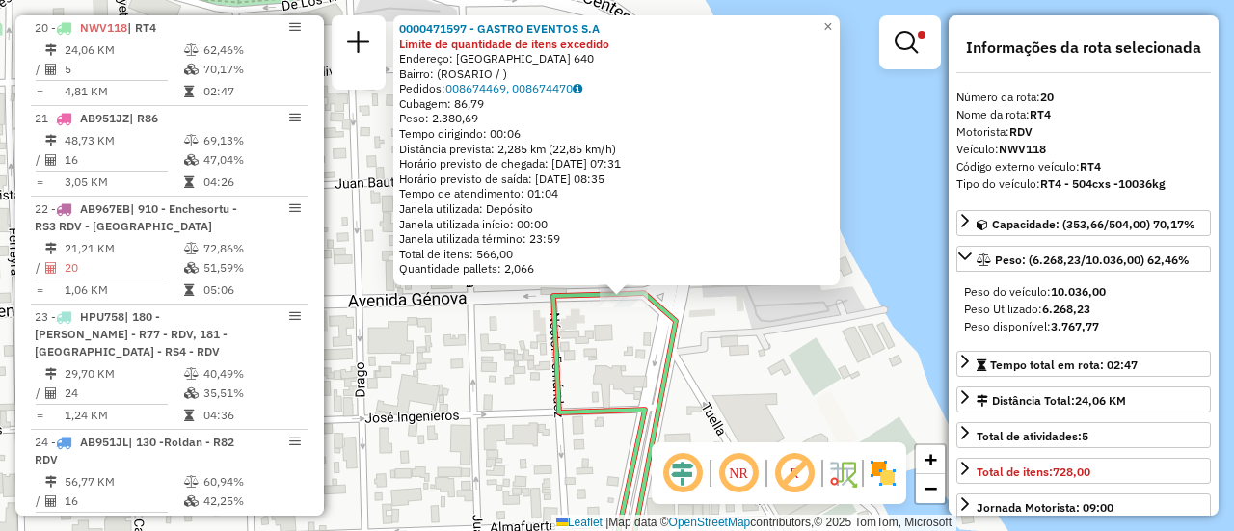
drag, startPoint x: 654, startPoint y: 268, endPoint x: 607, endPoint y: 355, distance: 98.8
click at [607, 355] on div "0000471597 - GASTRO EVENTOS S.A Limite de quantidade de itens excedido Endereço…" at bounding box center [617, 265] width 1234 height 531
click at [604, 353] on div "0000471597 - GASTRO EVENTOS S.A Limite de quantidade de itens excedido Endereço…" at bounding box center [617, 265] width 1234 height 531
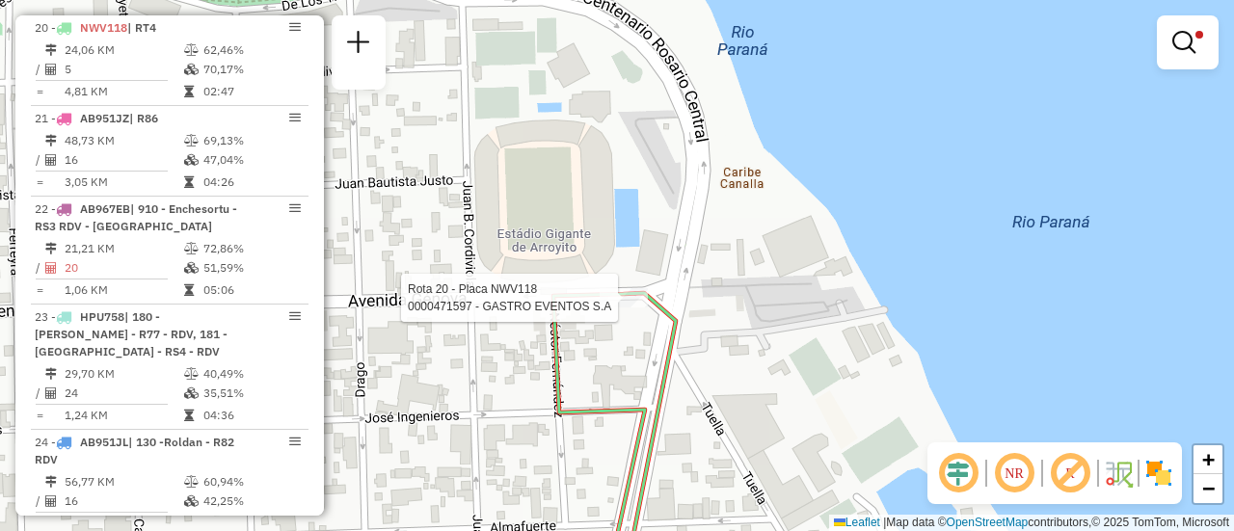
select select "**********"
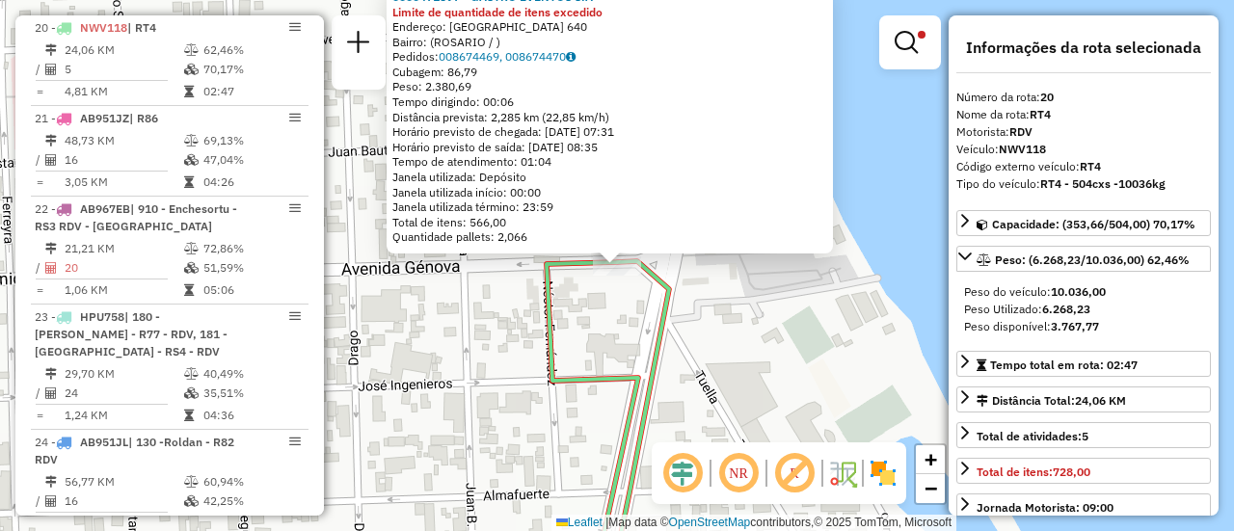
click at [615, 306] on div "0000471597 - GASTRO EVENTOS S.A Limite de quantidade de itens excedido Endereço…" at bounding box center [617, 265] width 1234 height 531
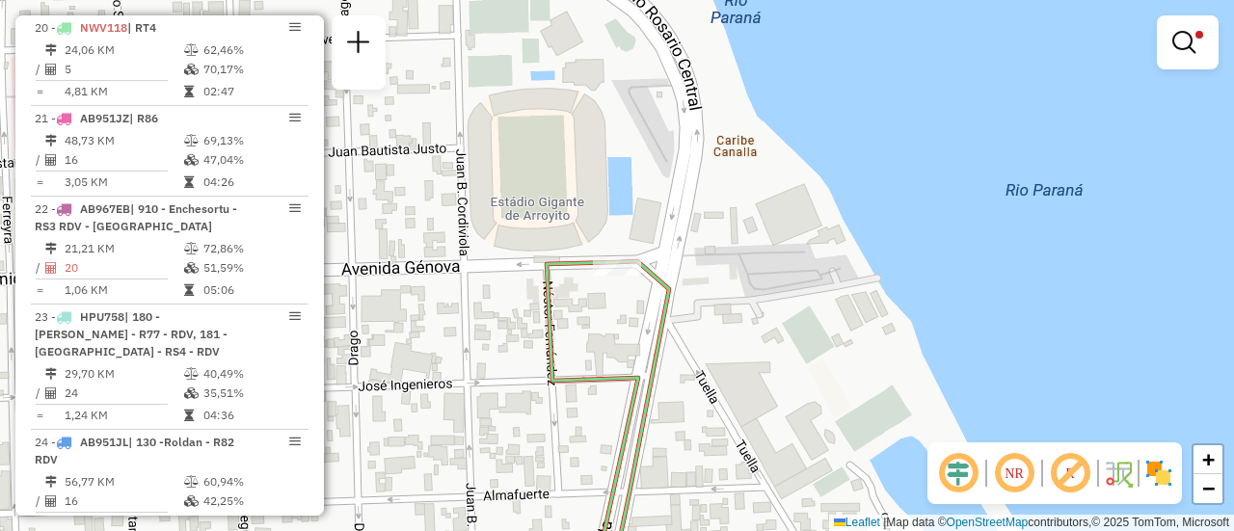
click at [616, 319] on div "Limpar filtros Janela de atendimento Grade de atendimento Capacidade Transporta…" at bounding box center [617, 265] width 1234 height 531
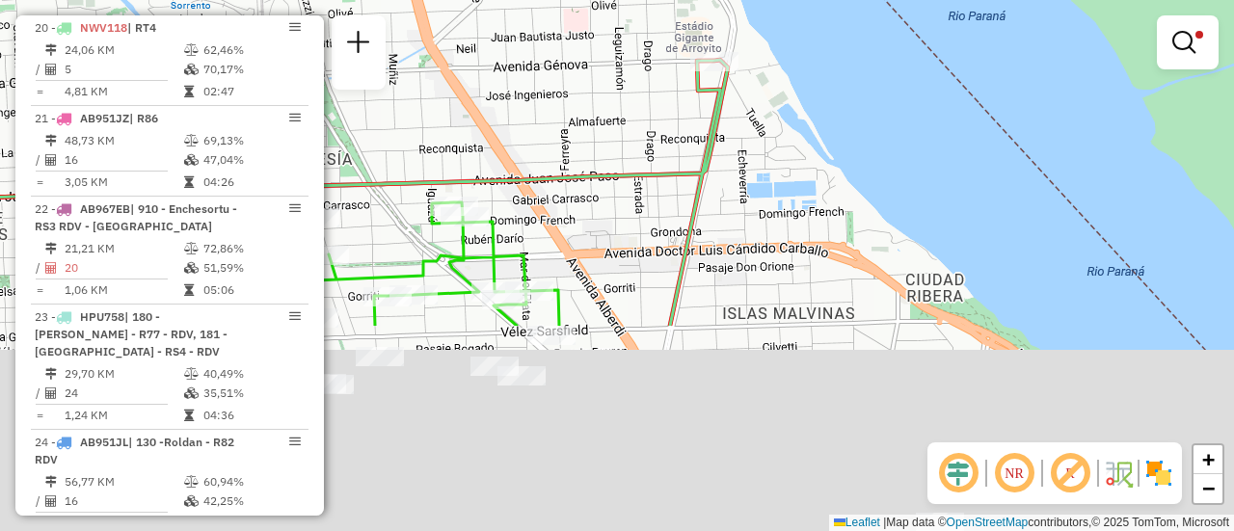
drag, startPoint x: 655, startPoint y: 417, endPoint x: 747, endPoint y: 119, distance: 312.0
click at [742, 116] on div "Limpar filtros Janela de atendimento Grade de atendimento Capacidade Transporta…" at bounding box center [617, 265] width 1234 height 531
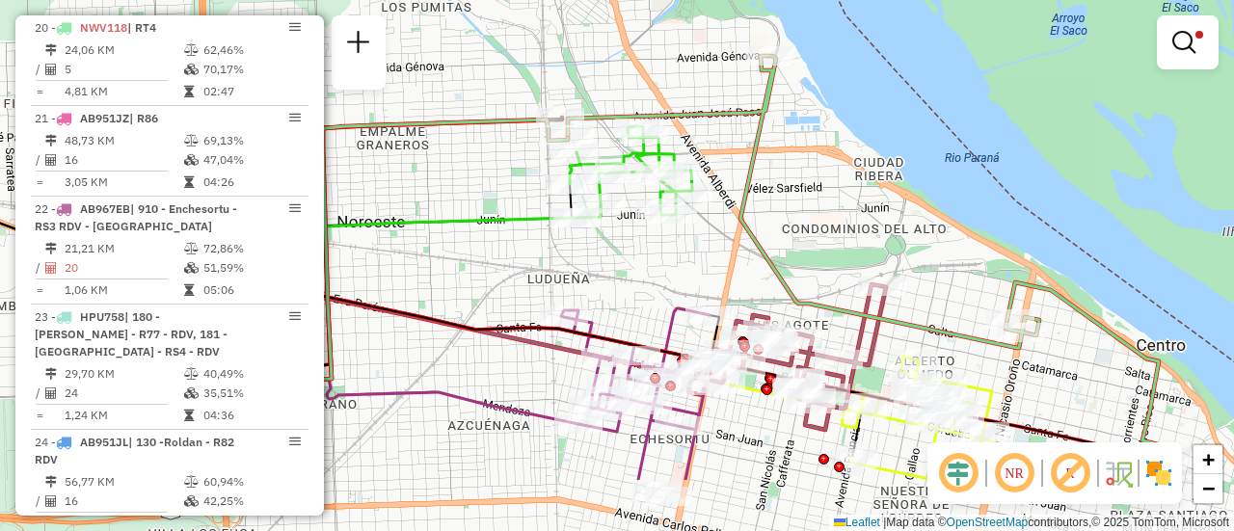
drag, startPoint x: 721, startPoint y: 332, endPoint x: 792, endPoint y: 228, distance: 125.7
click at [792, 228] on div "Limpar filtros Janela de atendimento Grade de atendimento Capacidade Transporta…" at bounding box center [617, 265] width 1234 height 531
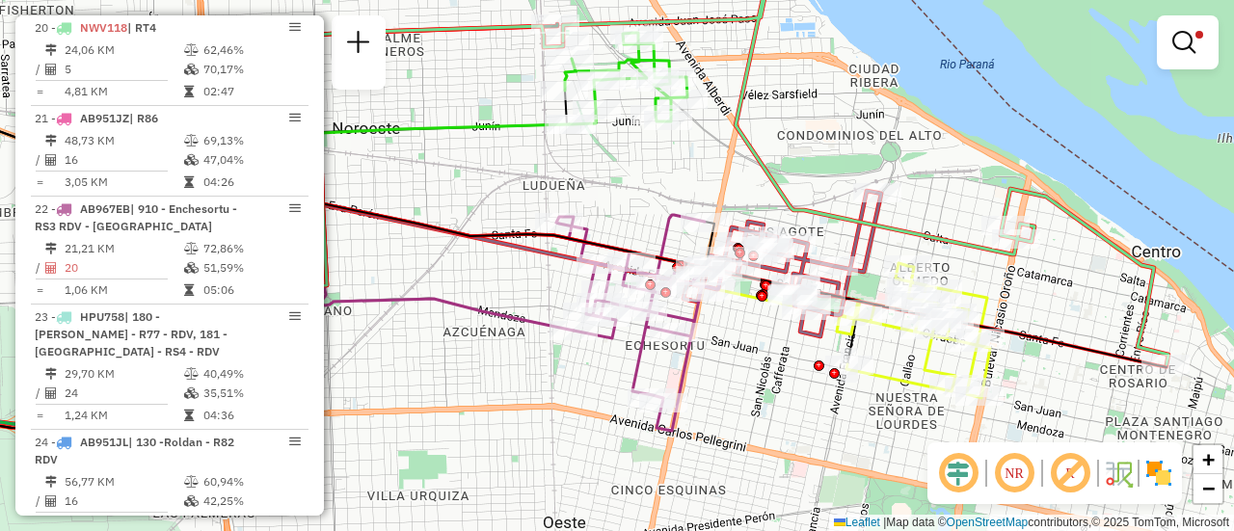
drag, startPoint x: 753, startPoint y: 291, endPoint x: 748, endPoint y: 198, distance: 93.7
click at [748, 198] on div "Limpar filtros Janela de atendimento Grade de atendimento Capacidade Transporta…" at bounding box center [617, 265] width 1234 height 531
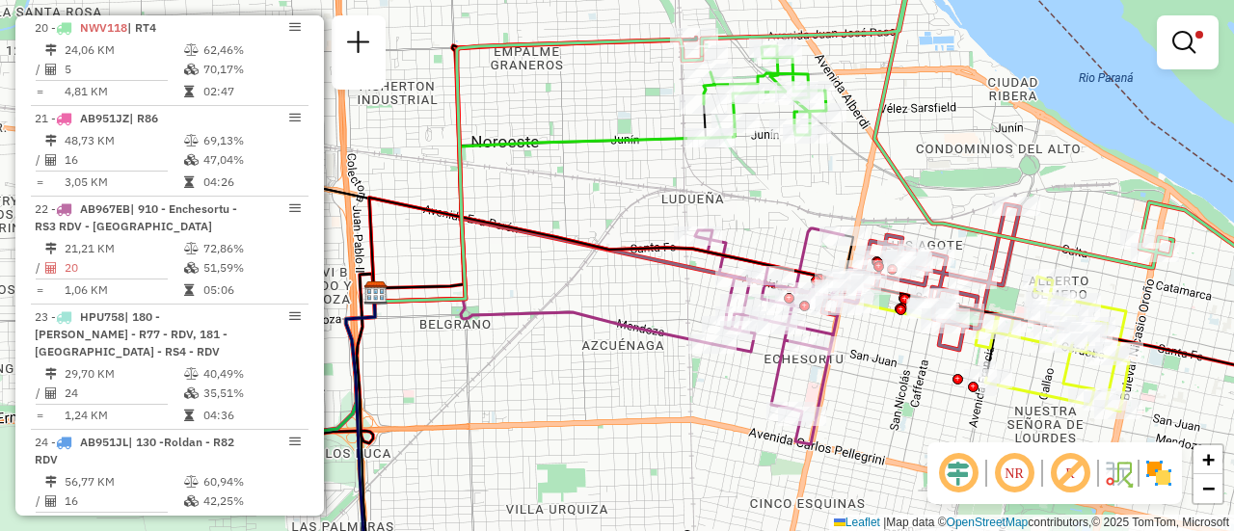
drag, startPoint x: 688, startPoint y: 193, endPoint x: 814, endPoint y: 207, distance: 127.1
click at [814, 207] on div "Limpar filtros Janela de atendimento Grade de atendimento Capacidade Transporta…" at bounding box center [617, 265] width 1234 height 531
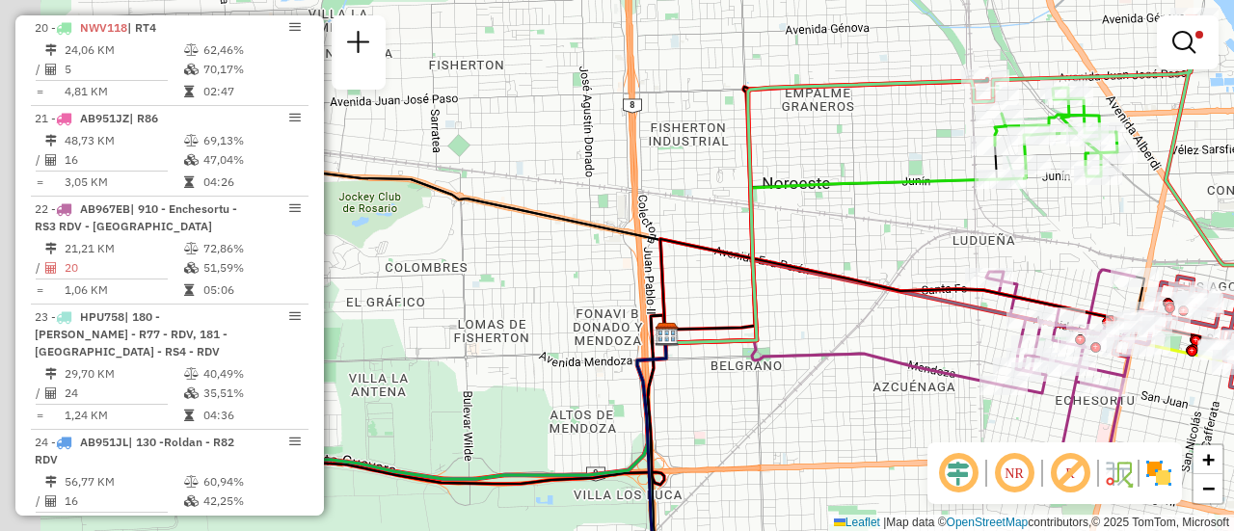
drag, startPoint x: 614, startPoint y: 198, endPoint x: 933, endPoint y: 244, distance: 322.5
click at [931, 244] on div "Limpar filtros Janela de atendimento Grade de atendimento Capacidade Transporta…" at bounding box center [617, 265] width 1234 height 531
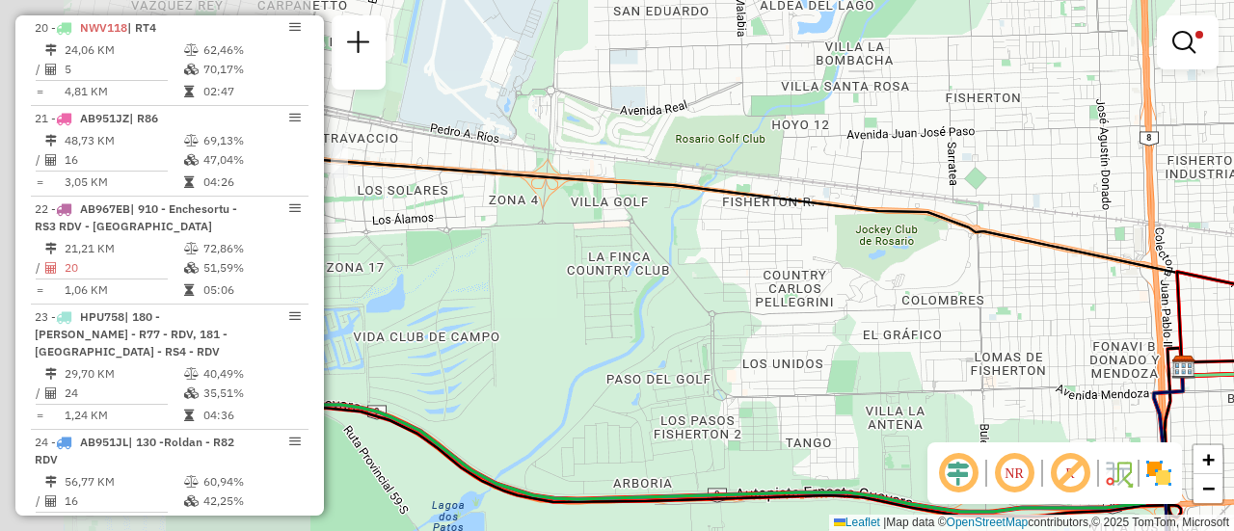
drag, startPoint x: 572, startPoint y: 178, endPoint x: 1034, endPoint y: 204, distance: 462.6
click at [1033, 202] on div "Limpar filtros Janela de atendimento Grade de atendimento Capacidade Transporta…" at bounding box center [617, 265] width 1234 height 531
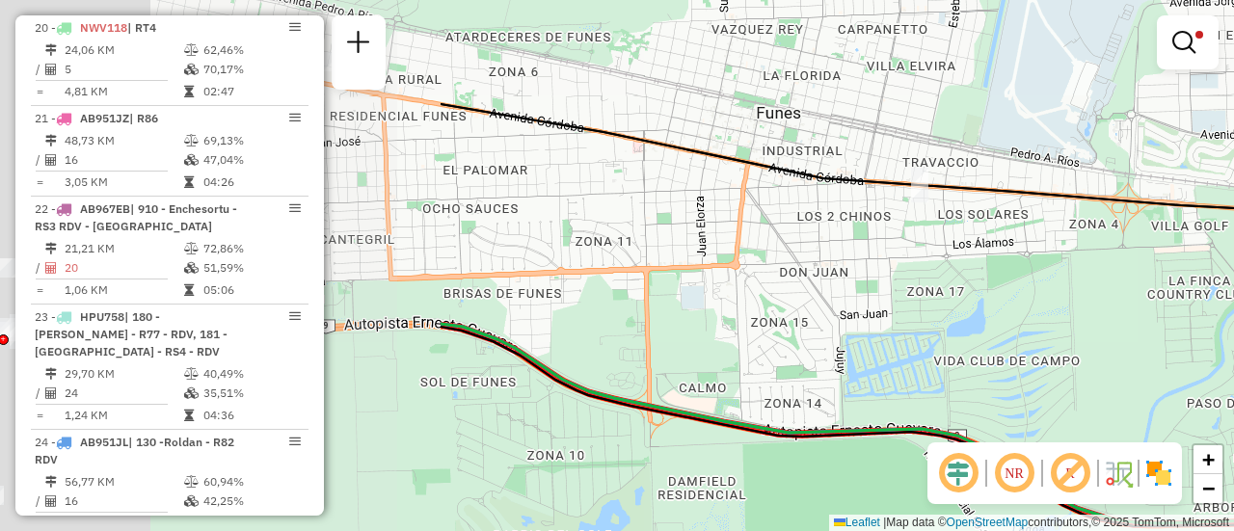
drag, startPoint x: 464, startPoint y: 260, endPoint x: 1032, endPoint y: 283, distance: 568.4
click at [1029, 283] on div "Limpar filtros Janela de atendimento Grade de atendimento Capacidade Transporta…" at bounding box center [617, 265] width 1234 height 531
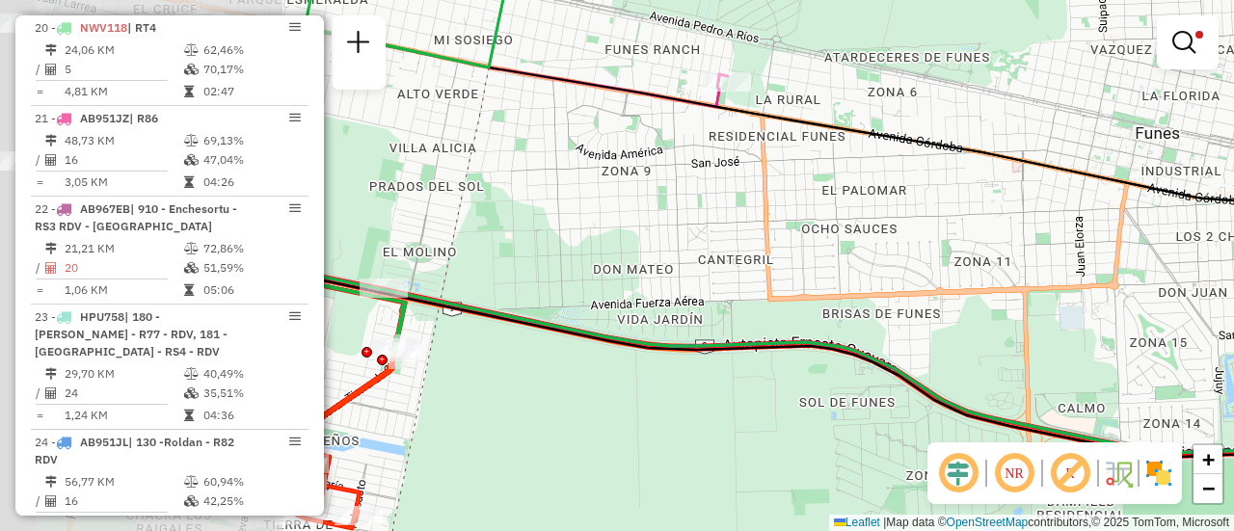
drag, startPoint x: 545, startPoint y: 247, endPoint x: 1000, endPoint y: 275, distance: 456.0
click at [998, 275] on div "Limpar filtros Janela de atendimento Grade de atendimento Capacidade Transporta…" at bounding box center [617, 265] width 1234 height 531
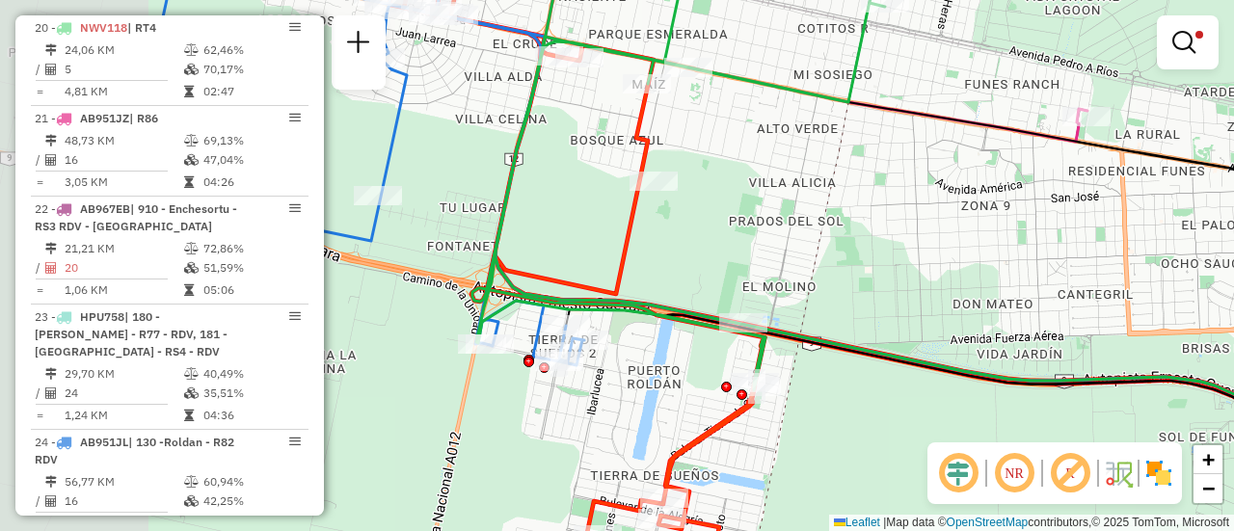
drag, startPoint x: 490, startPoint y: 222, endPoint x: 846, endPoint y: 268, distance: 358.8
click at [845, 268] on div "Limpar filtros Janela de atendimento Grade de atendimento Capacidade Transporta…" at bounding box center [617, 265] width 1234 height 531
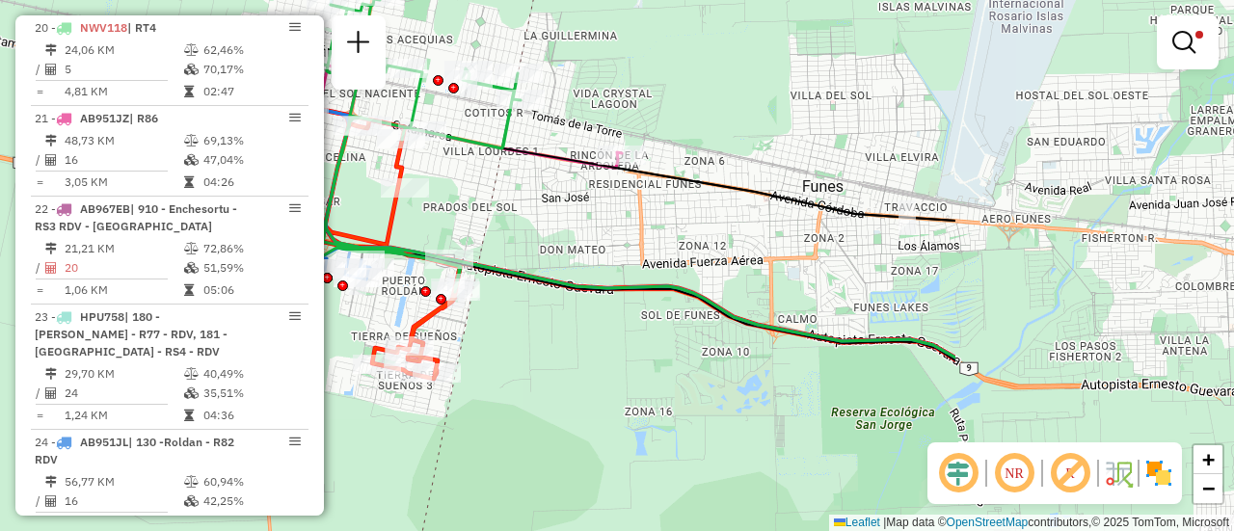
drag, startPoint x: 1168, startPoint y: 172, endPoint x: 731, endPoint y: 145, distance: 437.6
click at [731, 145] on div "Limpar filtros Janela de atendimento Grade de atendimento Capacidade Transporta…" at bounding box center [617, 265] width 1234 height 531
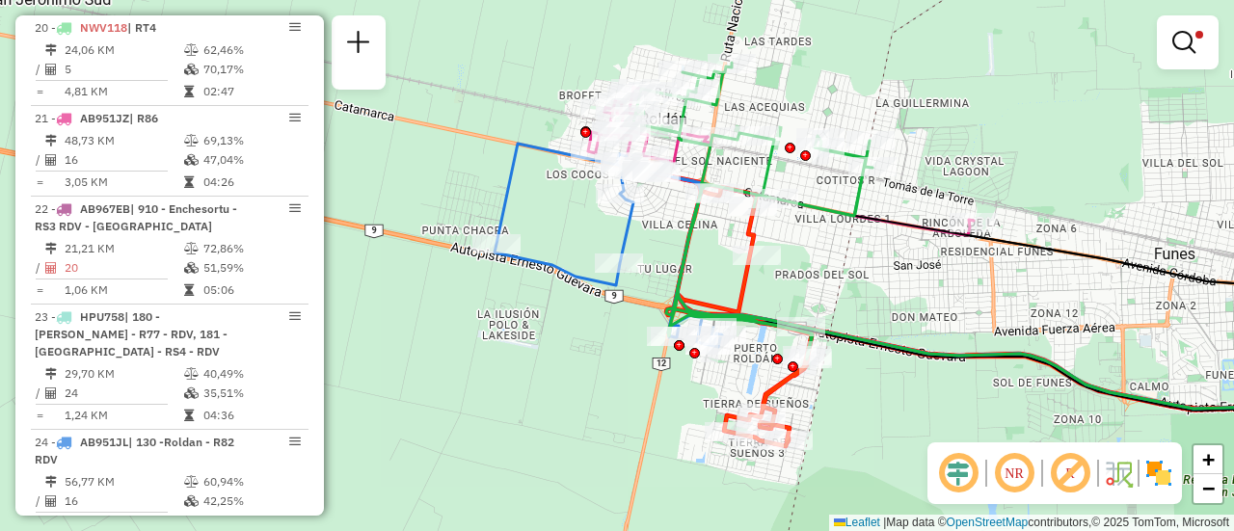
drag, startPoint x: 716, startPoint y: 138, endPoint x: 1116, endPoint y: 205, distance: 404.9
click at [1114, 205] on div "Limpar filtros Janela de atendimento Grade de atendimento Capacidade Transporta…" at bounding box center [617, 265] width 1234 height 531
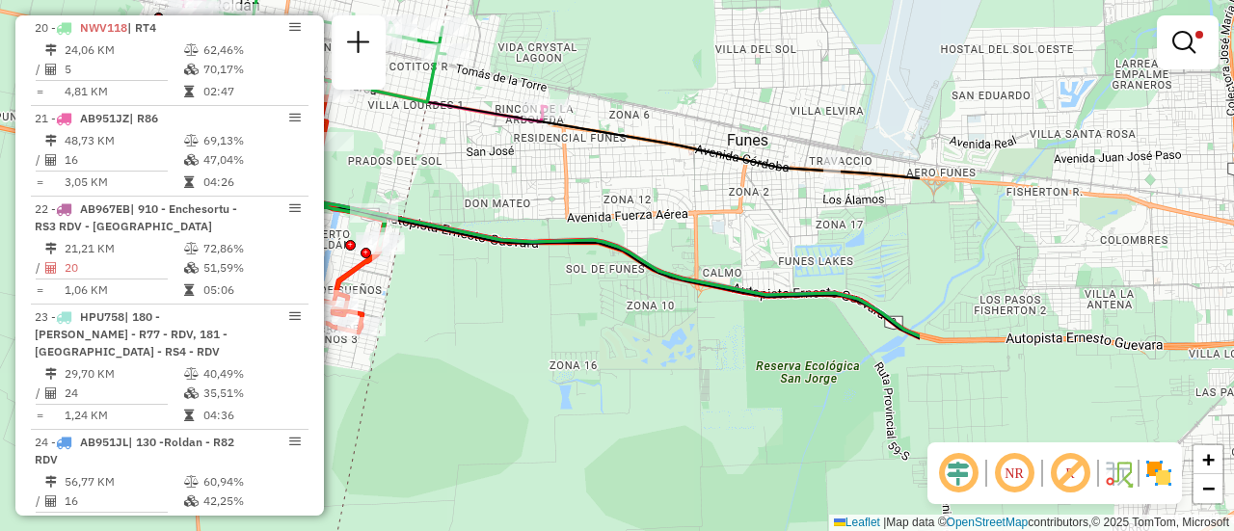
drag, startPoint x: 1144, startPoint y: 185, endPoint x: 685, endPoint y: 67, distance: 473.8
click at [688, 68] on div "Limpar filtros Janela de atendimento Grade de atendimento Capacidade Transporta…" at bounding box center [617, 265] width 1234 height 531
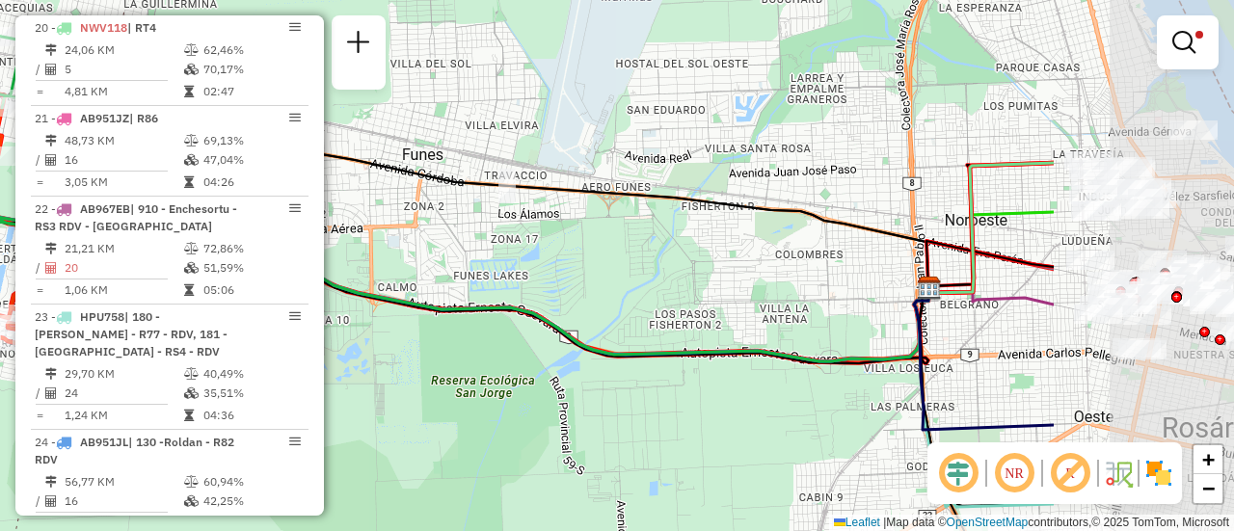
drag, startPoint x: 1063, startPoint y: 141, endPoint x: 834, endPoint y: 162, distance: 229.5
click at [755, 159] on div "Limpar filtros Janela de atendimento Grade de atendimento Capacidade Transporta…" at bounding box center [617, 265] width 1234 height 531
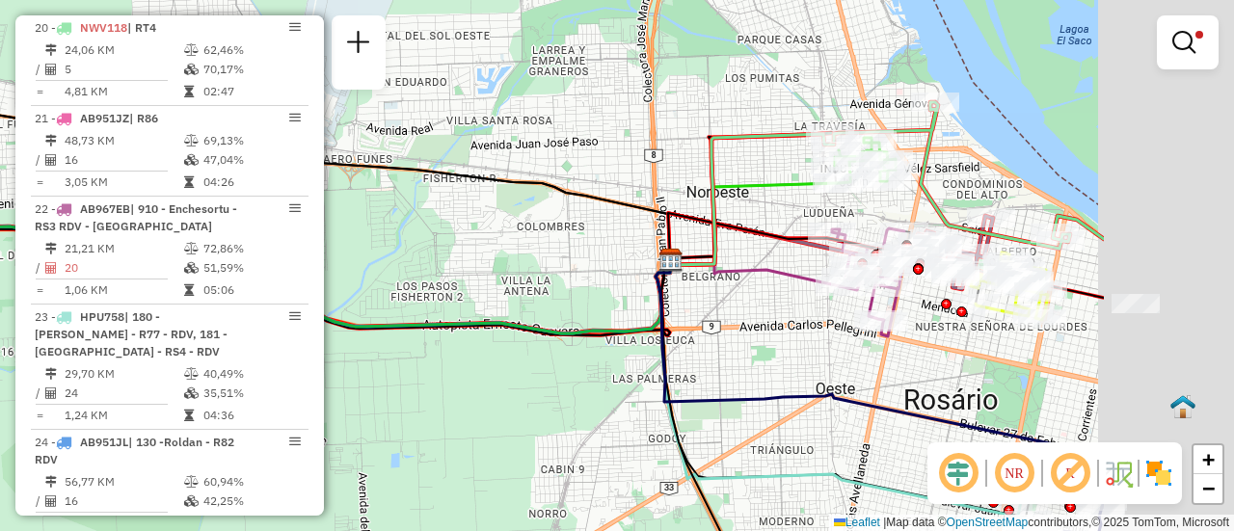
drag, startPoint x: 1042, startPoint y: 139, endPoint x: 767, endPoint y: 109, distance: 277.4
click at [767, 109] on div "Limpar filtros Janela de atendimento Grade de atendimento Capacidade Transporta…" at bounding box center [617, 265] width 1234 height 531
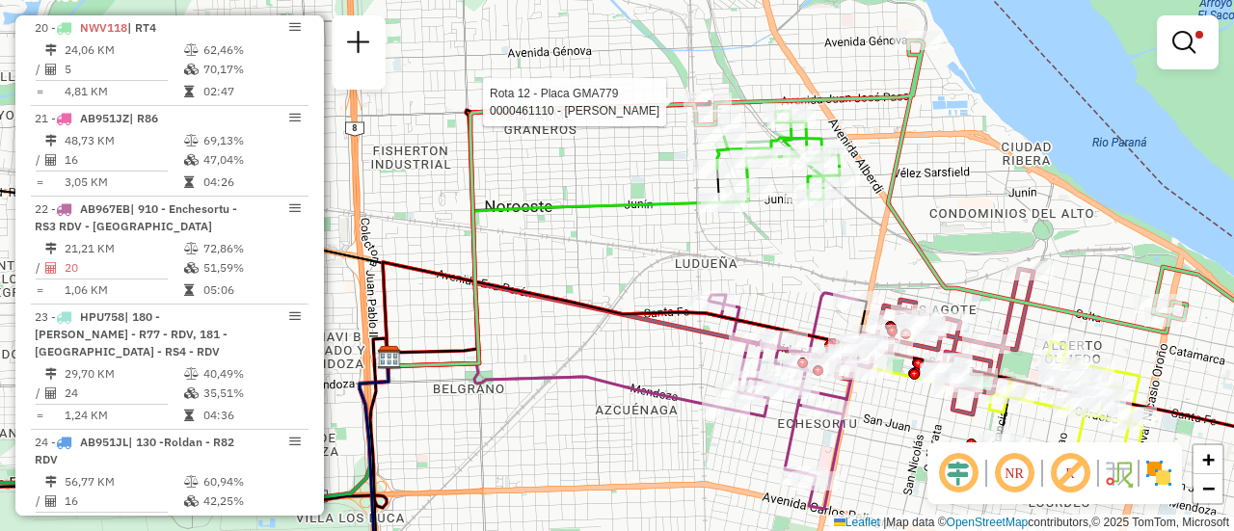
select select "**********"
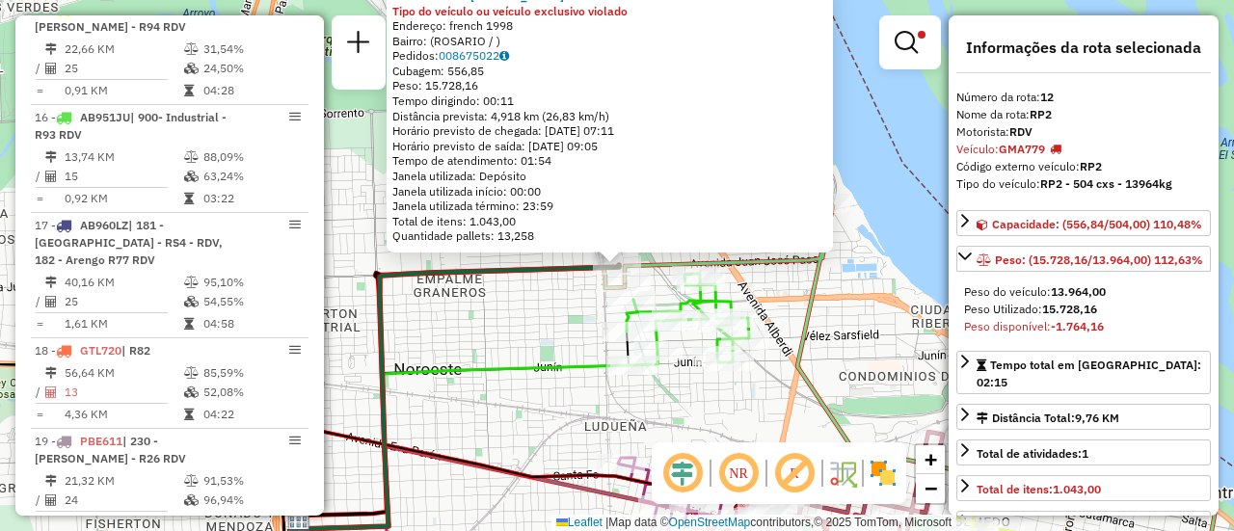
scroll to position [687, 0]
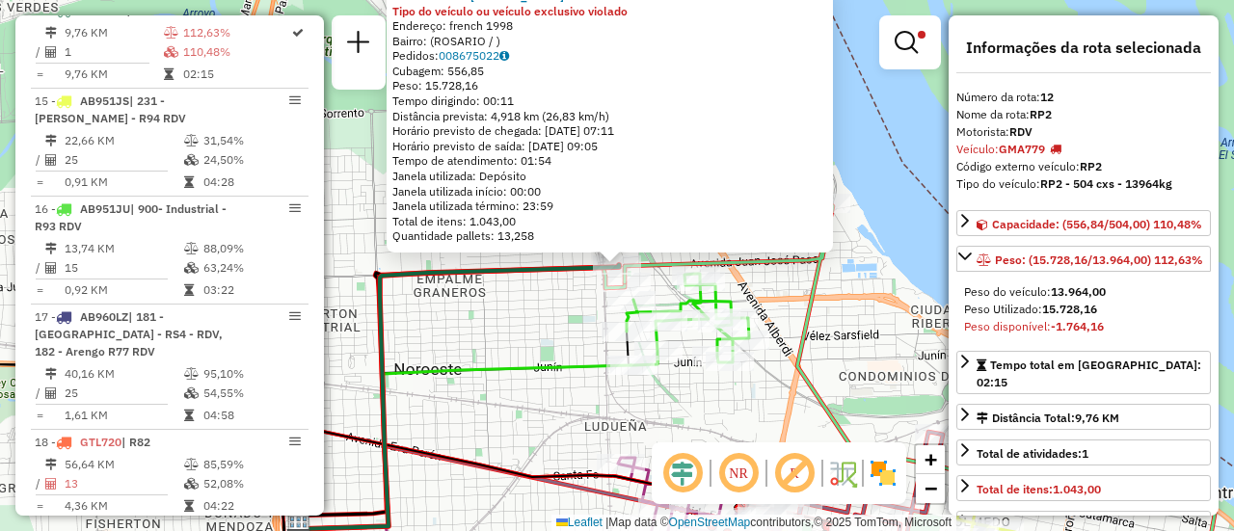
click at [554, 334] on div "0000461110 - Gonzales Emanuel - RDV Tipo do veículo ou veículo exclusivo violad…" at bounding box center [617, 265] width 1234 height 531
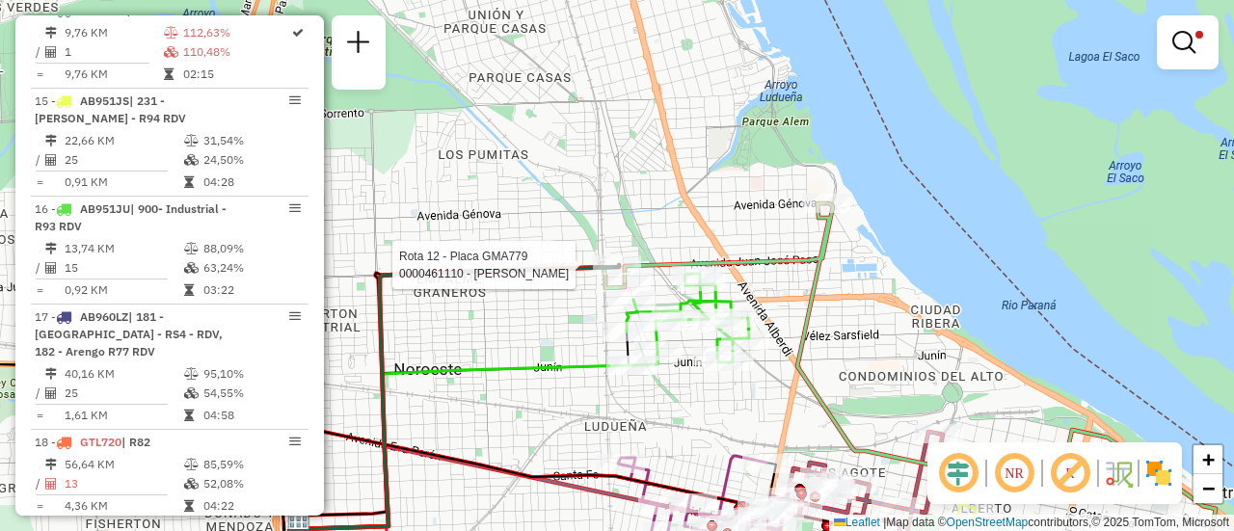
select select "**********"
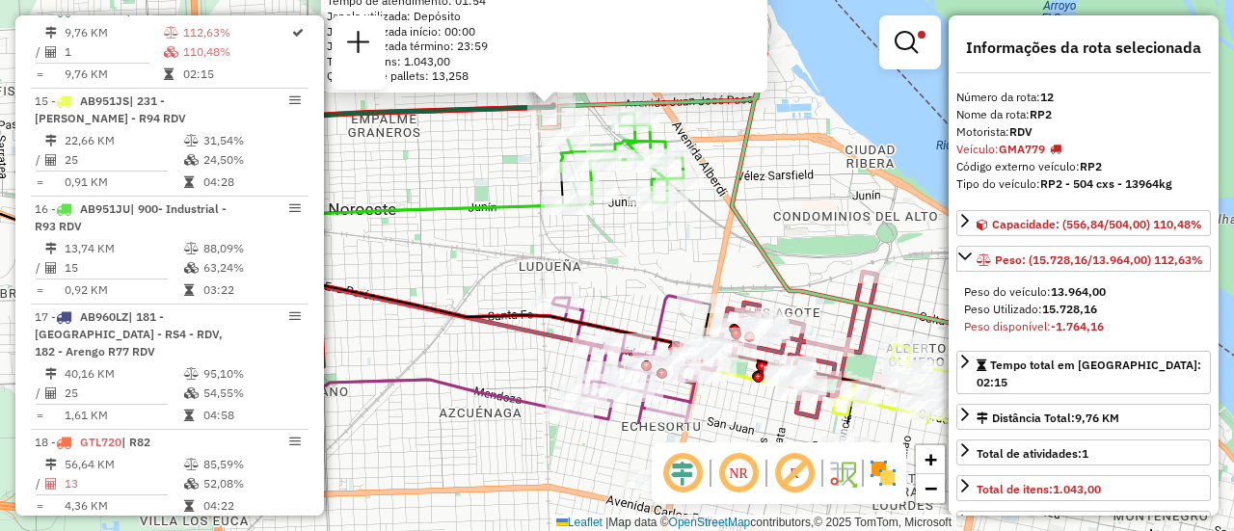
drag, startPoint x: 702, startPoint y: 427, endPoint x: 611, endPoint y: 248, distance: 201.0
click at [611, 248] on div "0000461110 - Gonzales Emanuel - RDV Tipo do veículo ou veículo exclusivo violad…" at bounding box center [617, 265] width 1234 height 531
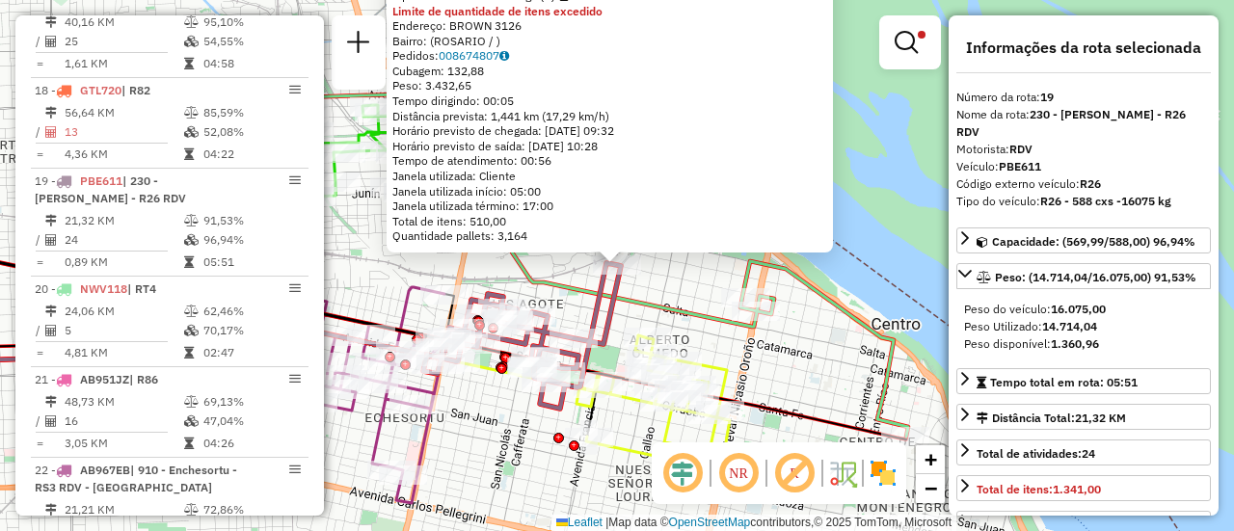
scroll to position [1192, 0]
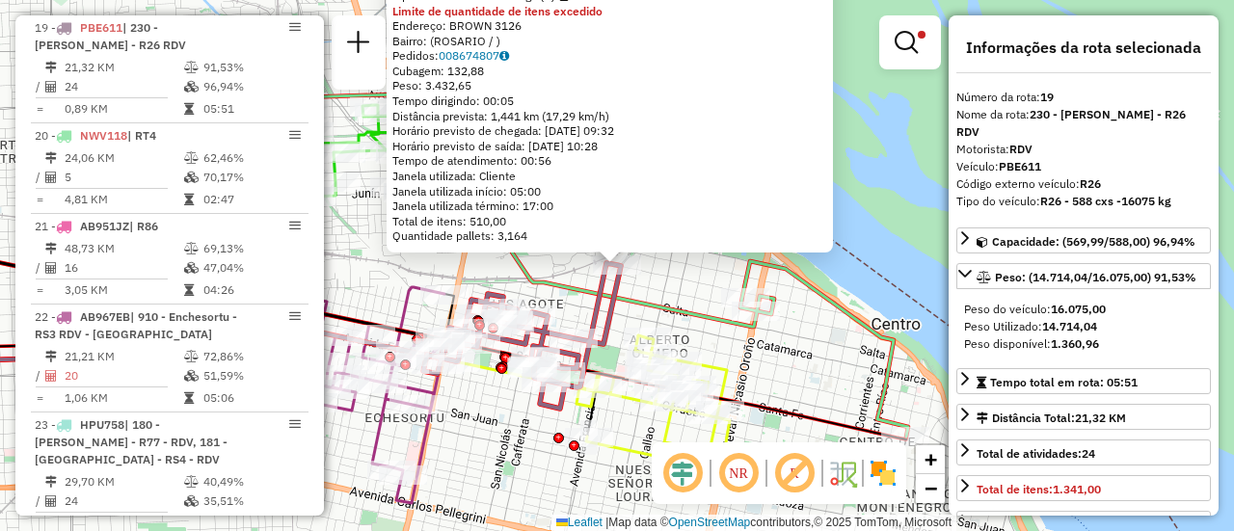
click at [663, 290] on div "Rota 19 - Placa PBE611 0000442769 - GARDEN ISLAND SRL 0000442769 - GARDEN ISLAN…" at bounding box center [617, 265] width 1234 height 531
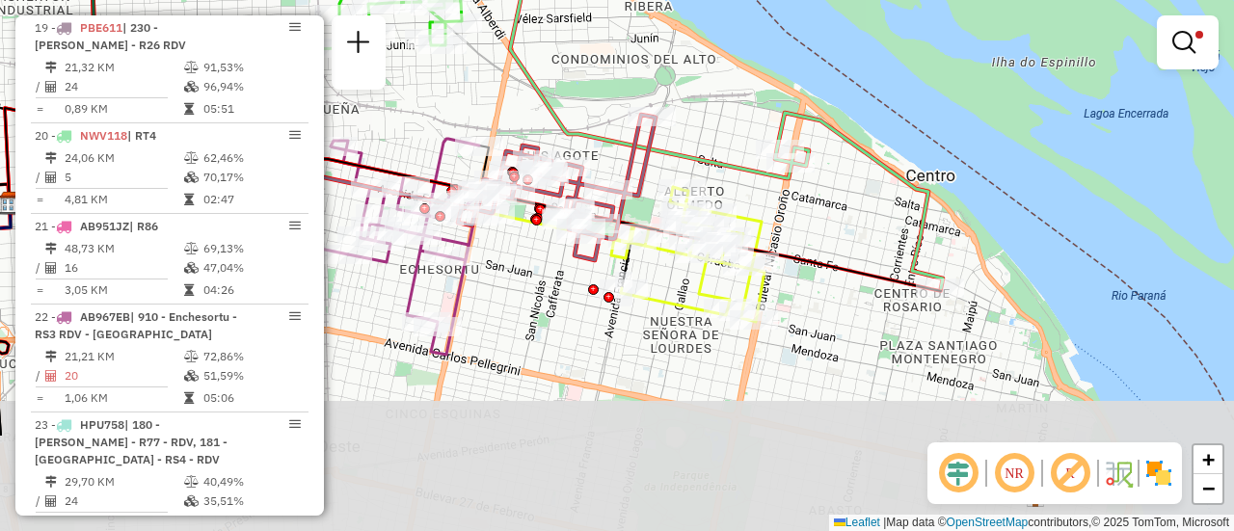
drag, startPoint x: 571, startPoint y: 234, endPoint x: 595, endPoint y: 146, distance: 91.9
click at [595, 146] on icon at bounding box center [640, 87] width 606 height 402
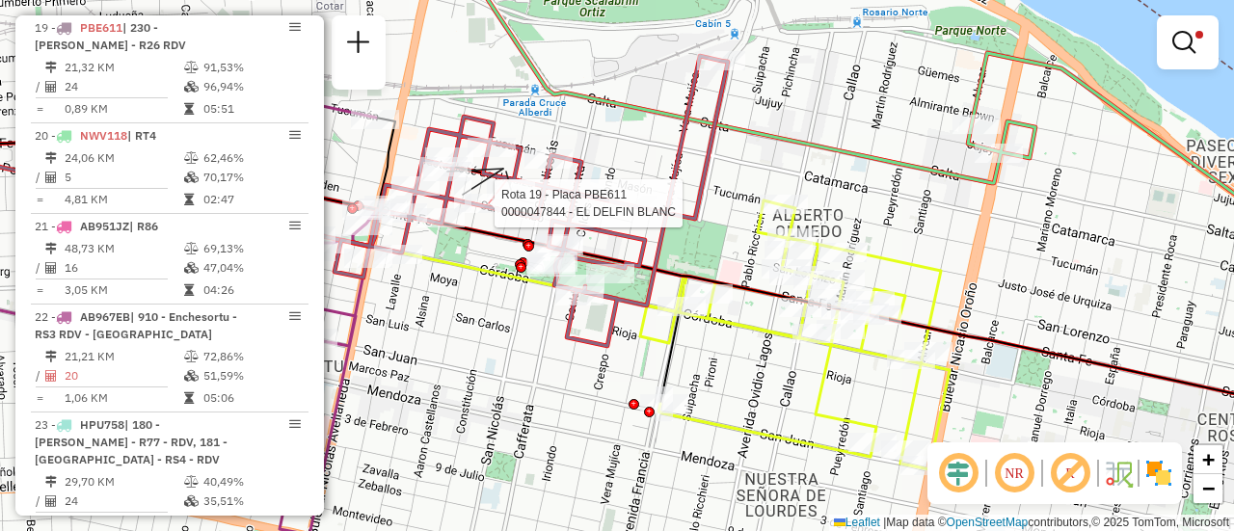
select select "**********"
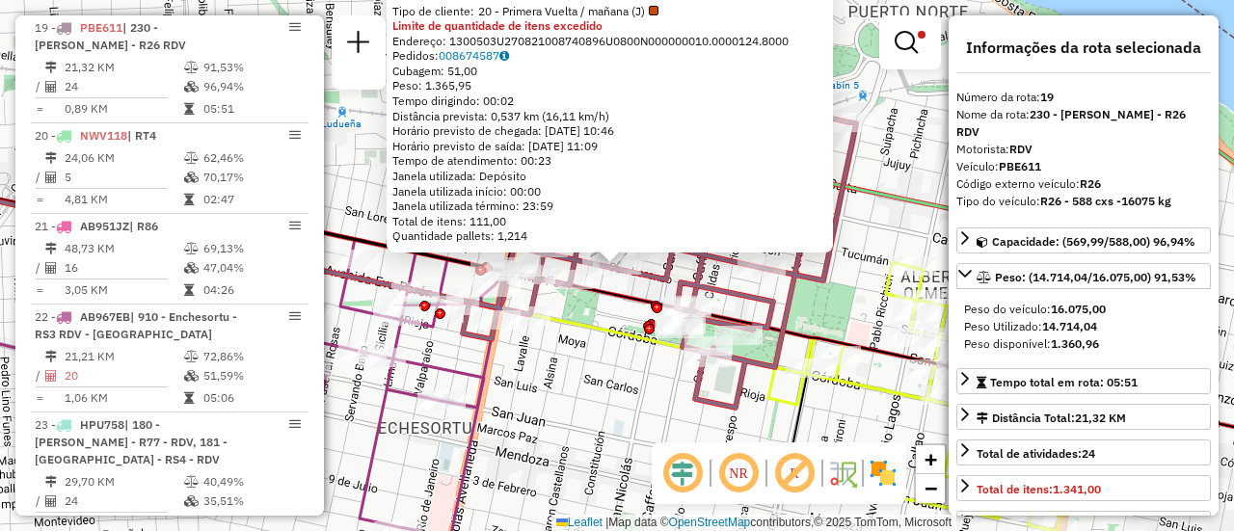
click at [587, 364] on div "0000047844 - EL DELFIN BLANC Tipo de cliente: 20 - Primera Vuelta / mañana (J) …" at bounding box center [617, 265] width 1234 height 531
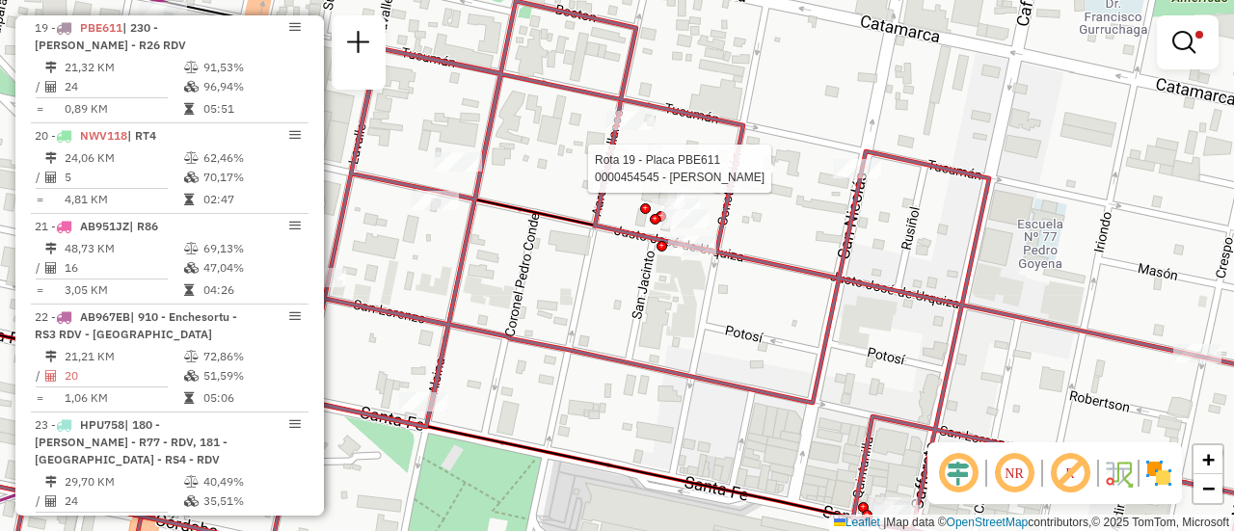
select select "**********"
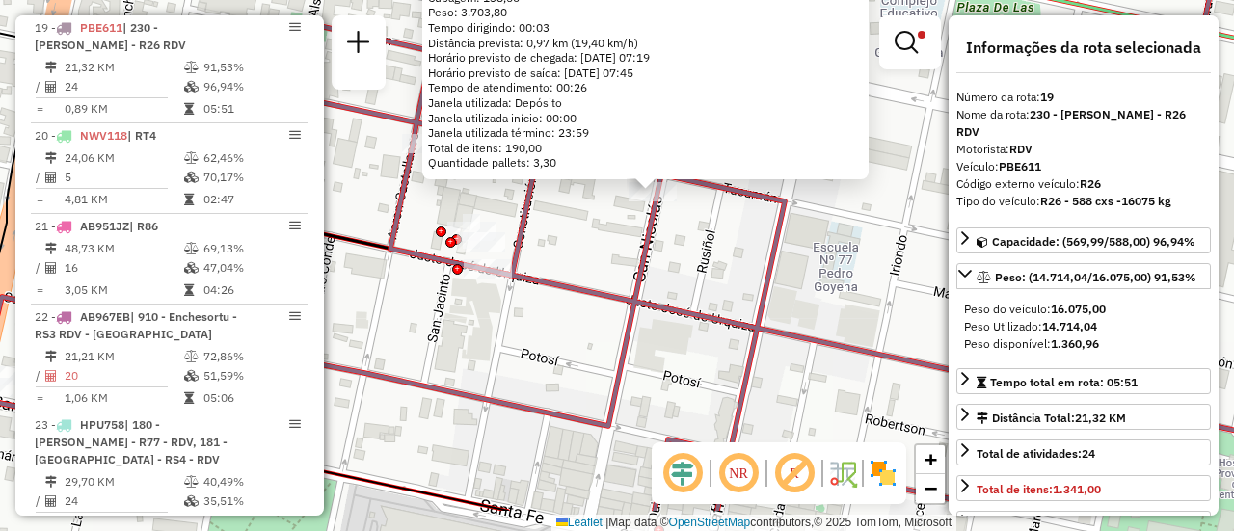
drag, startPoint x: 539, startPoint y: 378, endPoint x: 758, endPoint y: 140, distance: 323.5
click at [747, 147] on div "0000454545 - GONZALEZ MAXIMILIANO JOSE Tipo de cliente: 80 - Chopp/VIP (C) Ende…" at bounding box center [617, 265] width 1234 height 531
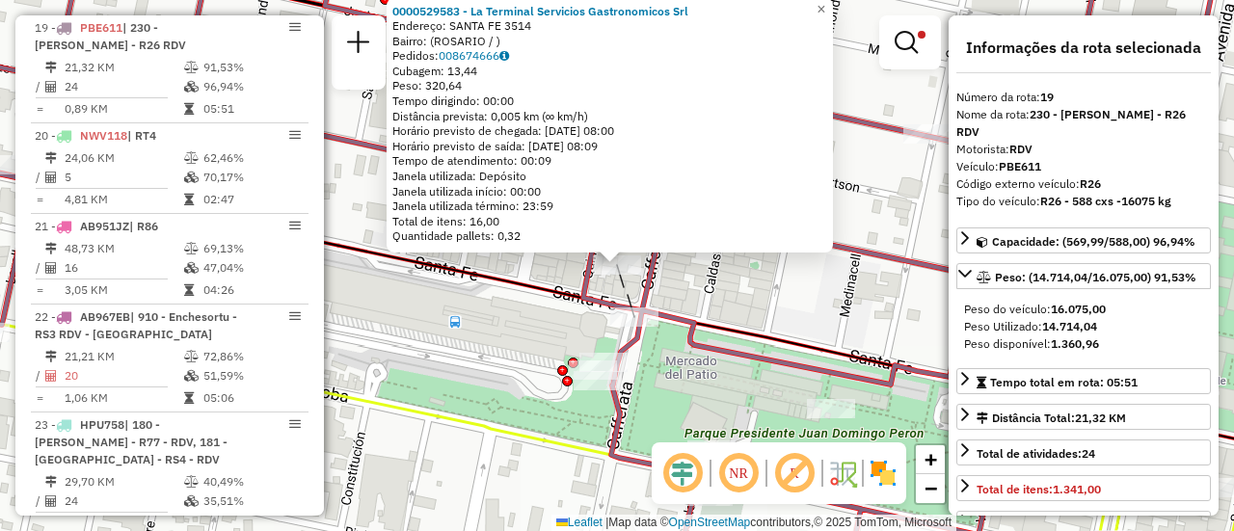
click at [703, 283] on div "0000529583 - La Terminal Servicios Gastronomicos Srl Endereço: SANTA FE 3514 Ba…" at bounding box center [617, 265] width 1234 height 531
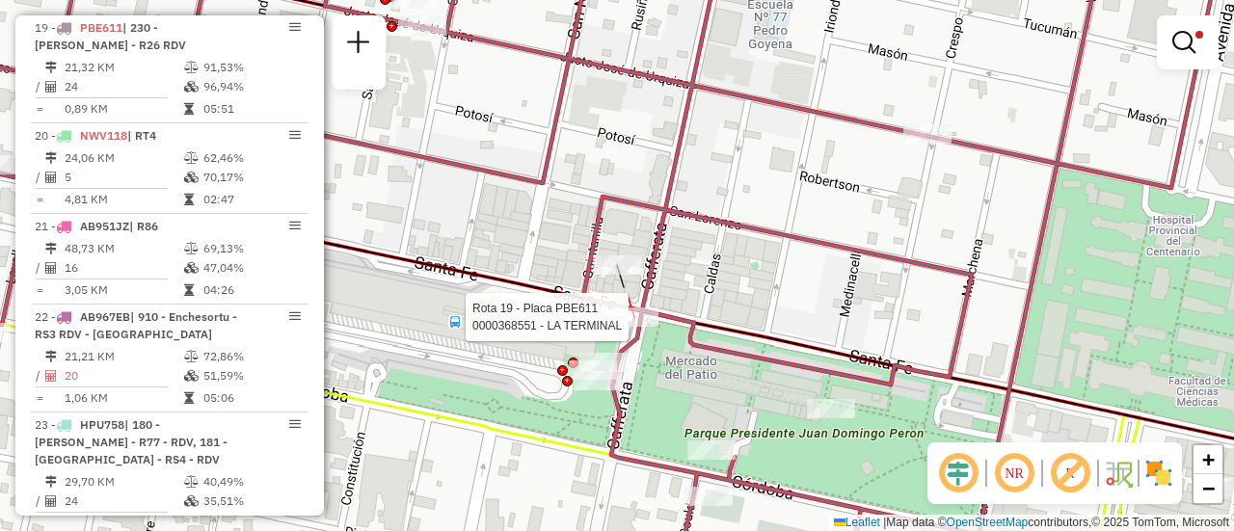
select select "**********"
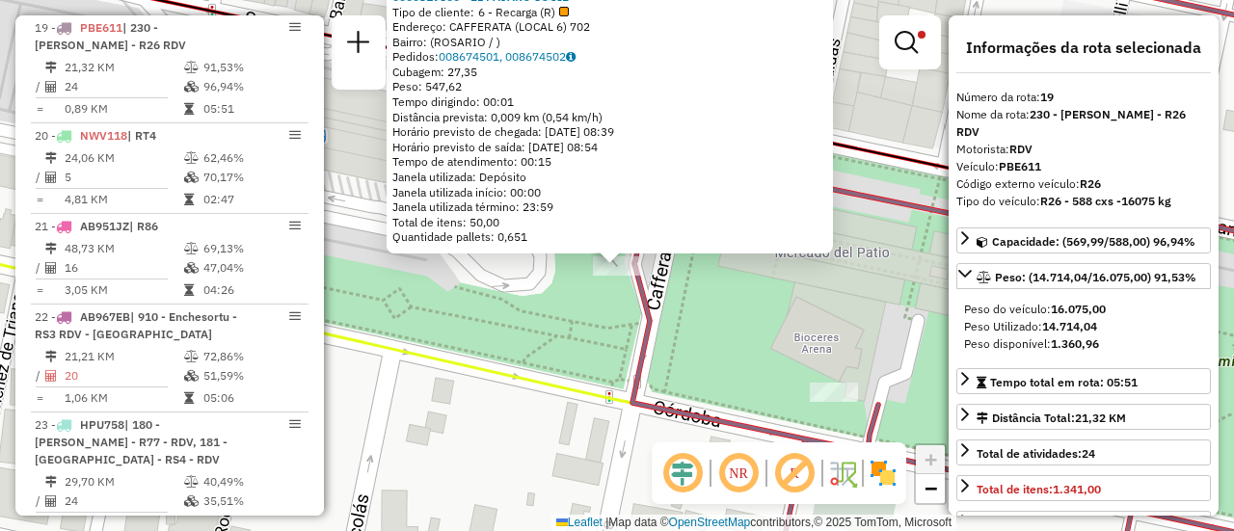
click at [583, 326] on div "0000319500 - EL PÁJARO SOCIE Tipo de cliente: 6 - Recarga (R) Endereço: CAFFERA…" at bounding box center [617, 265] width 1234 height 531
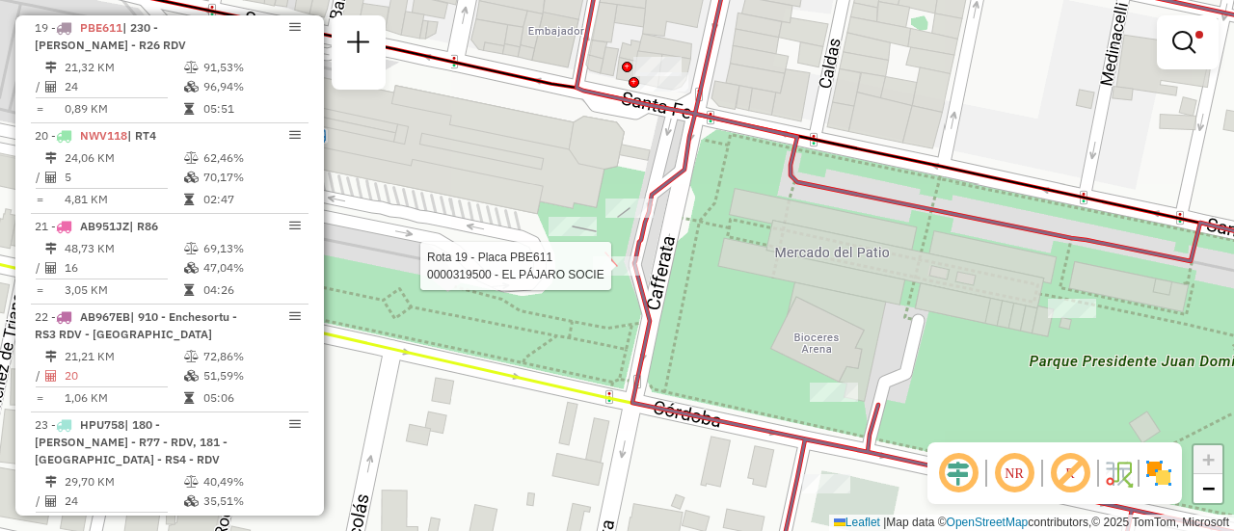
select select "**********"
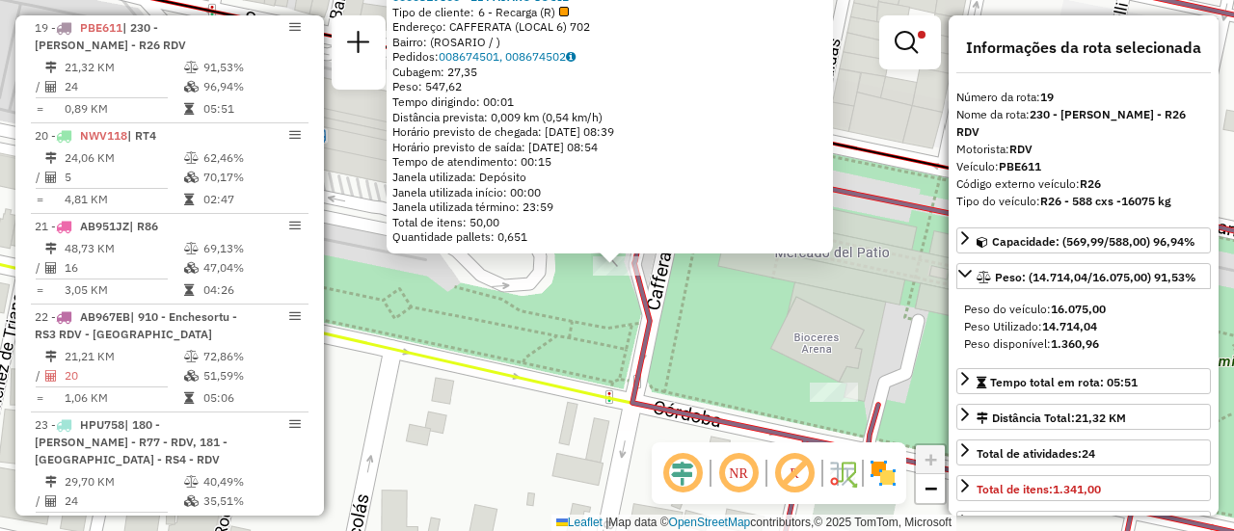
click at [540, 321] on div "0000319500 - EL PÁJARO SOCIE Tipo de cliente: 6 - Recarga (R) Endereço: CAFFERA…" at bounding box center [617, 265] width 1234 height 531
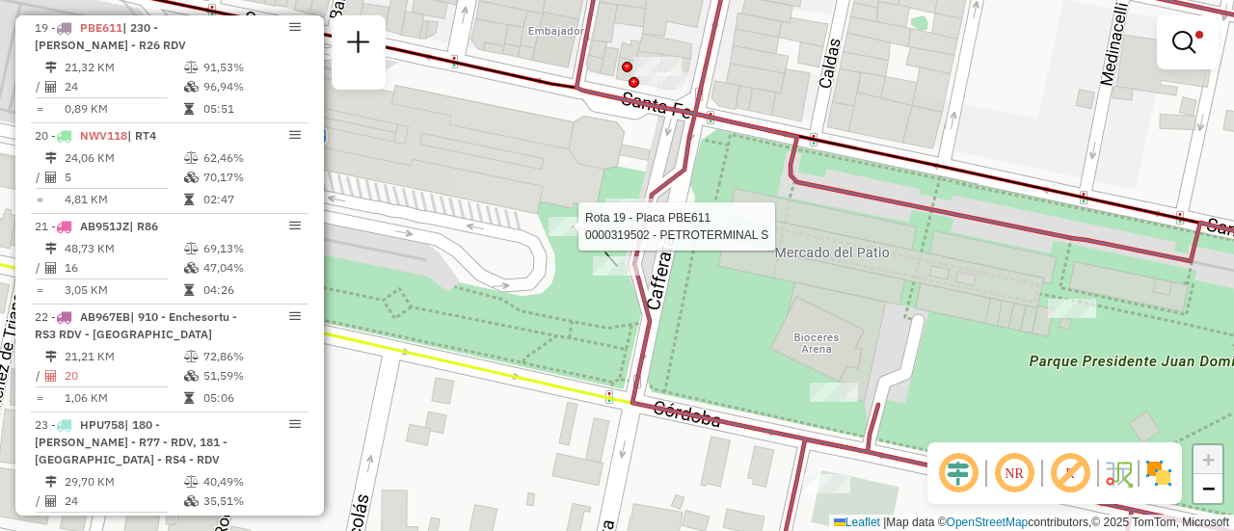
select select "**********"
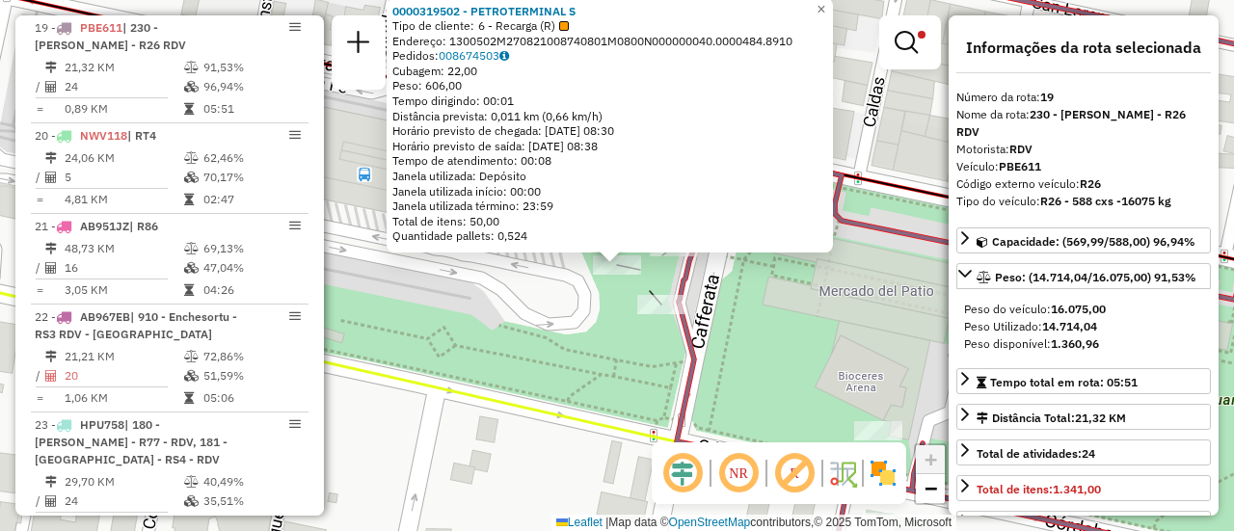
click at [697, 389] on icon at bounding box center [989, 265] width 737 height 637
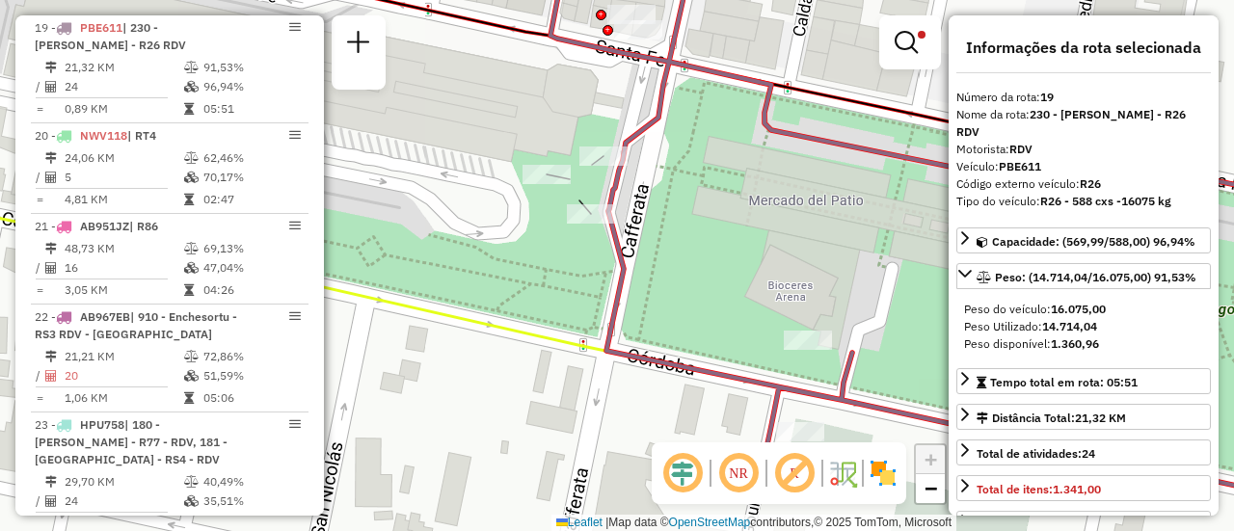
drag, startPoint x: 802, startPoint y: 283, endPoint x: 708, endPoint y: 193, distance: 130.9
click at [709, 194] on div "Limpar filtros Janela de atendimento Grade de atendimento Capacidade Transporta…" at bounding box center [617, 265] width 1234 height 531
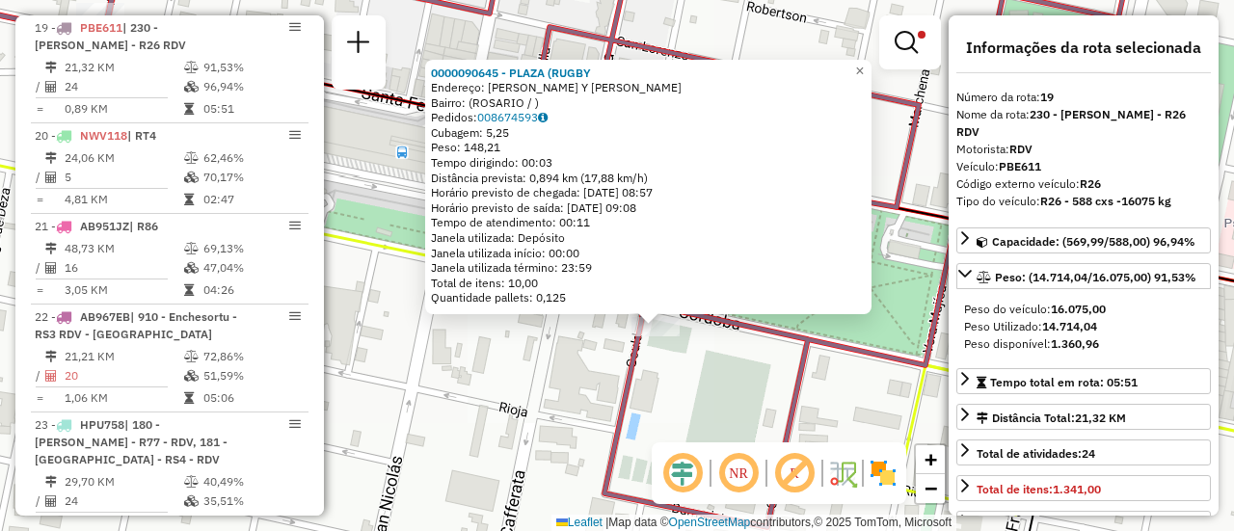
click at [694, 387] on div "0000090645 - PLAZA (RUGBY Endereço: PJE GOULD Y CORDOBA Bairro: (ROSARIO / ) Pe…" at bounding box center [617, 265] width 1234 height 531
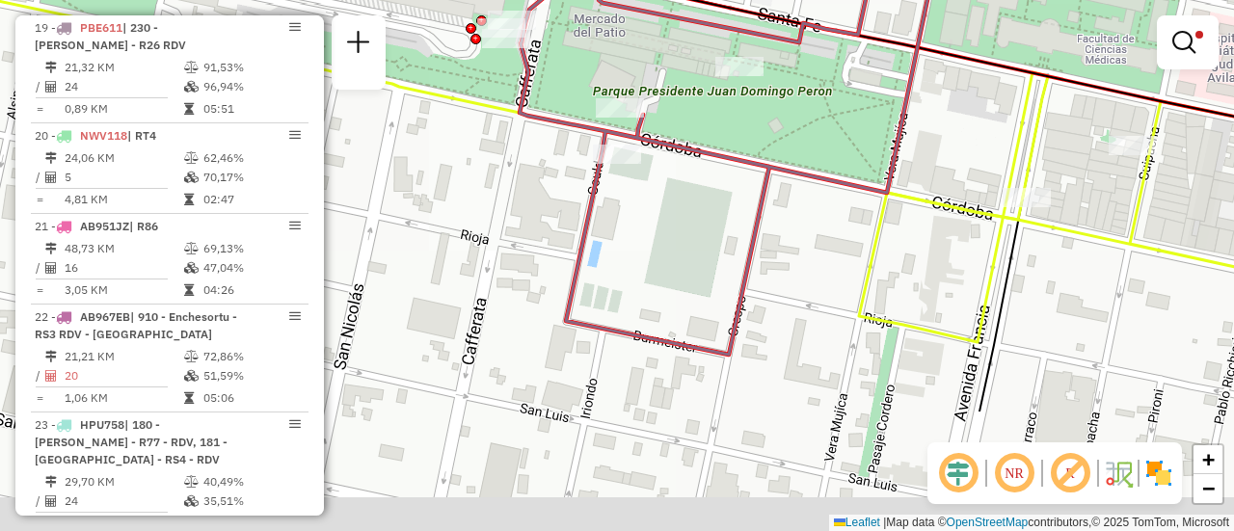
drag, startPoint x: 742, startPoint y: 421, endPoint x: 704, endPoint y: 249, distance: 176.9
click at [704, 249] on div "Limpar filtros Janela de atendimento Grade de atendimento Capacidade Transporta…" at bounding box center [617, 265] width 1234 height 531
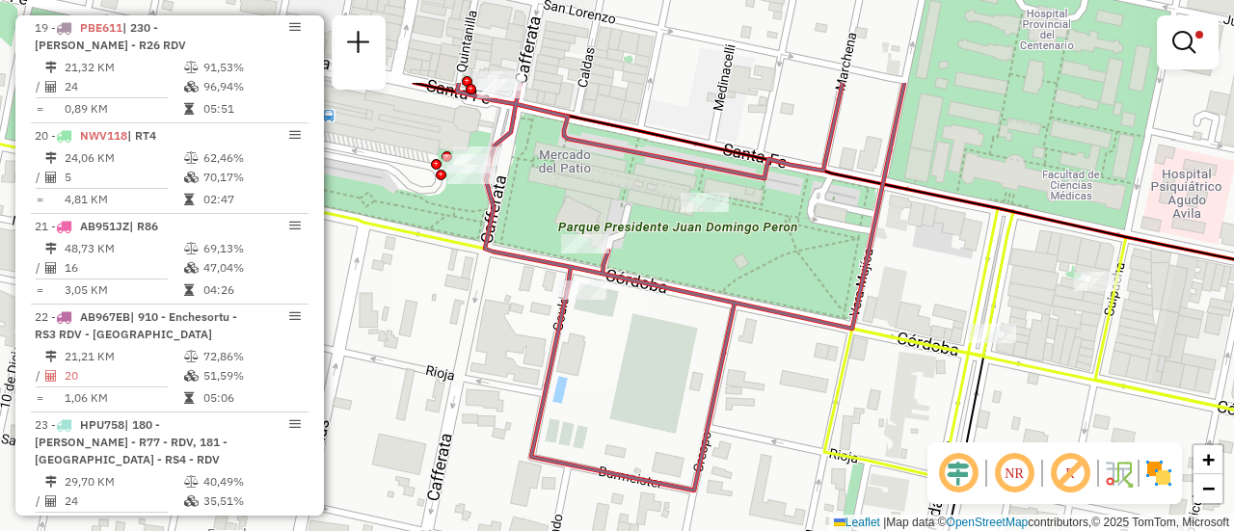
drag, startPoint x: 847, startPoint y: 208, endPoint x: 794, endPoint y: 453, distance: 250.6
click at [796, 463] on div "Limpar filtros Janela de atendimento Grade de atendimento Capacidade Transporta…" at bounding box center [617, 265] width 1234 height 531
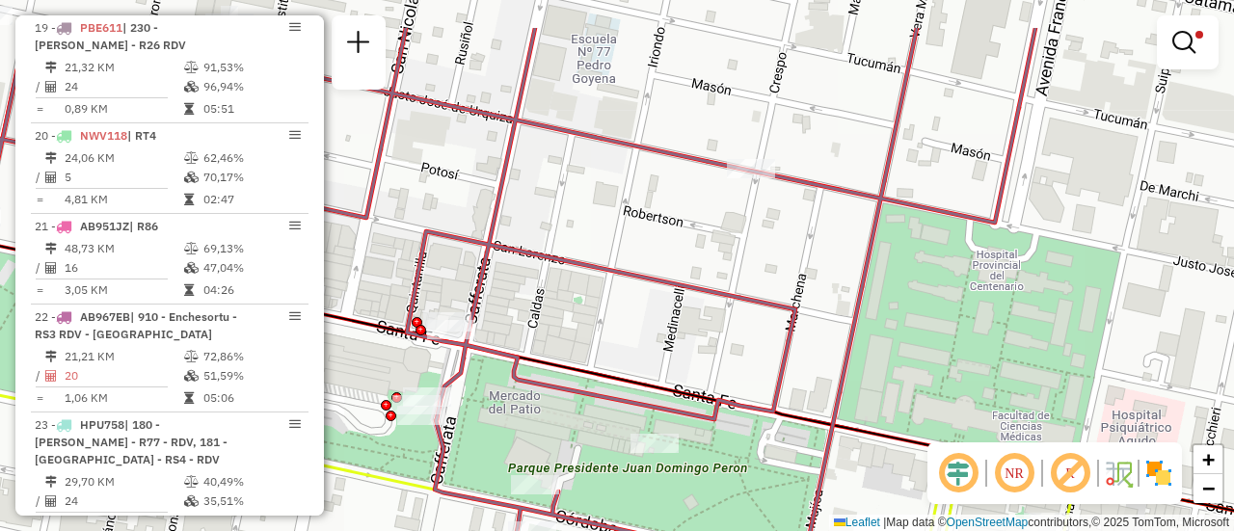
drag, startPoint x: 773, startPoint y: 337, endPoint x: 742, endPoint y: 515, distance: 181.2
click at [745, 530] on html "Aplicando filtros Pop-up bloqueado! Seu navegador bloqueou automáticamente a ab…" at bounding box center [617, 265] width 1234 height 531
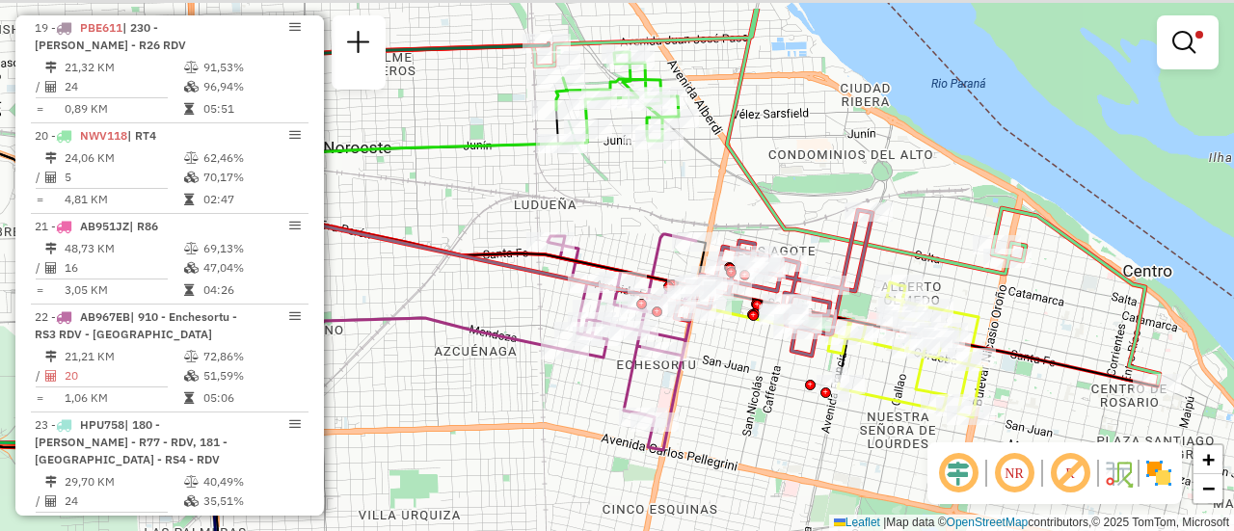
drag, startPoint x: 659, startPoint y: 109, endPoint x: 853, endPoint y: 235, distance: 232.2
click at [850, 235] on icon at bounding box center [857, 196] width 606 height 375
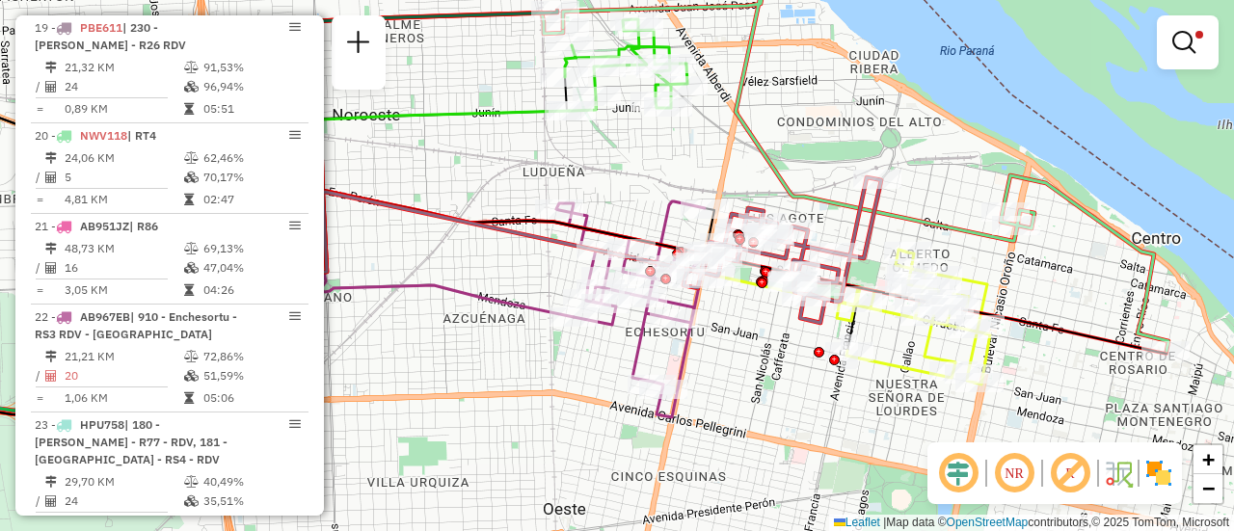
drag, startPoint x: 833, startPoint y: 273, endPoint x: 708, endPoint y: 170, distance: 162.4
click at [708, 170] on div "Limpar filtros Janela de atendimento Grade de atendimento Capacidade Transporta…" at bounding box center [617, 265] width 1234 height 531
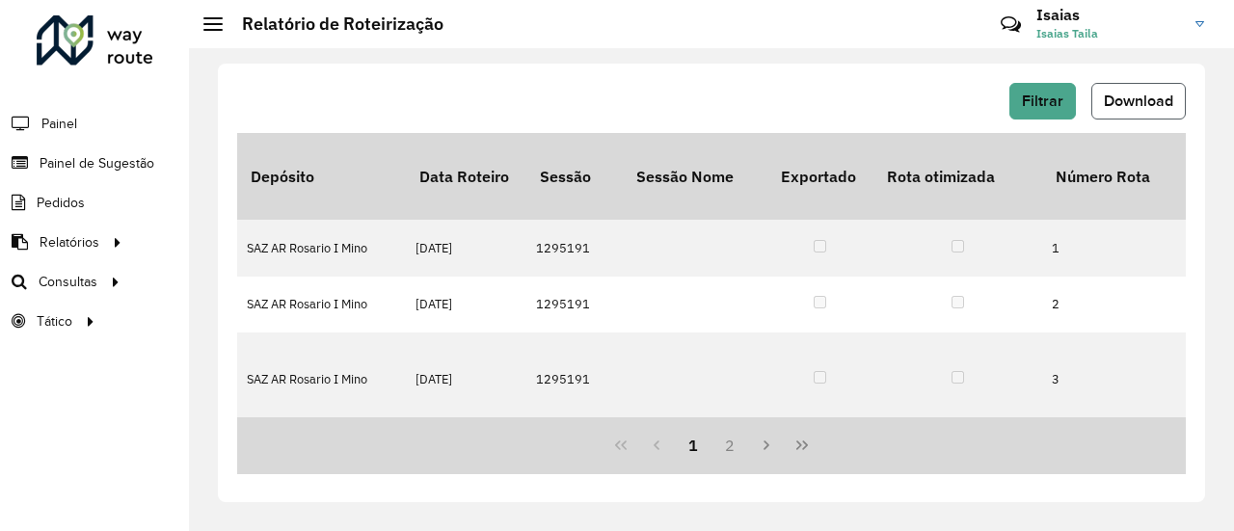
click at [1140, 103] on span "Download" at bounding box center [1138, 101] width 69 height 16
